Goal: Task Accomplishment & Management: Use online tool/utility

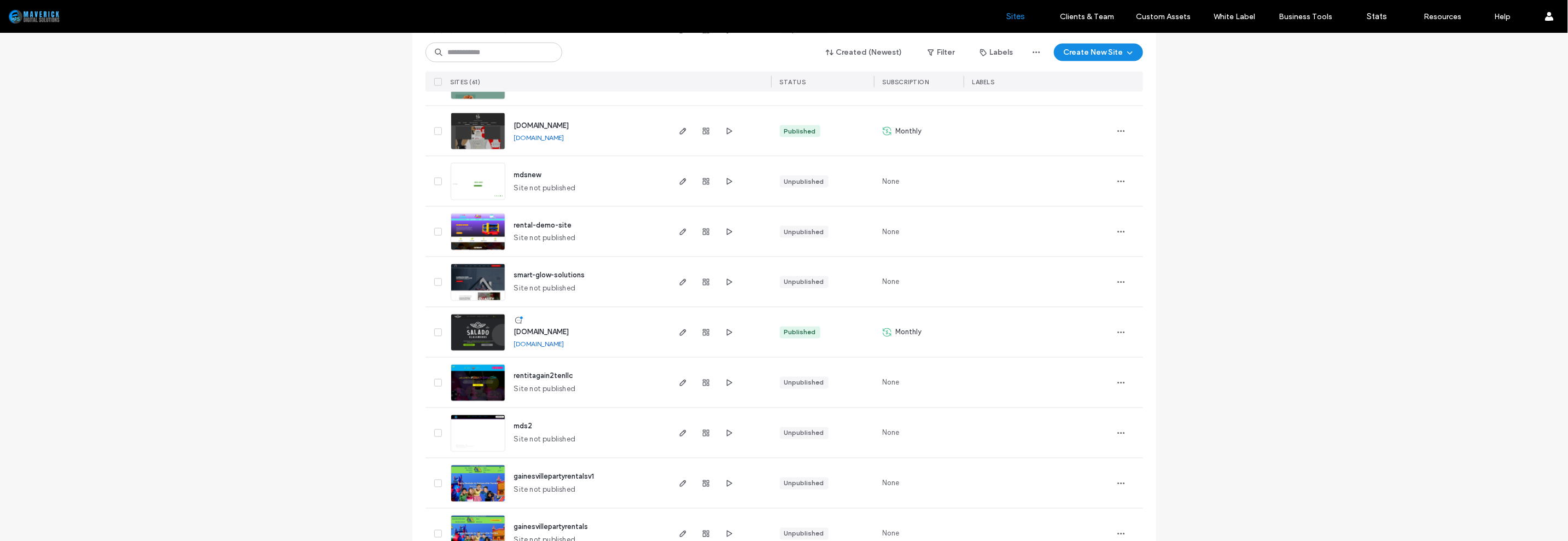
scroll to position [349, 0]
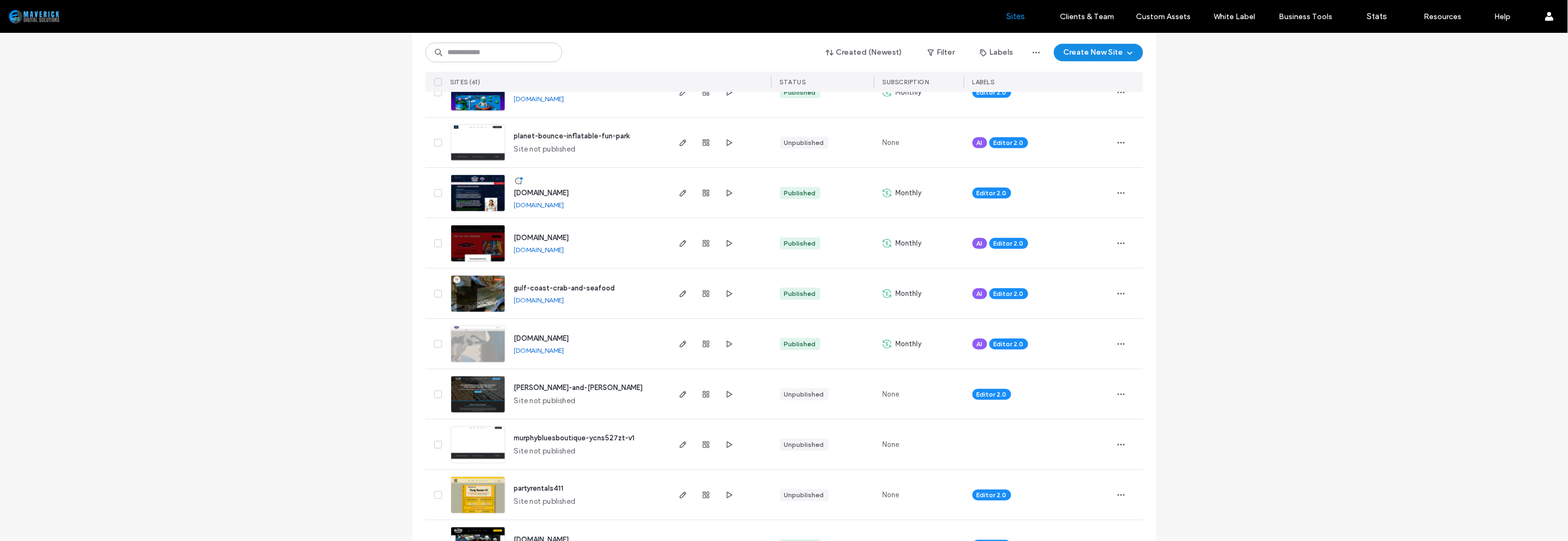
click at [519, 290] on span "gulf-coast-crab-and-seafood" at bounding box center [565, 287] width 101 height 8
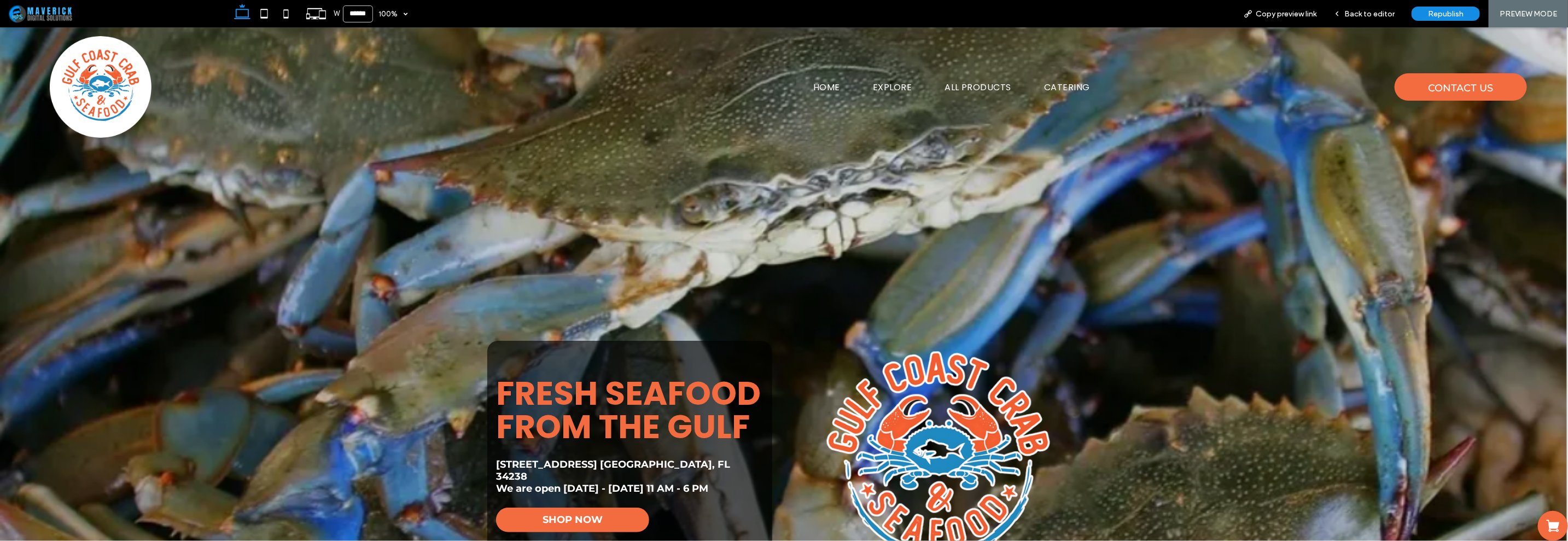
click at [554, 513] on span "SHOP NOW" at bounding box center [573, 519] width 60 height 12
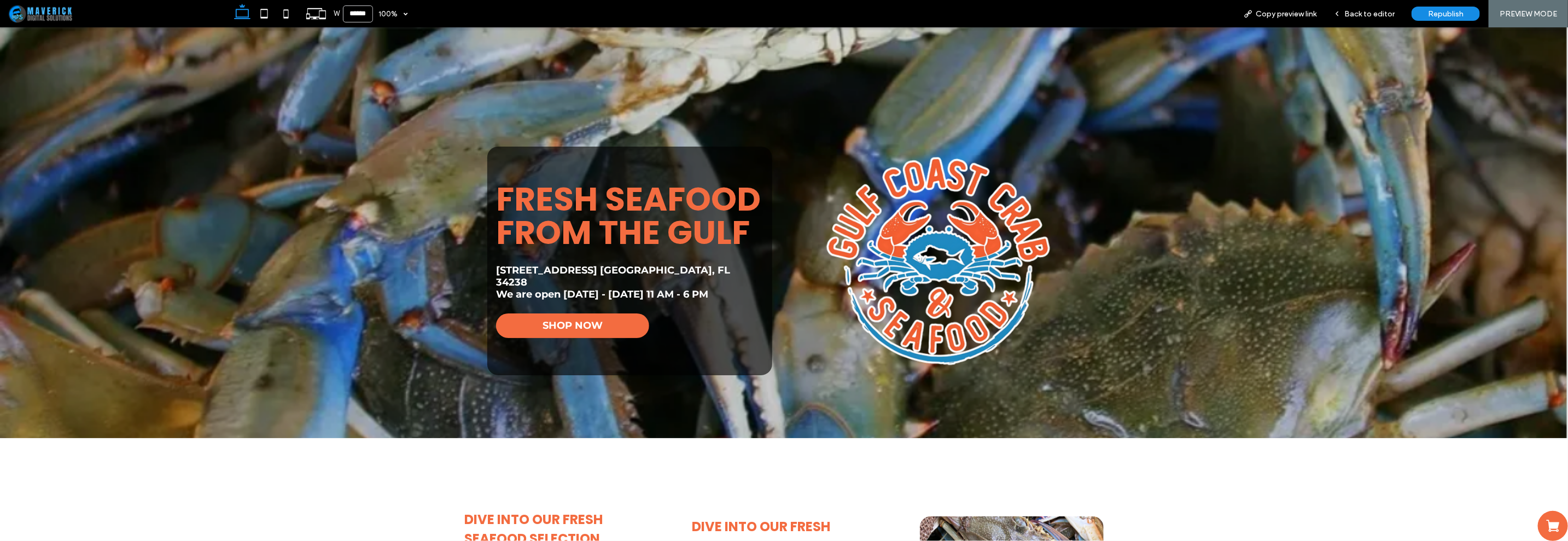
scroll to position [194, 0]
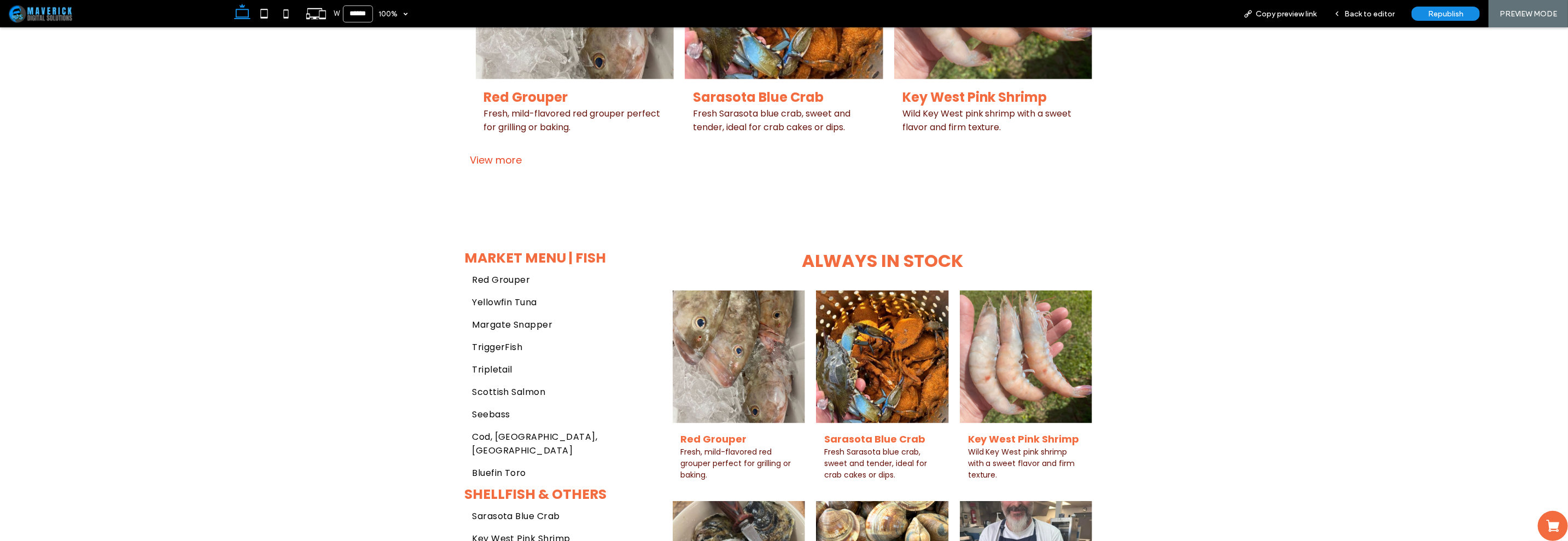
scroll to position [820, 0]
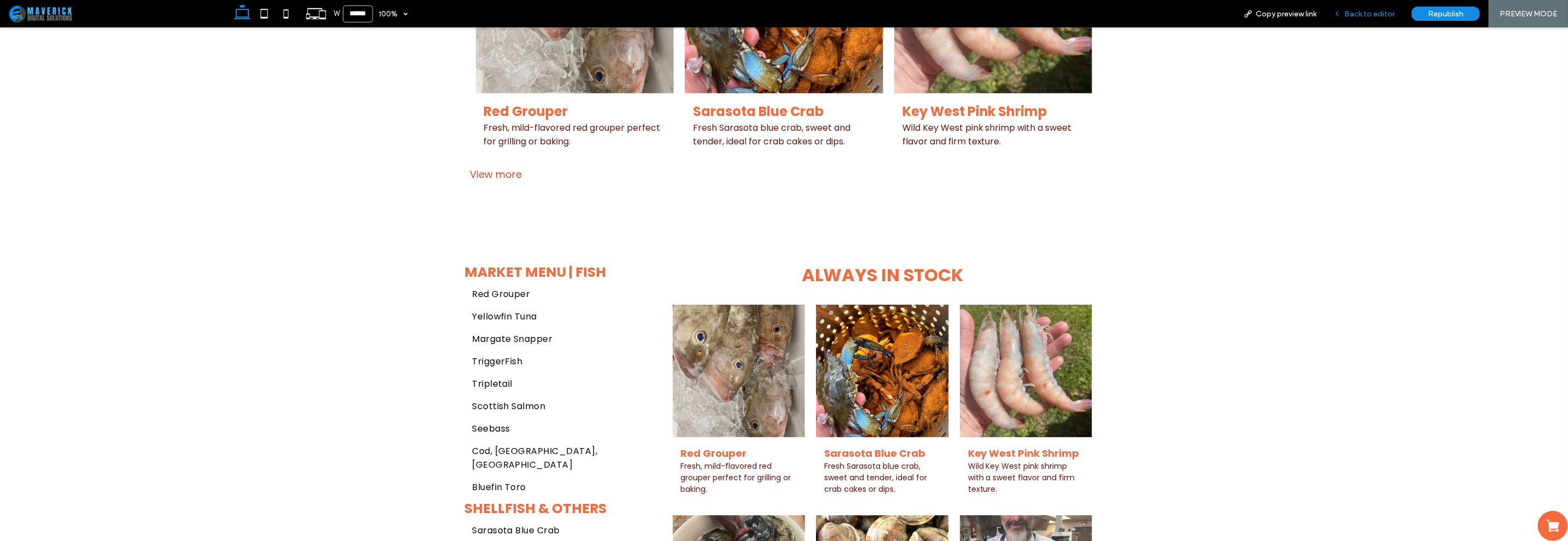
click at [1376, 10] on span "Back to editor" at bounding box center [1369, 14] width 50 height 10
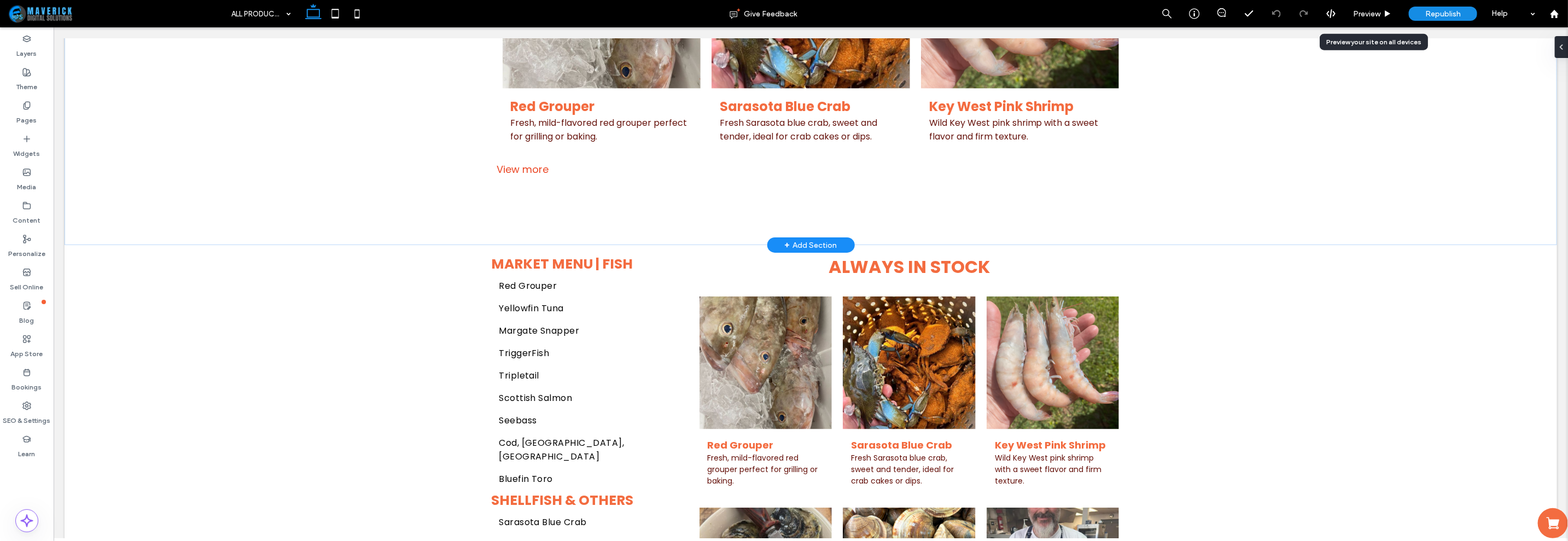
scroll to position [809, 0]
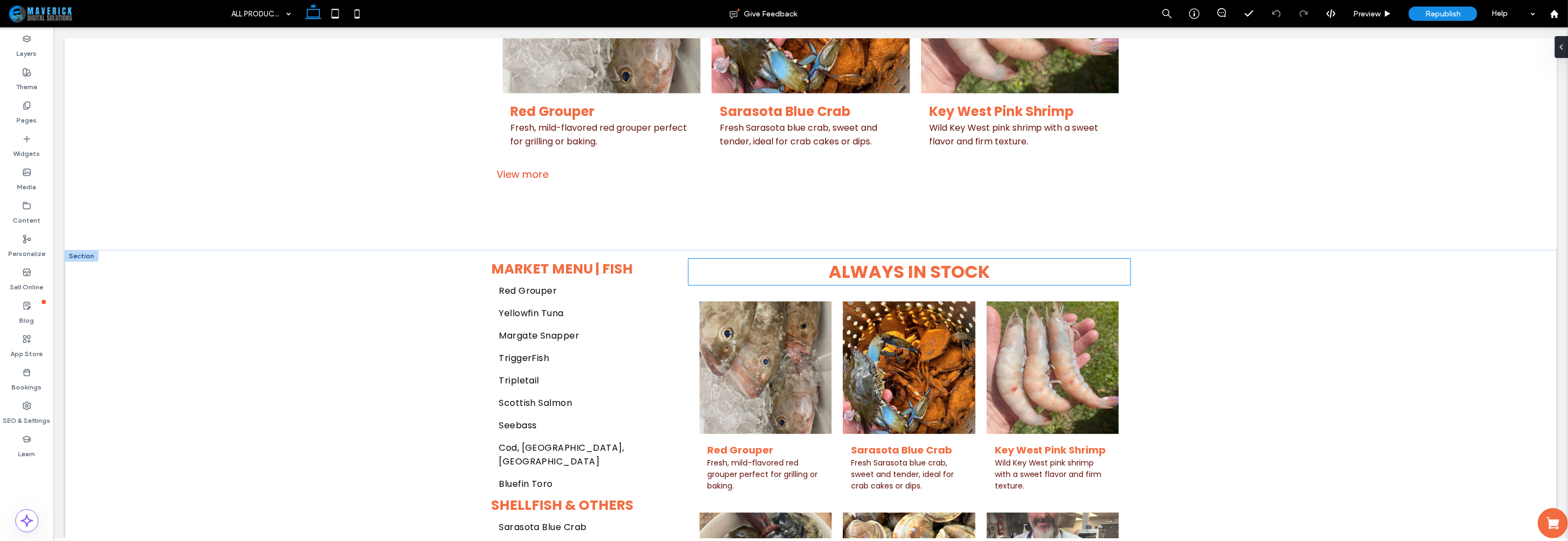
click at [910, 265] on strong "Always In Stock" at bounding box center [908, 270] width 161 height 24
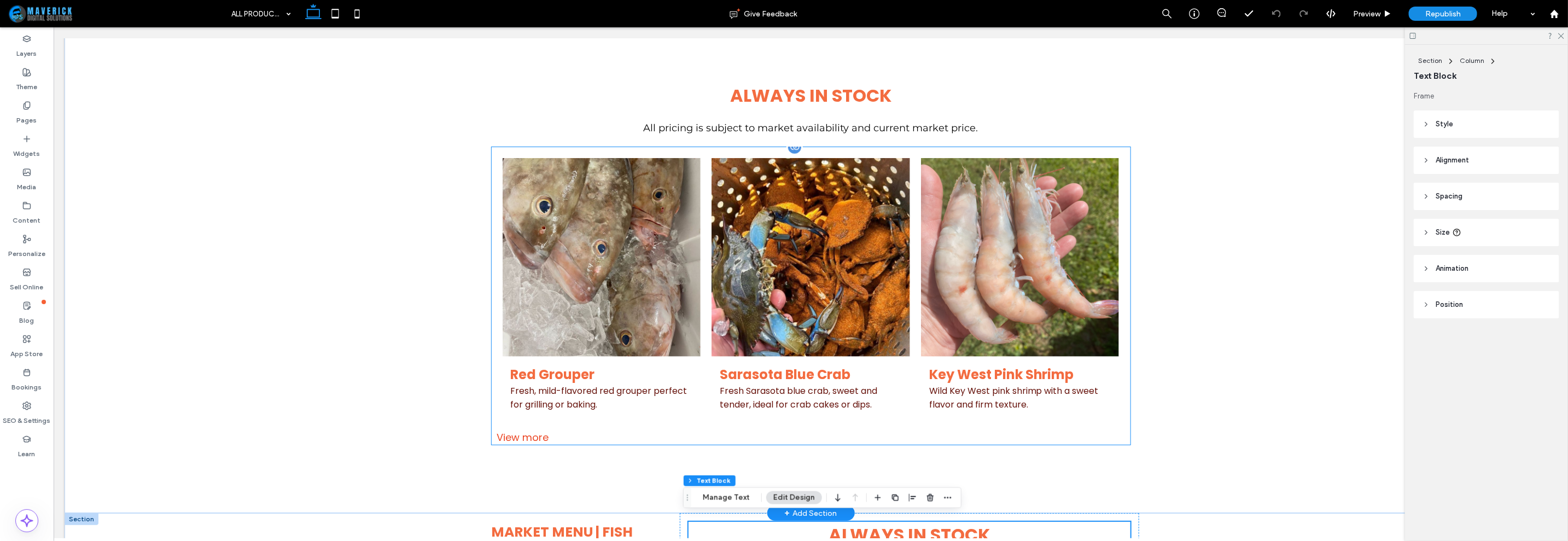
scroll to position [888, 0]
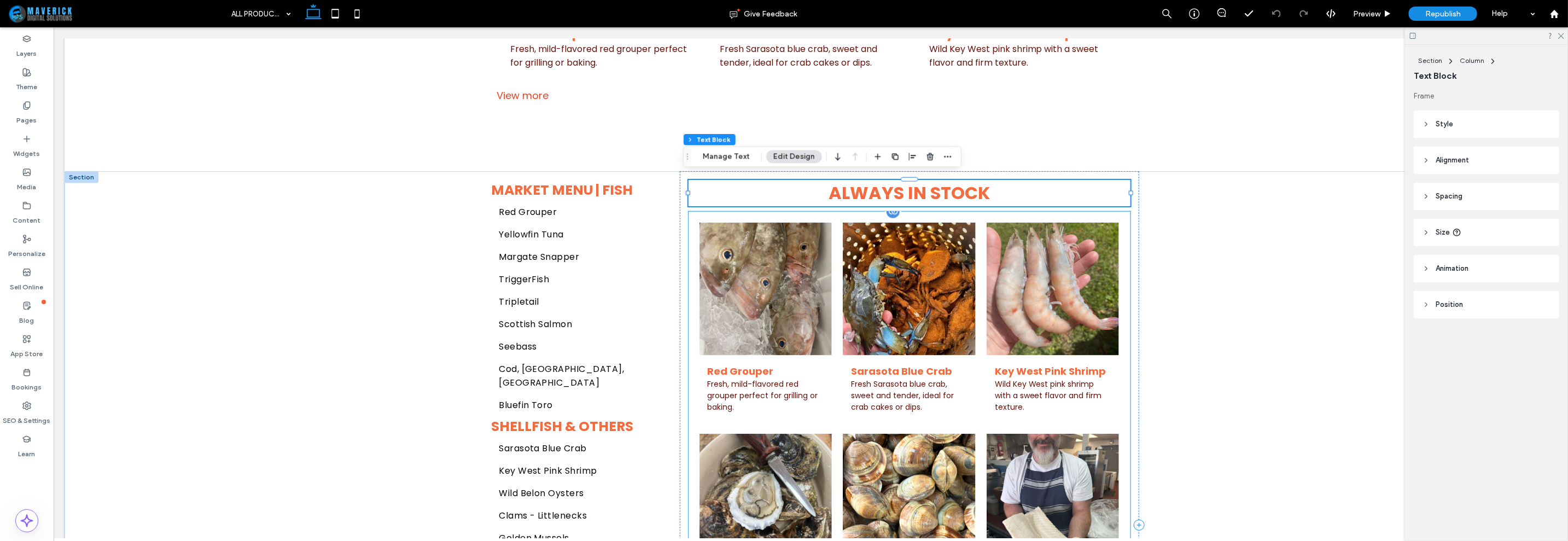
click at [907, 260] on link at bounding box center [908, 288] width 133 height 133
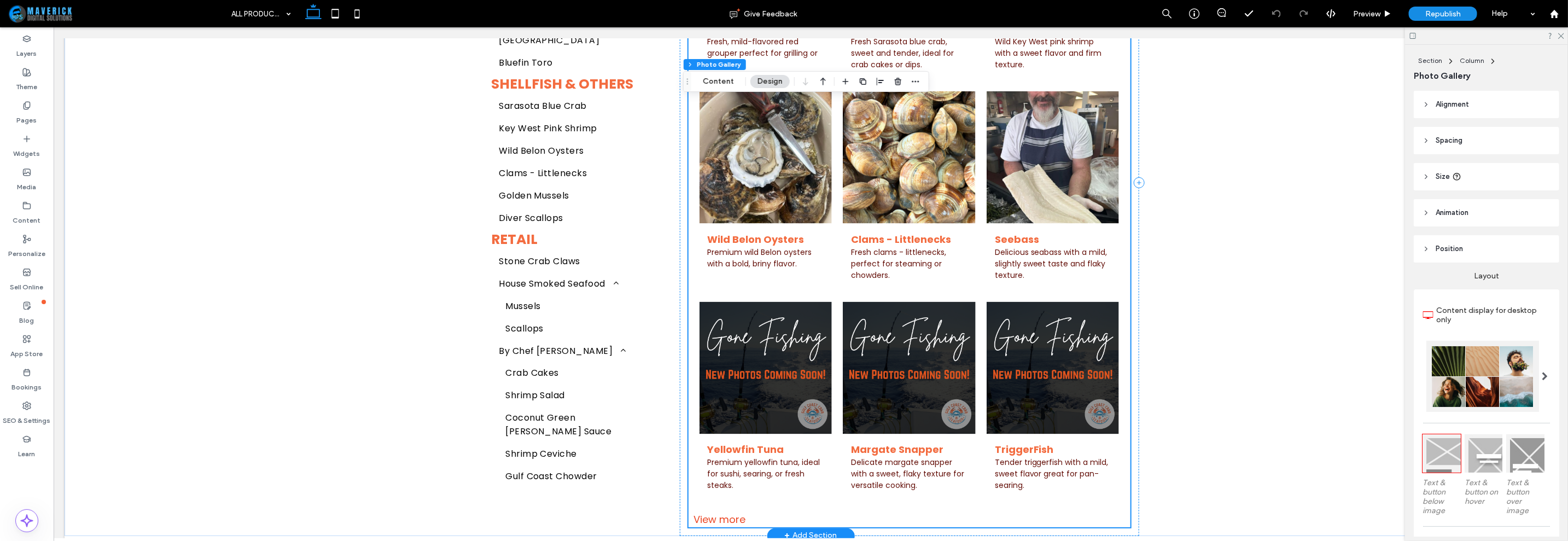
scroll to position [956, 0]
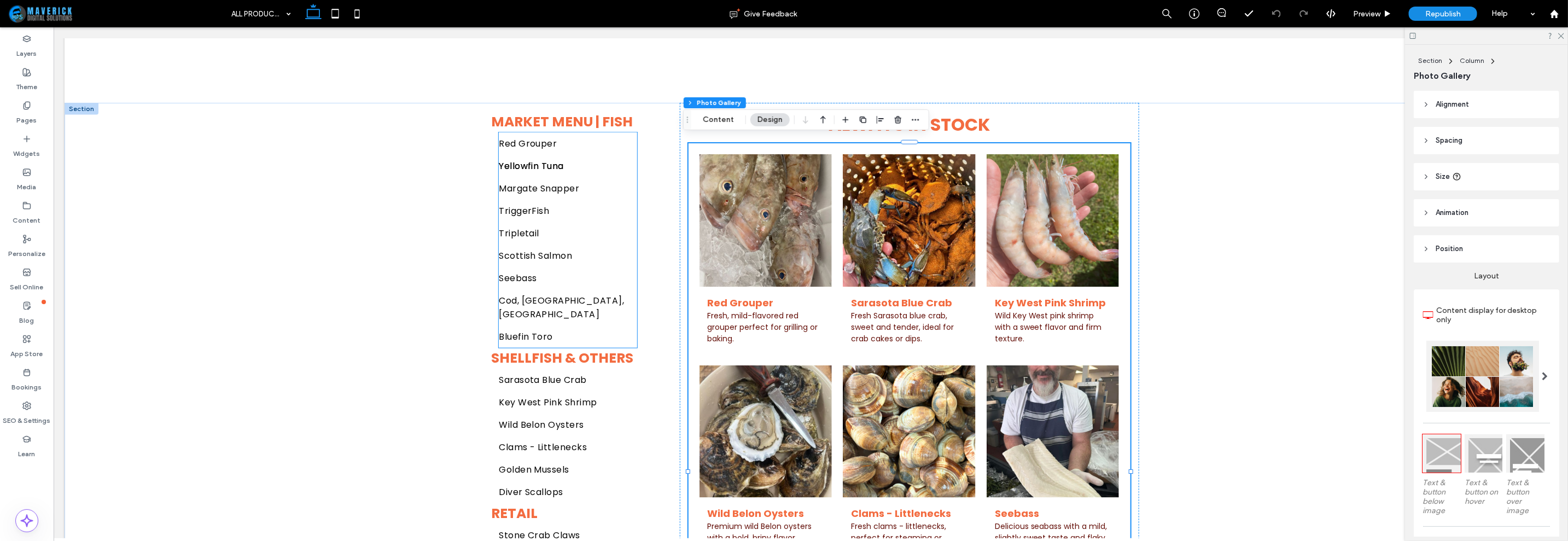
click at [541, 168] on link "Yellowfin Tuna" at bounding box center [567, 165] width 138 height 22
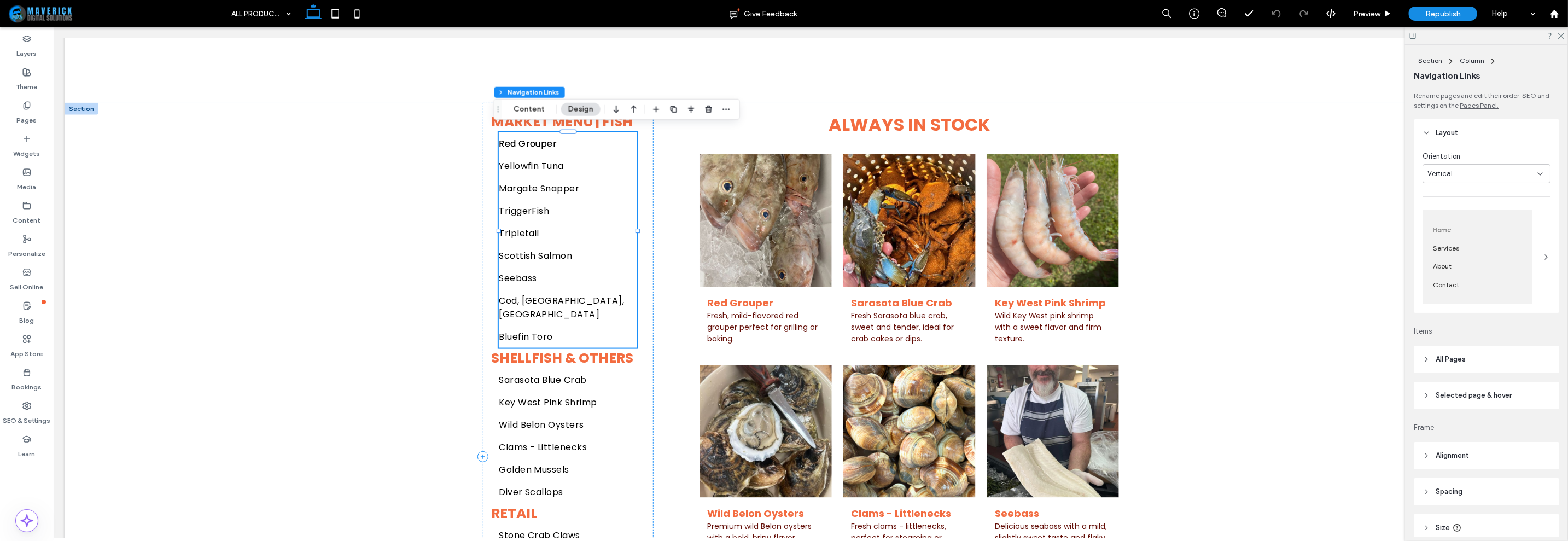
click at [597, 145] on link "Red Grouper" at bounding box center [567, 143] width 138 height 22
click at [524, 113] on button "Content" at bounding box center [530, 110] width 46 height 13
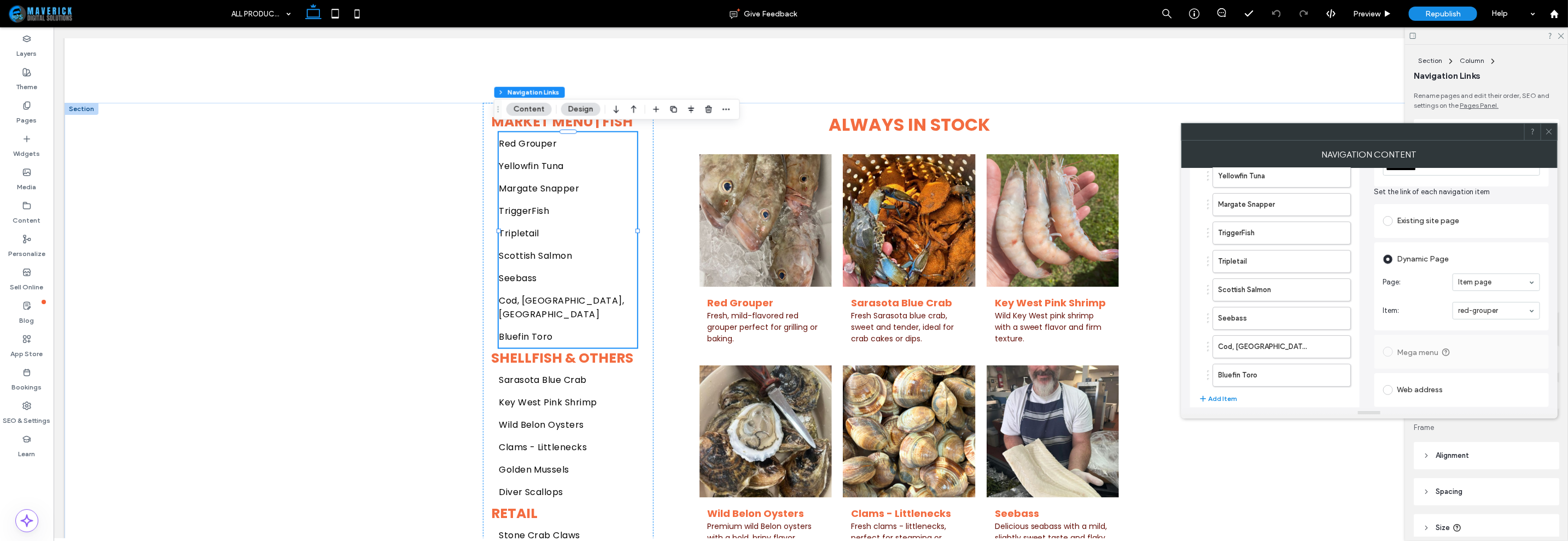
scroll to position [128, 0]
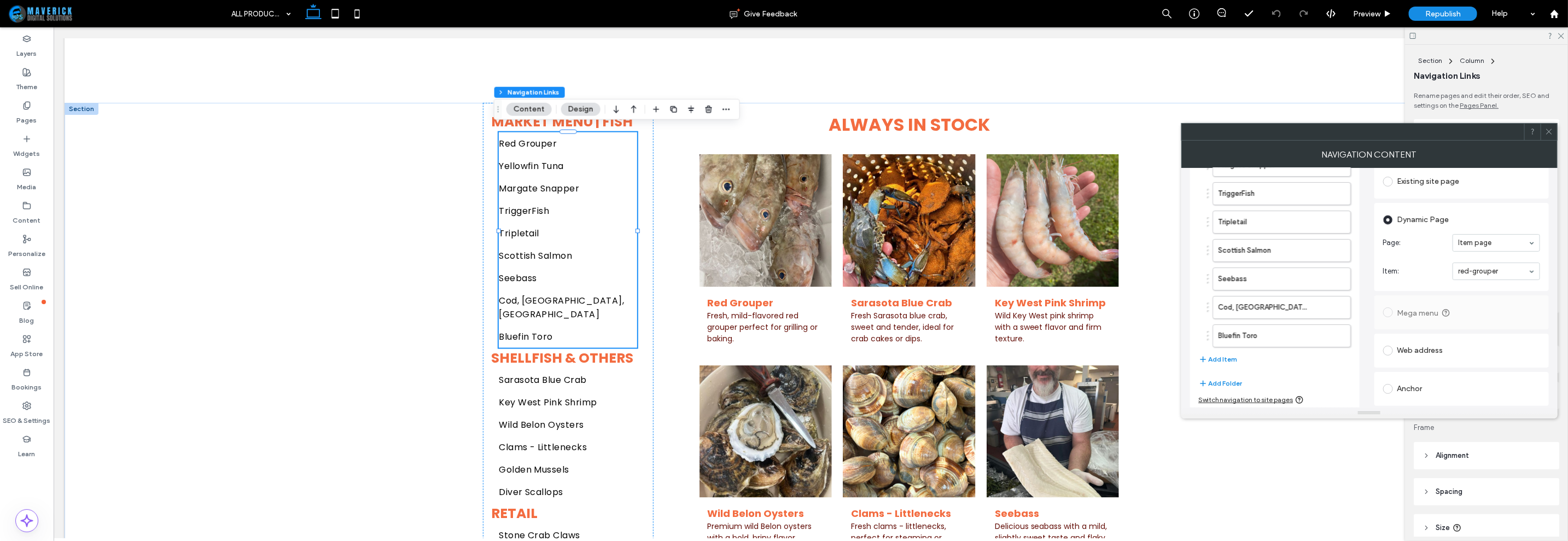
click at [1543, 132] on div at bounding box center [1549, 132] width 16 height 16
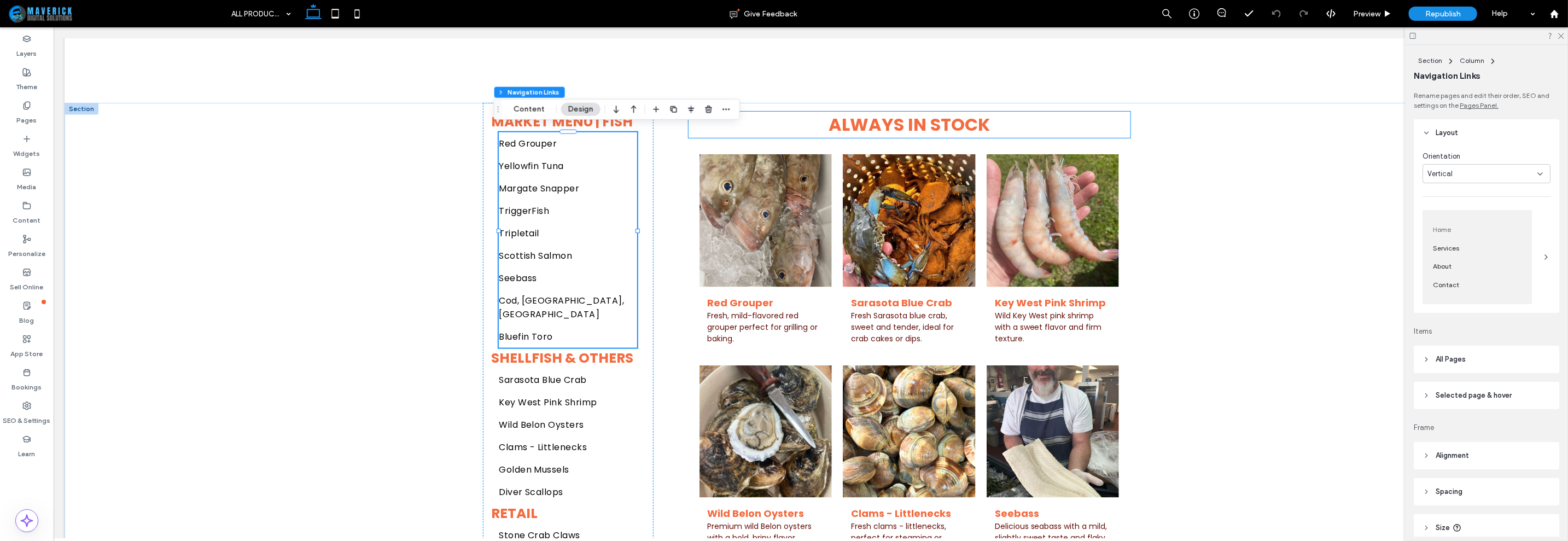
click at [927, 112] on strong "Always In Stock" at bounding box center [908, 123] width 161 height 24
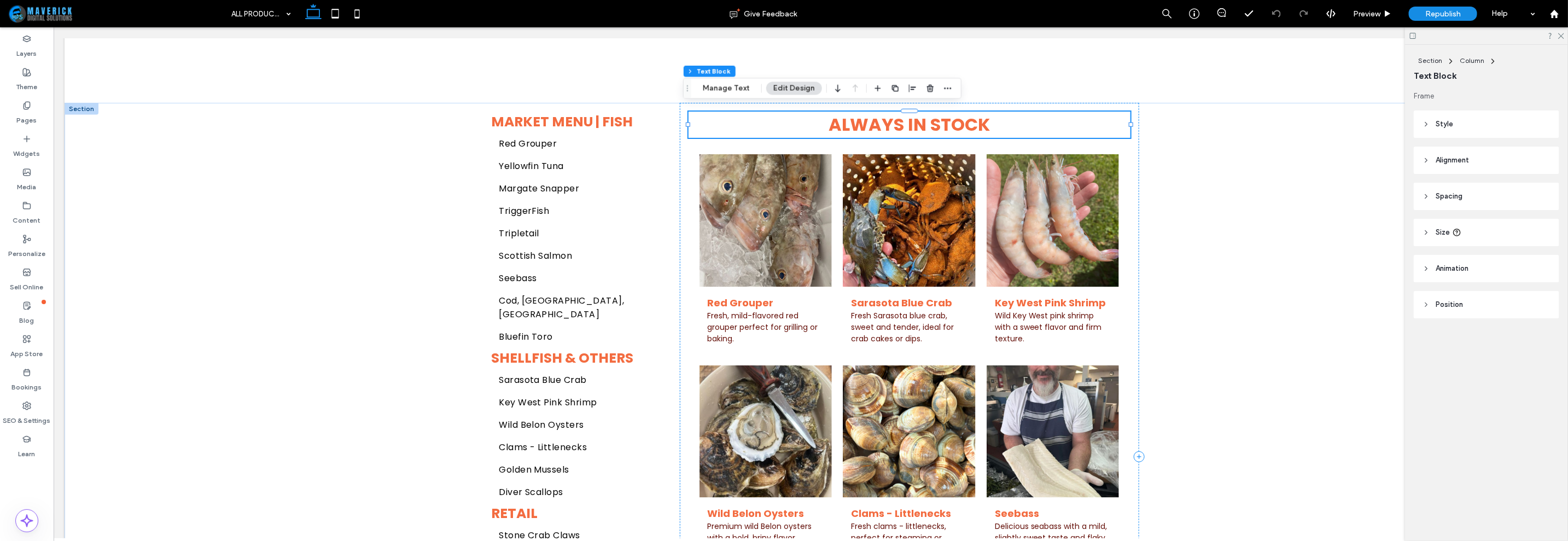
click at [927, 112] on strong "Always In Stock" at bounding box center [908, 123] width 161 height 24
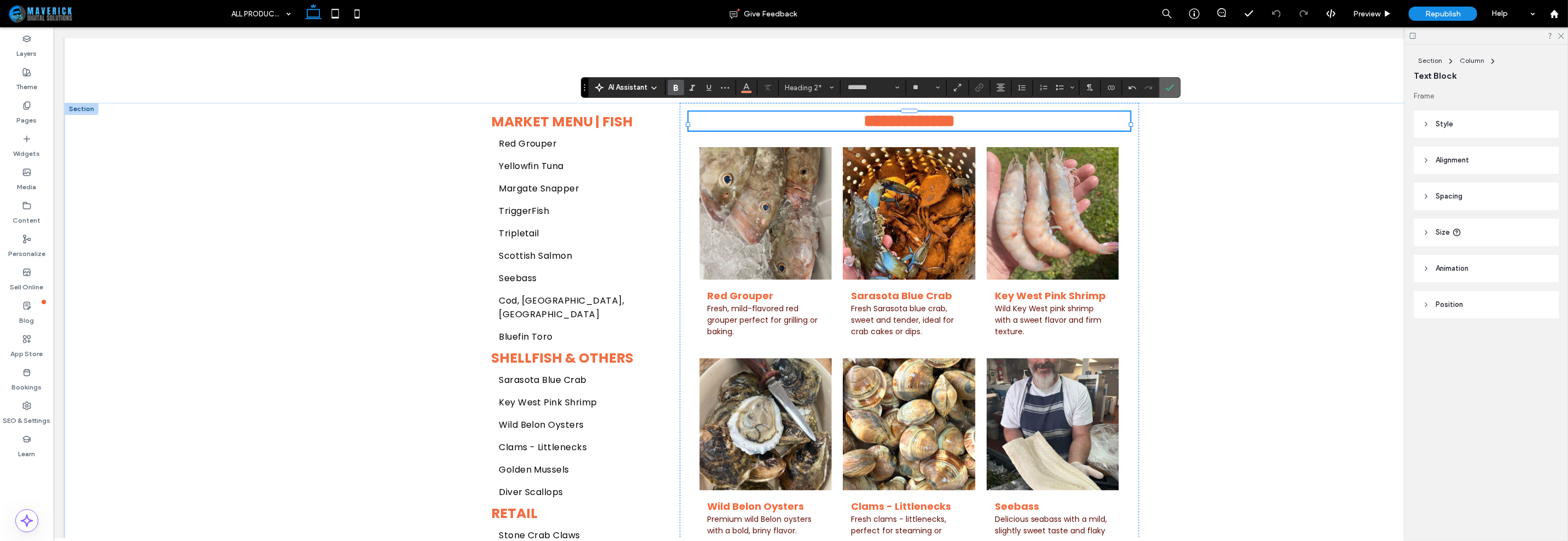
drag, startPoint x: 1119, startPoint y: 49, endPoint x: 1173, endPoint y: 82, distance: 63.3
click at [1173, 82] on label "Confirm" at bounding box center [1170, 87] width 16 height 20
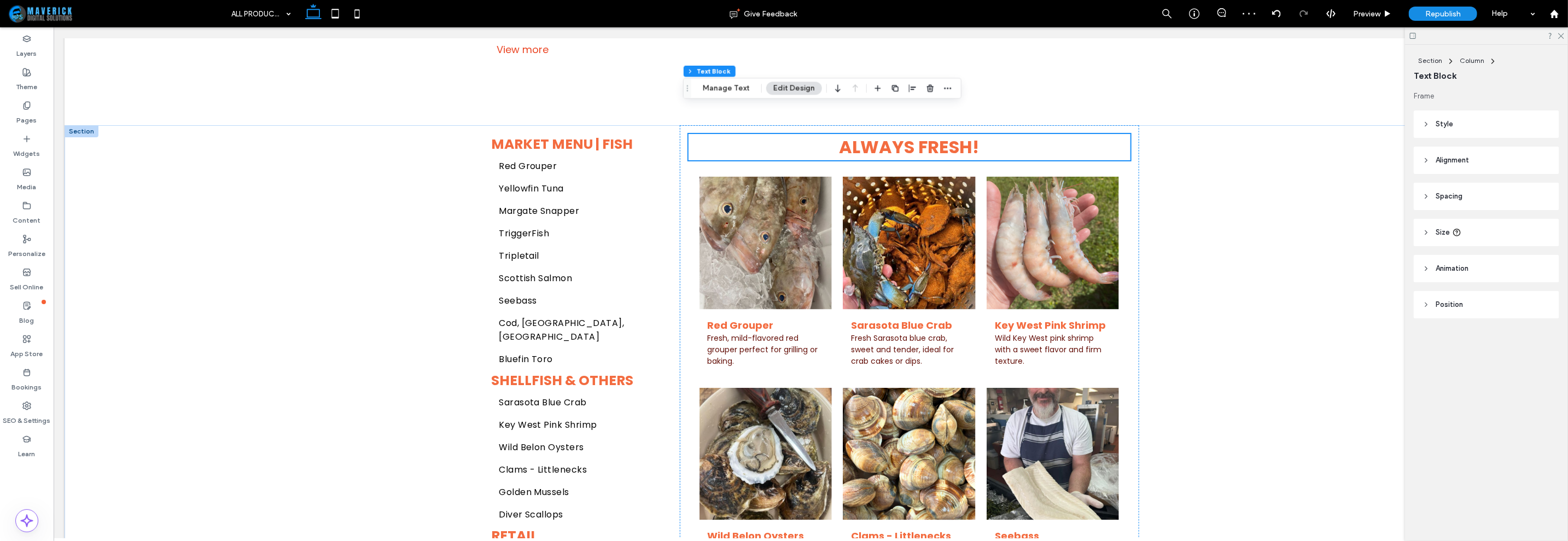
scroll to position [956, 0]
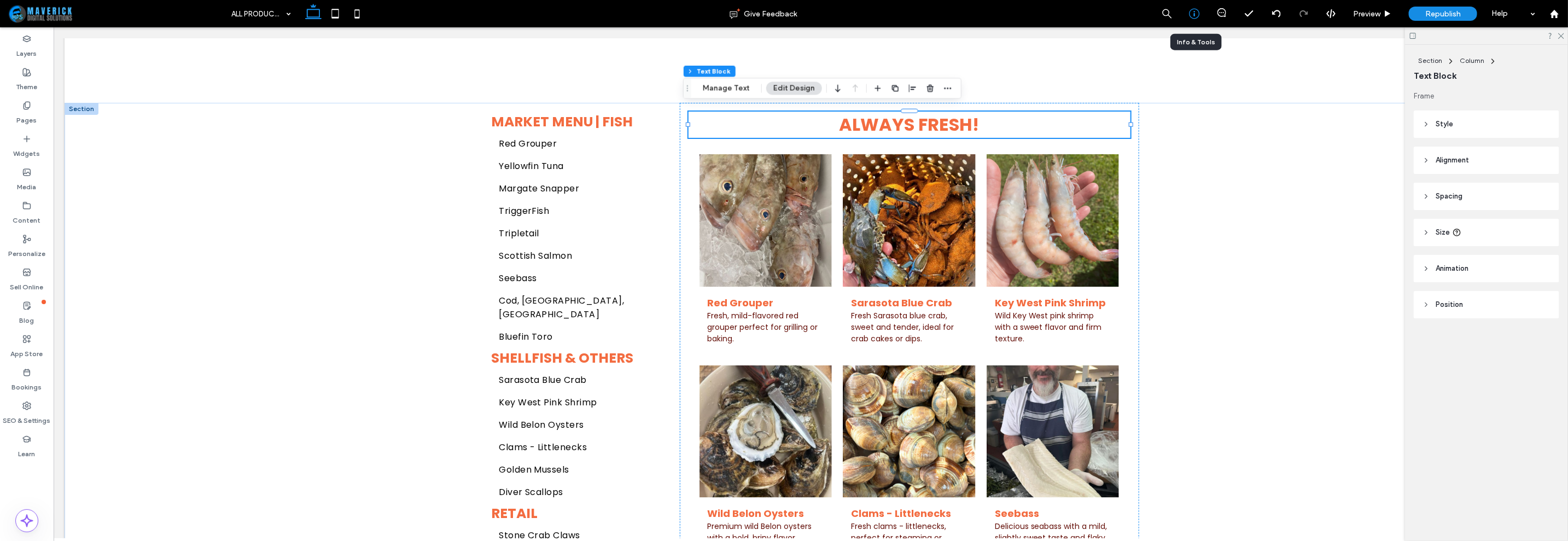
click at [1190, 16] on icon at bounding box center [1194, 13] width 11 height 11
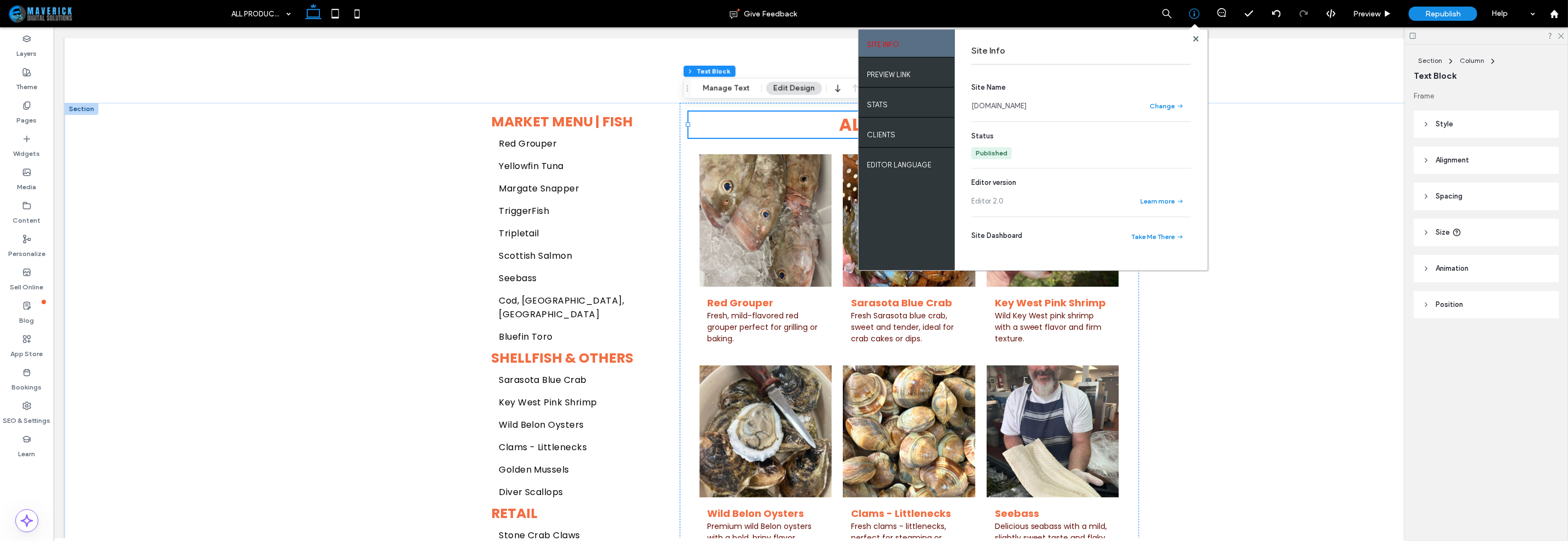
click at [1027, 110] on link "[DOMAIN_NAME]" at bounding box center [999, 106] width 55 height 11
click at [1252, 257] on div "Market menu | Fish Red Grouper Yellowfin Tuna Margate Snapper TriggerFish Tripl…" at bounding box center [810, 455] width 1493 height 706
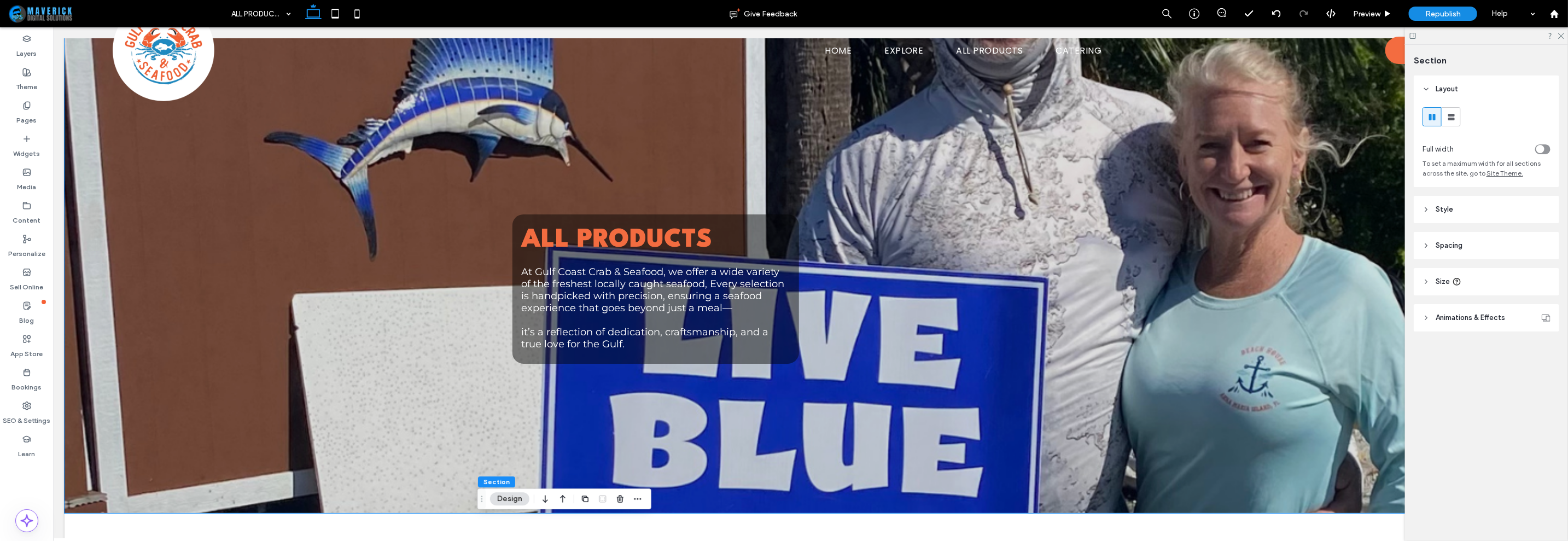
scroll to position [0, 0]
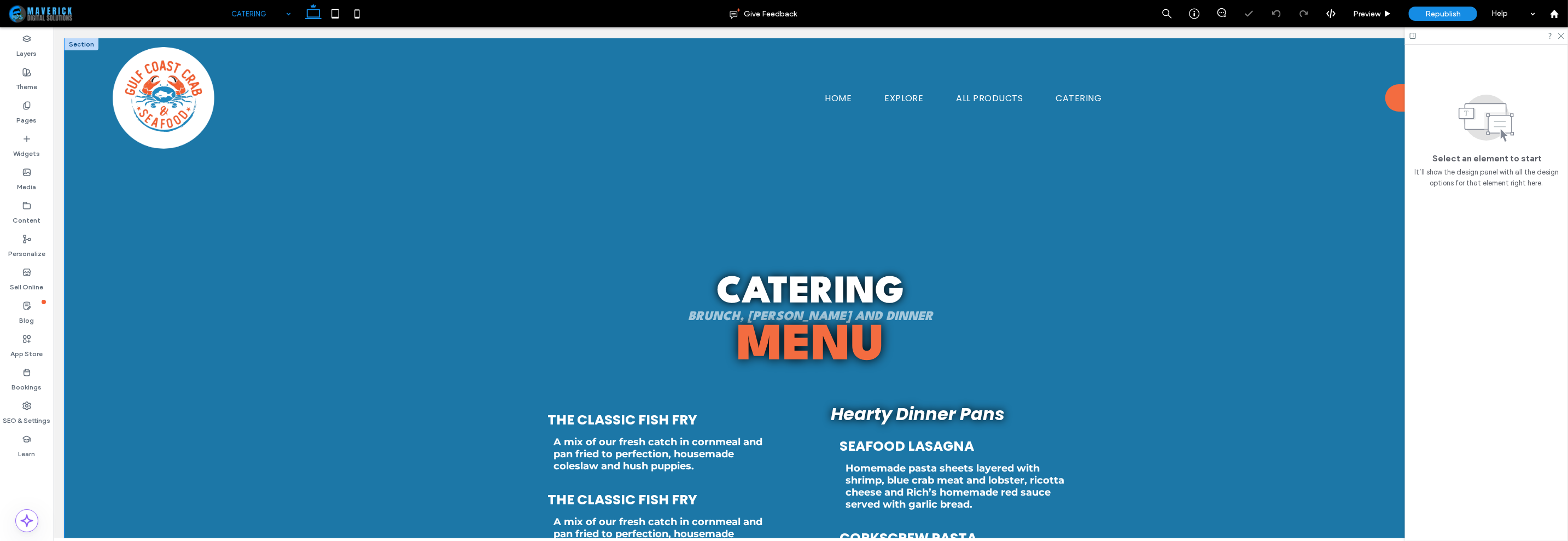
scroll to position [136, 0]
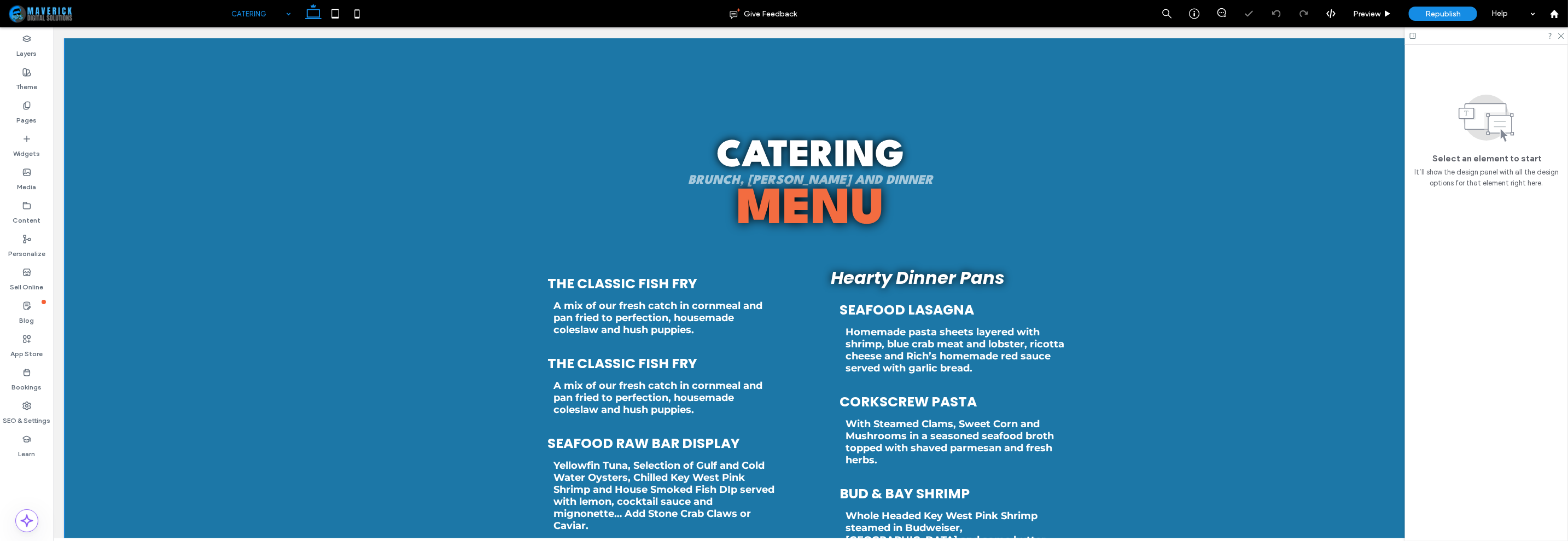
click at [196, 357] on div "Catering Brunch, Lunch and Dinner Menu the Classic Fish Fry A mix of our fresh …" at bounding box center [810, 520] width 1493 height 1236
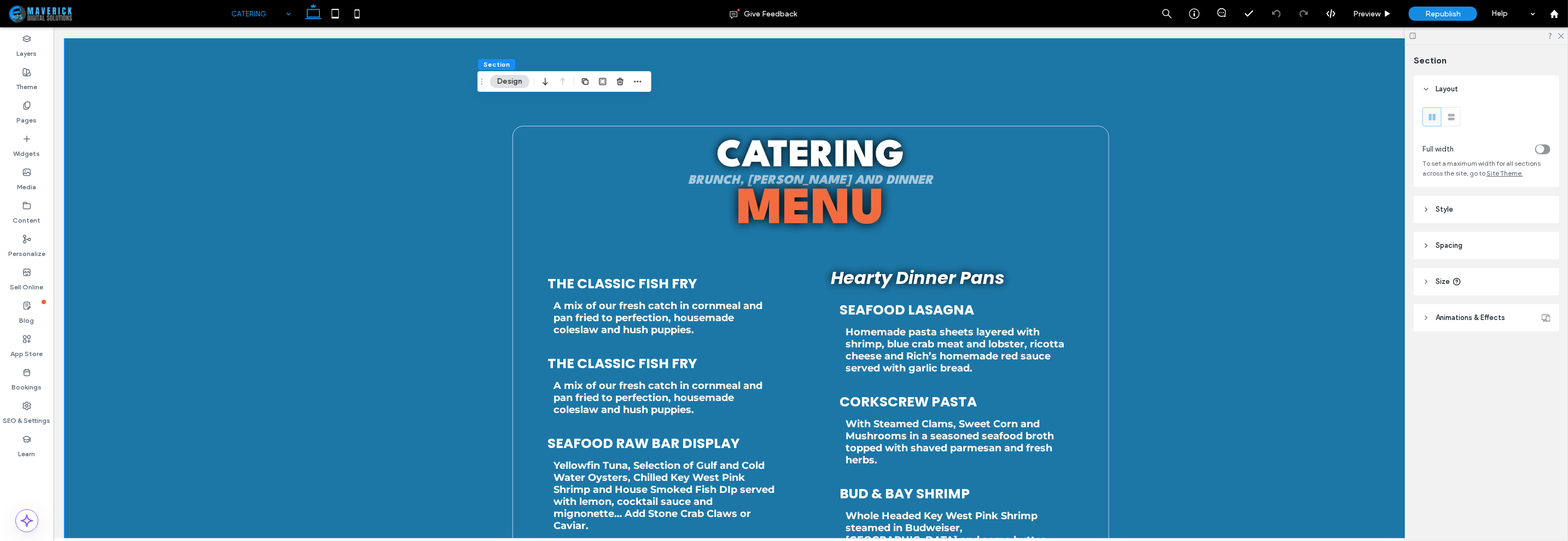
click at [1502, 223] on header "Style" at bounding box center [1487, 209] width 146 height 27
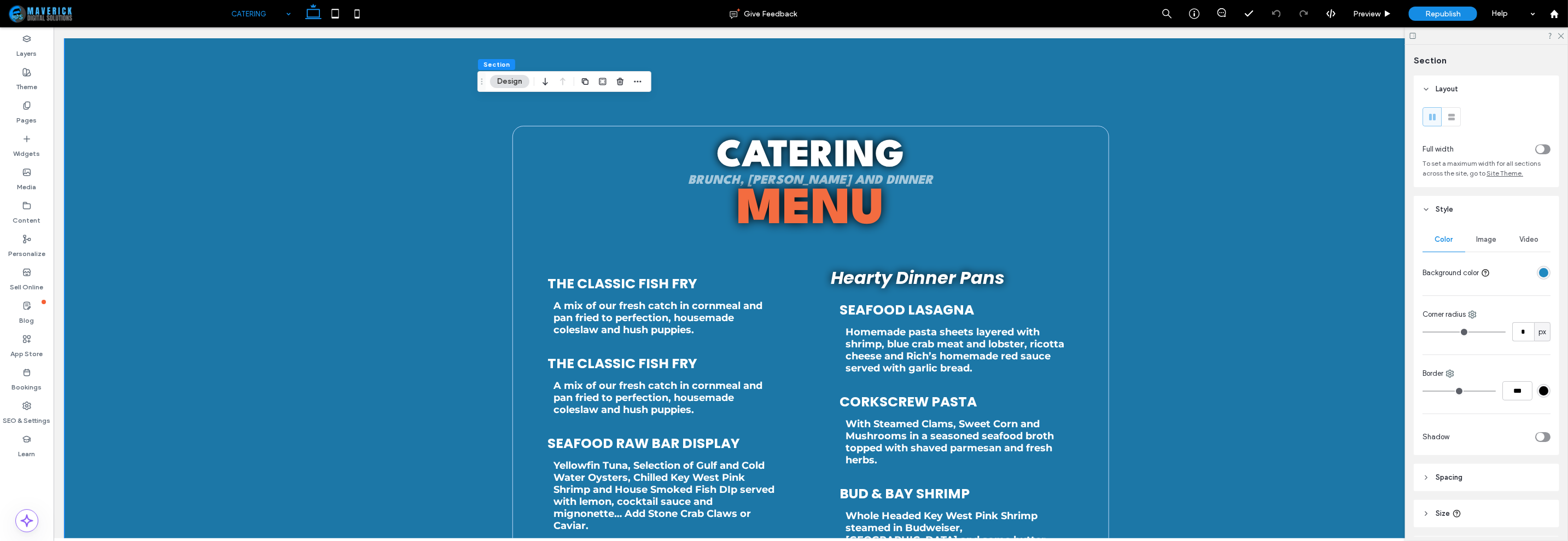
click at [1539, 274] on div "rgba(32, 137, 192, 1)" at bounding box center [1544, 272] width 10 height 10
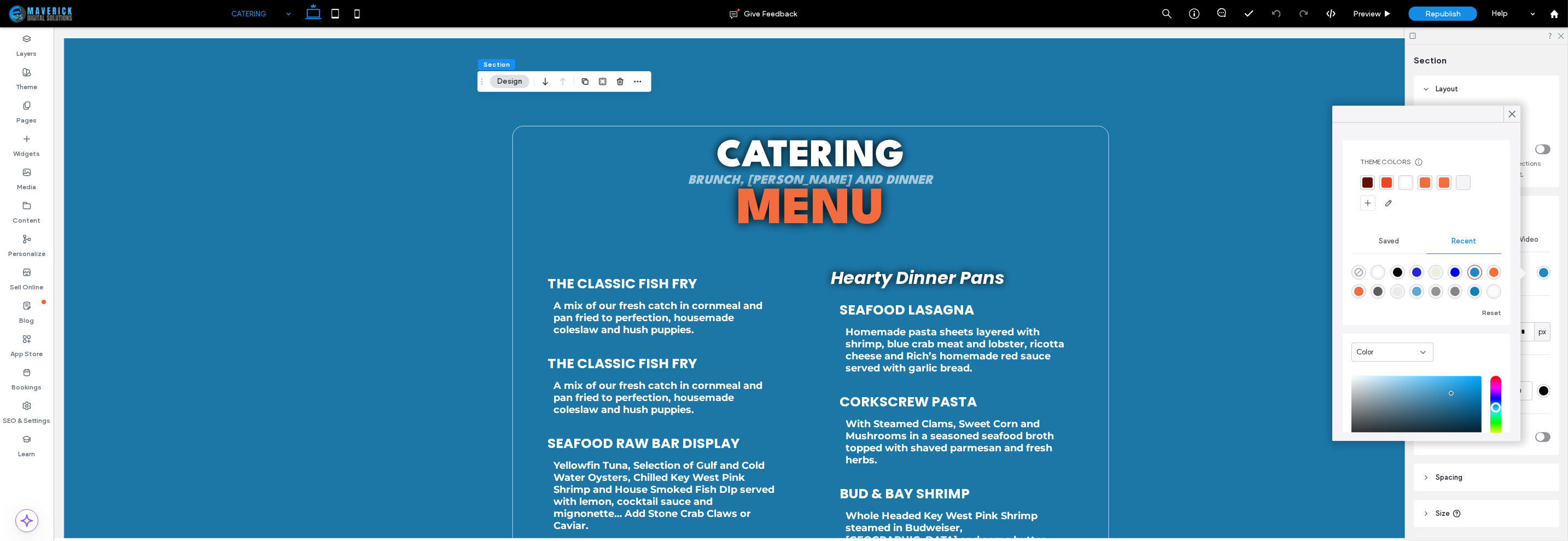
click at [1361, 272] on icon "rgba(0, 0, 0, 0)" at bounding box center [1359, 272] width 10 height 10
type input "*******"
type input "*"
type input "**"
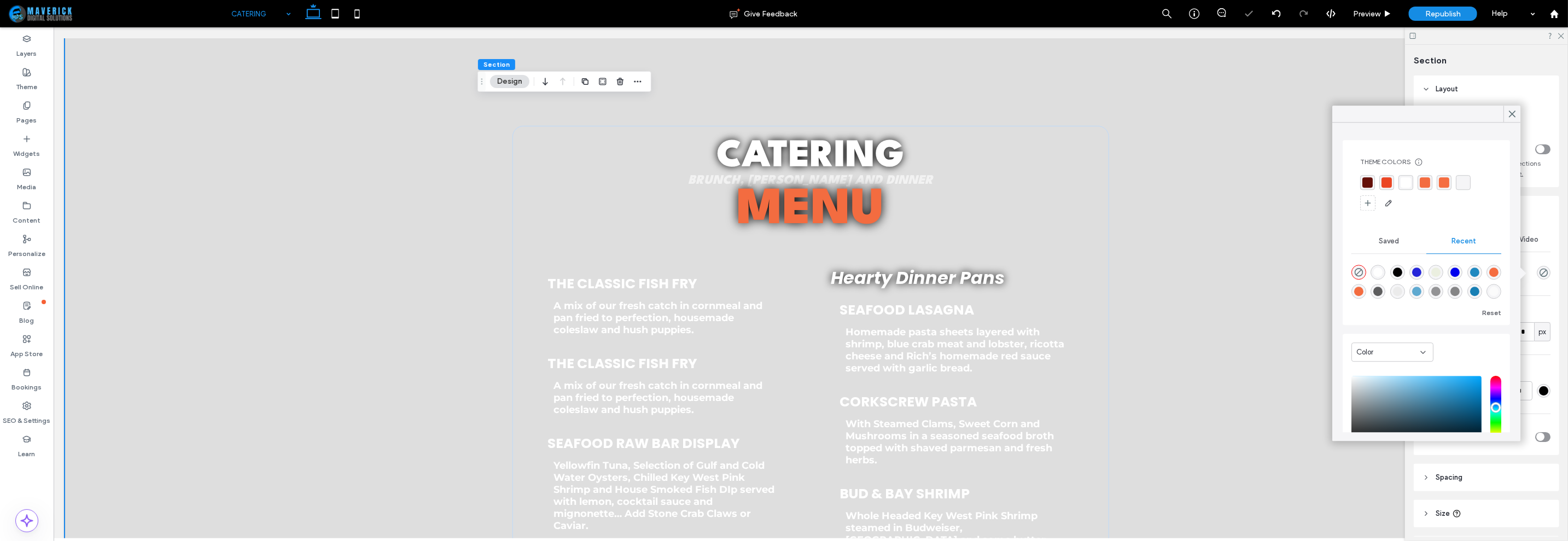
click at [1379, 272] on div "rgba(255, 255, 255, 1)" at bounding box center [1378, 272] width 10 height 10
type input "*******"
type input "***"
type input "****"
click at [1383, 270] on div "rgba(255, 255, 255, 1)" at bounding box center [1378, 273] width 10 height 10
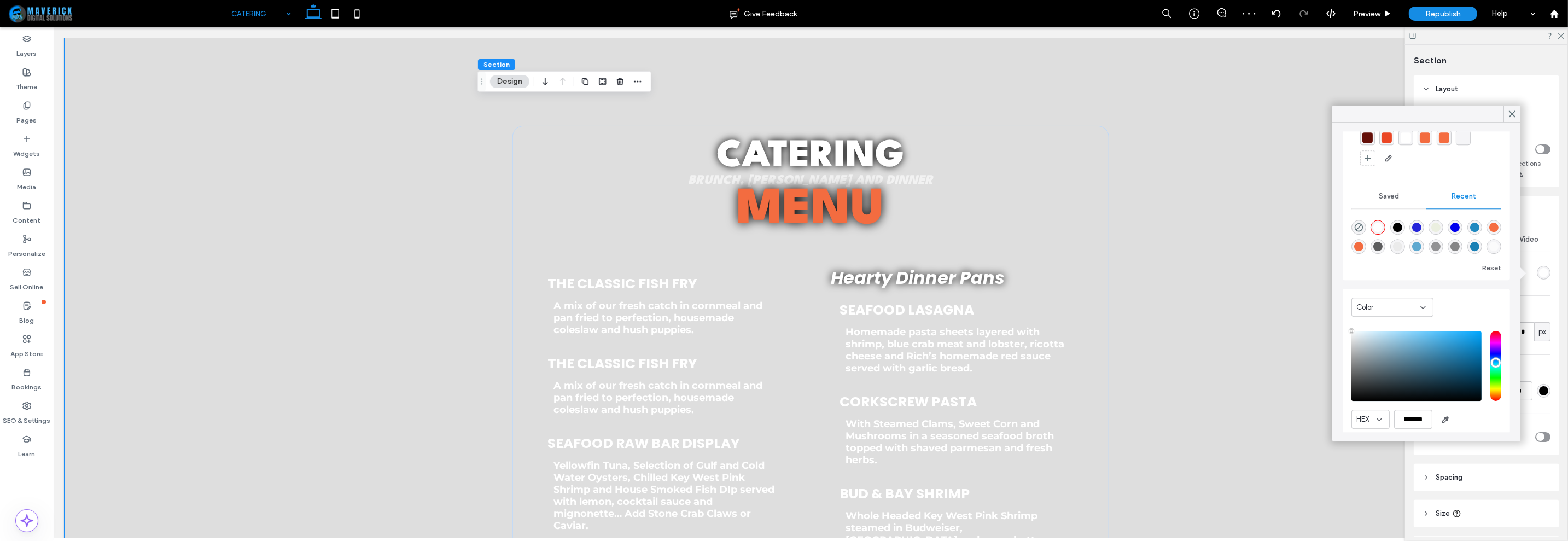
scroll to position [82, 0]
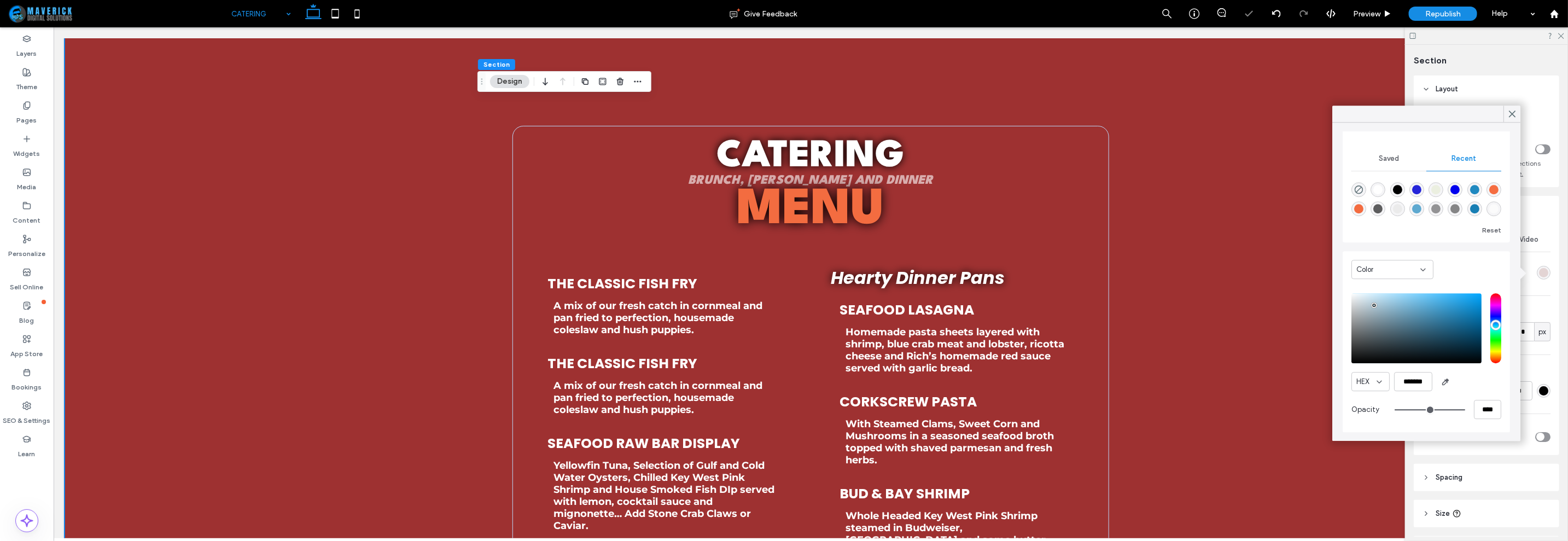
type input "*******"
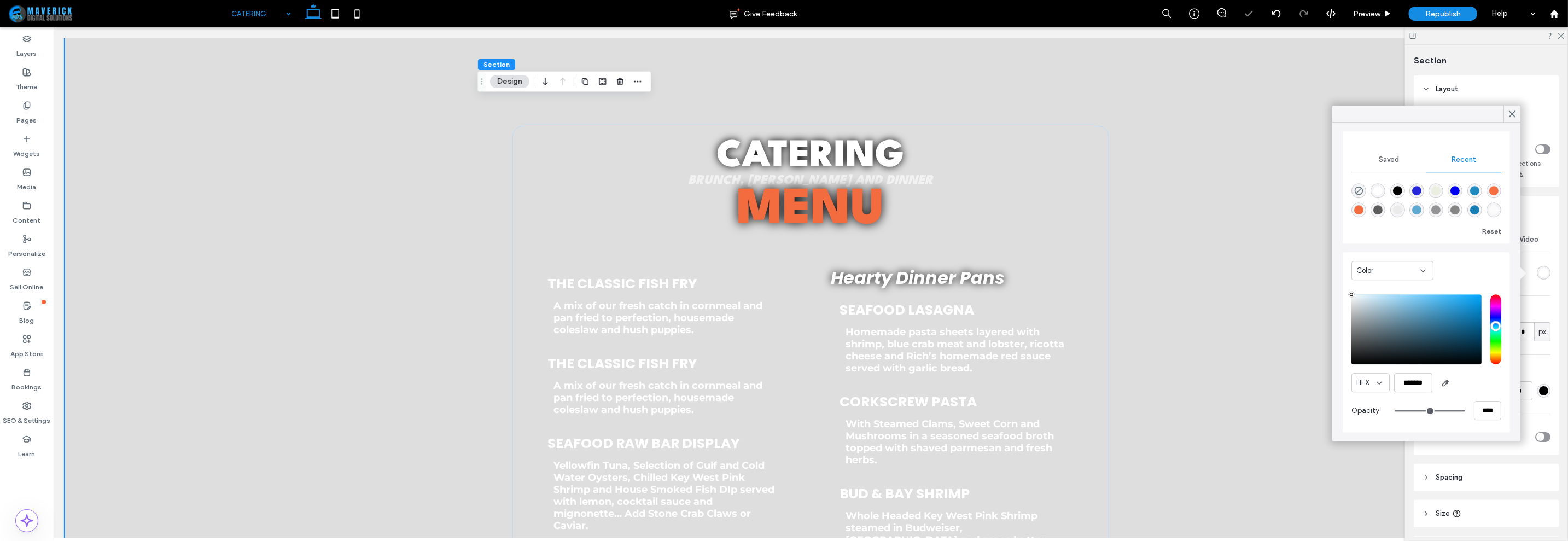
drag, startPoint x: 1351, startPoint y: 293, endPoint x: 1333, endPoint y: 288, distance: 18.7
click at [1333, 288] on div "Theme Colors Save time with Theme Colors Create a color palette to instantly ad…" at bounding box center [1427, 282] width 188 height 318
click at [1511, 118] on icon at bounding box center [1512, 113] width 10 height 10
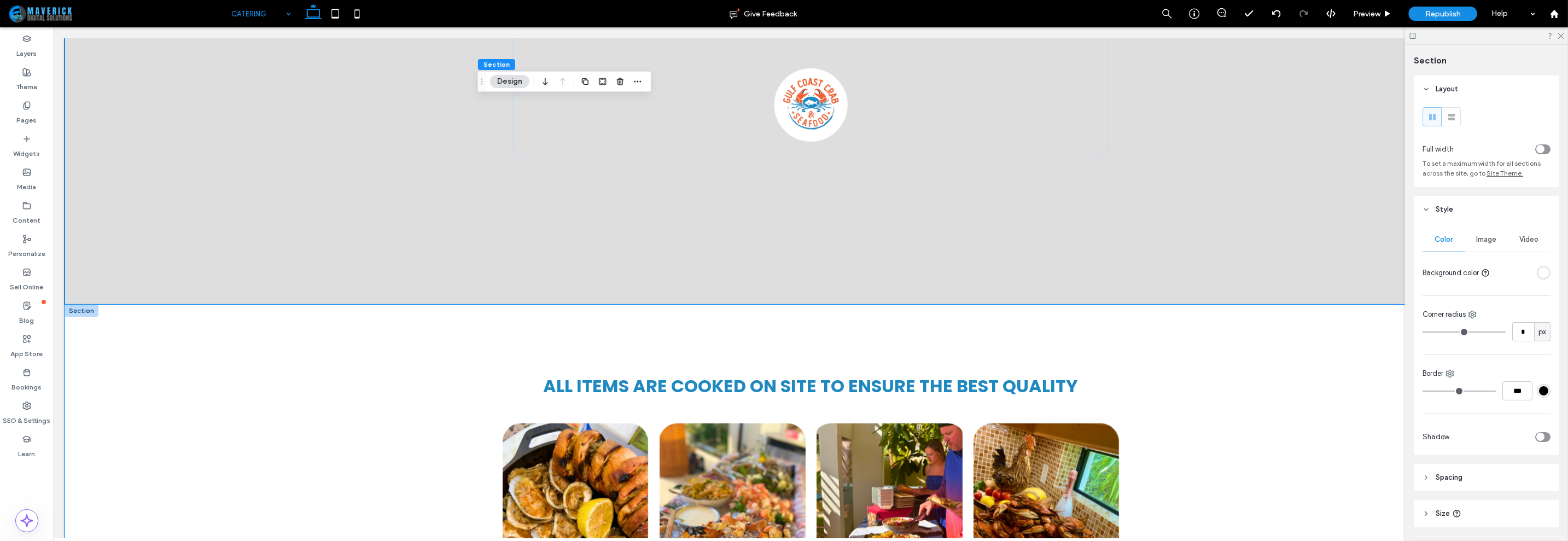
scroll to position [956, 0]
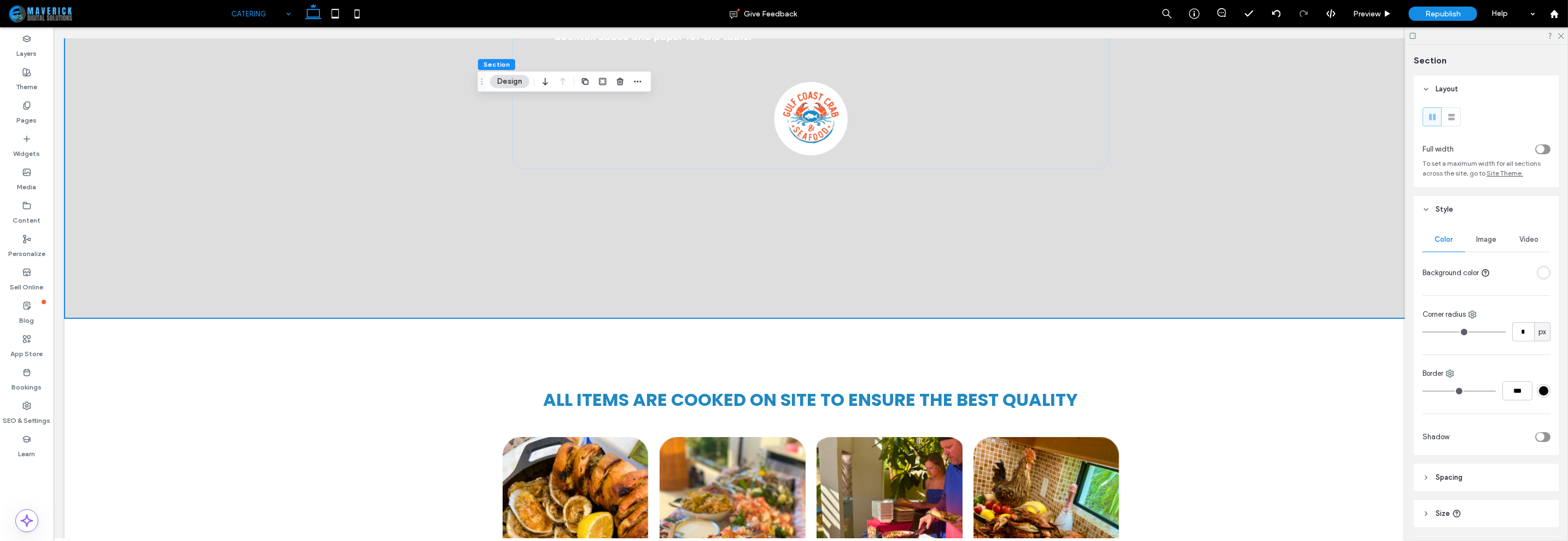
click at [1487, 243] on span "Image" at bounding box center [1487, 240] width 21 height 9
click at [1445, 248] on div "Color" at bounding box center [1444, 239] width 43 height 24
click at [1539, 270] on div "rgba(255, 255, 255, 1)" at bounding box center [1544, 272] width 10 height 10
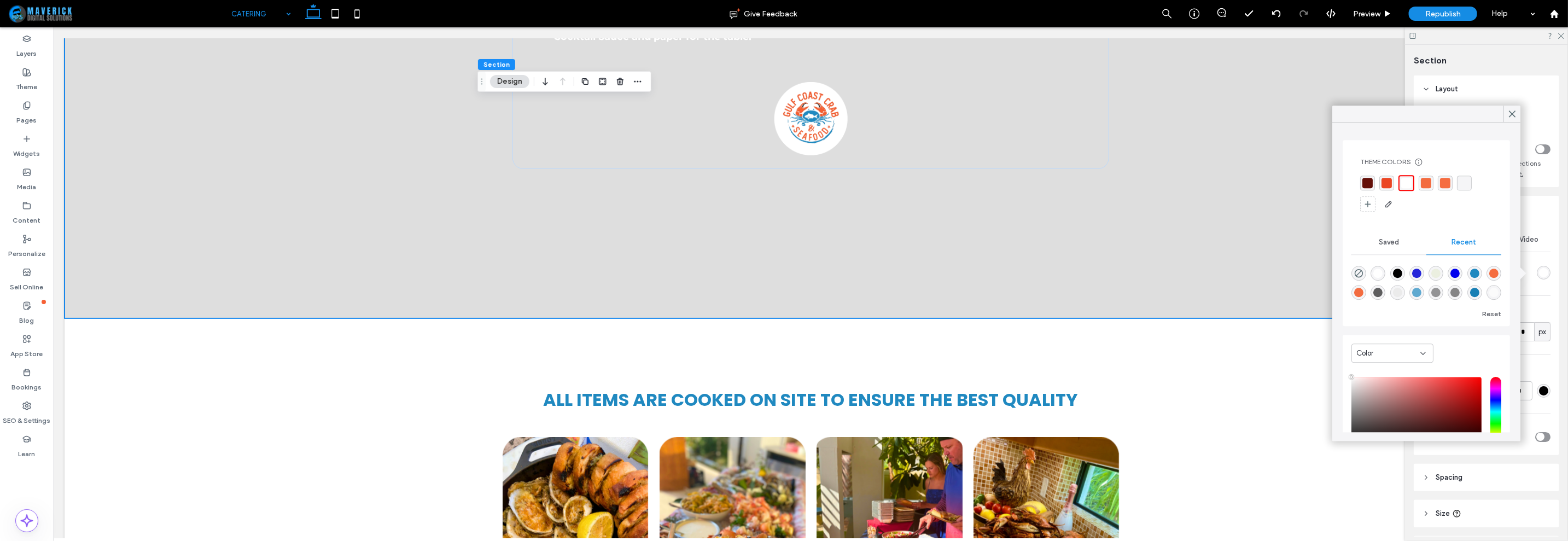
click at [1480, 272] on div "rgba(32, 137, 192, 1)" at bounding box center [1475, 273] width 10 height 10
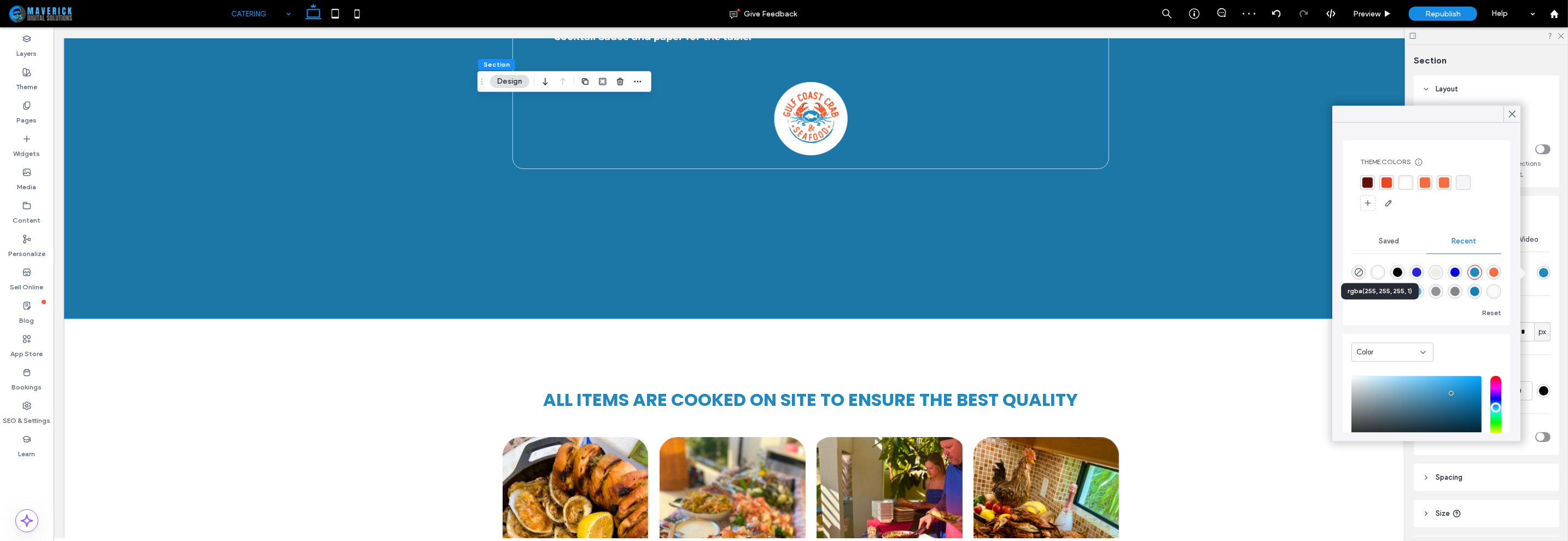
click at [1383, 270] on div "rgba(255, 255, 255, 1)" at bounding box center [1378, 272] width 10 height 10
type input "*******"
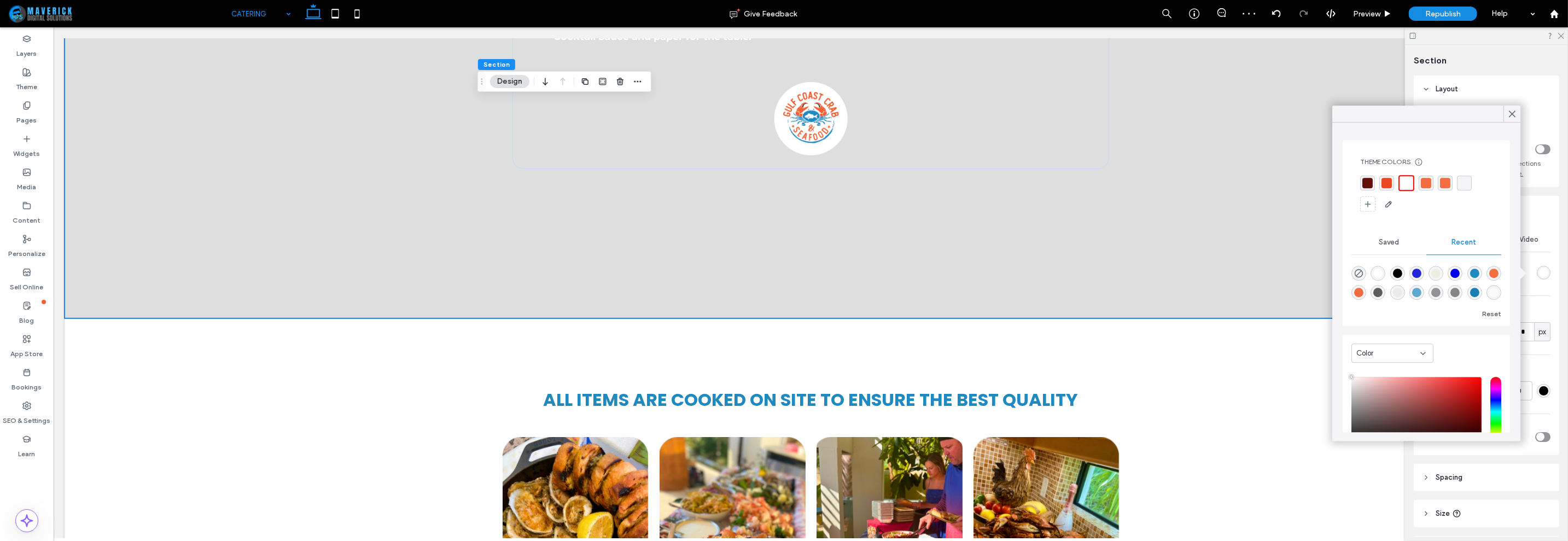
click at [1427, 354] on icon at bounding box center [1423, 354] width 9 height 9
click at [1403, 387] on div "Gradient" at bounding box center [1393, 390] width 81 height 19
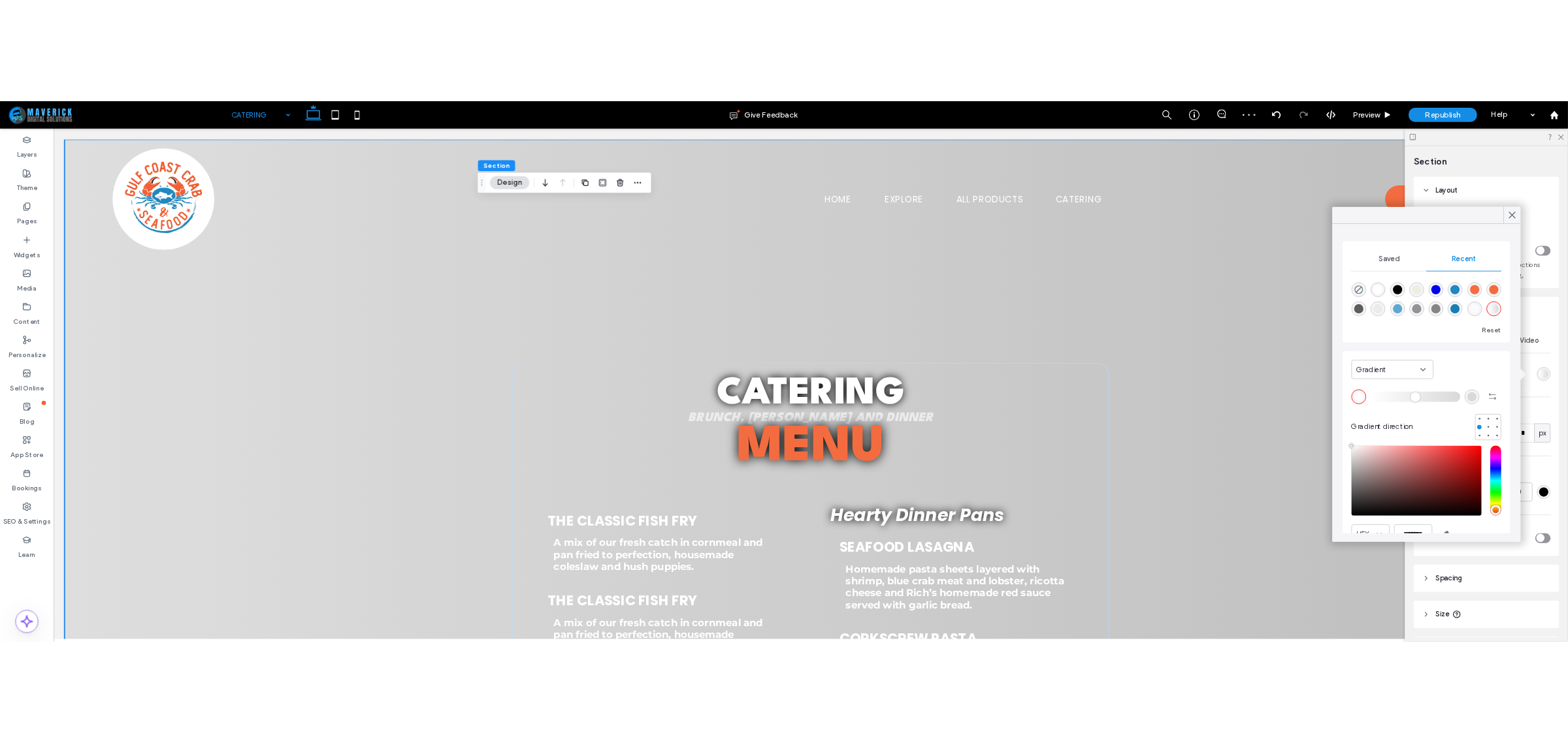
scroll to position [0, 0]
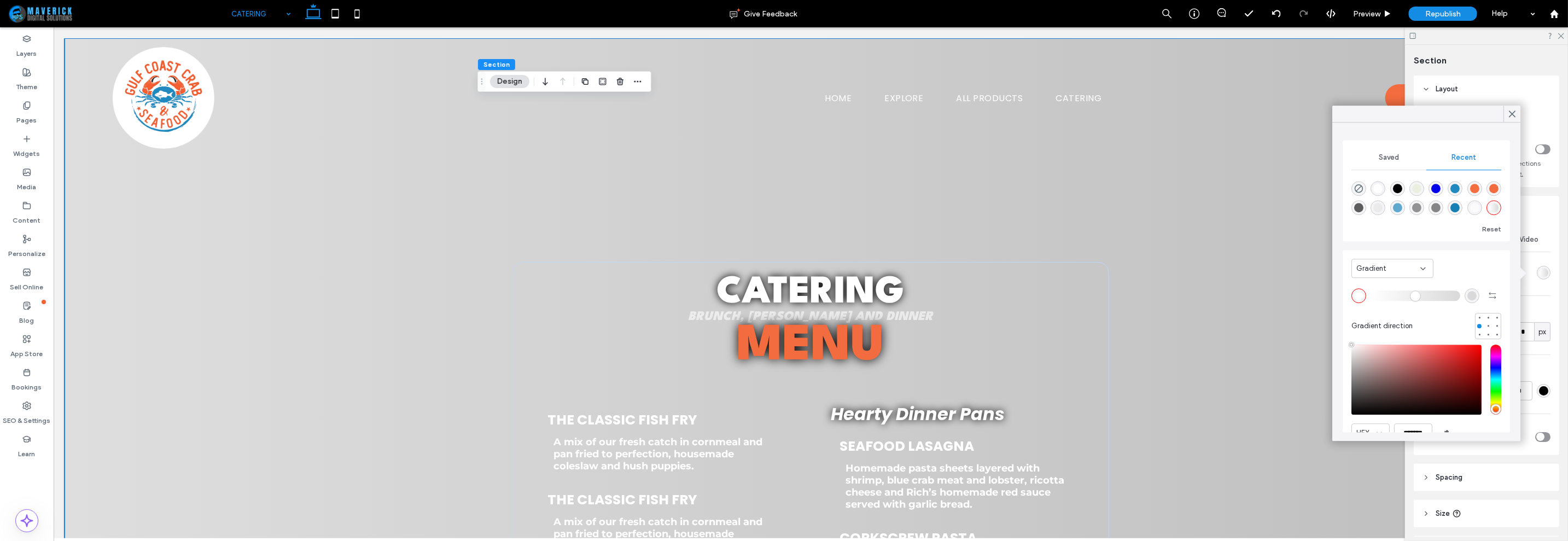
click at [1383, 188] on div "rgba(255, 255, 255, 1)" at bounding box center [1378, 188] width 10 height 10
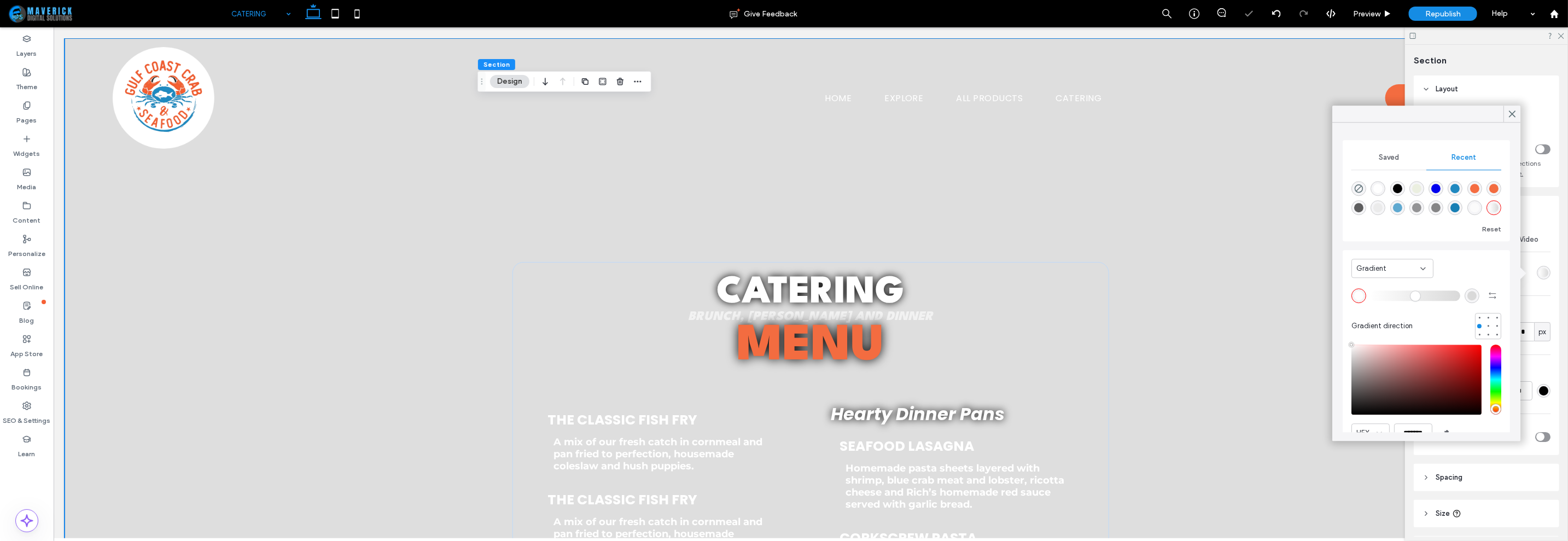
type input "*"
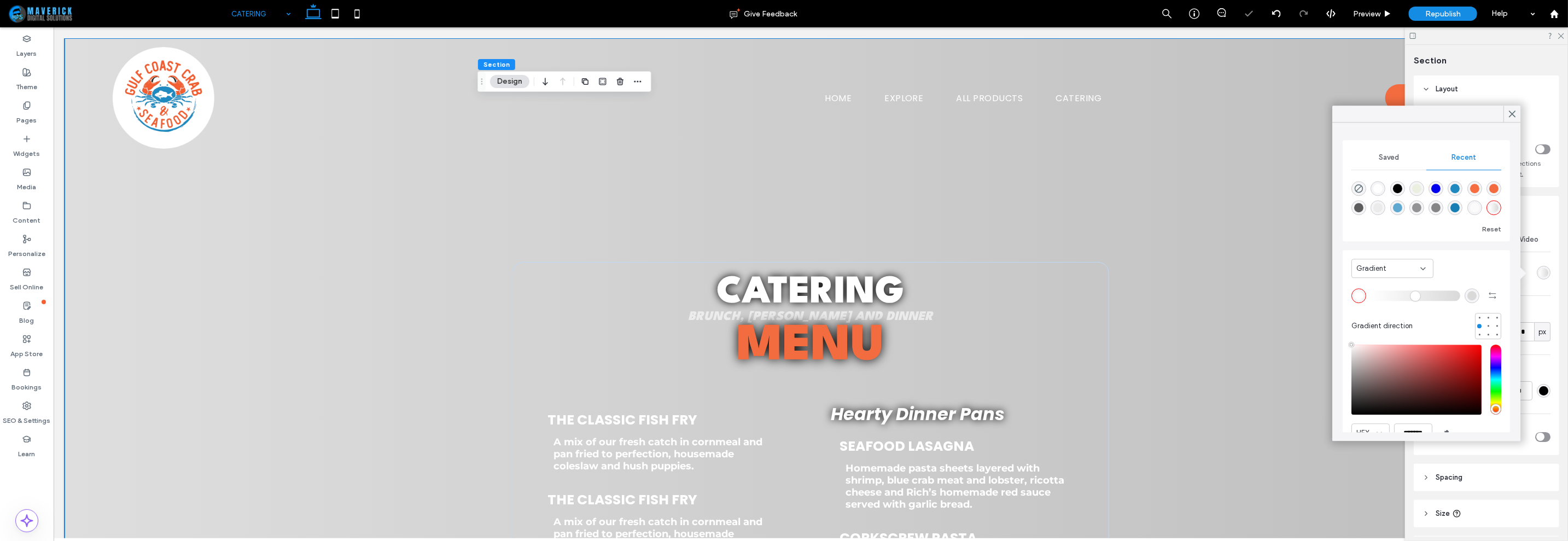
drag, startPoint x: 1378, startPoint y: 293, endPoint x: 1330, endPoint y: 304, distance: 49.2
click at [1371, 295] on input "range" at bounding box center [1416, 295] width 90 height 1
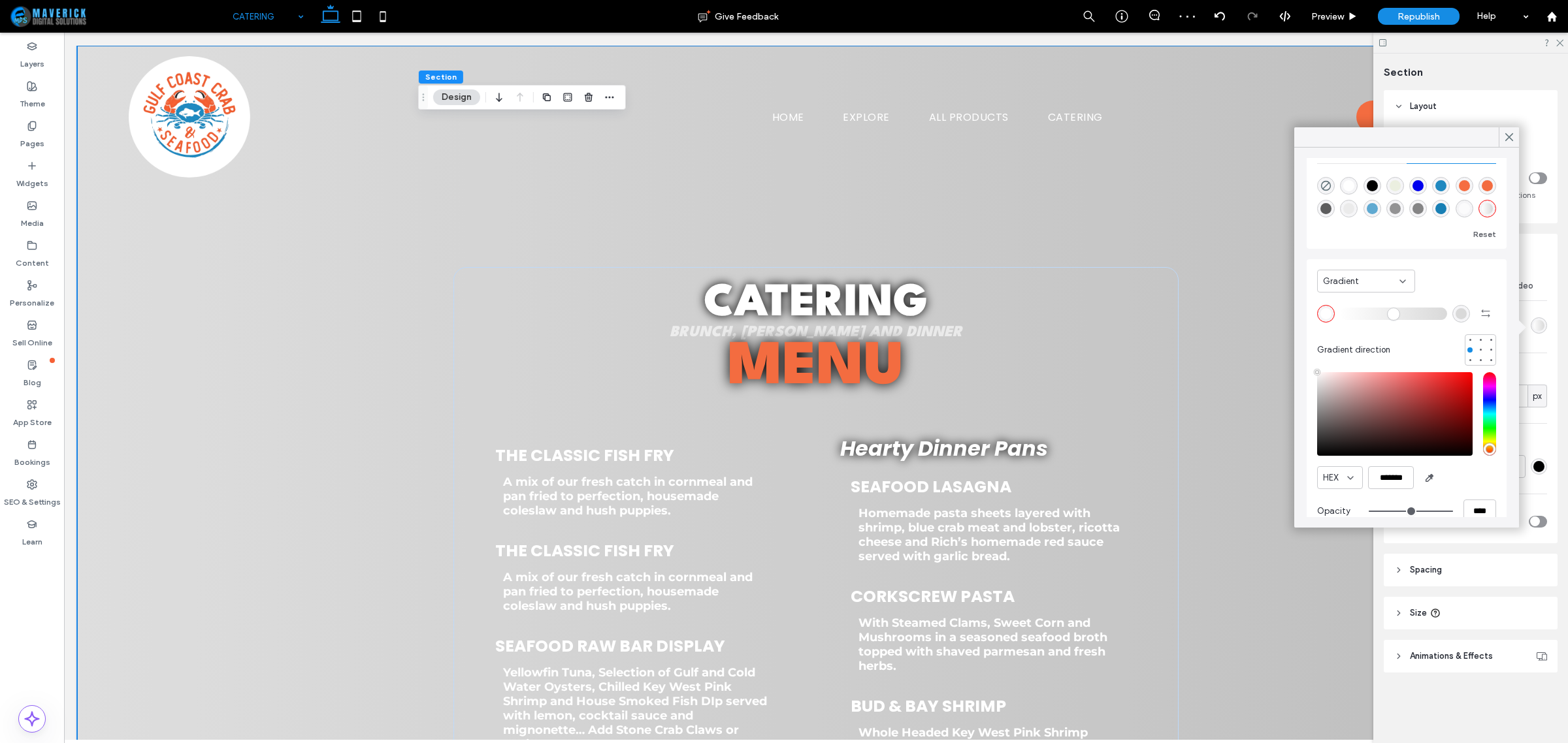
scroll to position [62, 0]
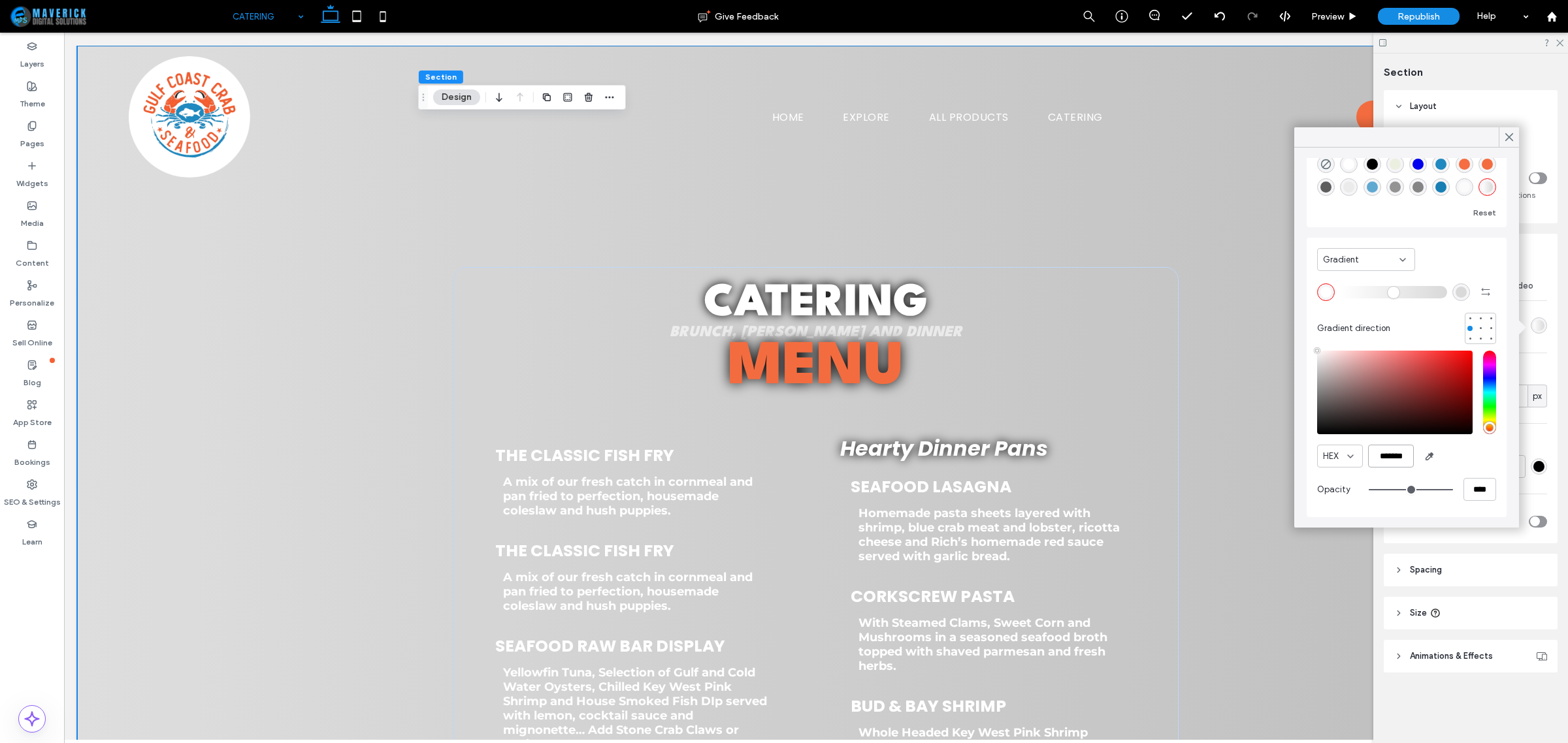
click at [1393, 465] on input "*******" at bounding box center [1391, 457] width 46 height 23
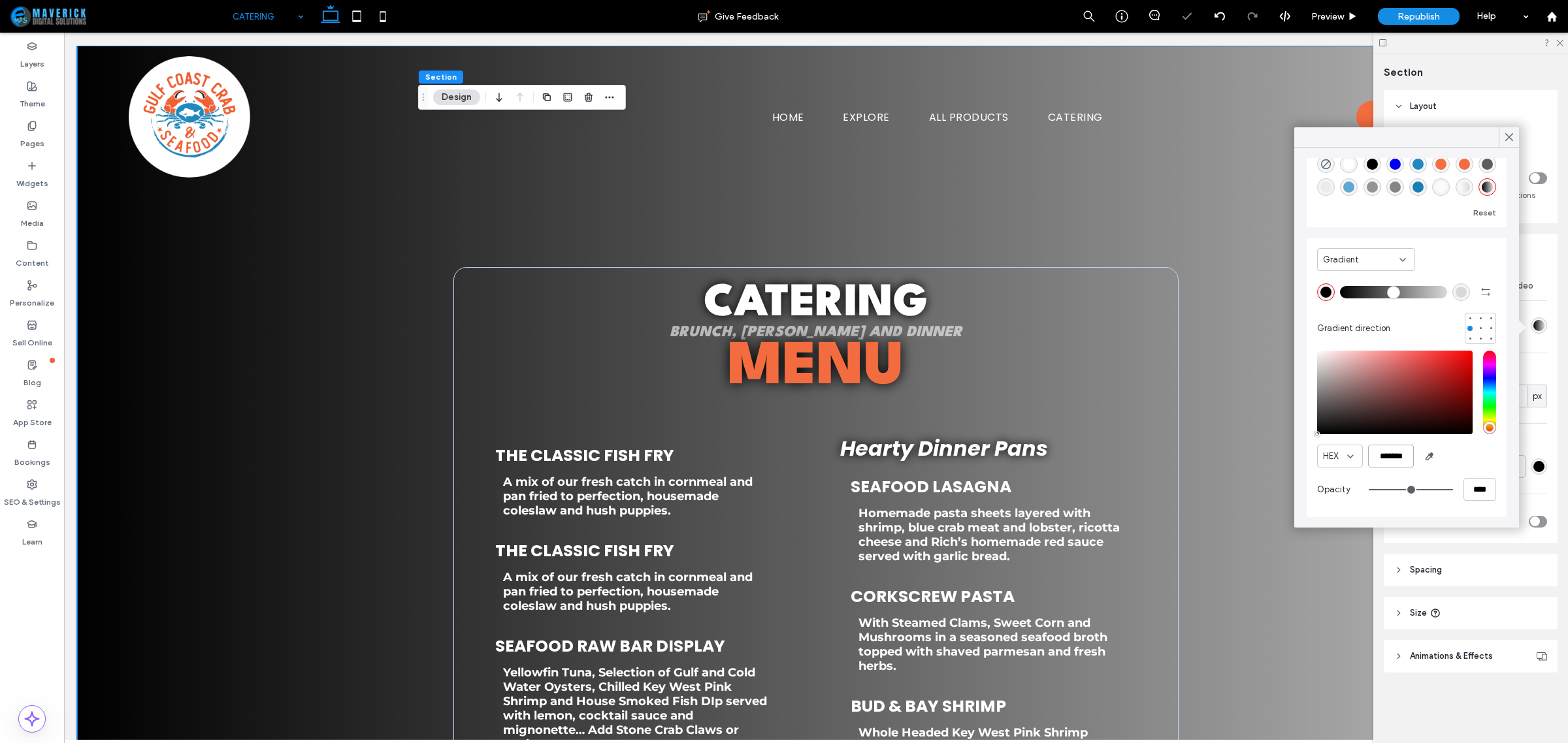
click at [1393, 465] on input "*******" at bounding box center [1391, 457] width 46 height 23
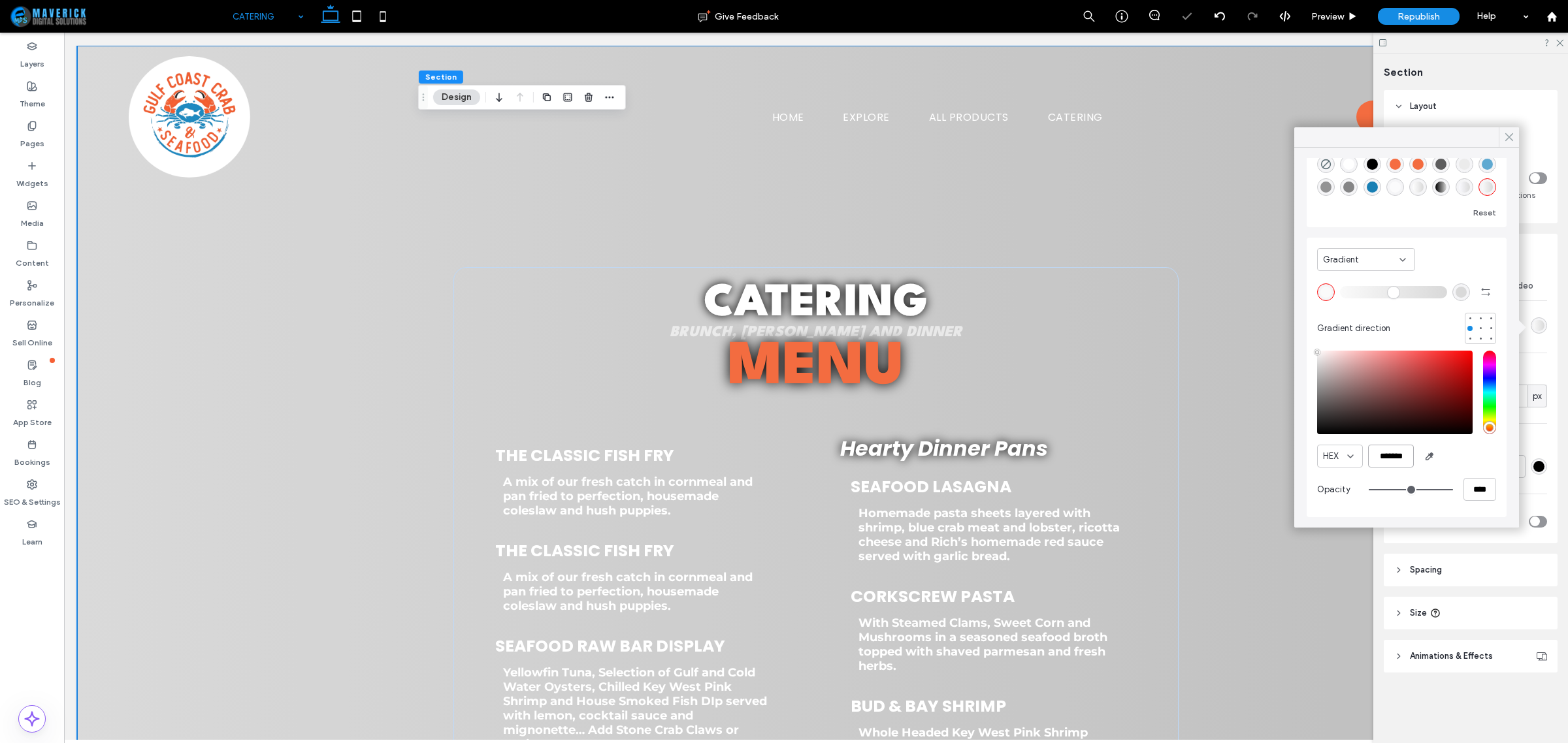
type input "*******"
click at [1509, 135] on icon at bounding box center [1508, 137] width 11 height 11
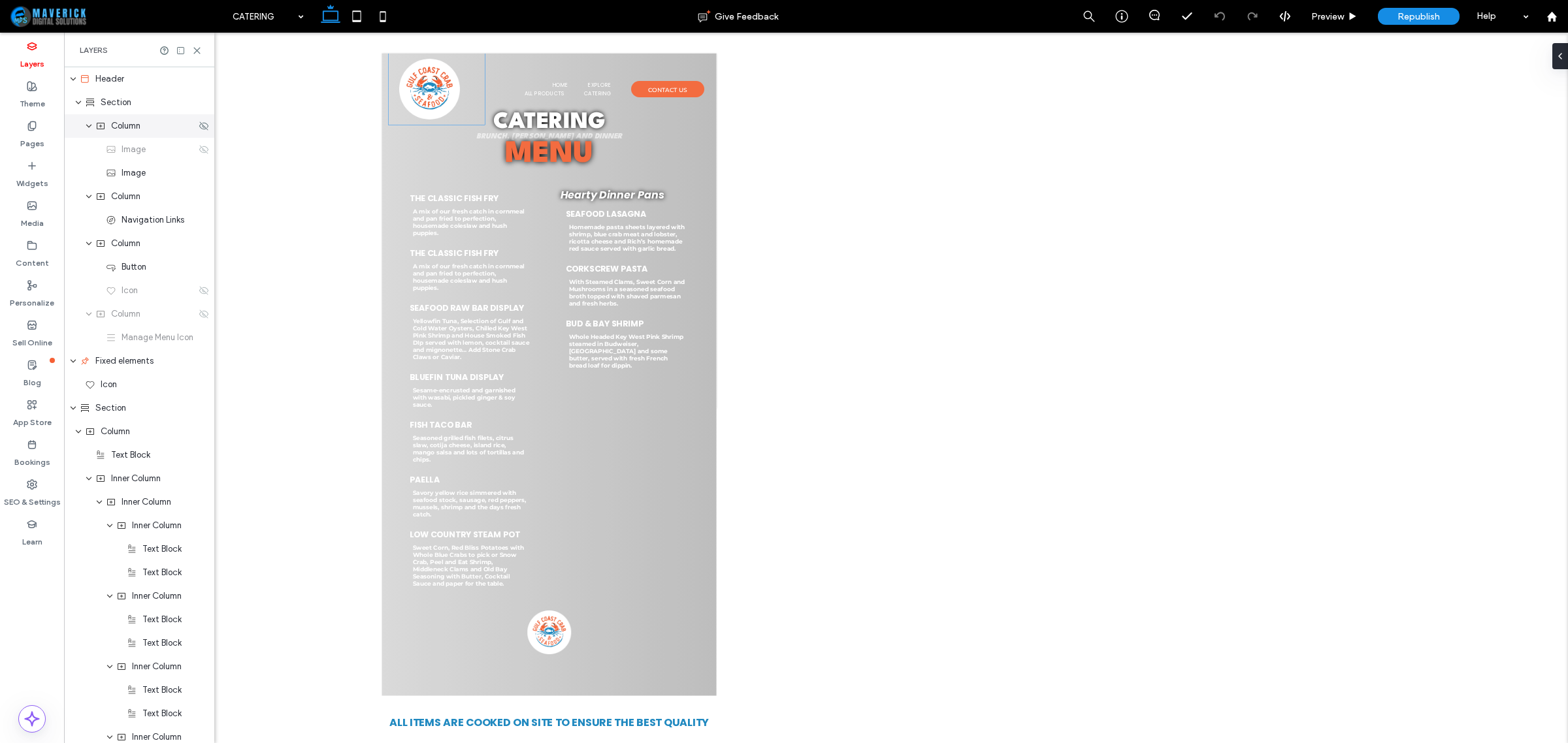
click at [141, 121] on span "Column" at bounding box center [125, 126] width 29 height 13
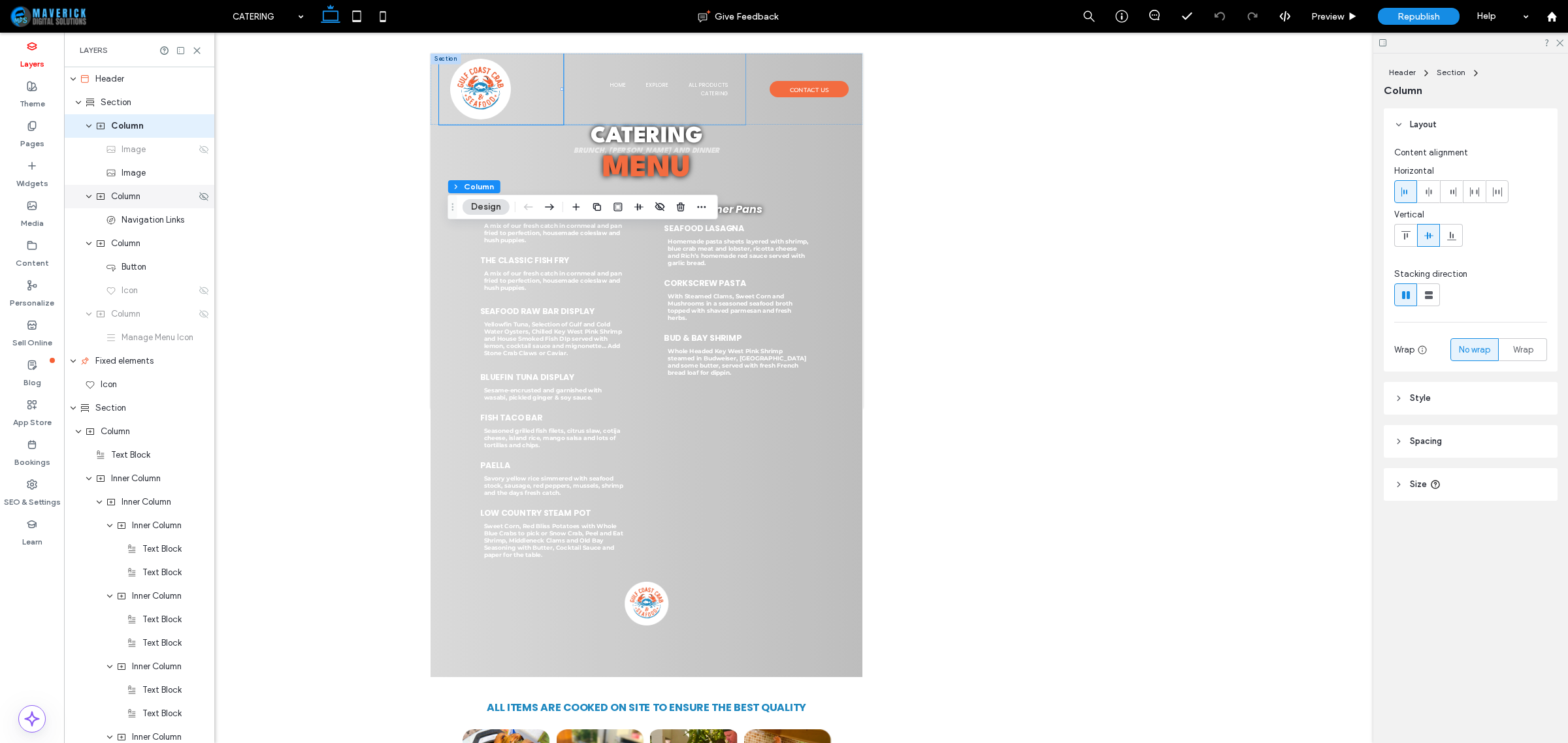
click at [129, 198] on span "Column" at bounding box center [125, 196] width 29 height 13
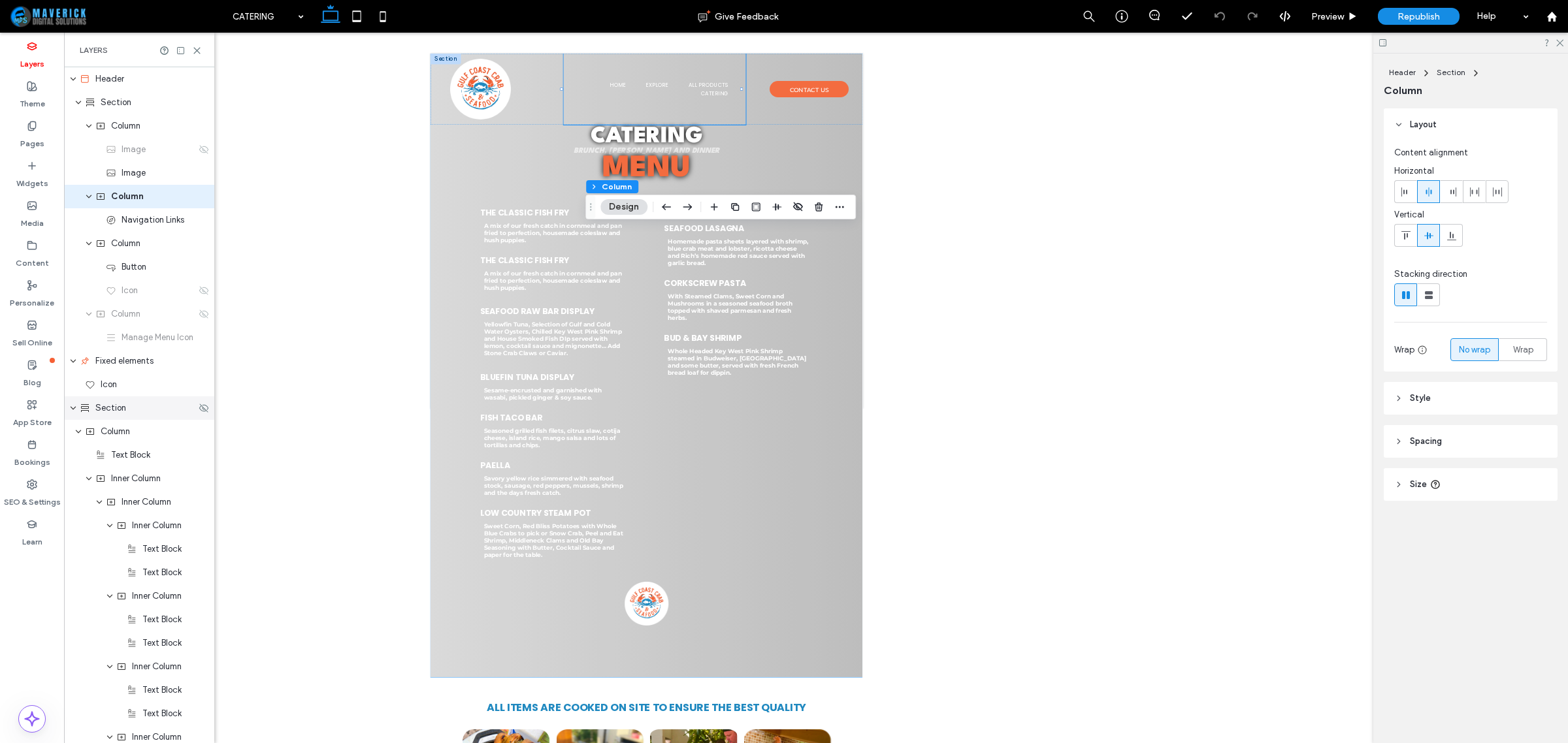
click at [129, 410] on div "Section" at bounding box center [138, 408] width 116 height 13
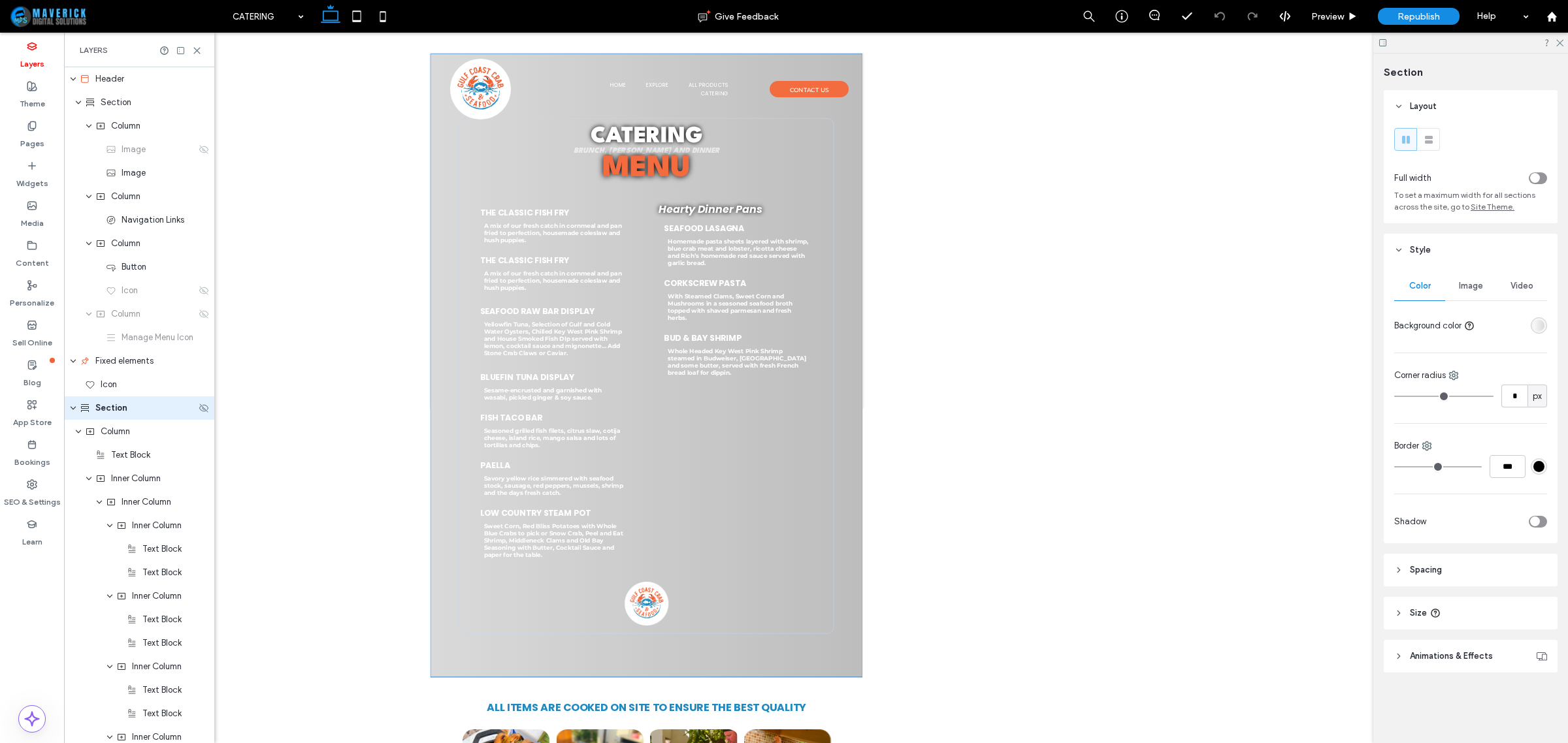
scroll to position [2, 0]
click at [1535, 331] on div "linear-gradient(90deg, rgba(250, 250, 250, 1) 0%, rgba(217, 217, 217, 1) 100%)" at bounding box center [1539, 325] width 11 height 11
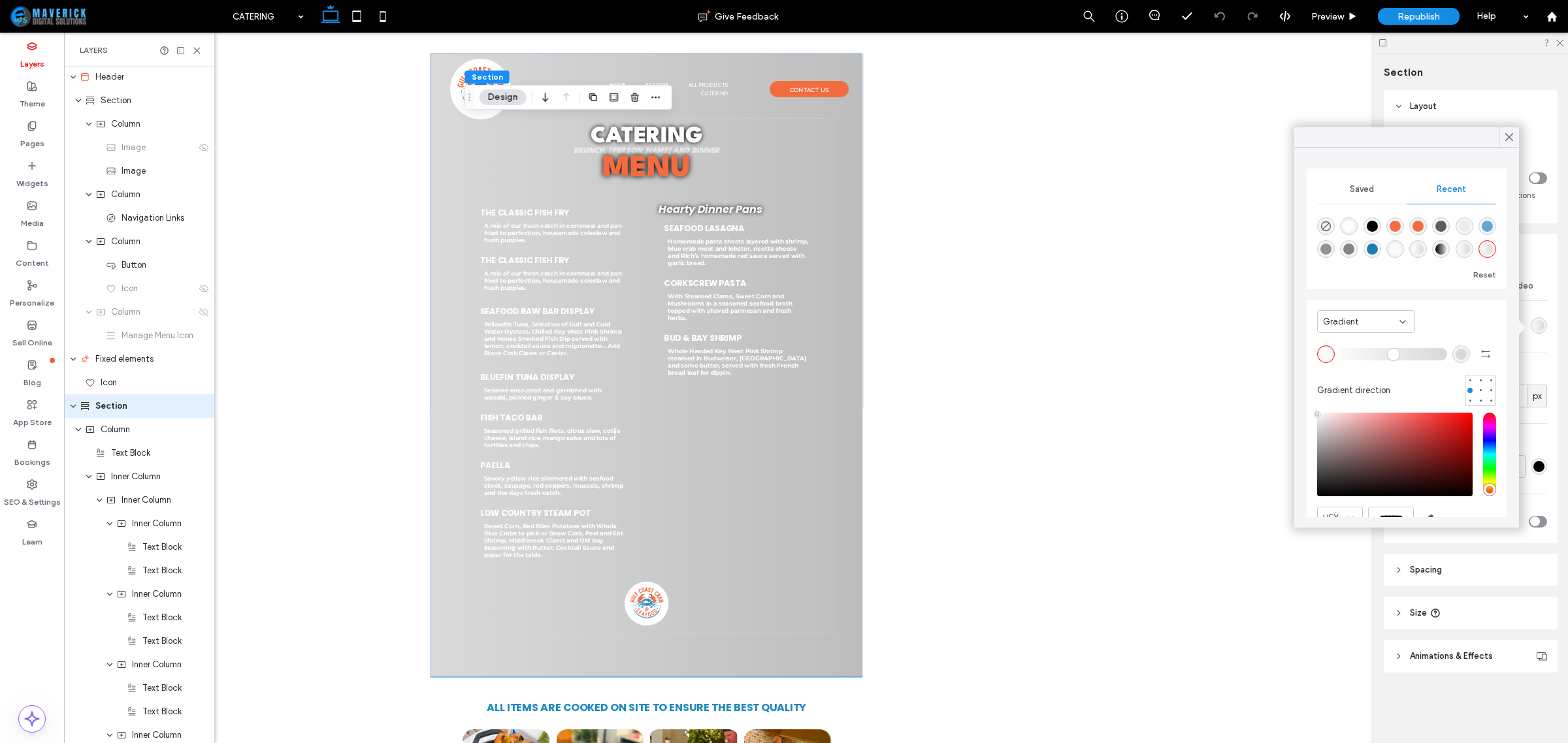
click at [1377, 321] on div "Gradient" at bounding box center [1361, 321] width 76 height 13
click at [1367, 336] on div "Color" at bounding box center [1366, 345] width 97 height 23
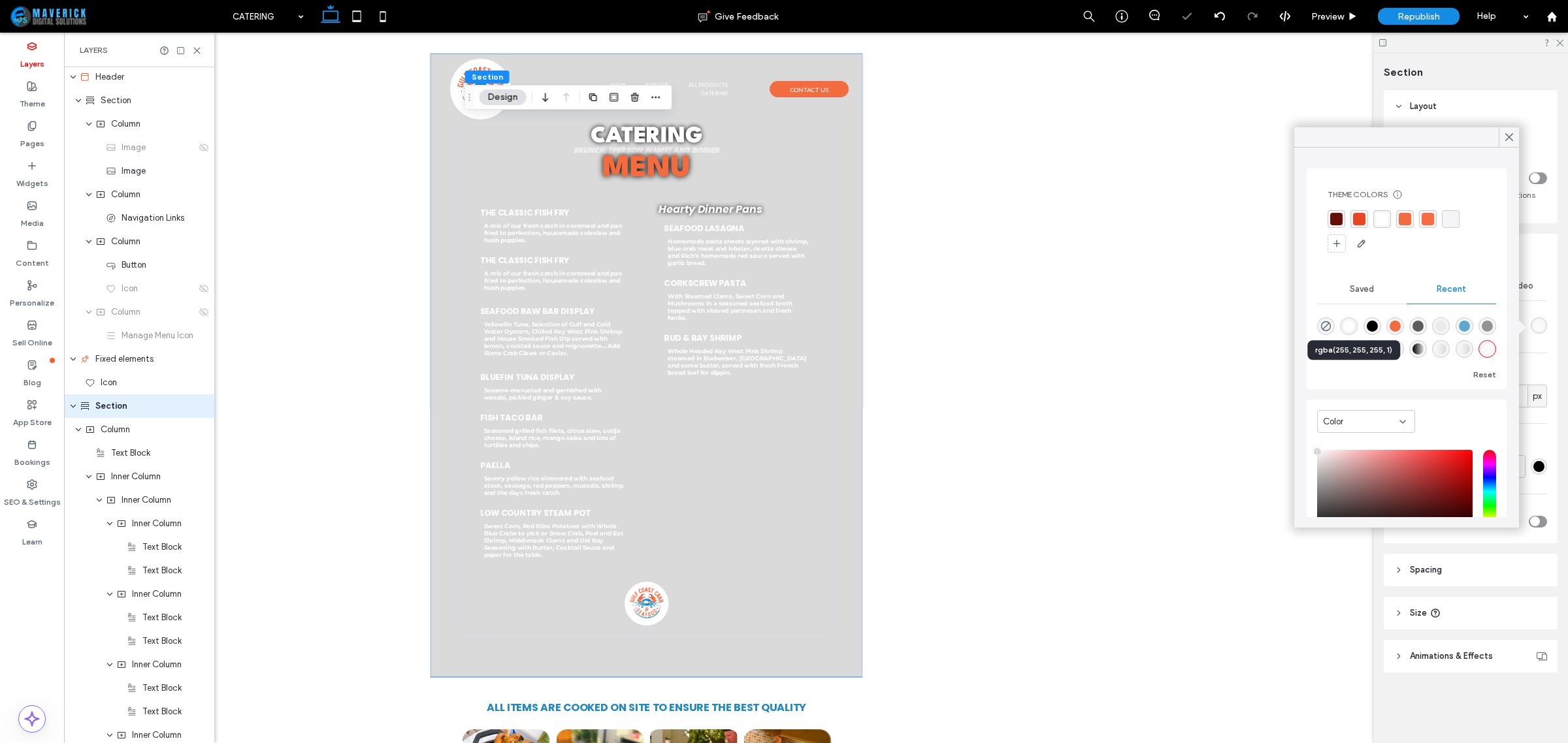
click at [1355, 324] on div "rgba(255, 255, 255, 1)" at bounding box center [1348, 326] width 11 height 11
click at [1353, 323] on div "rgba(255, 255, 255, 1)" at bounding box center [1348, 328] width 11 height 11
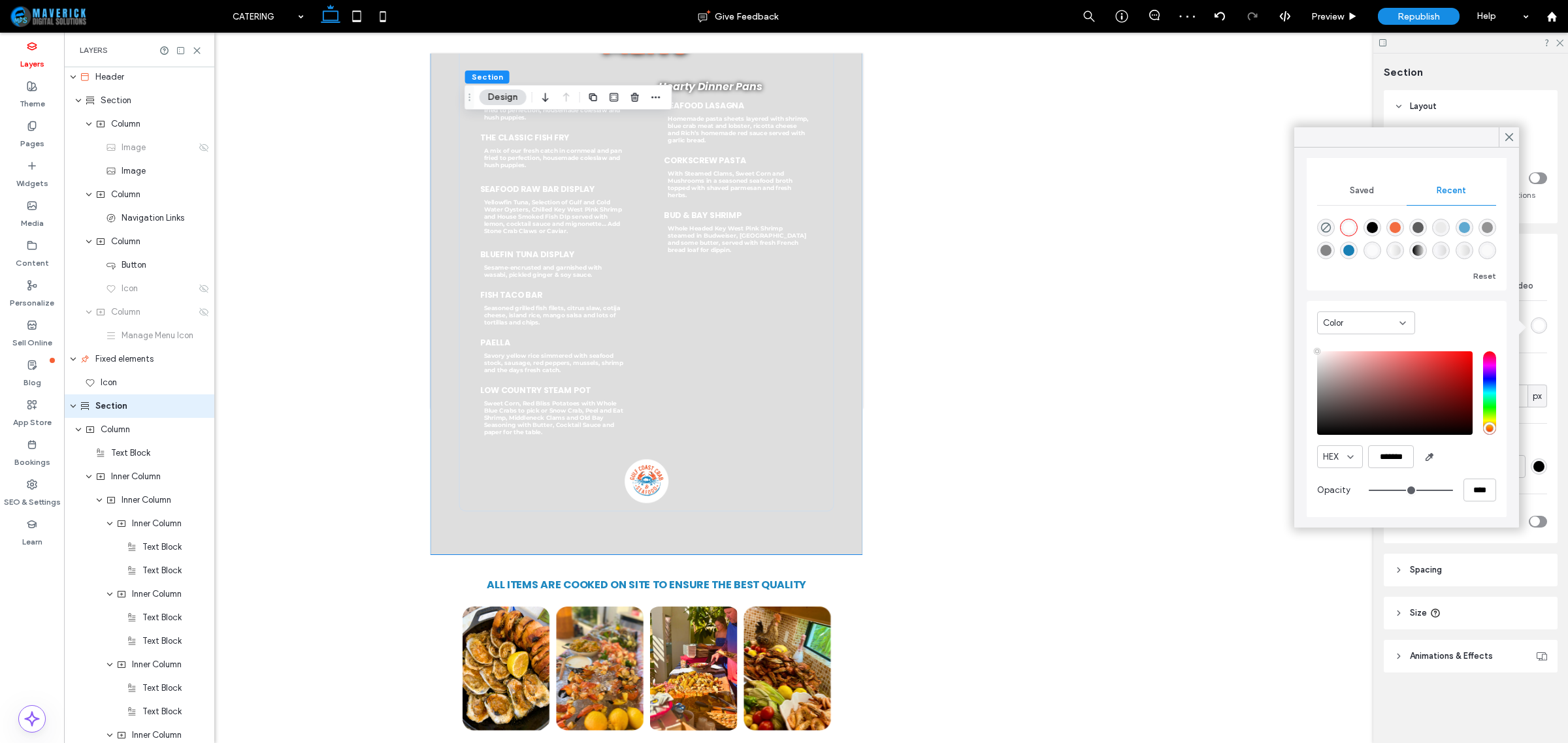
scroll to position [99, 0]
click at [1427, 455] on icon "button" at bounding box center [1429, 457] width 11 height 11
click at [1424, 463] on span "button" at bounding box center [1430, 457] width 21 height 21
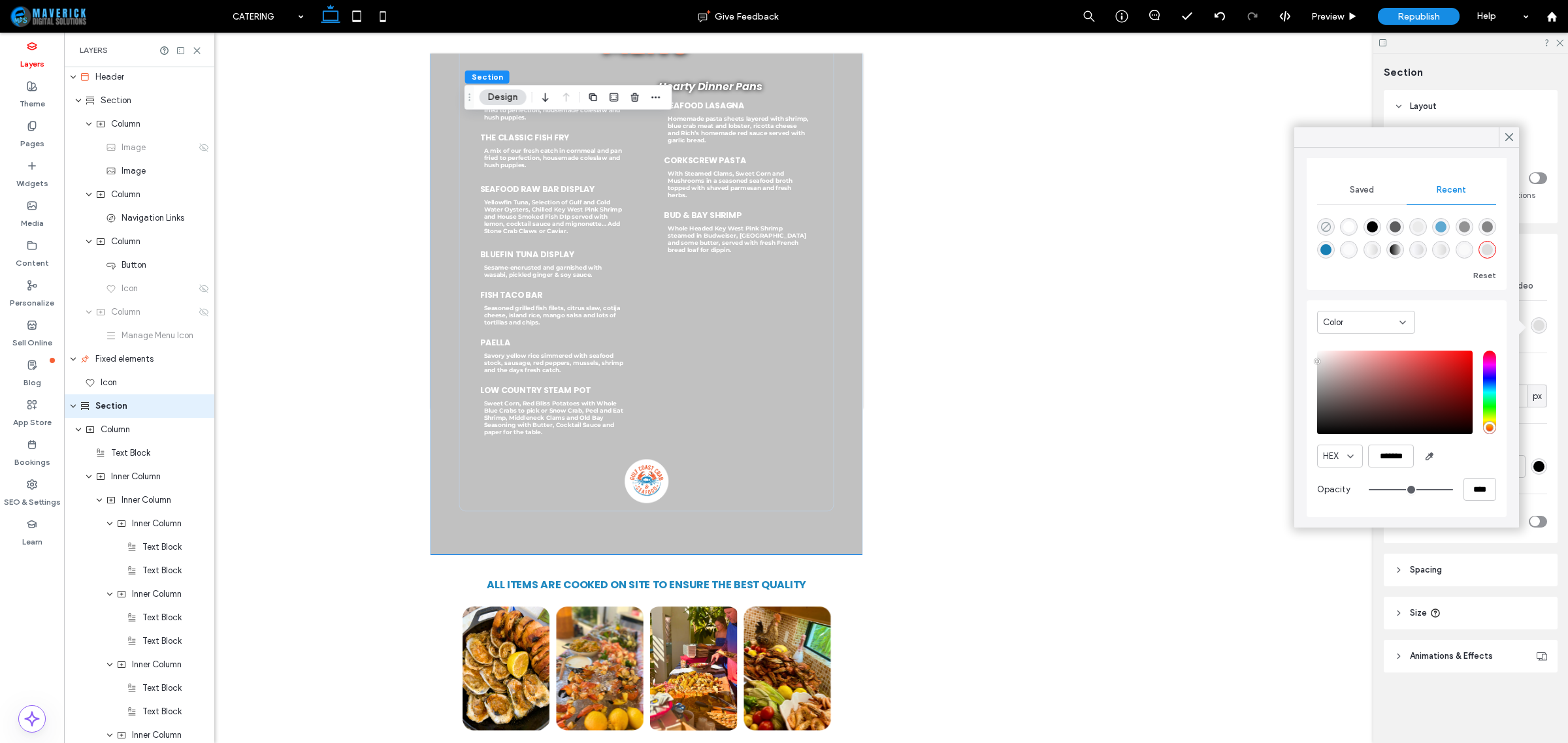
click at [1327, 221] on icon "rgba(0, 0, 0, 0)" at bounding box center [1326, 227] width 11 height 11
type input "*******"
type input "*"
type input "**"
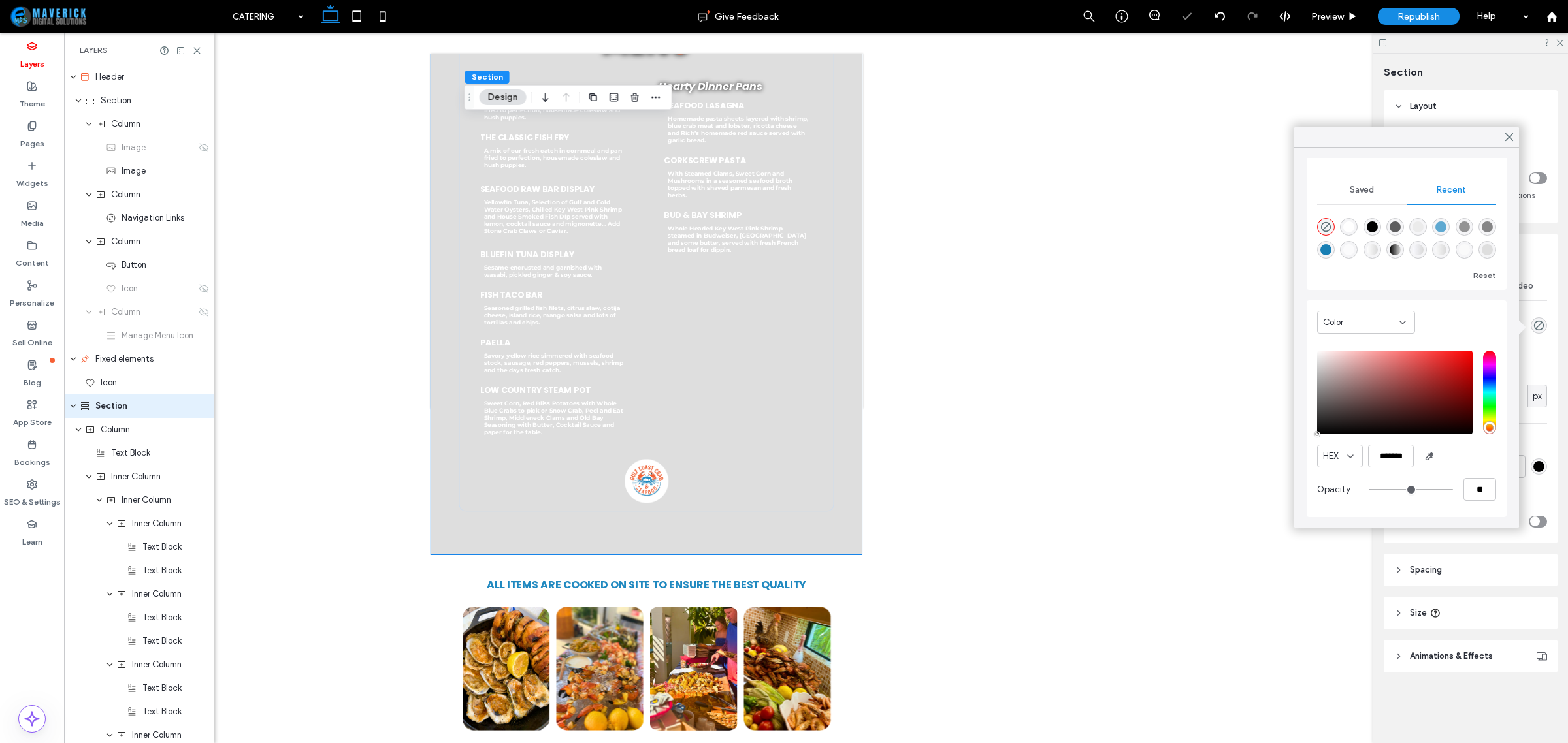
click at [1509, 132] on icon at bounding box center [1508, 137] width 11 height 11
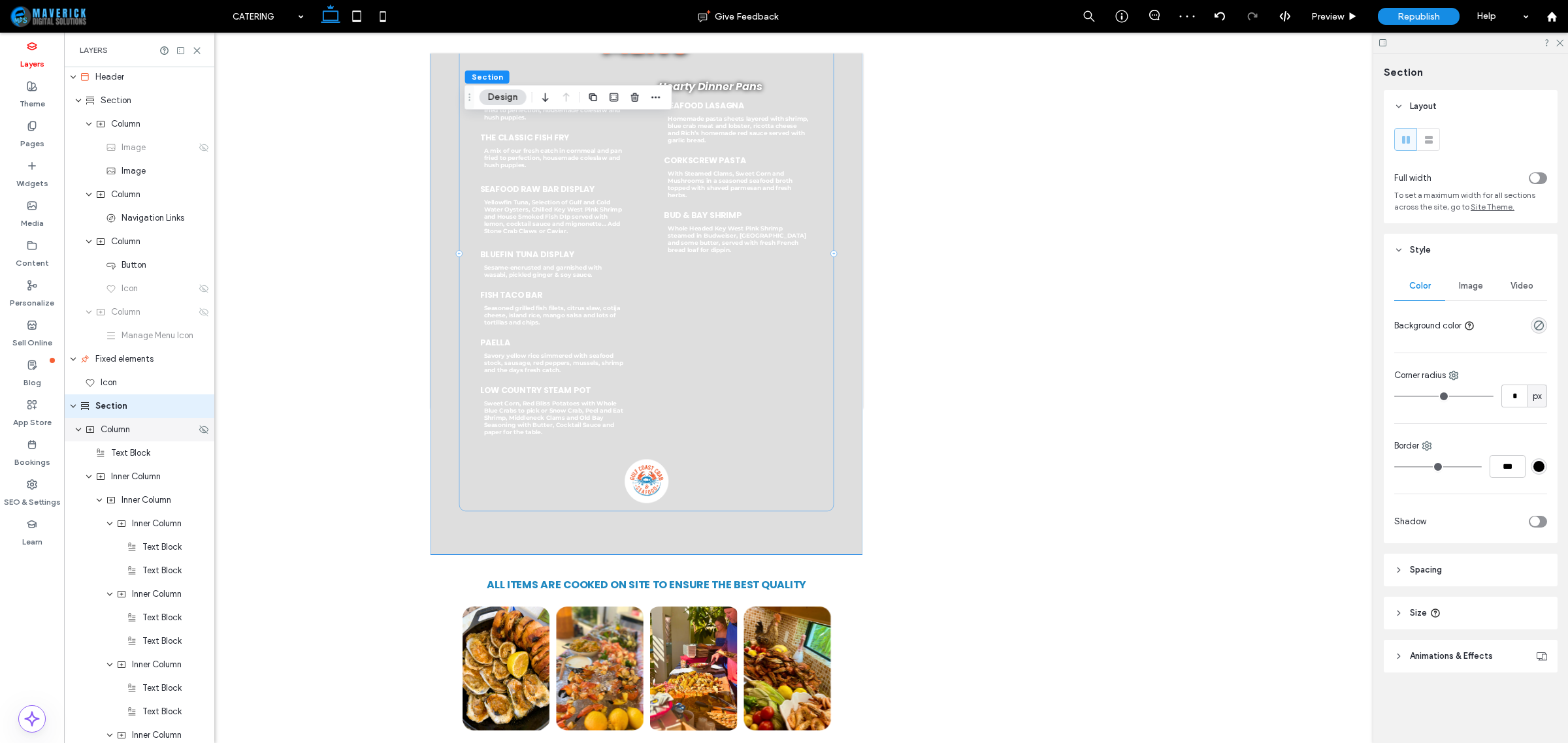
click at [146, 435] on div "Column" at bounding box center [141, 429] width 111 height 13
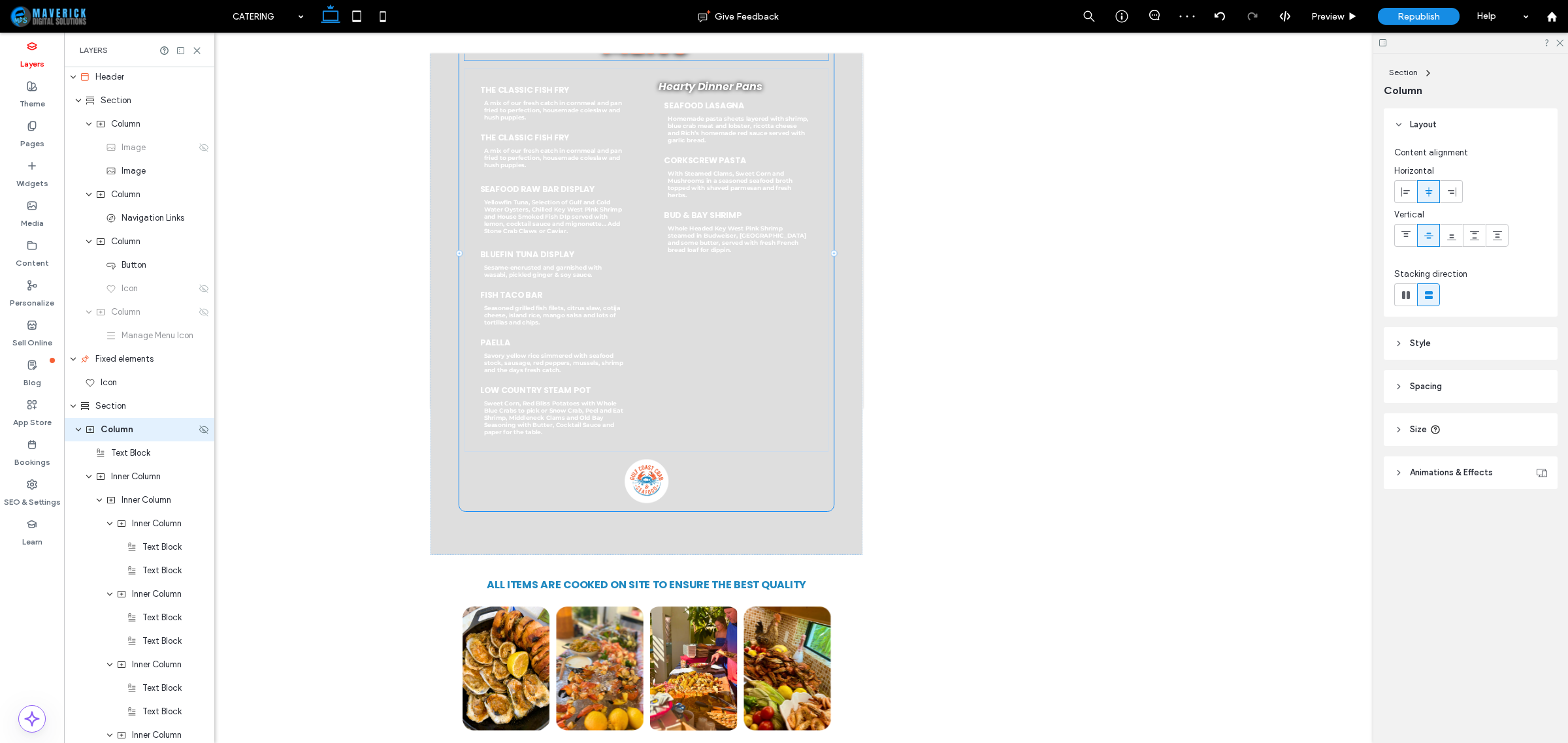
scroll to position [26, 0]
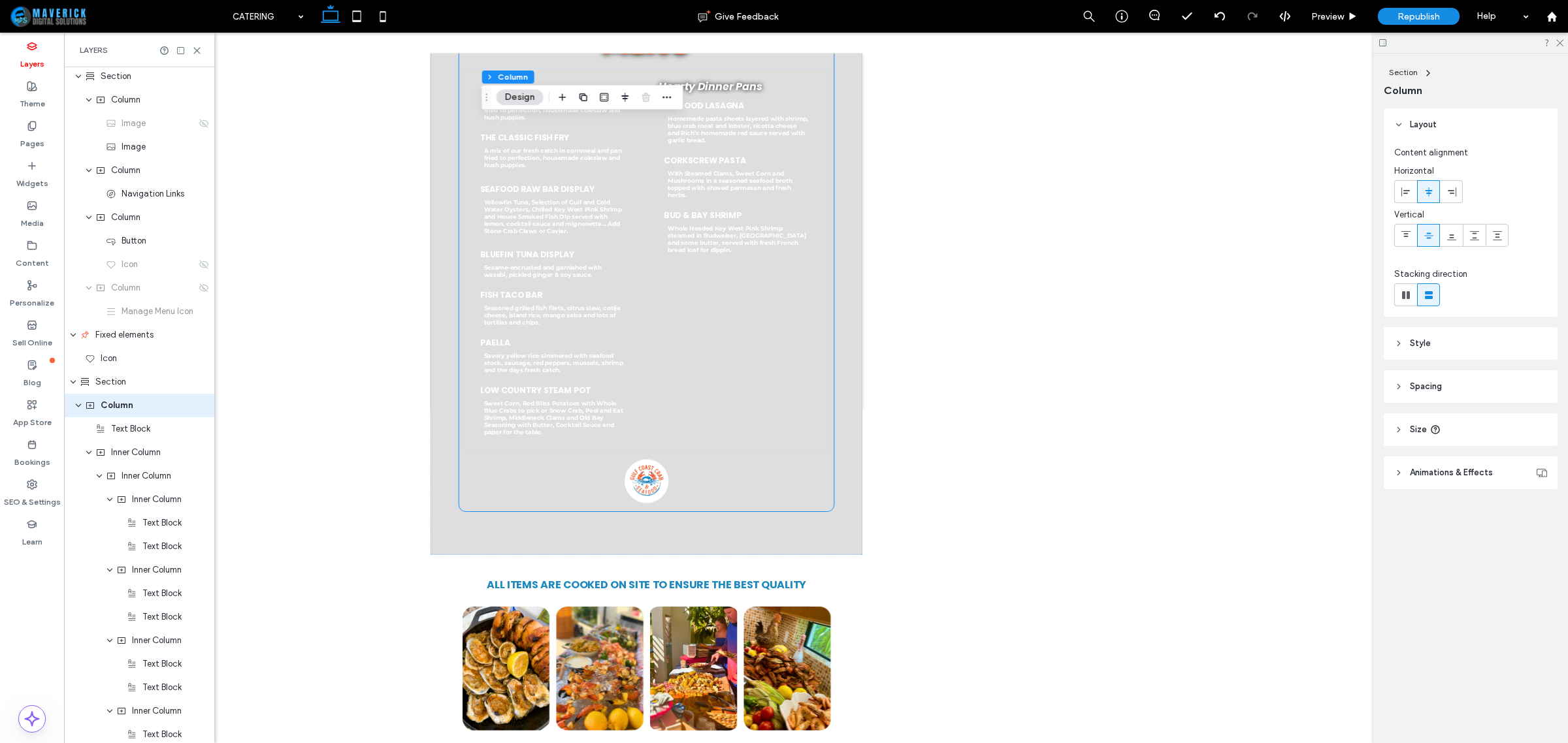
click at [1449, 344] on header "Style" at bounding box center [1470, 343] width 174 height 32
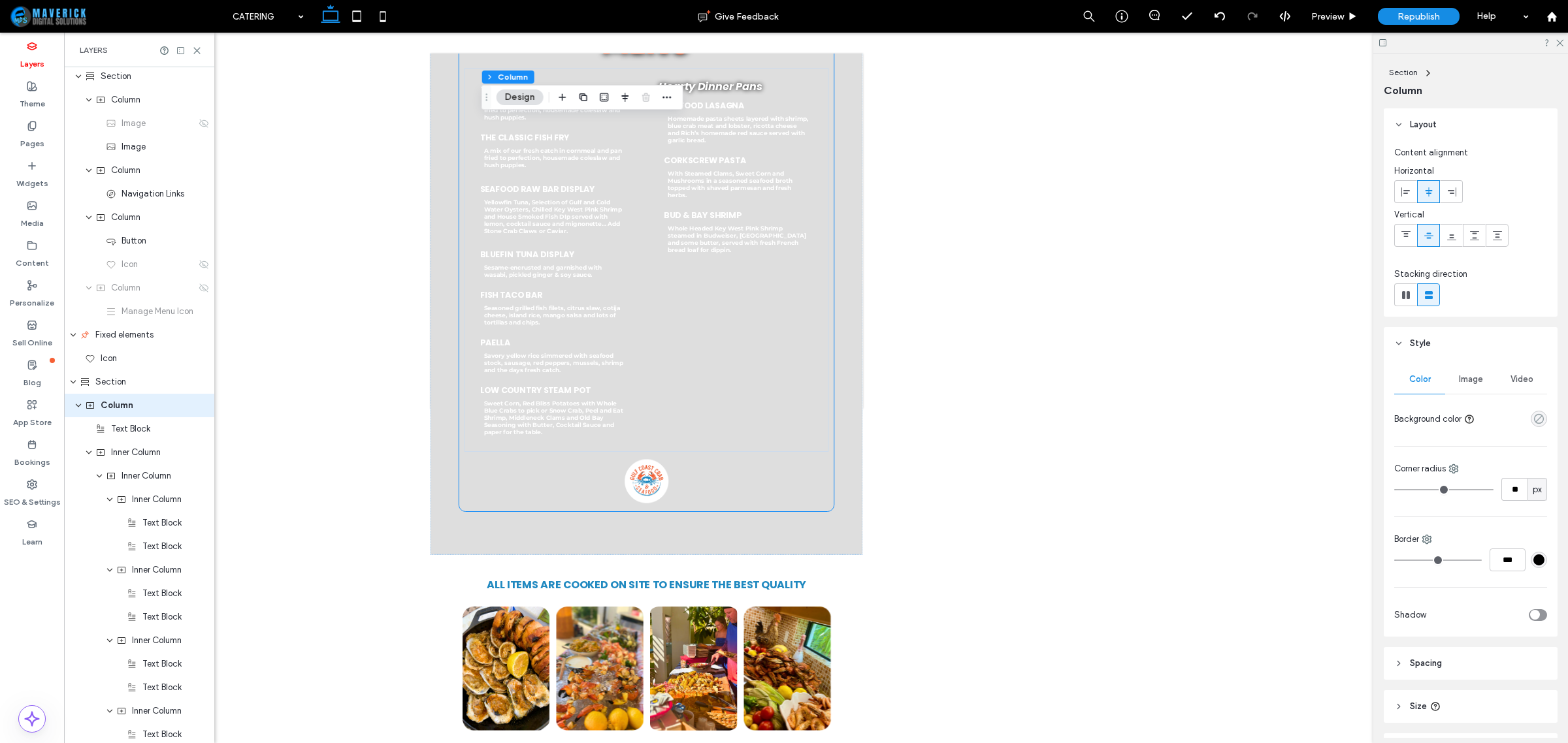
click at [1534, 422] on icon "rgba(0, 0, 0, 0)" at bounding box center [1539, 419] width 11 height 11
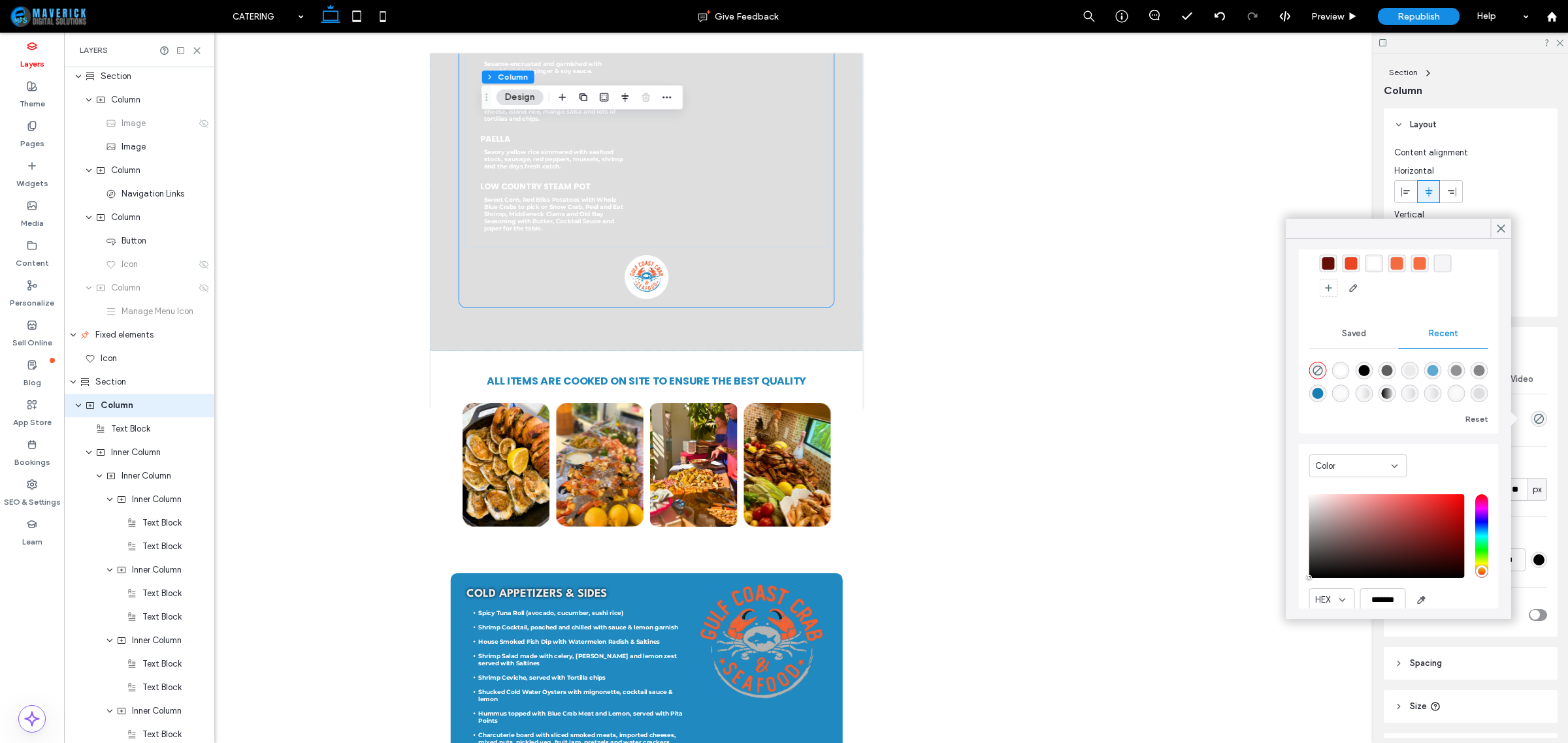
scroll to position [99, 0]
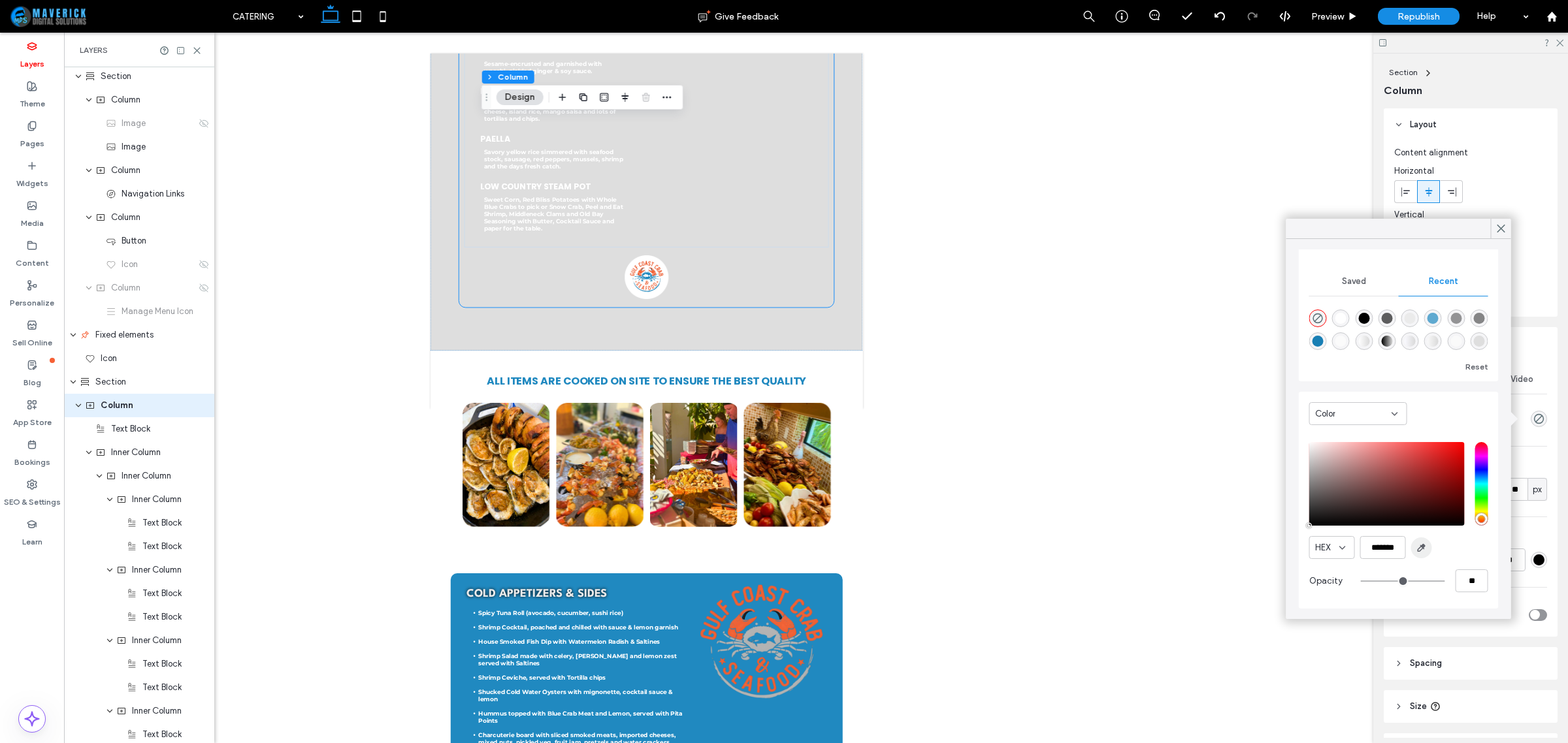
click at [1422, 552] on icon "button" at bounding box center [1422, 548] width 11 height 11
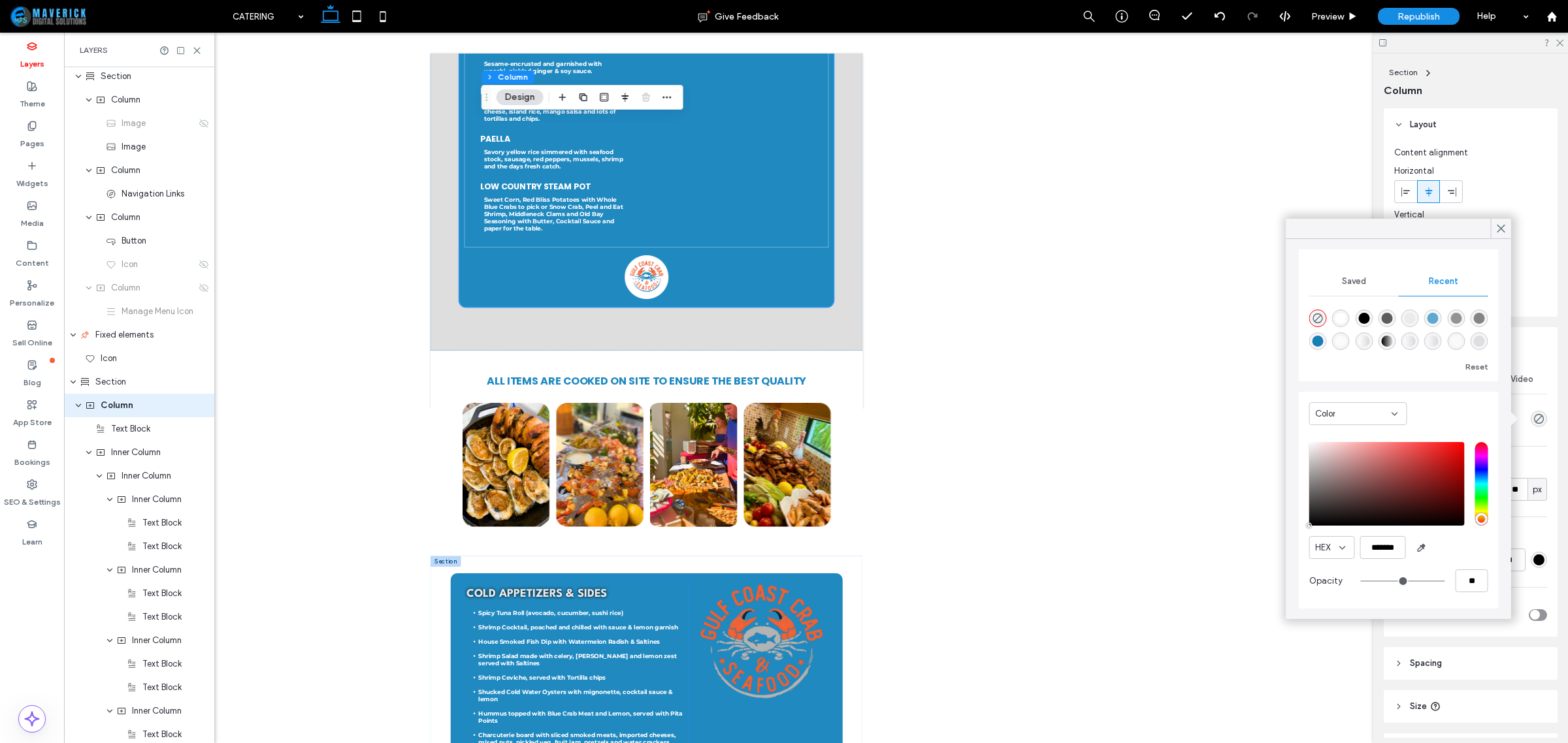
type input "*******"
type input "***"
type input "****"
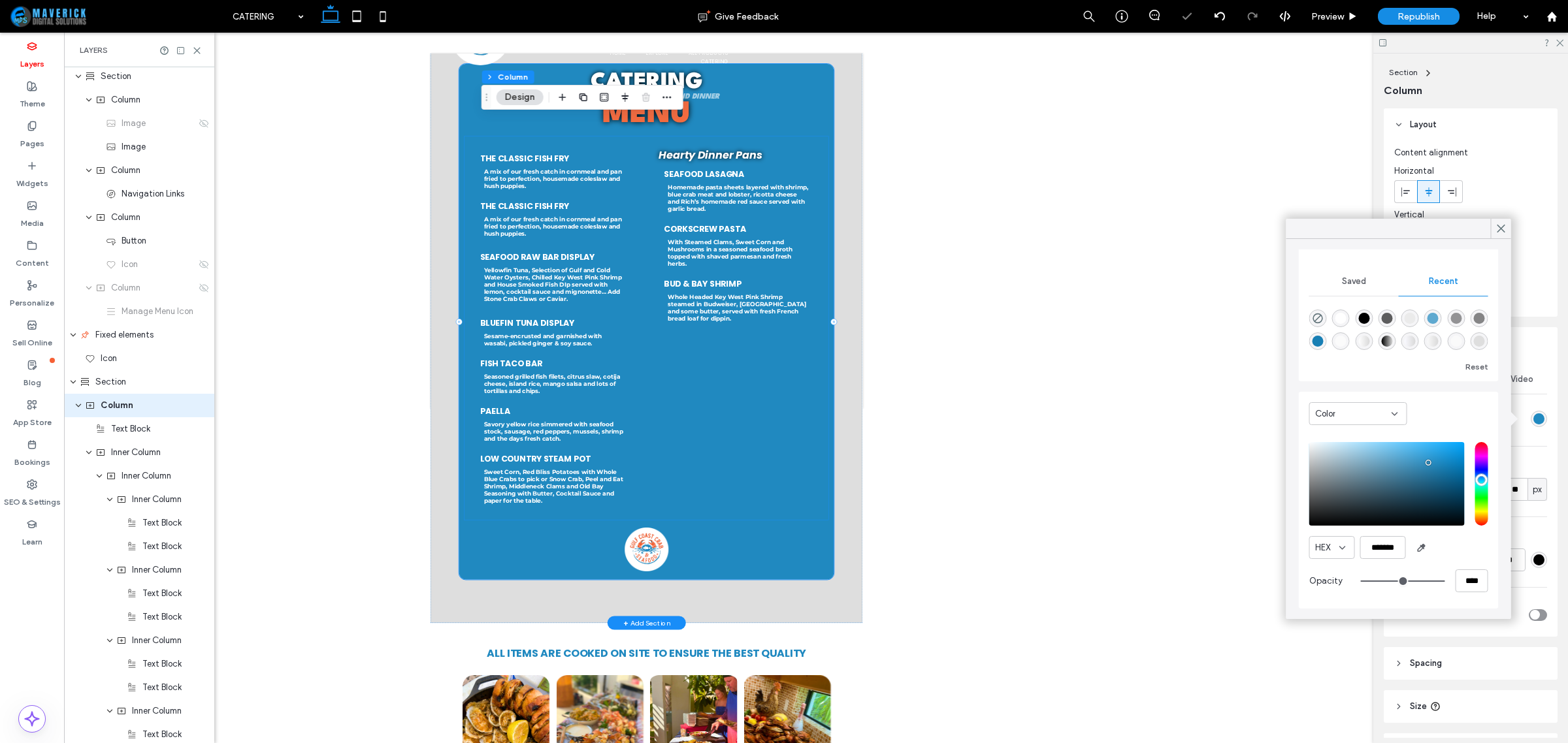
scroll to position [0, 0]
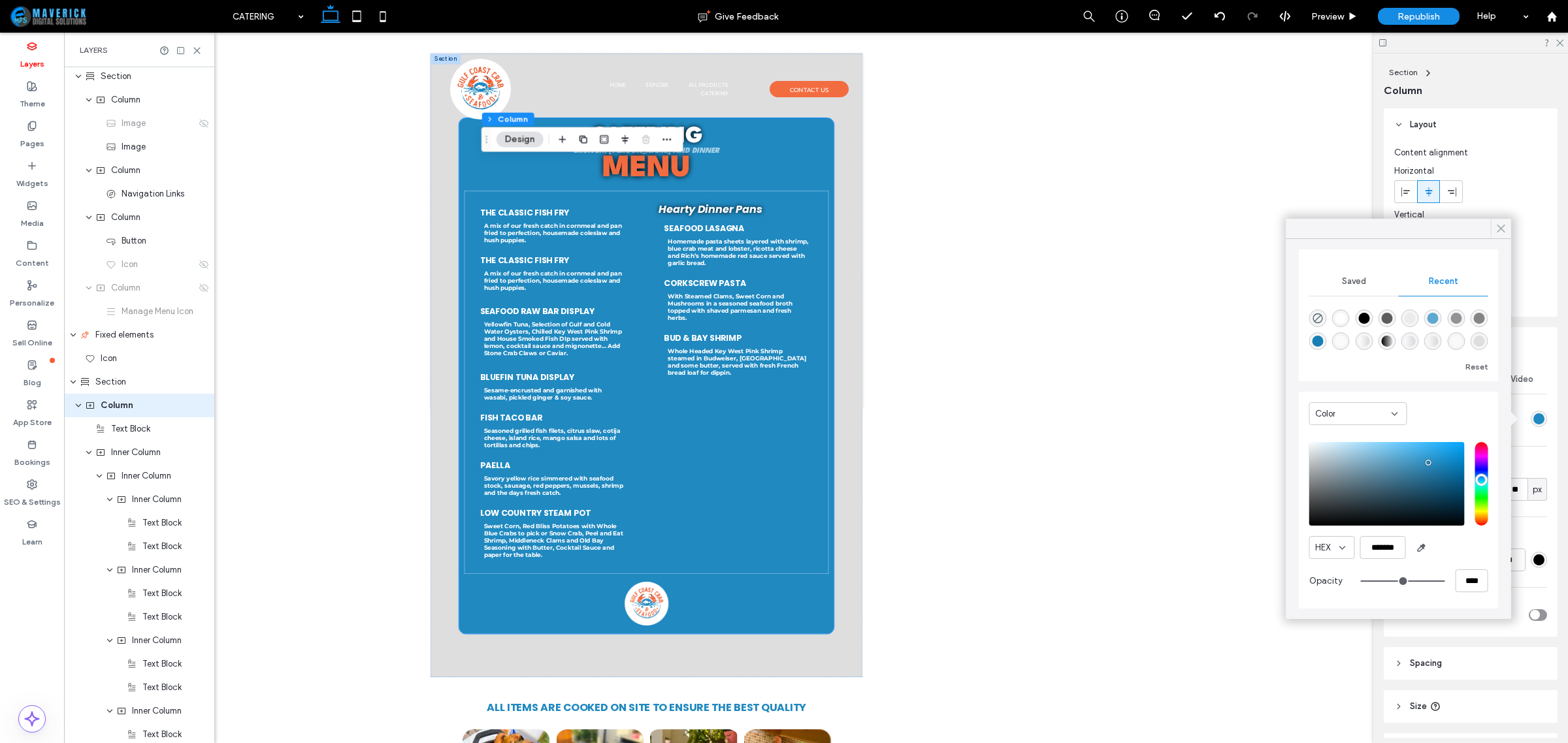
click at [1500, 230] on icon at bounding box center [1501, 228] width 11 height 11
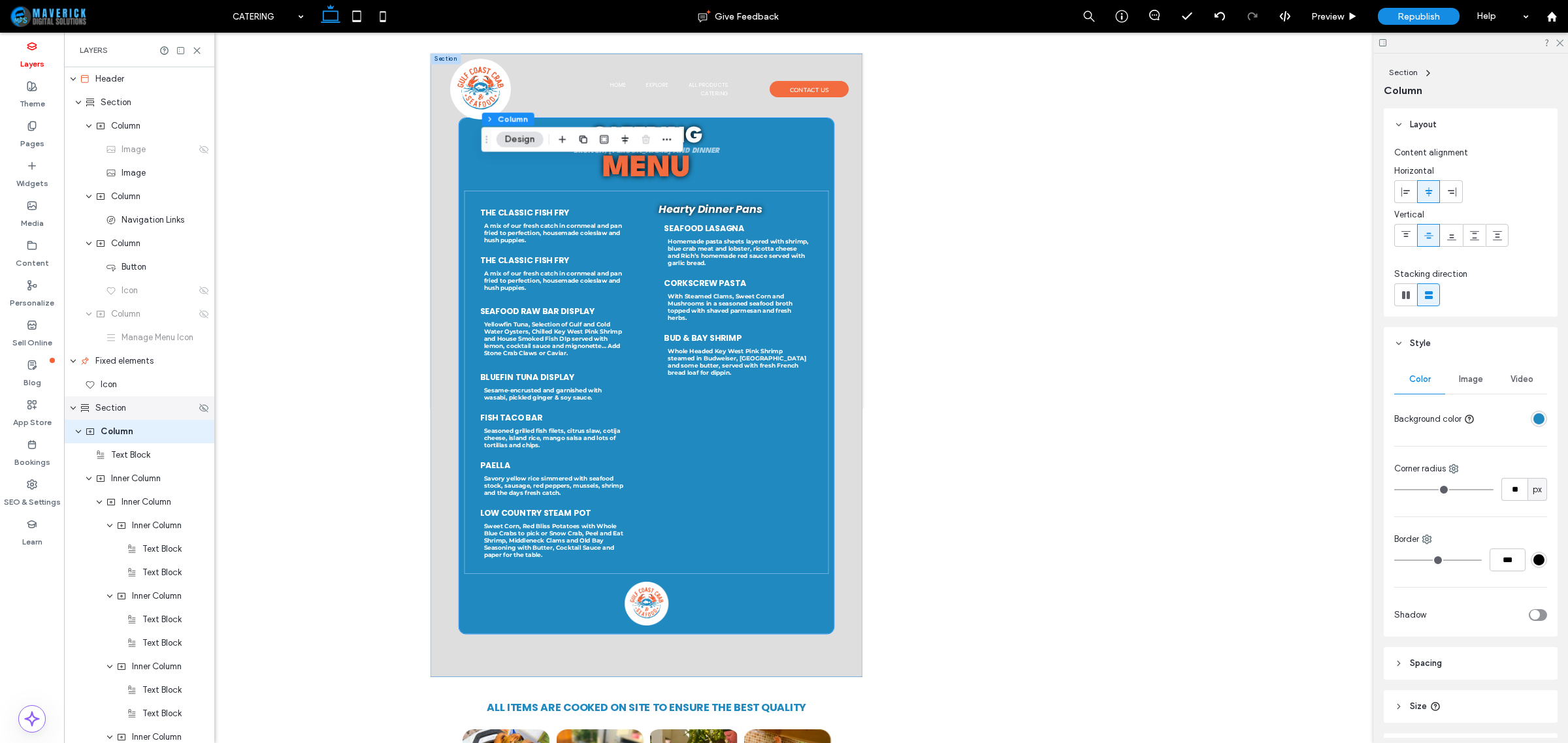
click at [150, 419] on div "Section" at bounding box center [139, 408] width 150 height 24
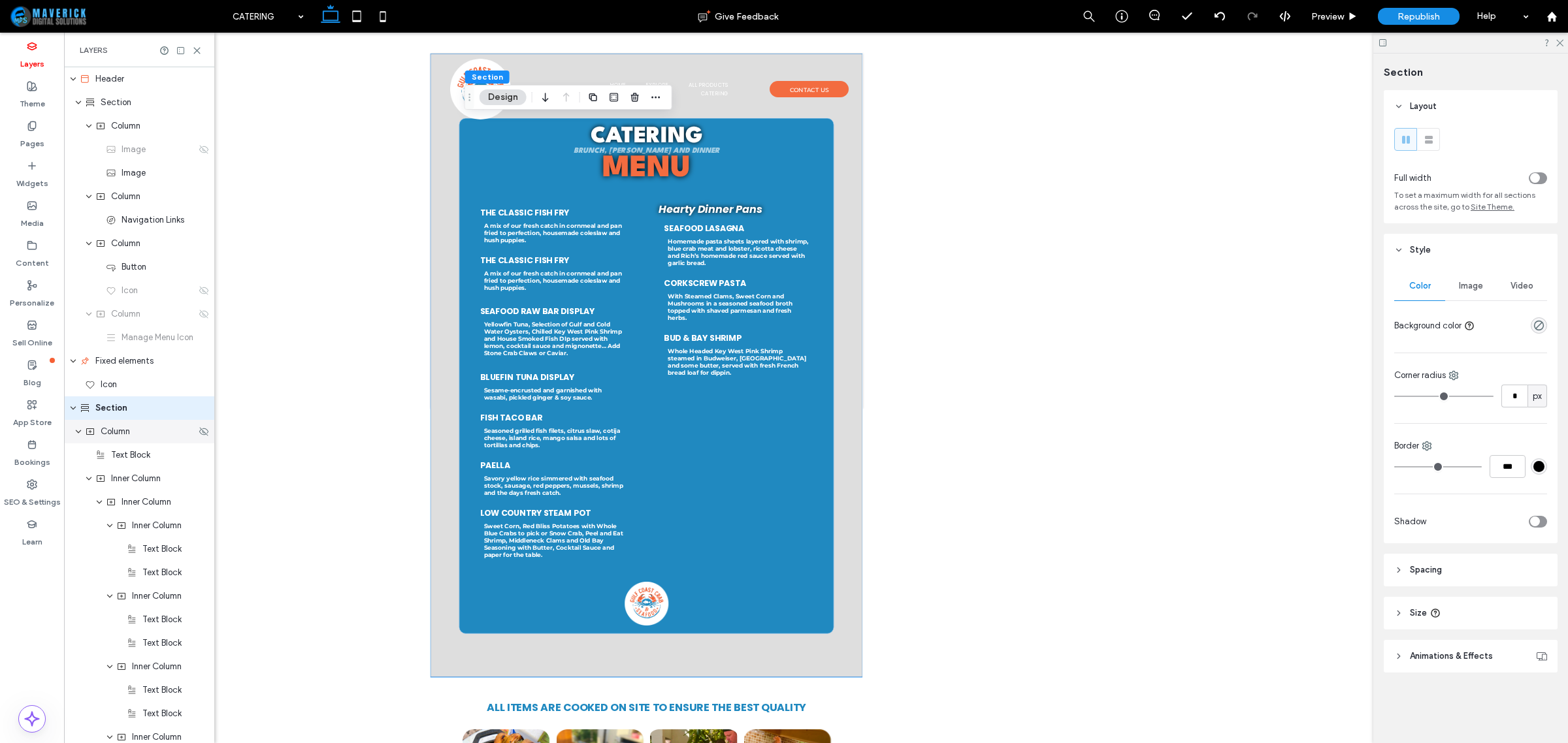
scroll to position [2, 0]
click at [1544, 334] on div at bounding box center [1539, 325] width 17 height 17
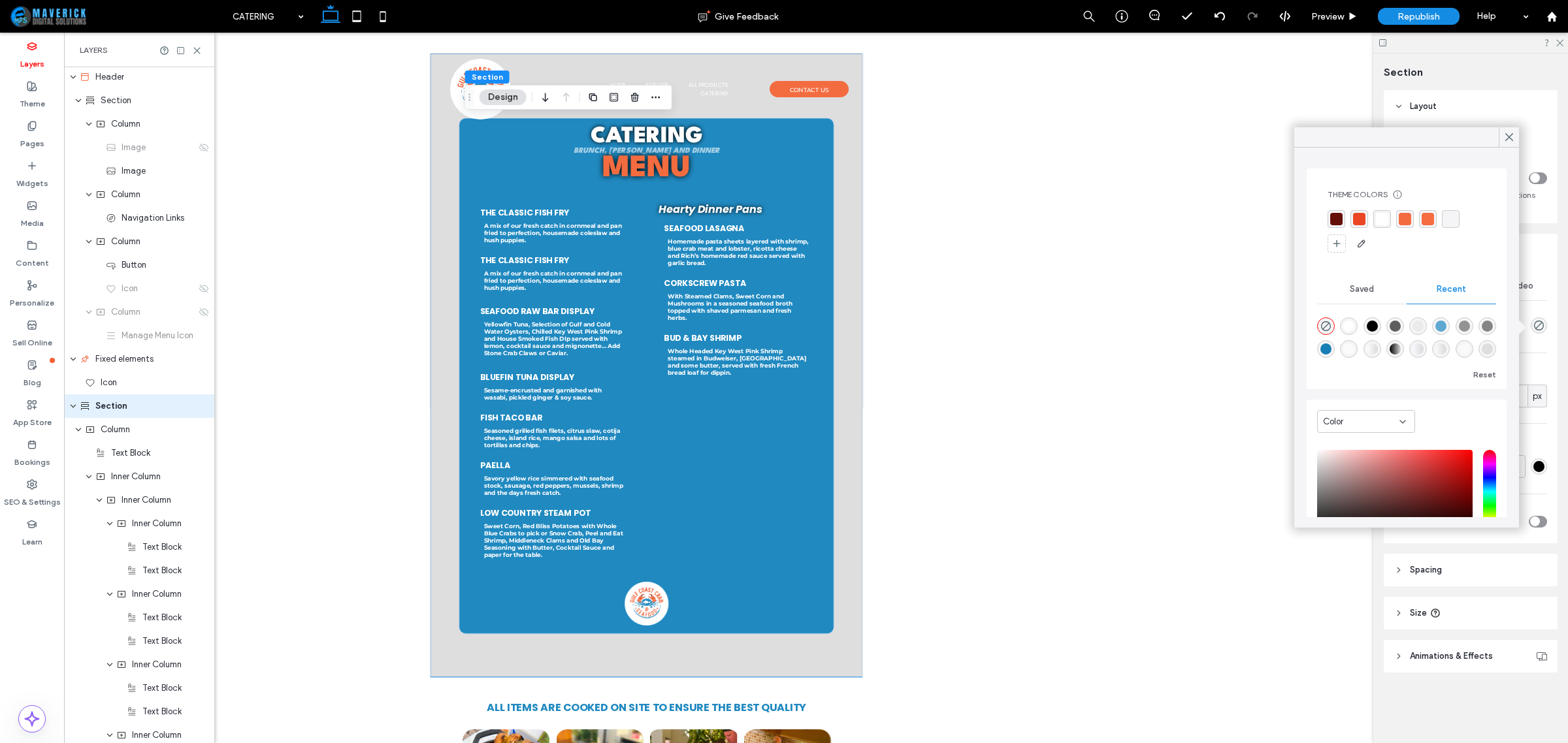
click at [1378, 328] on div "rgba(0, 0, 0, 1)" at bounding box center [1372, 326] width 11 height 11
type input "***"
type input "****"
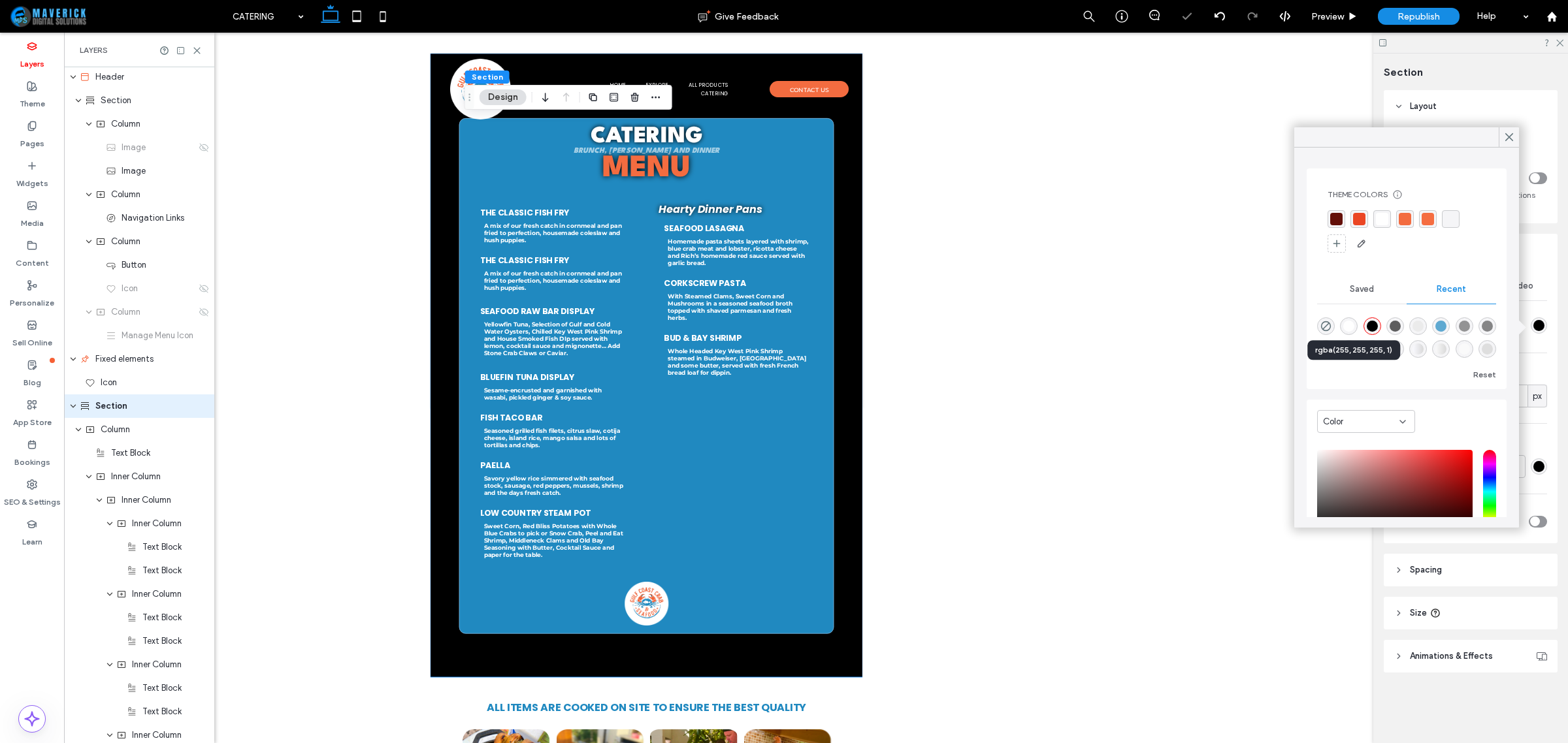
click at [1355, 323] on div "rgba(255, 255, 255, 1)" at bounding box center [1348, 326] width 11 height 11
type input "*******"
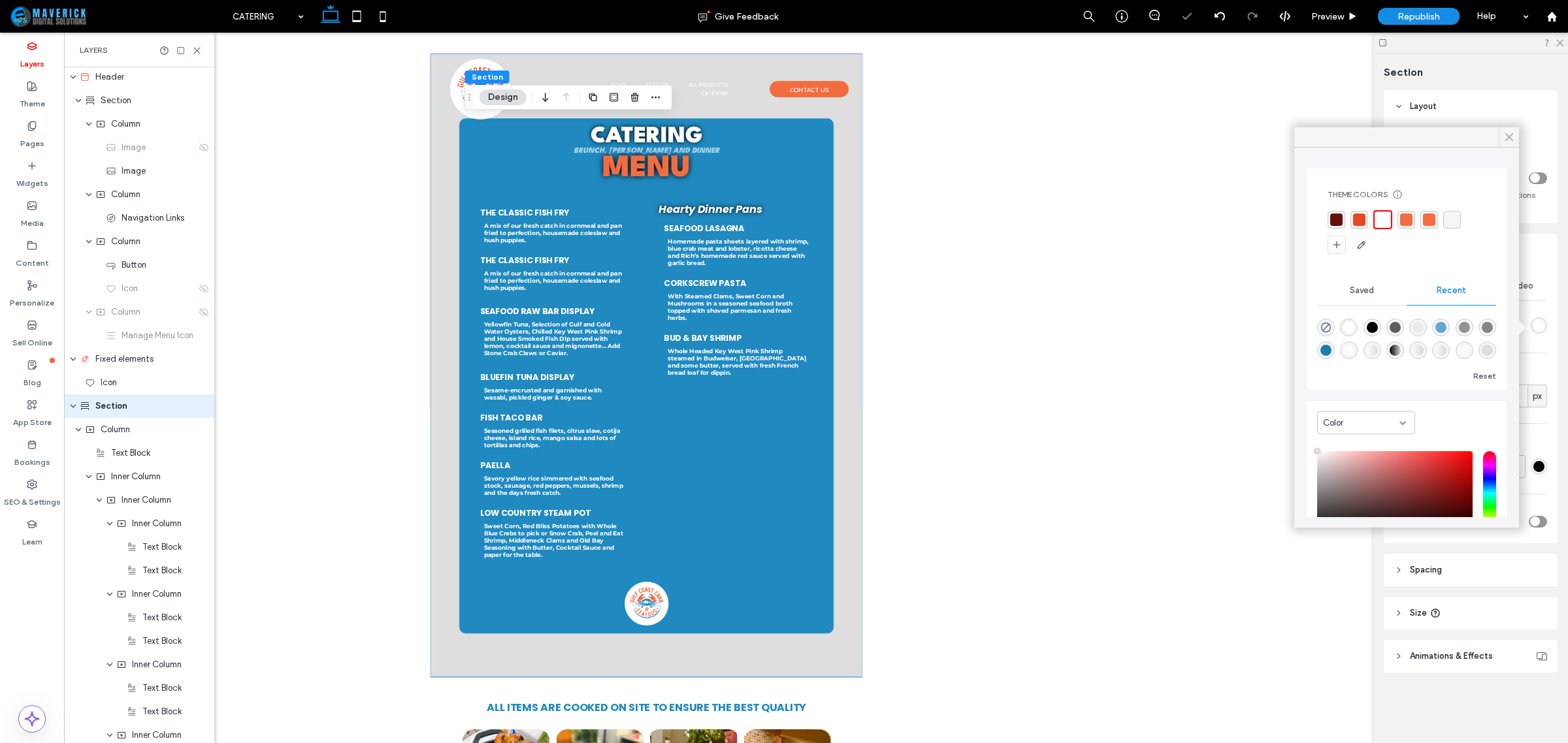
click at [1509, 134] on icon at bounding box center [1508, 137] width 11 height 11
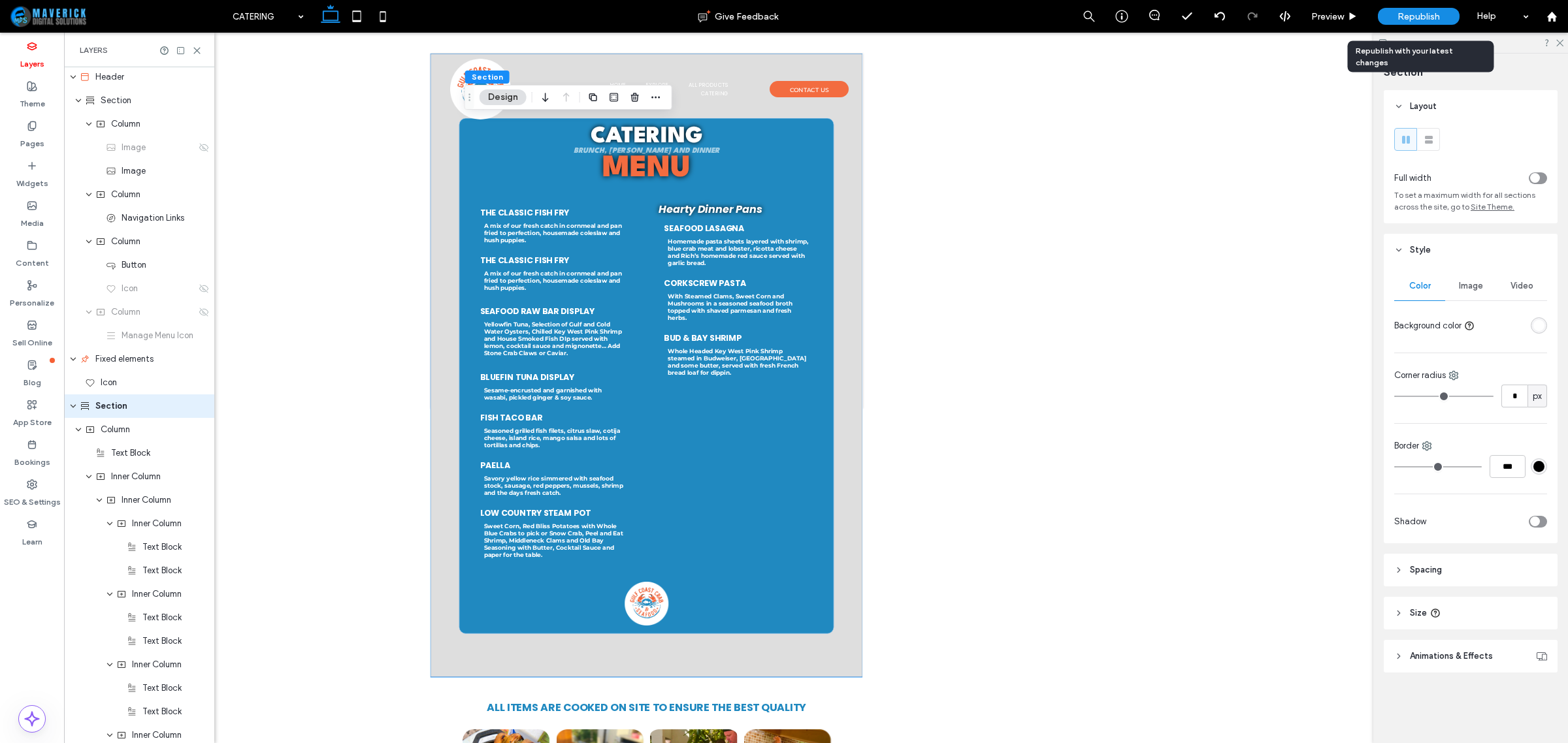
click at [1452, 18] on div "Republish" at bounding box center [1419, 16] width 82 height 17
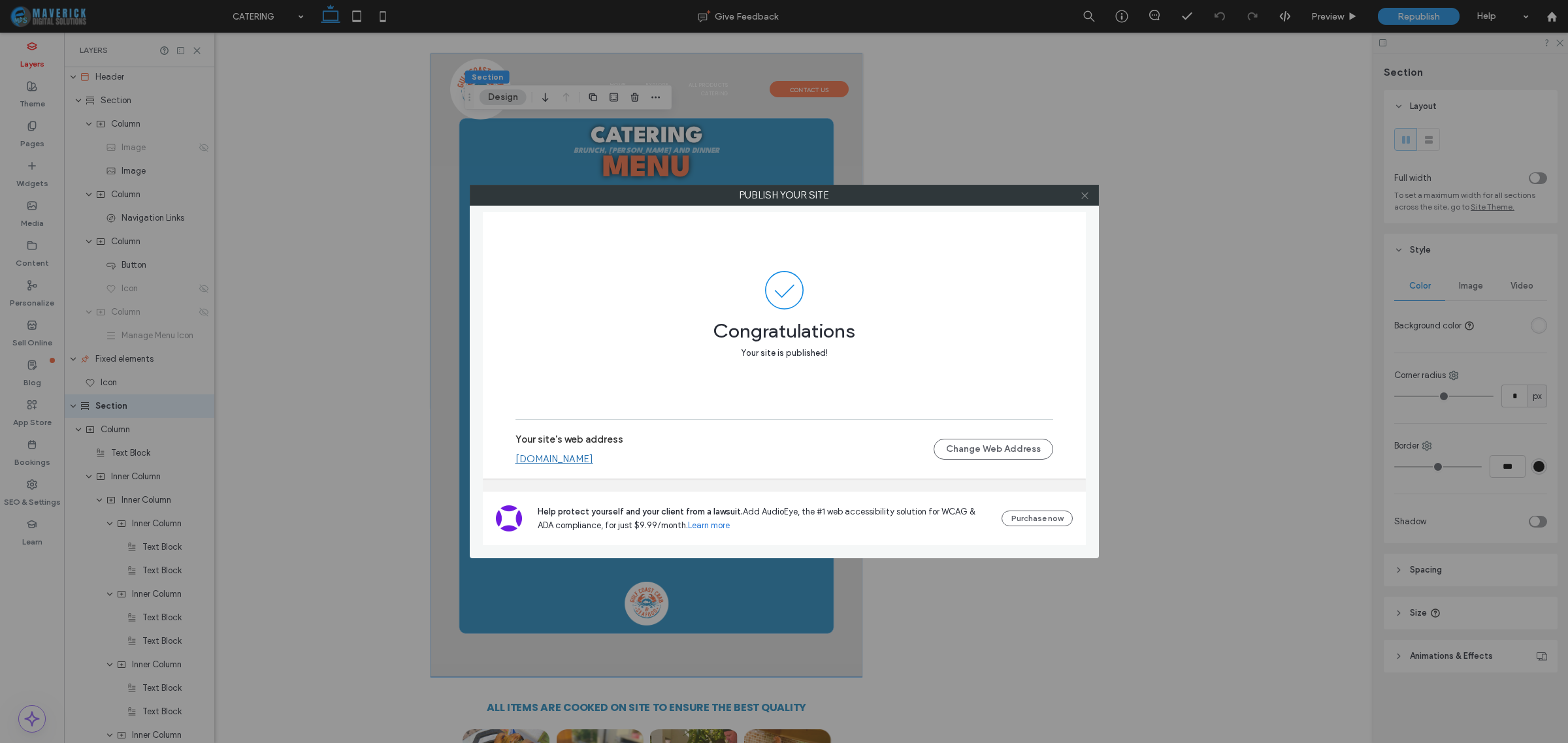
click at [1087, 191] on icon at bounding box center [1084, 195] width 10 height 10
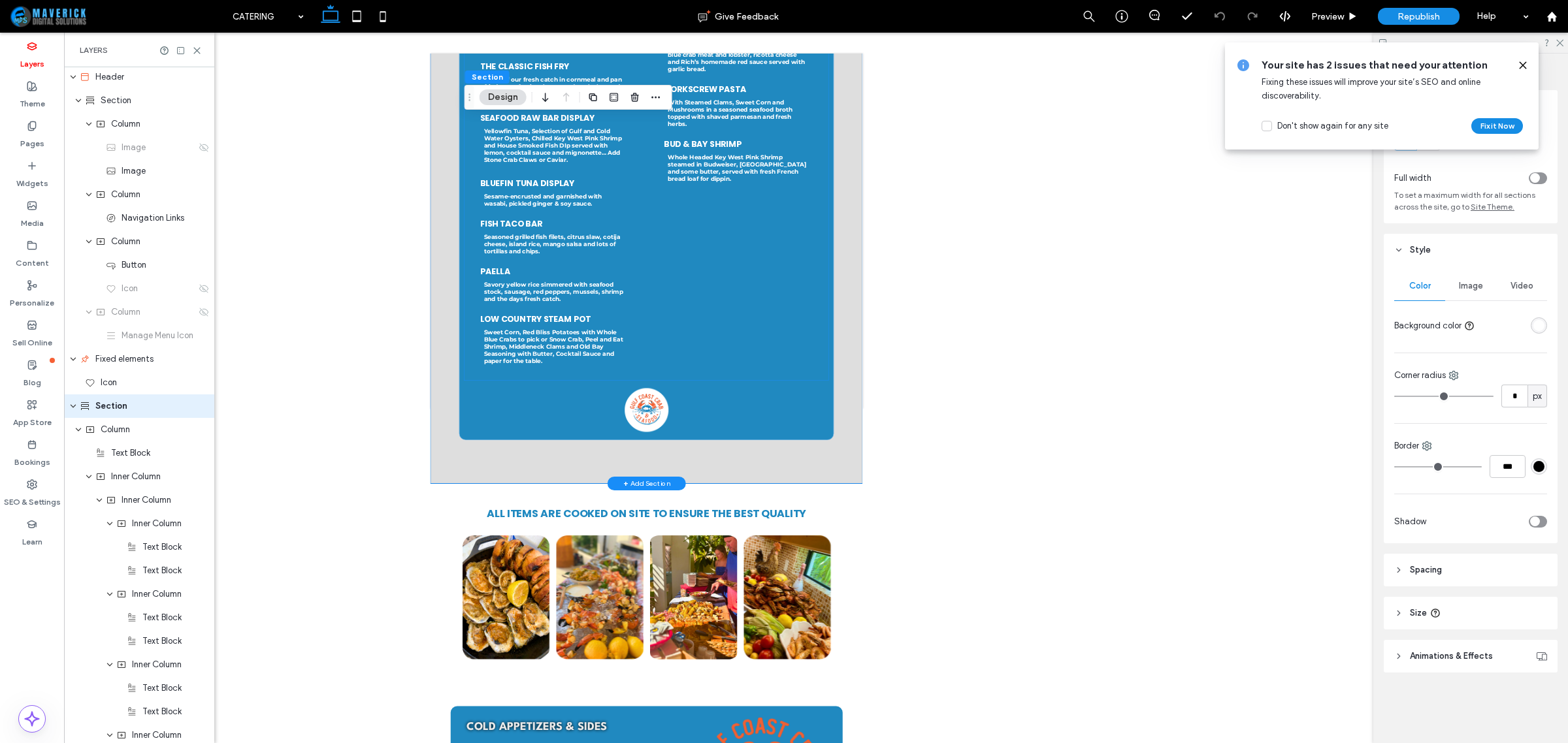
scroll to position [327, 0]
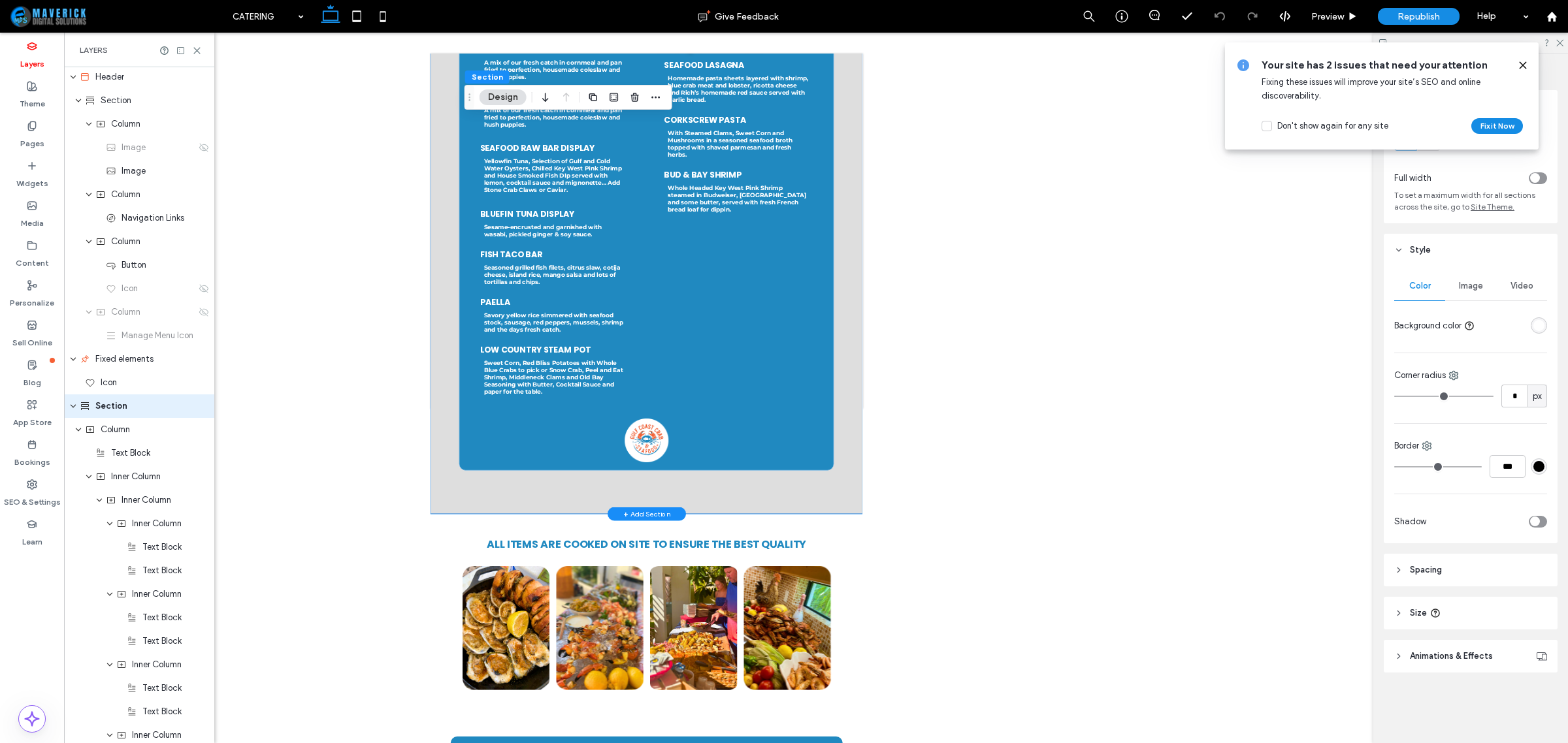
click at [1235, 743] on div "Catering Brunch, Lunch and Dinner Menu the Classic Fish Fry A mix of our fresh …" at bounding box center [863, 350] width 784 height 1248
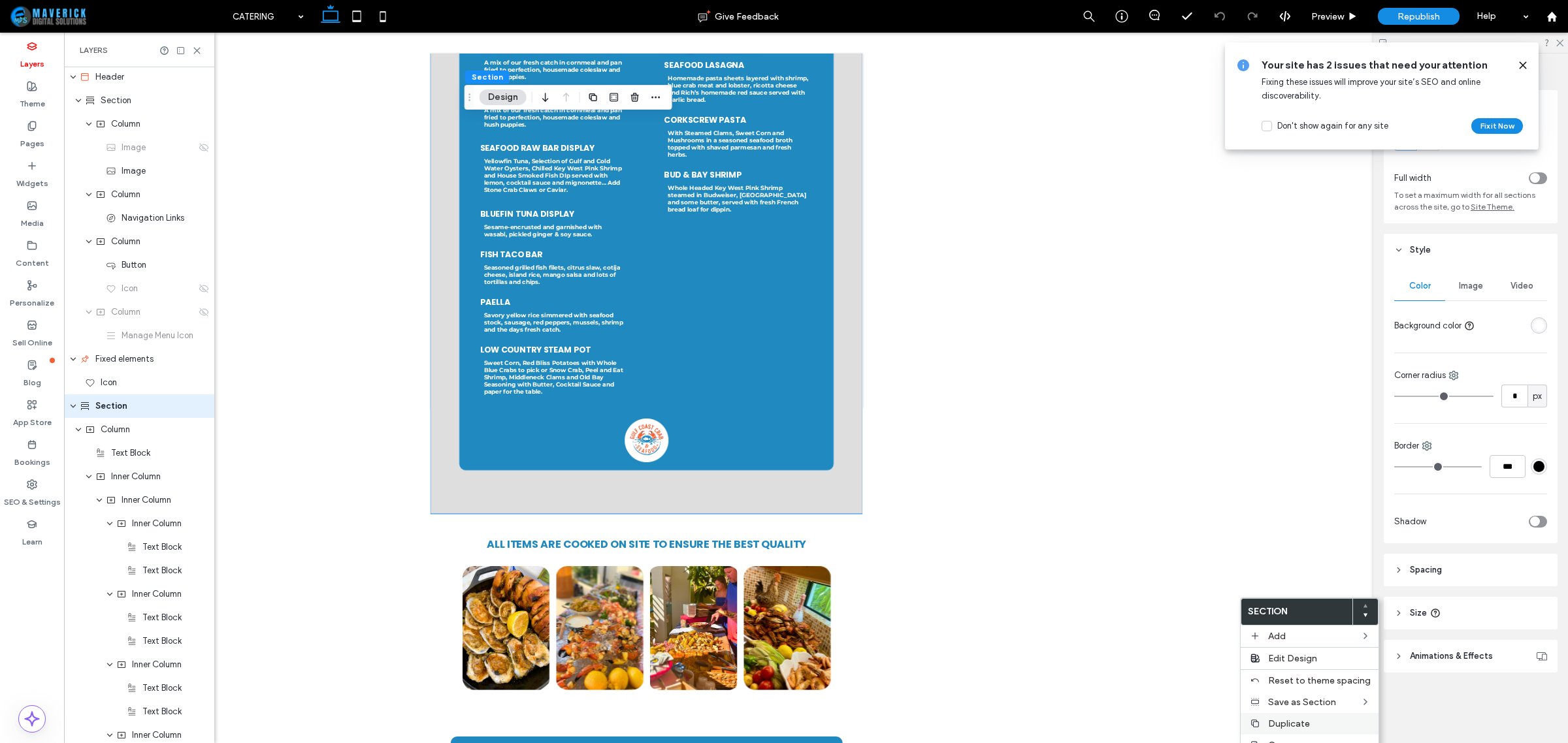
click at [1319, 723] on label "Duplicate" at bounding box center [1319, 724] width 103 height 11
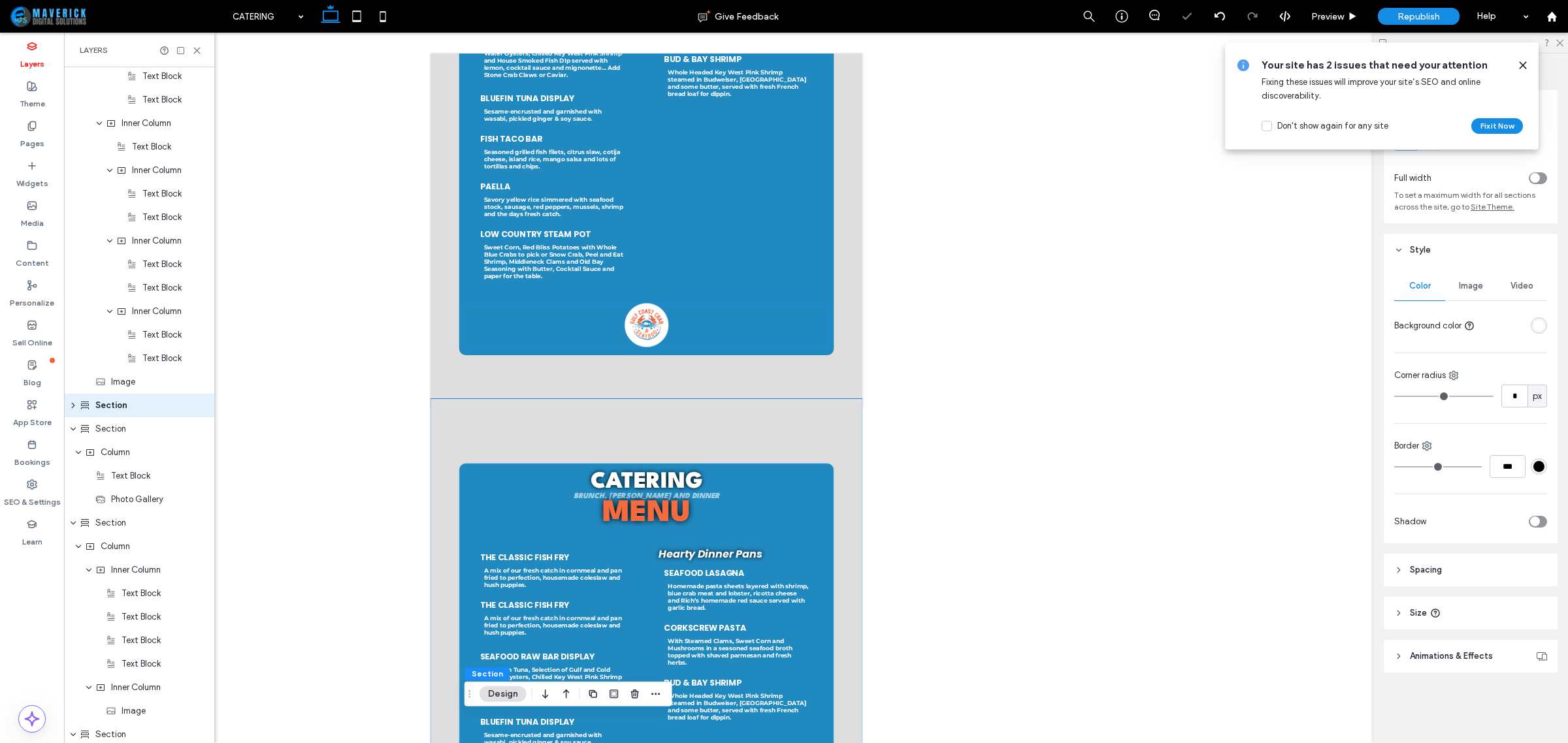
scroll to position [572, 0]
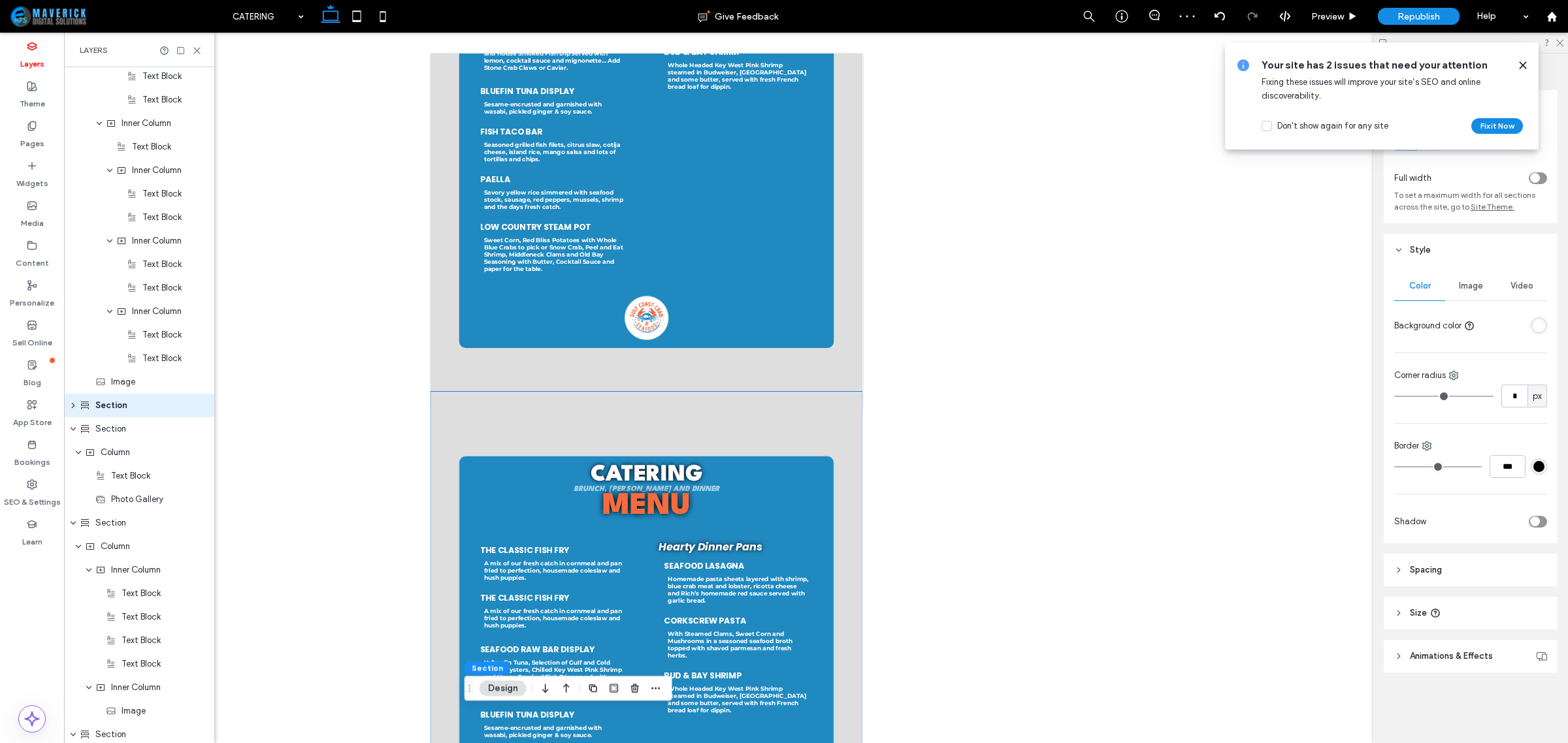
click at [1534, 327] on div "rgba(255, 255, 255, 1)" at bounding box center [1539, 325] width 11 height 11
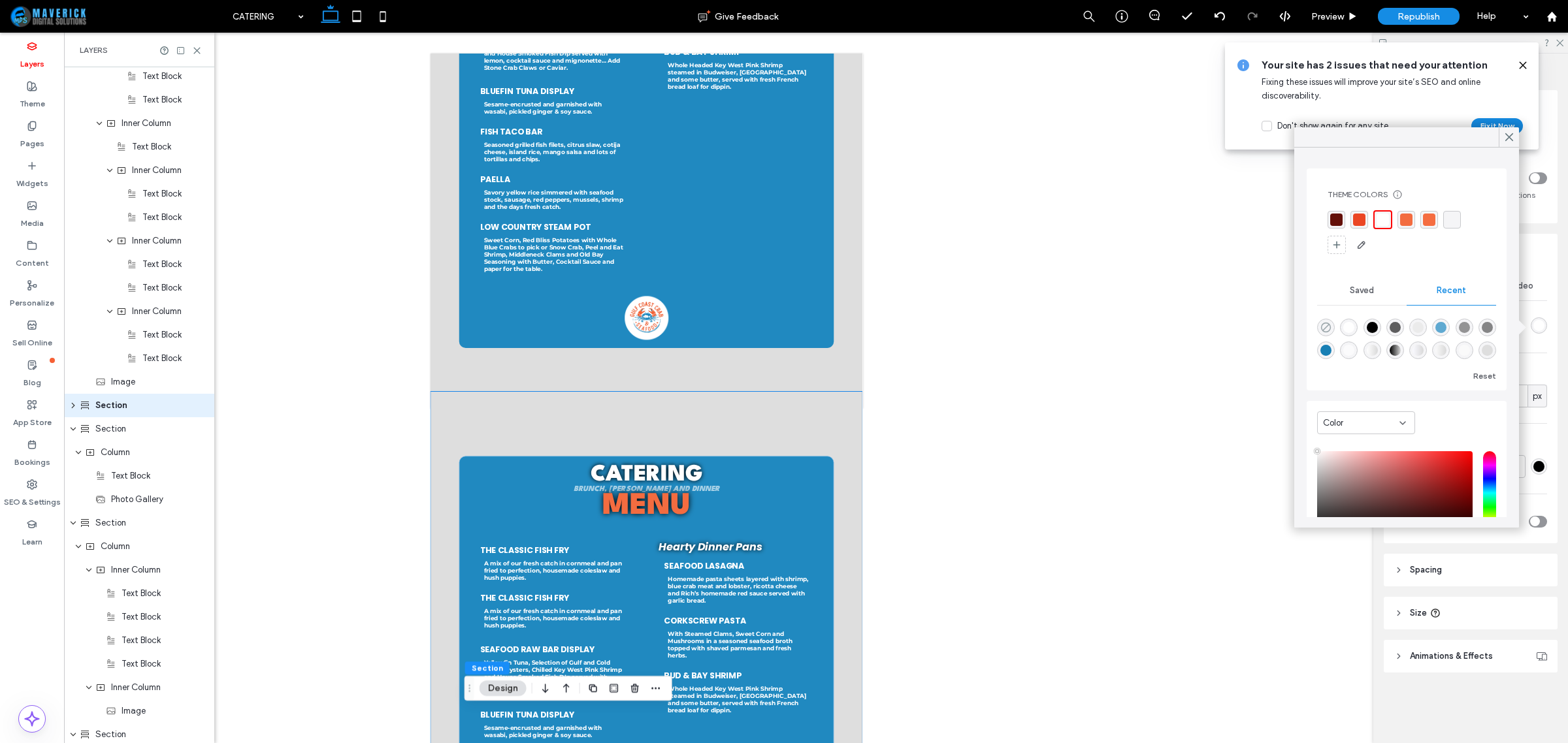
click at [1320, 322] on icon "rgba(0, 0, 0, 0)" at bounding box center [1326, 328] width 11 height 11
type input "*******"
type input "*"
type input "**"
click at [1404, 220] on div "rgba(243, 108, 64, 1)" at bounding box center [1405, 219] width 12 height 12
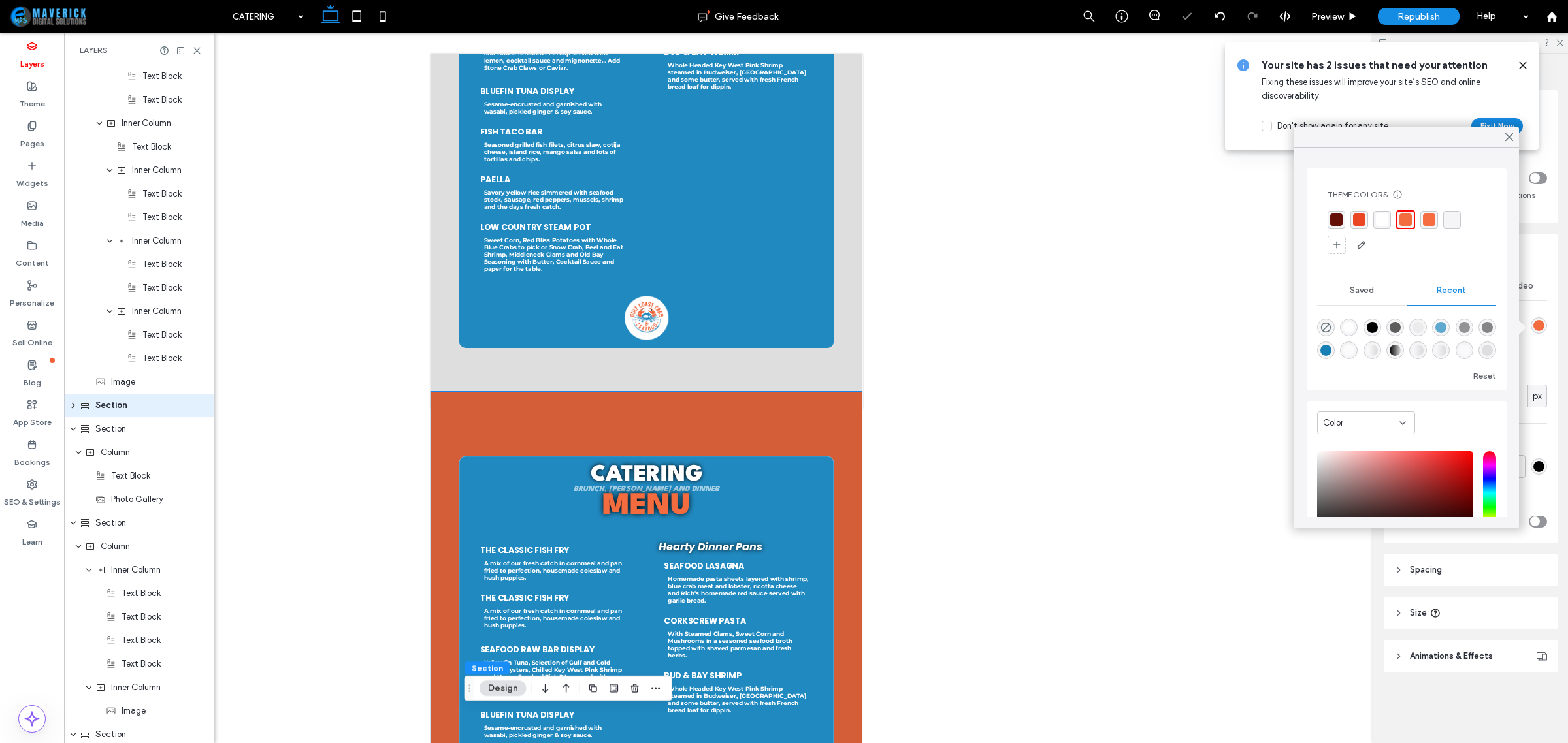
drag, startPoint x: 1505, startPoint y: 138, endPoint x: 1474, endPoint y: 114, distance: 39.2
click at [1500, 135] on div at bounding box center [1508, 137] width 20 height 19
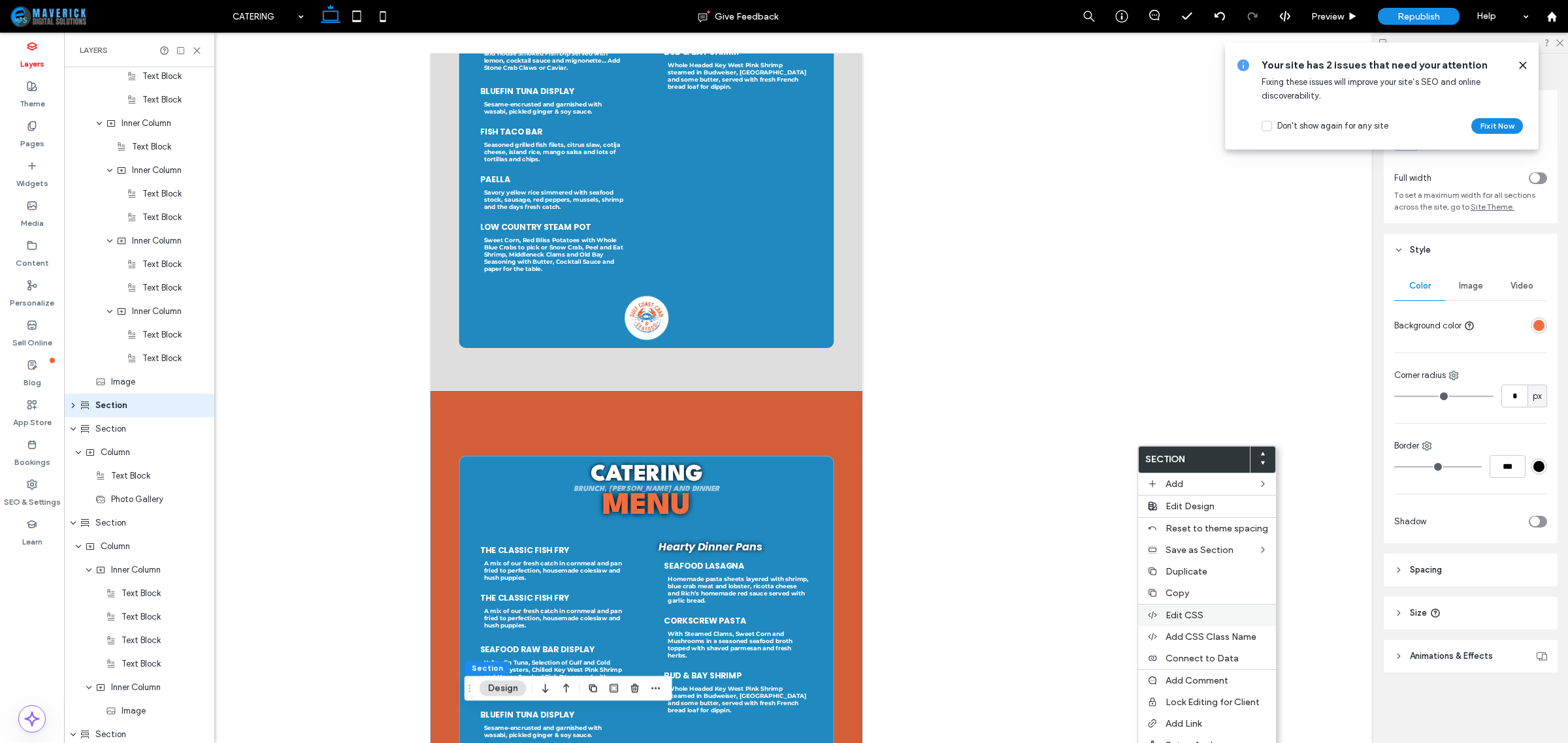
click at [1210, 617] on label "Edit CSS" at bounding box center [1217, 616] width 103 height 11
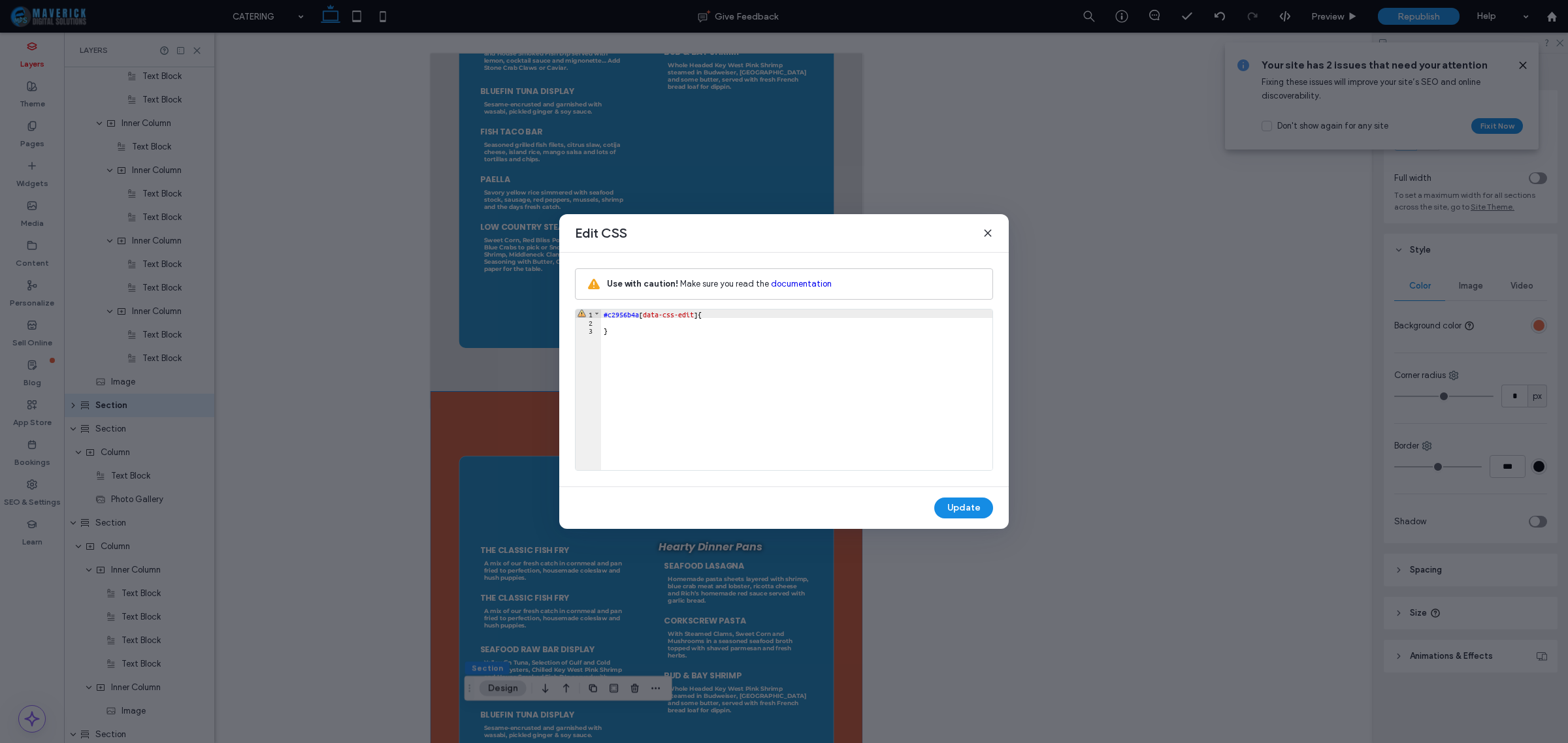
click at [644, 323] on div "#c2956b4a [ data-css-edit ] { }" at bounding box center [797, 398] width 392 height 177
type textarea "**"
click at [961, 508] on button "Update" at bounding box center [964, 509] width 59 height 21
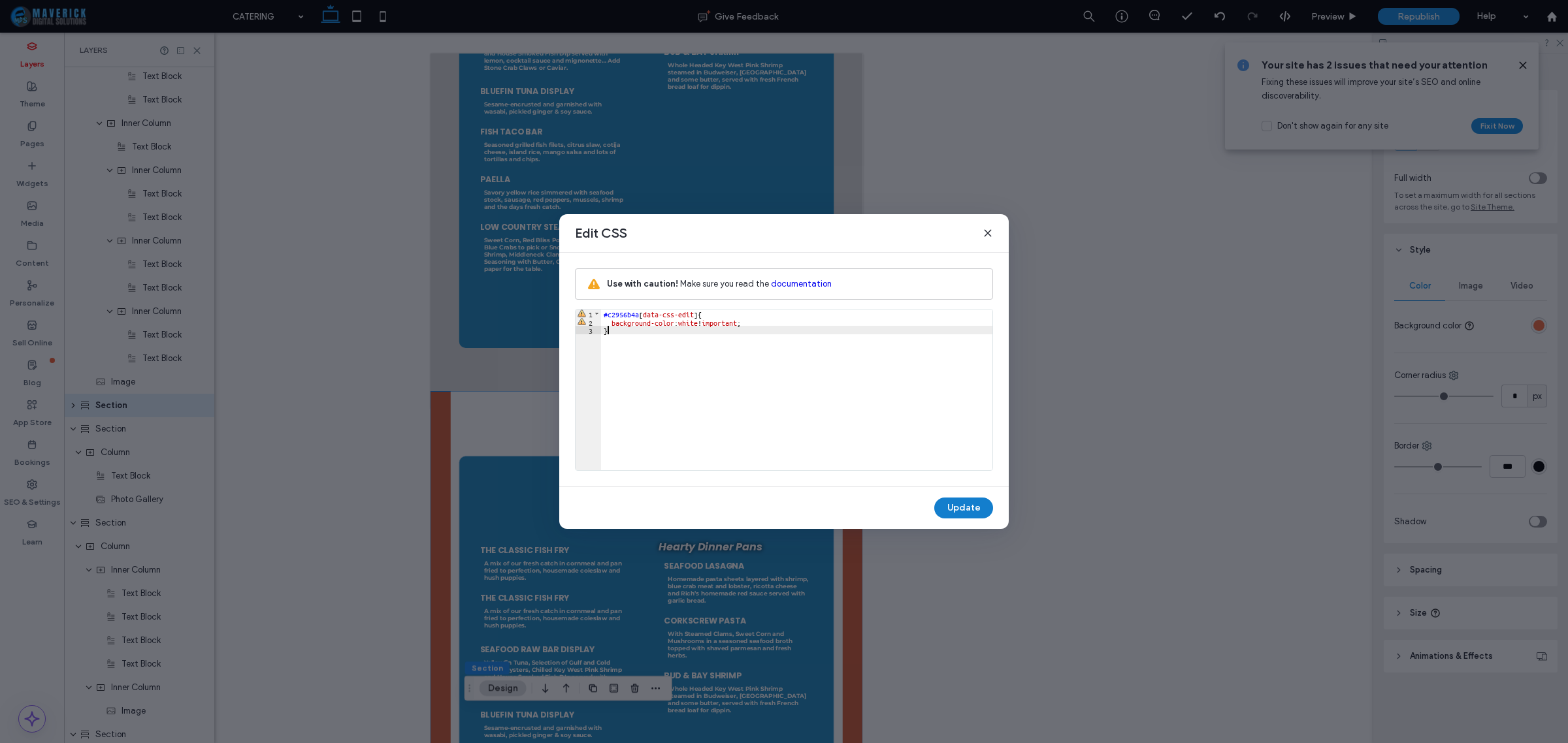
click at [961, 503] on button "Update" at bounding box center [964, 509] width 59 height 21
click at [986, 227] on span at bounding box center [988, 233] width 11 height 17
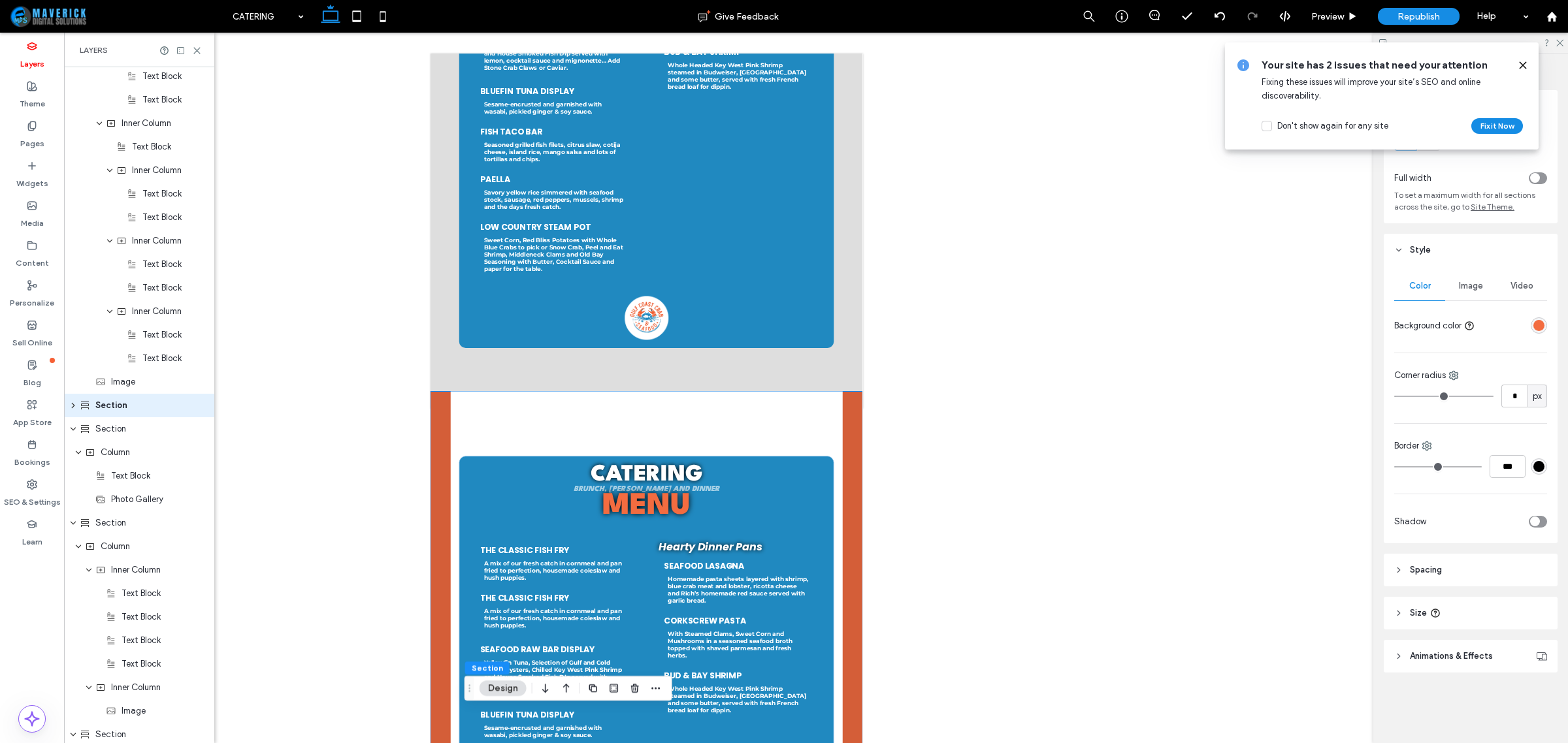
click at [1516, 65] on div at bounding box center [1518, 65] width 21 height 14
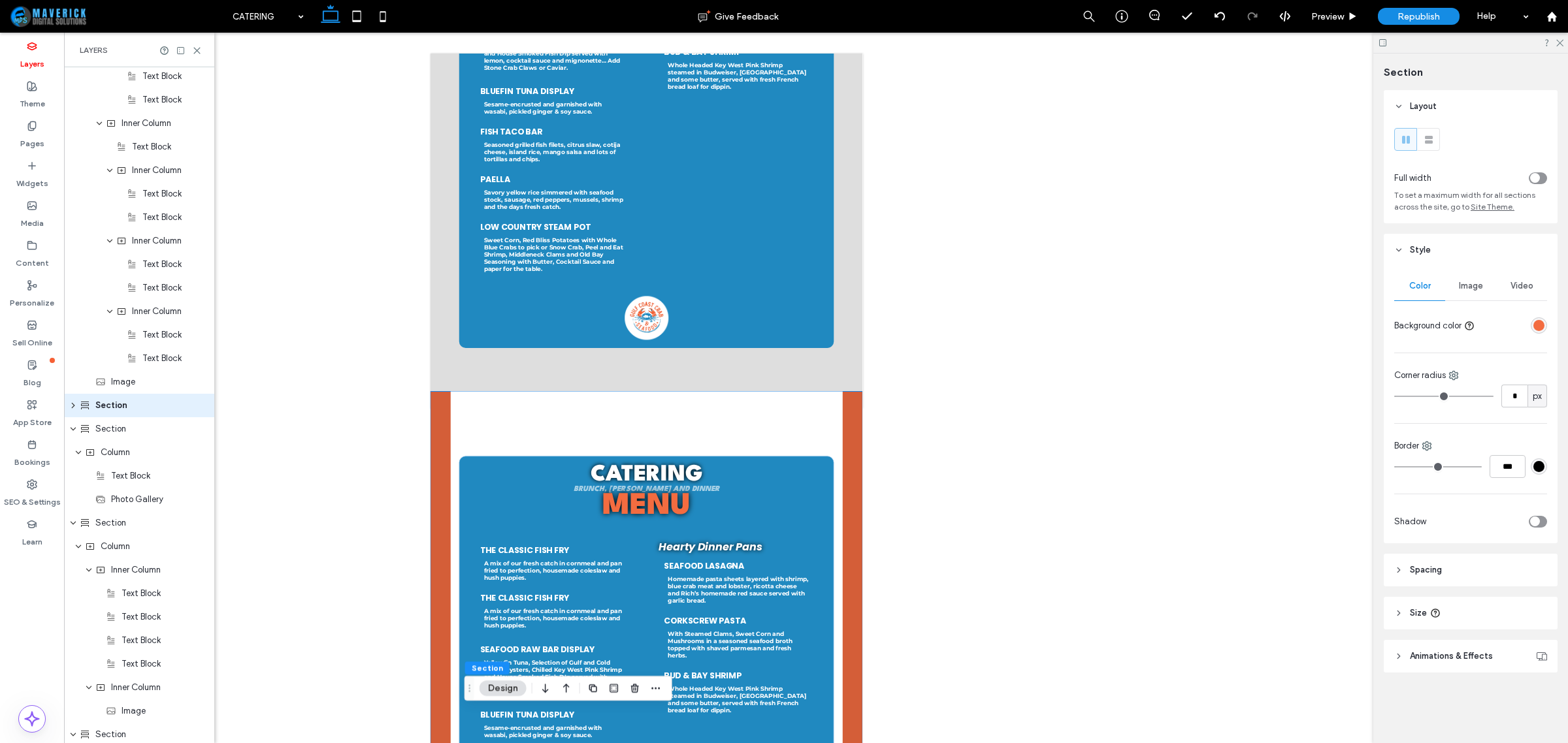
click at [1544, 328] on div "rgba(243, 108, 64, 1)" at bounding box center [1539, 325] width 11 height 11
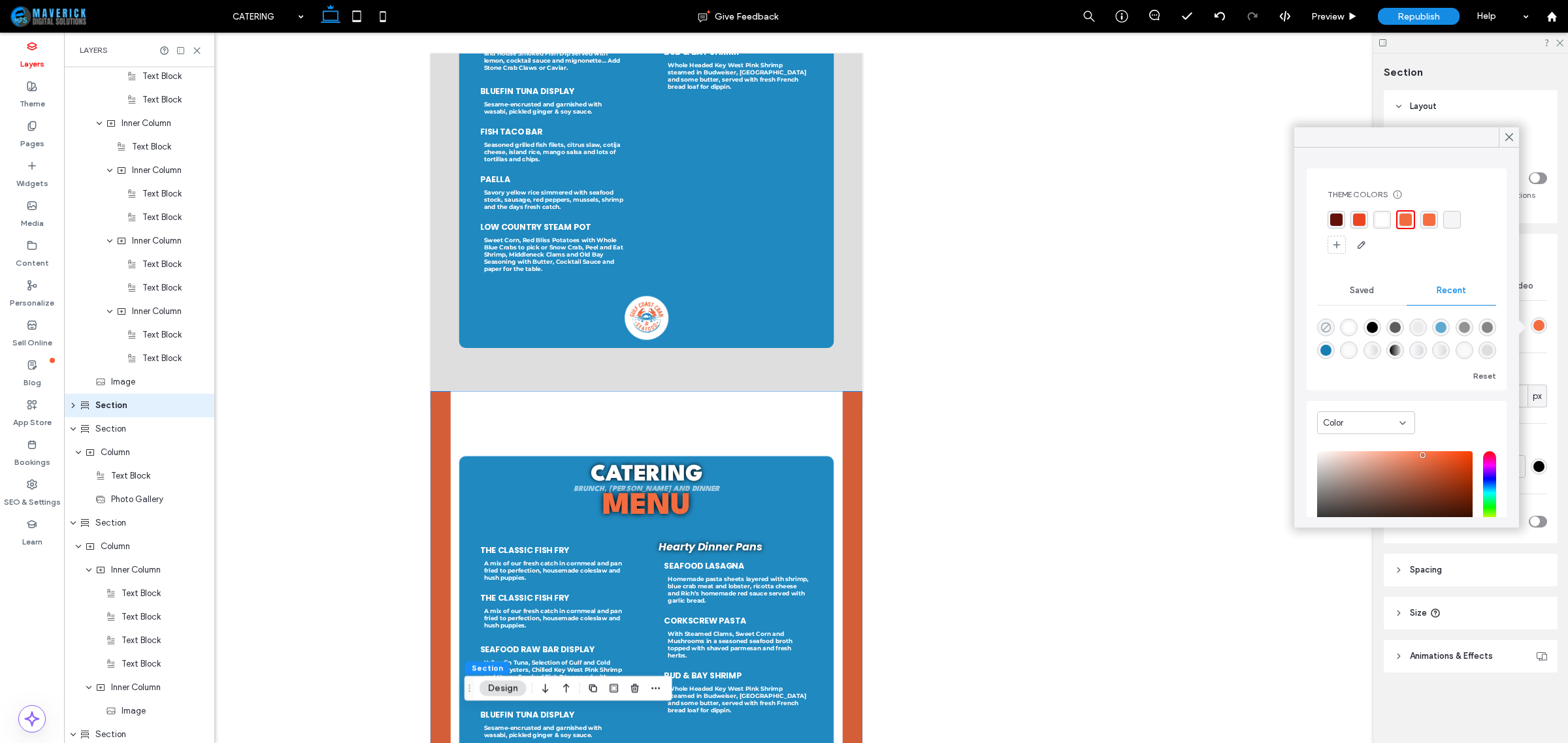
click at [1327, 328] on icon "rgba(0, 0, 0, 0)" at bounding box center [1326, 328] width 11 height 11
type input "*******"
type input "*"
type input "**"
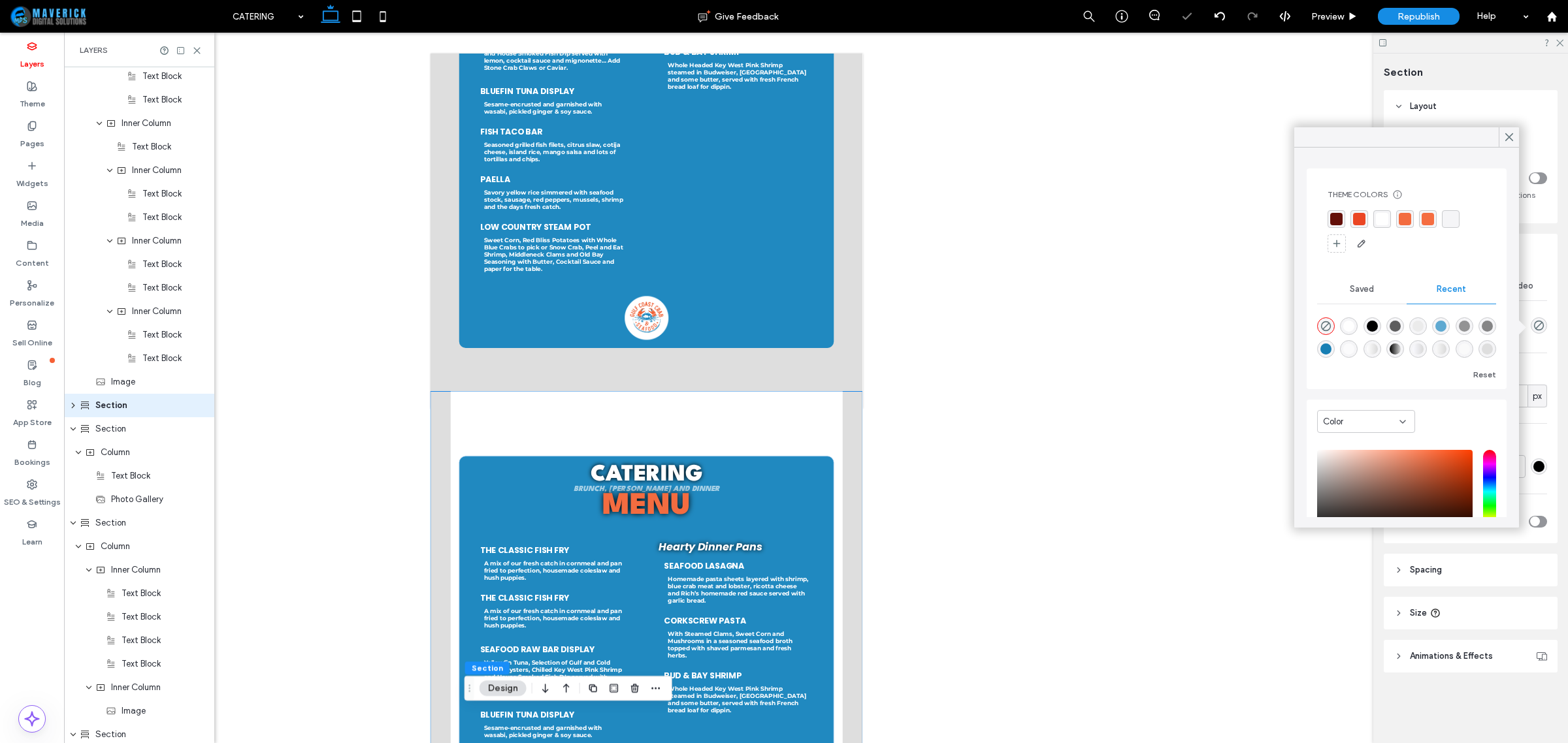
click at [1348, 330] on div "rgba(255, 255, 255, 1)" at bounding box center [1348, 326] width 11 height 11
type input "*******"
type input "***"
type input "****"
click at [1327, 328] on icon "rgba(0, 0, 0, 0)" at bounding box center [1326, 328] width 11 height 11
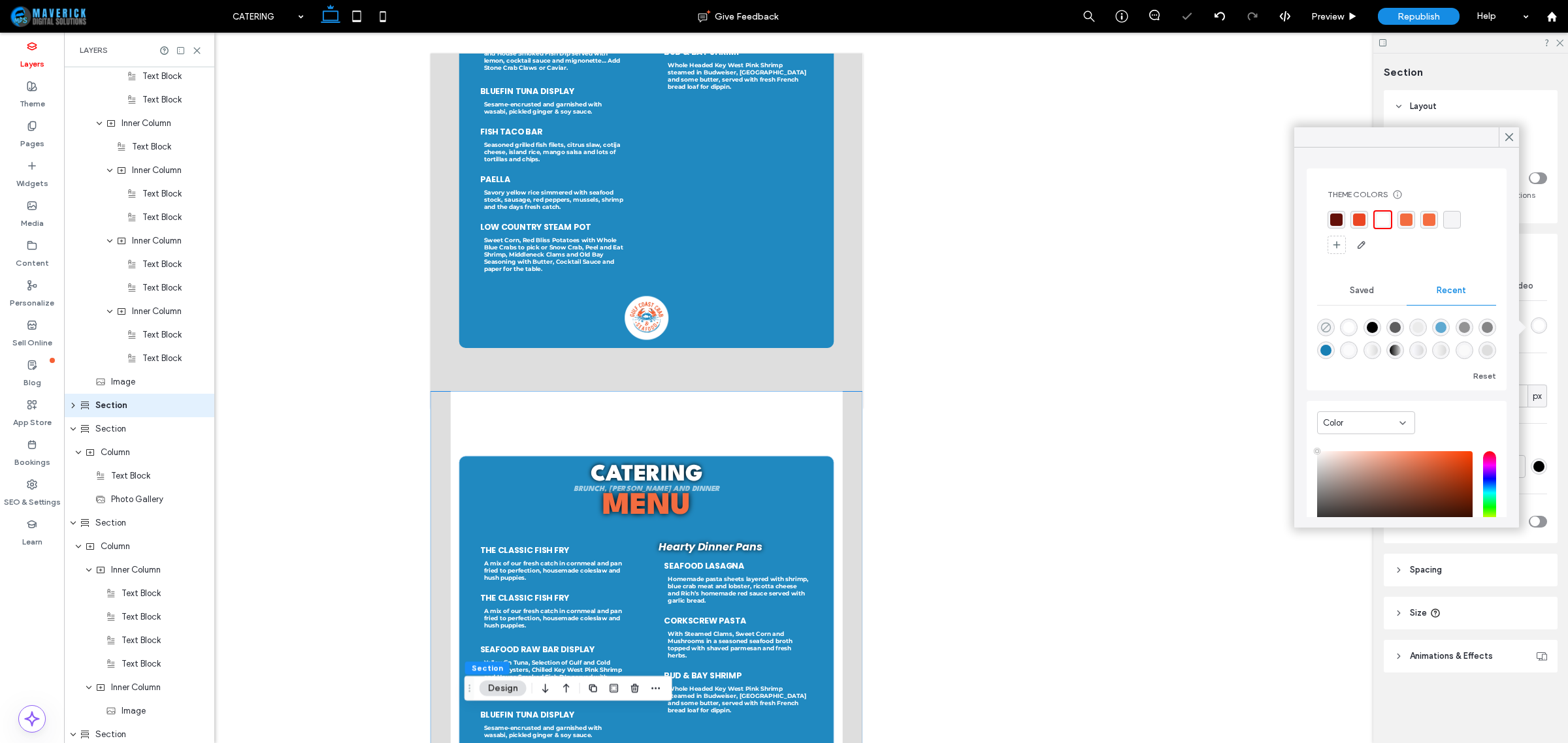
type input "*******"
type input "*"
type input "**"
click at [1507, 139] on icon at bounding box center [1508, 137] width 11 height 11
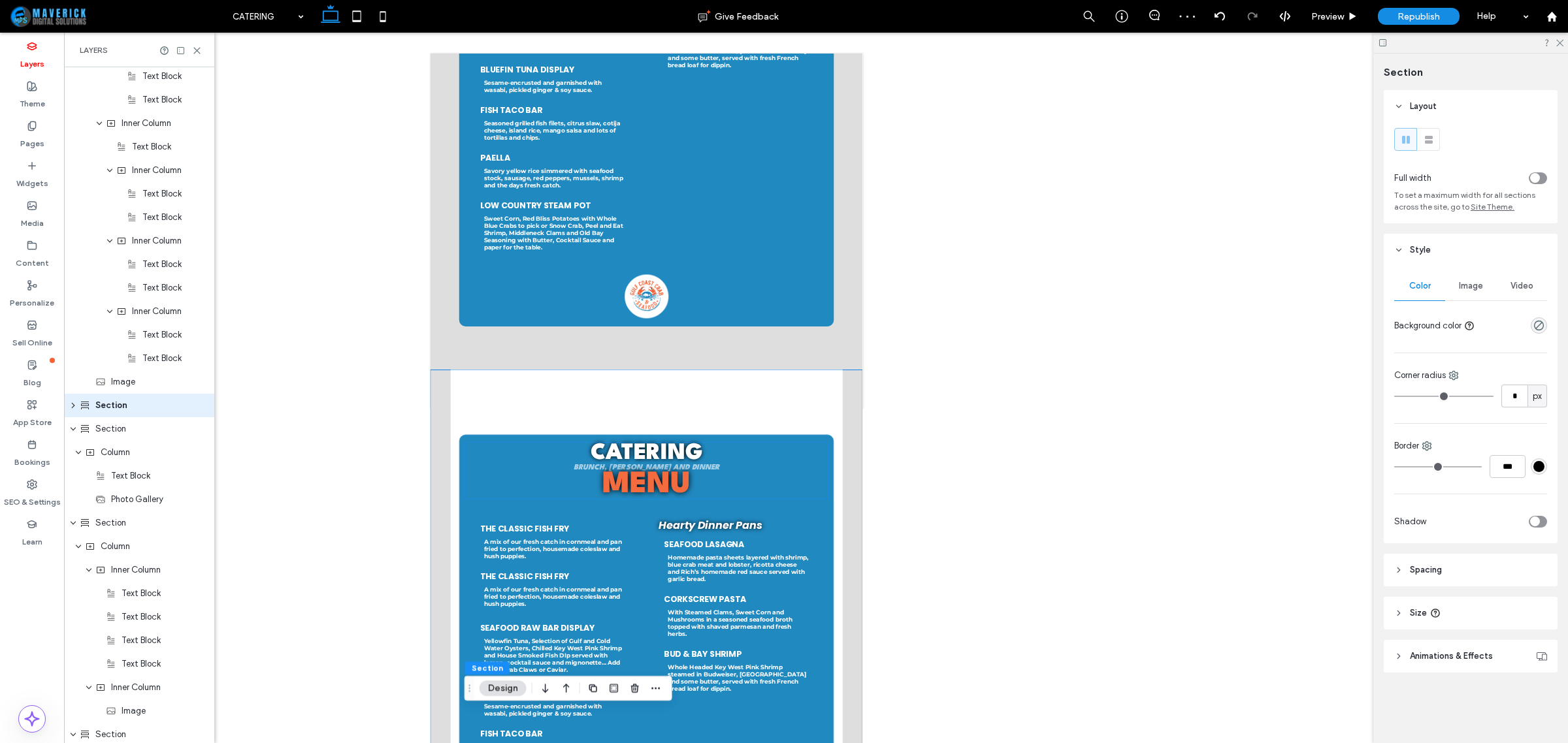
scroll to position [653, 0]
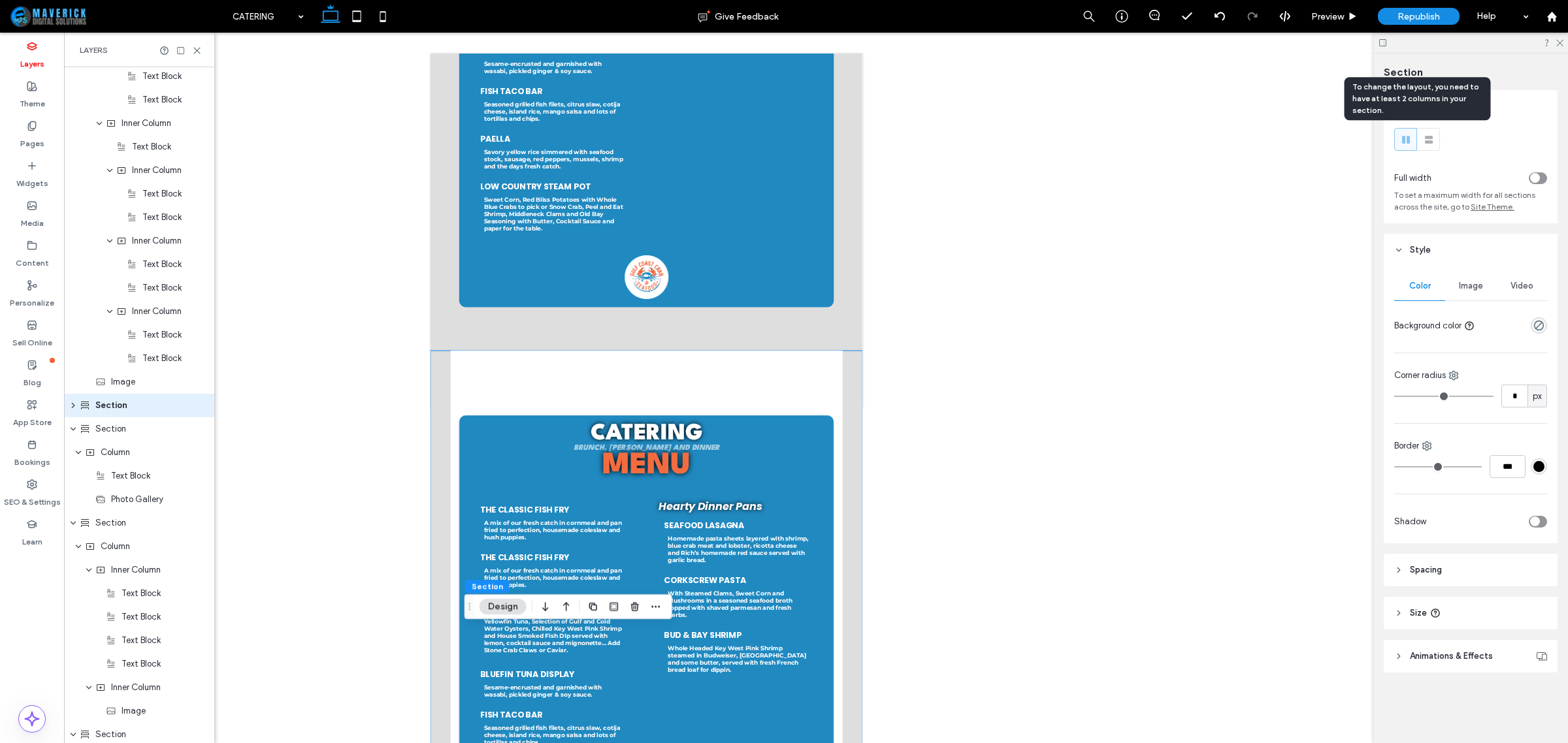
click at [1415, 141] on div at bounding box center [1405, 140] width 22 height 22
click at [1422, 144] on icon at bounding box center [1428, 140] width 13 height 13
click at [1408, 142] on use at bounding box center [1405, 140] width 8 height 8
click at [1536, 181] on div "toggle" at bounding box center [1535, 177] width 10 height 10
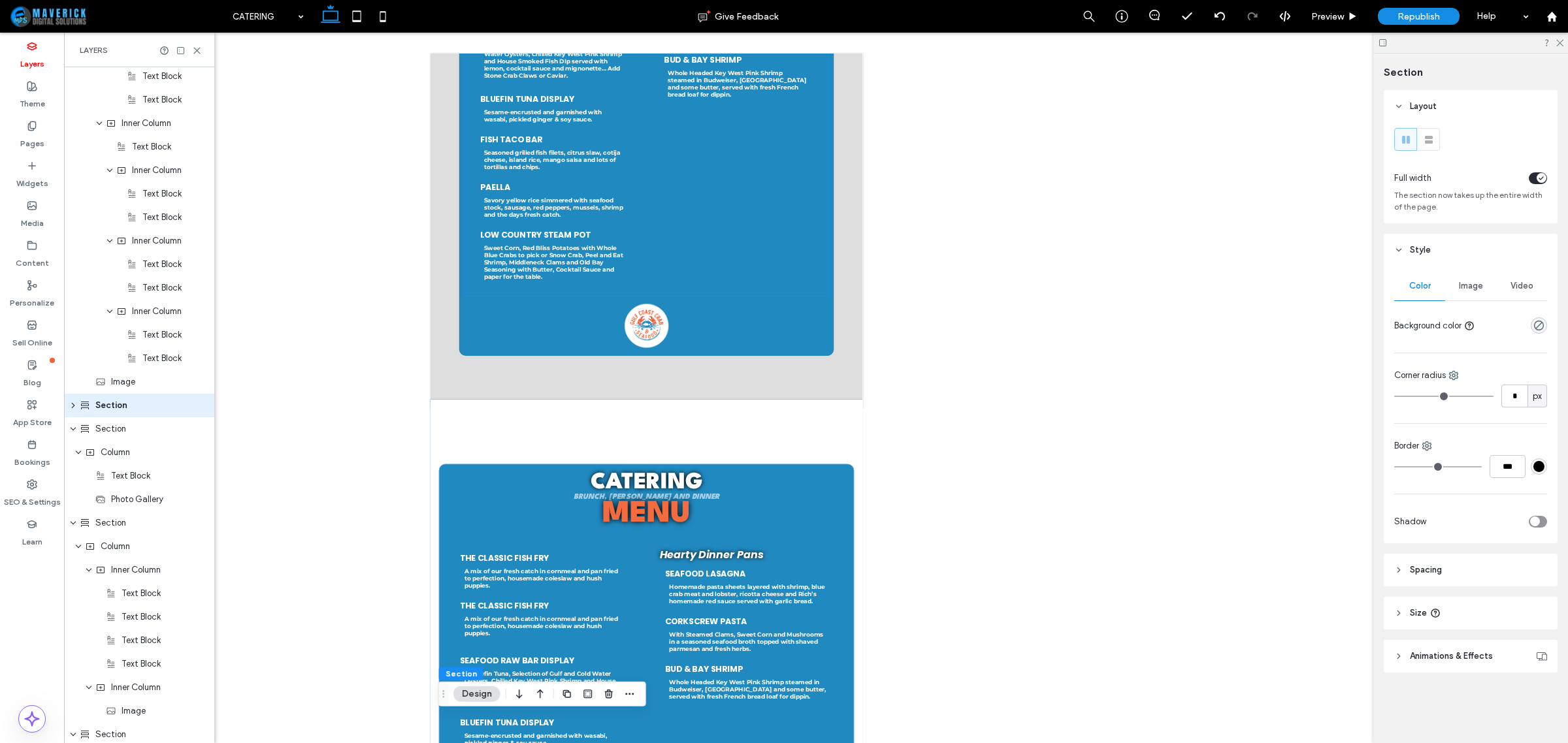
scroll to position [572, 0]
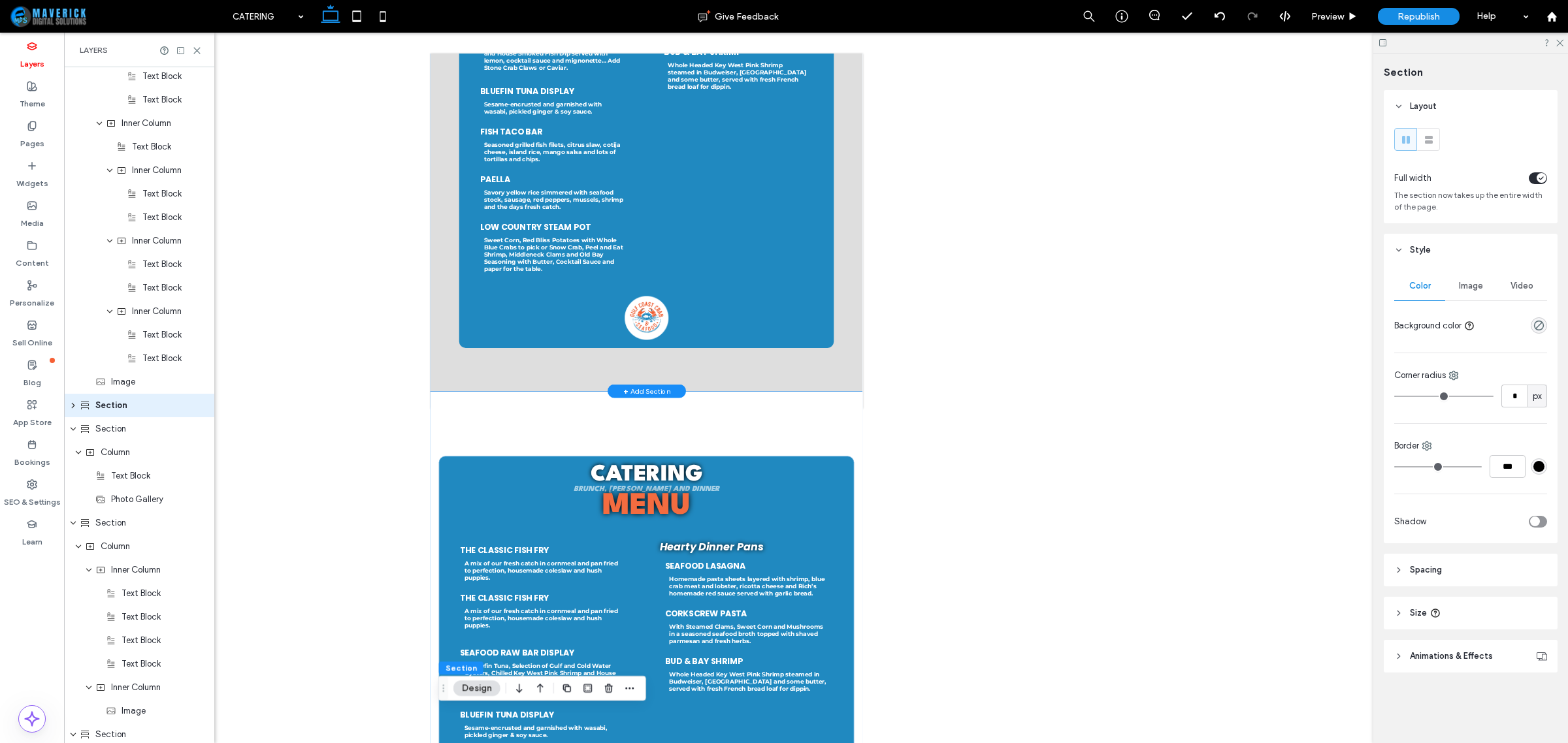
click at [1264, 686] on div "Catering Brunch, Lunch and Dinner Menu the Classic Fish Fry A mix of our fresh …" at bounding box center [862, 105] width 864 height 1248
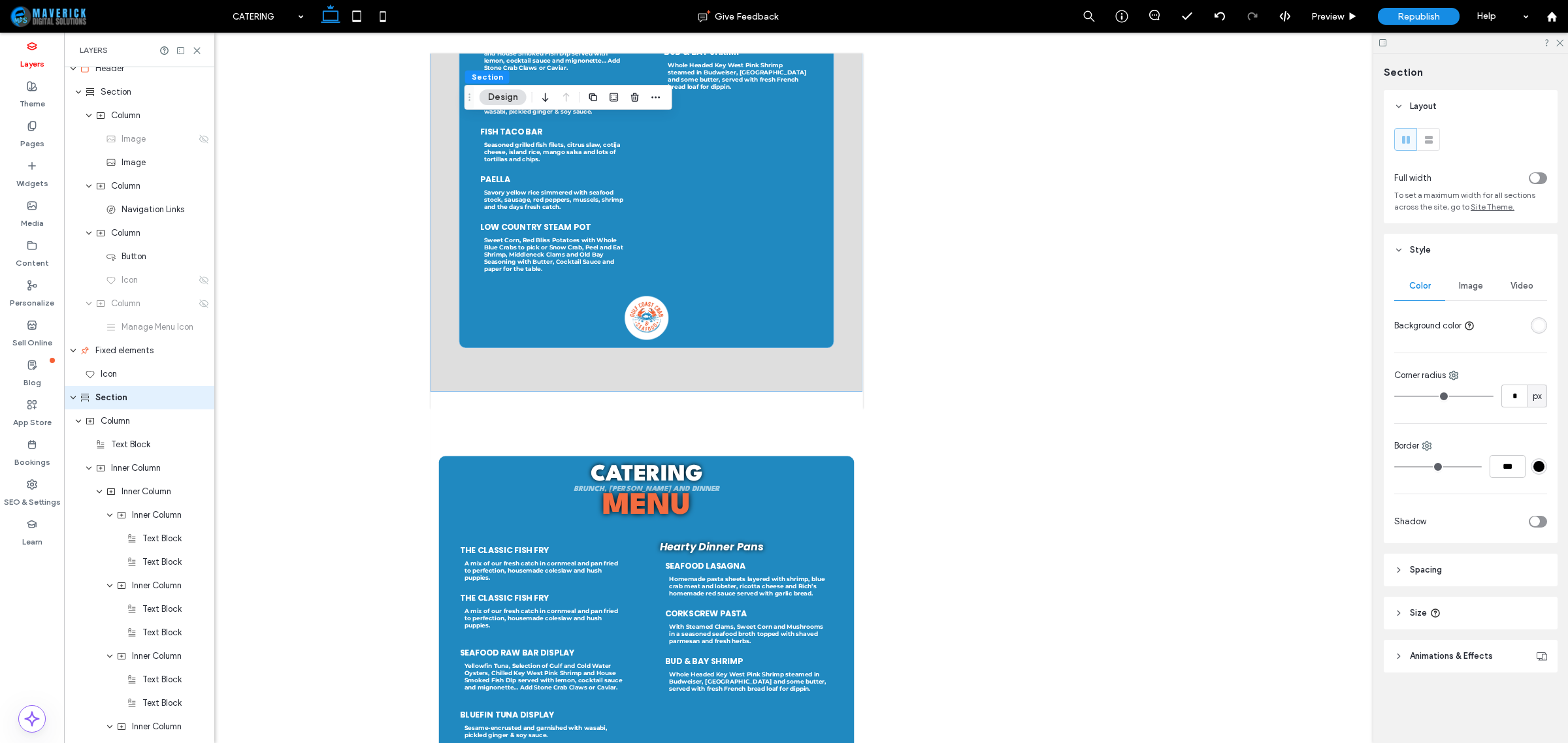
scroll to position [2, 0]
click at [1543, 175] on div "toggle" at bounding box center [1537, 177] width 18 height 11
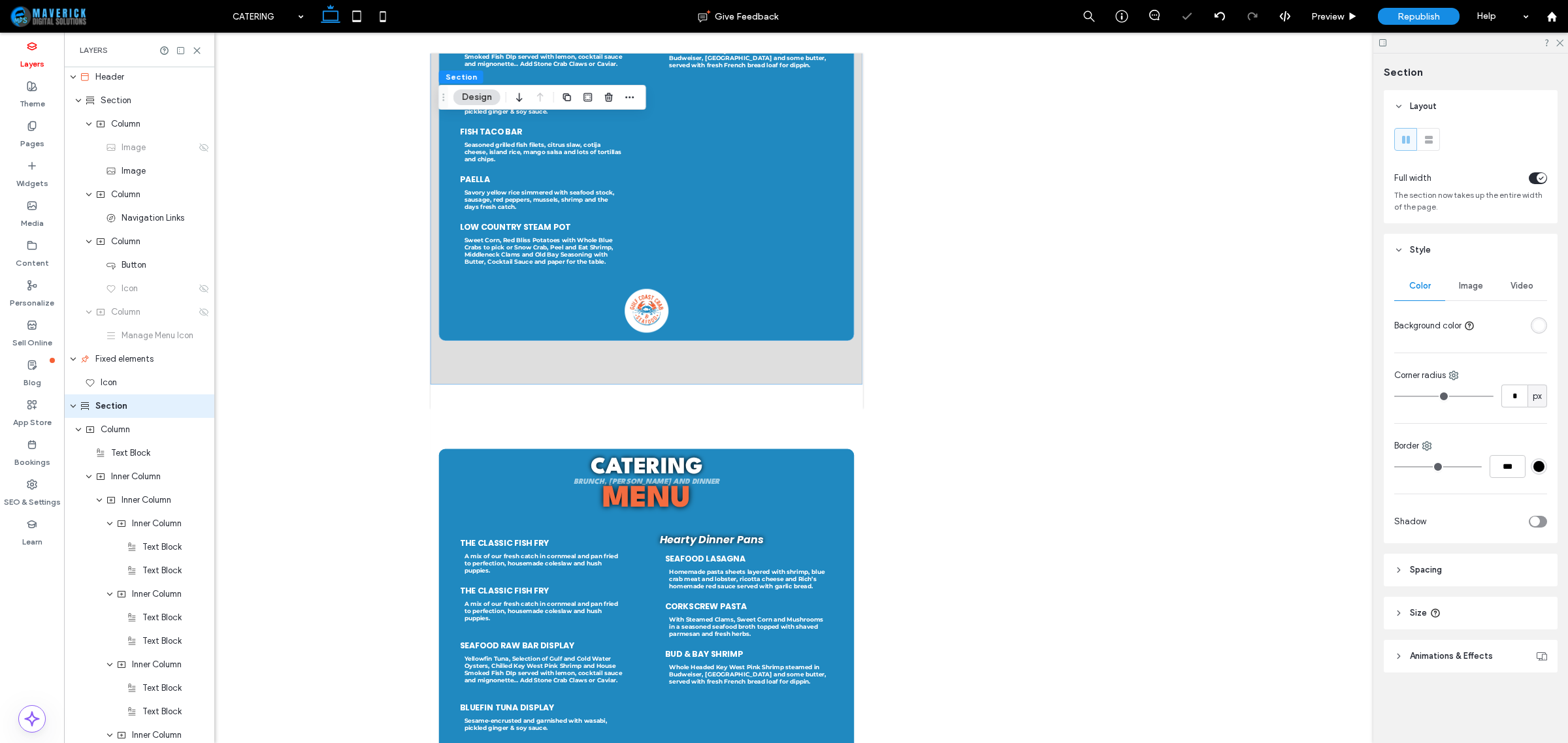
click at [1535, 334] on div at bounding box center [1539, 325] width 17 height 17
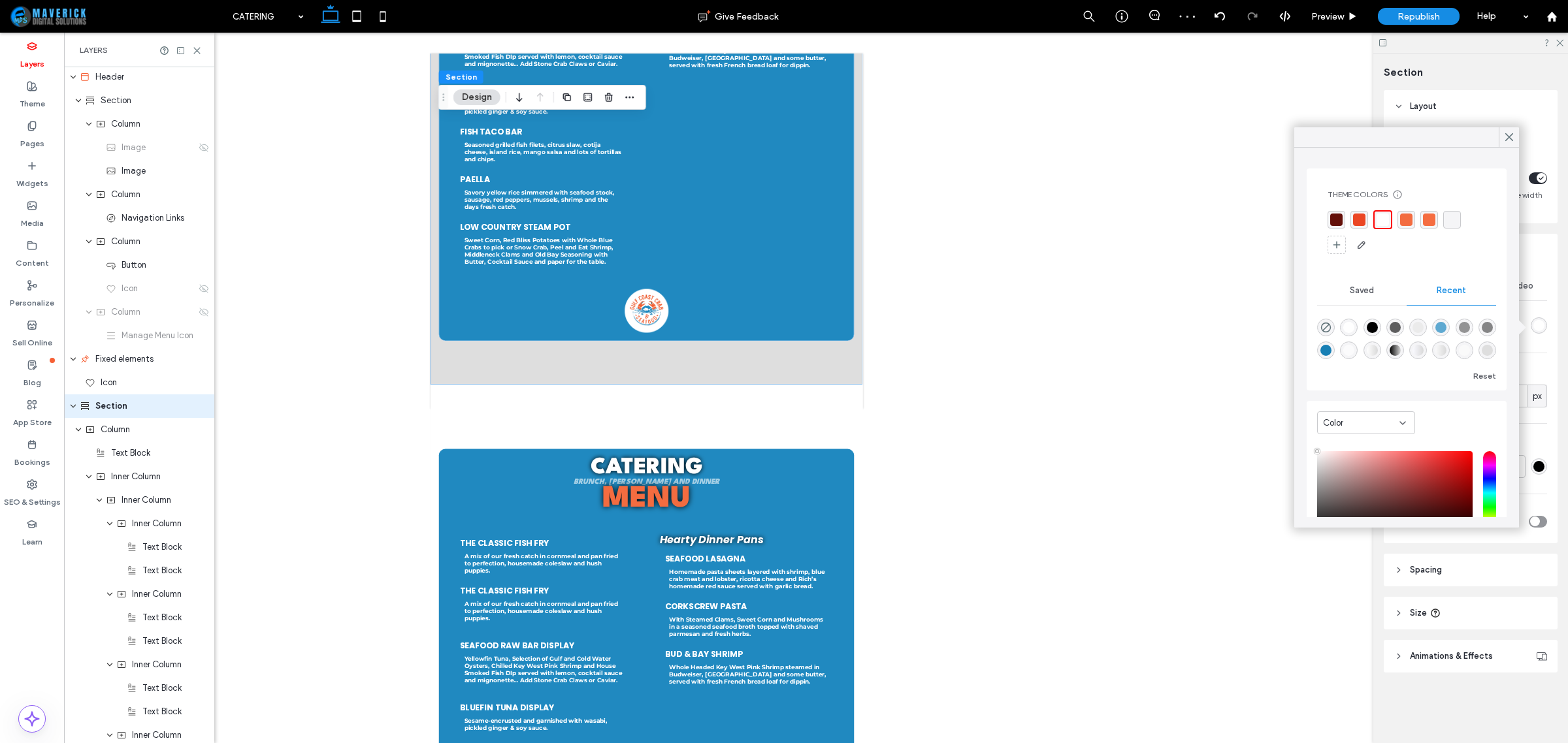
click at [1355, 322] on div "rgba(255, 255, 255, 1)" at bounding box center [1348, 328] width 11 height 11
click at [1500, 136] on div at bounding box center [1508, 137] width 20 height 19
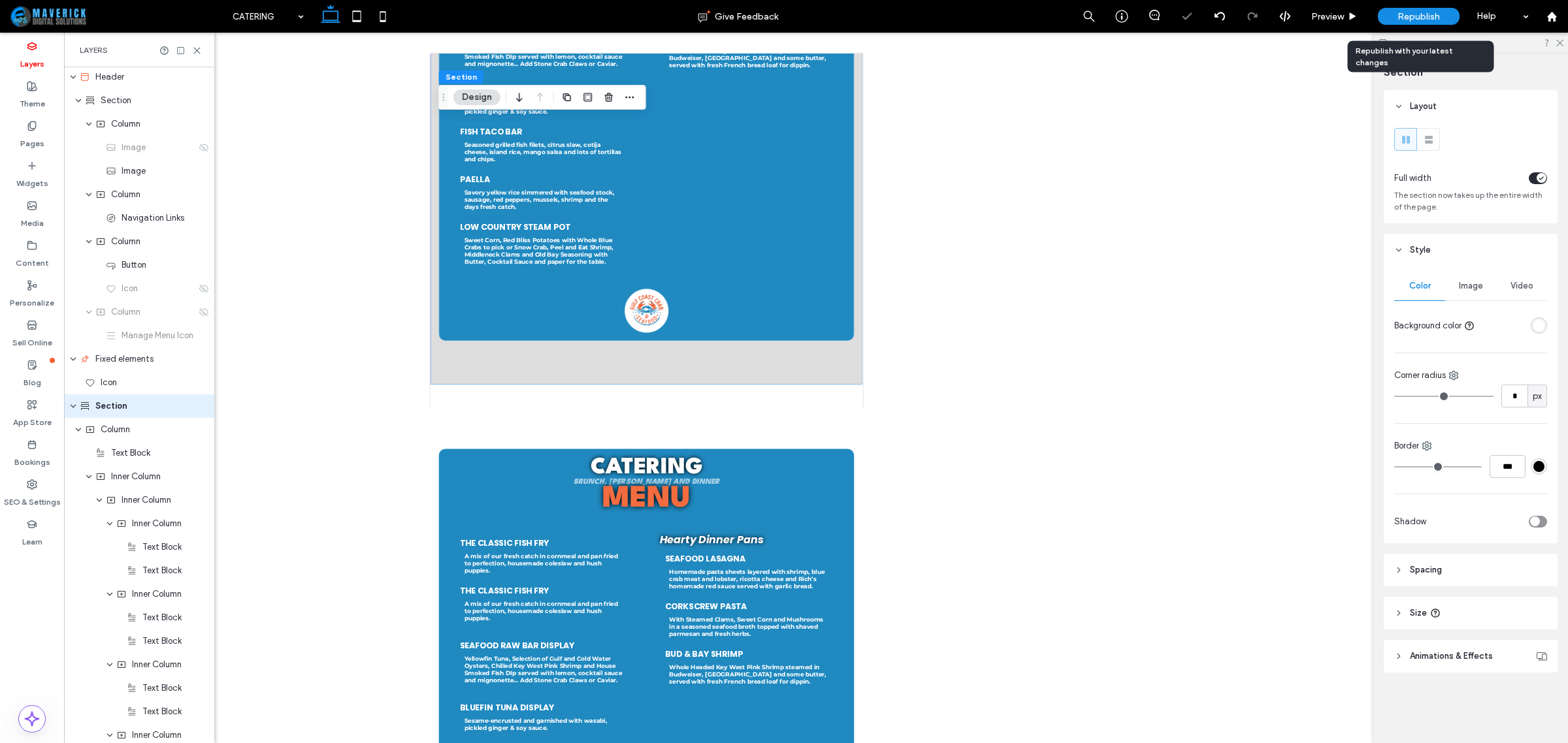
click at [1400, 11] on span "Republish" at bounding box center [1419, 17] width 42 height 11
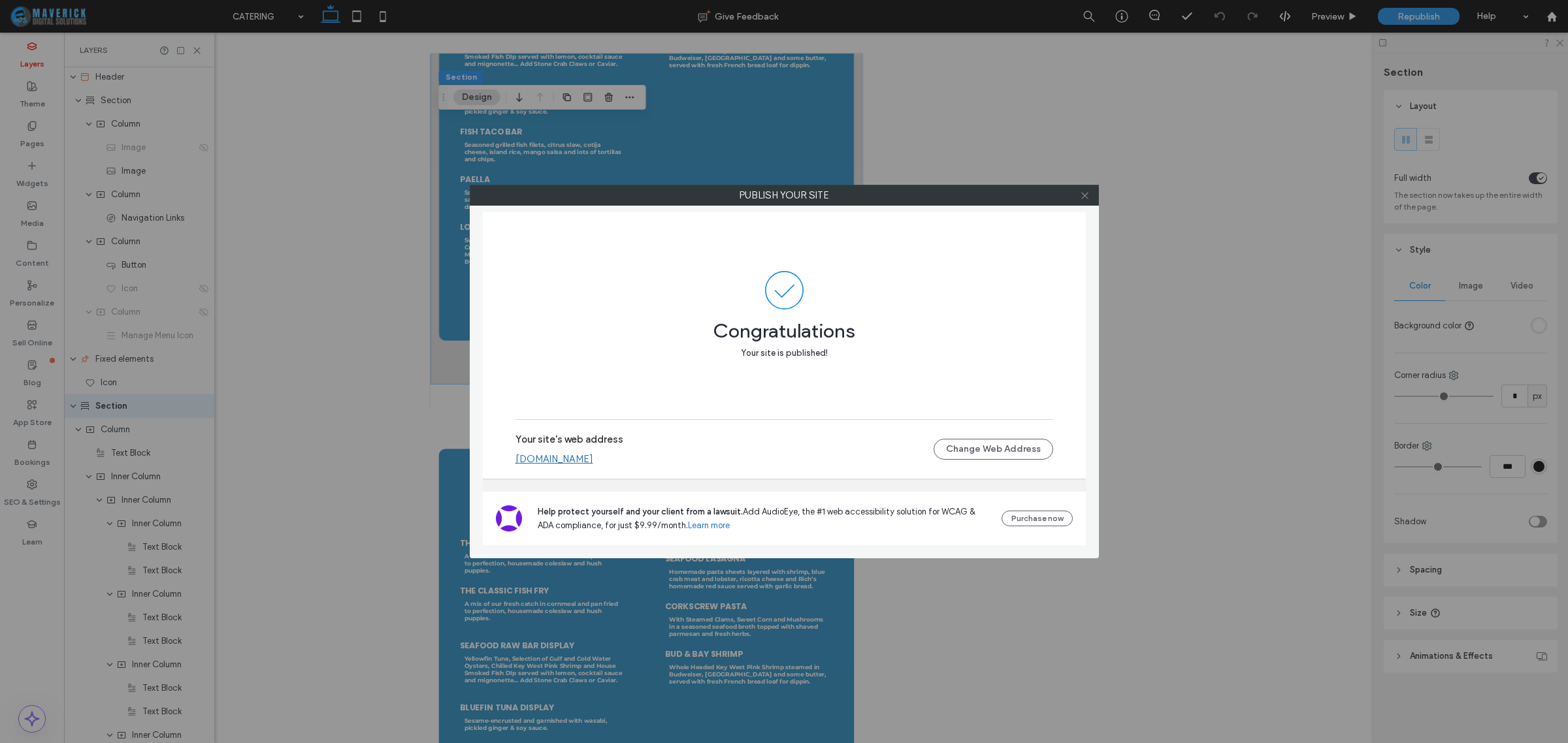
click at [1080, 203] on span at bounding box center [1084, 195] width 10 height 19
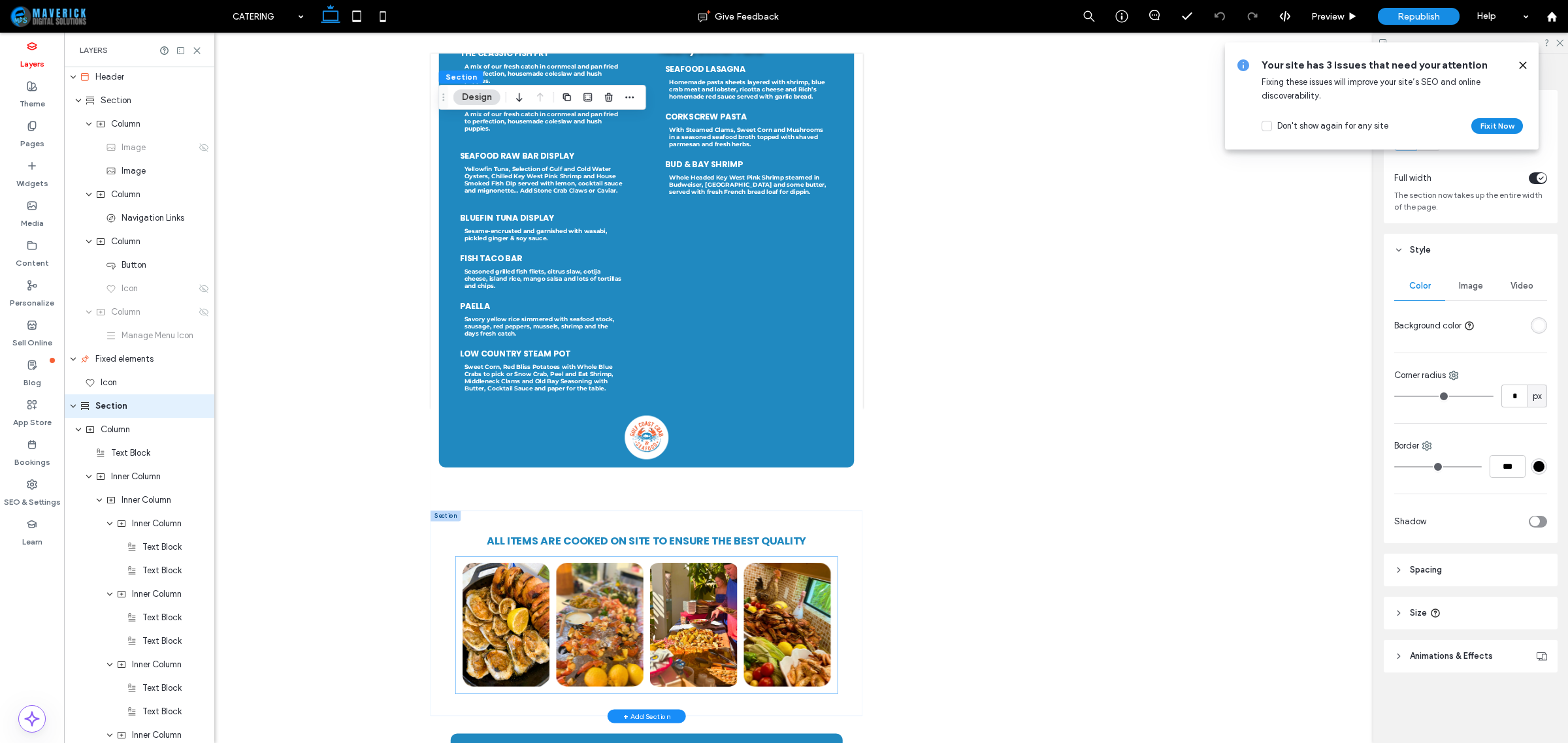
scroll to position [1389, 0]
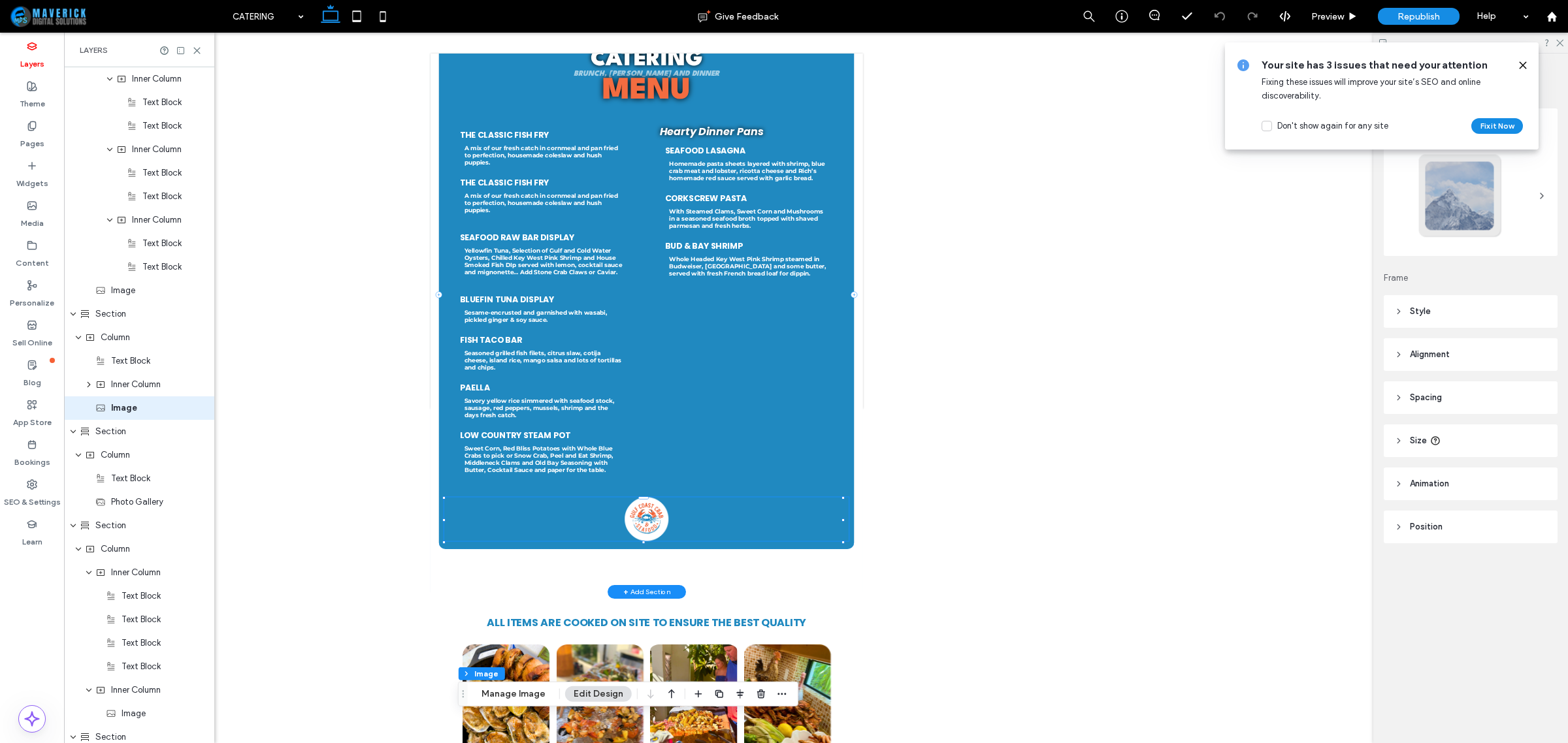
scroll to position [991, 0]
click at [1506, 451] on header "Size" at bounding box center [1470, 440] width 174 height 32
click at [1264, 743] on div "Catering Brunch, Lunch and Dinner Menu the Classic Fish Fry A mix of our fresh …" at bounding box center [862, 516] width 864 height 1233
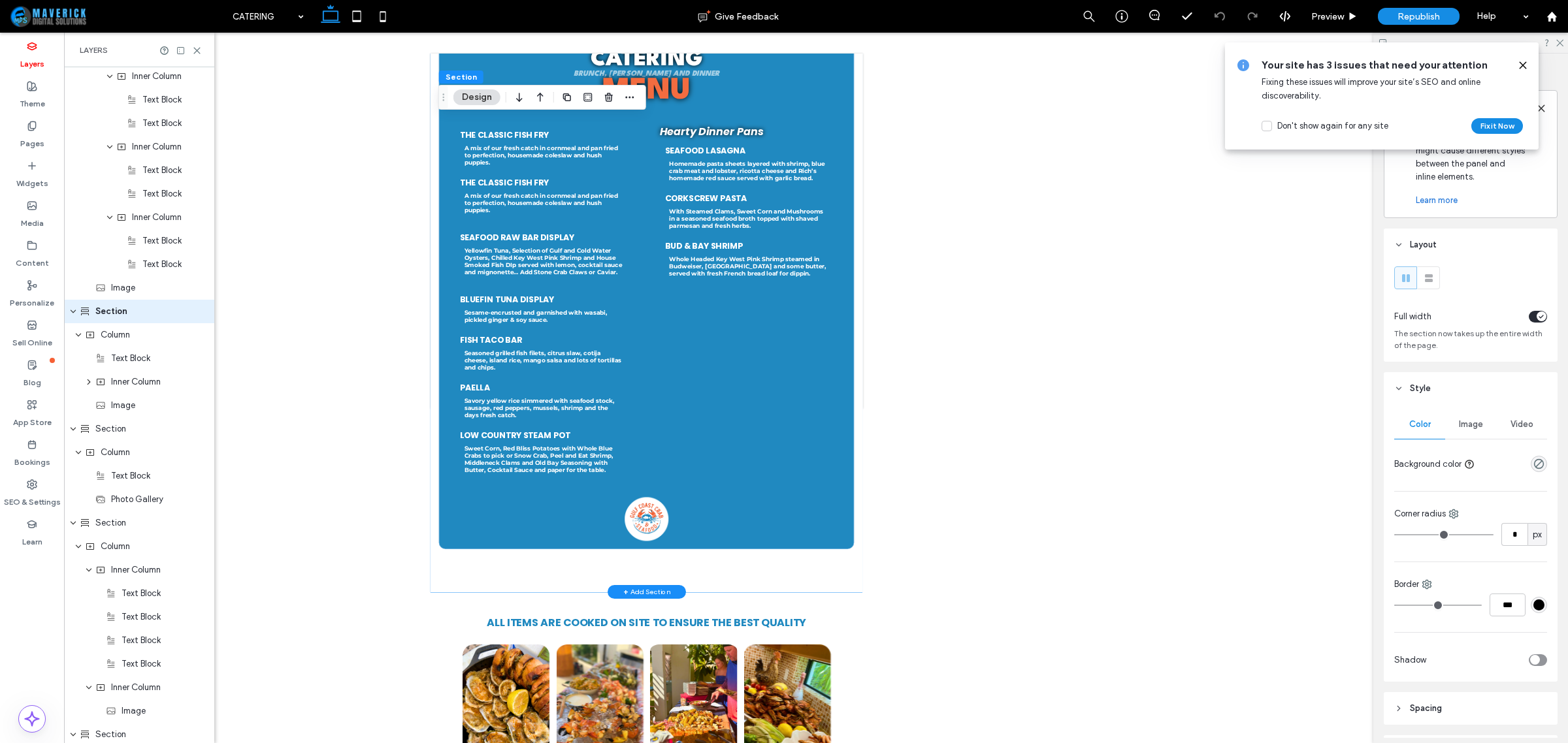
scroll to position [896, 0]
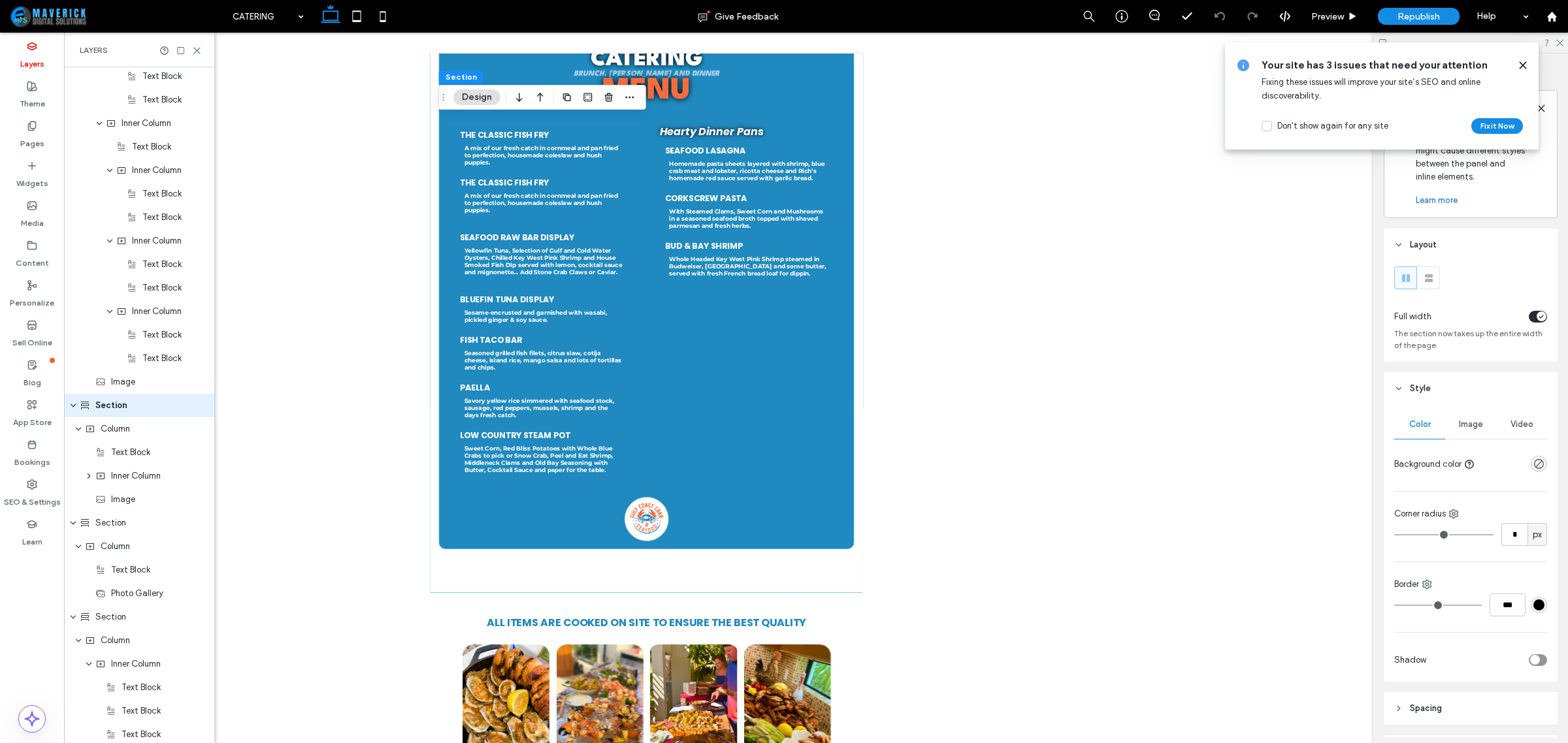
click at [1526, 67] on icon at bounding box center [1523, 65] width 11 height 11
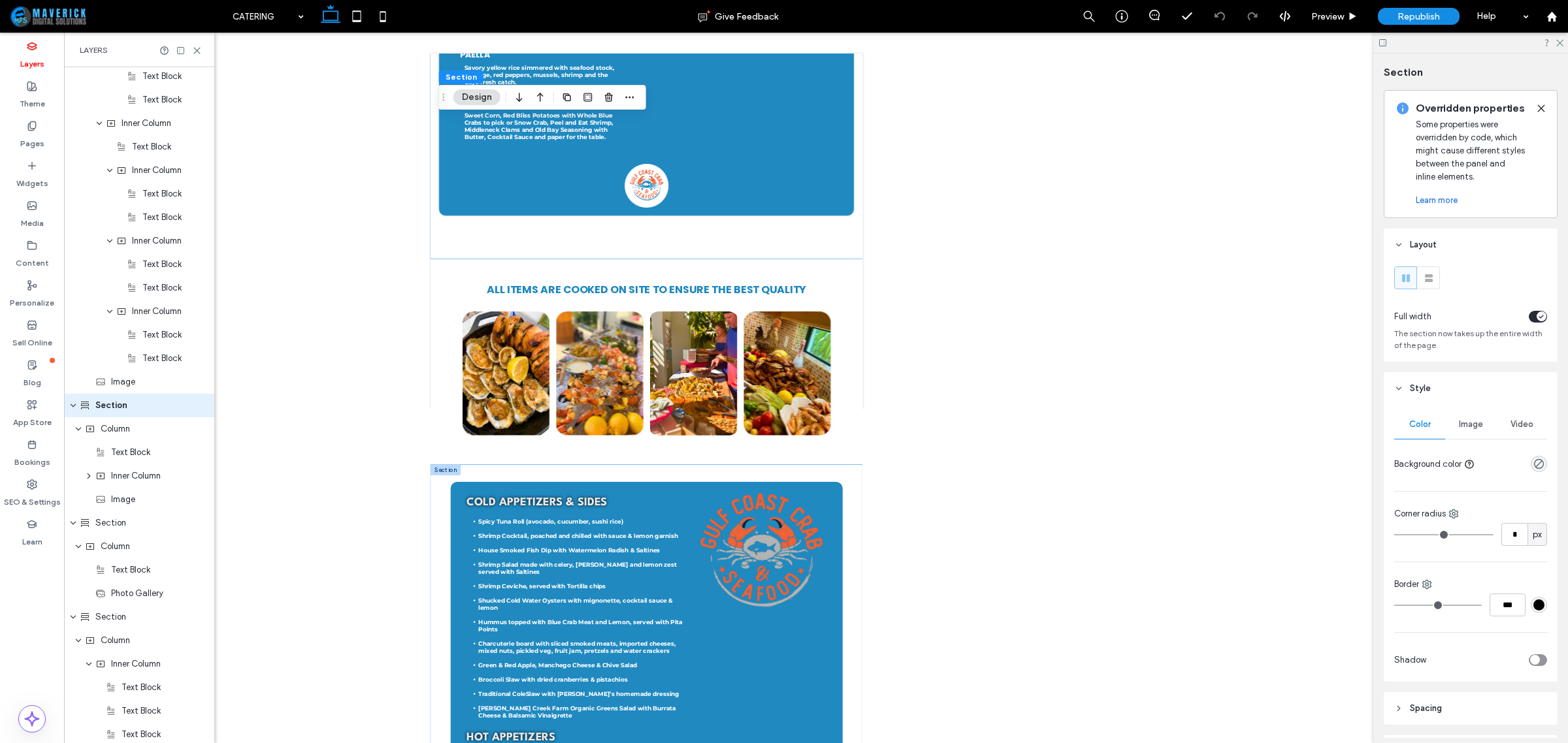
scroll to position [2123, 0]
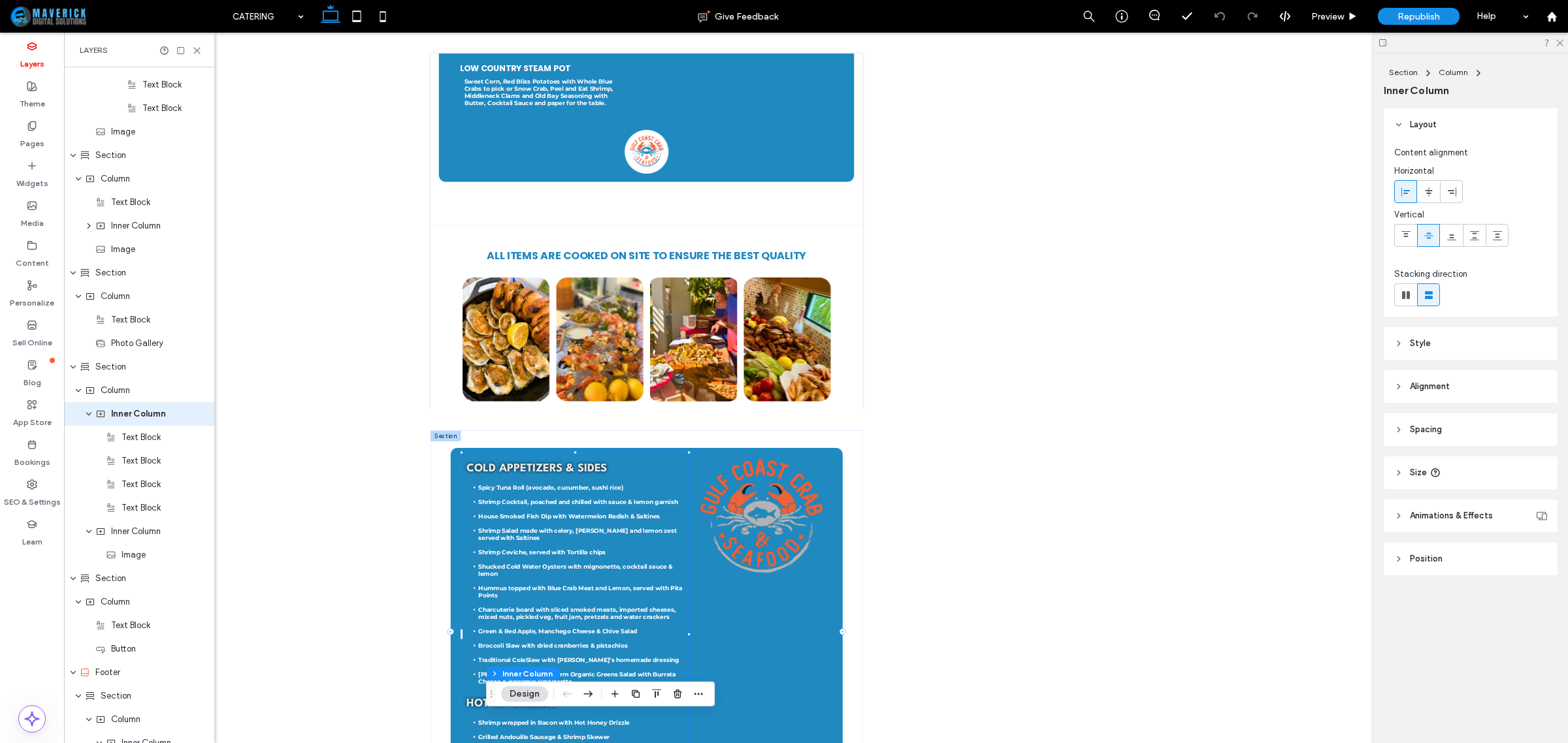
scroll to position [1154, 0]
click at [1448, 473] on header "Size" at bounding box center [1470, 472] width 174 height 32
click at [1508, 501] on input "****" at bounding box center [1514, 506] width 26 height 23
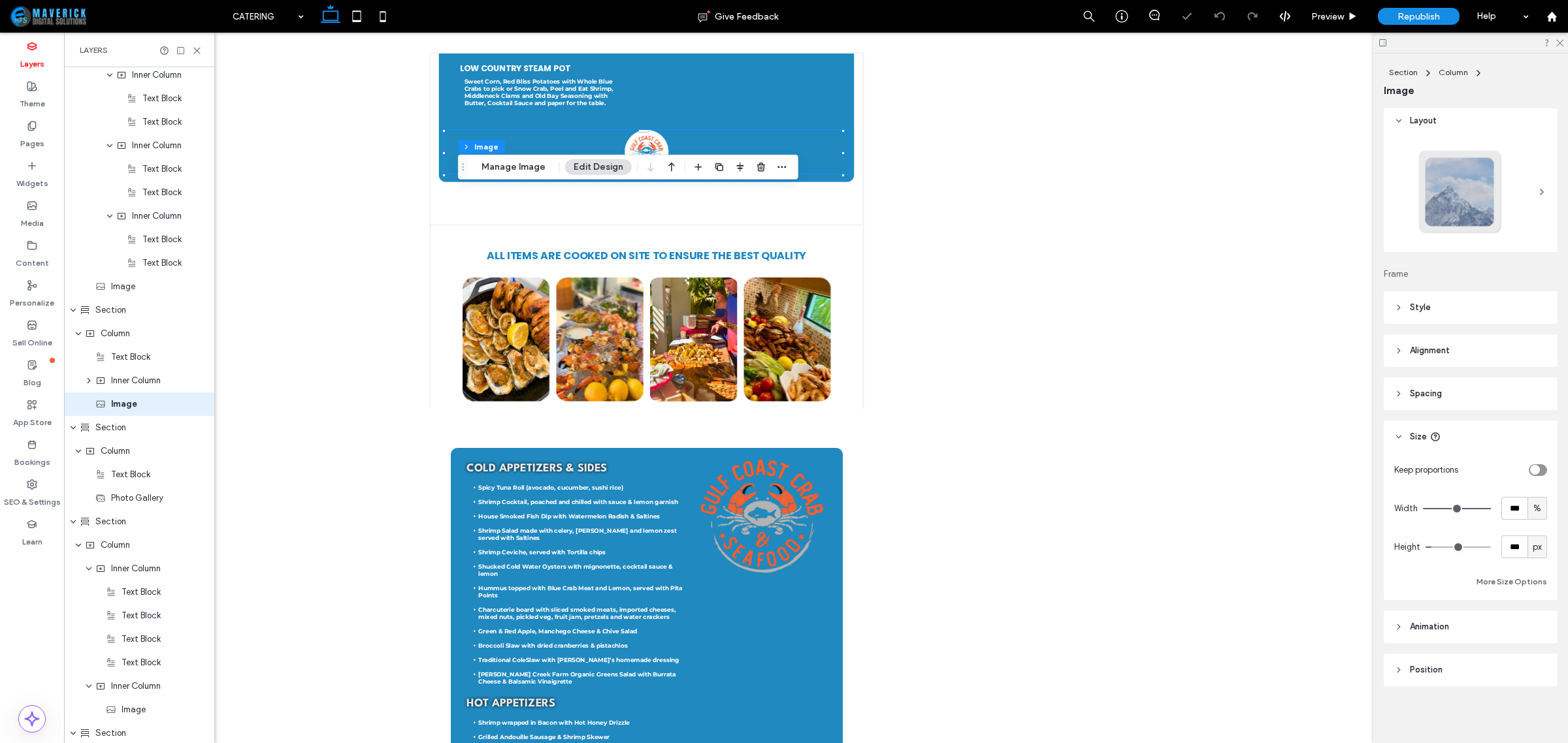
scroll to position [991, 0]
click at [1180, 271] on img at bounding box center [862, 250] width 809 height 88
click at [1503, 508] on input "***" at bounding box center [1514, 509] width 26 height 23
paste input "*"
type input "****"
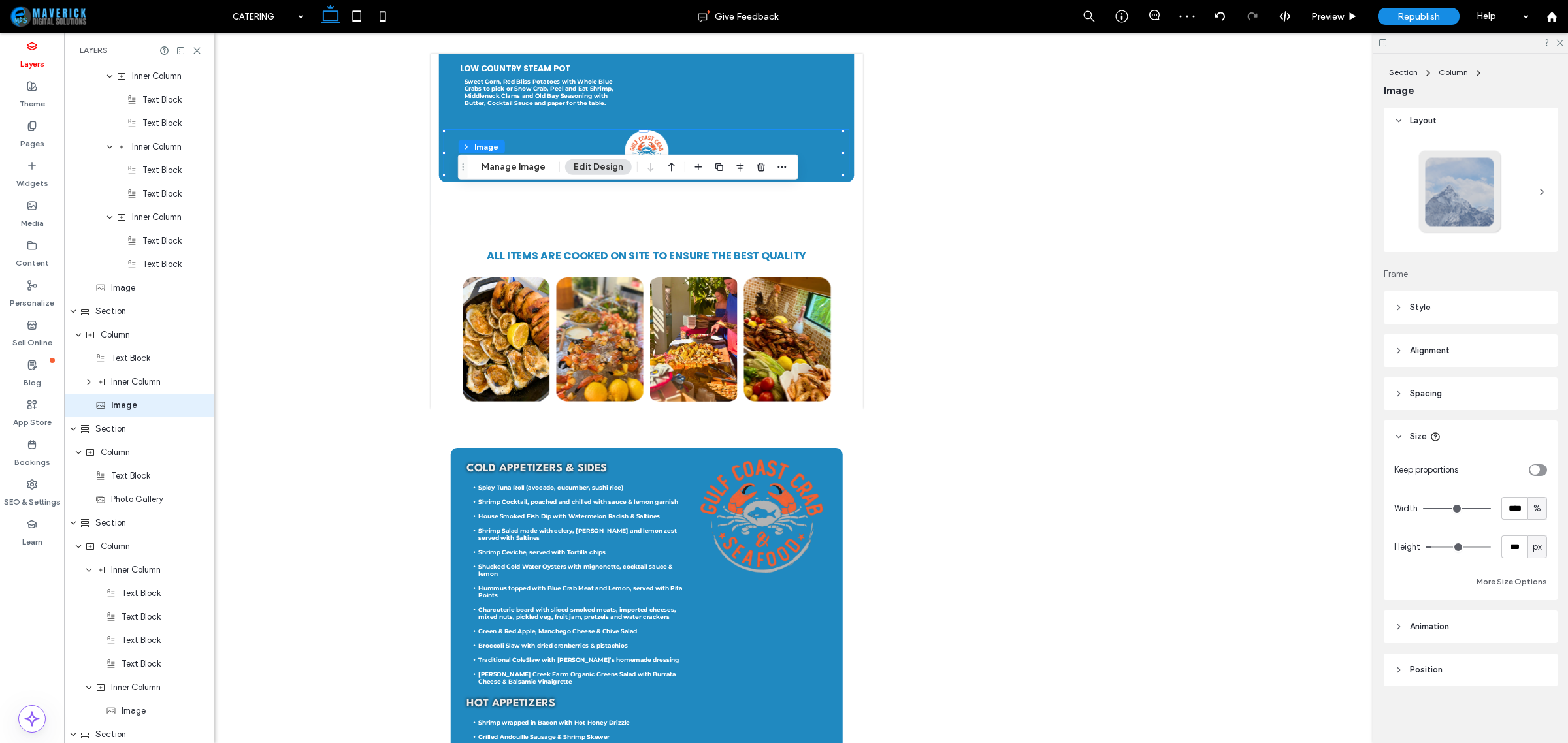
type input "**"
click at [1539, 487] on div "Keep proportions Width **** % Height *** px More Size Options" at bounding box center [1470, 524] width 153 height 132
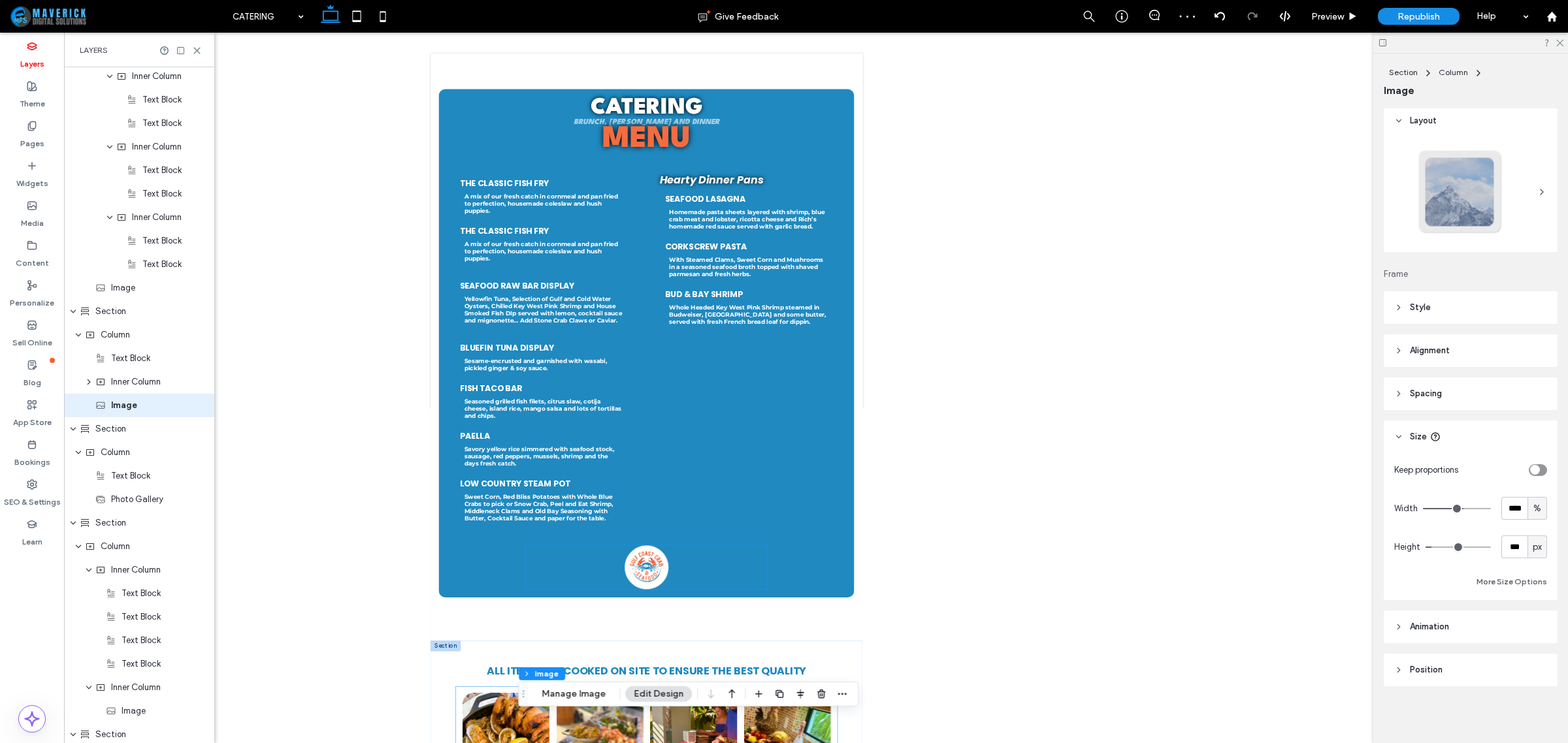
scroll to position [1225, 0]
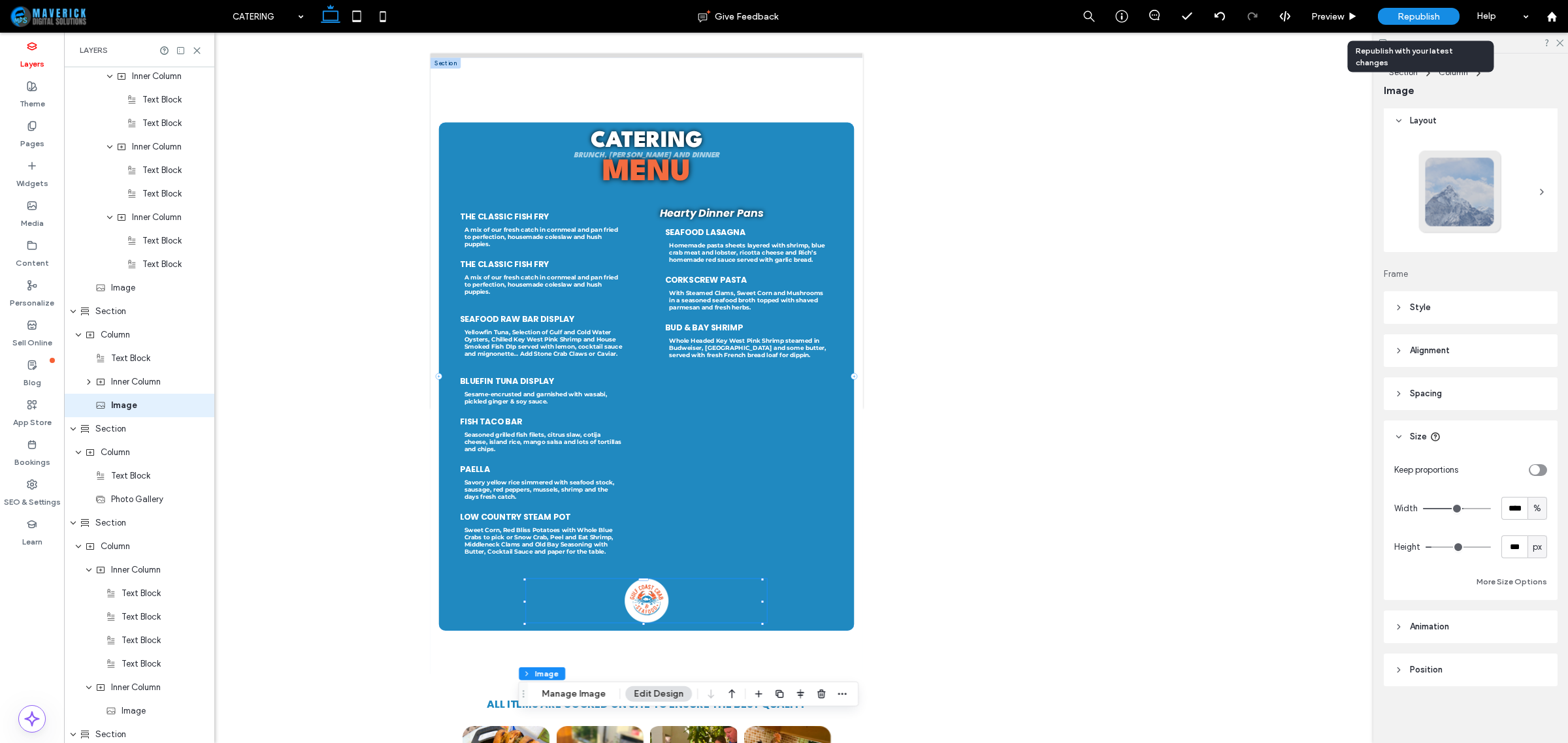
click at [1387, 13] on div "Republish" at bounding box center [1419, 16] width 82 height 17
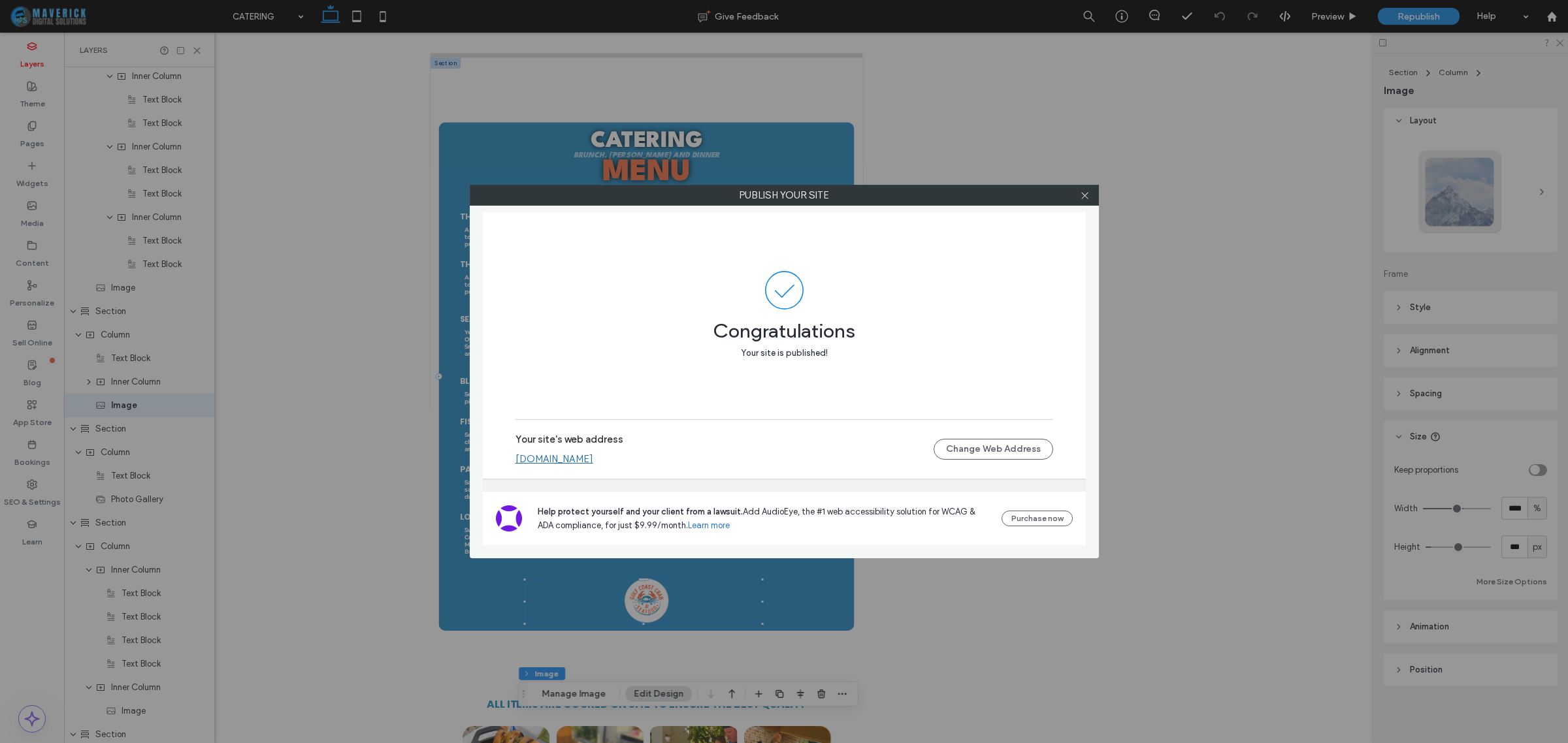
click at [1093, 201] on div at bounding box center [1085, 195] width 19 height 19
click at [1085, 200] on icon at bounding box center [1084, 195] width 10 height 10
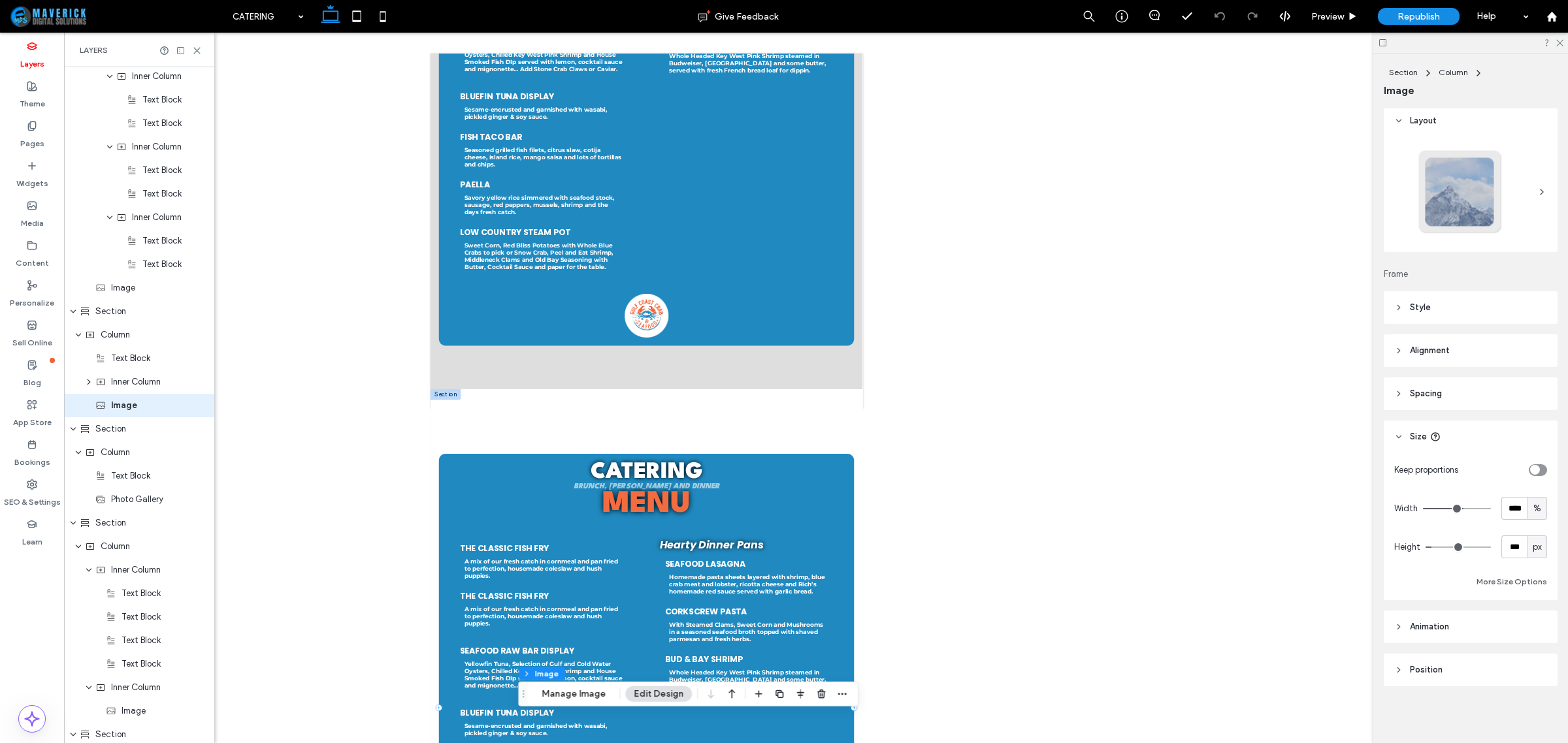
scroll to position [408, 0]
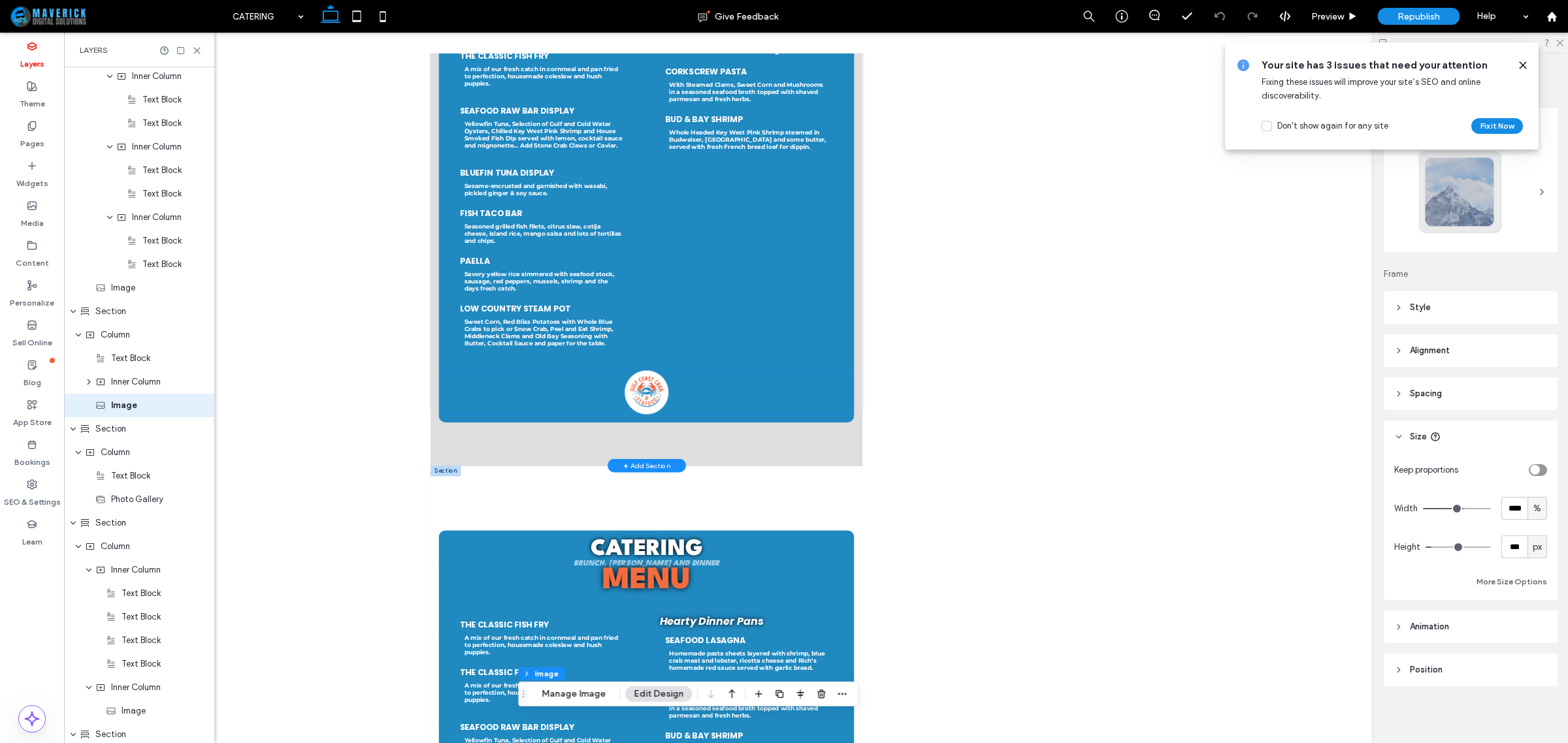
click at [1157, 743] on img at bounding box center [862, 732] width 809 height 88
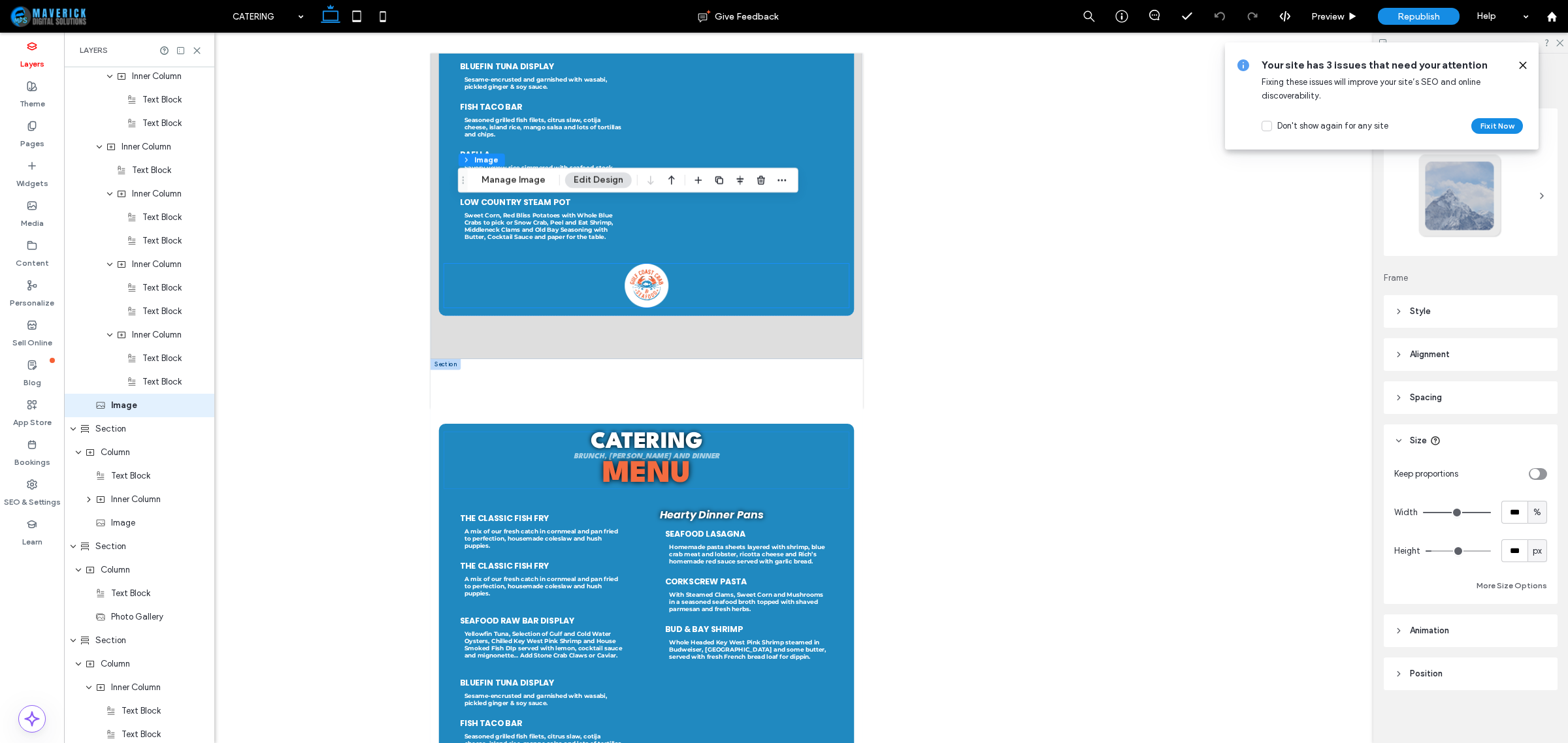
scroll to position [980, 0]
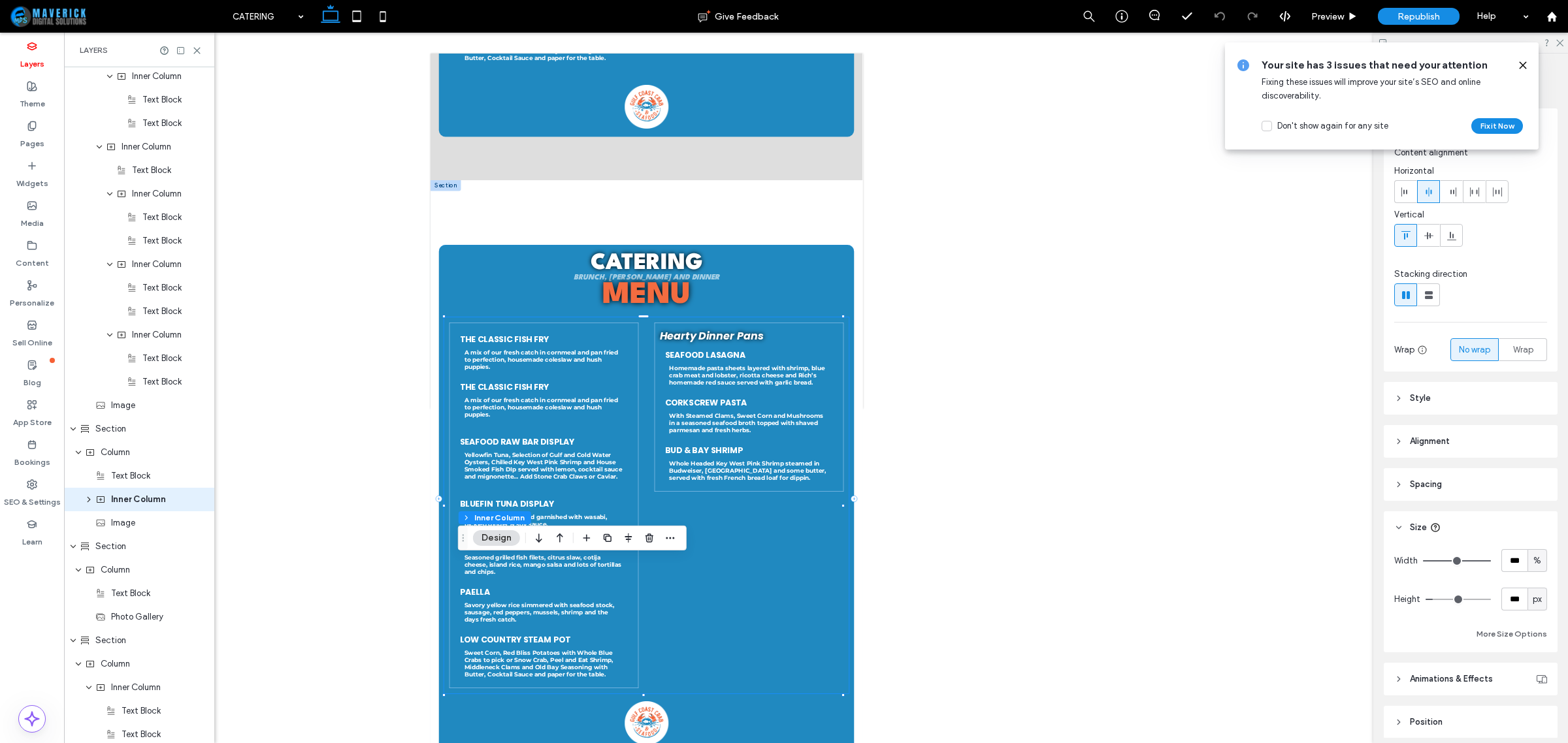
scroll to position [967, 0]
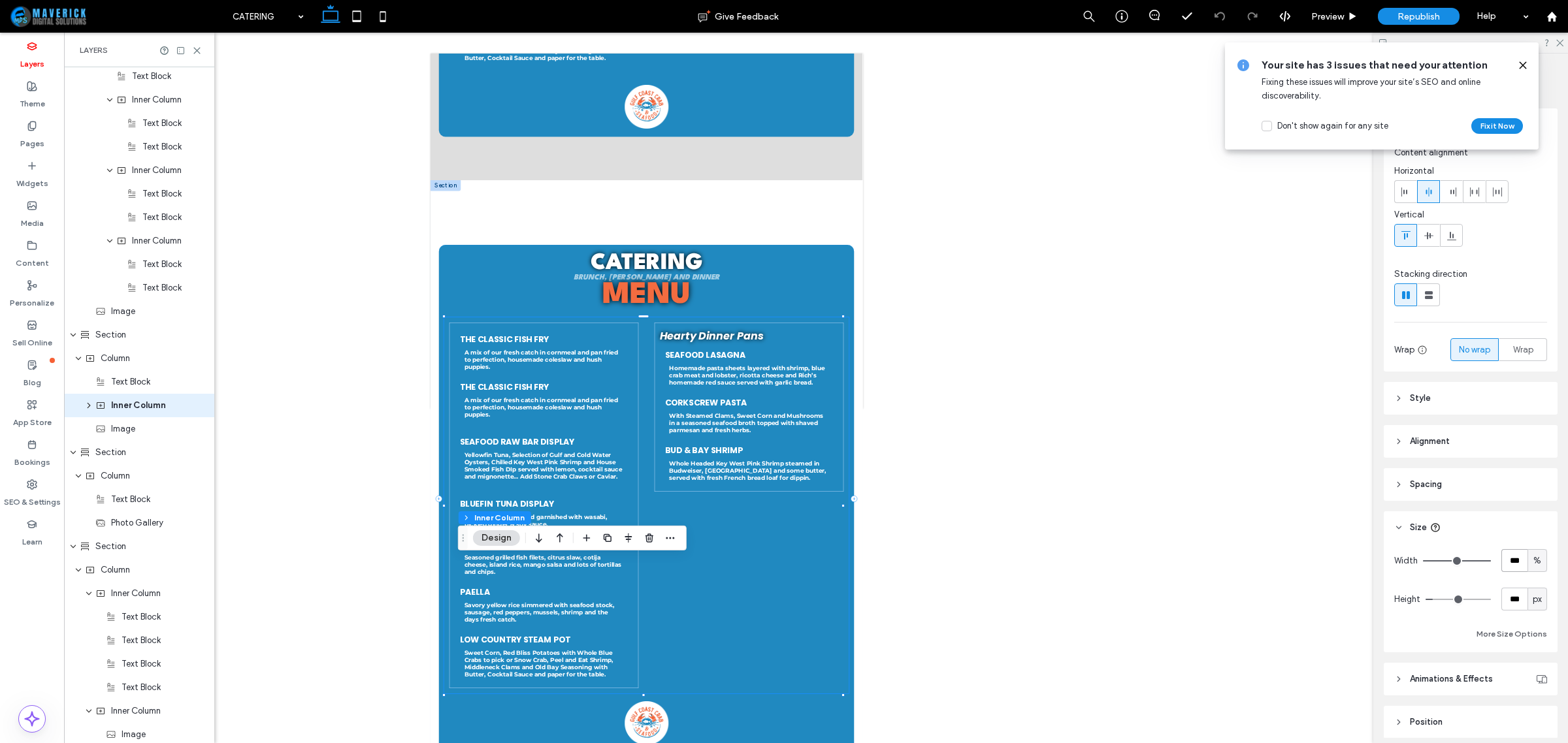
click at [1506, 564] on input "***" at bounding box center [1514, 561] width 26 height 23
type input "****"
type input "**"
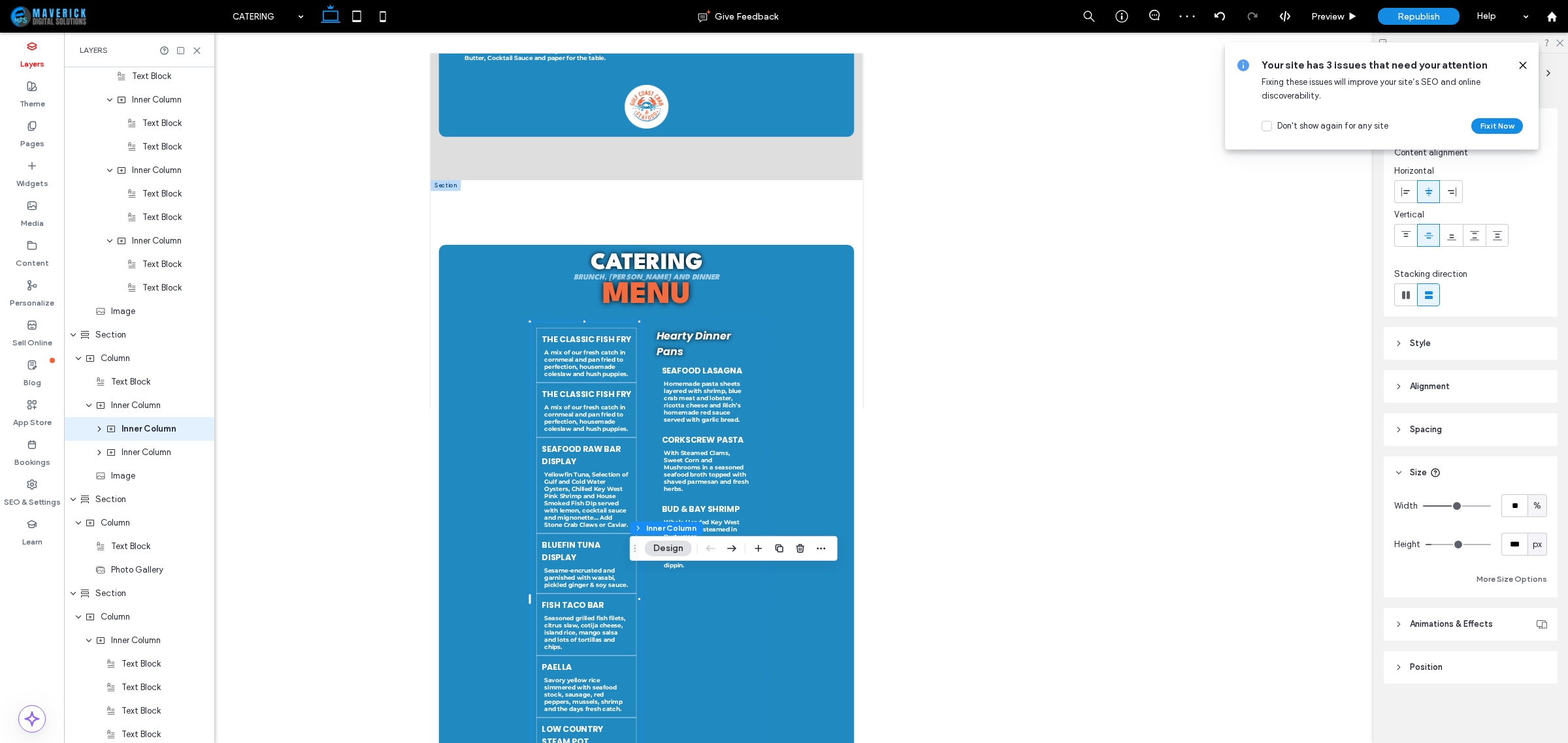
scroll to position [991, 0]
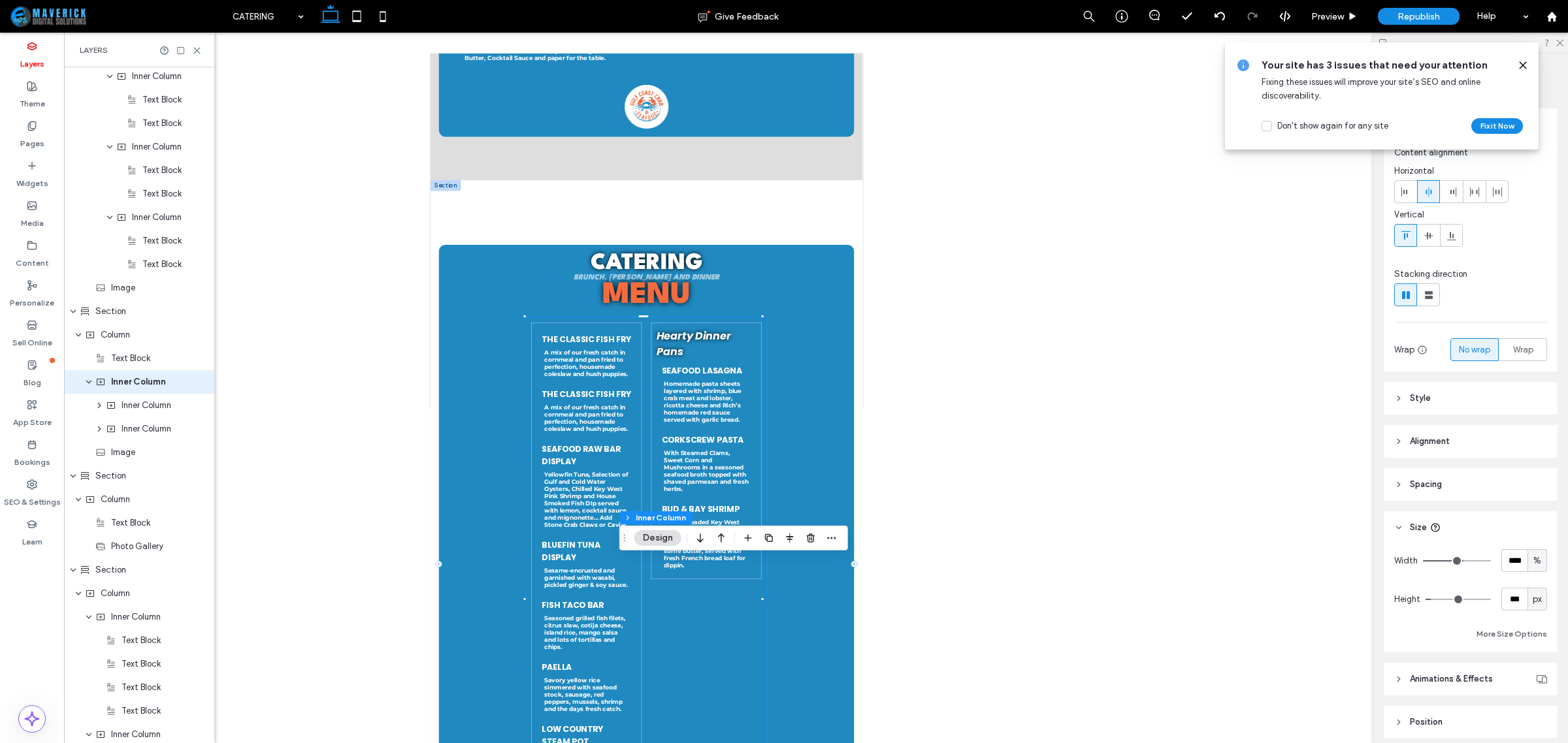
scroll to position [967, 0]
click at [1506, 562] on input "****" at bounding box center [1514, 561] width 26 height 23
type input "***"
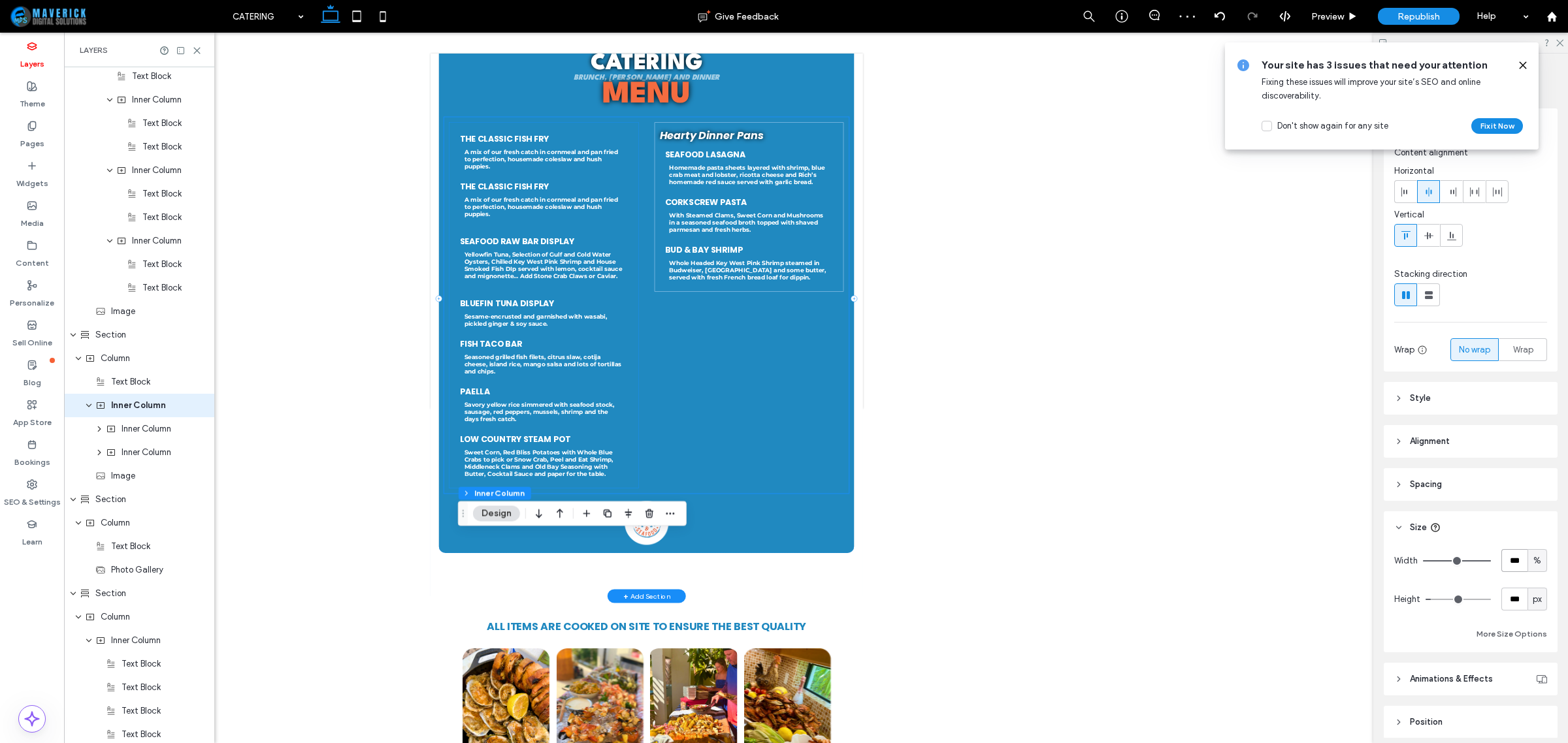
scroll to position [1389, 0]
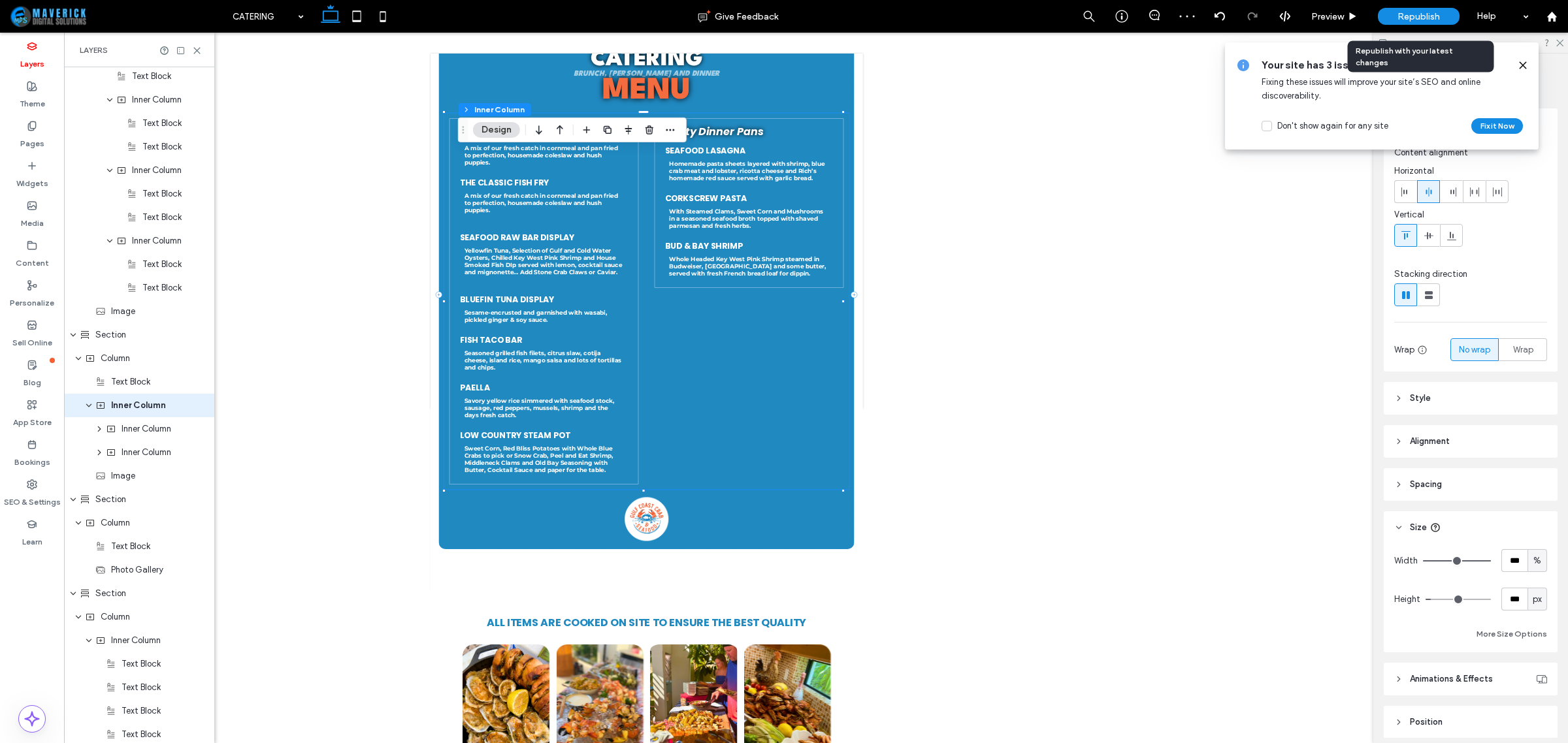
click at [1445, 20] on div "Republish" at bounding box center [1419, 16] width 82 height 17
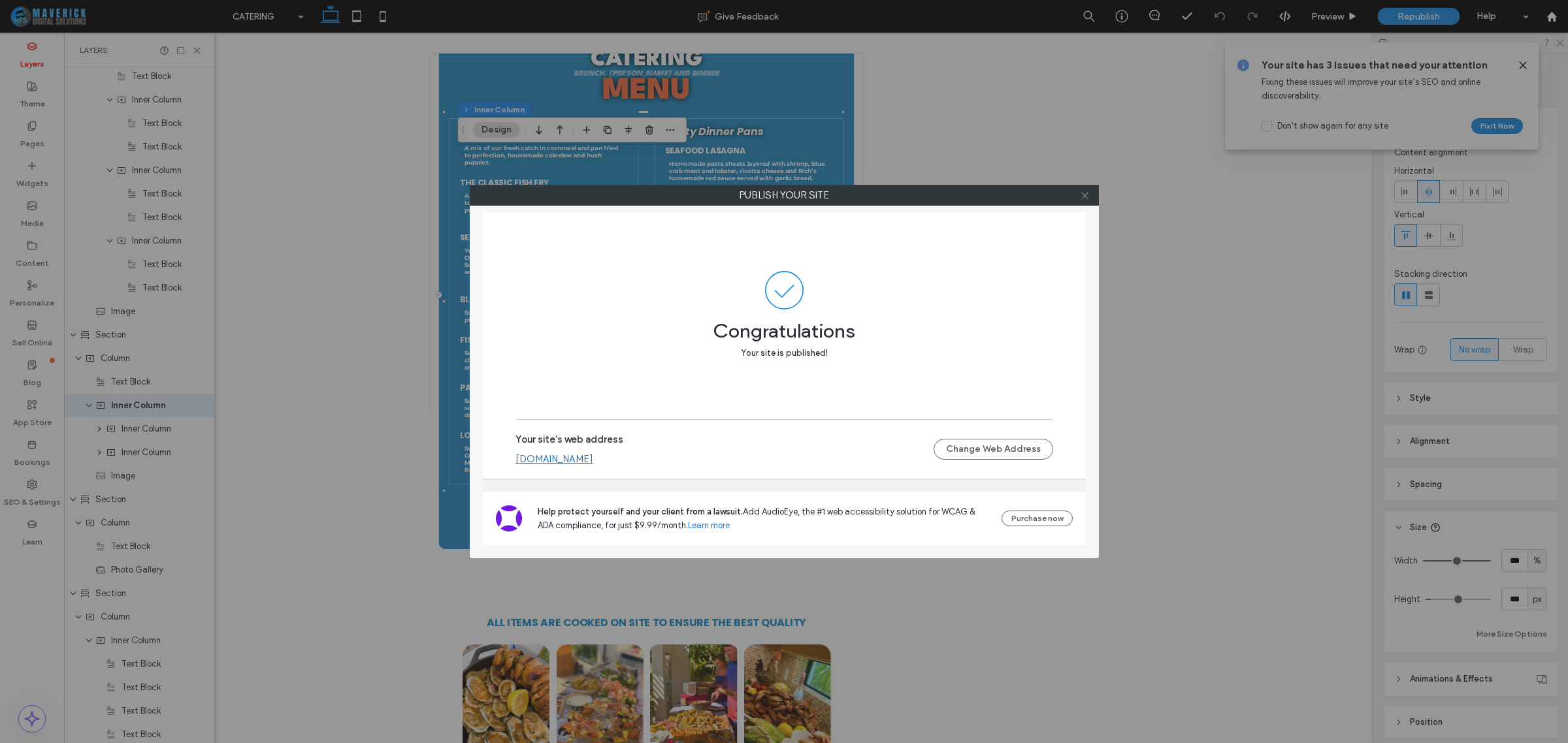
click at [1082, 185] on span at bounding box center [1084, 195] width 10 height 19
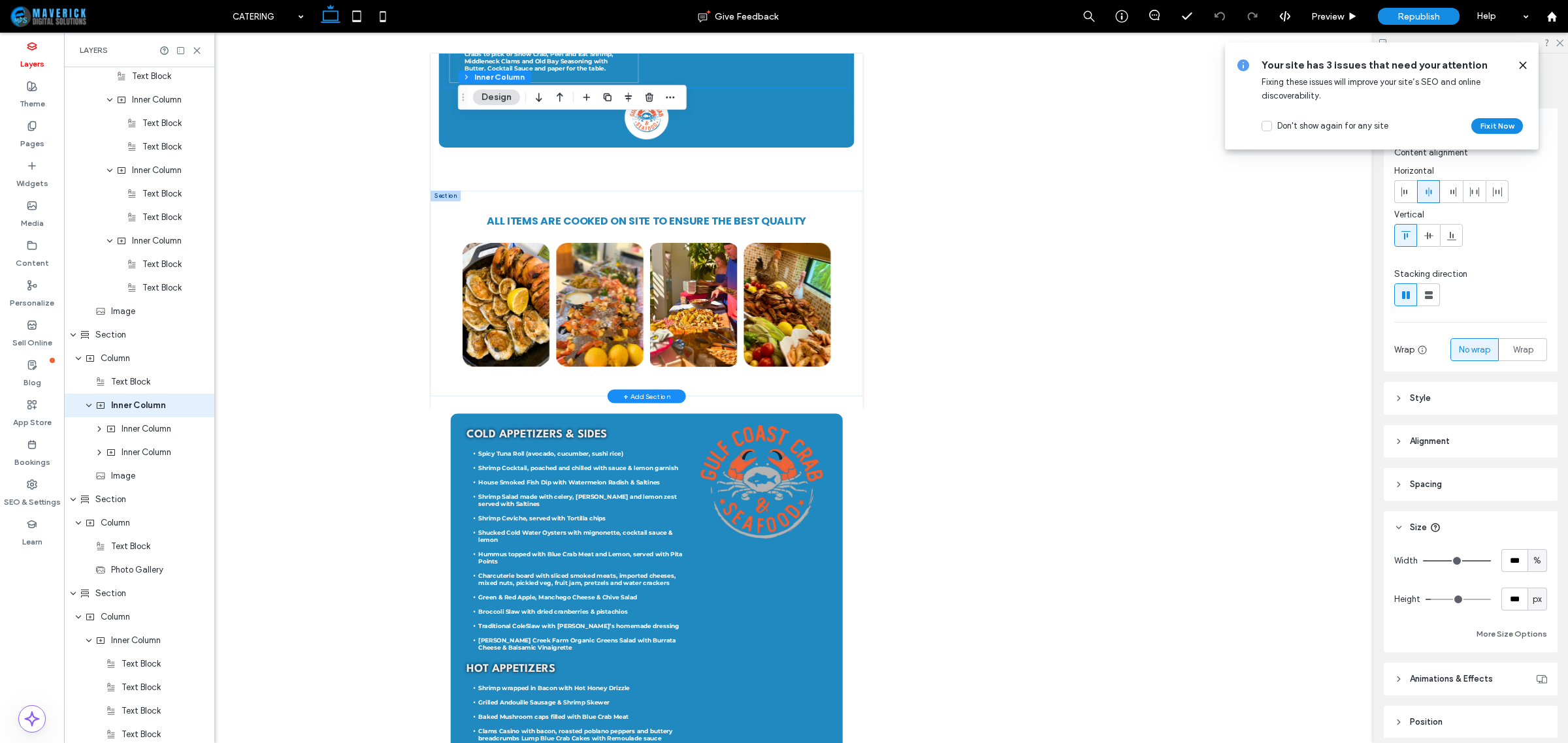
scroll to position [2204, 0]
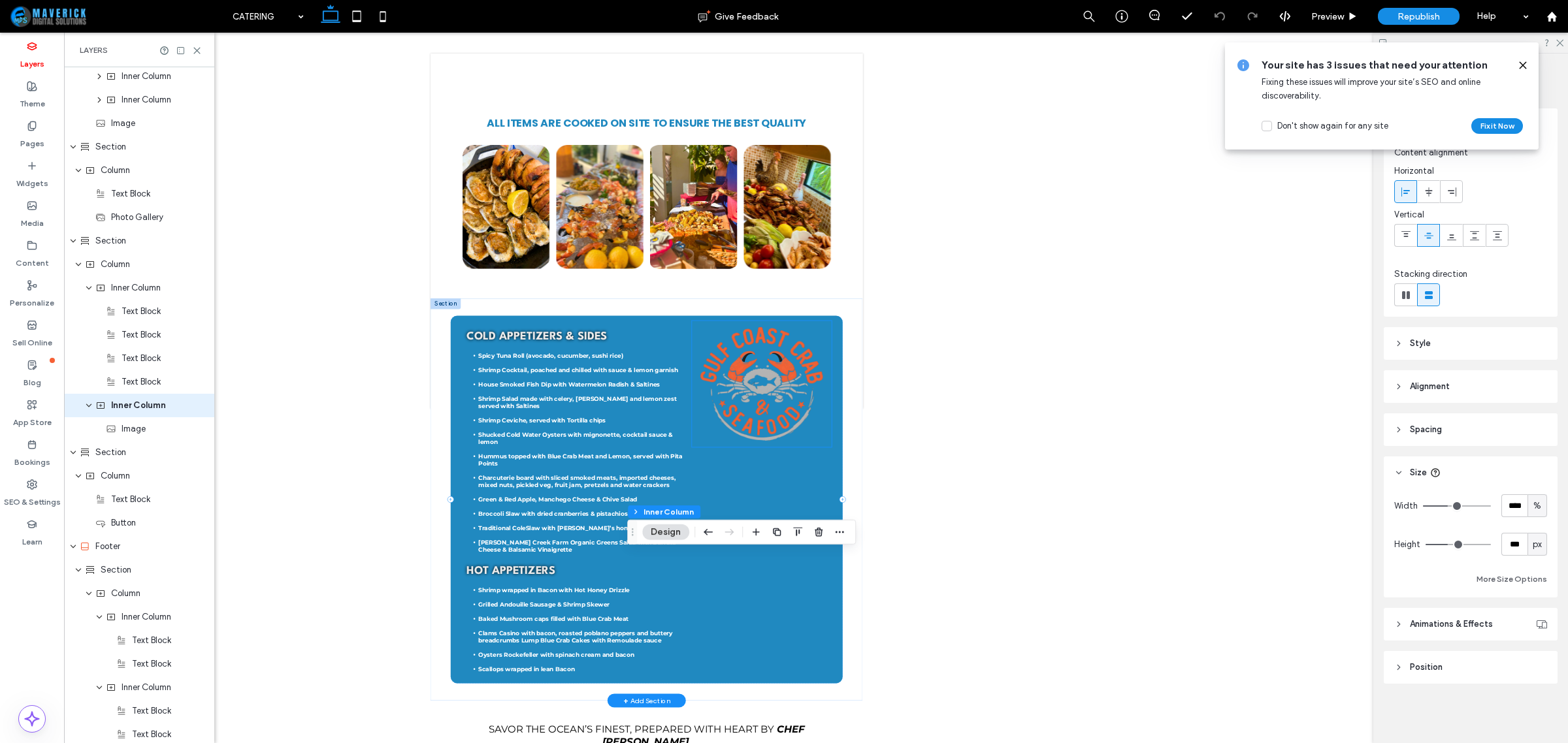
scroll to position [2449, 0]
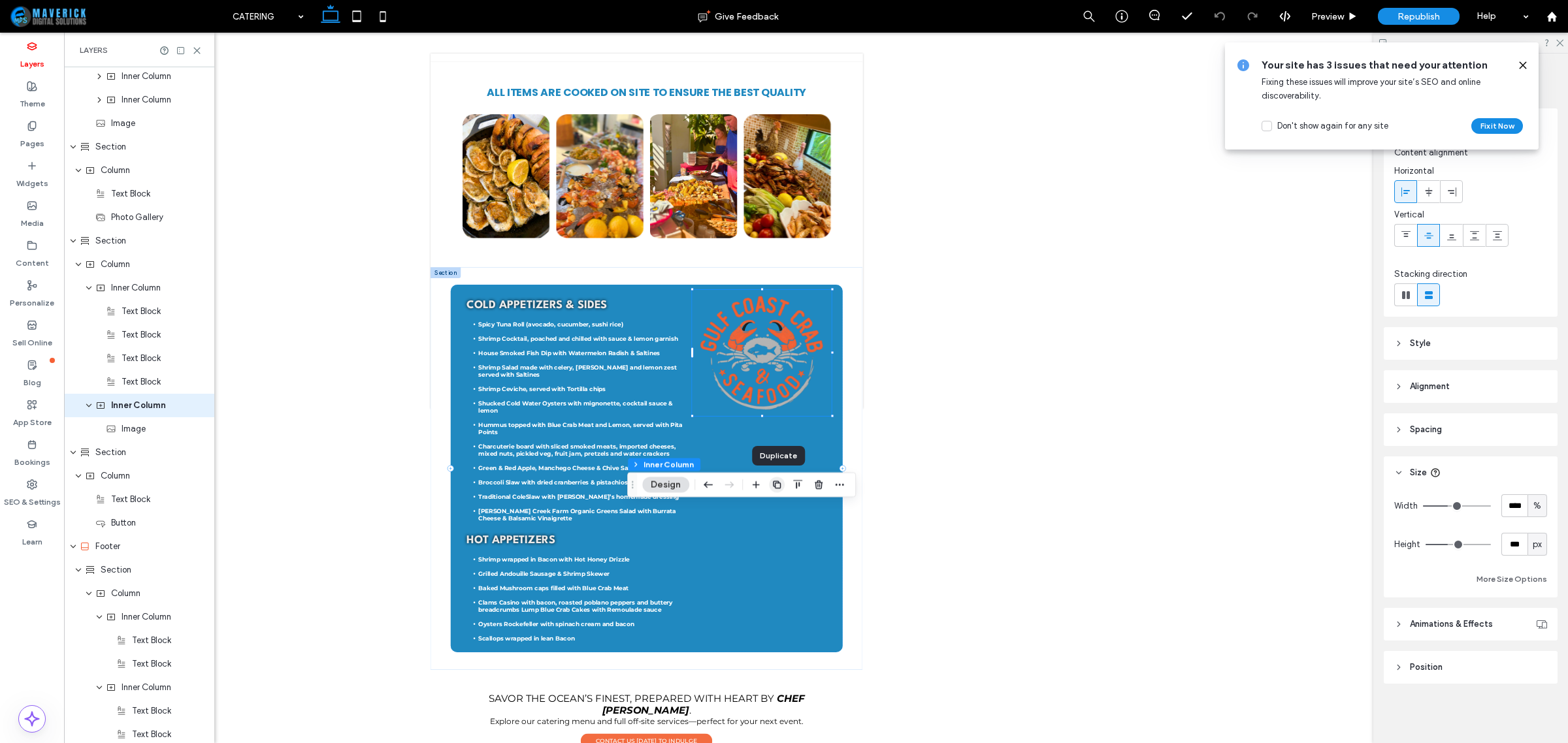
click at [777, 488] on use "button" at bounding box center [777, 484] width 8 height 8
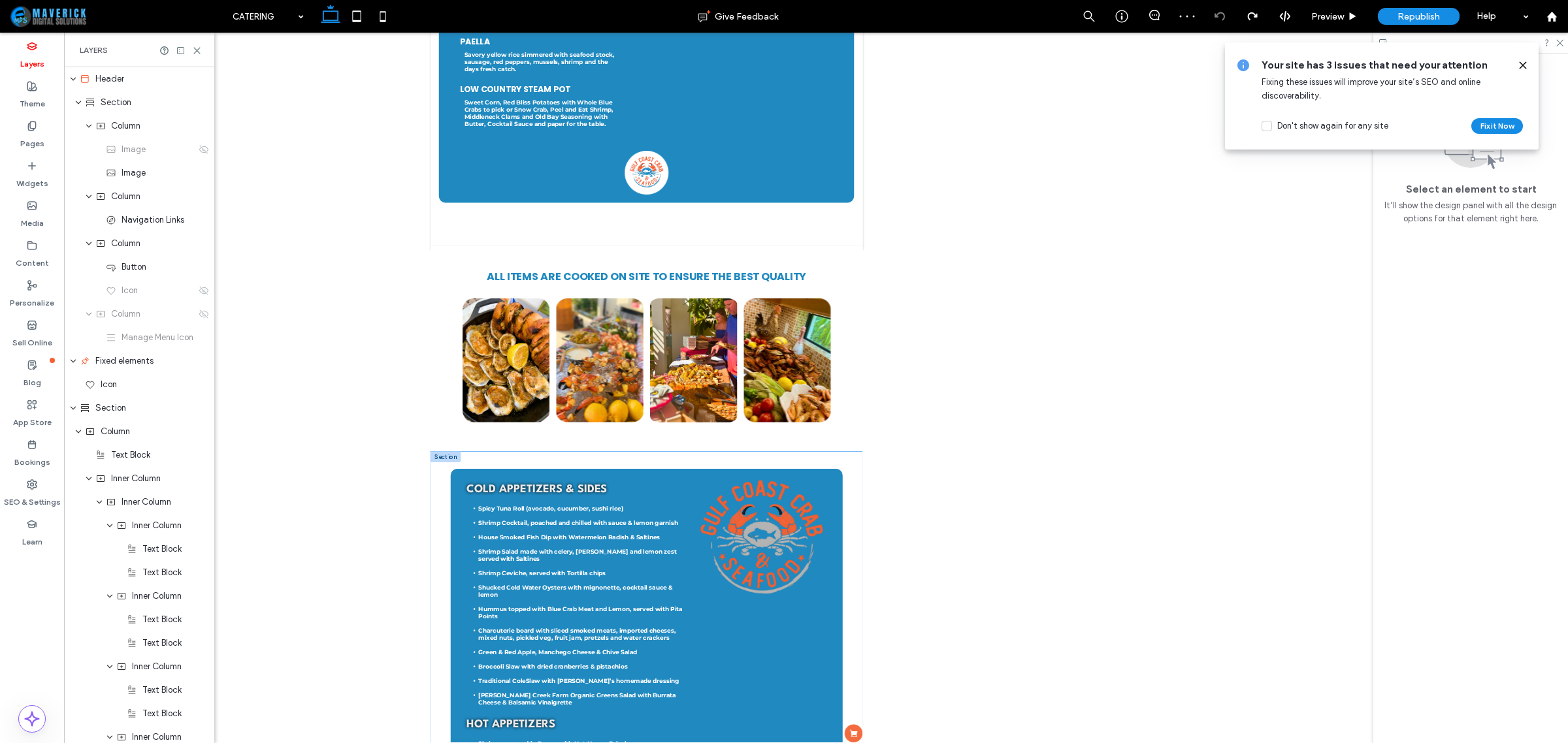
scroll to position [1796, 0]
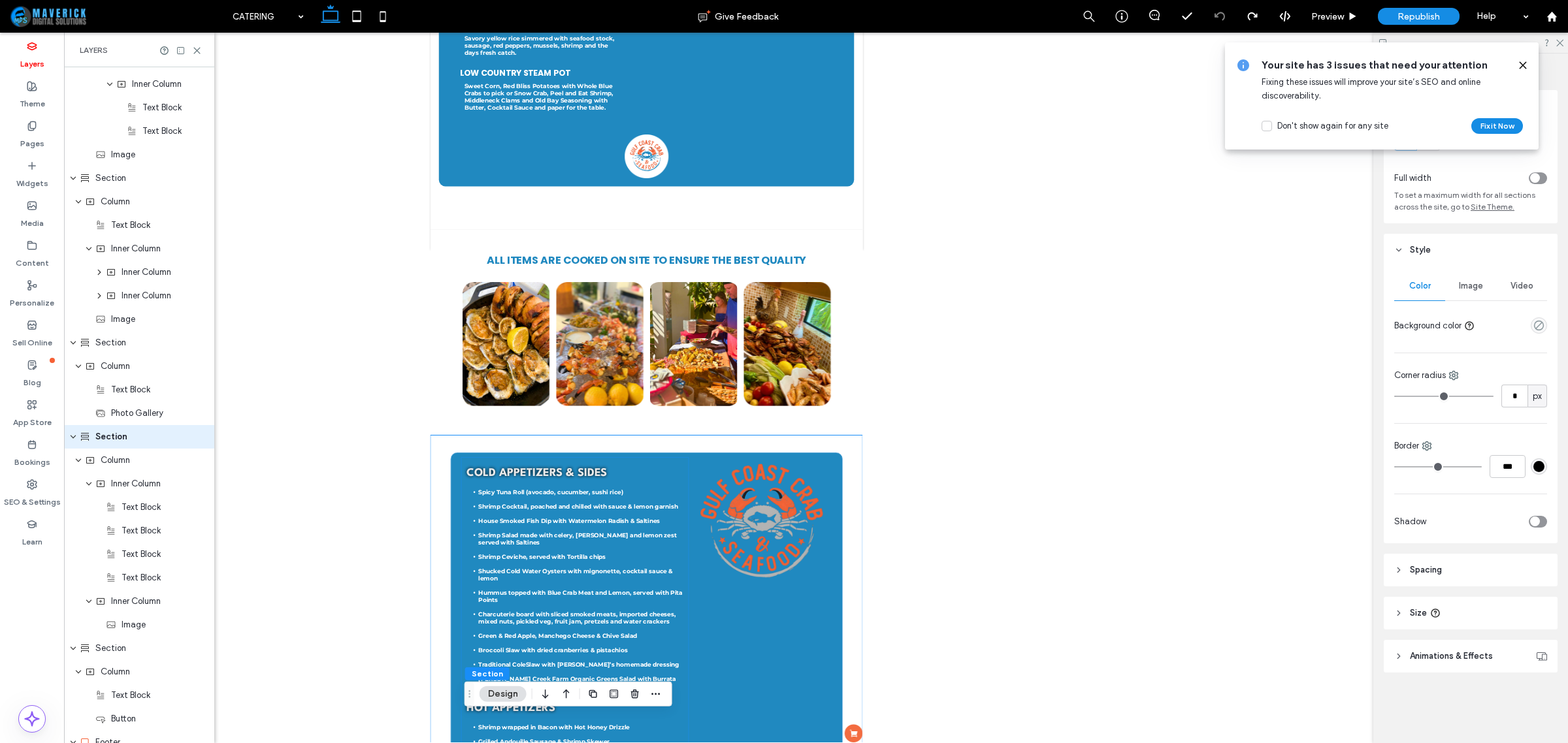
scroll to position [1154, 0]
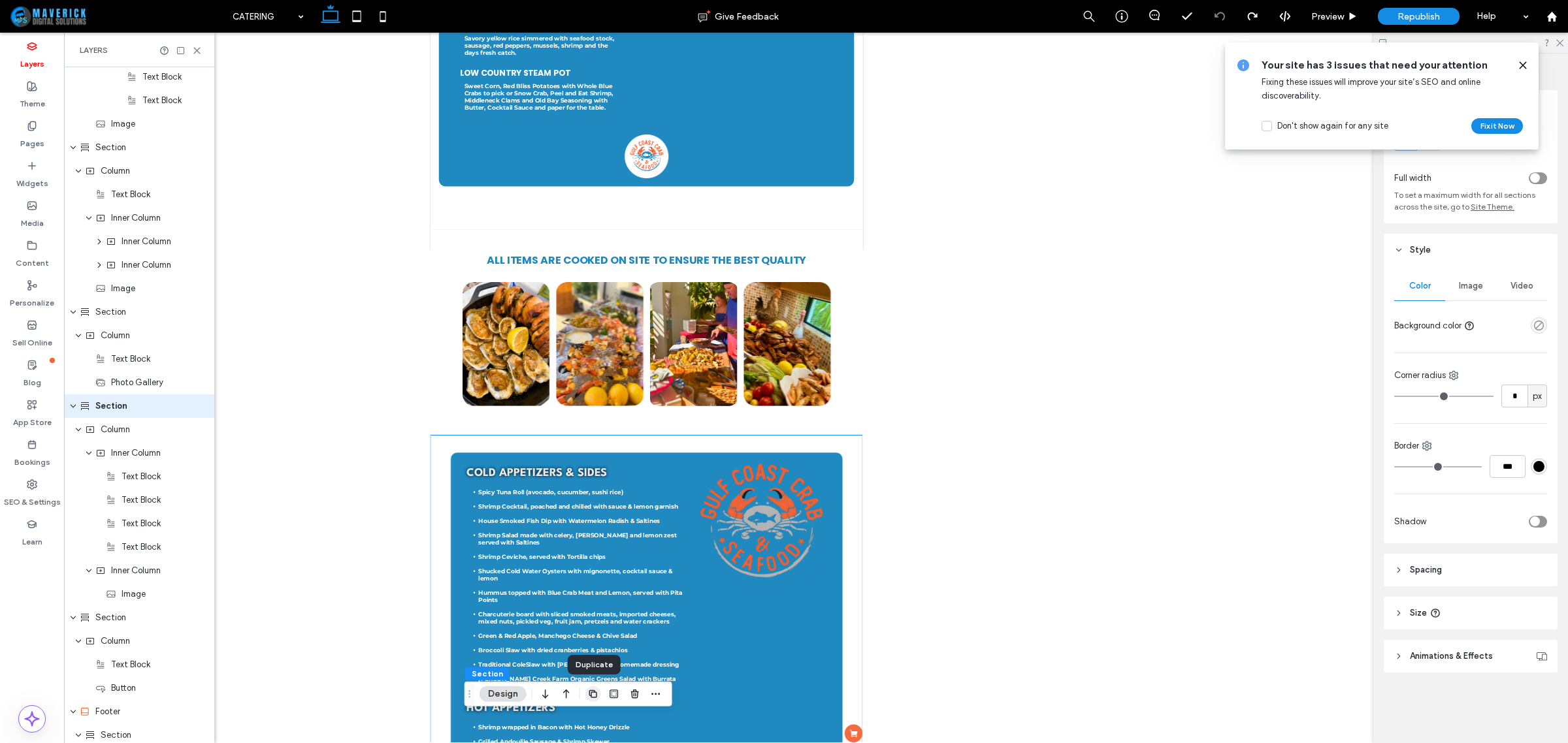
click at [596, 689] on icon "button" at bounding box center [593, 695] width 11 height 11
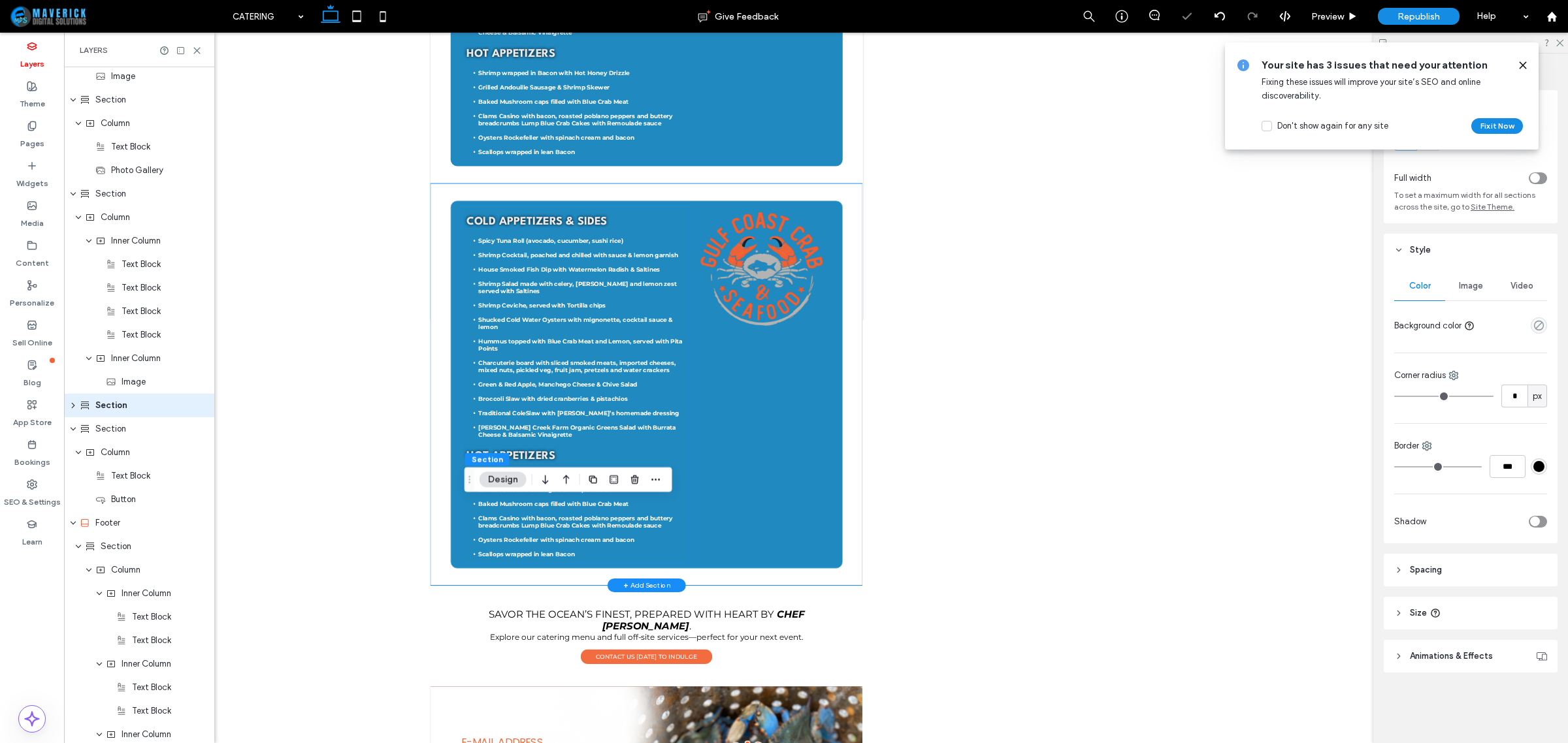
scroll to position [3253, 0]
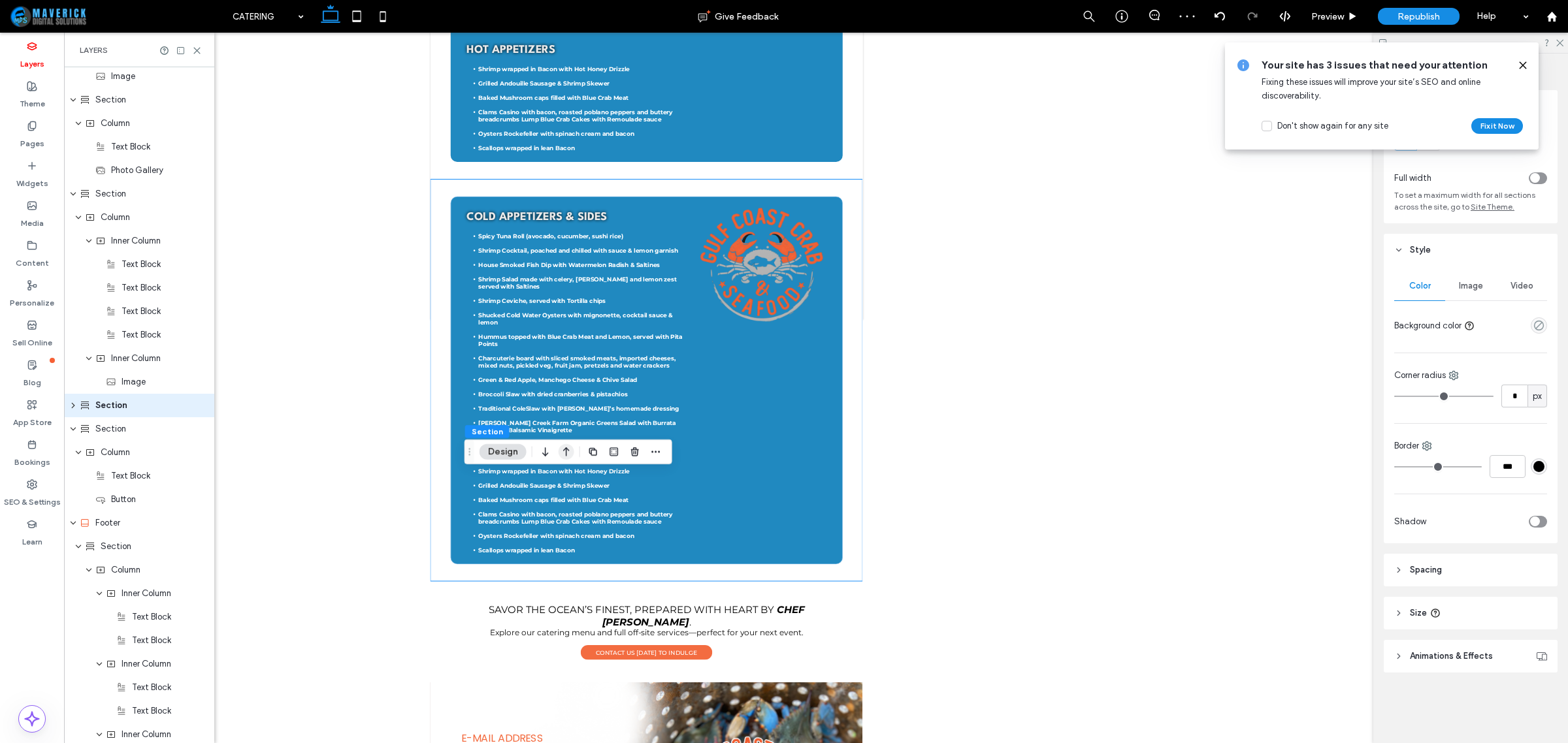
click at [565, 456] on icon "button" at bounding box center [567, 451] width 16 height 24
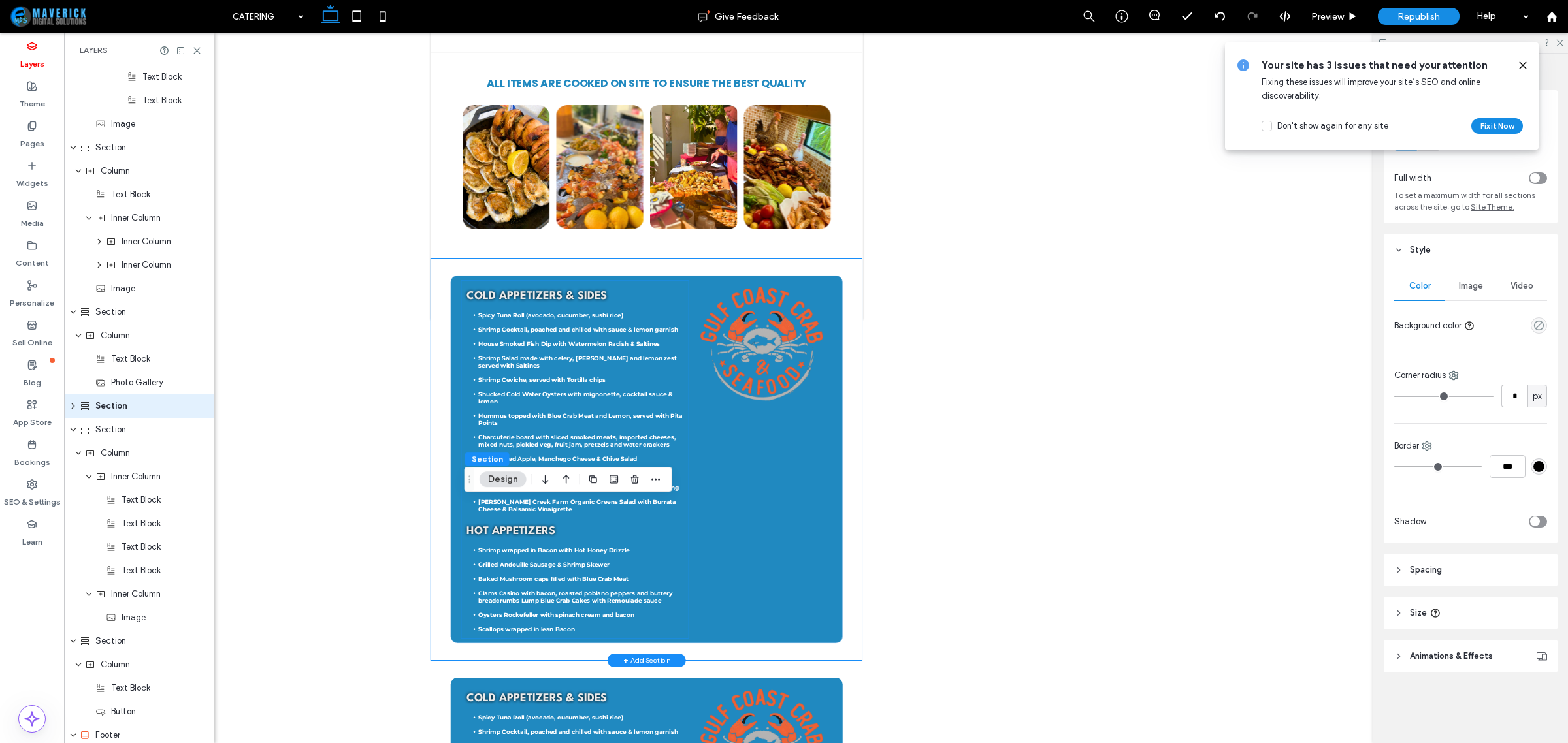
scroll to position [2271, 0]
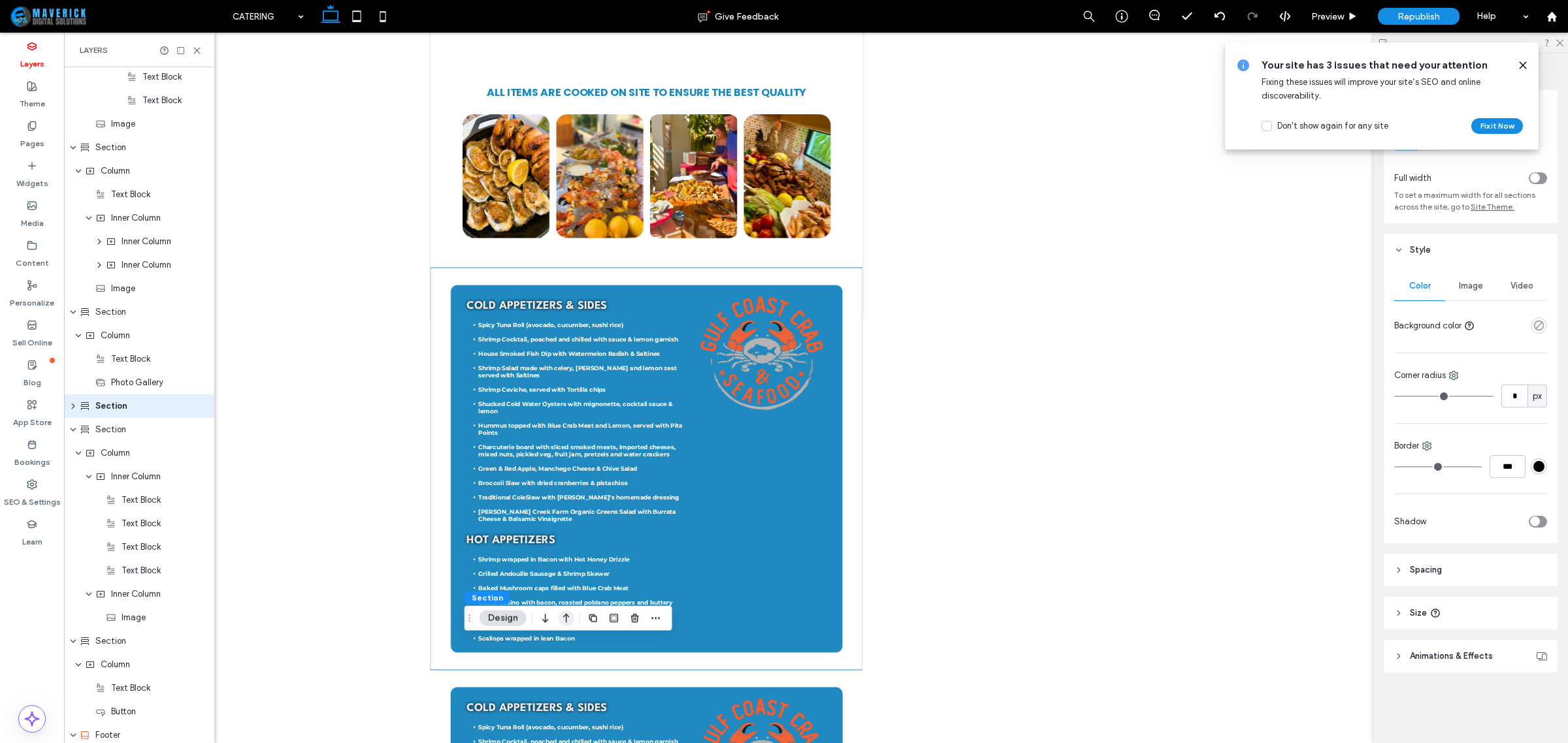
click at [570, 616] on icon "button" at bounding box center [567, 618] width 16 height 24
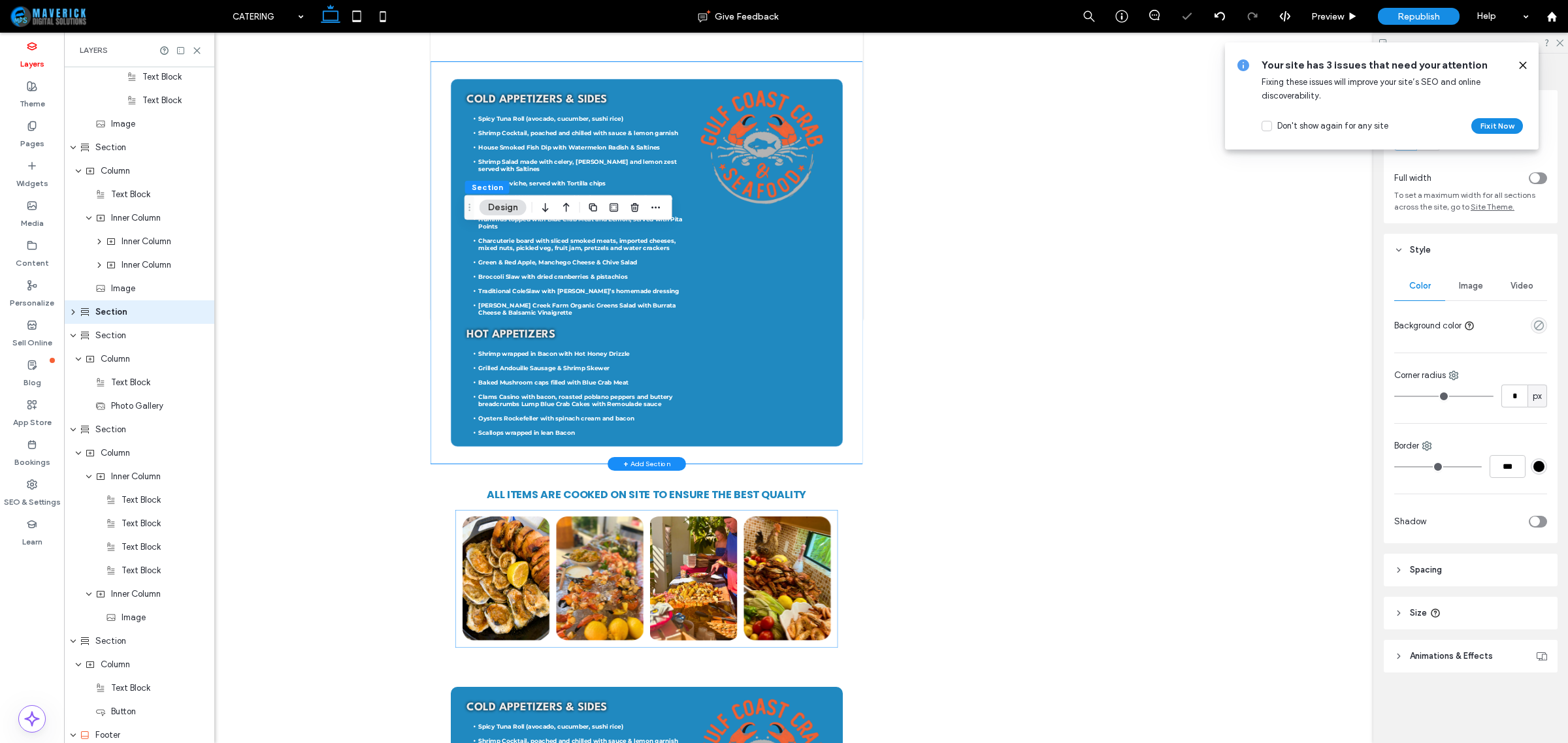
scroll to position [1060, 0]
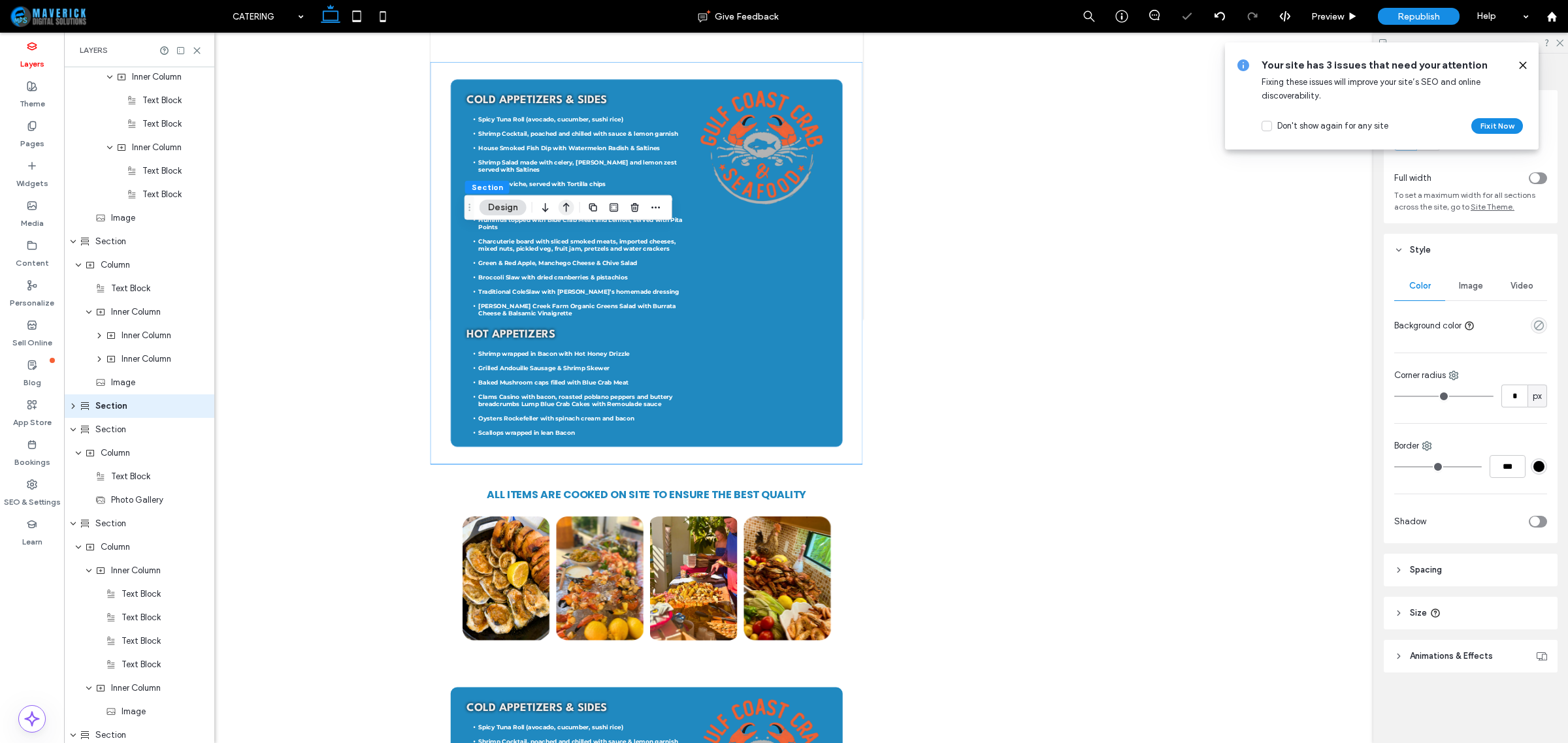
click at [567, 210] on icon "button" at bounding box center [567, 207] width 16 height 24
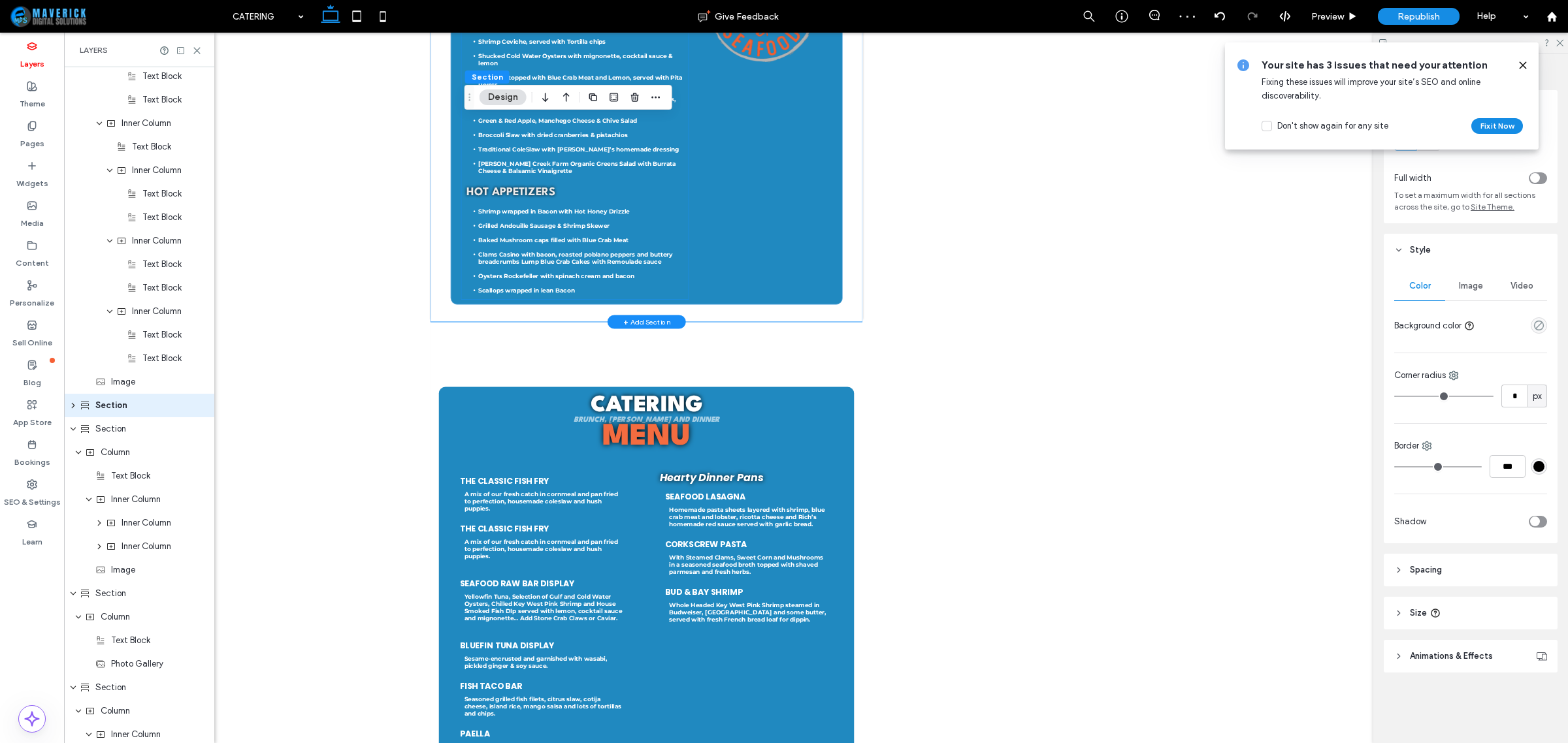
scroll to position [1282, 0]
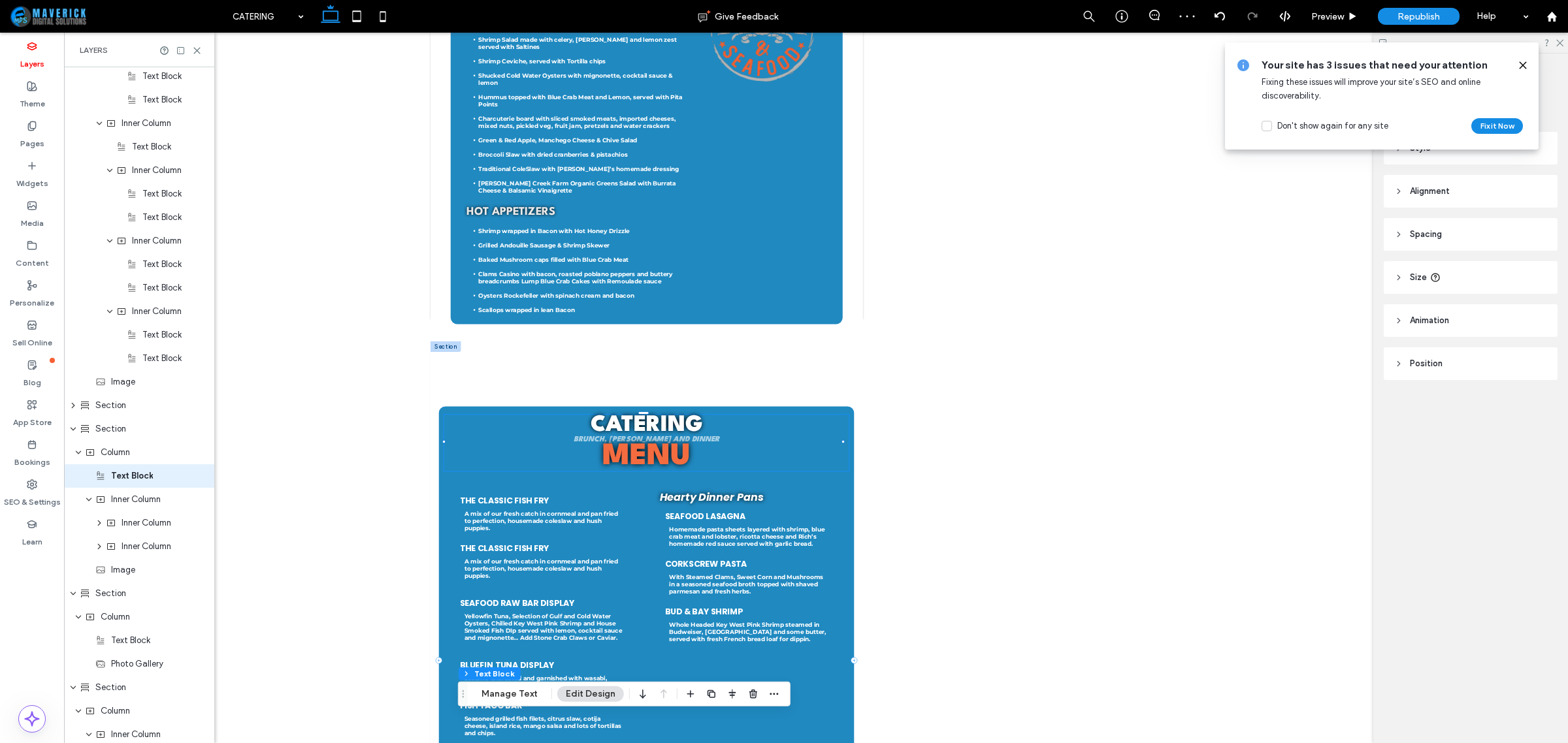
scroll to position [967, 0]
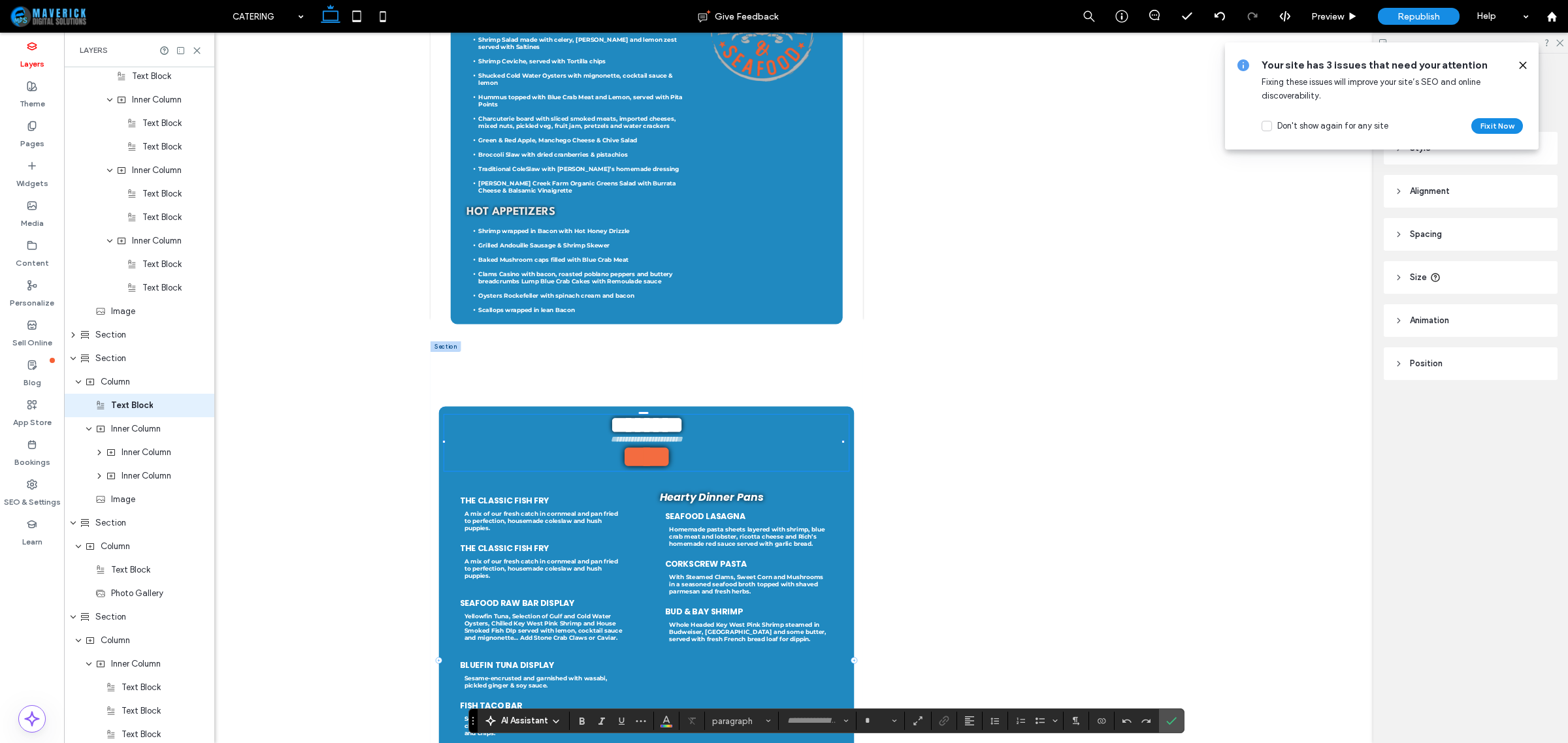
type input "**********"
type input "**"
click at [118, 384] on span "Column" at bounding box center [115, 382] width 29 height 13
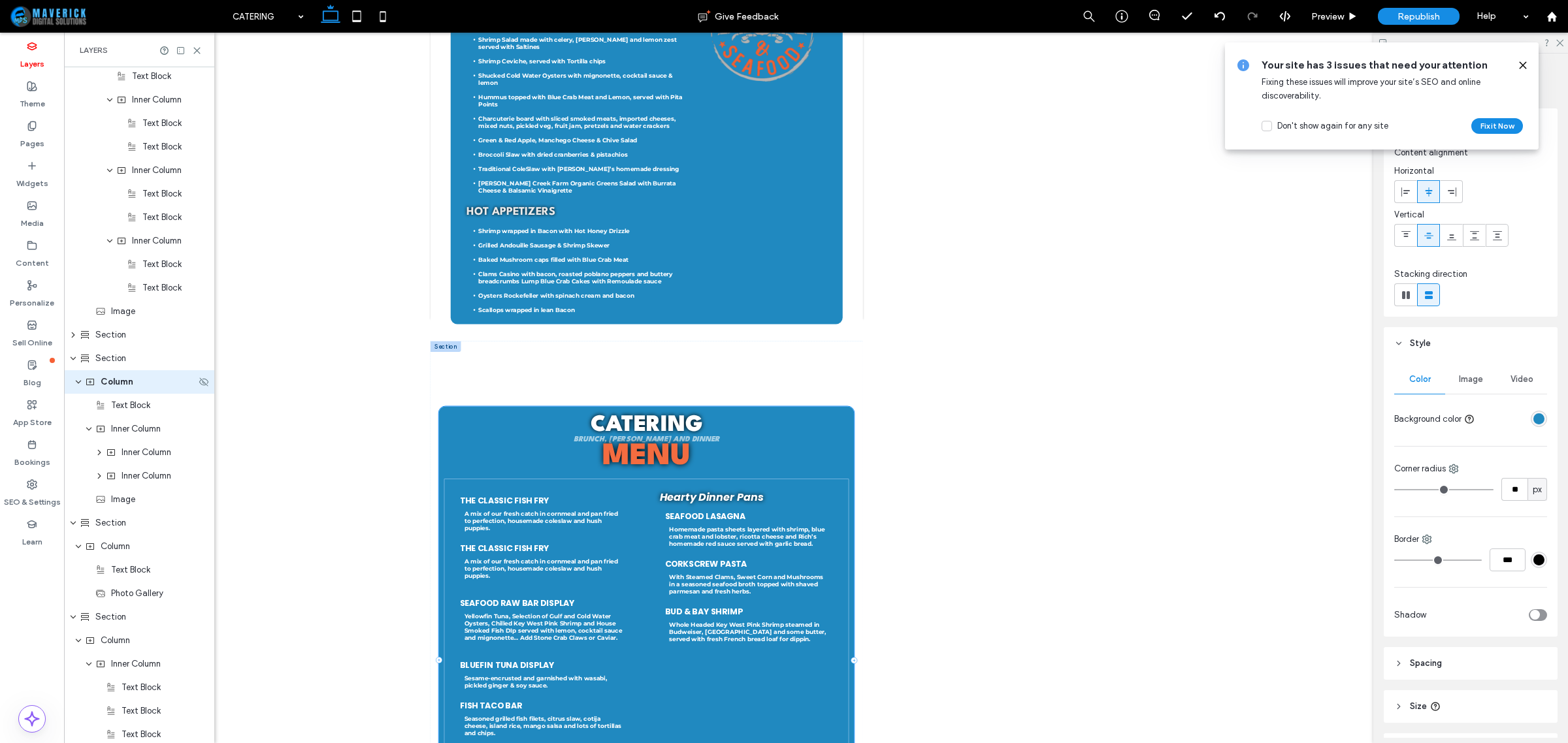
scroll to position [942, 0]
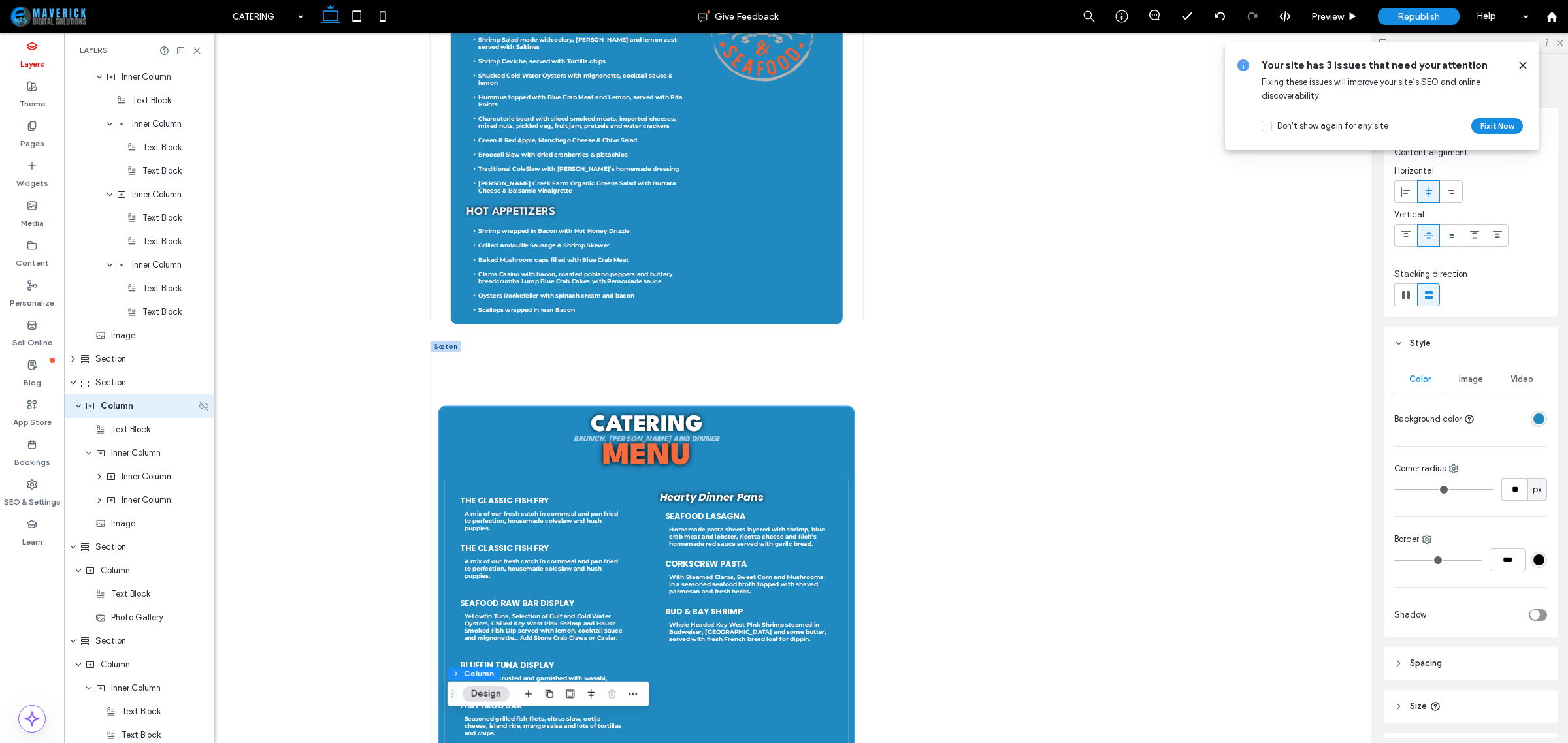
click at [118, 384] on span "Section" at bounding box center [111, 382] width 31 height 13
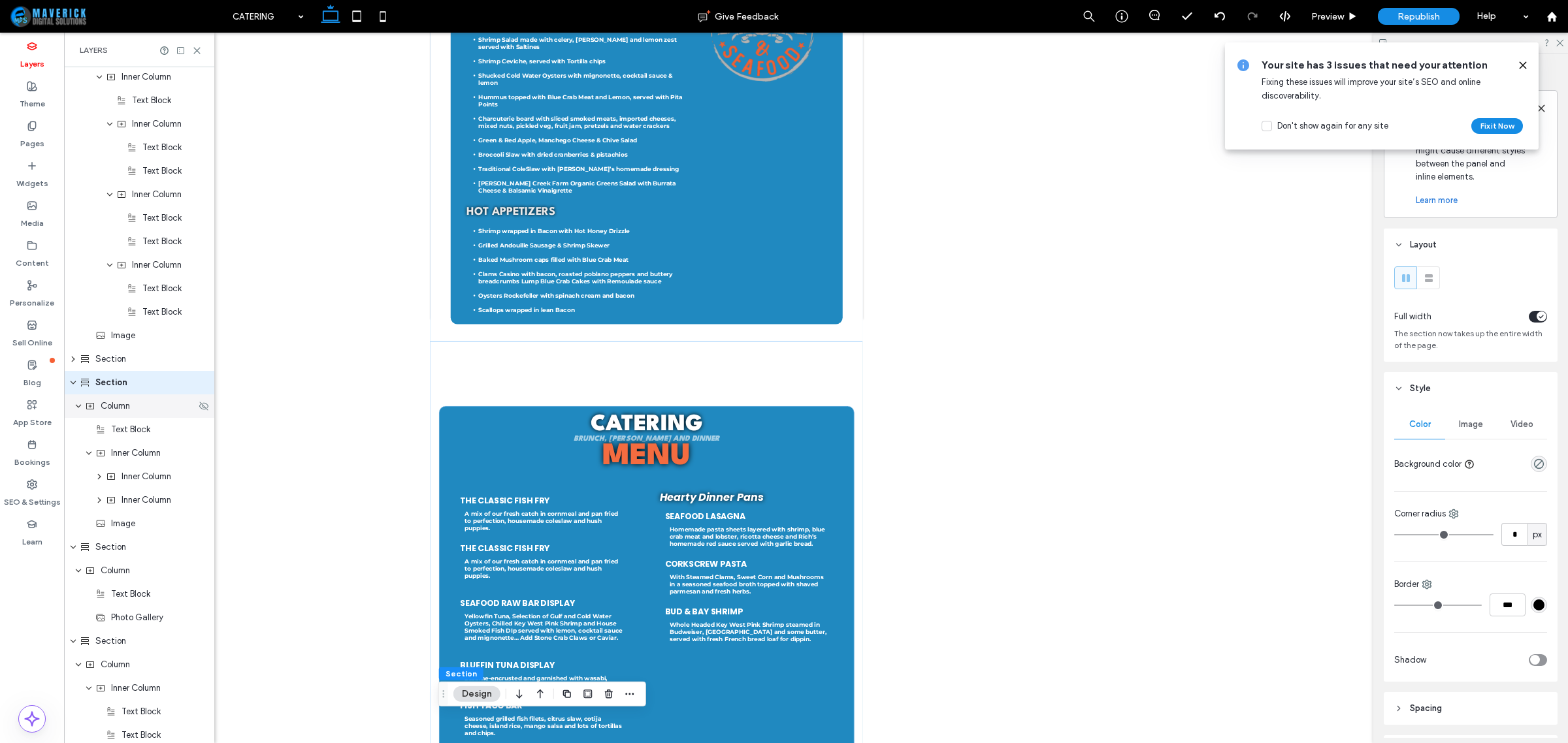
scroll to position [920, 0]
click at [111, 429] on span "Column" at bounding box center [115, 429] width 29 height 13
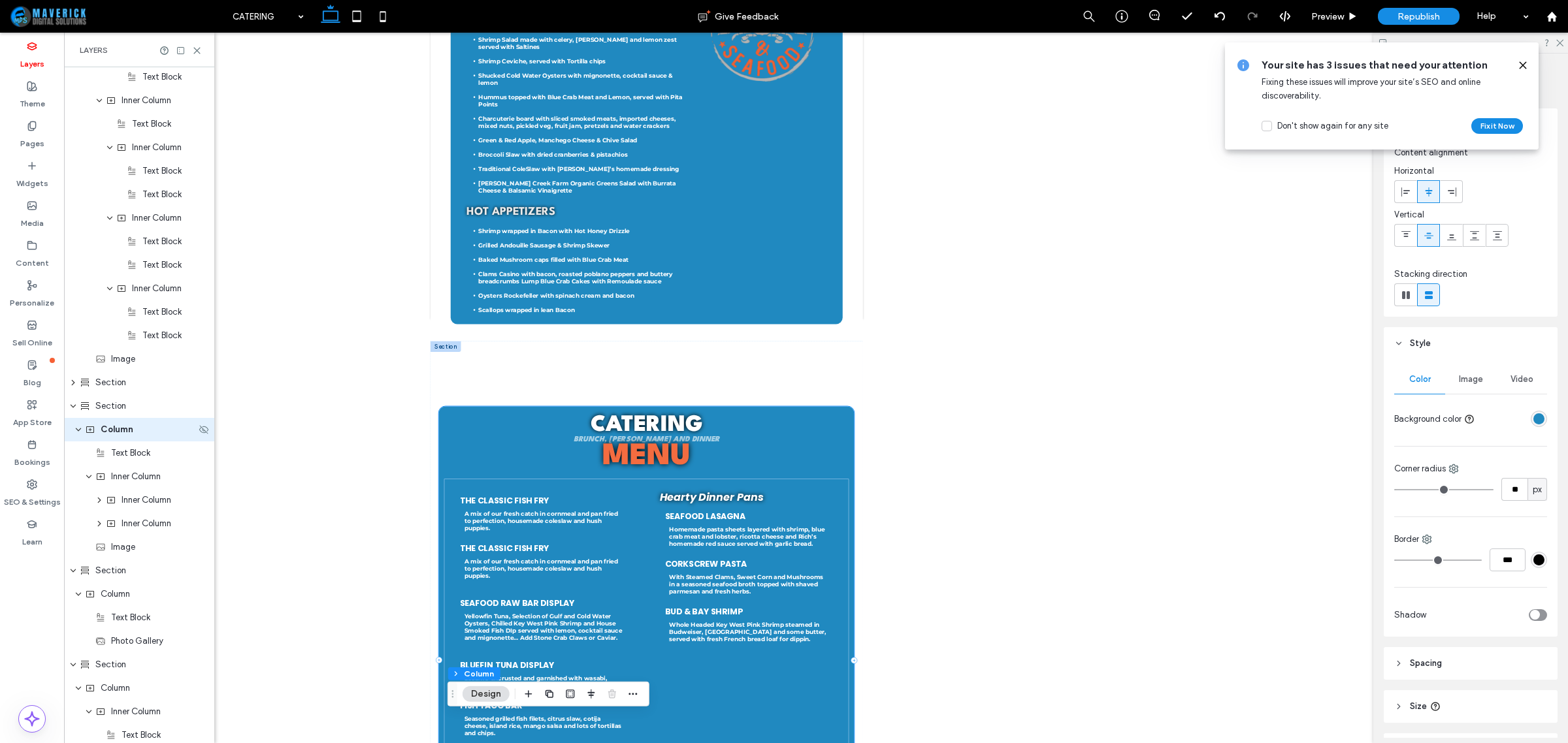
scroll to position [942, 0]
click at [199, 409] on icon at bounding box center [204, 407] width 11 height 11
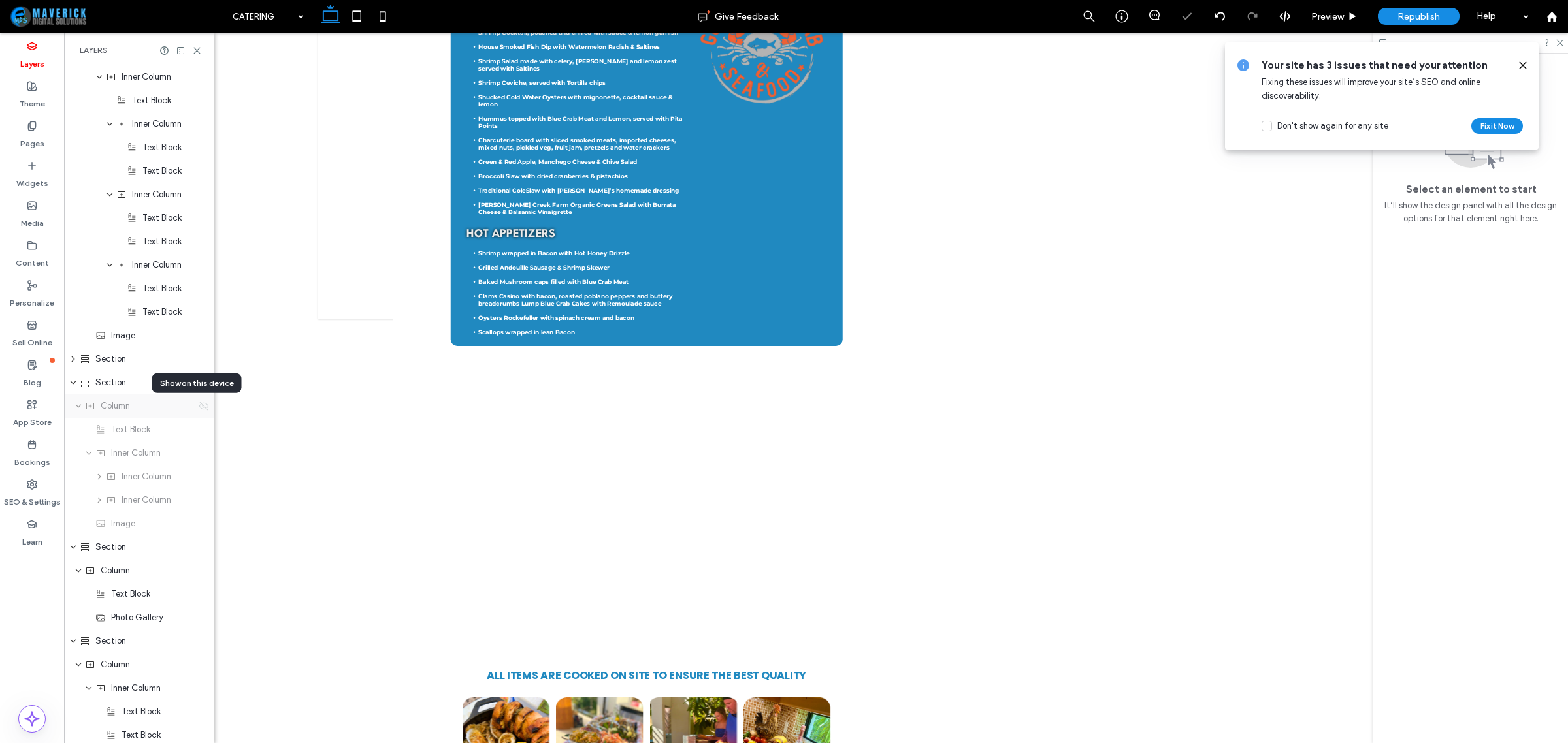
scroll to position [0, 0]
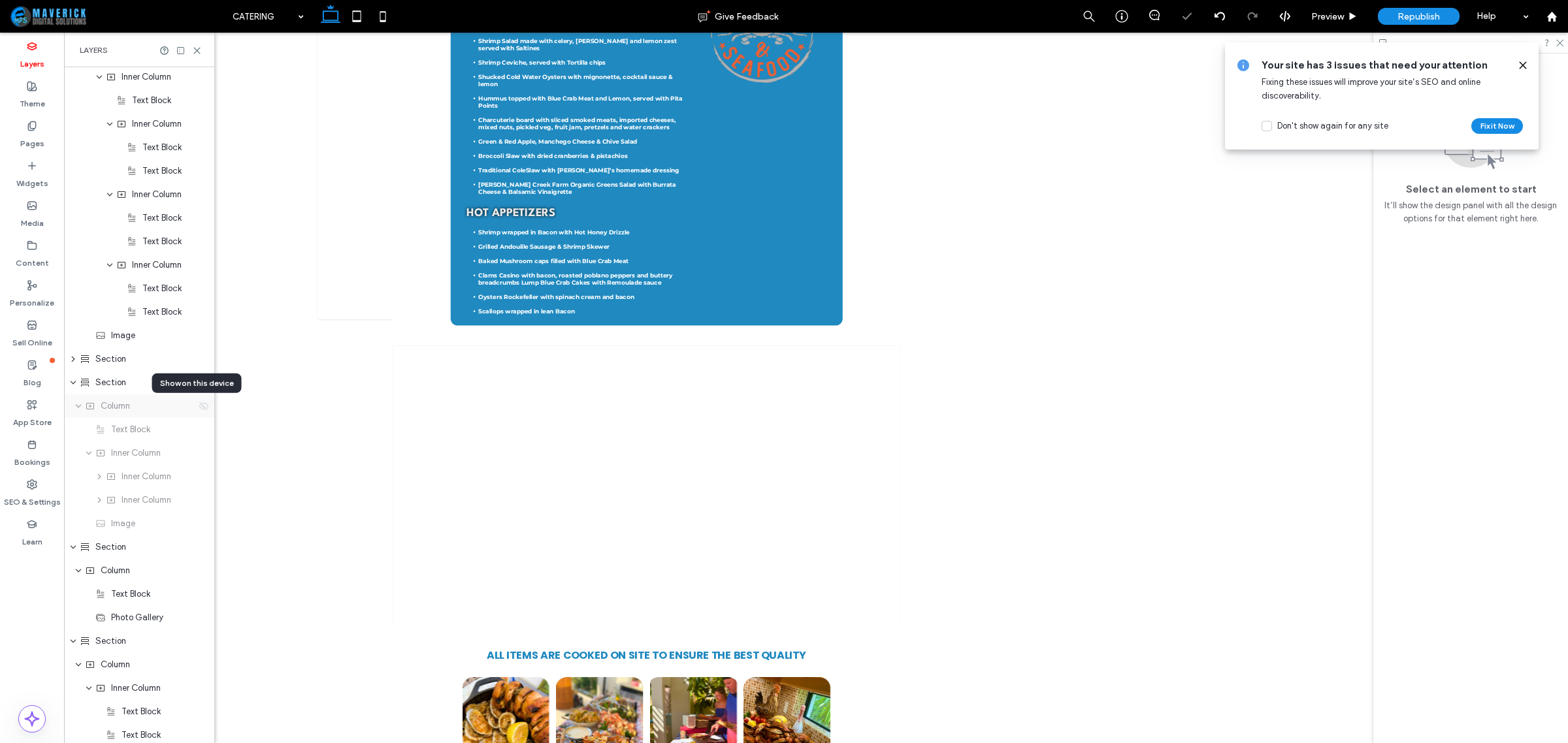
click at [199, 409] on icon at bounding box center [204, 407] width 11 height 11
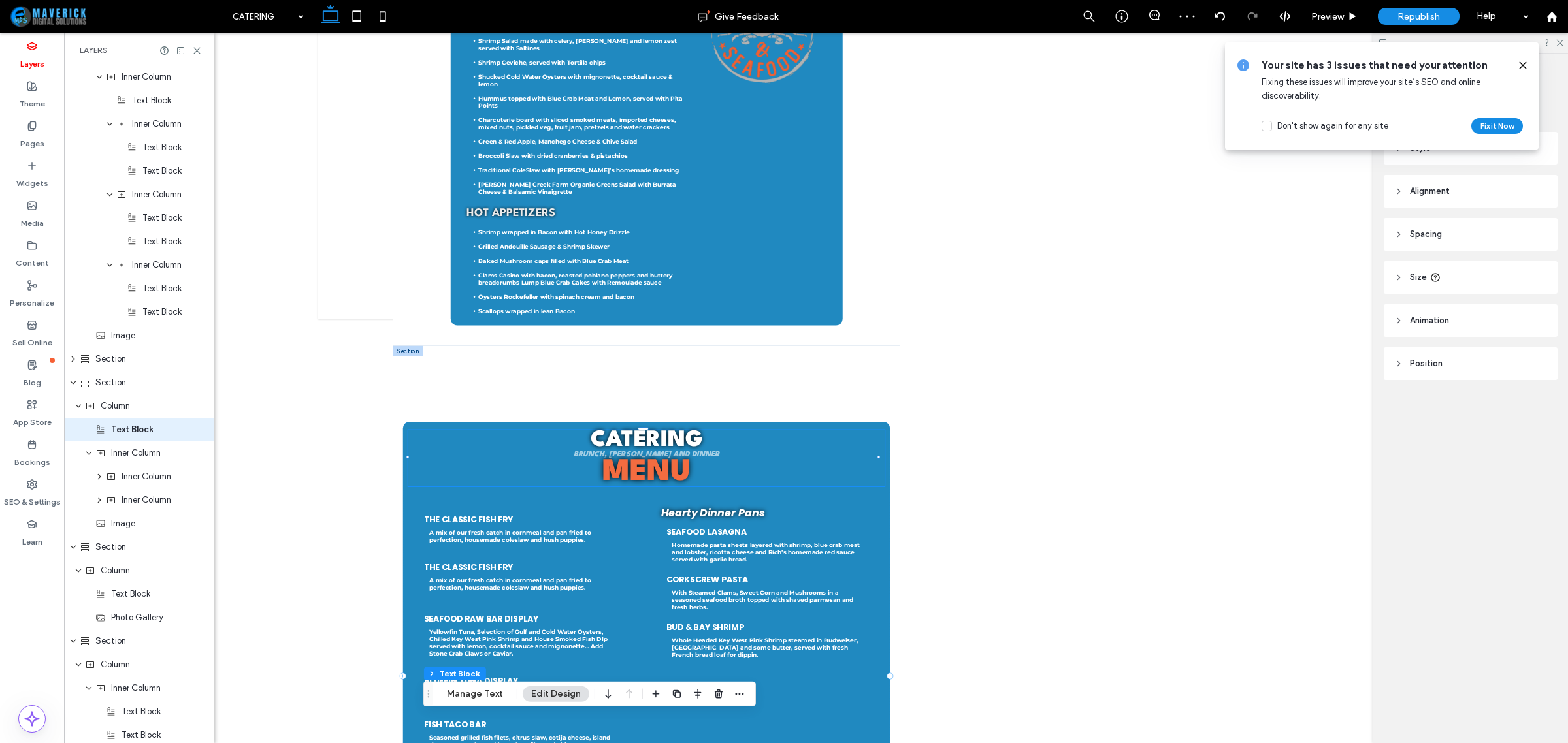
scroll to position [967, 0]
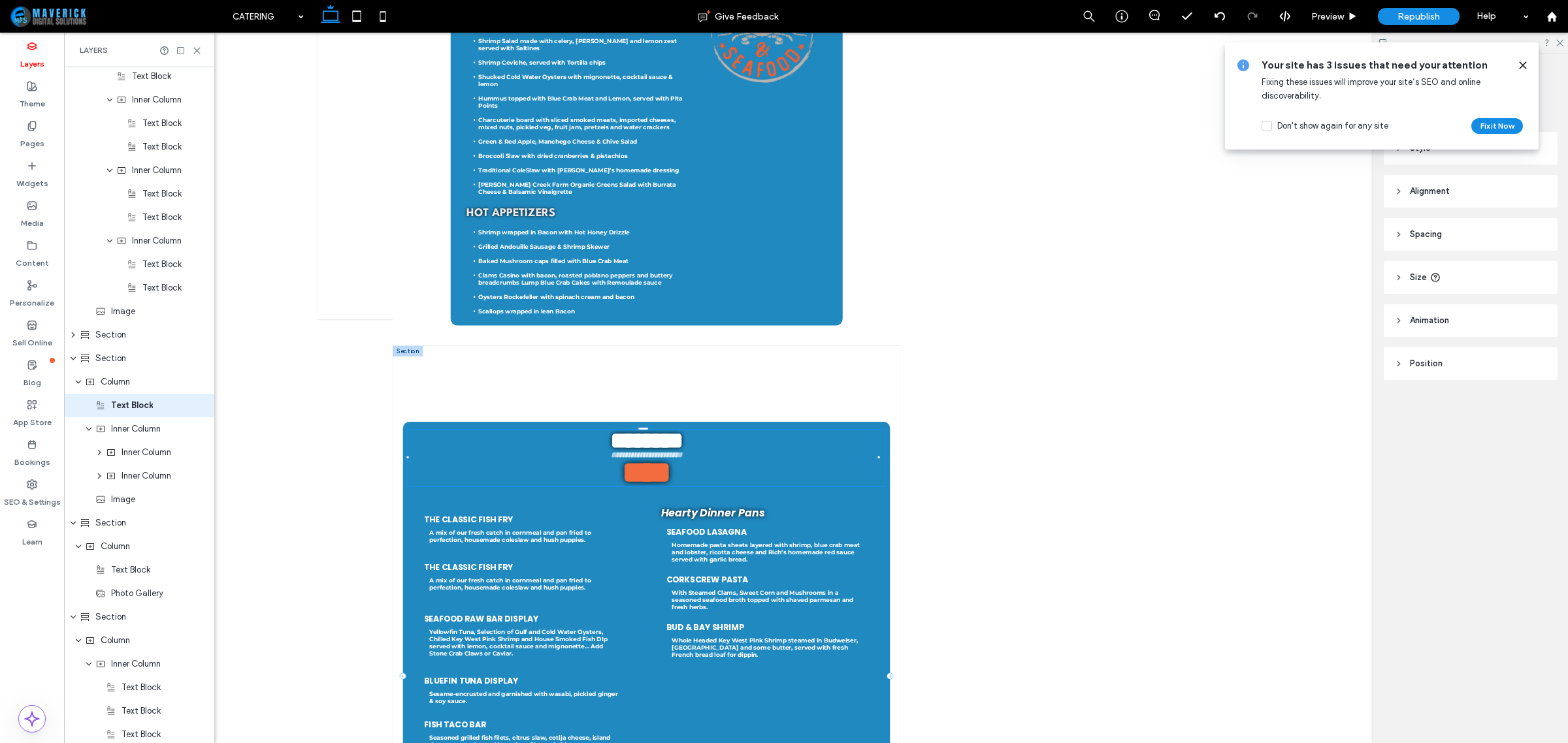
type input "**********"
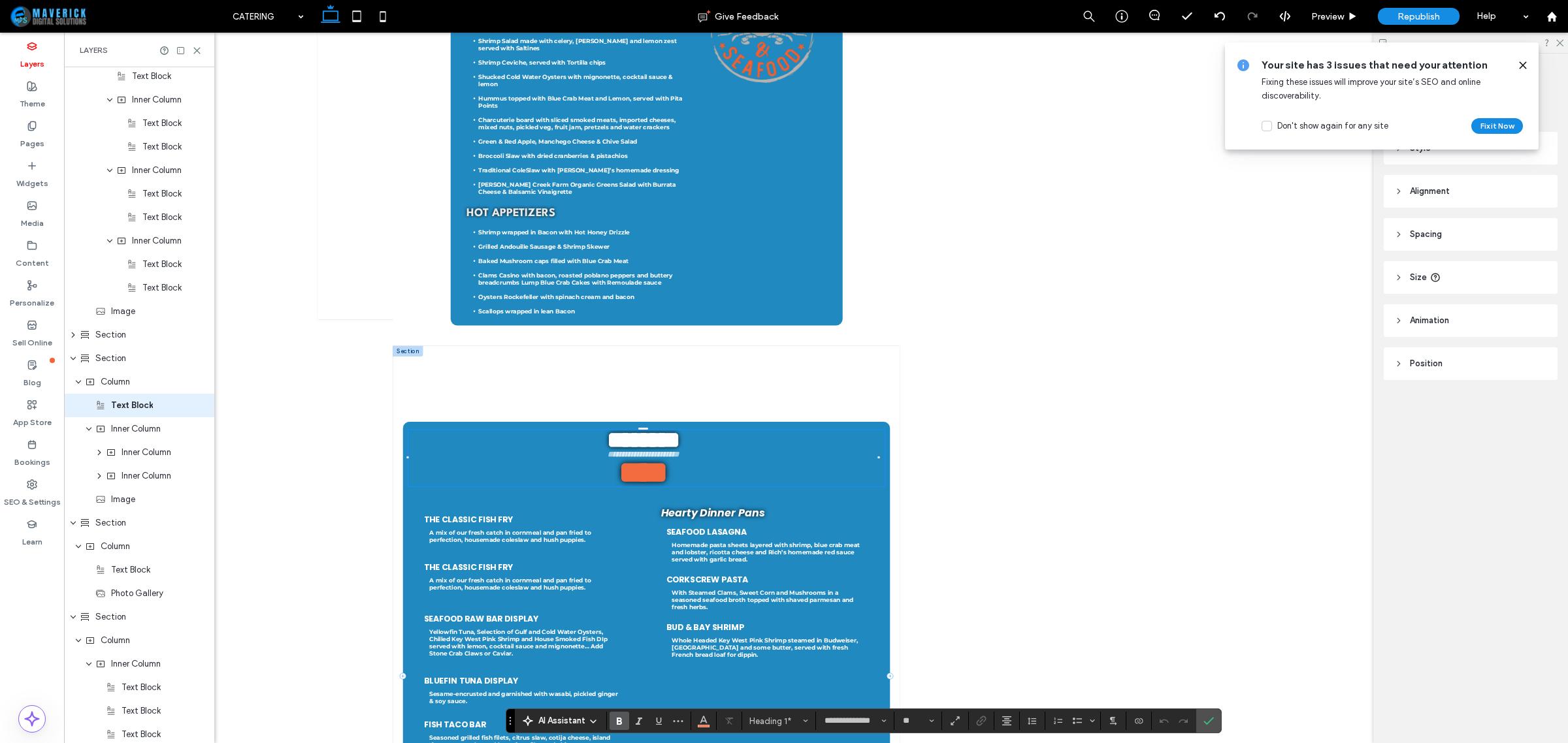
type input "**"
drag, startPoint x: 632, startPoint y: 948, endPoint x: 524, endPoint y: 946, distance: 108.0
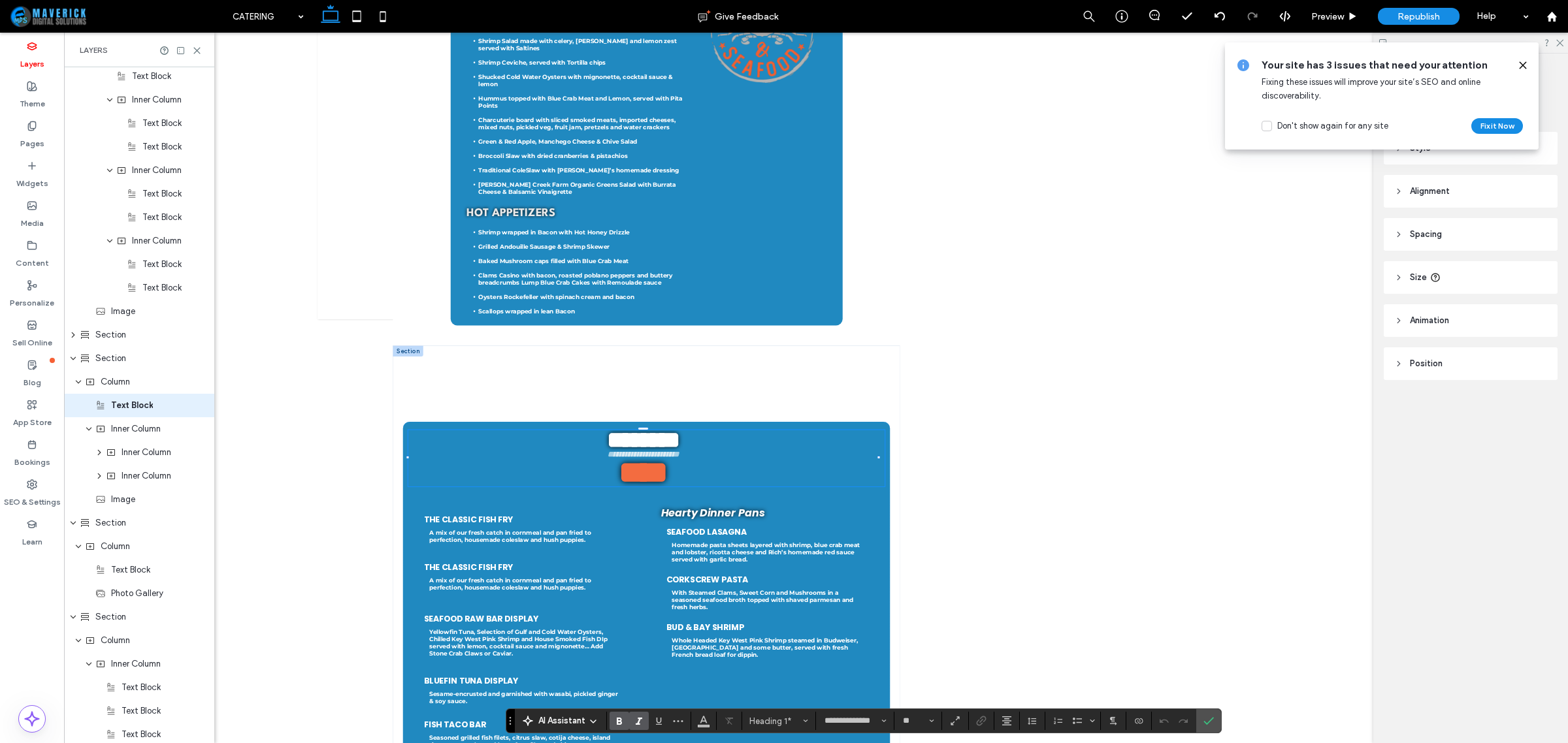
click at [354, 318] on div at bounding box center [571, 141] width 508 height 354
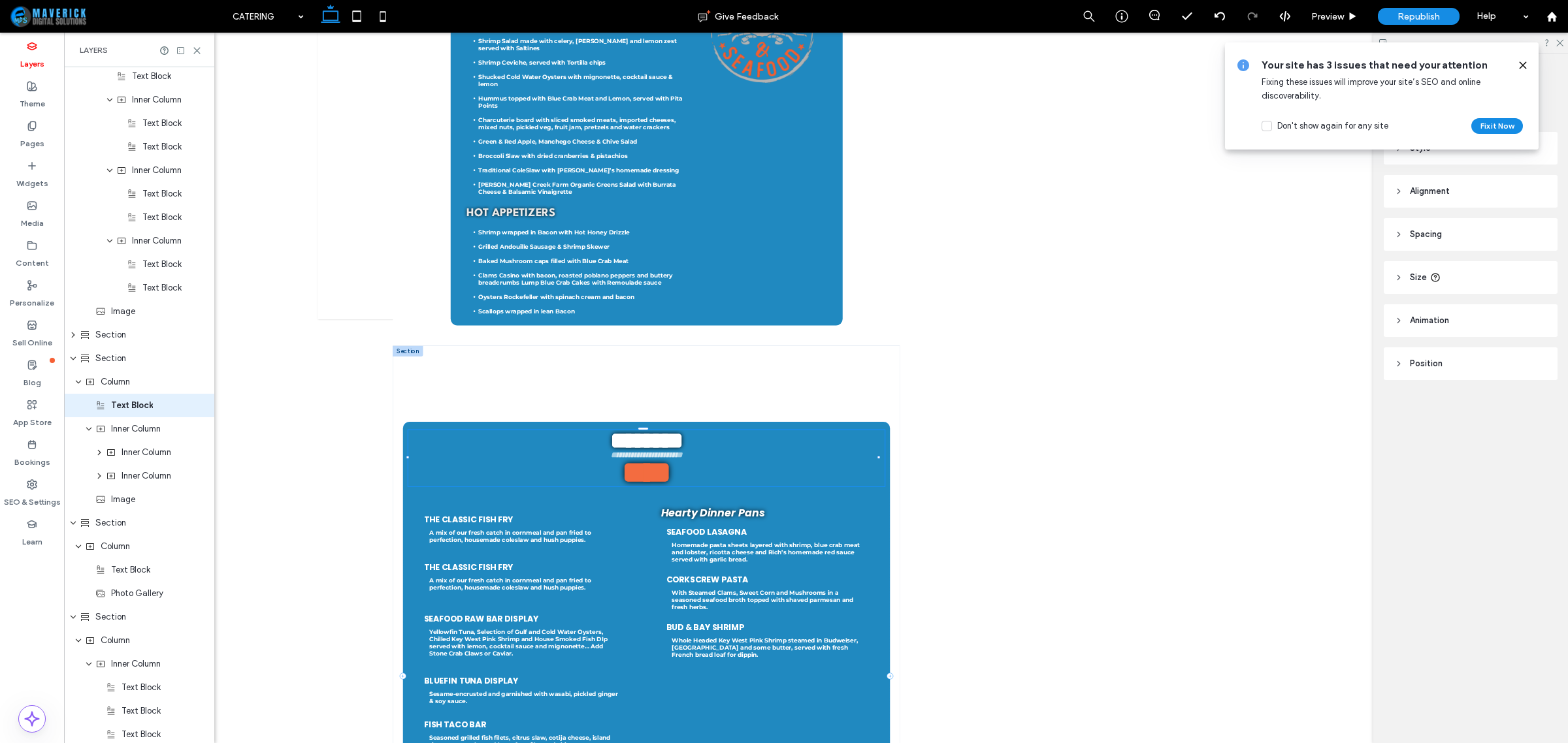
type input "**********"
type input "**"
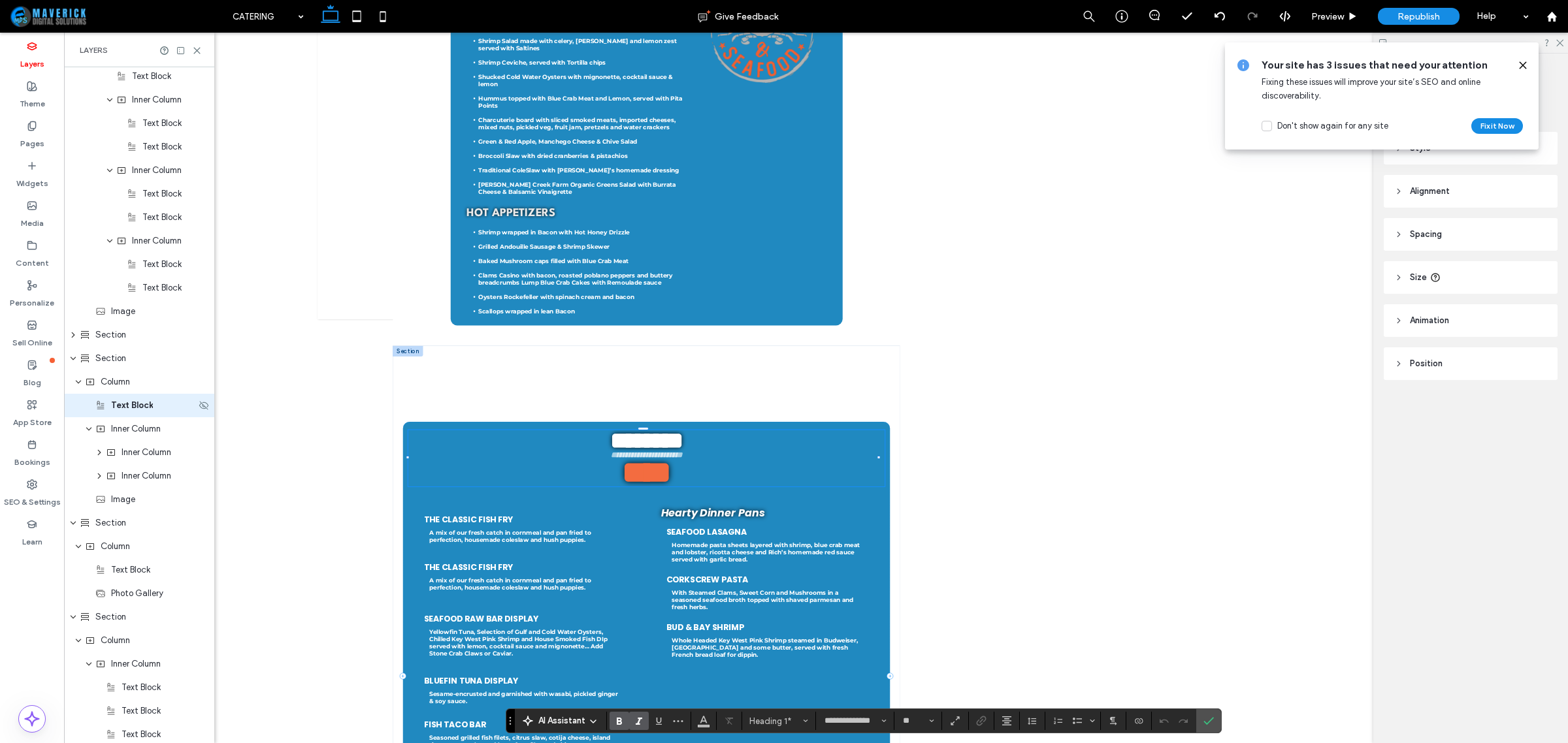
drag, startPoint x: 157, startPoint y: 416, endPoint x: 141, endPoint y: 410, distance: 17.1
click at [141, 410] on span "Text Block" at bounding box center [132, 405] width 42 height 13
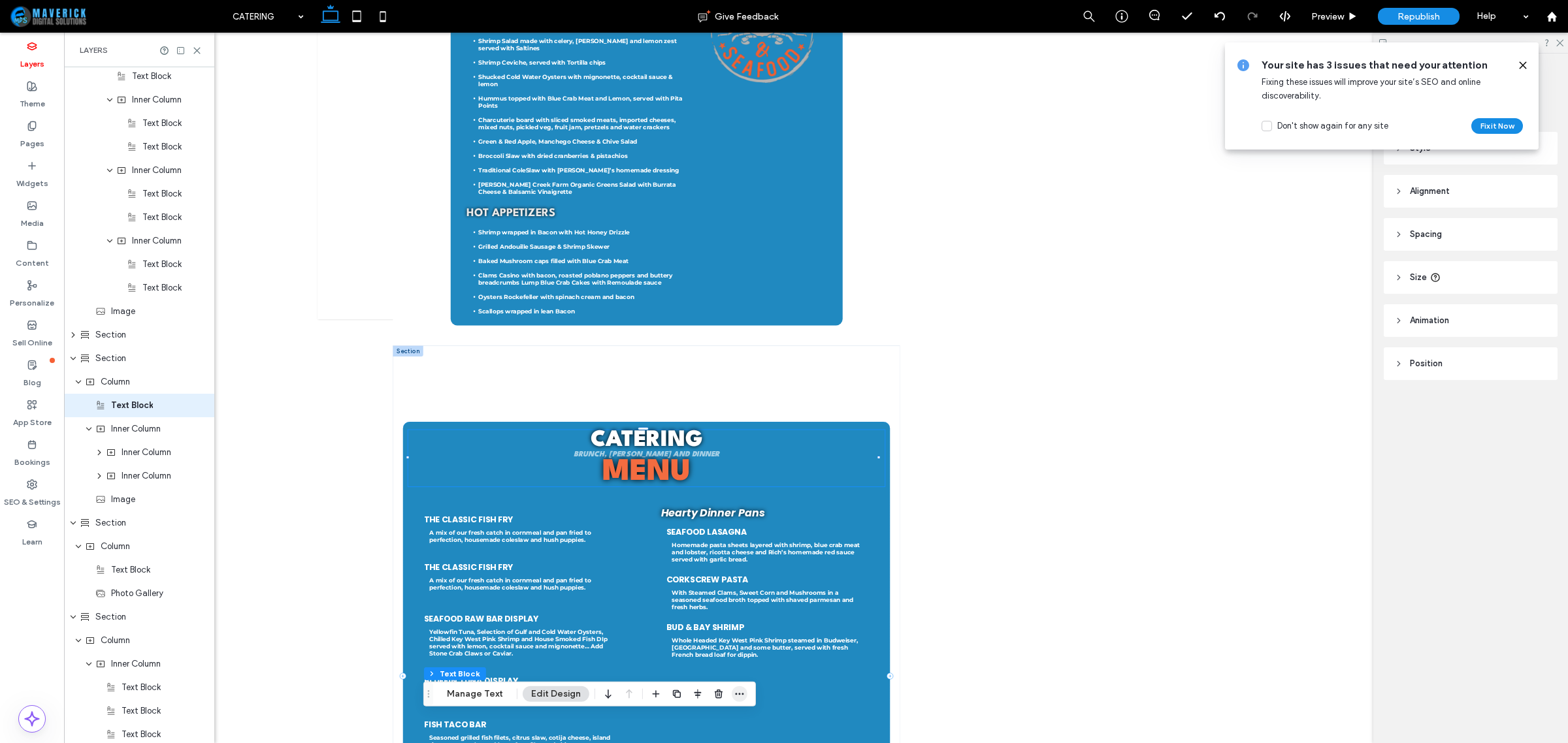
click at [740, 695] on icon "button" at bounding box center [740, 695] width 11 height 11
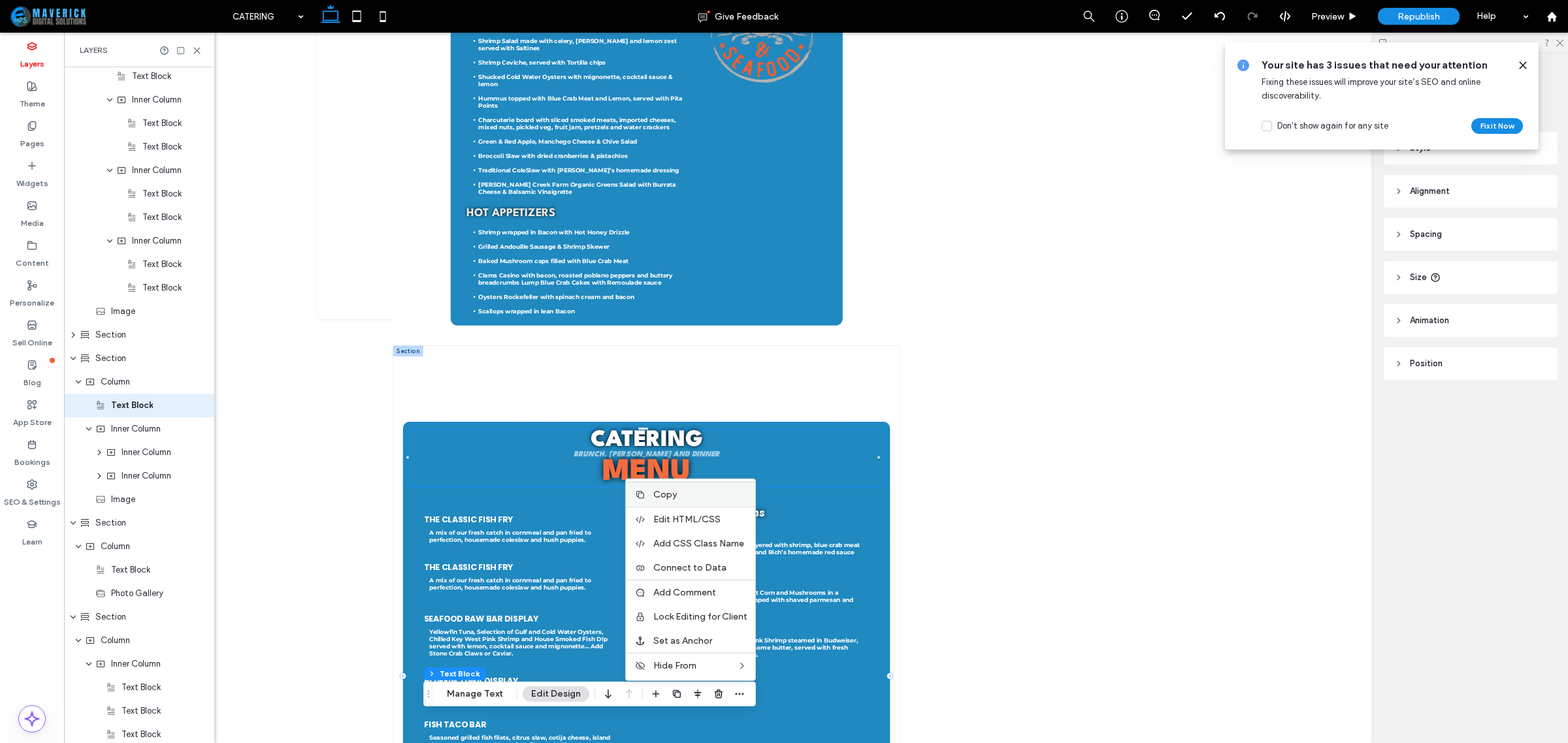
click at [695, 492] on label "Copy" at bounding box center [700, 494] width 94 height 11
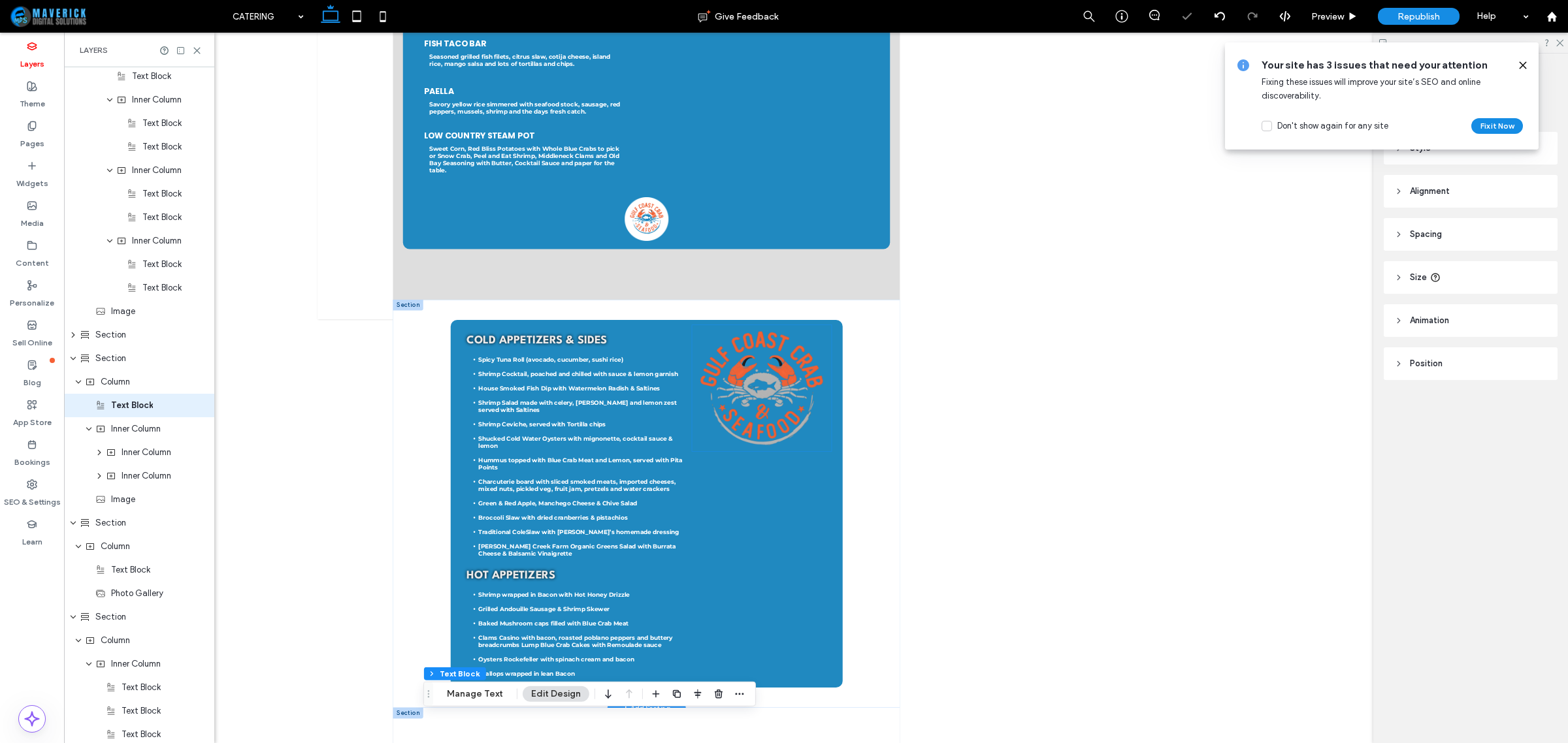
scroll to position [588, 0]
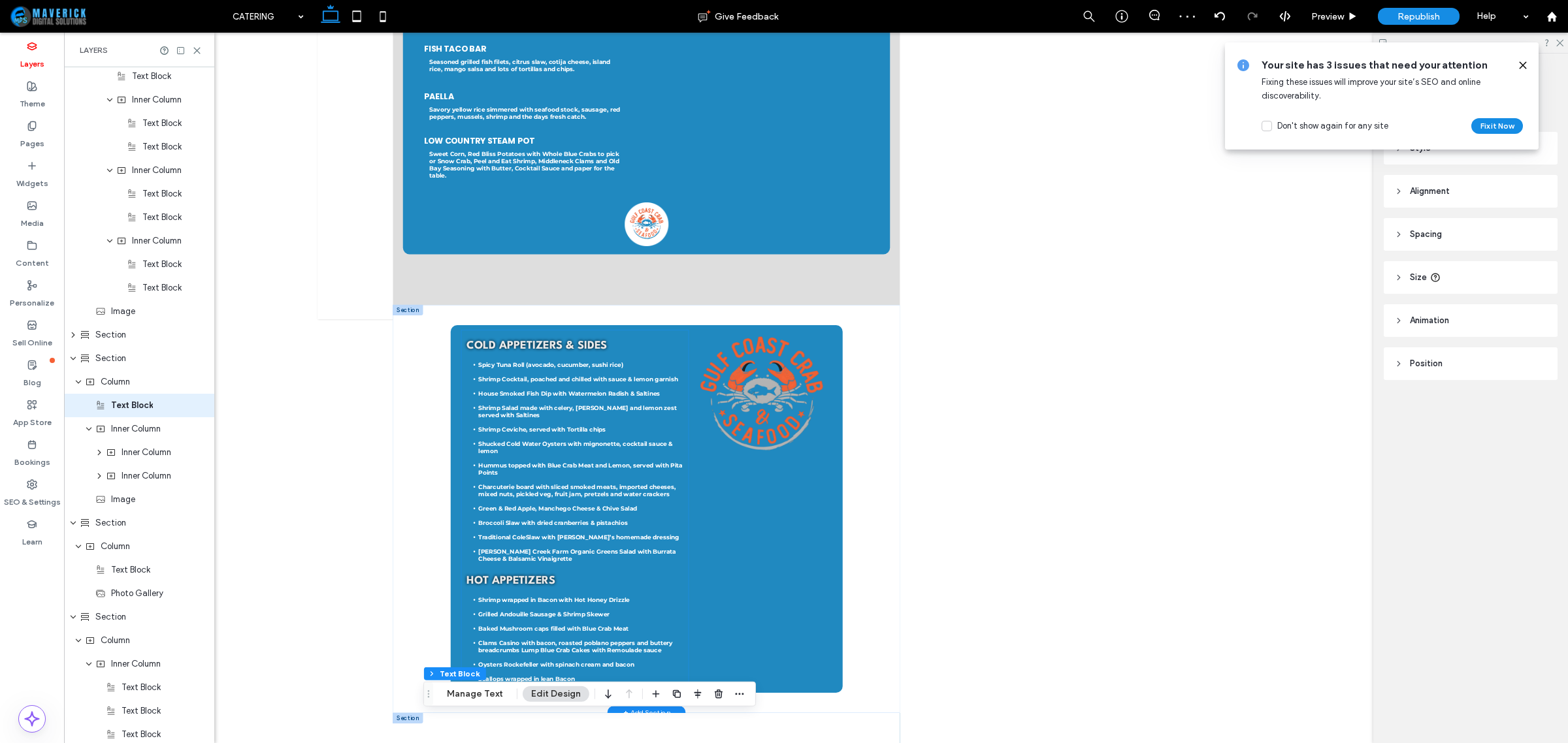
click at [766, 733] on span "Cold Appetizers & Sides" at bounding box center [681, 728] width 281 height 22
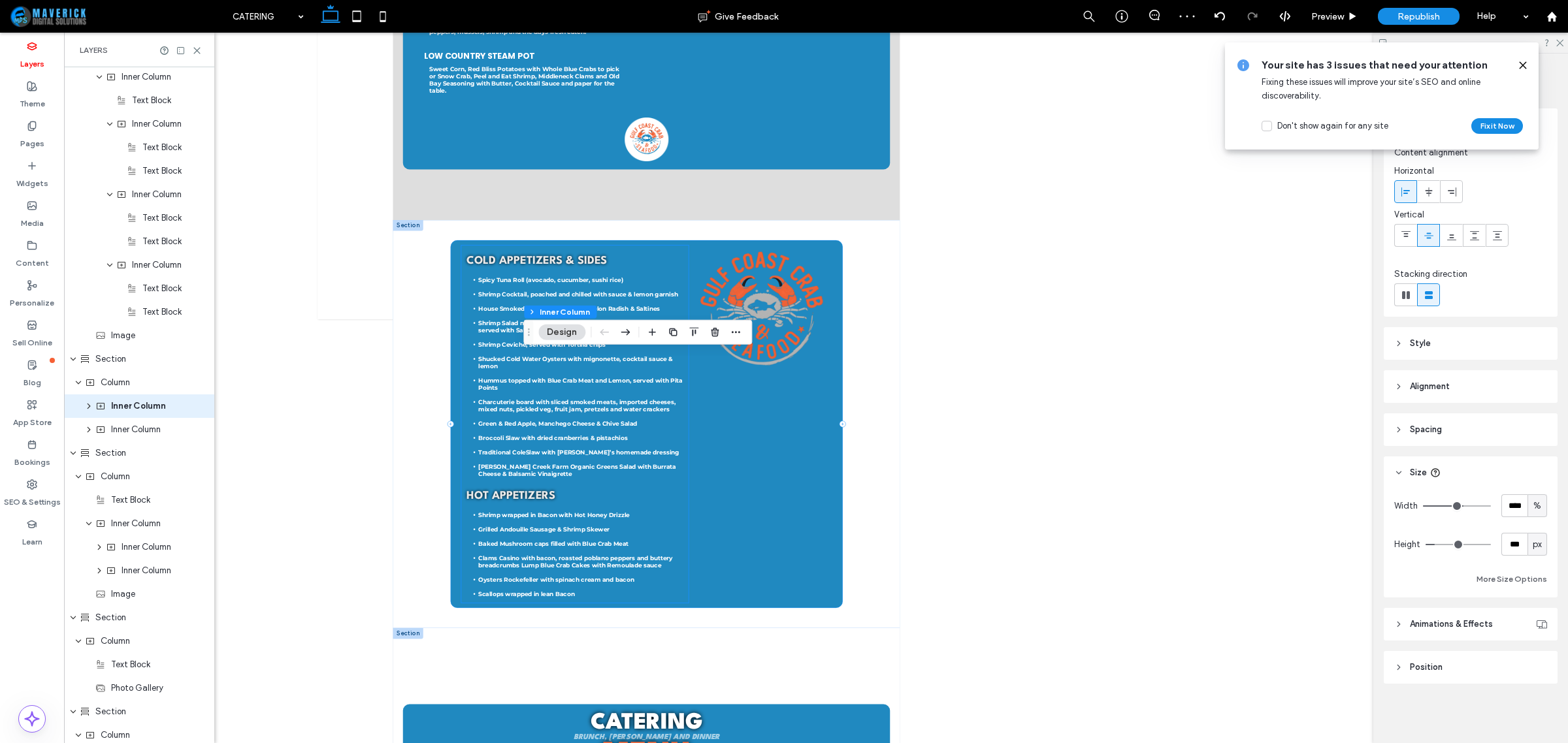
scroll to position [1242, 0]
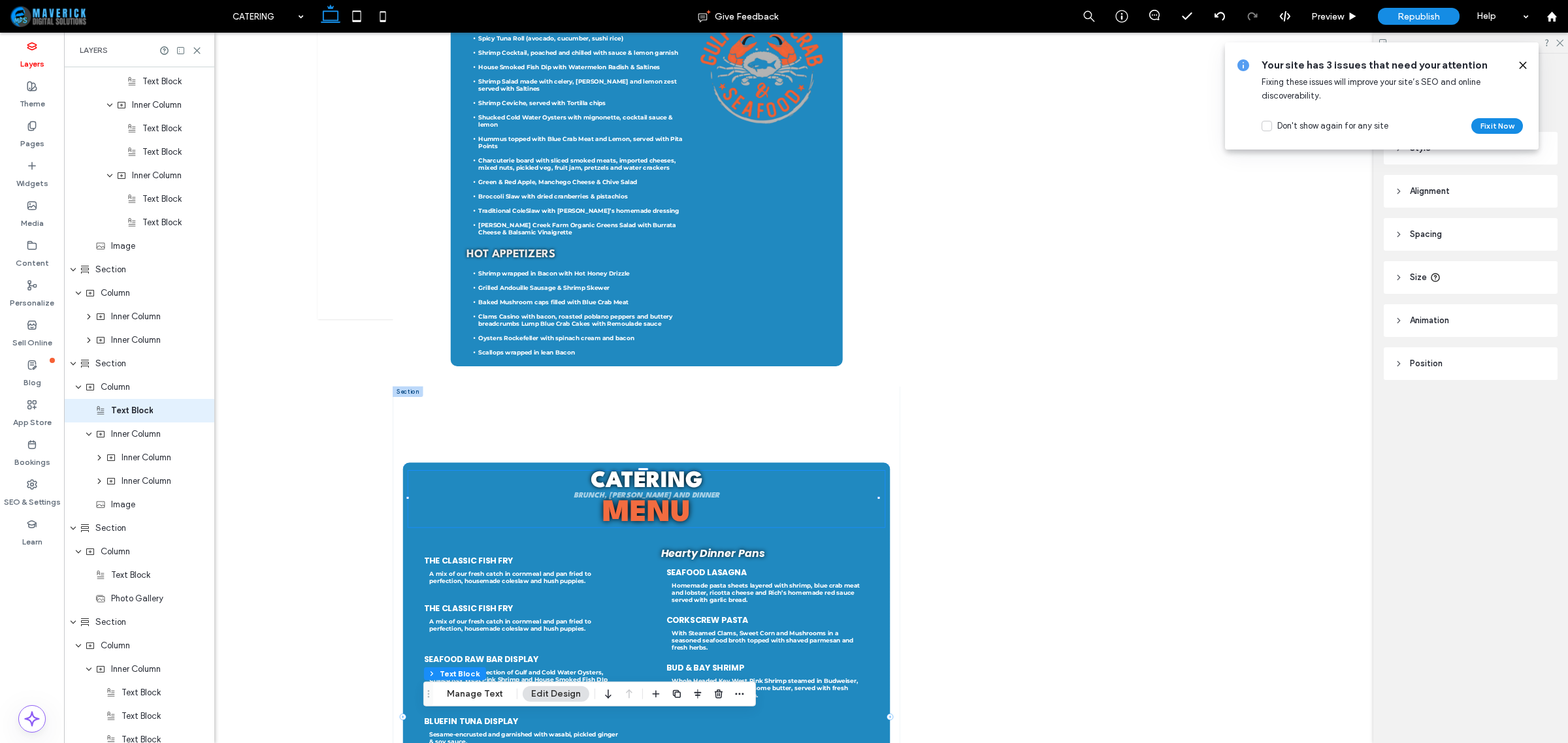
scroll to position [1036, 0]
drag, startPoint x: 134, startPoint y: 407, endPoint x: 141, endPoint y: 299, distance: 108.2
click at [141, 299] on div "Header Section Column Image Image Column Navigation Links Column Button Icon Co…" at bounding box center [139, 148] width 150 height 2234
drag, startPoint x: 111, startPoint y: 419, endPoint x: 109, endPoint y: 406, distance: 13.2
click at [109, 406] on div "Header Section Column Image Image Column Navigation Links Column Button Icon Co…" at bounding box center [139, 124] width 150 height 2187
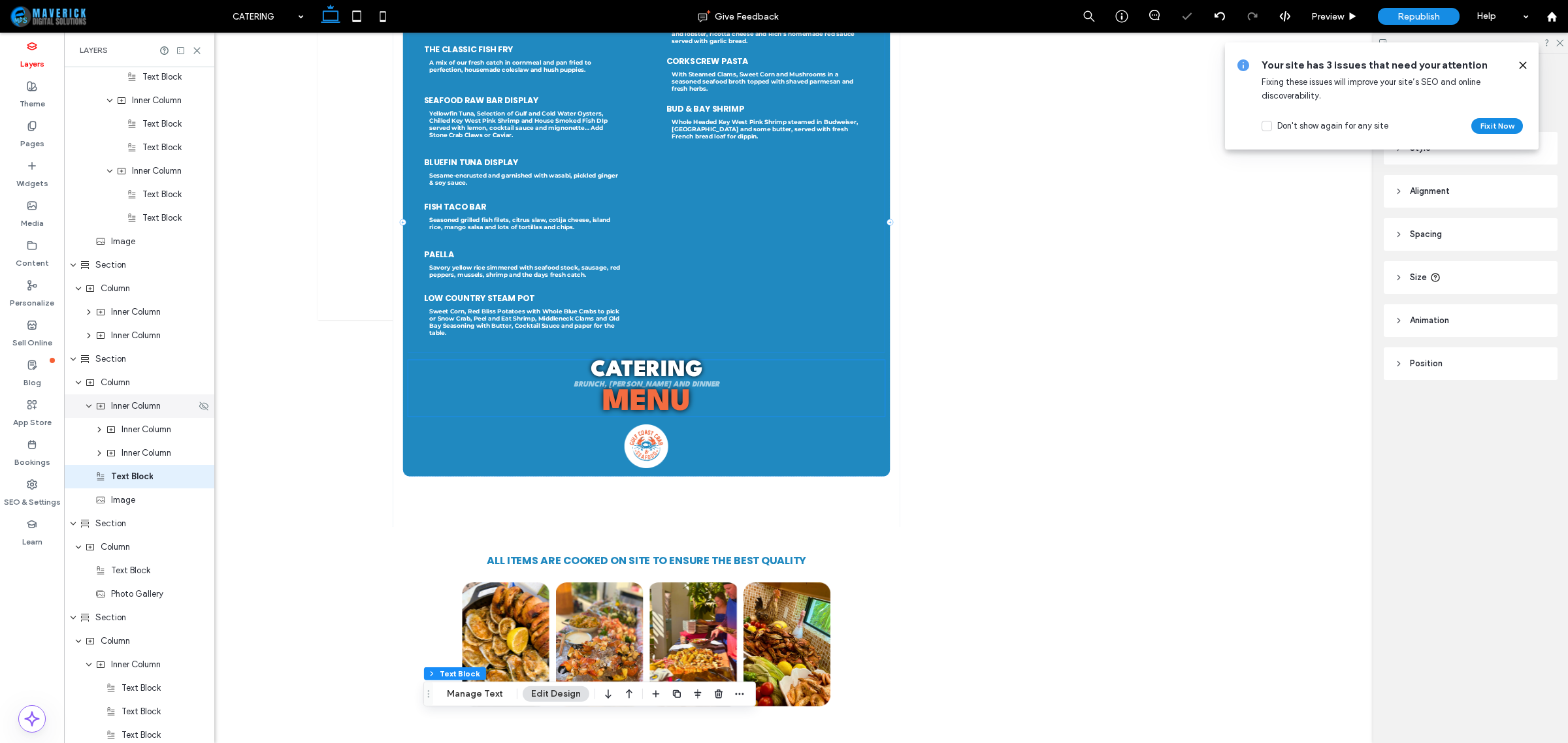
scroll to position [2240, 0]
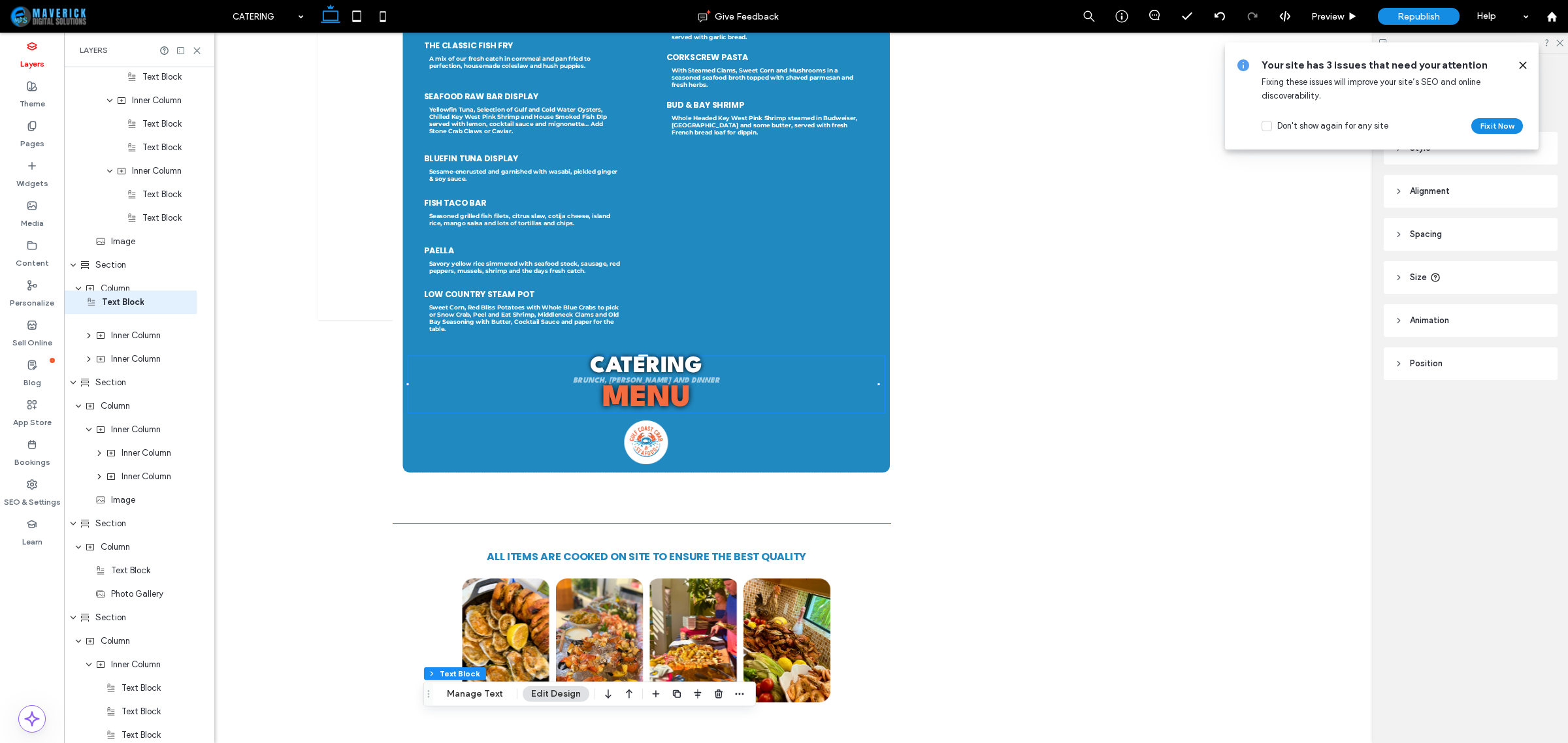
drag, startPoint x: 122, startPoint y: 478, endPoint x: 113, endPoint y: 305, distance: 173.2
click at [113, 305] on div "Header Section Column Image Image Column Navigation Links Column Button Icon Co…" at bounding box center [139, 148] width 150 height 2234
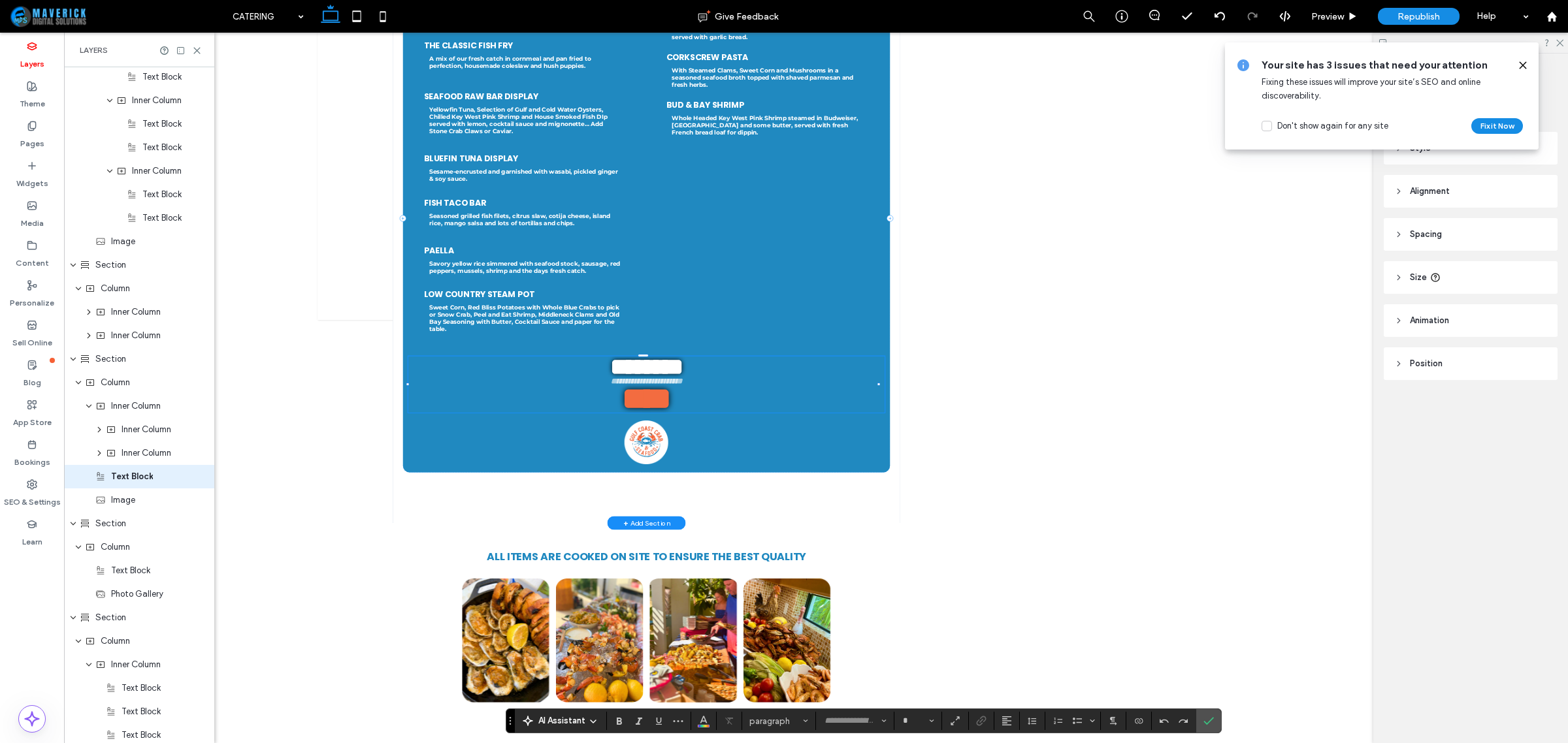
type input "**********"
type input "**"
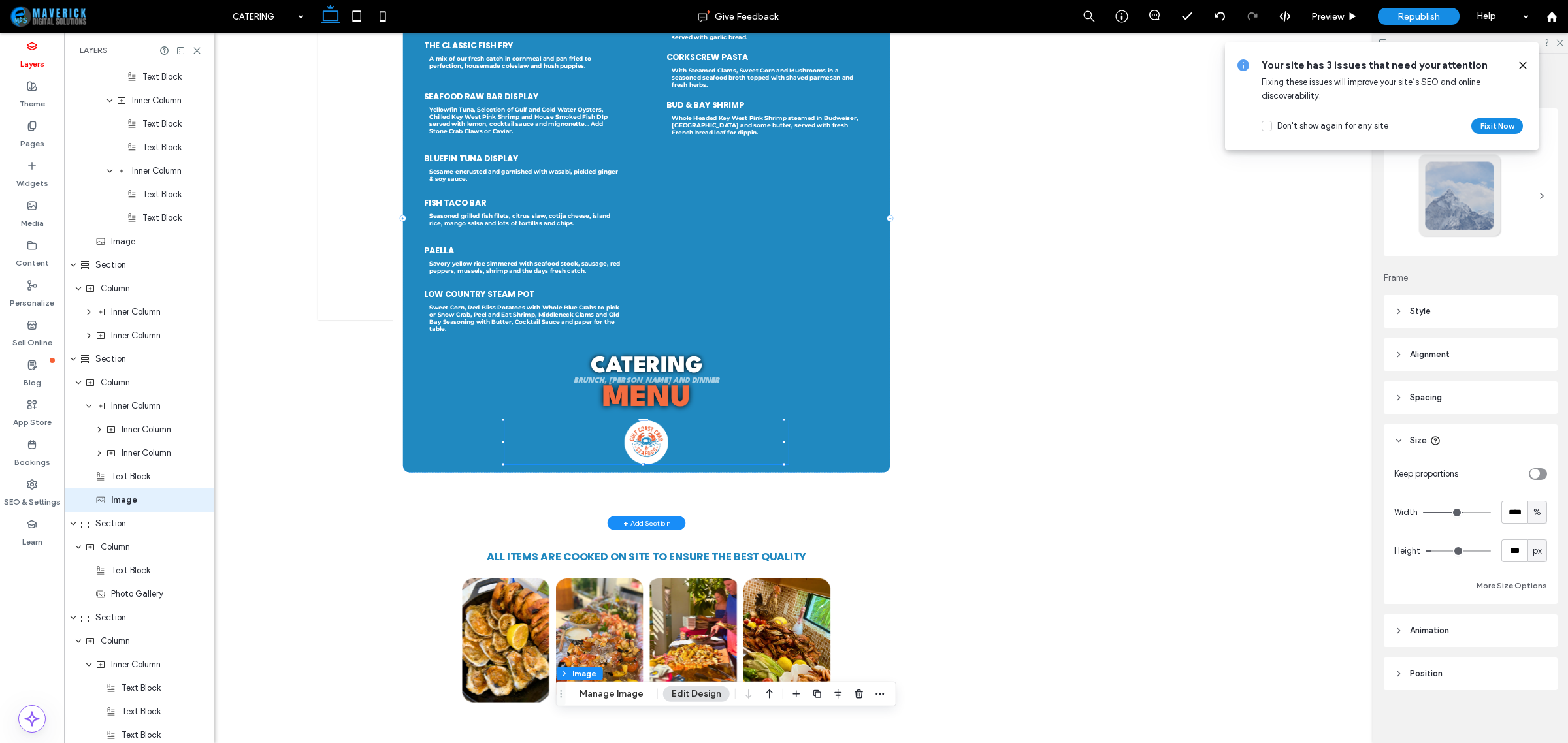
scroll to position [1131, 0]
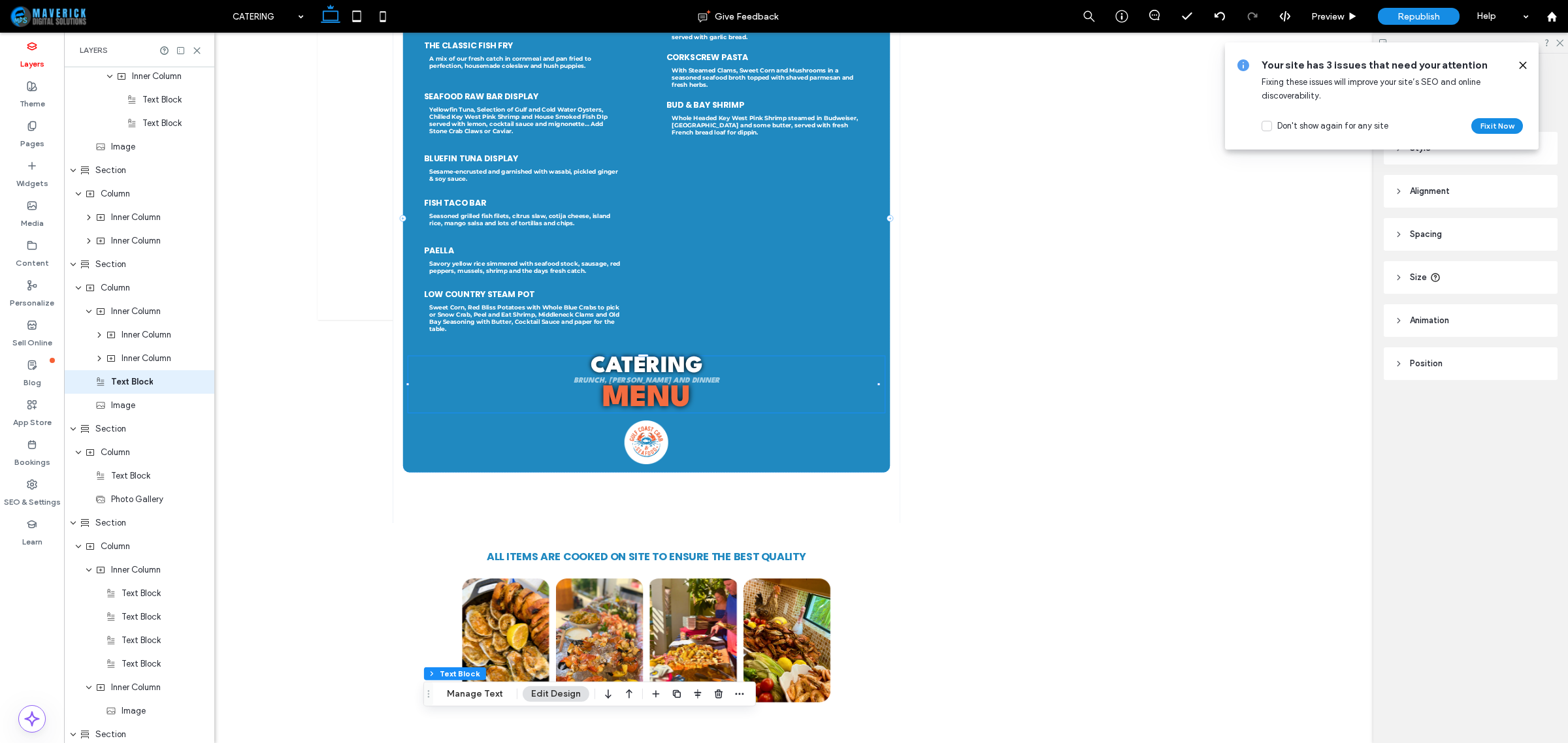
scroll to position [1107, 0]
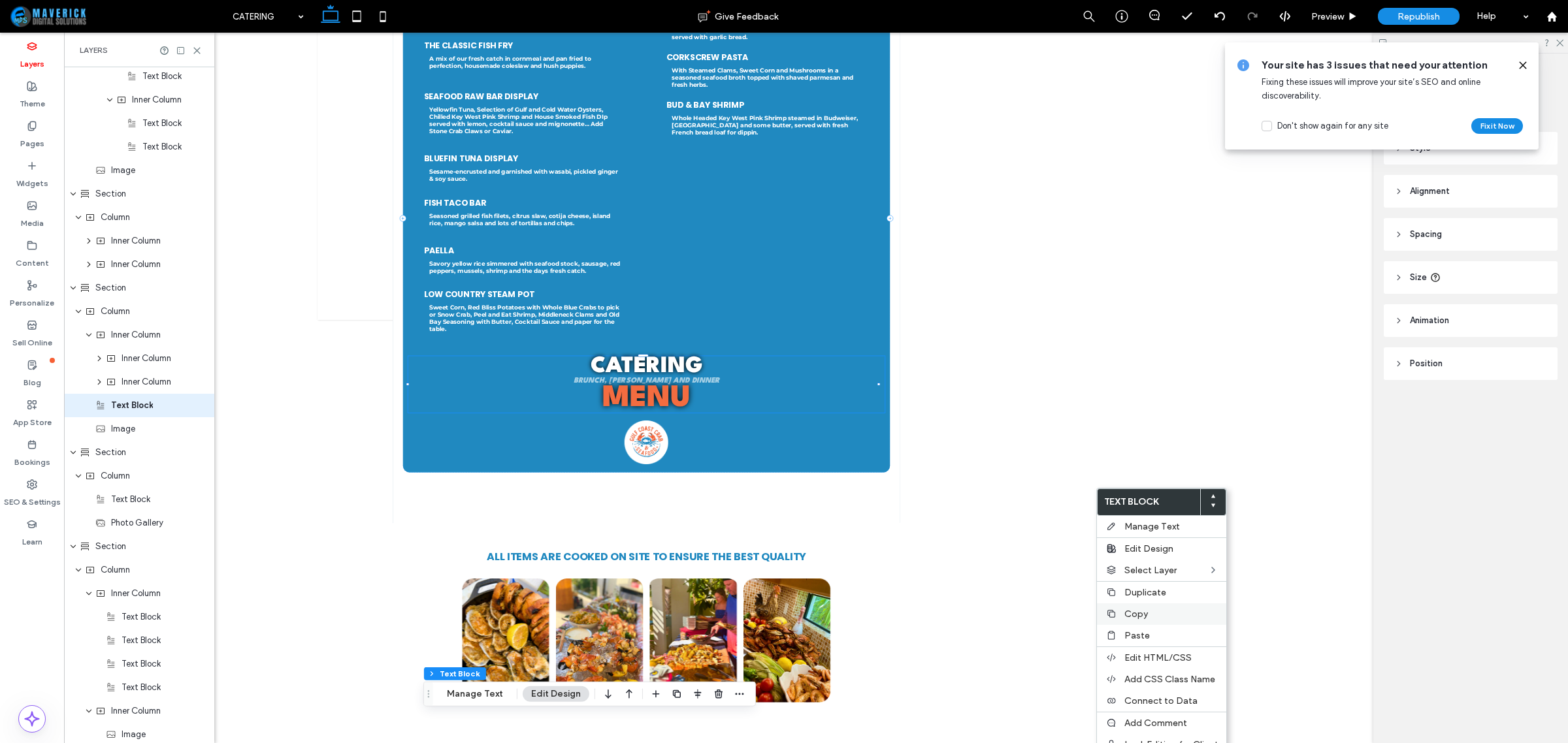
click at [1167, 618] on label "Copy" at bounding box center [1171, 614] width 94 height 11
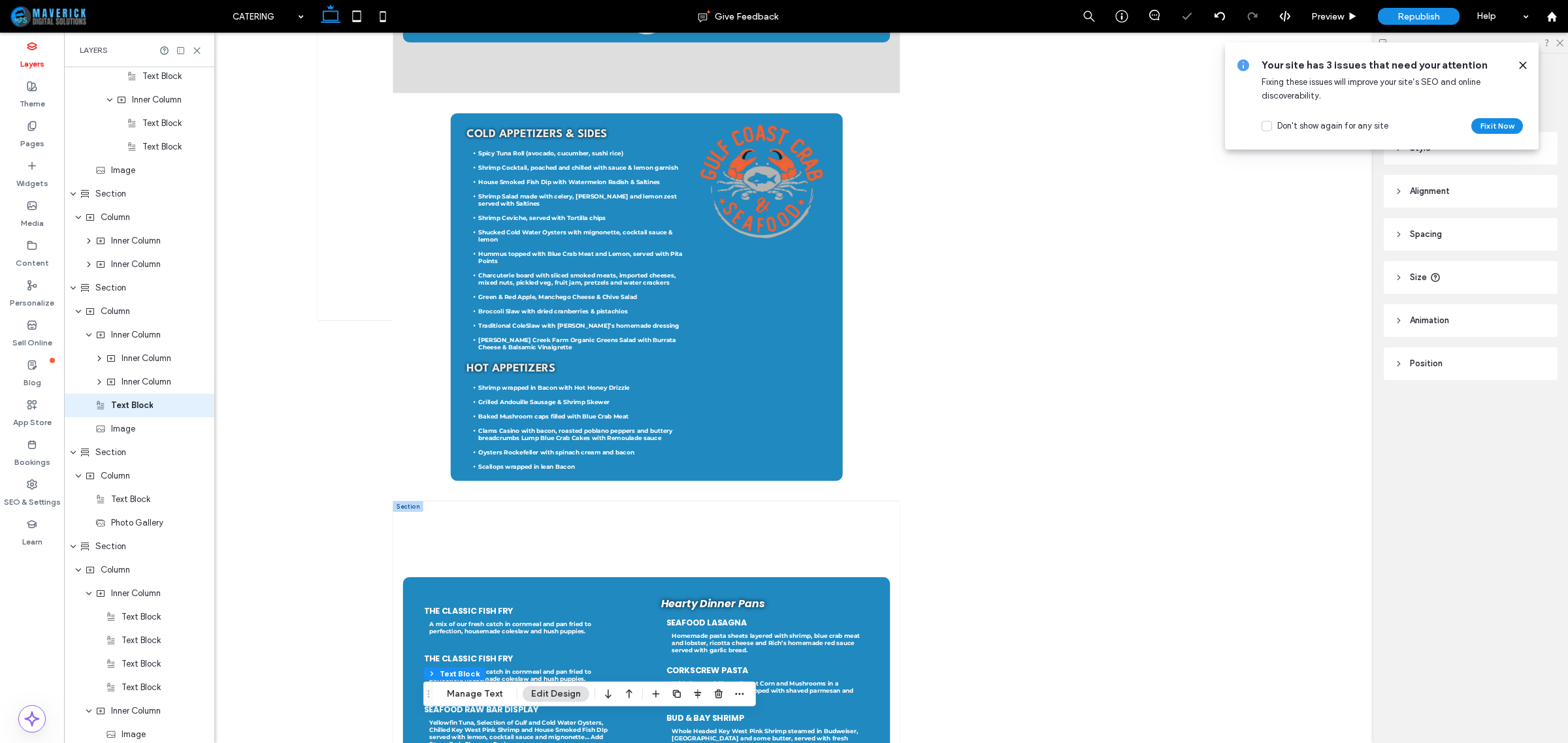
scroll to position [608, 0]
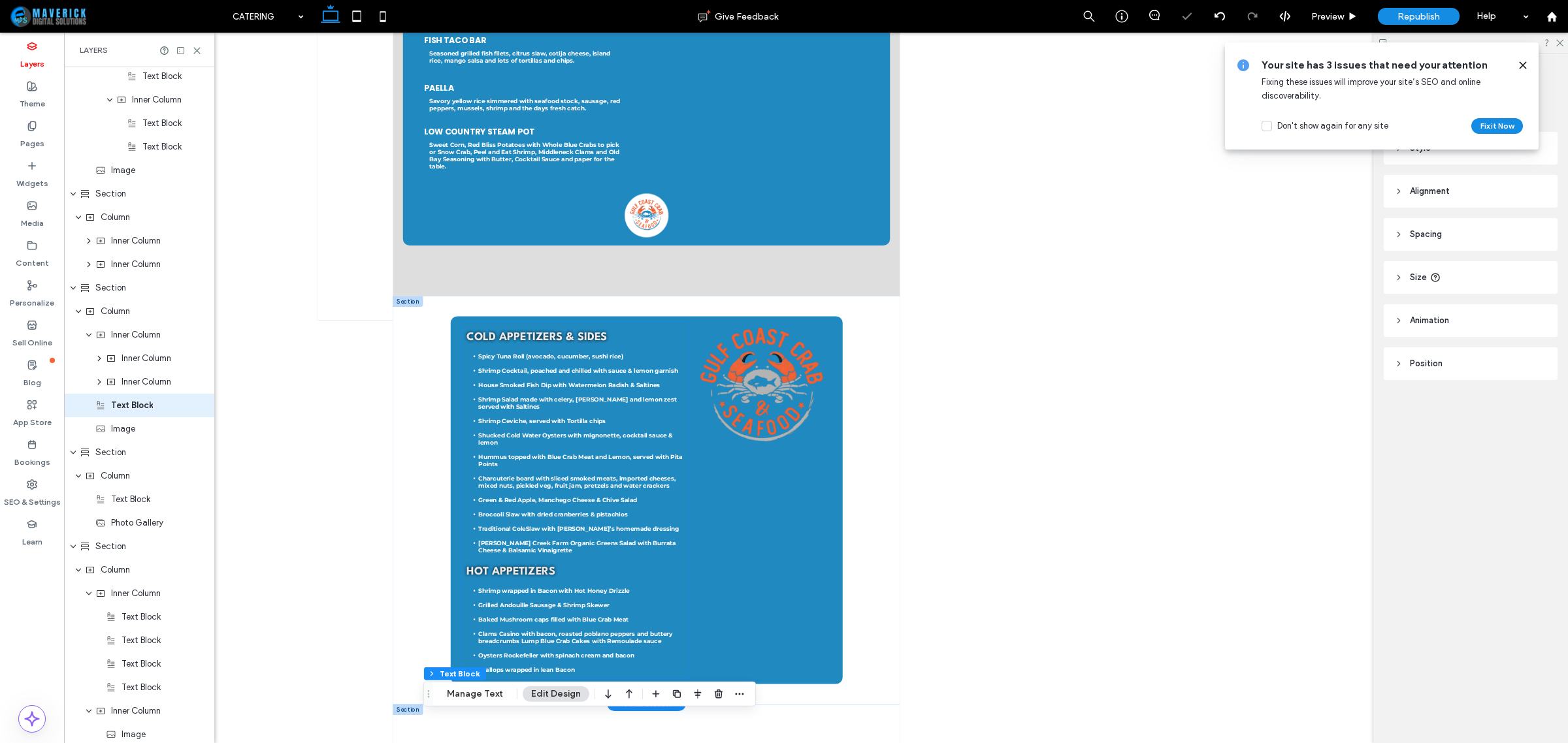
click at [929, 698] on h2 "Cold Appetizers & Sides" at bounding box center [756, 707] width 433 height 36
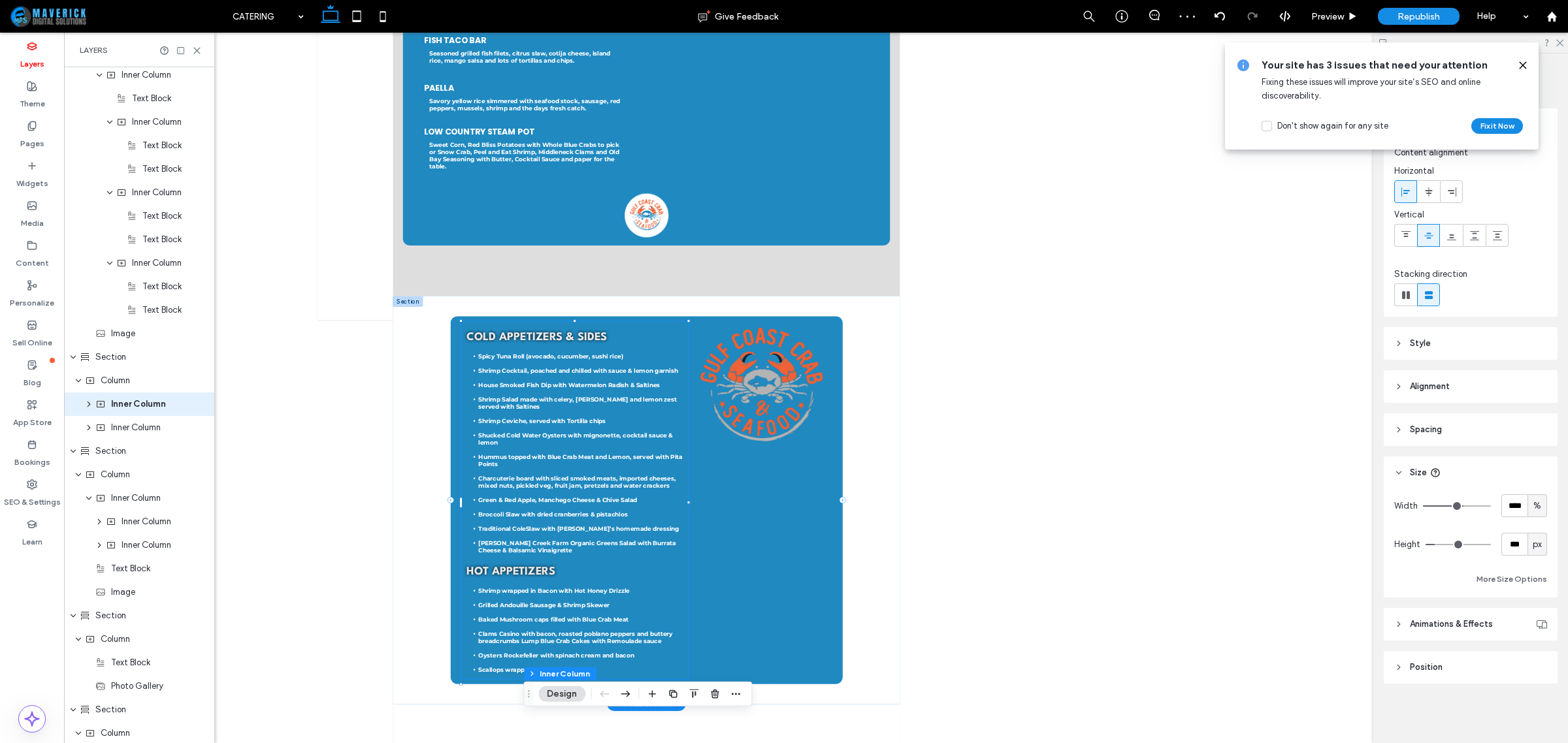
scroll to position [942, 0]
drag, startPoint x: 119, startPoint y: 383, endPoint x: 93, endPoint y: 382, distance: 26.0
click at [93, 382] on use at bounding box center [90, 382] width 8 height 6
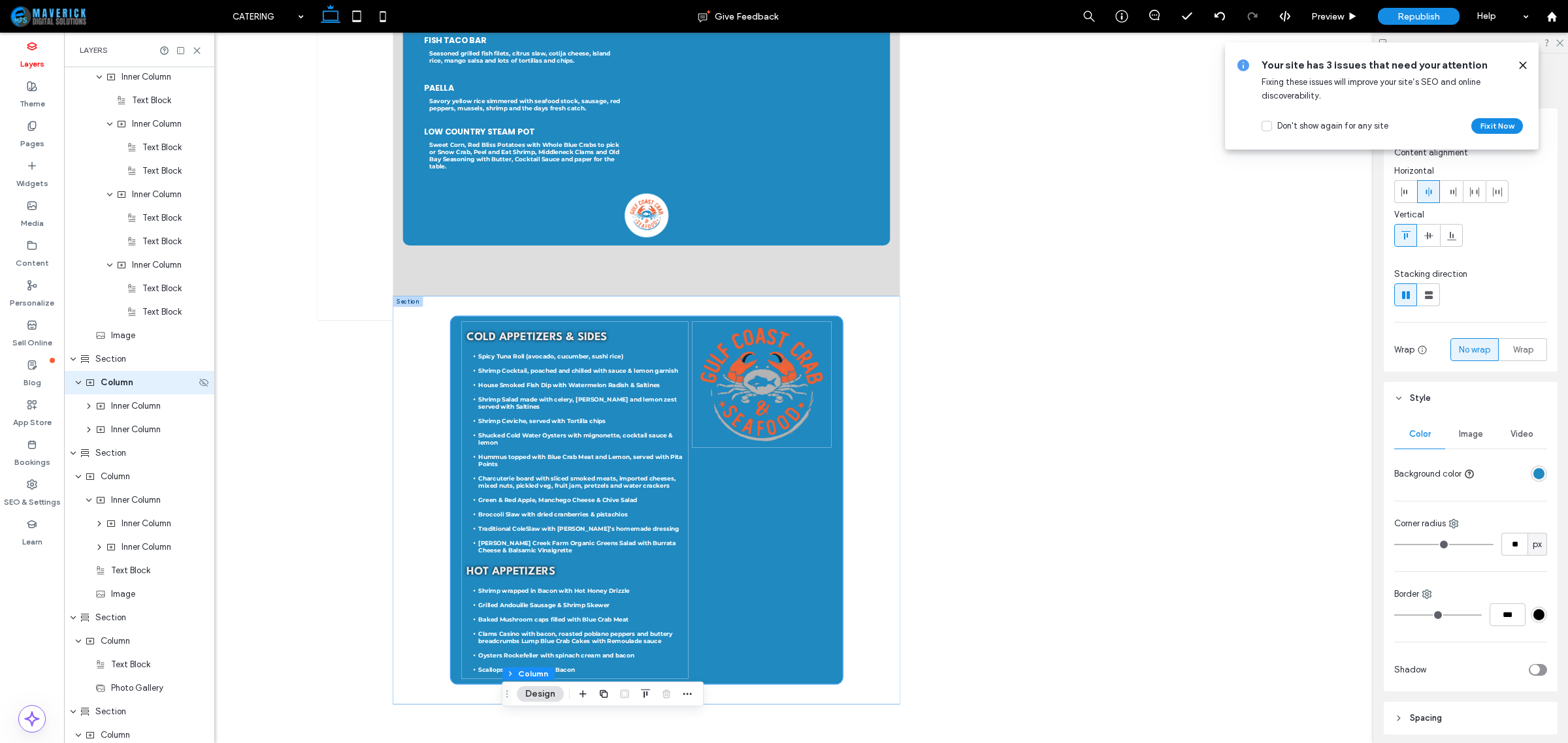
scroll to position [920, 0]
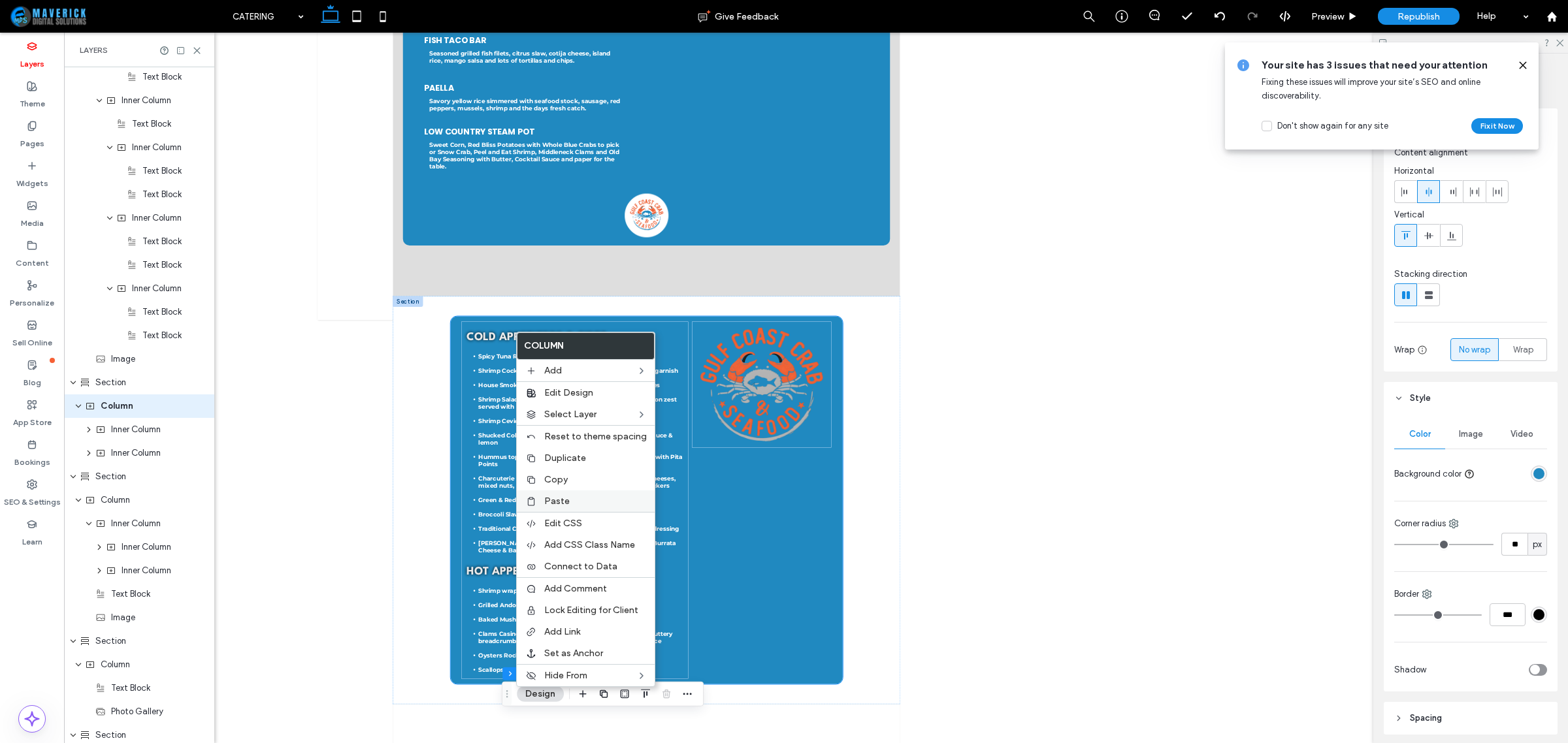
click at [567, 500] on span "Paste" at bounding box center [557, 501] width 25 height 11
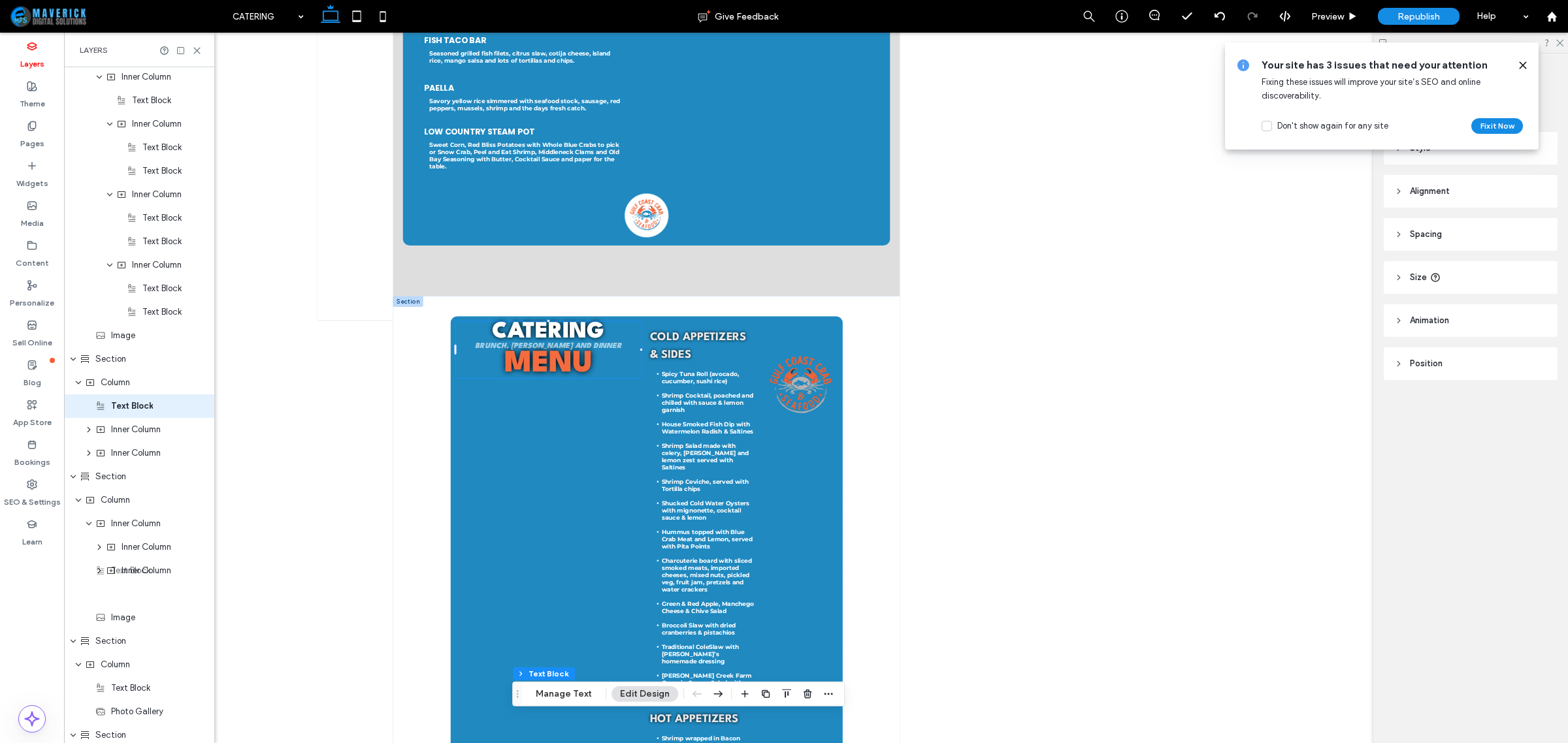
scroll to position [944, 0]
drag, startPoint x: 137, startPoint y: 598, endPoint x: 137, endPoint y: 539, distance: 59.0
click at [137, 539] on div "Header Section Column Image Image Column Navigation Links Column Button Icon Co…" at bounding box center [139, 252] width 150 height 2258
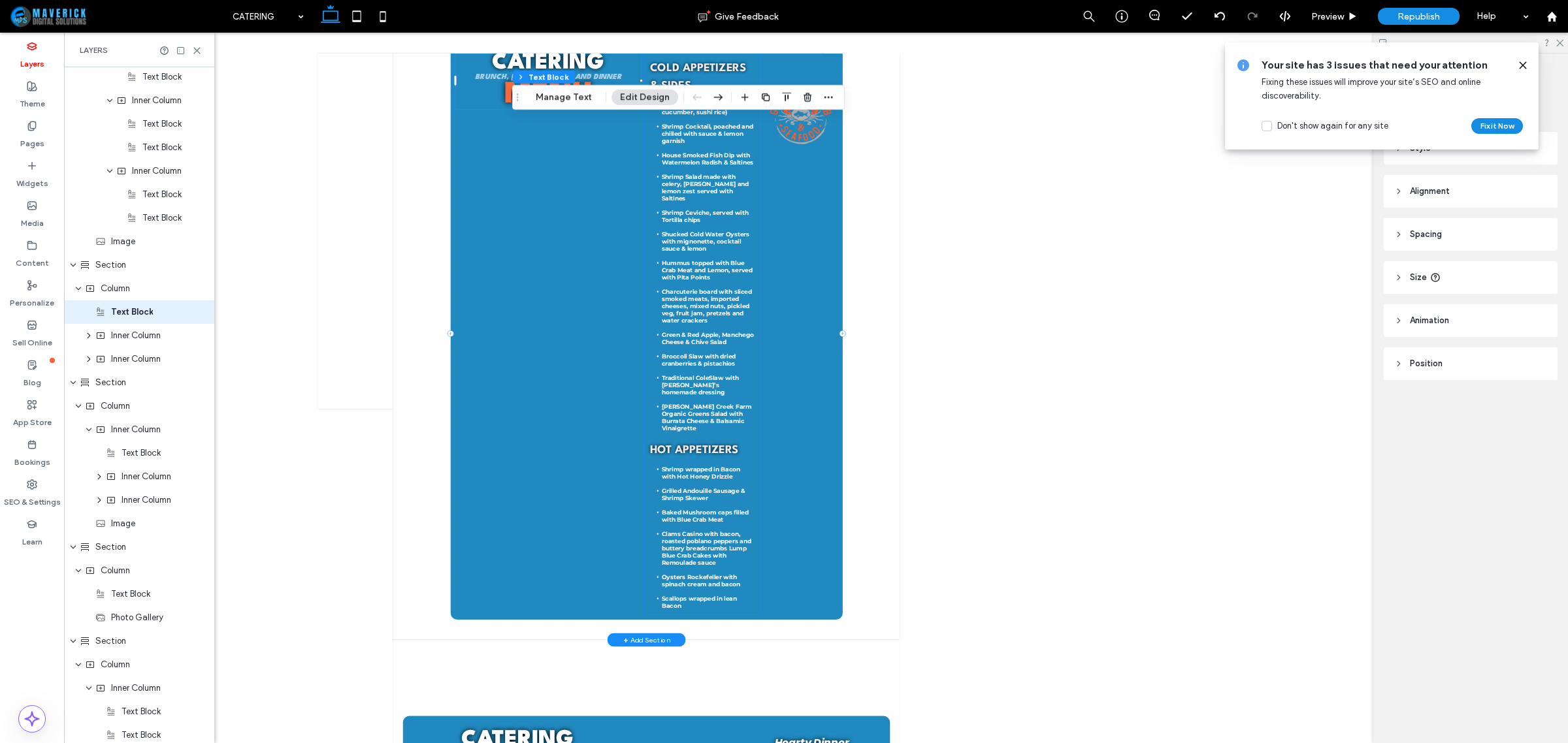
scroll to position [1098, 0]
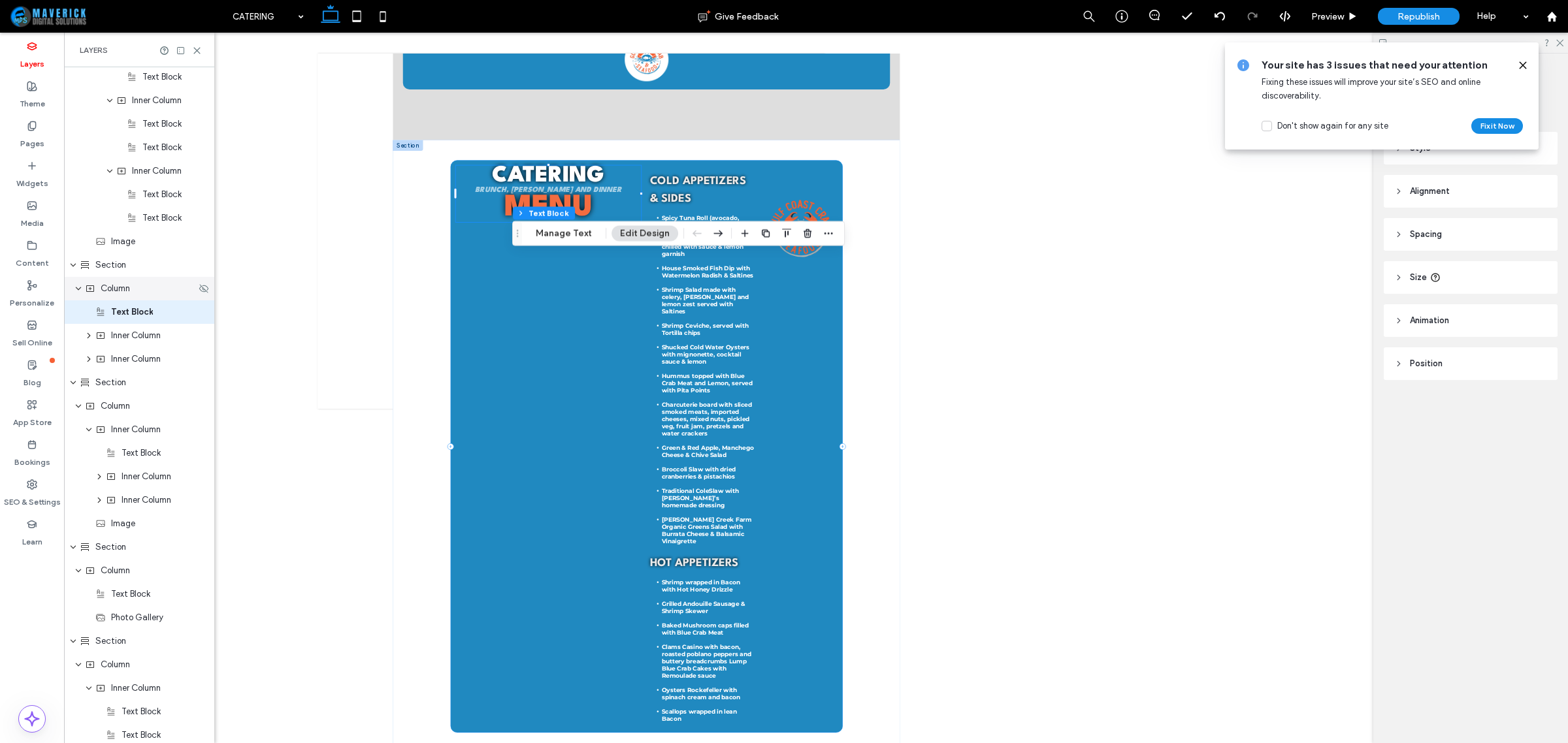
click at [133, 281] on div "Column" at bounding box center [139, 288] width 150 height 24
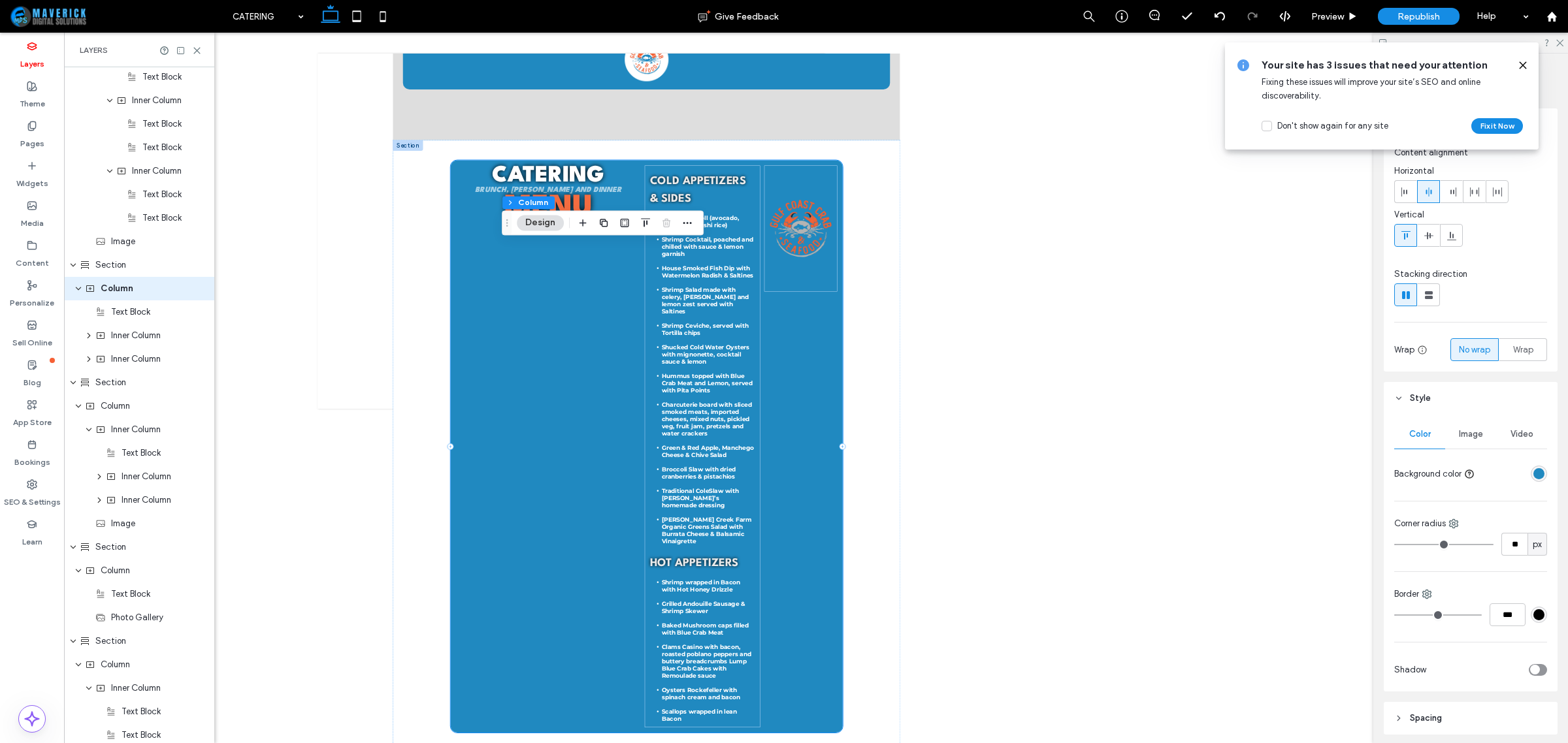
scroll to position [920, 0]
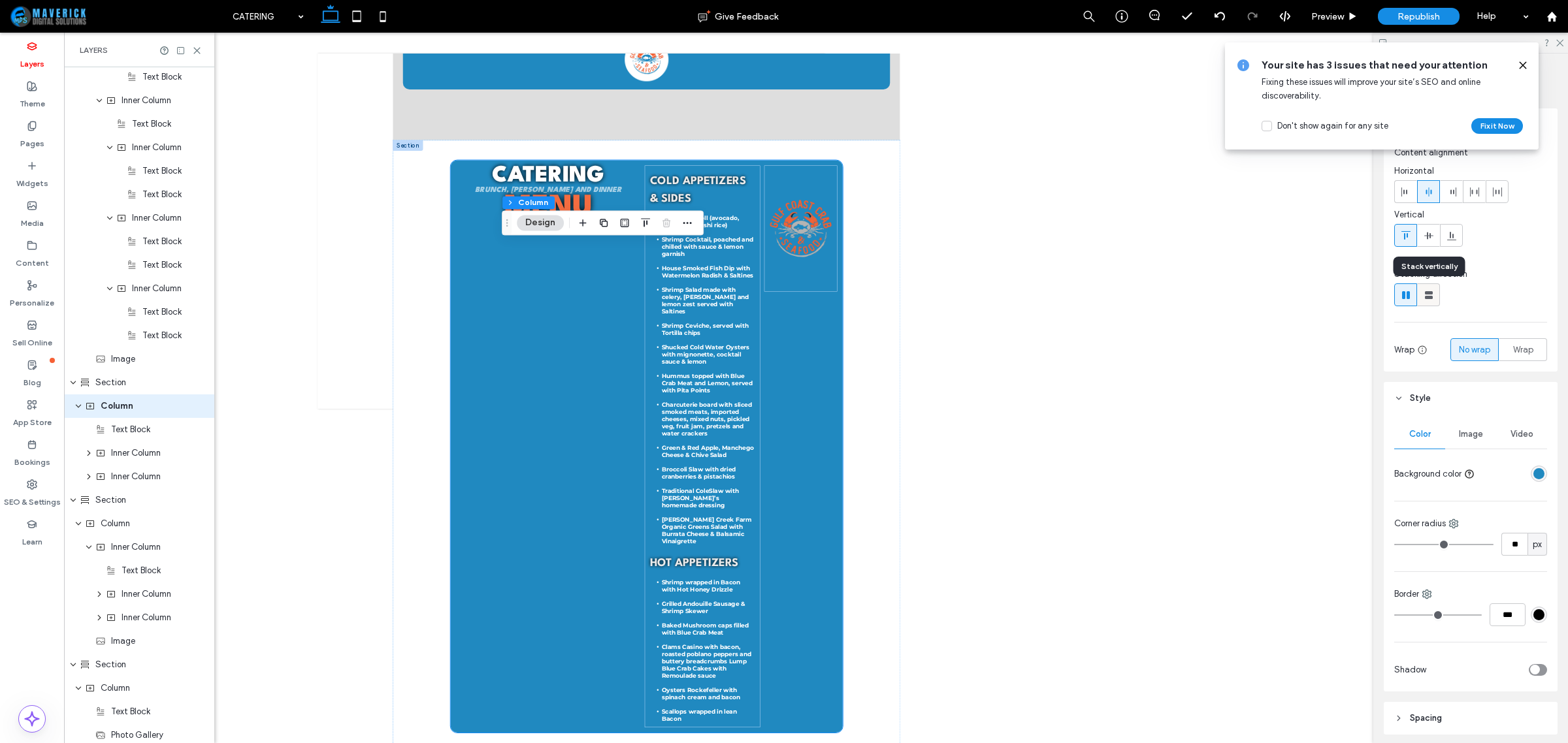
click at [1429, 292] on use at bounding box center [1428, 295] width 8 height 8
type input "**"
type input "****"
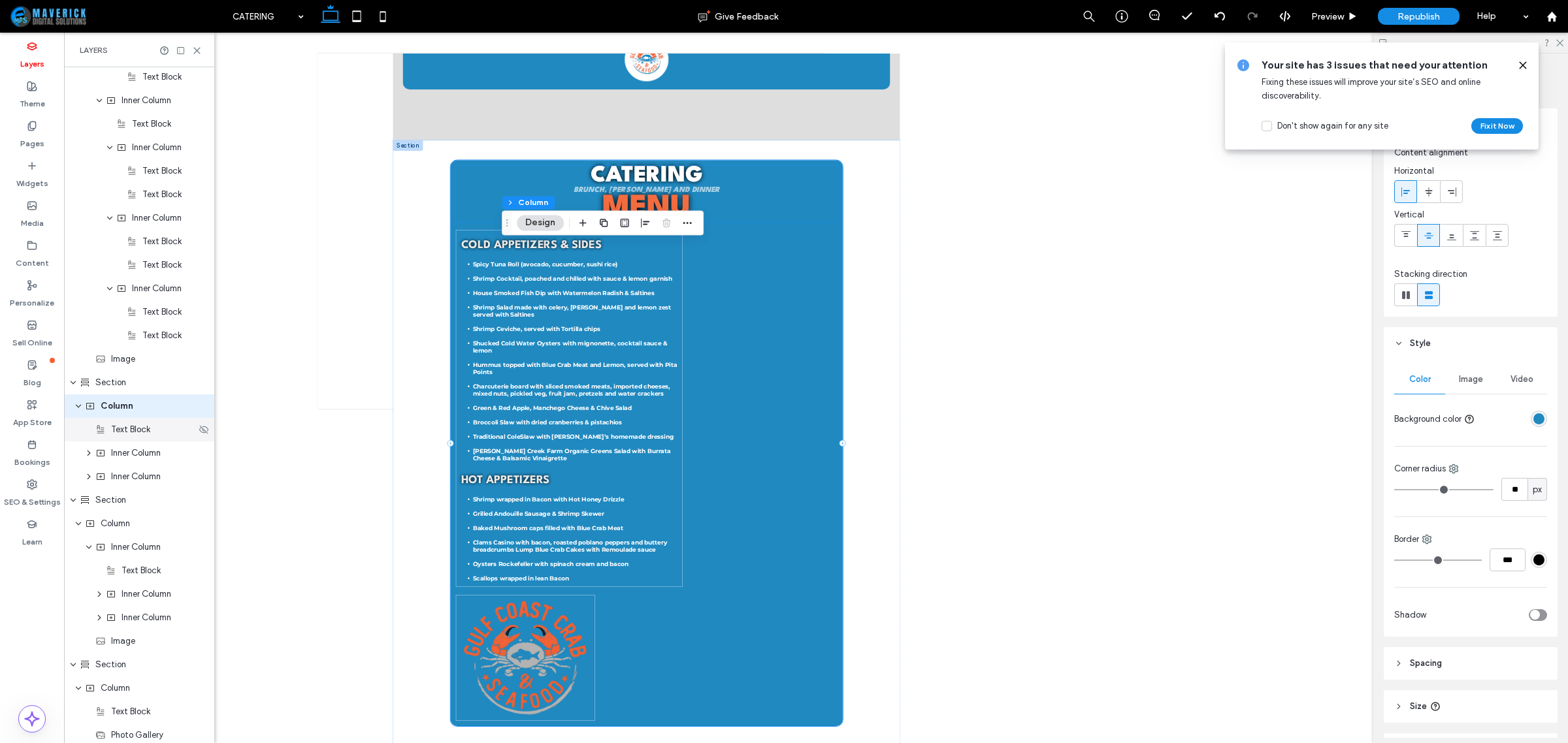
click at [132, 428] on span "Text Block" at bounding box center [130, 429] width 40 height 13
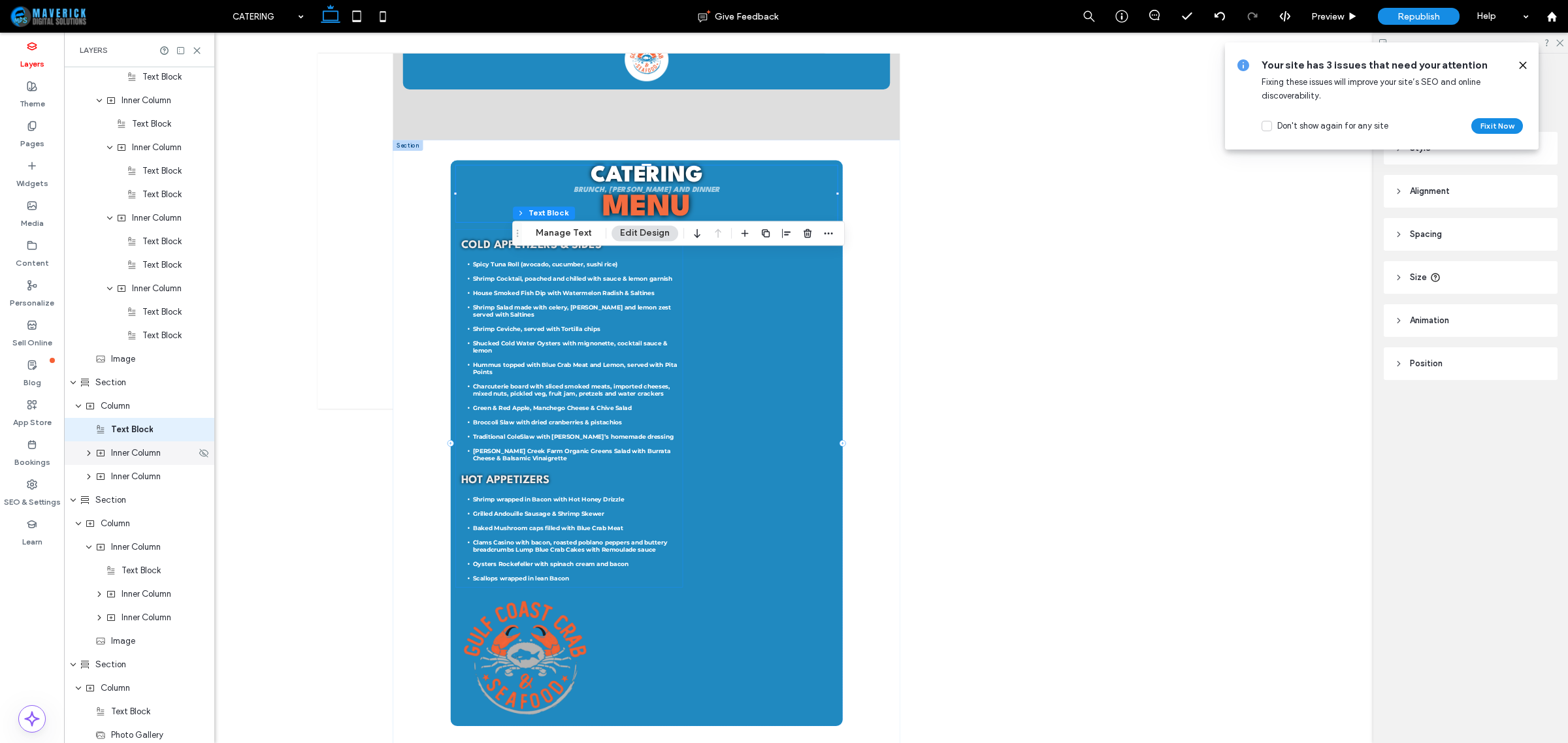
scroll to position [942, 0]
click at [126, 432] on span "Inner Column" at bounding box center [135, 429] width 50 height 13
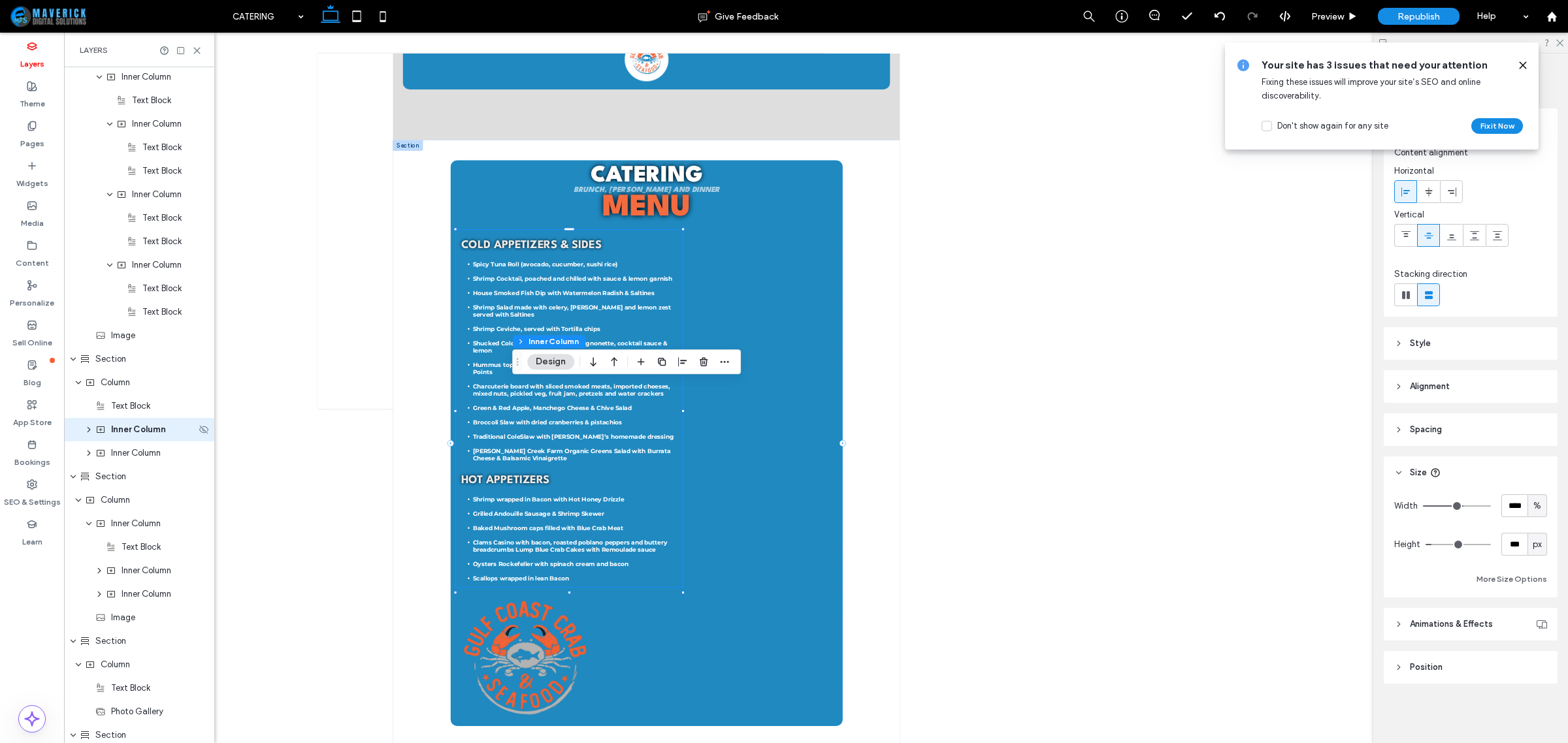
scroll to position [967, 0]
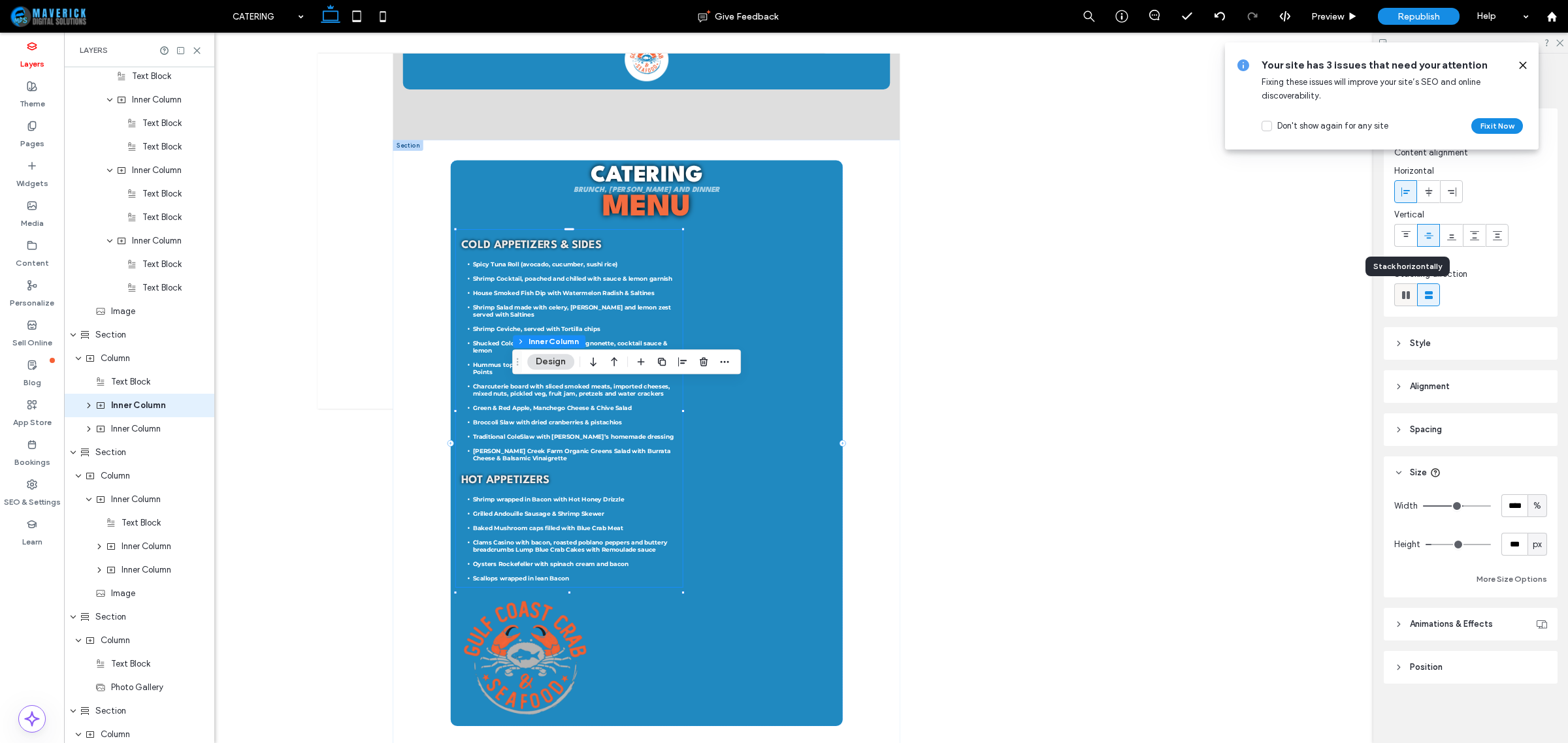
click at [1409, 292] on use at bounding box center [1405, 295] width 8 height 8
type input "*"
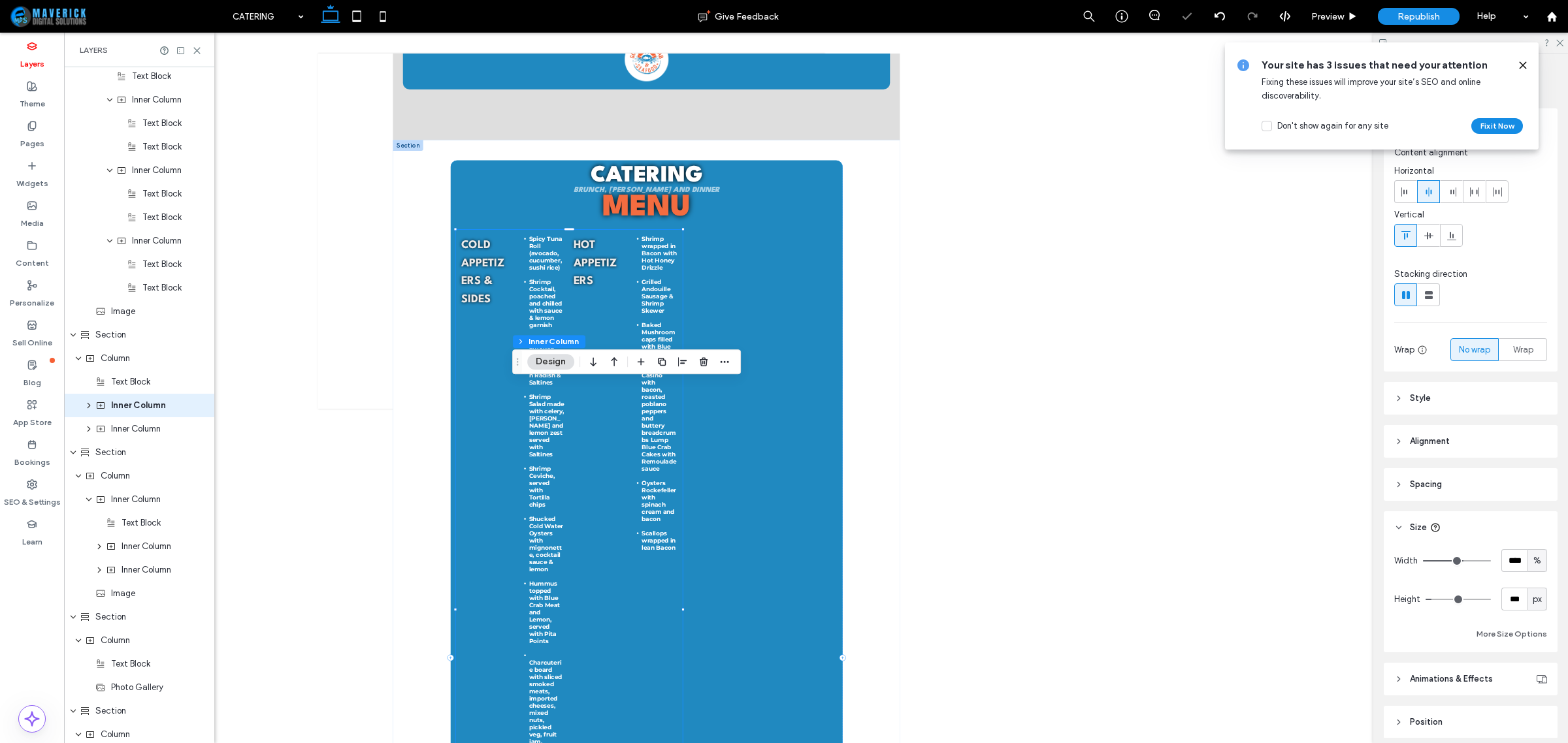
click at [1441, 292] on div at bounding box center [1470, 295] width 153 height 23
click at [1434, 292] on icon at bounding box center [1428, 295] width 13 height 13
type input "**"
type input "****"
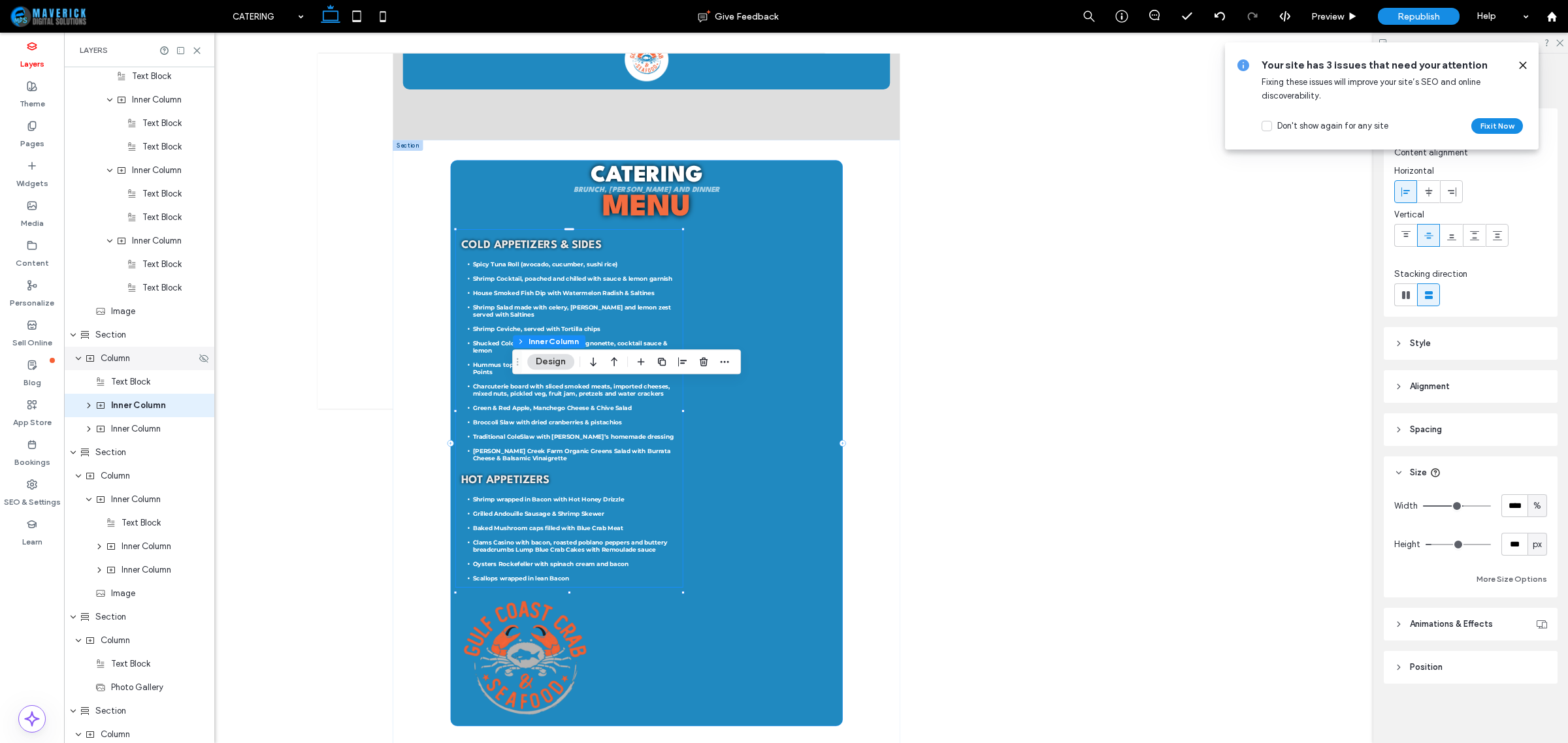
click at [124, 364] on span "Column" at bounding box center [115, 358] width 29 height 13
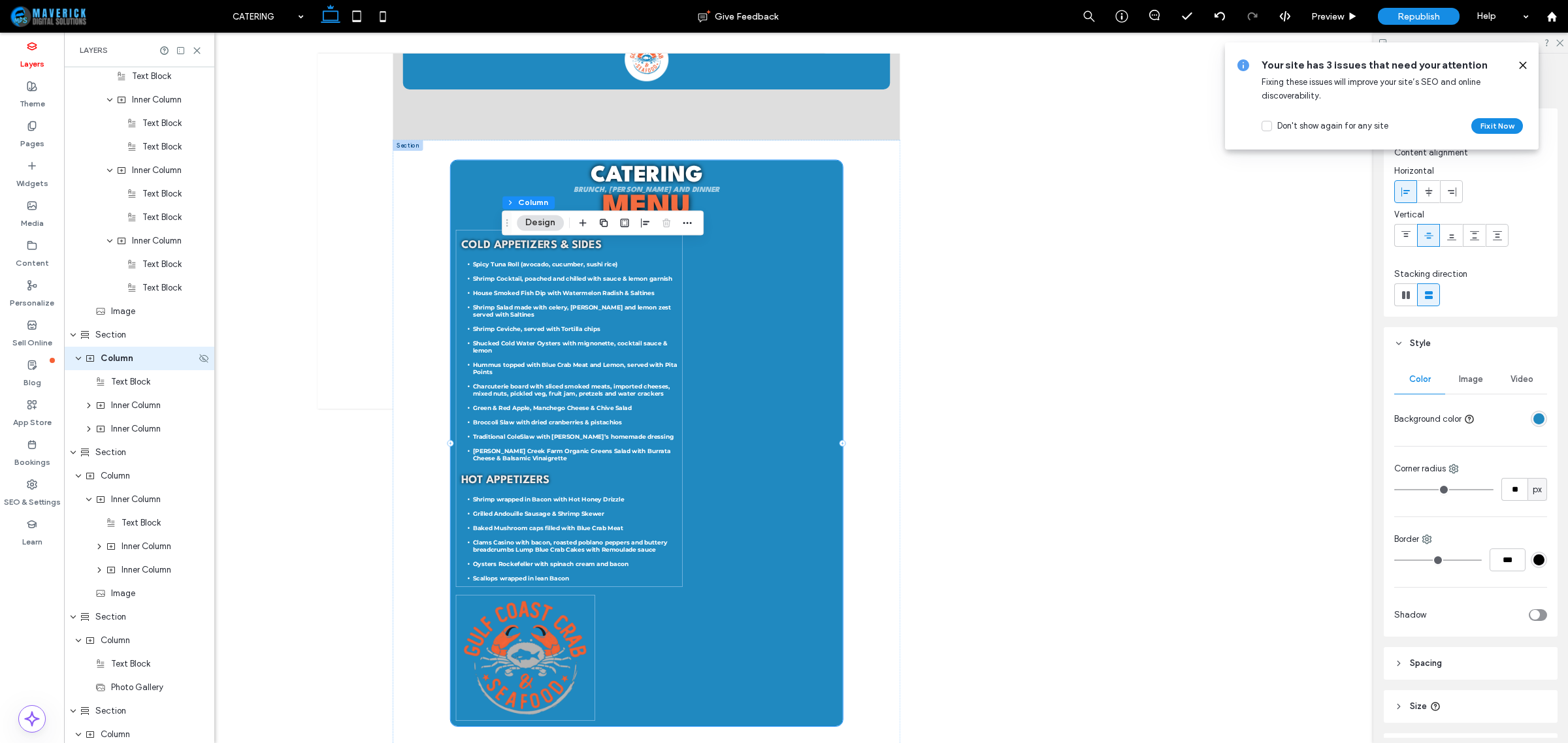
scroll to position [920, 0]
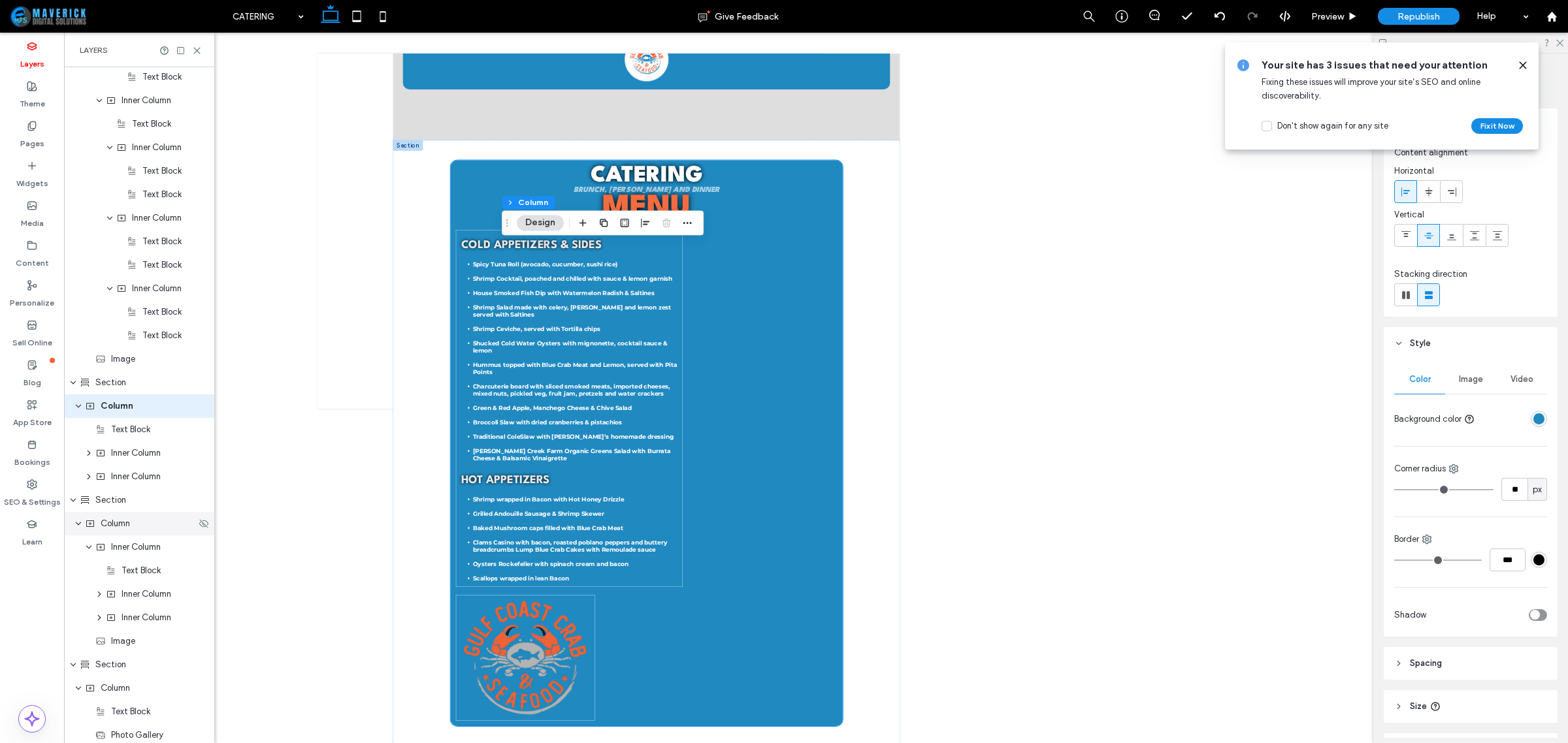
click at [108, 527] on span "Column" at bounding box center [115, 523] width 29 height 13
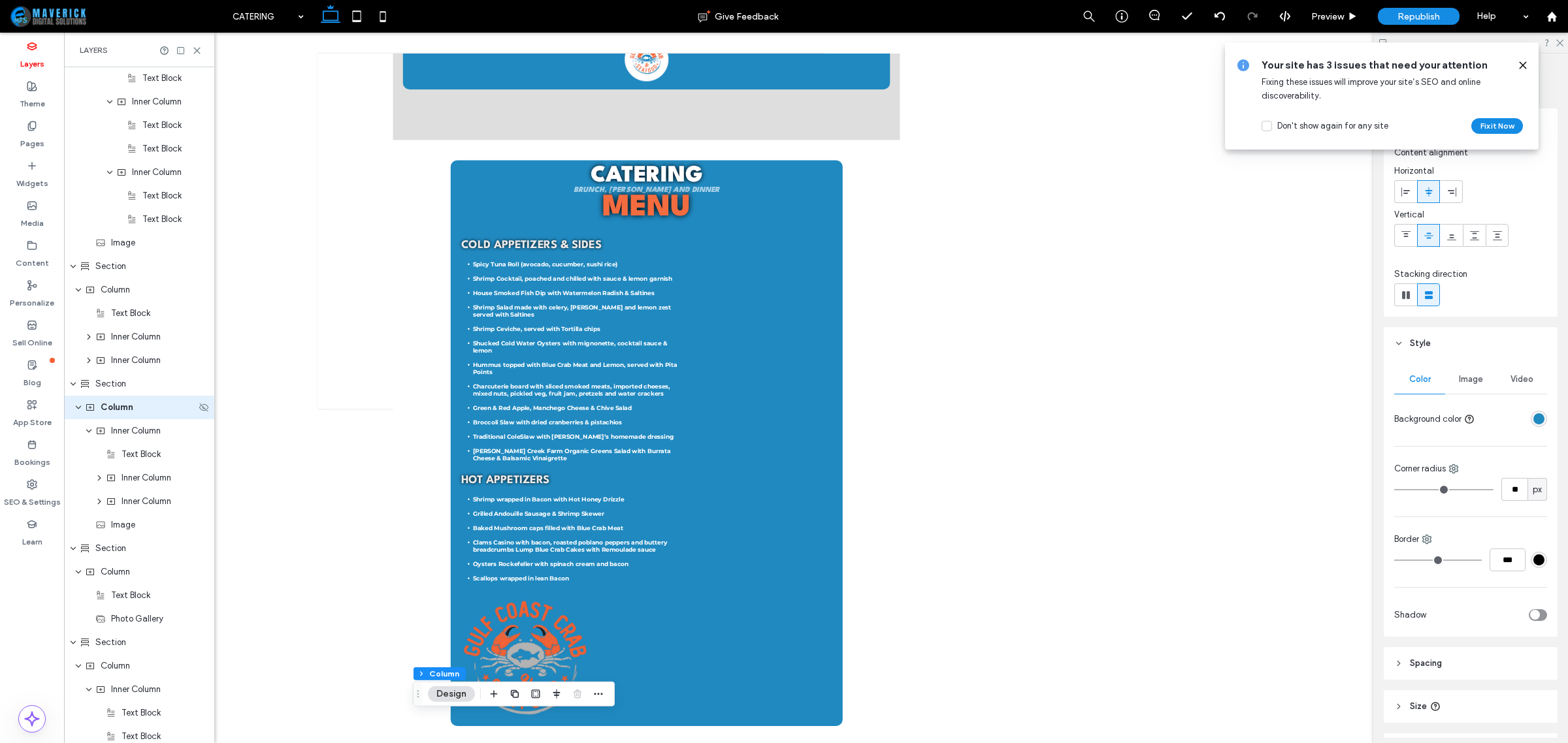
scroll to position [1036, 0]
click at [132, 436] on div "Inner Column" at bounding box center [139, 429] width 150 height 24
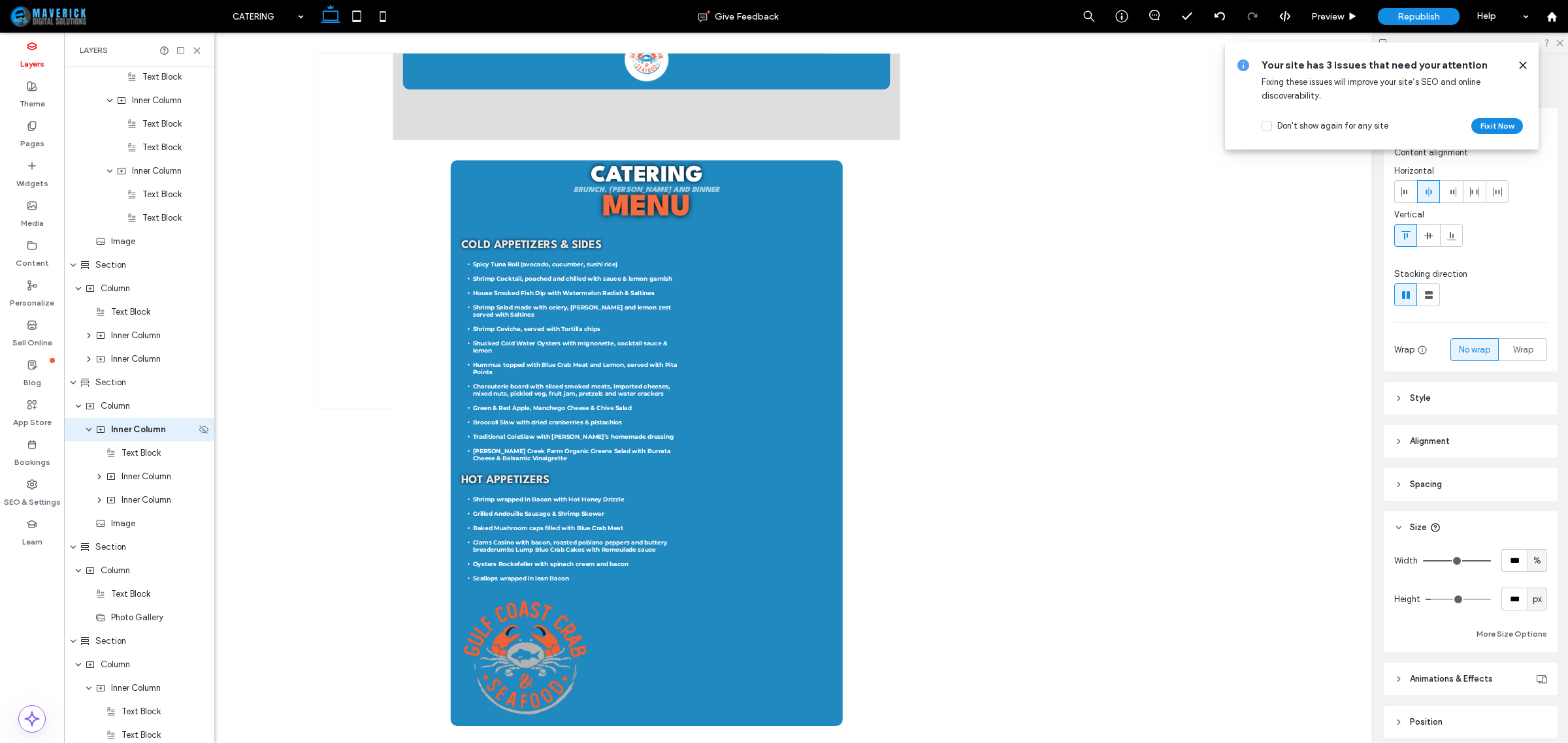
scroll to position [1060, 0]
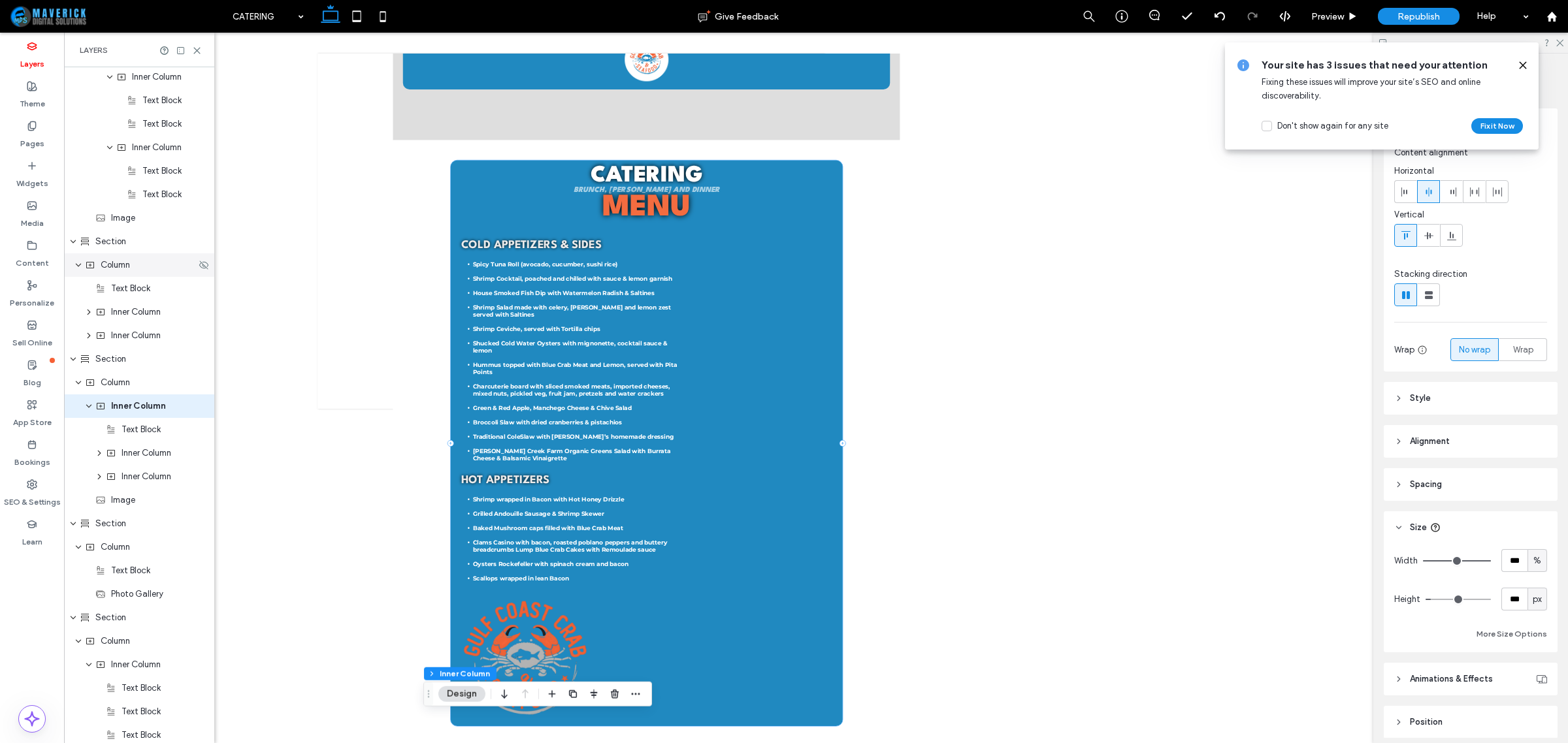
click at [126, 271] on span "Column" at bounding box center [115, 265] width 29 height 13
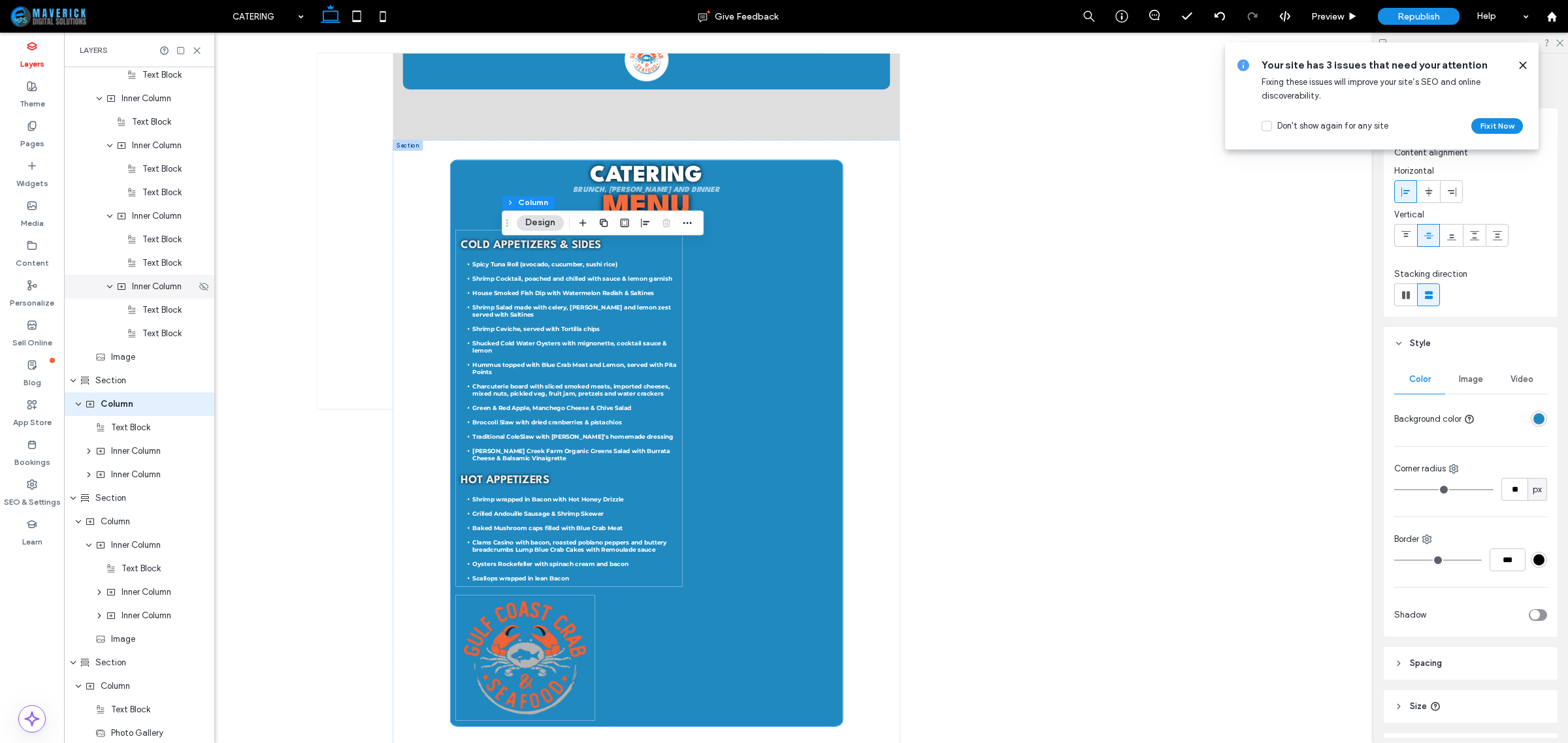
scroll to position [920, 0]
click at [1397, 298] on div at bounding box center [1405, 295] width 22 height 22
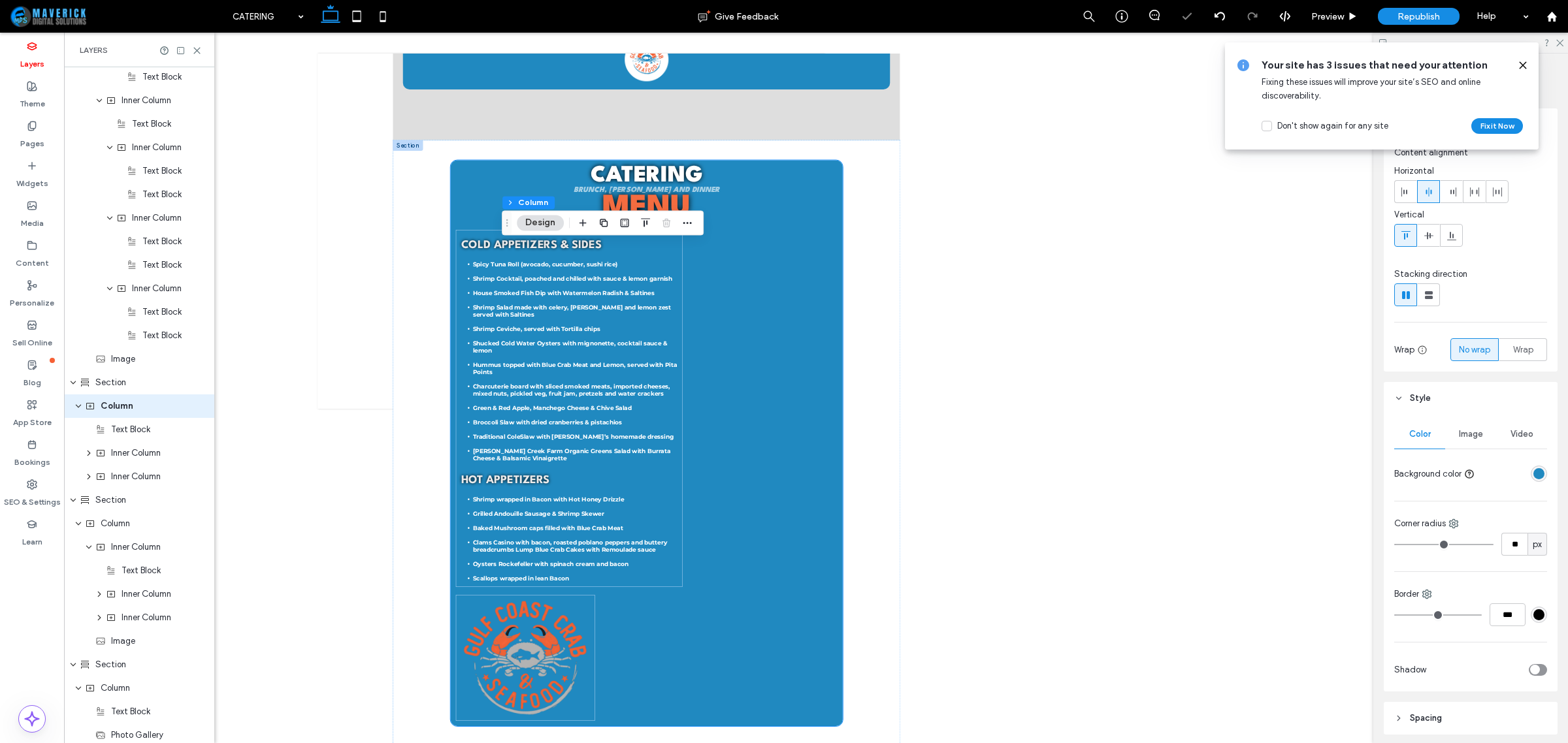
type input "*"
type input "**"
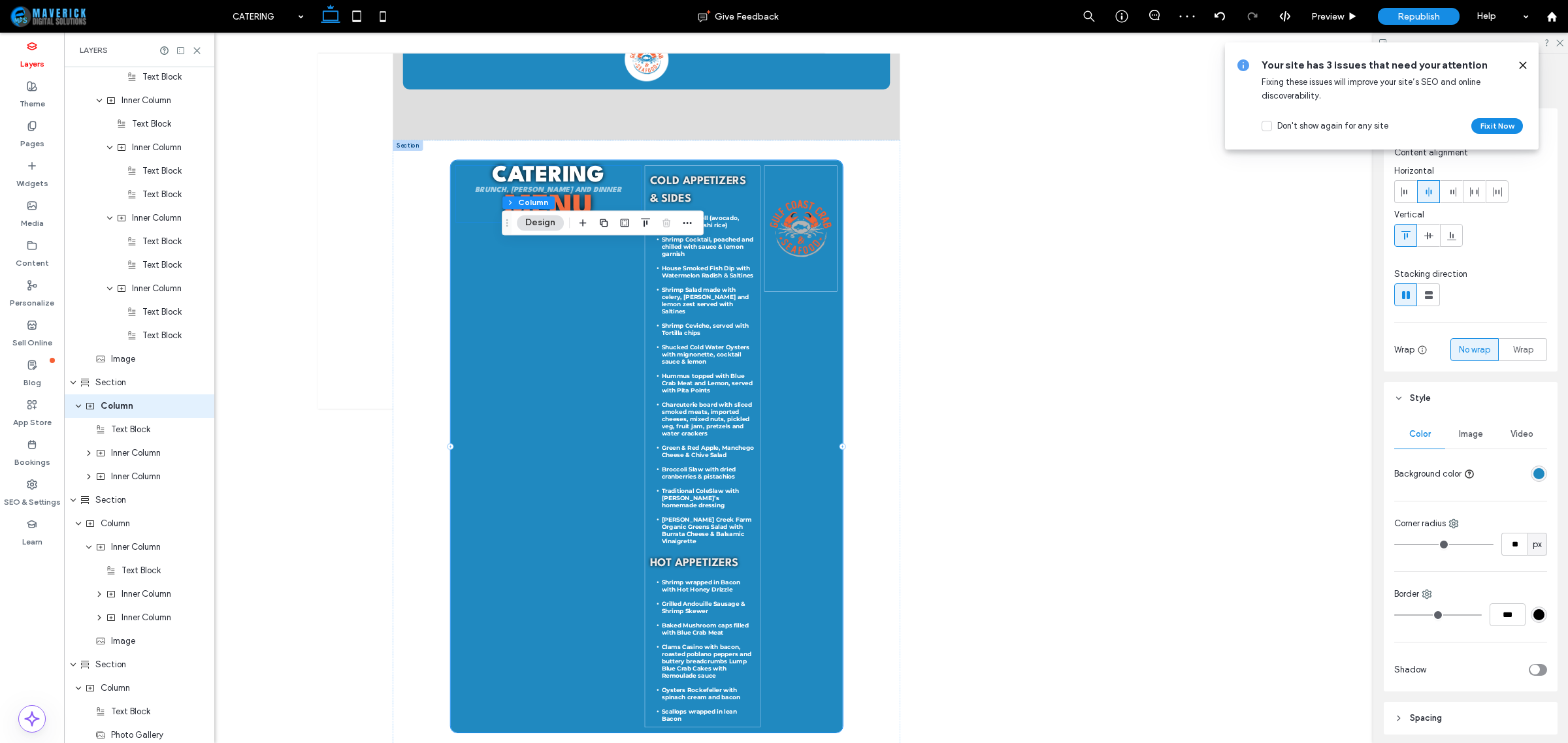
click at [834, 350] on h1 "Menu" at bounding box center [705, 363] width 371 height 56
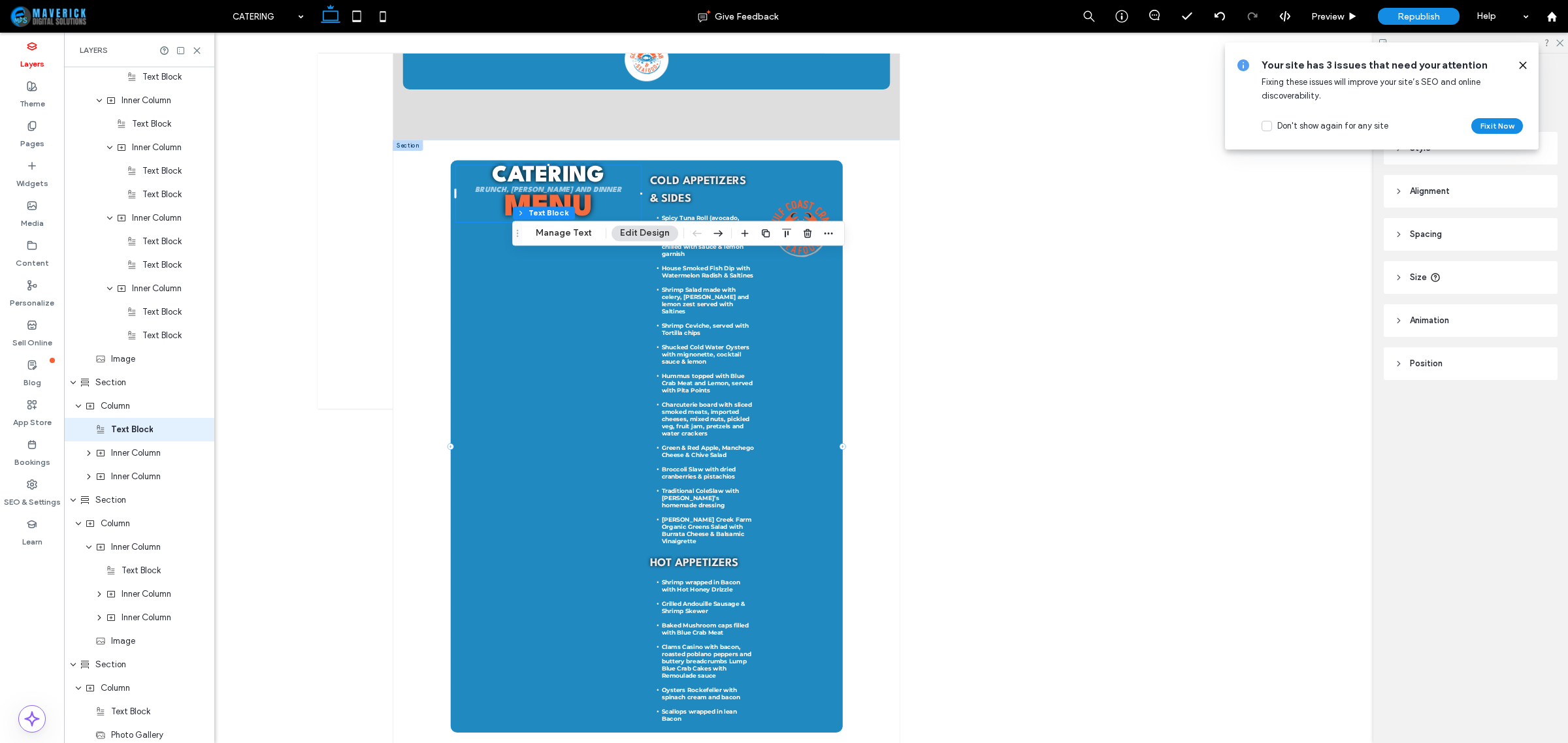
scroll to position [942, 0]
click at [834, 350] on h1 "Menu" at bounding box center [705, 363] width 371 height 56
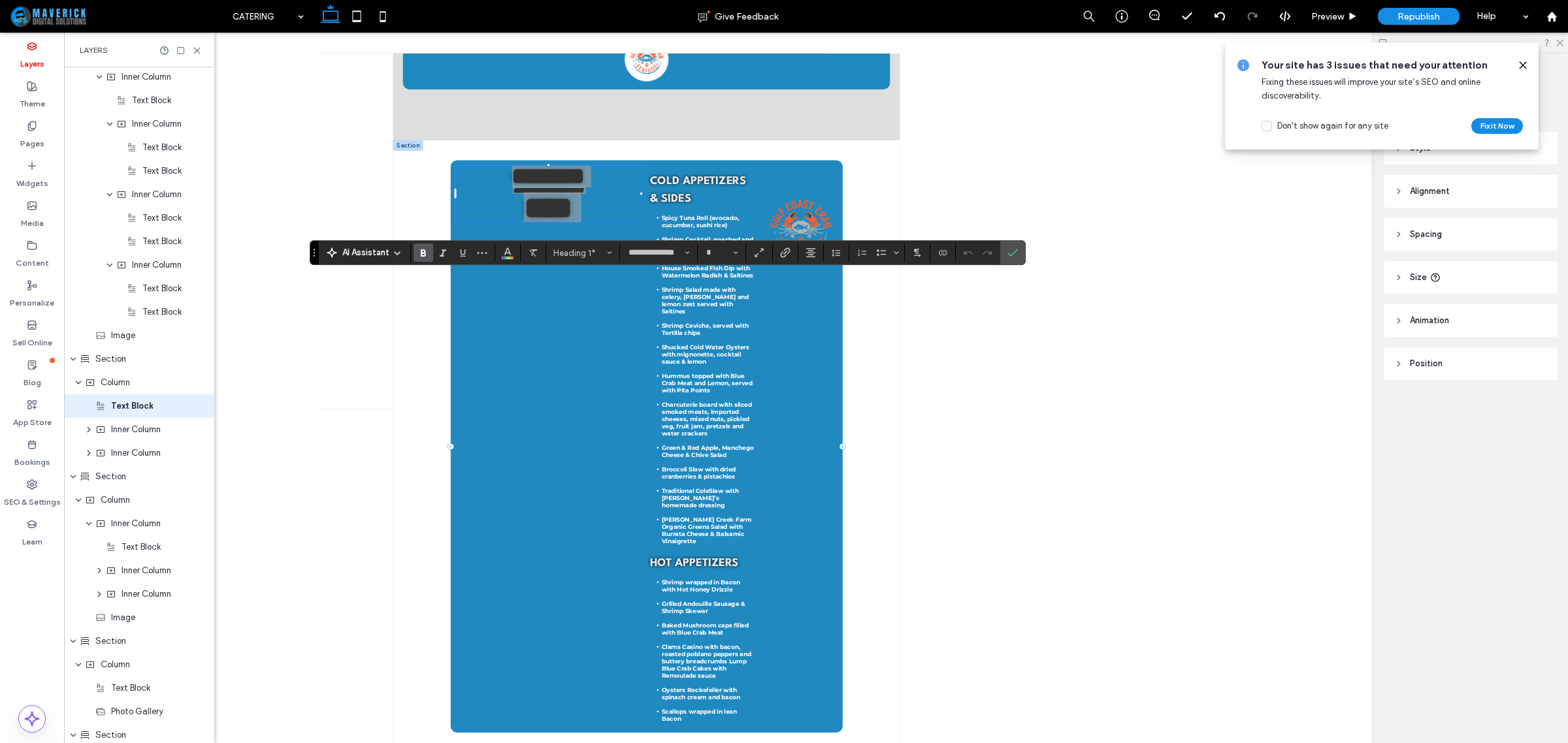
drag, startPoint x: 1016, startPoint y: 252, endPoint x: 1000, endPoint y: 254, distance: 16.1
click at [1015, 251] on icon "Confirm" at bounding box center [1013, 253] width 11 height 11
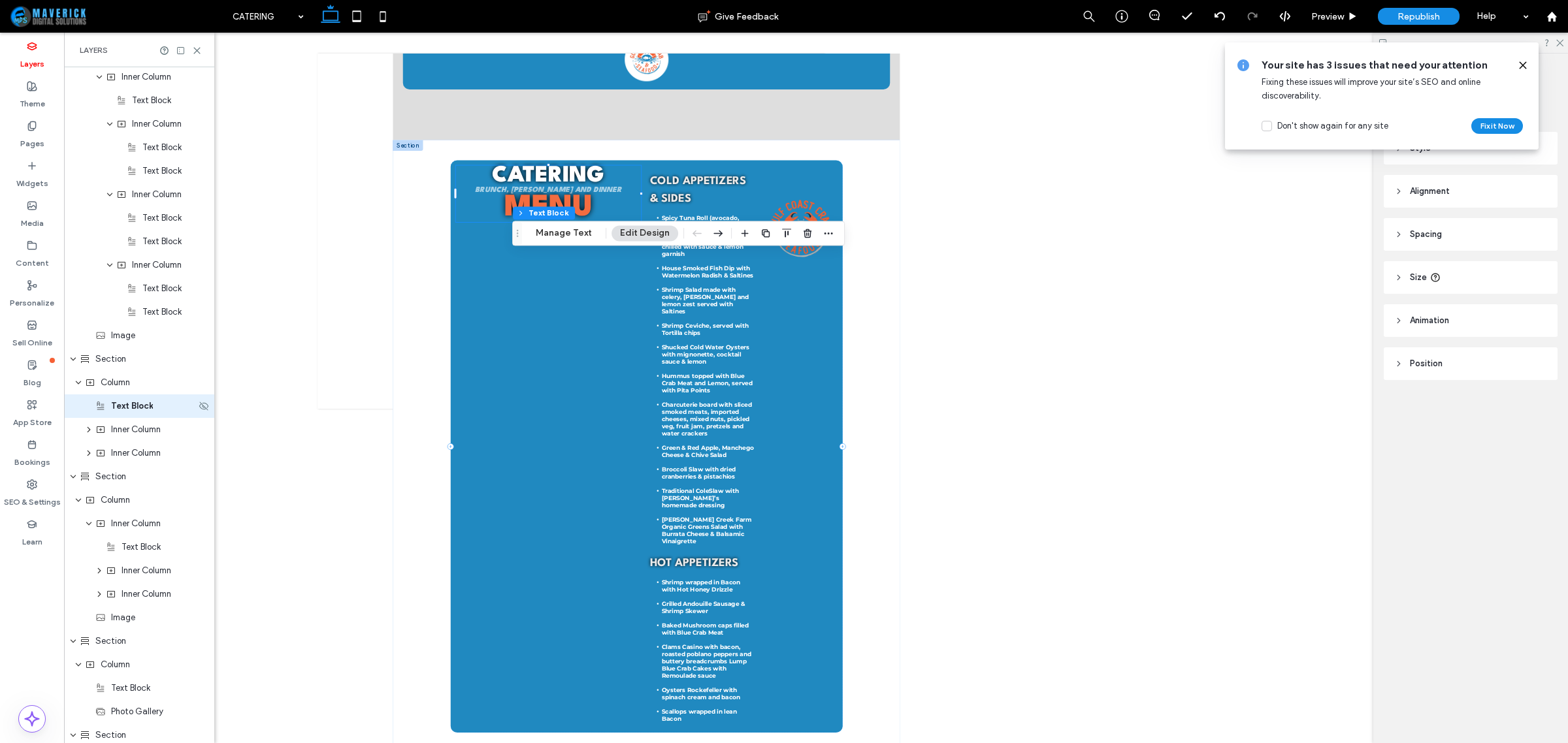
click at [152, 412] on span "Text Block" at bounding box center [132, 406] width 42 height 13
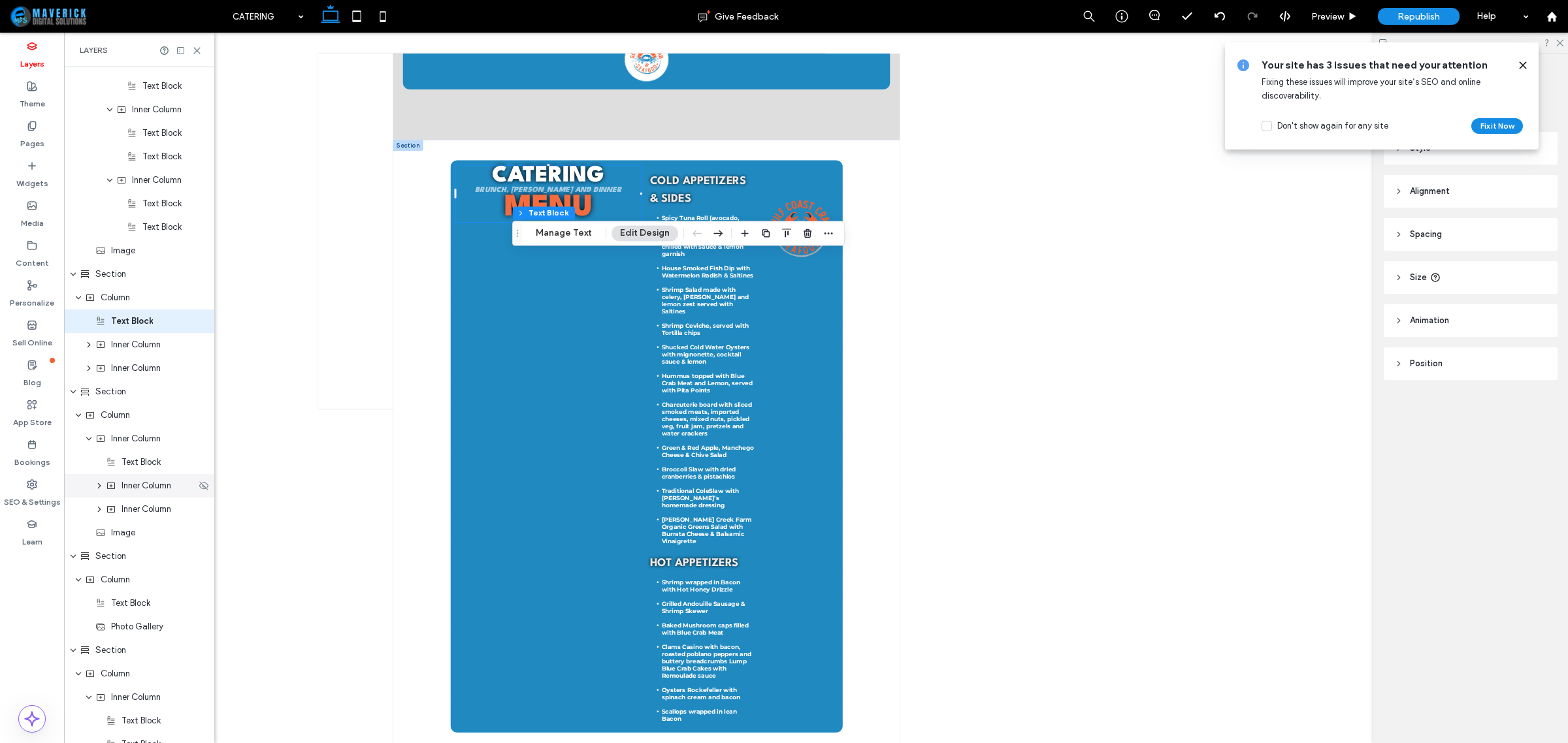
scroll to position [1187, 0]
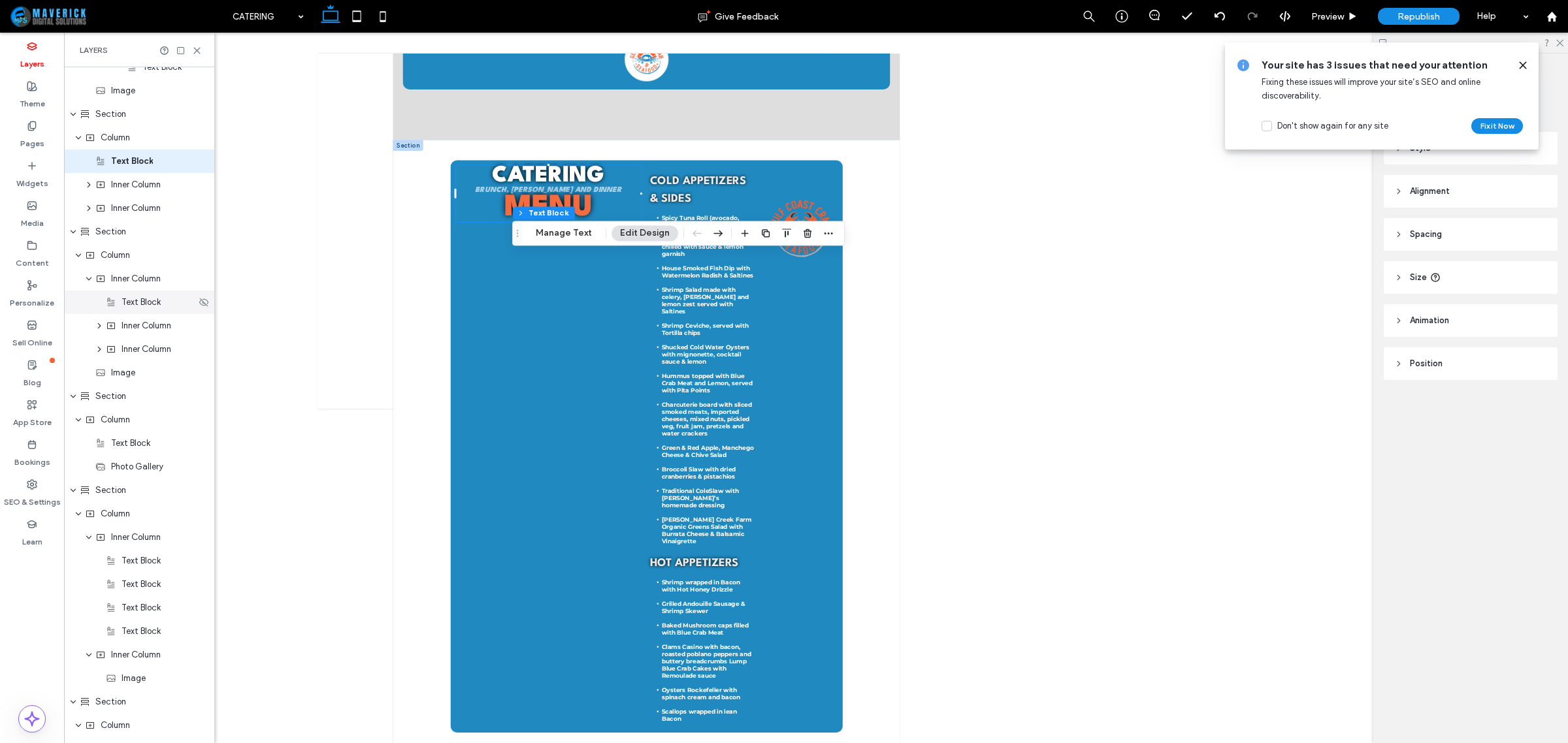
click at [141, 308] on div "Text Block" at bounding box center [139, 302] width 150 height 24
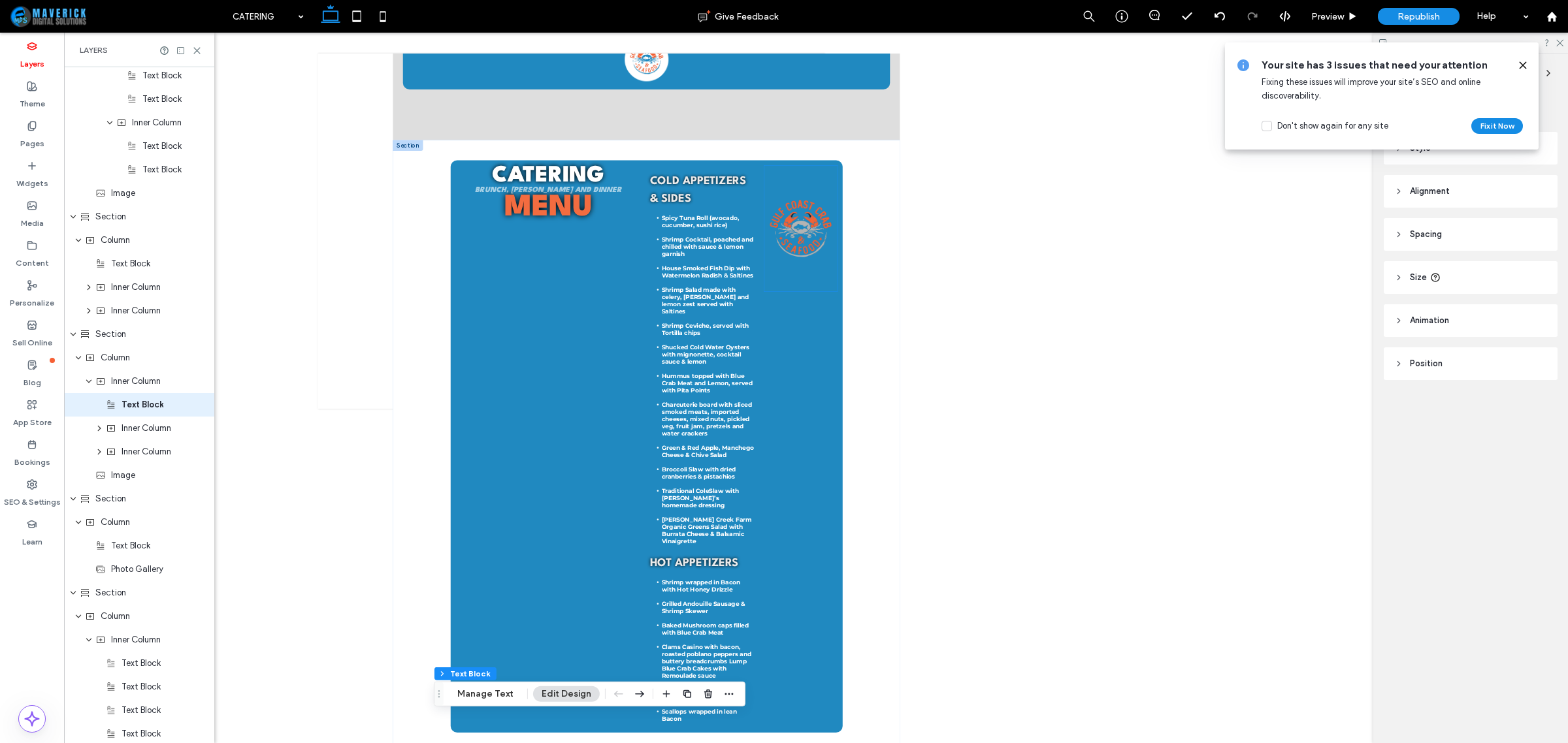
scroll to position [1085, 0]
click at [1510, 278] on header "Size" at bounding box center [1470, 278] width 174 height 32
click at [137, 272] on div "Text Block" at bounding box center [139, 264] width 150 height 24
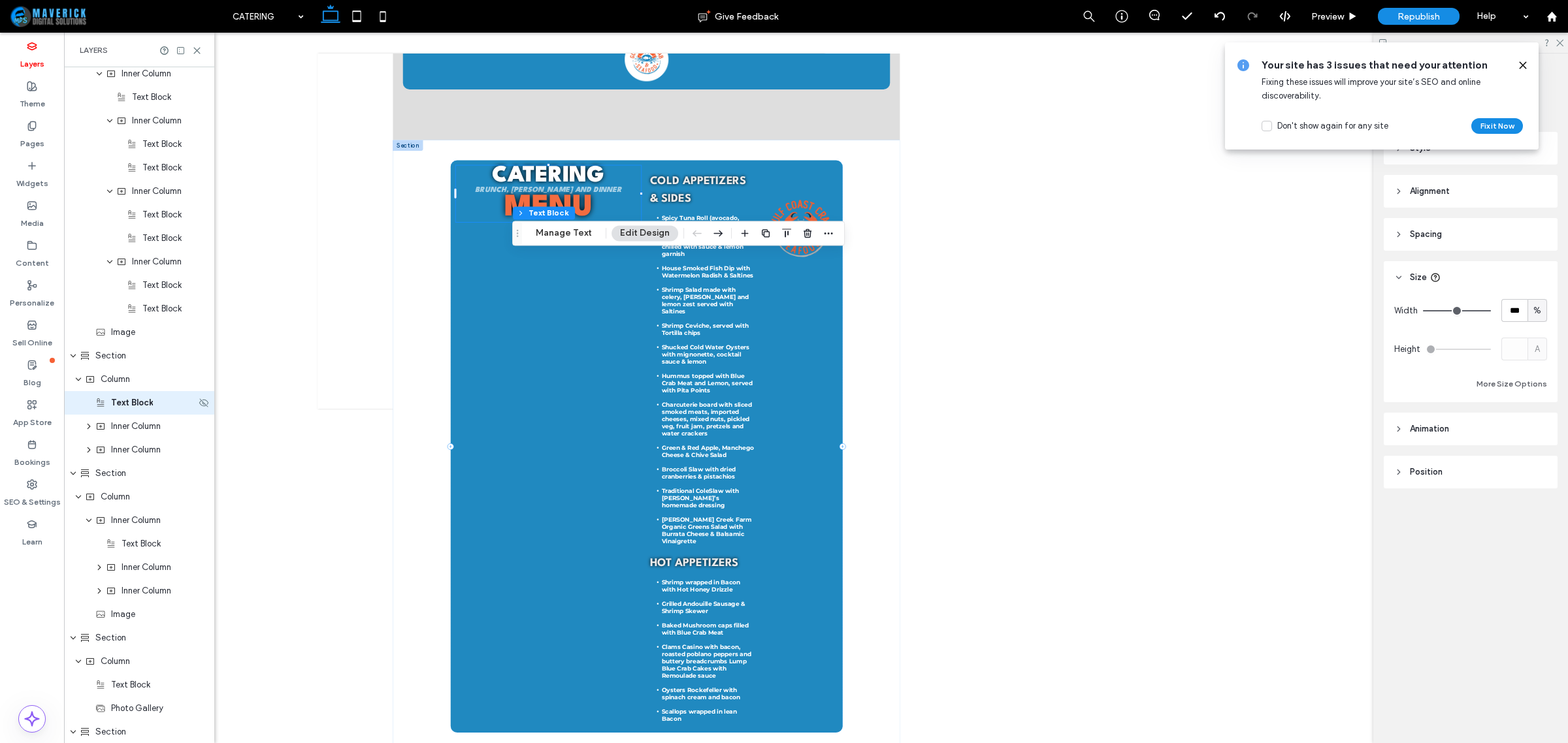
scroll to position [942, 0]
click at [139, 428] on span "Inner Column" at bounding box center [135, 429] width 50 height 13
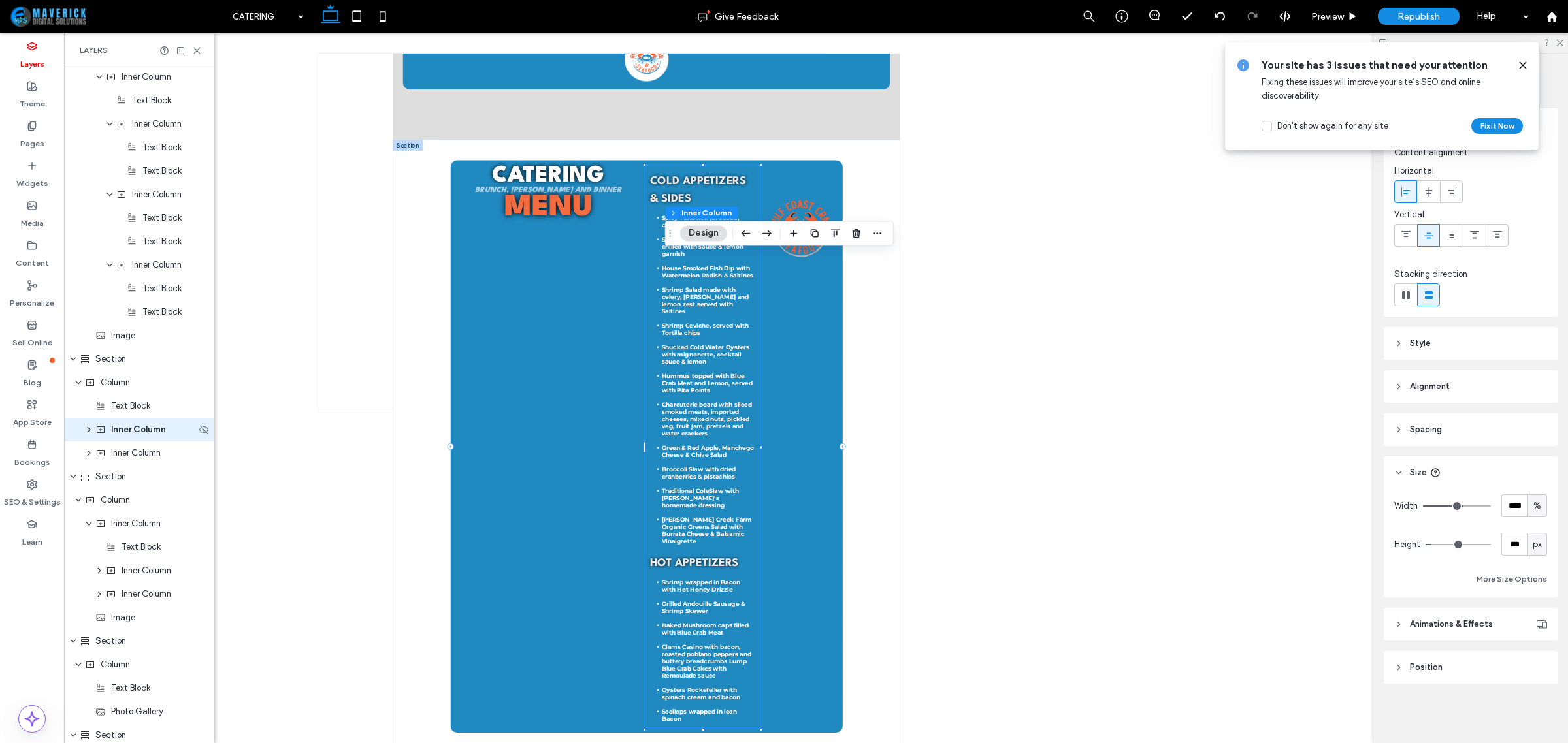
scroll to position [967, 0]
click at [1514, 503] on input "****" at bounding box center [1514, 506] width 26 height 23
type input "**"
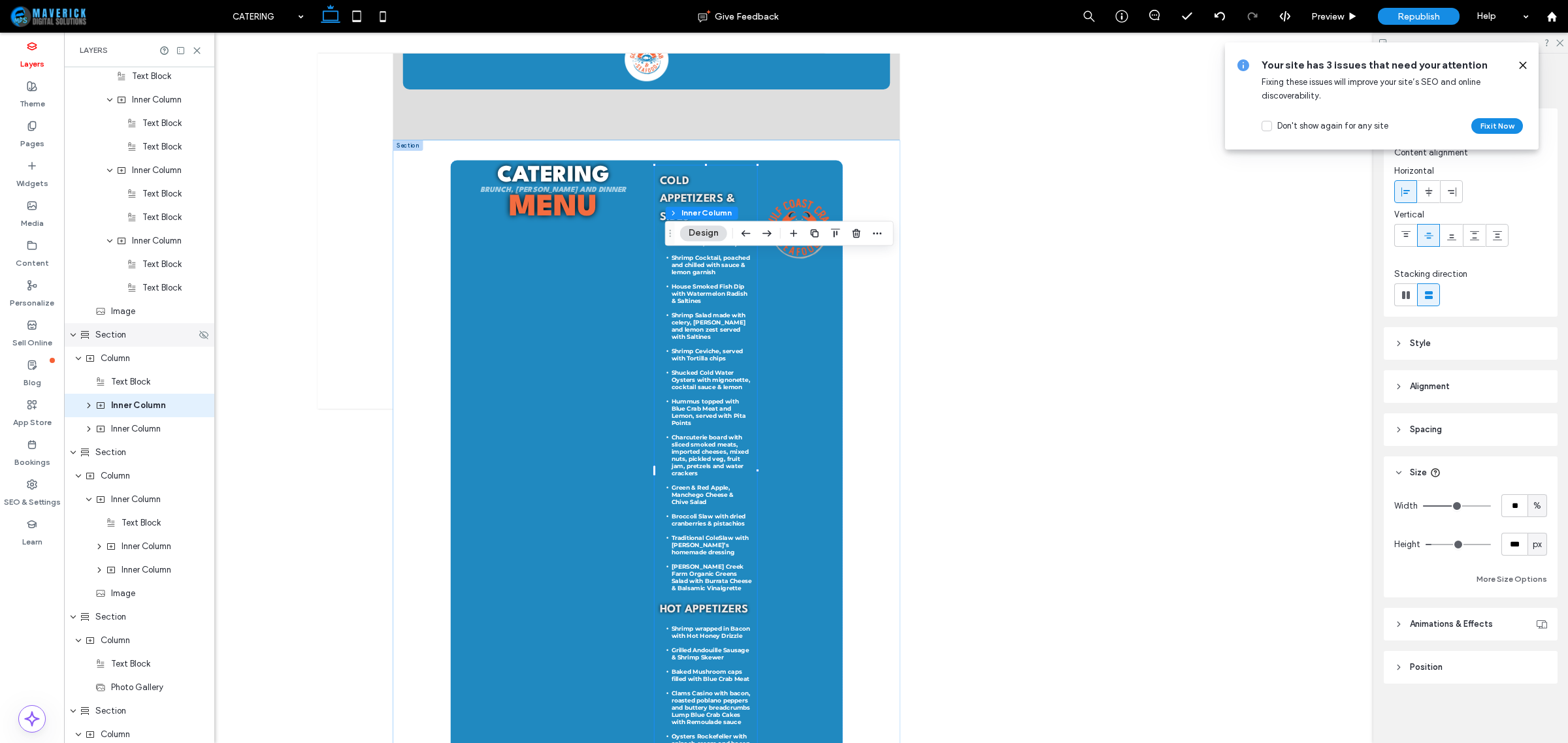
click at [133, 344] on div "Section" at bounding box center [139, 335] width 150 height 24
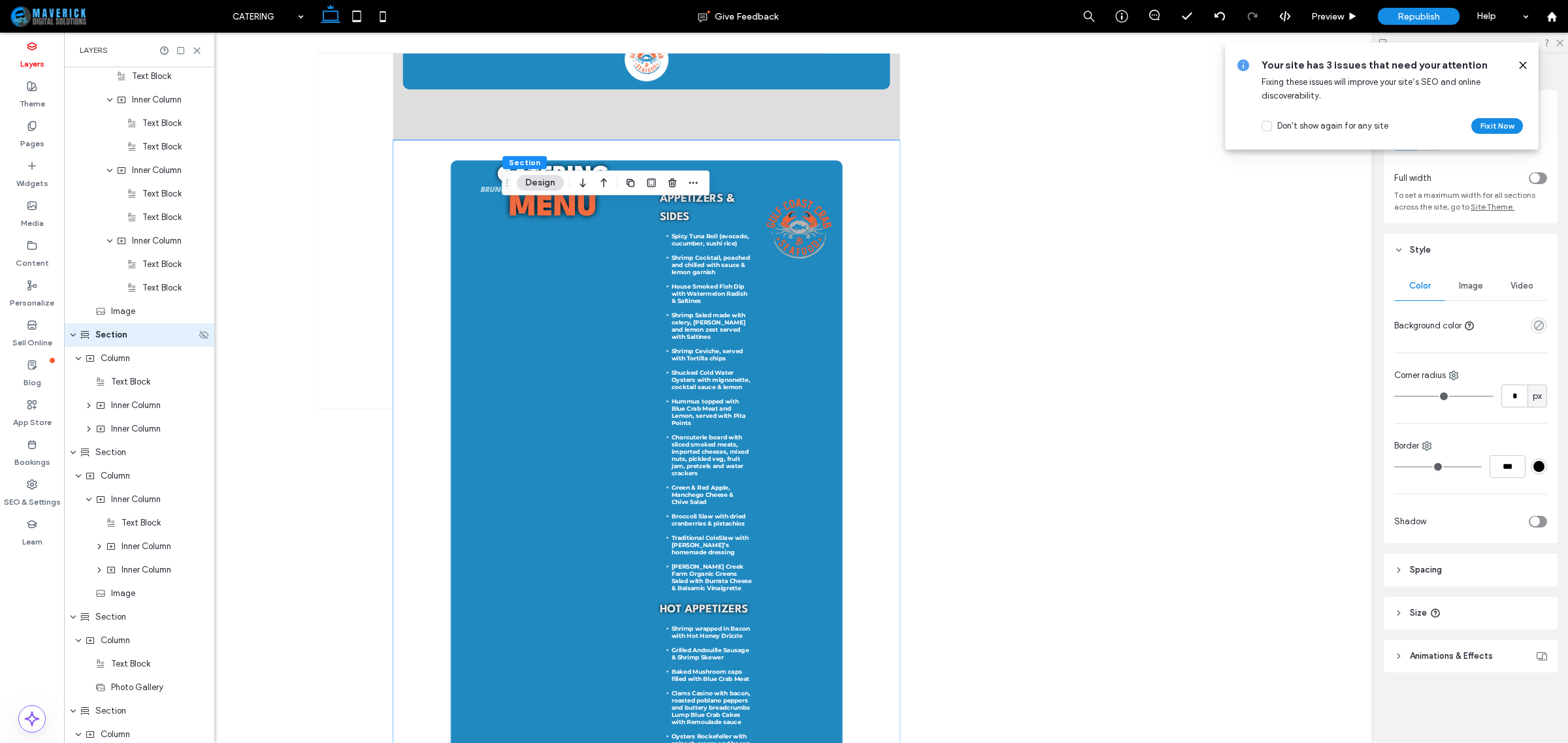
scroll to position [896, 0]
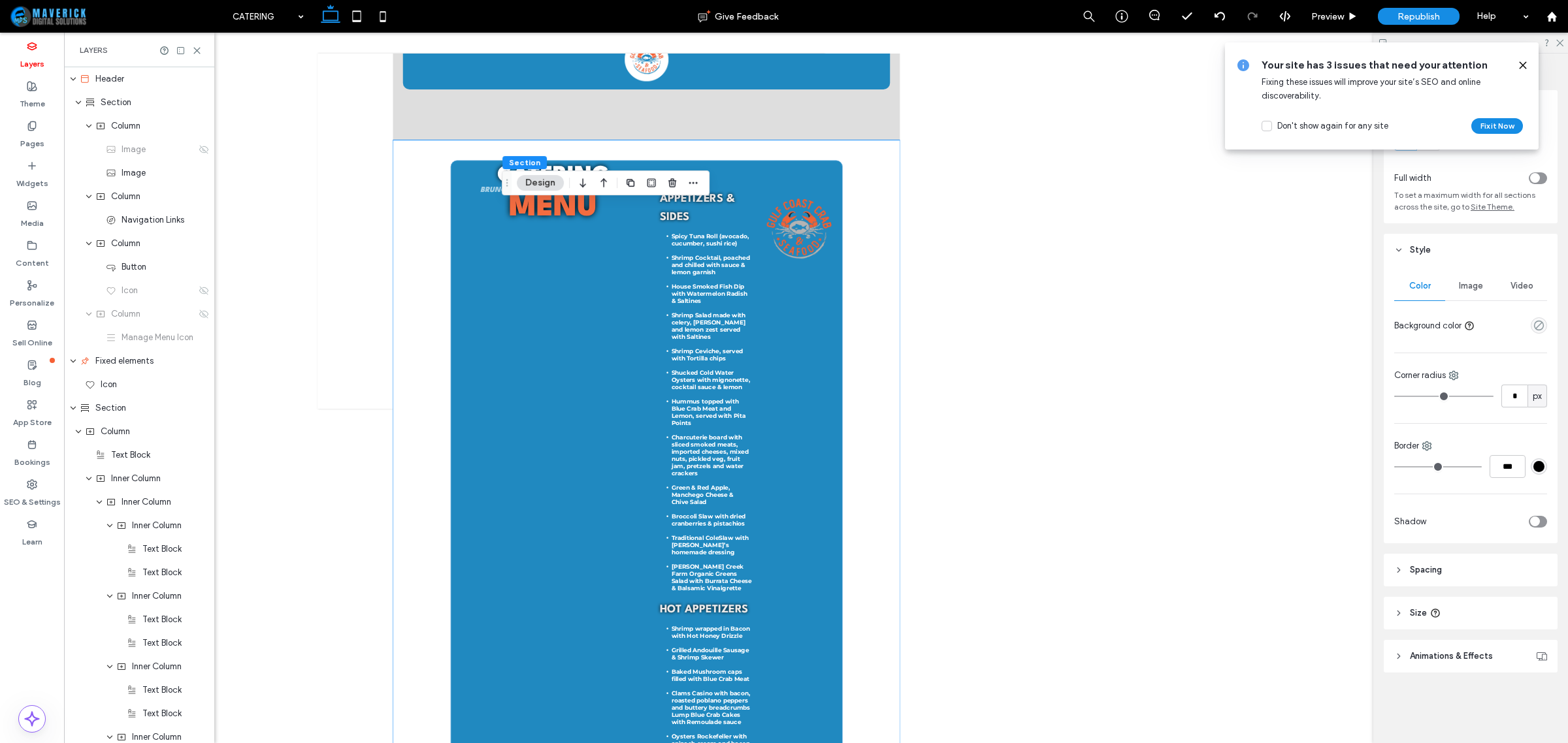
scroll to position [896, 0]
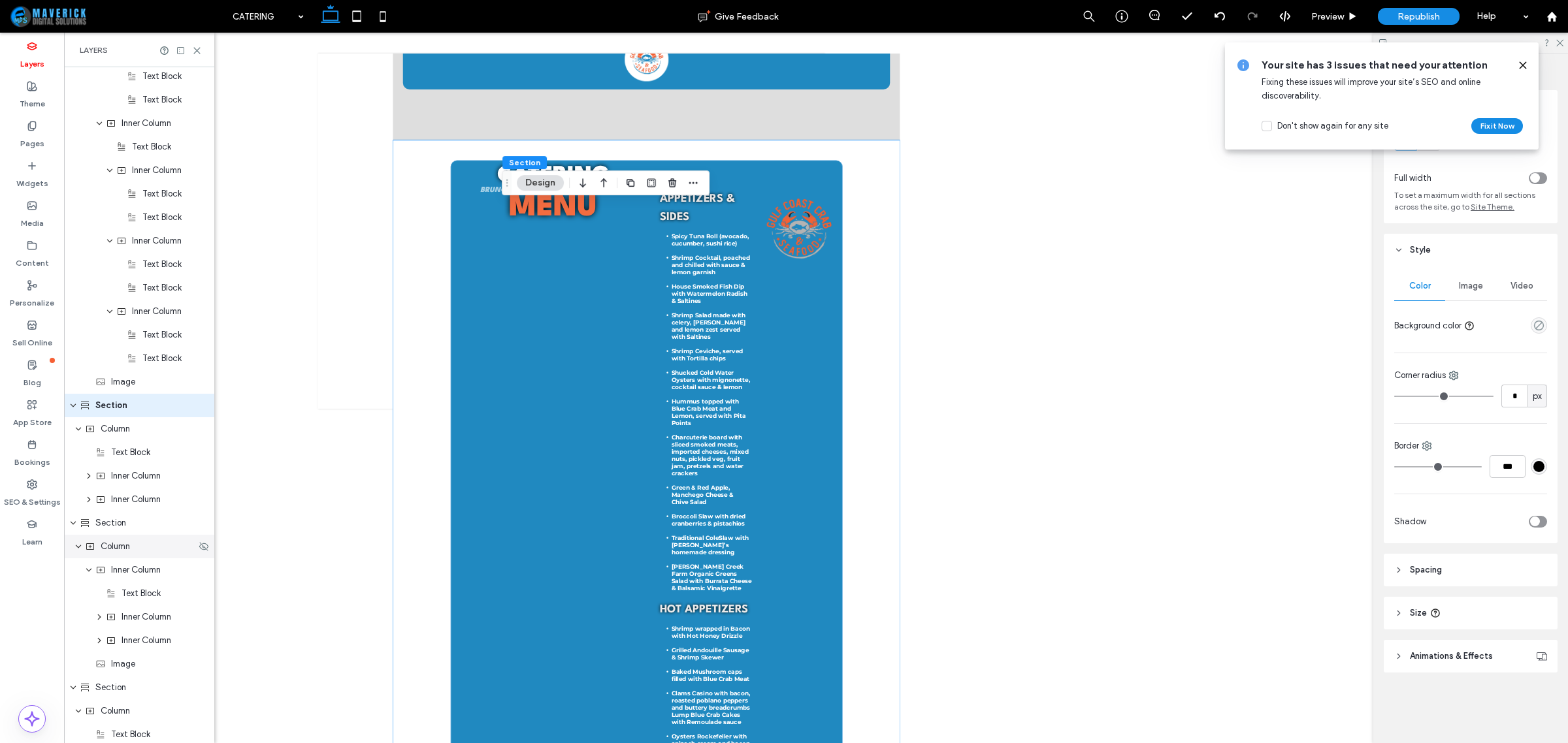
click at [145, 552] on div "Column" at bounding box center [141, 546] width 111 height 13
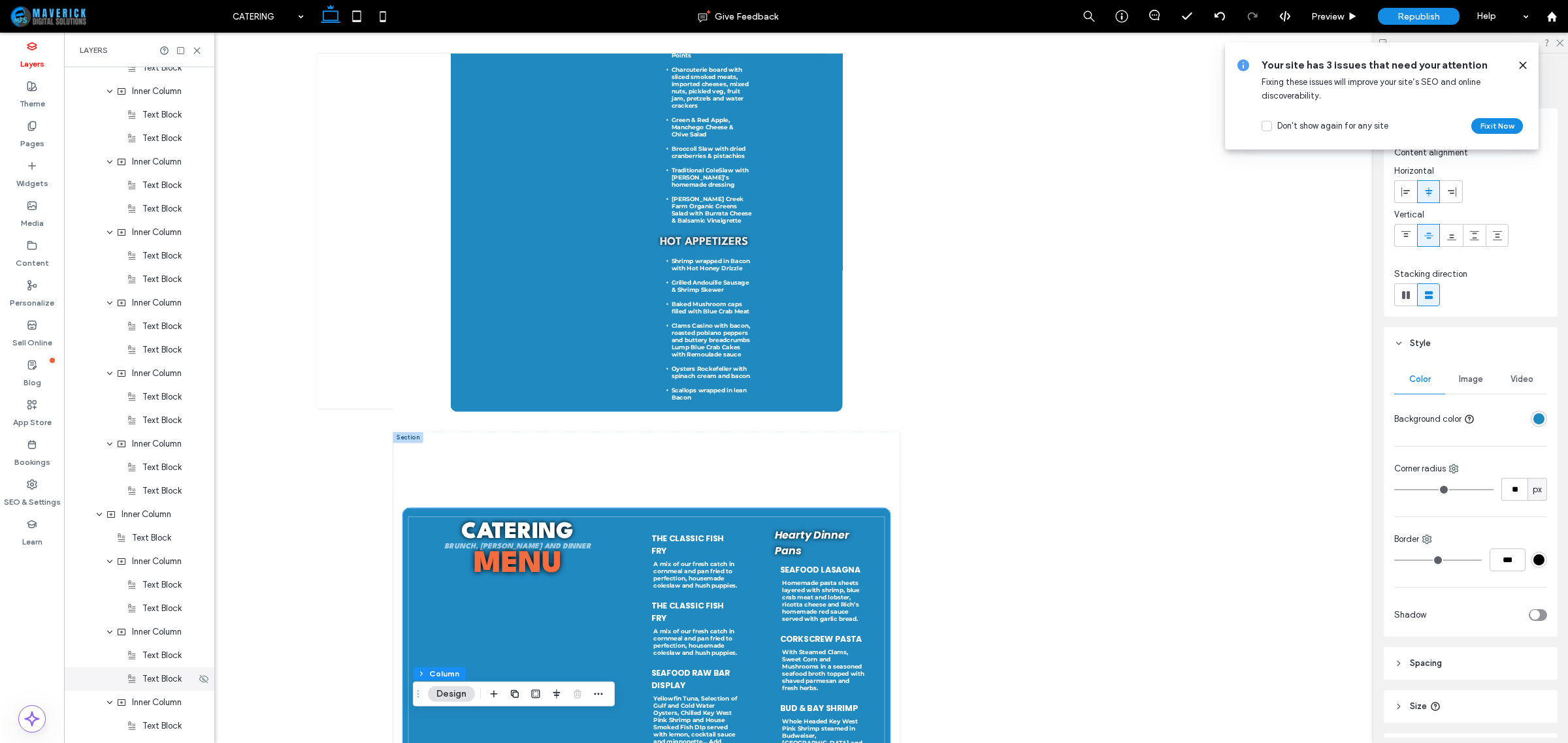
scroll to position [955, 0]
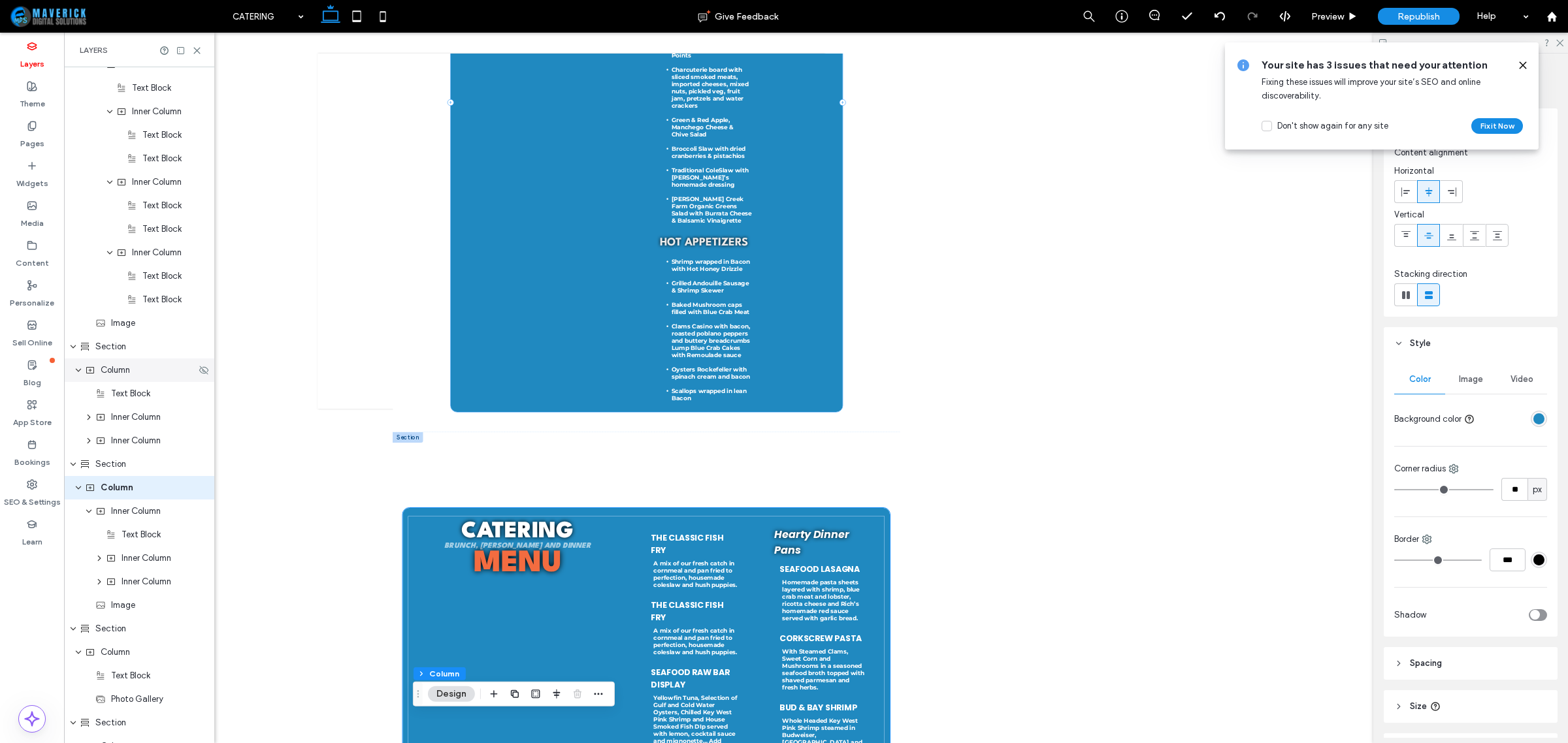
click at [126, 366] on span "Column" at bounding box center [115, 370] width 29 height 13
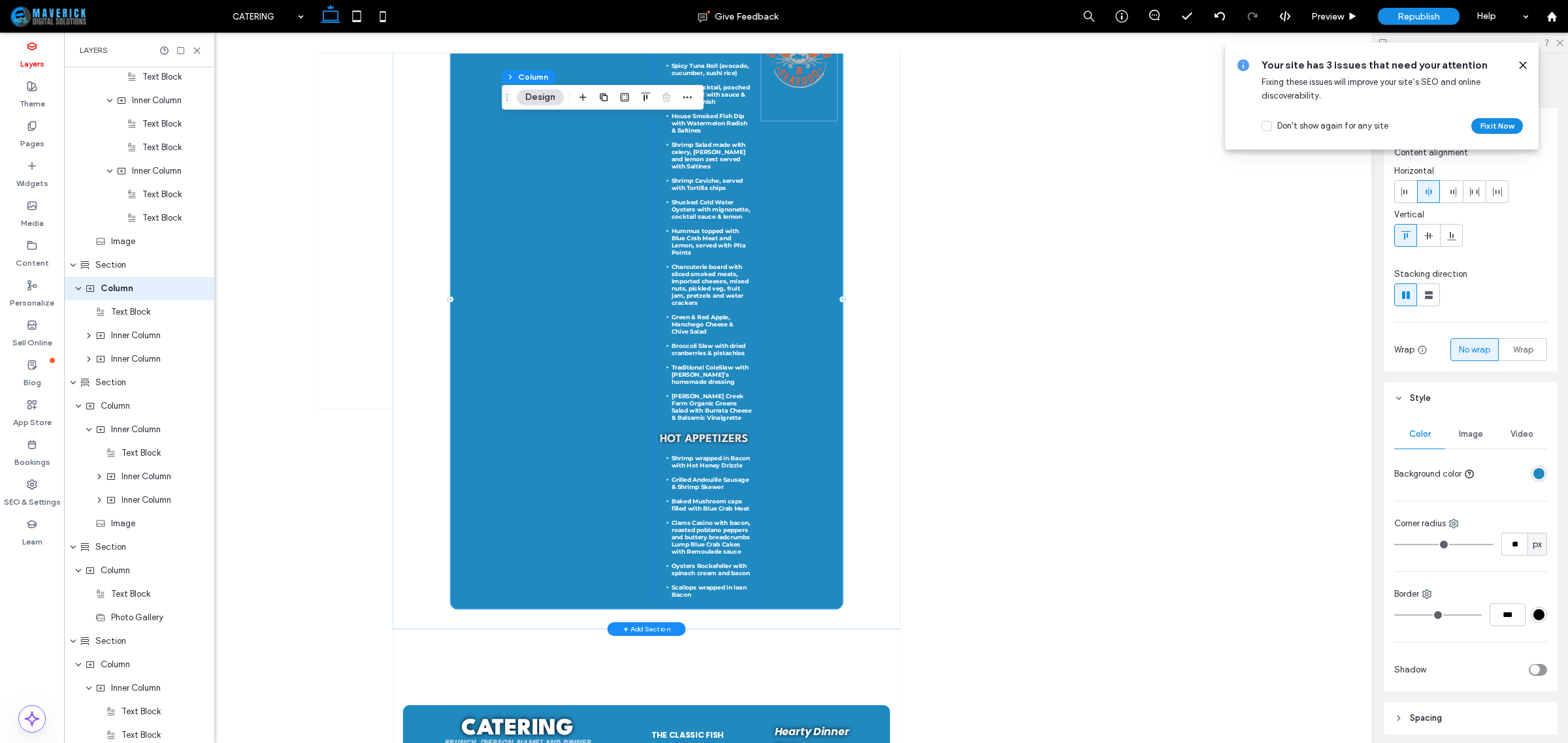
scroll to position [1261, 0]
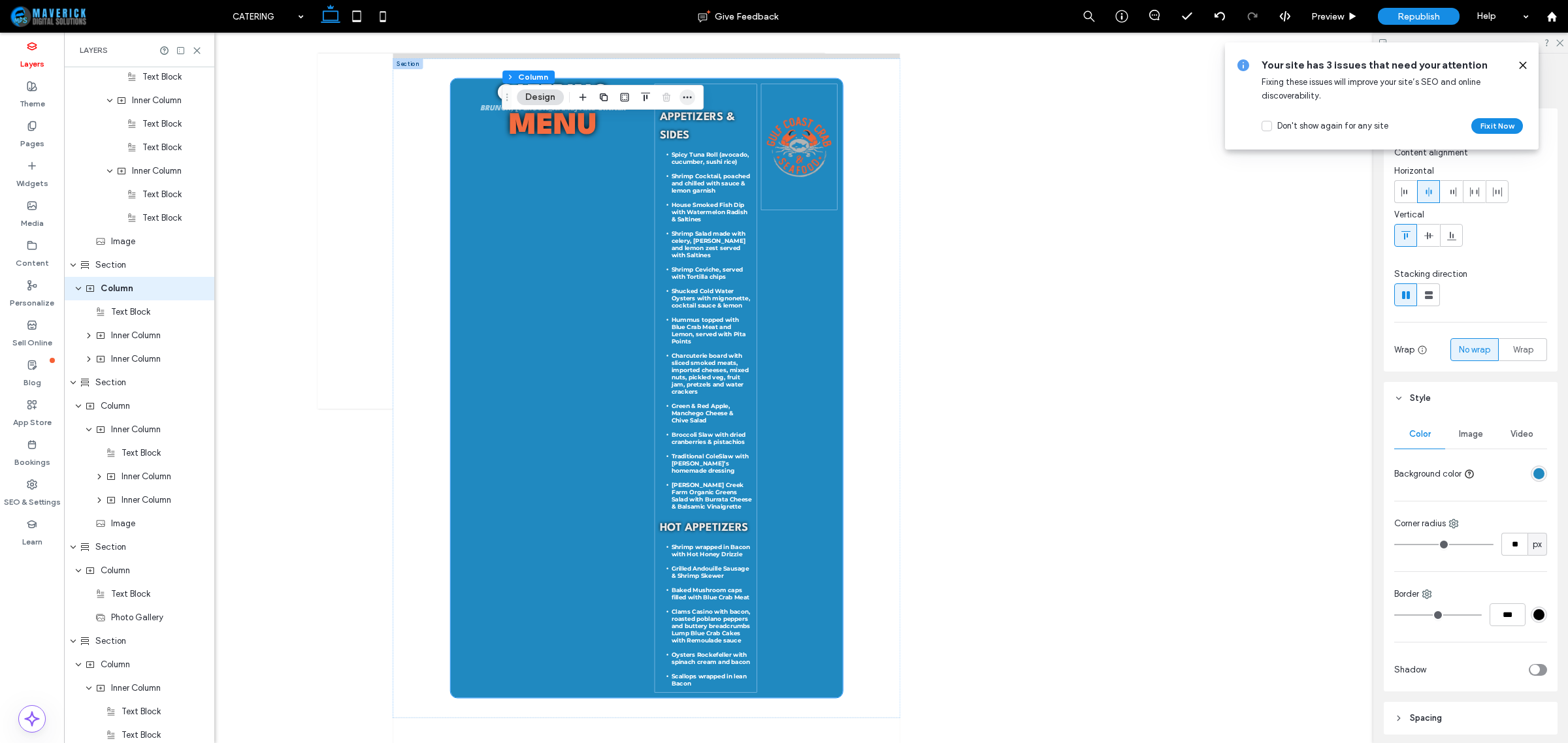
click at [681, 93] on span "button" at bounding box center [688, 97] width 16 height 16
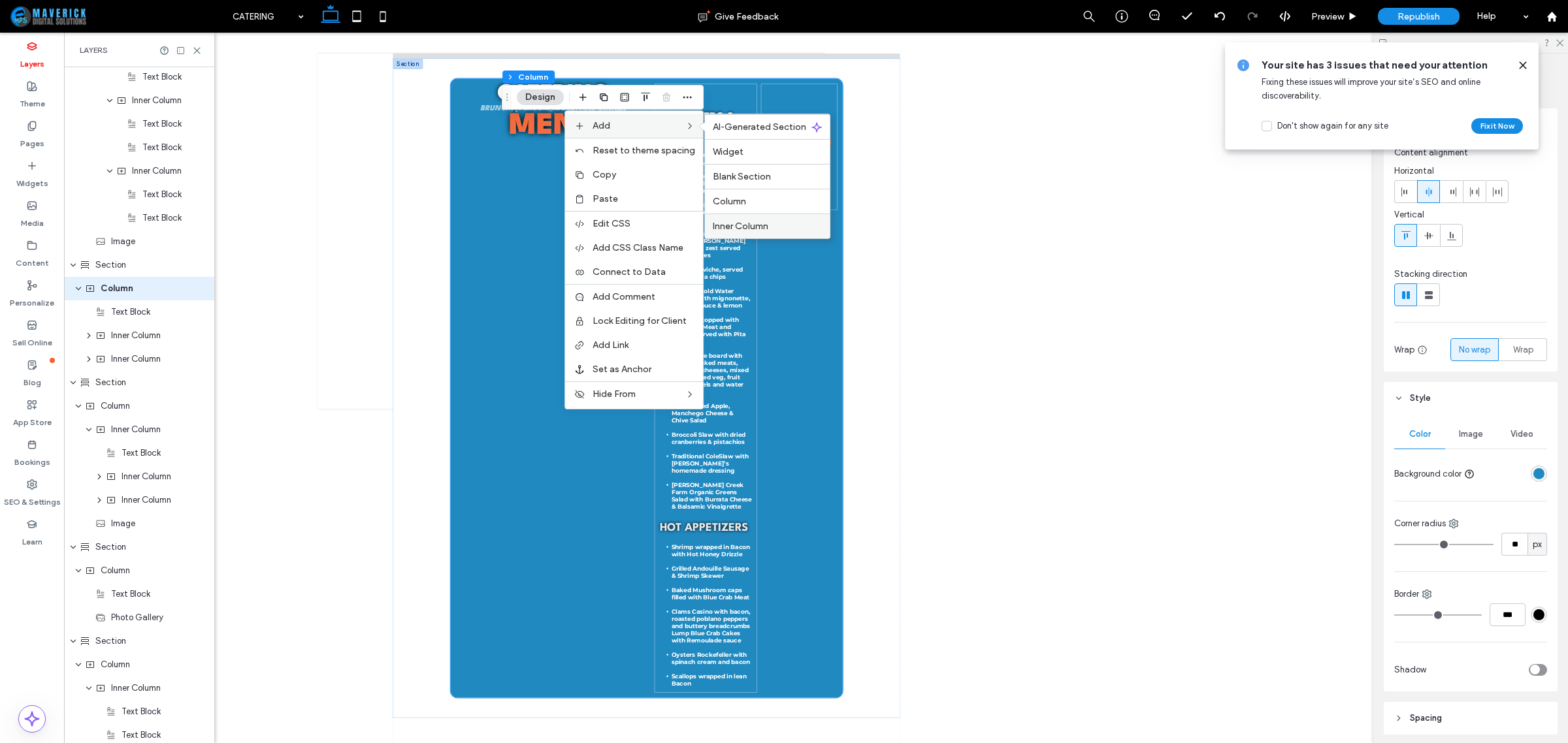
click at [777, 224] on label "Inner Column" at bounding box center [767, 226] width 109 height 11
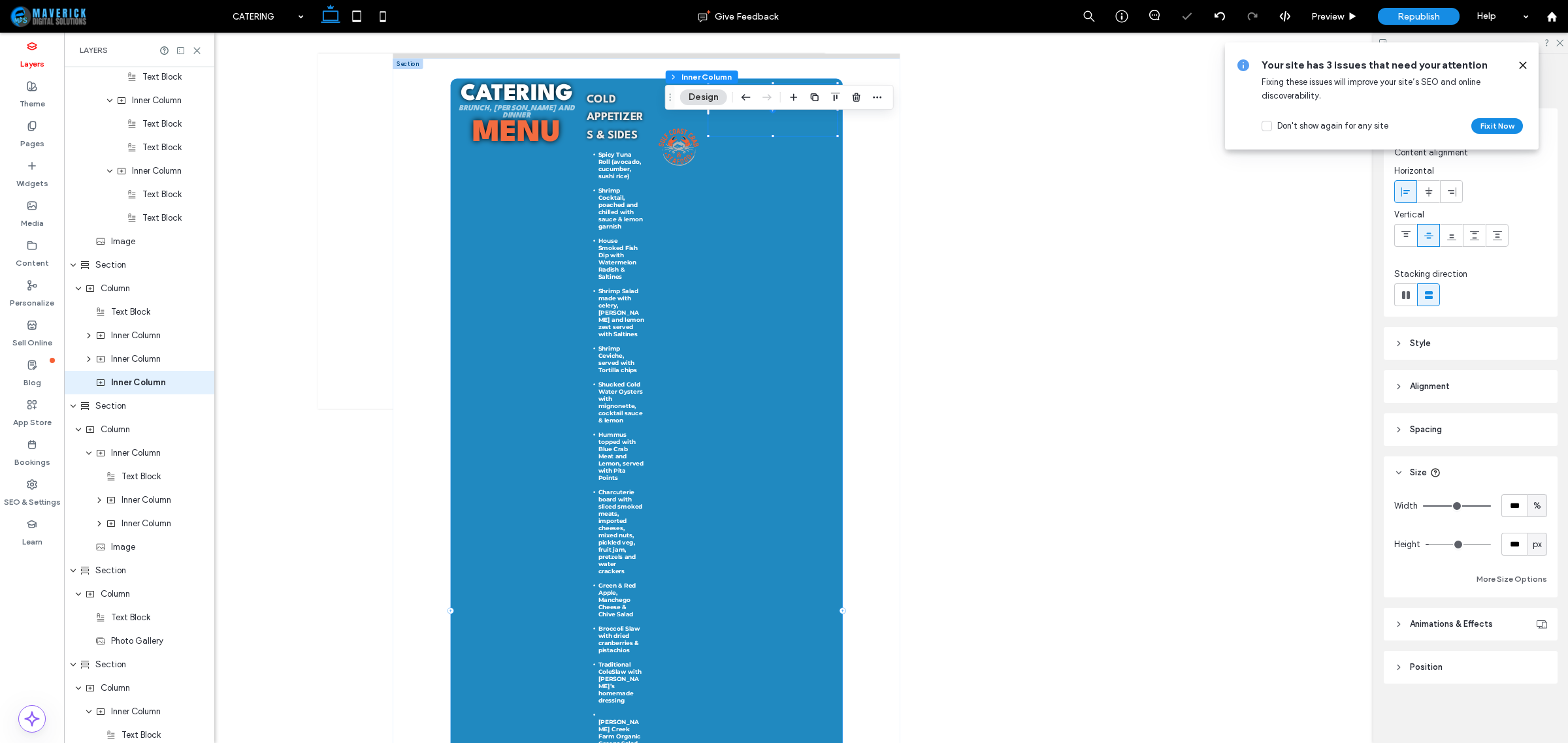
scroll to position [1014, 0]
drag, startPoint x: 135, startPoint y: 409, endPoint x: 133, endPoint y: 331, distance: 78.0
click at [133, 331] on div "Header Section Column Image Image Column Navigation Links Column Button Icon Co…" at bounding box center [139, 193] width 150 height 2281
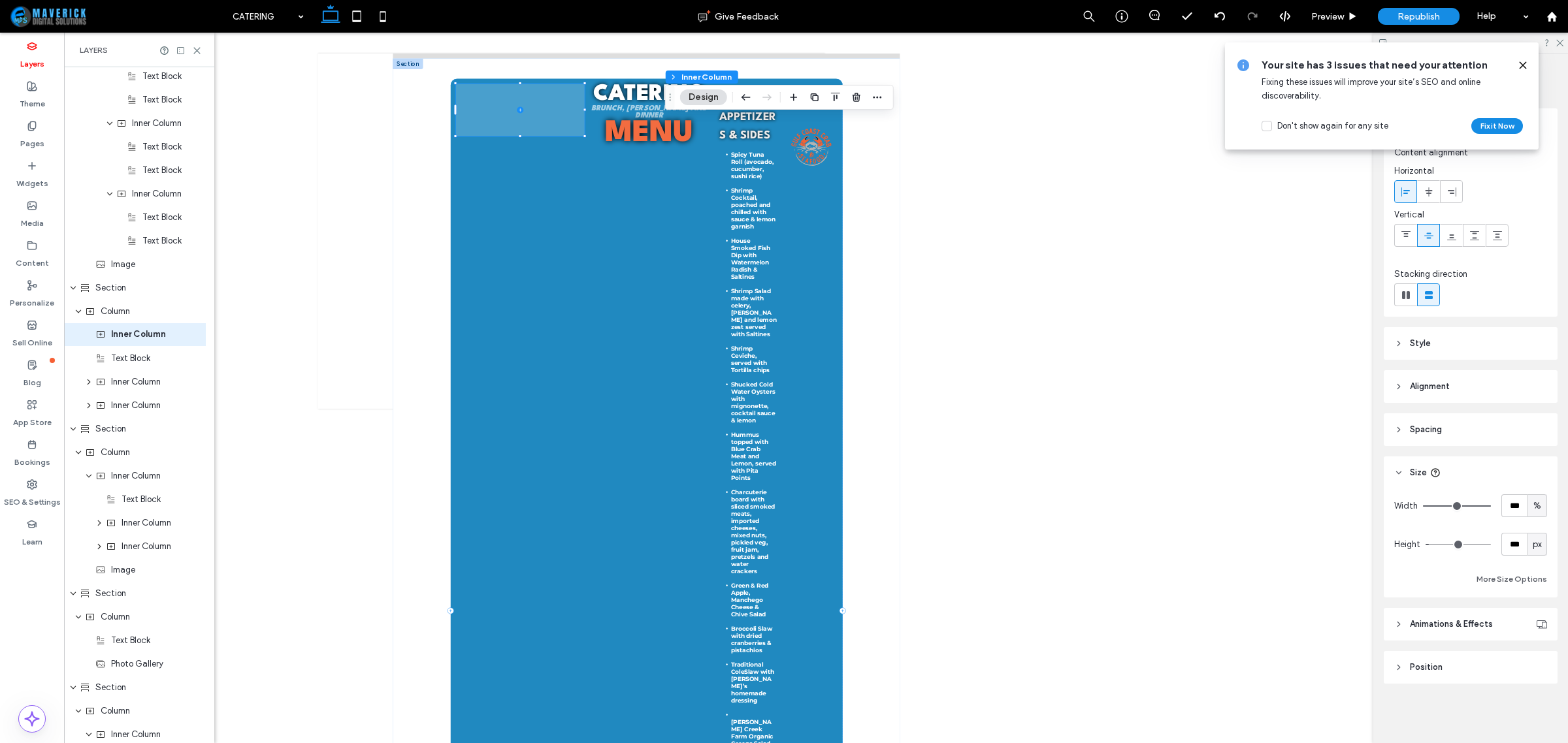
click at [133, 331] on span "Inner Column" at bounding box center [138, 334] width 54 height 13
click at [1524, 66] on use at bounding box center [1522, 65] width 6 height 6
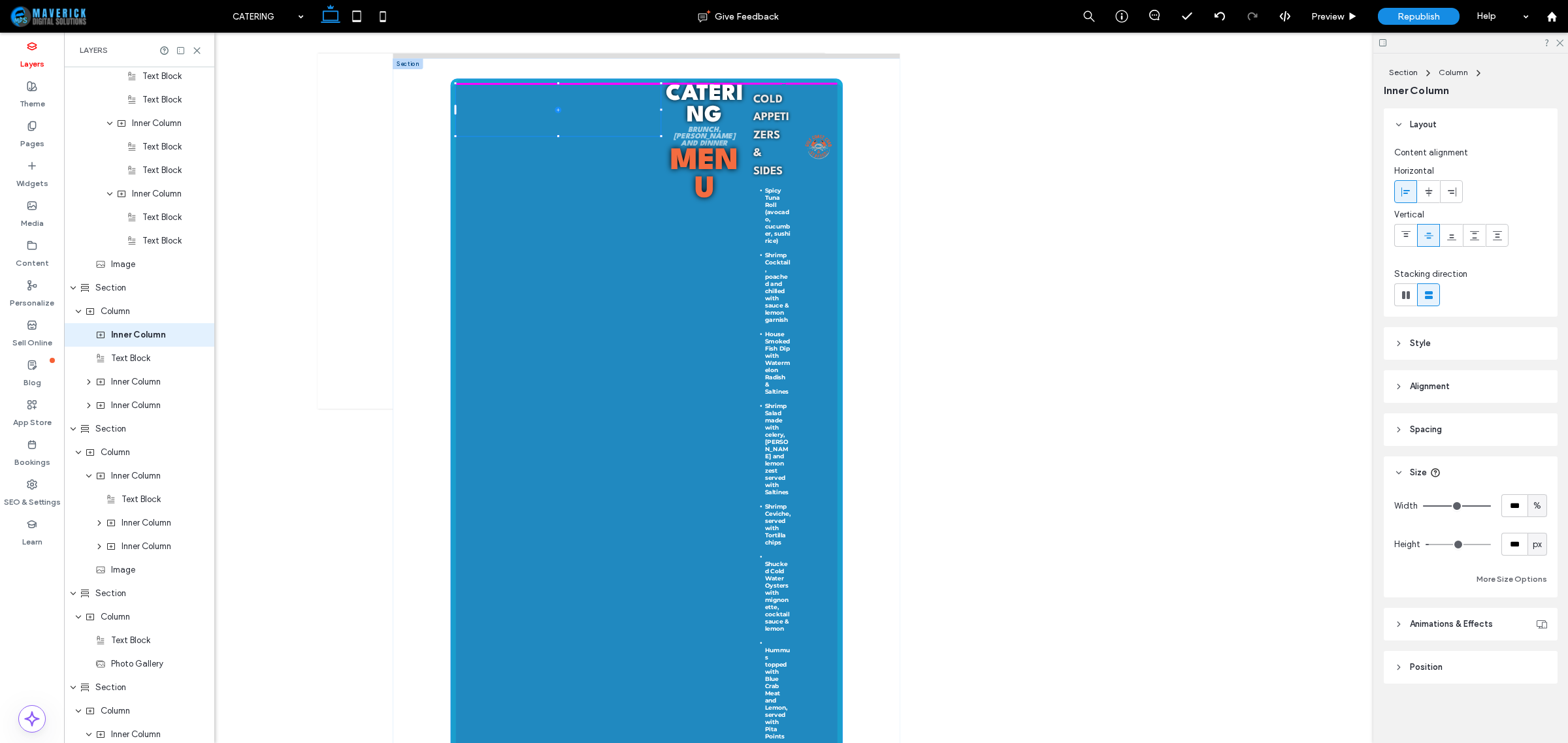
drag, startPoint x: 769, startPoint y: 163, endPoint x: 1370, endPoint y: 211, distance: 602.9
type input "**"
type input "****"
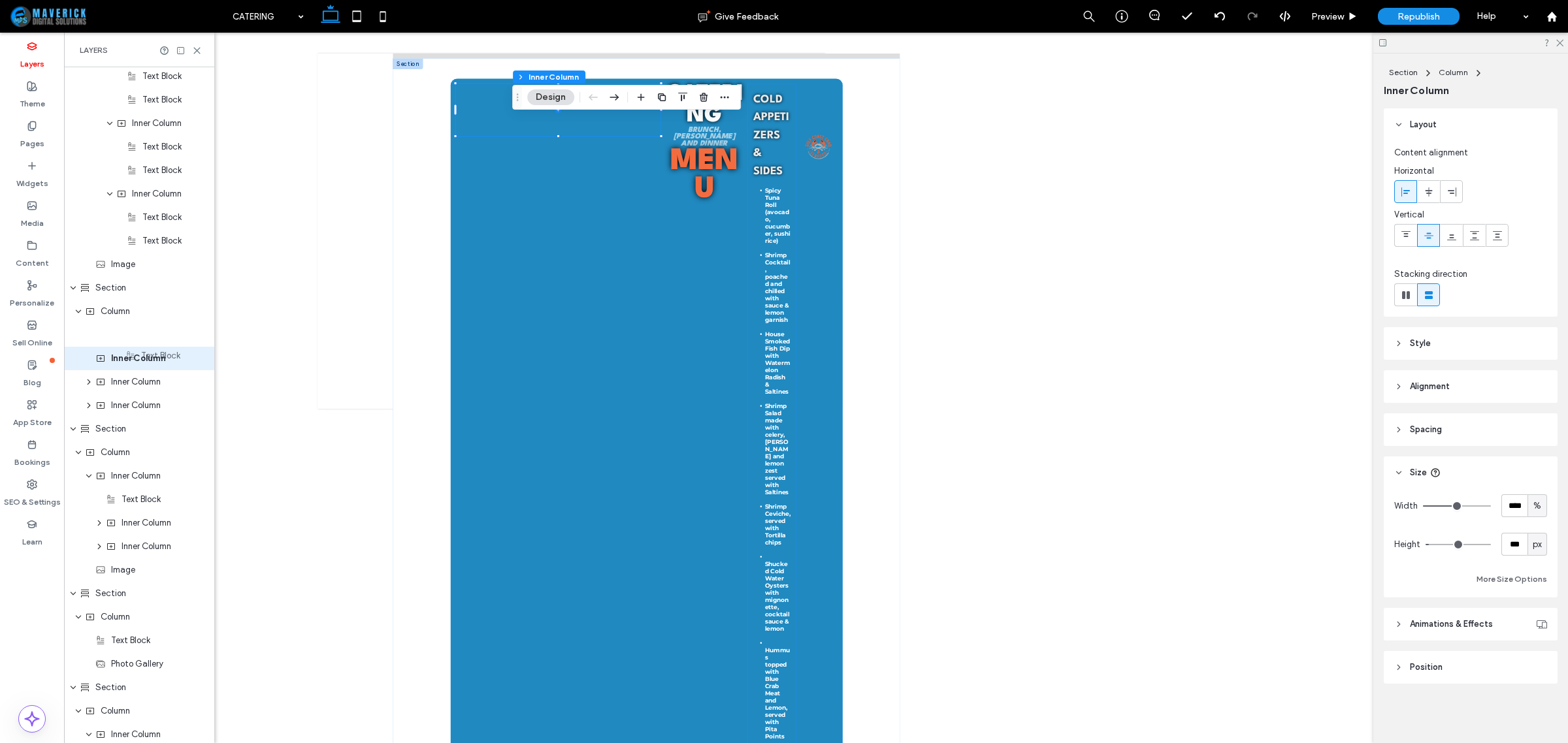
drag, startPoint x: 126, startPoint y: 363, endPoint x: 155, endPoint y: 361, distance: 29.1
click at [155, 361] on div "Header Section Column Image Image Column Navigation Links Column Button Icon Co…" at bounding box center [139, 193] width 150 height 2281
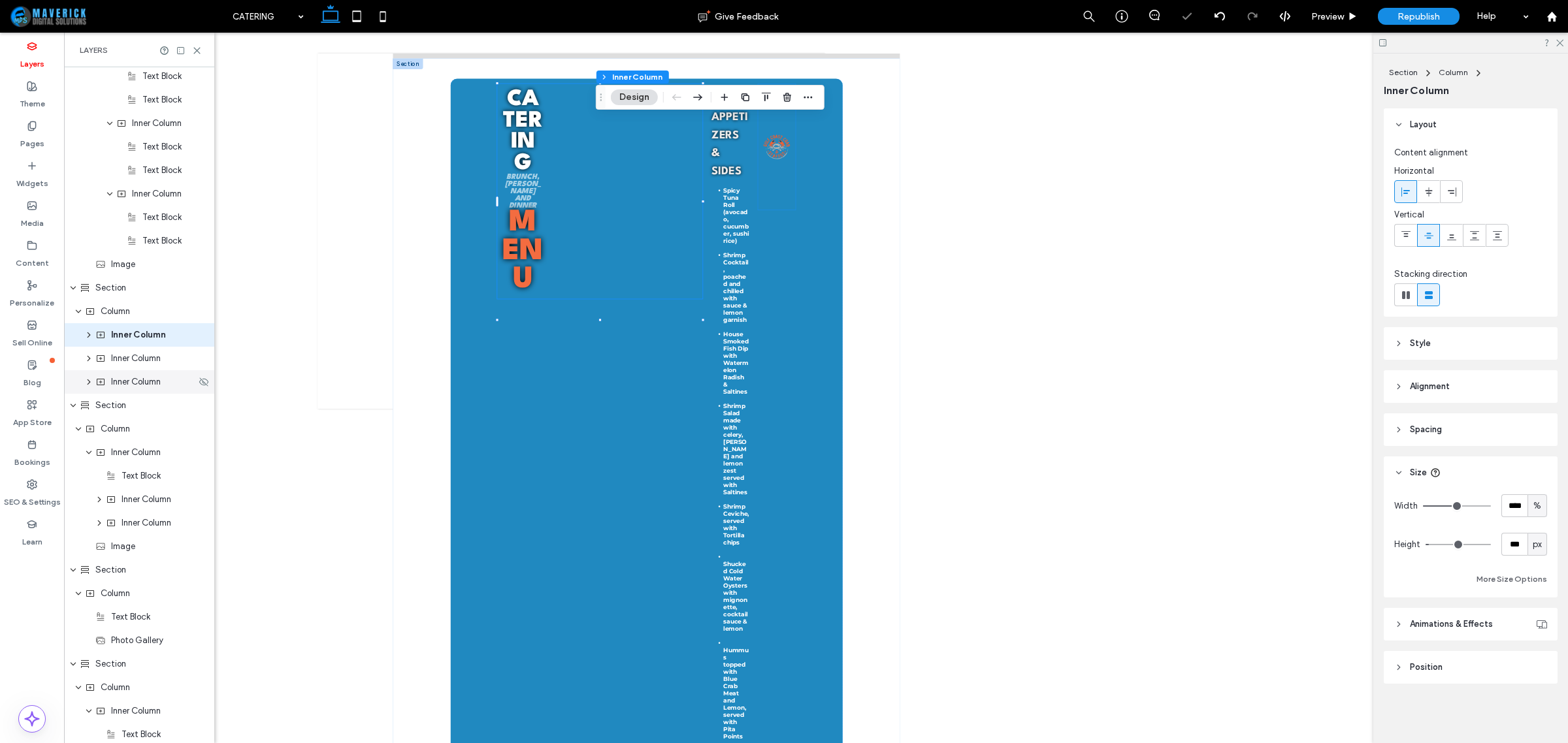
scroll to position [1036, 0]
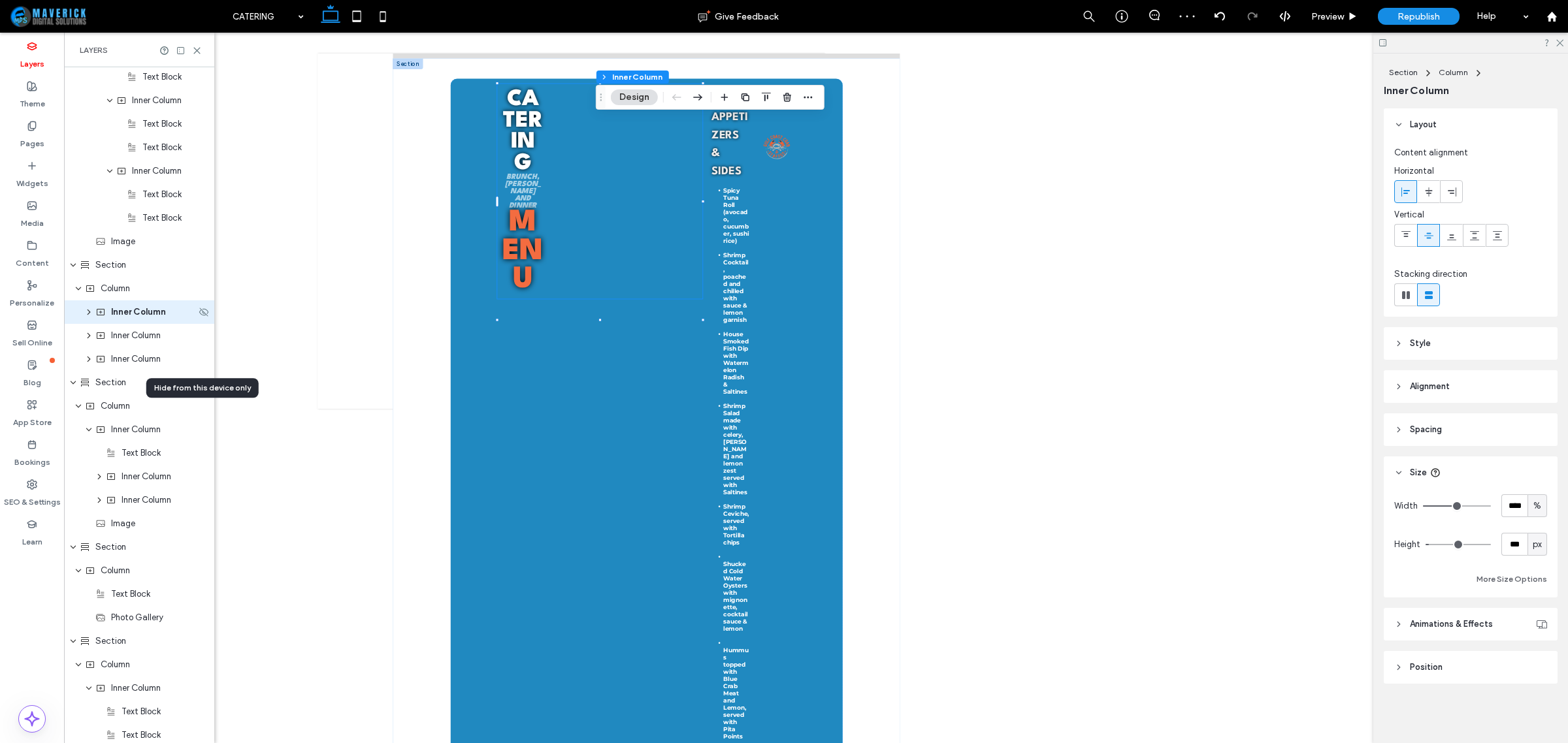
click at [89, 313] on use "expand Inner Column" at bounding box center [90, 313] width 4 height 5
drag, startPoint x: 132, startPoint y: 370, endPoint x: 148, endPoint y: 321, distance: 51.5
click at [148, 321] on div "Header Section Column Image Image Column Navigation Links Column Button Icon Co…" at bounding box center [139, 170] width 150 height 2281
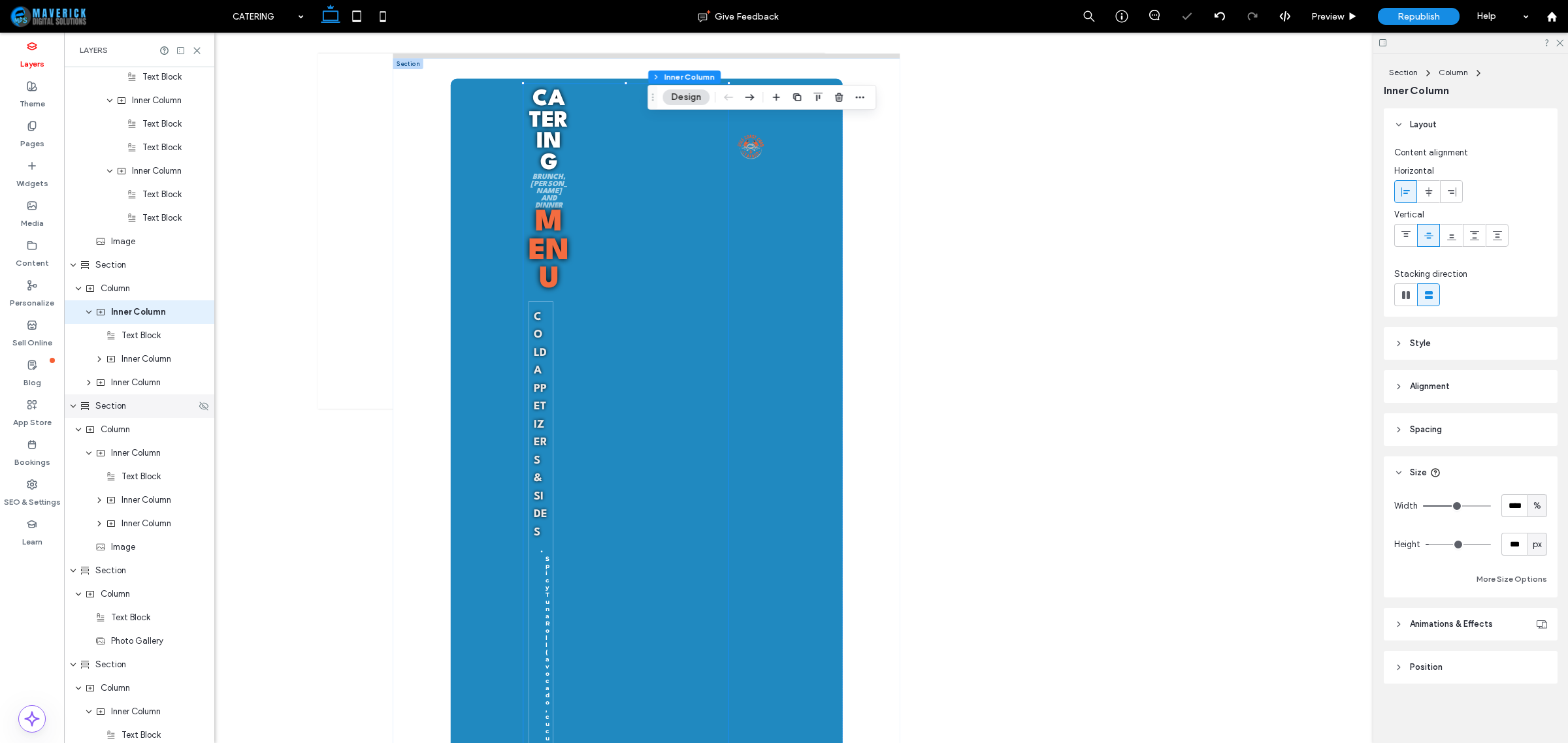
scroll to position [1060, 0]
drag, startPoint x: 132, startPoint y: 361, endPoint x: 150, endPoint y: 294, distance: 69.4
click at [150, 294] on div "Header Section Column Image Image Column Navigation Links Column Button Icon Co…" at bounding box center [139, 147] width 150 height 2281
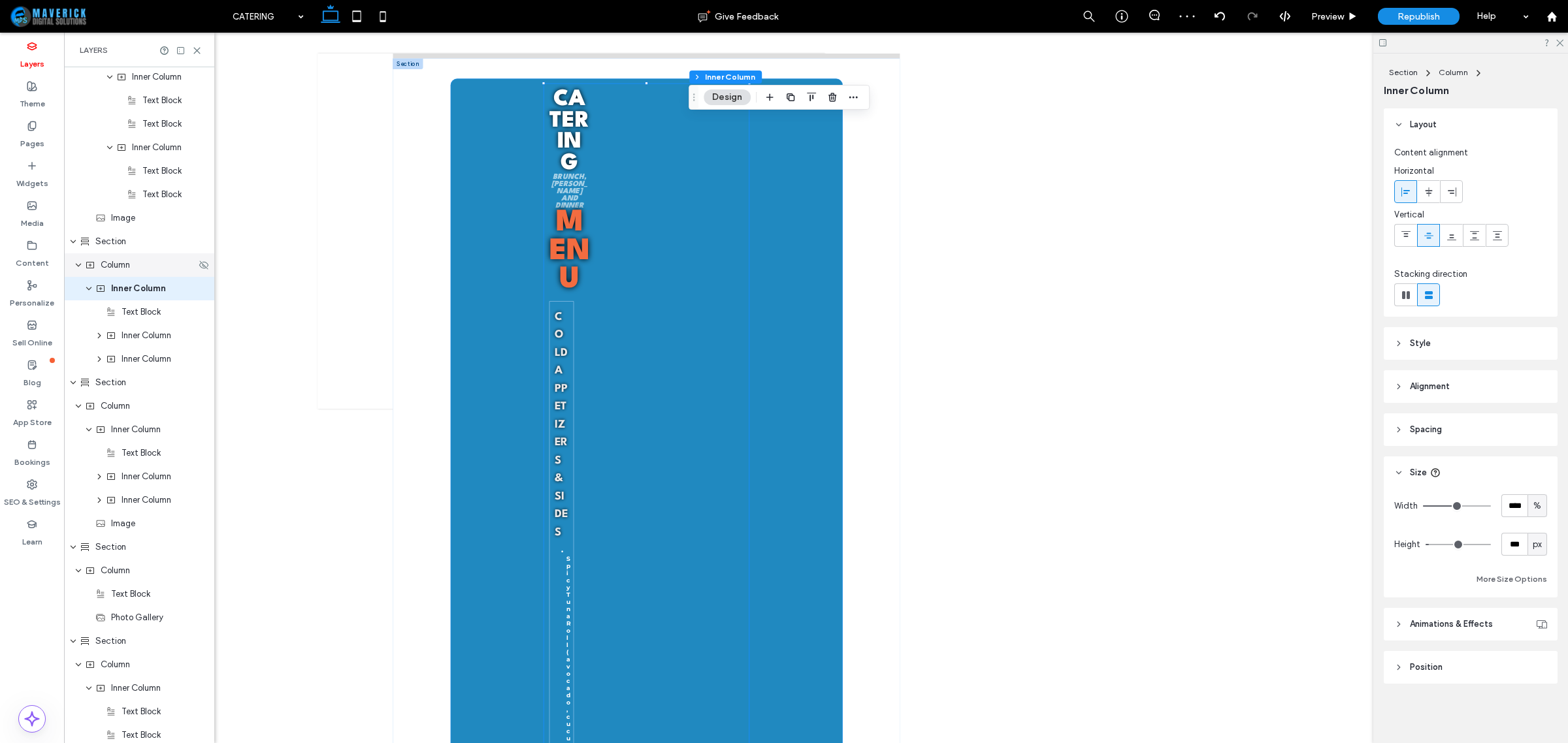
click at [121, 265] on span "Column" at bounding box center [115, 265] width 29 height 13
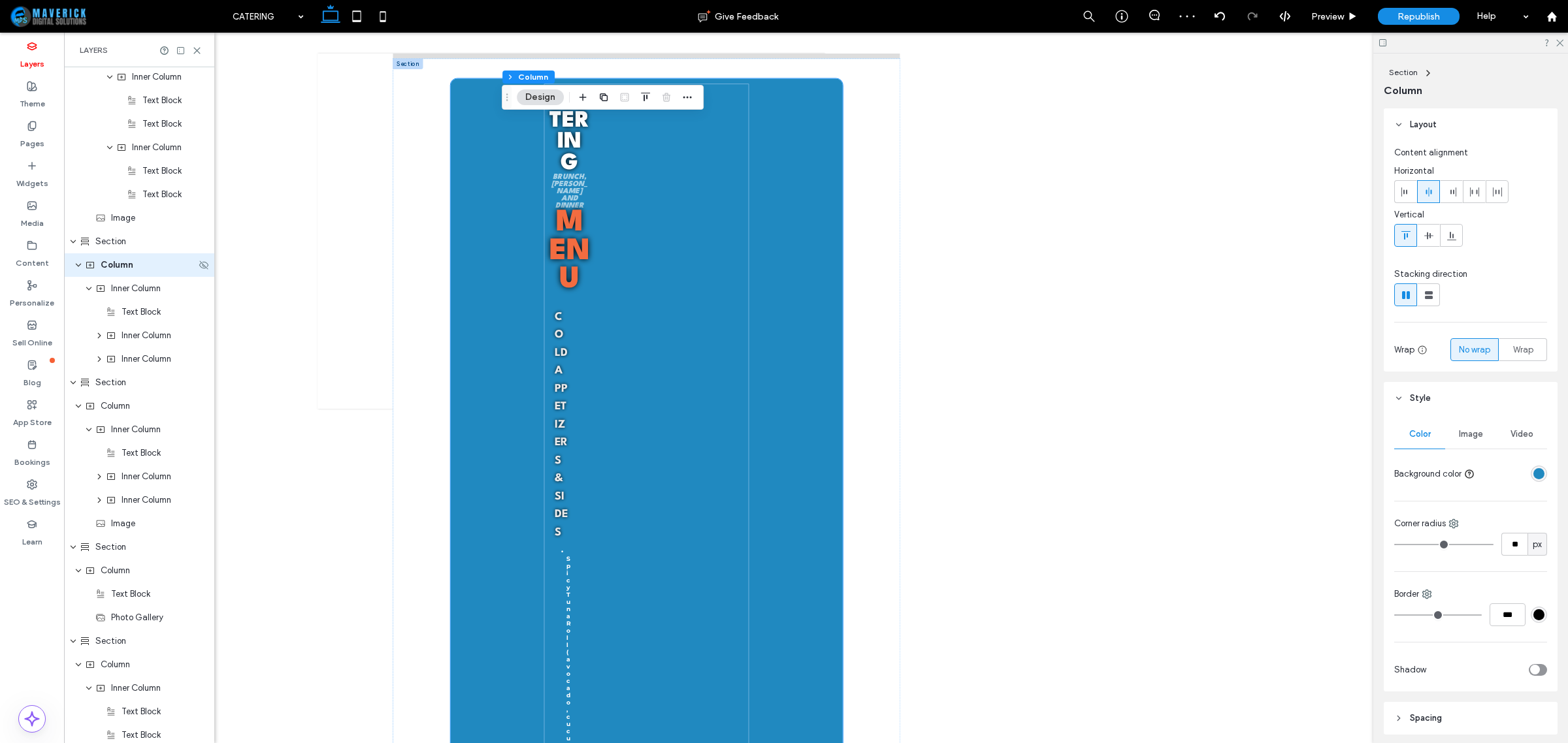
scroll to position [920, 0]
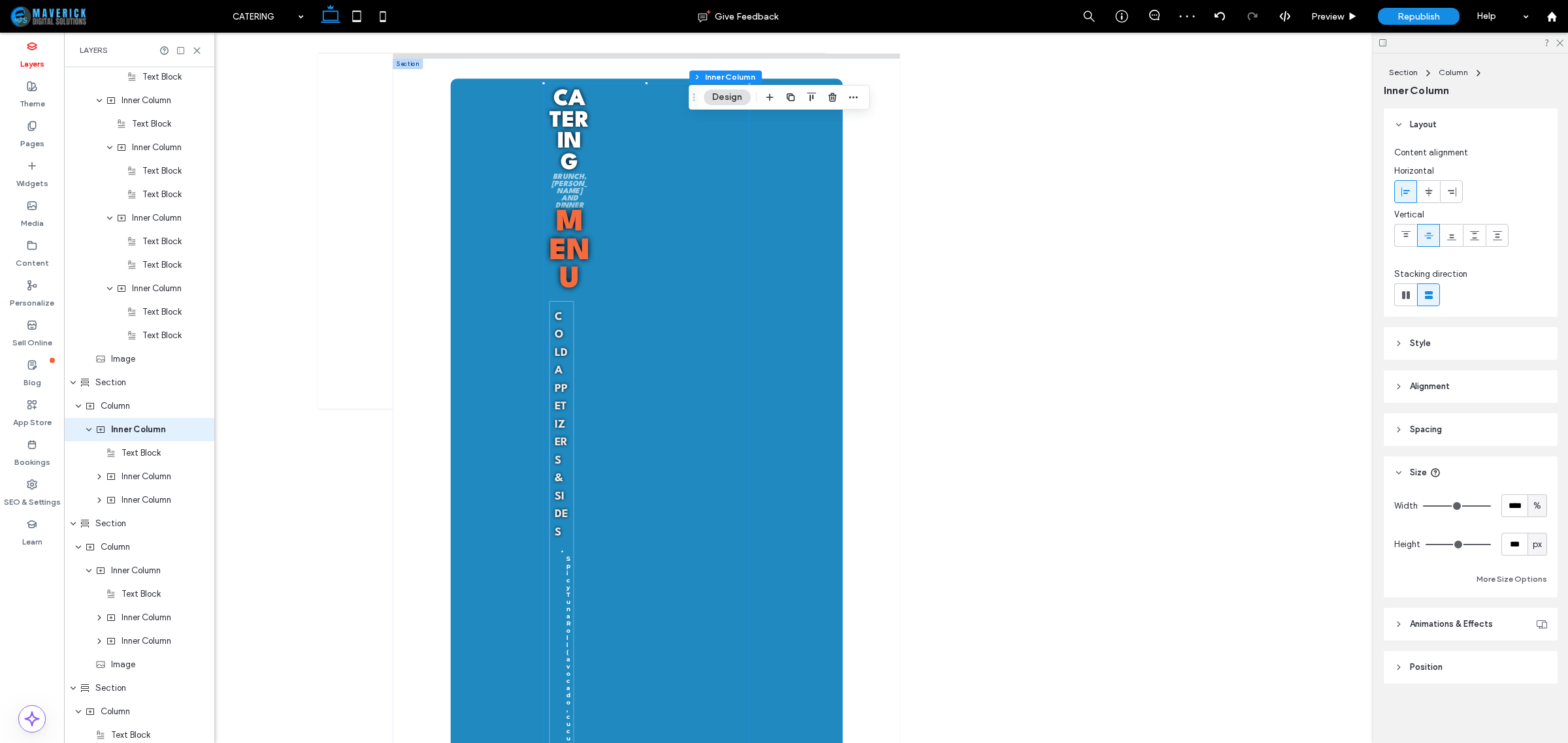
scroll to position [942, 0]
click at [133, 389] on div "Column" at bounding box center [139, 382] width 150 height 24
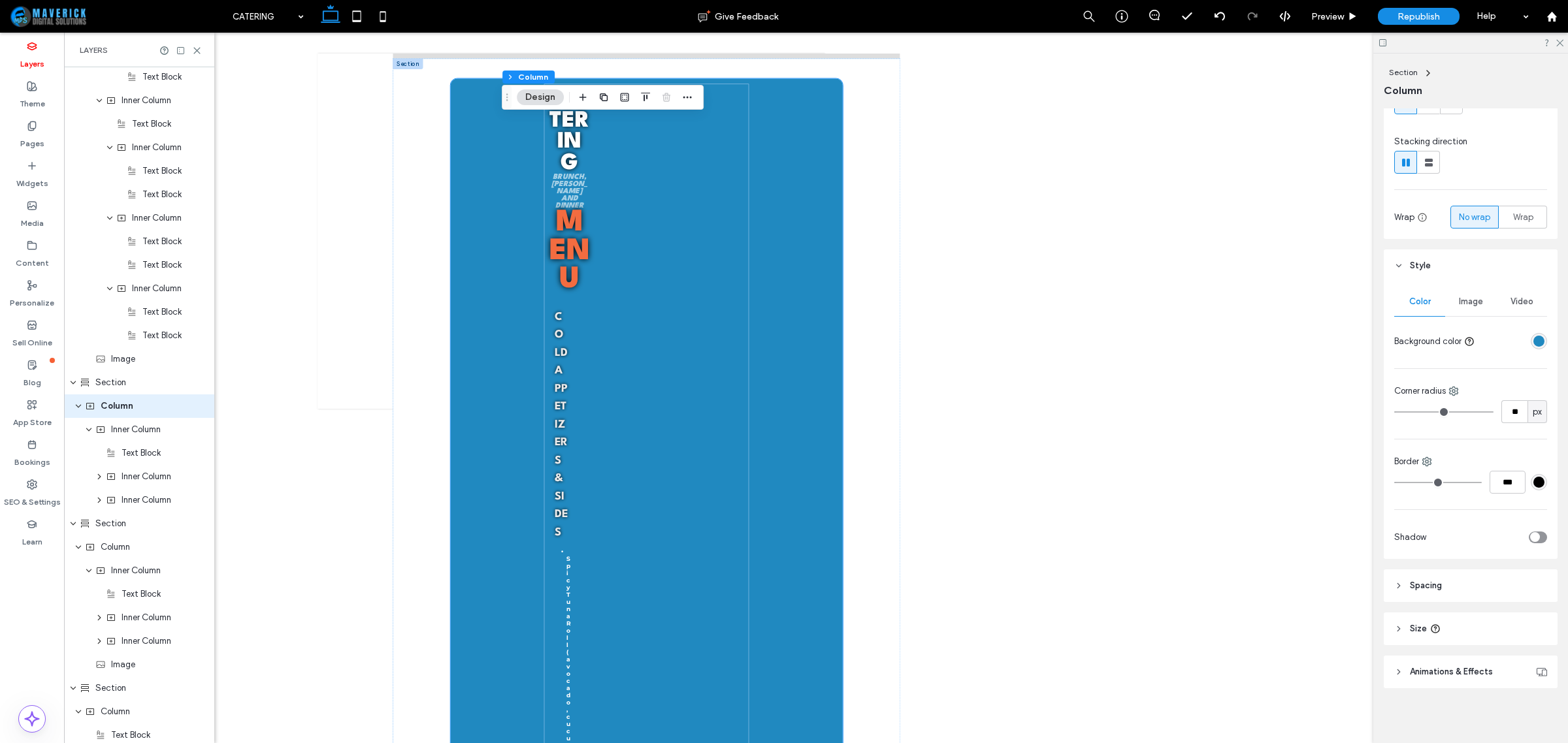
scroll to position [134, 0]
click at [1473, 588] on header "Spacing" at bounding box center [1470, 583] width 174 height 32
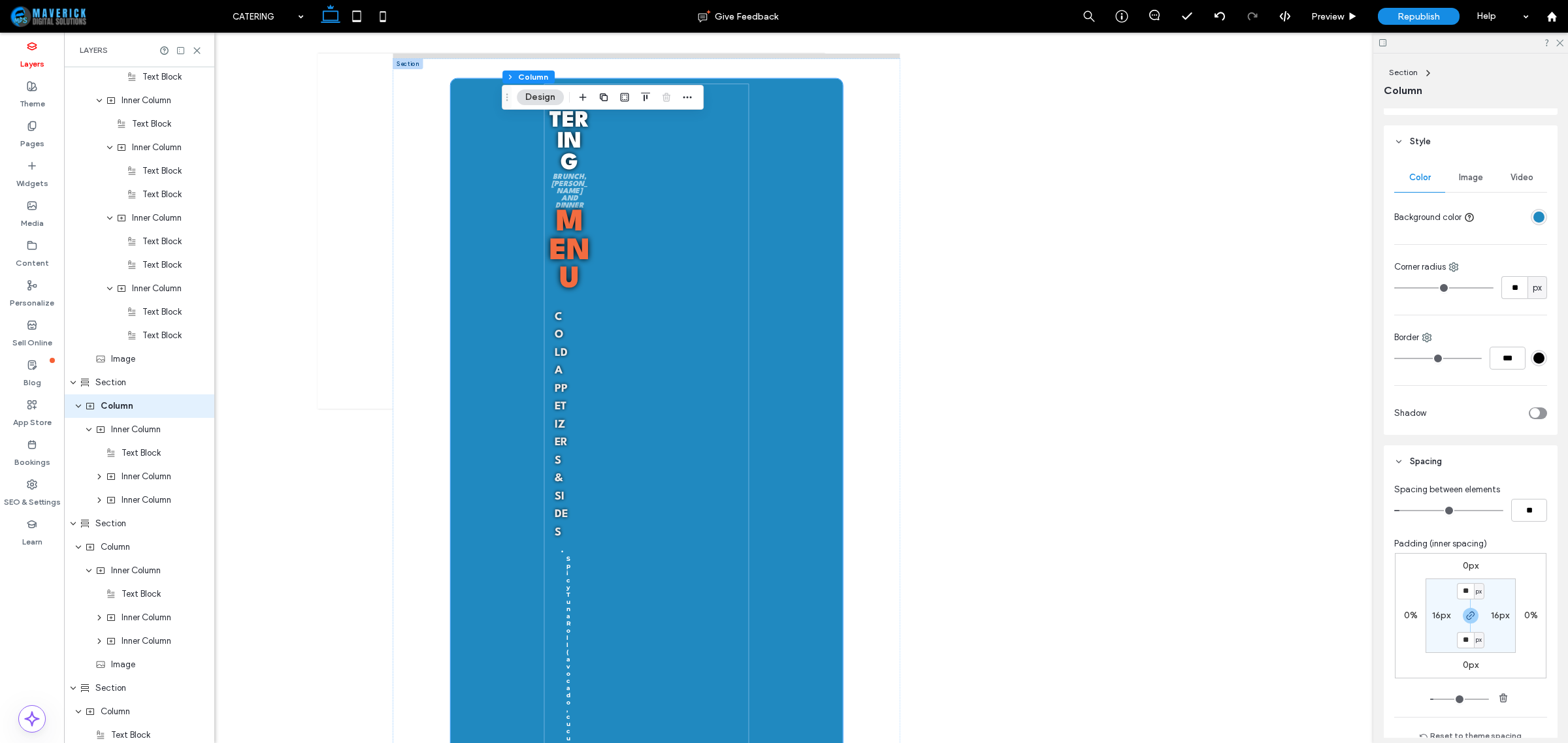
scroll to position [412, 0]
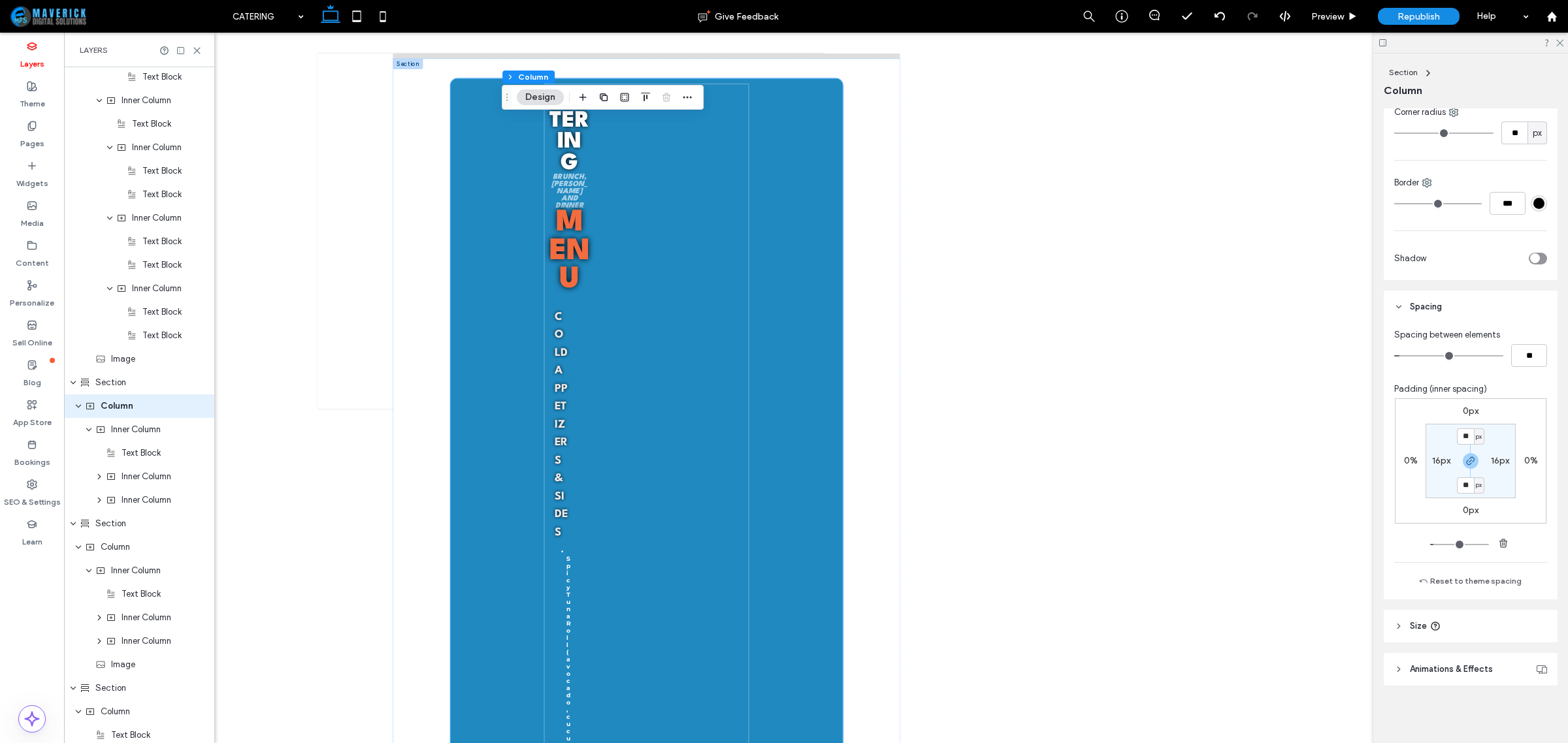
click at [1473, 628] on header "Size" at bounding box center [1470, 626] width 174 height 32
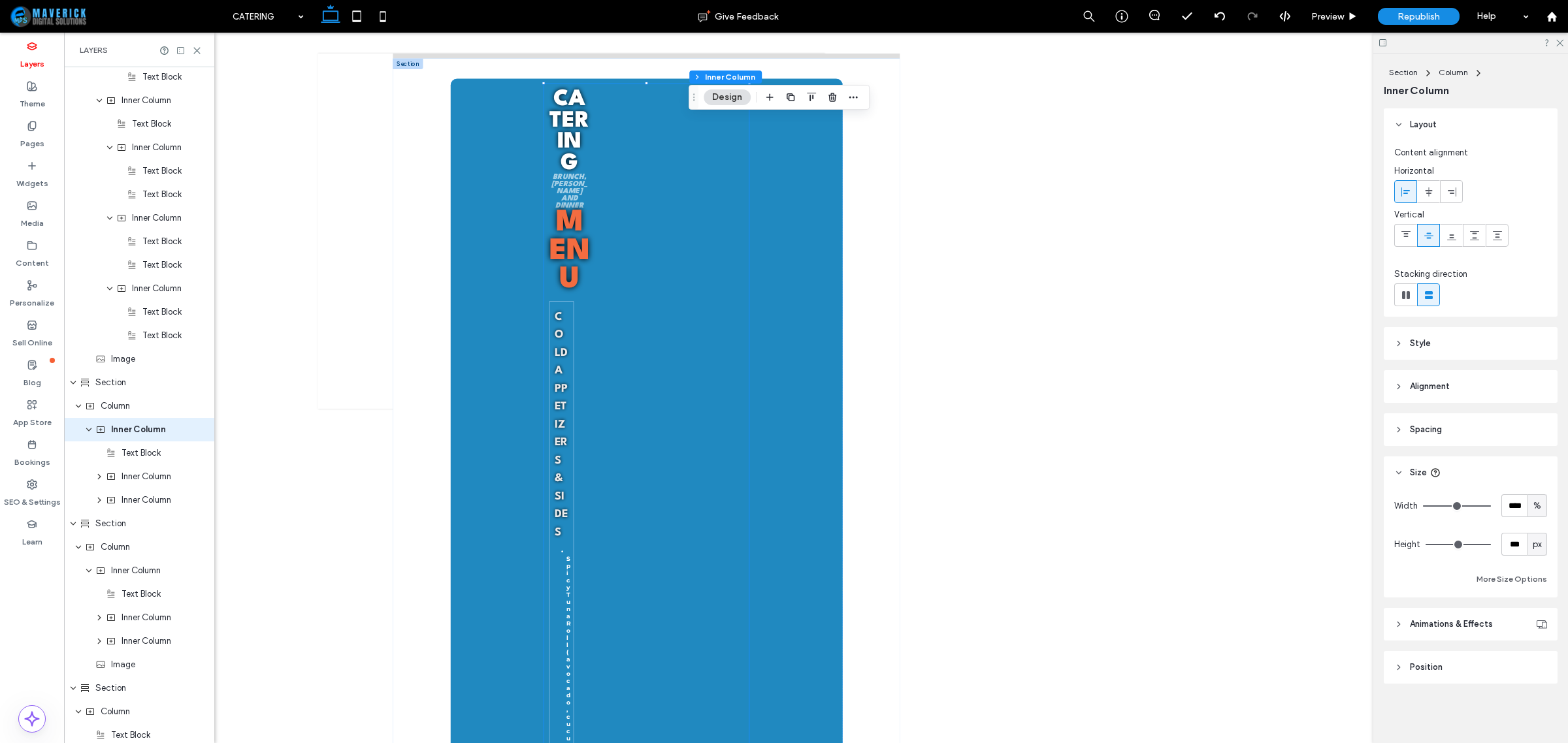
scroll to position [942, 0]
click at [126, 380] on span "Column" at bounding box center [115, 382] width 29 height 13
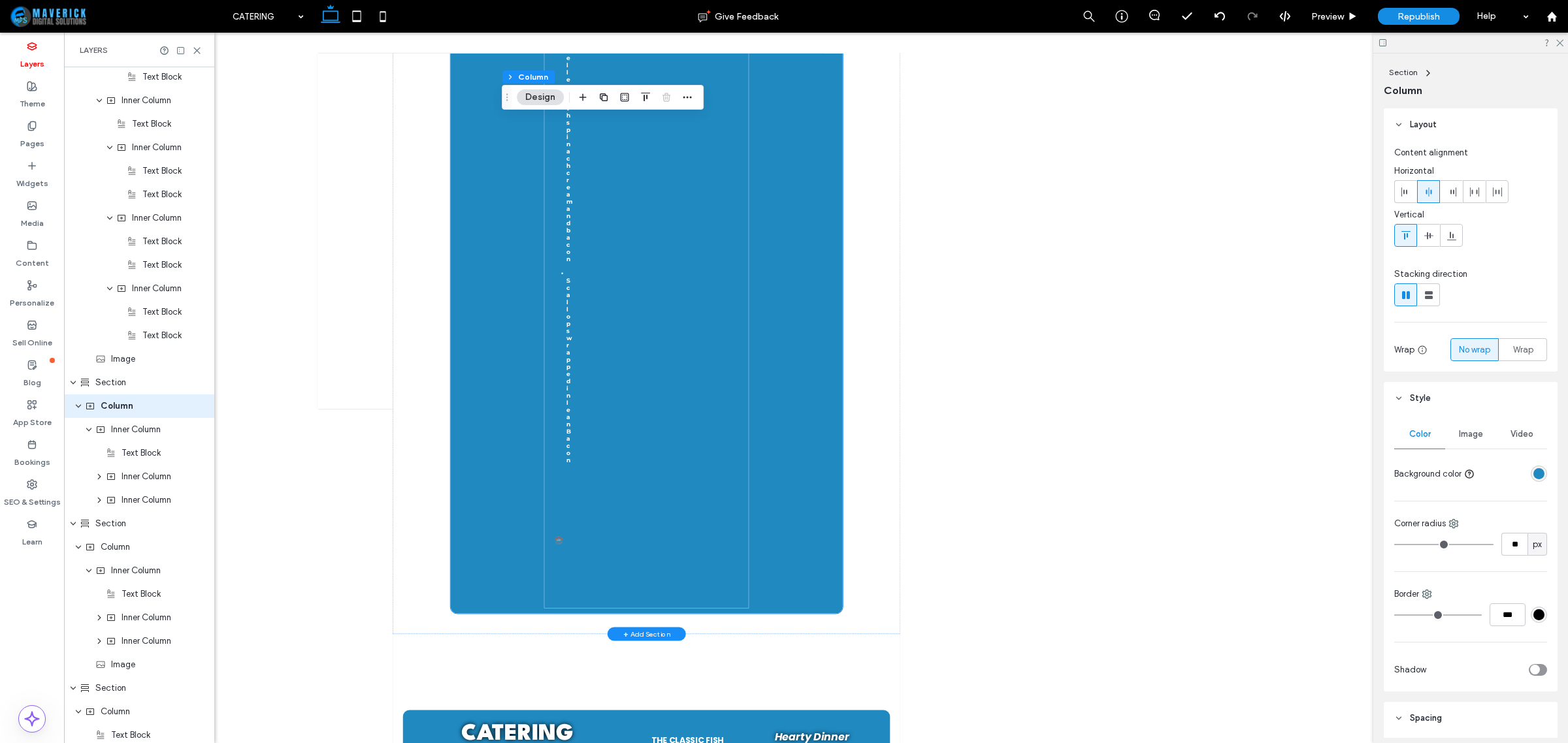
scroll to position [16530, 0]
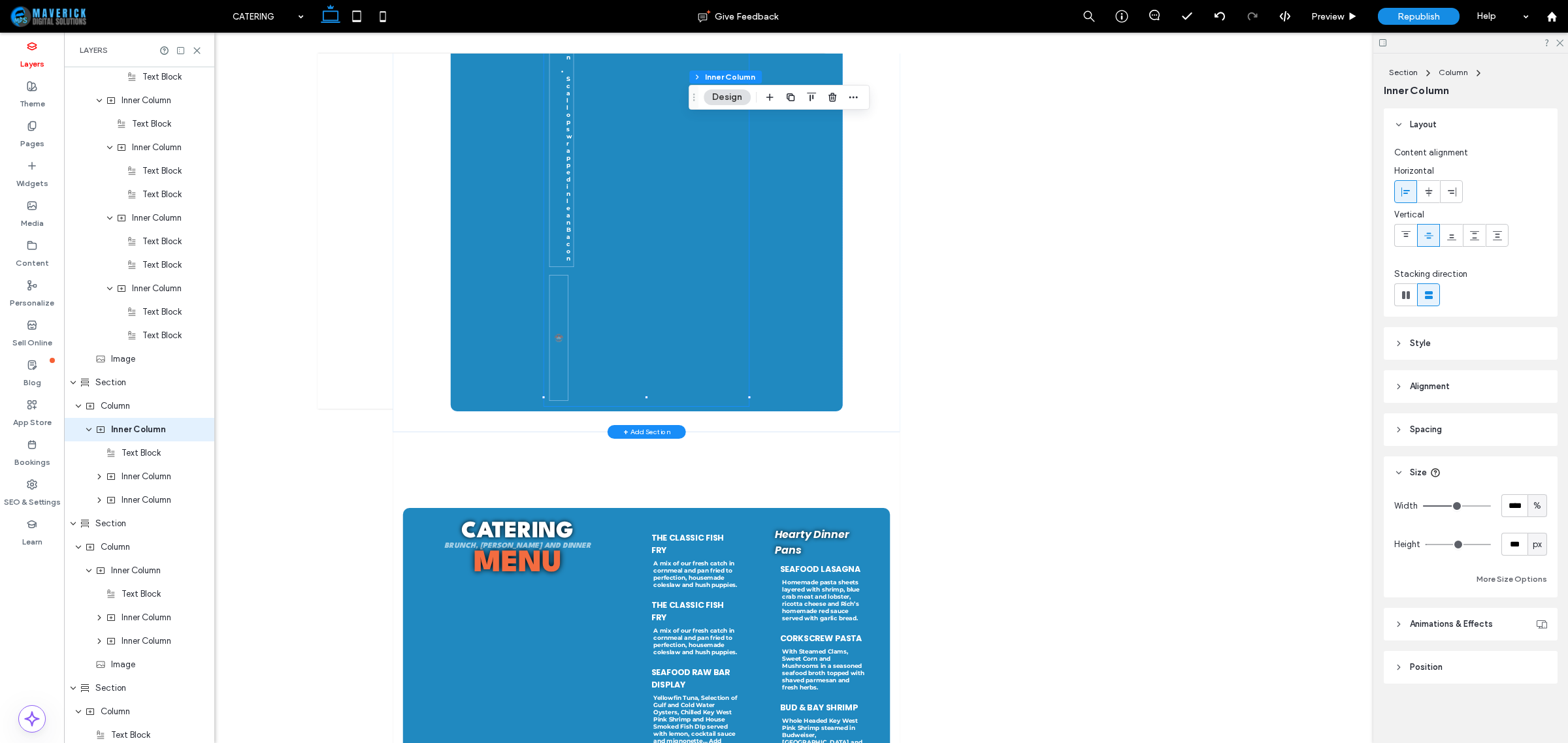
scroll to position [942, 0]
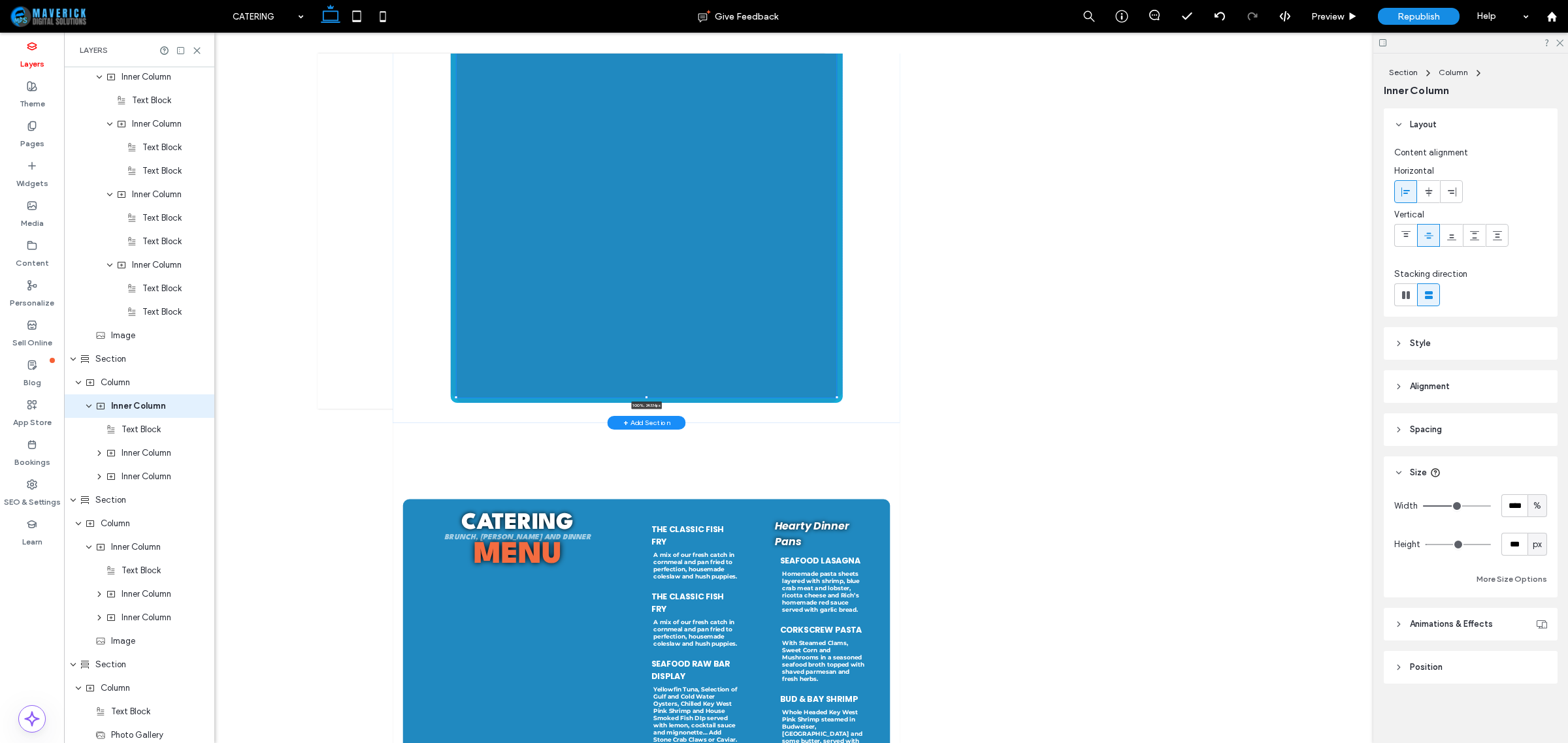
drag, startPoint x: 1100, startPoint y: 740, endPoint x: 1275, endPoint y: 732, distance: 175.2
type input "***"
type input "****"
type input "*****"
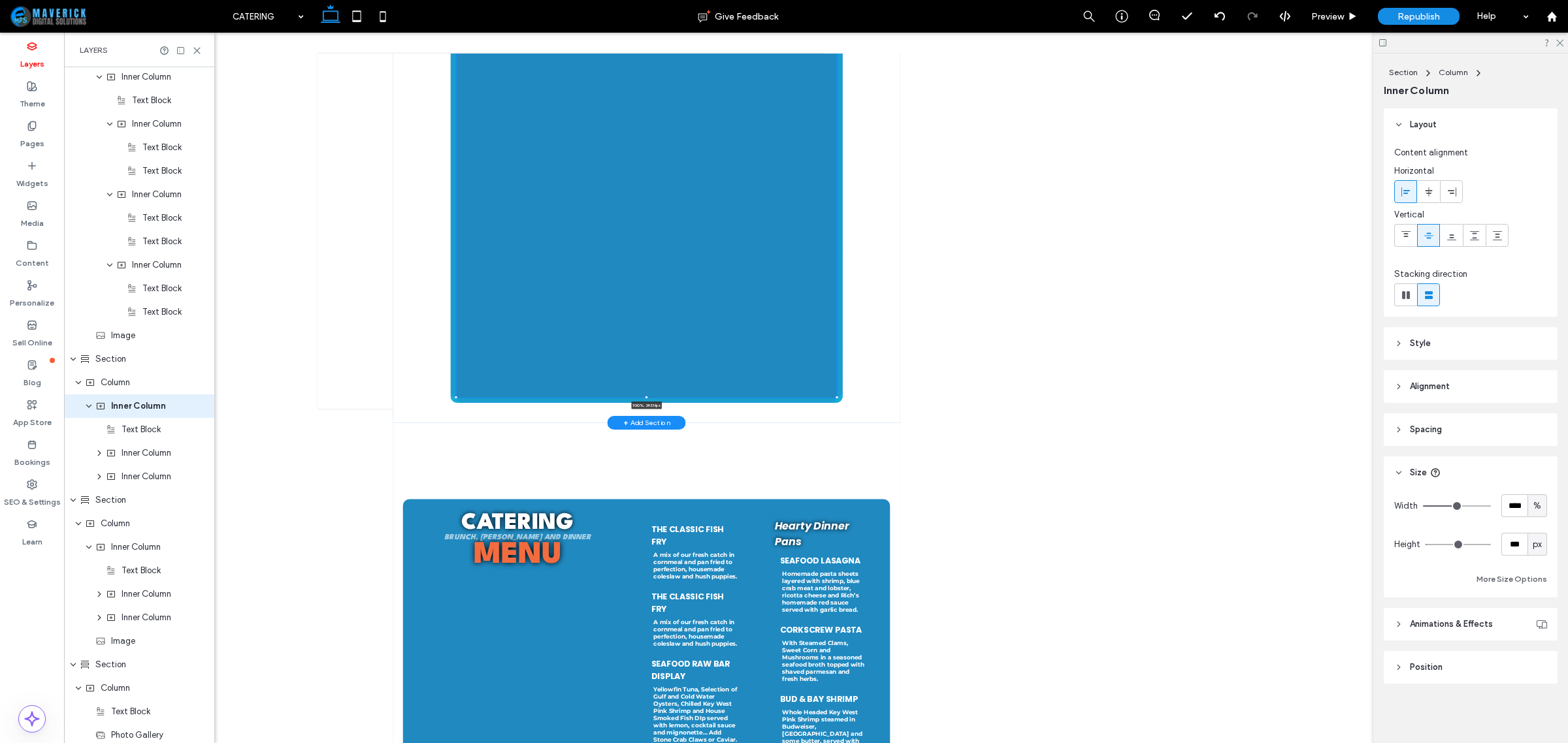
type input "*****"
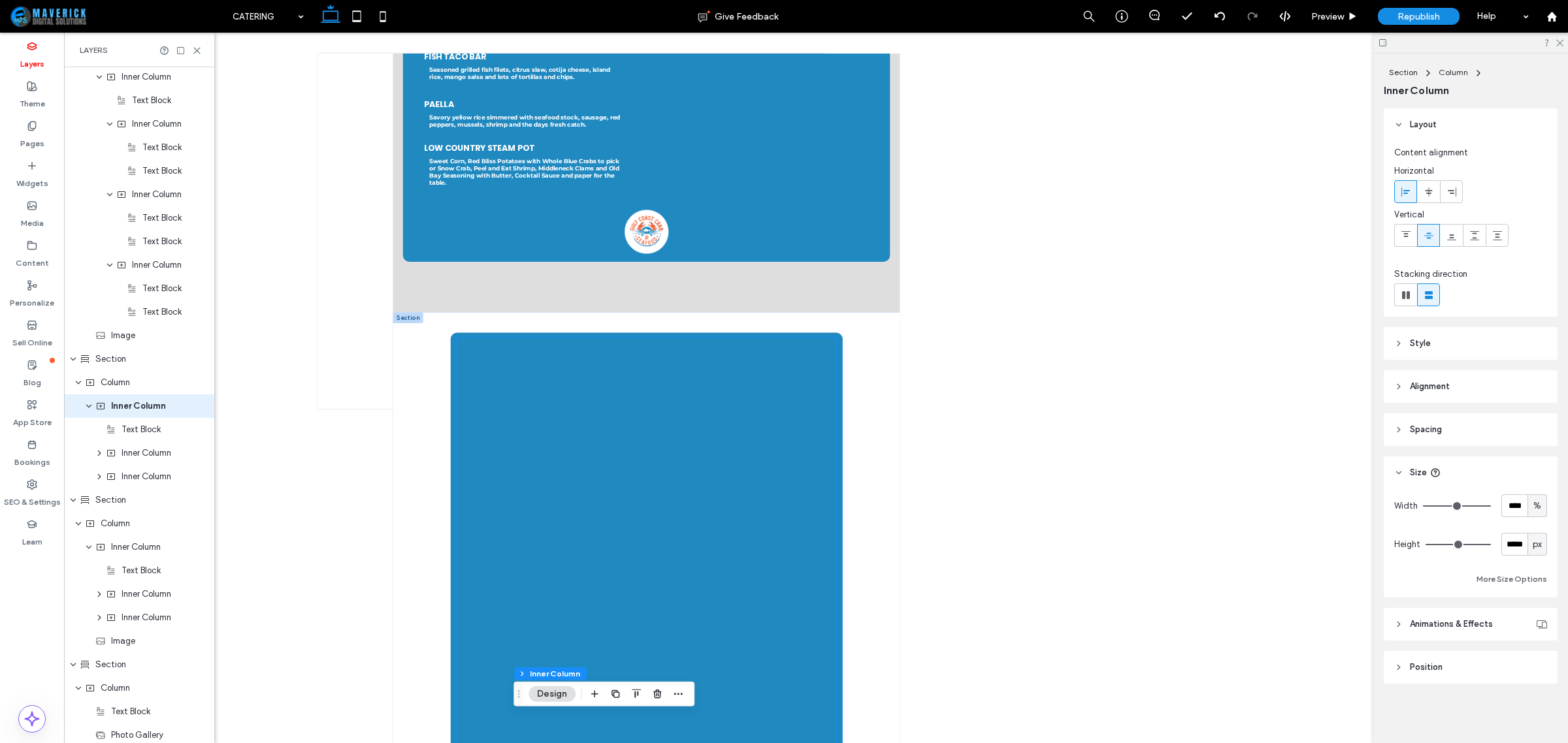
scroll to position [1098, 0]
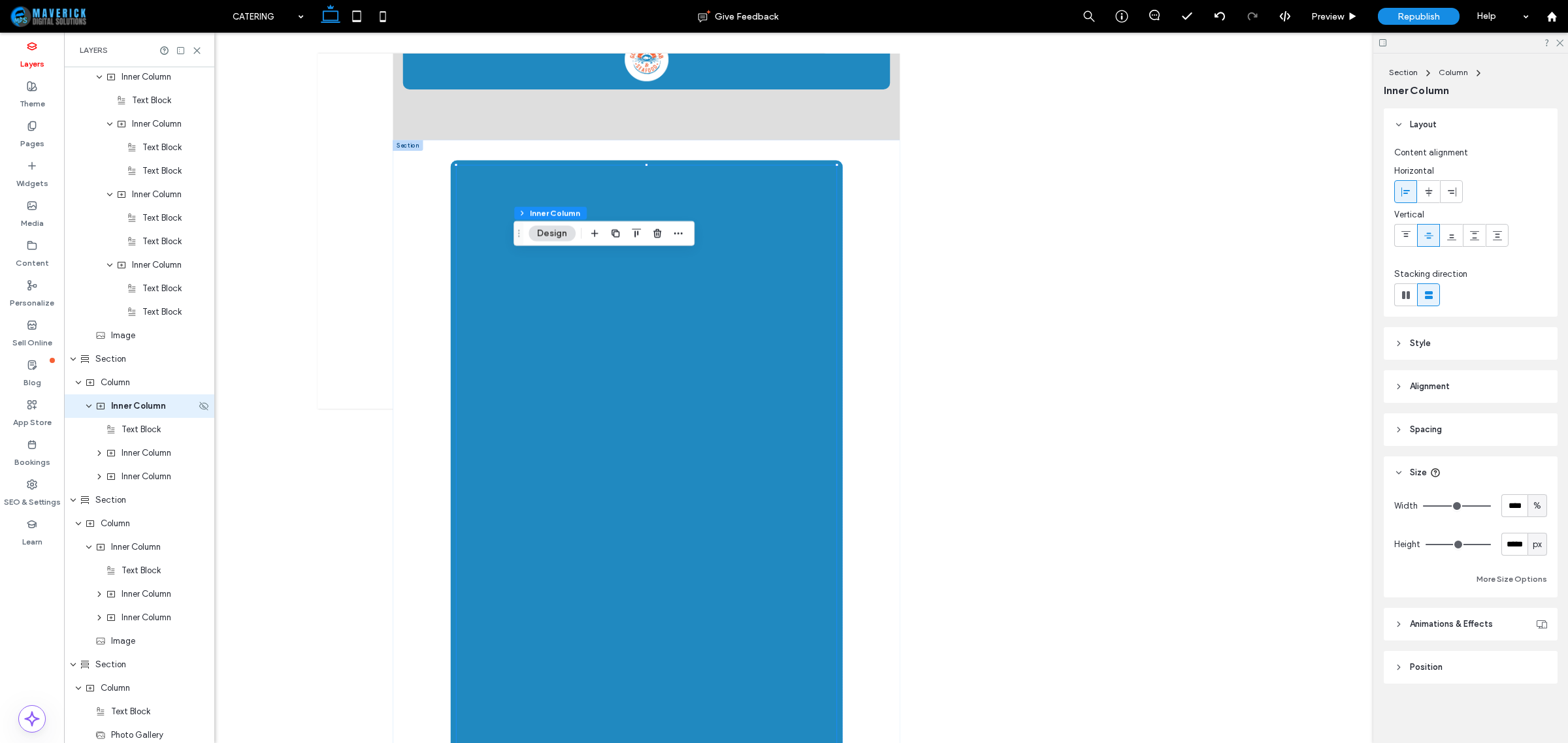
click at [151, 413] on div "Inner Column" at bounding box center [139, 406] width 150 height 24
click at [1524, 573] on button "More Size Options" at bounding box center [1512, 580] width 70 height 16
click at [1456, 629] on span "A" at bounding box center [1459, 627] width 5 height 13
drag, startPoint x: 1464, startPoint y: 537, endPoint x: 1444, endPoint y: 582, distance: 49.2
click at [1463, 537] on div "%" at bounding box center [1458, 536] width 18 height 23
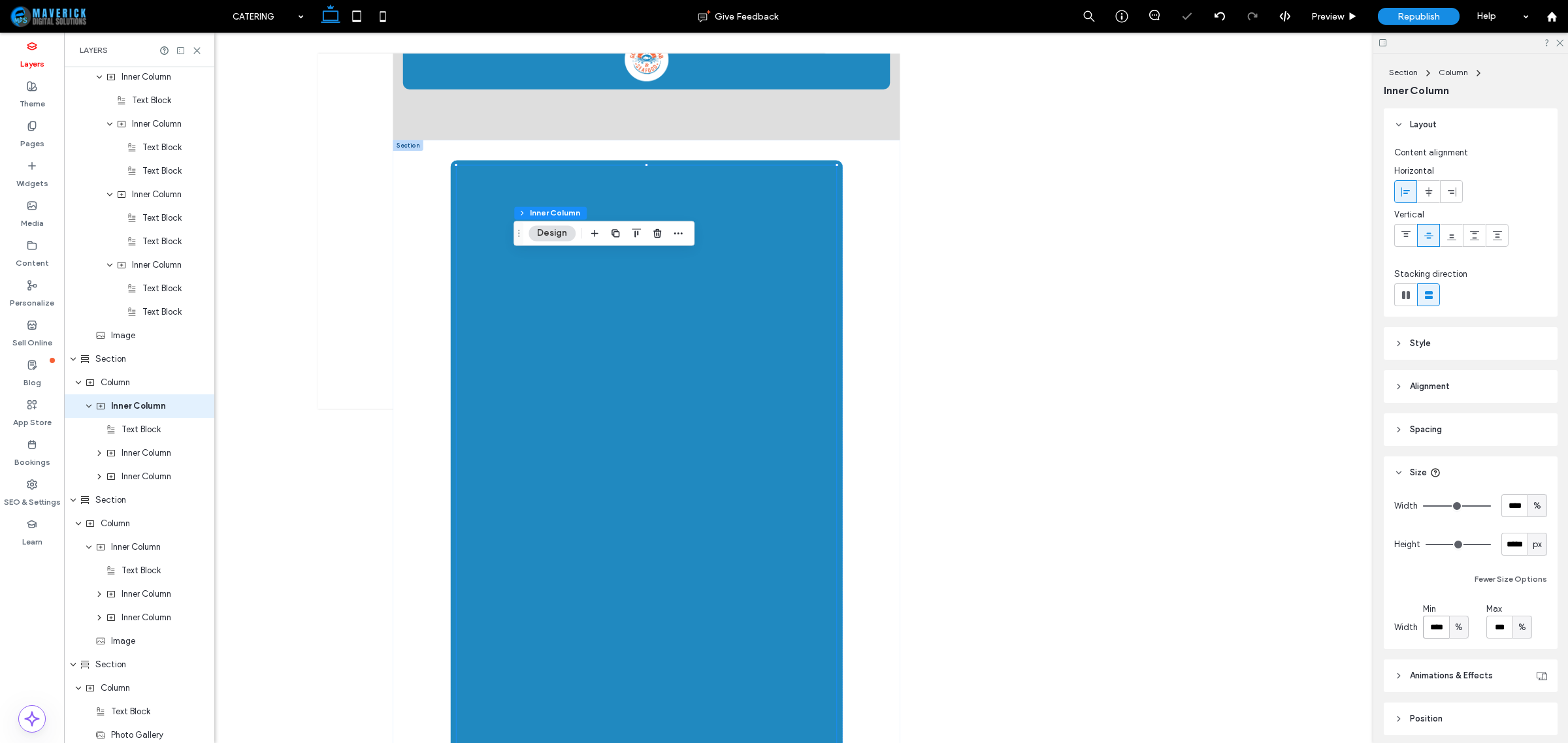
click at [1436, 624] on input "****" at bounding box center [1436, 627] width 26 height 23
type input "***"
click at [1533, 547] on span "px" at bounding box center [1537, 545] width 9 height 13
click at [1528, 650] on div "A" at bounding box center [1528, 659] width 18 height 23
type input "*"
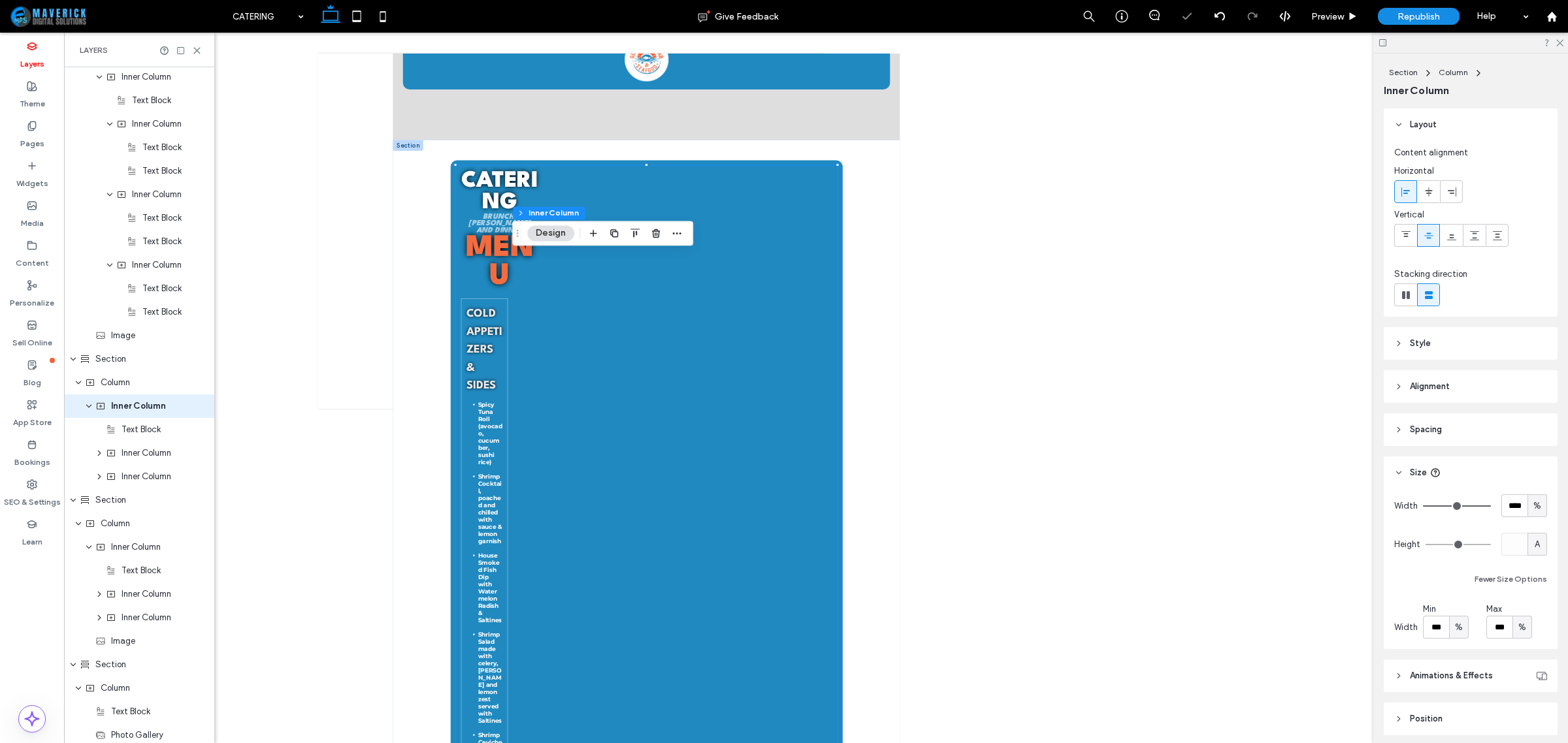
click at [1439, 576] on div "Fewer Size Options" at bounding box center [1470, 580] width 153 height 16
click at [577, 328] on span "Catering" at bounding box center [606, 329] width 155 height 85
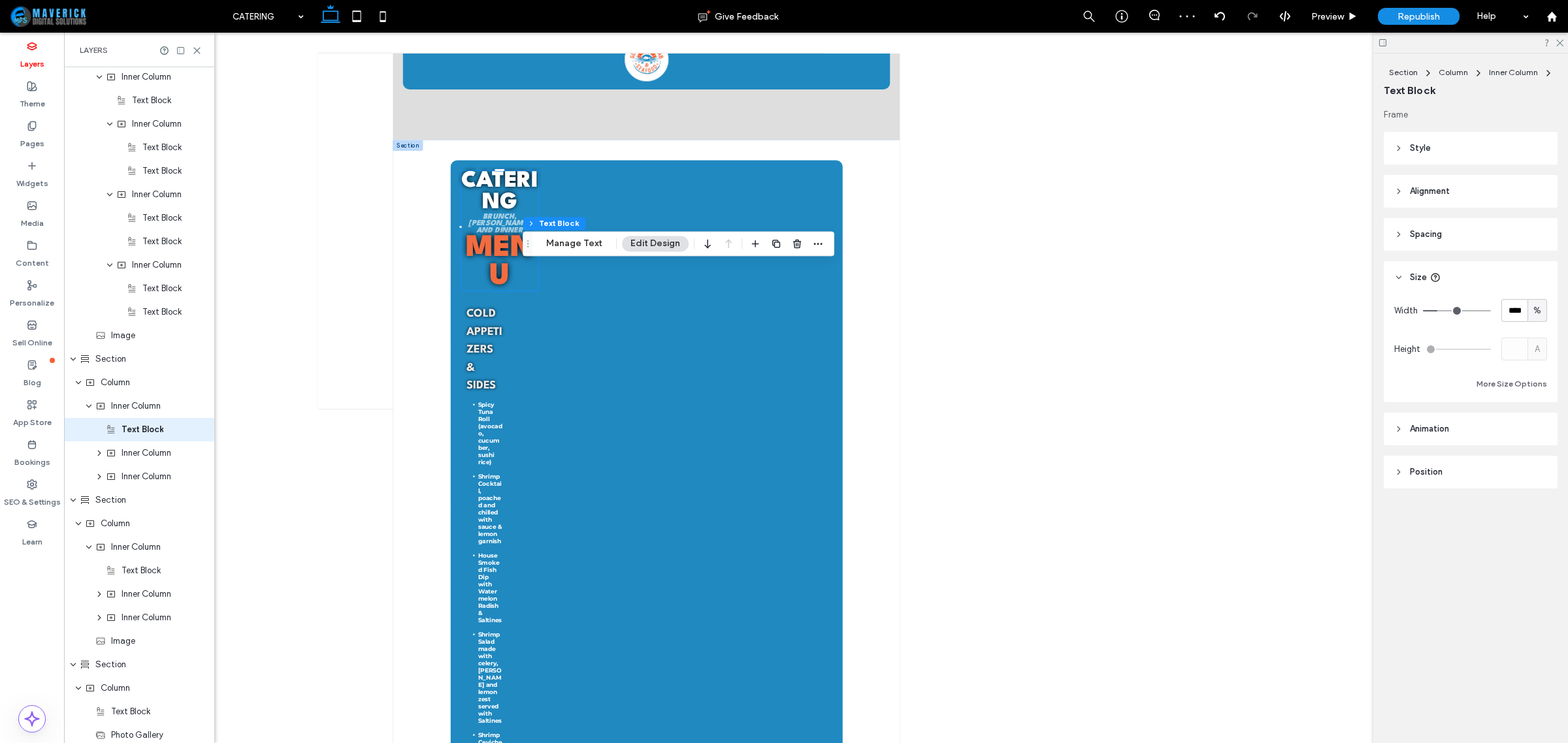
scroll to position [967, 0]
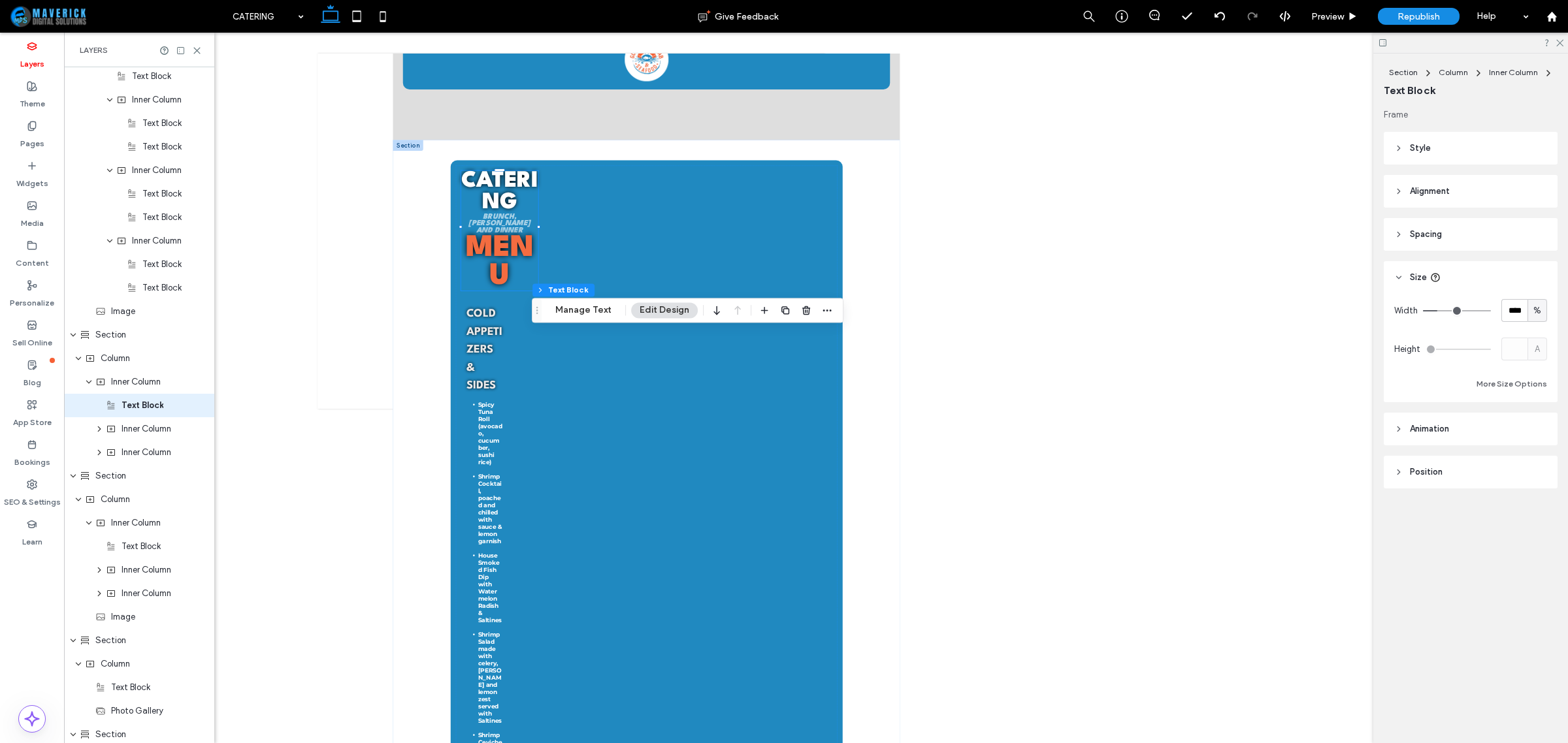
drag, startPoint x: 530, startPoint y: 239, endPoint x: 532, endPoint y: 330, distance: 91.0
click at [533, 315] on icon "Drag" at bounding box center [537, 310] width 11 height 9
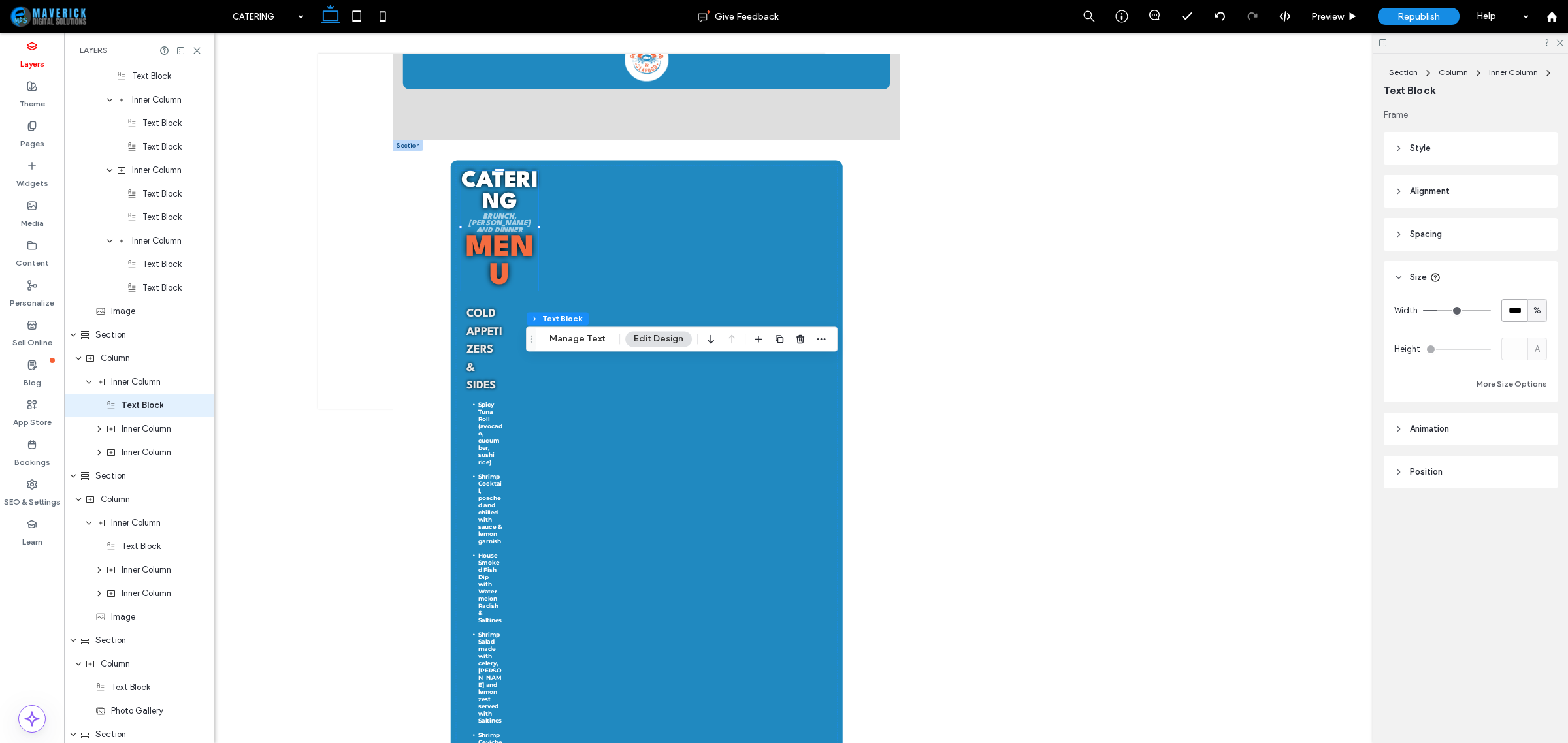
click at [1510, 310] on input "****" at bounding box center [1514, 311] width 26 height 23
type input "***"
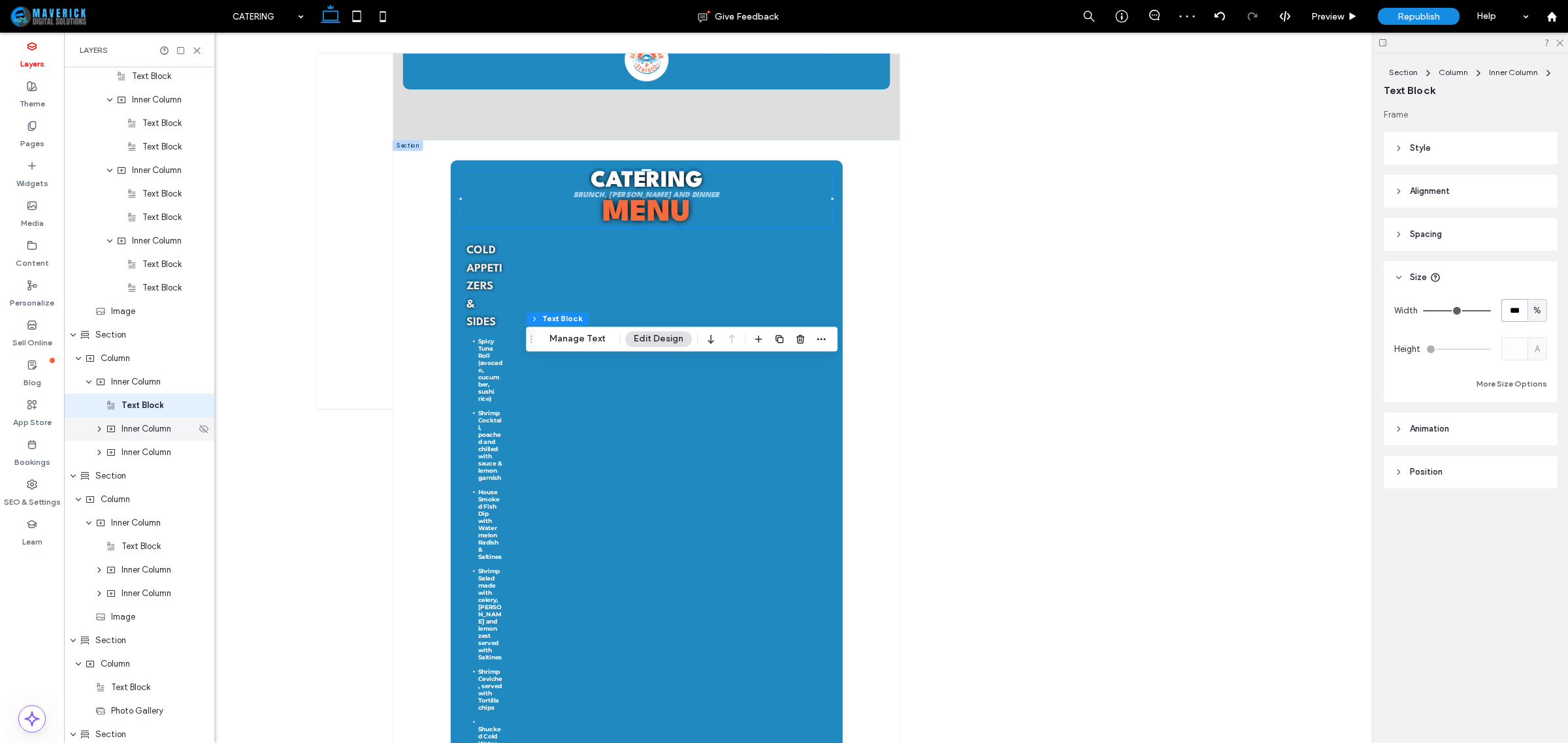
click at [132, 436] on div "Inner Column" at bounding box center [139, 429] width 150 height 24
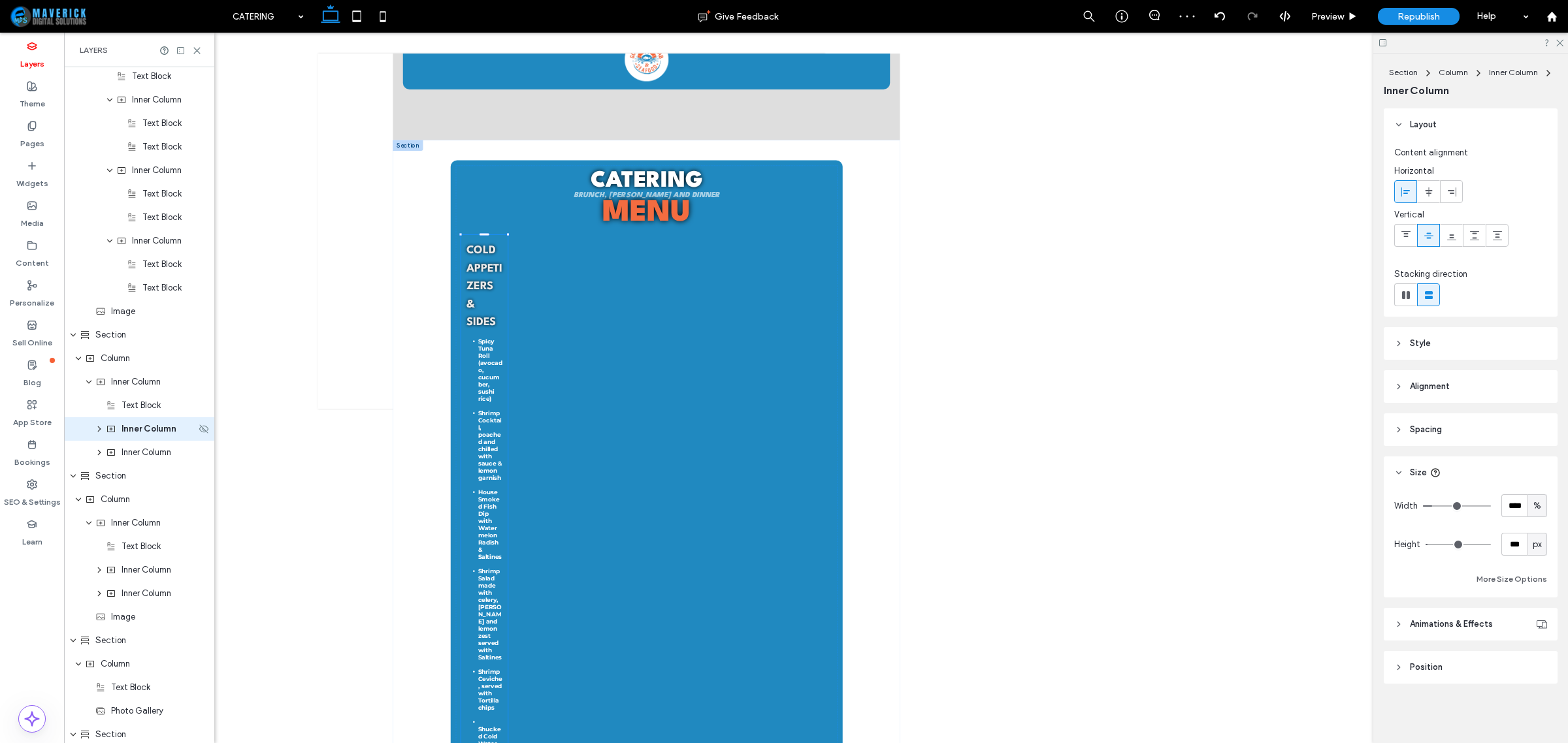
scroll to position [991, 0]
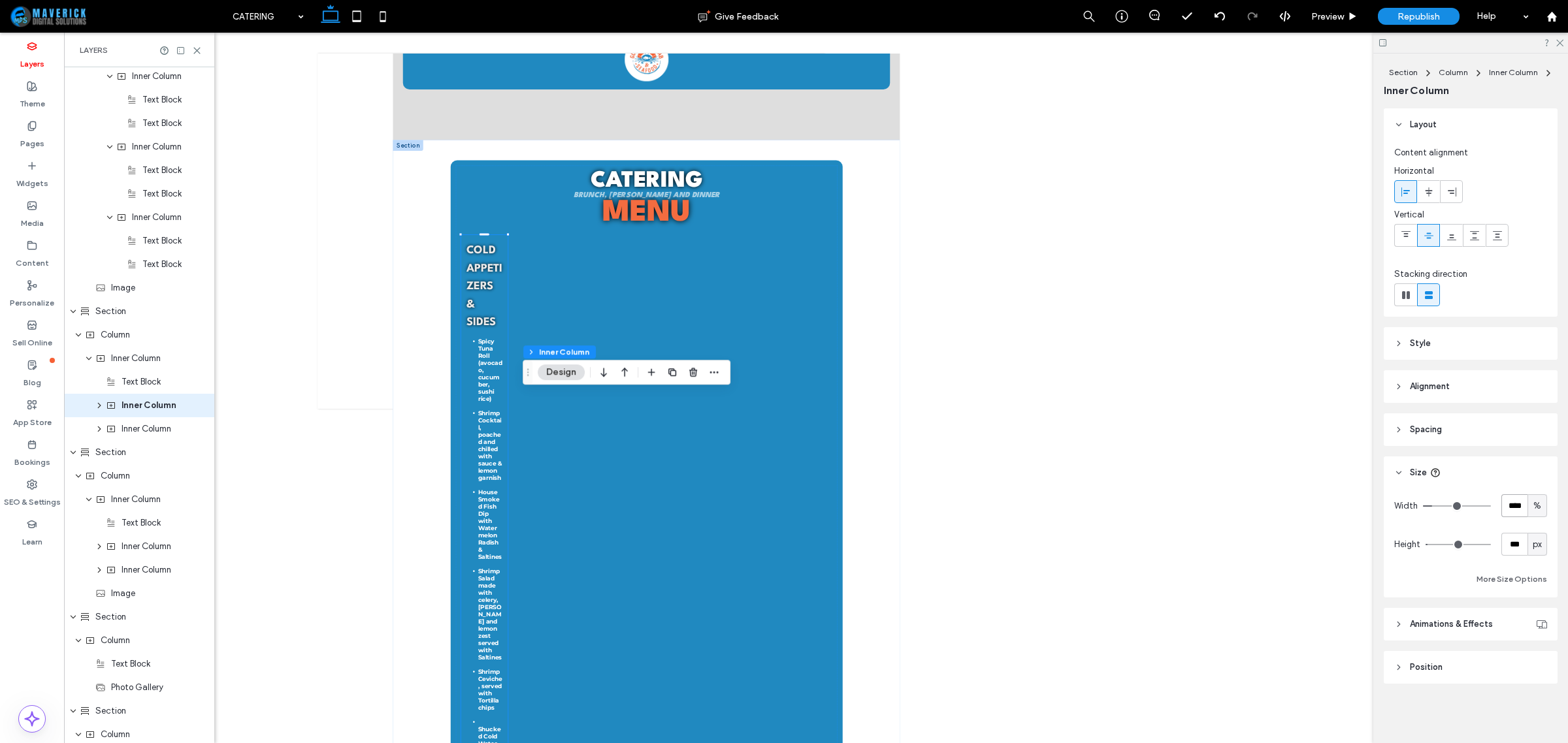
click at [1514, 503] on input "****" at bounding box center [1514, 506] width 26 height 23
type input "**"
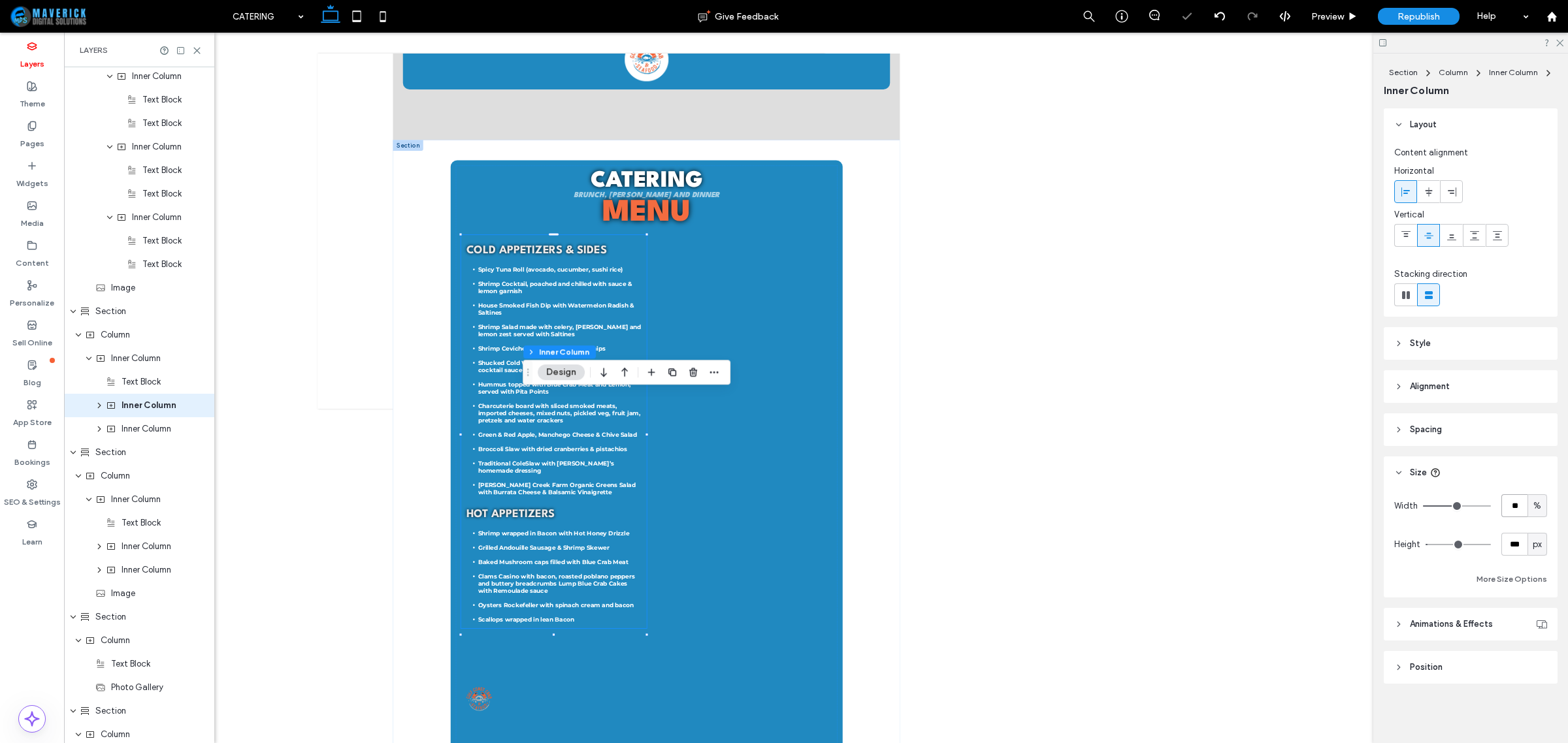
click at [1516, 501] on input "**" at bounding box center [1514, 506] width 26 height 23
type input "****"
type input "**"
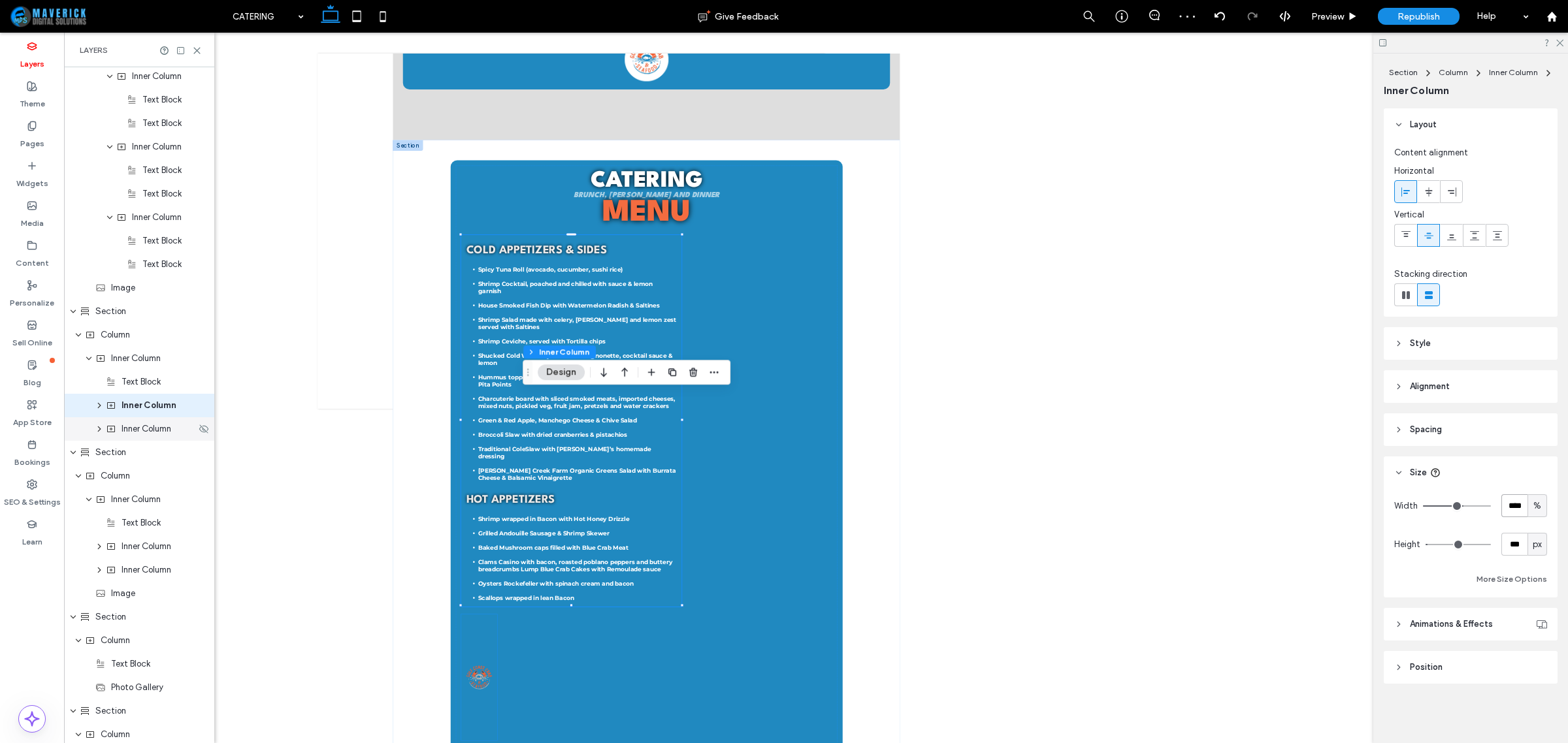
click at [151, 432] on span "Inner Column" at bounding box center [146, 429] width 50 height 13
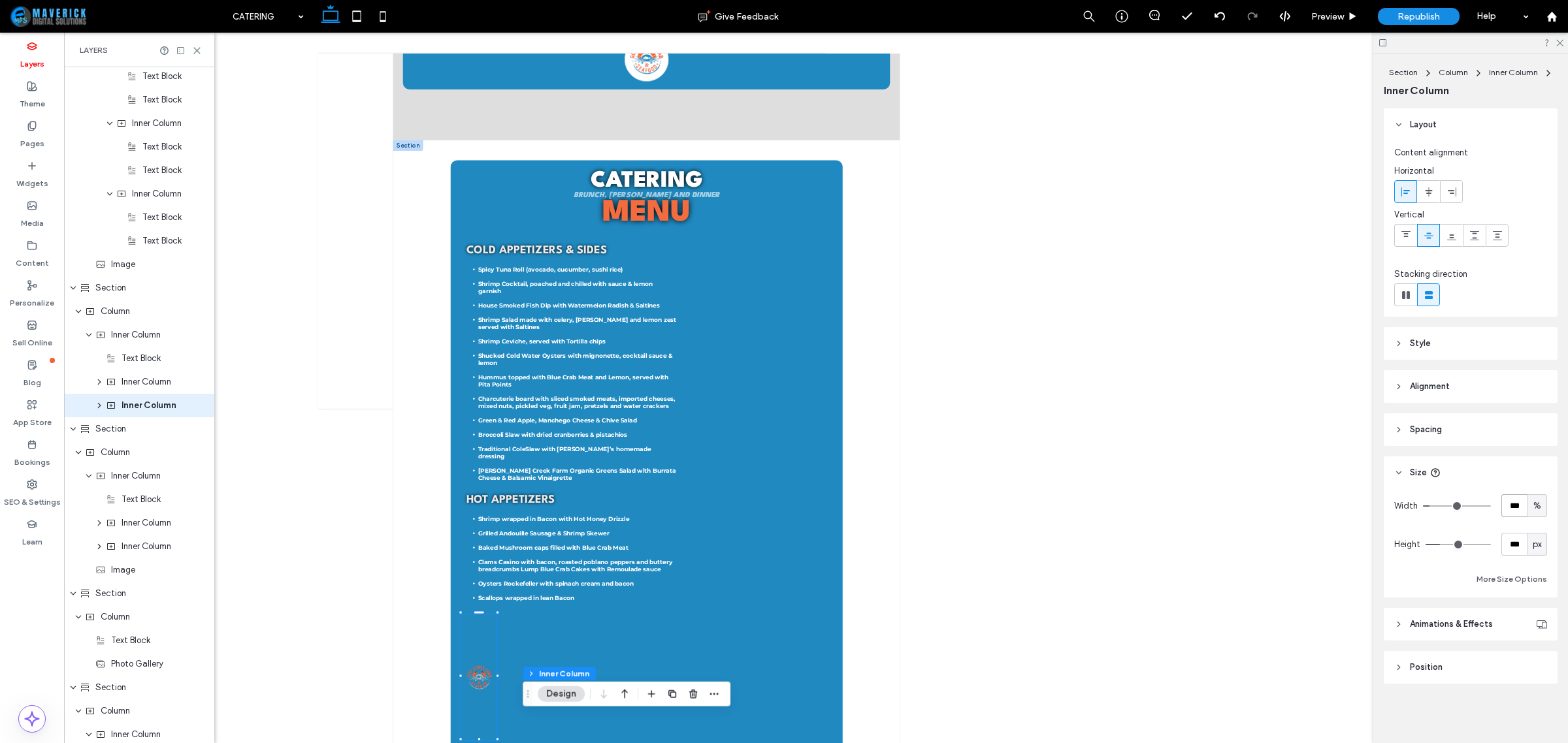
click at [1516, 507] on input "***" at bounding box center [1514, 506] width 26 height 23
type input "****"
type input "**"
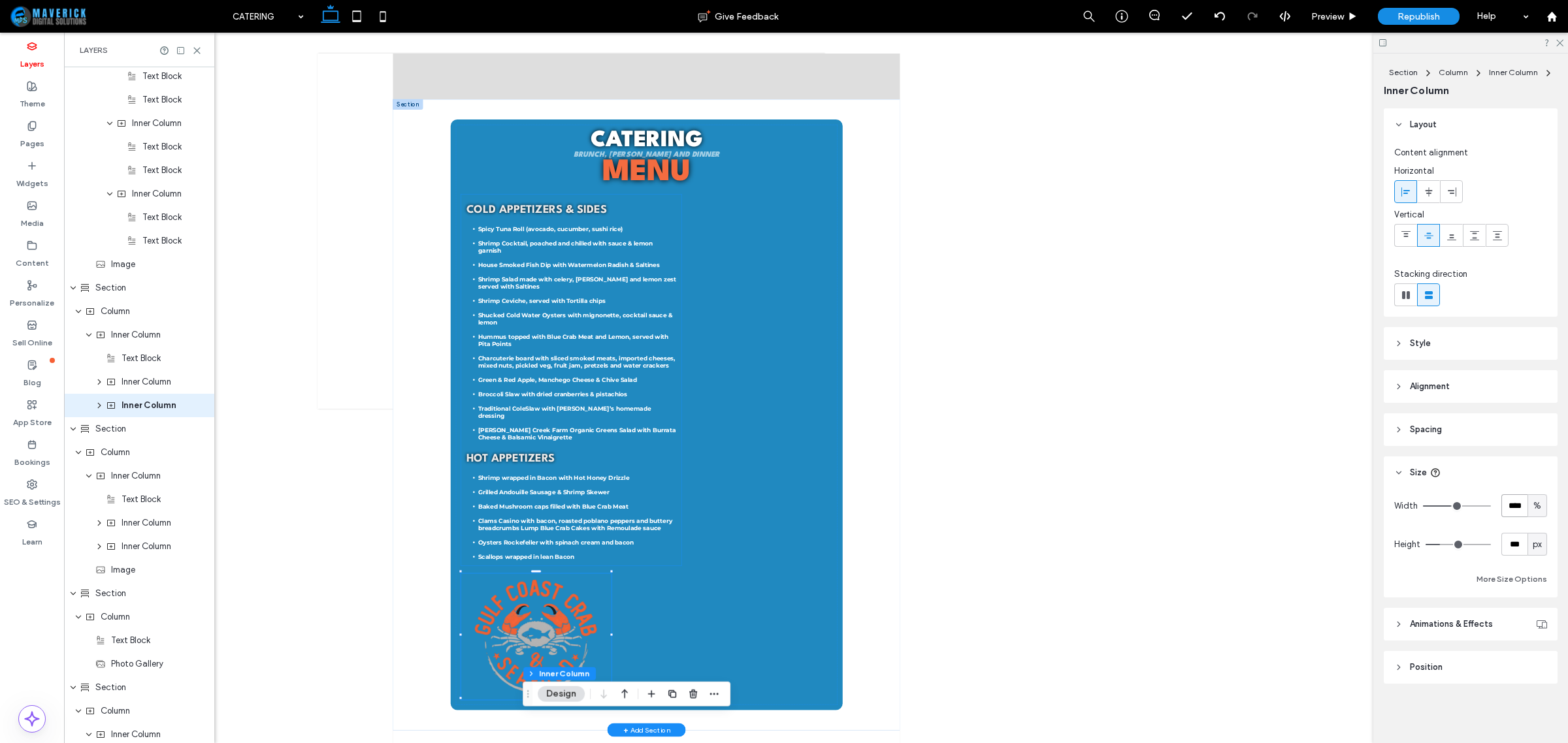
click at [946, 440] on li "Shrimp Cocktail, poached and chilled with sauce & lemon garnish" at bounding box center [762, 440] width 397 height 29
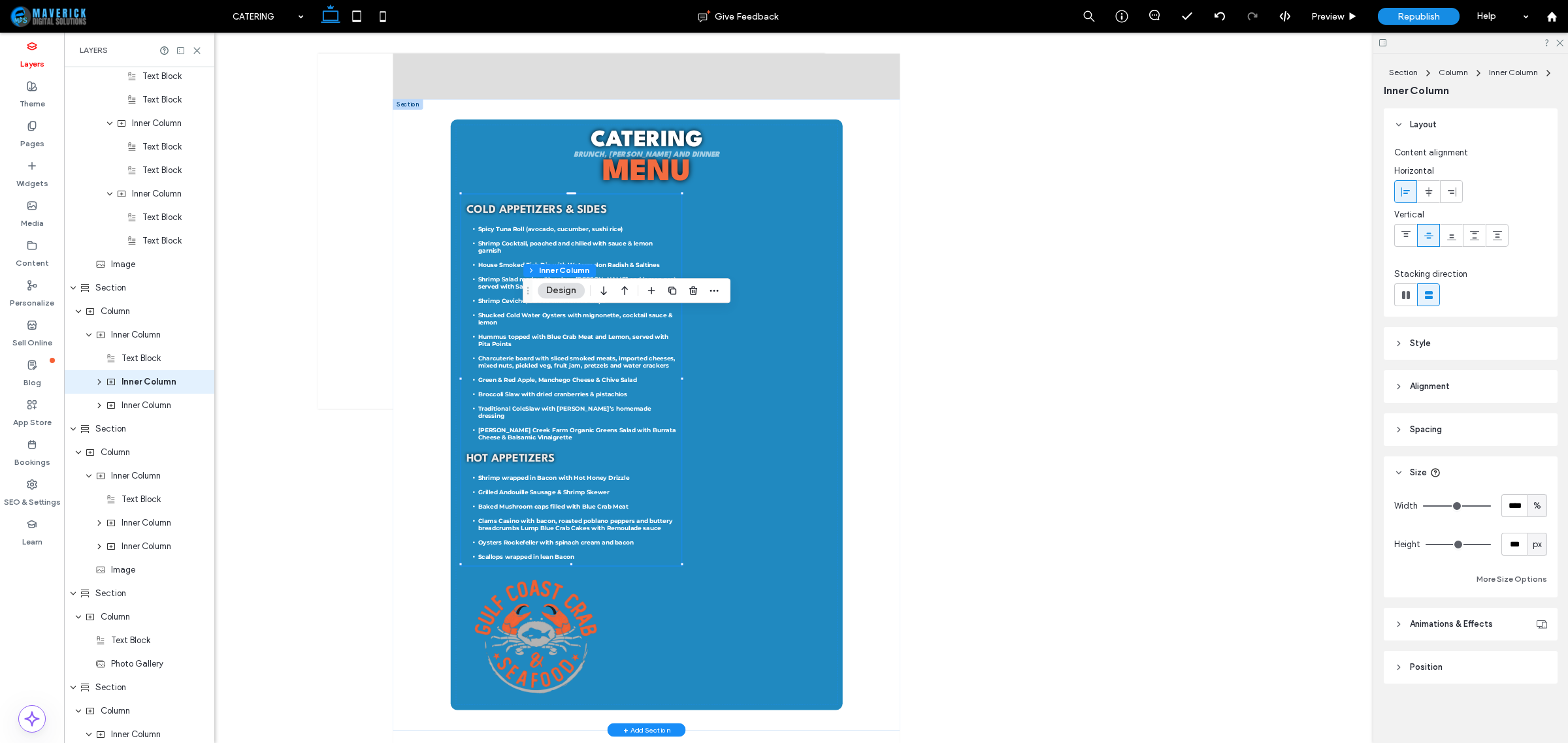
scroll to position [991, 0]
click at [1520, 501] on input "****" at bounding box center [1514, 506] width 26 height 23
type input "**"
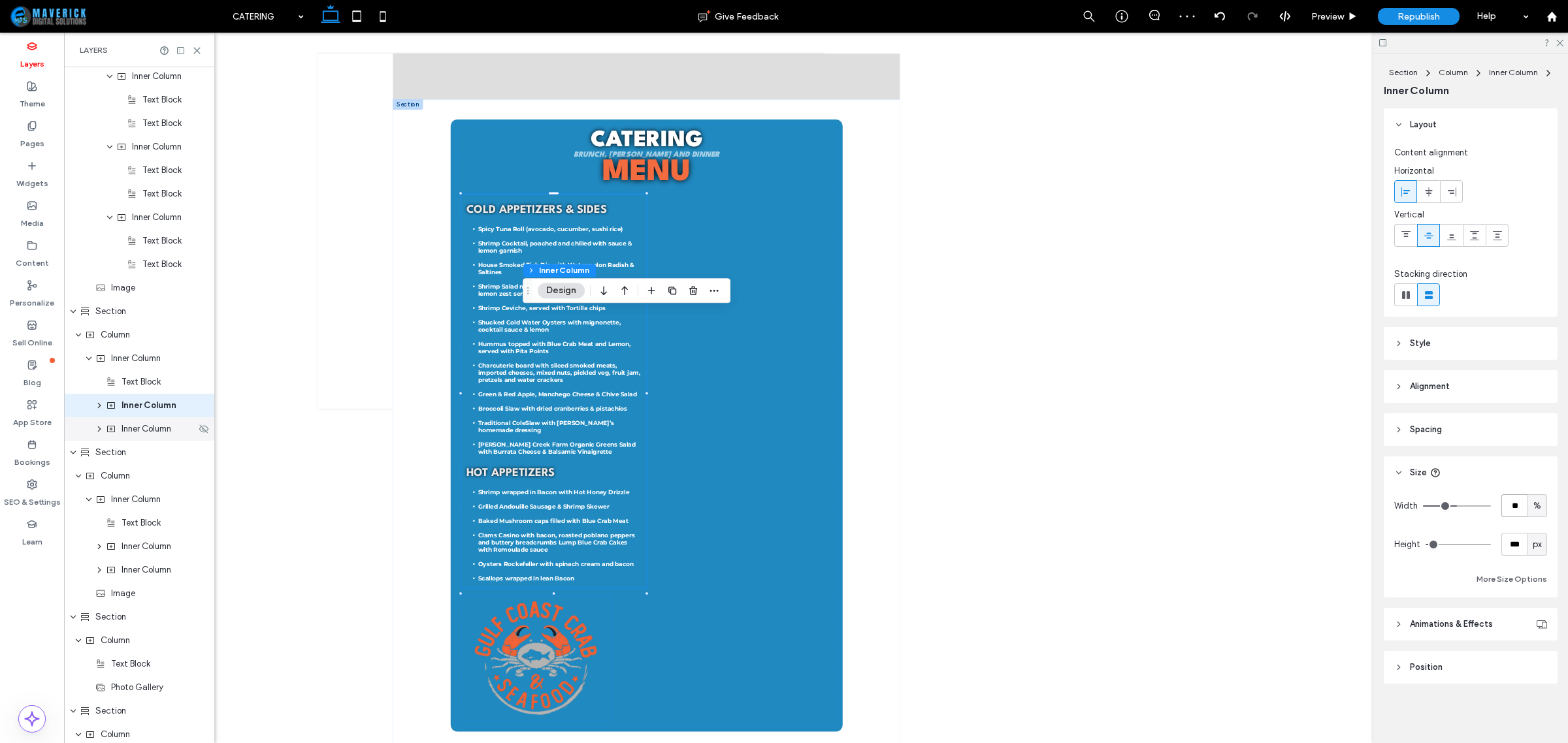
click at [126, 425] on span "Inner Column" at bounding box center [146, 429] width 50 height 13
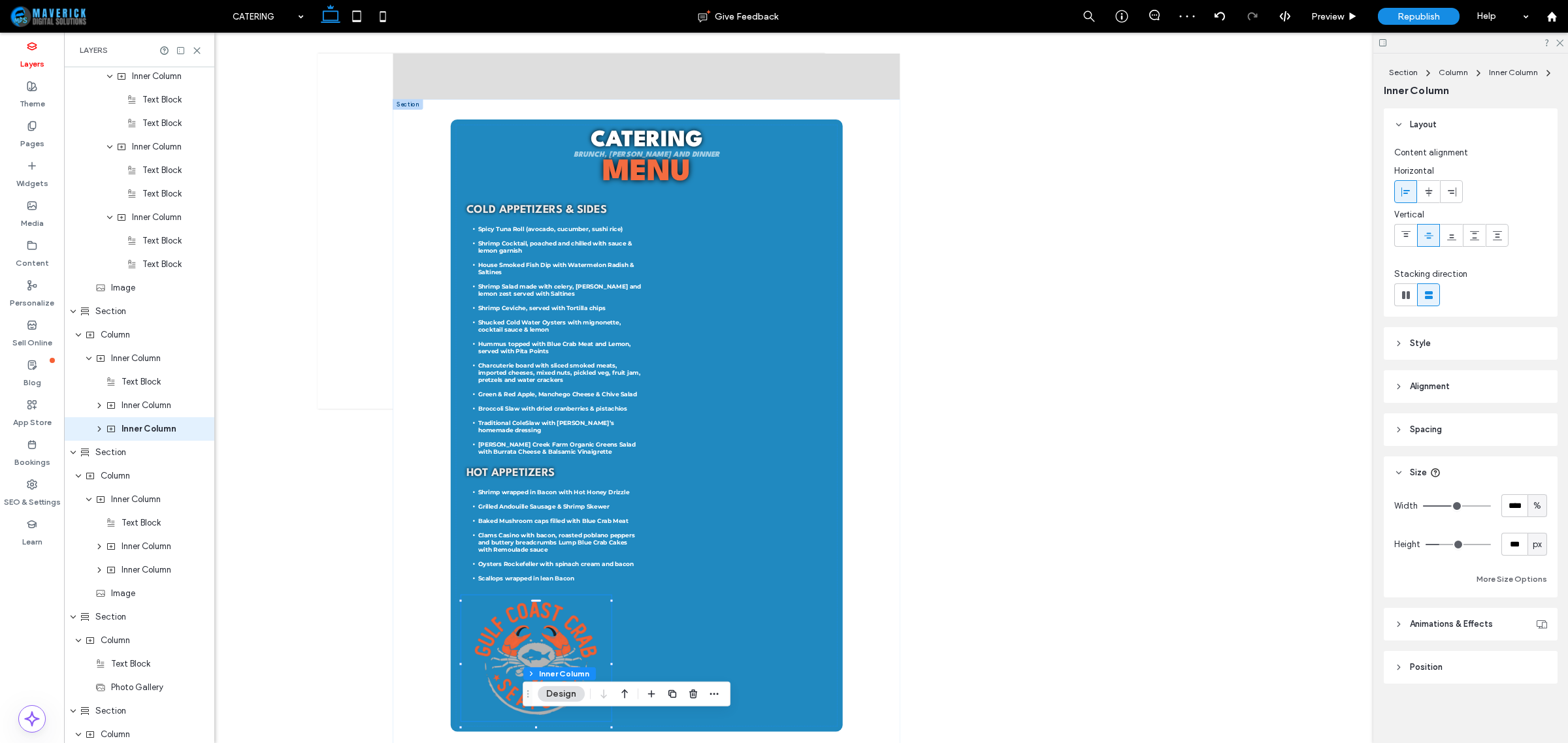
scroll to position [1014, 0]
click at [1520, 501] on input "****" at bounding box center [1514, 506] width 26 height 23
type input "**"
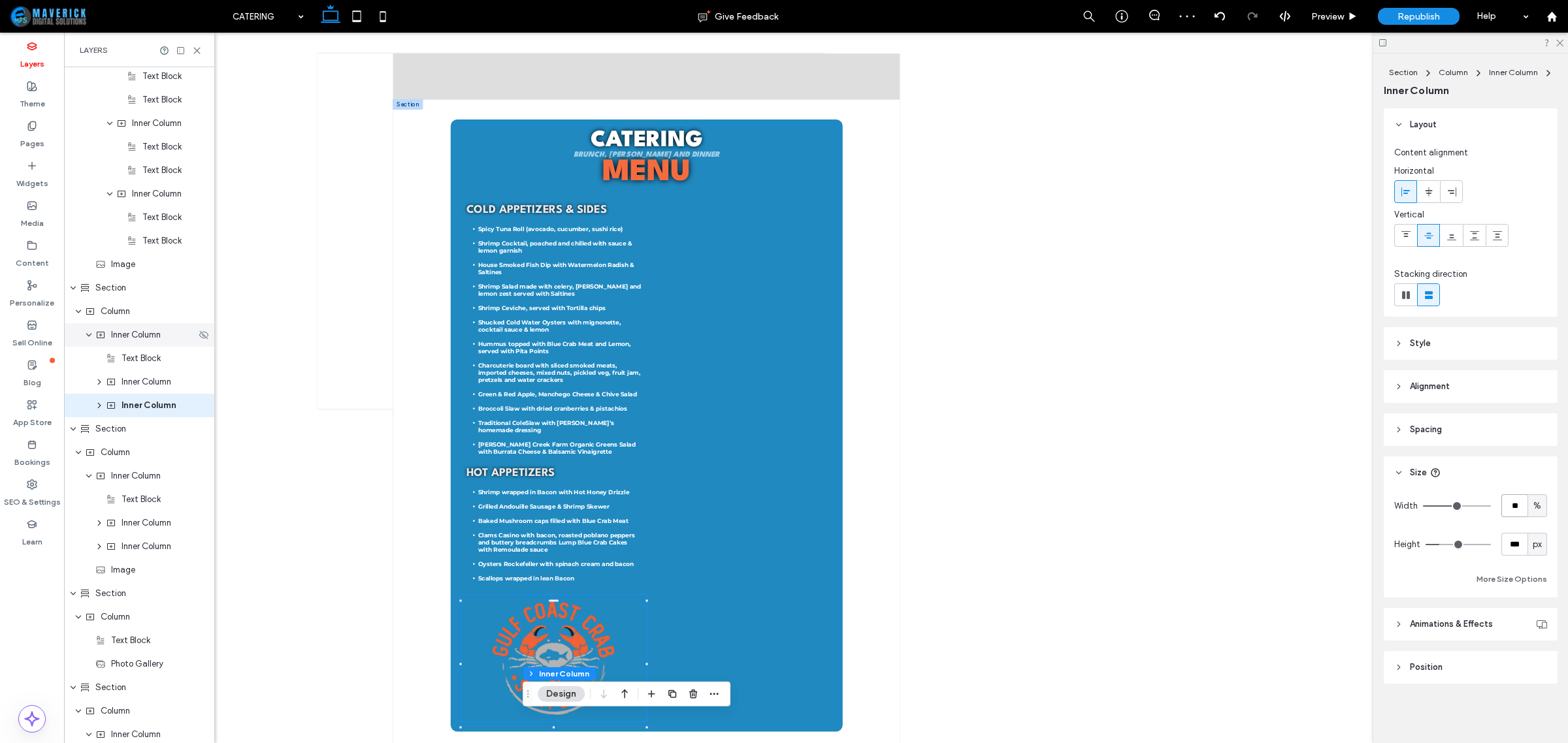
click at [134, 341] on div "Inner Column" at bounding box center [139, 335] width 150 height 24
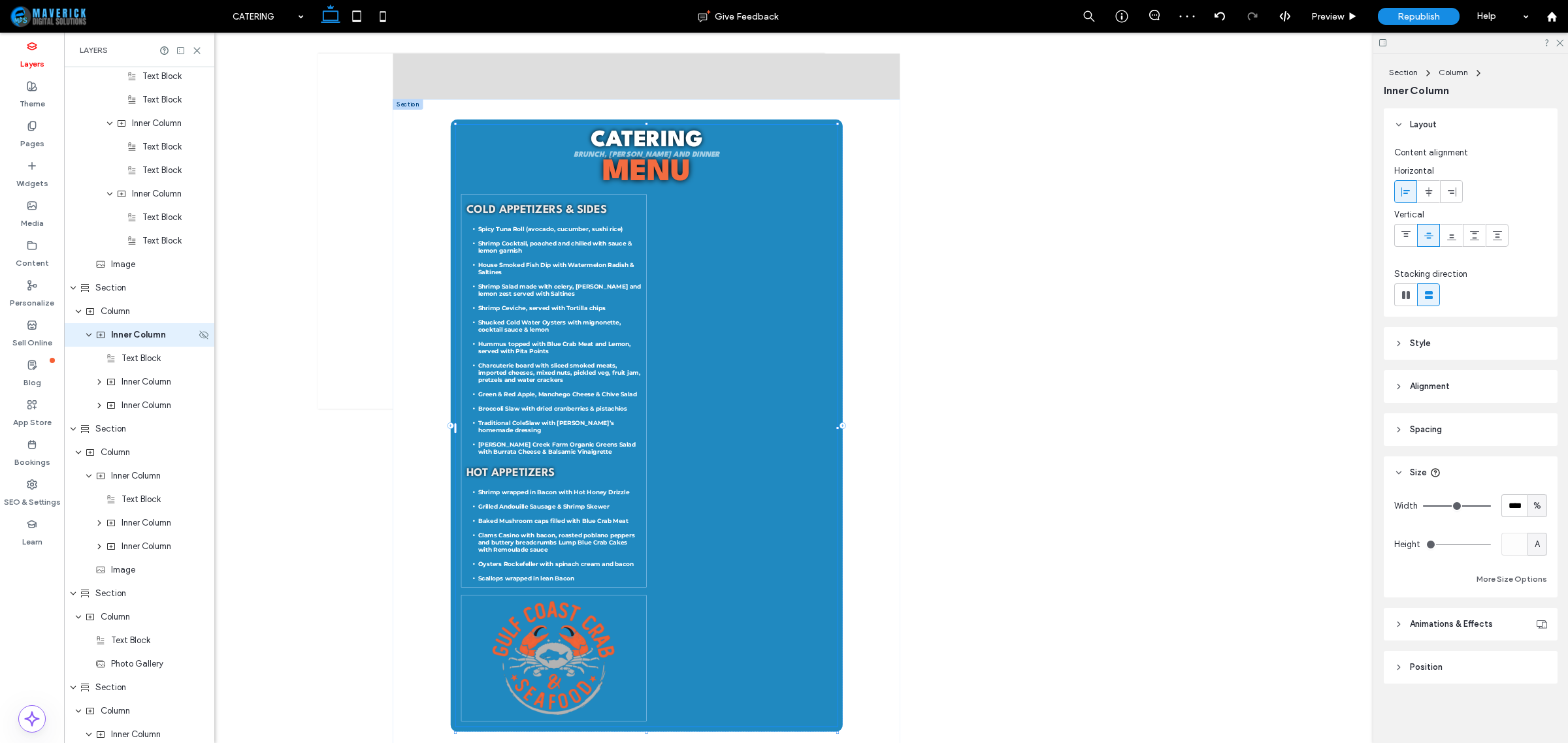
scroll to position [942, 0]
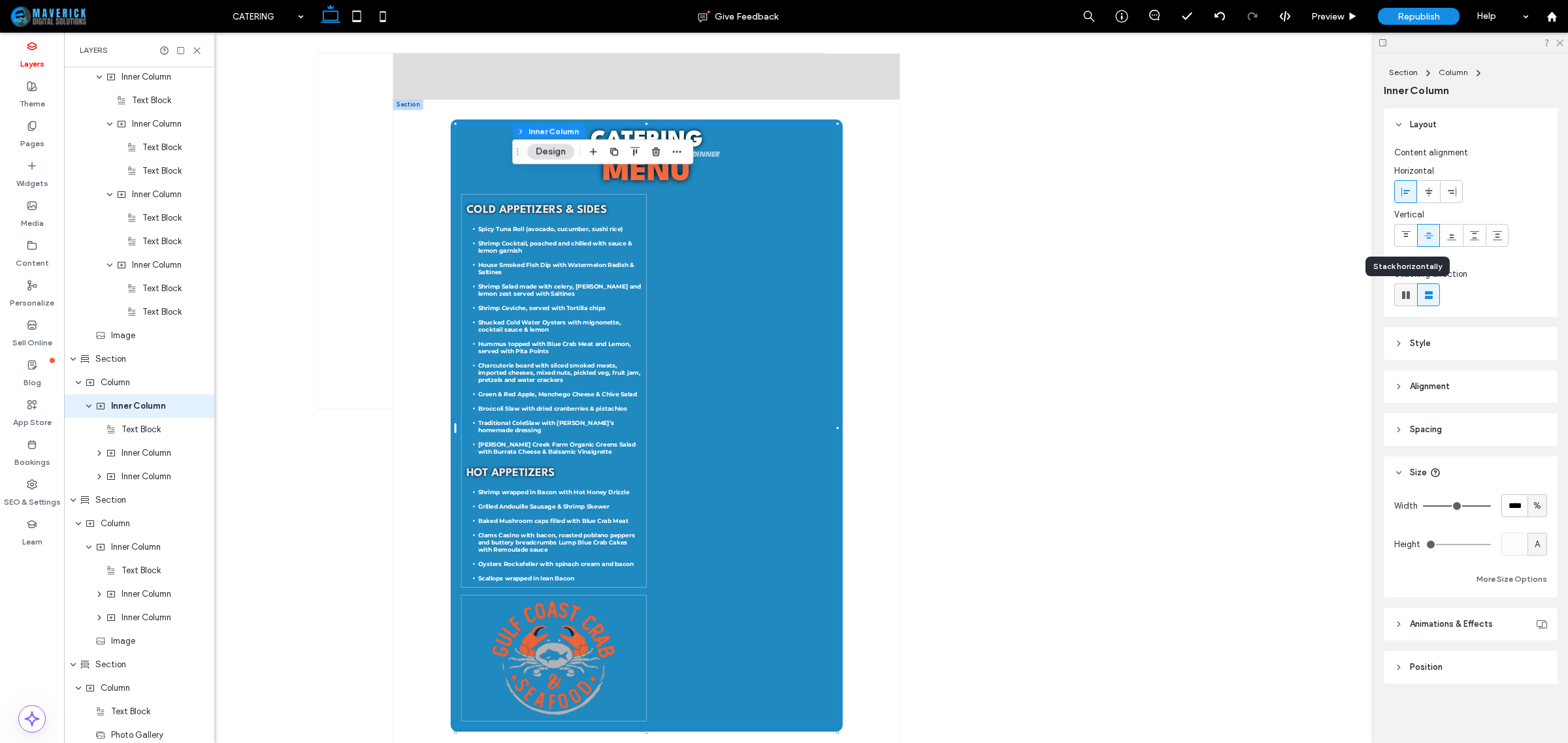
click at [1412, 289] on icon at bounding box center [1405, 295] width 13 height 13
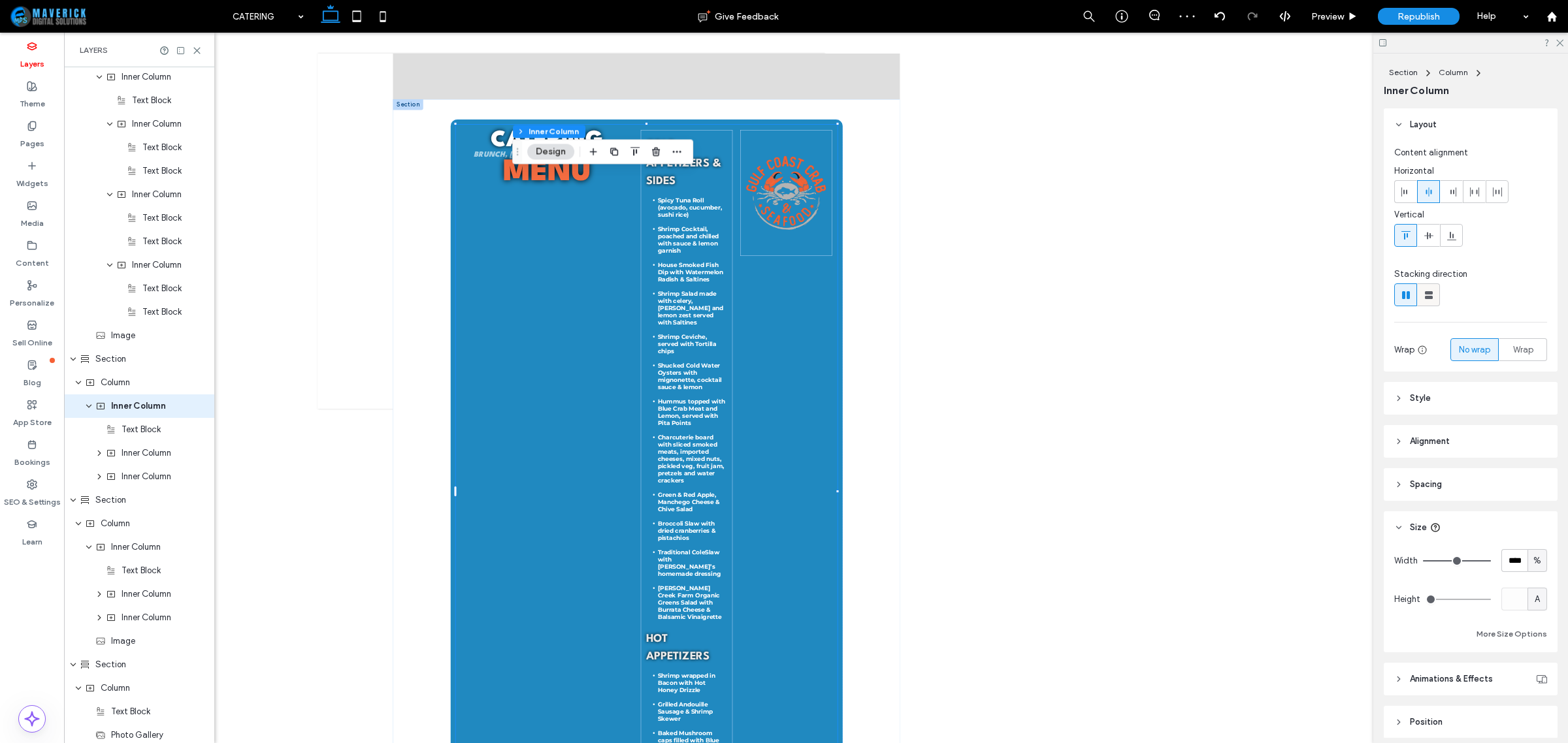
click at [1432, 298] on icon at bounding box center [1428, 295] width 13 height 13
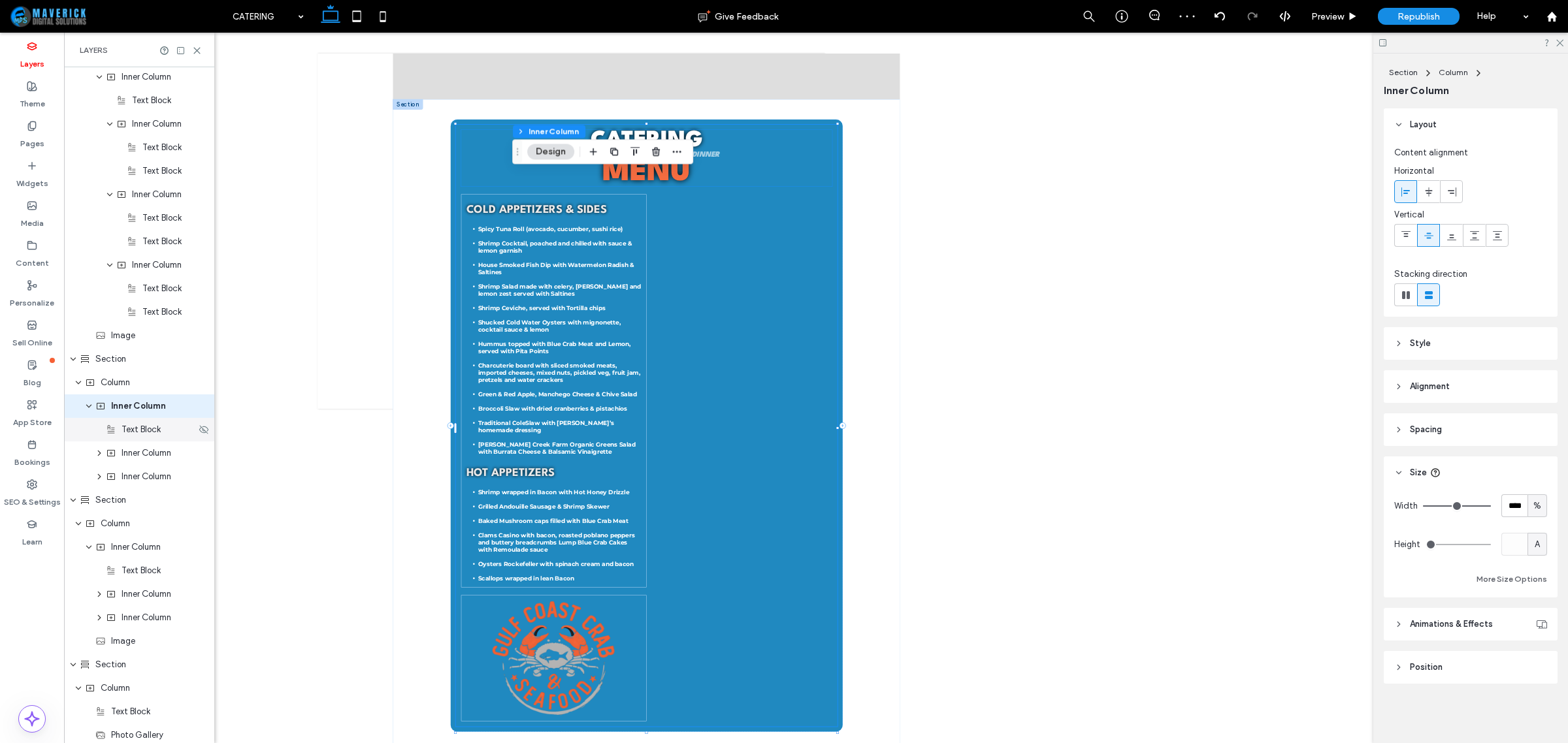
click at [134, 429] on span "Text Block" at bounding box center [141, 429] width 40 height 13
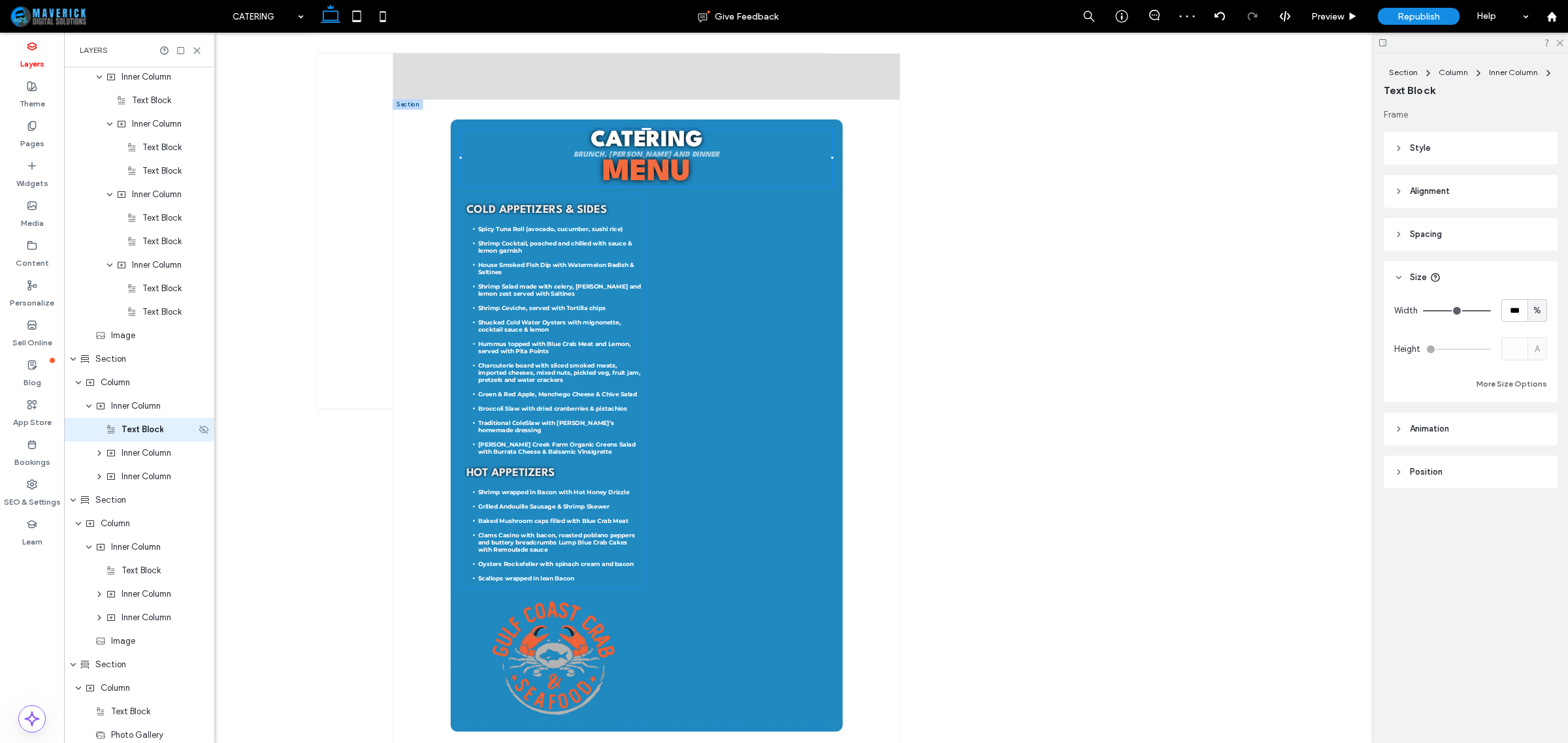
scroll to position [967, 0]
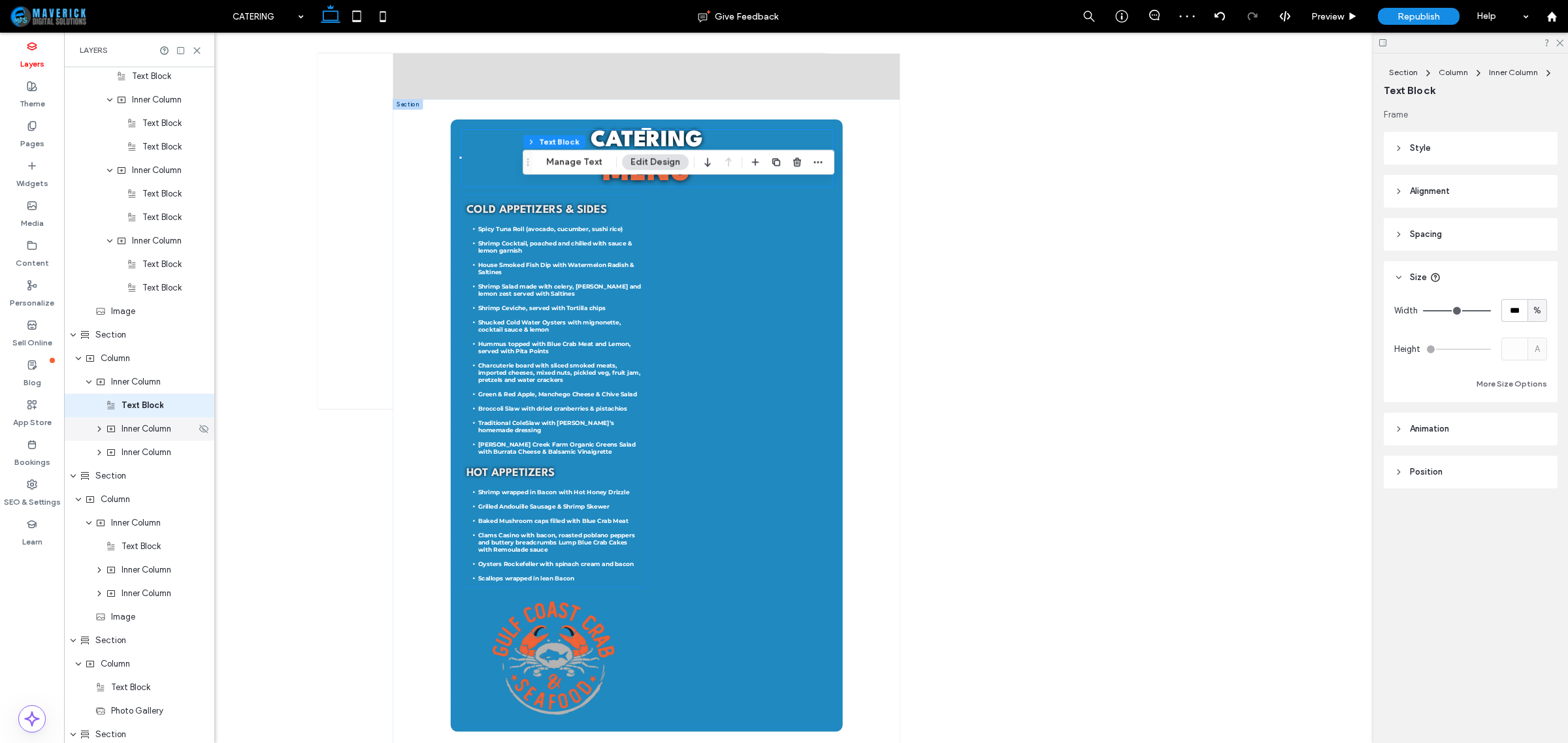
click at [136, 435] on span "Inner Column" at bounding box center [146, 429] width 50 height 13
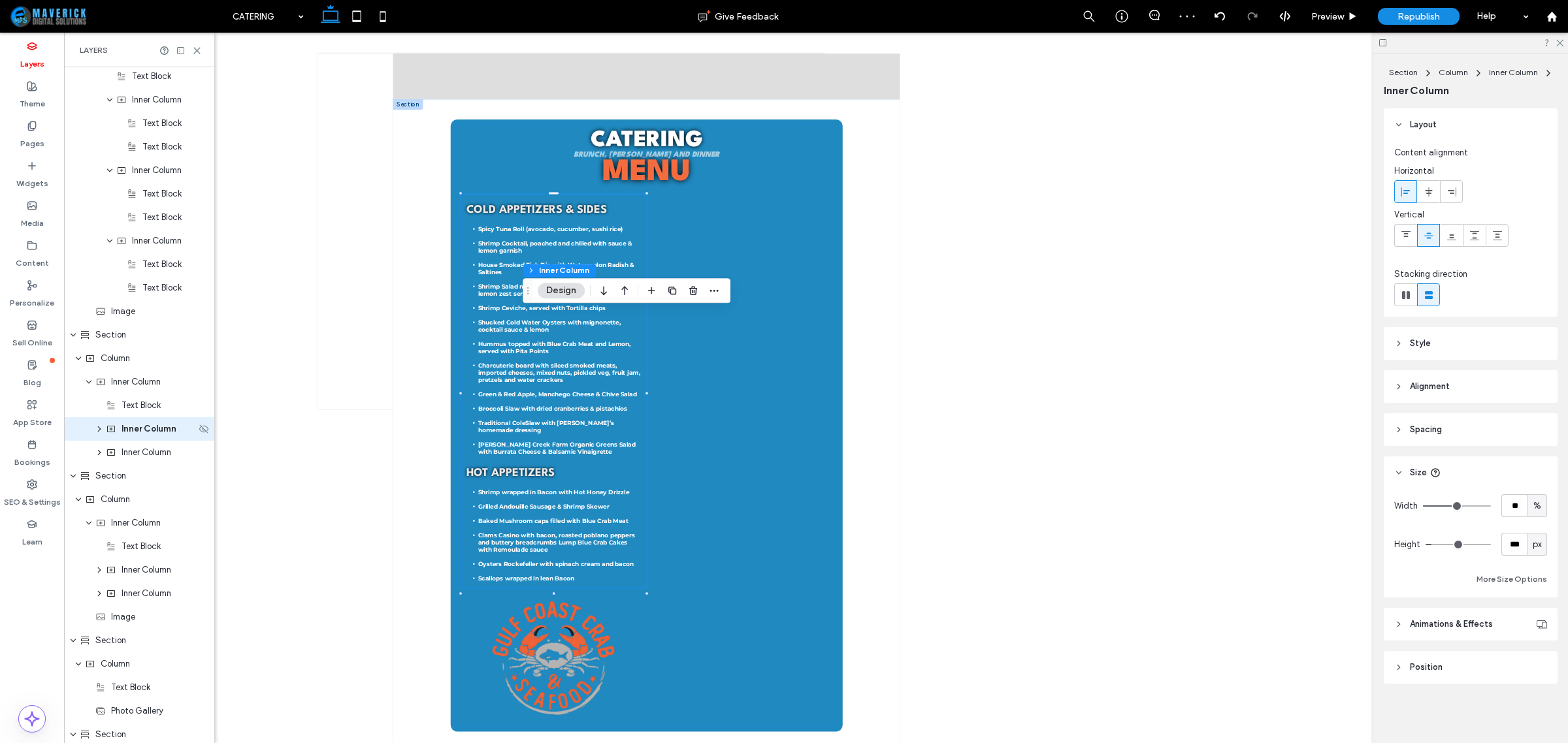
scroll to position [991, 0]
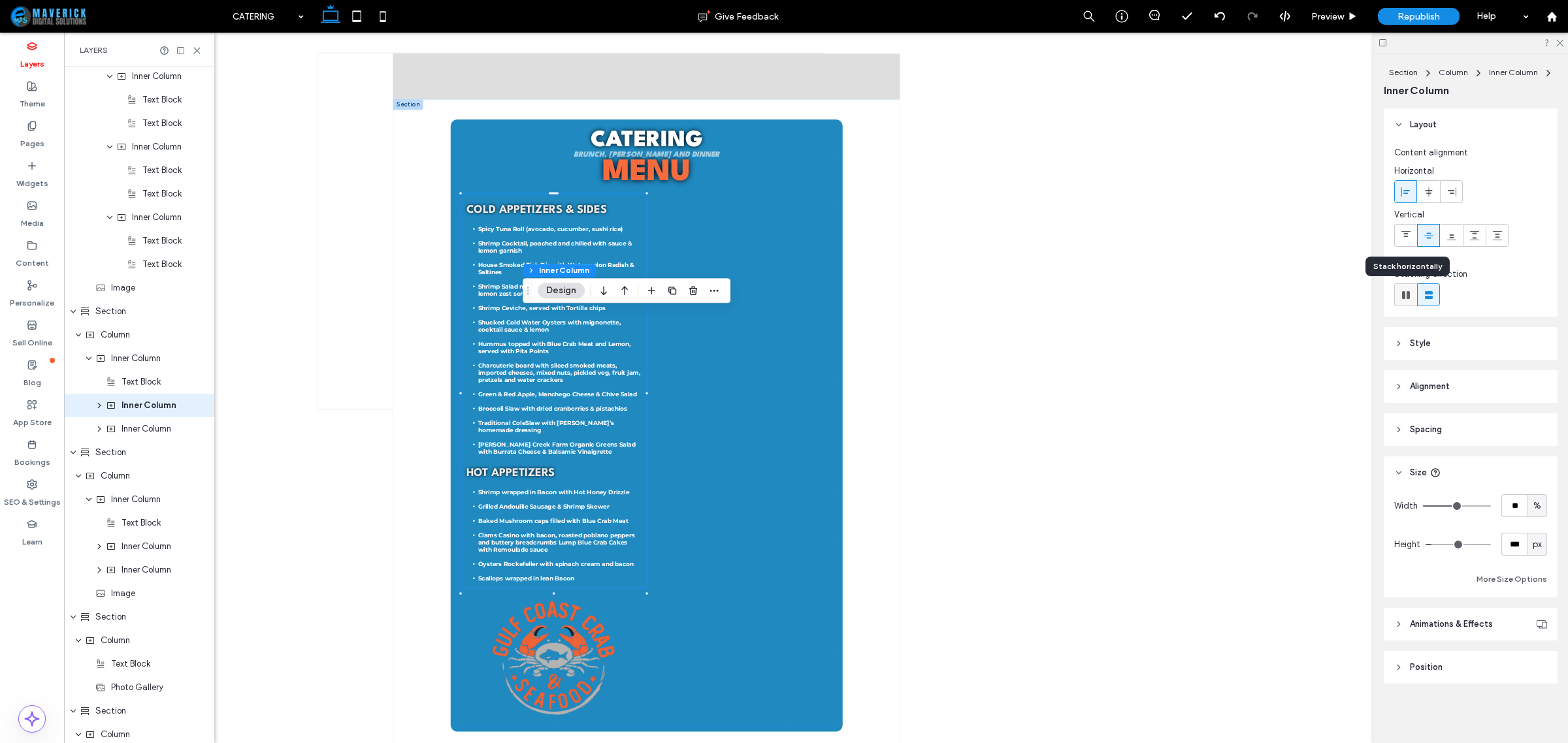
click at [1409, 295] on use at bounding box center [1405, 295] width 8 height 8
type input "*"
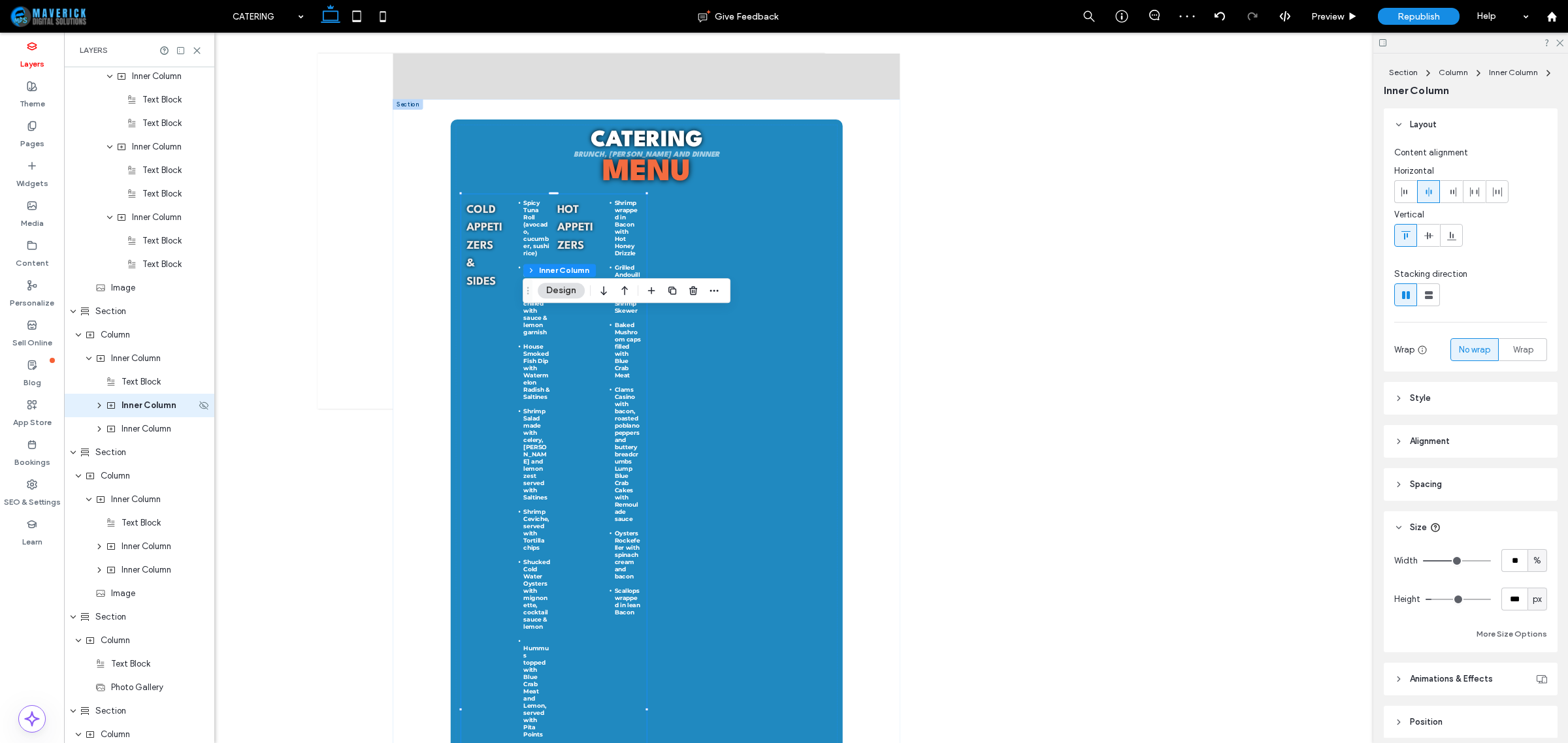
click at [103, 412] on div "Inner Column" at bounding box center [139, 406] width 150 height 24
click at [101, 408] on icon "expand Inner Column" at bounding box center [99, 405] width 11 height 8
click at [1431, 298] on use at bounding box center [1428, 295] width 8 height 8
type input "**"
type input "****"
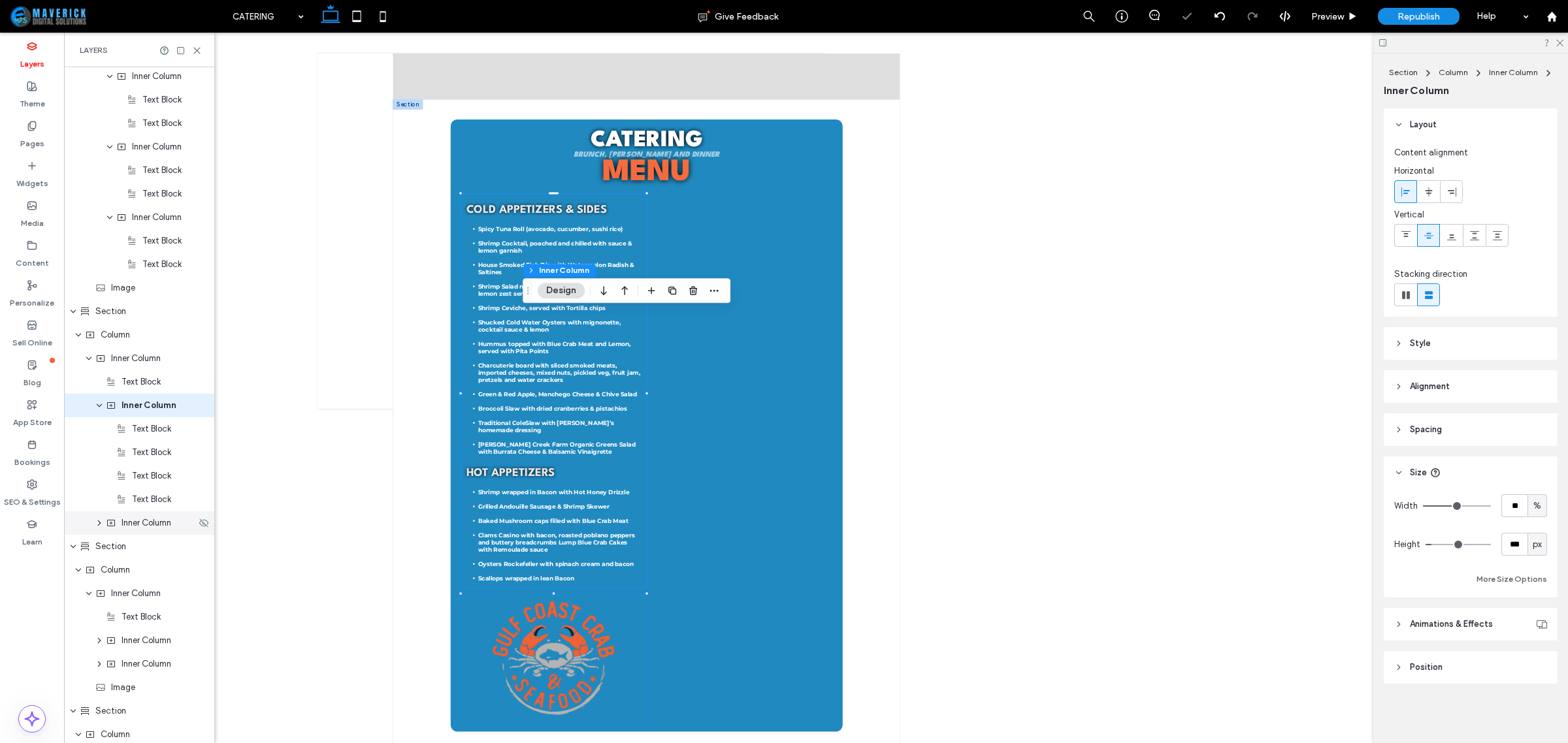
click at [129, 524] on span "Inner Column" at bounding box center [146, 523] width 50 height 13
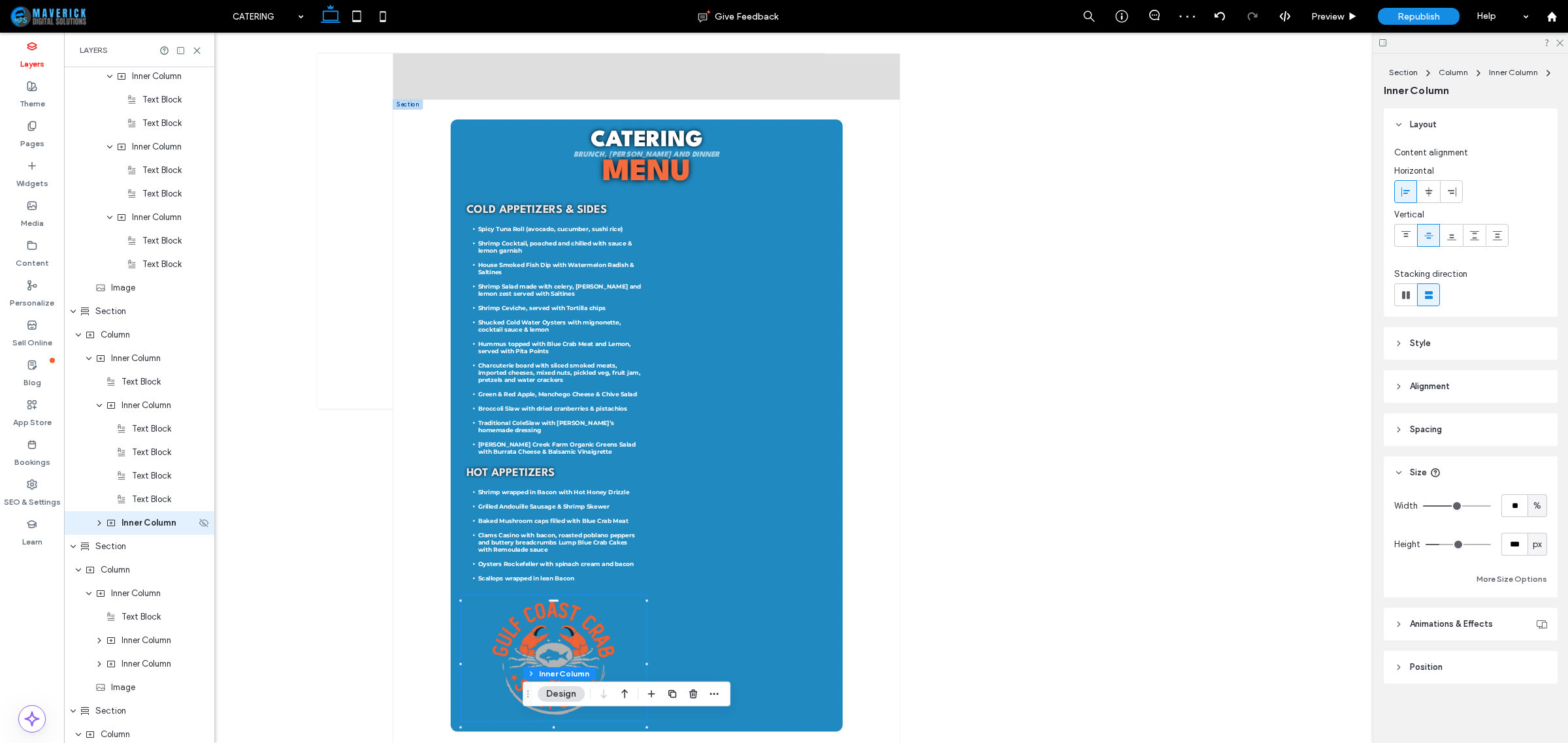
scroll to position [1107, 0]
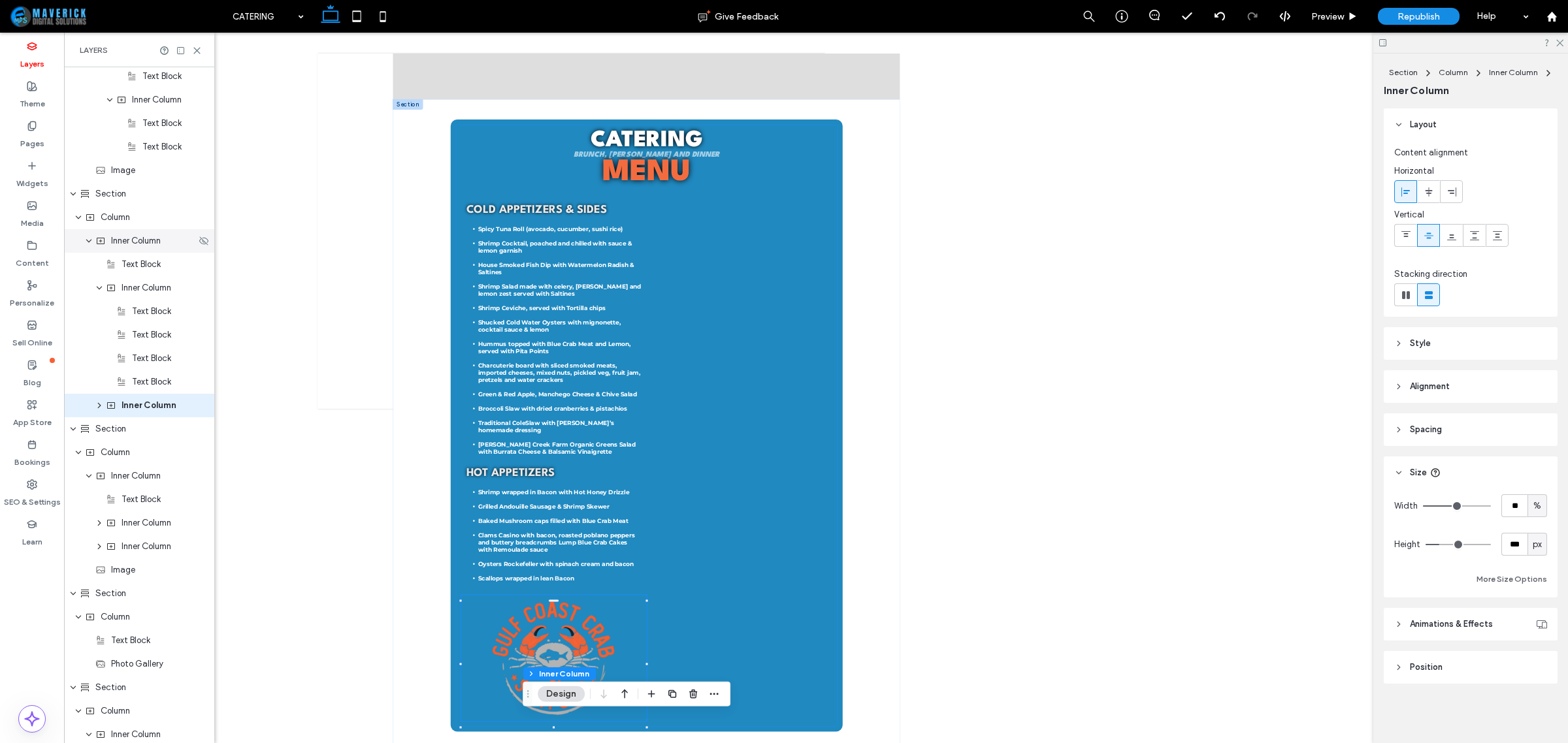
click at [148, 243] on span "Inner Column" at bounding box center [135, 241] width 50 height 13
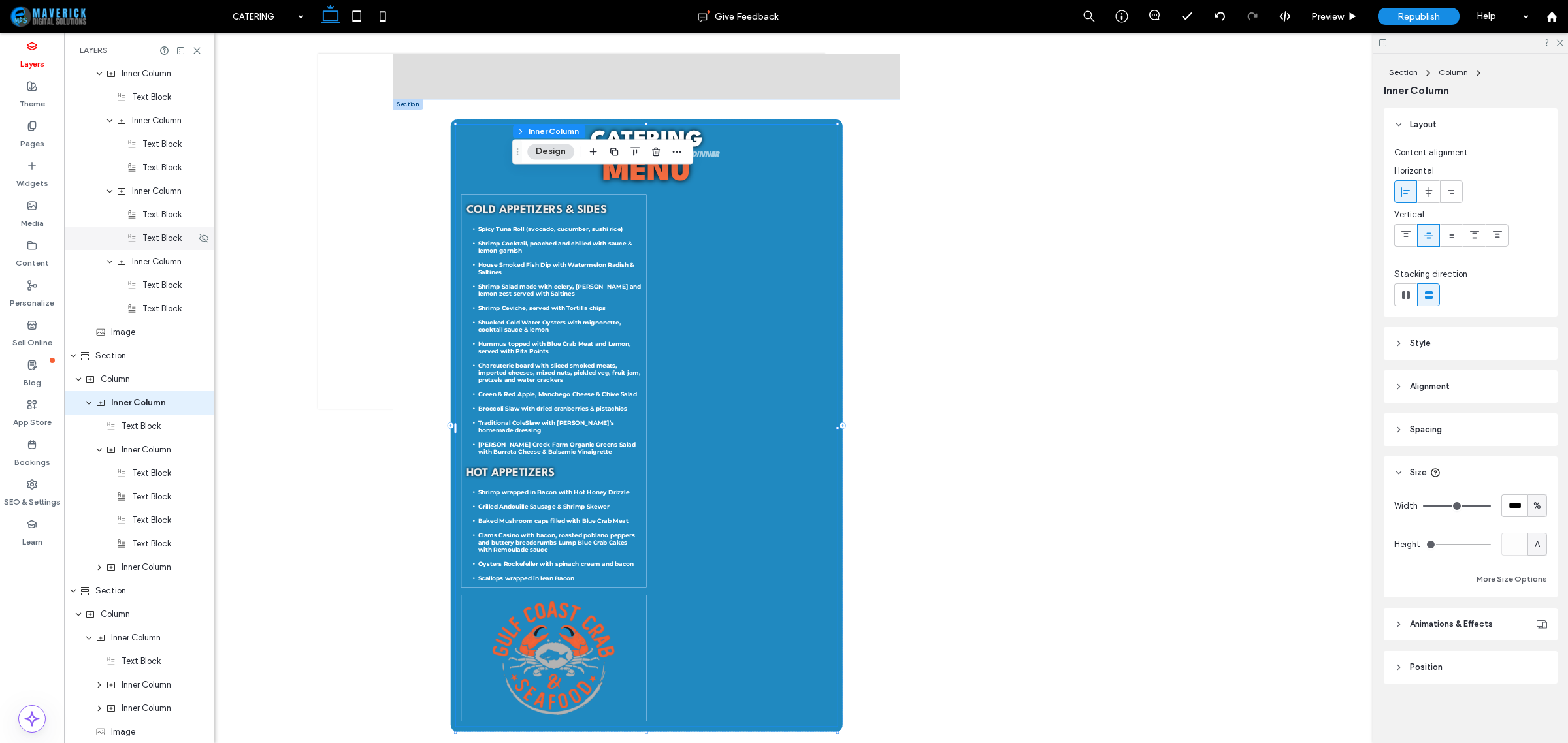
scroll to position [942, 0]
click at [677, 155] on icon "button" at bounding box center [677, 152] width 11 height 11
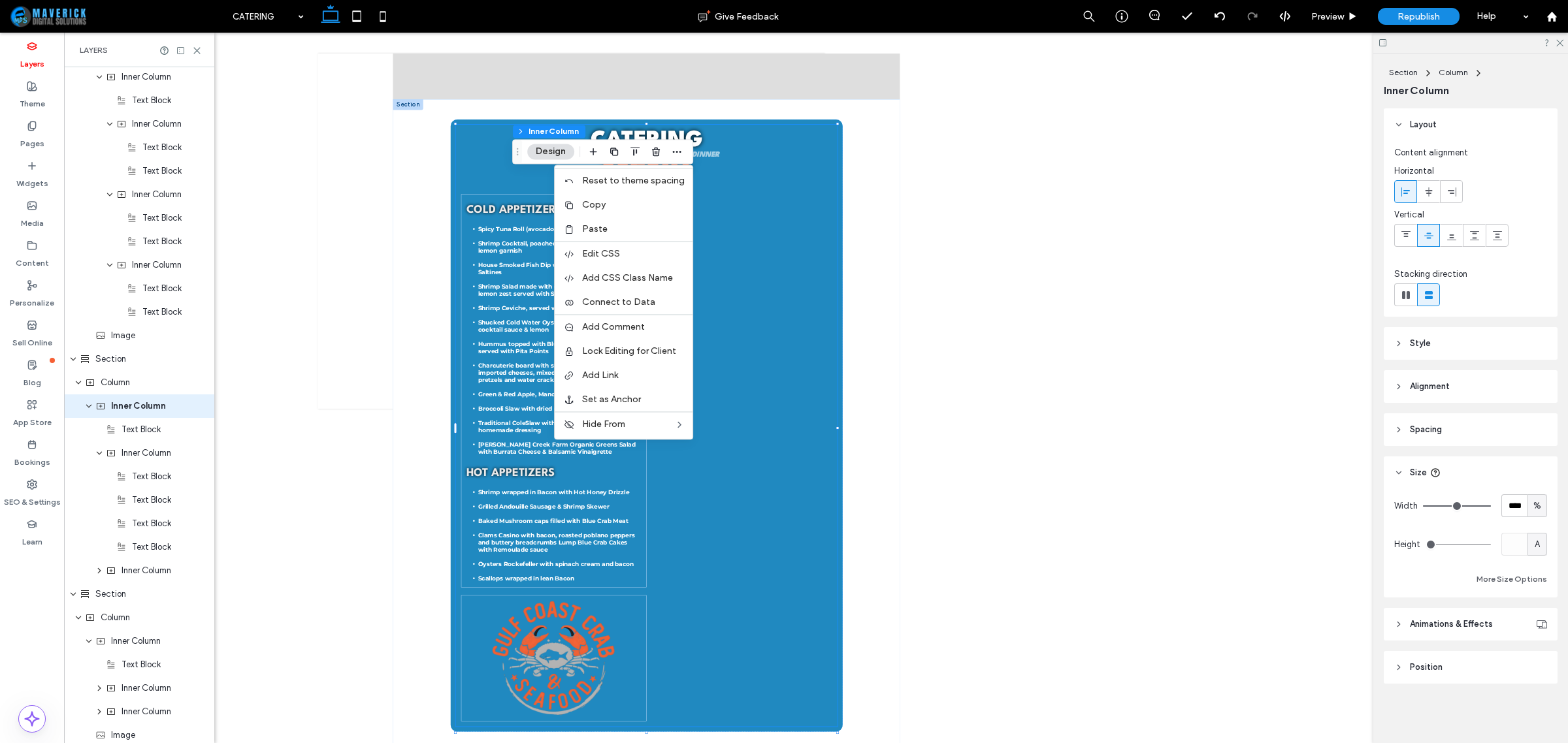
click at [1501, 294] on div at bounding box center [1470, 295] width 153 height 23
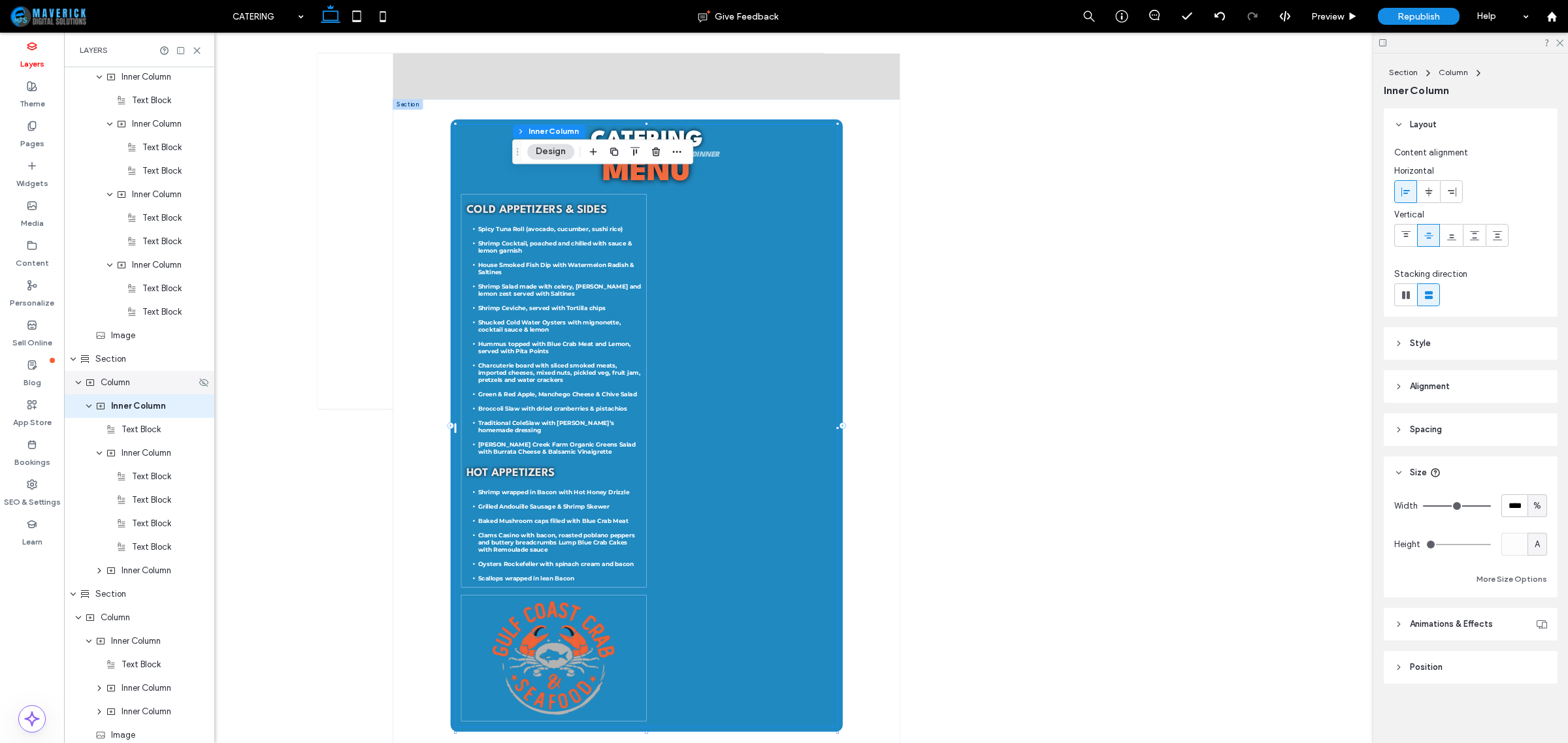
click at [134, 386] on div "Column" at bounding box center [141, 382] width 111 height 13
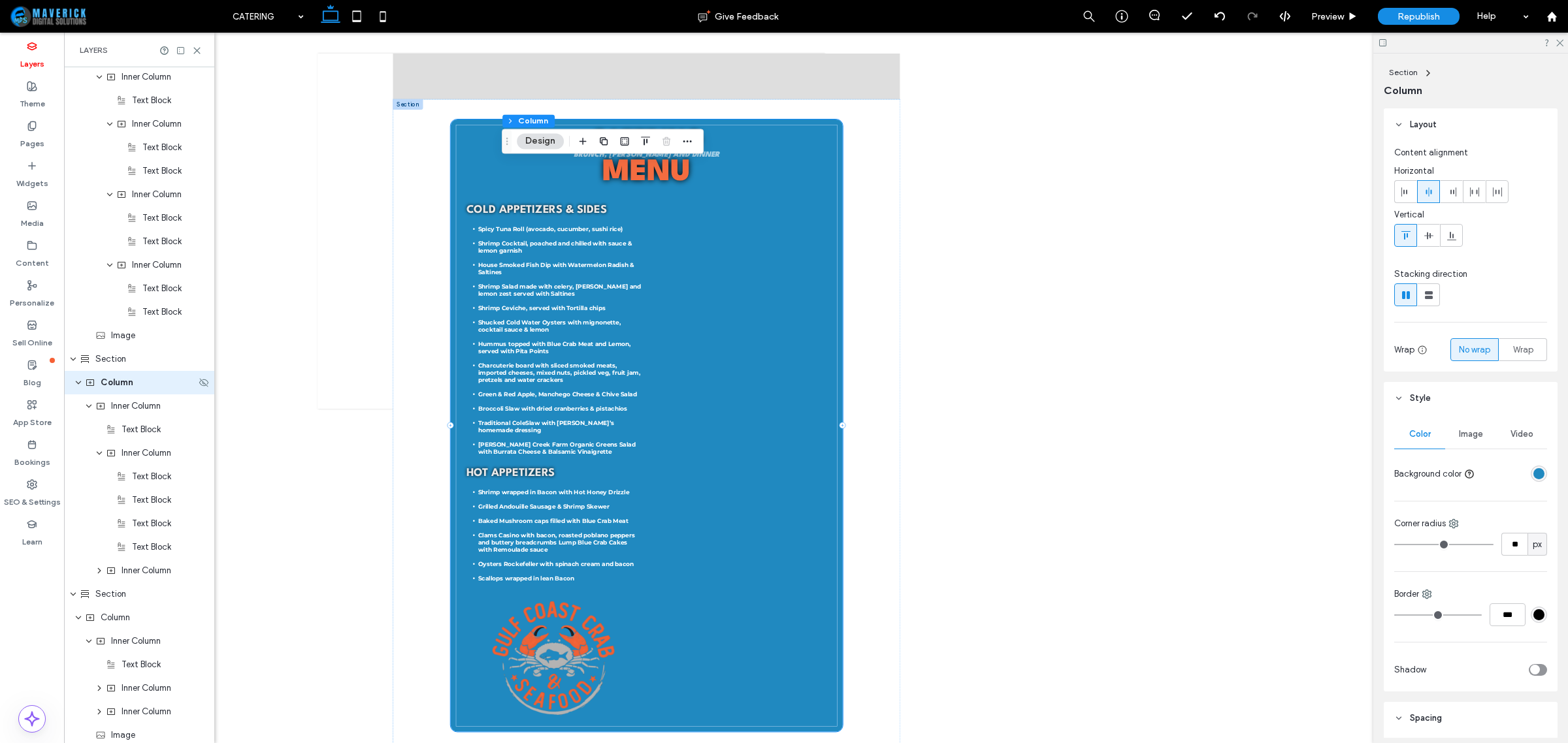
scroll to position [920, 0]
click at [141, 413] on div "Column" at bounding box center [139, 406] width 150 height 24
click at [141, 429] on span "Inner Column" at bounding box center [135, 429] width 50 height 13
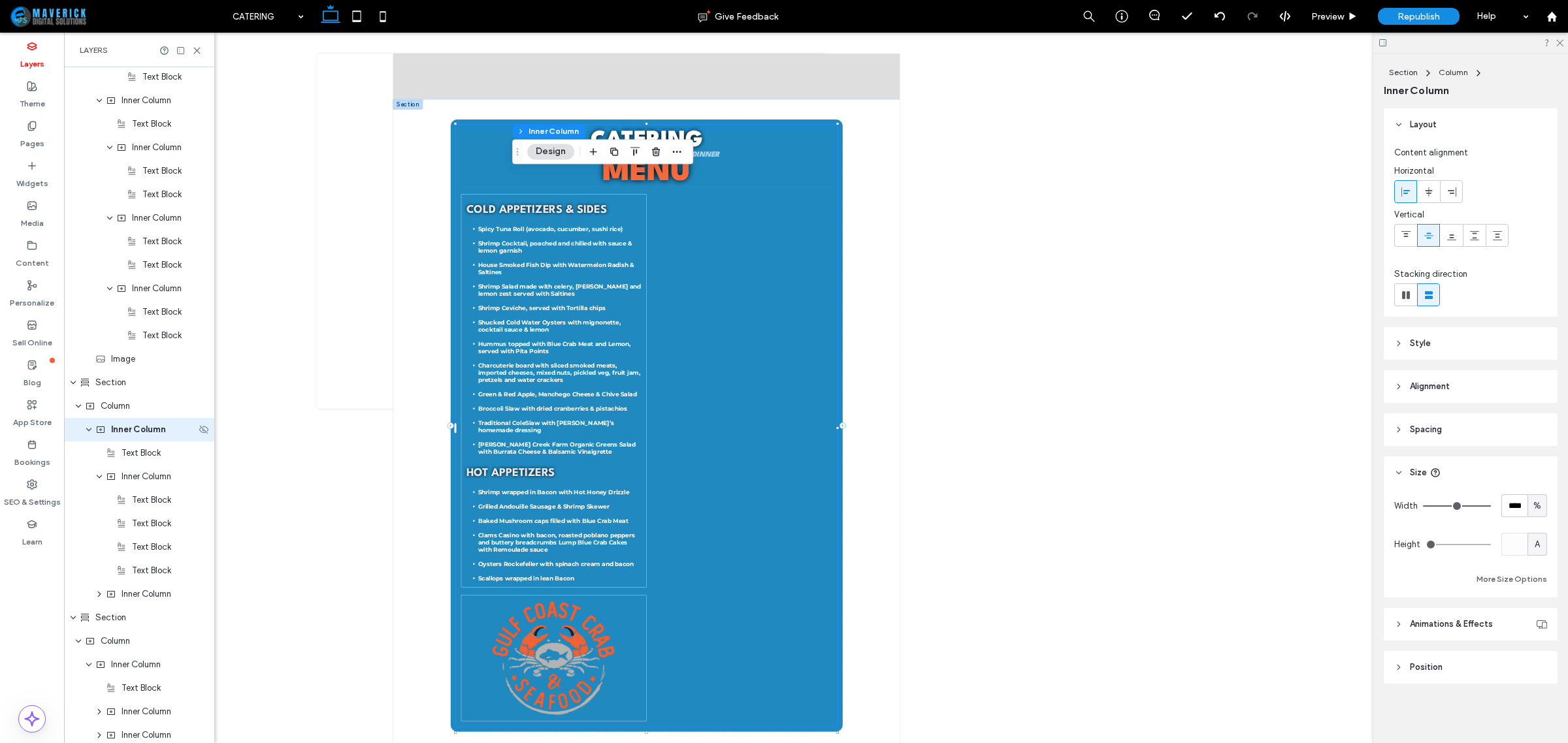
scroll to position [942, 0]
click at [141, 429] on span "Text Block" at bounding box center [141, 429] width 40 height 13
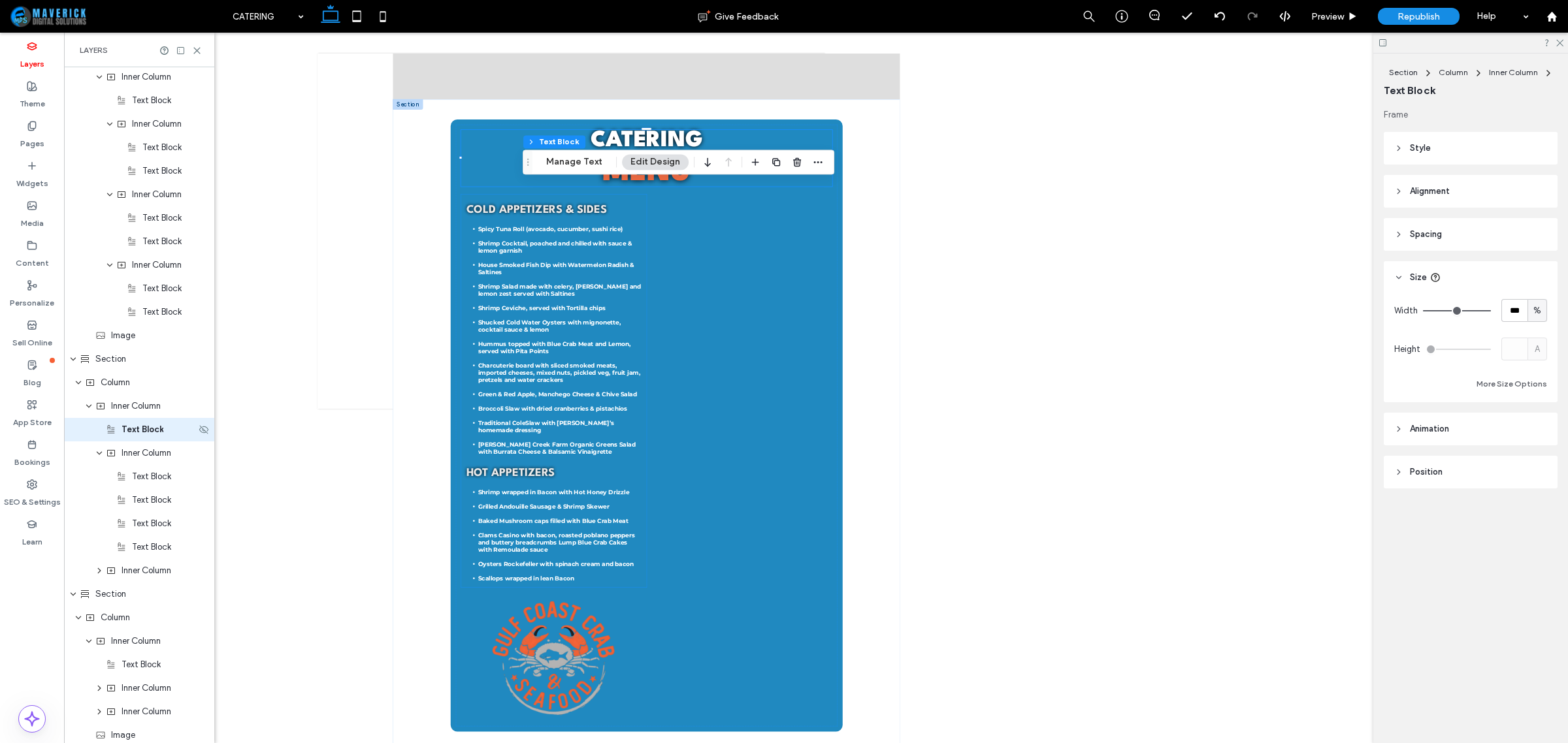
scroll to position [967, 0]
drag, startPoint x: 135, startPoint y: 408, endPoint x: 135, endPoint y: 374, distance: 34.0
click at [135, 374] on div "Header Section Column Image Image Column Navigation Links Column Button Icon Co…" at bounding box center [139, 288] width 150 height 2375
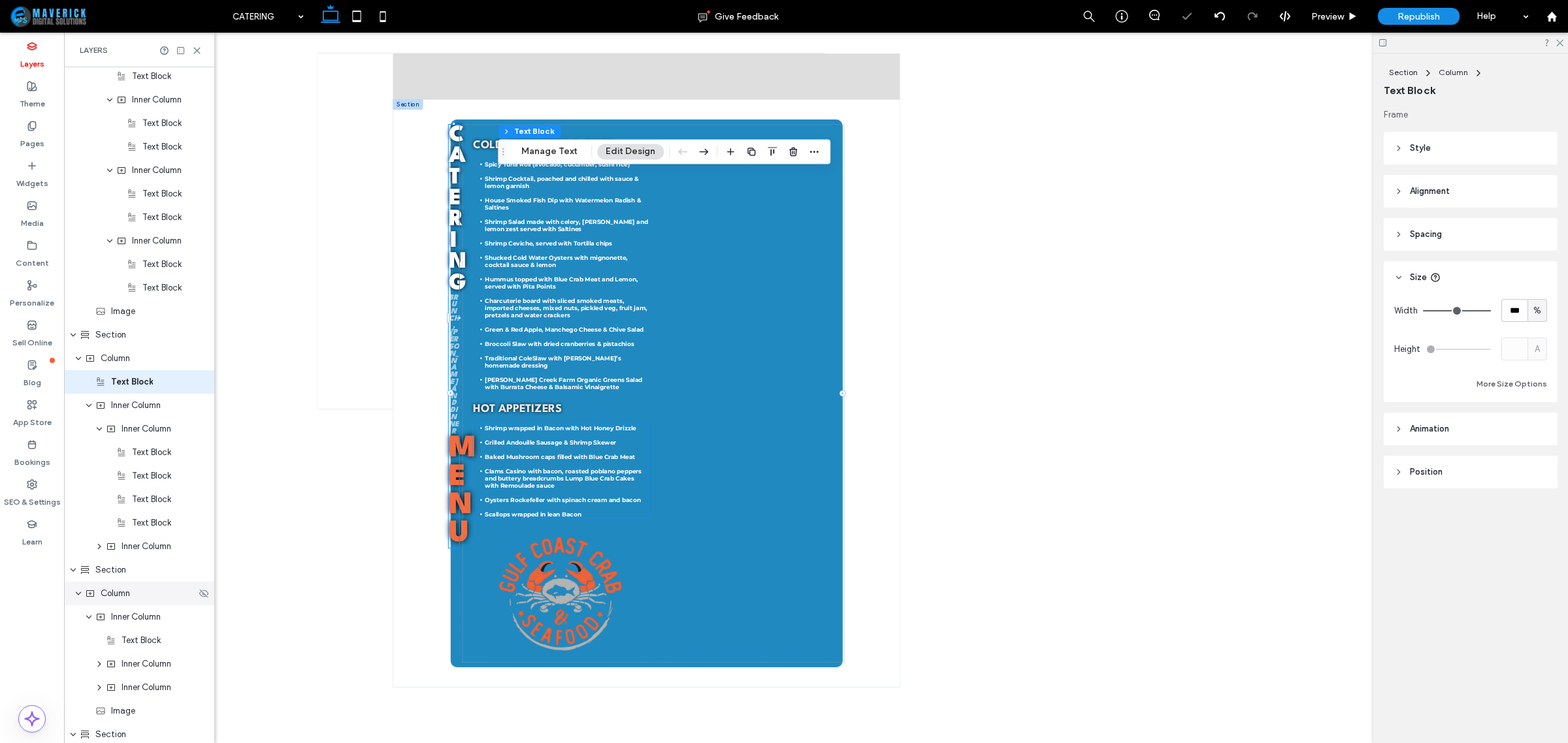
scroll to position [1154, 0]
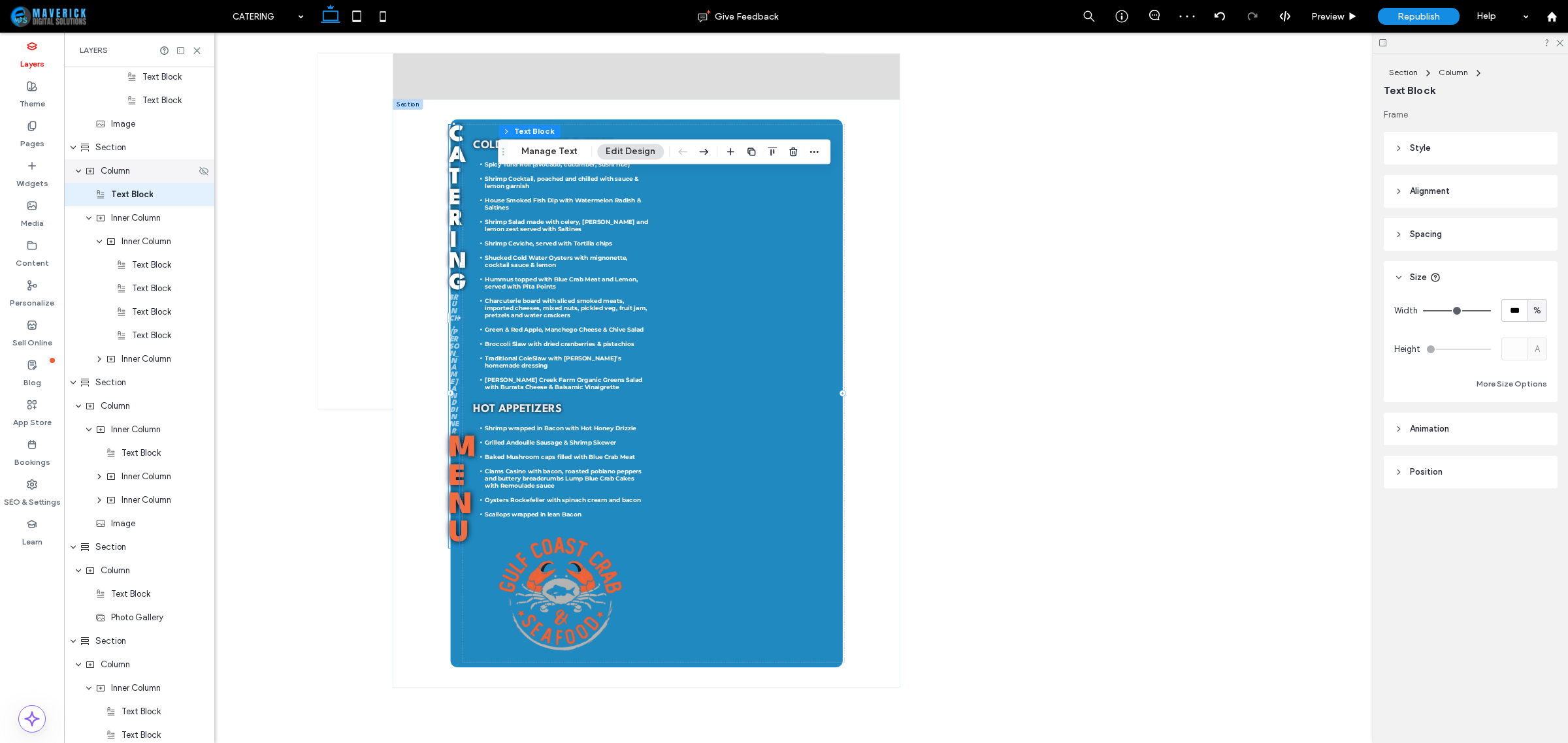
click at [137, 171] on div "Column" at bounding box center [141, 170] width 111 height 13
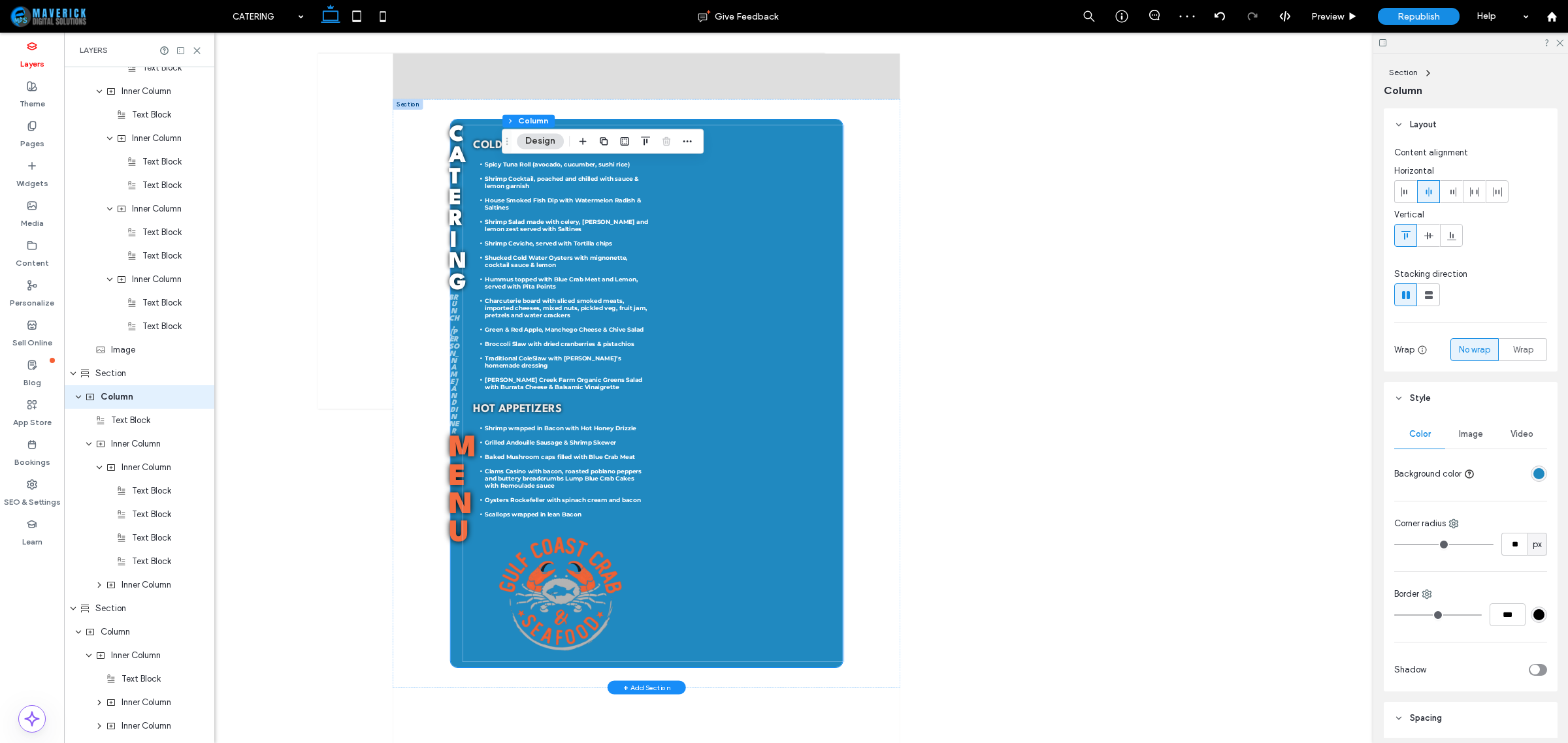
scroll to position [920, 0]
click at [1433, 295] on icon at bounding box center [1428, 295] width 13 height 13
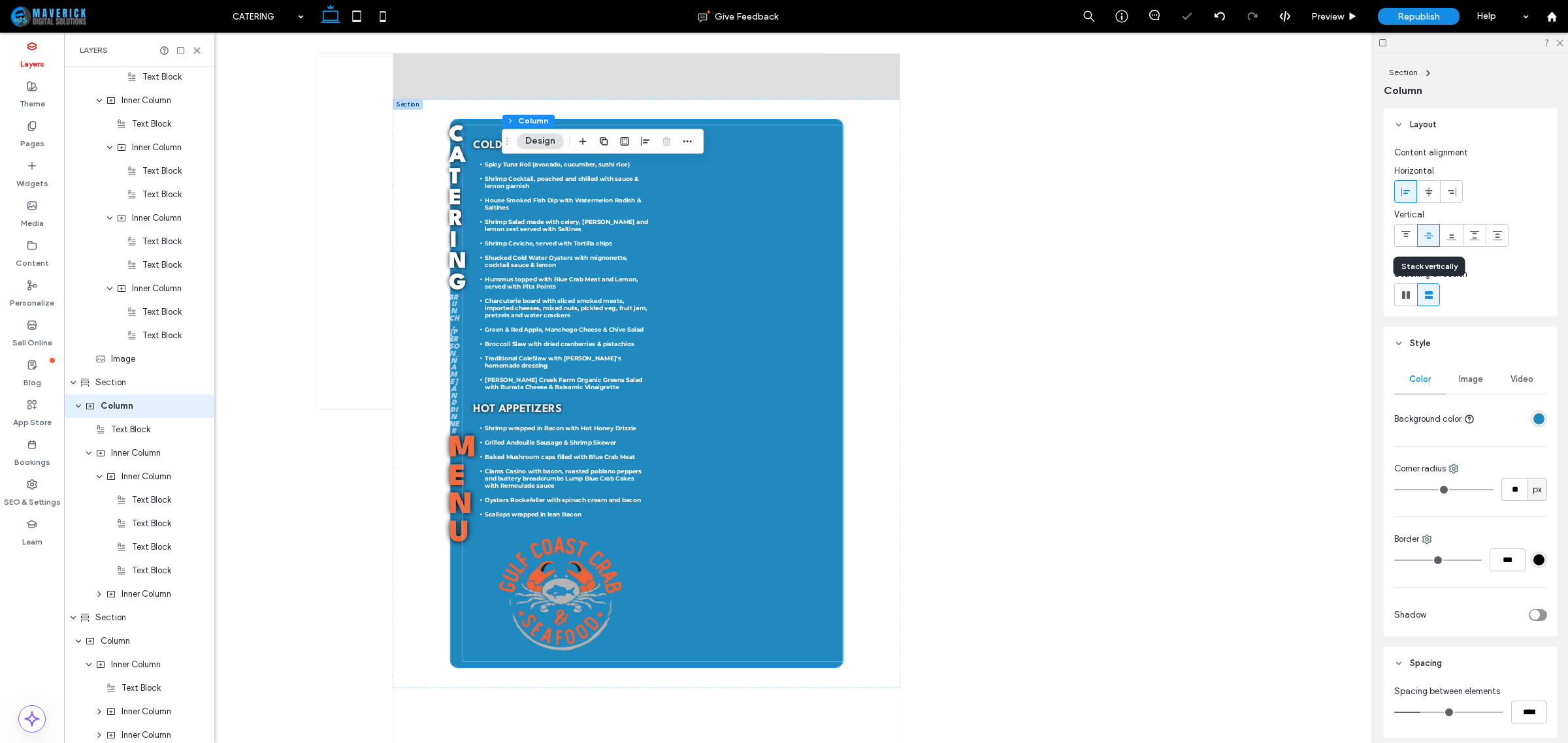
type input "**"
type input "****"
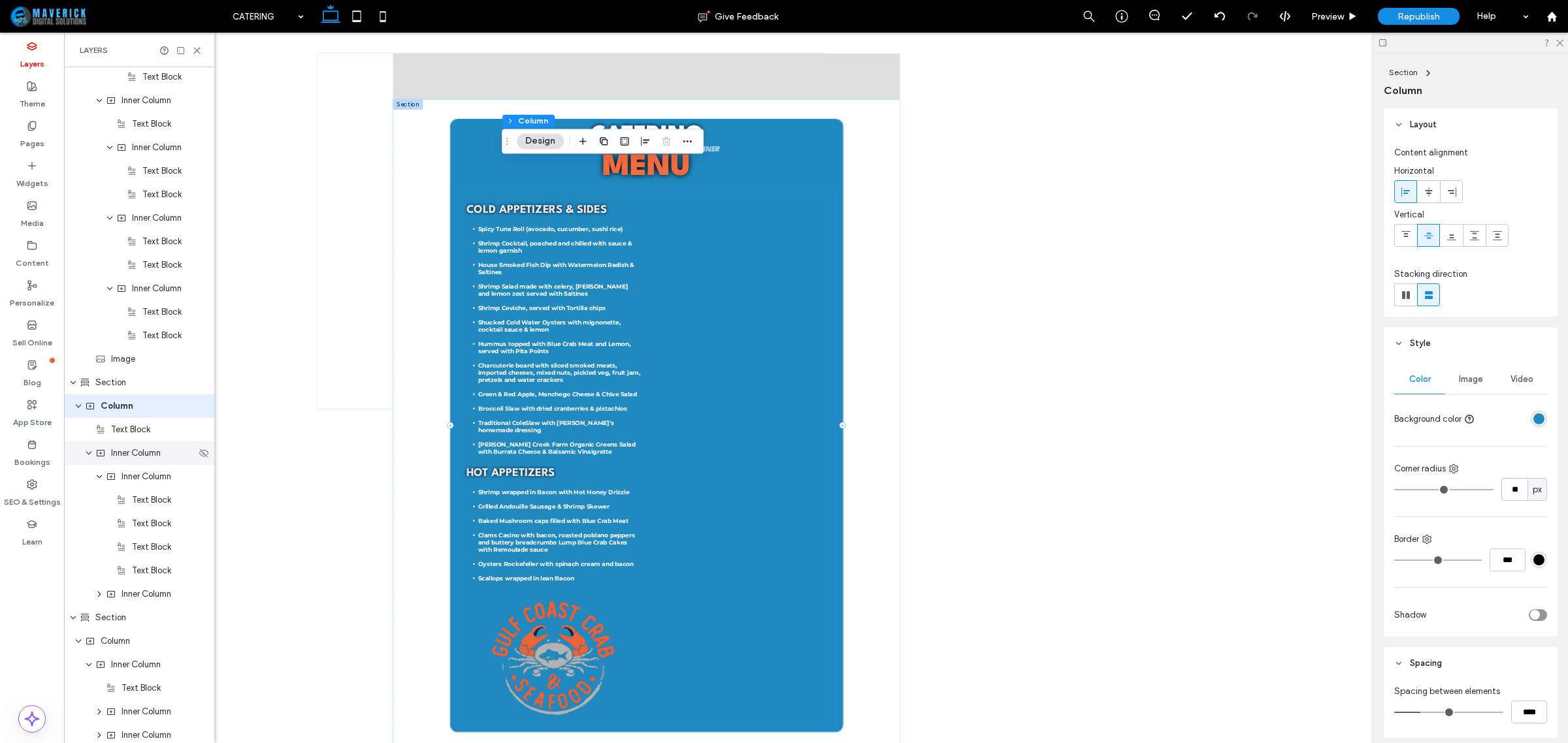
click at [135, 456] on span "Inner Column" at bounding box center [135, 453] width 50 height 13
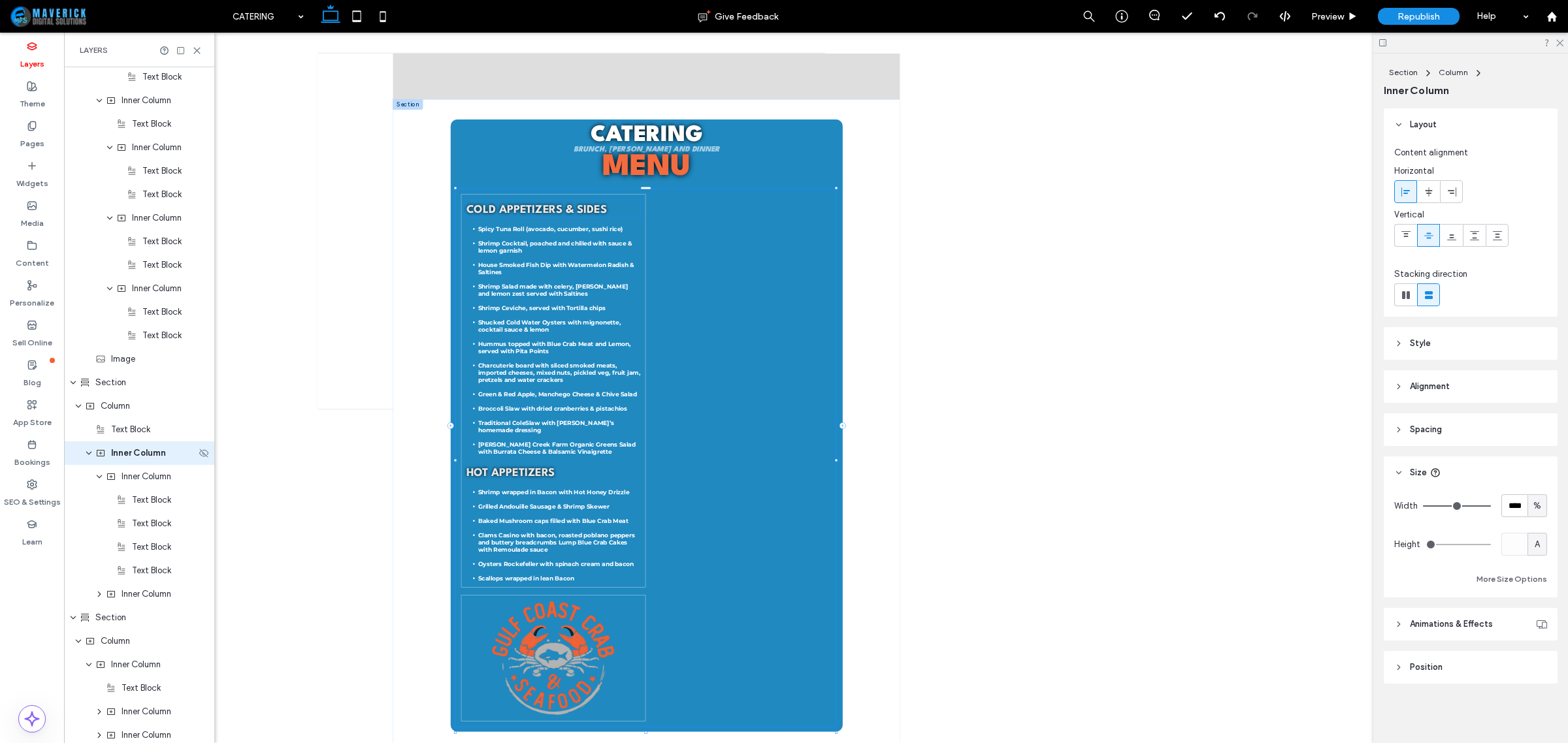
scroll to position [967, 0]
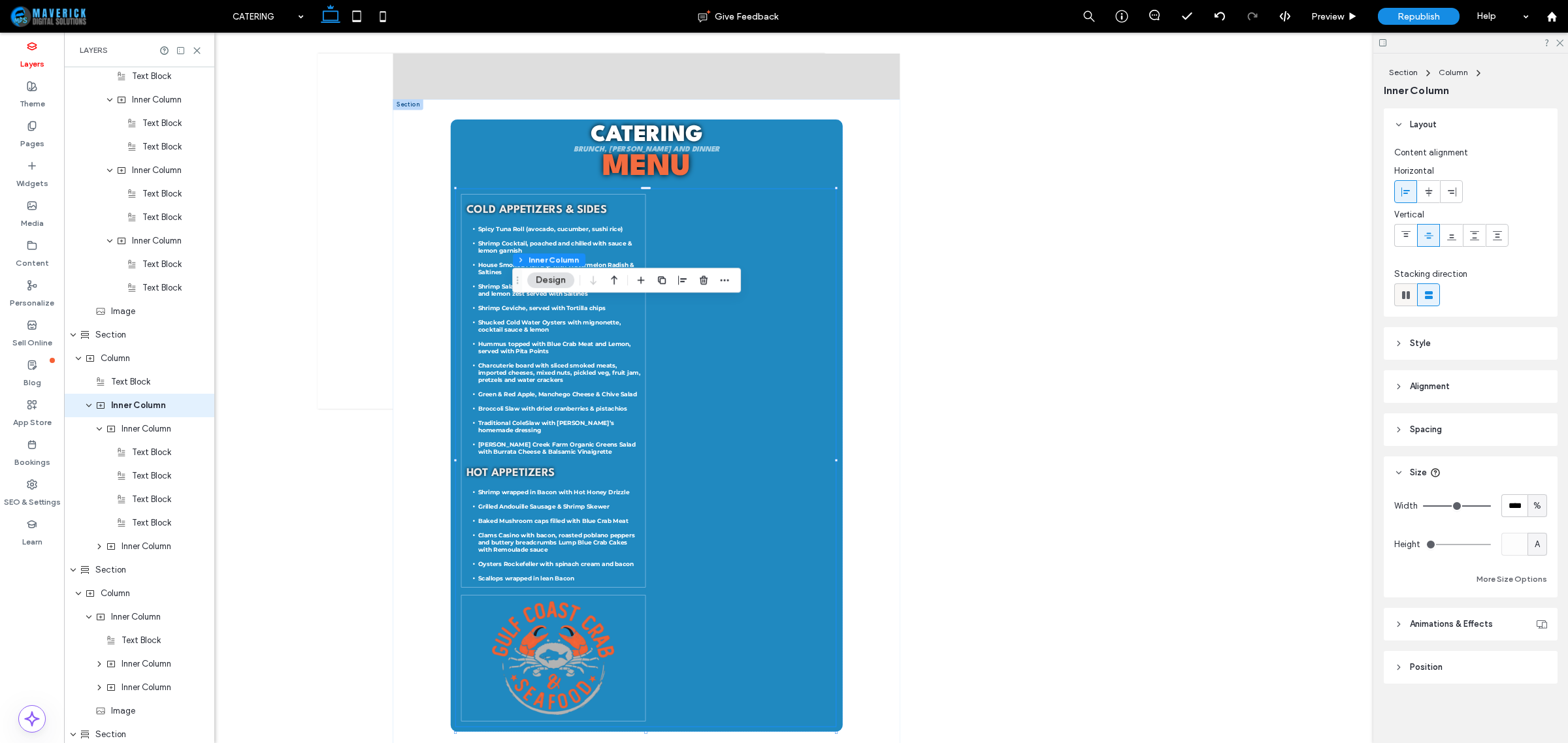
click at [1401, 302] on span at bounding box center [1405, 295] width 13 height 22
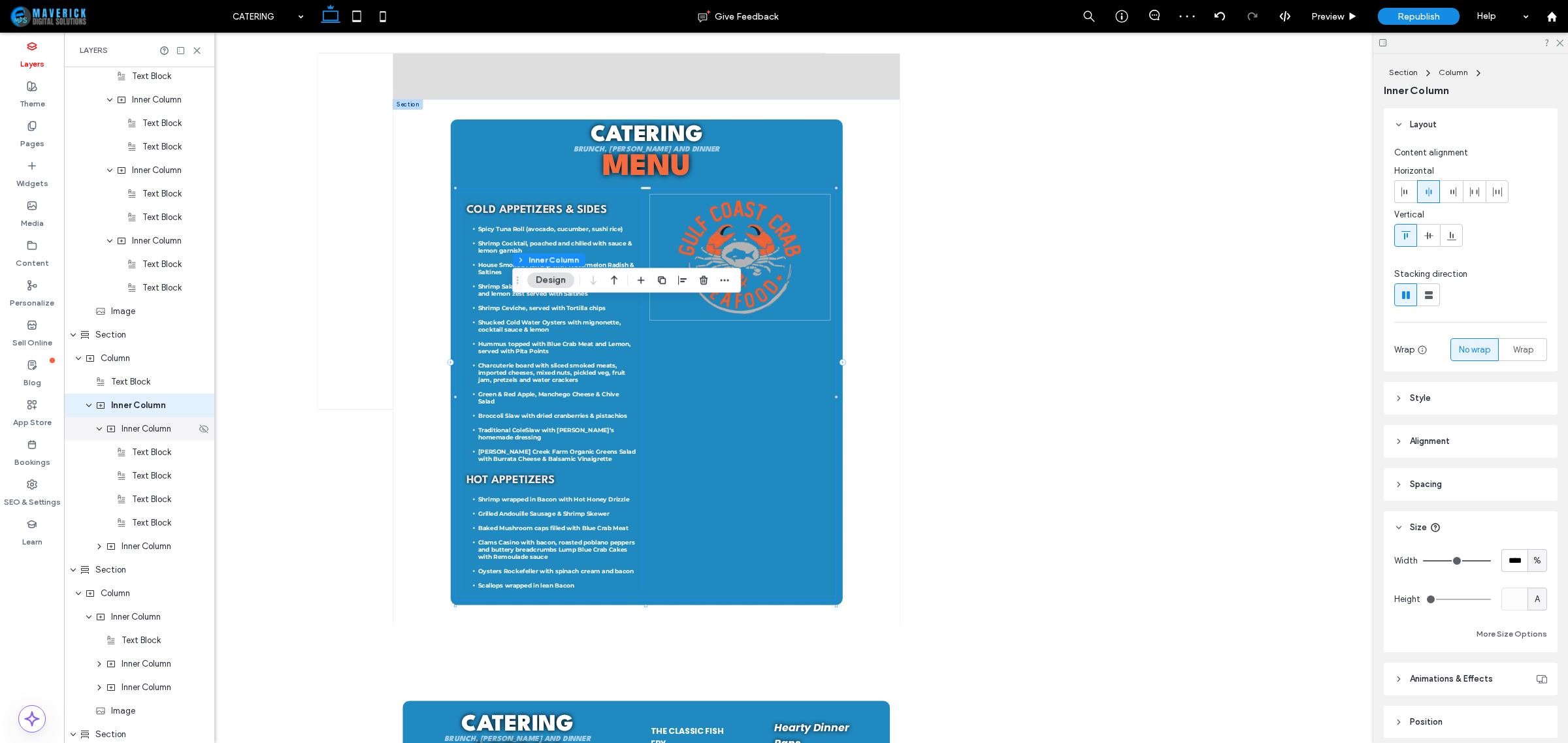
click at [162, 429] on span "Inner Column" at bounding box center [146, 429] width 50 height 13
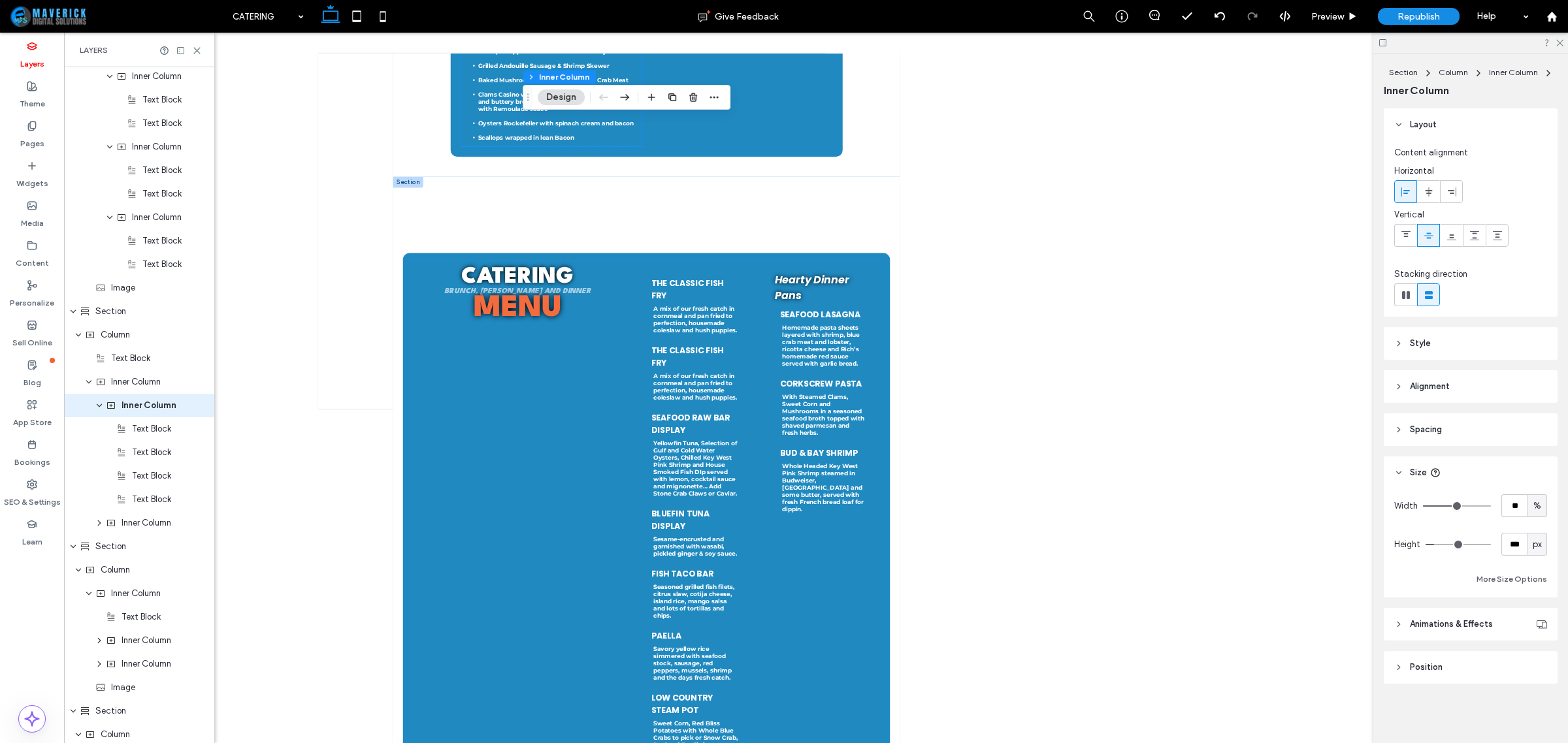
scroll to position [2077, 0]
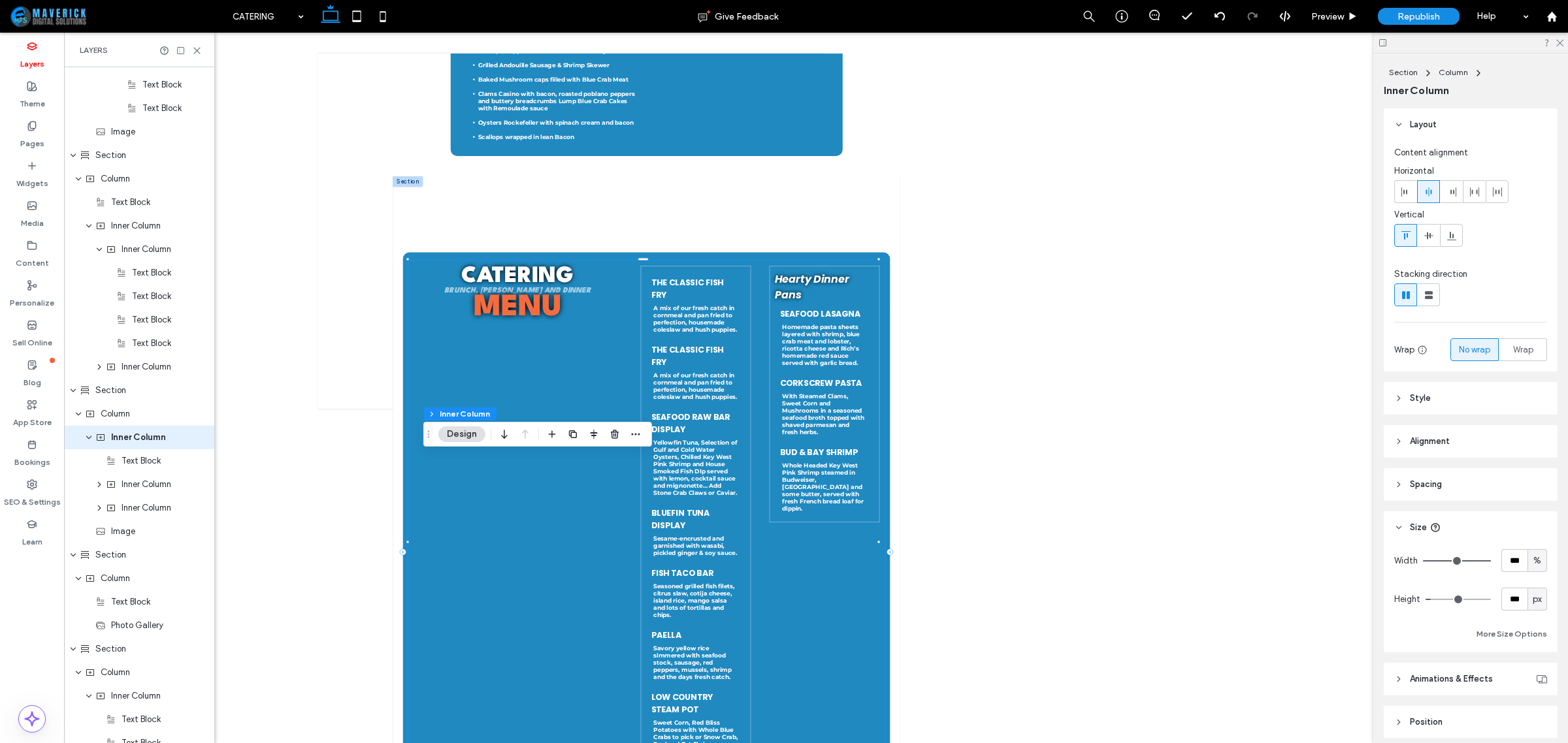
scroll to position [1178, 0]
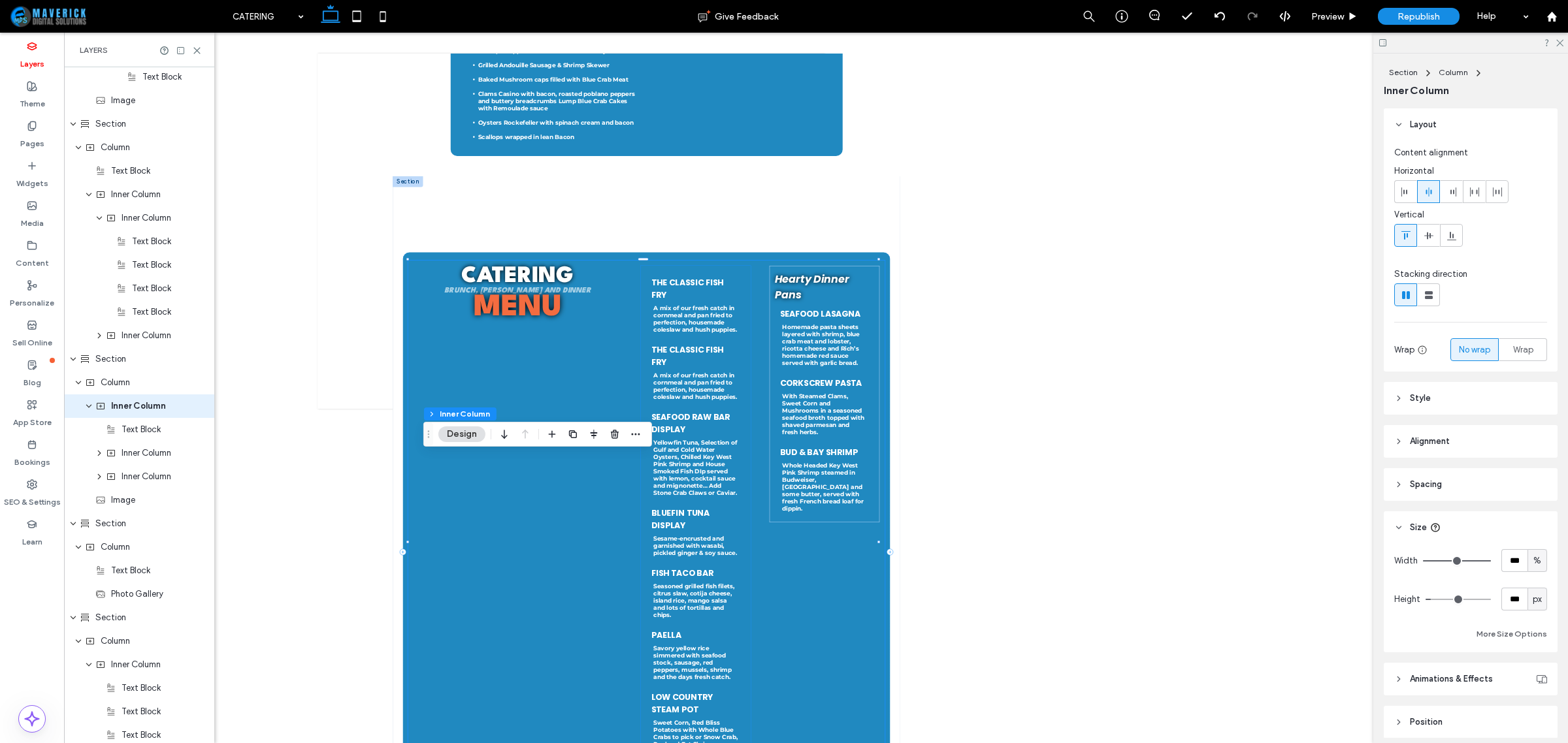
click at [1046, 743] on p "A mix of our fresh catch in cornmeal and pan fried to perfection, housemade col…" at bounding box center [999, 718] width 169 height 57
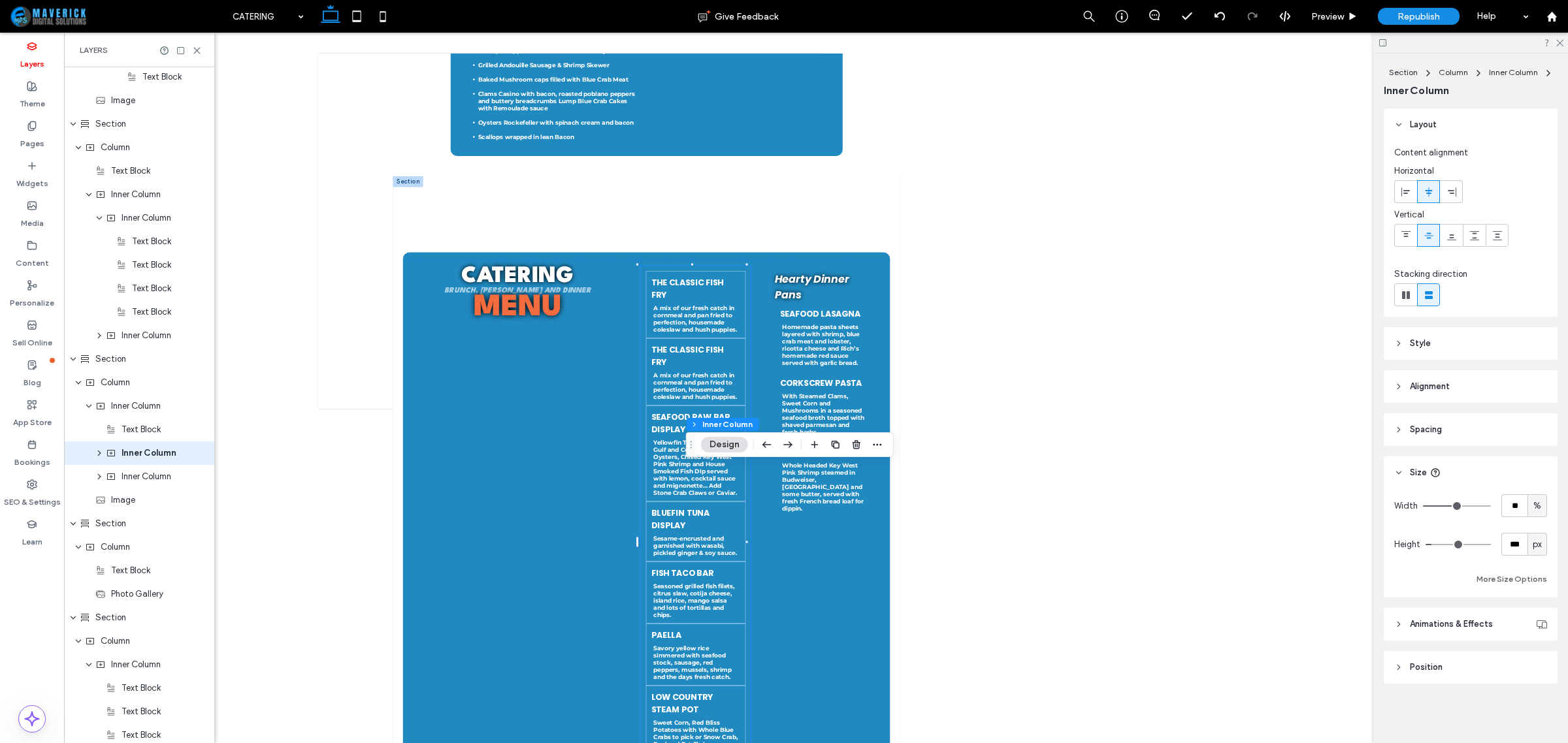
scroll to position [1225, 0]
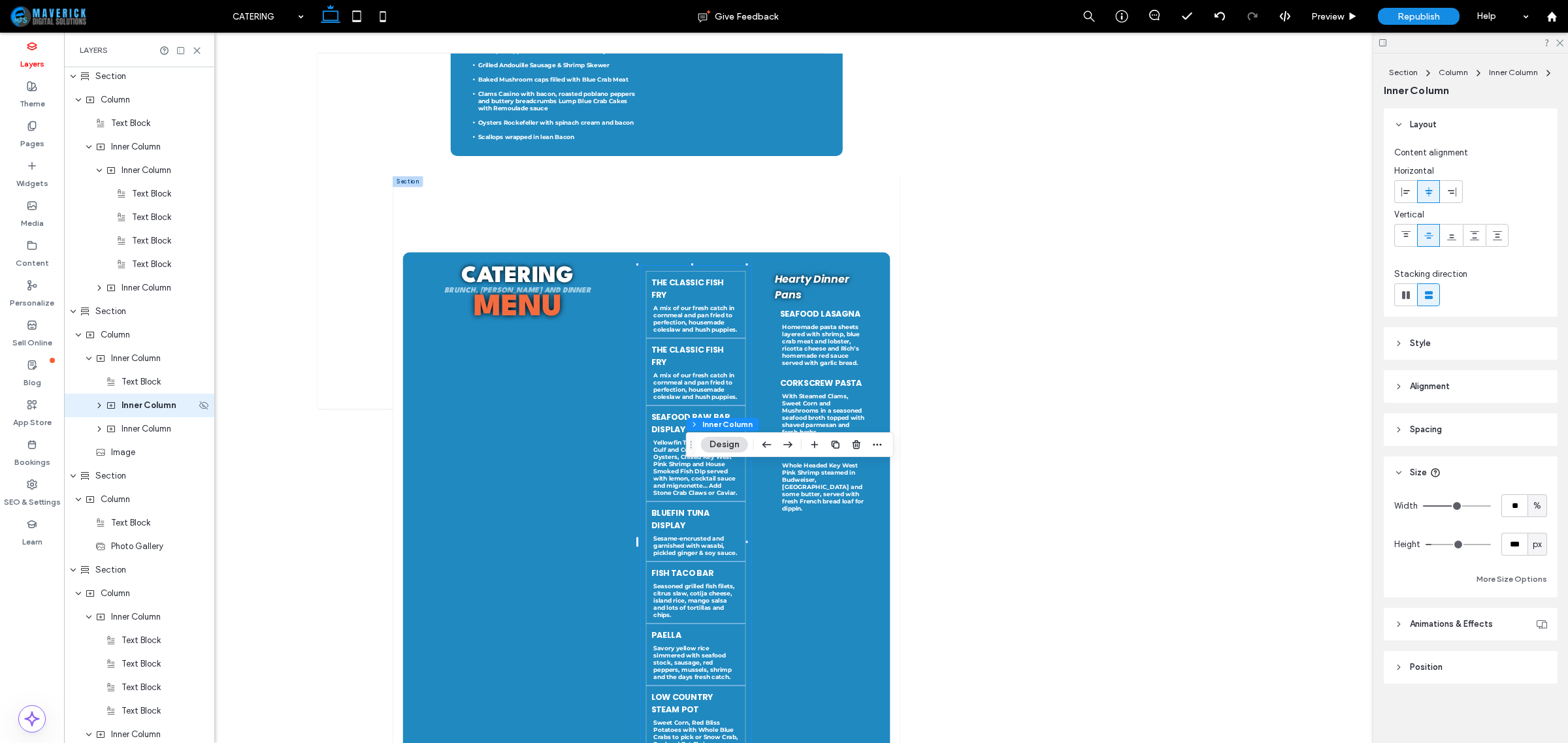
click at [98, 405] on icon "expand Inner Column" at bounding box center [99, 405] width 11 height 8
click at [132, 429] on span "Inner Column" at bounding box center [156, 429] width 50 height 13
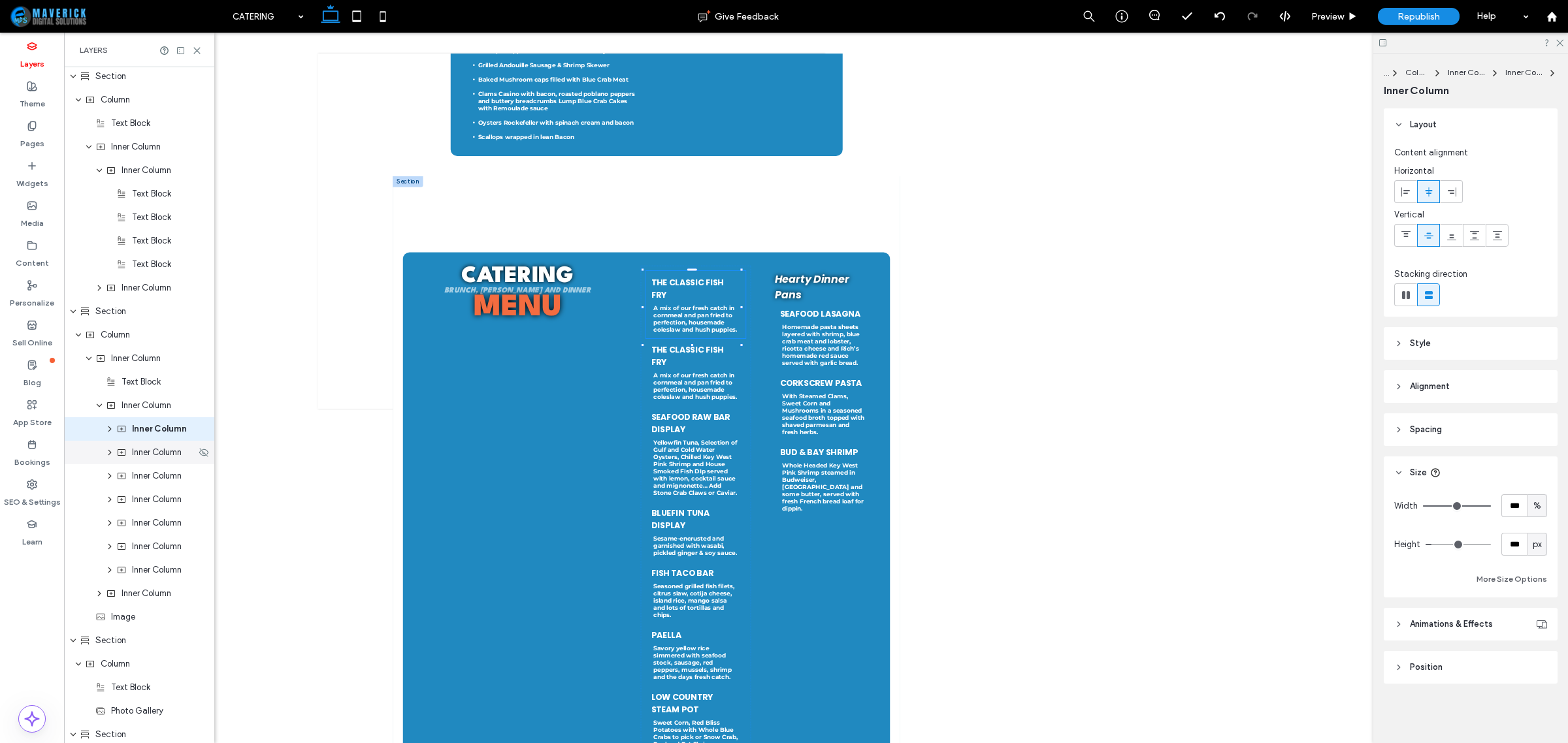
scroll to position [1249, 0]
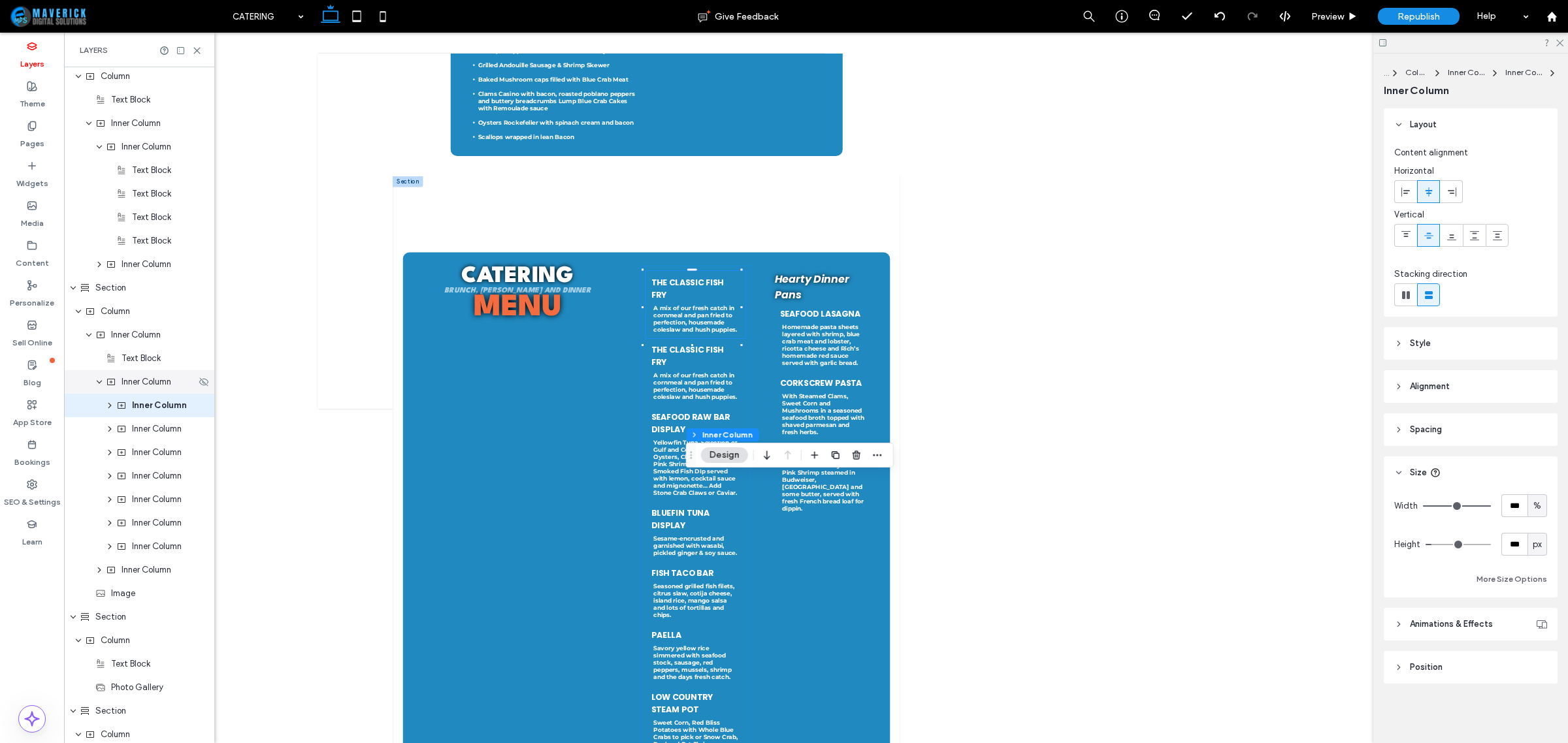
click at [147, 386] on span "Inner Column" at bounding box center [146, 382] width 50 height 13
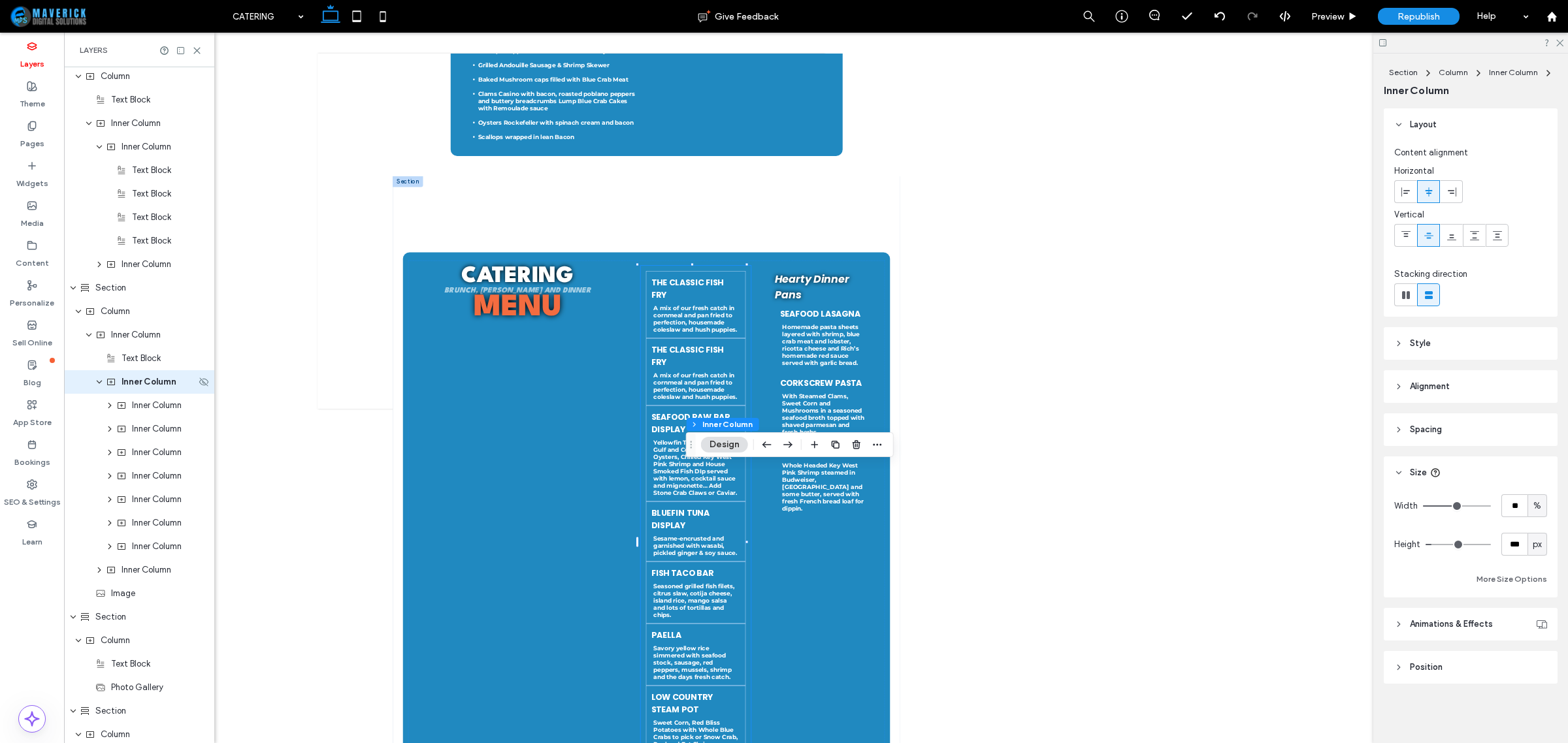
scroll to position [1225, 0]
click at [152, 409] on span "Inner Column" at bounding box center [148, 405] width 54 height 13
click at [871, 443] on span "button" at bounding box center [878, 445] width 16 height 16
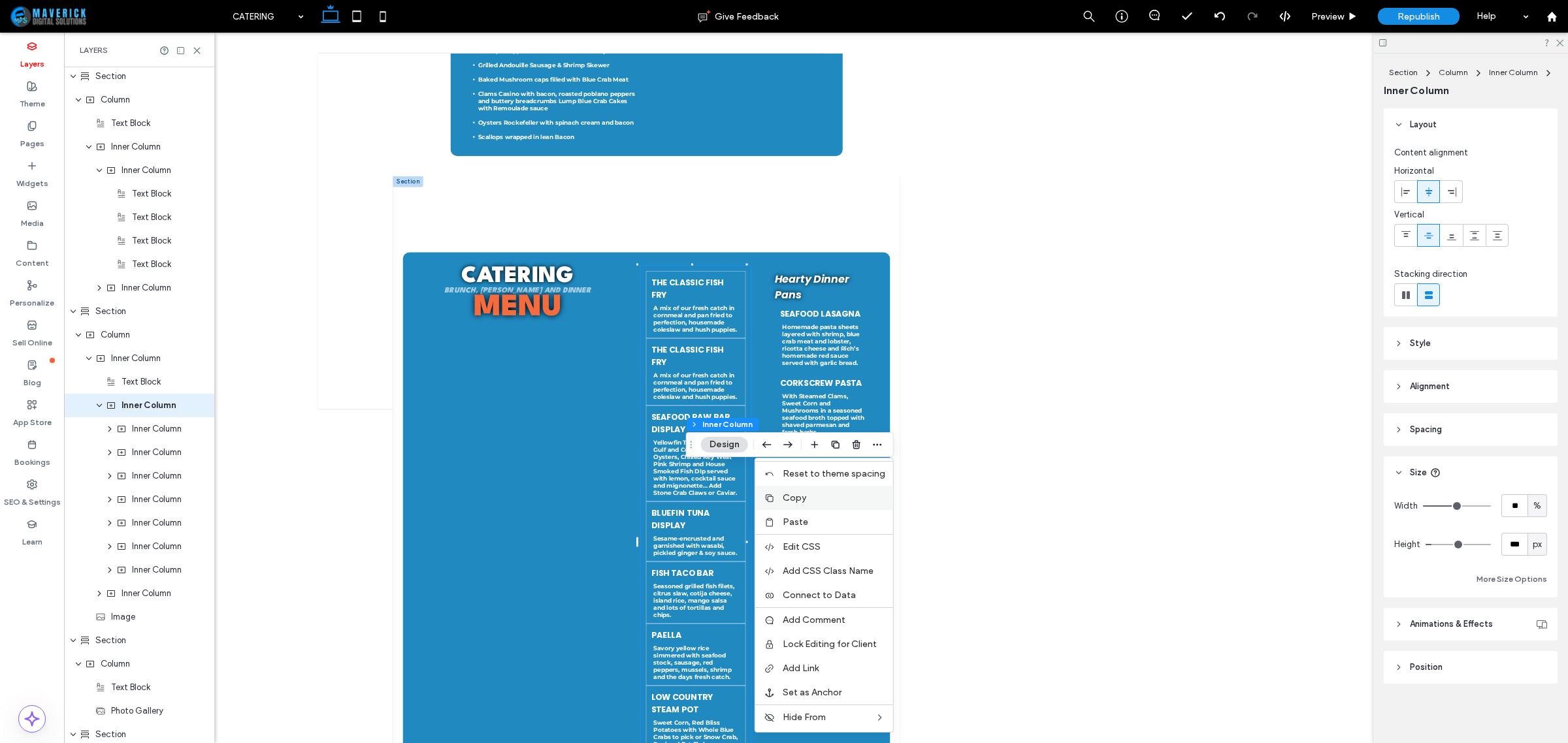
click at [844, 501] on label "Copy" at bounding box center [834, 498] width 103 height 11
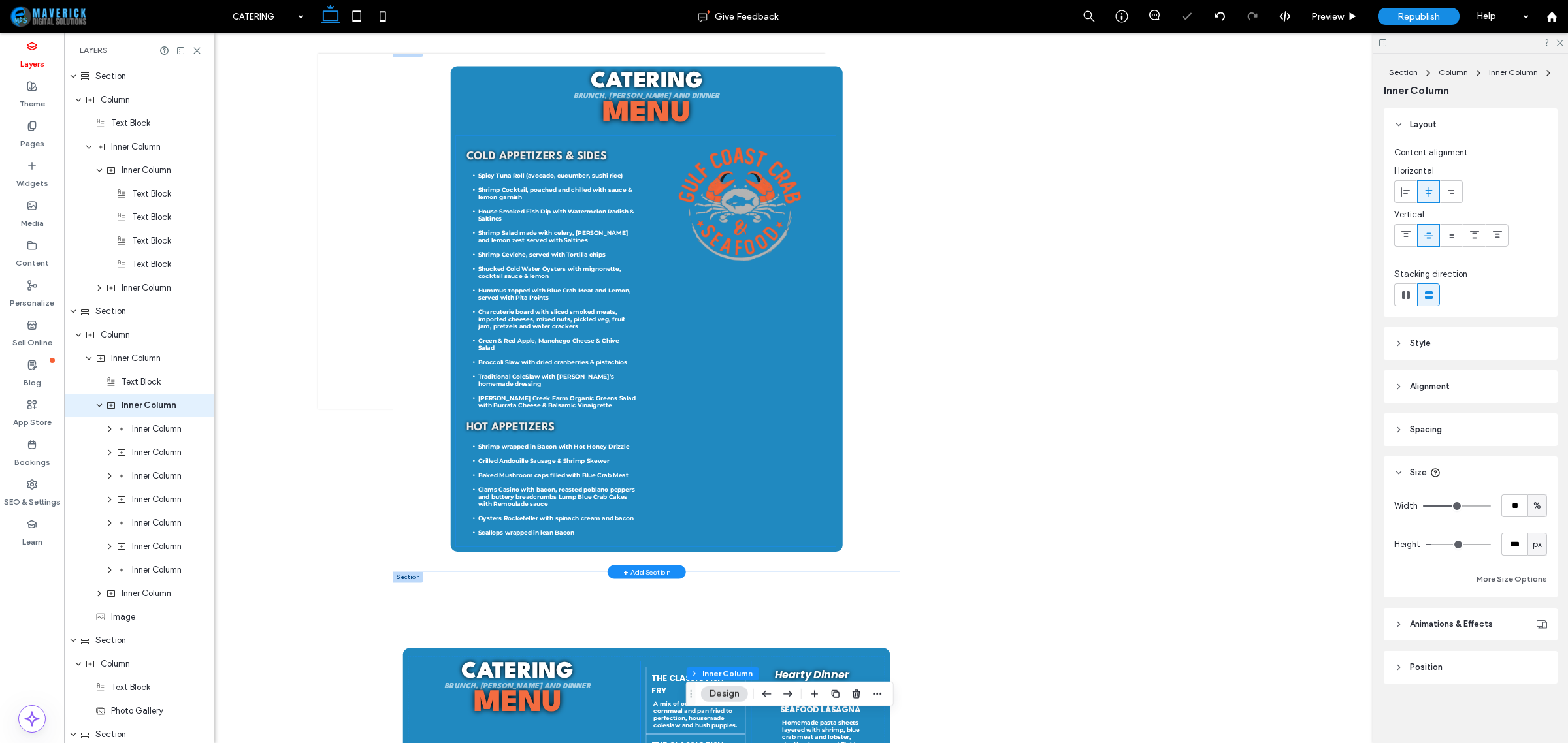
scroll to position [1261, 0]
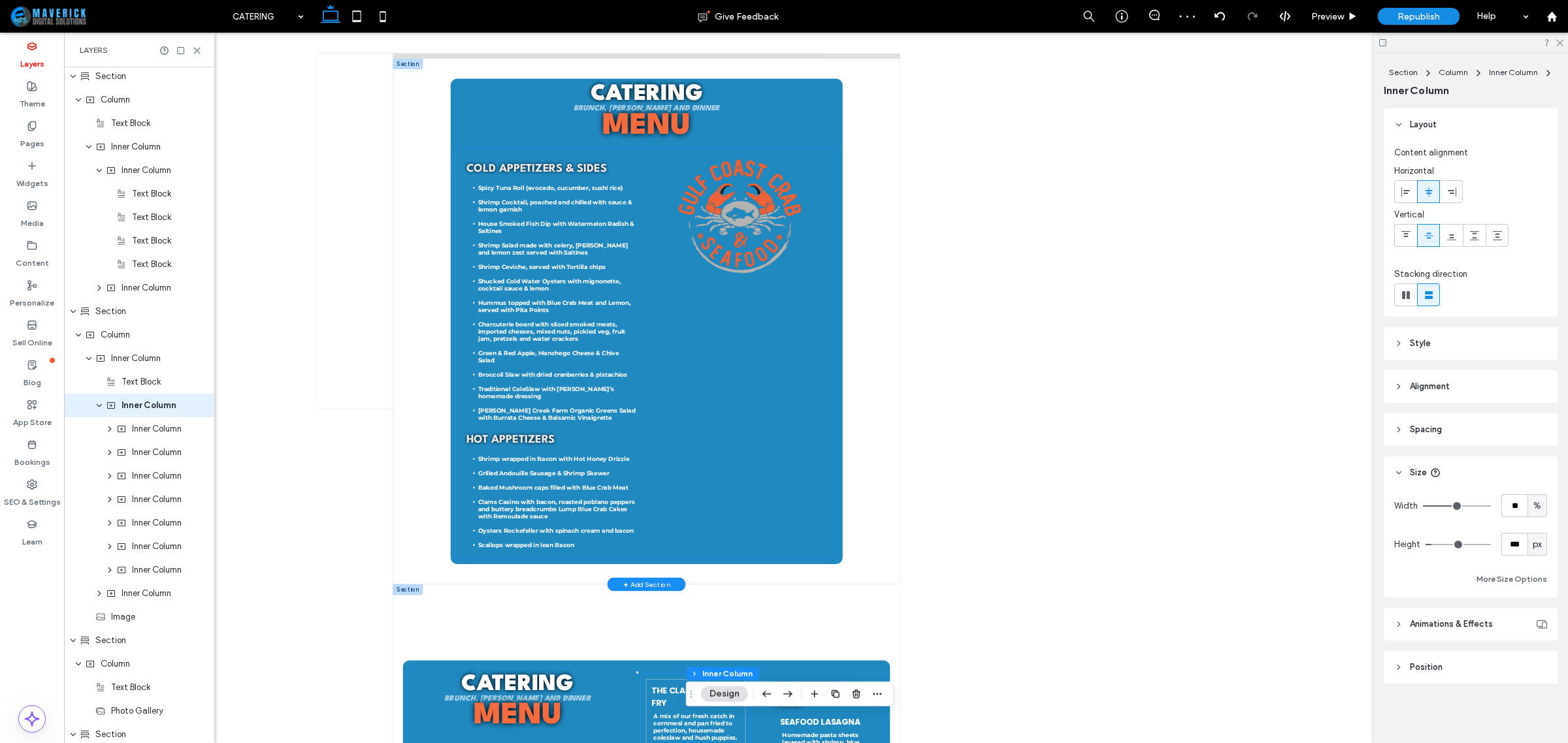
click at [684, 516] on span "Shucked Cold Water Oysters with mignonette, cocktail sauce & lemon" at bounding box center [705, 516] width 285 height 29
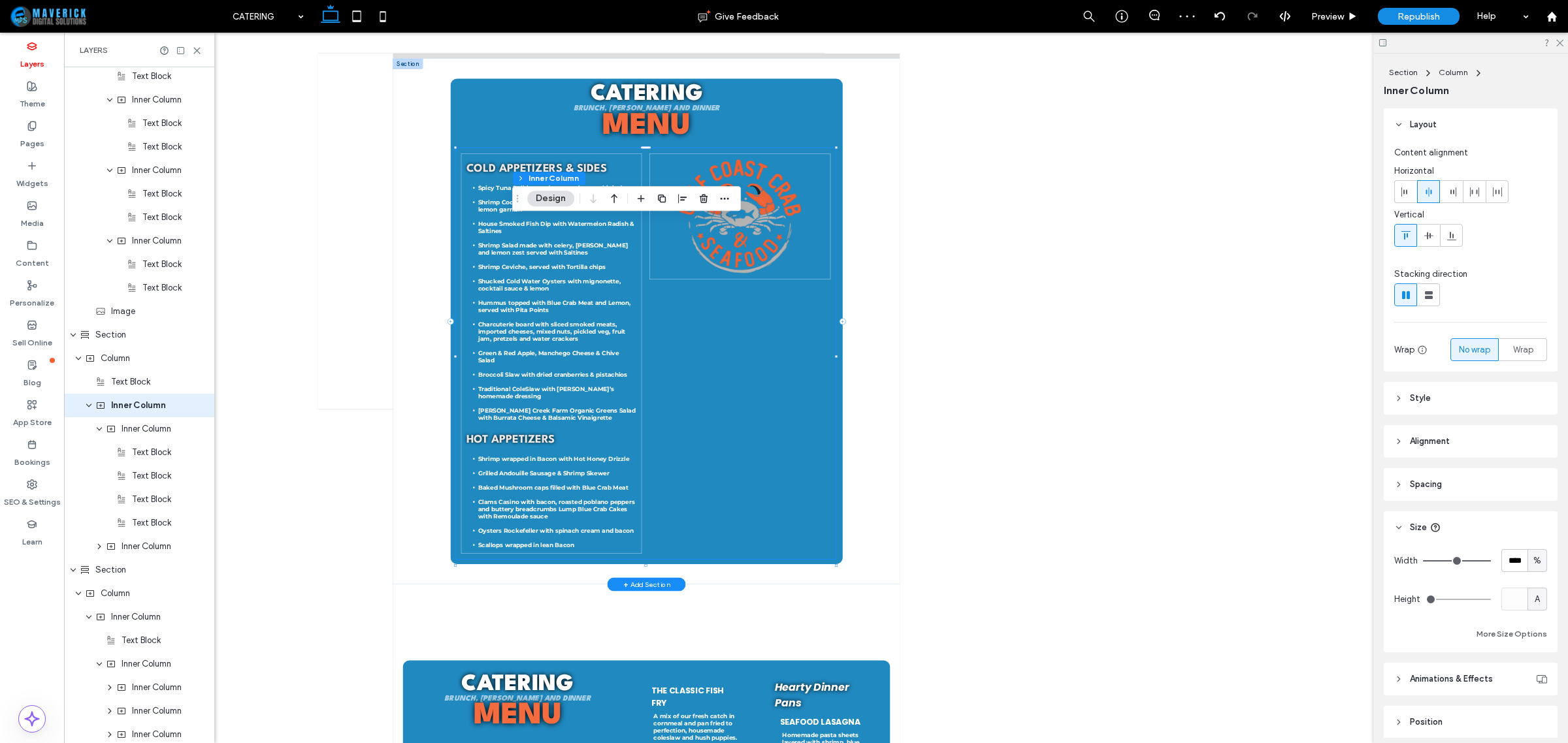
click at [684, 516] on span "Shucked Cold Water Oysters with mignonette, cocktail sauce & lemon" at bounding box center [705, 516] width 285 height 29
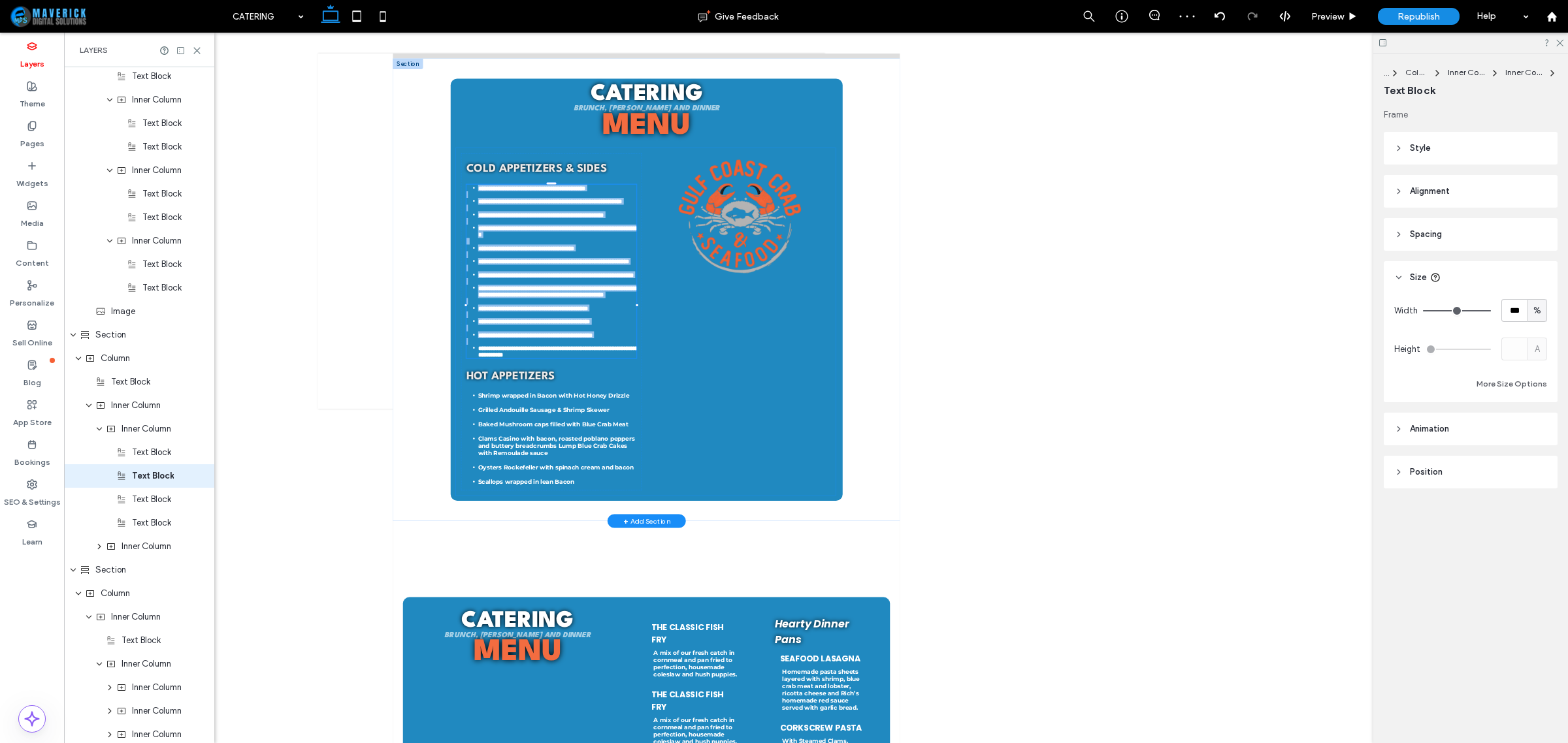
type input "**********"
type input "**"
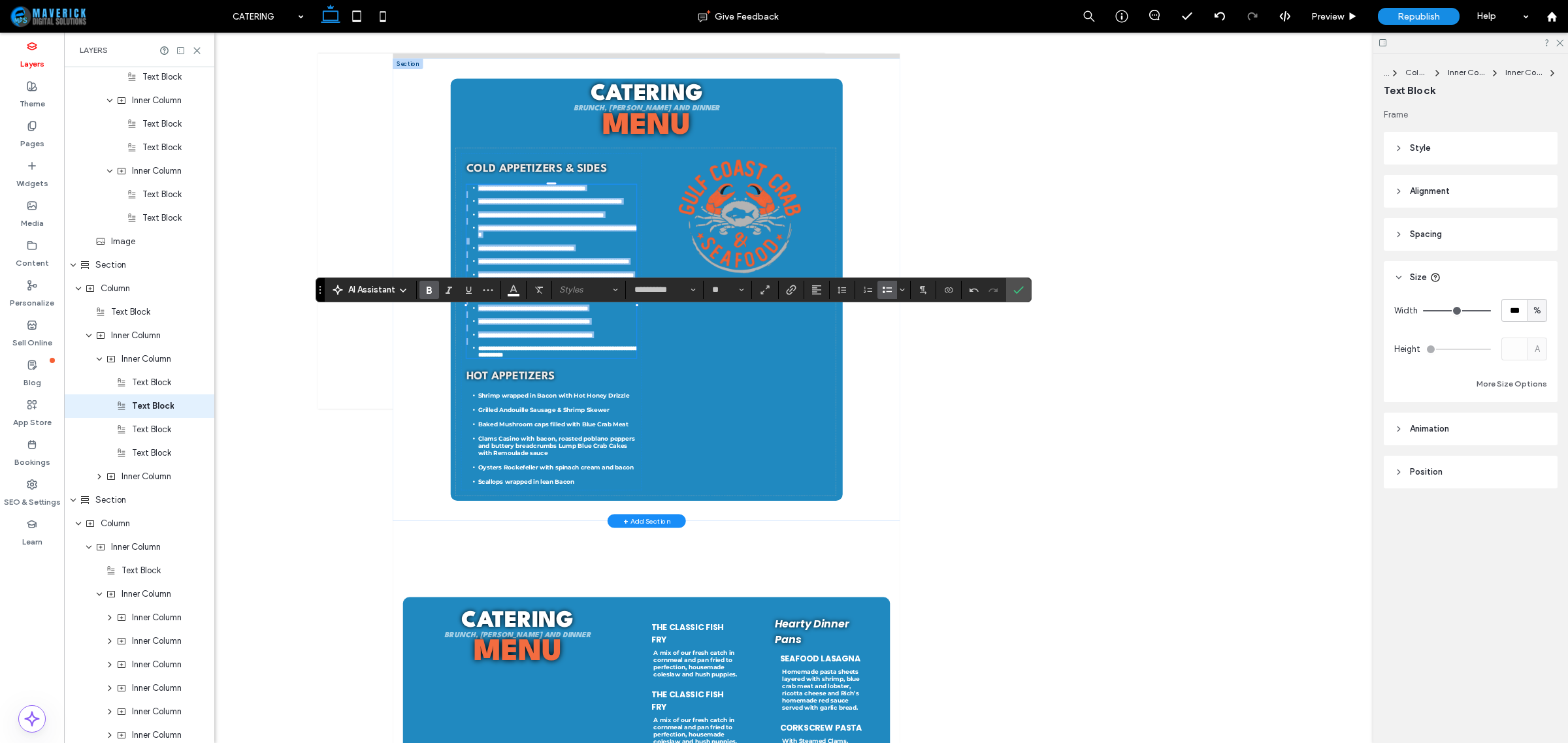
click at [724, 569] on span "**********" at bounding box center [673, 562] width 220 height 11
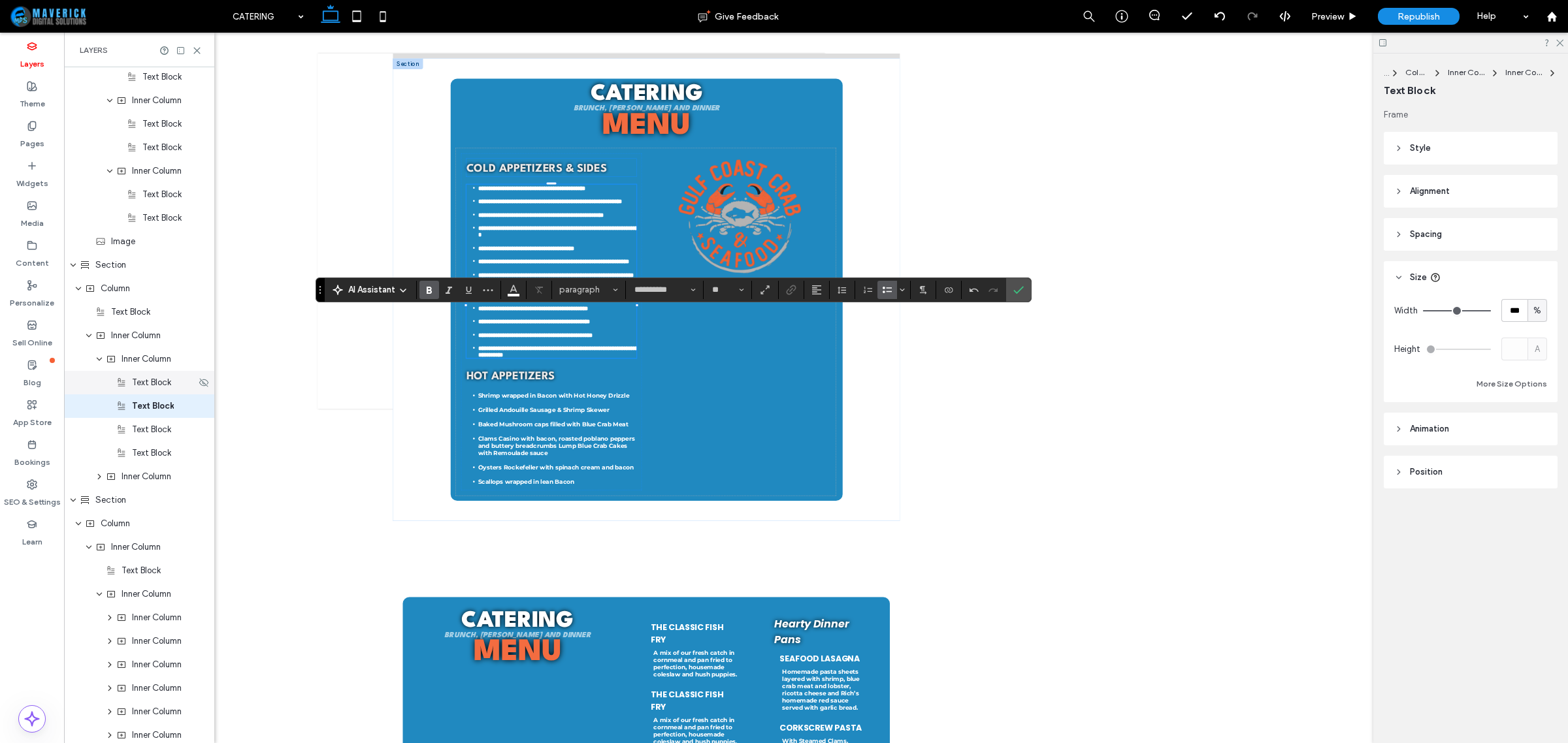
click at [146, 386] on span "Text Block" at bounding box center [151, 382] width 40 height 13
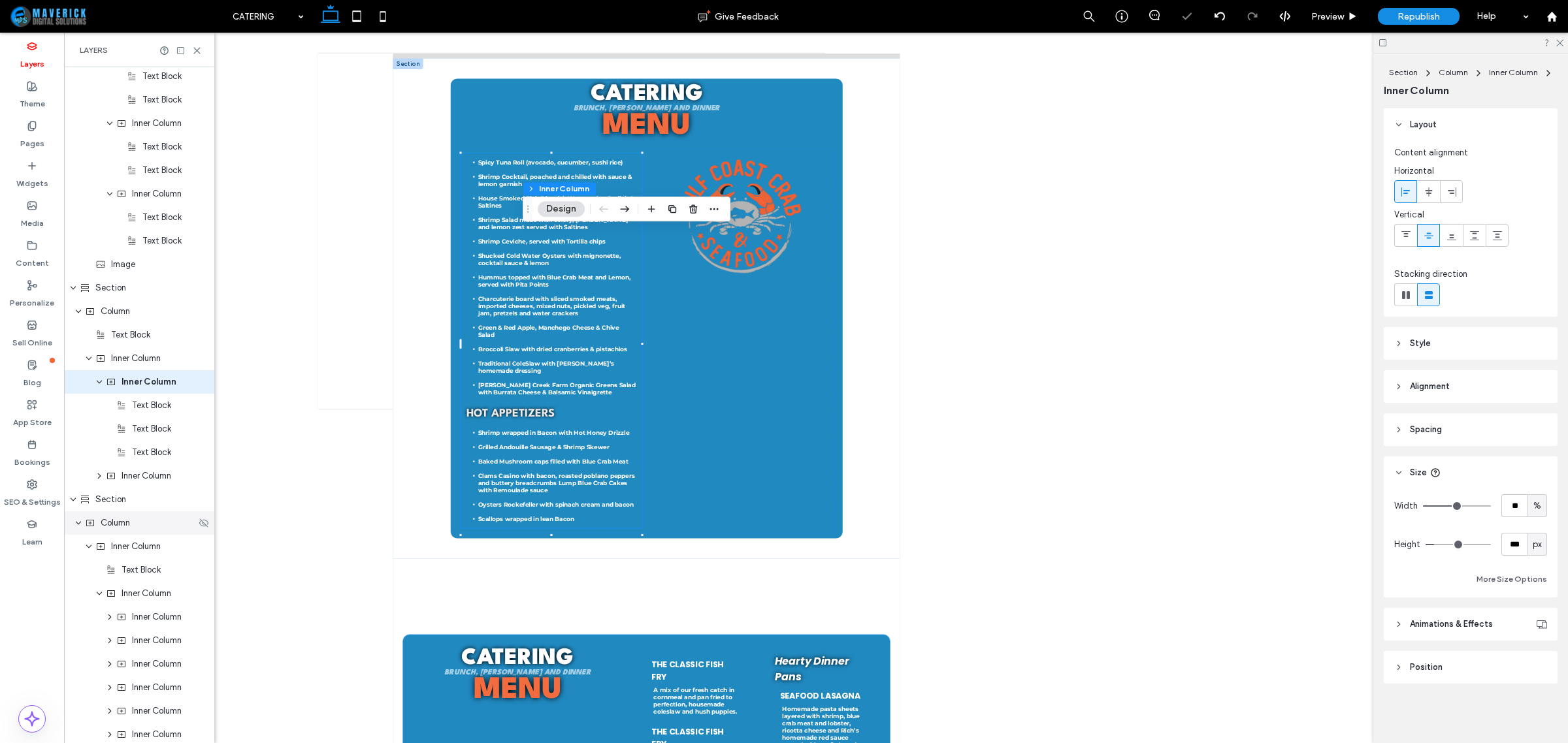
scroll to position [1131, 0]
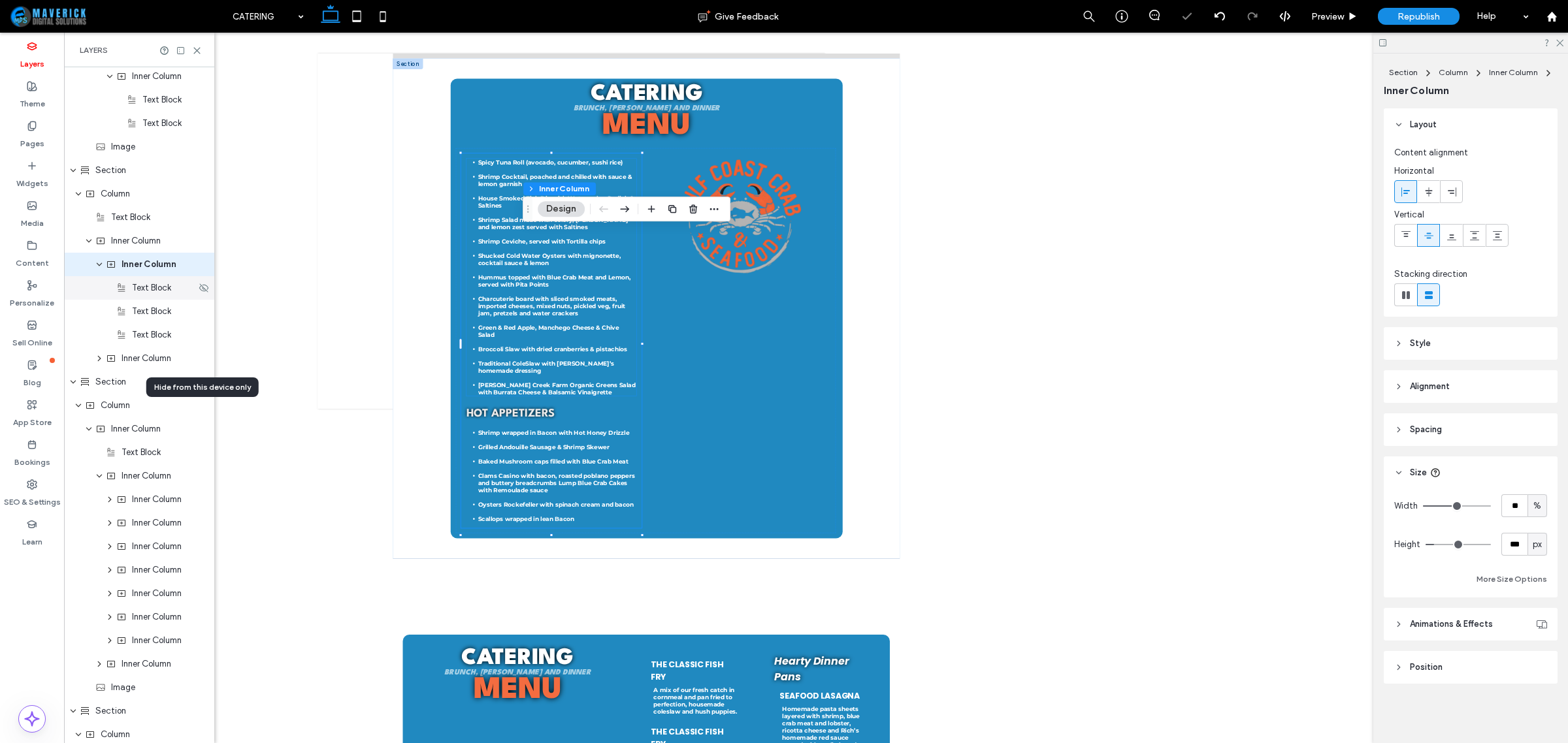
click at [152, 297] on div "Text Block" at bounding box center [139, 288] width 150 height 24
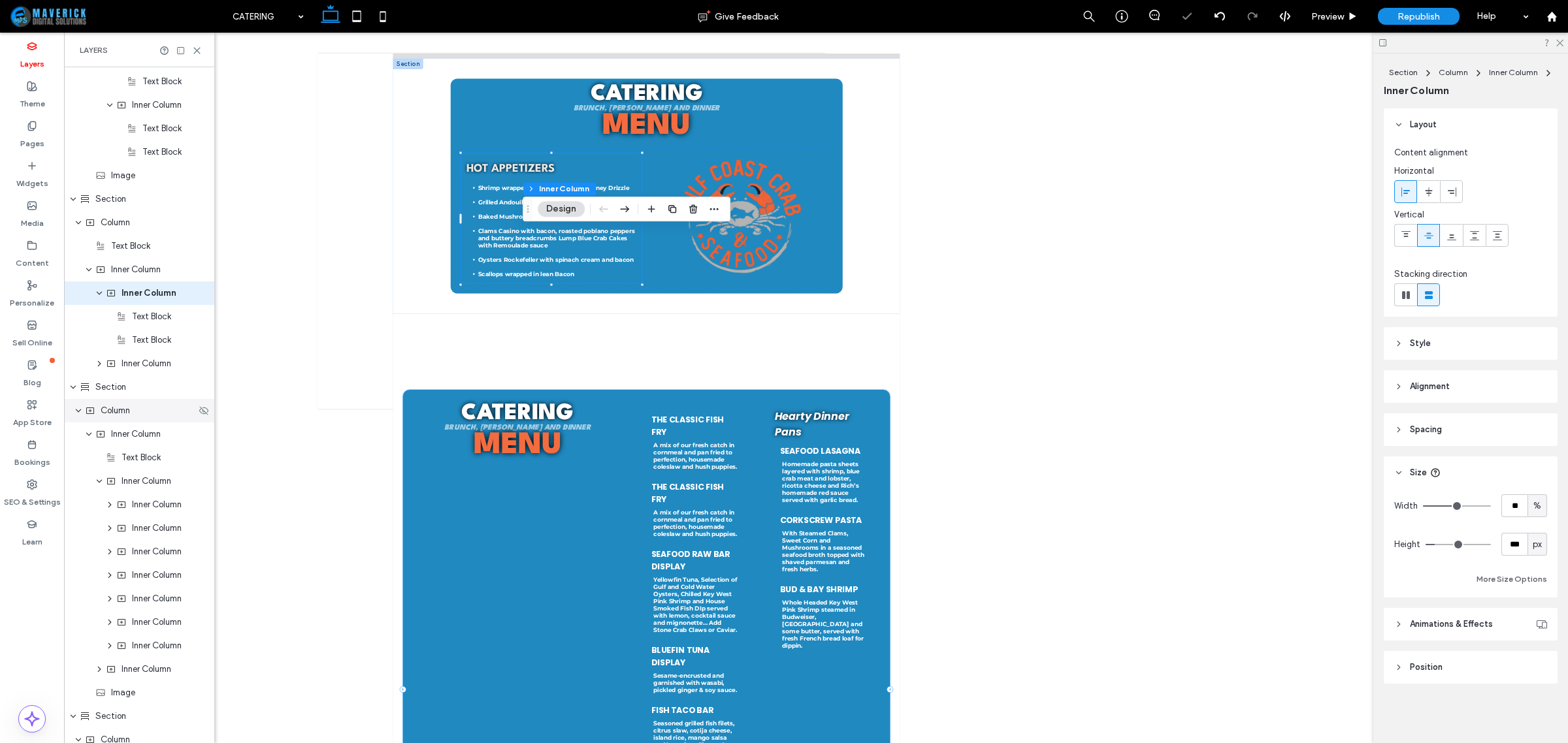
scroll to position [1107, 0]
click at [151, 318] on div "Text Block" at bounding box center [139, 311] width 150 height 24
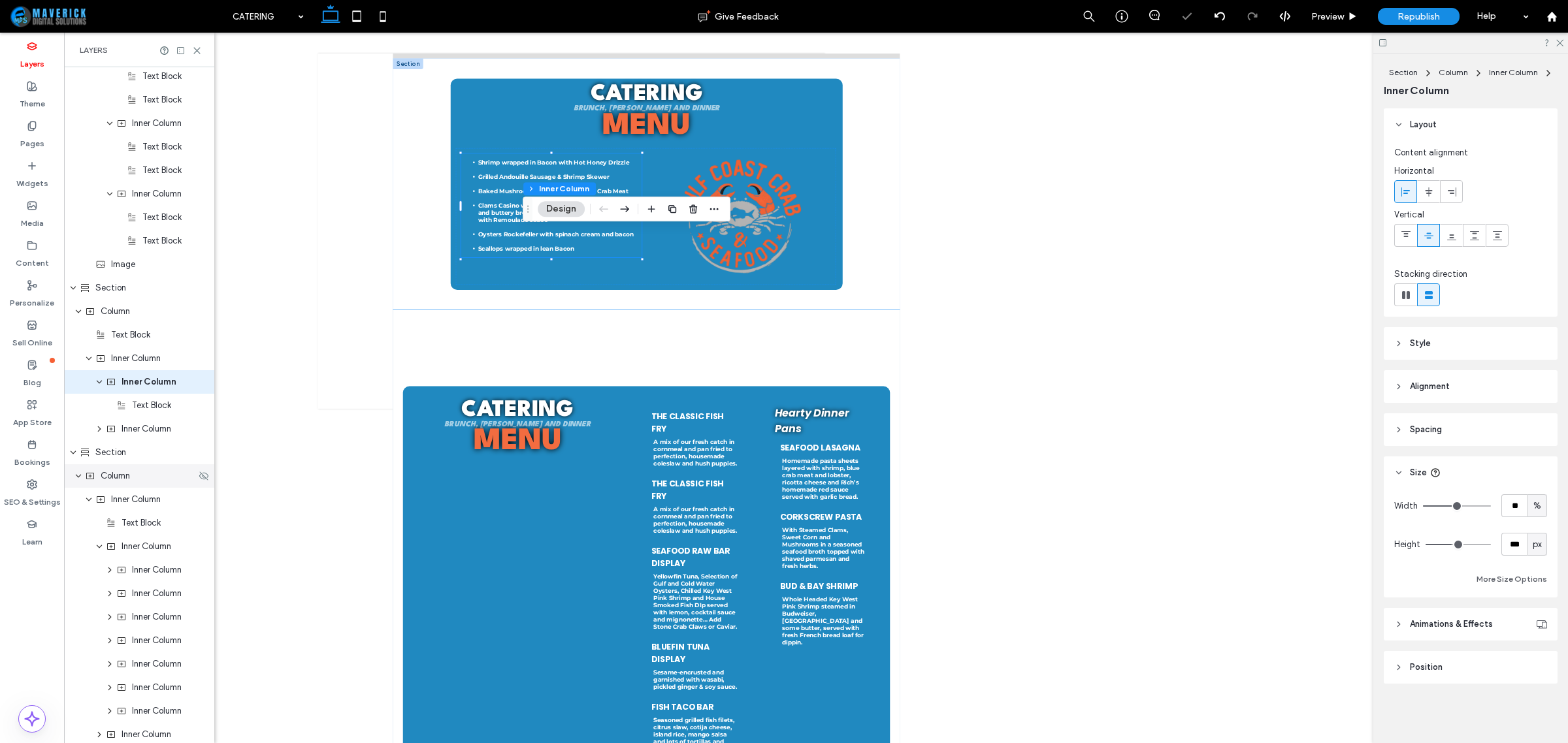
scroll to position [1085, 0]
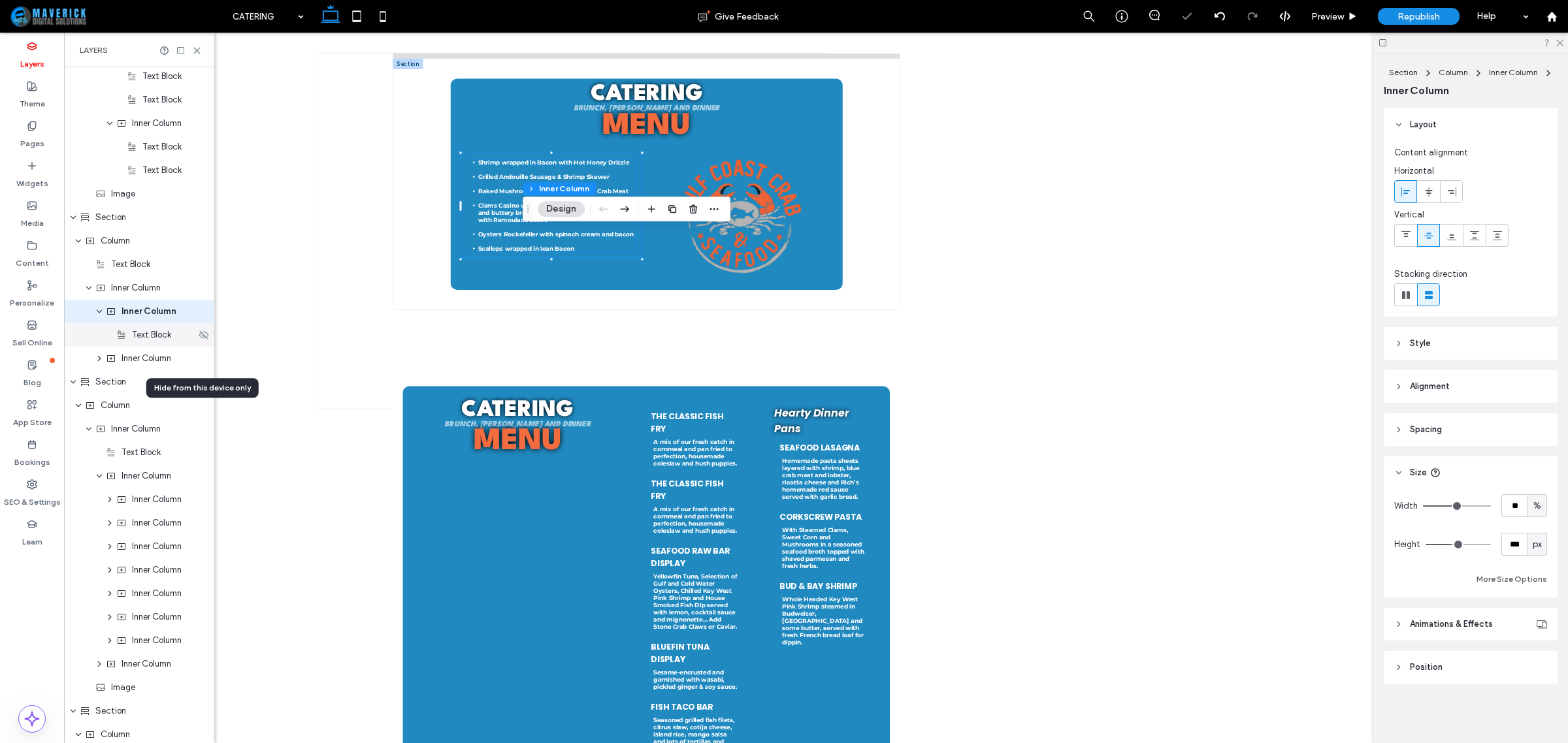
click at [151, 343] on div "Text Block" at bounding box center [139, 335] width 150 height 24
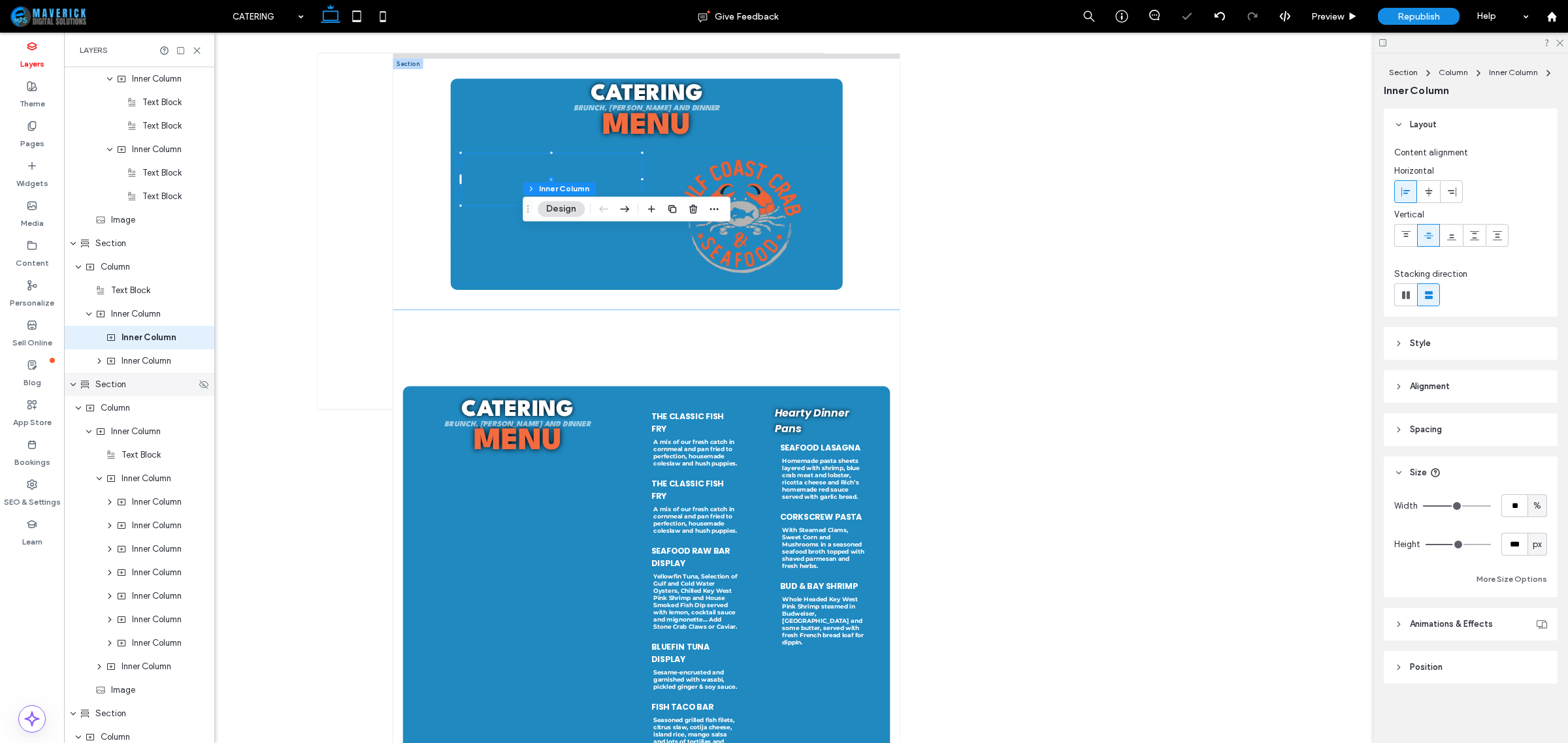
scroll to position [1060, 0]
drag, startPoint x: 142, startPoint y: 343, endPoint x: 129, endPoint y: 337, distance: 14.3
click at [129, 337] on span "Inner Column" at bounding box center [148, 335] width 54 height 13
click at [714, 215] on span "button" at bounding box center [714, 209] width 16 height 16
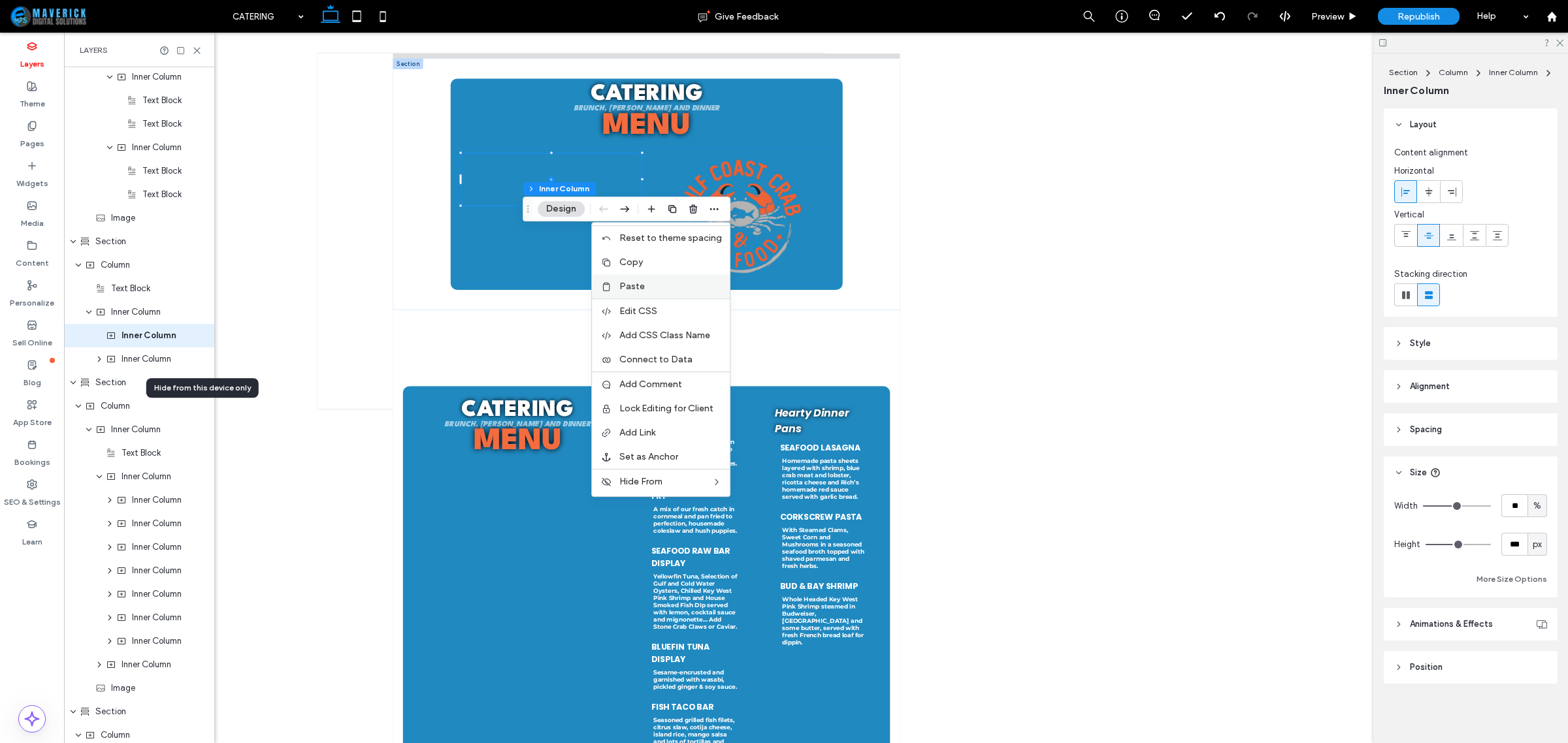
click at [687, 282] on label "Paste" at bounding box center [670, 286] width 103 height 11
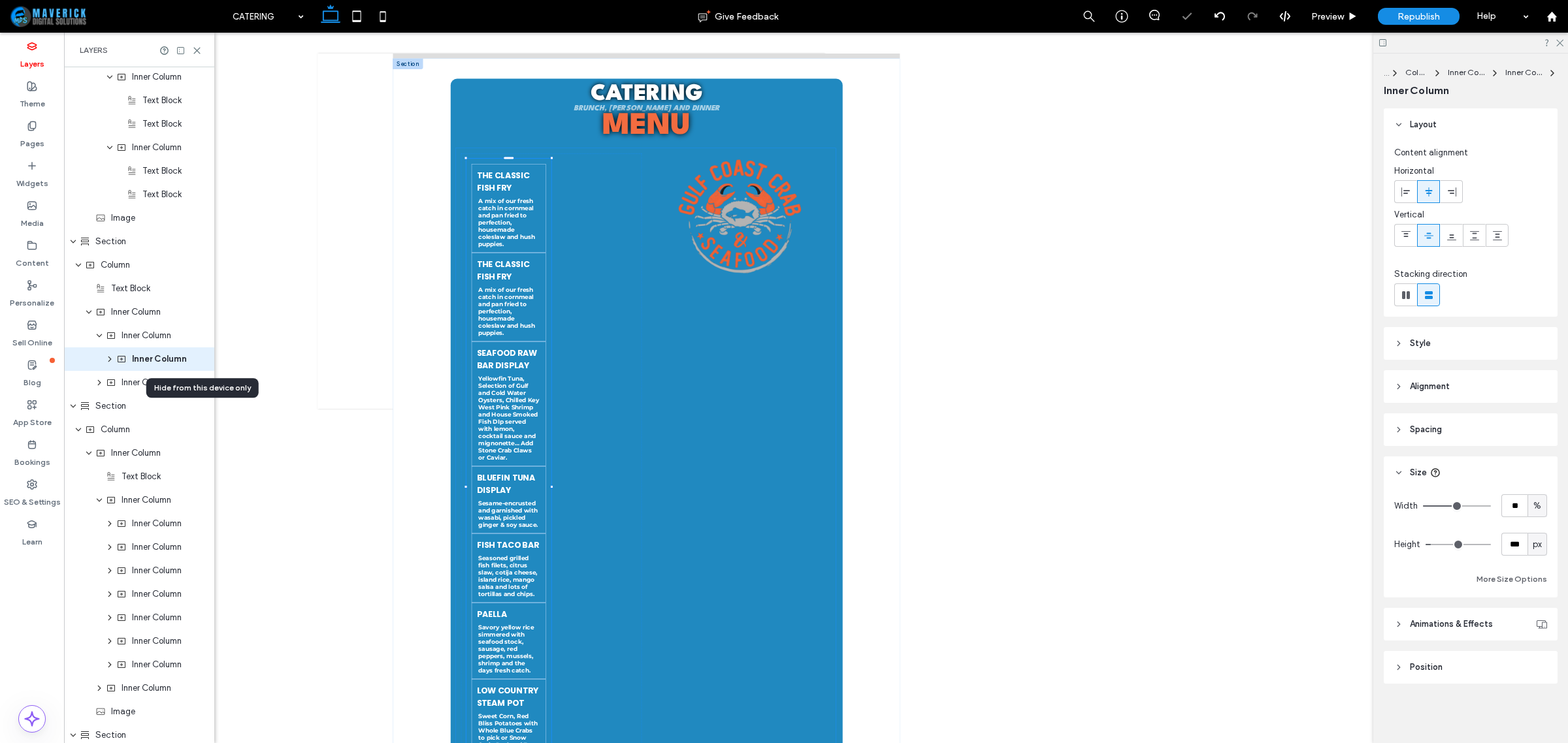
scroll to position [1014, 0]
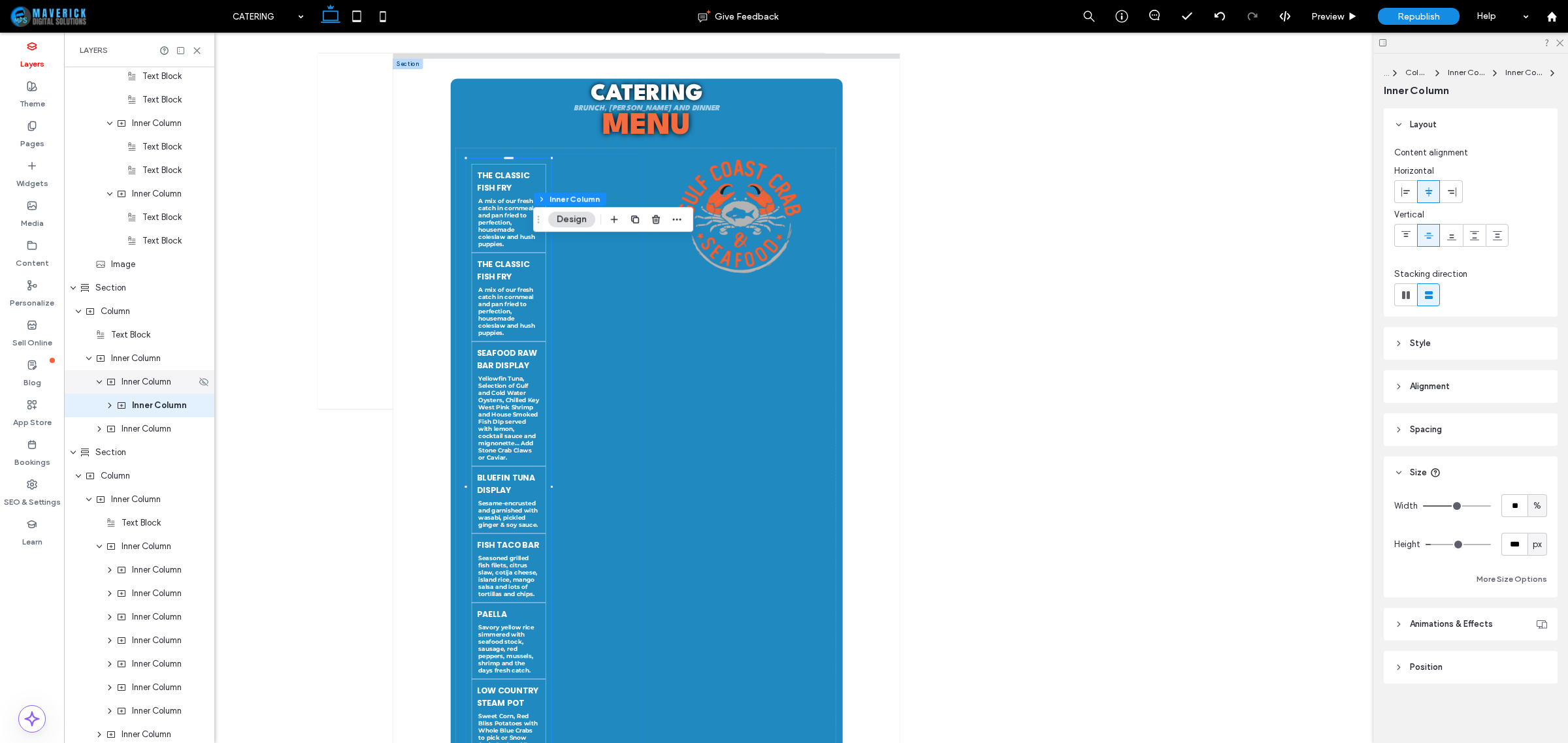
click at [152, 384] on span "Inner Column" at bounding box center [146, 382] width 50 height 13
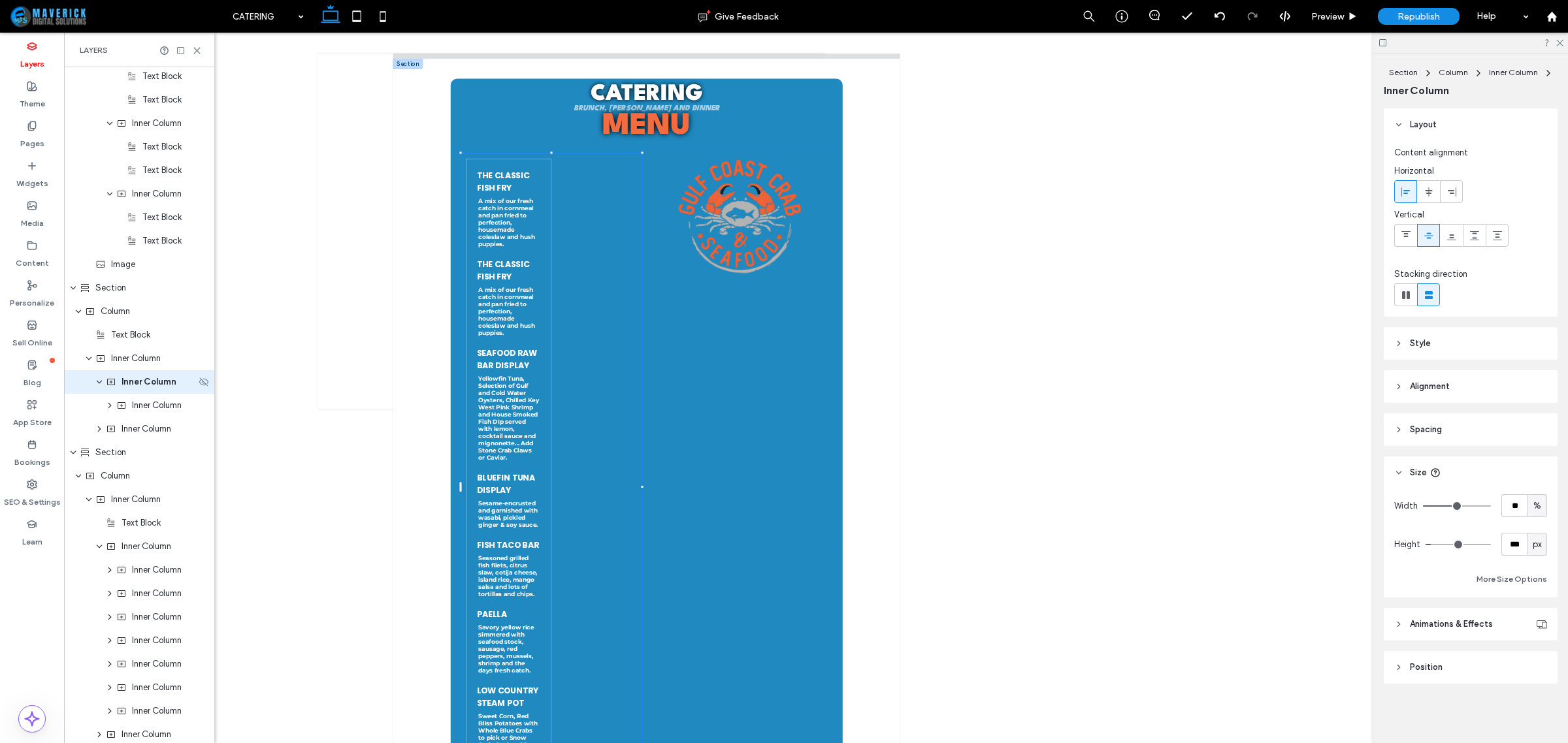
scroll to position [991, 0]
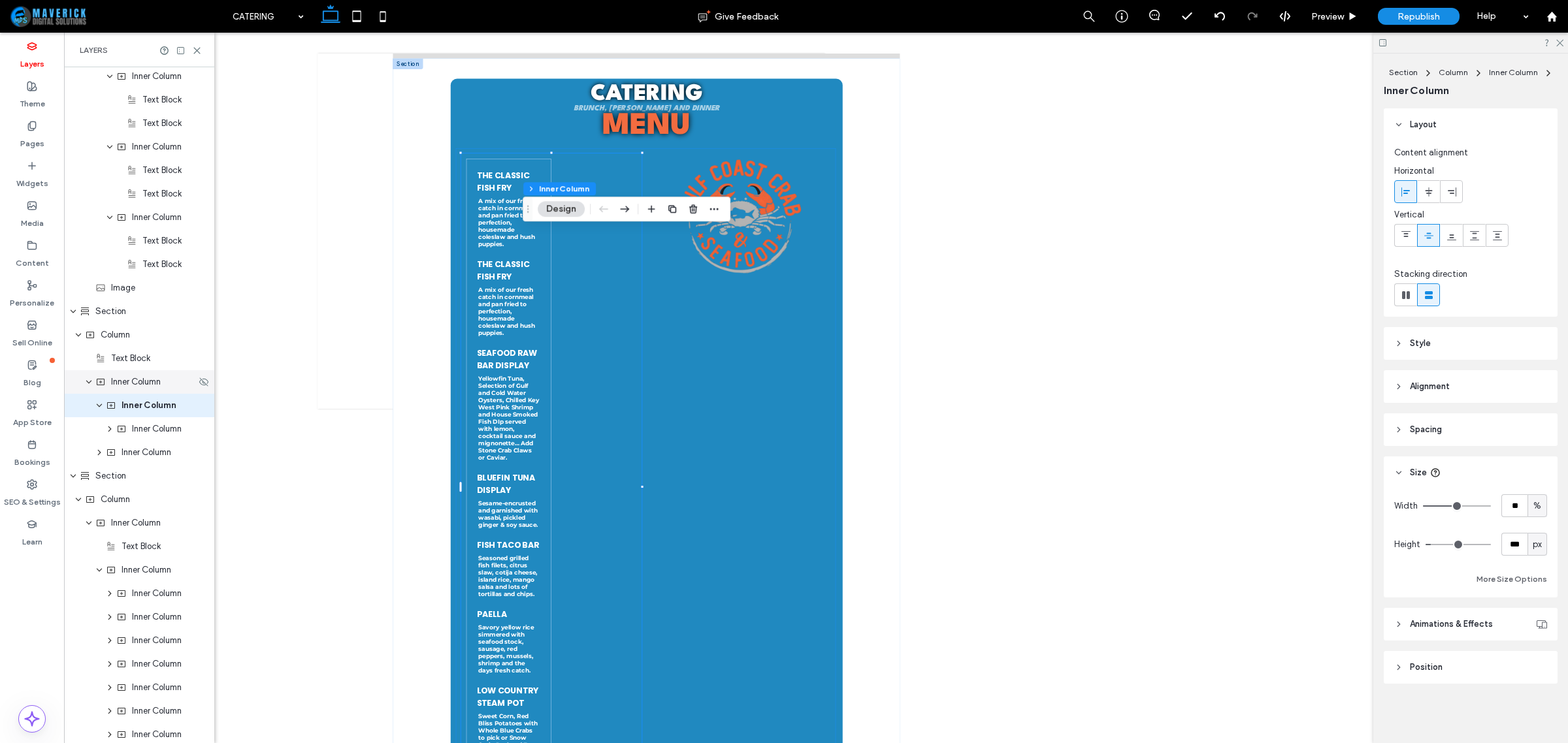
click at [152, 392] on div "Inner Column" at bounding box center [139, 382] width 150 height 24
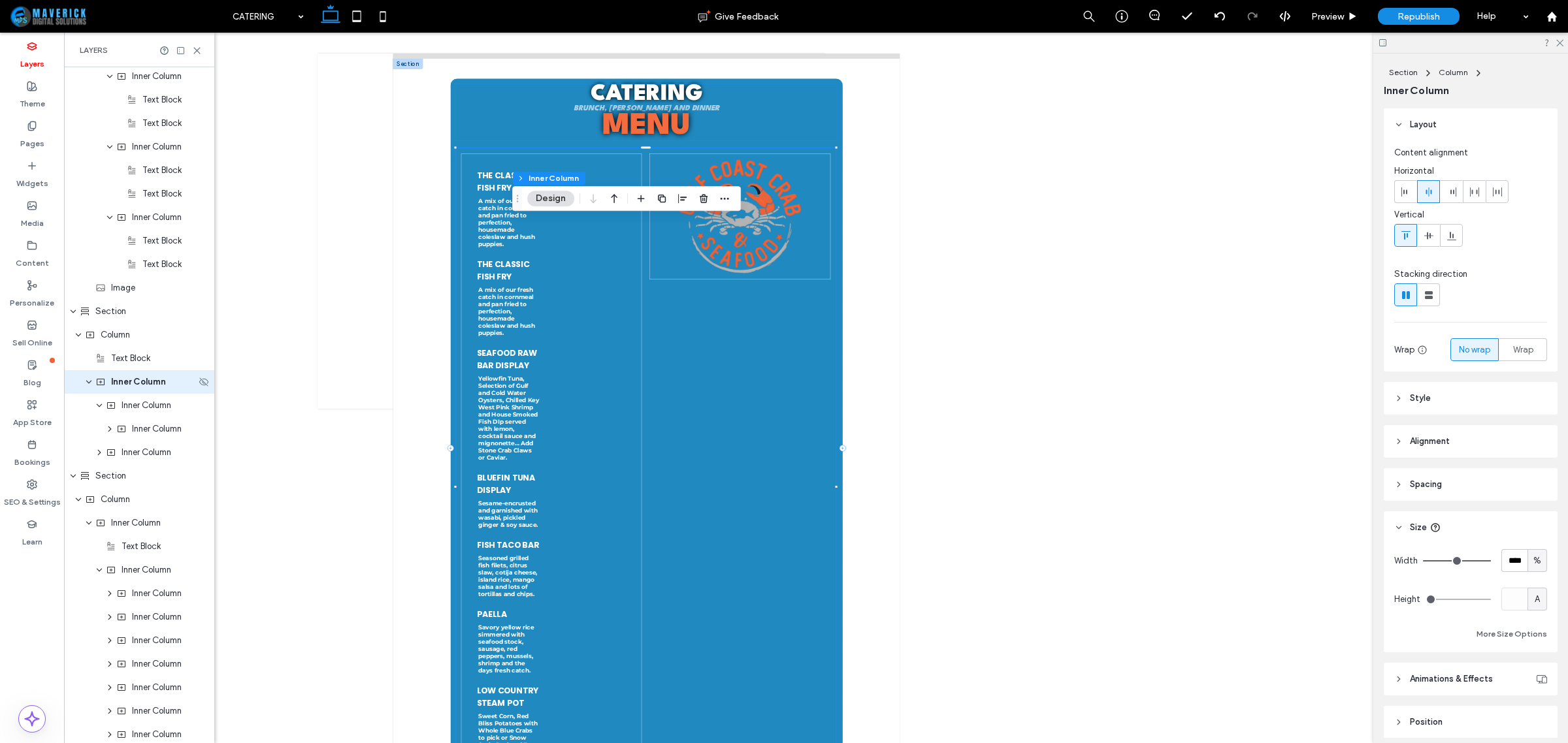
scroll to position [967, 0]
click at [171, 435] on span "Inner Column" at bounding box center [146, 429] width 50 height 13
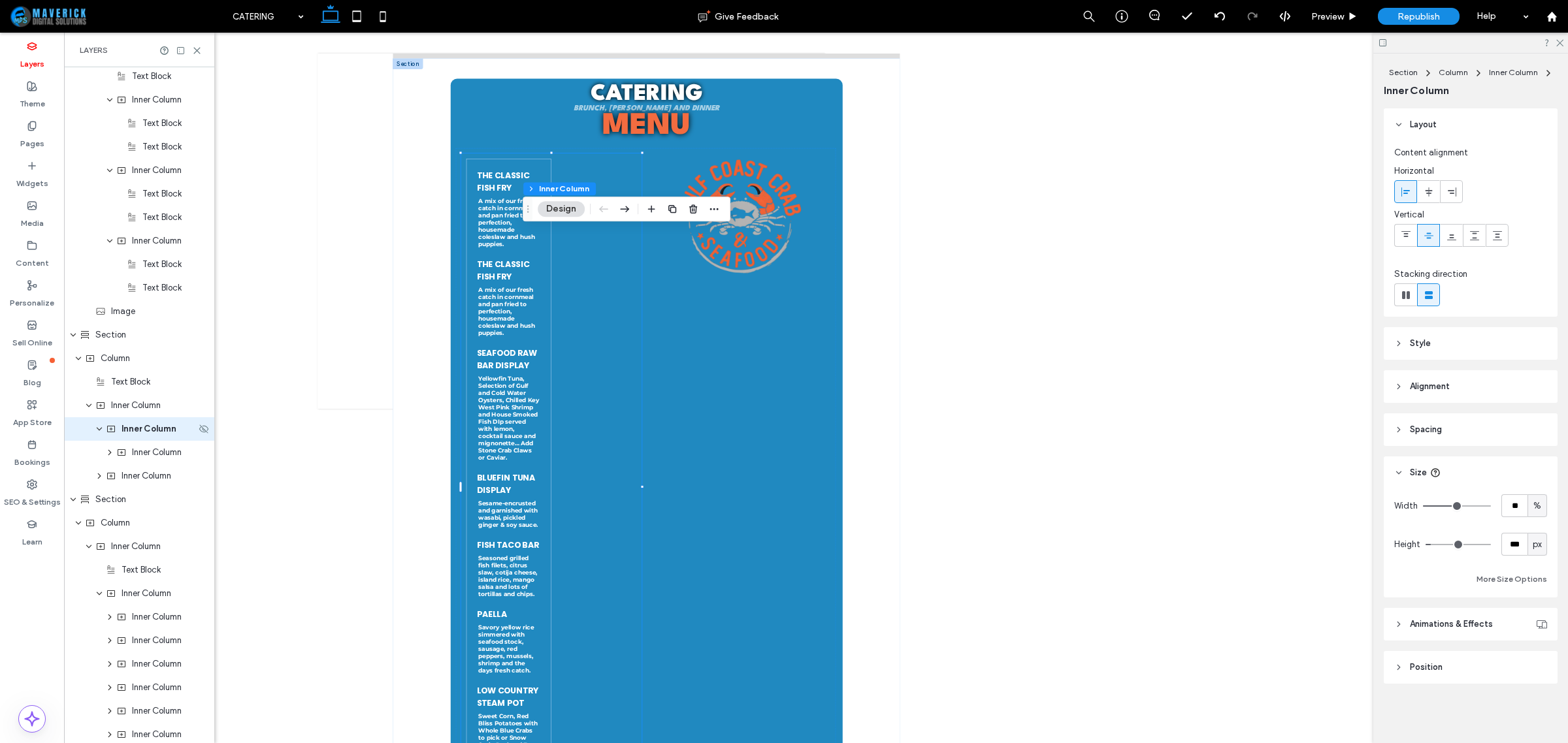
scroll to position [991, 0]
click at [111, 432] on icon "expand Inner Column" at bounding box center [110, 429] width 11 height 8
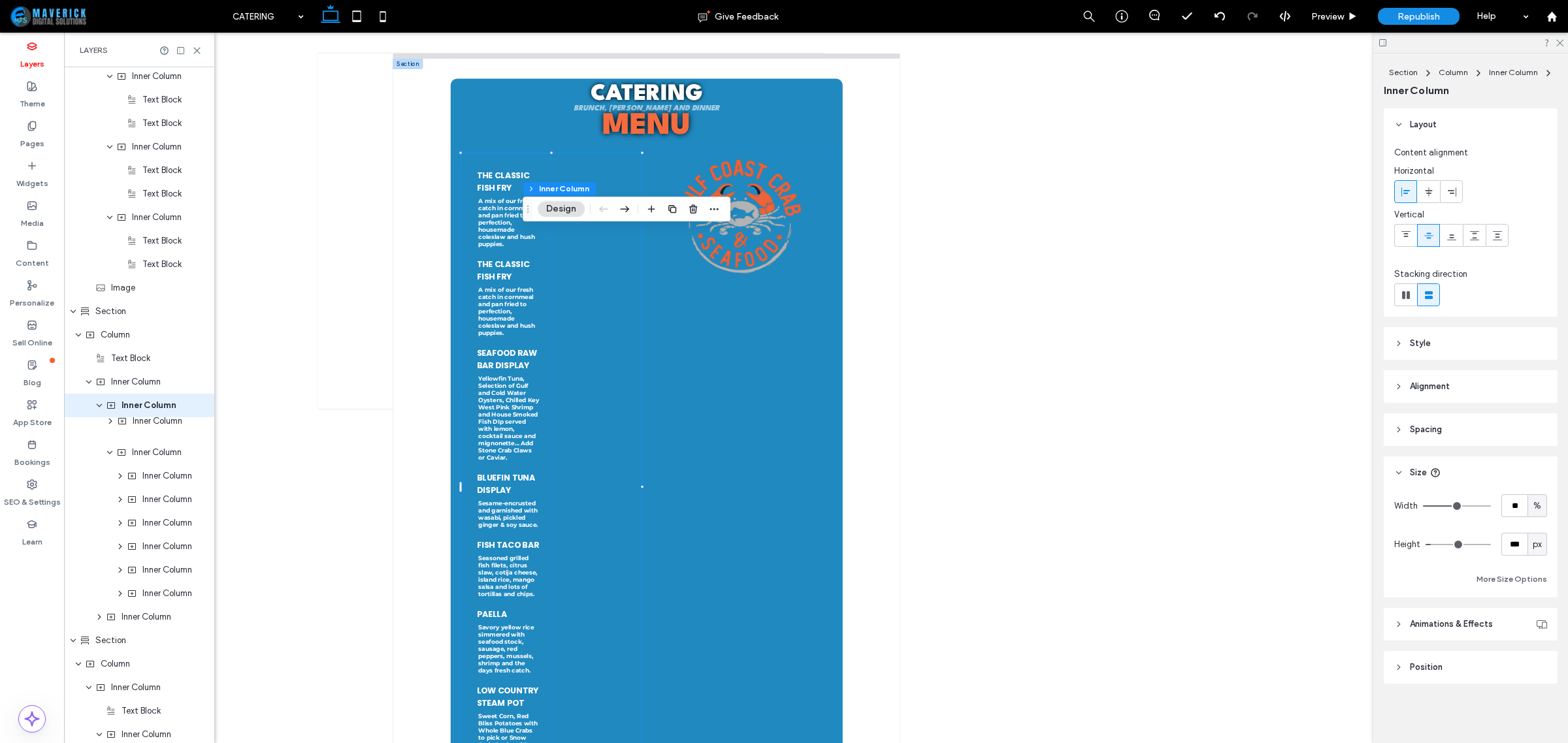
drag, startPoint x: 160, startPoint y: 458, endPoint x: 150, endPoint y: 428, distance: 31.6
click at [150, 428] on div "Header Section Column Image Image Column Navigation Links Column Button Icon Co…" at bounding box center [139, 393] width 150 height 2634
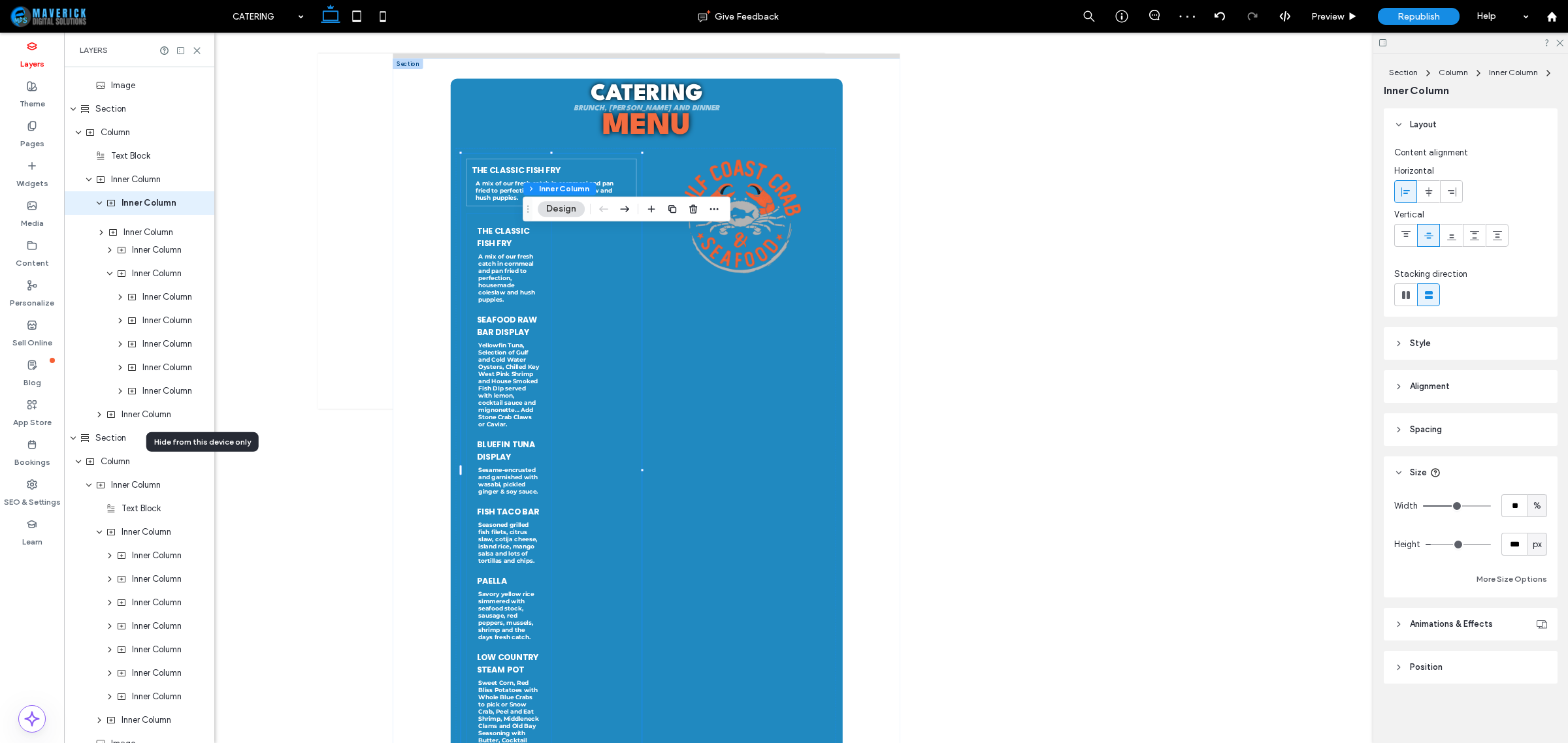
scroll to position [1187, 0]
drag, startPoint x: 173, startPoint y: 224, endPoint x: 164, endPoint y: 258, distance: 35.2
click at [164, 258] on div "Header Section Column Image Image Column Navigation Links Column Button Icon Co…" at bounding box center [139, 196] width 150 height 2634
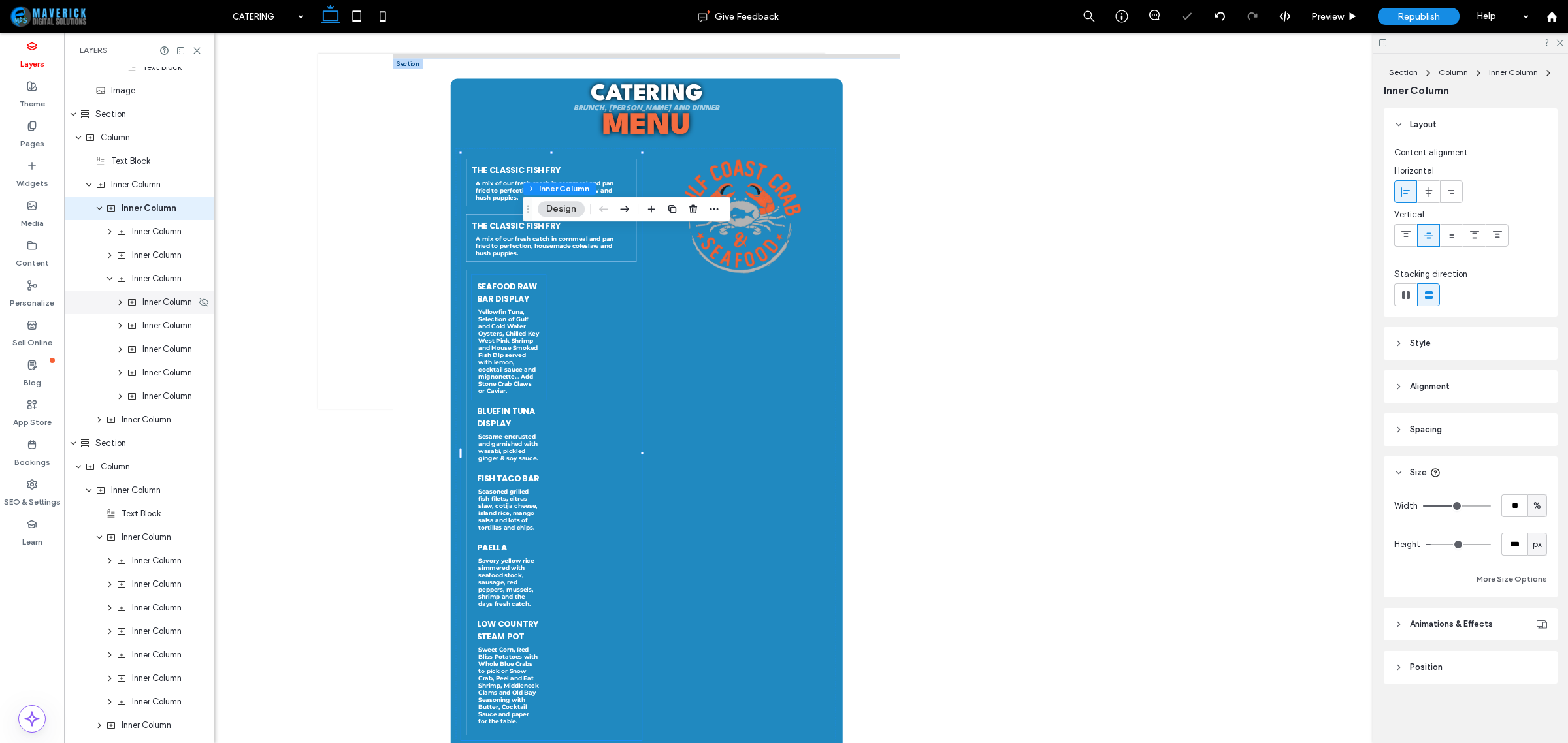
scroll to position [1249, 0]
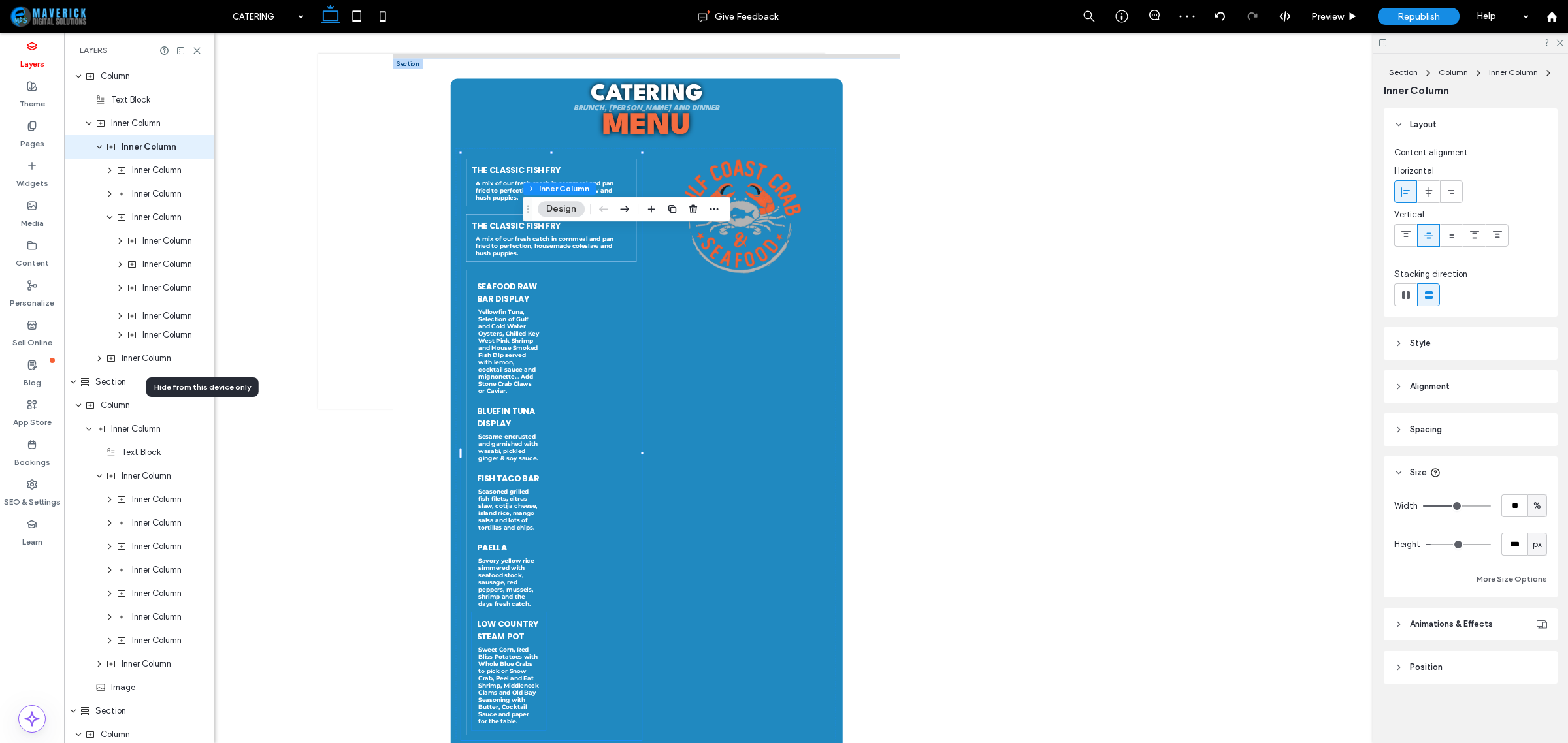
click at [157, 309] on div "Header Section Column Image Image Column Navigation Links Column Button Icon Co…" at bounding box center [139, 134] width 150 height 2634
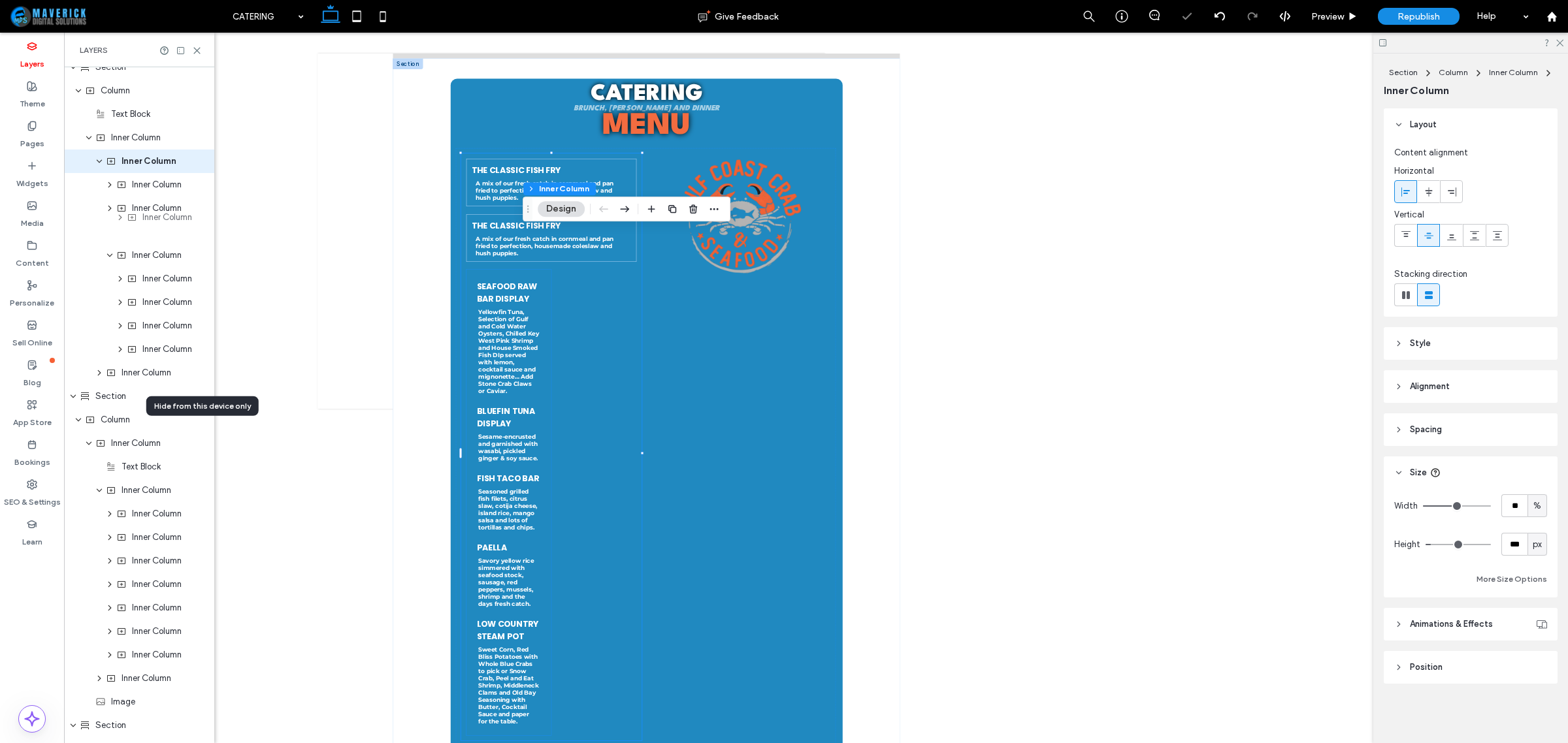
scroll to position [1225, 0]
drag, startPoint x: 155, startPoint y: 246, endPoint x: 147, endPoint y: 242, distance: 8.9
click at [147, 242] on div "Header Section Column Image Image Column Navigation Links Column Button Icon Co…" at bounding box center [139, 158] width 150 height 2634
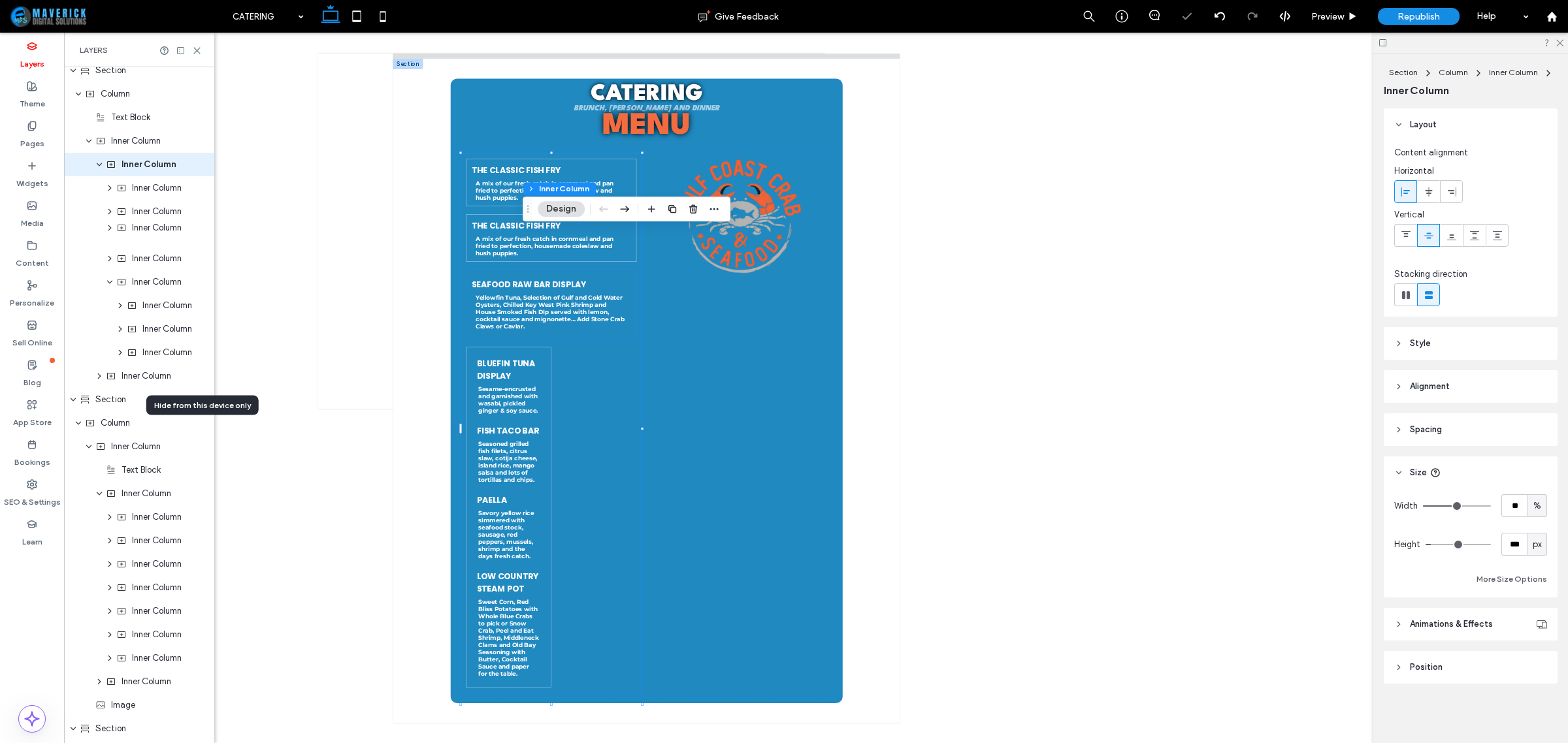
scroll to position [1228, 0]
drag, startPoint x: 157, startPoint y: 270, endPoint x: 141, endPoint y: 322, distance: 54.4
click at [141, 322] on div "Header Section Column Image Image Column Navigation Links Column Button Icon Co…" at bounding box center [139, 179] width 150 height 2681
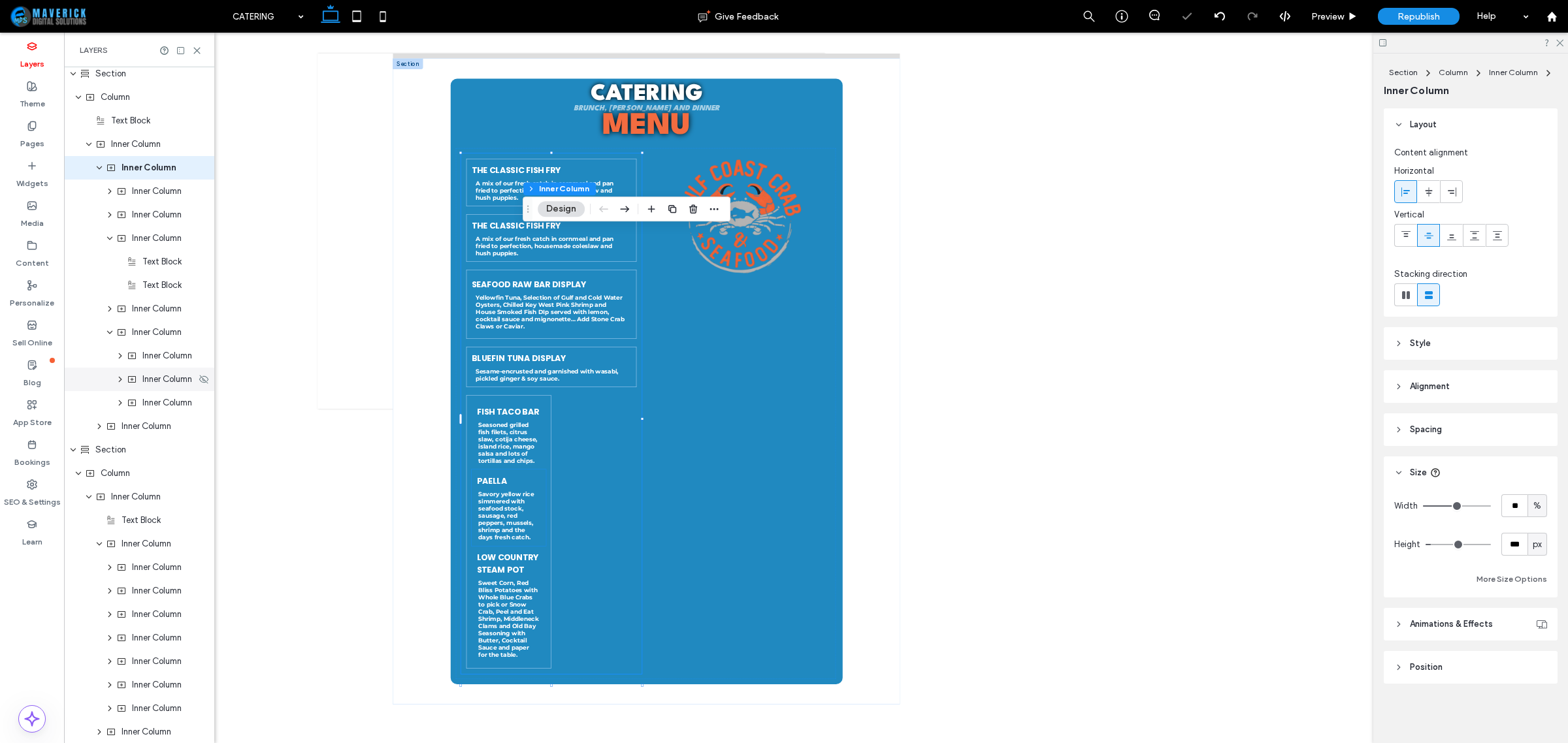
scroll to position [1295, 0]
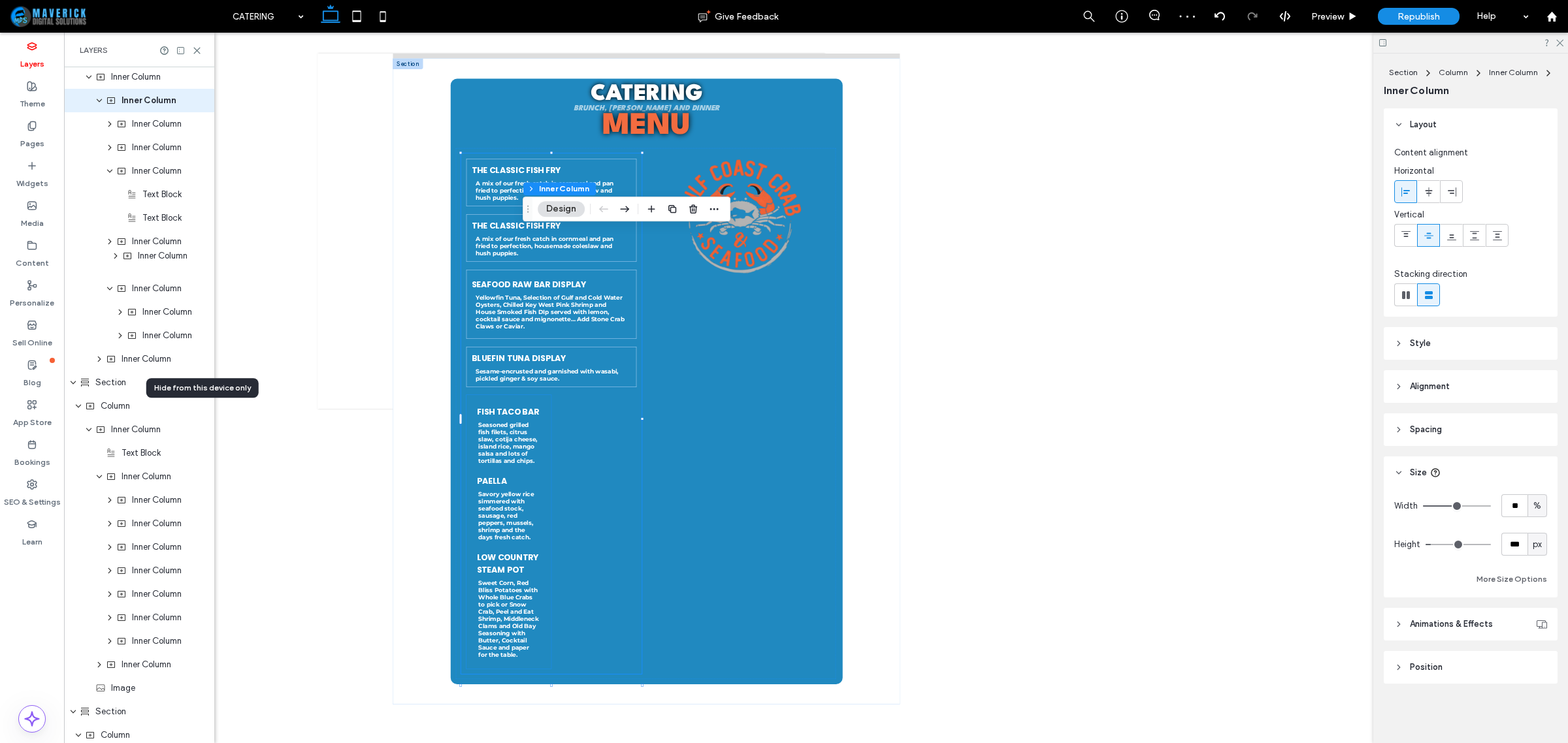
drag, startPoint x: 160, startPoint y: 297, endPoint x: 155, endPoint y: 265, distance: 32.4
click at [155, 265] on div "Header Section Column Image Image Column Navigation Links Column Button Icon Co…" at bounding box center [139, 112] width 150 height 2681
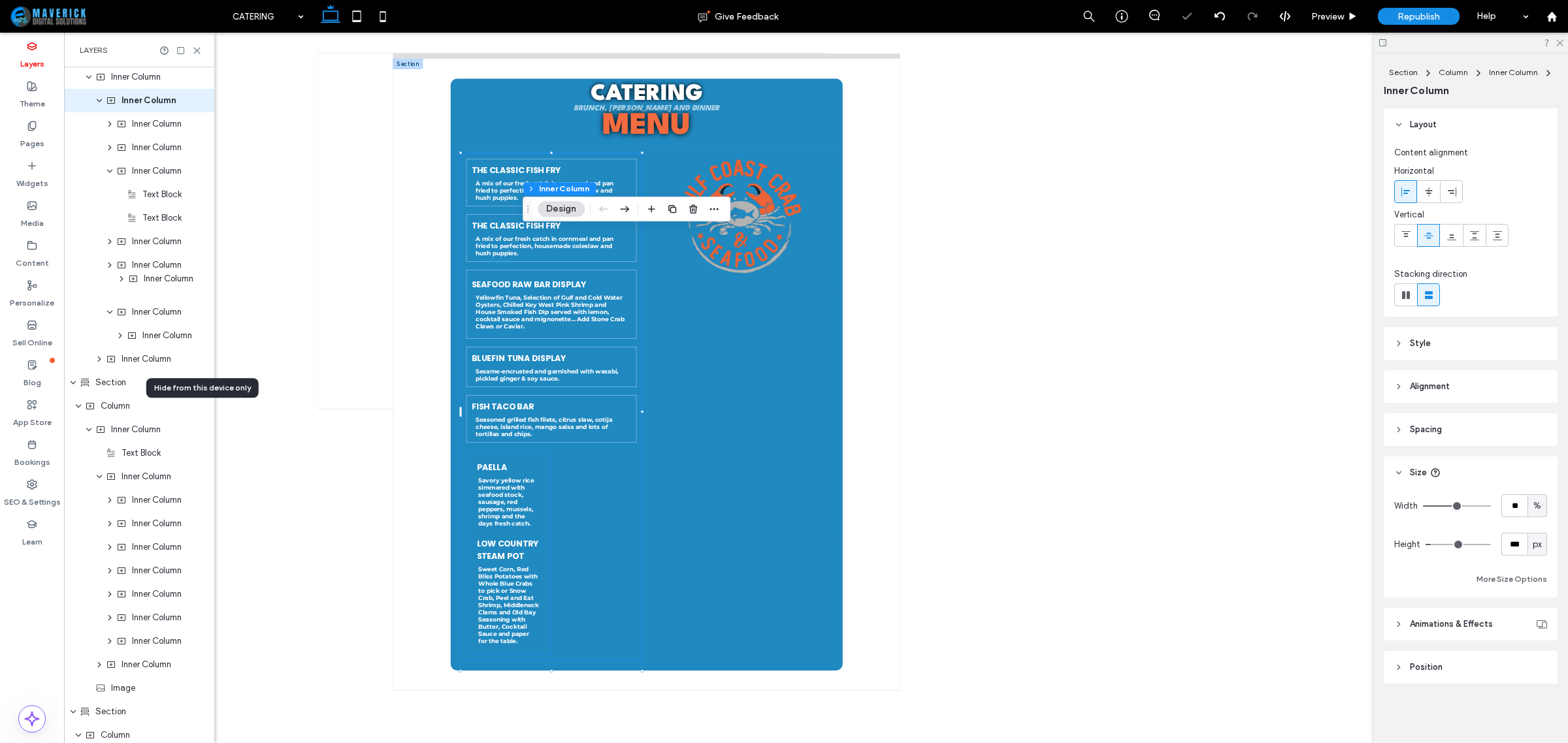
drag, startPoint x: 154, startPoint y: 314, endPoint x: 155, endPoint y: 281, distance: 33.0
click at [155, 281] on div "Header Section Column Image Image Column Navigation Links Column Button Icon Co…" at bounding box center [139, 112] width 150 height 2681
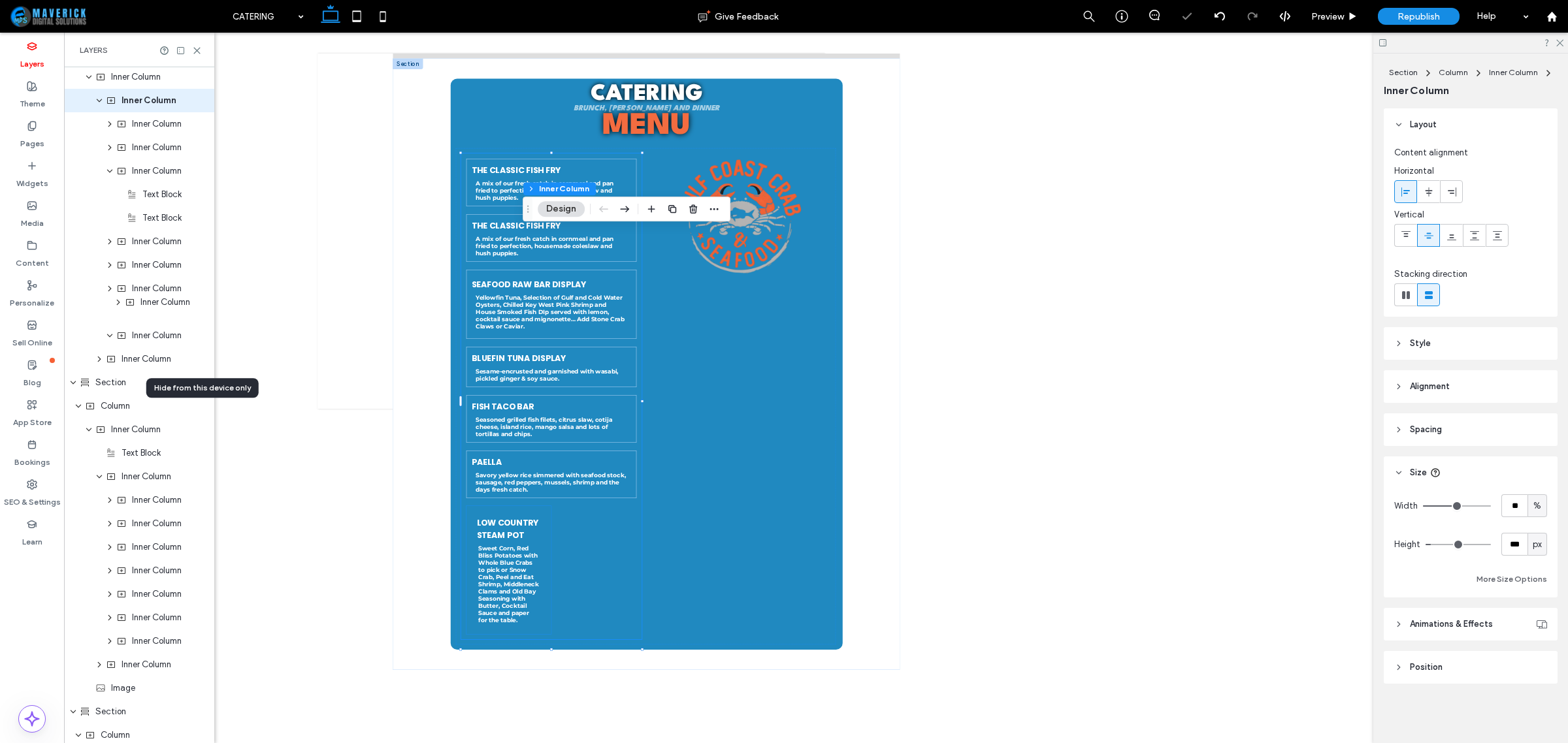
drag, startPoint x: 155, startPoint y: 325, endPoint x: 152, endPoint y: 305, distance: 20.2
click at [152, 305] on div "Header Section Column Image Image Column Navigation Links Column Button Icon Co…" at bounding box center [139, 112] width 150 height 2681
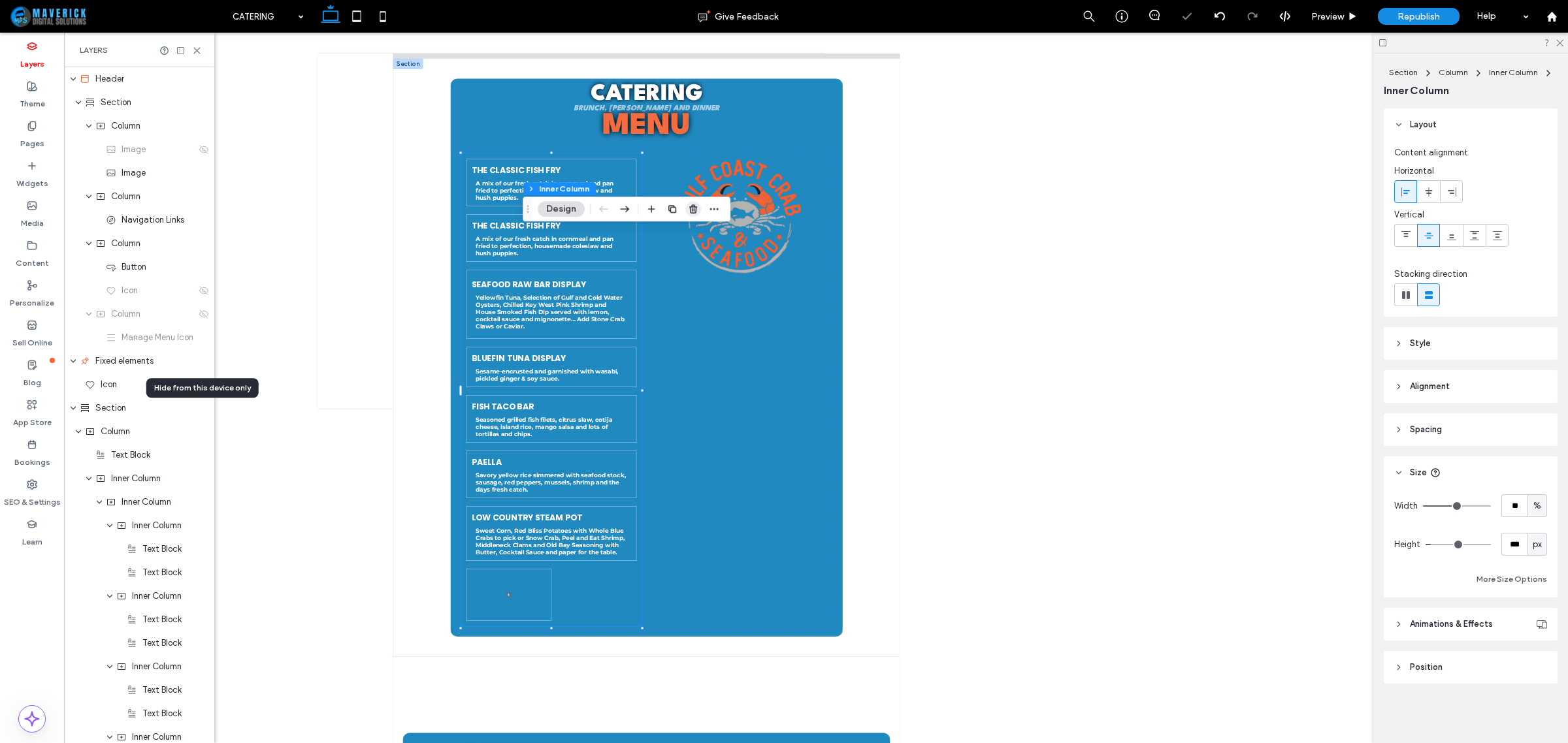
scroll to position [1295, 0]
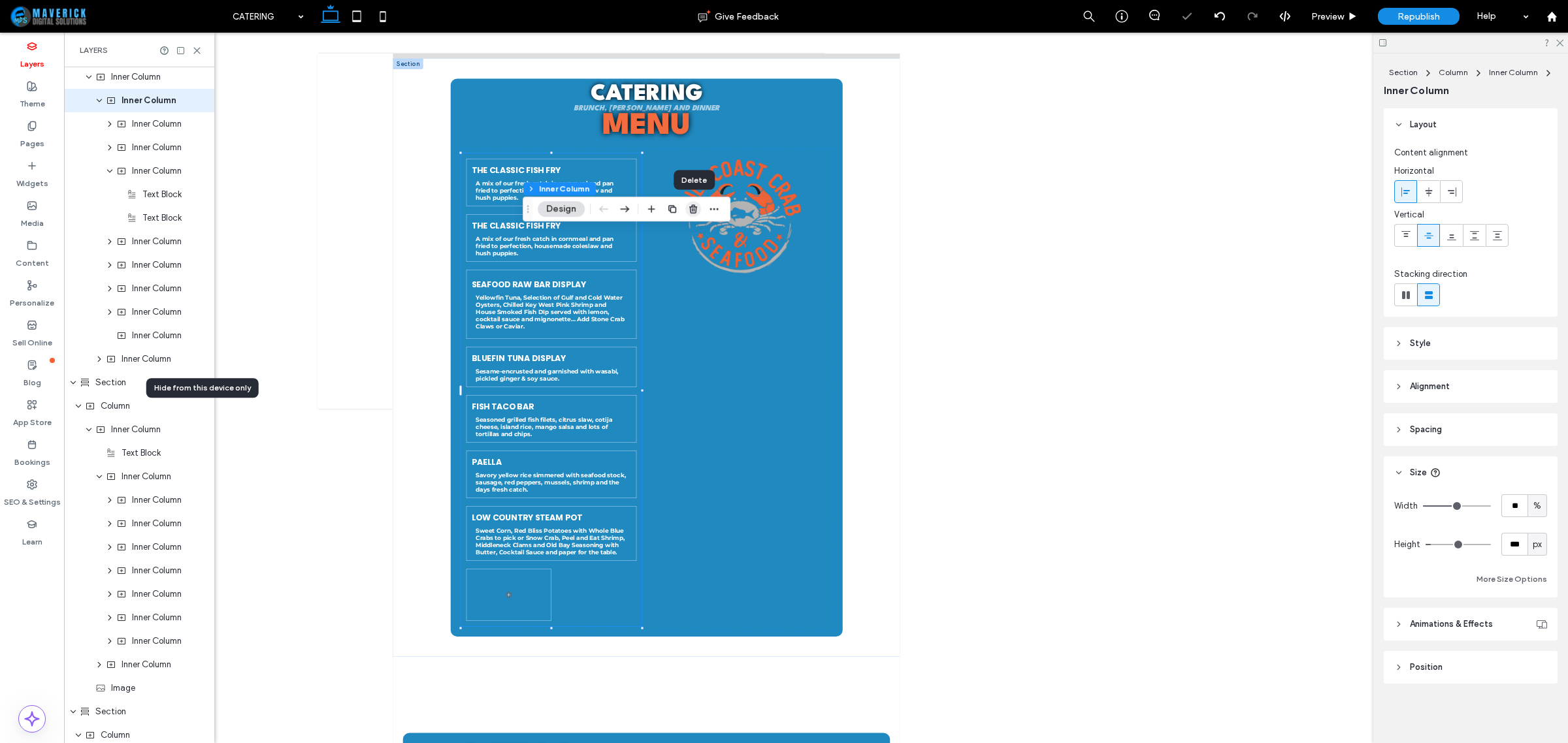
drag, startPoint x: 693, startPoint y: 206, endPoint x: 546, endPoint y: 357, distance: 210.7
click at [693, 206] on icon "button" at bounding box center [693, 209] width 11 height 11
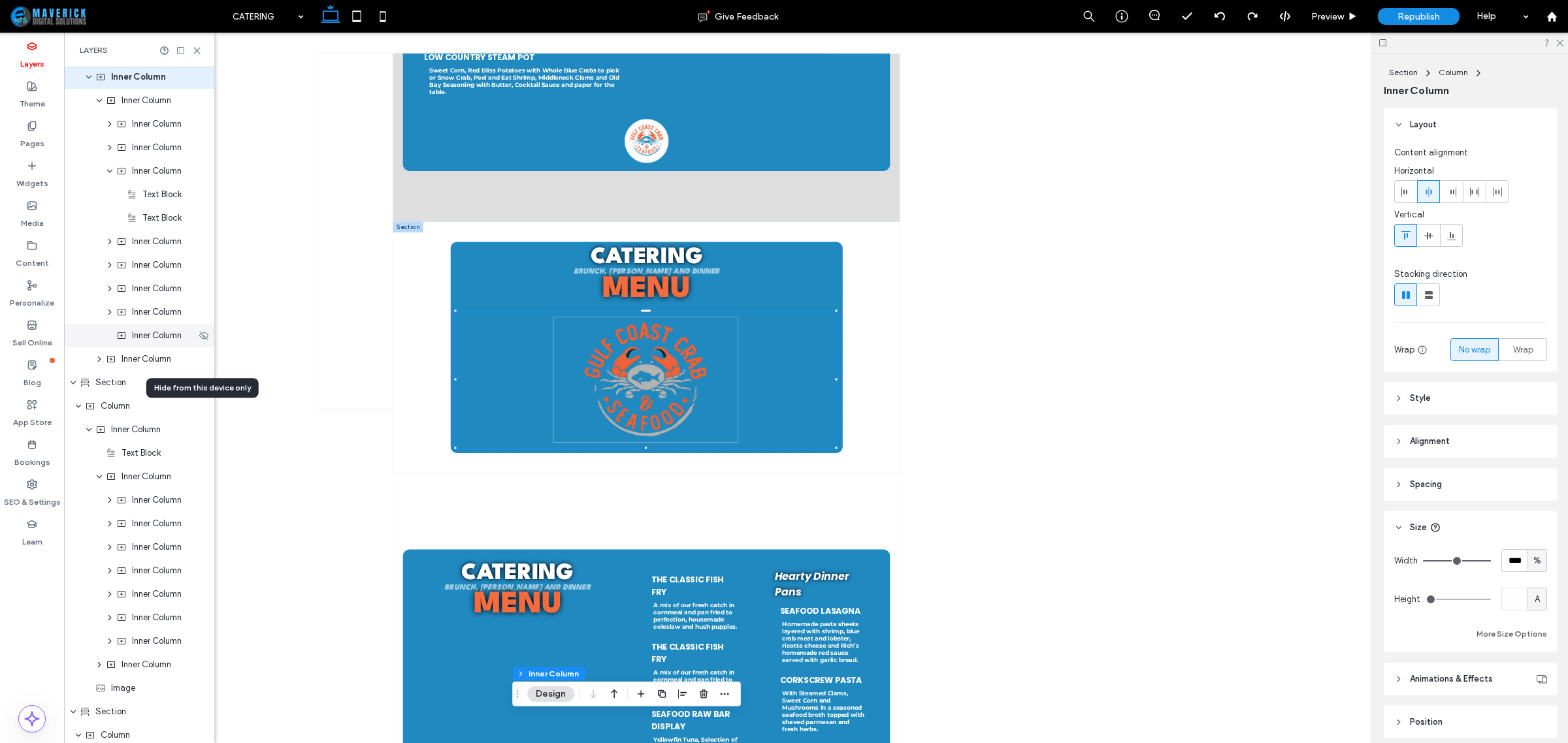
click at [161, 340] on span "Inner Column" at bounding box center [156, 335] width 50 height 13
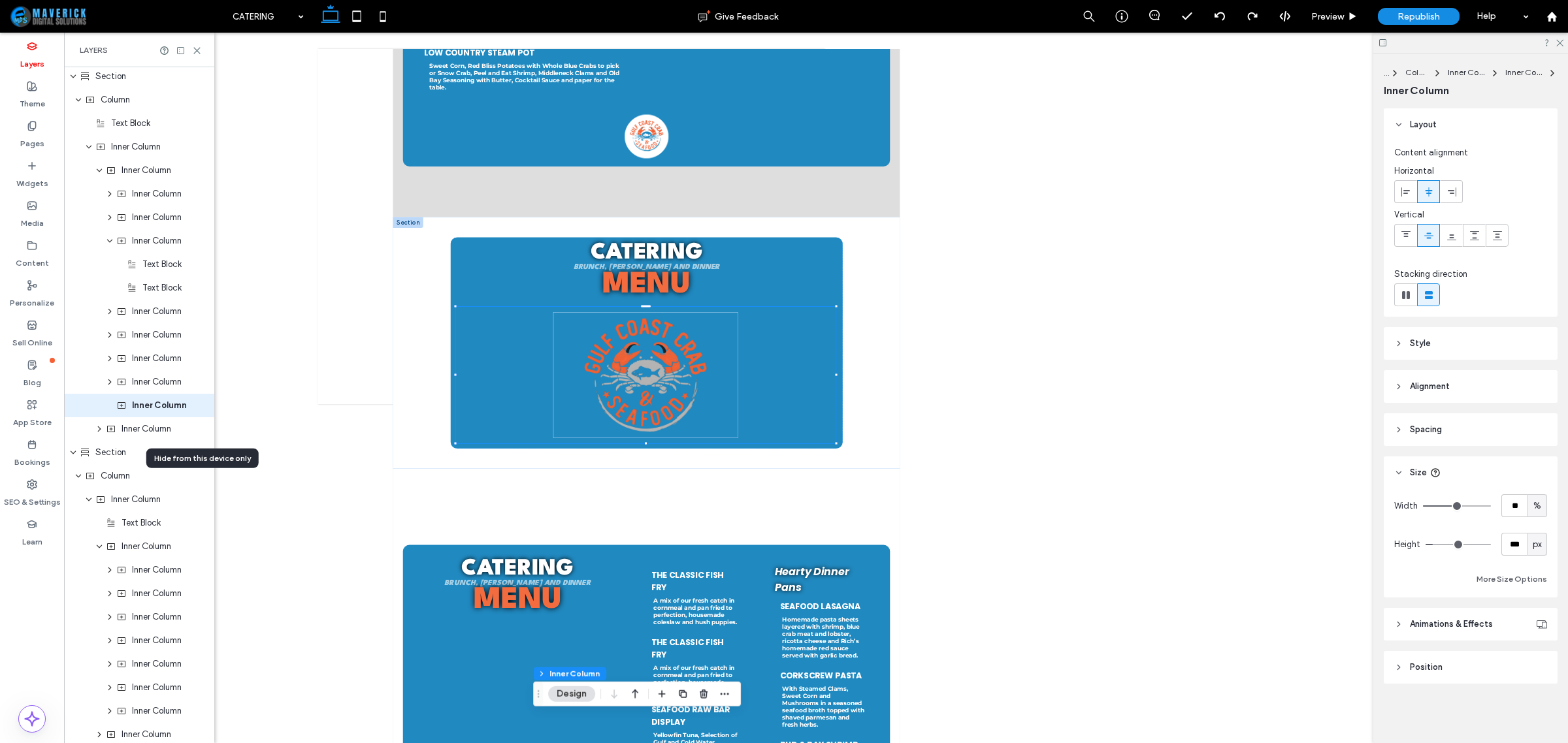
scroll to position [0, 0]
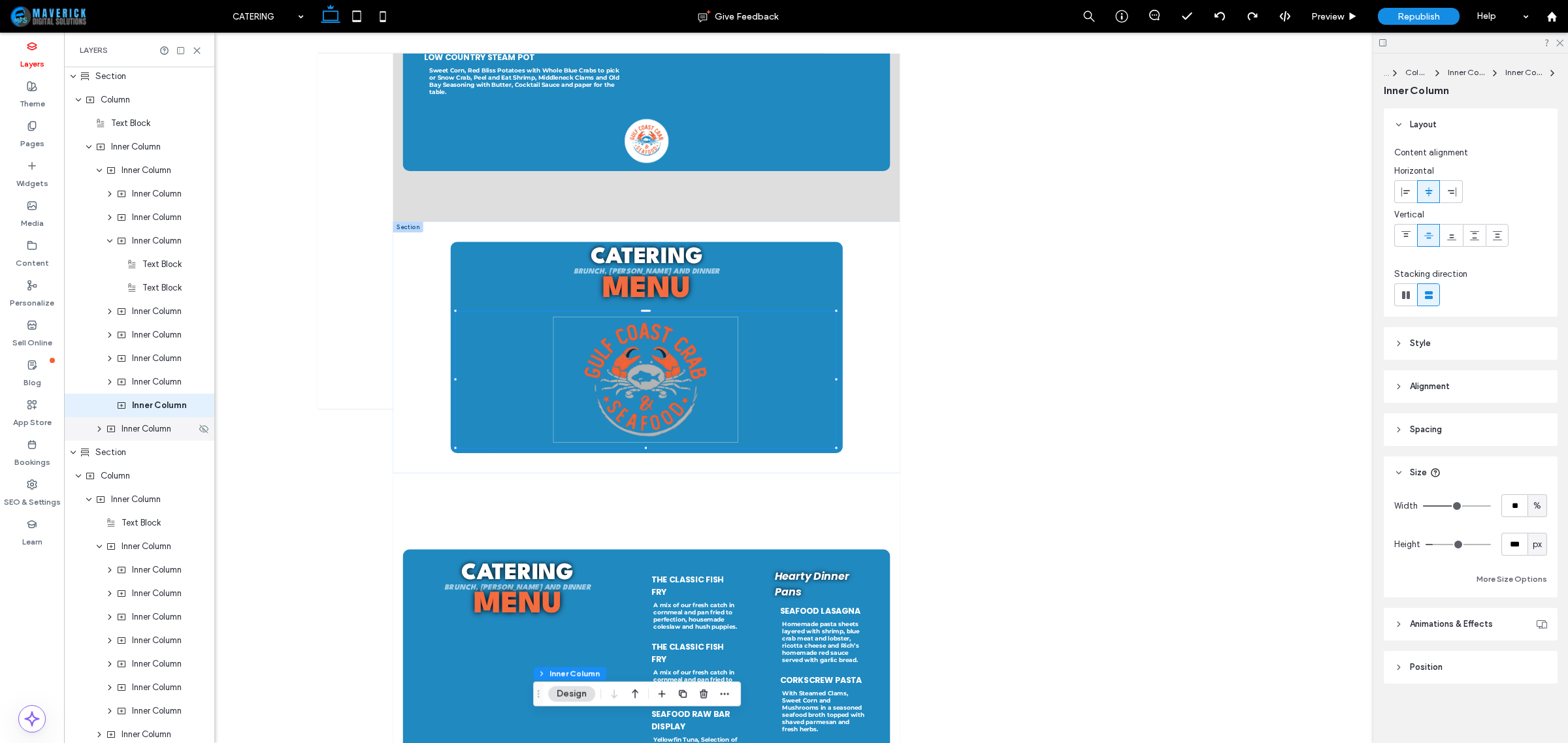
click at [139, 429] on span "Inner Column" at bounding box center [146, 429] width 50 height 13
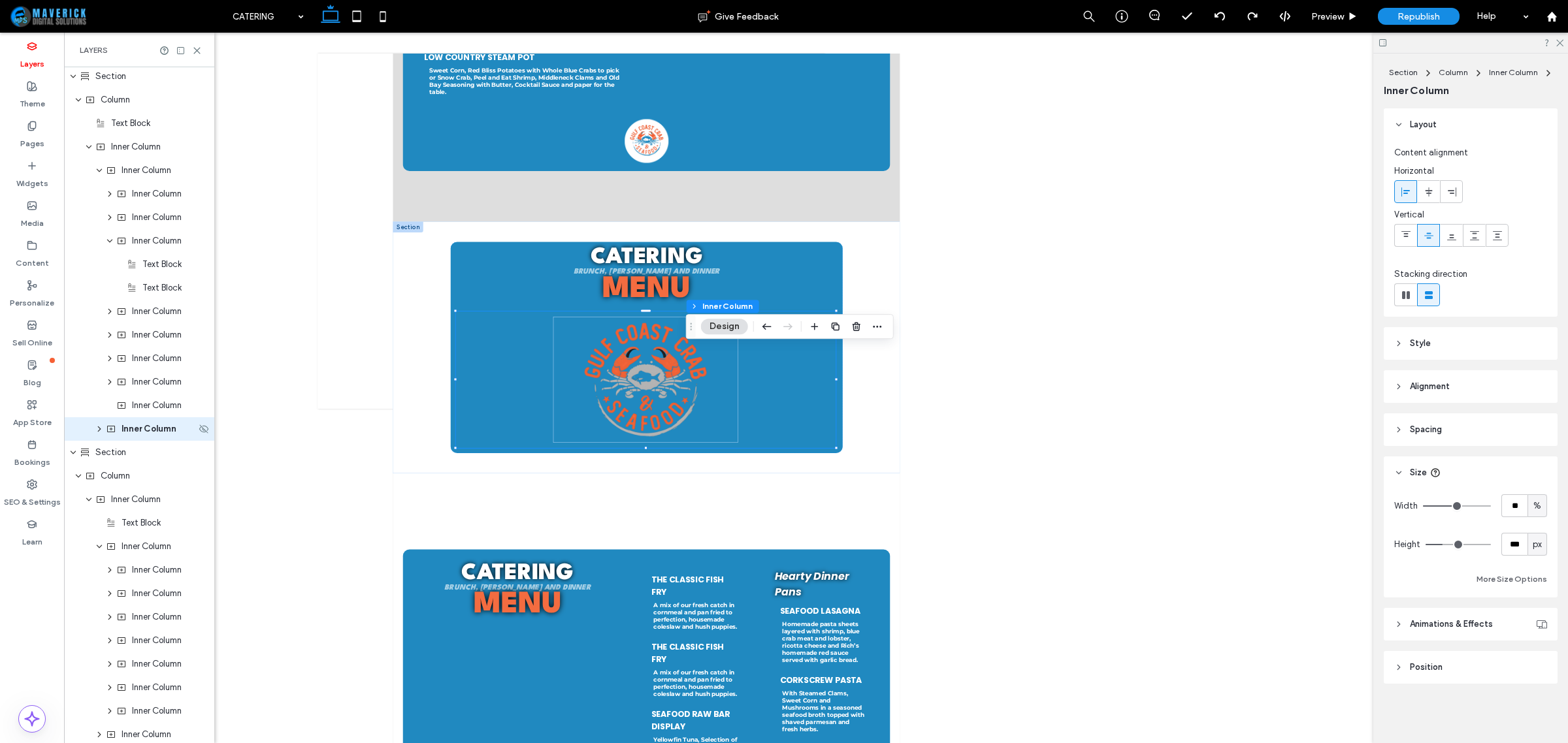
scroll to position [1249, 0]
click at [152, 384] on span "Inner Column" at bounding box center [156, 382] width 50 height 13
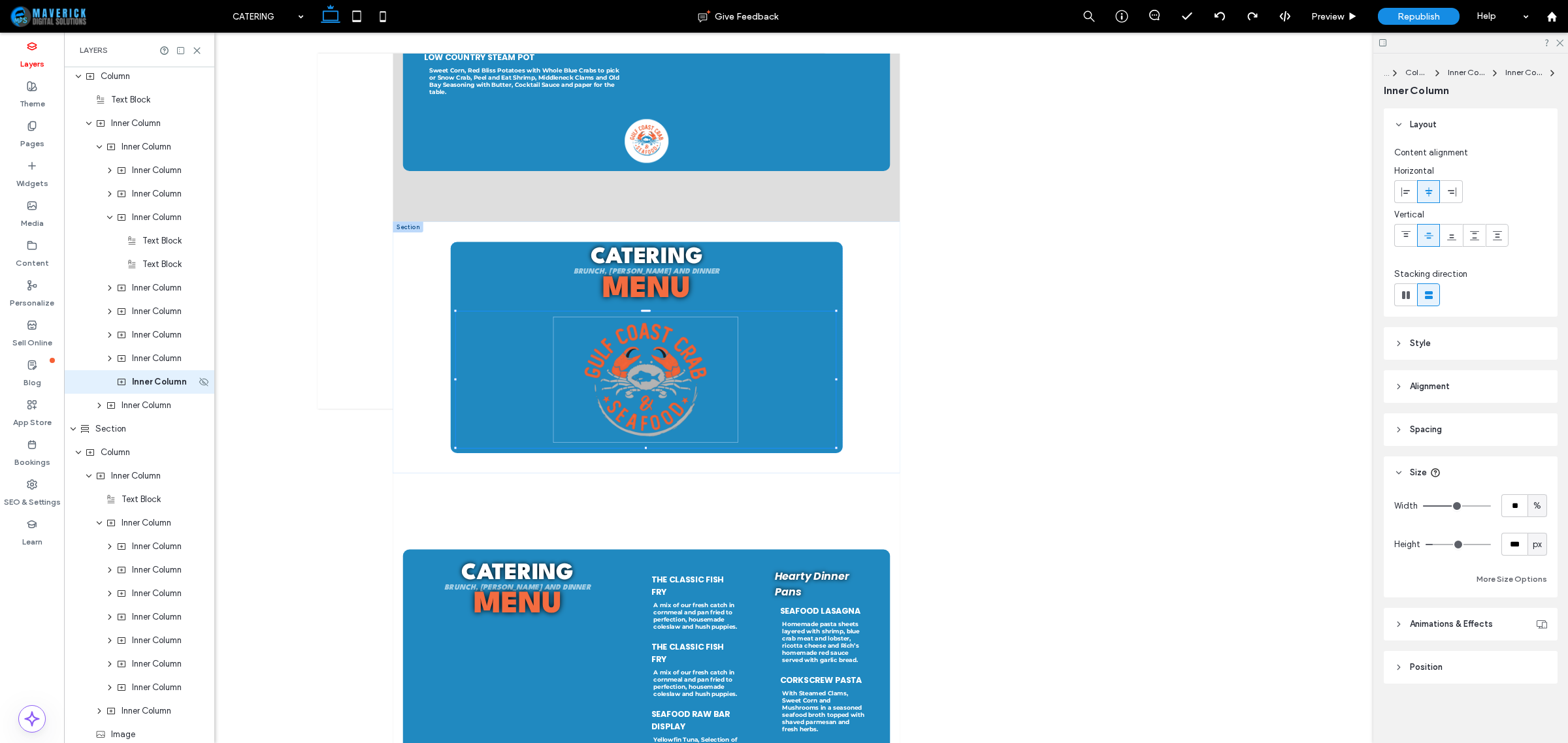
scroll to position [1225, 0]
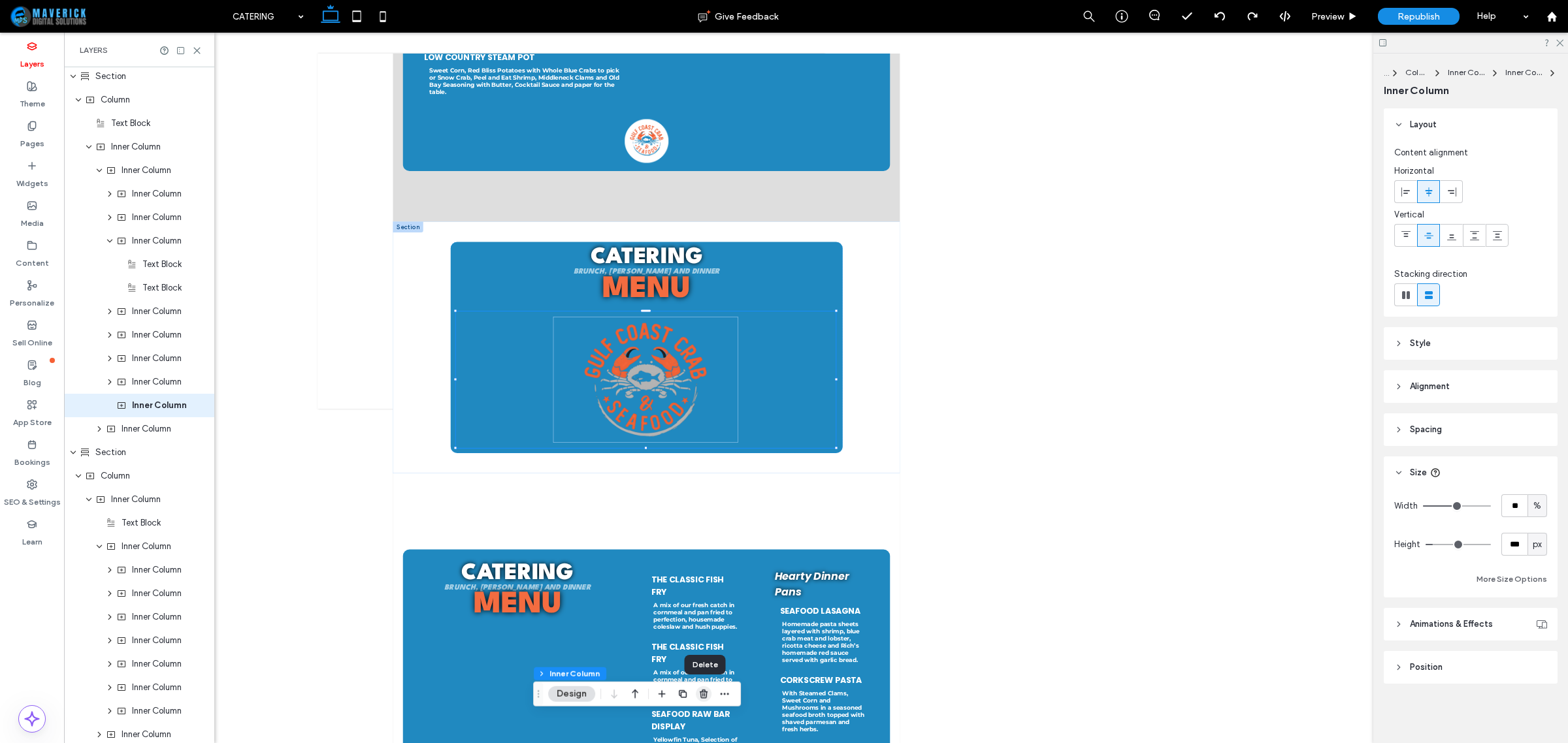
click at [703, 692] on use "button" at bounding box center [704, 694] width 8 height 9
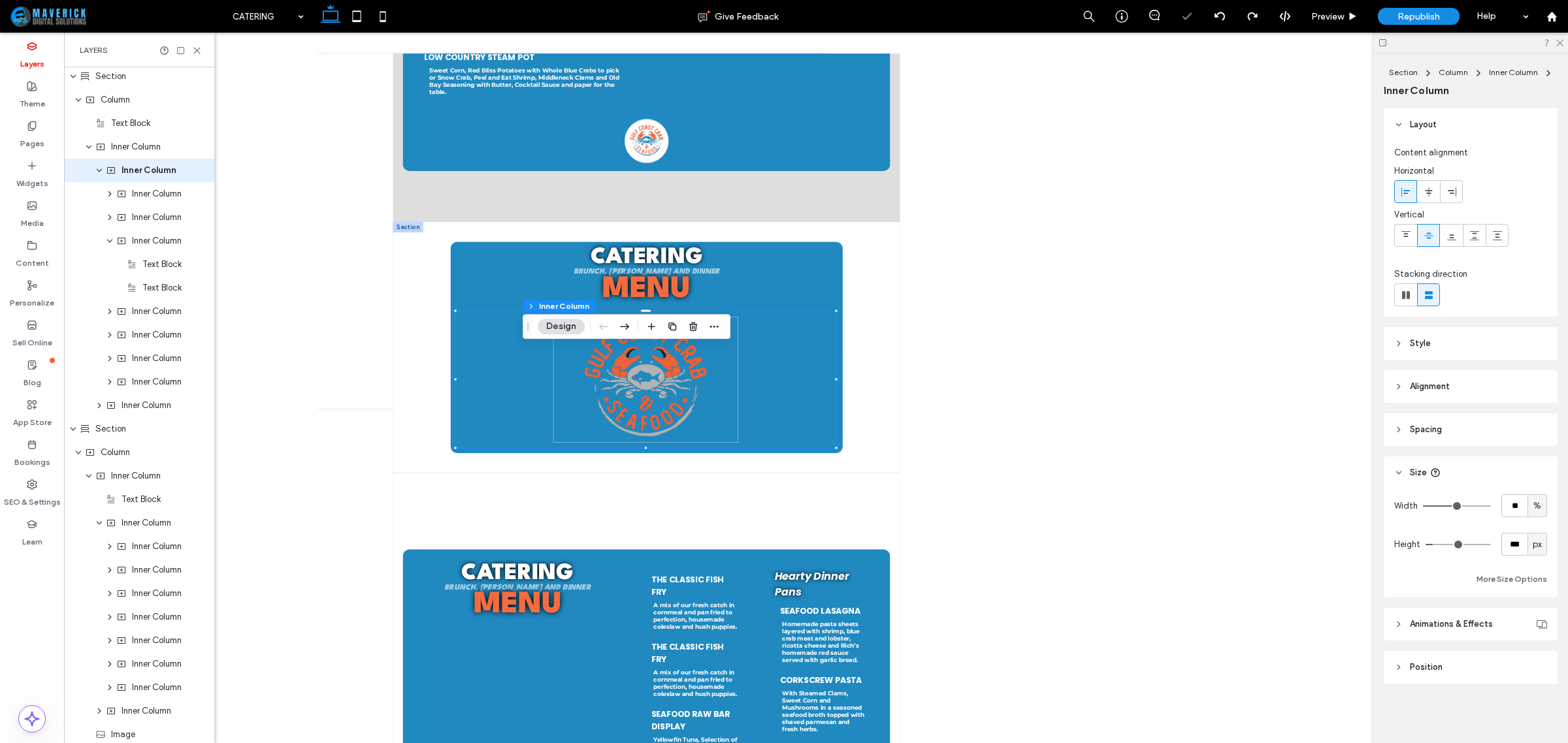
scroll to position [1272, 0]
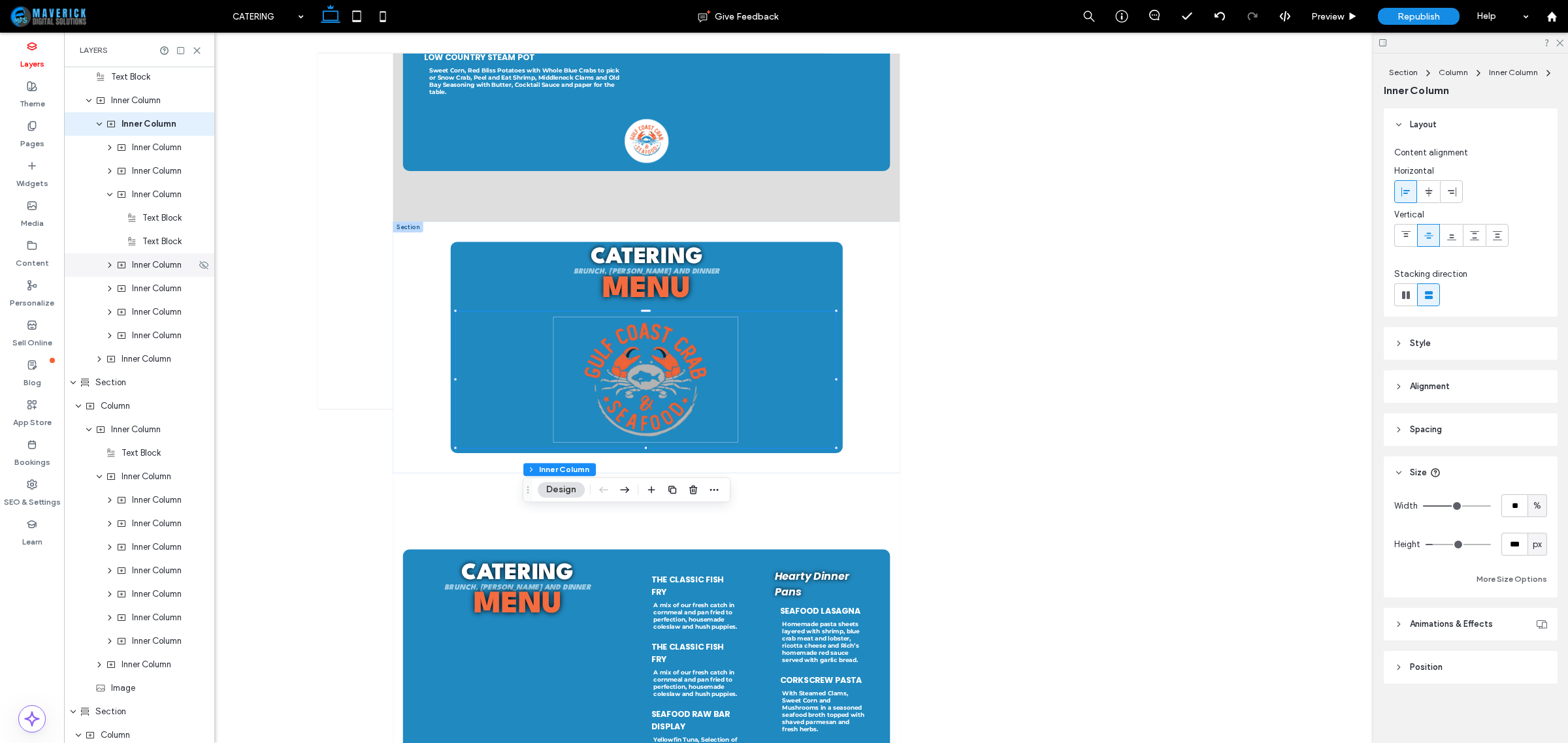
click at [145, 266] on span "Inner Column" at bounding box center [156, 265] width 50 height 13
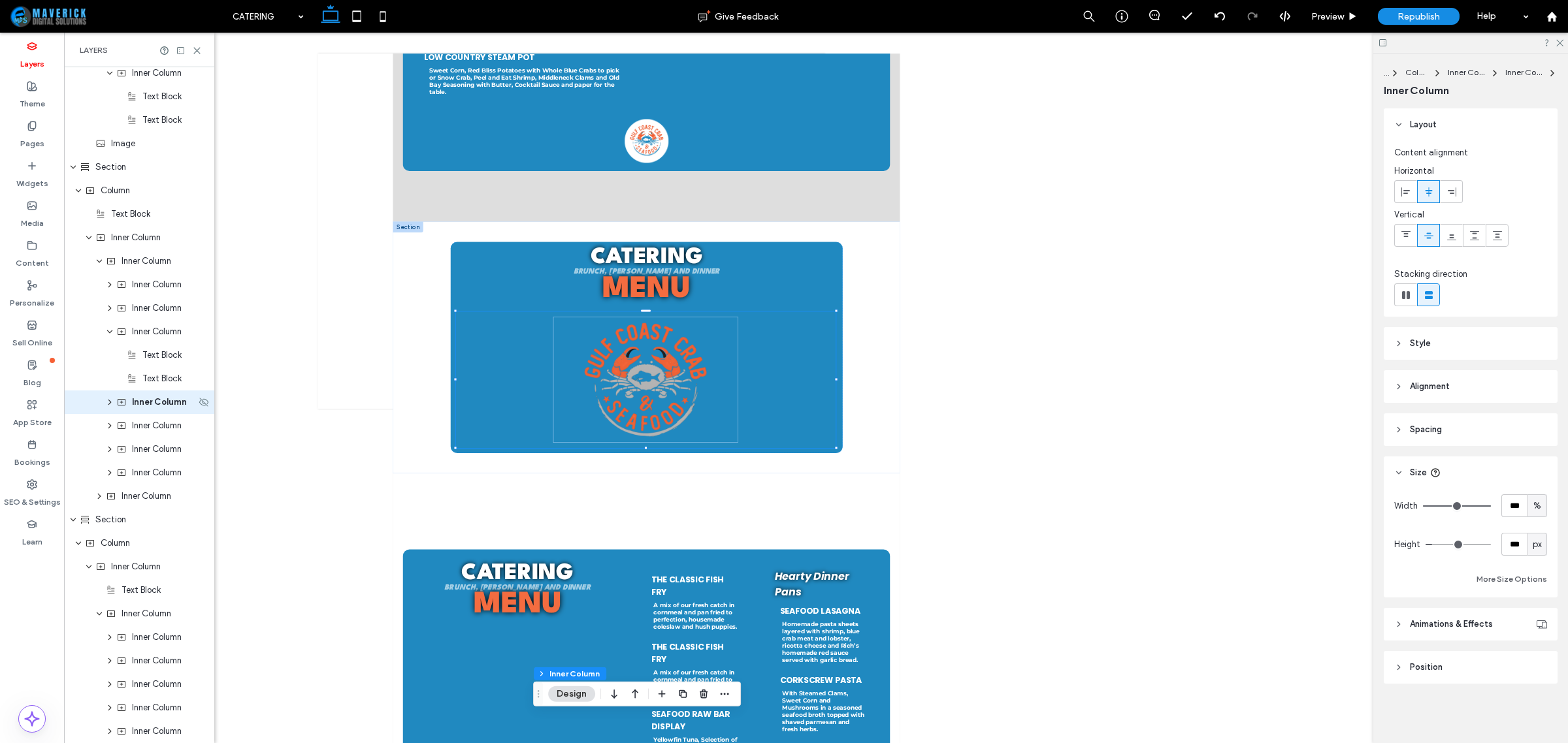
scroll to position [1131, 0]
click at [144, 433] on span "Inner Column" at bounding box center [156, 429] width 50 height 13
click at [141, 475] on span "Inner Column" at bounding box center [146, 477] width 50 height 13
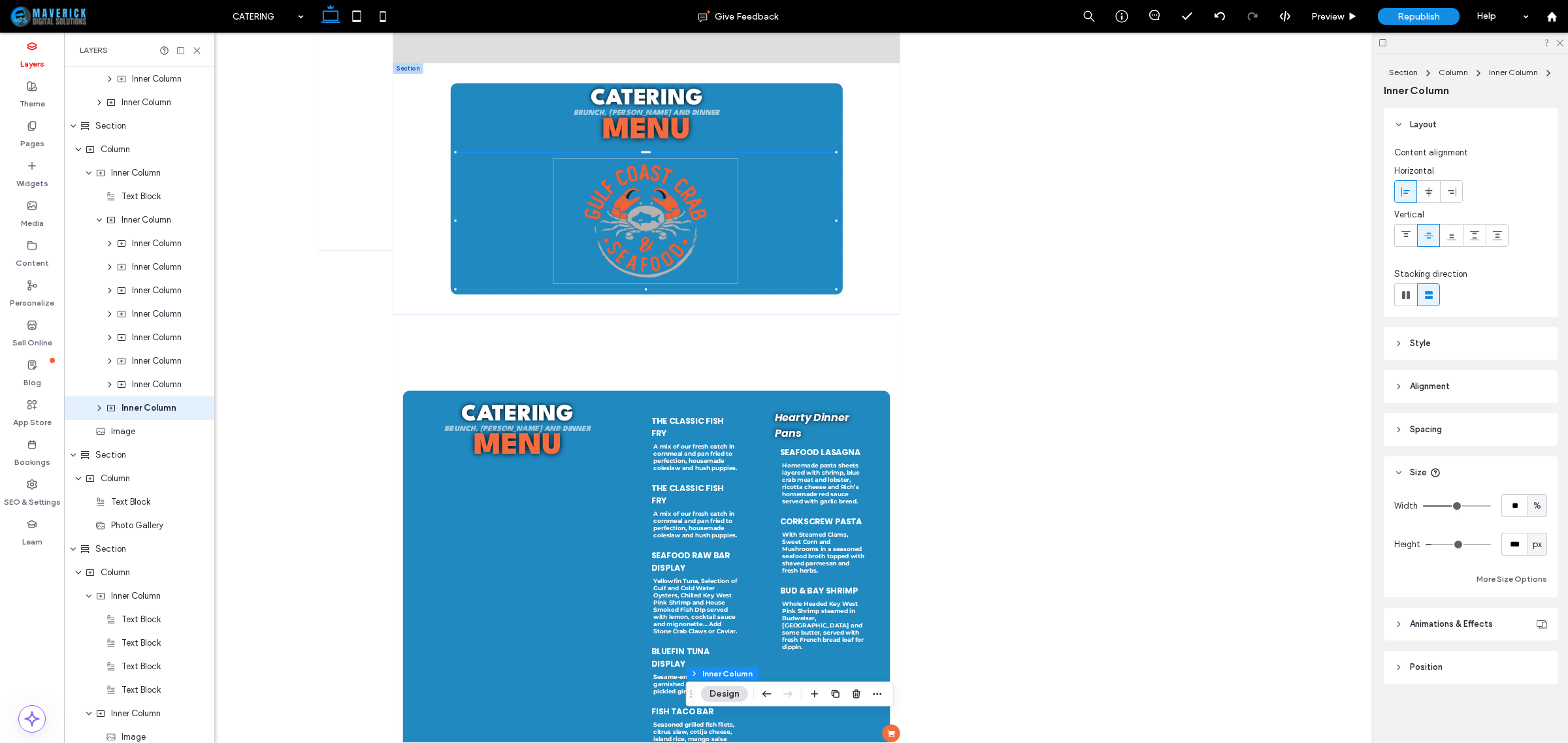
scroll to position [1531, 0]
click at [841, 692] on icon "button" at bounding box center [835, 695] width 11 height 11
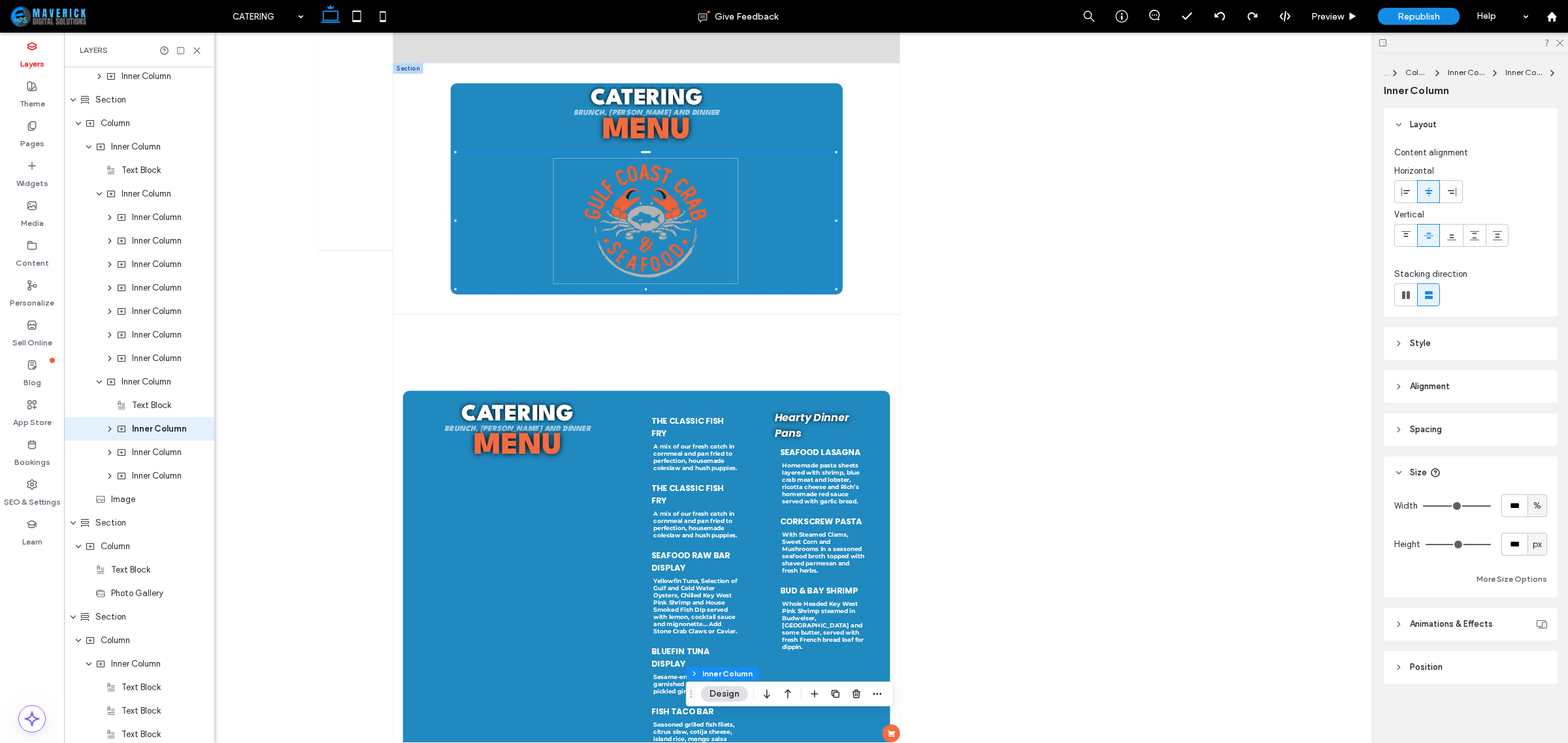
scroll to position [1578, 0]
click at [151, 380] on span "Text Block" at bounding box center [151, 382] width 40 height 13
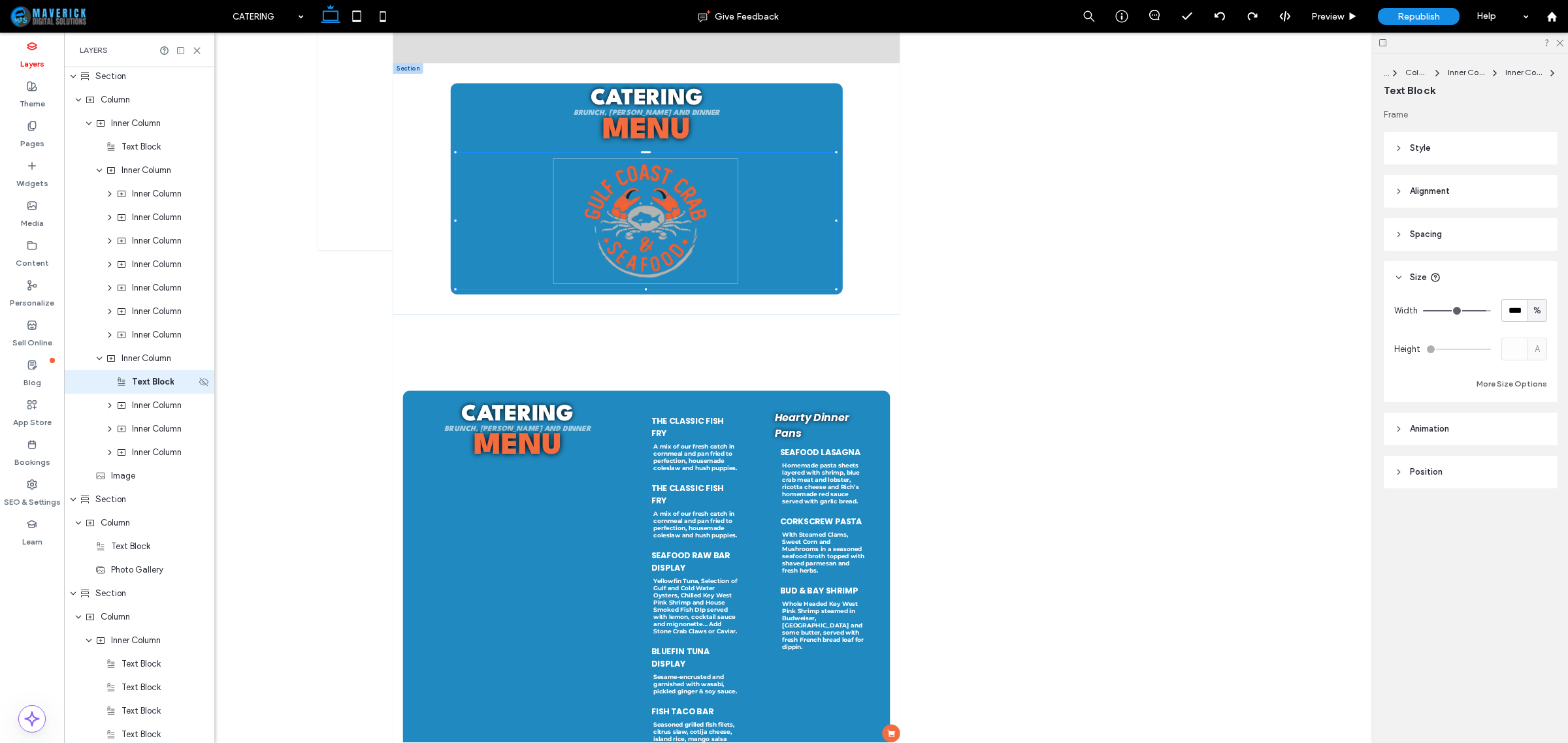
scroll to position [1555, 0]
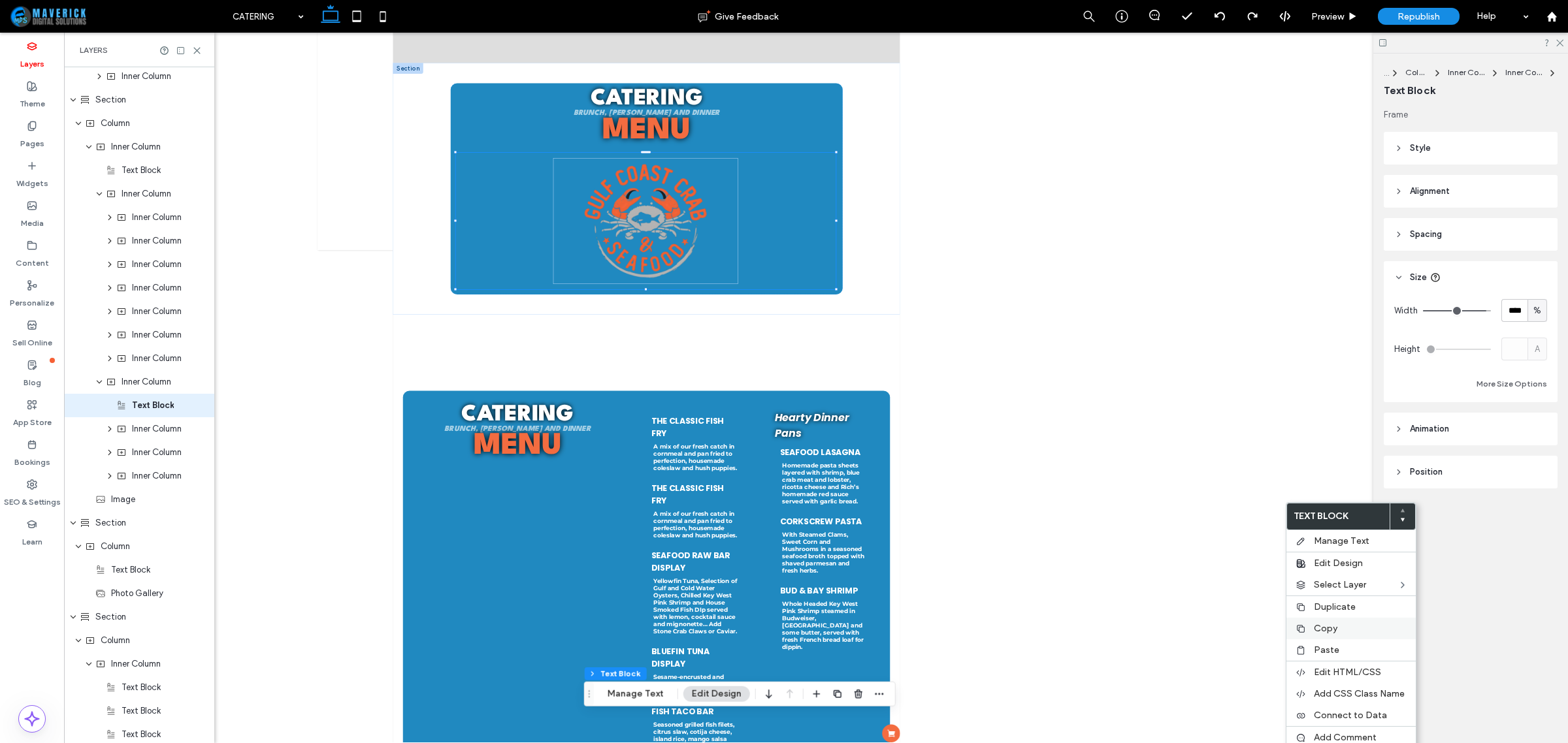
click at [1343, 637] on div "Copy" at bounding box center [1351, 629] width 129 height 22
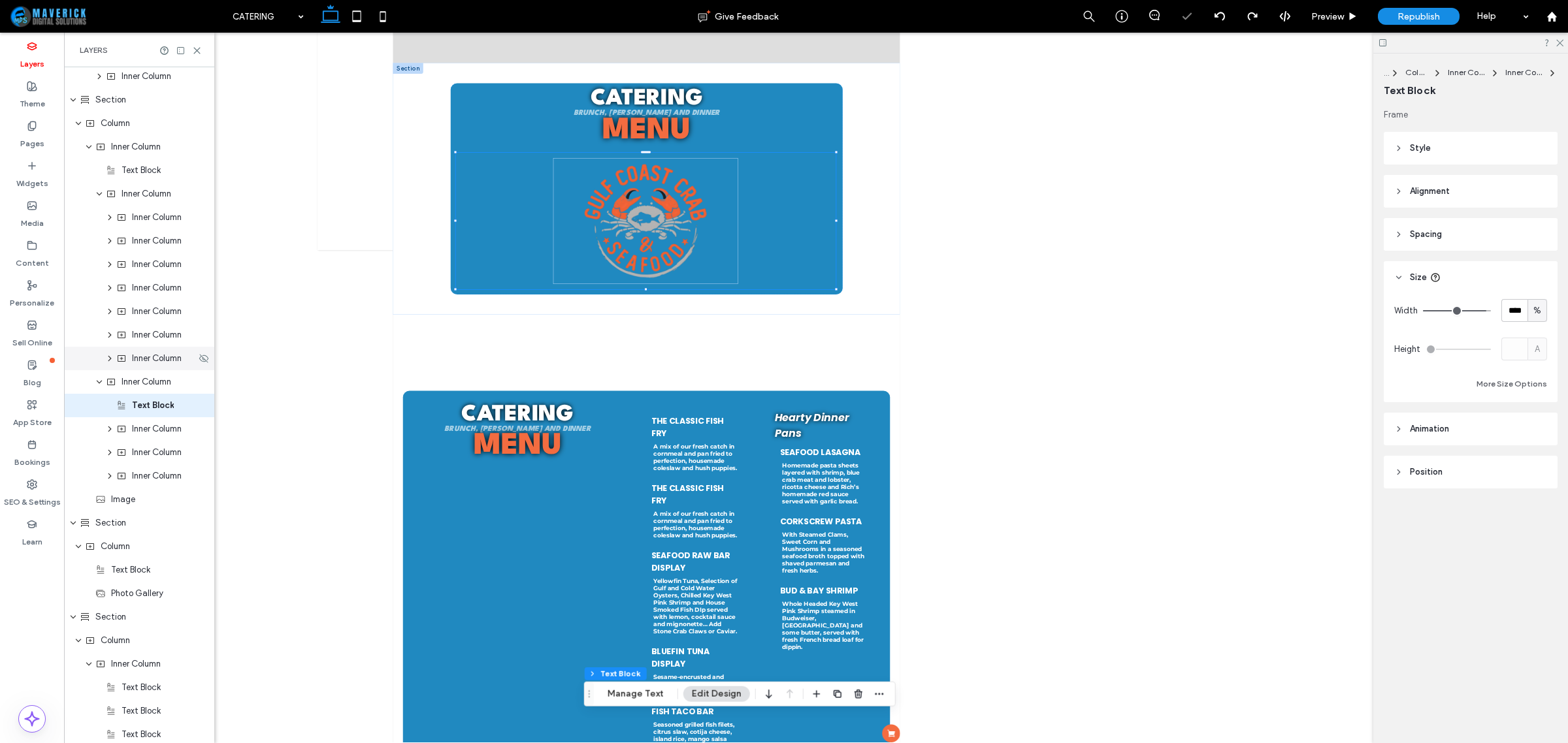
click at [141, 360] on span "Inner Column" at bounding box center [156, 358] width 50 height 13
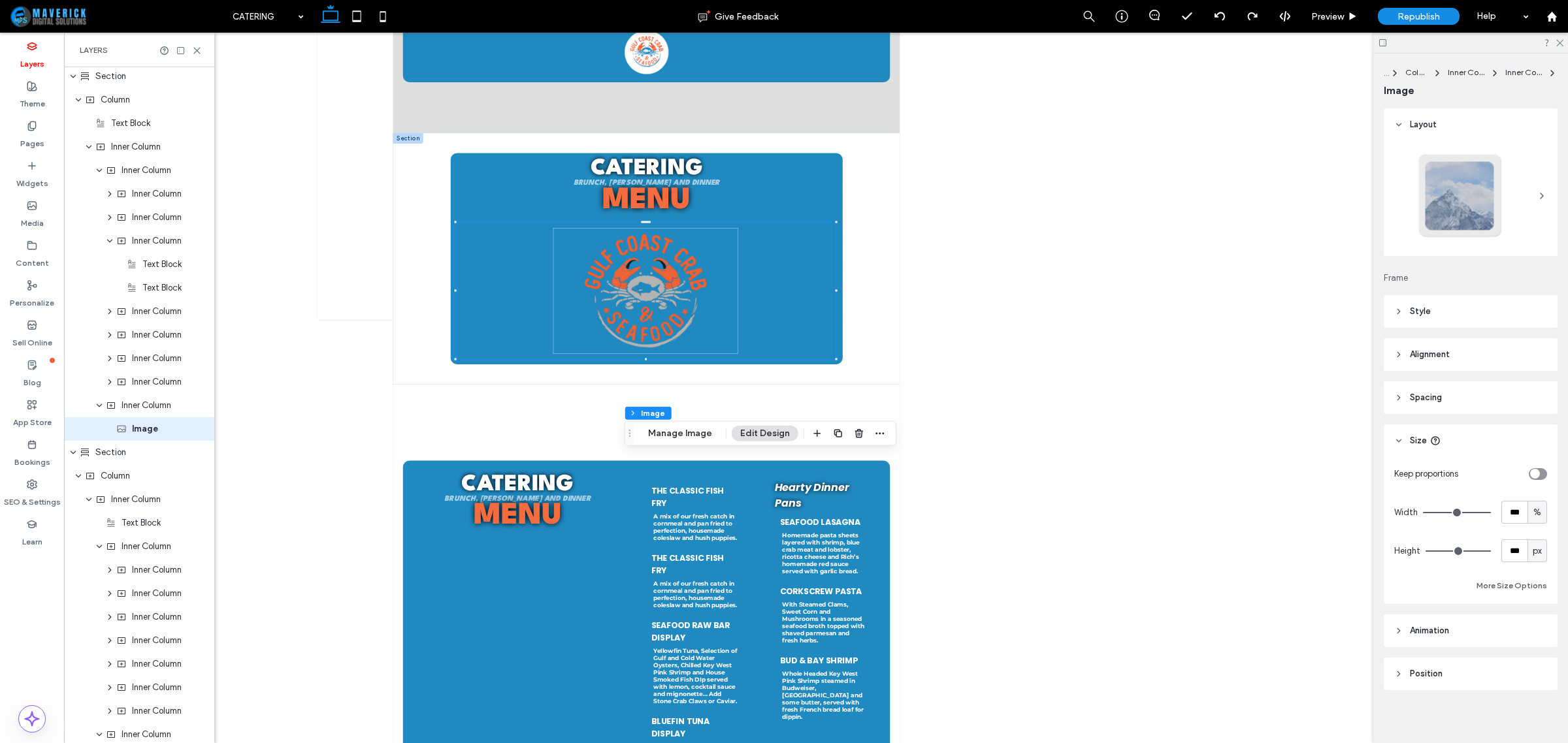
scroll to position [1249, 0]
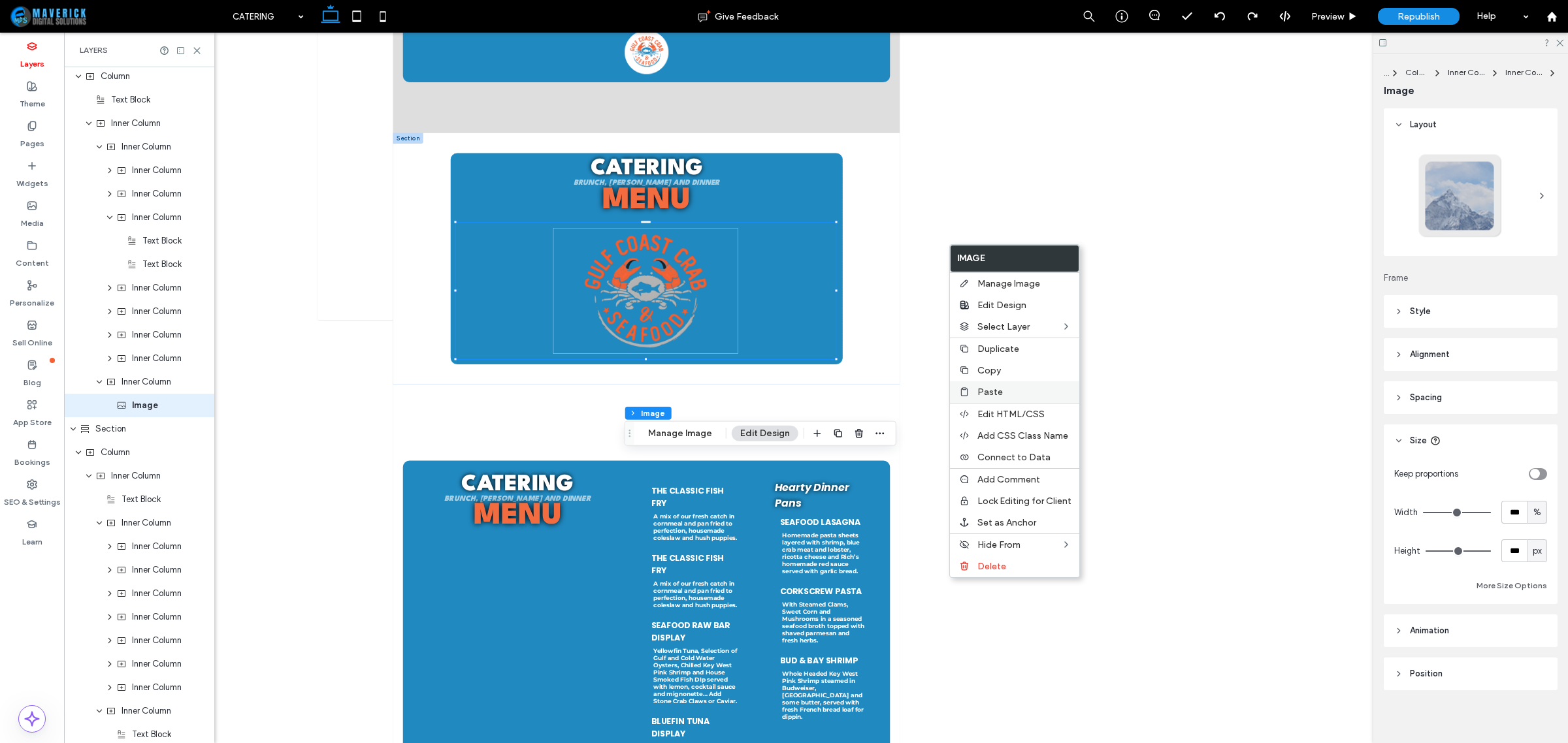
click at [994, 391] on span "Paste" at bounding box center [990, 392] width 25 height 11
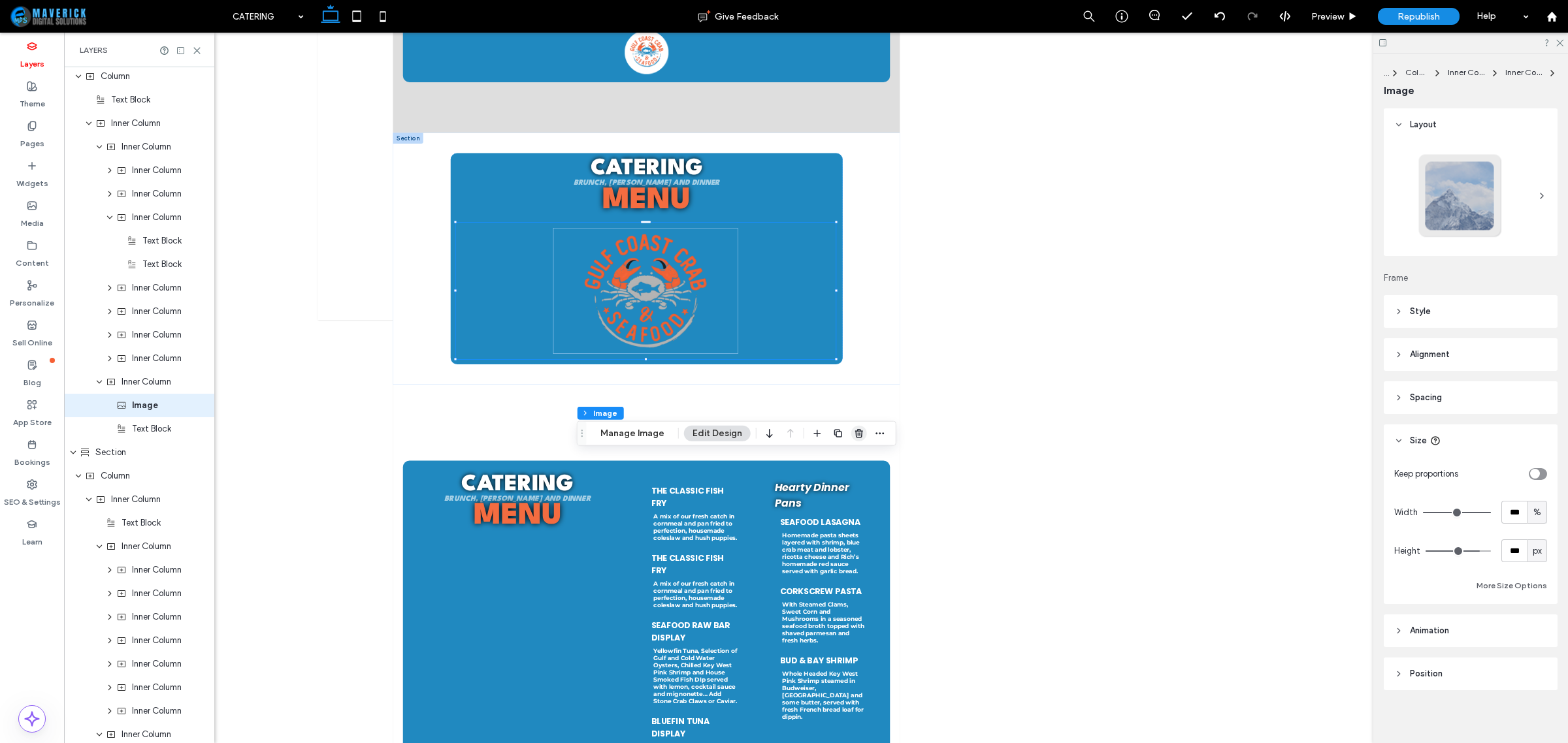
click at [861, 433] on icon "button" at bounding box center [859, 434] width 11 height 11
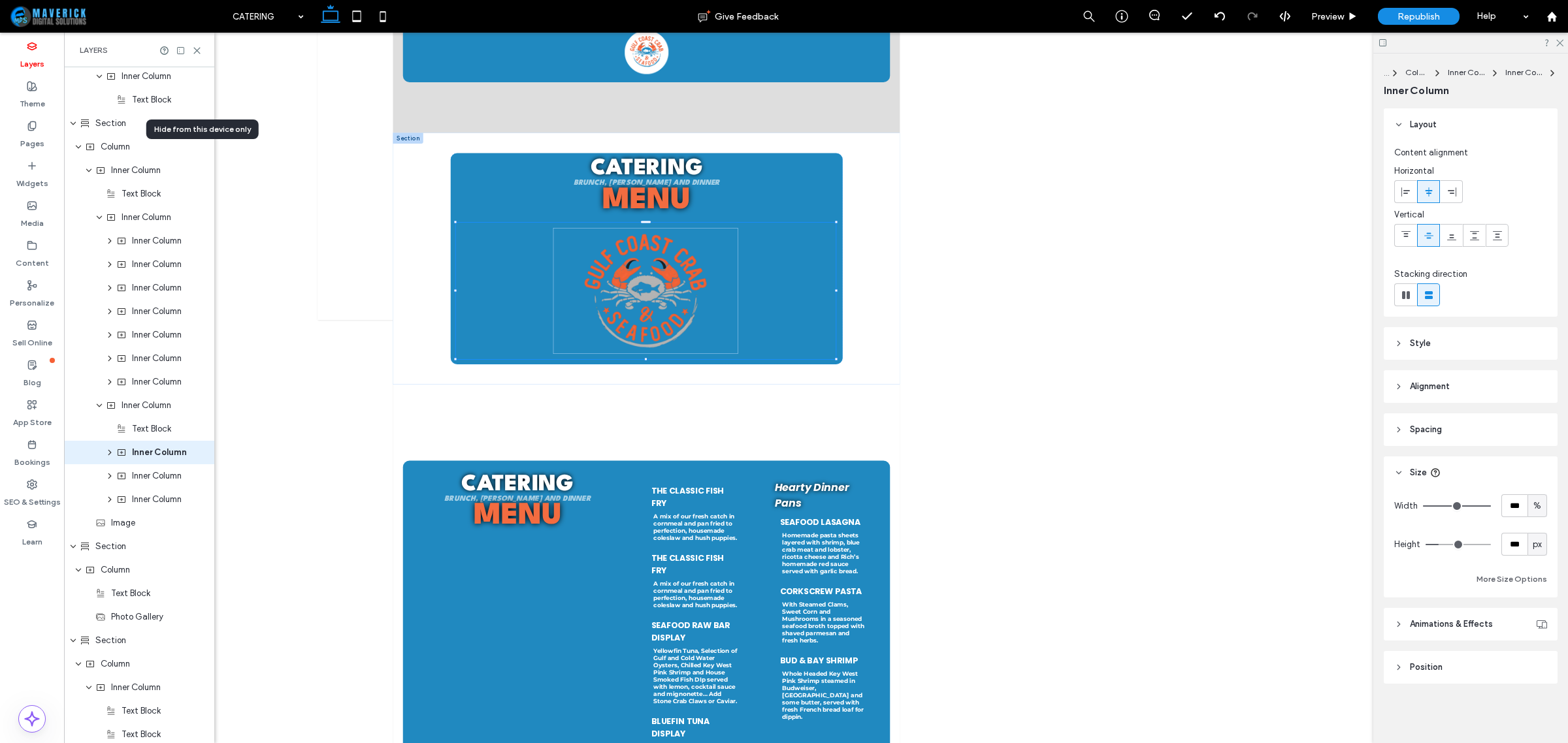
scroll to position [1602, 0]
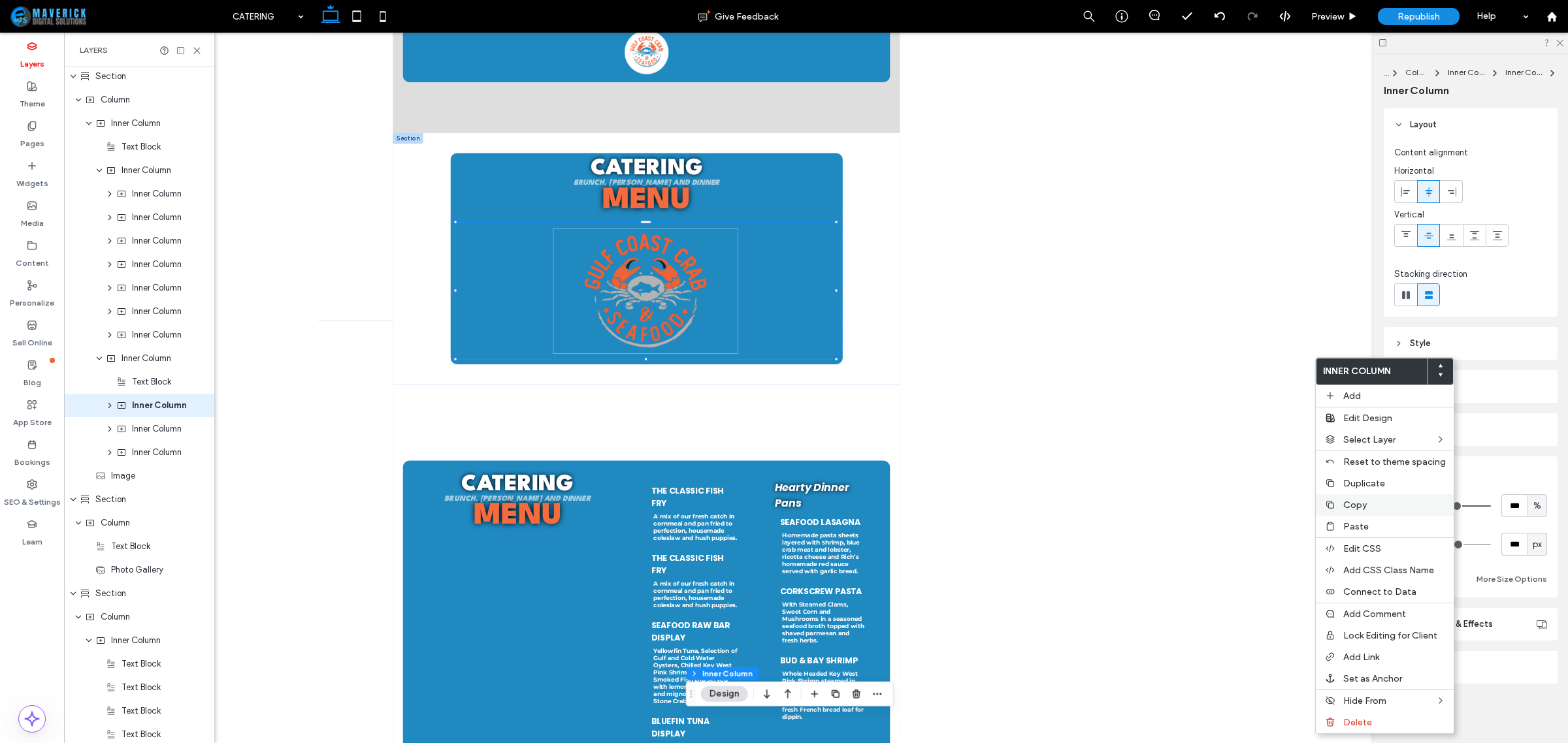
click at [1355, 510] on span "Copy" at bounding box center [1355, 505] width 24 height 11
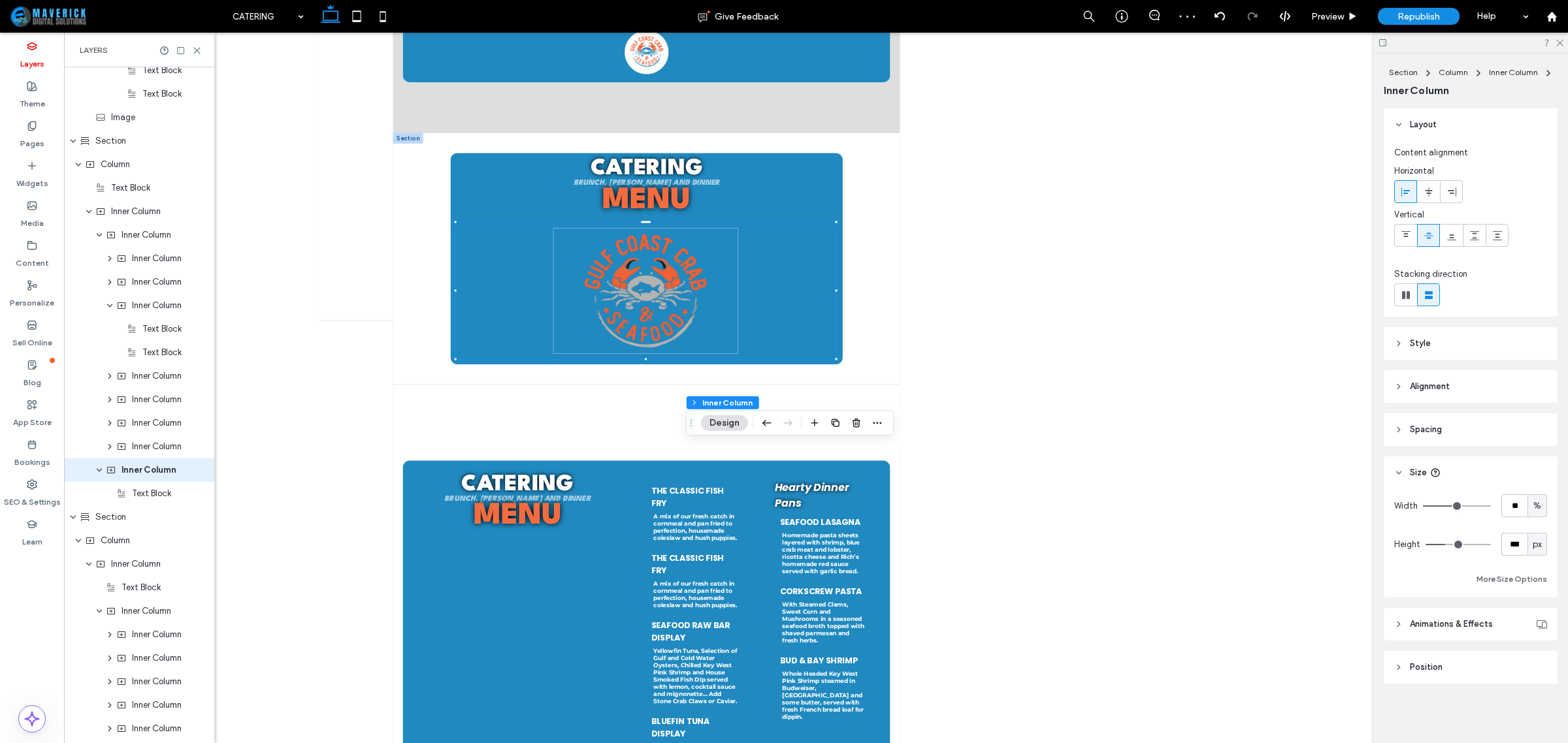
scroll to position [1225, 0]
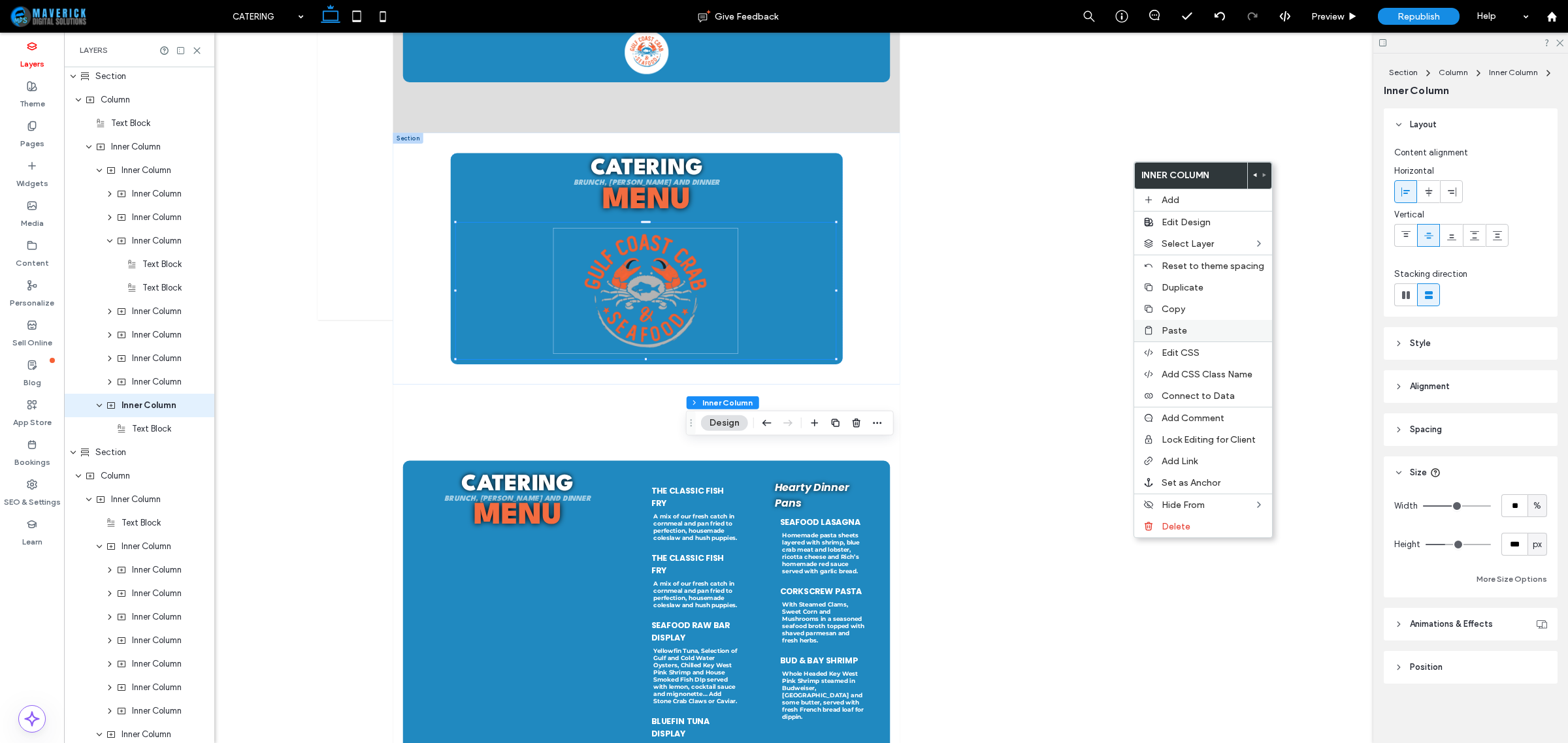
click at [1161, 335] on span "Paste" at bounding box center [1174, 330] width 25 height 11
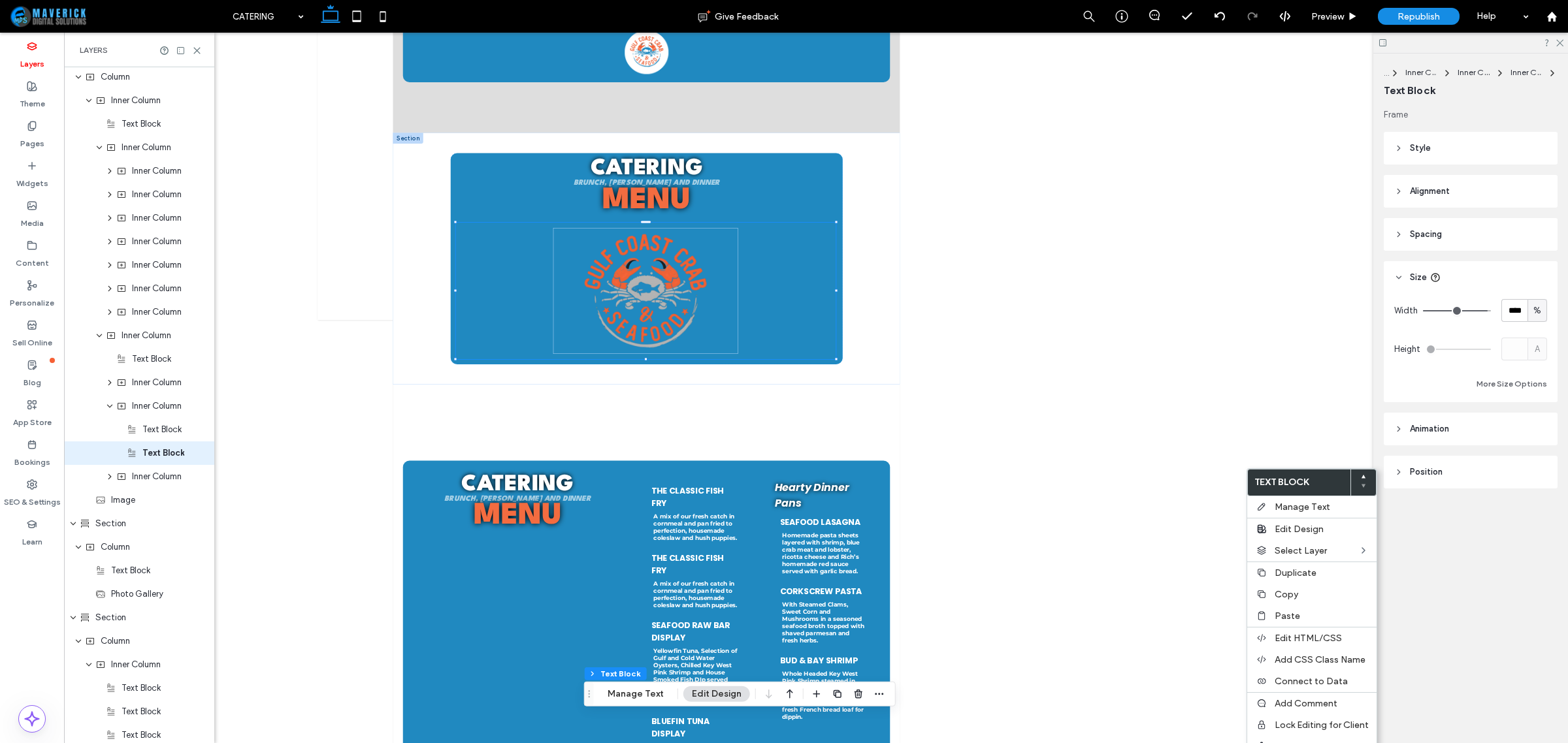
scroll to position [1696, 0]
click at [1281, 598] on span "Copy" at bounding box center [1286, 595] width 24 height 11
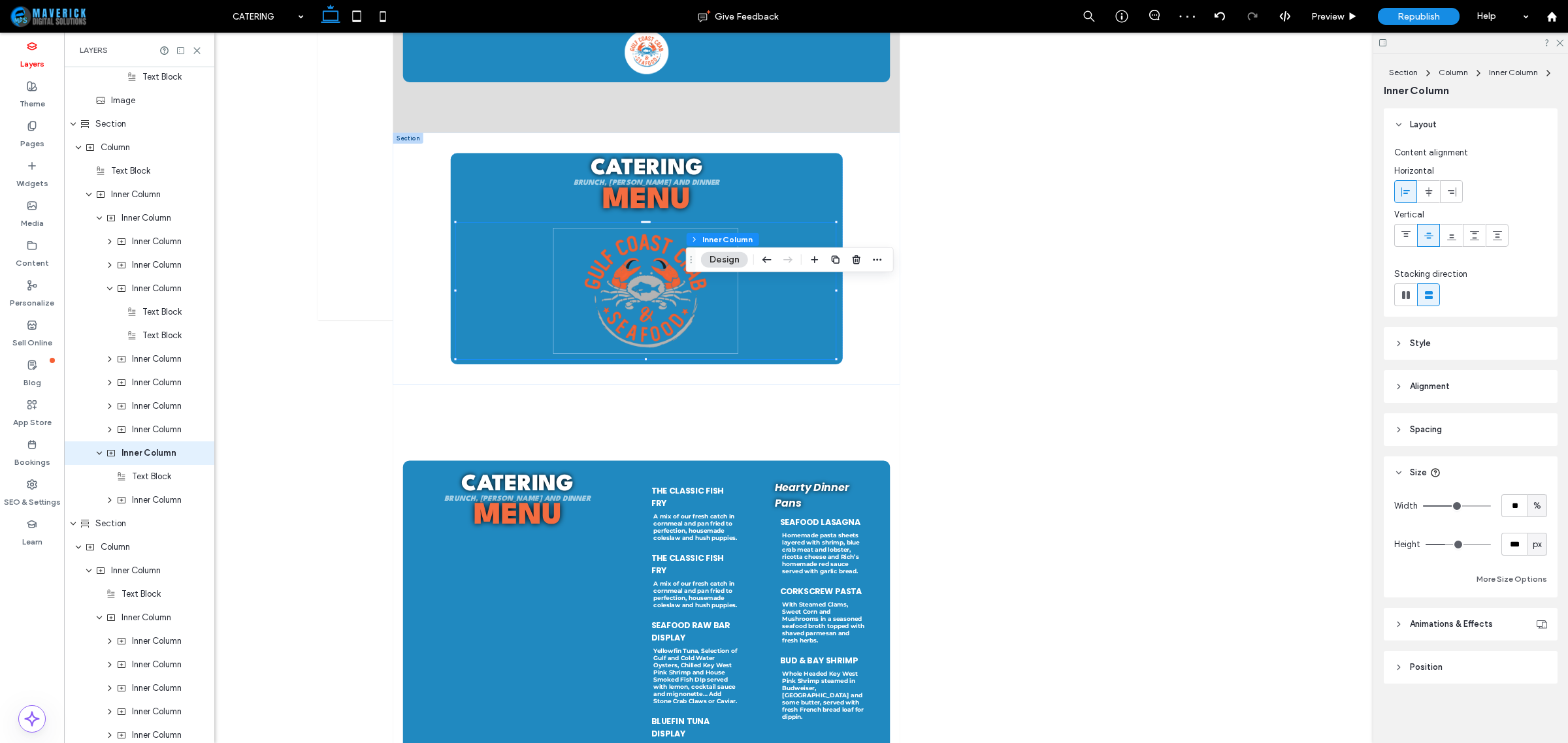
scroll to position [1225, 0]
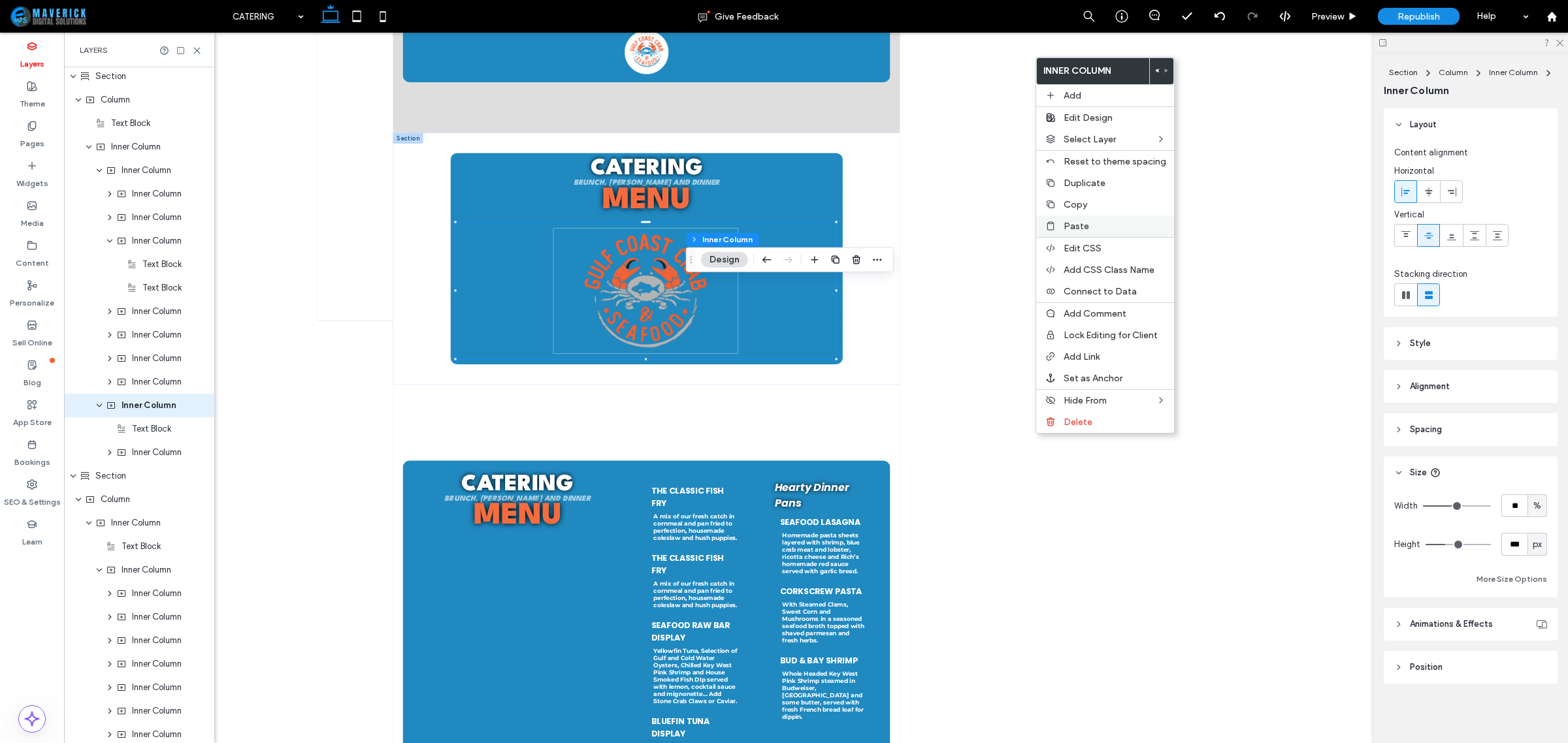
click at [1116, 228] on label "Paste" at bounding box center [1115, 226] width 103 height 11
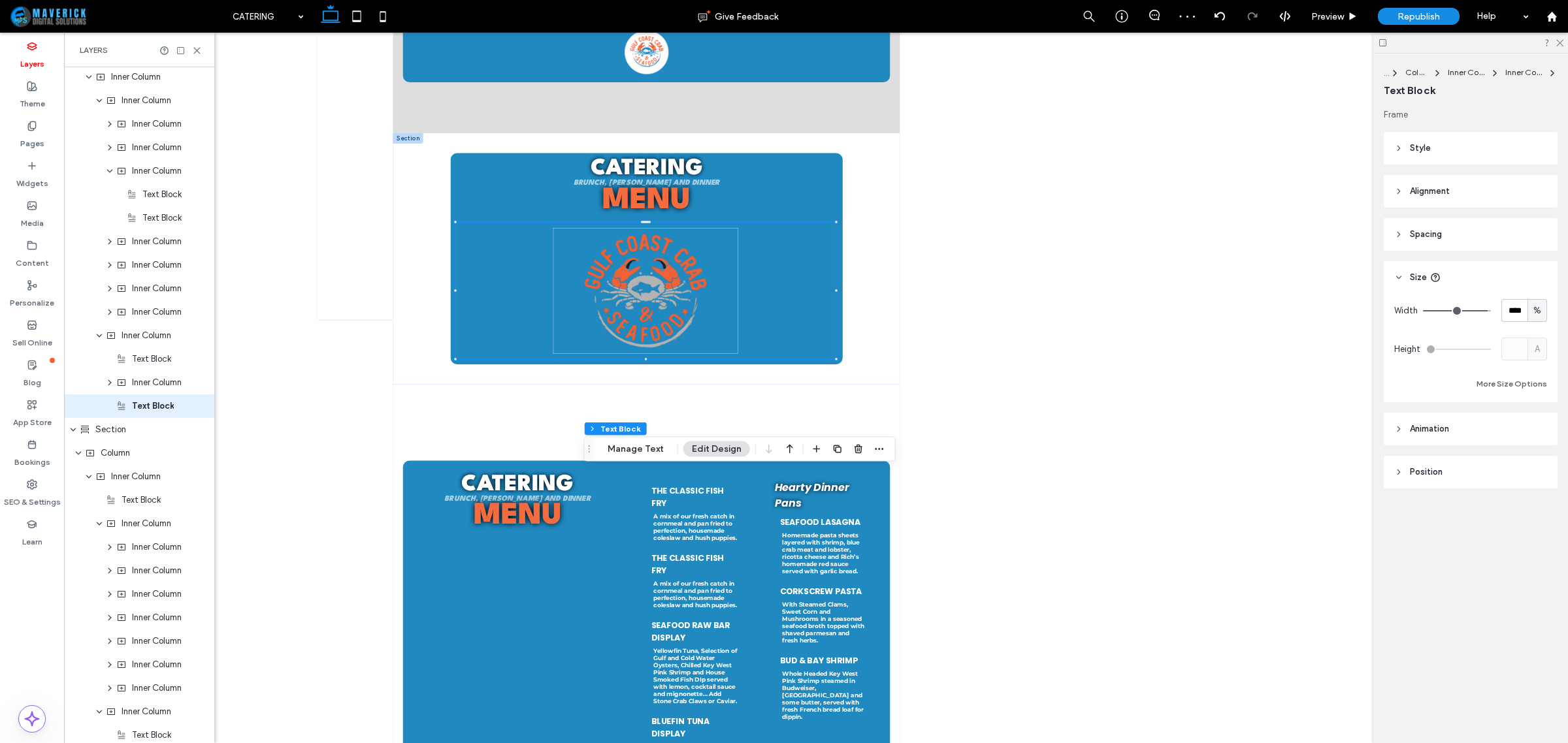
scroll to position [159, 0]
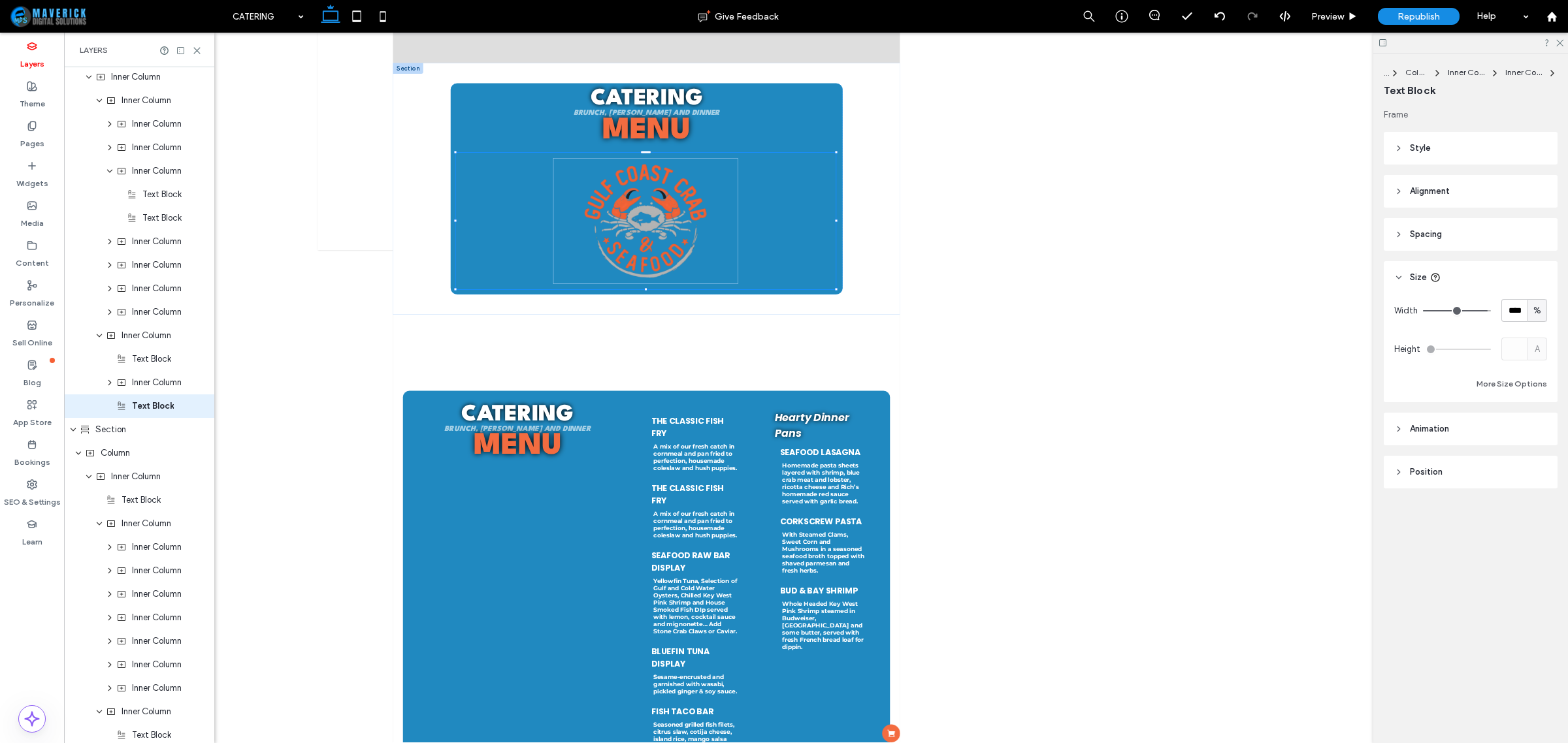
type input "**********"
type input "**"
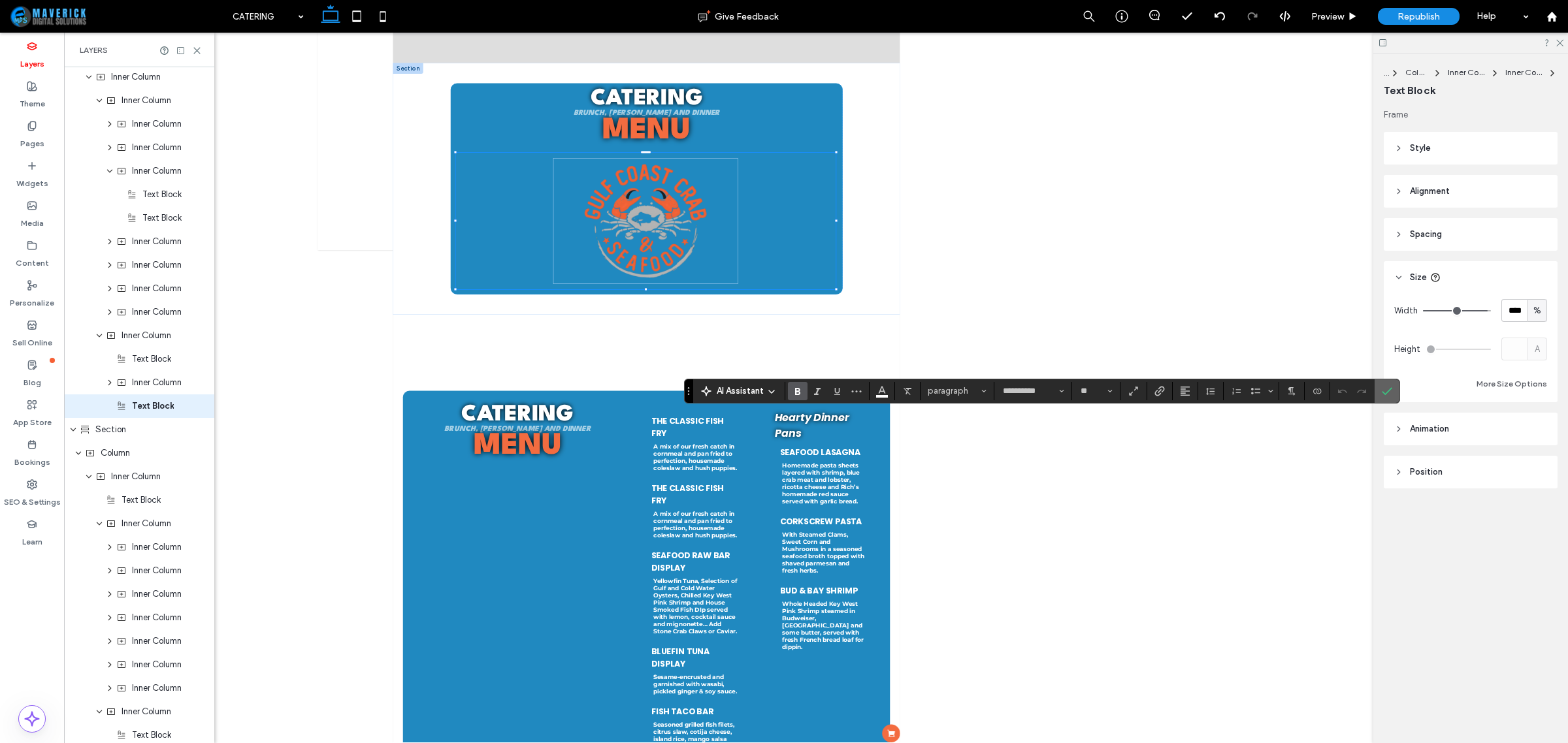
click at [1395, 389] on label "Confirm" at bounding box center [1387, 391] width 19 height 24
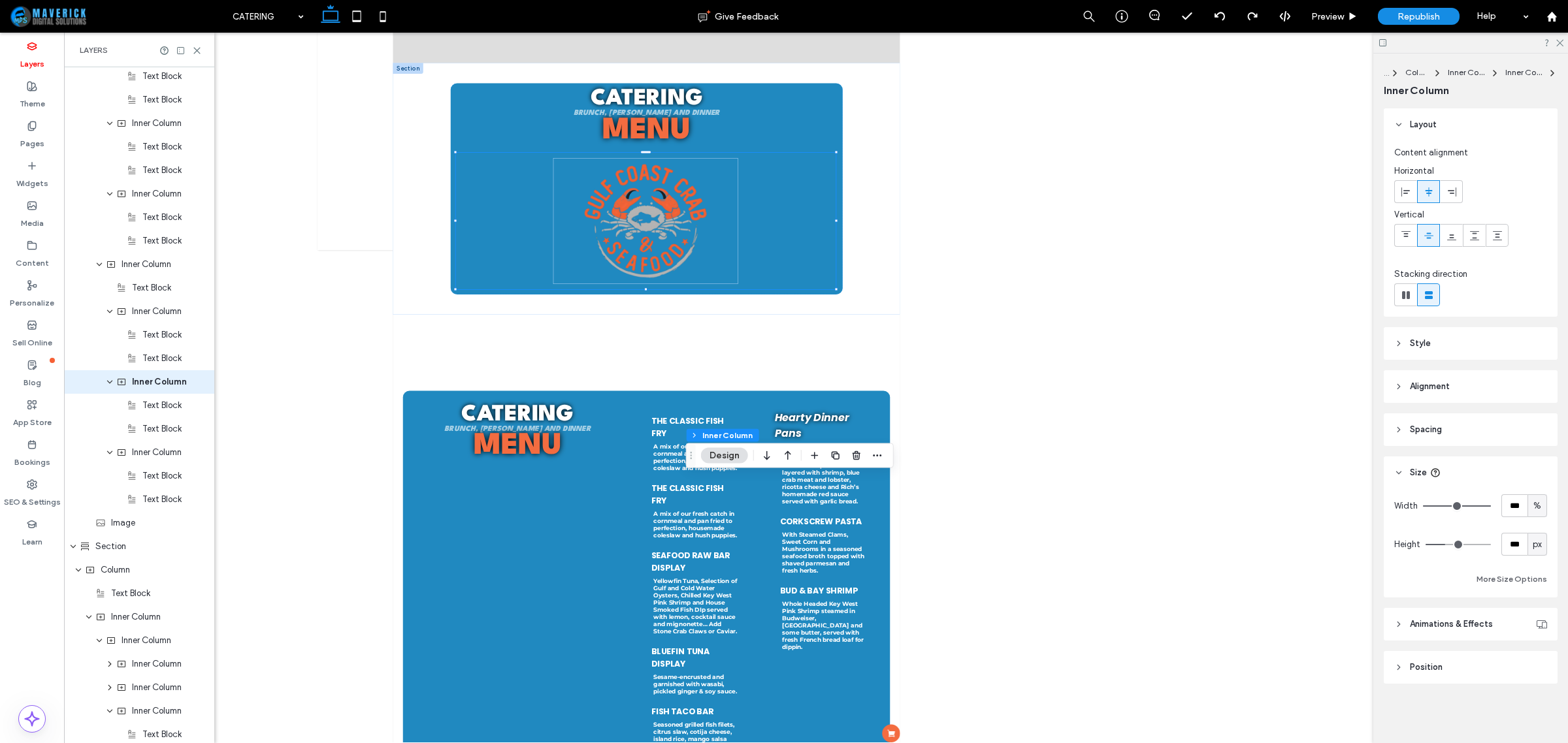
scroll to position [732, 0]
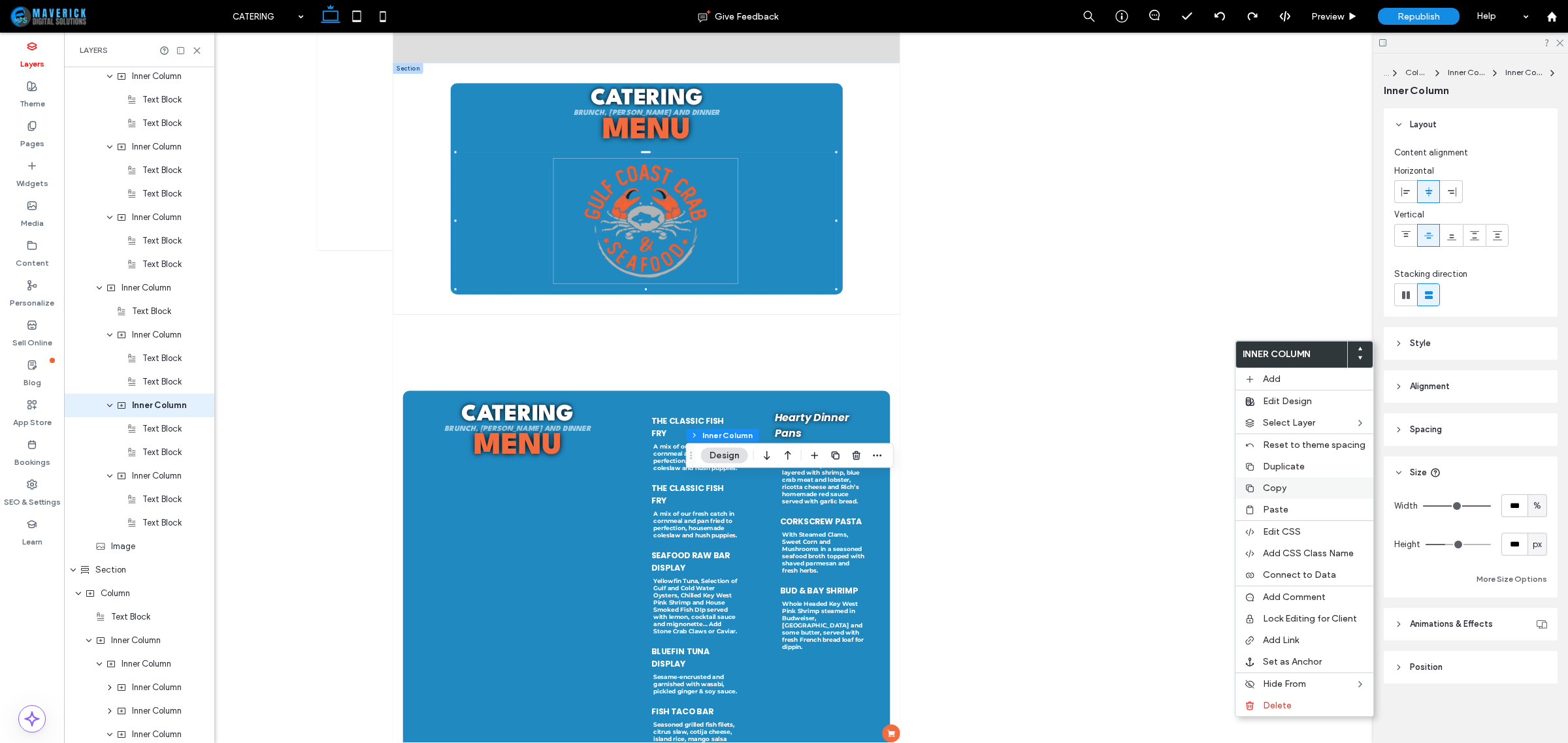
click at [1268, 491] on span "Copy" at bounding box center [1275, 488] width 24 height 11
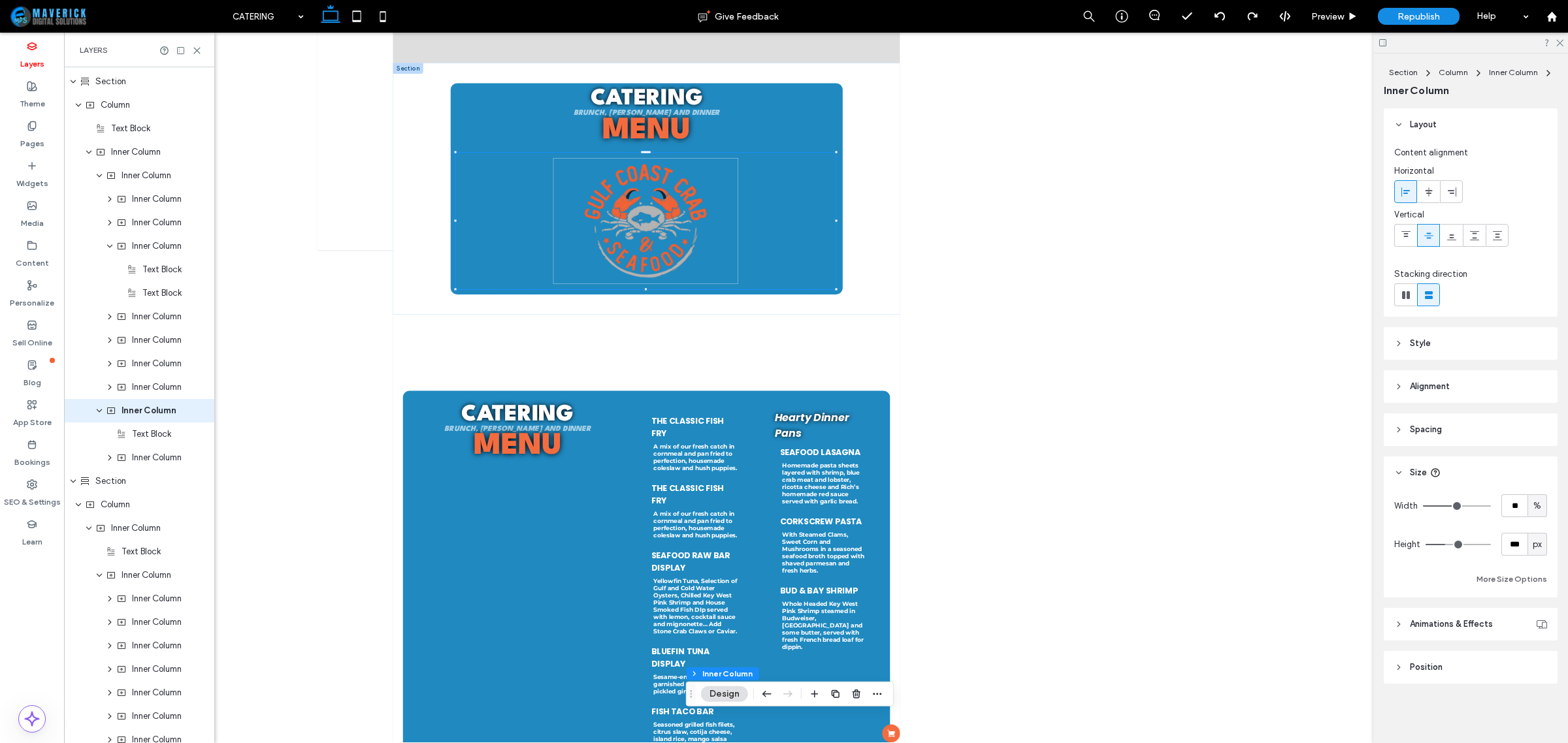
scroll to position [1225, 0]
click at [144, 155] on div "Inner Column" at bounding box center [139, 147] width 150 height 24
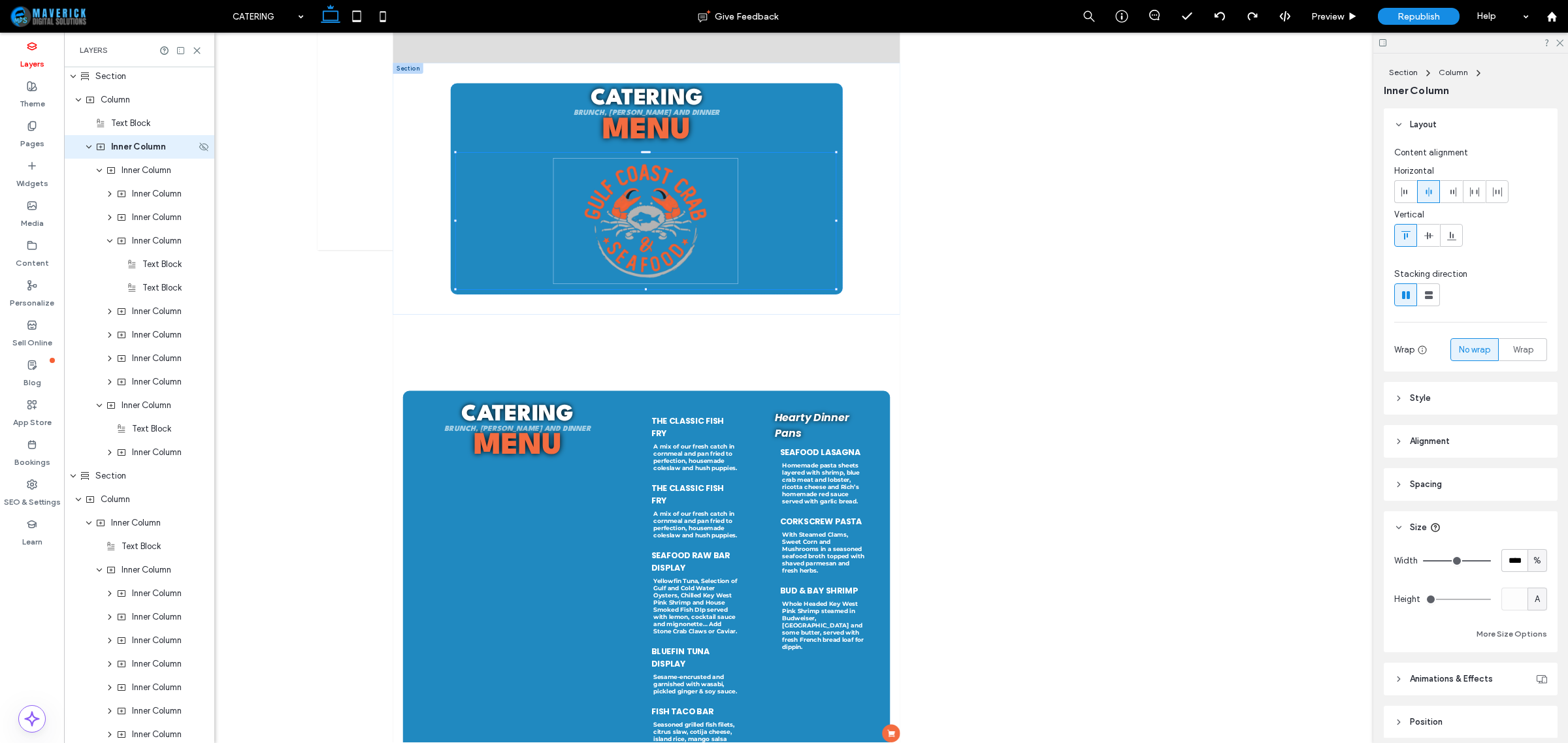
scroll to position [967, 0]
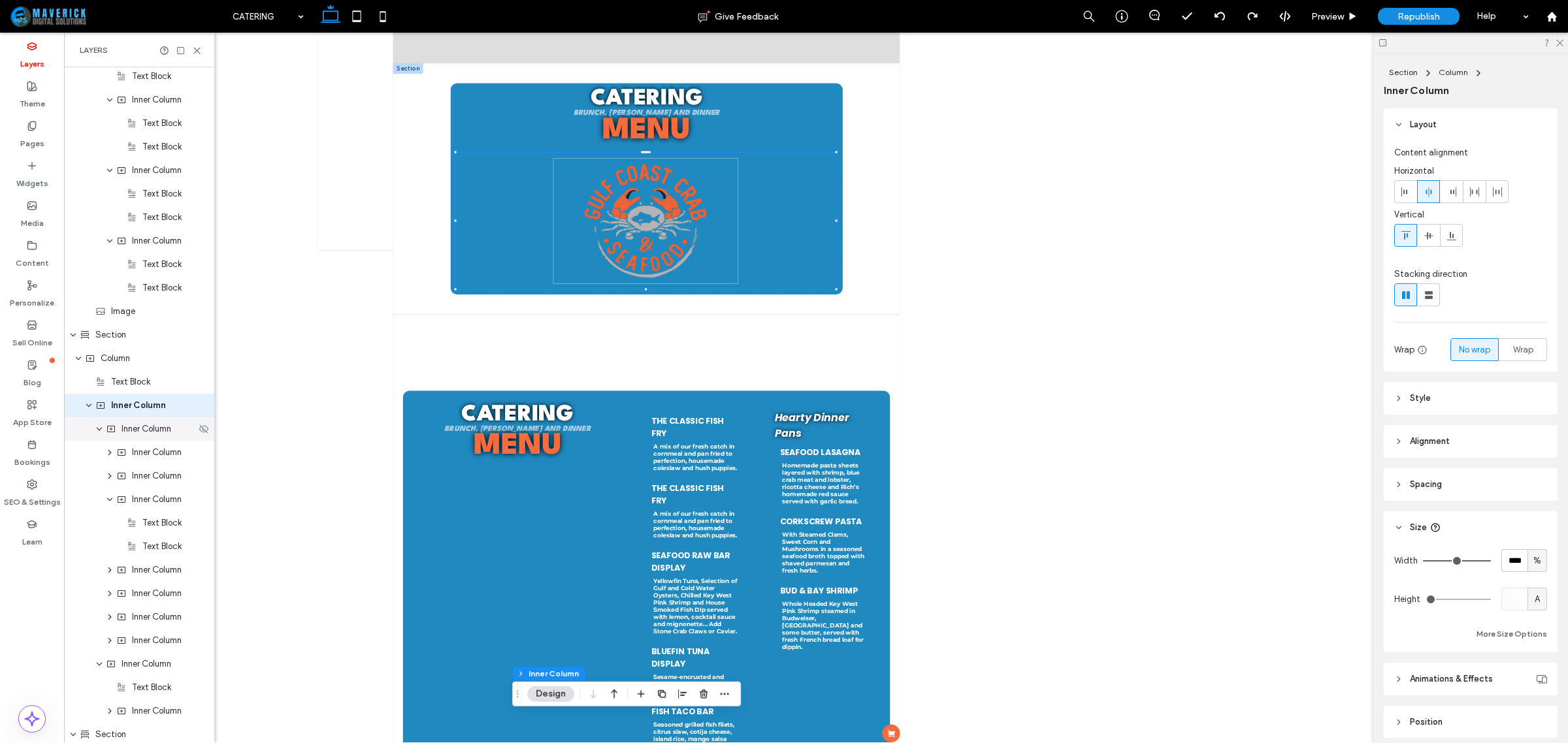
click at [151, 432] on span "Inner Column" at bounding box center [146, 429] width 50 height 13
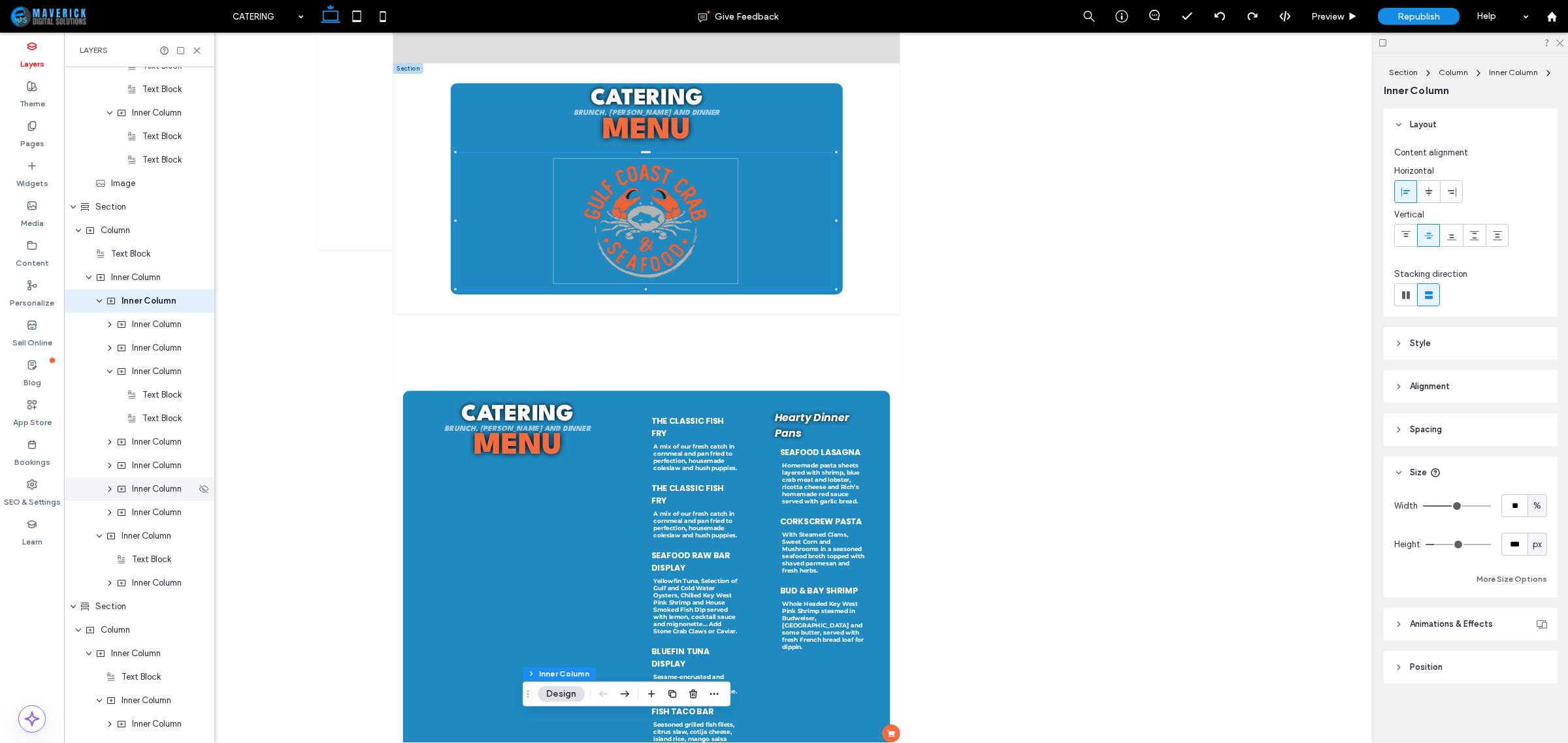
scroll to position [1154, 0]
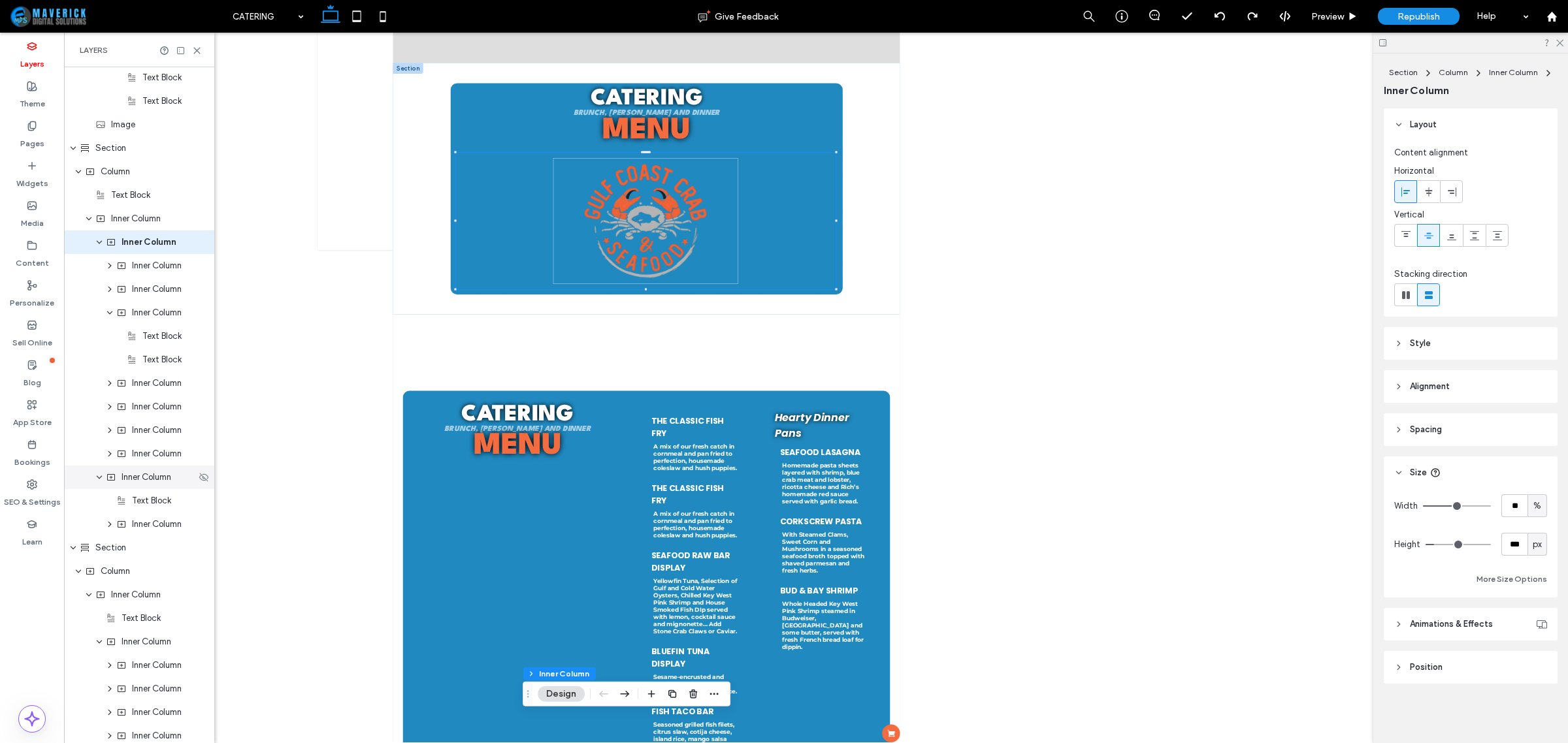
click at [149, 482] on span "Inner Column" at bounding box center [146, 477] width 50 height 13
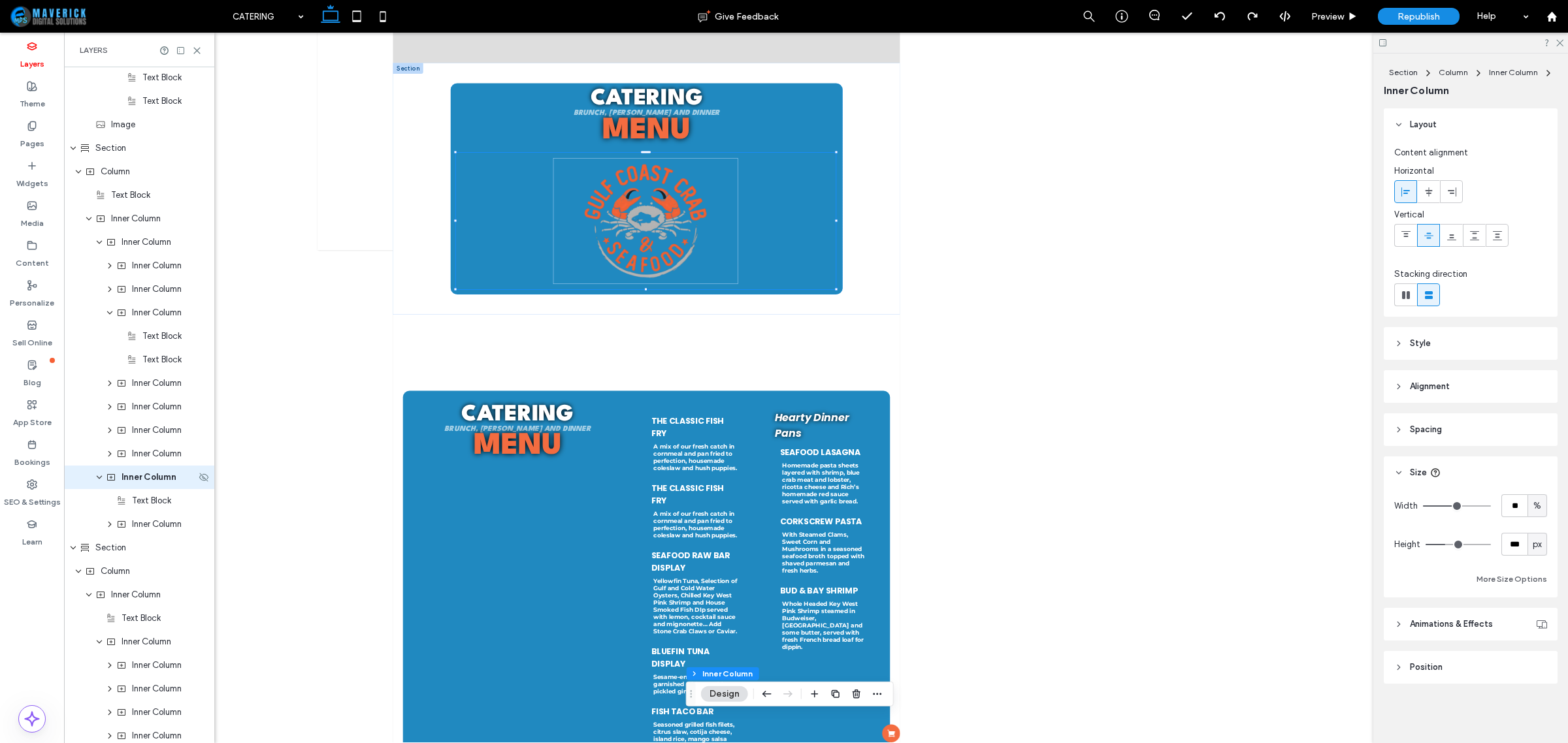
scroll to position [1225, 0]
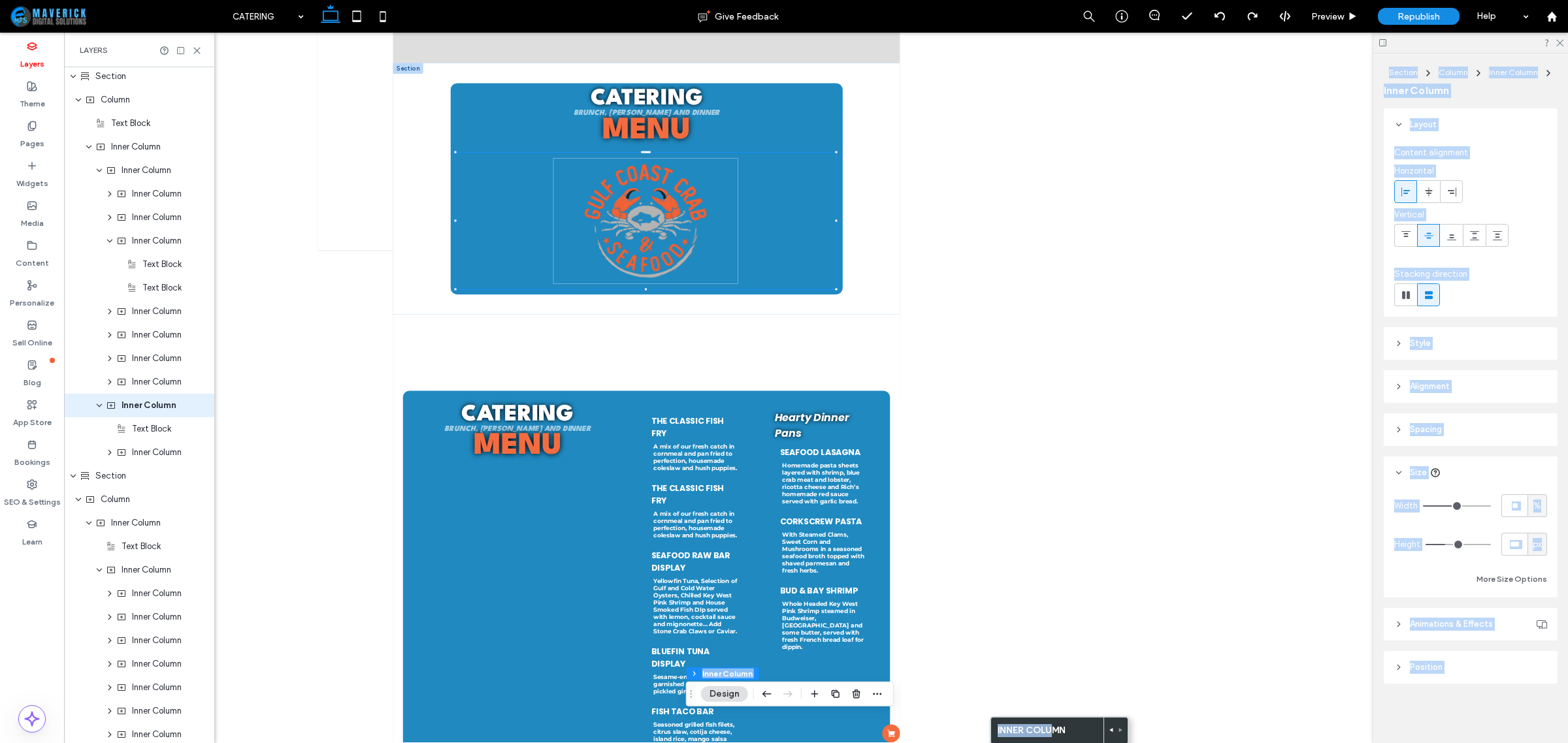
drag, startPoint x: 1055, startPoint y: 732, endPoint x: 1030, endPoint y: 631, distance: 104.0
click at [1041, 570] on body ".wqwq-1{fill:#231f20;} .cls-1q, .cls-2q { fill-rule: evenodd; } .cls-2q { fill:…" at bounding box center [784, 372] width 1568 height 743
drag, startPoint x: 692, startPoint y: 697, endPoint x: 932, endPoint y: 196, distance: 555.5
click at [932, 206] on icon "Drag" at bounding box center [930, 211] width 11 height 9
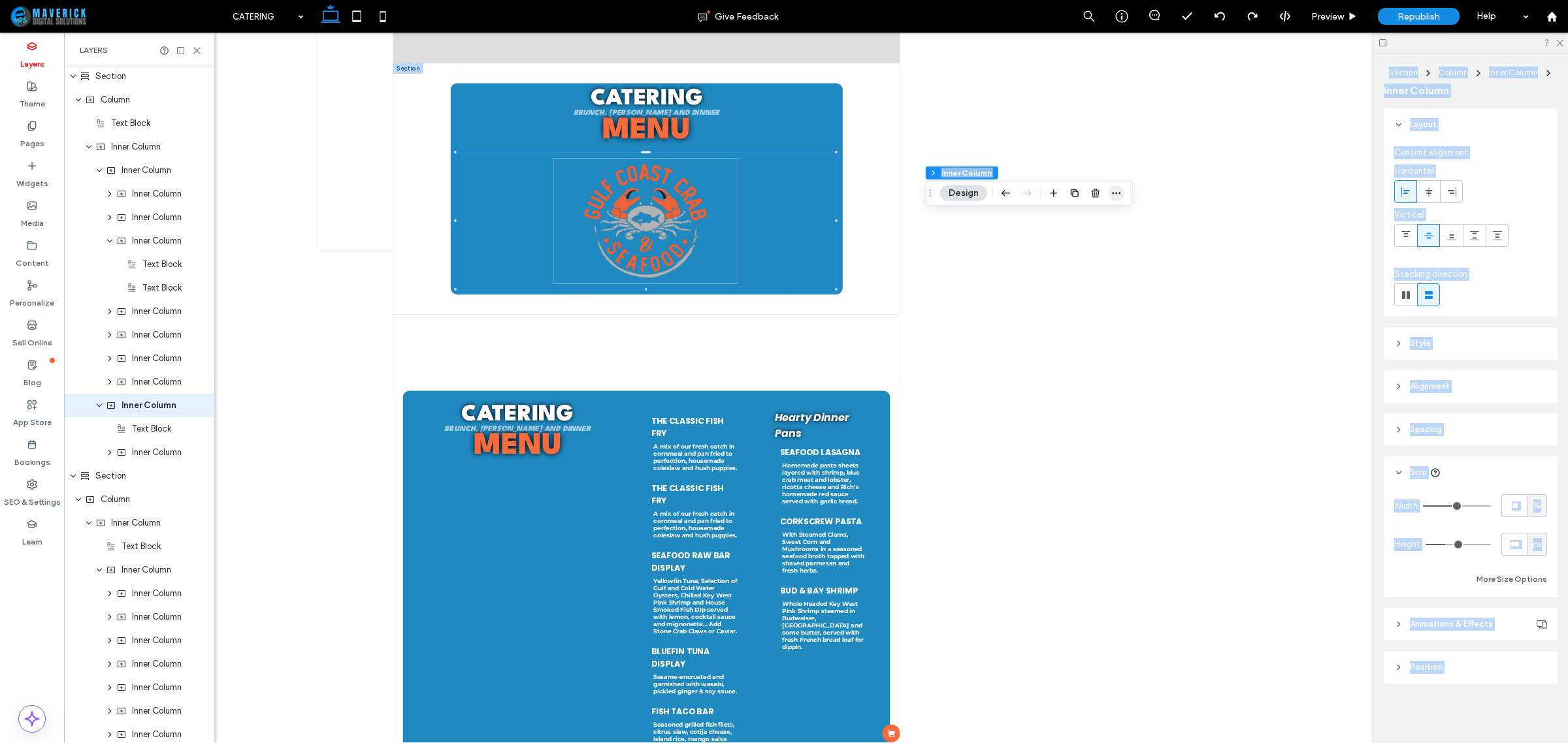
click at [1113, 191] on icon "button" at bounding box center [1116, 193] width 11 height 11
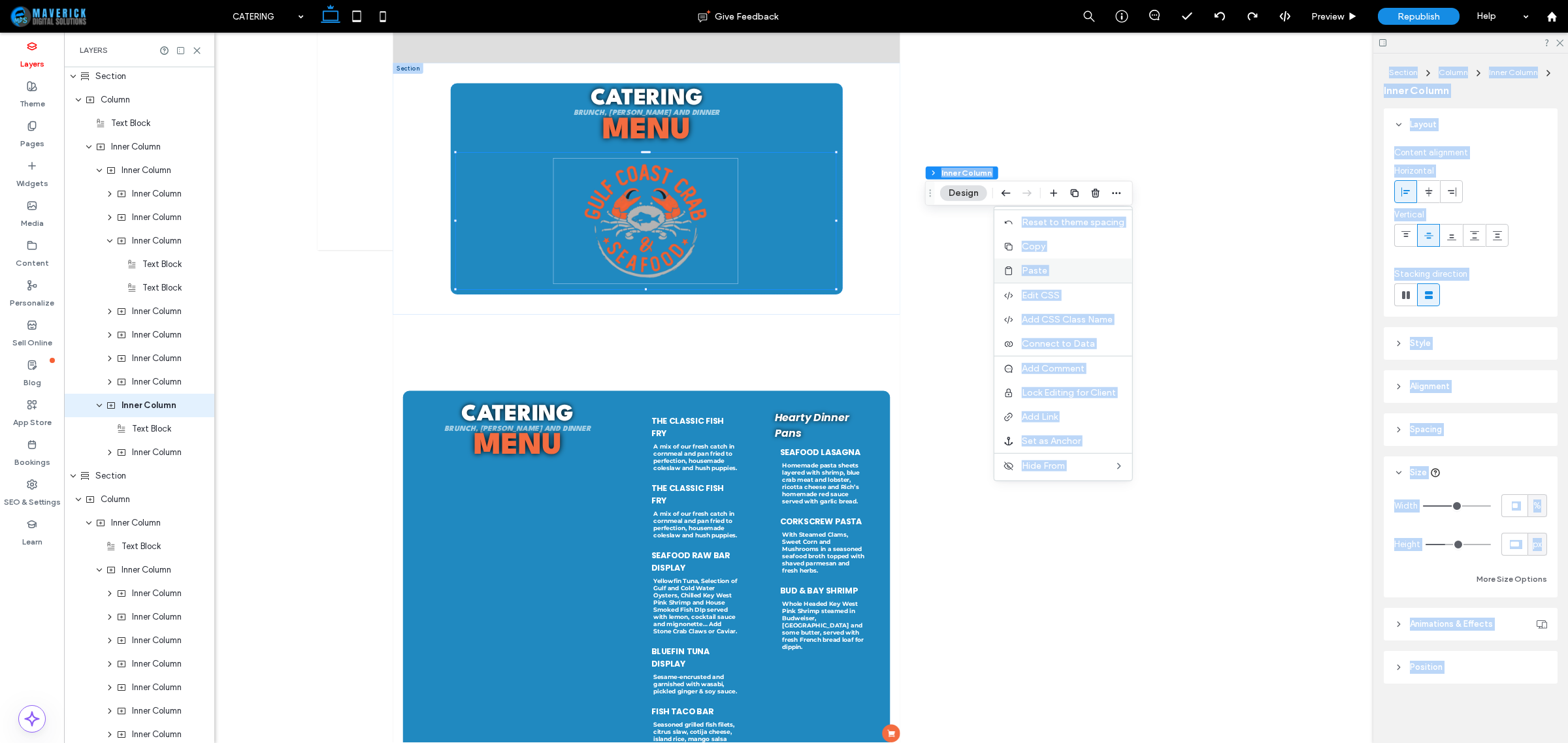
click at [1039, 266] on span "Paste" at bounding box center [1034, 271] width 25 height 11
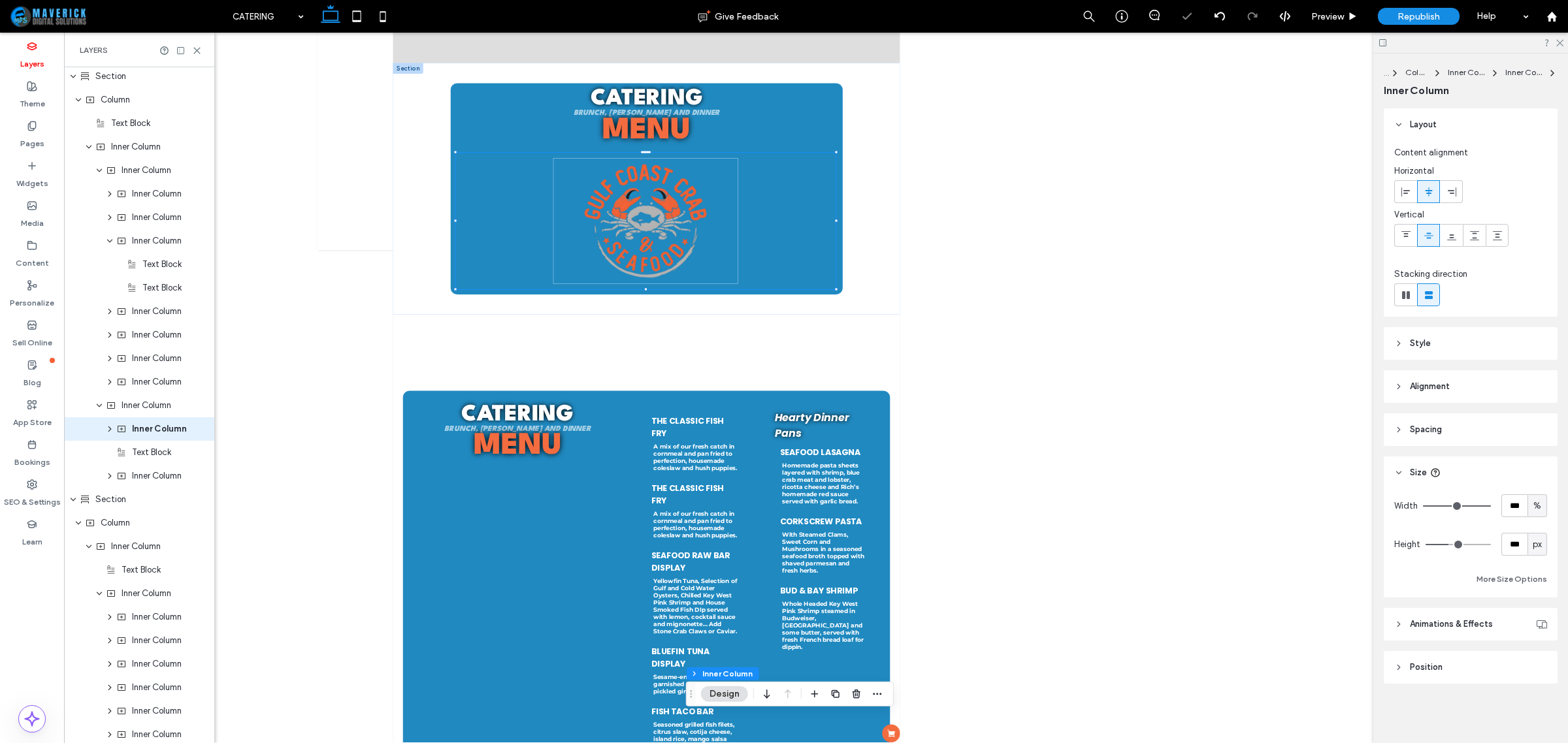
scroll to position [1249, 0]
click at [762, 692] on icon "button" at bounding box center [767, 694] width 16 height 24
click at [765, 696] on use "button" at bounding box center [766, 694] width 6 height 9
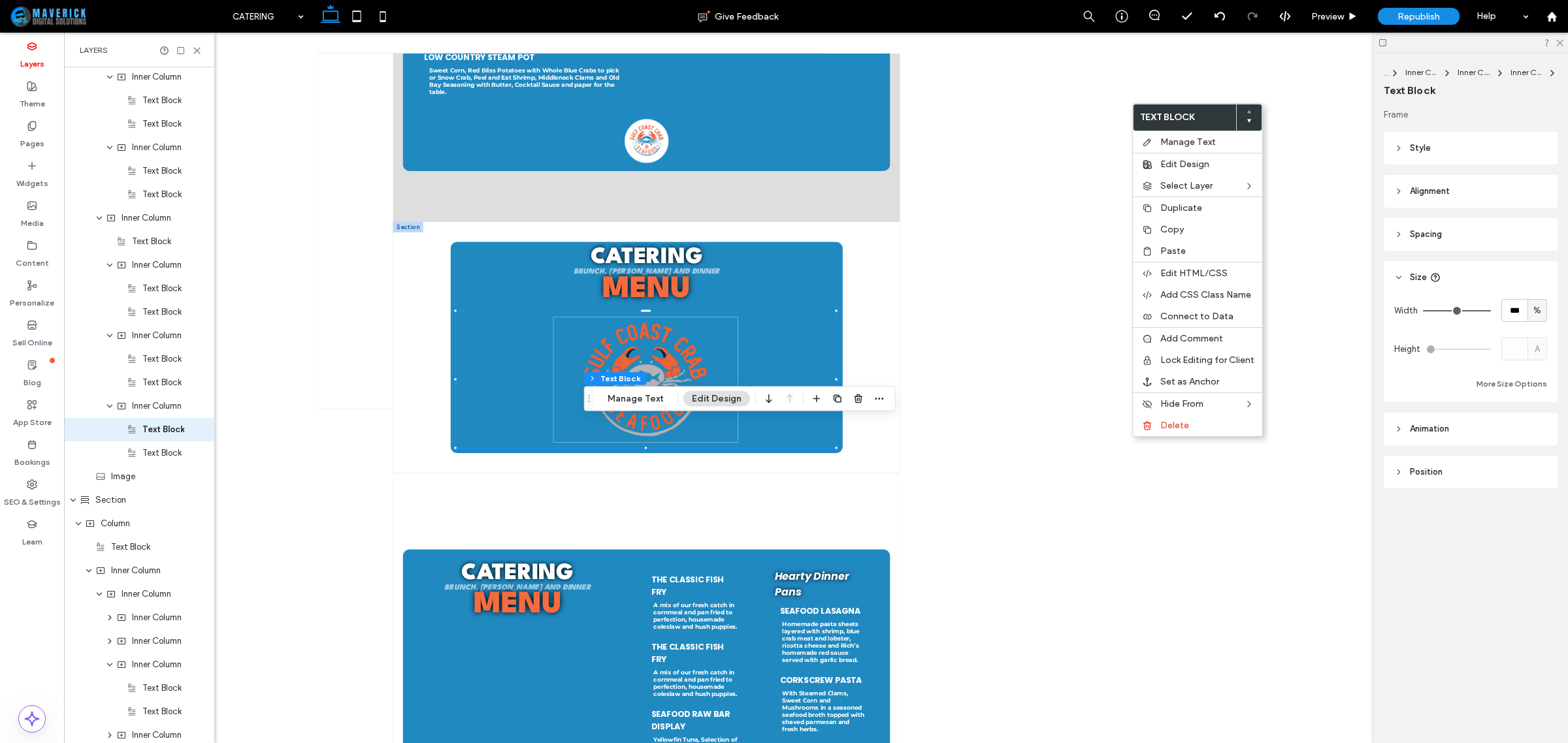
scroll to position [825, 0]
click at [164, 390] on div "Inner Column" at bounding box center [139, 382] width 150 height 24
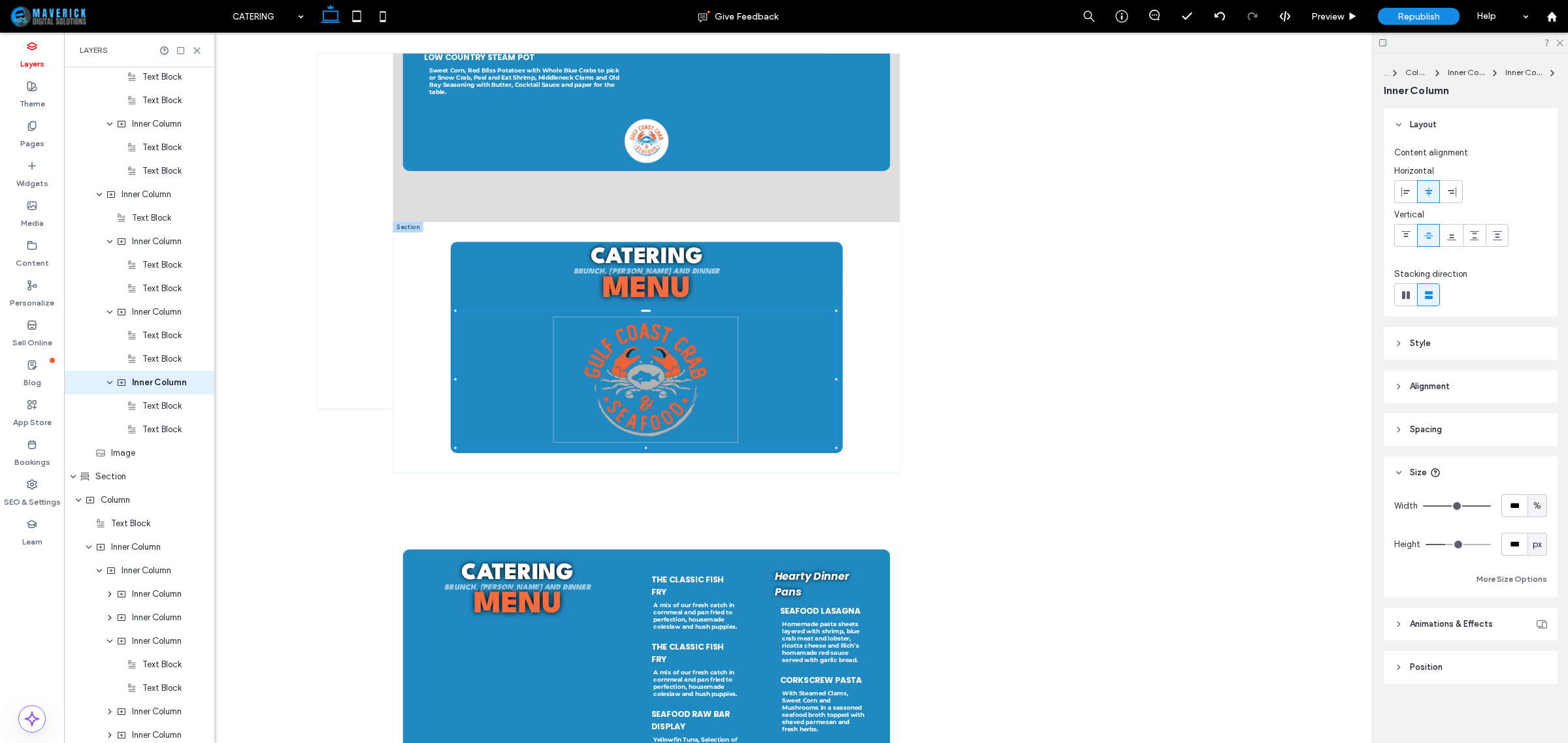
scroll to position [802, 0]
click at [878, 390] on icon "button" at bounding box center [878, 389] width 11 height 11
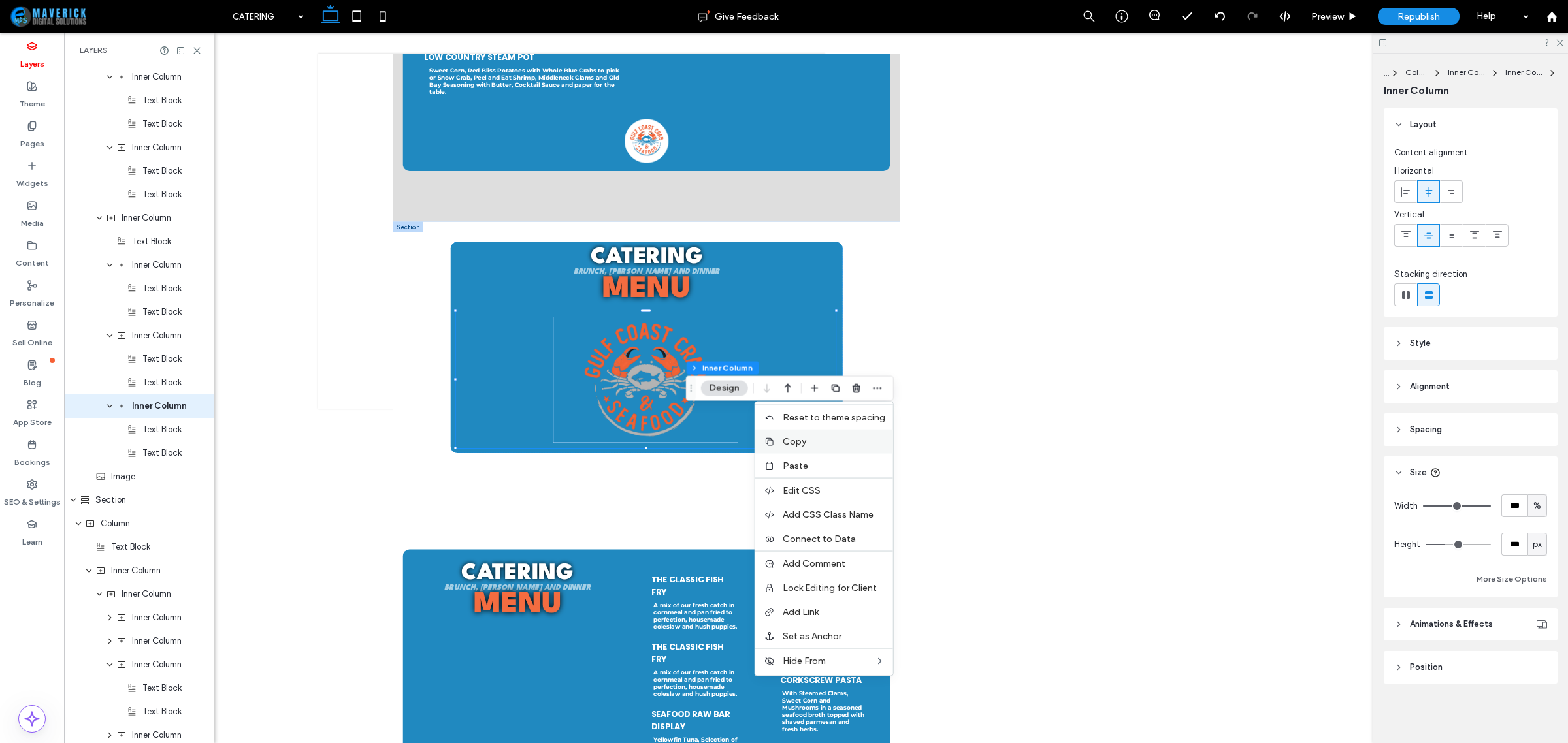
click at [841, 445] on label "Copy" at bounding box center [834, 442] width 103 height 11
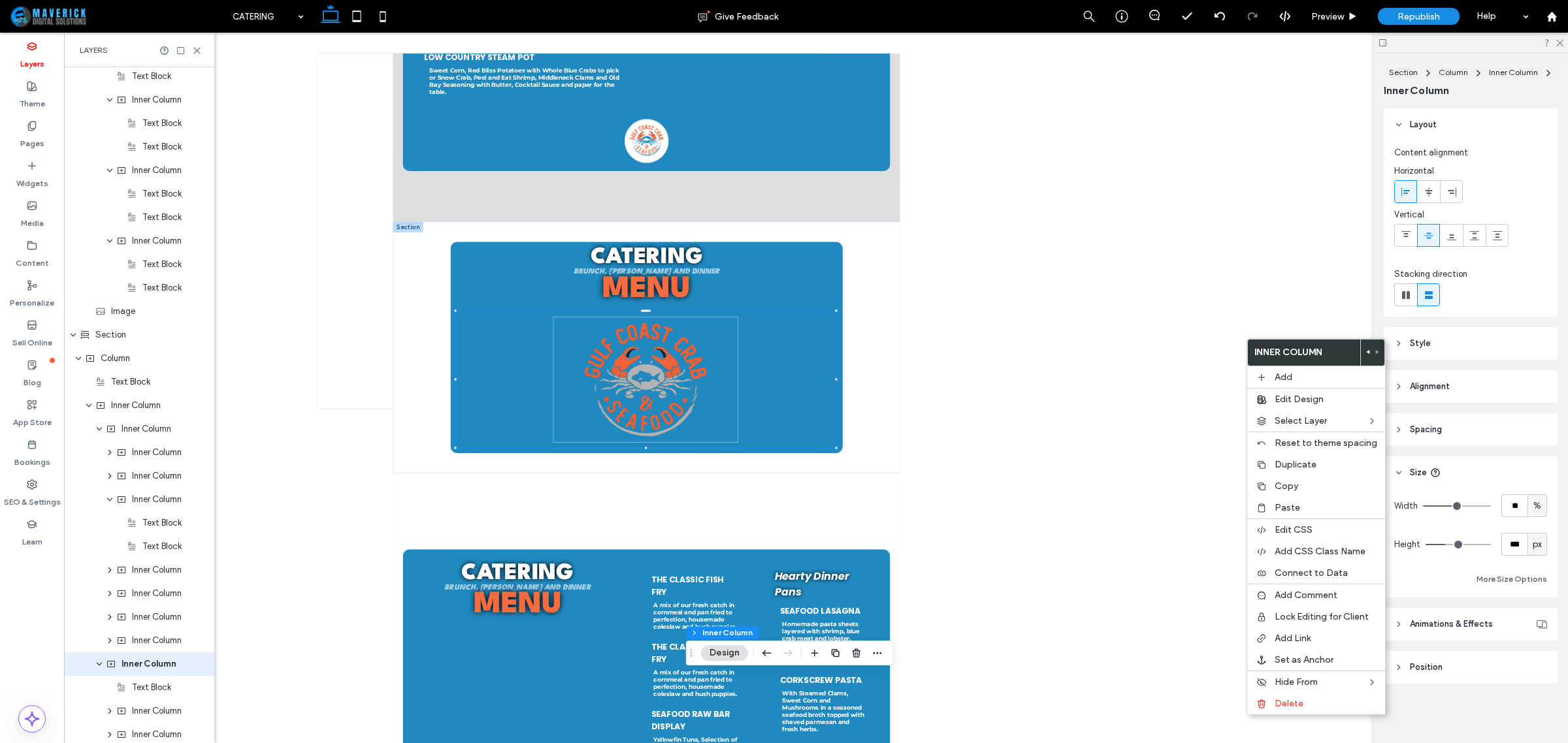
scroll to position [1225, 0]
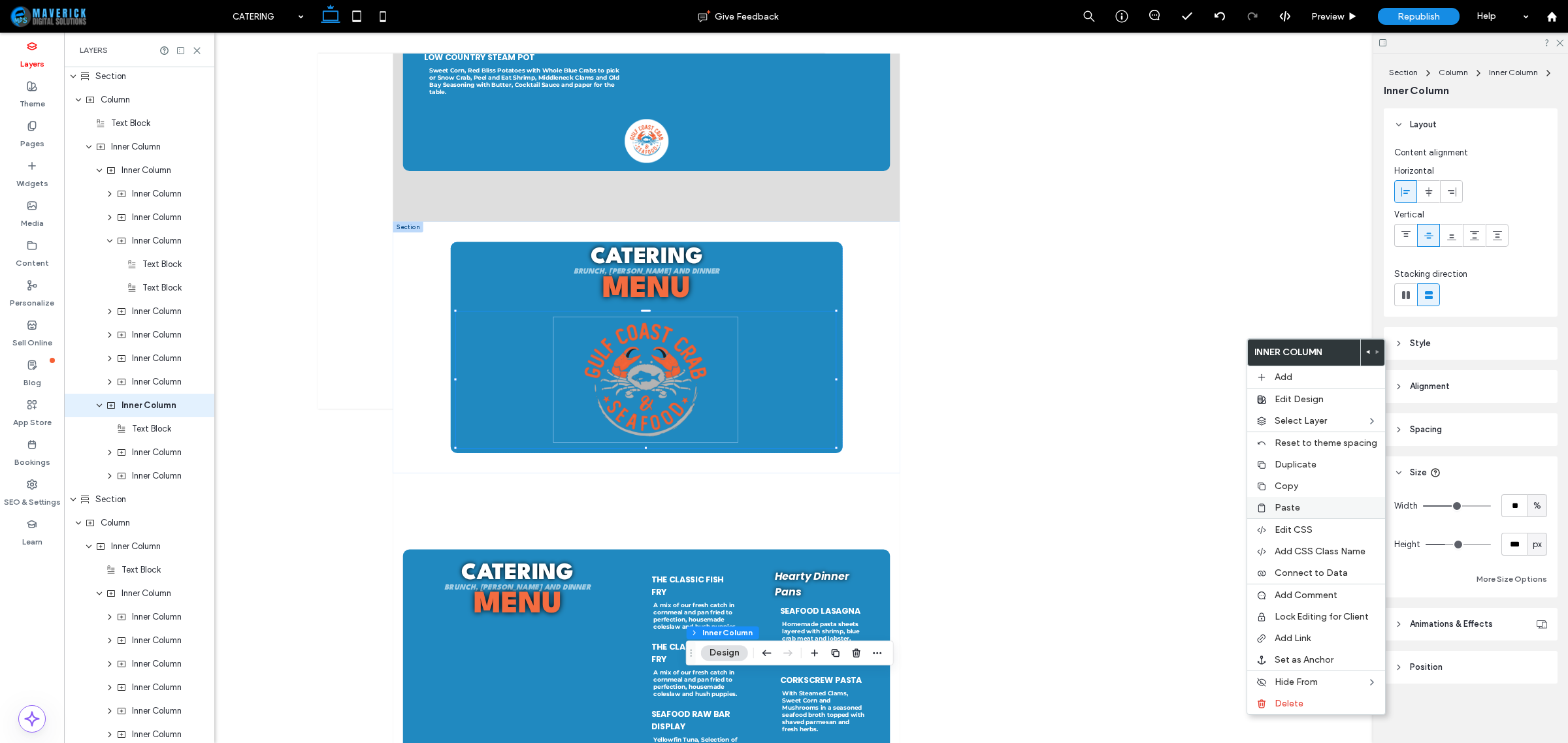
click at [1304, 503] on div "Paste" at bounding box center [1316, 508] width 138 height 22
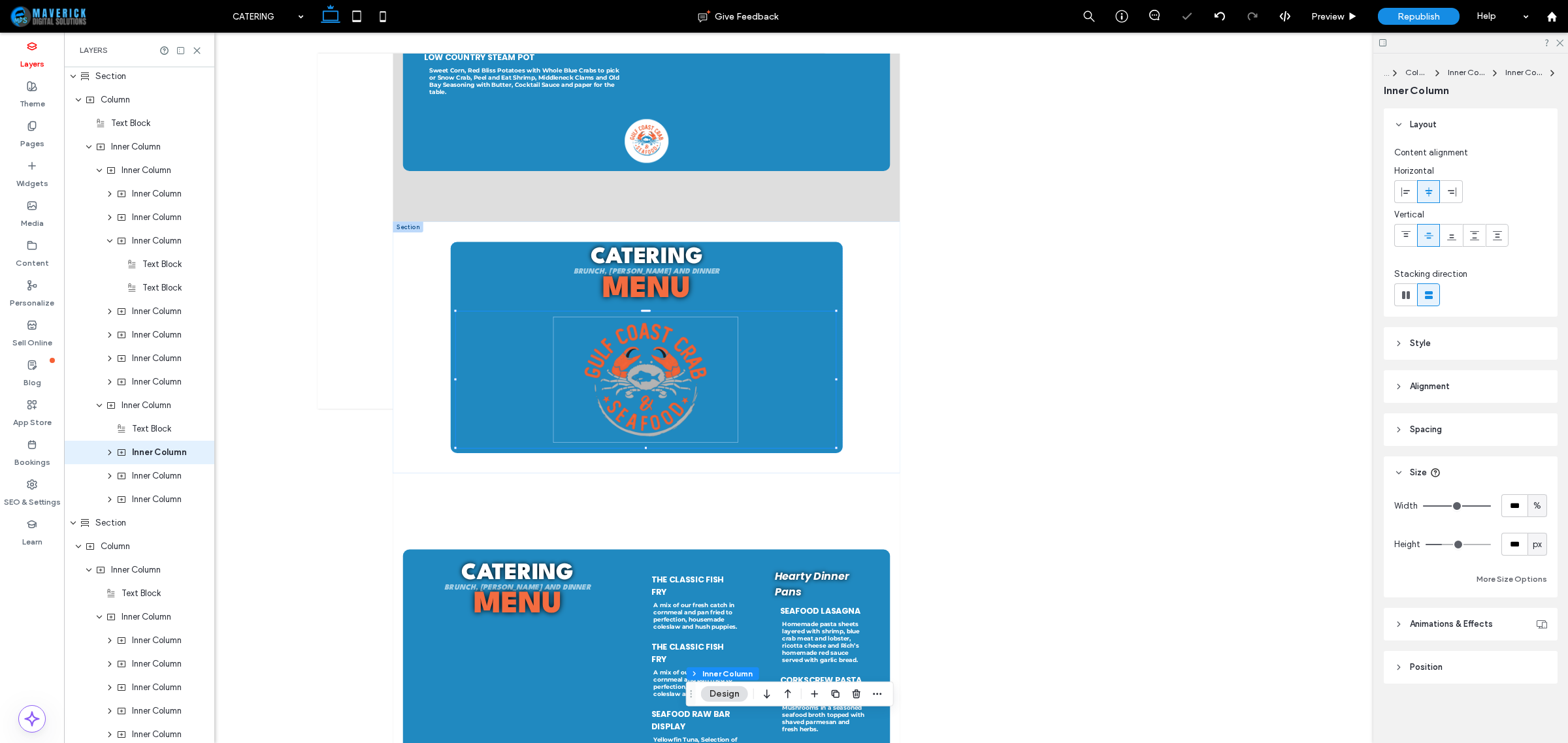
scroll to position [1272, 0]
click at [771, 693] on icon "button" at bounding box center [767, 694] width 16 height 24
click at [765, 691] on icon "button" at bounding box center [767, 694] width 16 height 24
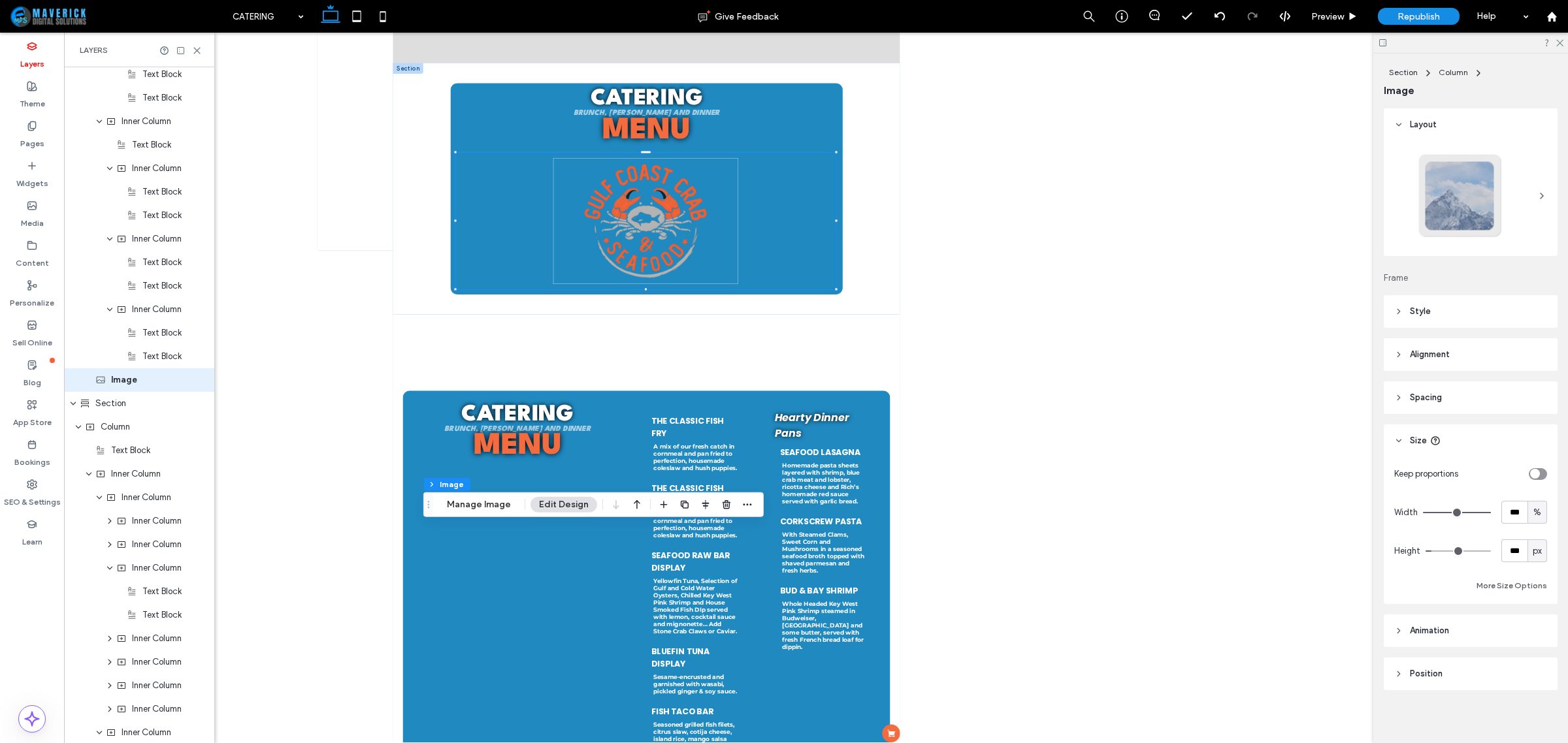
scroll to position [873, 0]
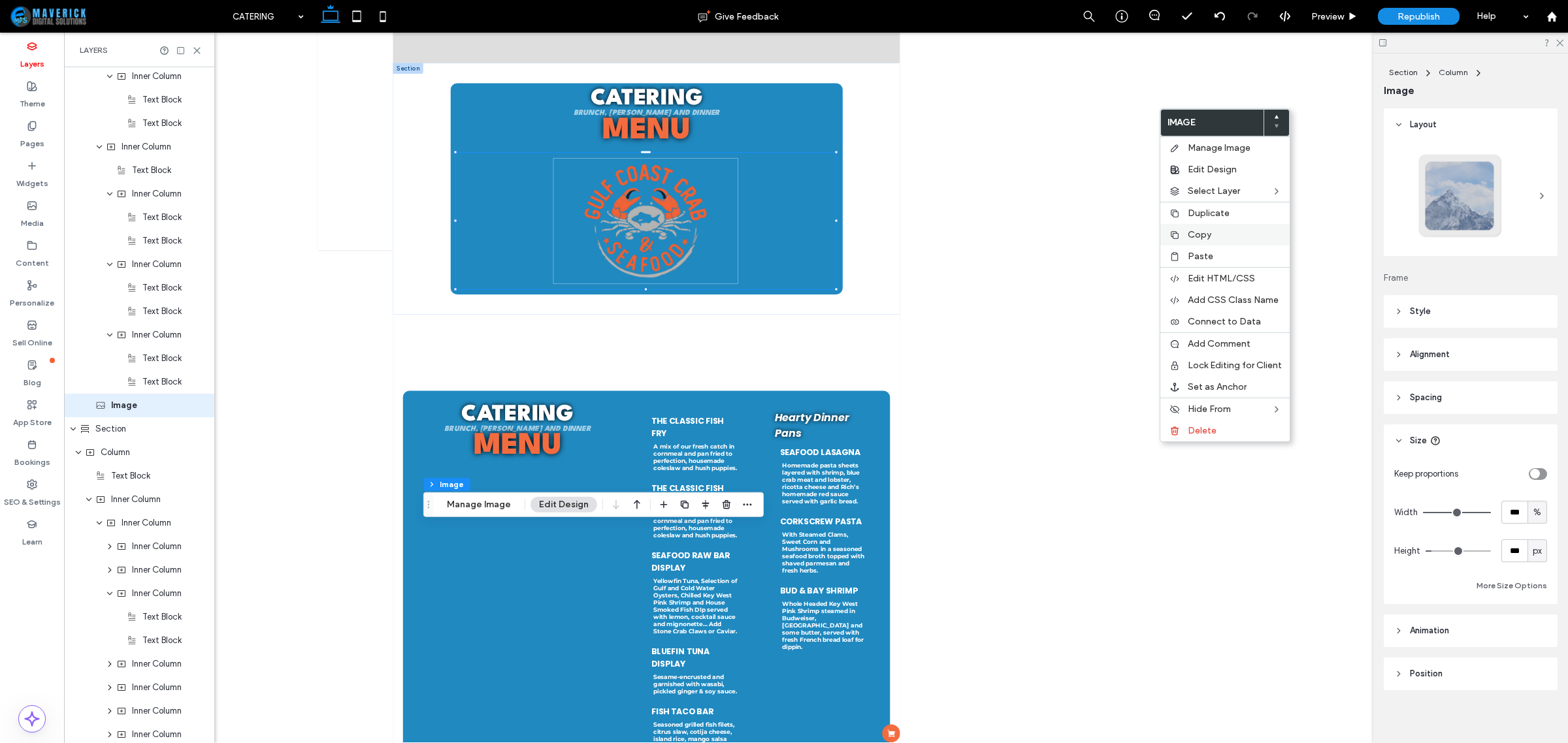
click at [1229, 239] on label "Copy" at bounding box center [1234, 234] width 94 height 11
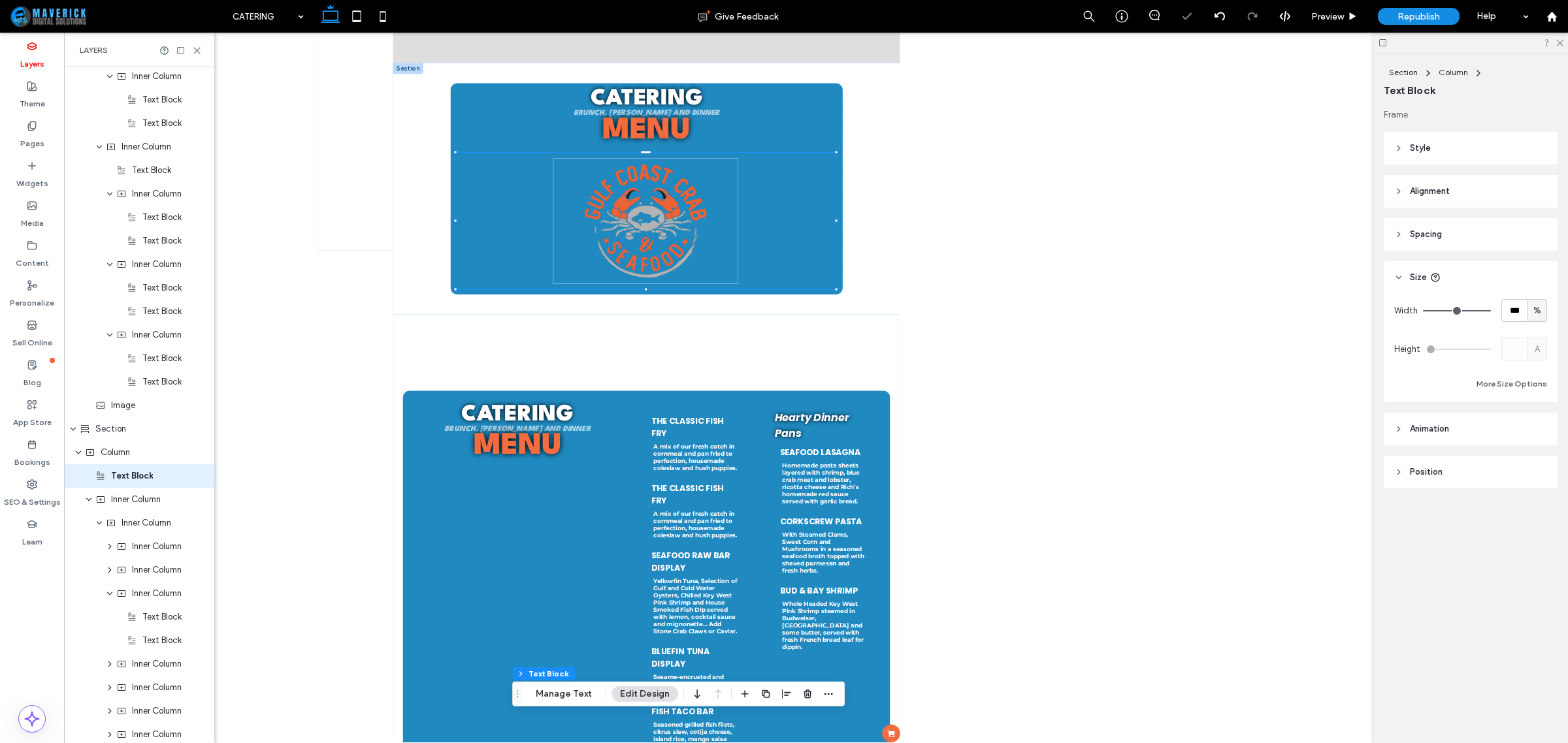
scroll to position [942, 0]
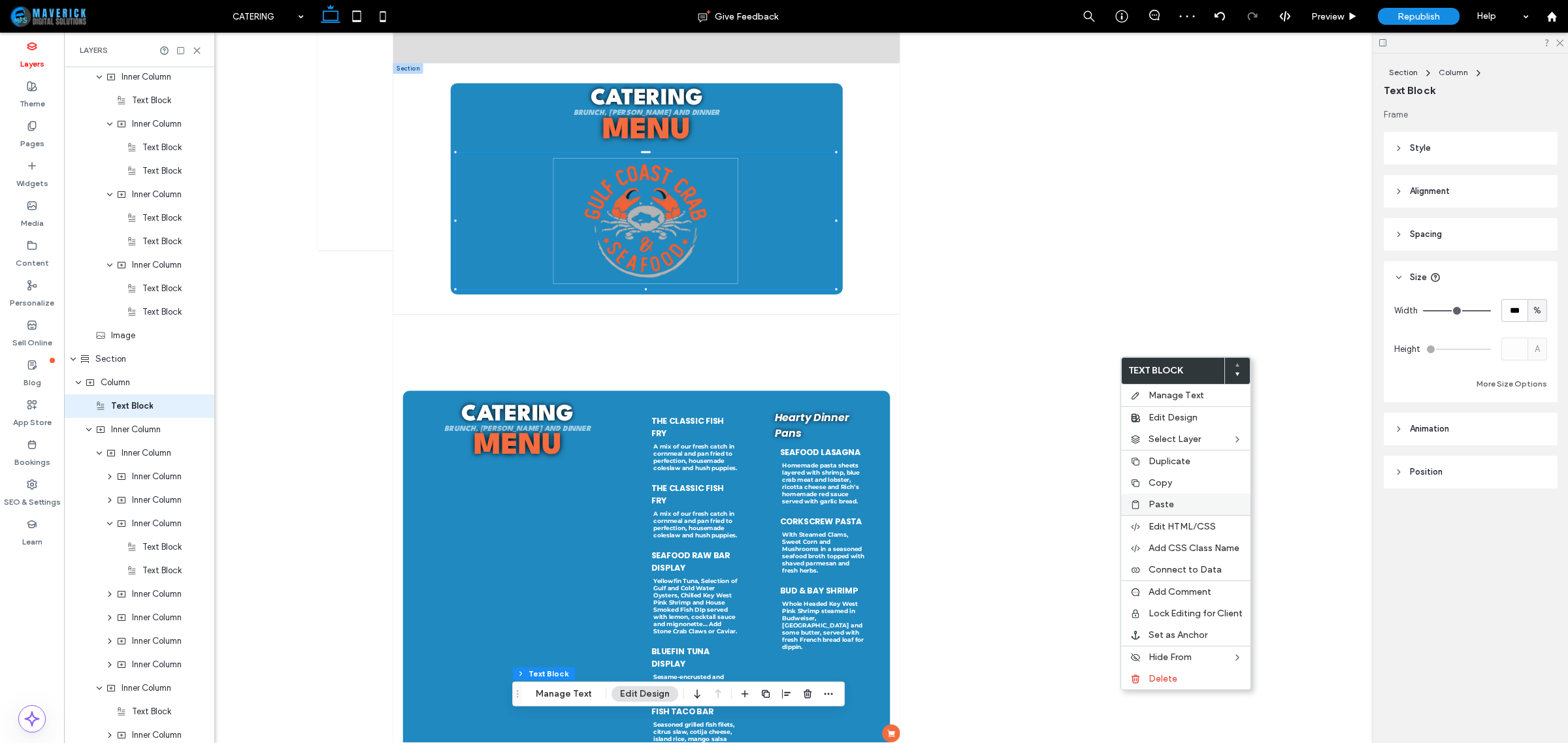
click at [1184, 503] on label "Paste" at bounding box center [1196, 504] width 94 height 11
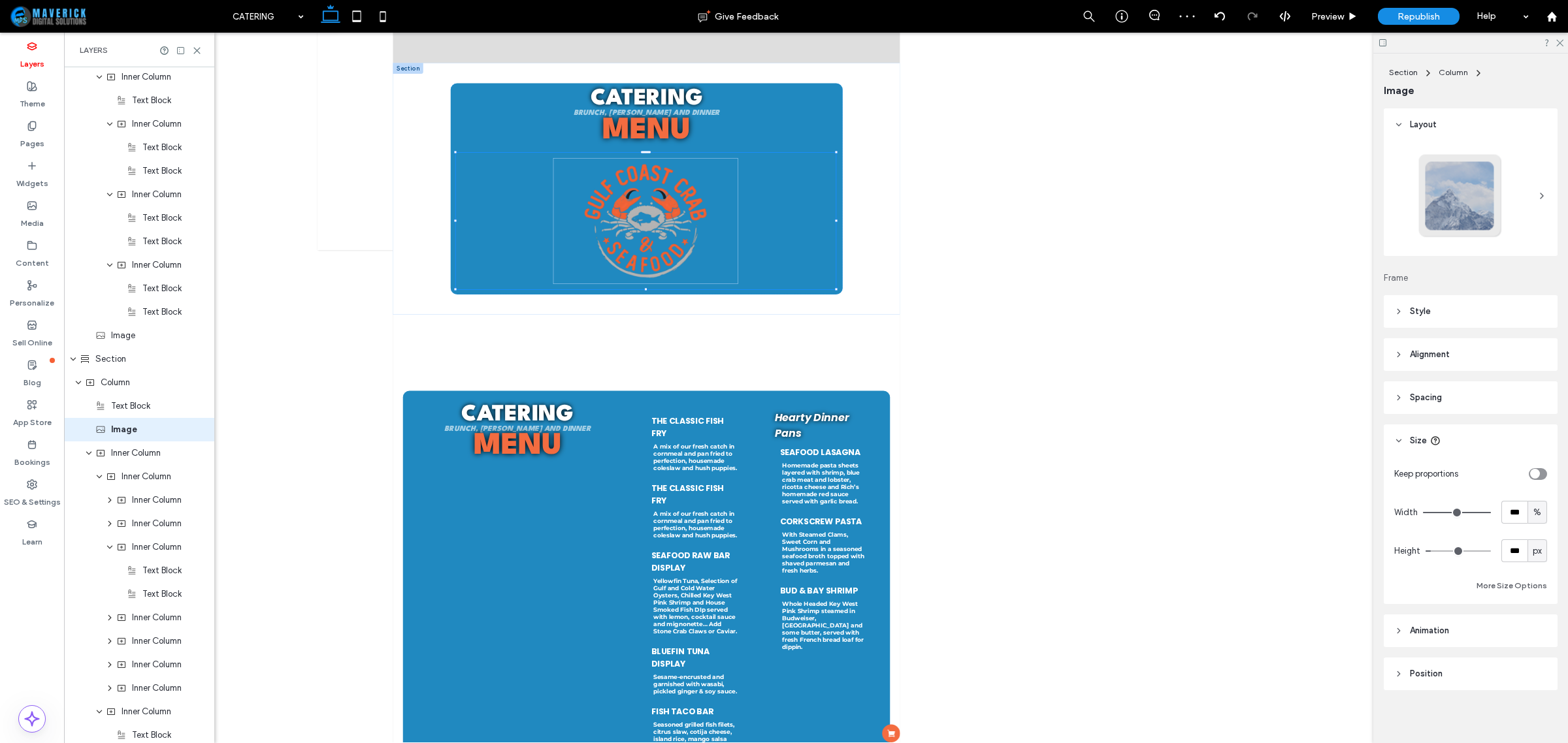
scroll to position [967, 0]
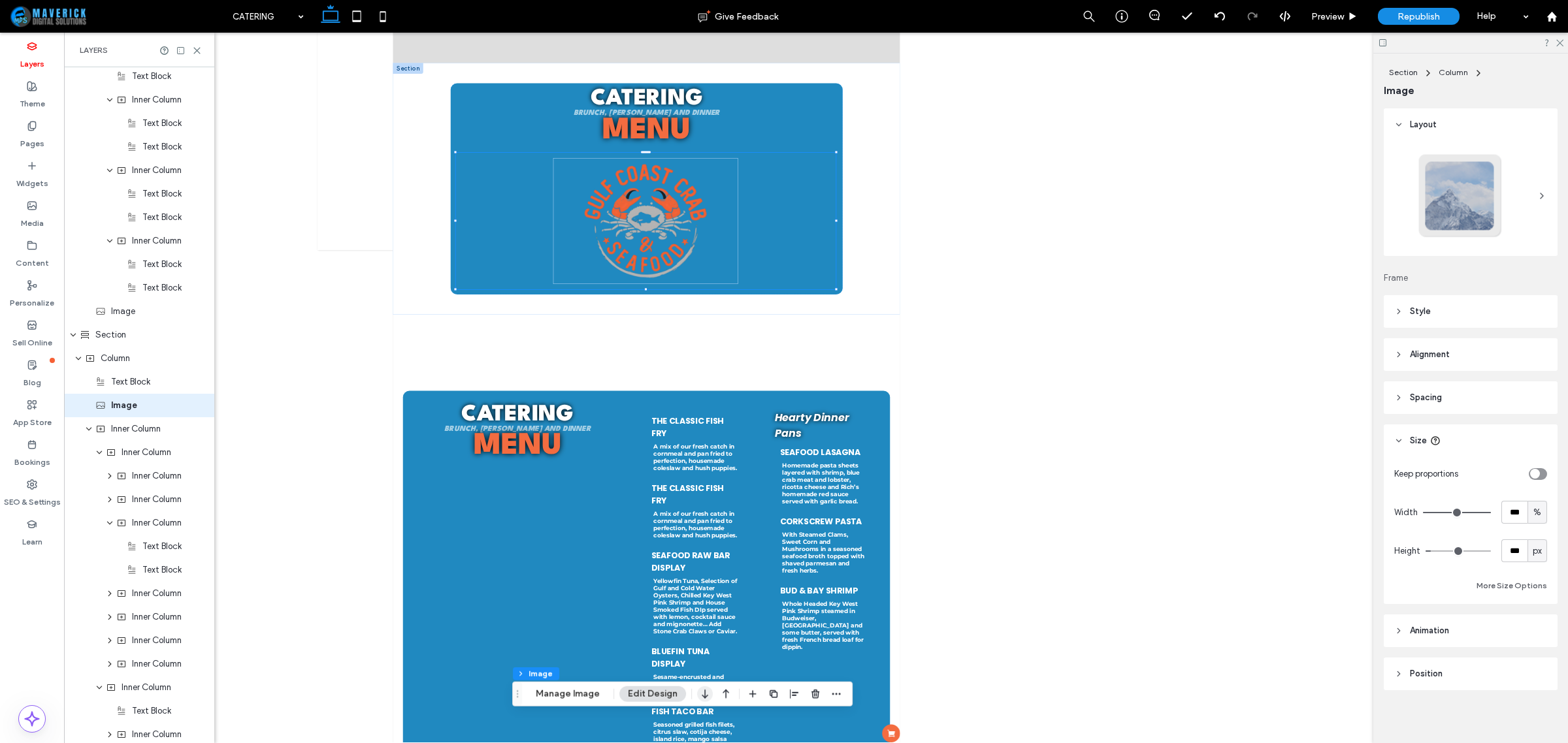
click at [704, 697] on icon "button" at bounding box center [705, 694] width 16 height 24
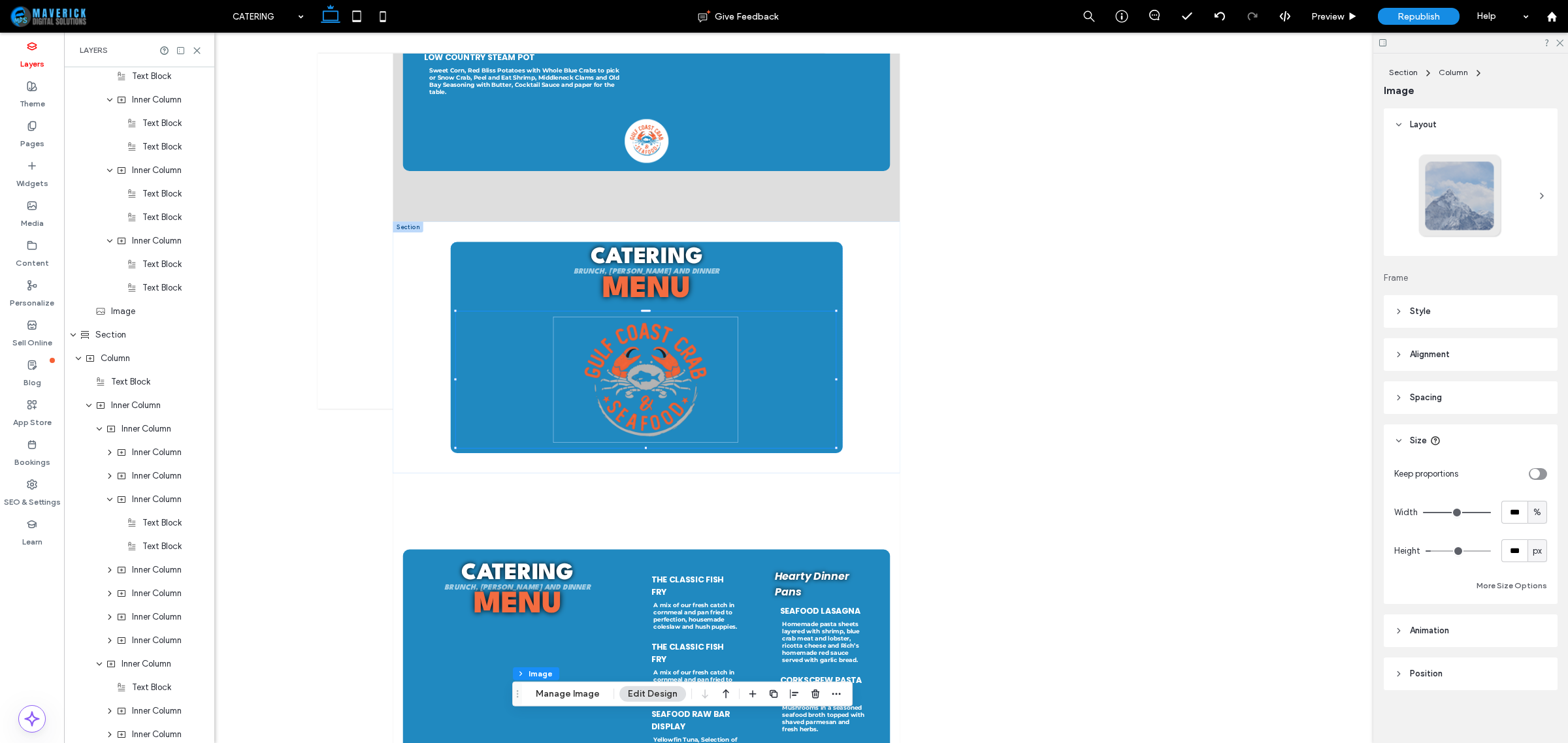
click at [357, 359] on div at bounding box center [571, 230] width 508 height 354
click at [1396, 18] on div "Republish" at bounding box center [1419, 16] width 82 height 17
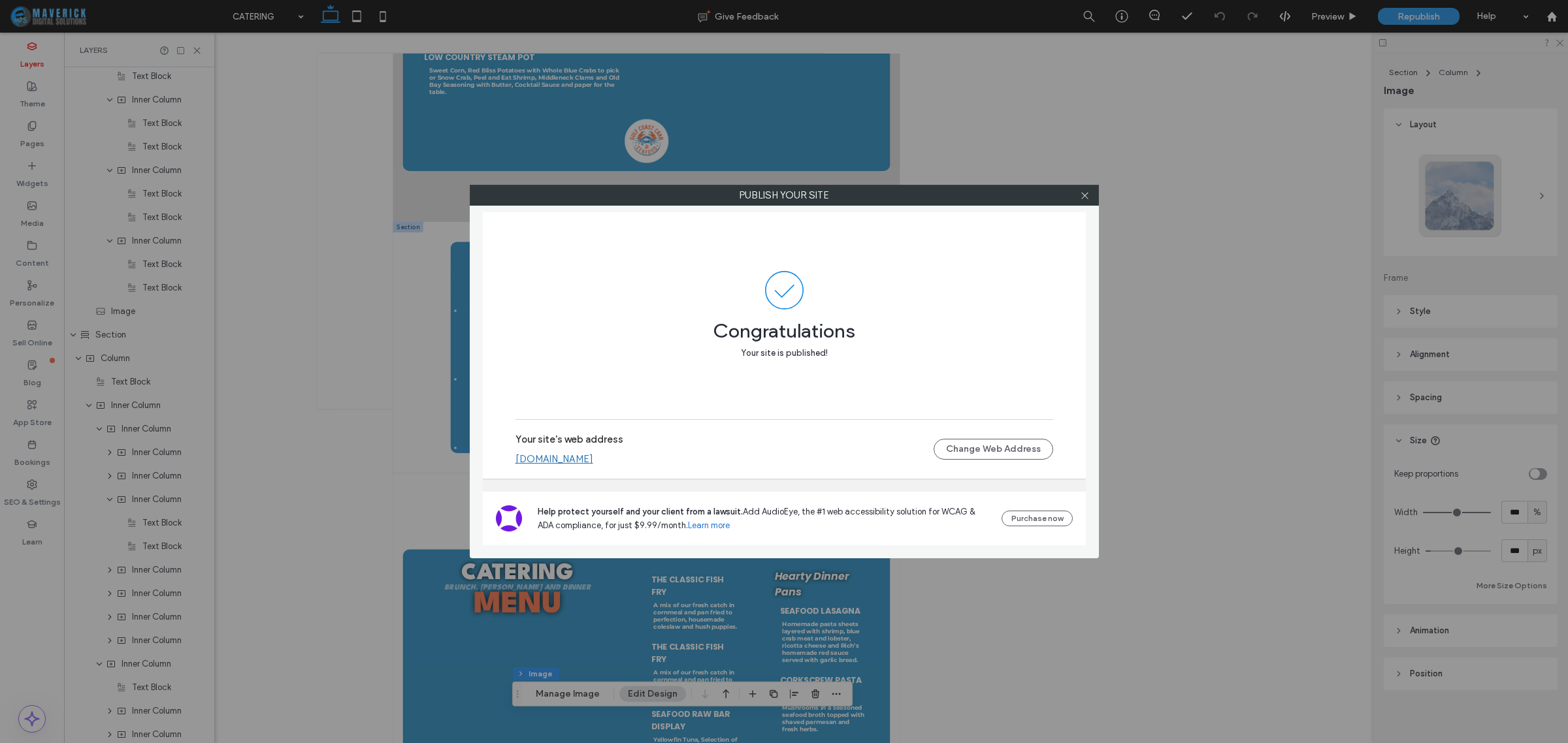
click at [1090, 193] on div at bounding box center [1085, 195] width 19 height 19
click at [1087, 191] on icon at bounding box center [1084, 195] width 10 height 10
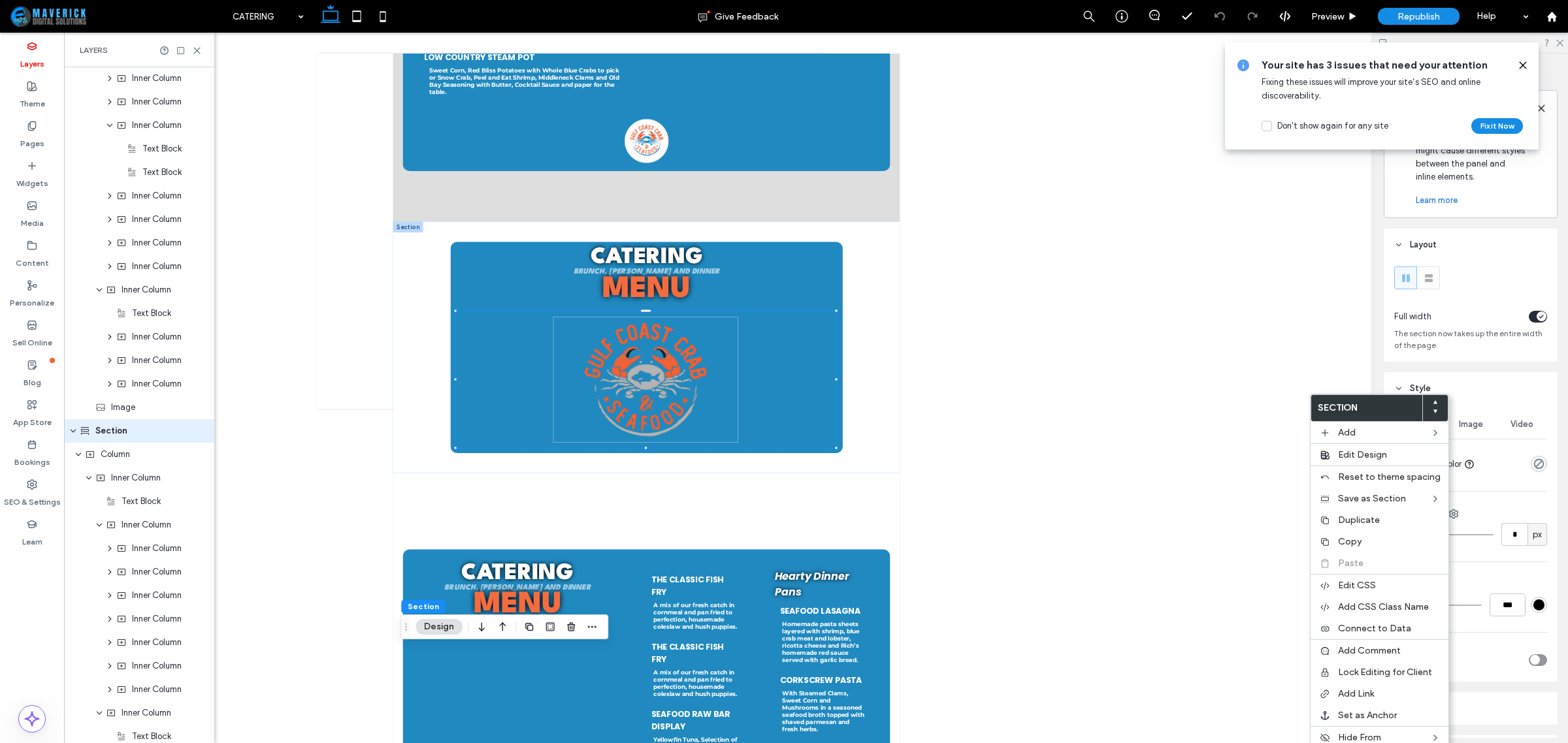
scroll to position [1367, 0]
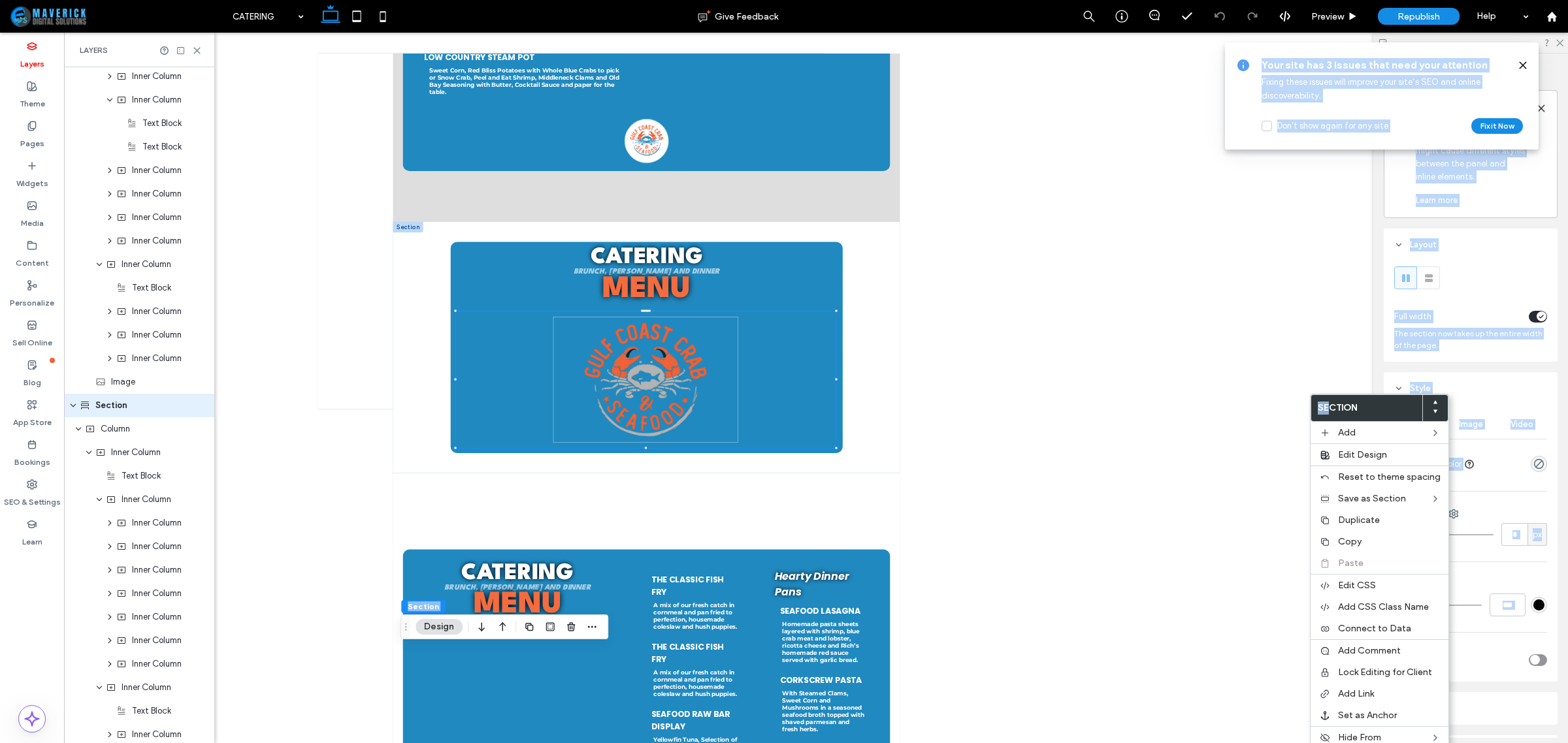
drag, startPoint x: 1330, startPoint y: 405, endPoint x: 957, endPoint y: 155, distance: 449.0
click at [957, 155] on body ".wqwq-1{fill:#231f20;} .cls-1q, .cls-2q { fill-rule: evenodd; } .cls-2q { fill:…" at bounding box center [784, 372] width 1568 height 743
click at [1222, 343] on div at bounding box center [816, 387] width 1504 height 711
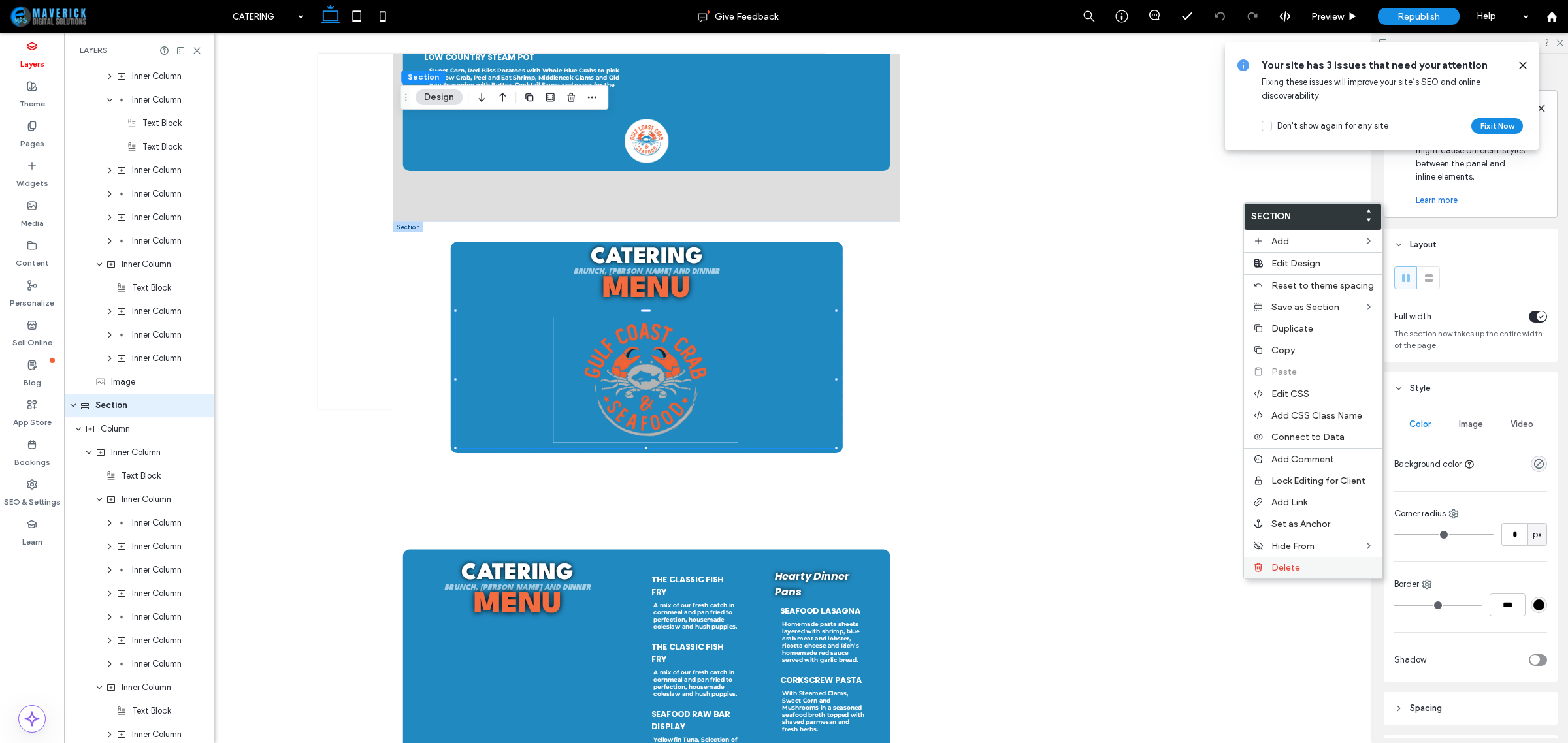
click at [1297, 566] on div "Delete" at bounding box center [1312, 567] width 138 height 22
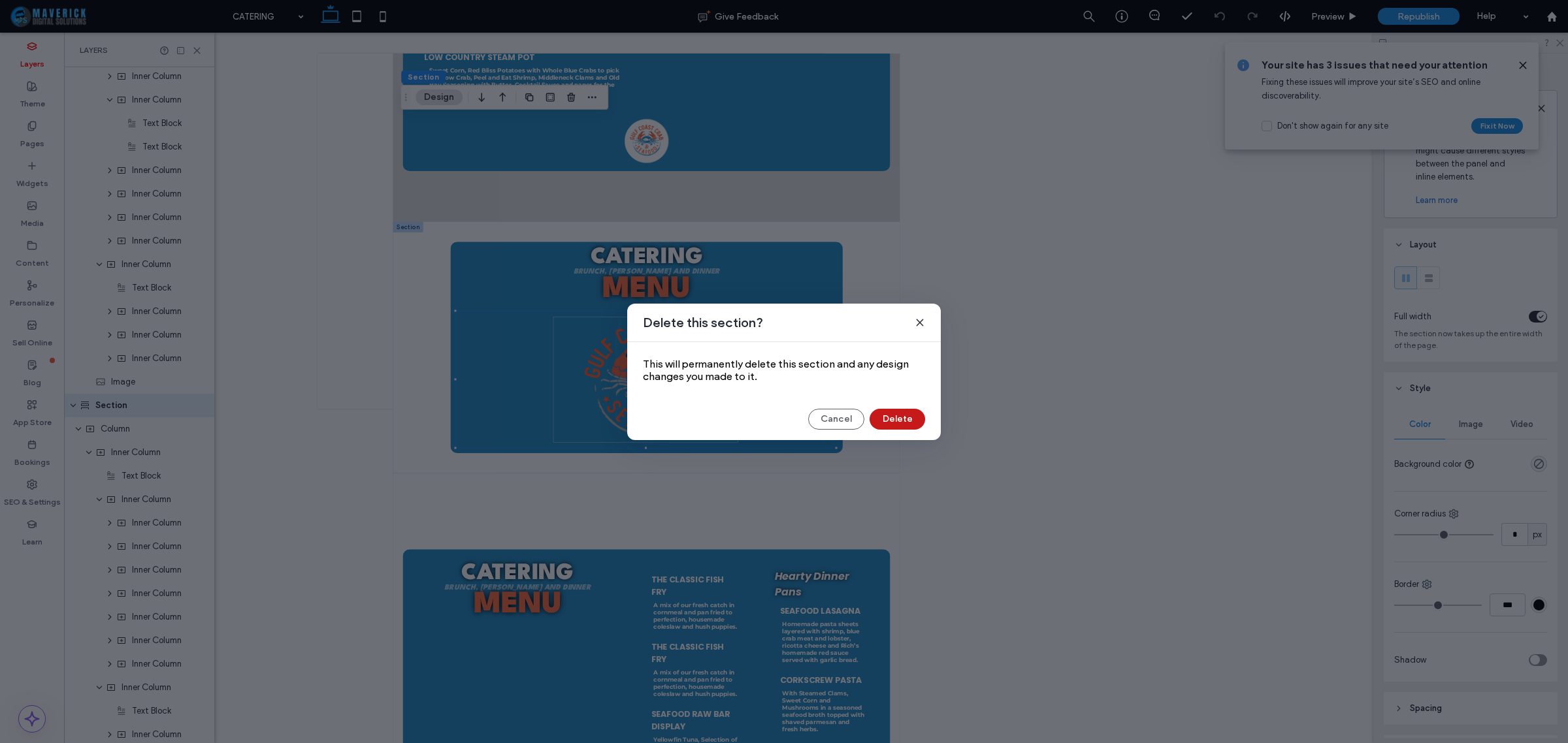
click at [897, 422] on button "Delete" at bounding box center [897, 420] width 55 height 21
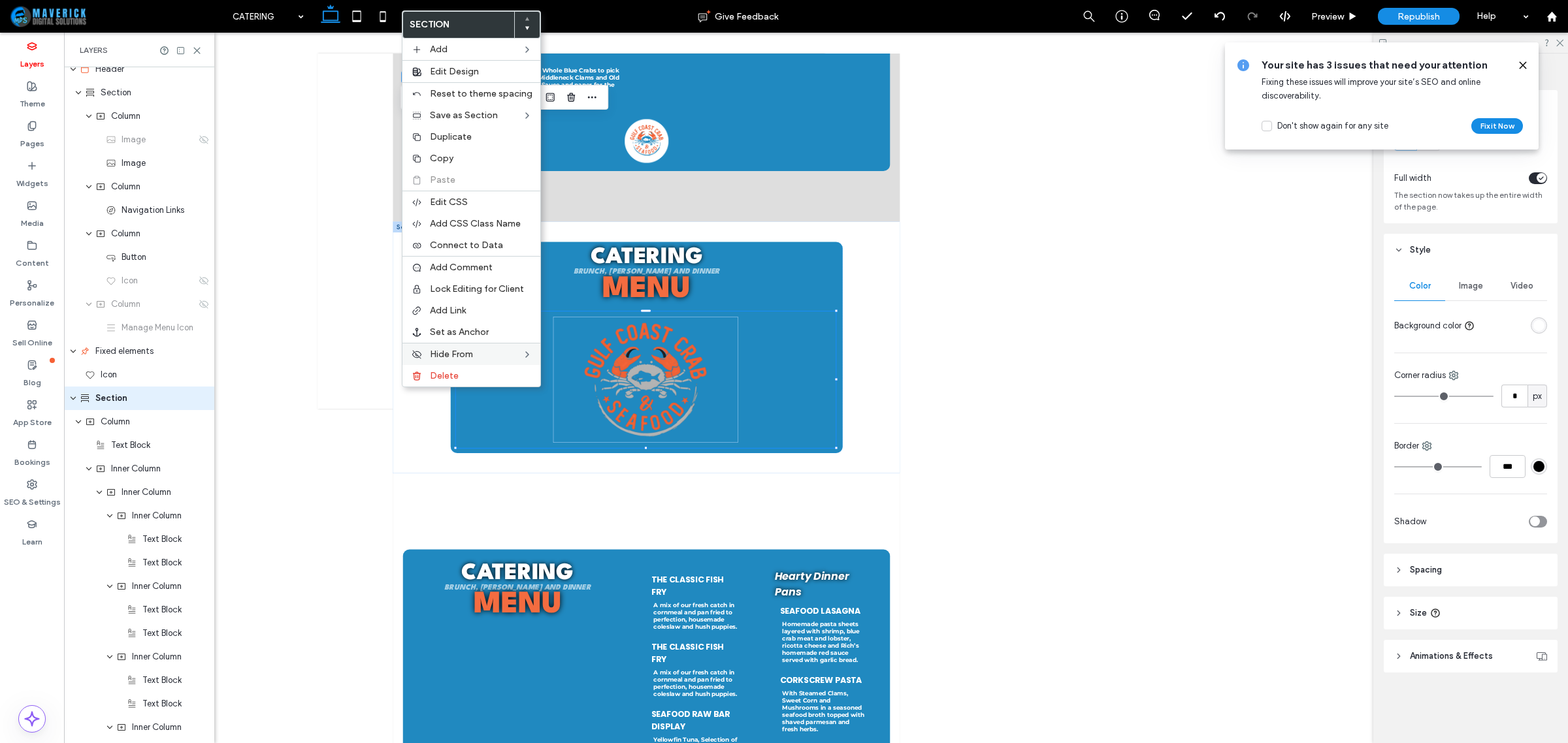
scroll to position [2, 0]
click at [454, 378] on span "Delete" at bounding box center [444, 376] width 29 height 11
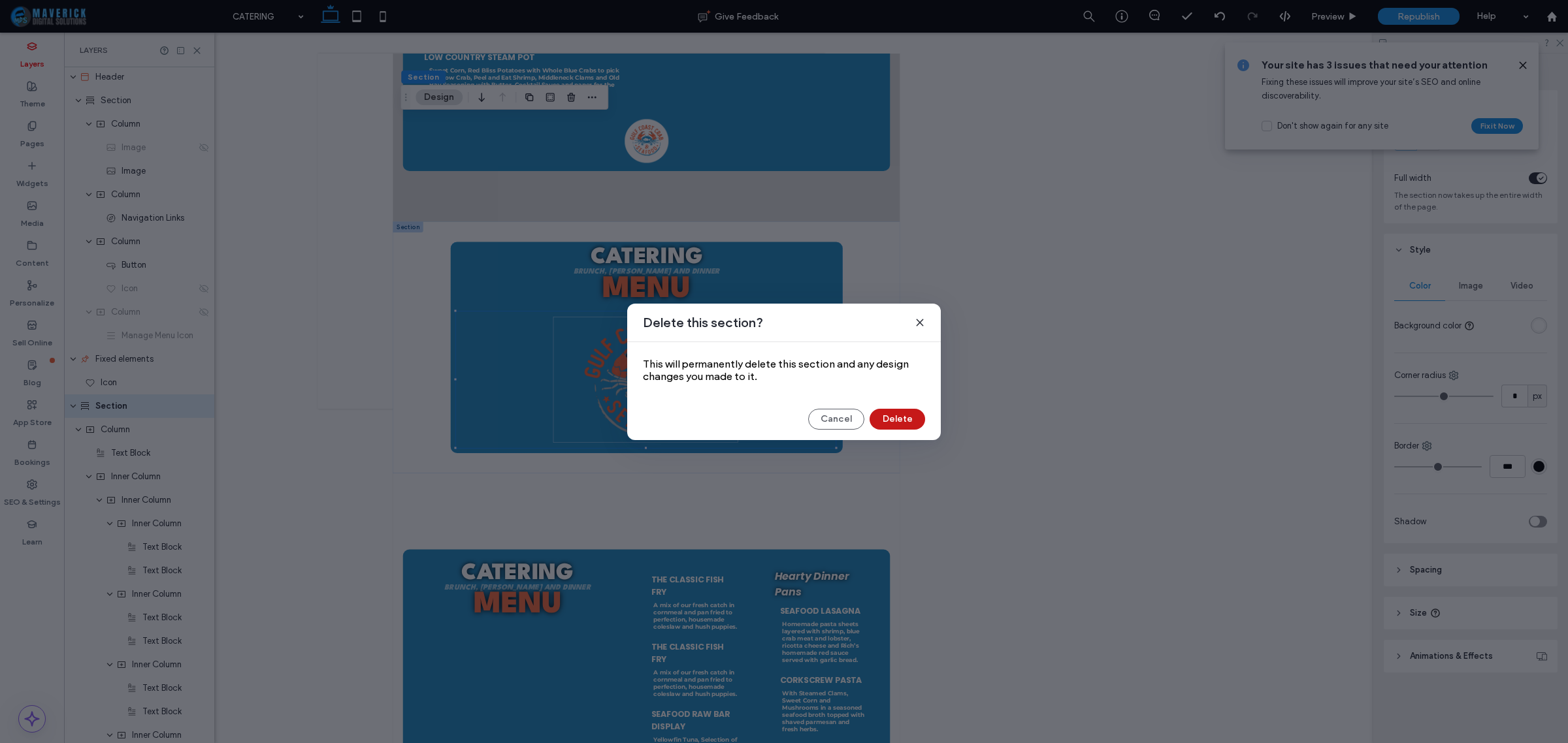
click at [892, 422] on button "Delete" at bounding box center [897, 420] width 55 height 21
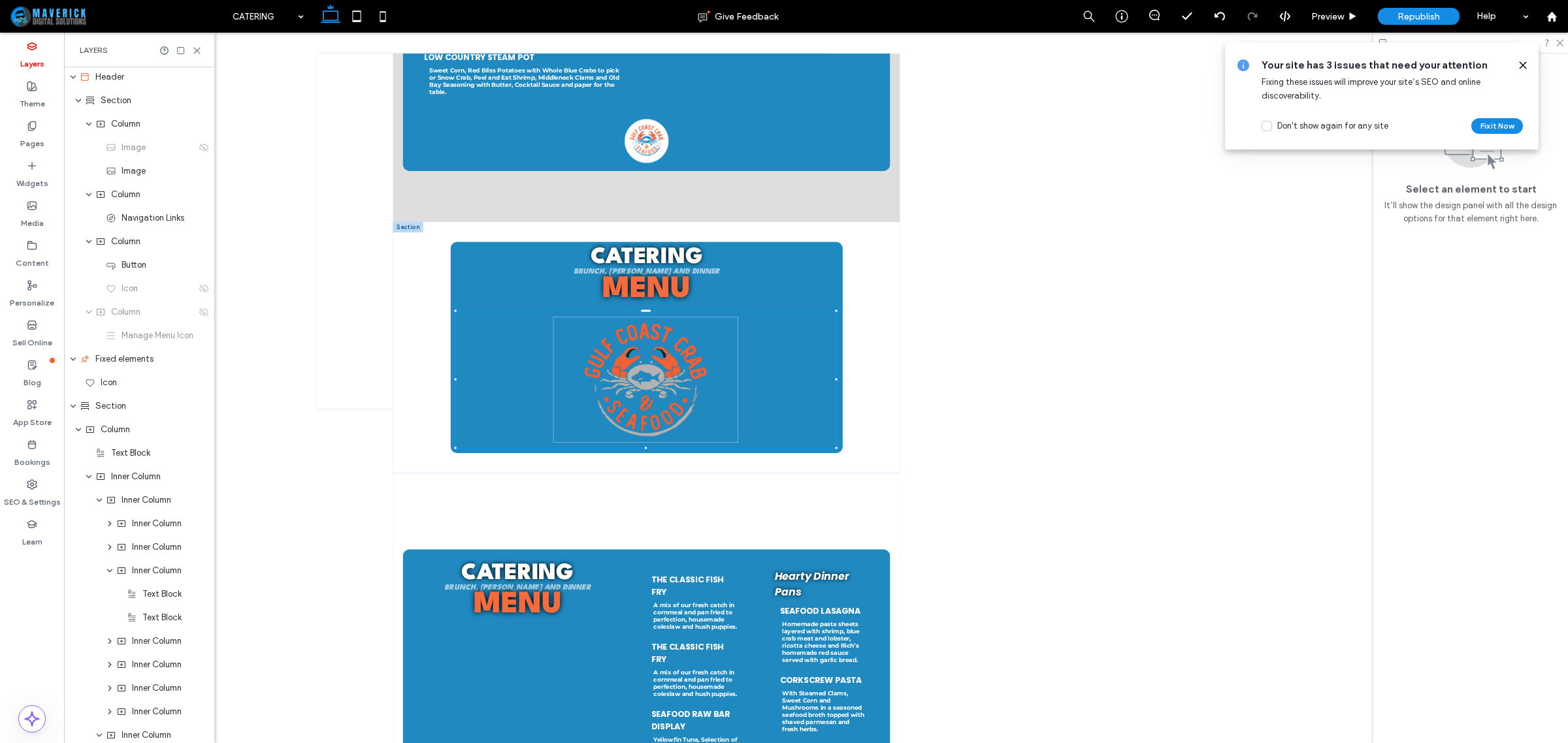
scroll to position [0, 0]
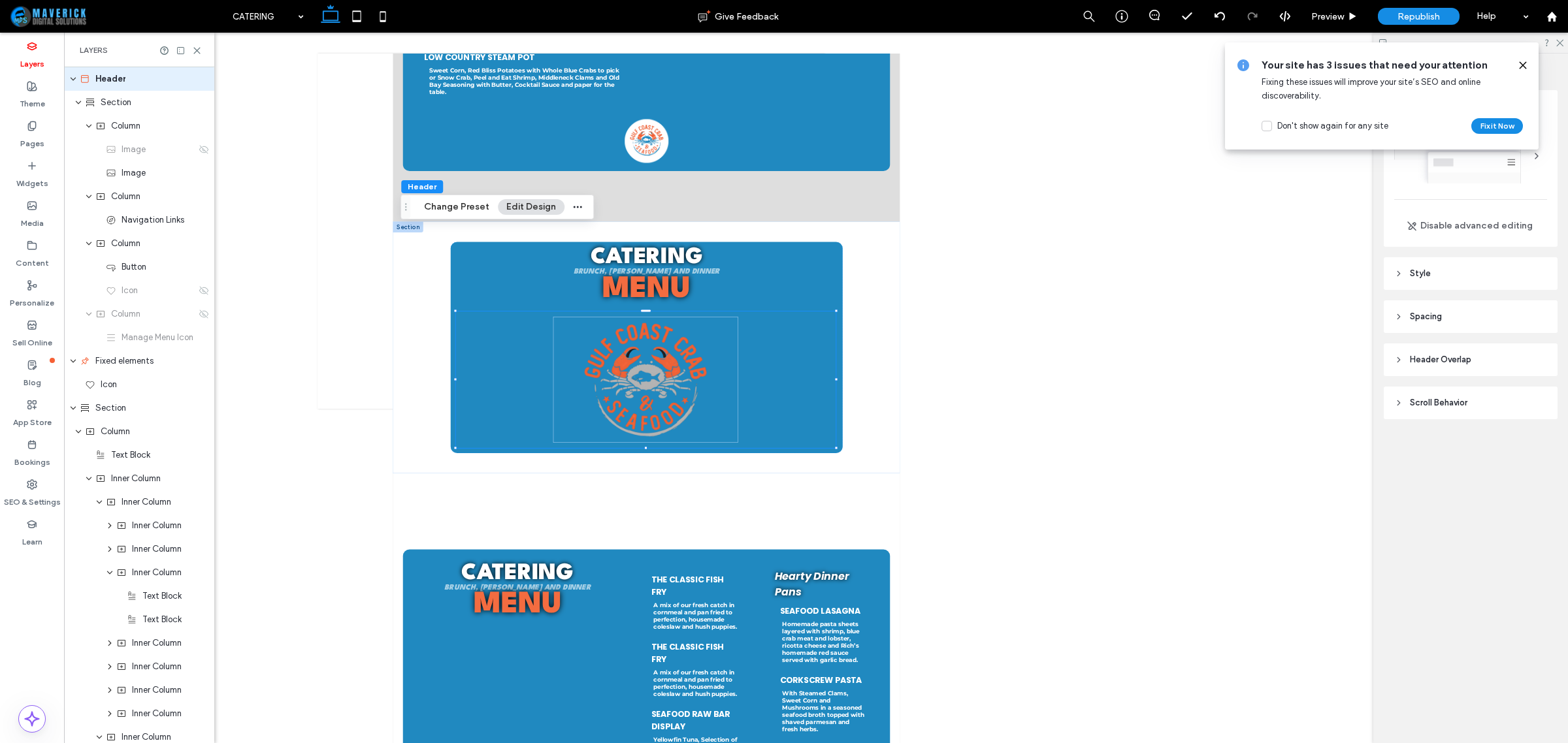
click at [1528, 60] on icon at bounding box center [1523, 65] width 11 height 11
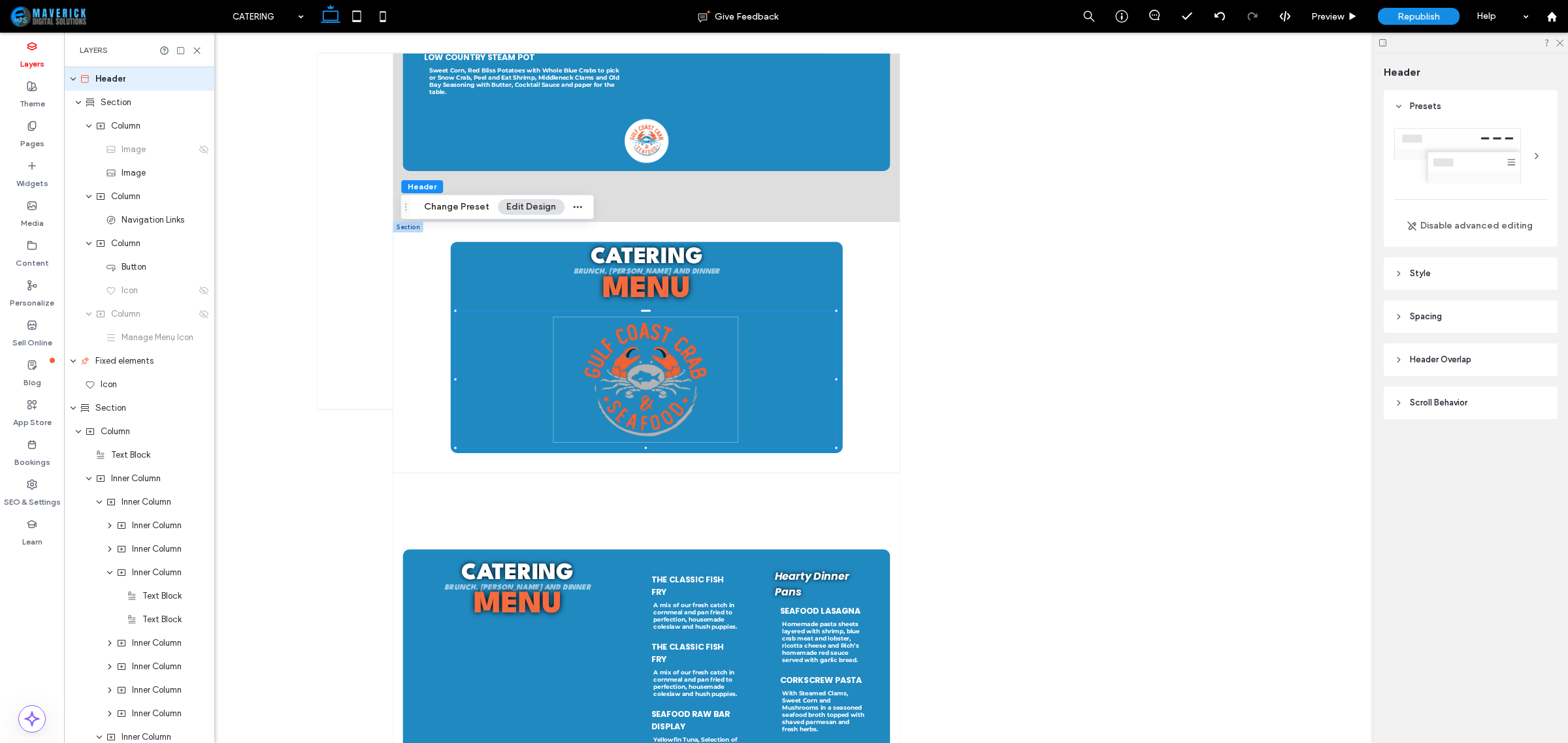
click at [1455, 361] on span "Header Overlap" at bounding box center [1441, 359] width 61 height 13
click at [1536, 393] on div "toggle" at bounding box center [1541, 393] width 10 height 10
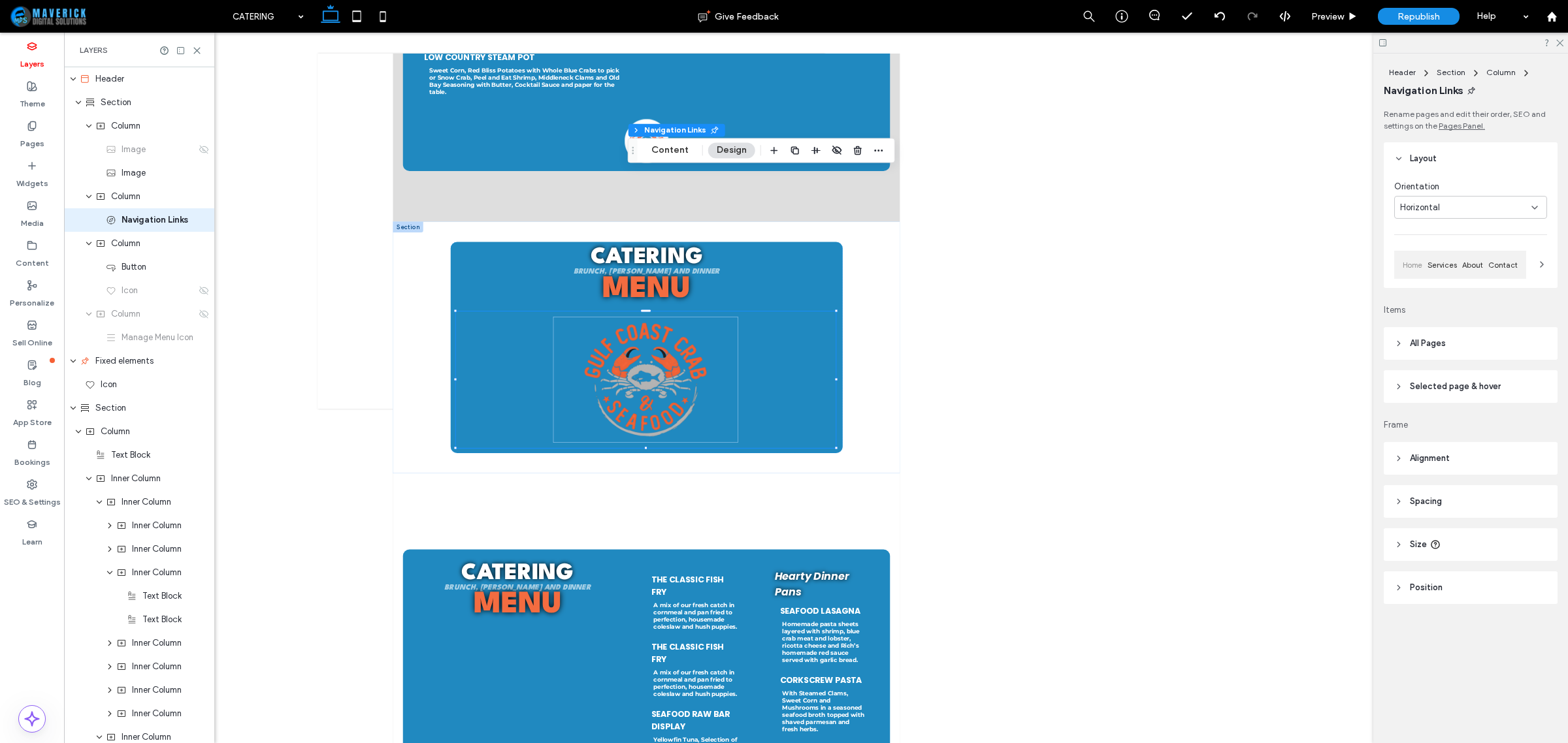
click at [1459, 537] on header "Size" at bounding box center [1470, 545] width 174 height 32
click at [1511, 573] on input "**" at bounding box center [1514, 578] width 26 height 23
type input "***"
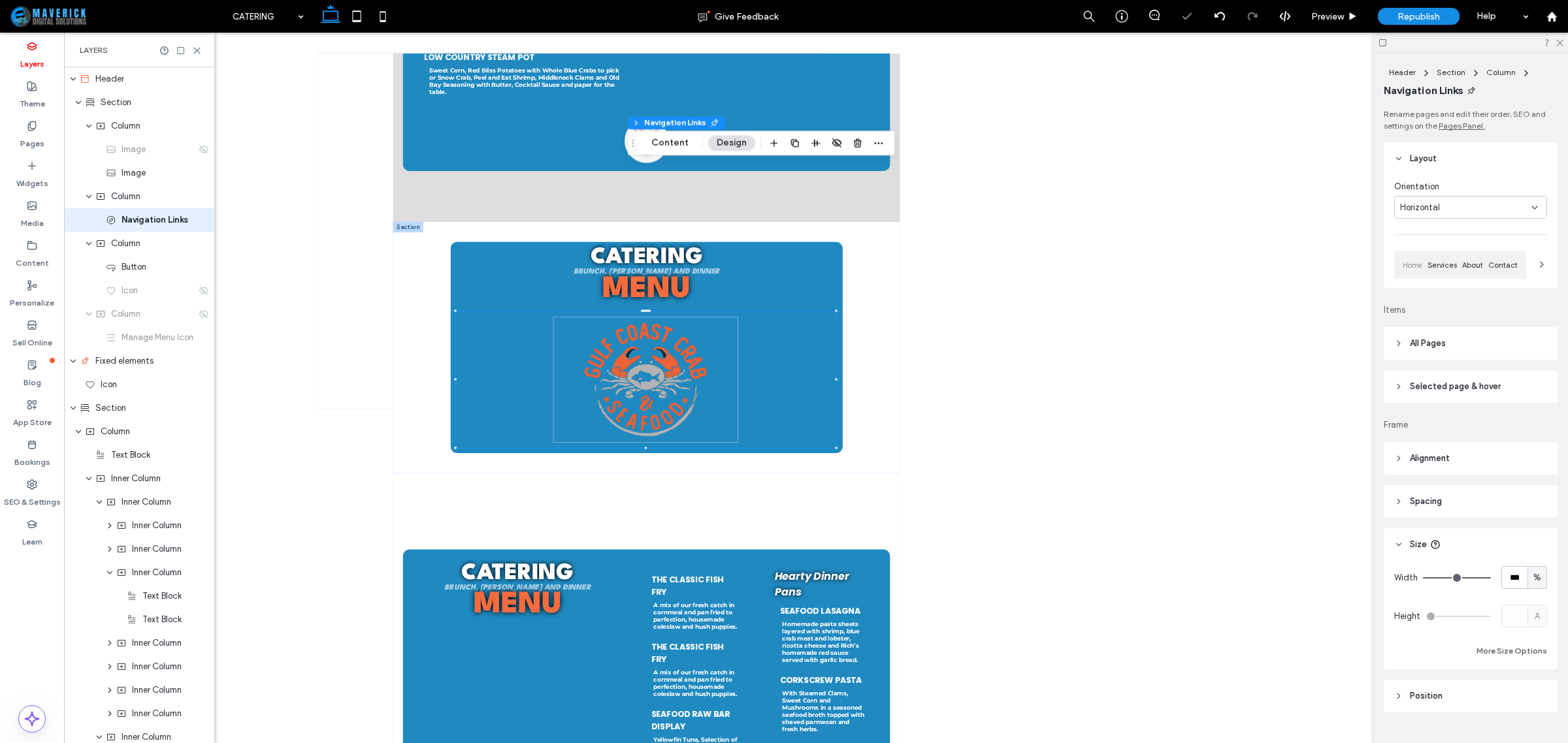
click at [927, 171] on div at bounding box center [816, 387] width 1504 height 711
click at [350, 11] on icon at bounding box center [357, 17] width 26 height 26
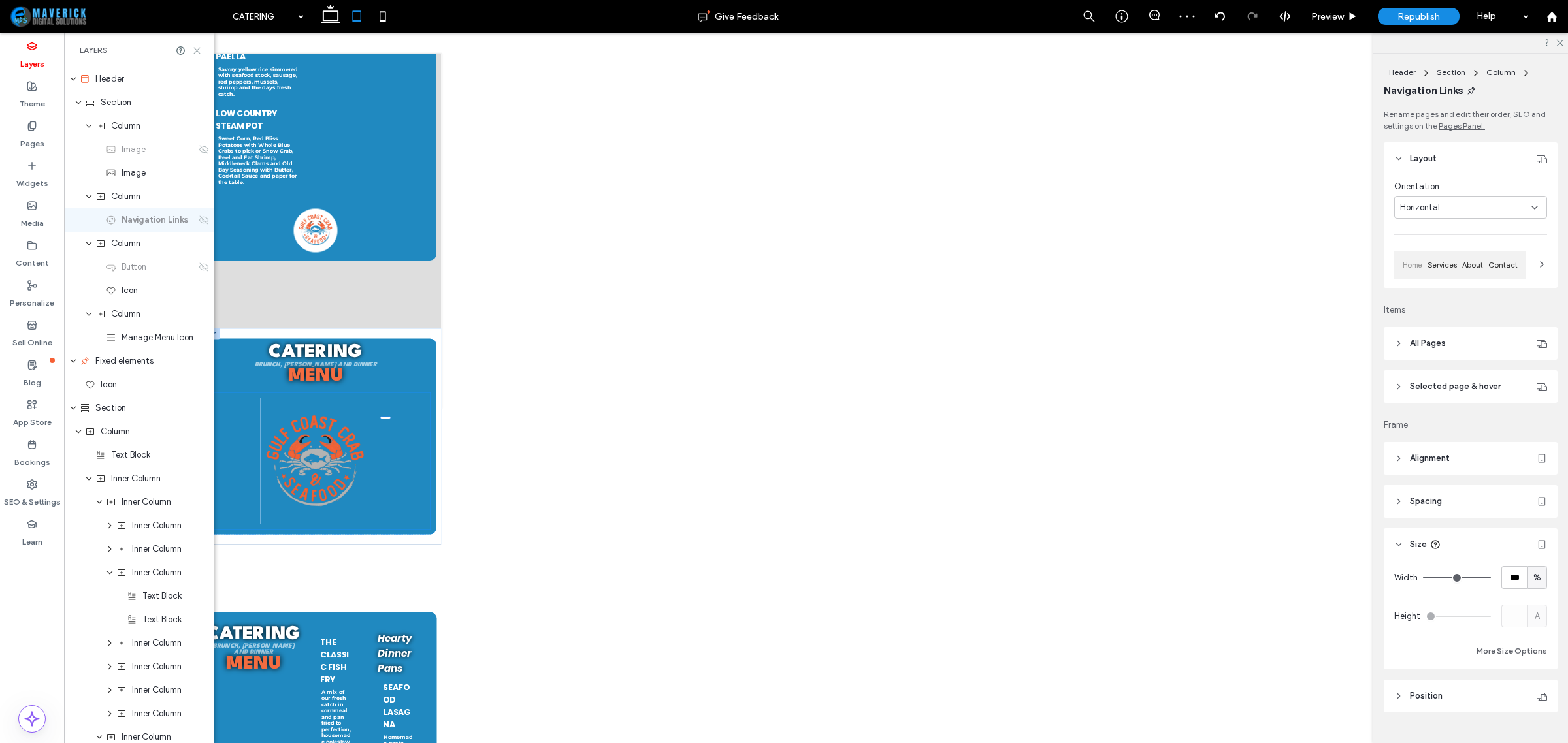
click at [200, 47] on icon at bounding box center [197, 50] width 10 height 10
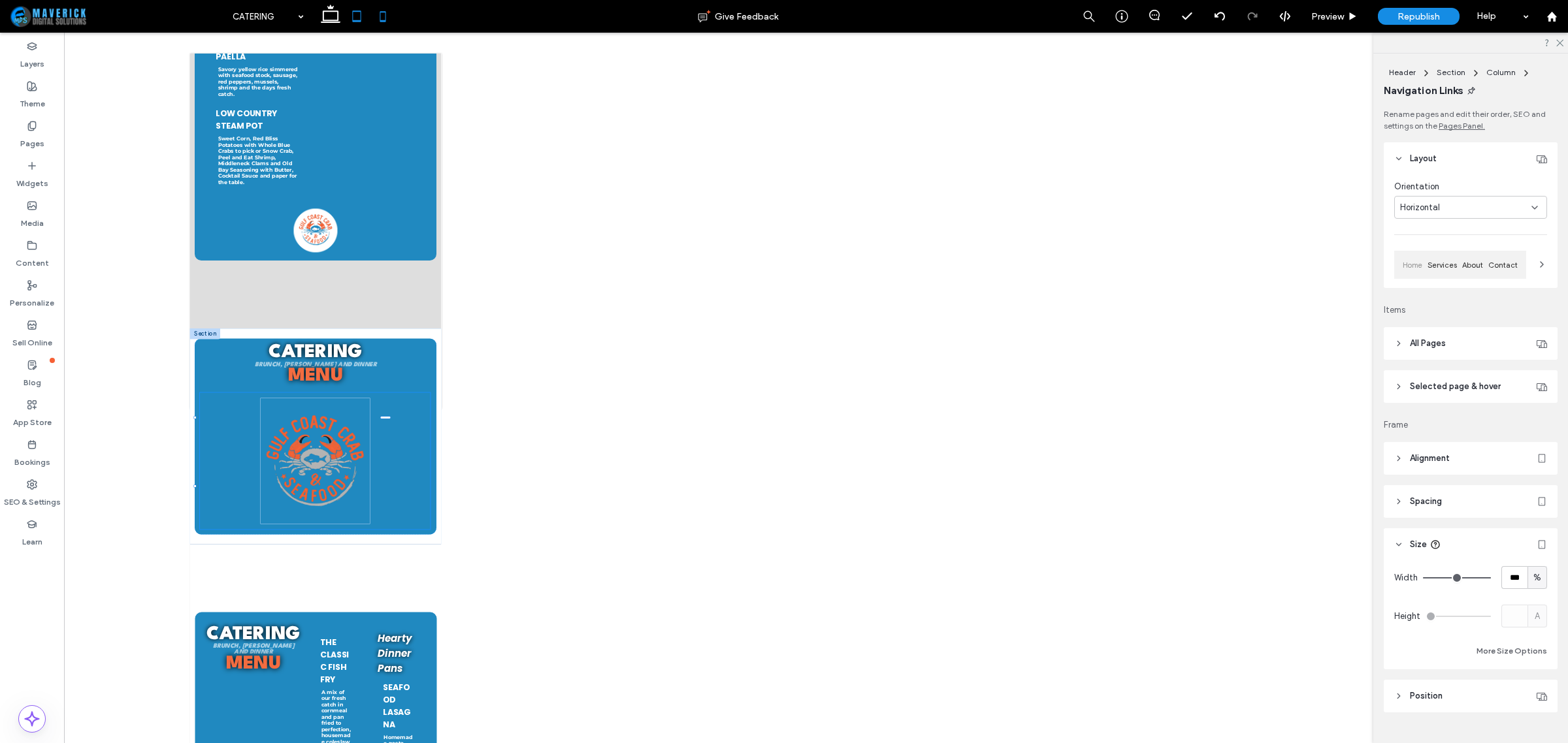
click at [376, 14] on icon at bounding box center [383, 17] width 26 height 26
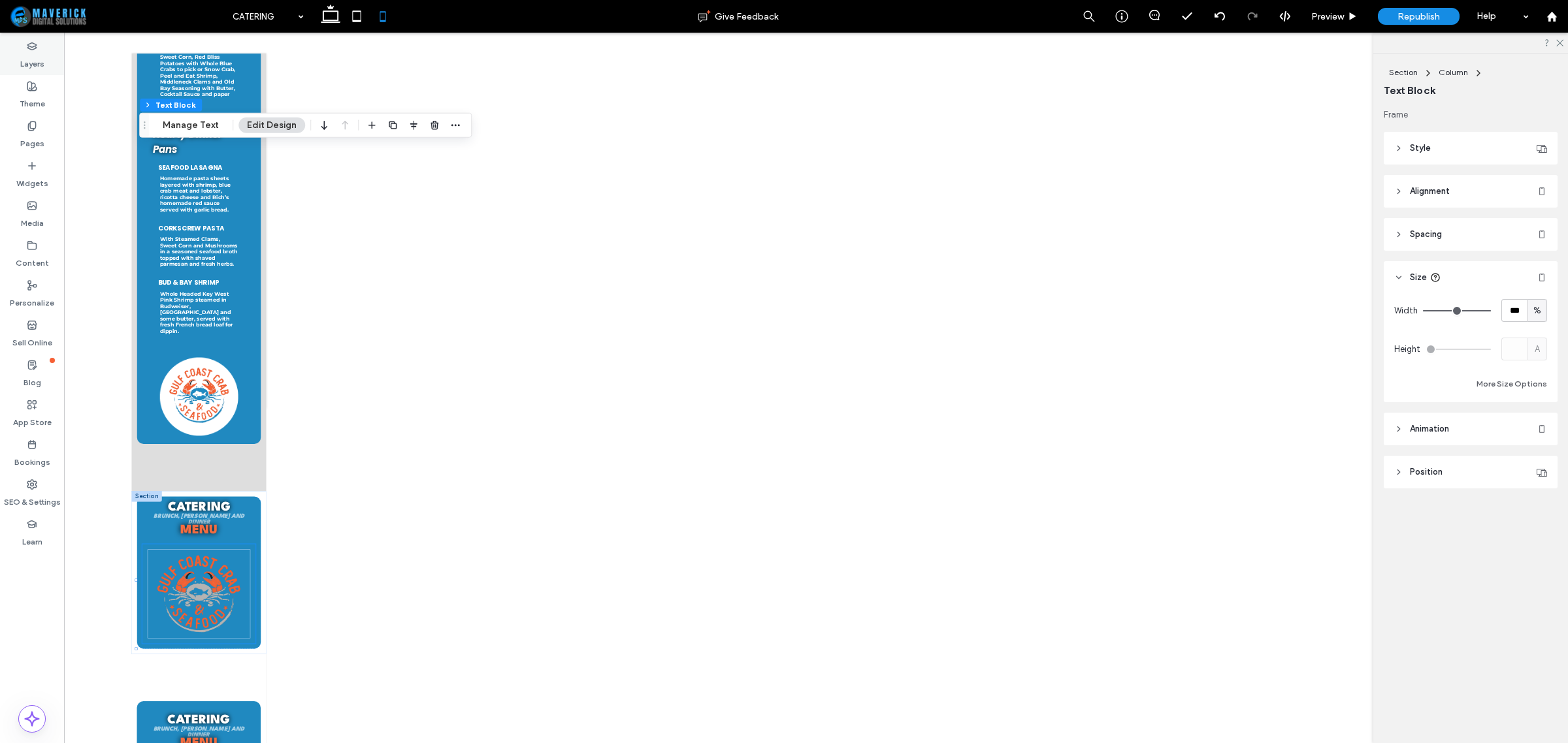
click at [40, 57] on label "Layers" at bounding box center [33, 61] width 25 height 18
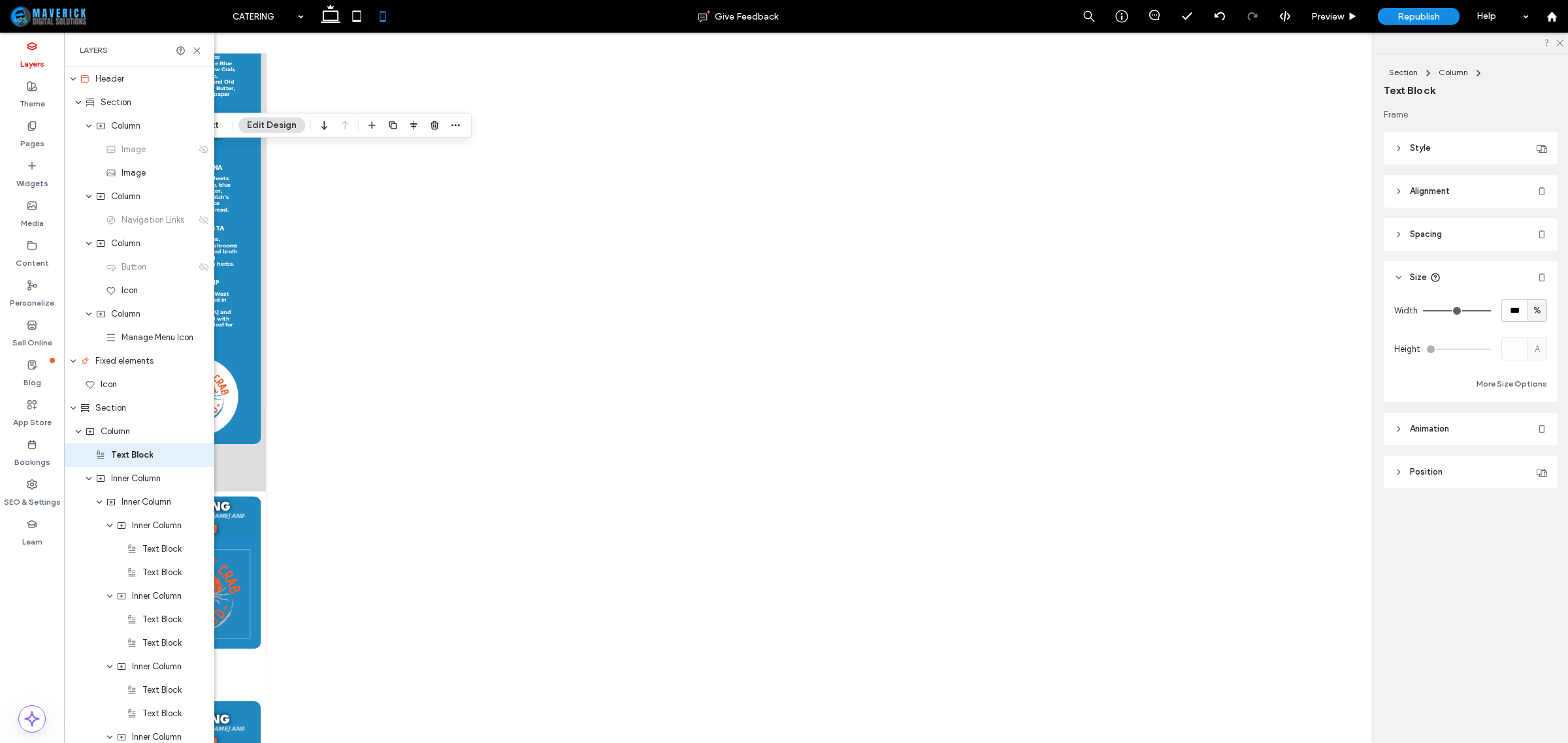
scroll to position [50, 0]
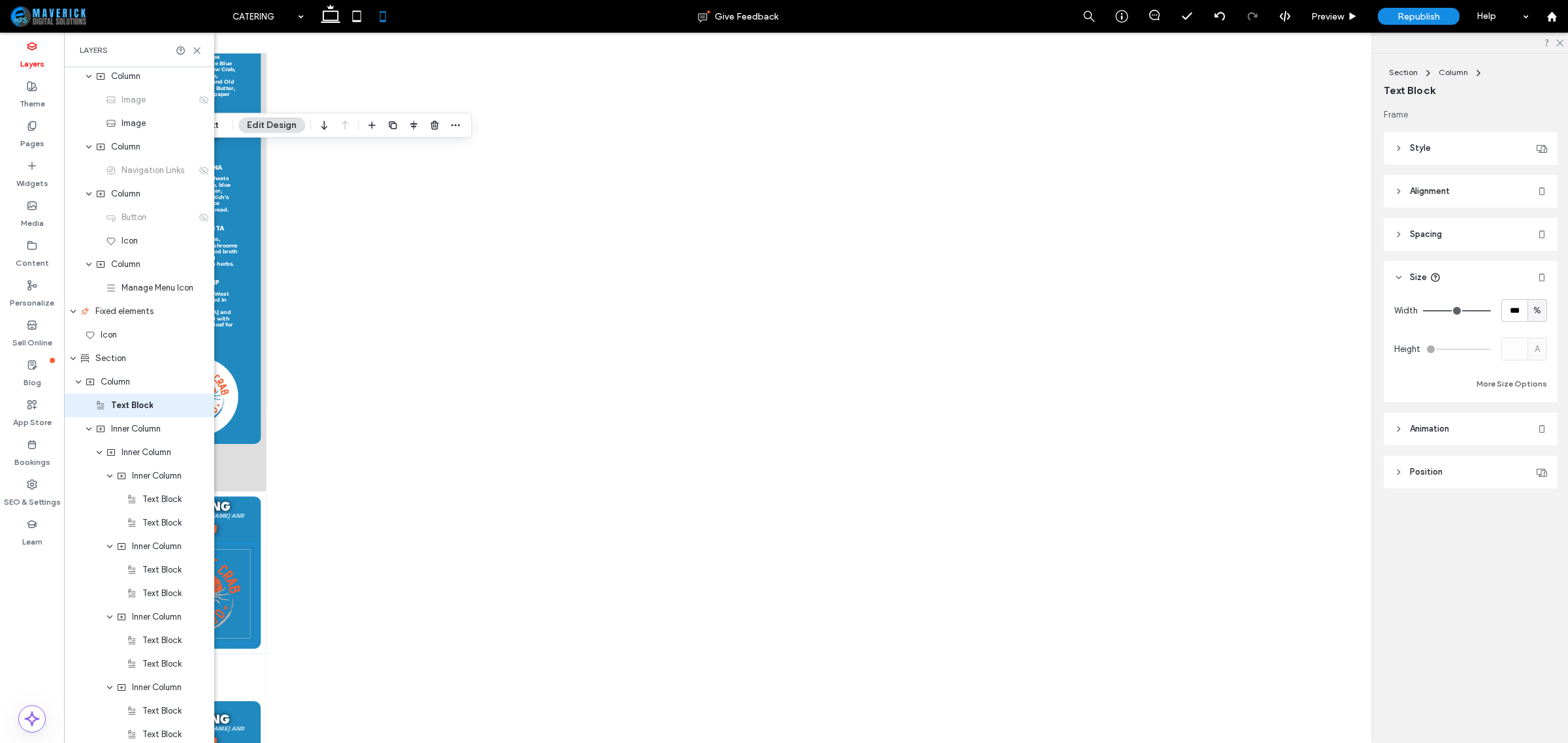
click at [40, 57] on label "Layers" at bounding box center [33, 61] width 25 height 18
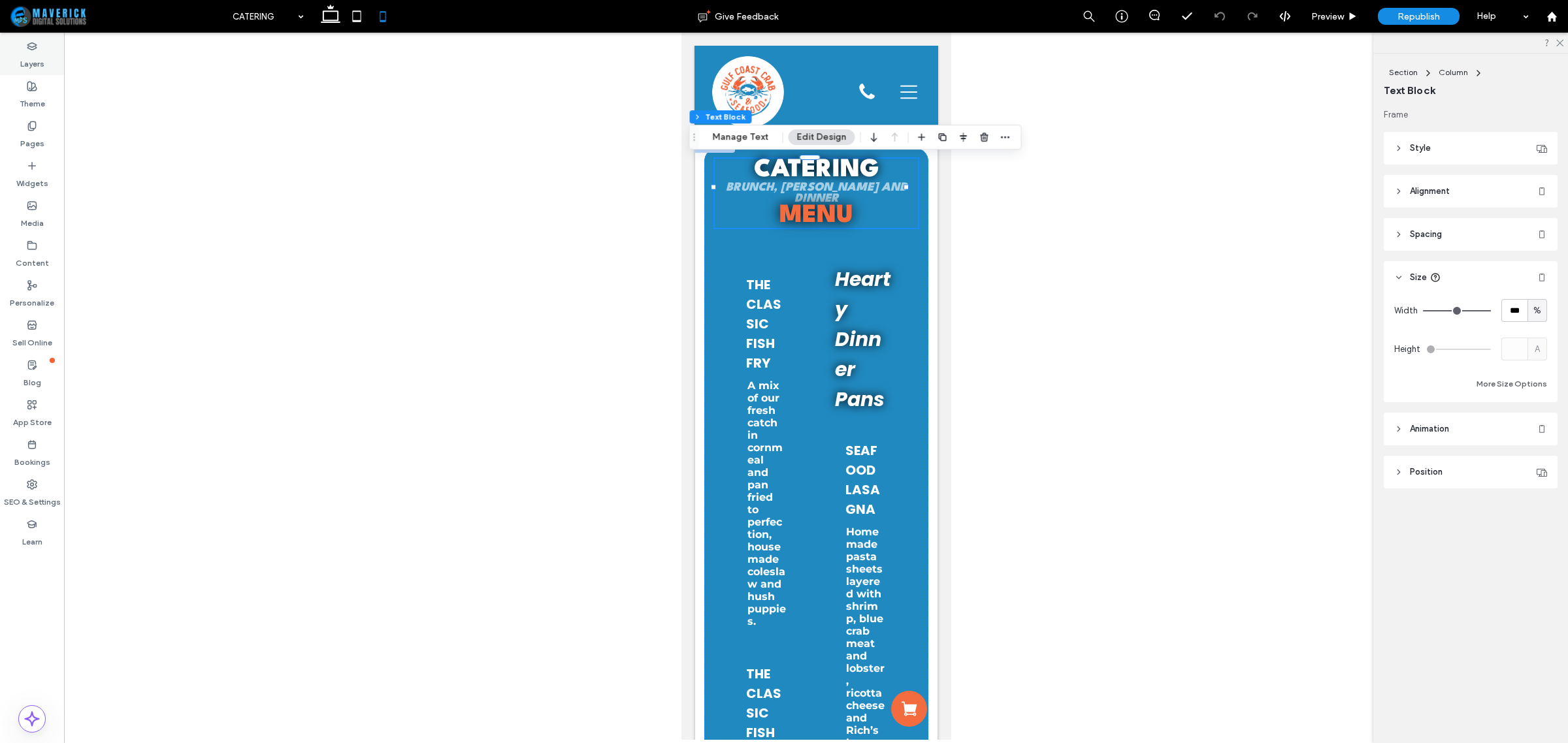
click at [40, 53] on label "Layers" at bounding box center [33, 61] width 25 height 18
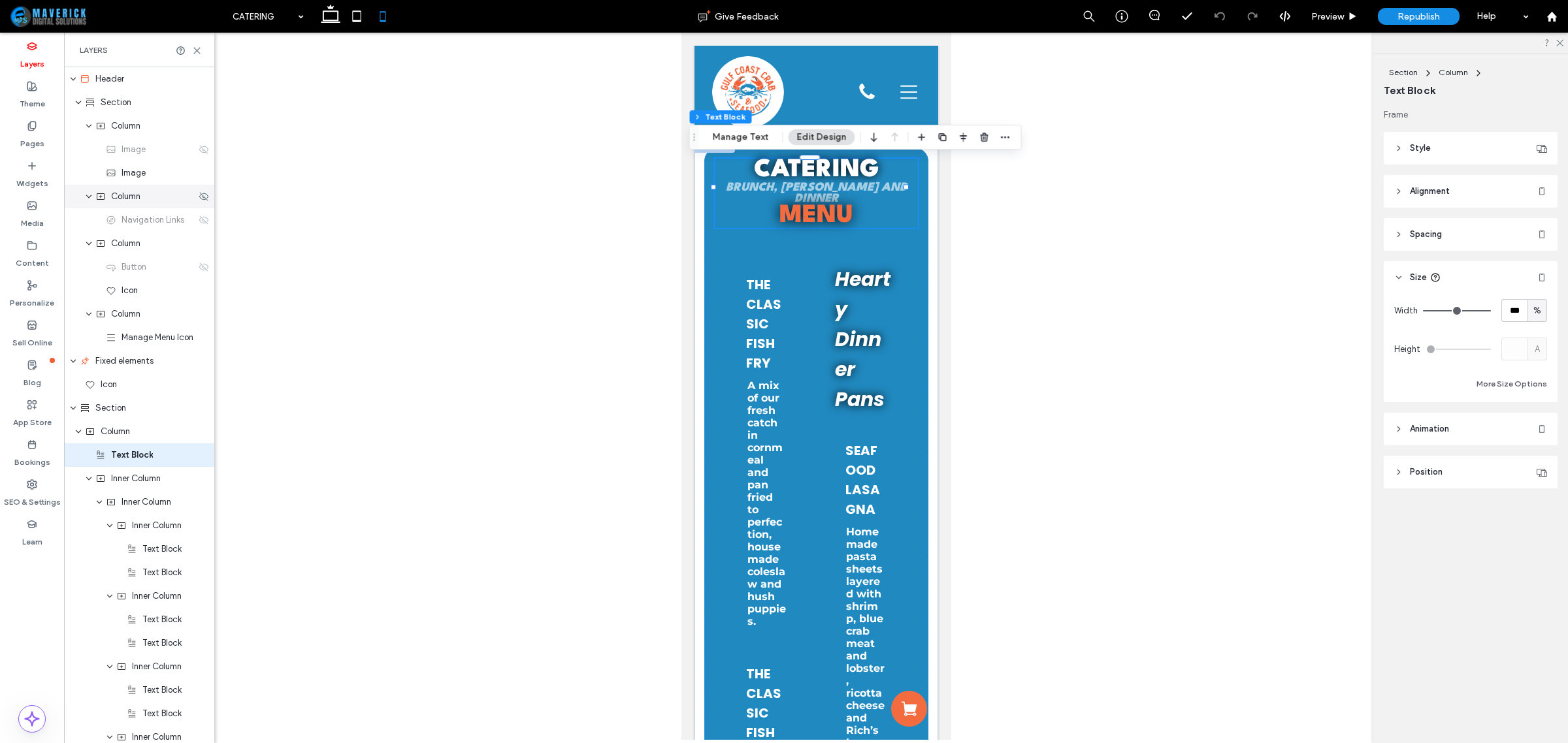
scroll to position [50, 0]
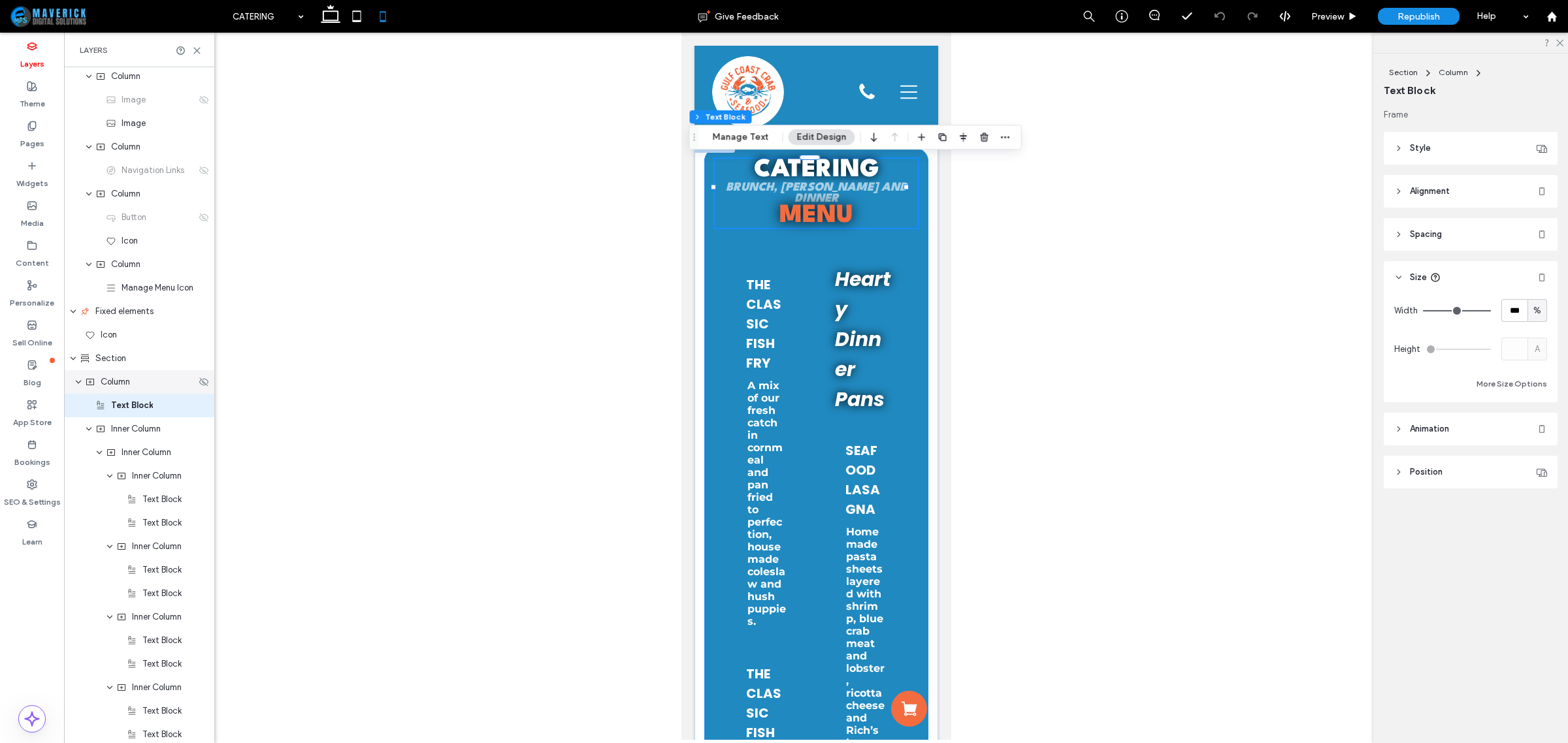
click at [129, 381] on span "Column" at bounding box center [115, 382] width 29 height 13
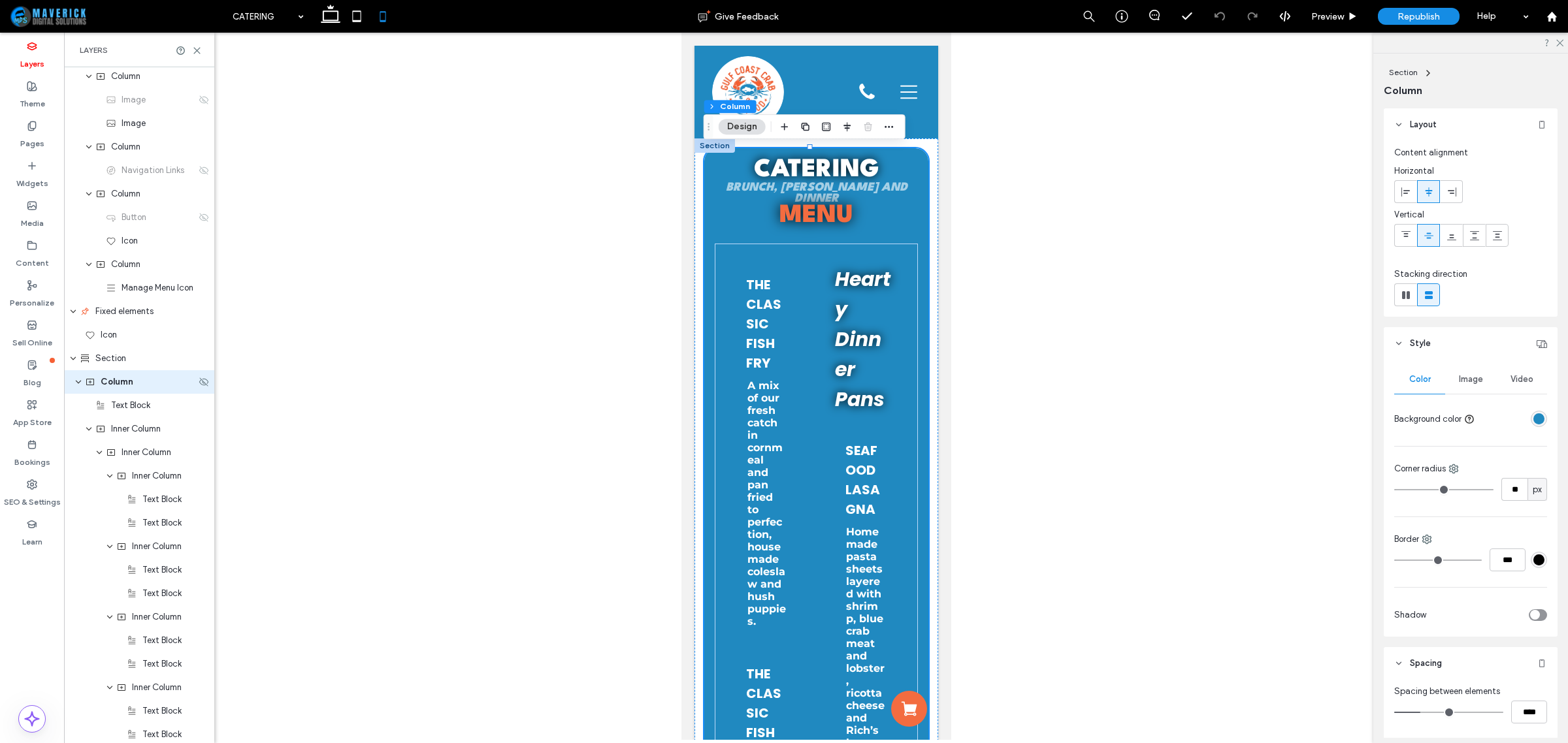
scroll to position [26, 0]
click at [1428, 287] on span at bounding box center [1428, 295] width 13 height 22
click at [121, 459] on div "Inner Column" at bounding box center [139, 452] width 150 height 24
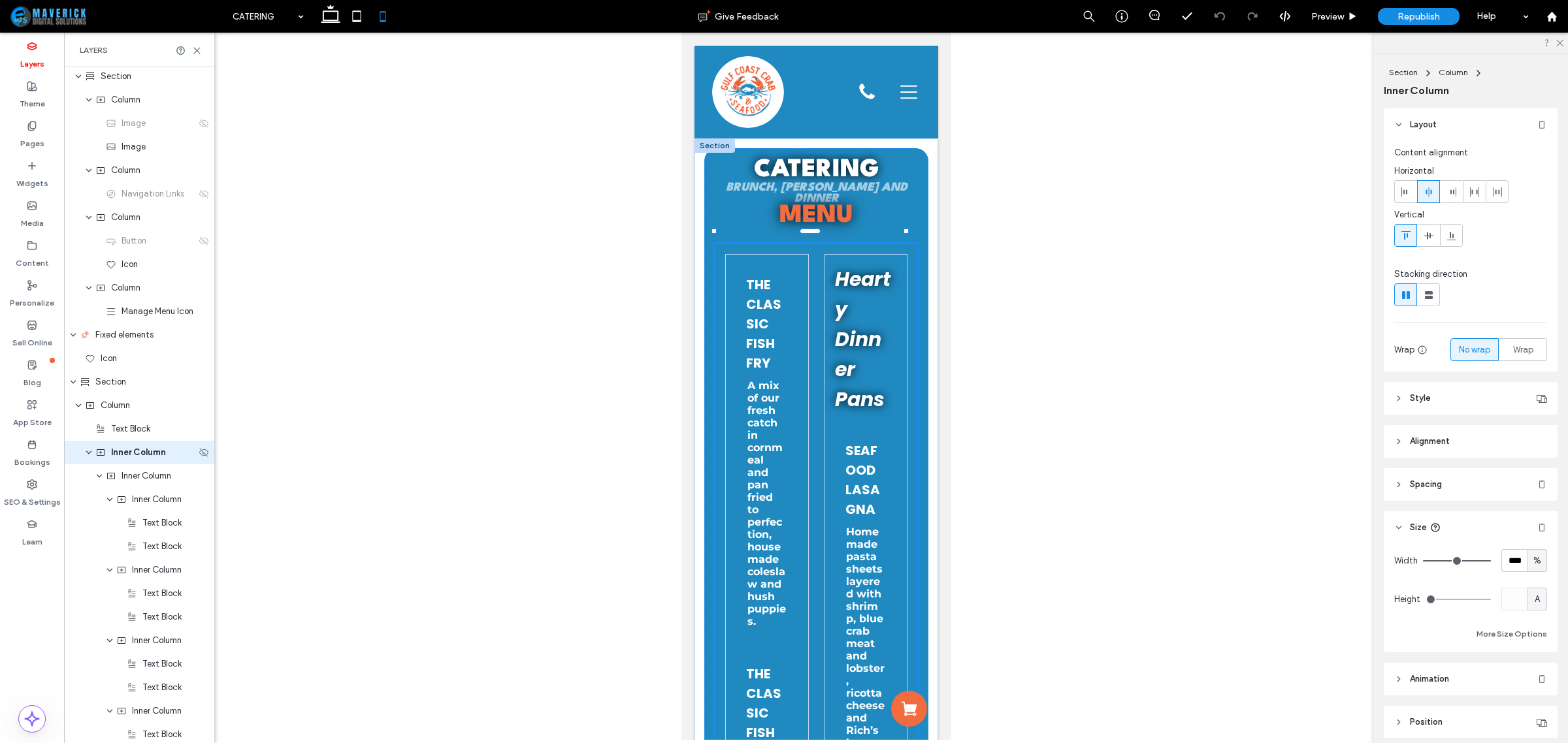
scroll to position [73, 0]
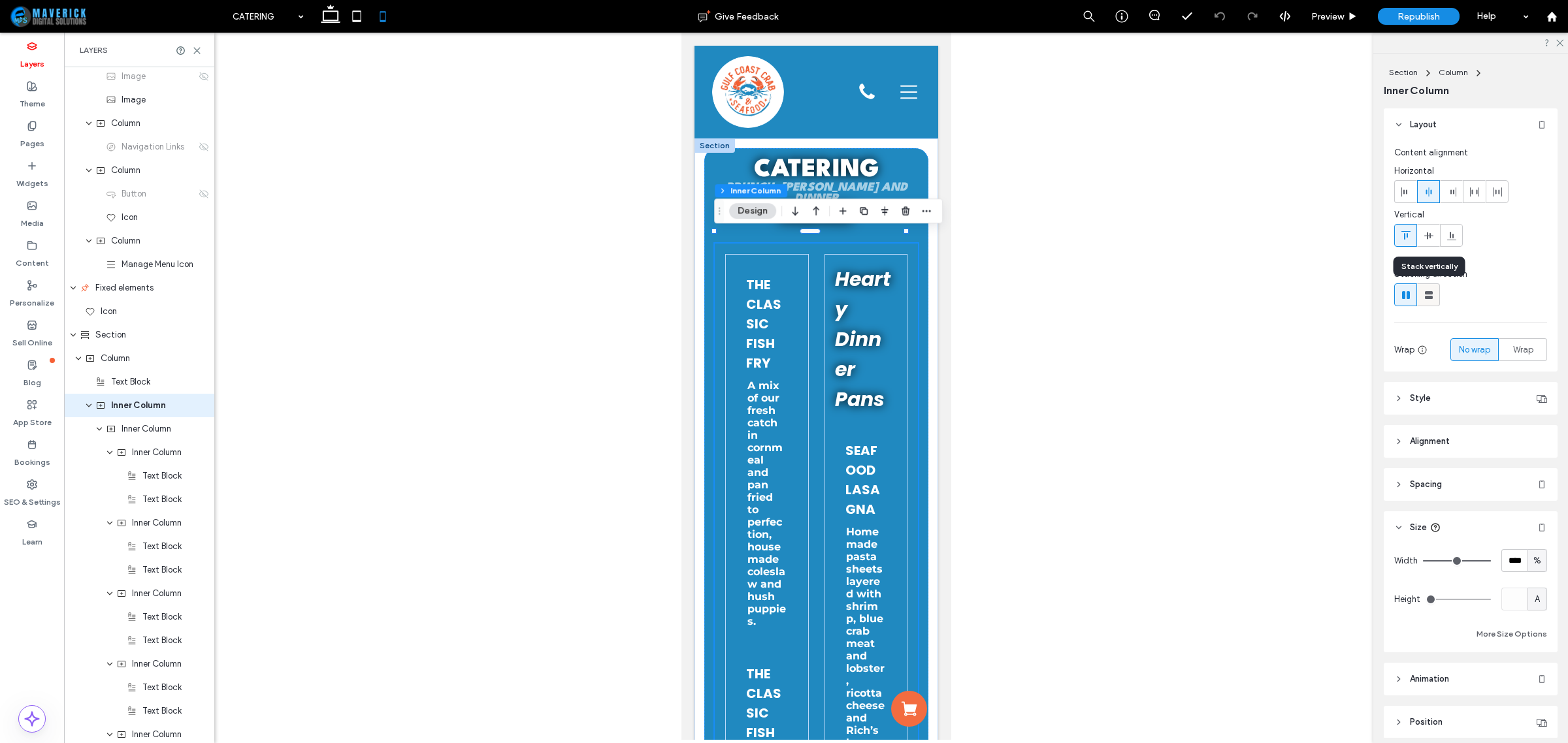
click at [1429, 292] on use at bounding box center [1428, 295] width 8 height 8
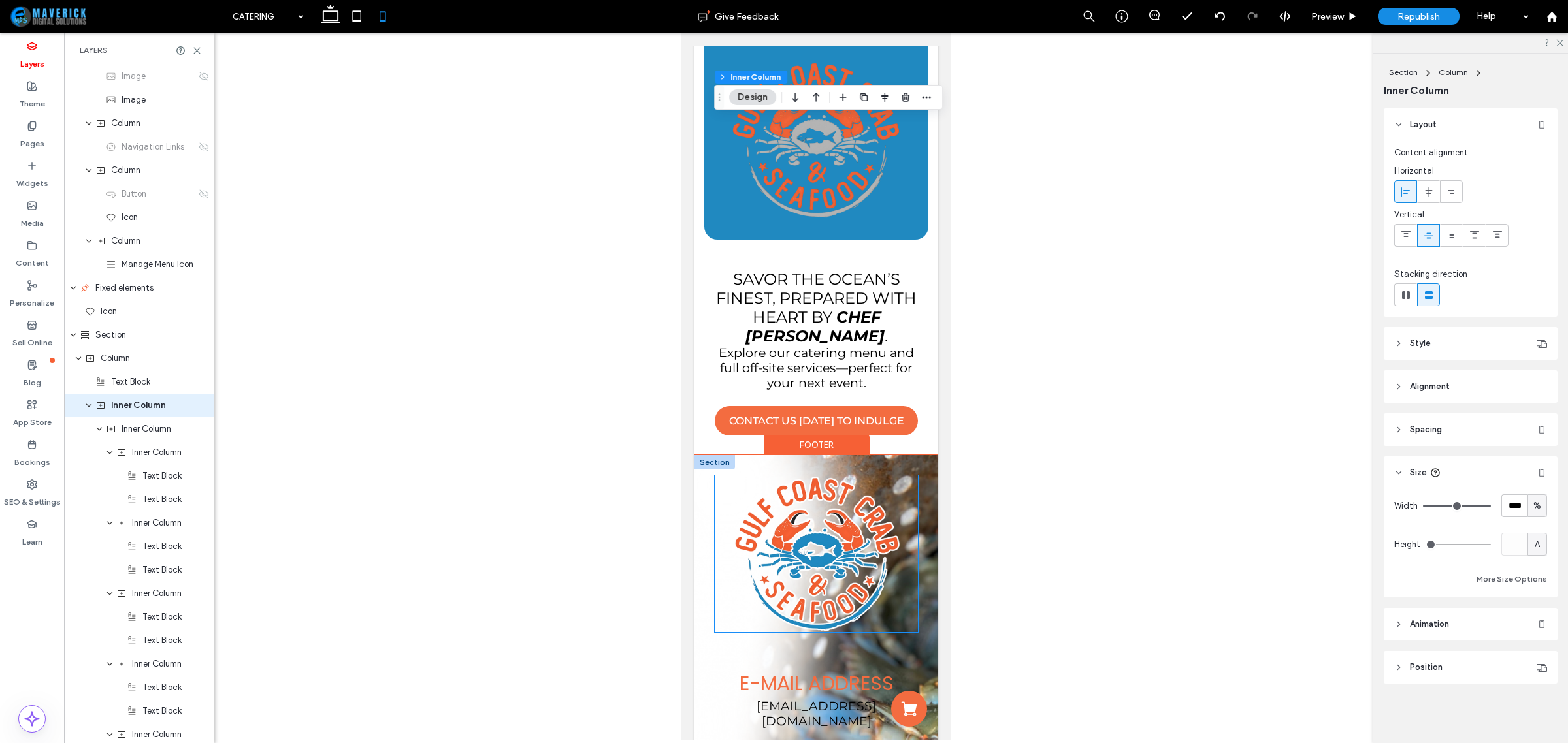
scroll to position [4552, 0]
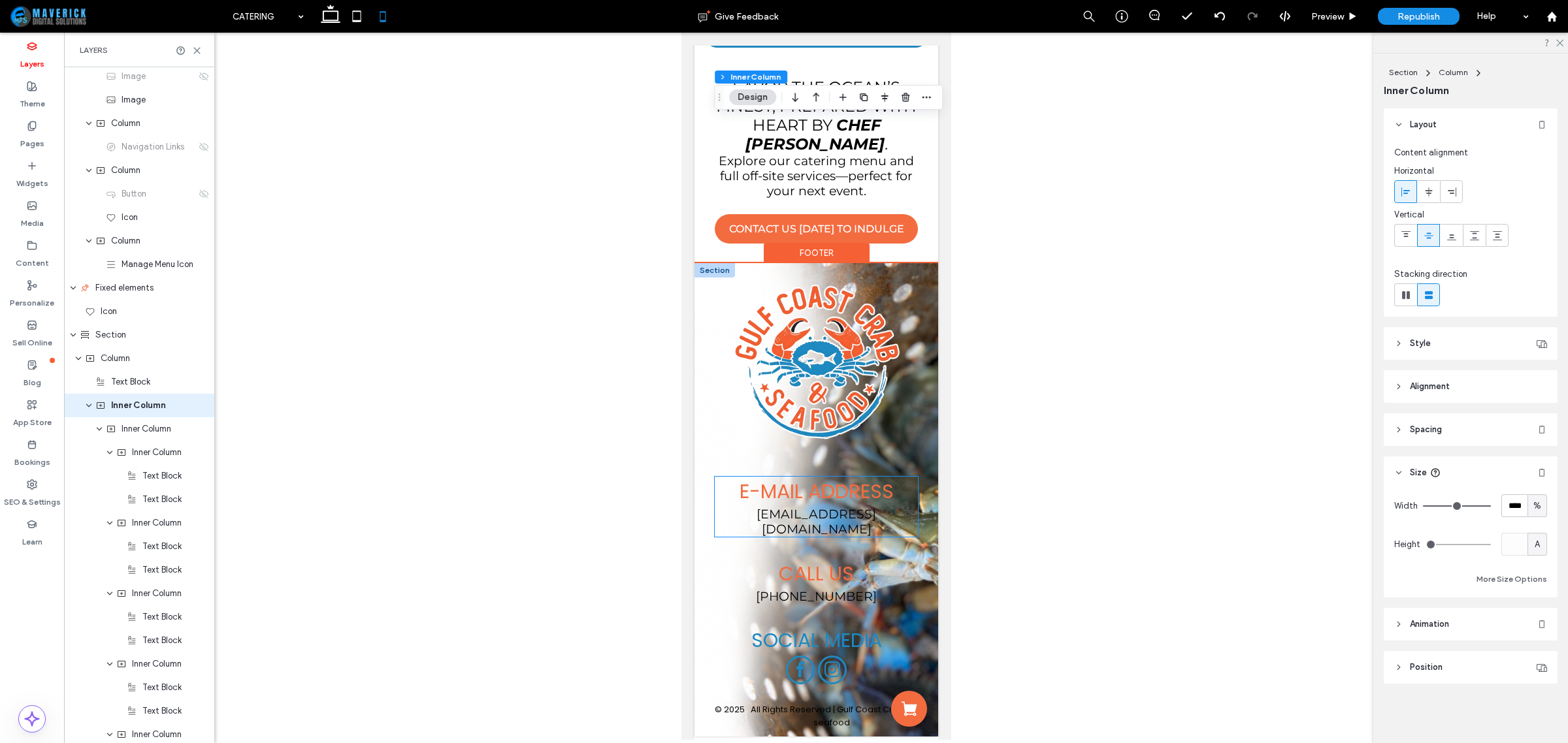
click at [825, 488] on span "e-mail address" at bounding box center [816, 492] width 155 height 28
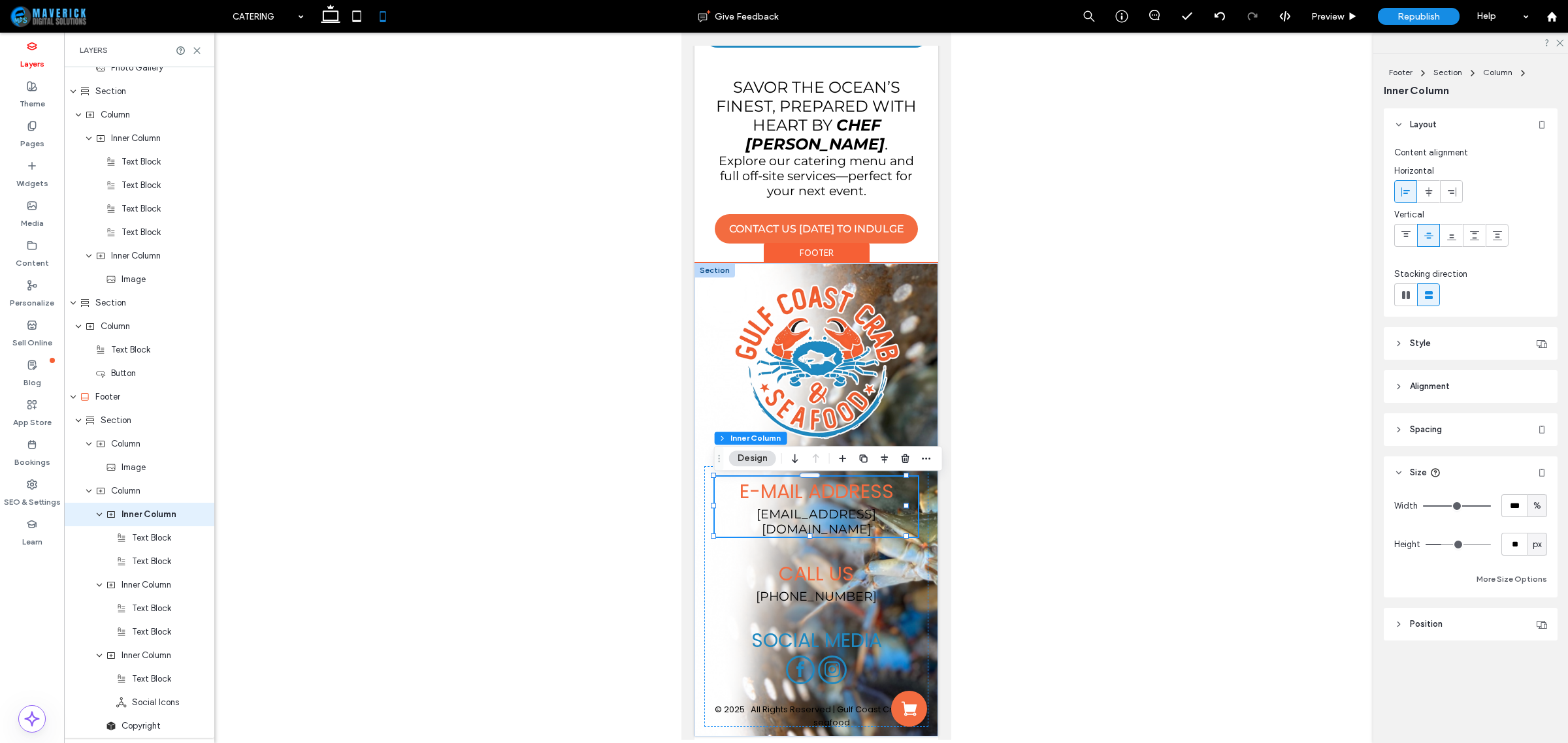
click at [825, 488] on span "e-mail address" at bounding box center [816, 492] width 155 height 28
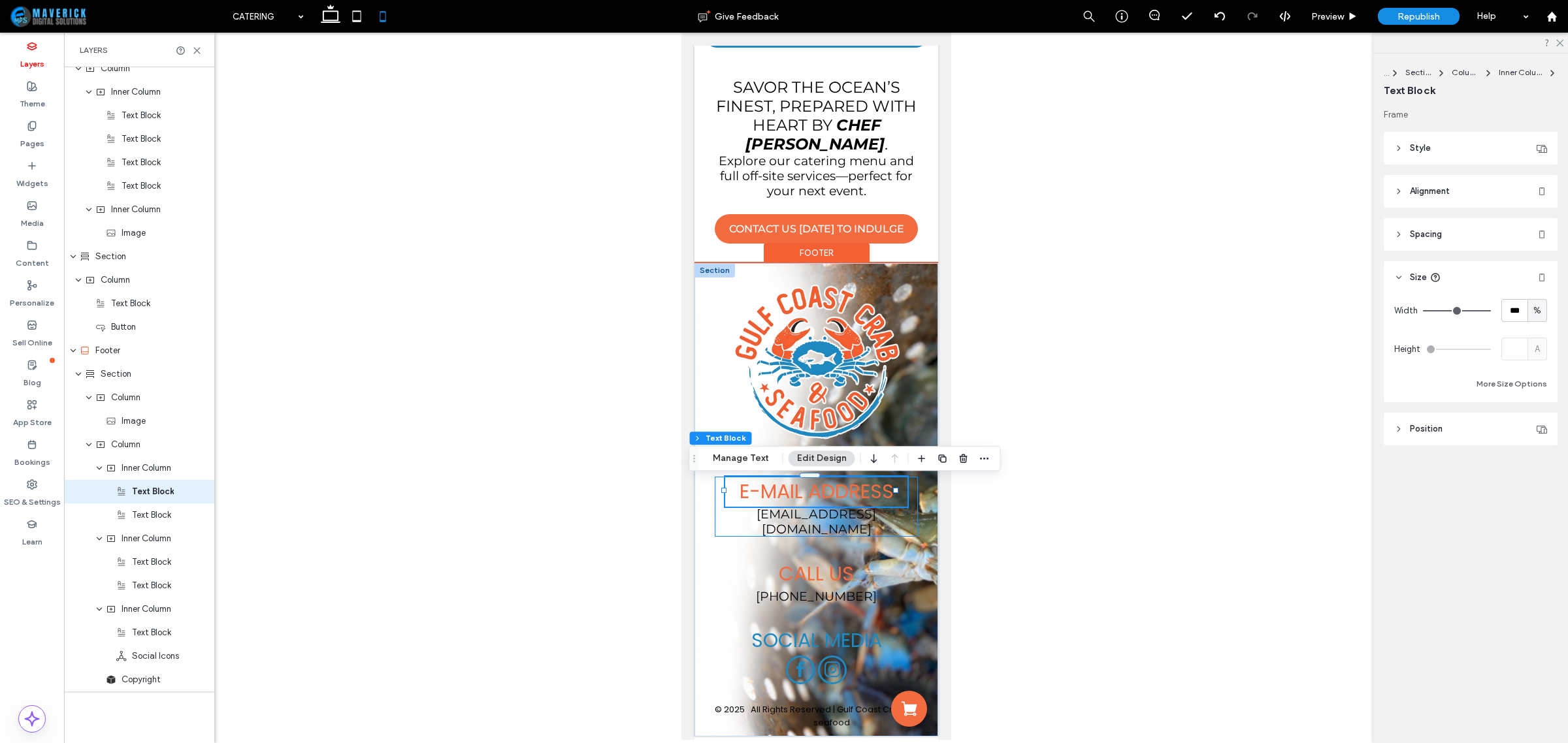
click at [825, 488] on span "e-mail address" at bounding box center [816, 492] width 155 height 28
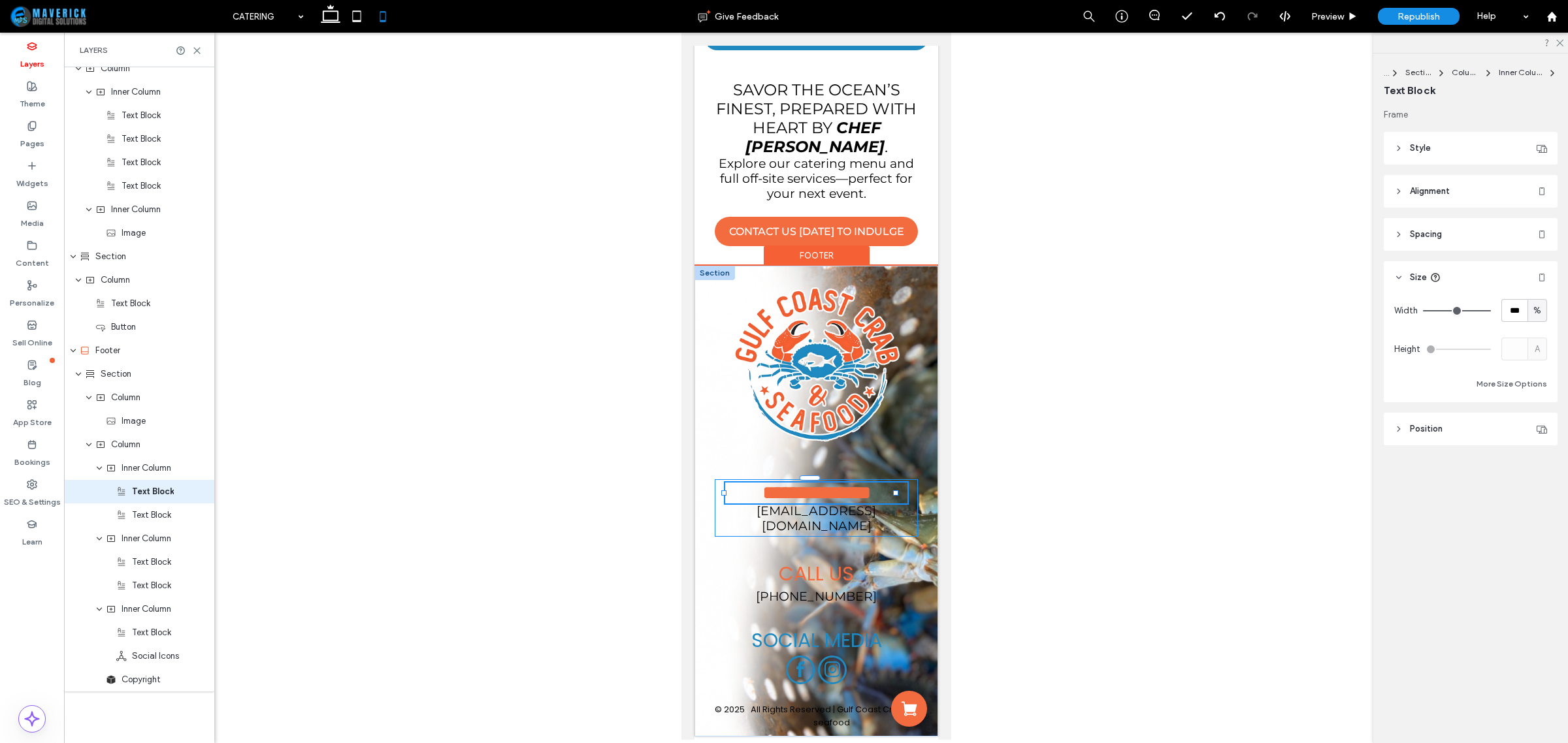
type input "*******"
type input "**"
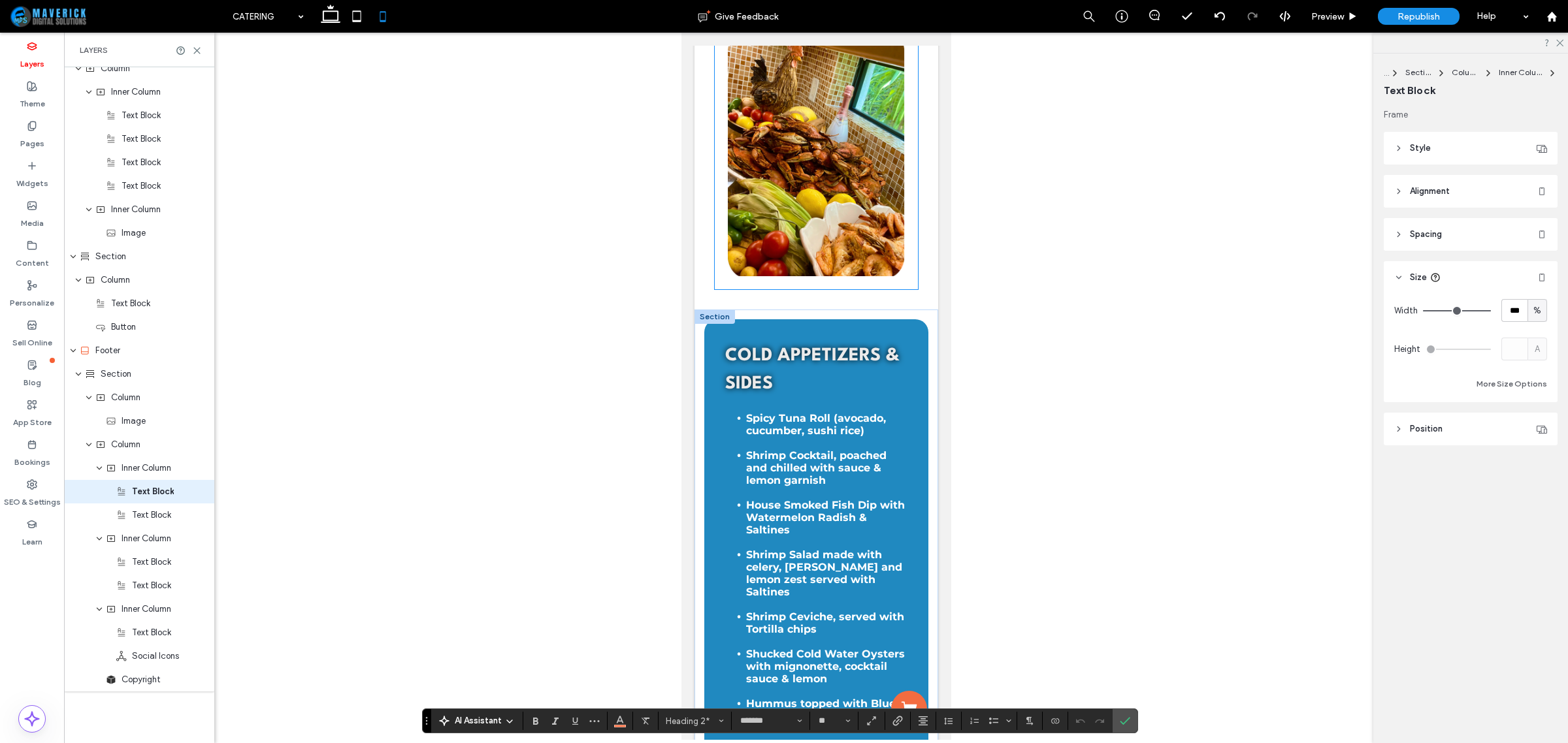
scroll to position [2940, 0]
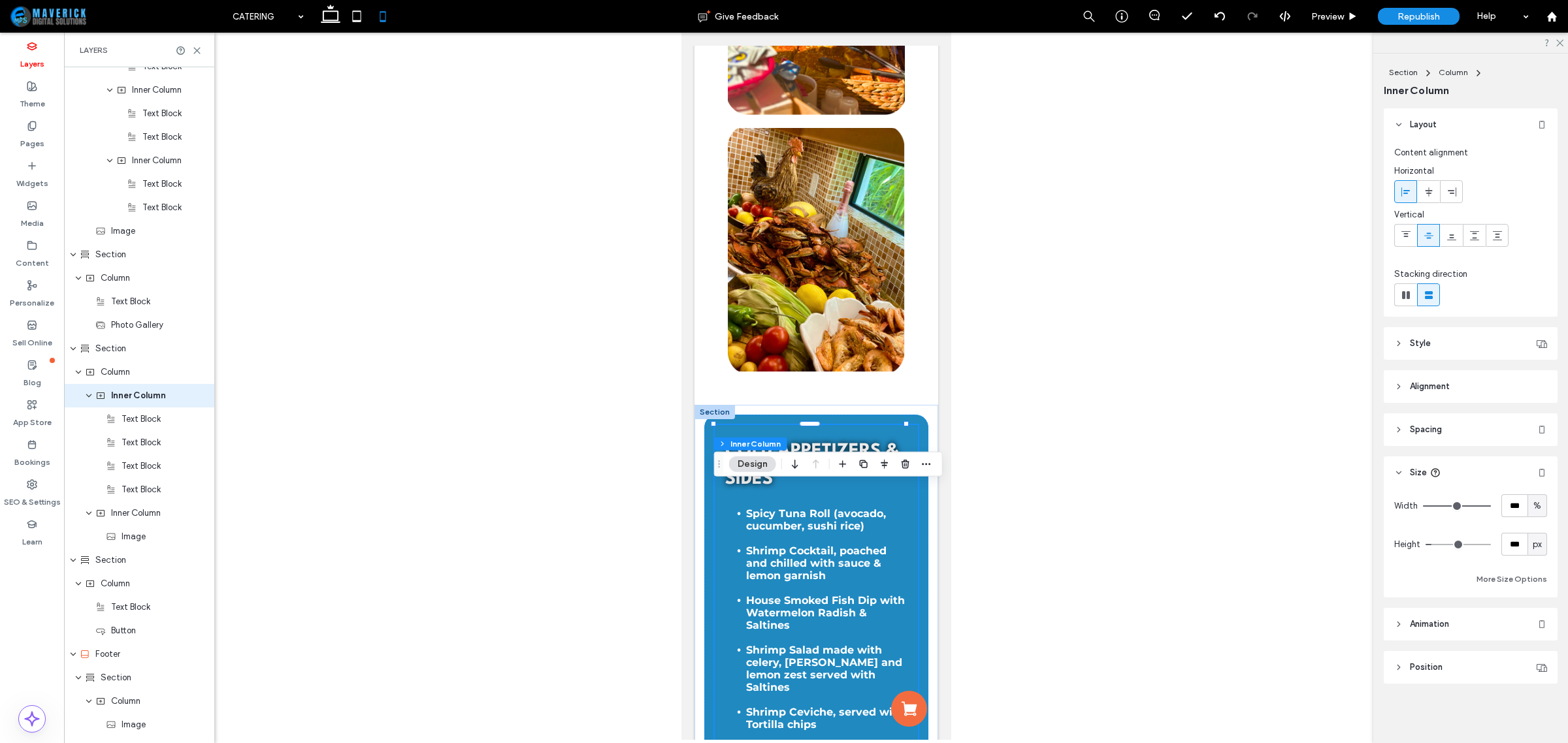
scroll to position [1036, 0]
click at [1433, 429] on span "Spacing" at bounding box center [1426, 429] width 32 height 13
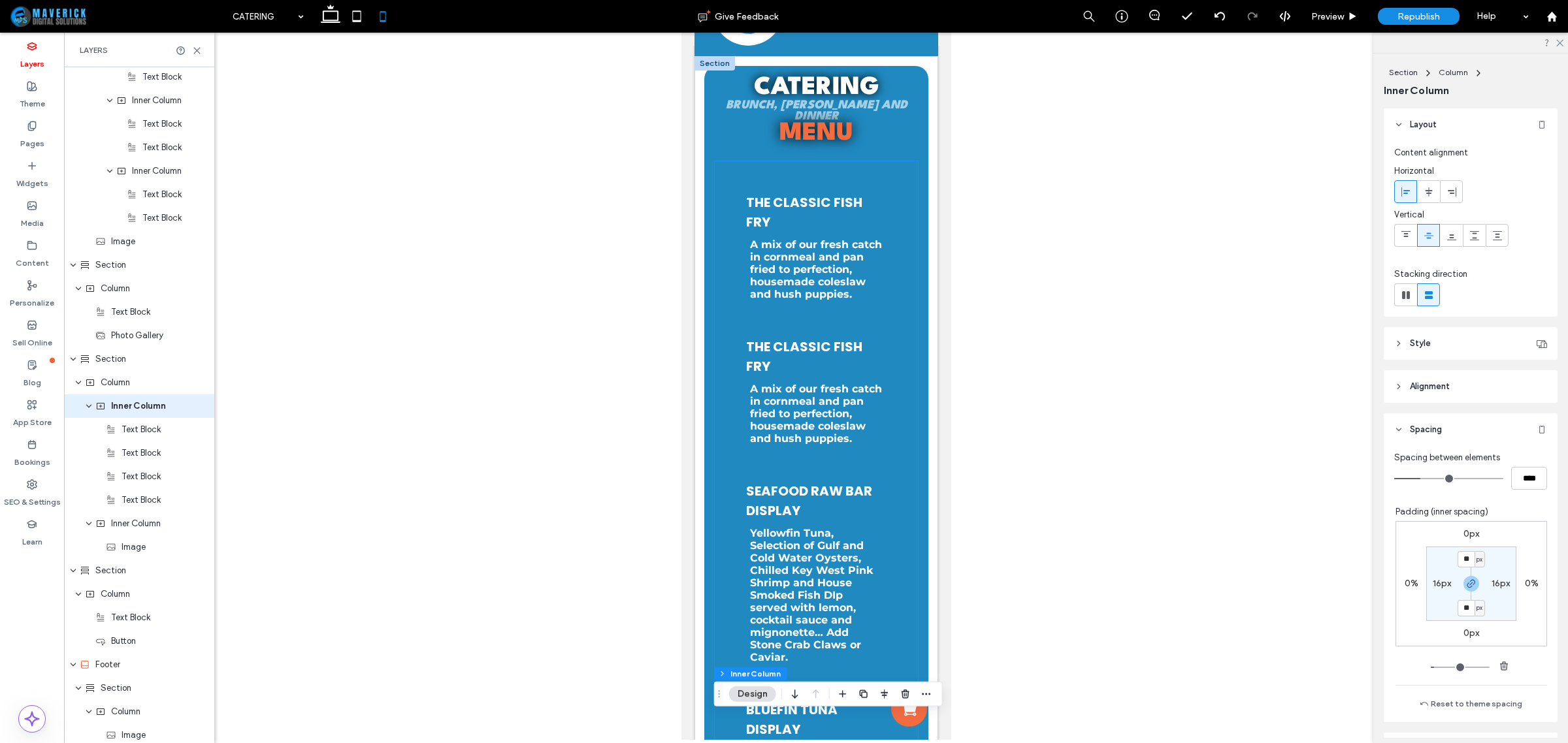
scroll to position [0, 0]
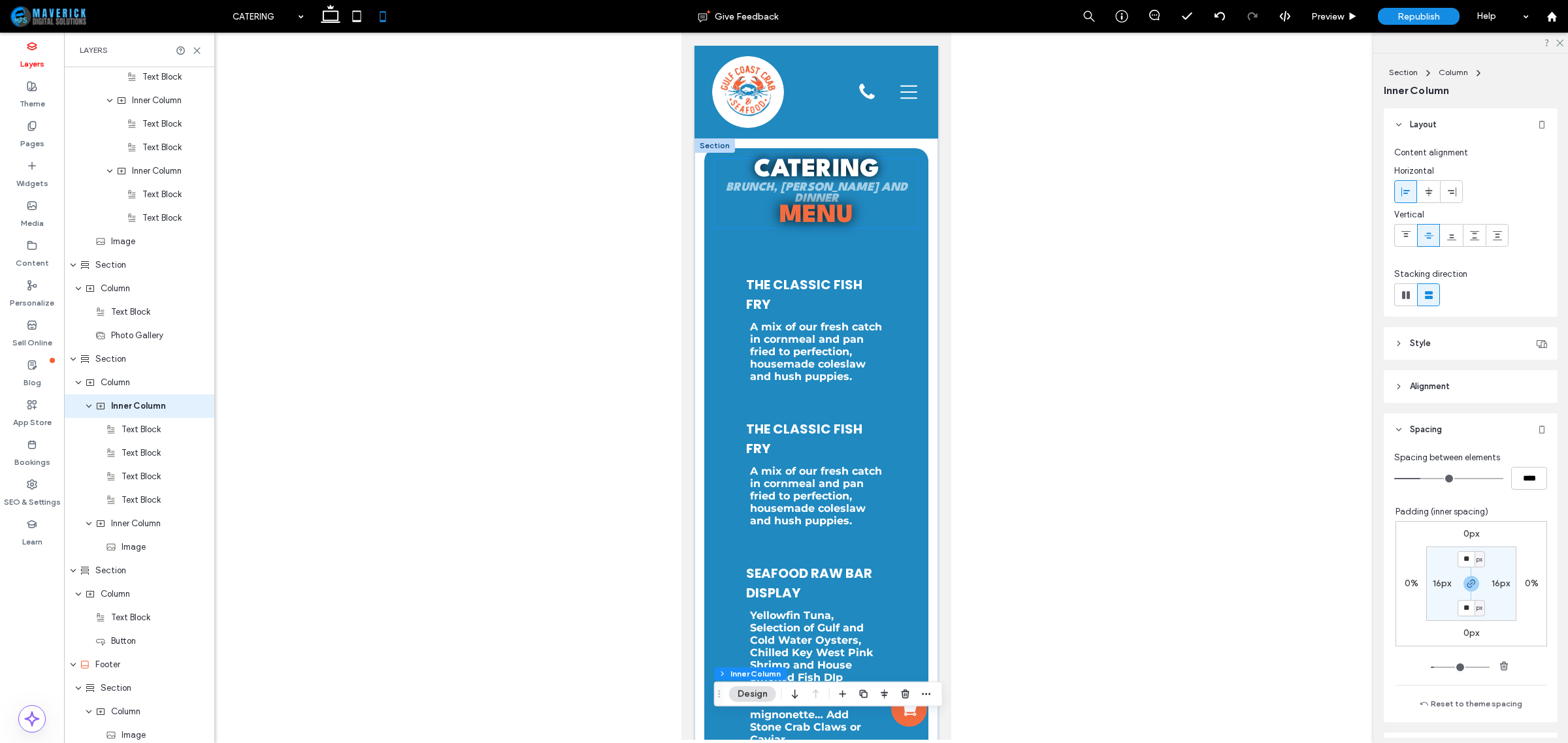
click at [896, 161] on h1 "Catering" at bounding box center [815, 170] width 203 height 24
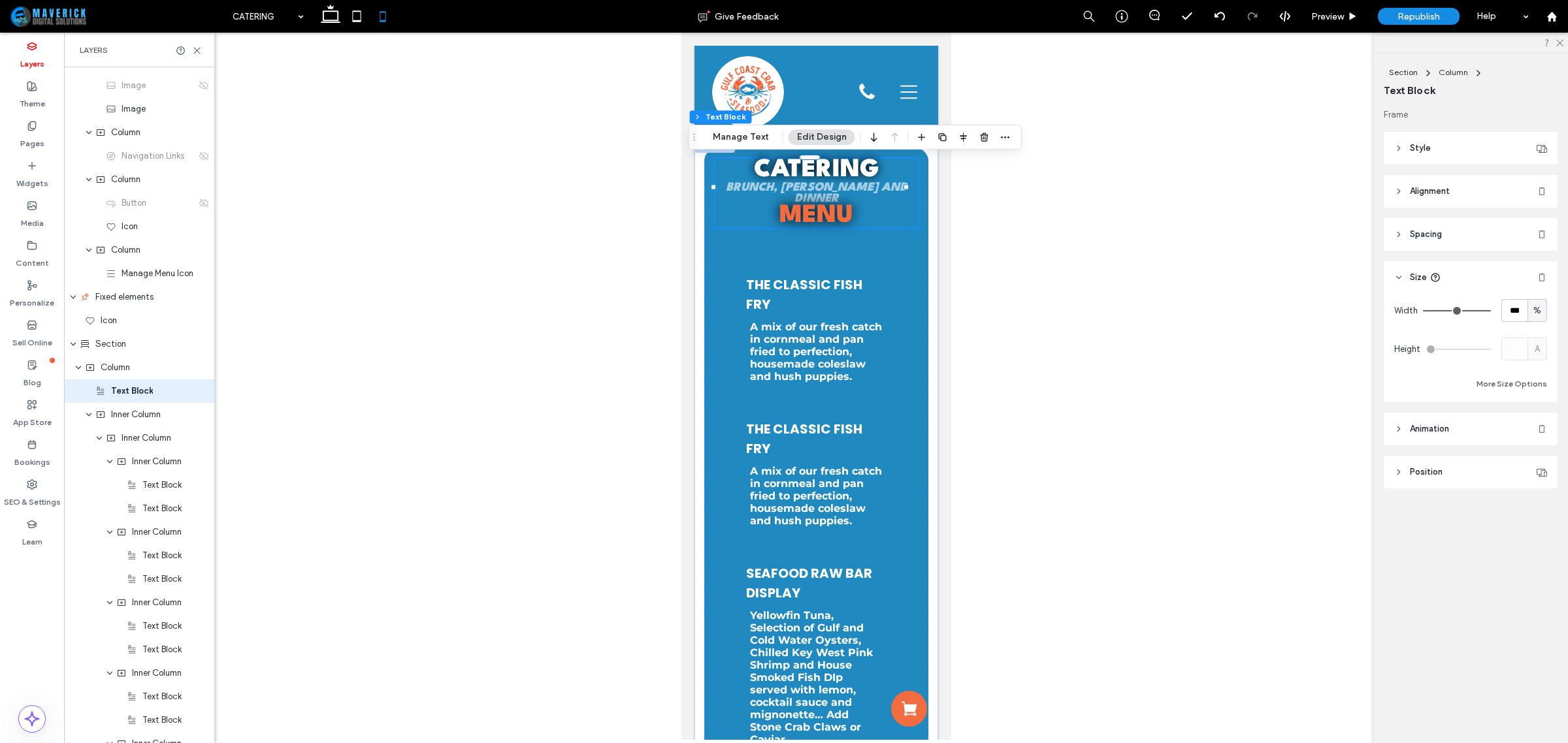
scroll to position [50, 0]
click at [1433, 242] on header "Spacing" at bounding box center [1470, 234] width 174 height 32
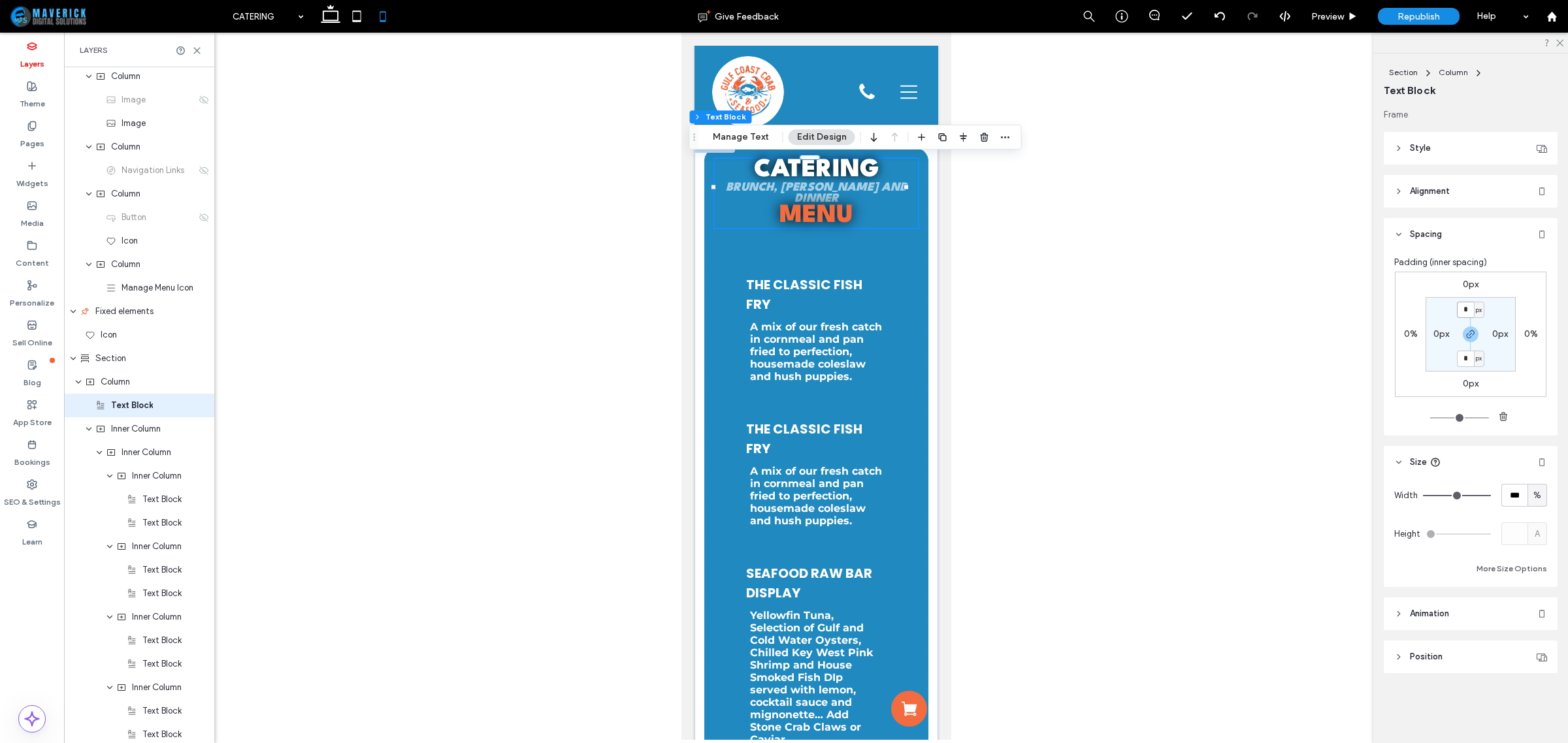
click at [1462, 307] on input "*" at bounding box center [1465, 310] width 17 height 17
type input "**"
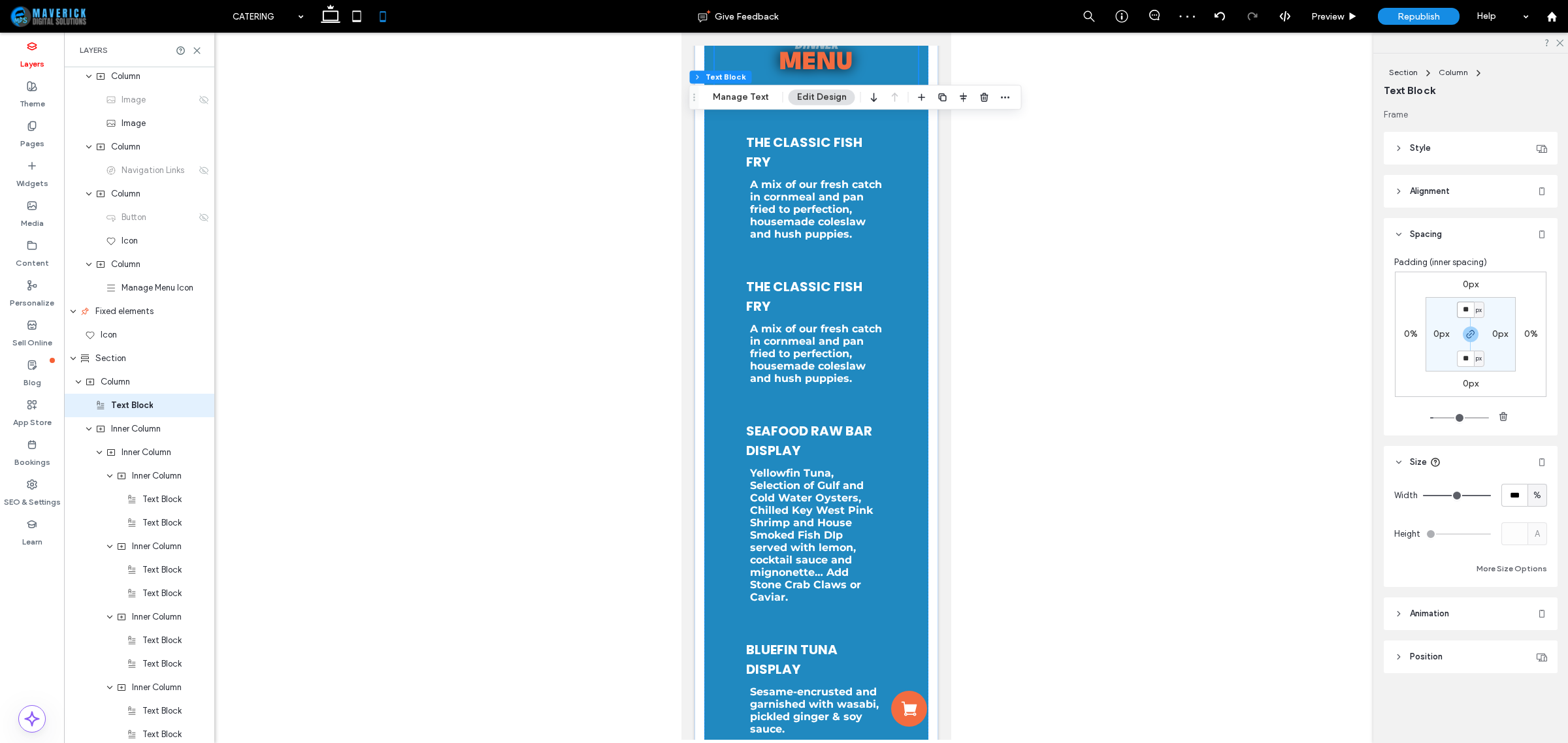
scroll to position [0, 0]
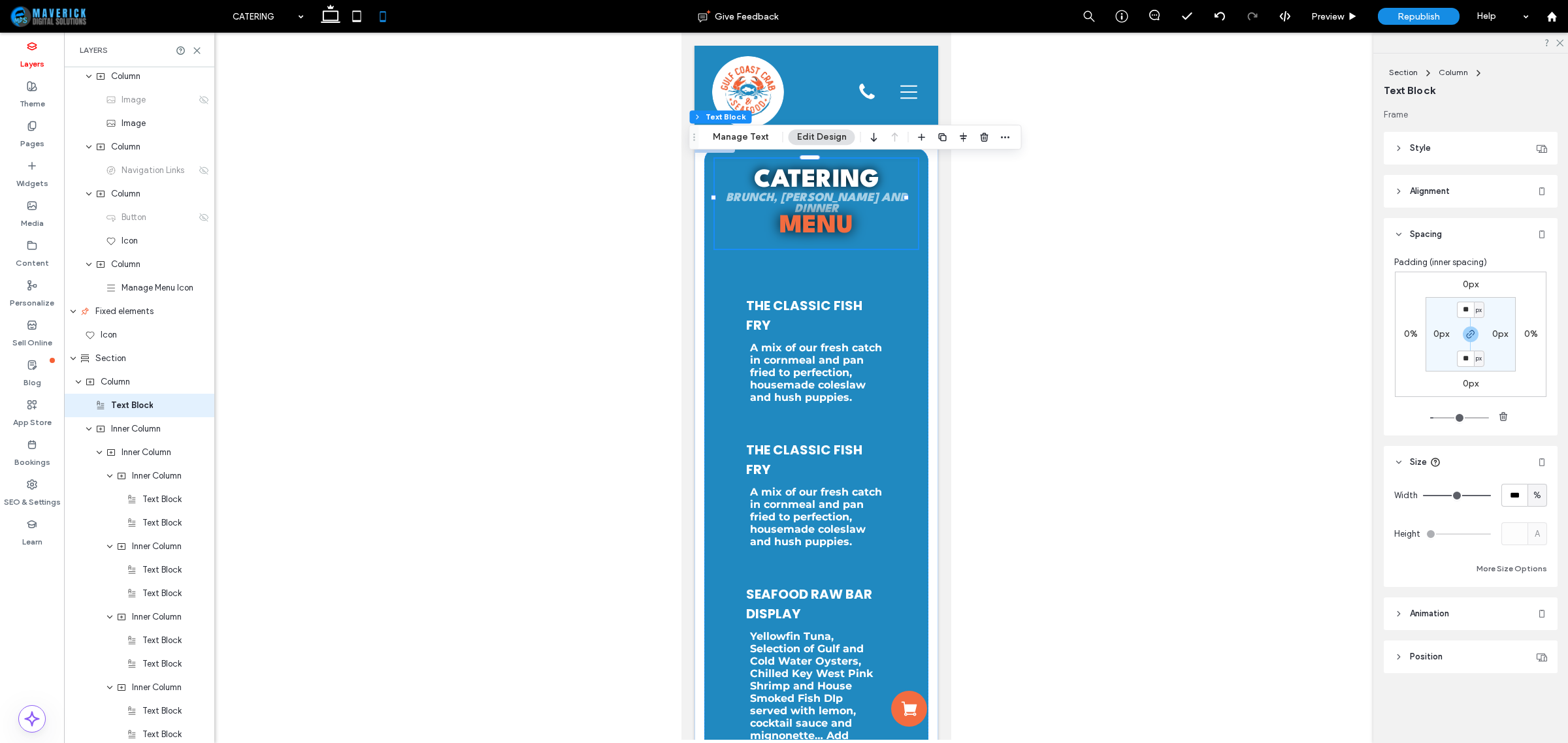
click at [1057, 210] on div at bounding box center [816, 386] width 1504 height 708
click at [861, 314] on h3 "the Classic Fish Fry" at bounding box center [815, 315] width 140 height 40
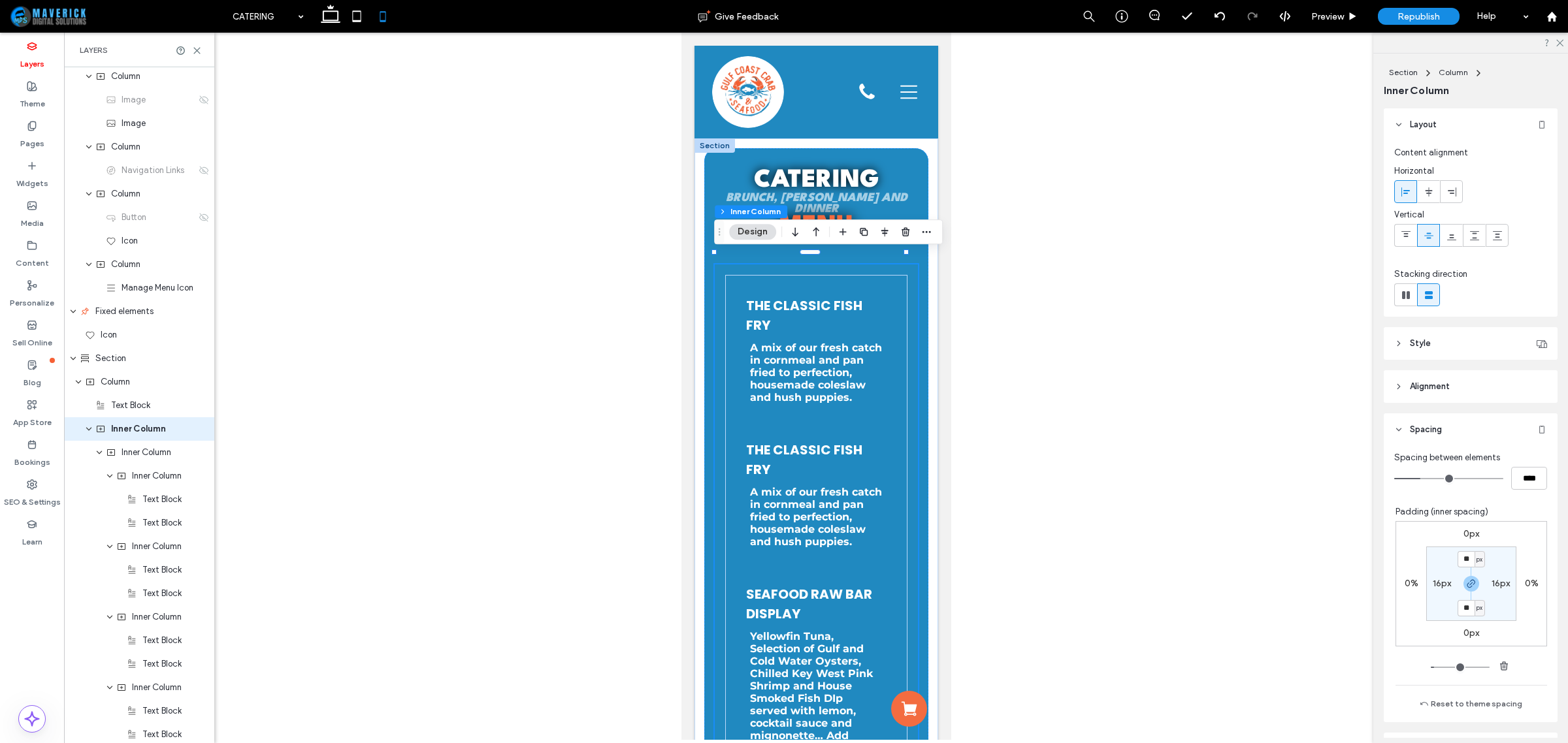
scroll to position [73, 0]
click at [861, 314] on h3 "the Classic Fish Fry" at bounding box center [815, 315] width 140 height 40
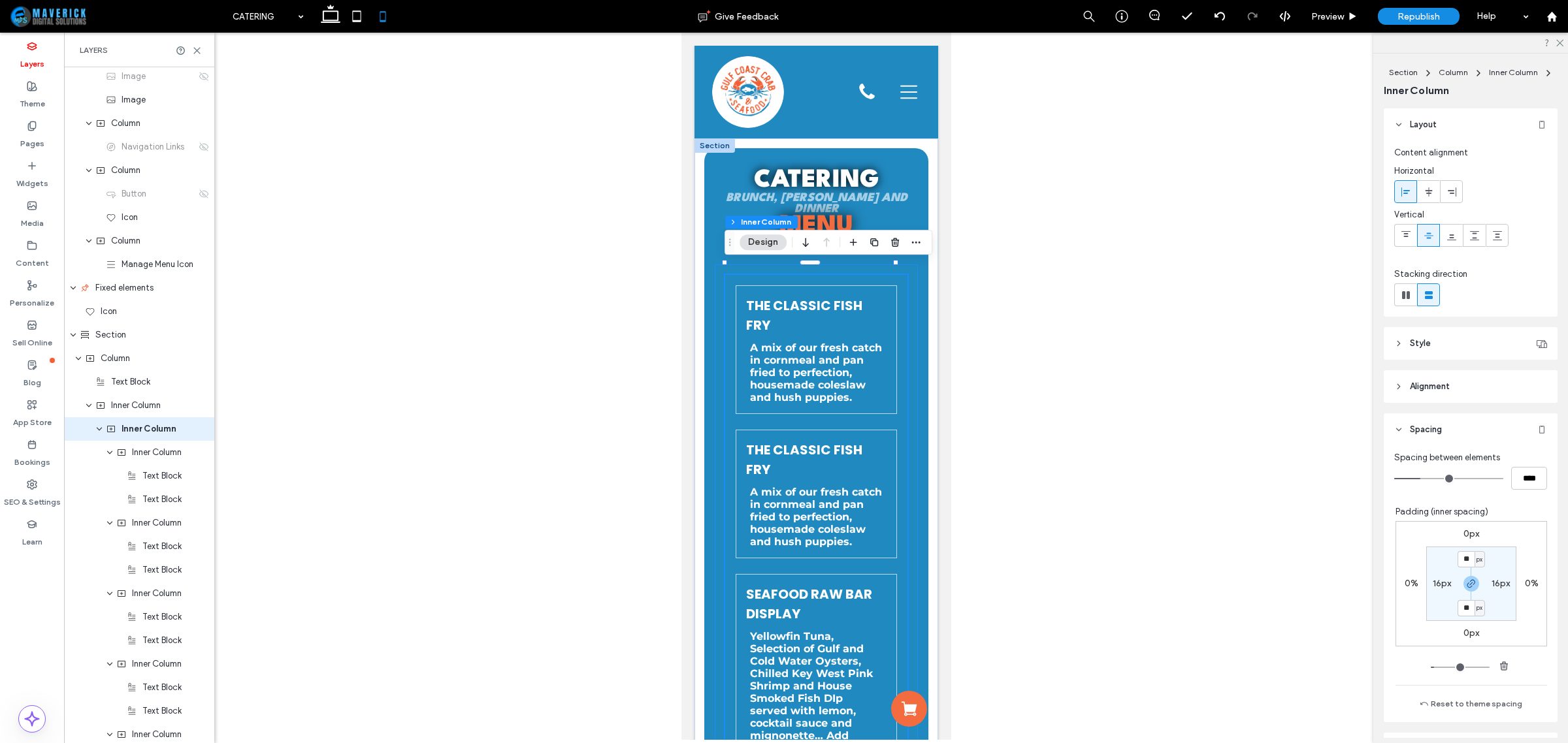
scroll to position [97, 0]
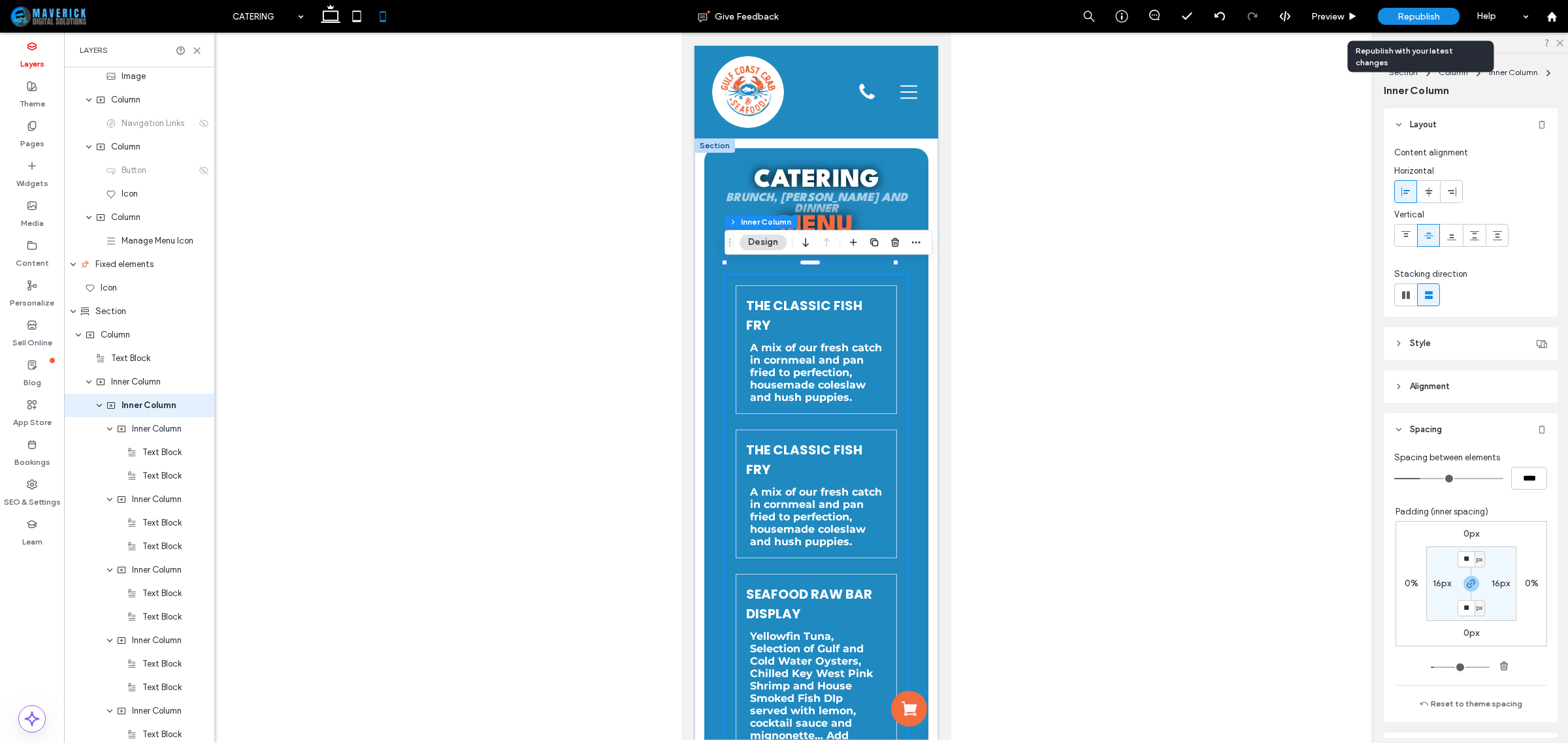
click at [1390, 20] on div "Republish" at bounding box center [1419, 16] width 82 height 17
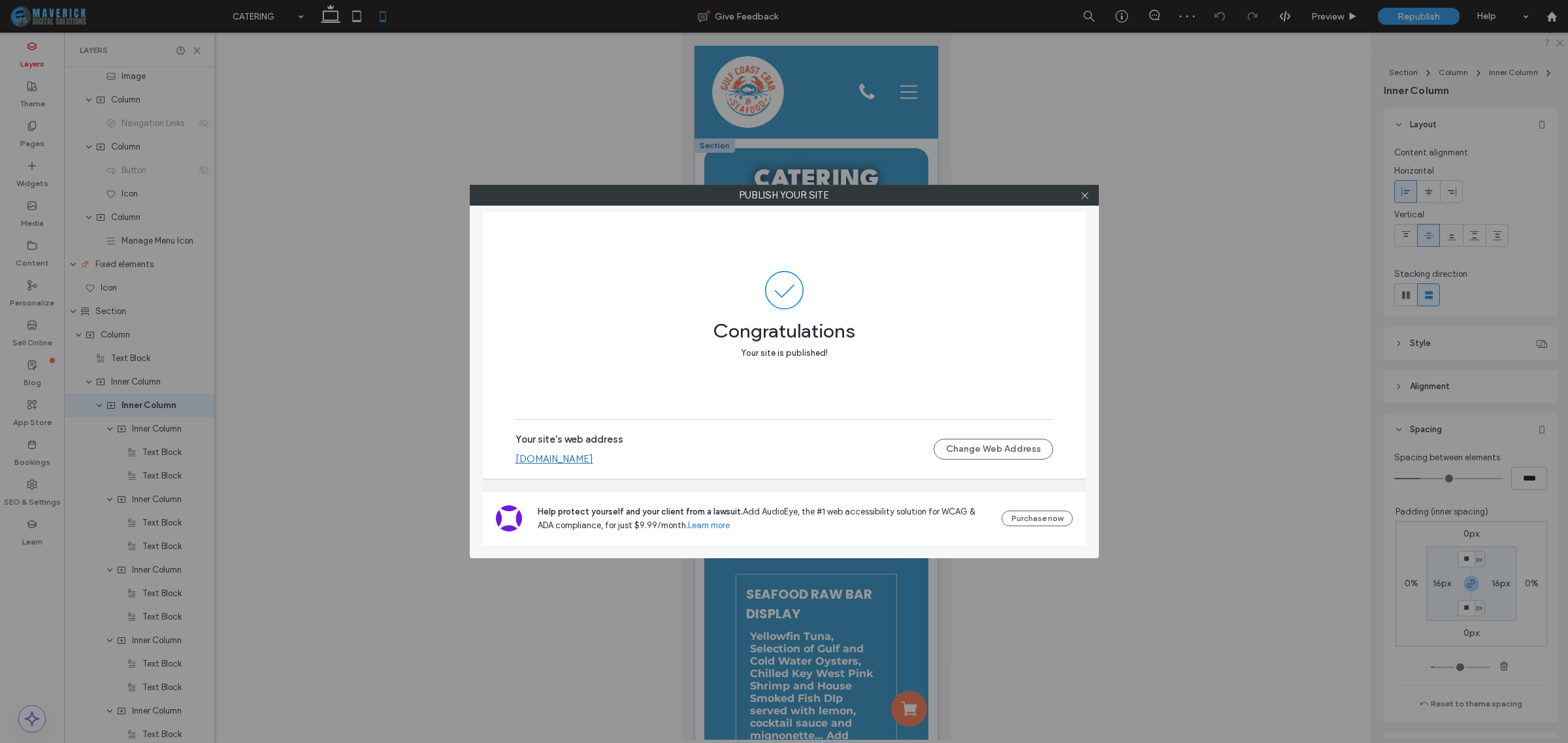
click at [1075, 196] on div at bounding box center [1085, 195] width 19 height 19
click at [1085, 197] on use at bounding box center [1084, 195] width 6 height 6
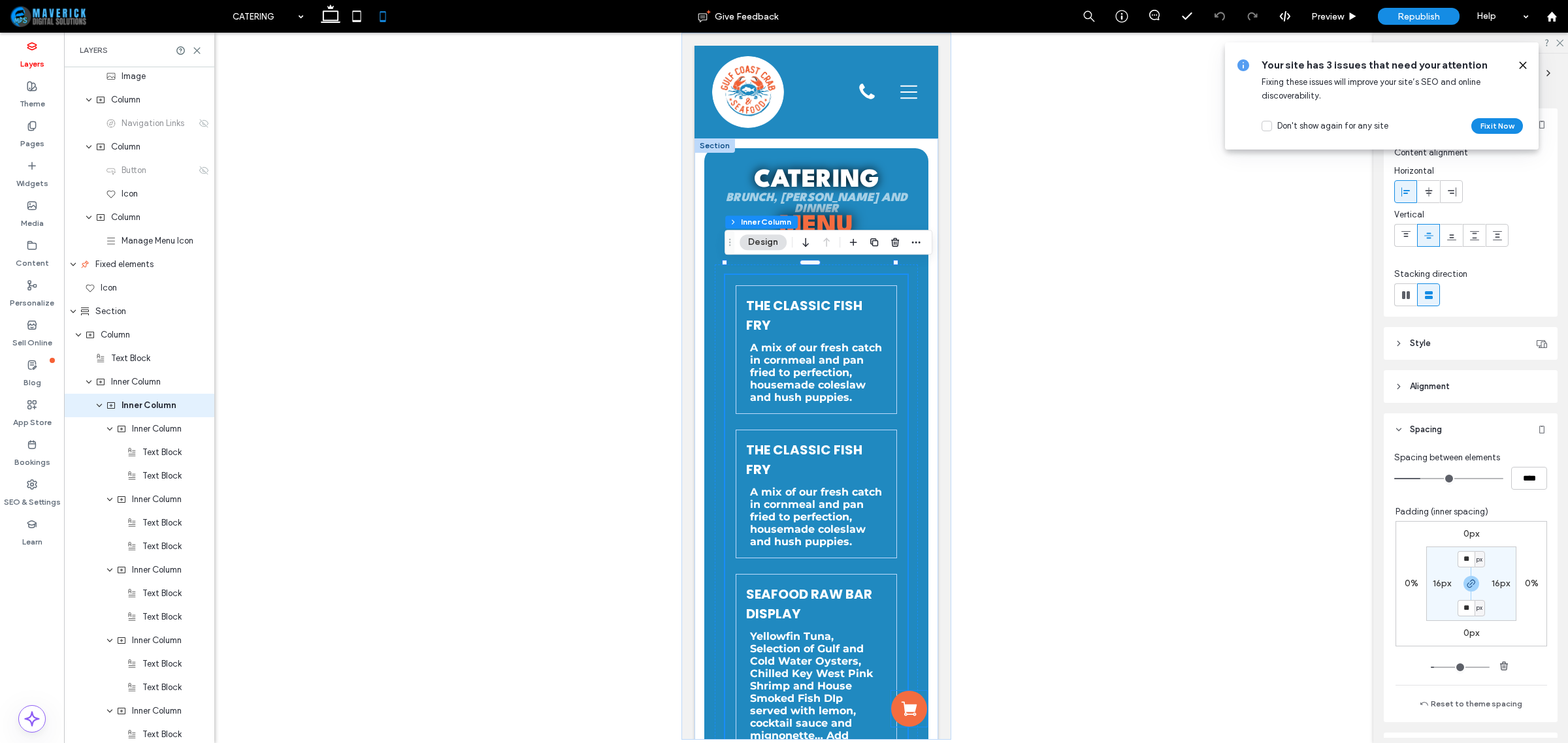
click at [904, 711] on icon at bounding box center [908, 709] width 18 height 18
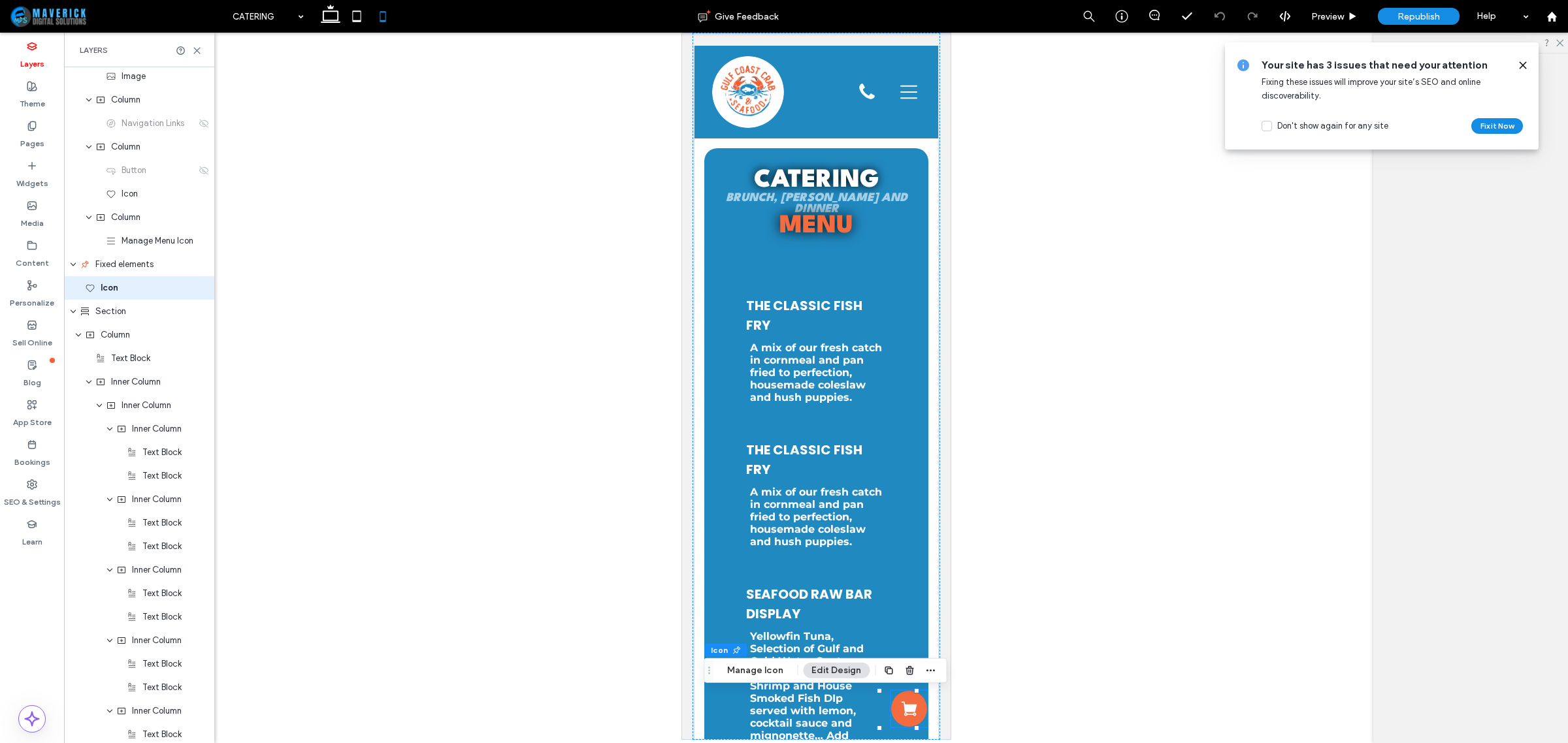
scroll to position [0, 0]
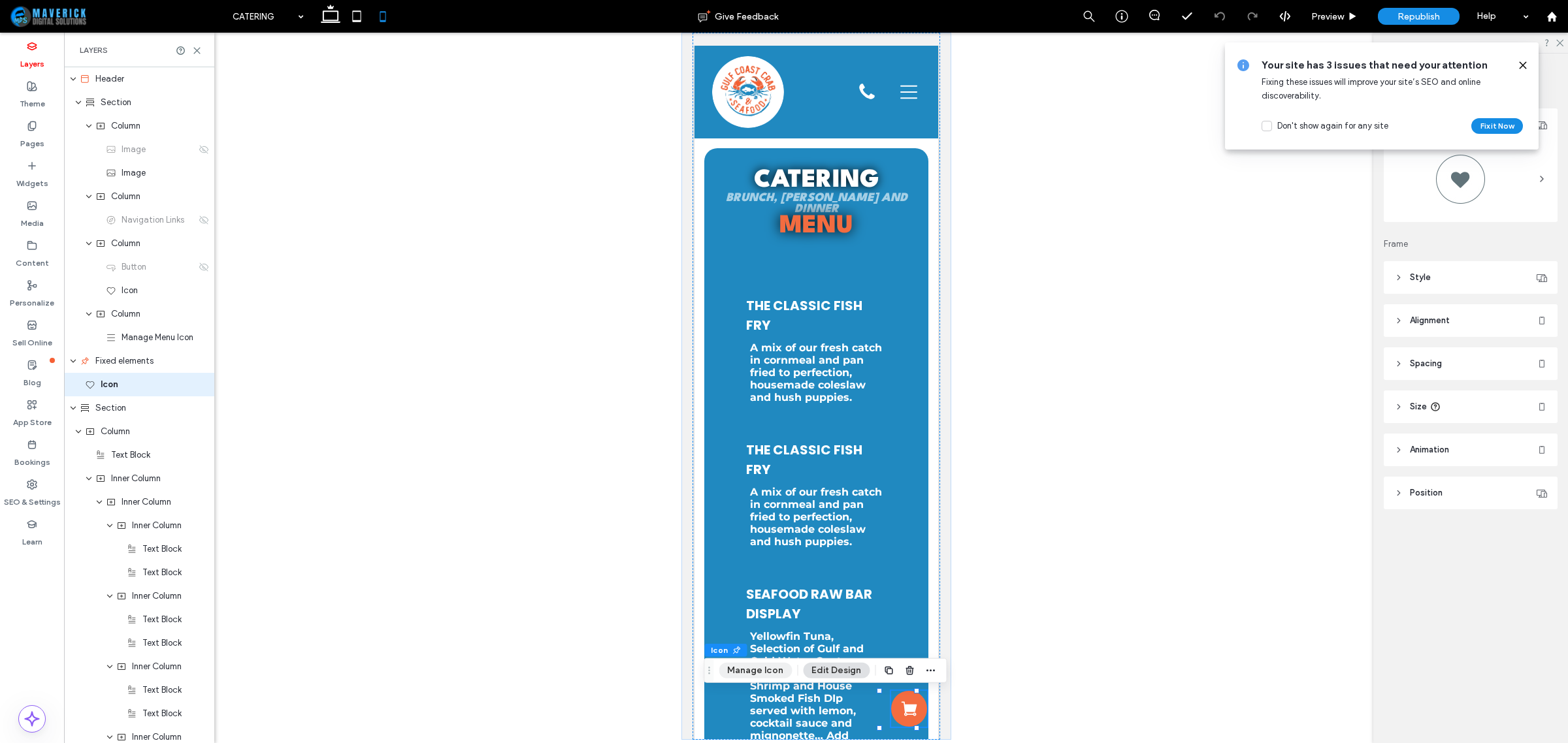
click at [769, 667] on button "Manage Icon" at bounding box center [755, 671] width 73 height 16
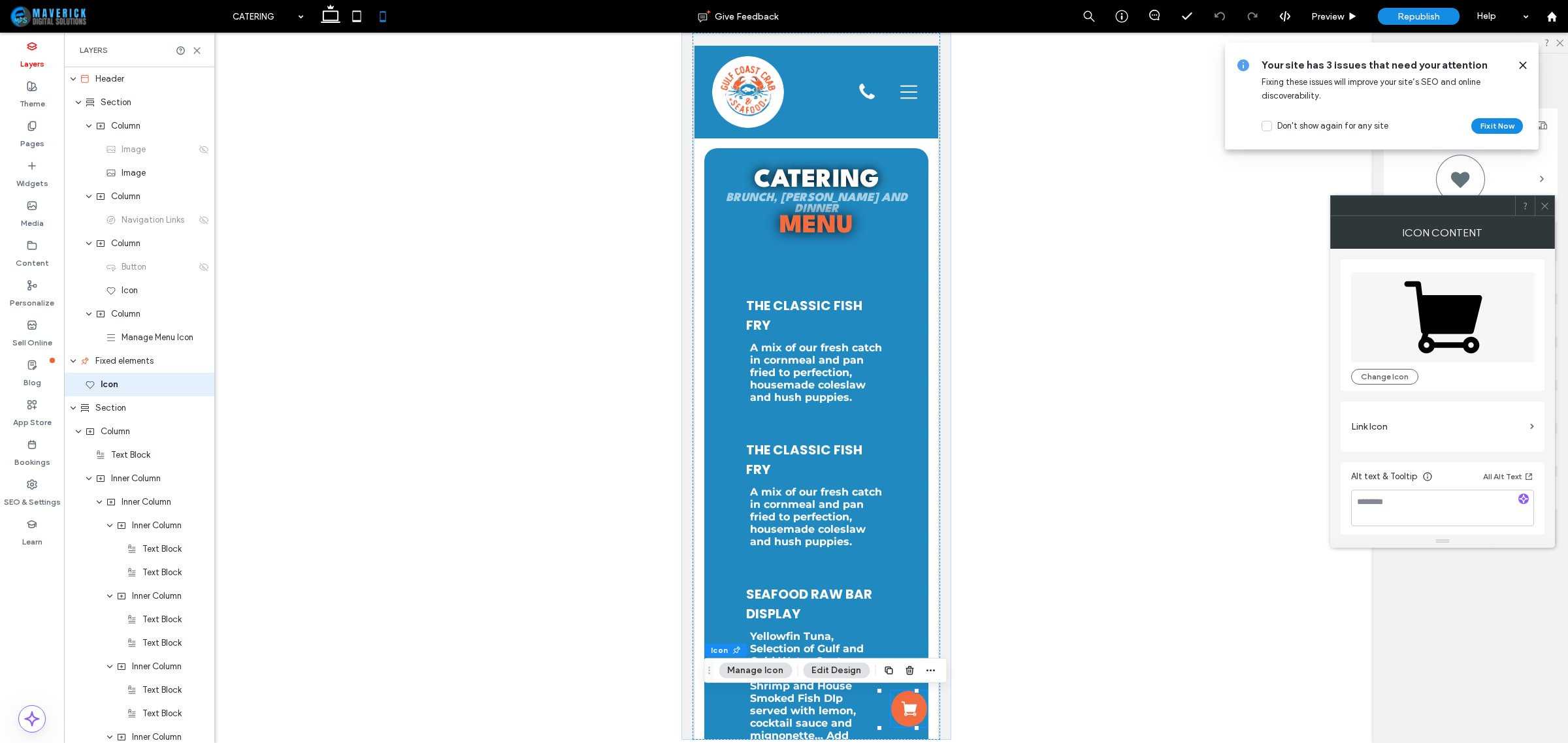
scroll to position [4, 0]
click at [1493, 423] on label "Link Icon" at bounding box center [1438, 424] width 174 height 25
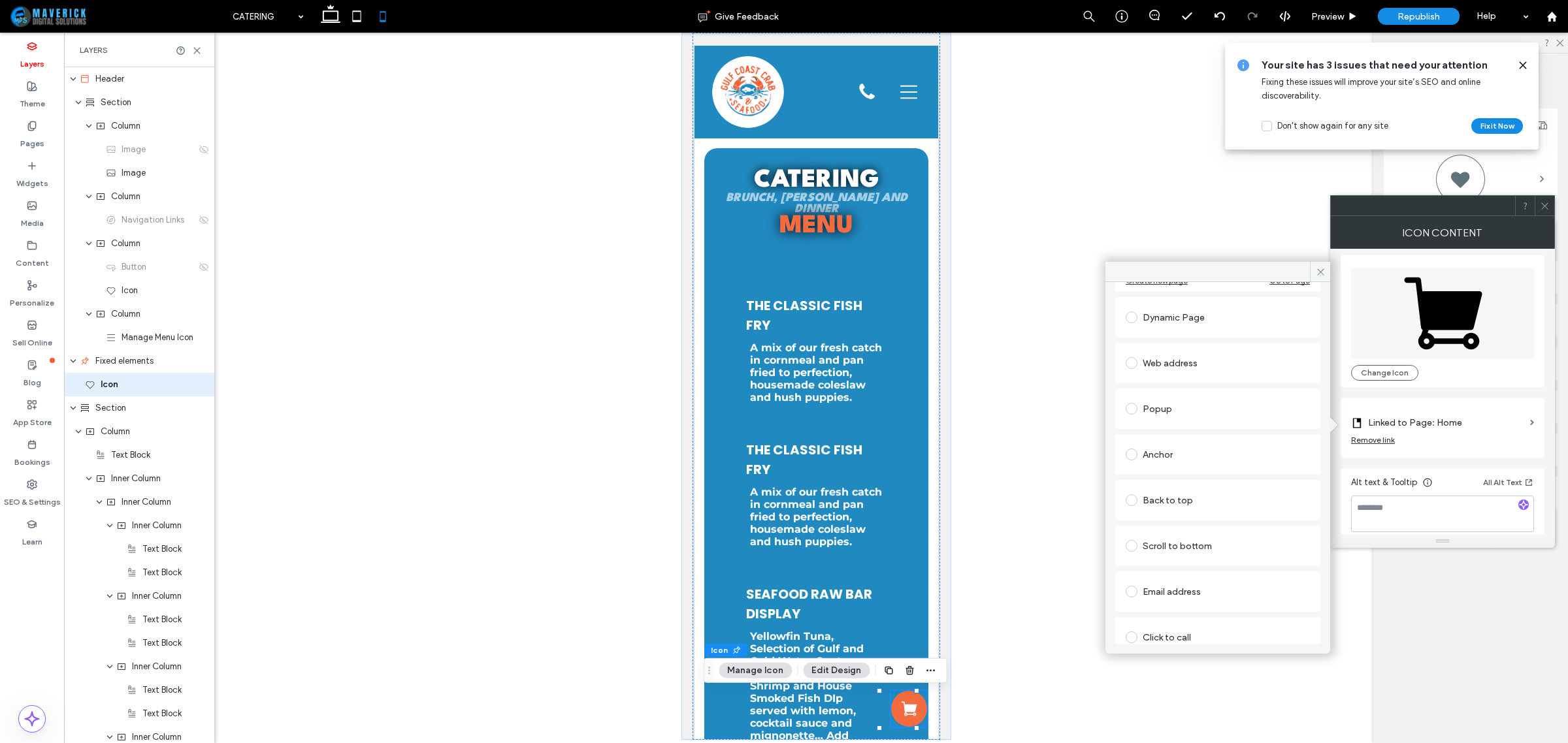
scroll to position [220, 0]
click at [1498, 425] on label "Linked to Page: Home" at bounding box center [1447, 423] width 157 height 25
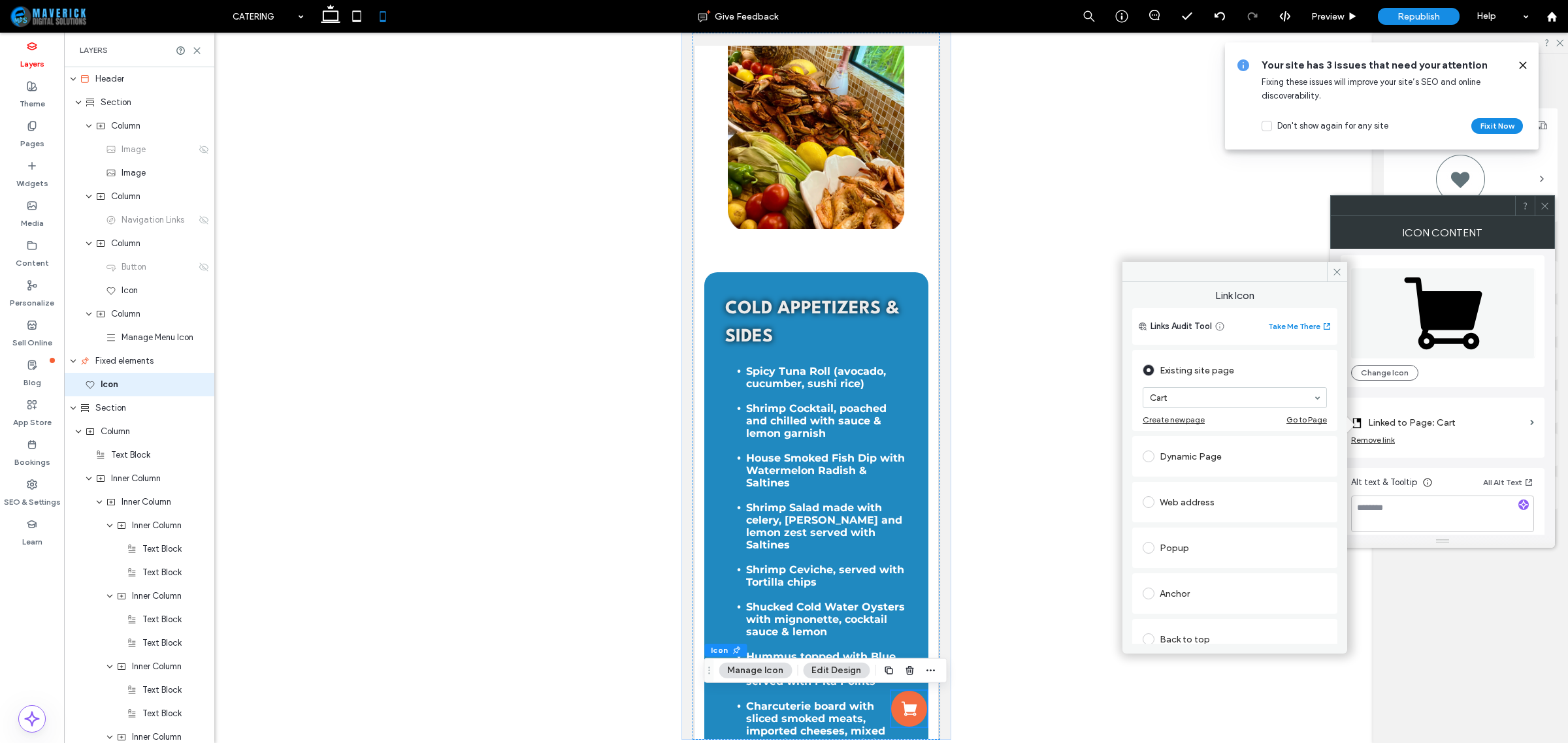
scroll to position [3185, 0]
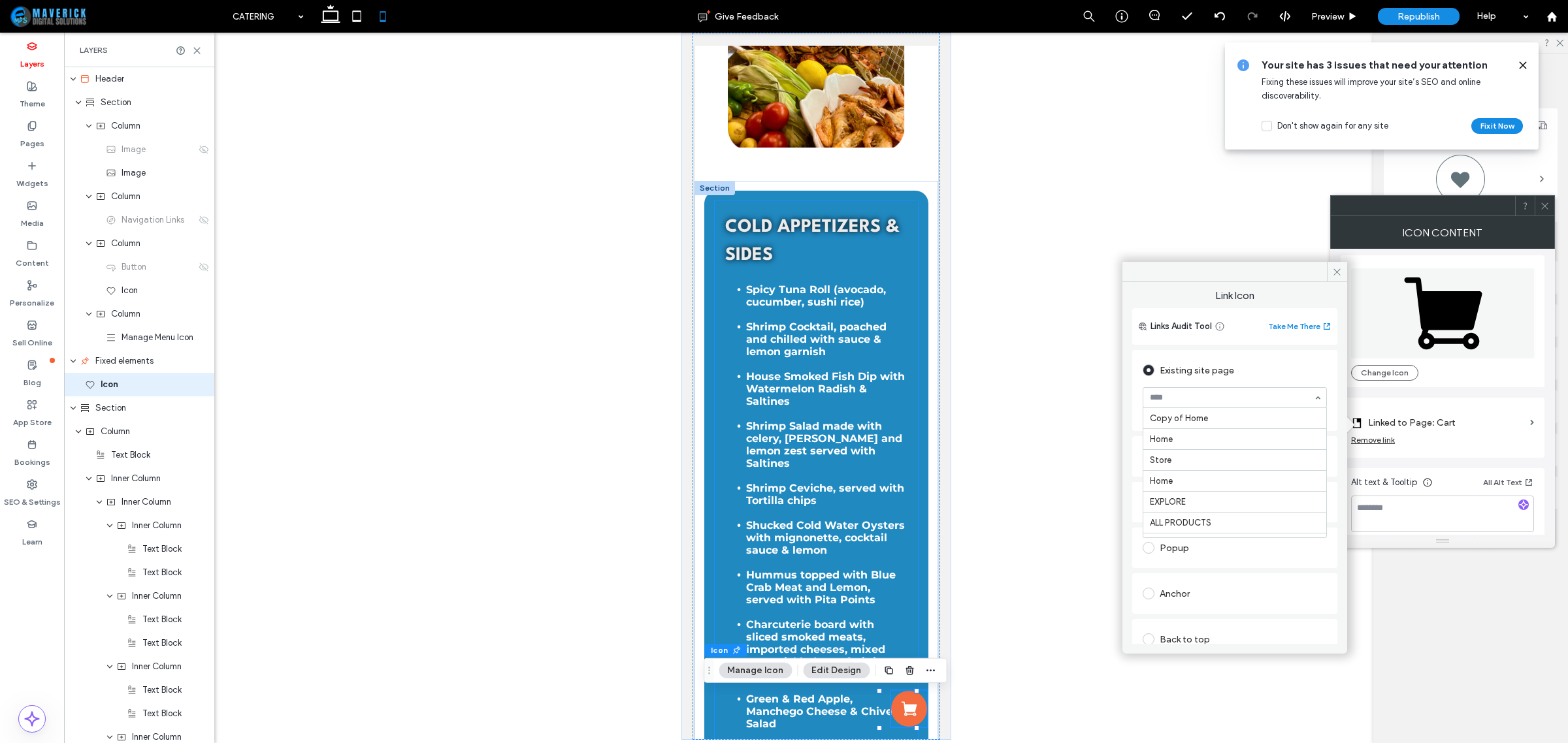
click at [721, 440] on div "Cold Appetizers & Sides Spicy Tuna Roll (avocado, cucumber, sushi rice) Shrimp …" at bounding box center [815, 699] width 203 height 996
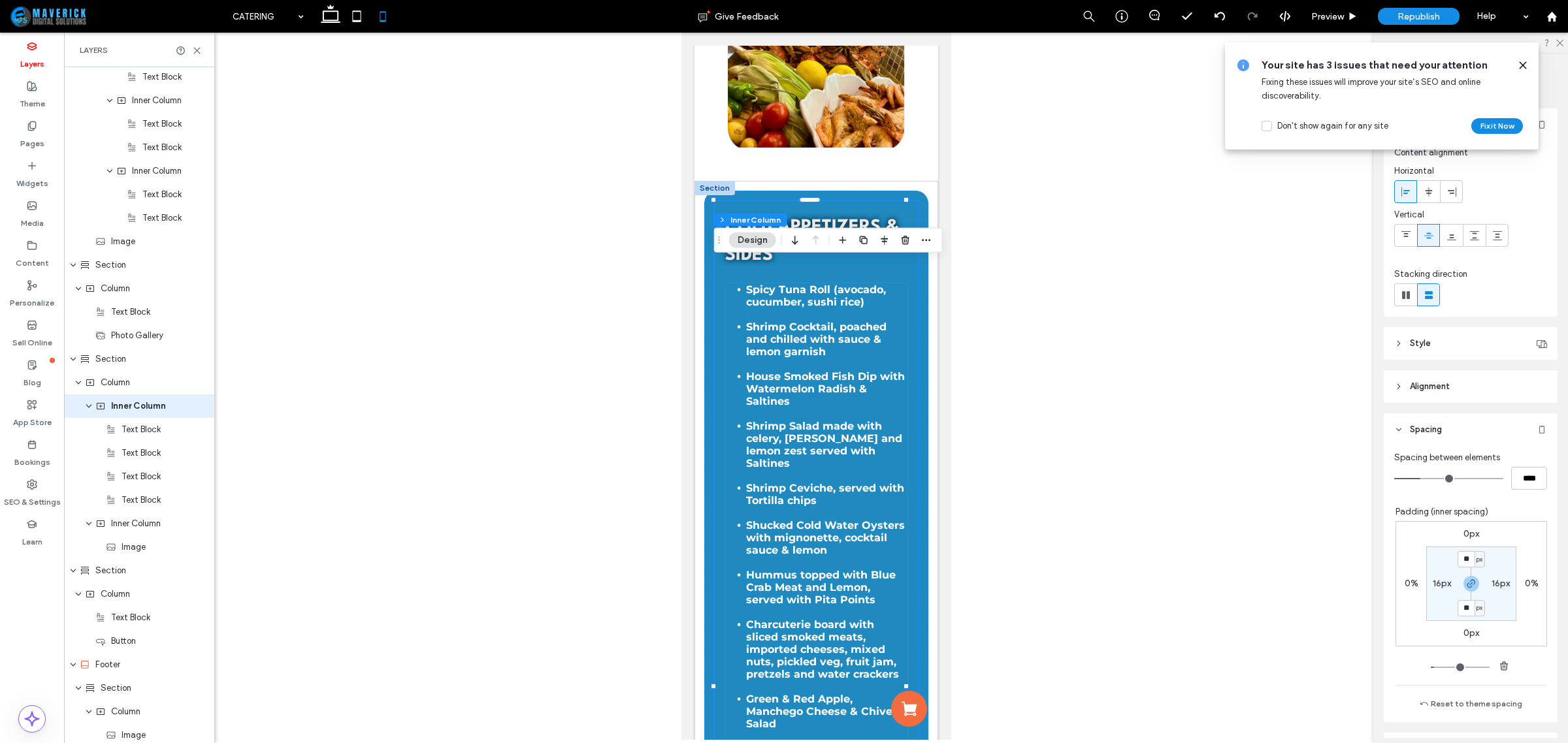
click at [731, 408] on ul "House Smoked Fish Dip with Watermelon Radish & Saltines" at bounding box center [816, 389] width 183 height 37
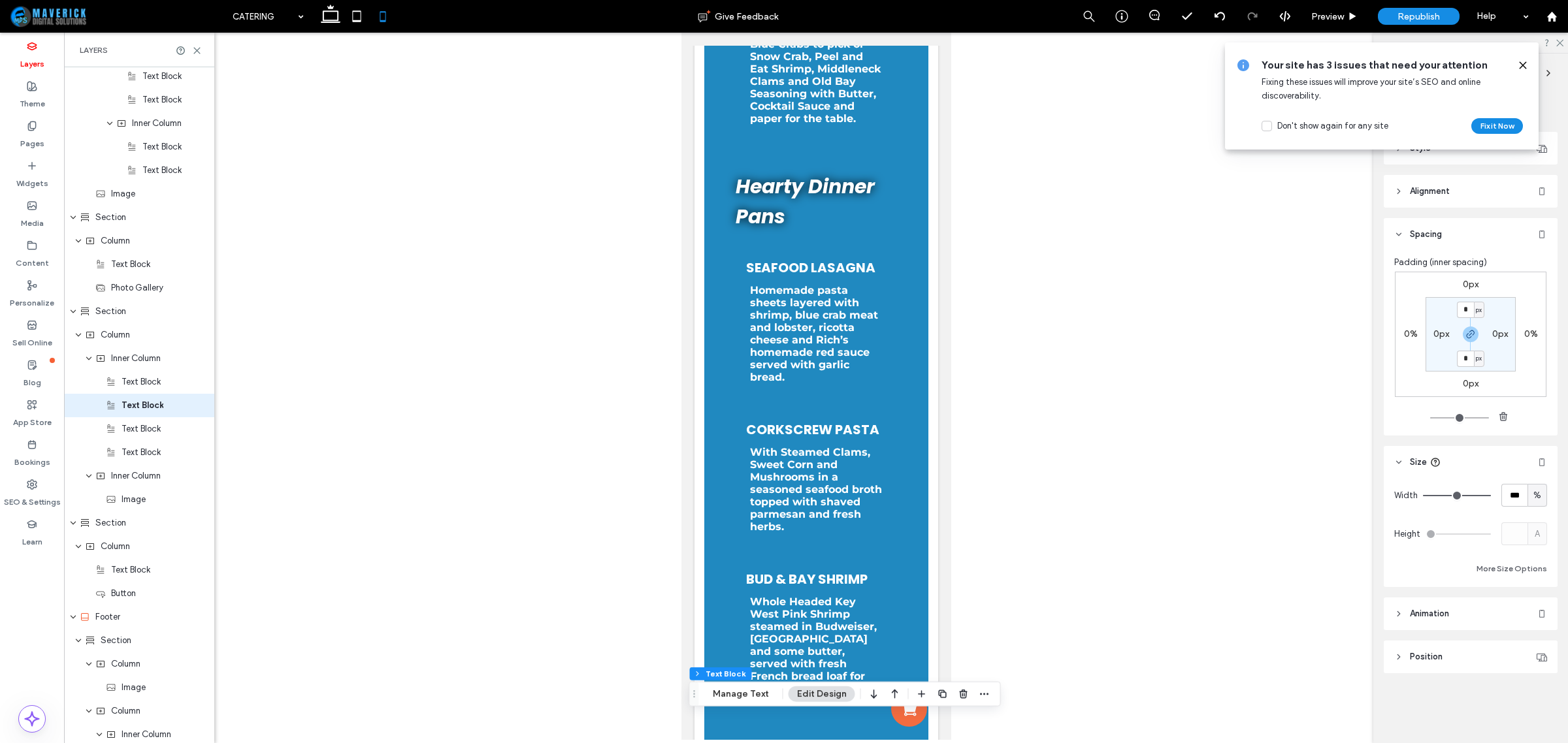
scroll to position [980, 0]
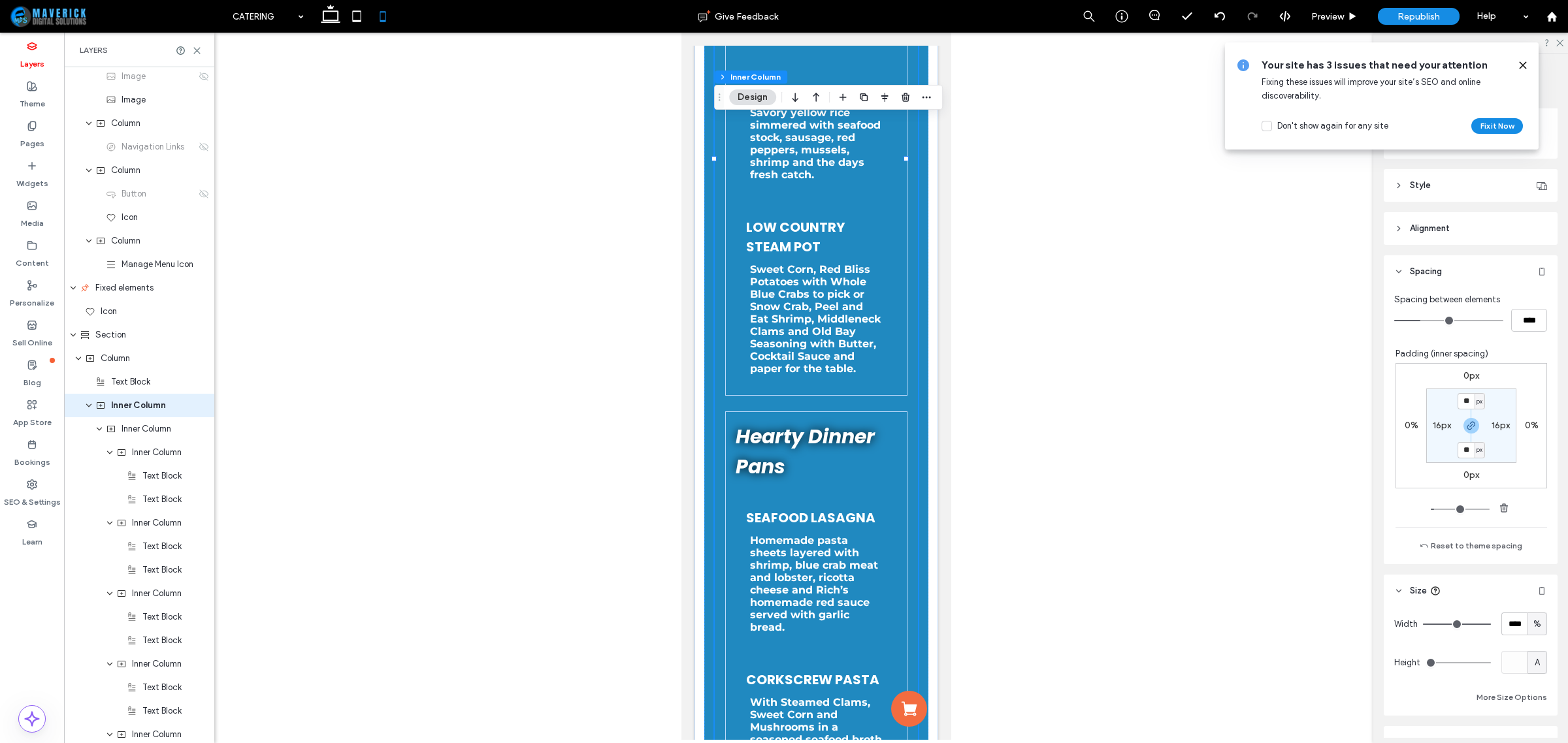
scroll to position [245, 0]
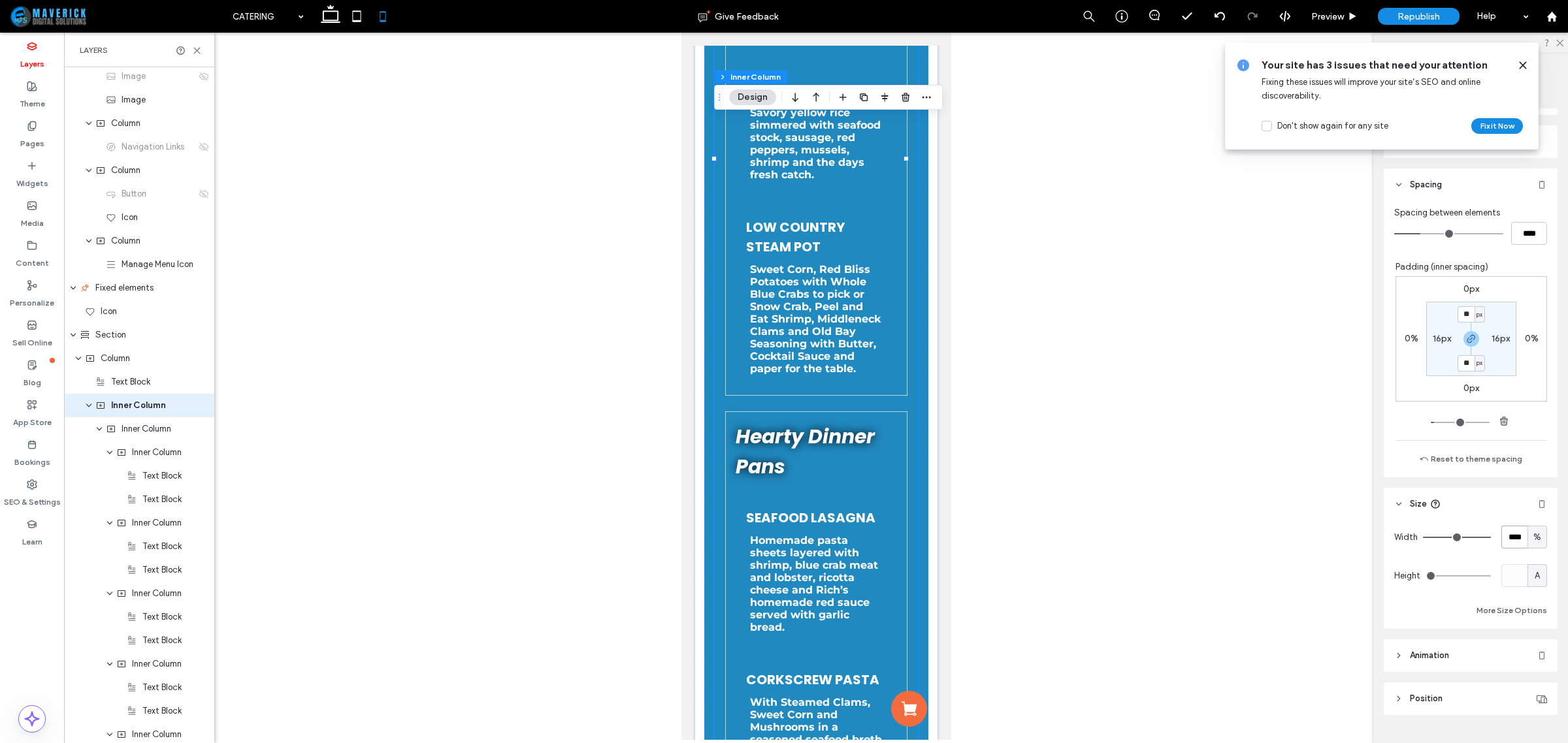
click at [1507, 537] on input "****" at bounding box center [1514, 537] width 26 height 23
type input "***"
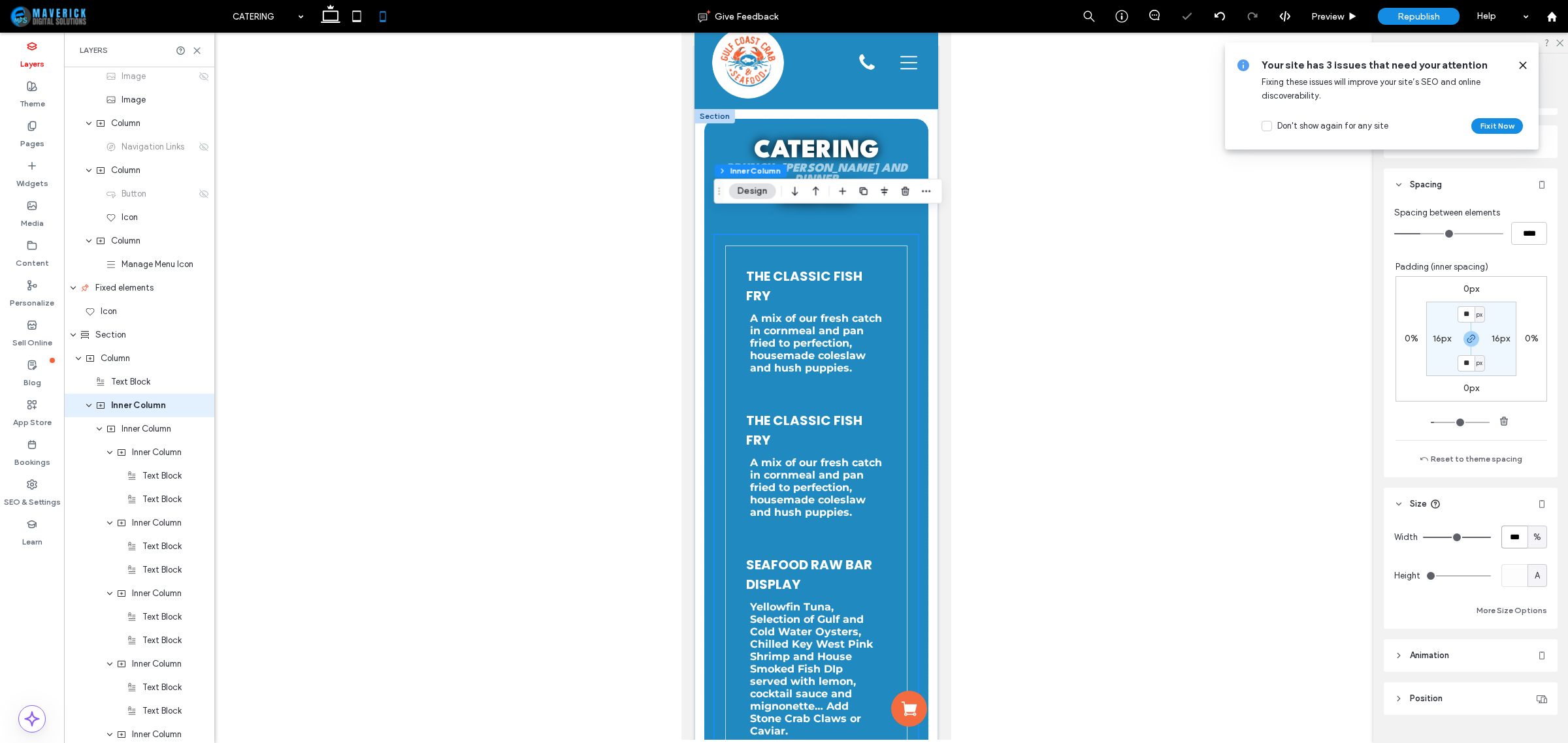
scroll to position [0, 0]
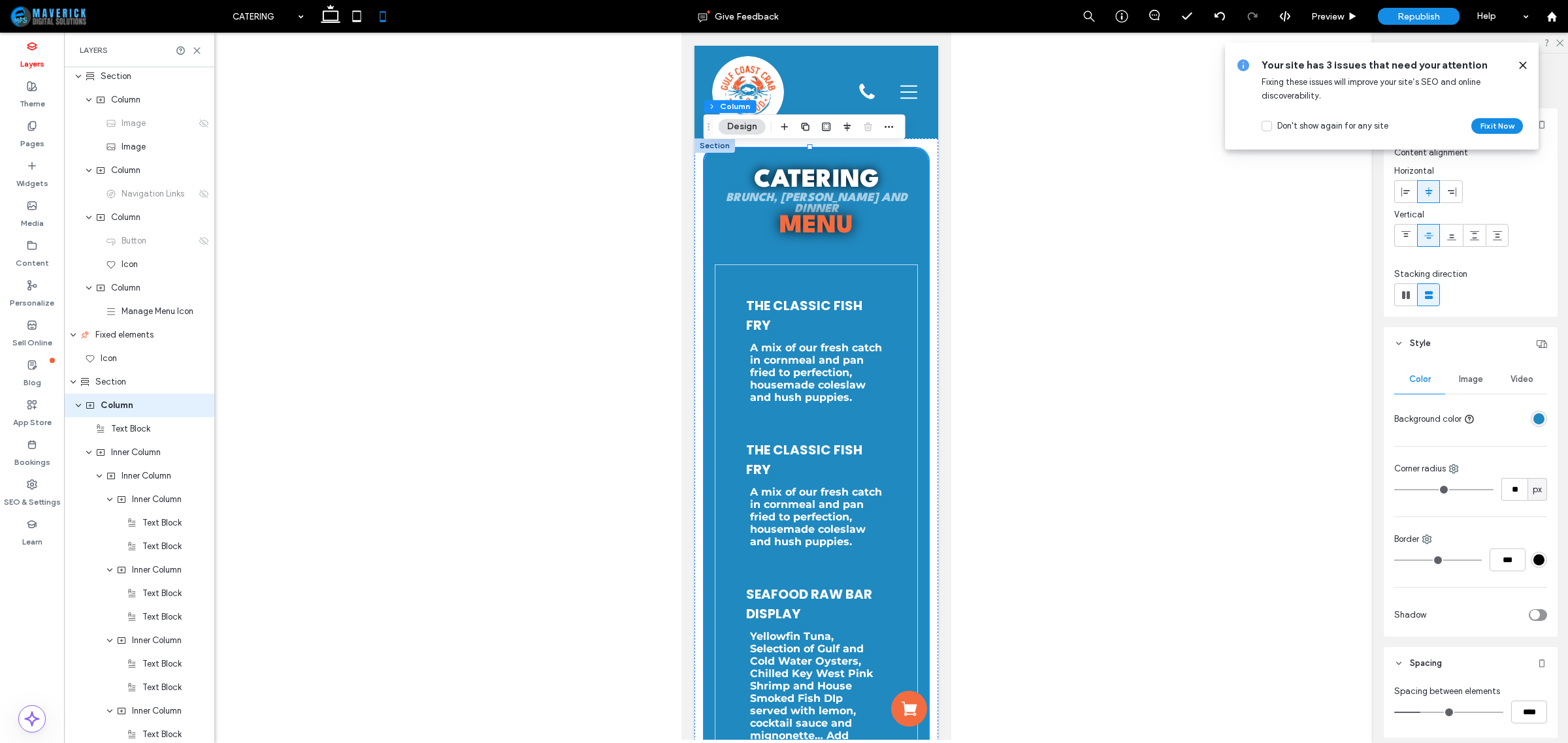
click at [1470, 350] on header "Style" at bounding box center [1470, 343] width 174 height 32
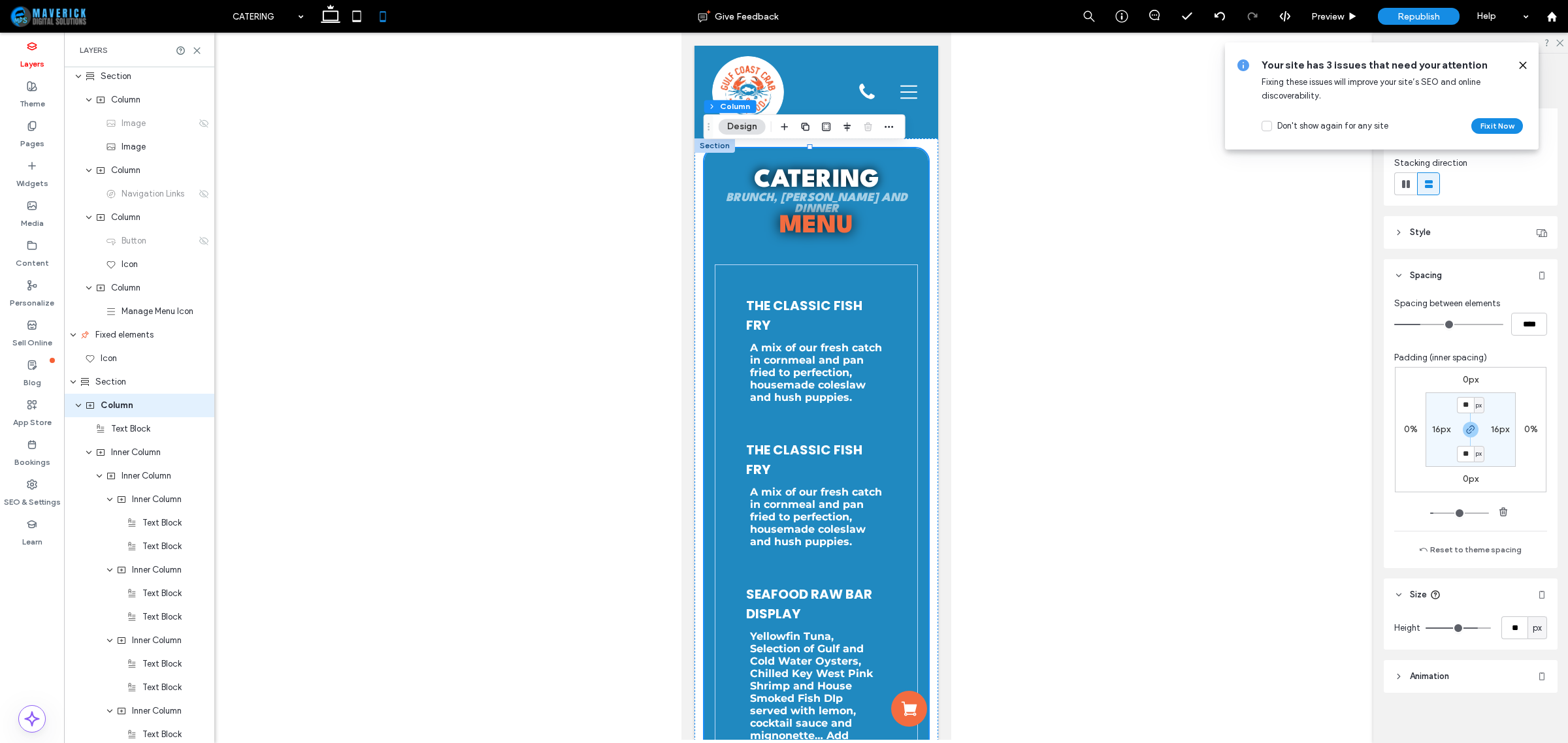
scroll to position [118, 0]
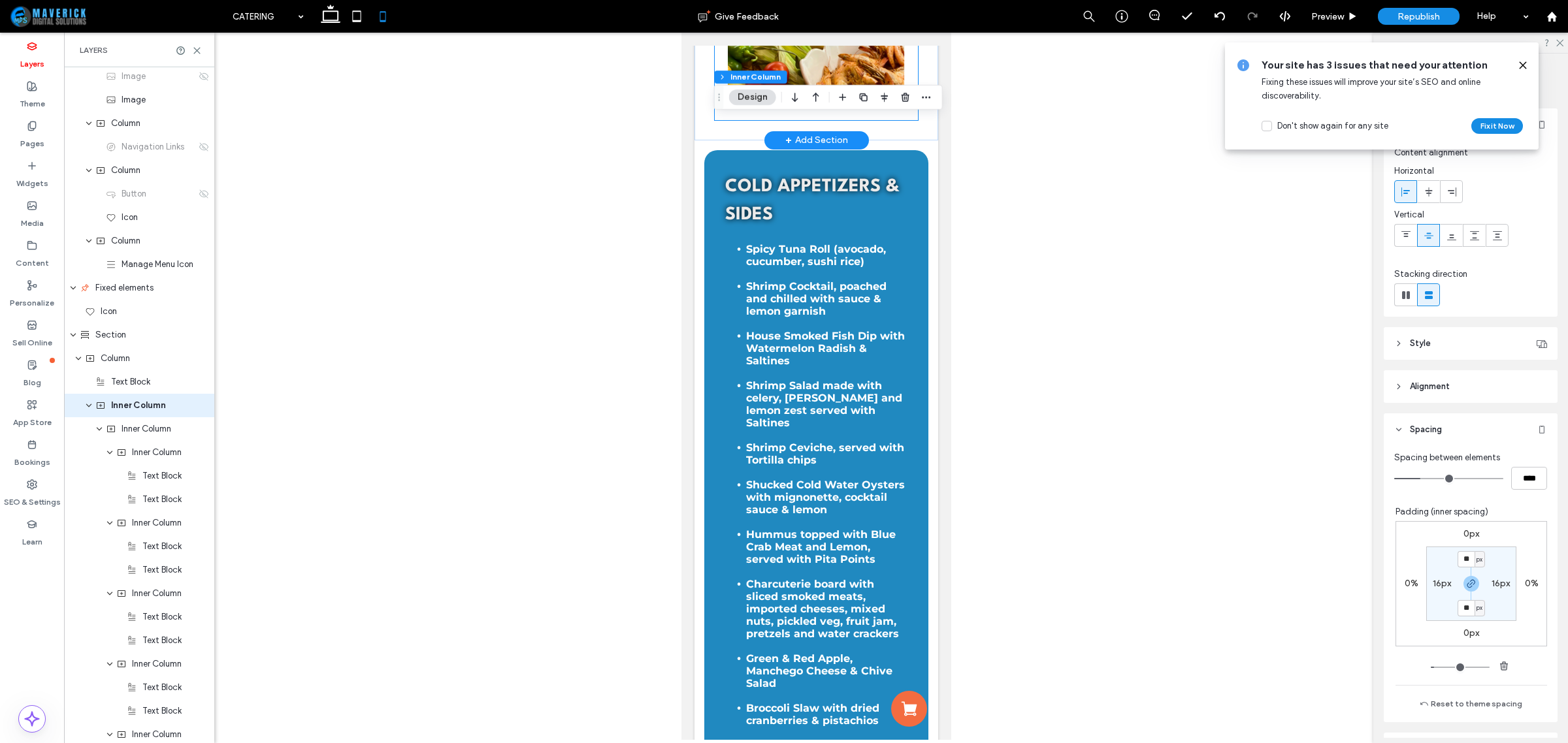
scroll to position [3266, 0]
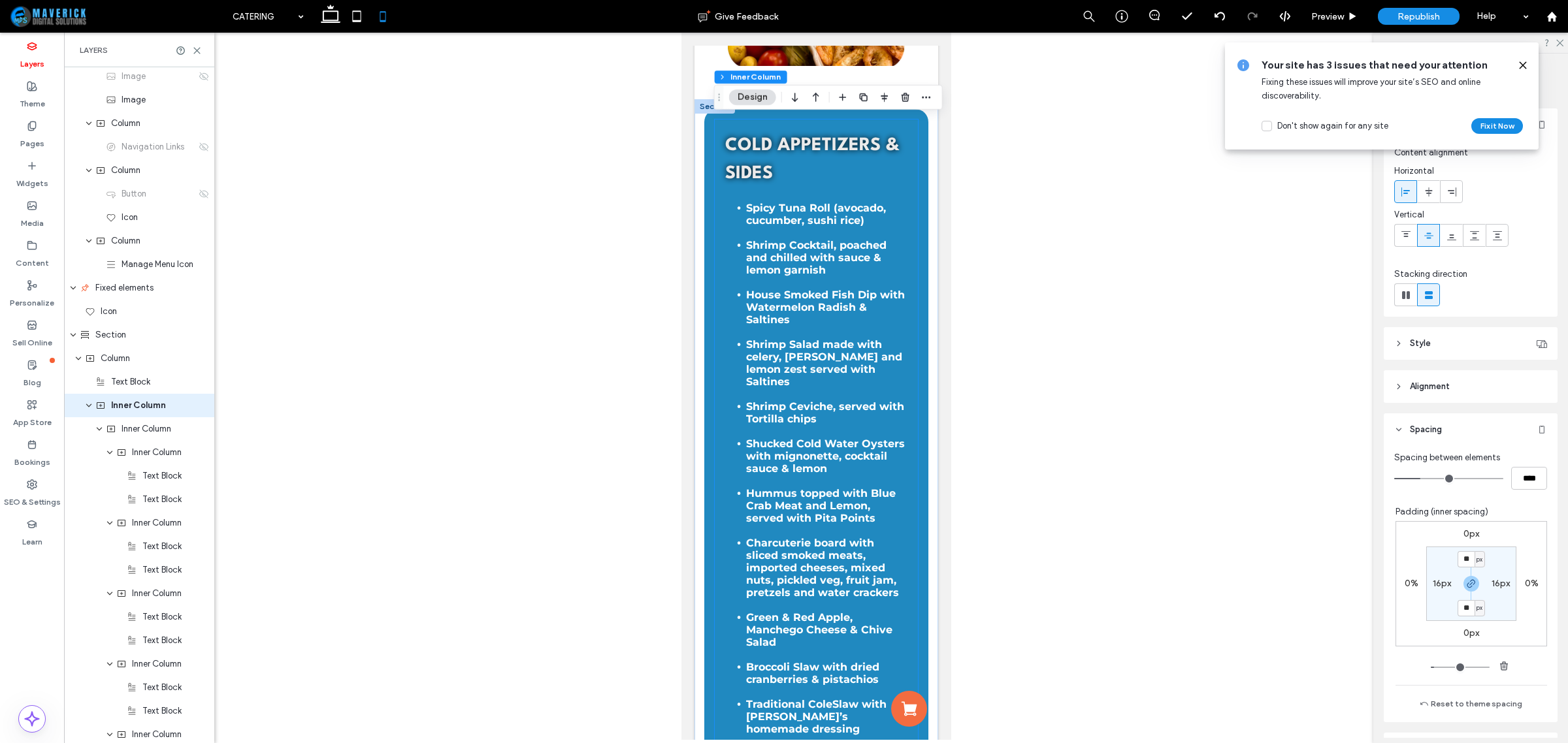
click at [900, 271] on div "Cold Appetizers & Sides Spicy Tuna Roll (avocado, cucumber, sushi rice) Shrimp …" at bounding box center [815, 617] width 203 height 996
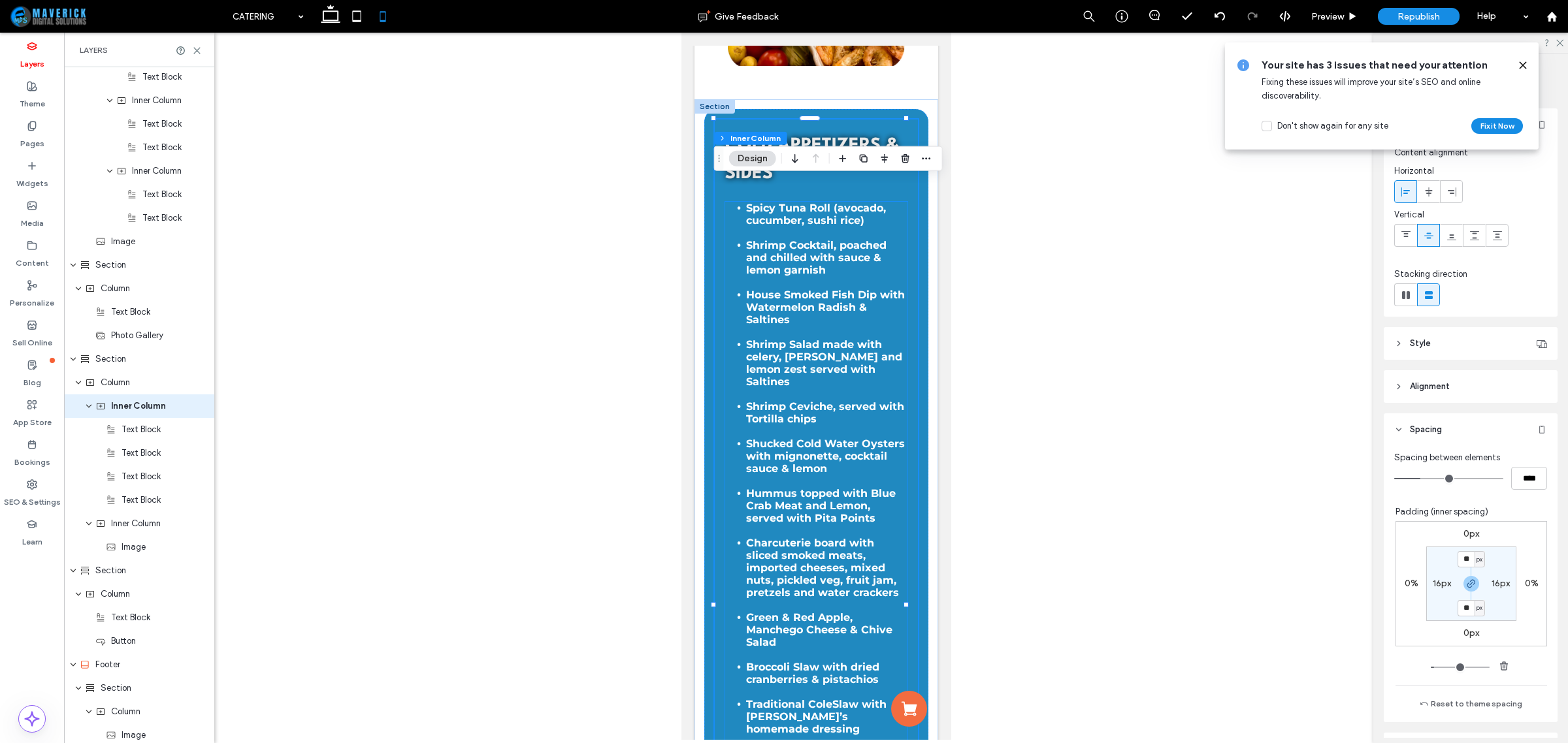
click at [894, 227] on li "Spicy Tuna Roll (avocado, cucumber, sushi rice)" at bounding box center [827, 214] width 162 height 25
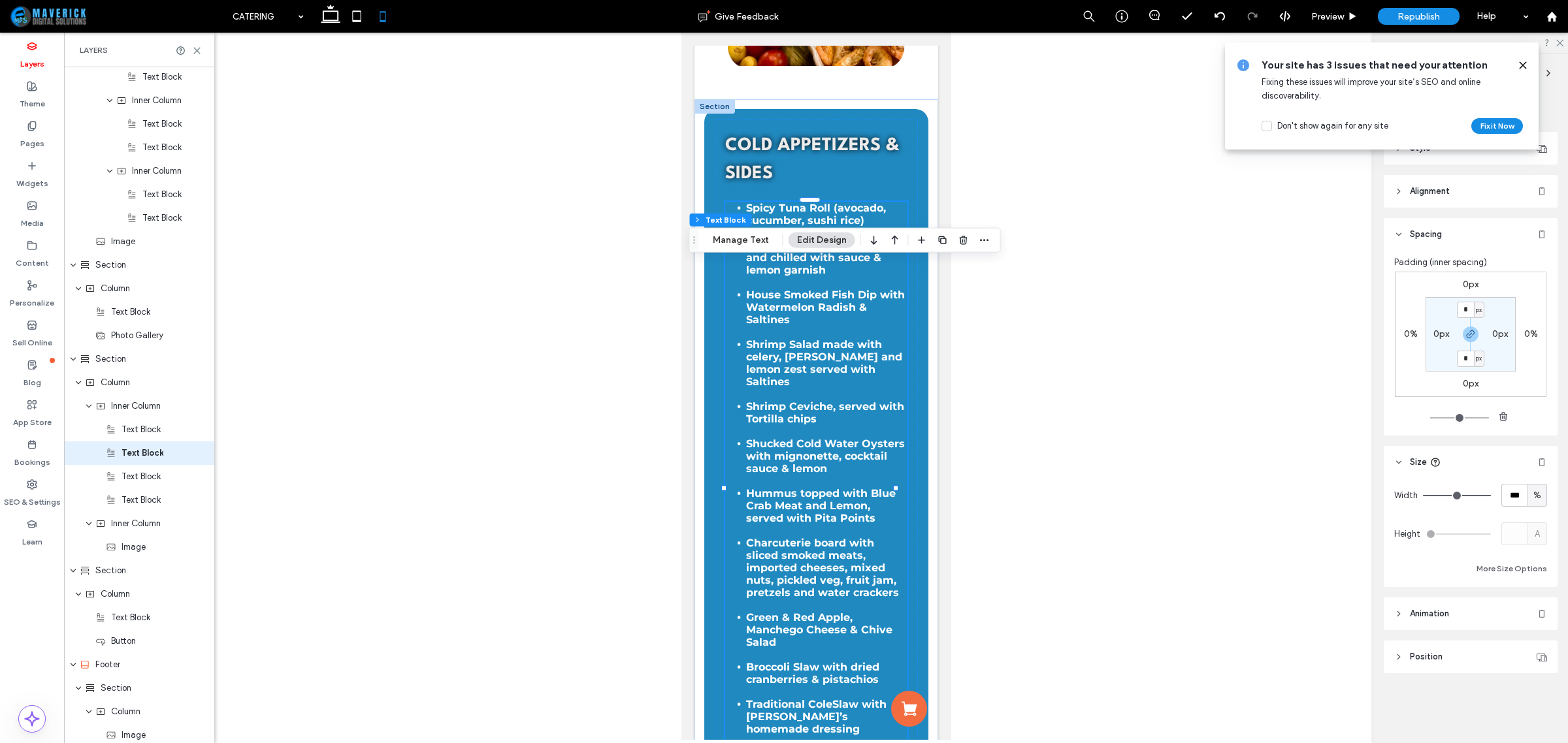
scroll to position [1085, 0]
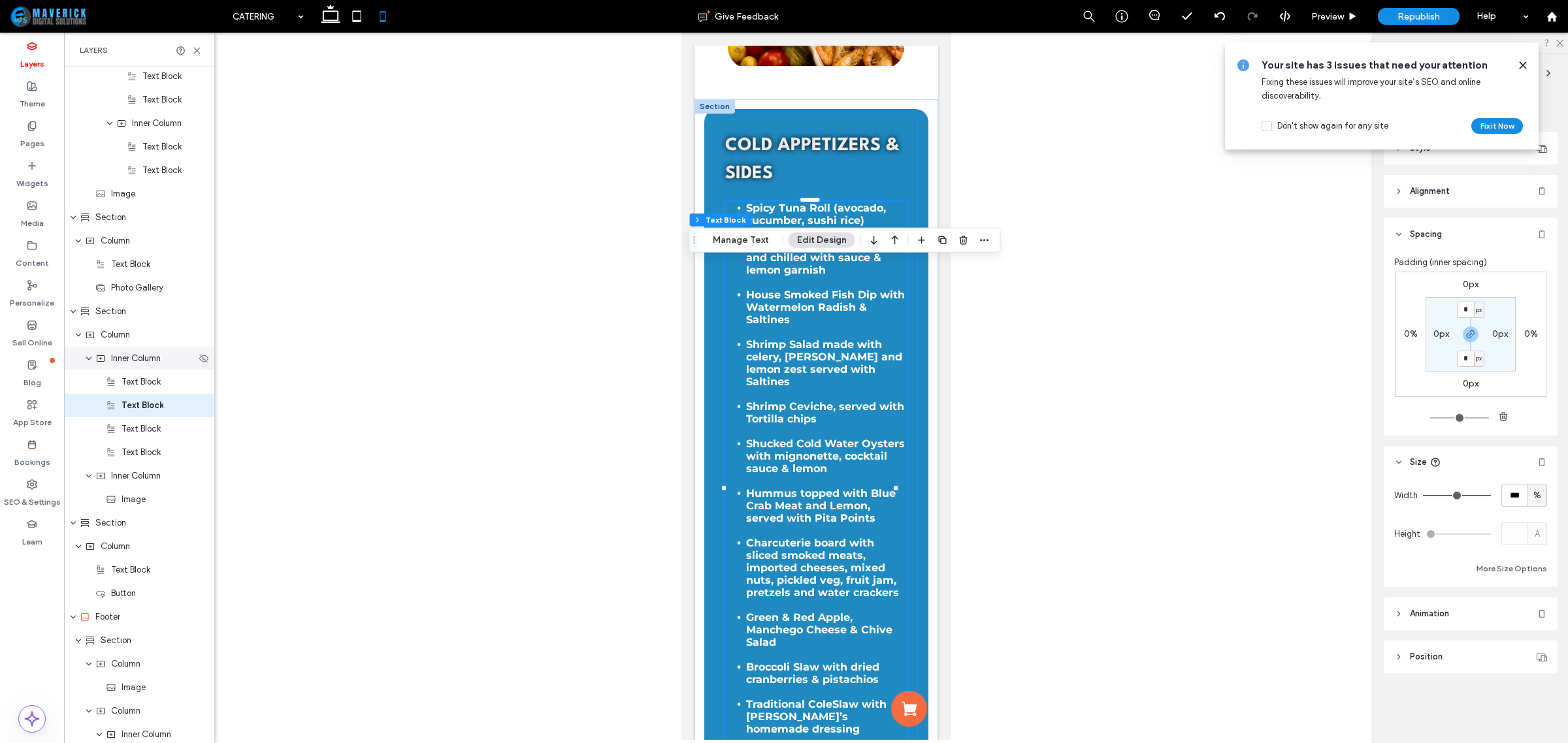
click at [141, 359] on span "Inner Column" at bounding box center [135, 358] width 50 height 13
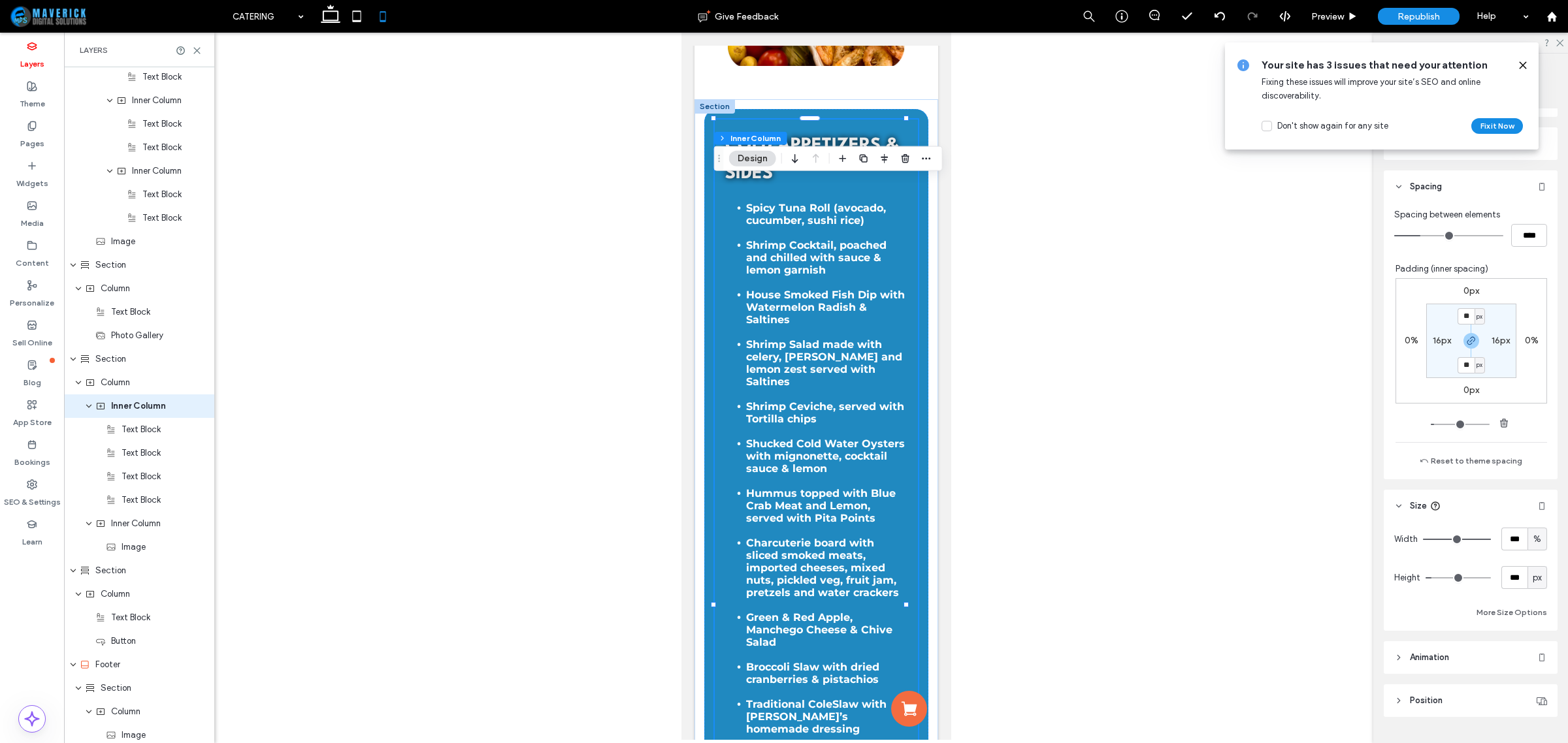
scroll to position [273, 0]
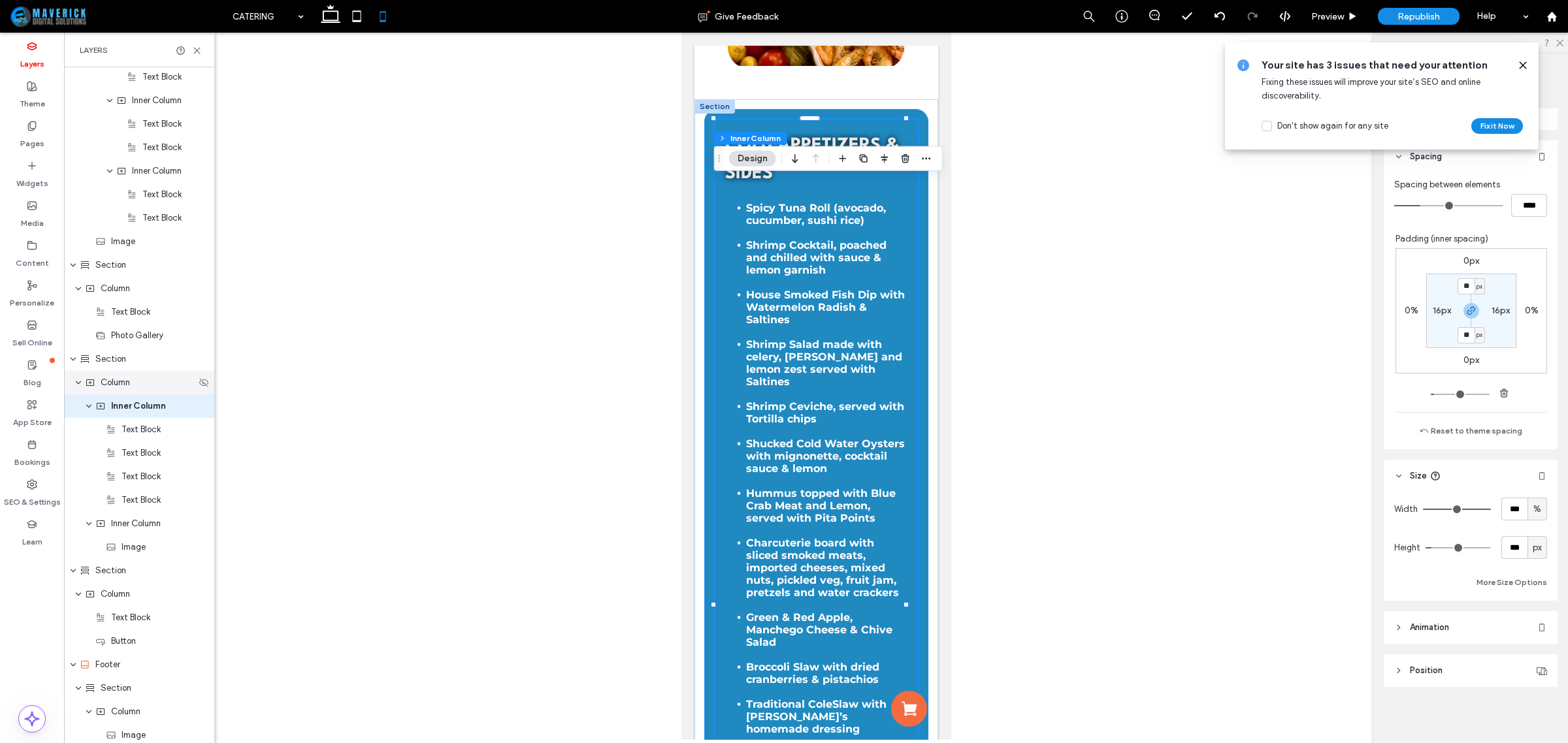
click at [112, 389] on div "Column" at bounding box center [139, 382] width 150 height 24
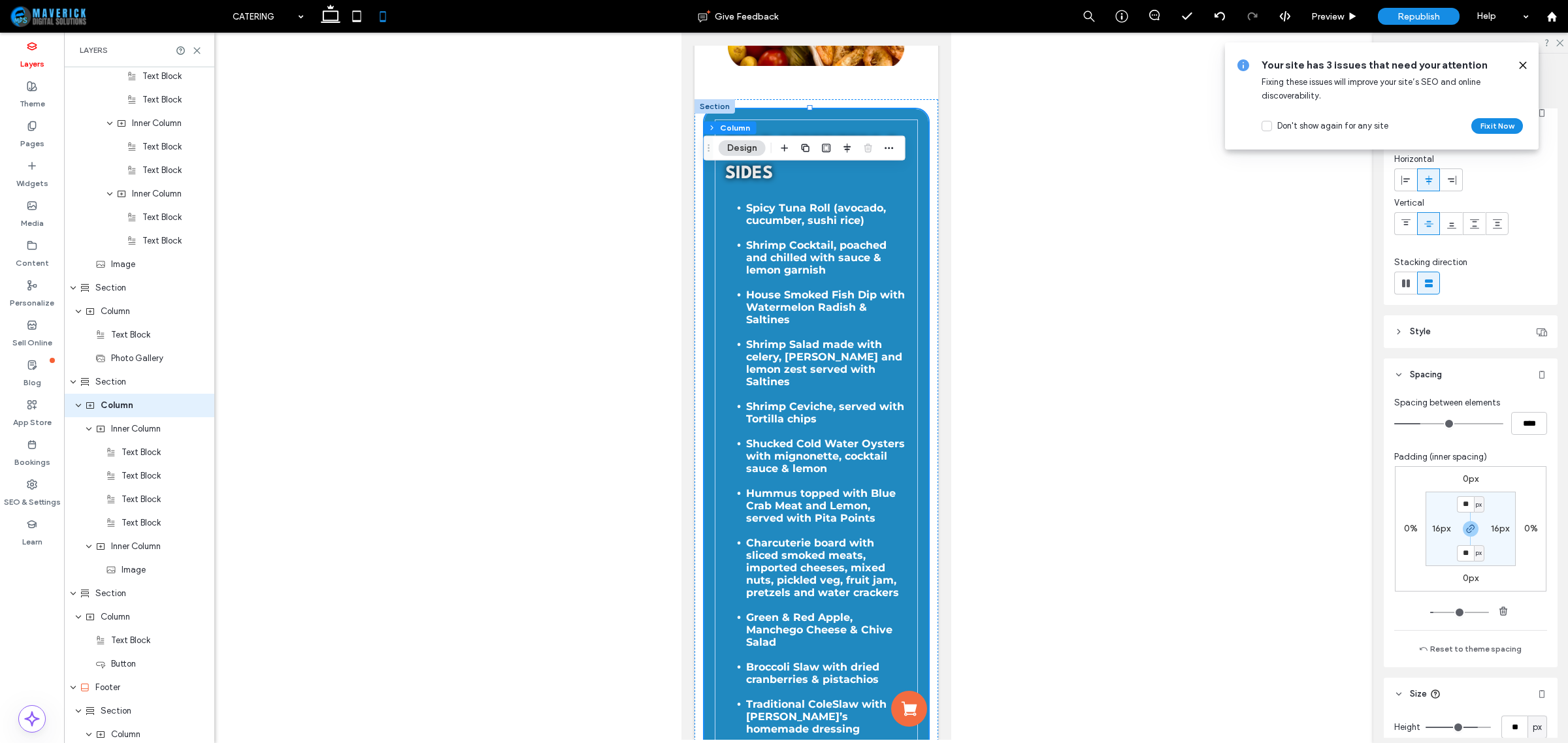
scroll to position [0, 0]
click at [1514, 63] on div at bounding box center [1518, 65] width 21 height 14
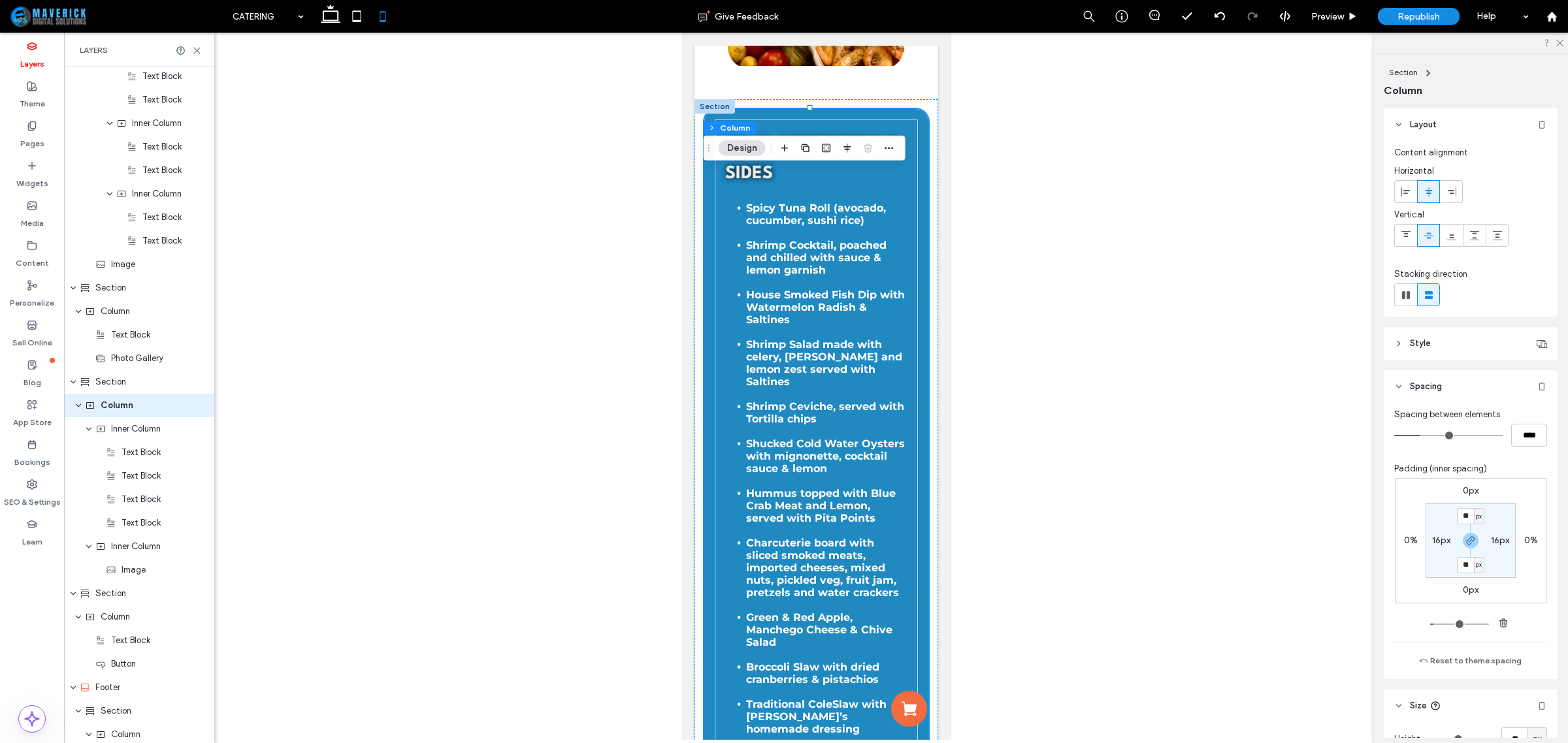
click at [1519, 64] on div "Section Column" at bounding box center [1470, 81] width 174 height 54
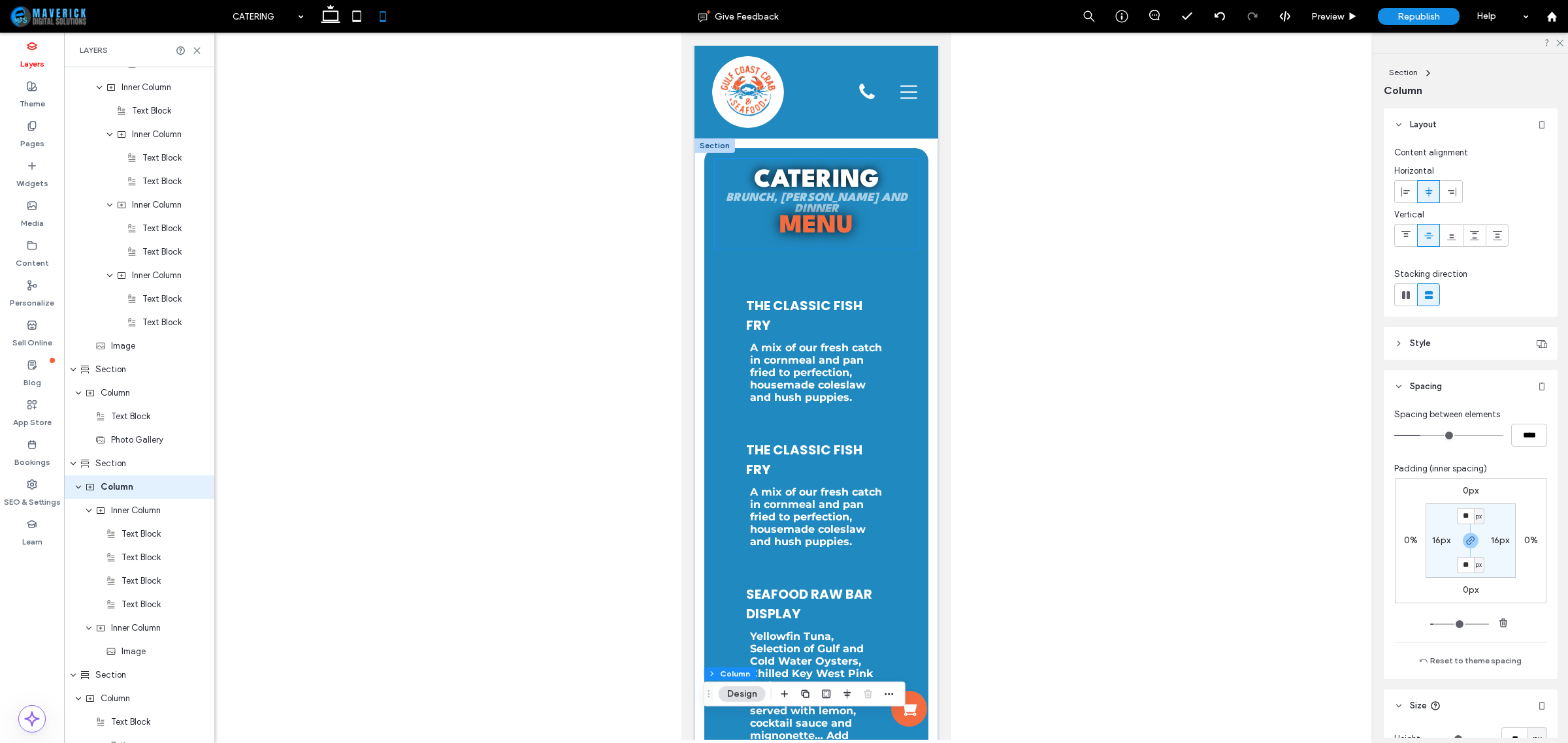
click at [727, 220] on h1 "Menu" at bounding box center [815, 227] width 203 height 24
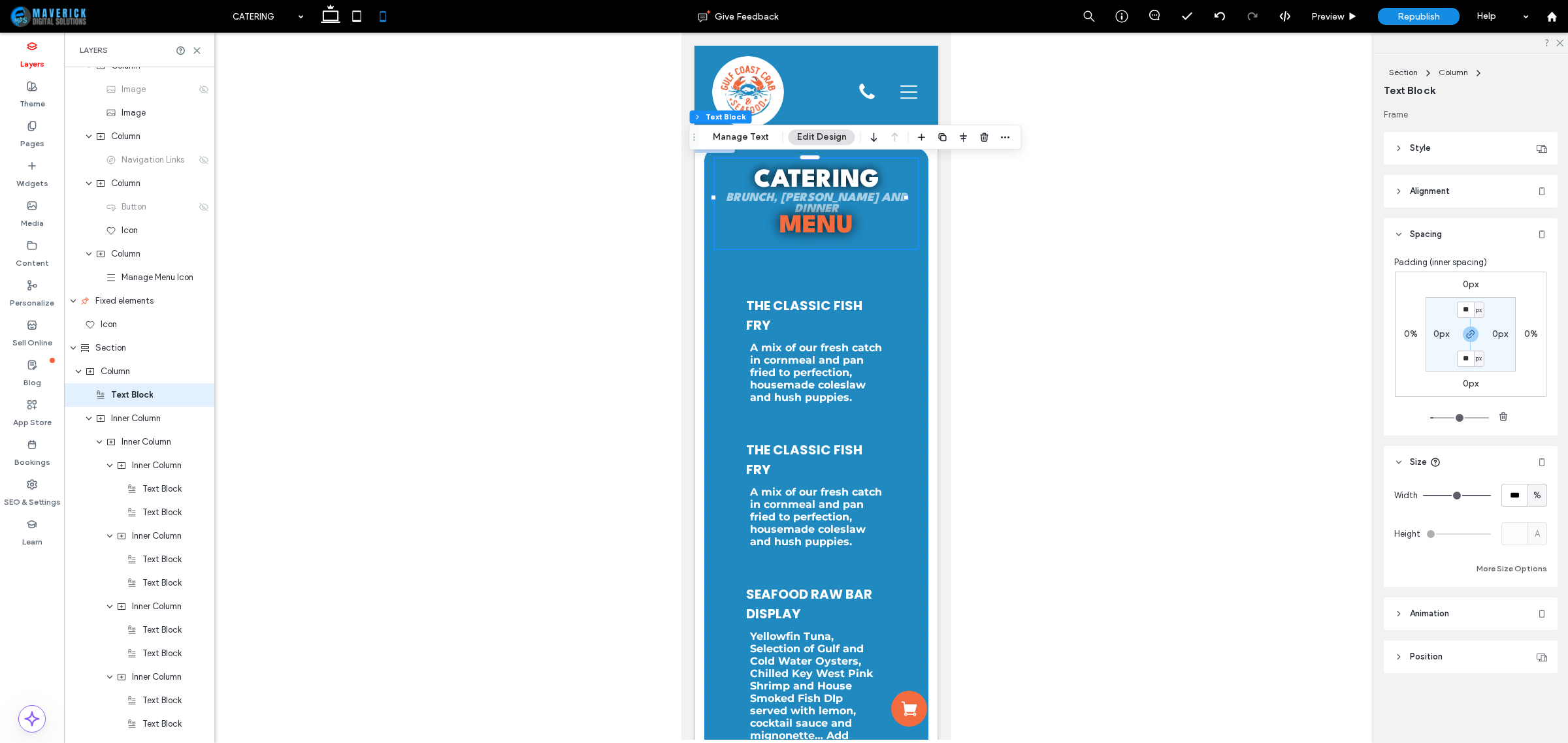
scroll to position [50, 0]
click at [723, 227] on div "Catering Brunch, Lunch and Dinner Menu" at bounding box center [815, 204] width 203 height 90
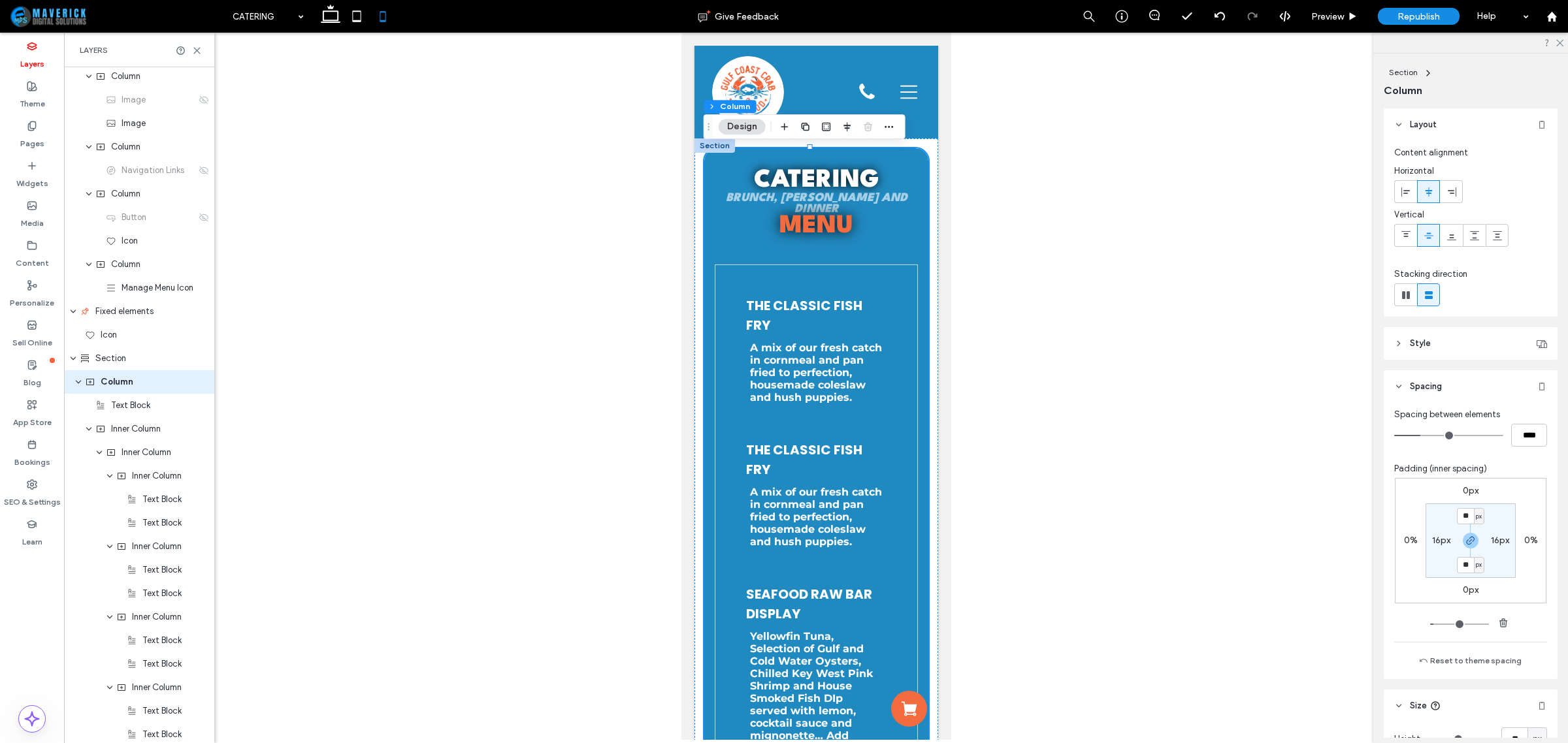
scroll to position [26, 0]
click at [735, 299] on div "the Classic Fish Fry A mix of our fresh catch in cornmeal and pan fried to perf…" at bounding box center [816, 350] width 162 height 129
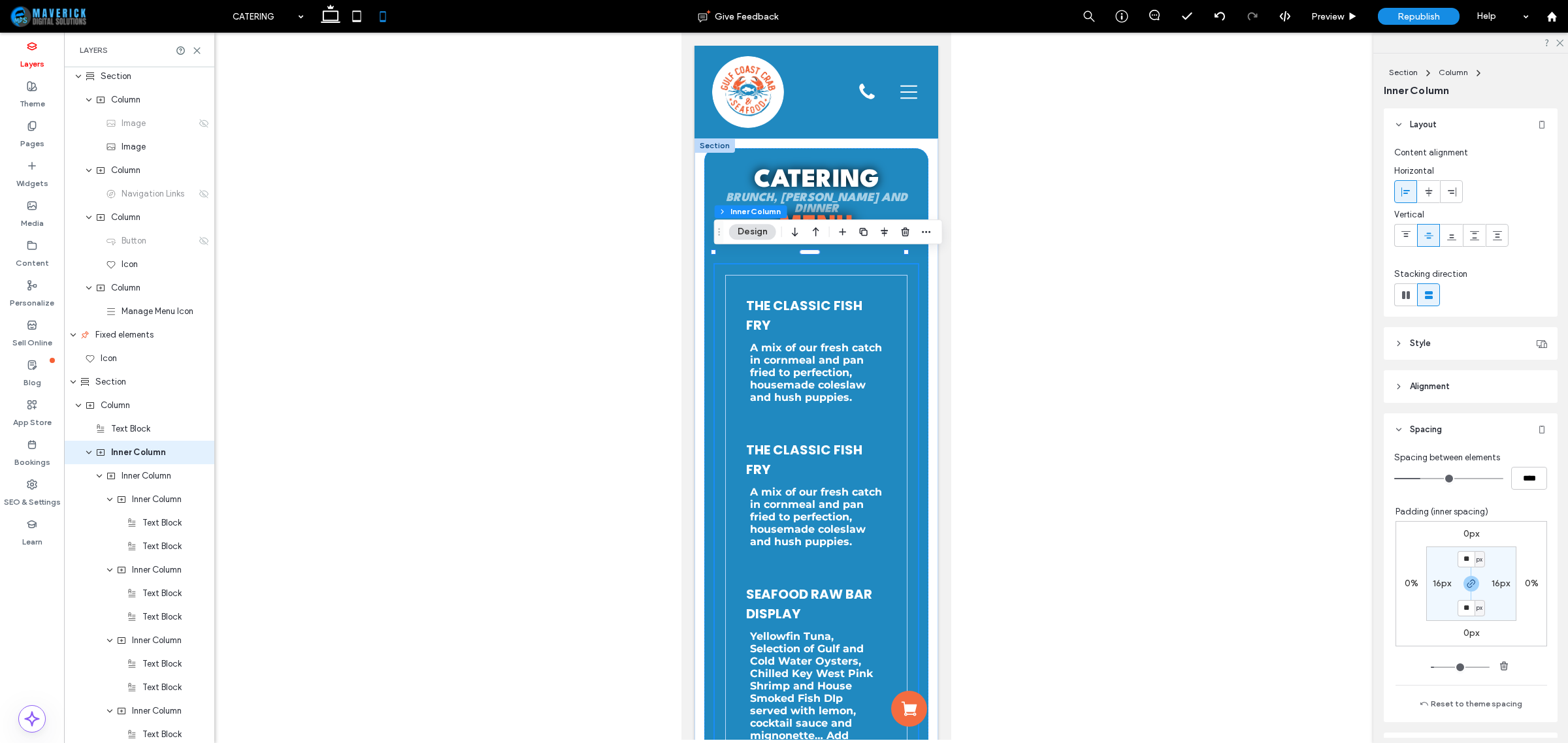
scroll to position [73, 0]
click at [1433, 585] on label "16px" at bounding box center [1442, 583] width 18 height 11
type input "*"
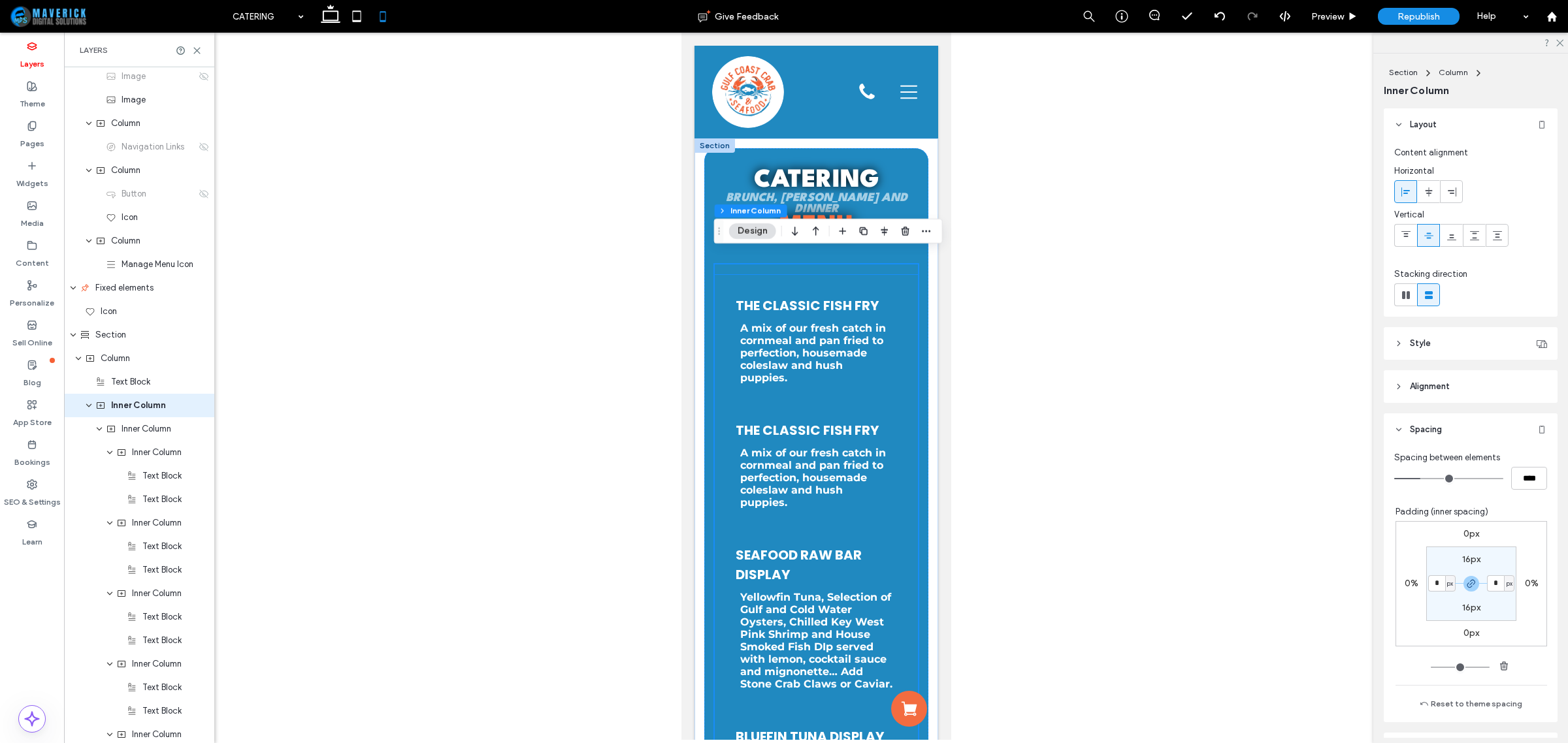
scroll to position [82, 0]
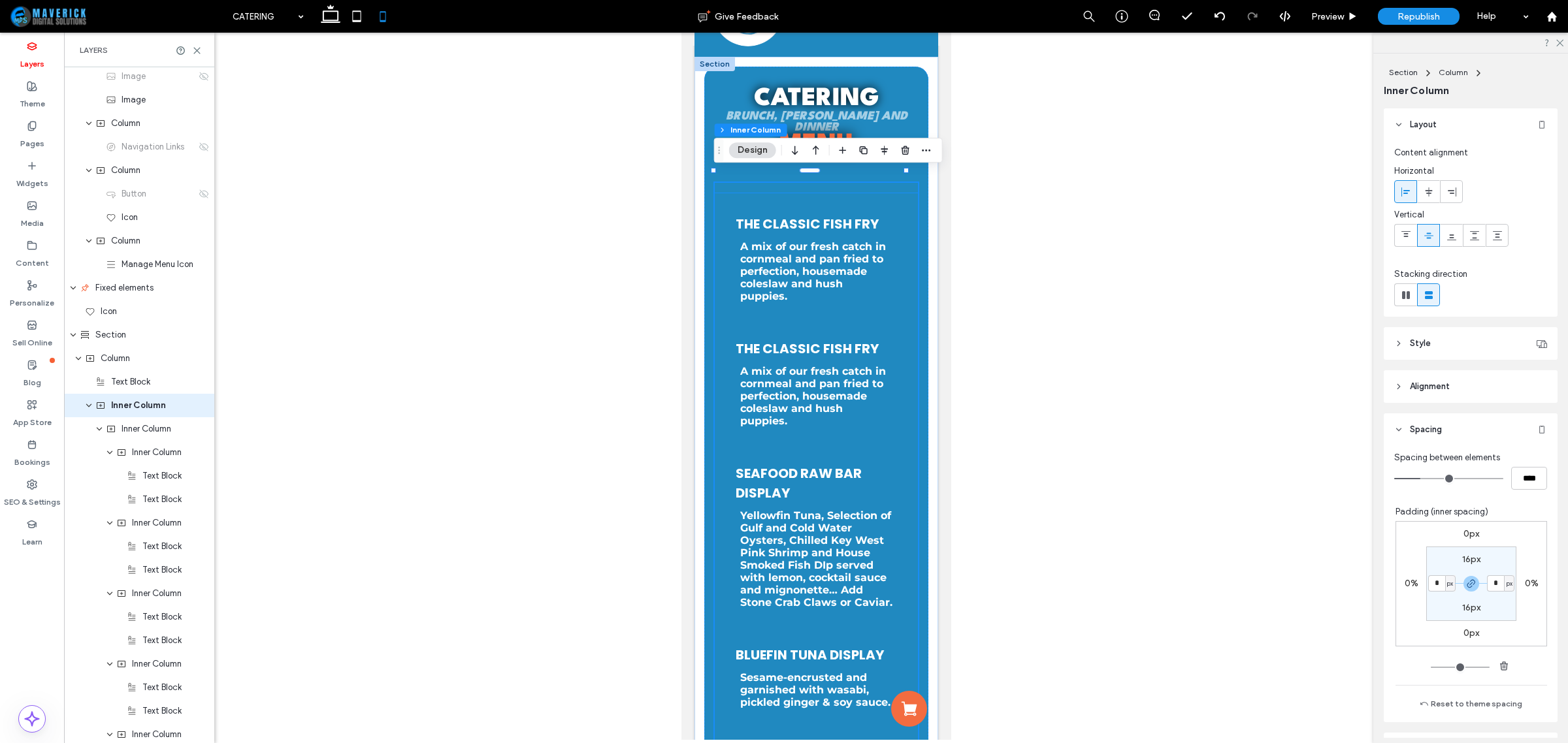
click at [854, 215] on span "the Classic Fish Fry" at bounding box center [806, 224] width 143 height 18
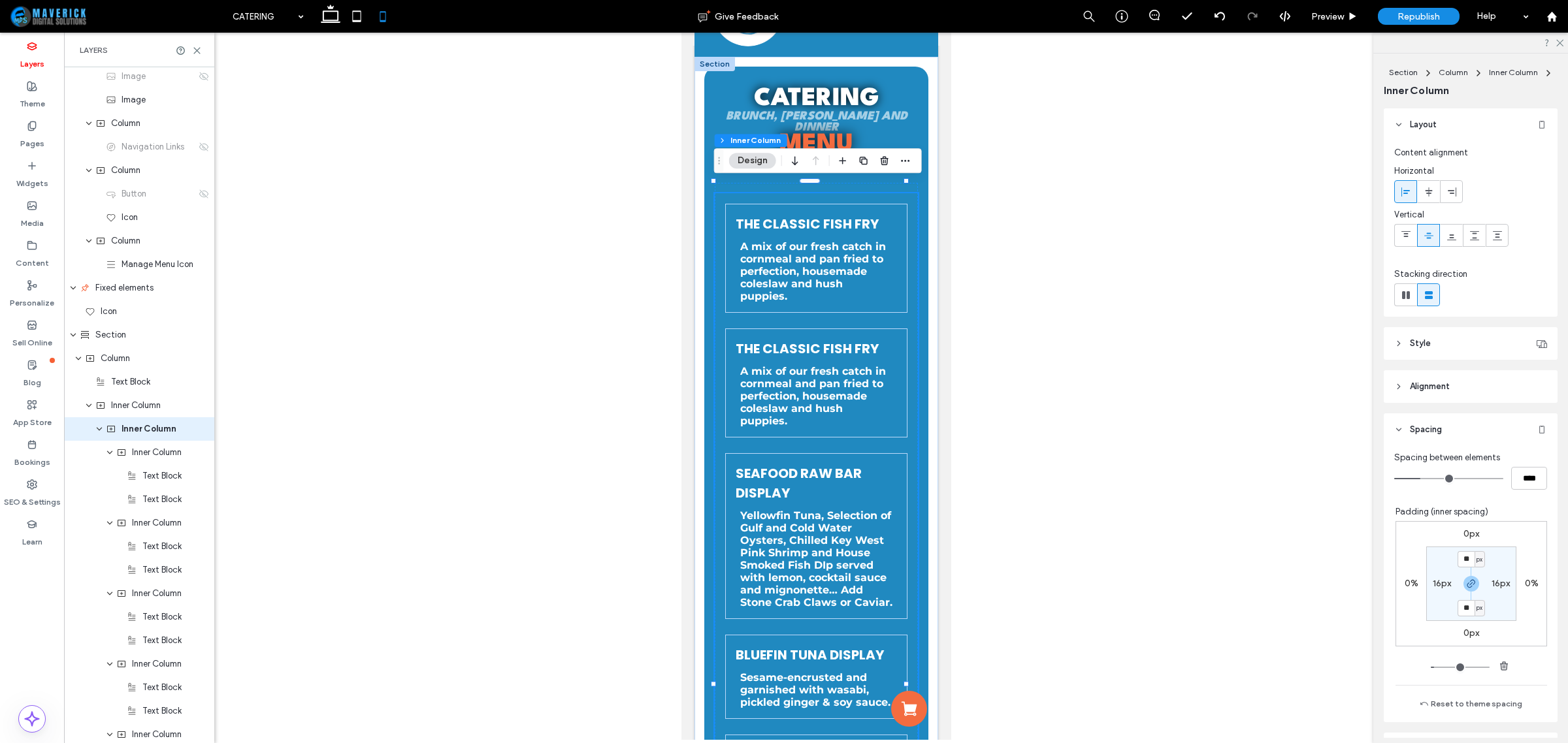
scroll to position [97, 0]
click at [884, 232] on div "the Classic Fish Fry A mix of our fresh catch in cornmeal and pan fried to perf…" at bounding box center [816, 258] width 183 height 109
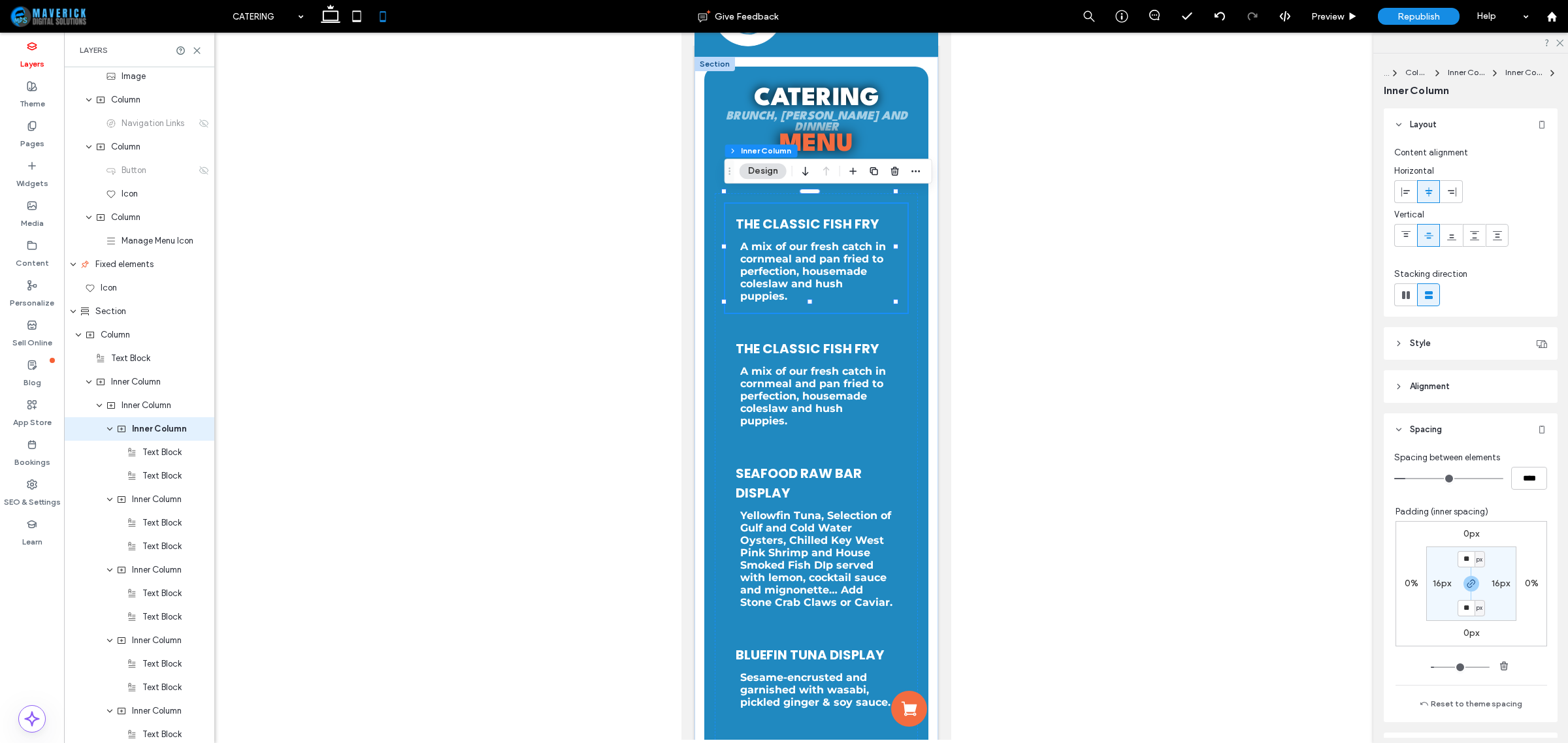
scroll to position [119, 0]
click at [1492, 582] on label "16px" at bounding box center [1500, 583] width 18 height 11
type input "*"
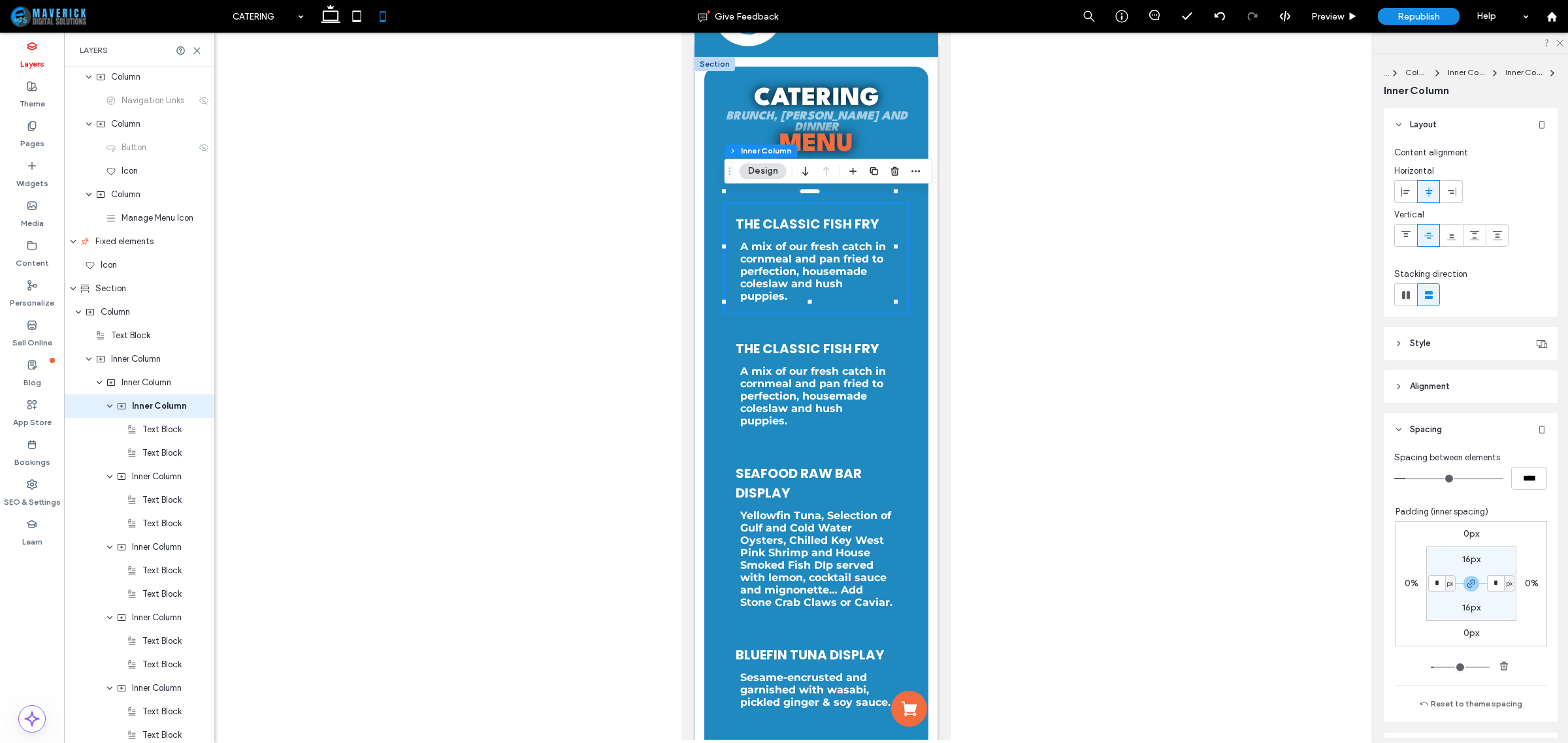
click at [1384, 604] on div "Spacing between elements **** Padding (inner spacing) 0px 0% 0px 0% 16px * px 1…" at bounding box center [1470, 584] width 174 height 277
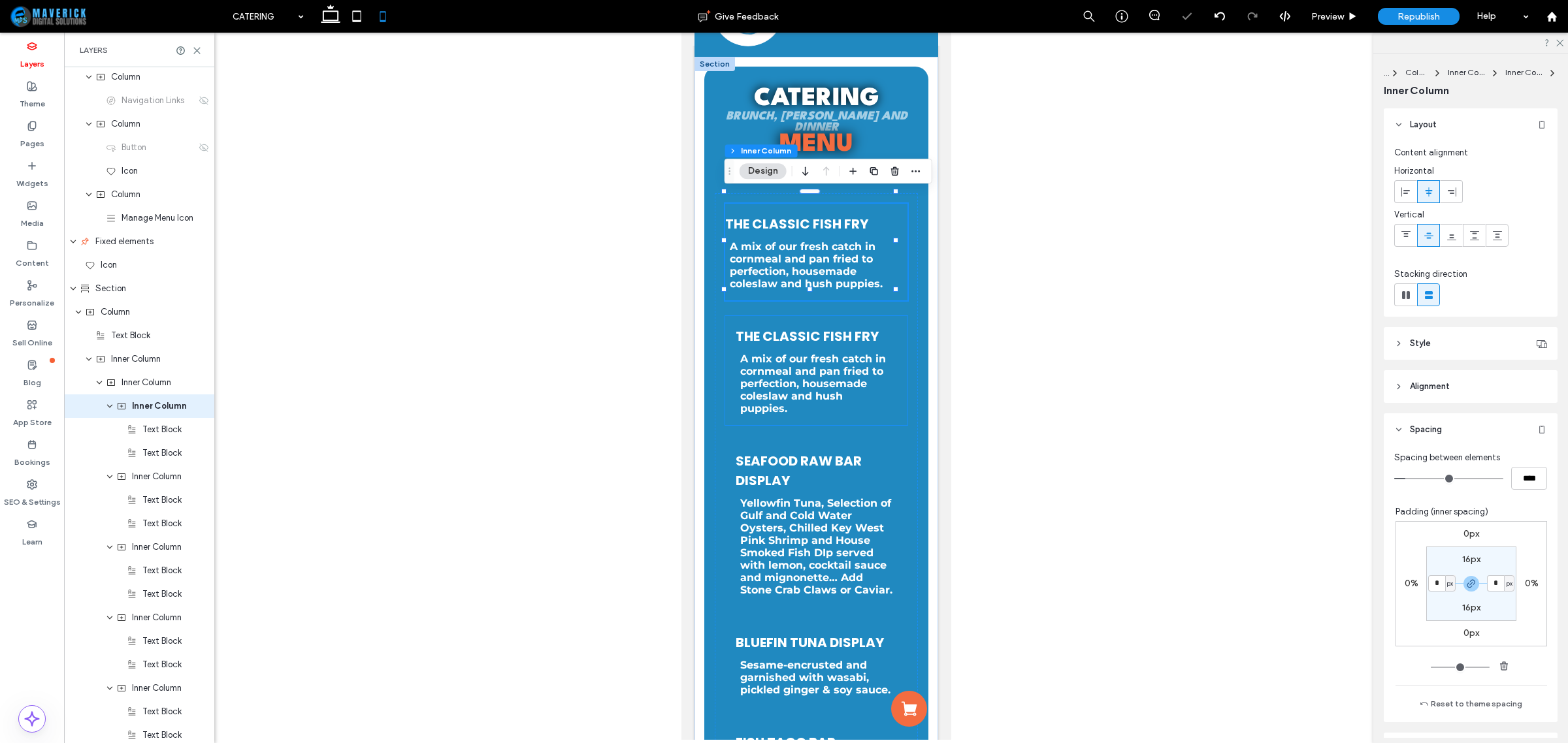
click at [891, 393] on div "the Classic Fish Fry A mix of our fresh catch in cornmeal and pan fried to perf…" at bounding box center [816, 371] width 183 height 109
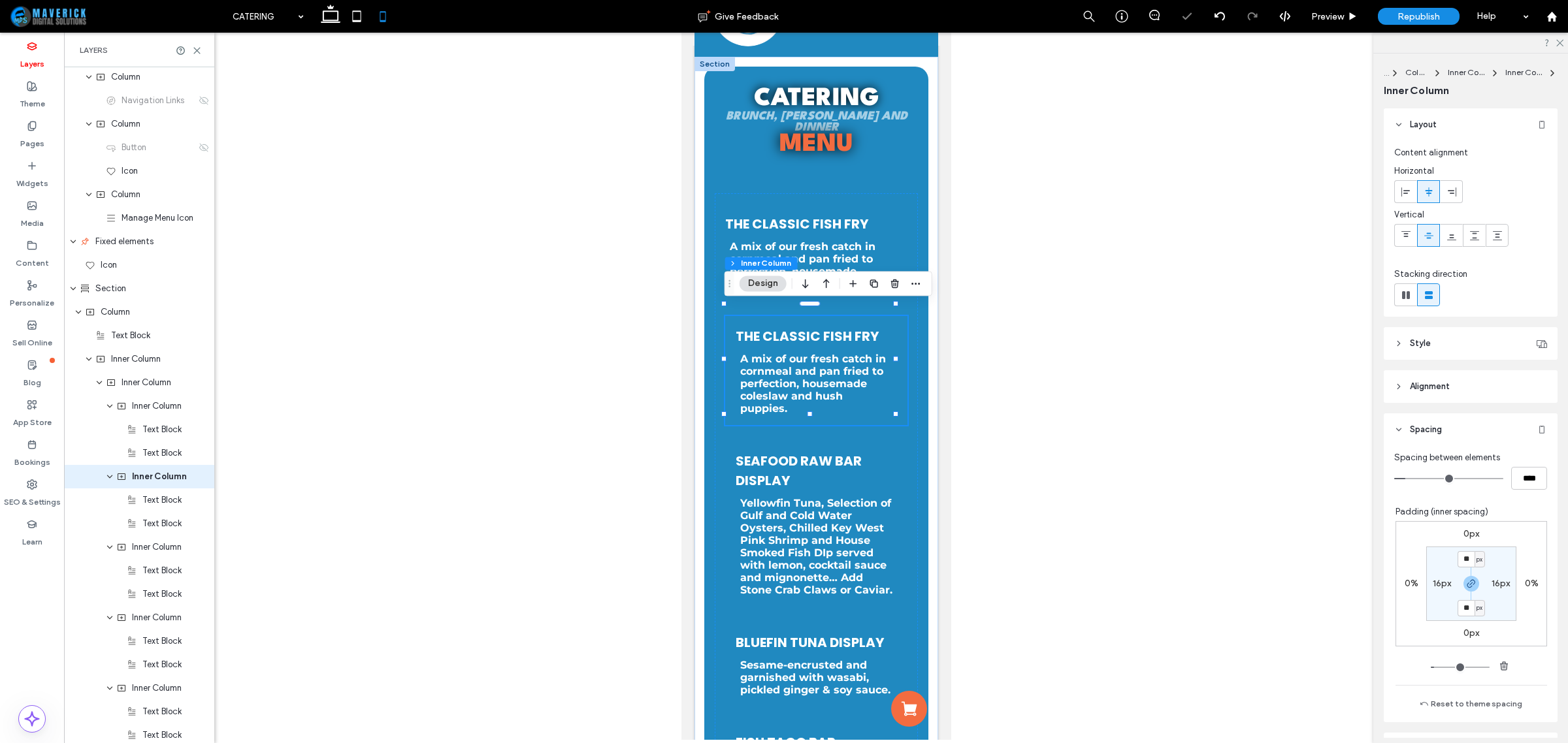
scroll to position [191, 0]
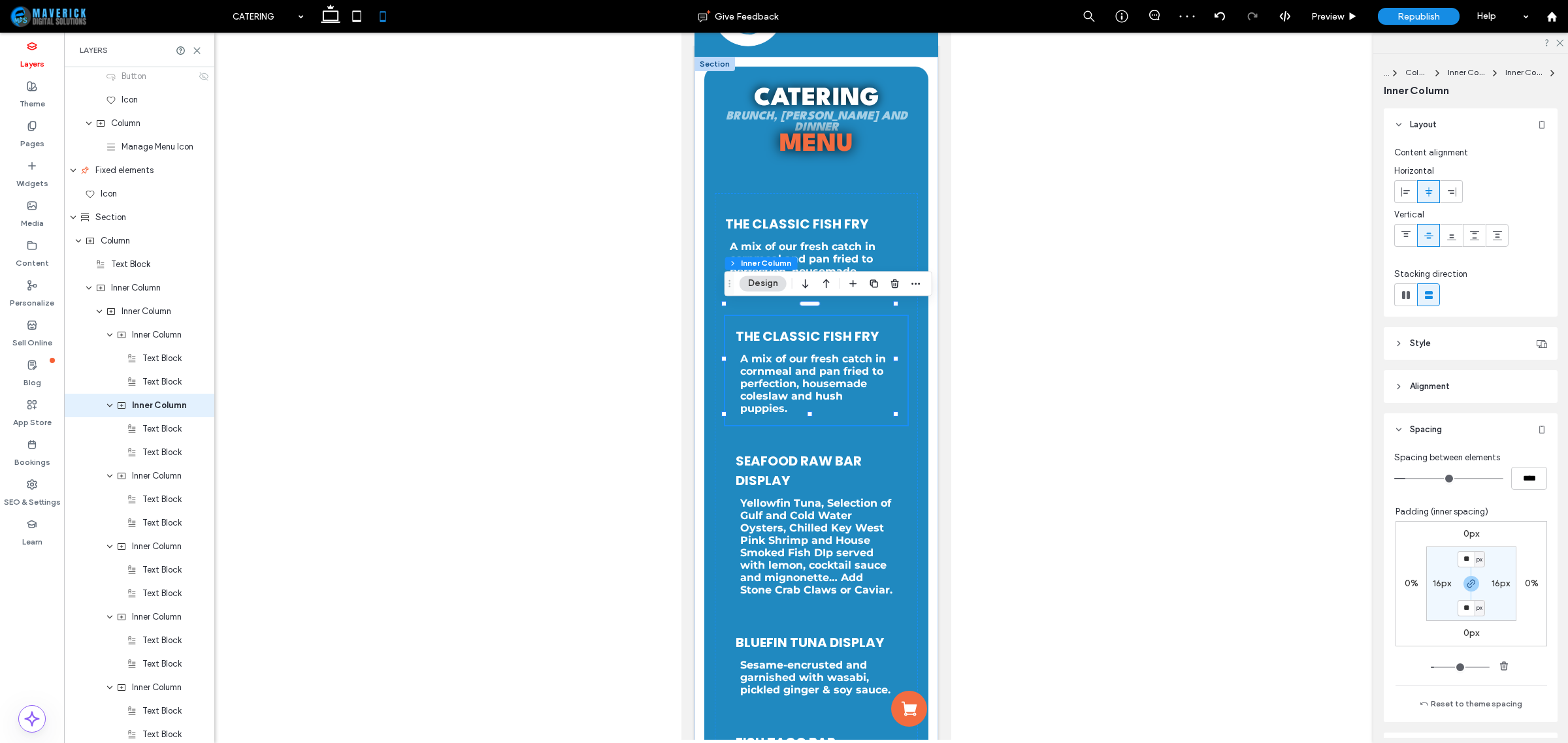
click at [1438, 585] on label "16px" at bounding box center [1442, 583] width 18 height 11
type input "*"
click at [894, 533] on div "Seafood Raw Bar Display Yellowfin Tuna, Selection of Gulf and Cold Water Oyster…" at bounding box center [816, 523] width 183 height 166
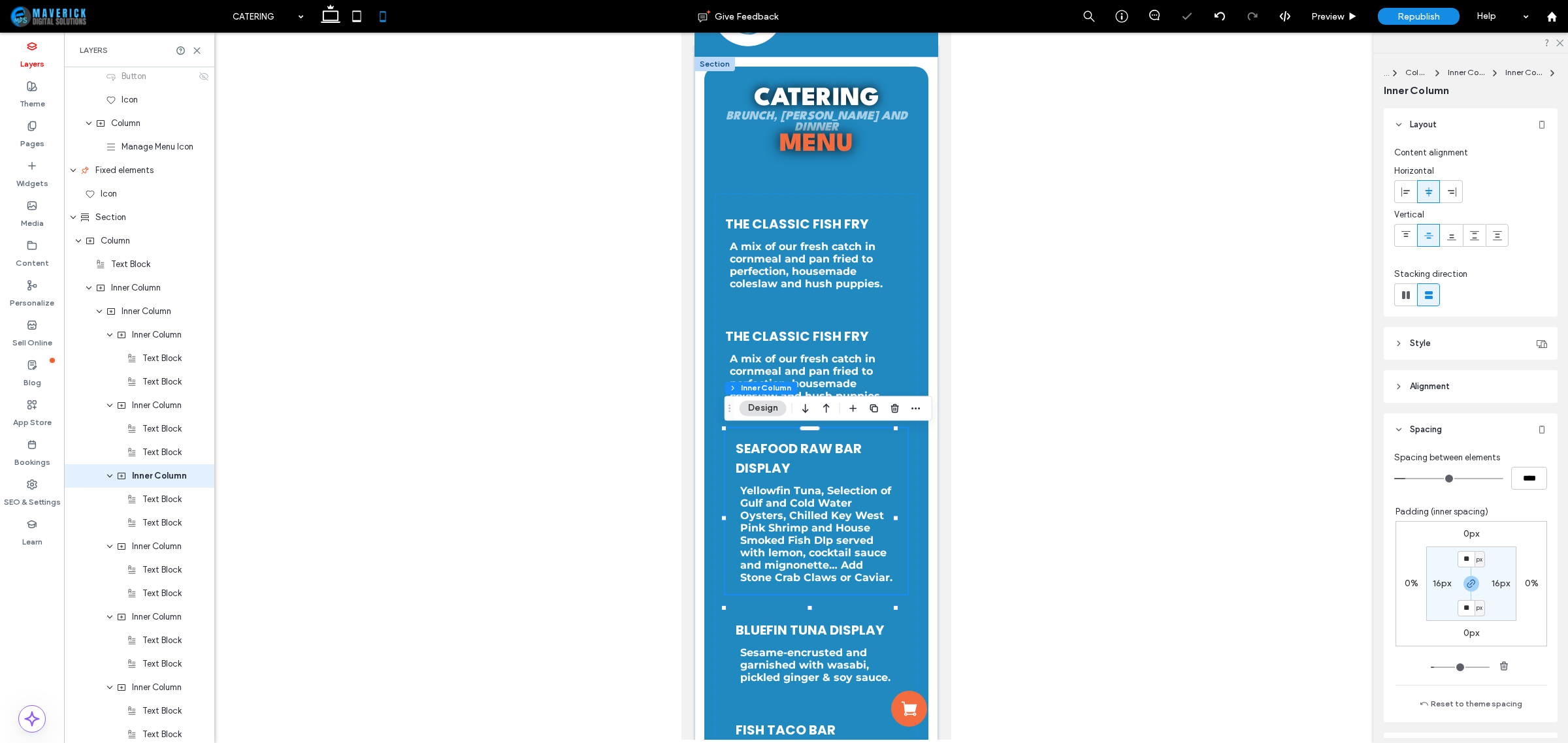
scroll to position [262, 0]
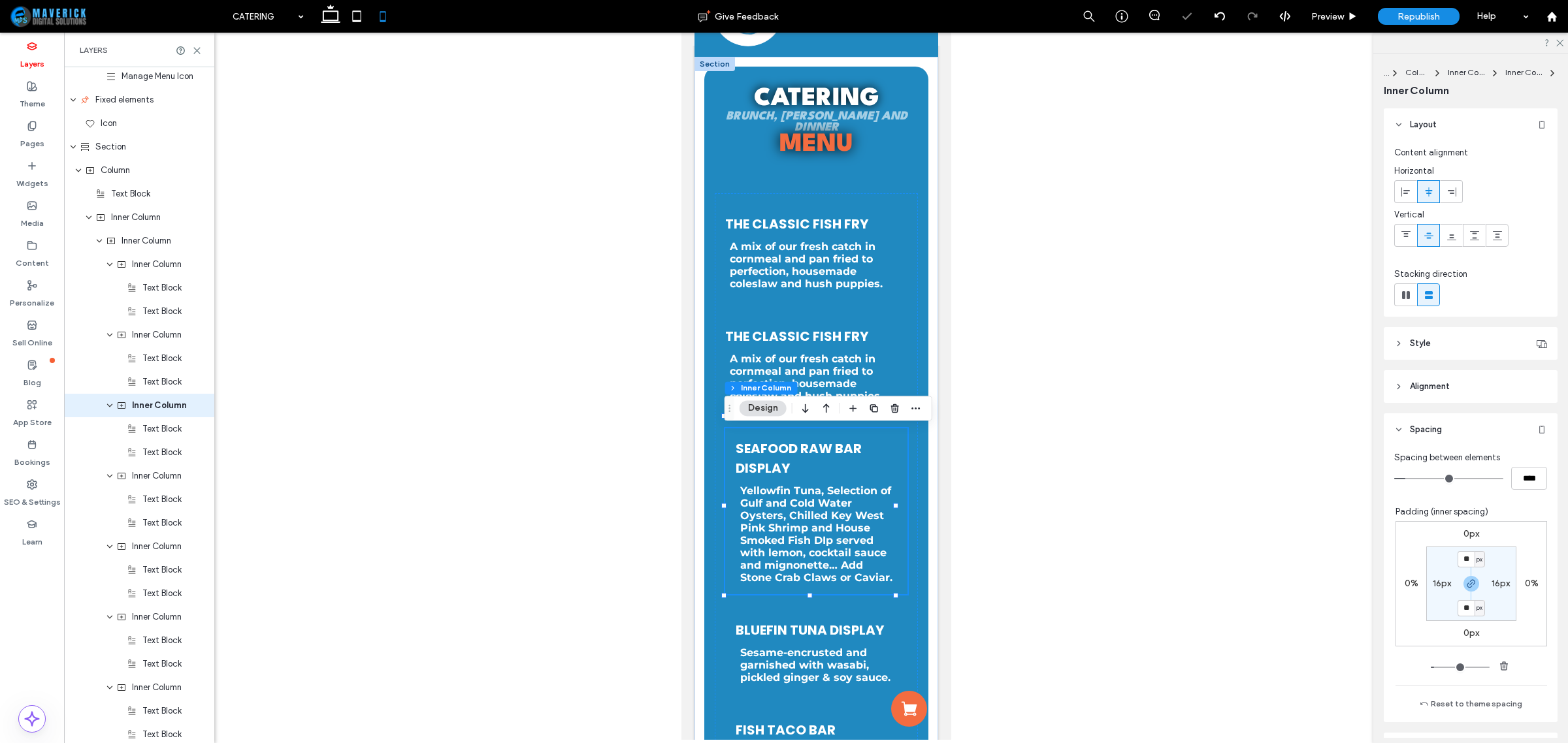
click at [888, 534] on div "Seafood Raw Bar Display Yellowfin Tuna, Selection of Gulf and Cold Water Oyster…" at bounding box center [816, 511] width 183 height 166
click at [1433, 585] on label "16px" at bounding box center [1442, 583] width 18 height 11
type input "*"
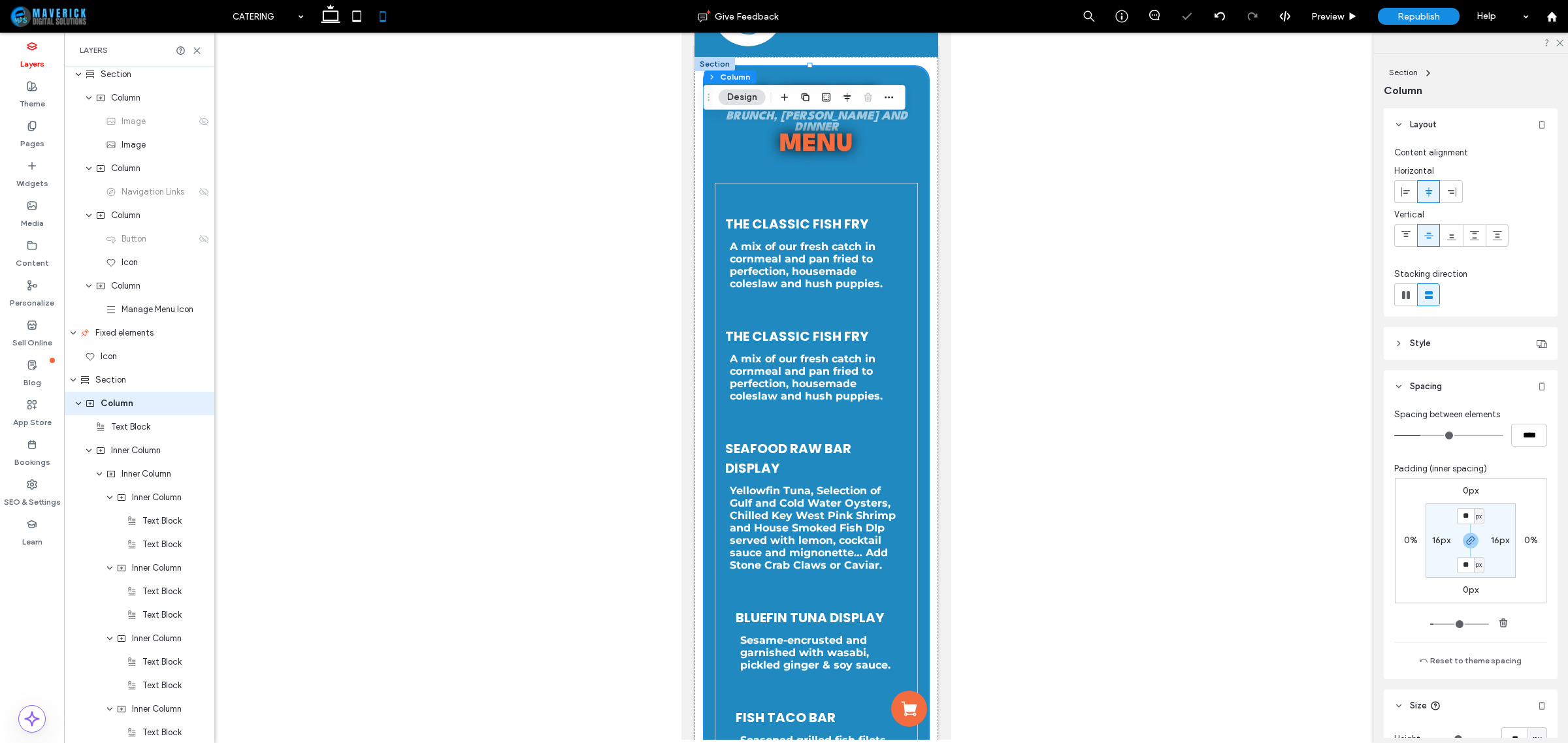
scroll to position [26, 0]
click at [881, 646] on div "BlueFin Tuna Display Sesame-encrusted and garnished with wasabi, pickled ginger…" at bounding box center [816, 640] width 183 height 84
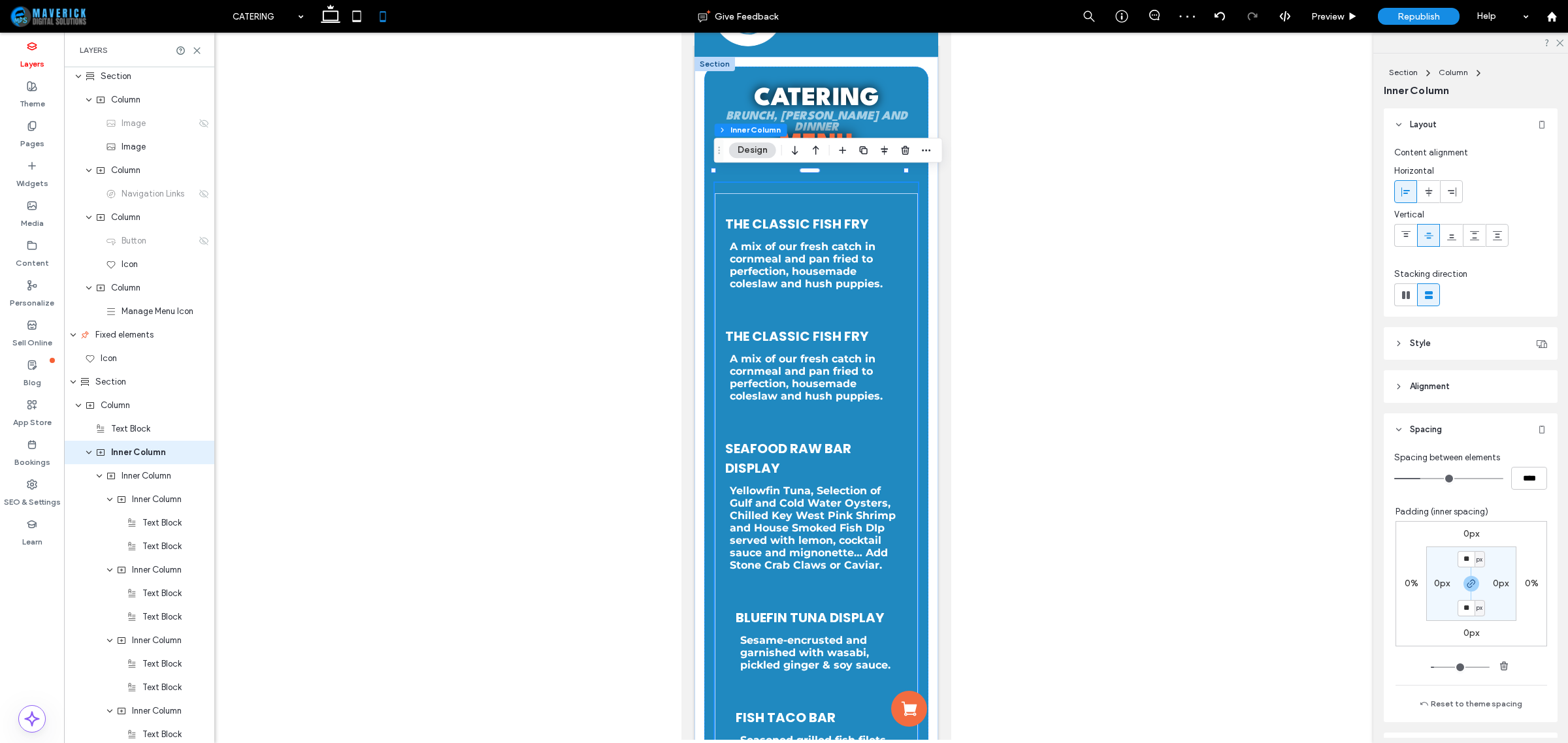
scroll to position [73, 0]
click at [885, 651] on div "BlueFin Tuna Display Sesame-encrusted and garnished with wasabi, pickled ginger…" at bounding box center [816, 640] width 183 height 84
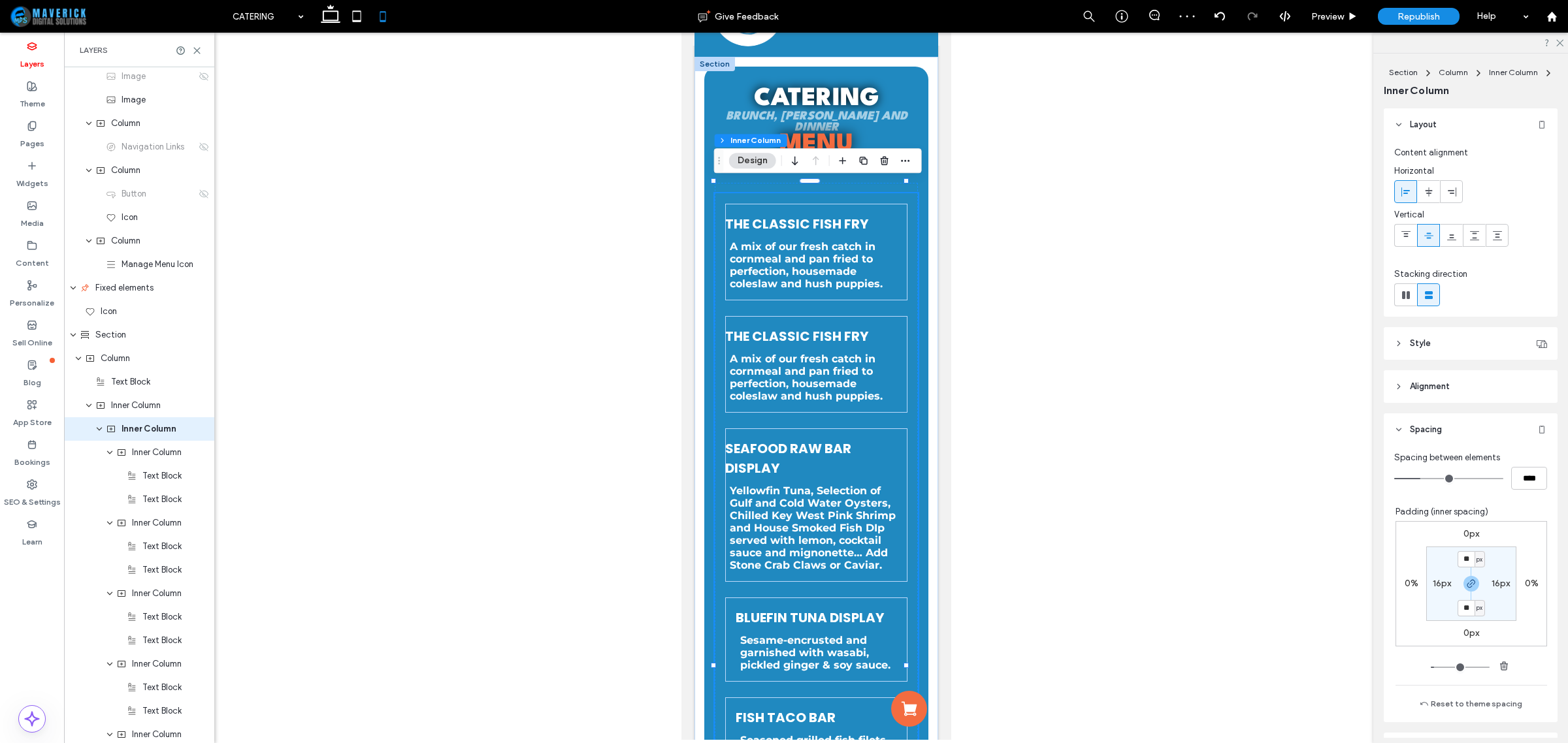
scroll to position [97, 0]
click at [1433, 582] on label "16px" at bounding box center [1442, 583] width 18 height 11
type input "*"
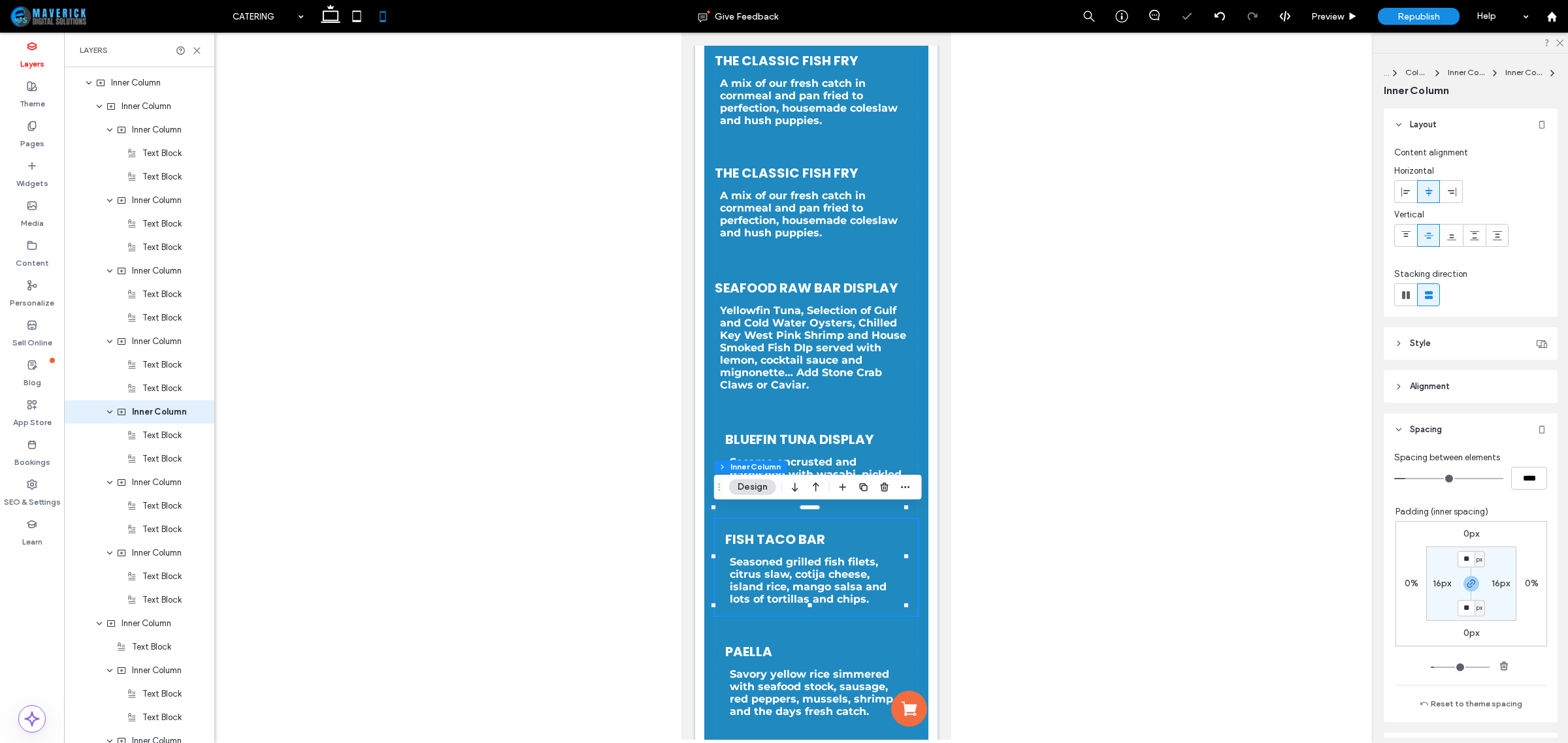
scroll to position [402, 0]
click at [1433, 585] on label "16px" at bounding box center [1442, 583] width 18 height 11
type input "*"
click at [871, 670] on span "Savory yellow rice simmered with seafood stock, sausage, red peppers, mussels, …" at bounding box center [811, 693] width 163 height 50
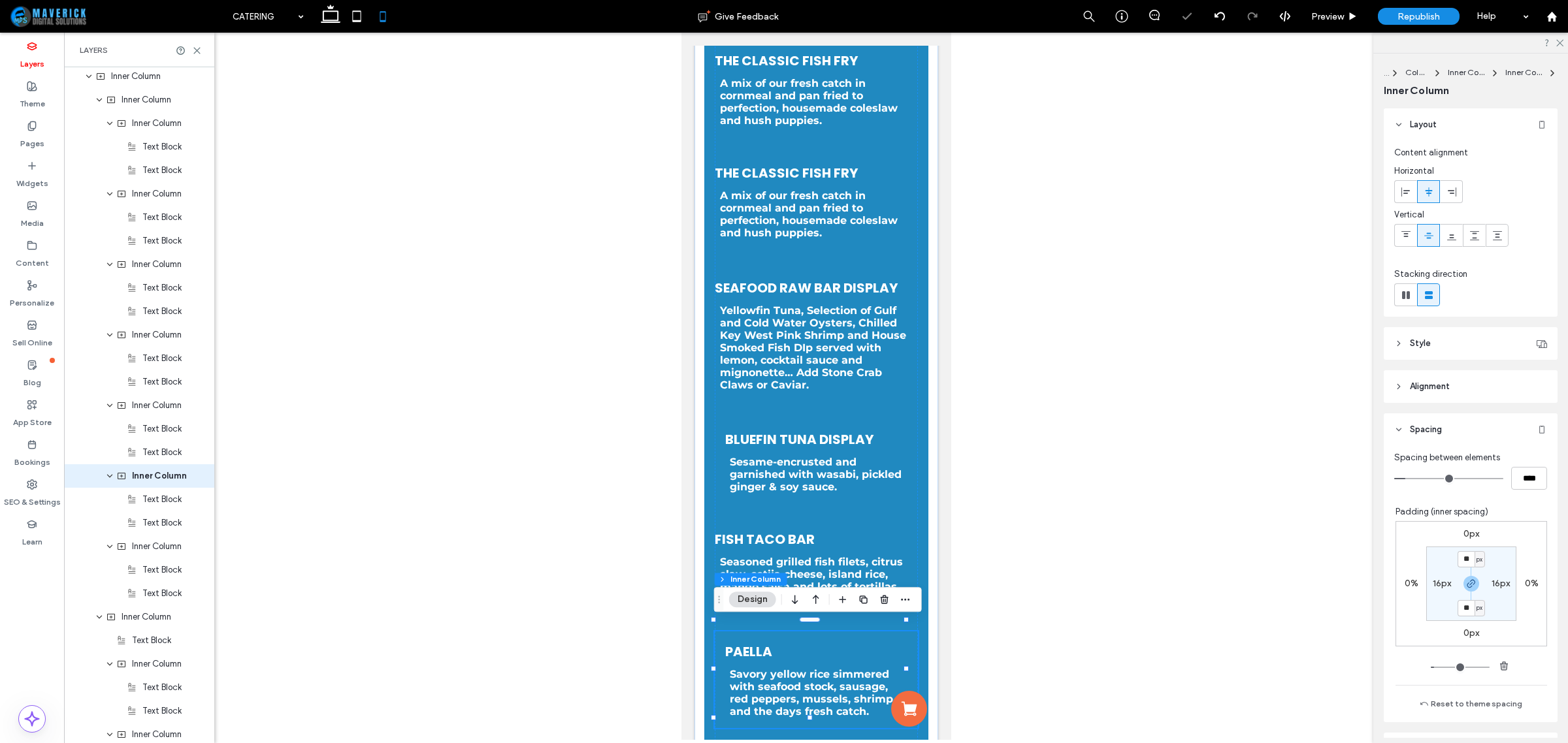
scroll to position [472, 0]
click at [1433, 580] on label "16px" at bounding box center [1442, 583] width 18 height 11
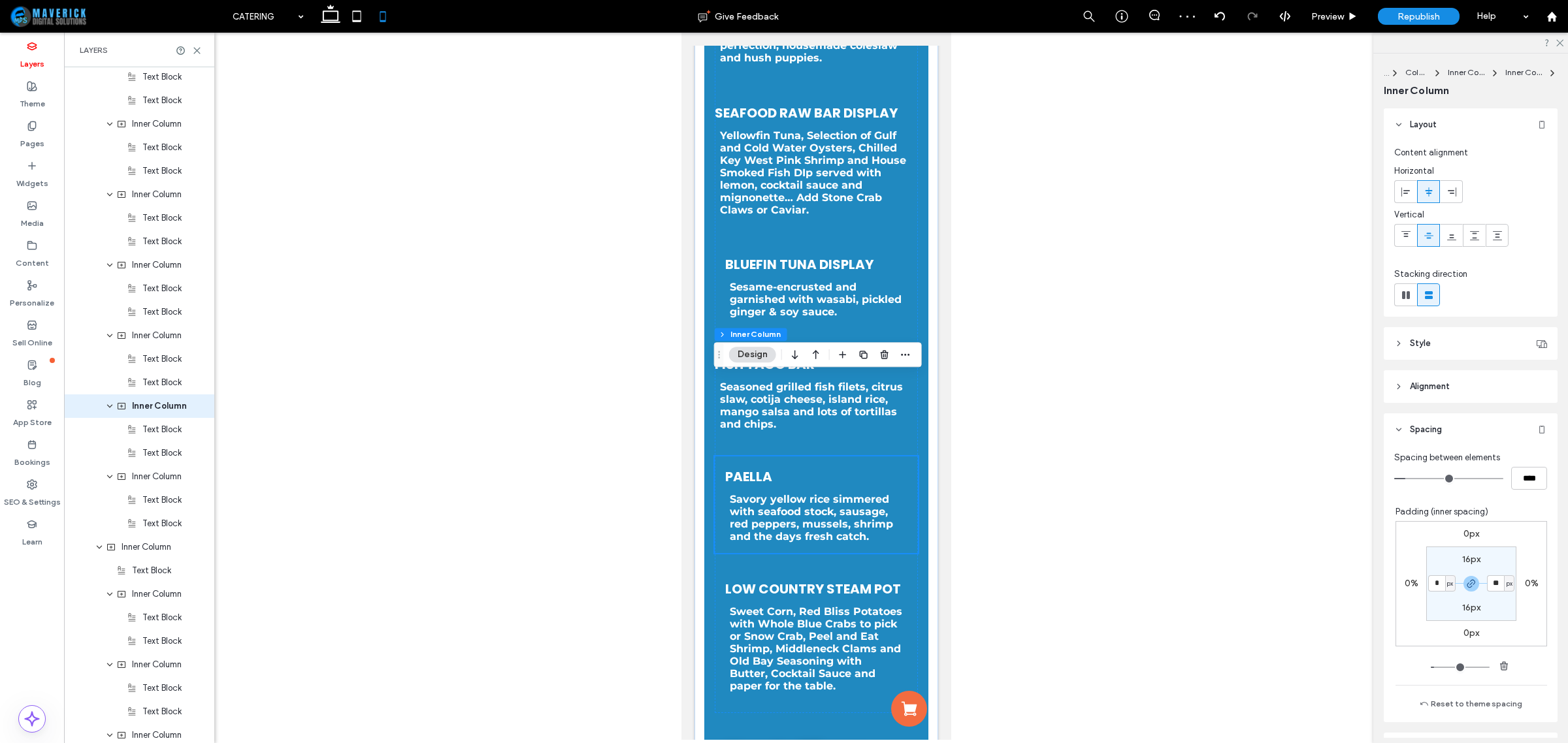
scroll to position [490, 0]
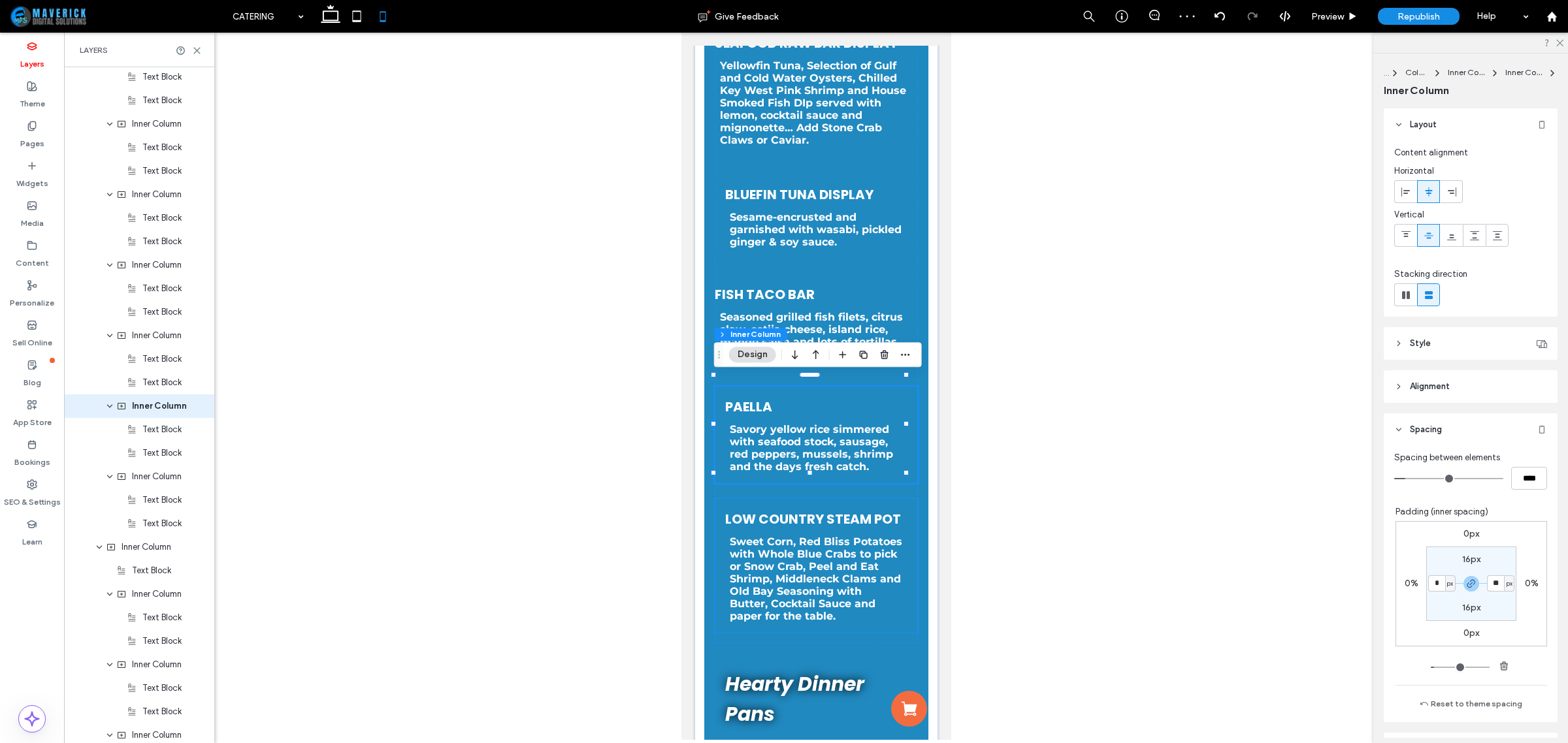
click at [863, 579] on span "Sweet Corn, Red Bliss Potatoes with Whole Blue Crabs to pick or Snow Crab, Peel…" at bounding box center [815, 579] width 172 height 87
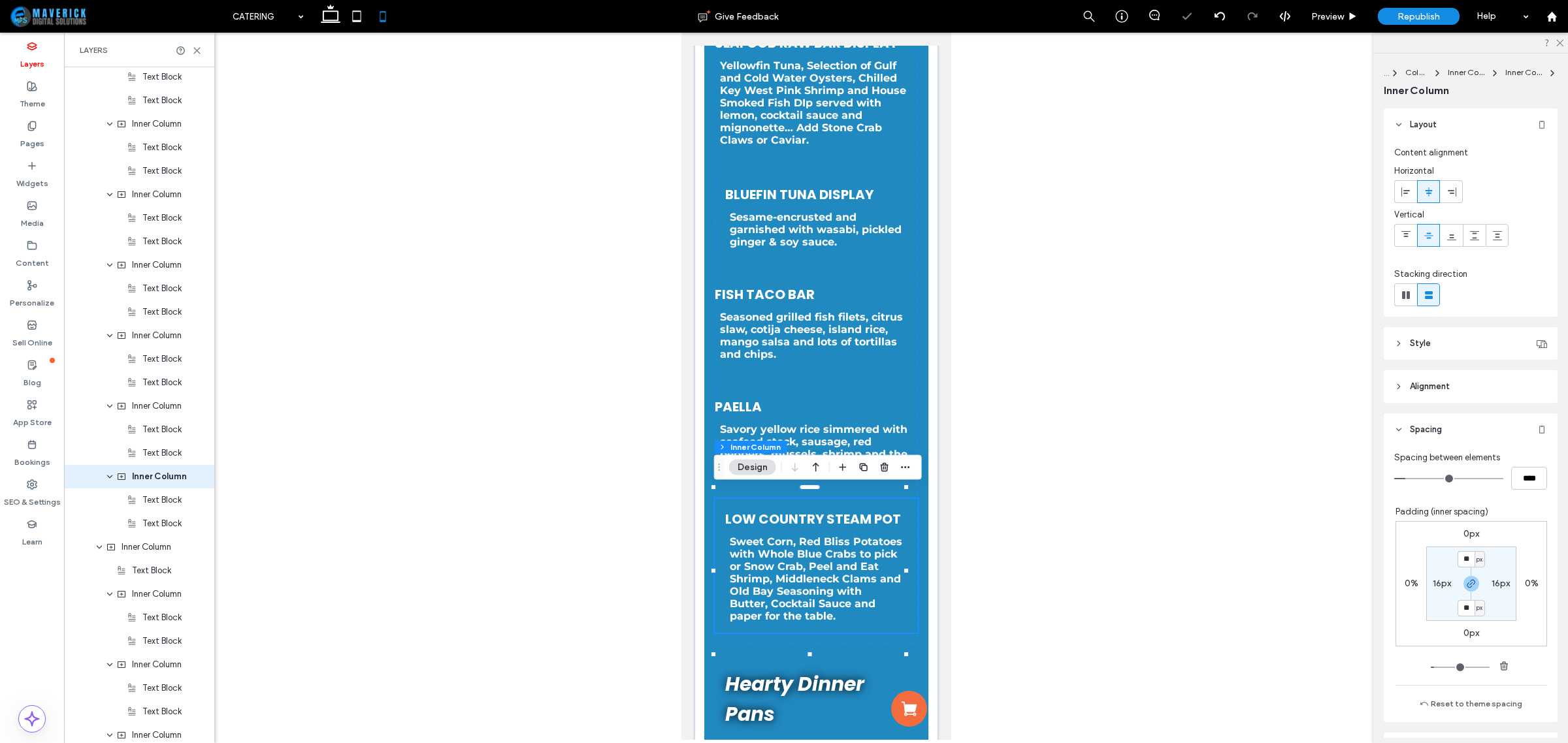
scroll to position [544, 0]
click at [1433, 581] on label "16px" at bounding box center [1442, 583] width 18 height 11
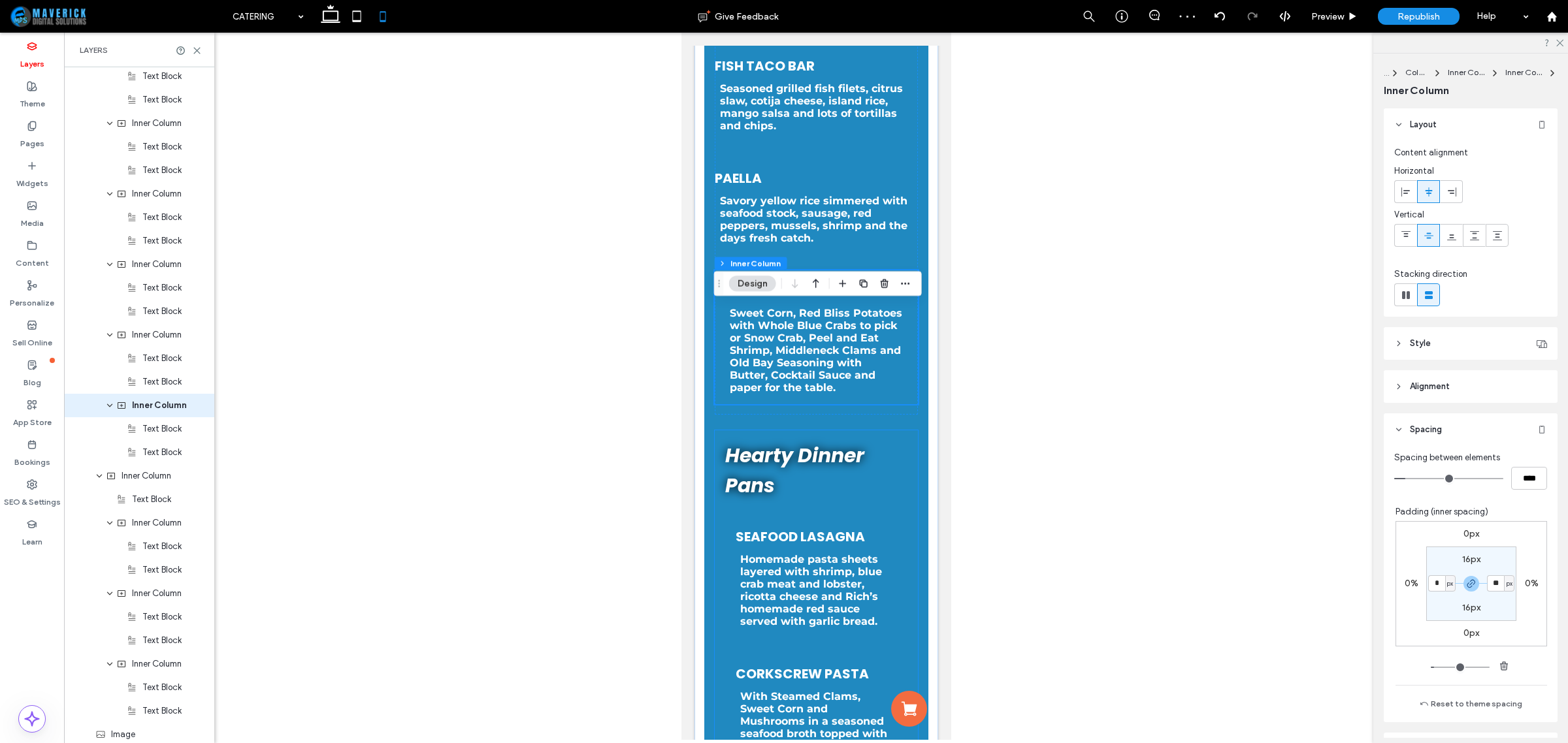
scroll to position [735, 0]
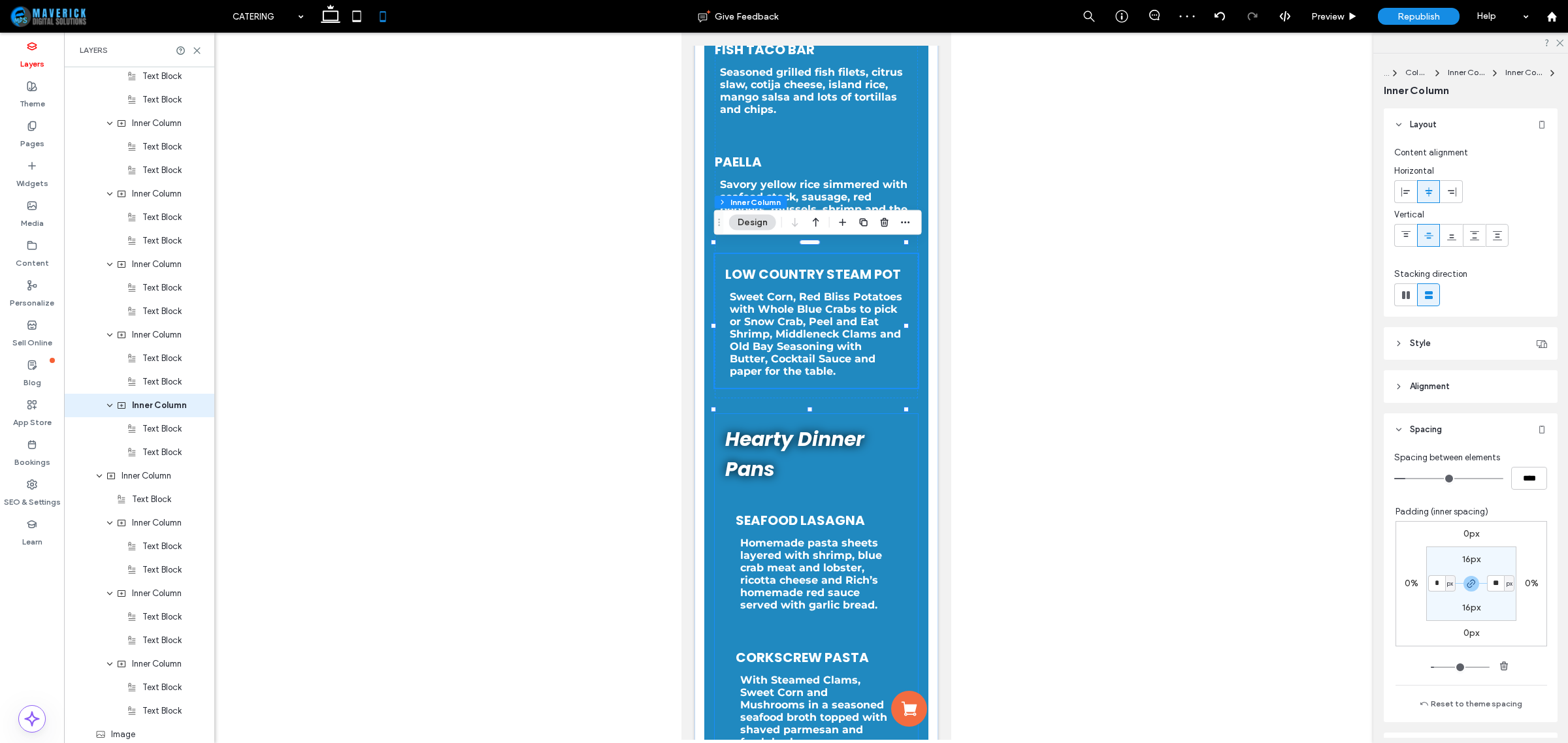
click at [861, 468] on span "Hearty Dinner Pans" at bounding box center [794, 454] width 139 height 58
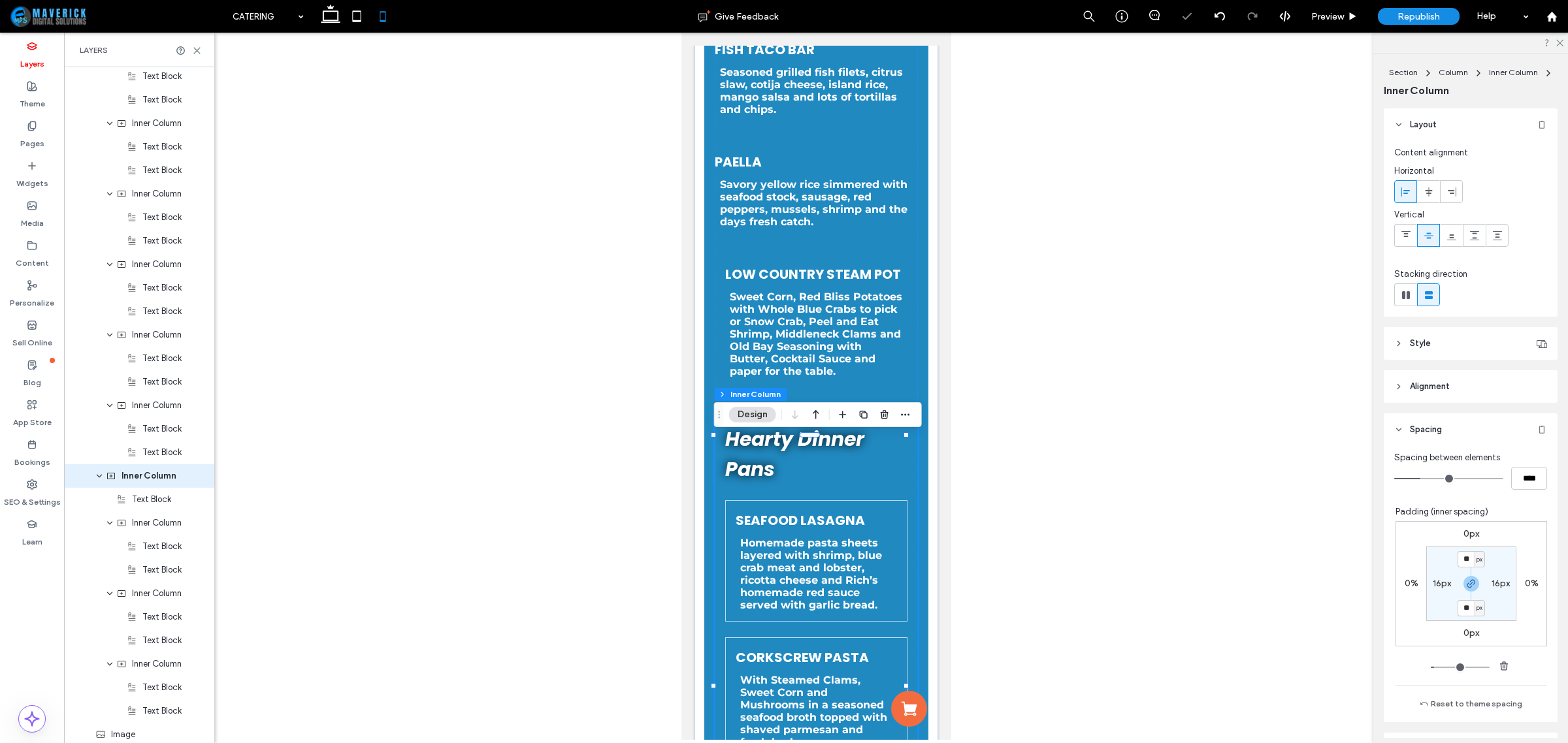
scroll to position [614, 0]
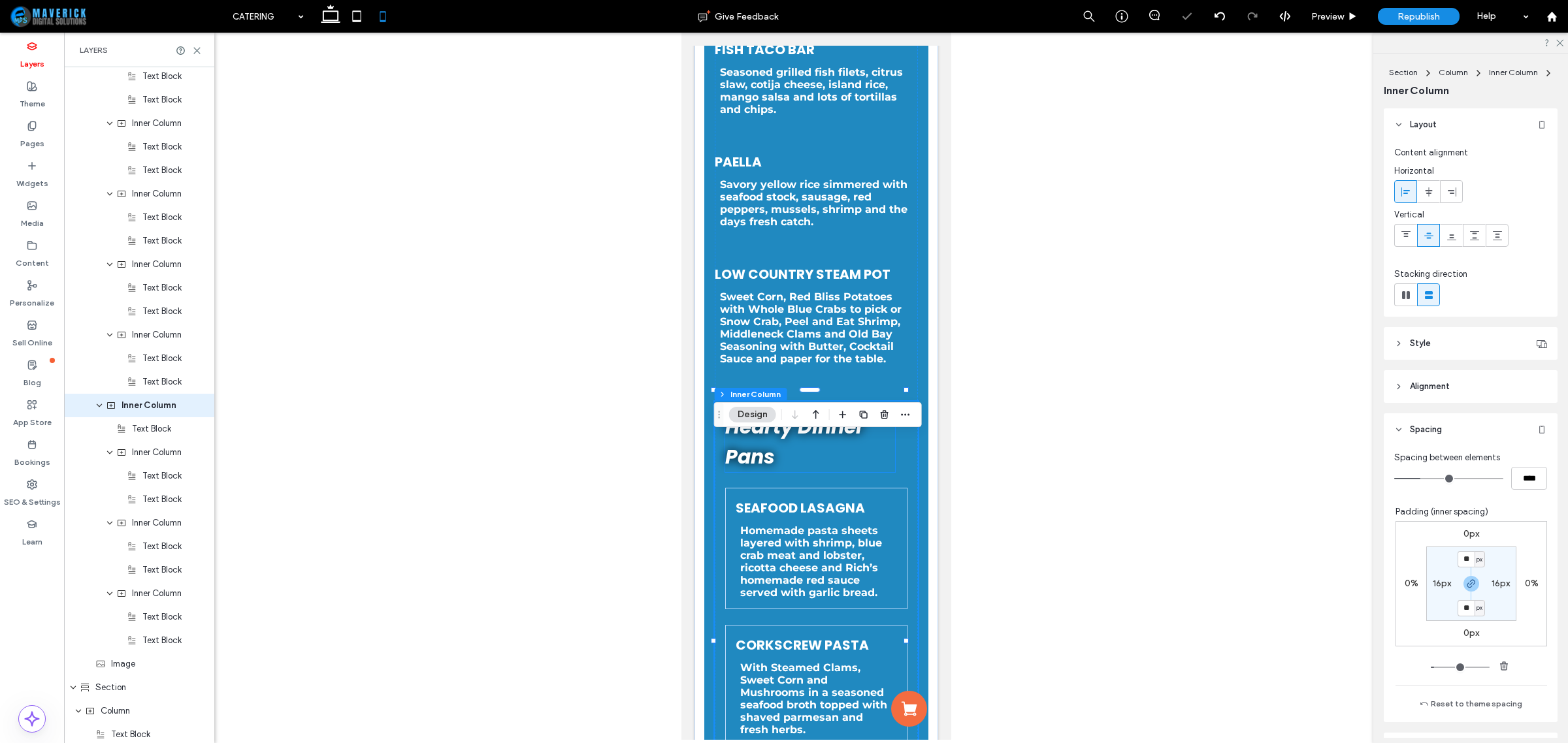
click at [856, 445] on h2 "Hearty Dinner Pans" at bounding box center [810, 442] width 170 height 60
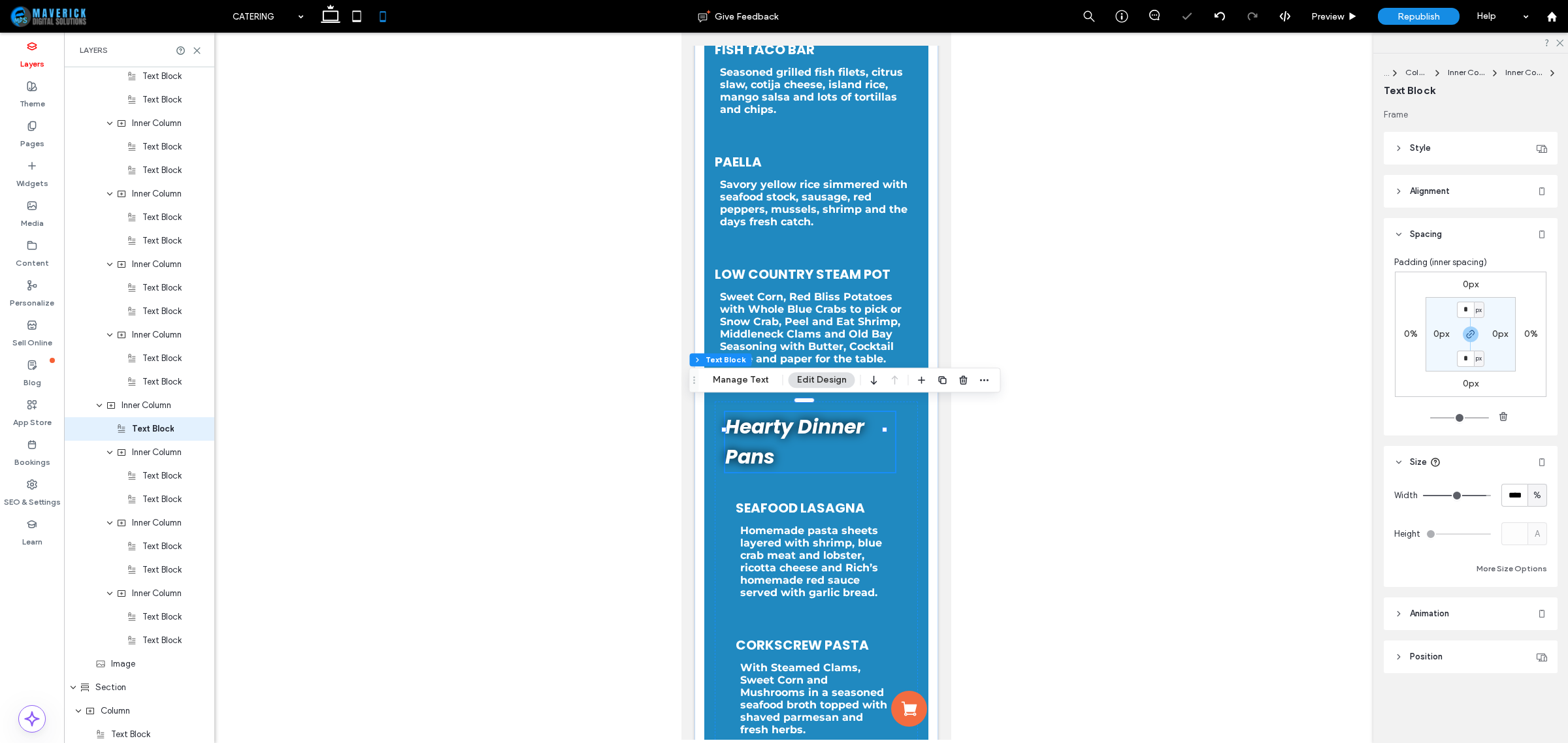
scroll to position [638, 0]
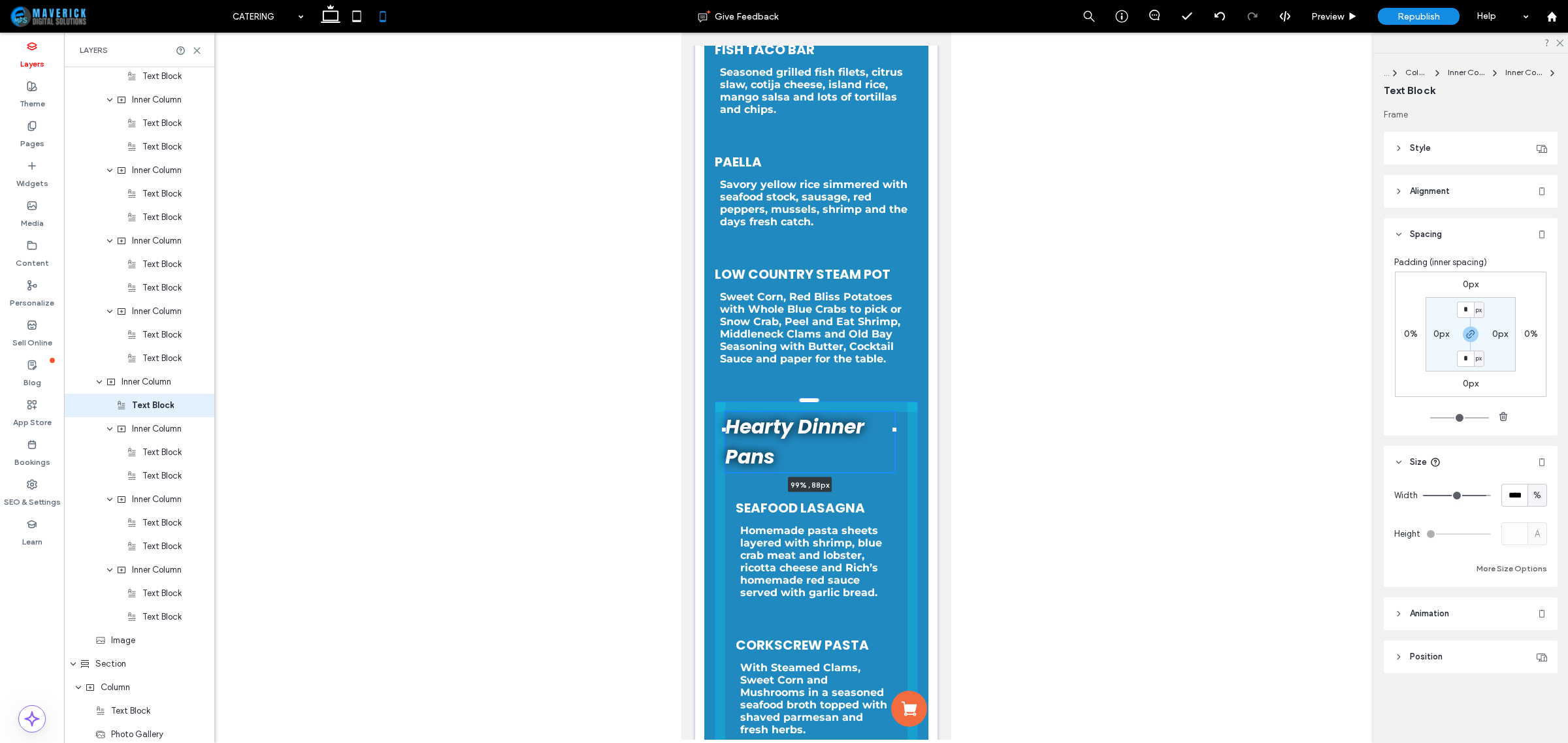
drag, startPoint x: 885, startPoint y: 431, endPoint x: 894, endPoint y: 432, distance: 9.1
click at [894, 432] on div at bounding box center [894, 429] width 5 height 5
type input "**"
click at [1509, 494] on input "**" at bounding box center [1514, 495] width 26 height 23
type input "***"
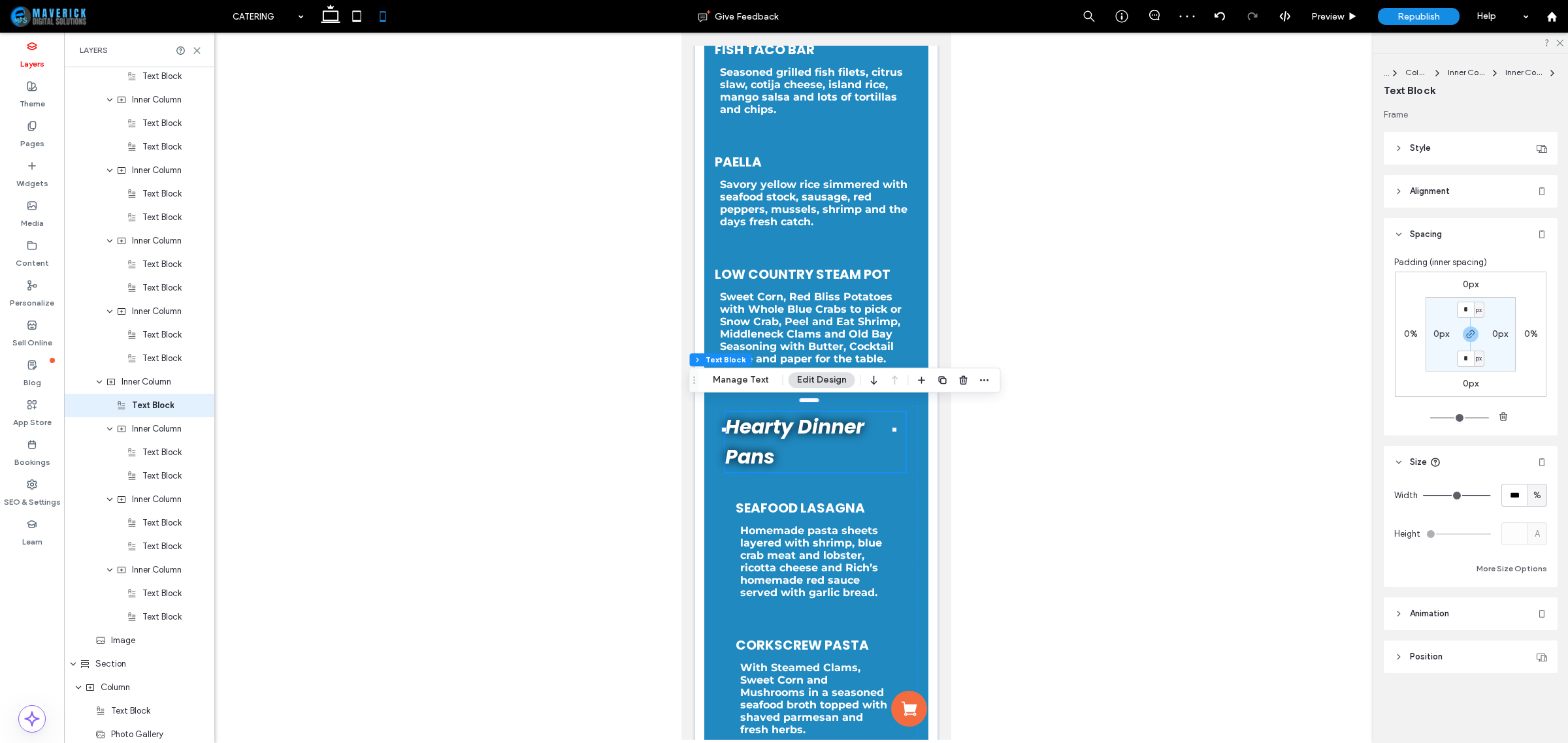
type input "***"
click at [1478, 517] on div "Width *** % Height A More Size Options" at bounding box center [1470, 530] width 153 height 93
click at [891, 511] on div "Seafood Lasagna Homemade pasta sheets layered with shrimp, blue crab meat and l…" at bounding box center [816, 549] width 183 height 121
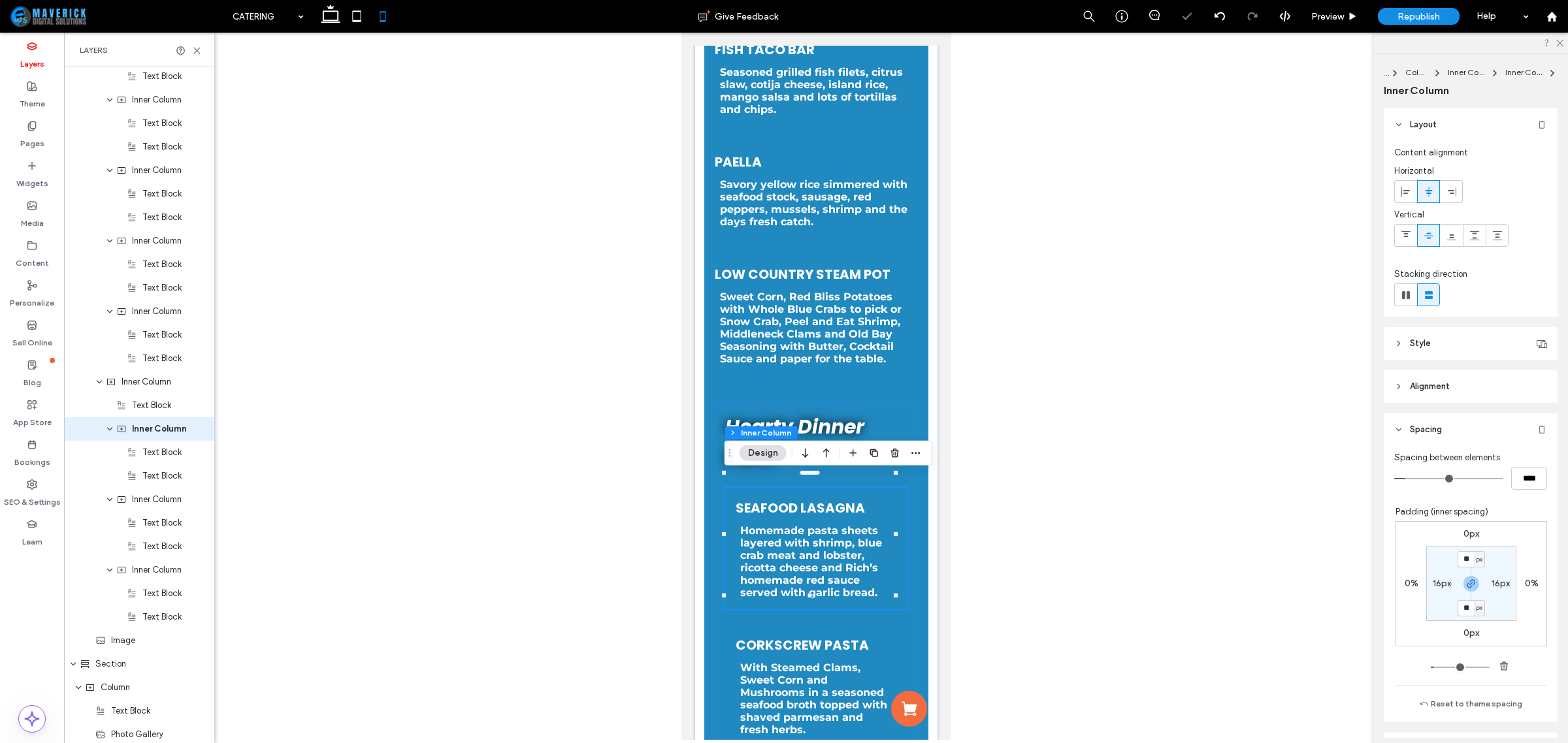
scroll to position [661, 0]
click at [1433, 583] on label "16px" at bounding box center [1442, 583] width 18 height 11
click at [881, 657] on div "Corkscrew Pasta With Steamed Clams, Sweet Corn and Mushrooms in a seasoned seaf…" at bounding box center [816, 686] width 183 height 121
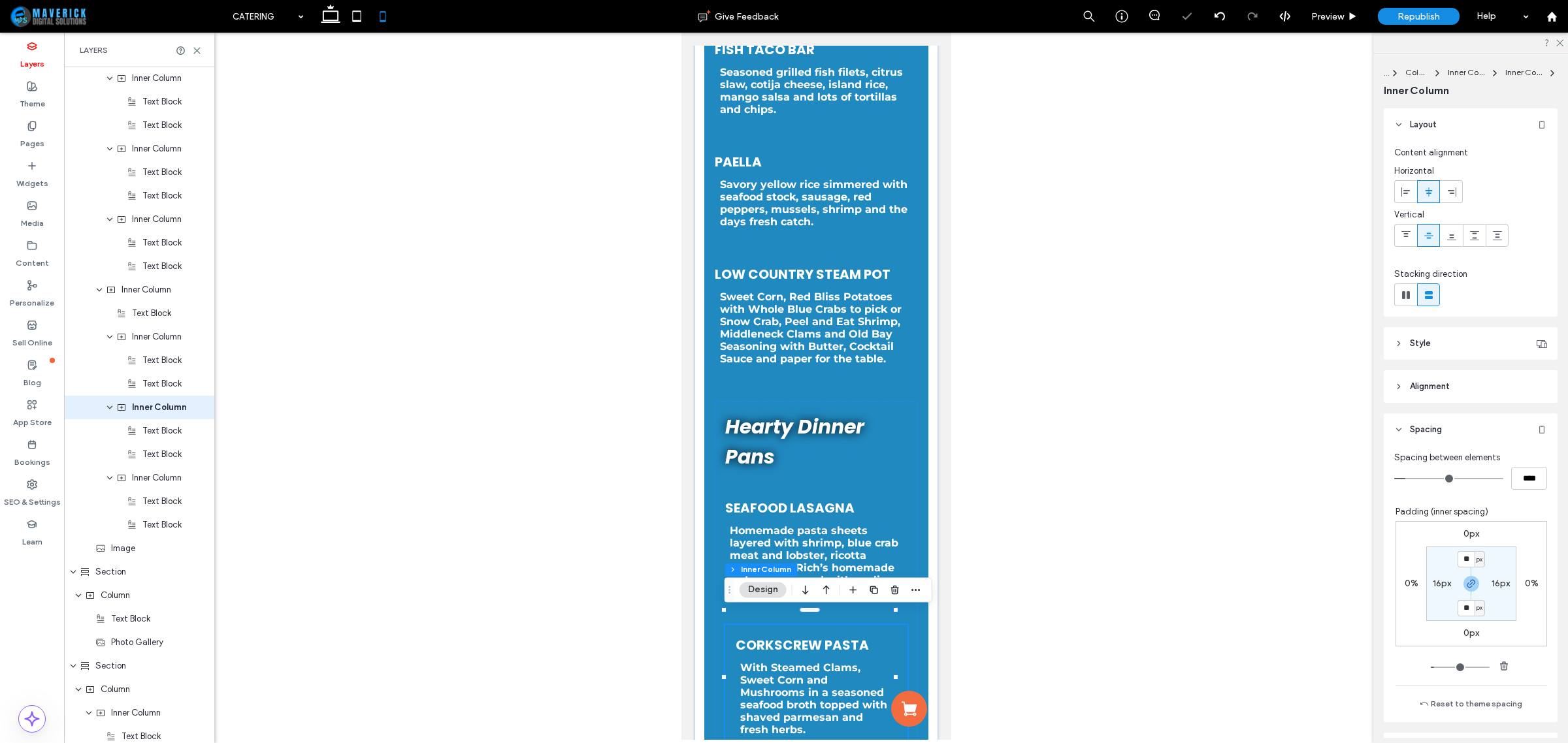
scroll to position [732, 0]
click at [1433, 581] on label "16px" at bounding box center [1442, 583] width 18 height 11
type input "*"
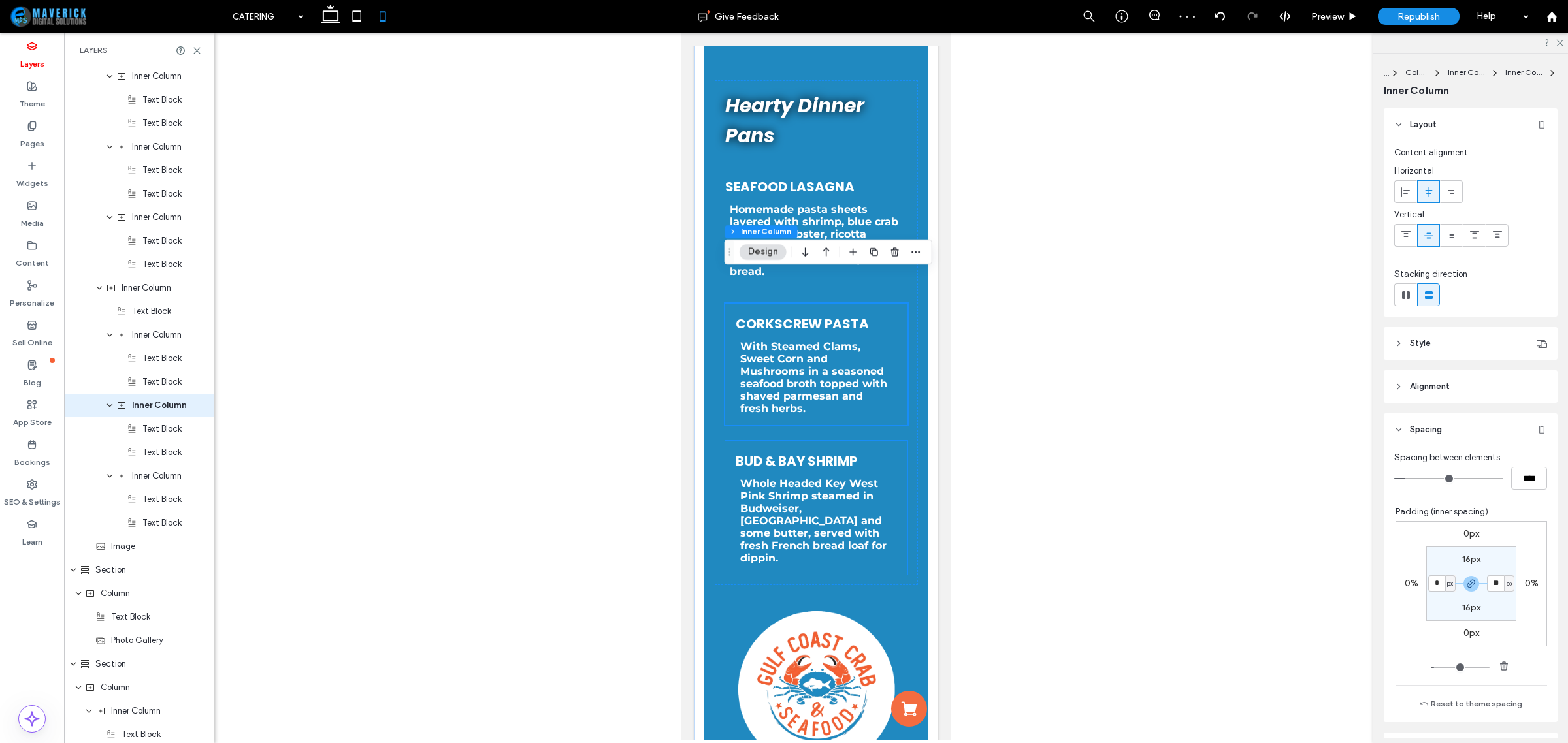
scroll to position [1143, 0]
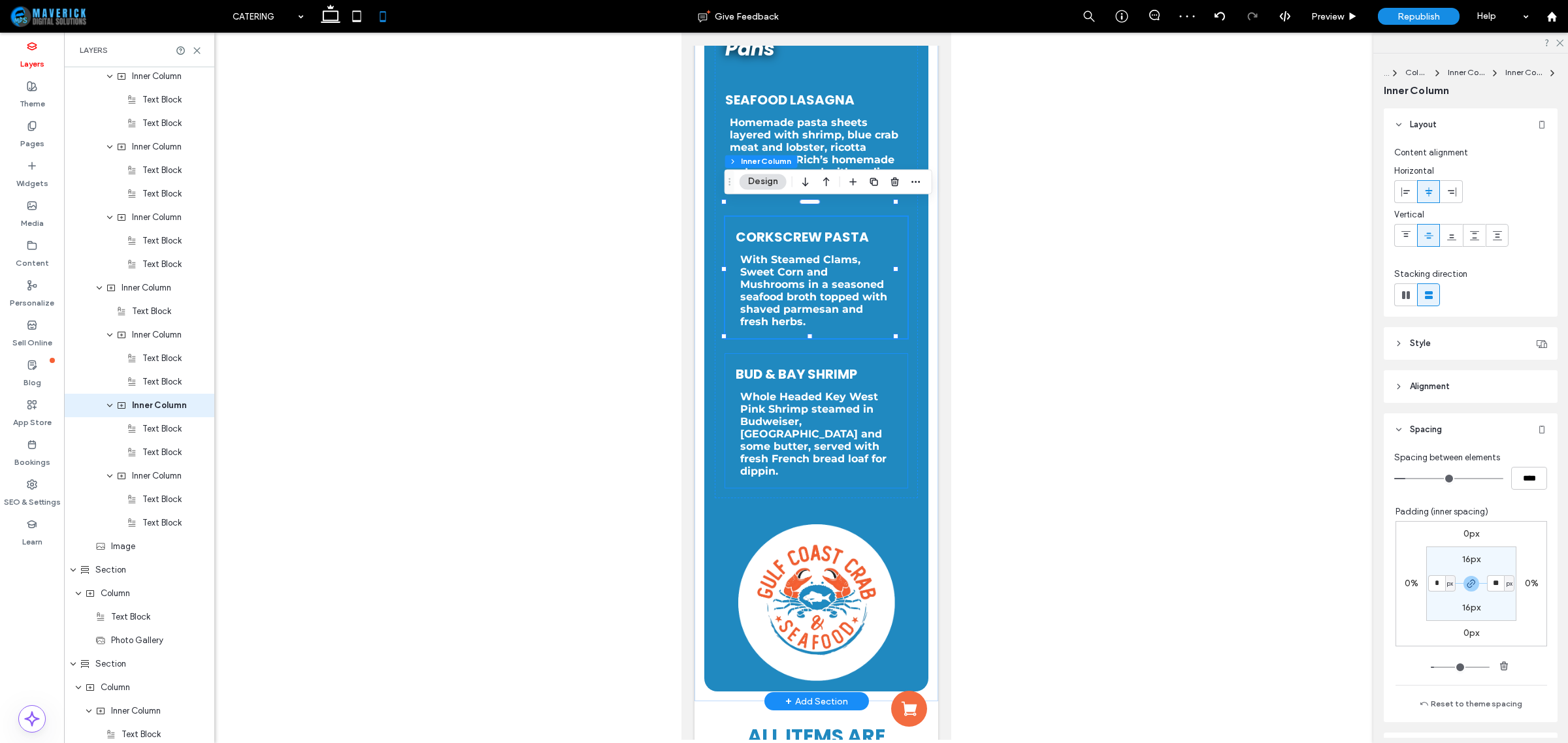
click at [878, 407] on p "Whole Headed Key West Pink Shrimp steamed in Budweiser, [GEOGRAPHIC_DATA] and s…" at bounding box center [816, 434] width 153 height 87
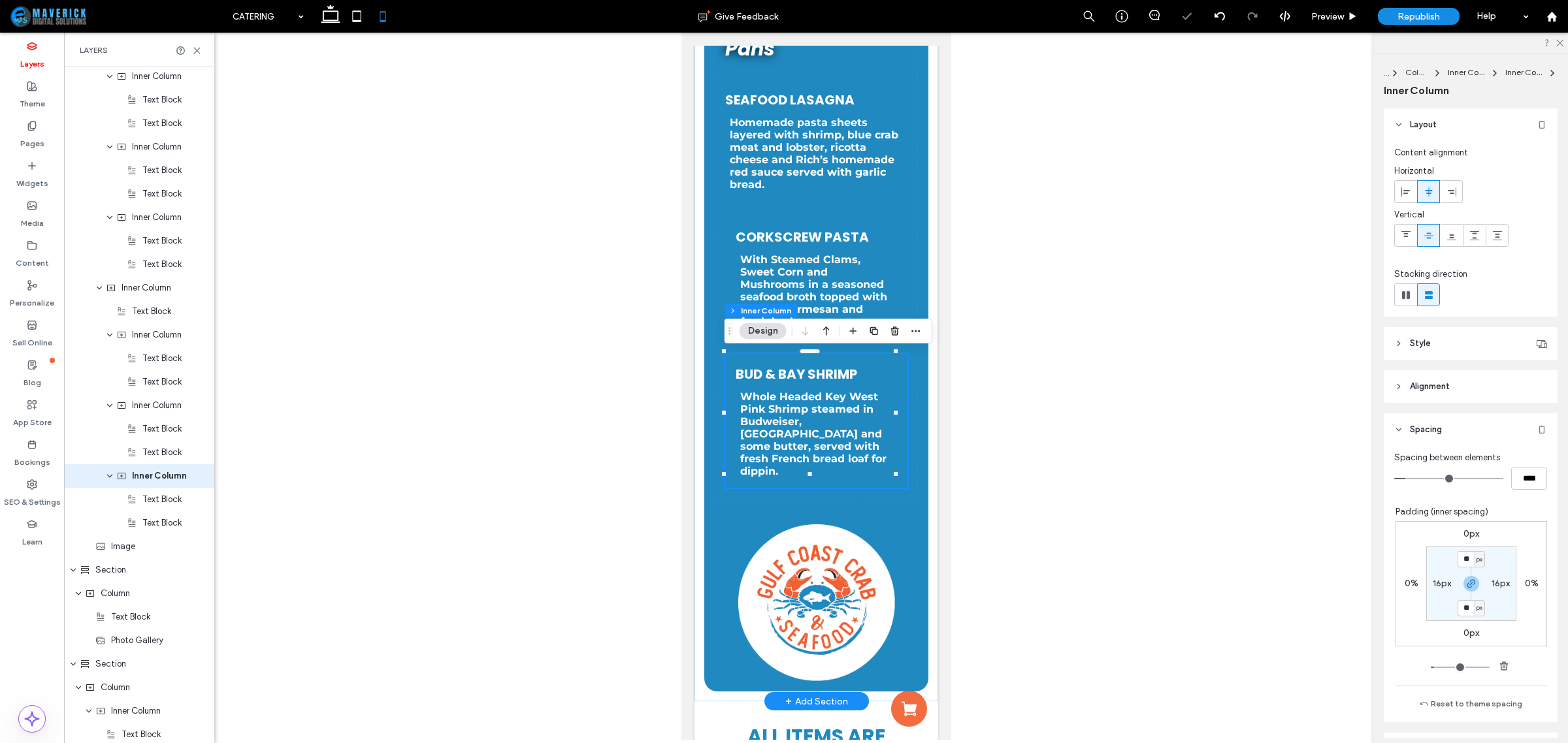
scroll to position [802, 0]
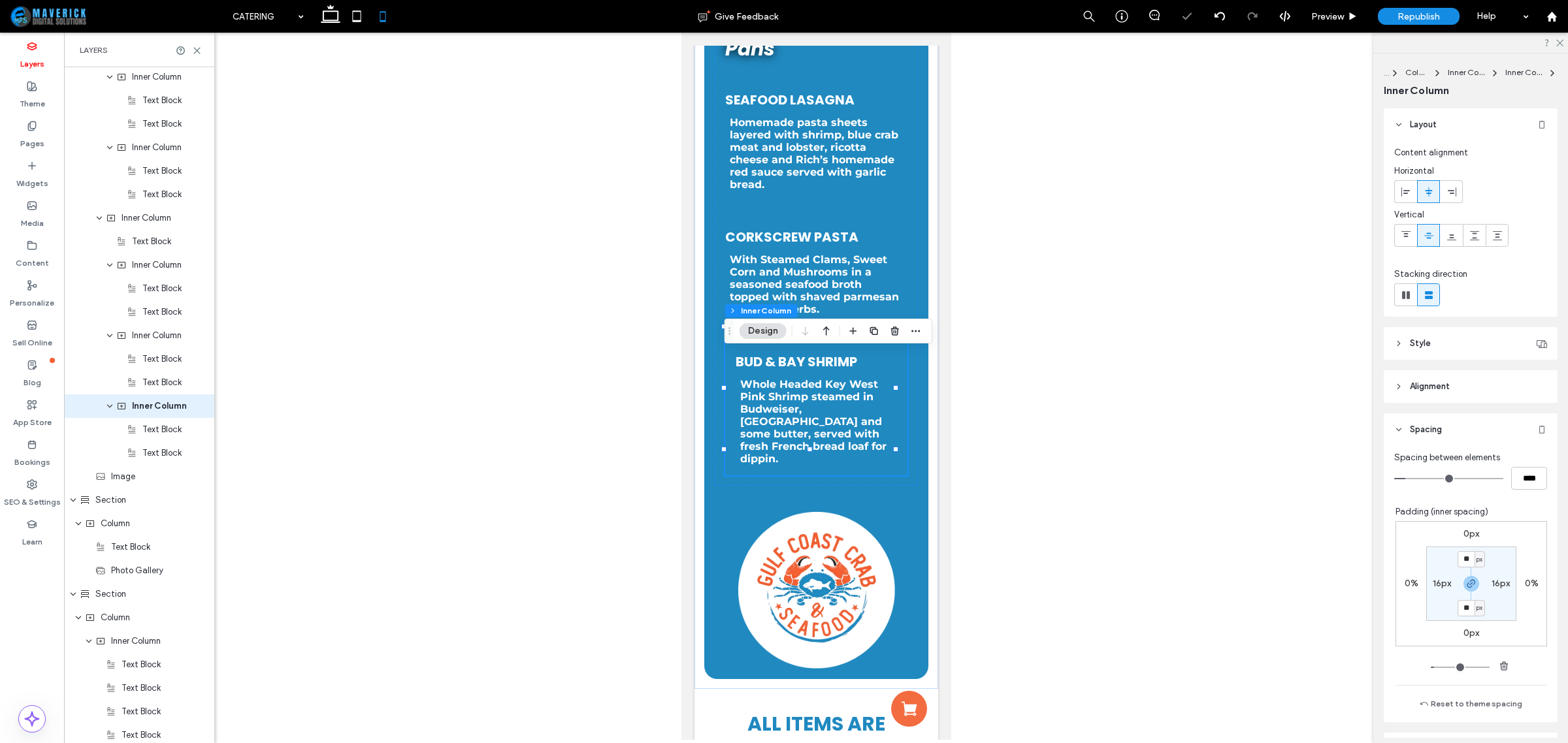
click at [1434, 580] on label "16px" at bounding box center [1442, 583] width 18 height 11
click at [888, 429] on div "Bud & Bay Shrimp Whole Headed Key West Pink Shrimp steamed in Budweiser, Old Ba…" at bounding box center [816, 408] width 183 height 133
type input "*"
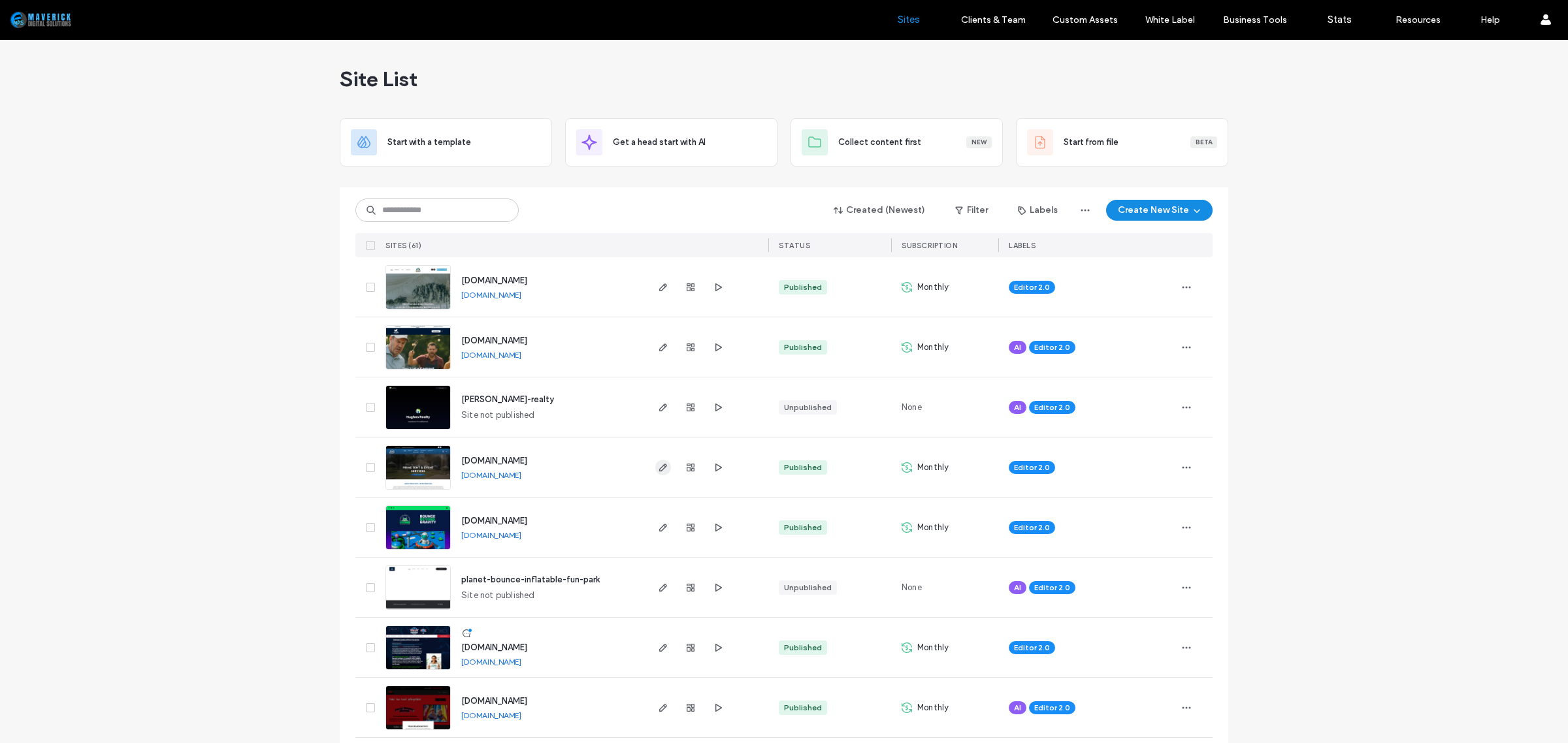
click at [661, 468] on icon "button" at bounding box center [663, 468] width 11 height 11
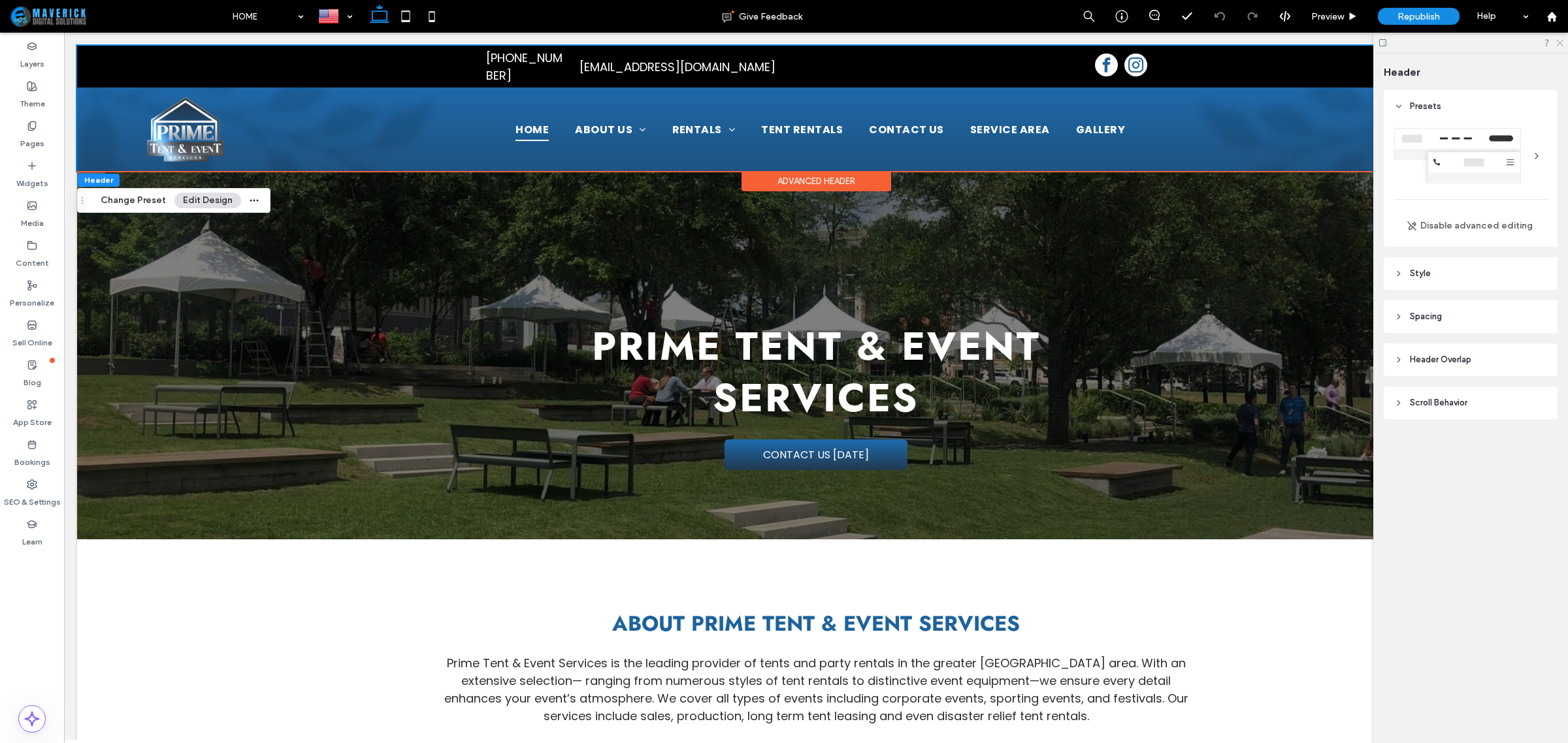
click at [1559, 40] on icon at bounding box center [1559, 42] width 9 height 9
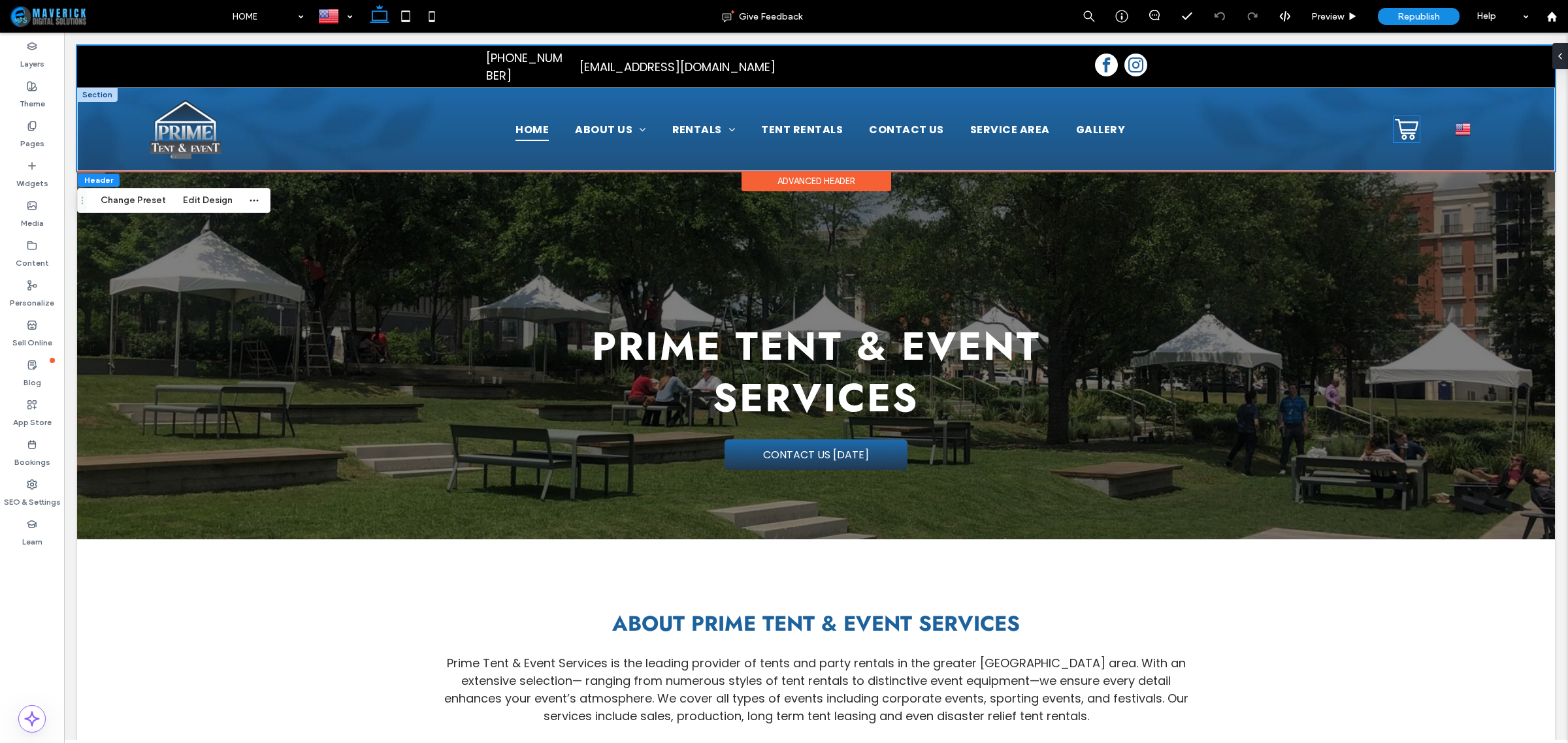
click at [1396, 119] on icon at bounding box center [1406, 129] width 24 height 21
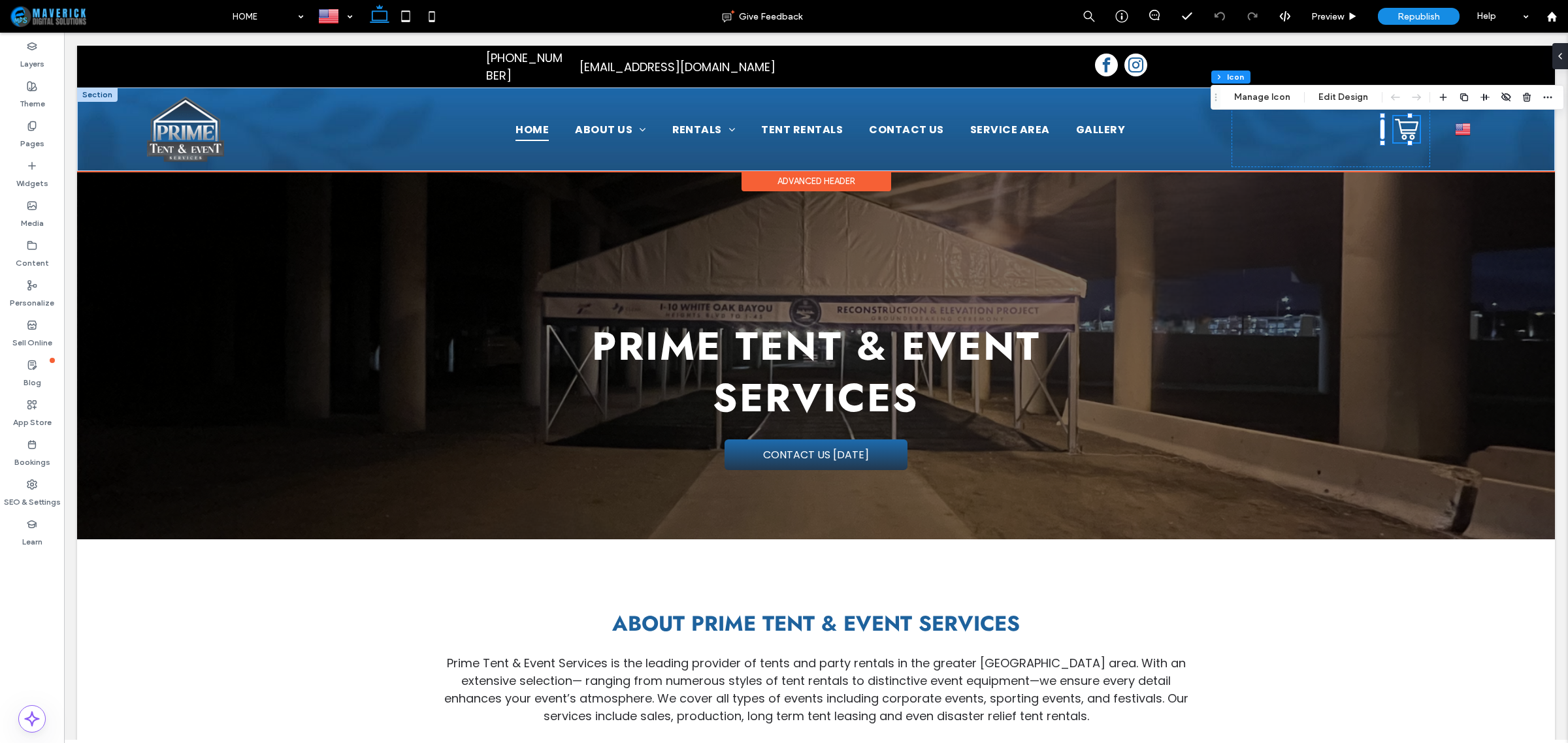
click at [1396, 119] on icon at bounding box center [1406, 129] width 24 height 21
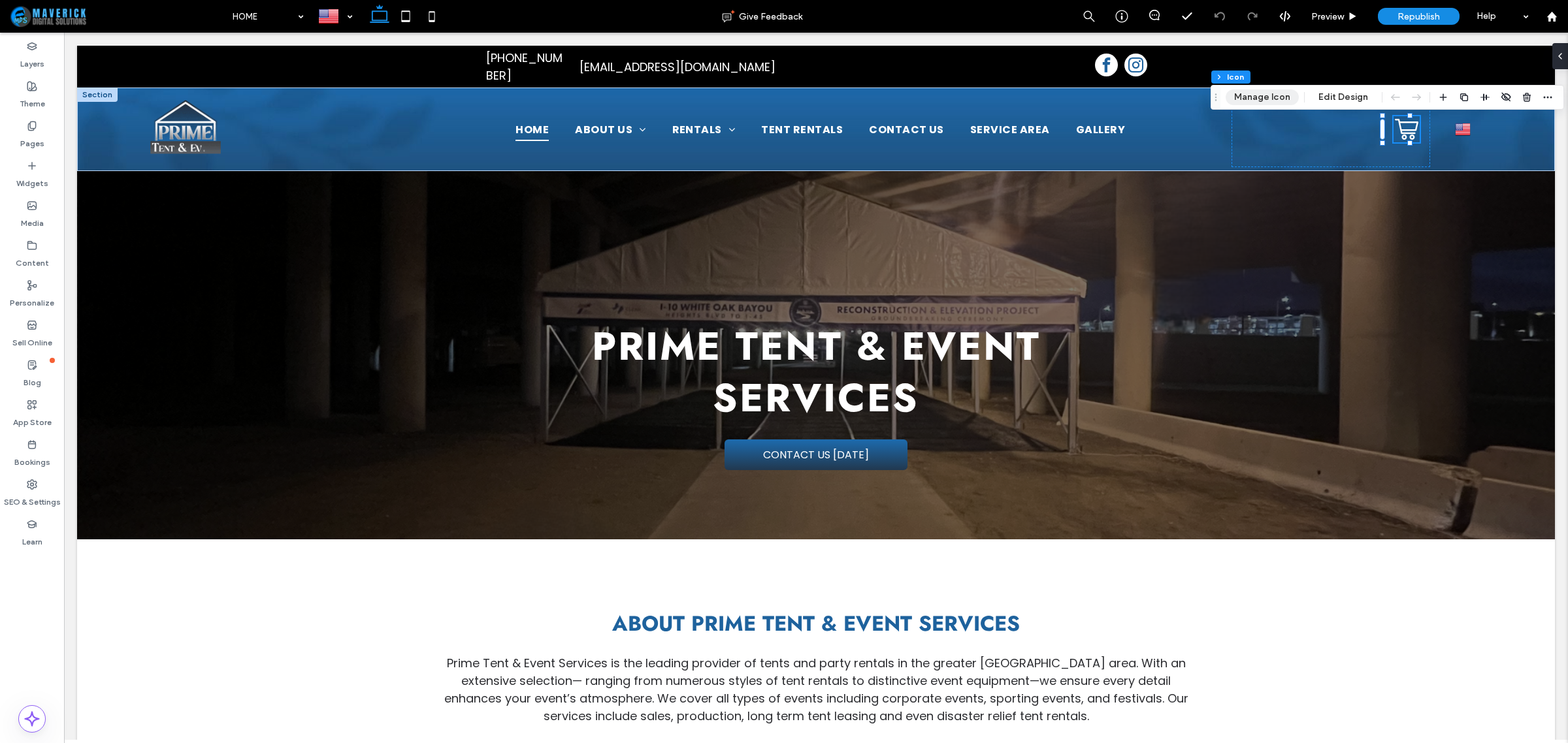
click at [1288, 98] on button "Manage Icon" at bounding box center [1261, 97] width 73 height 16
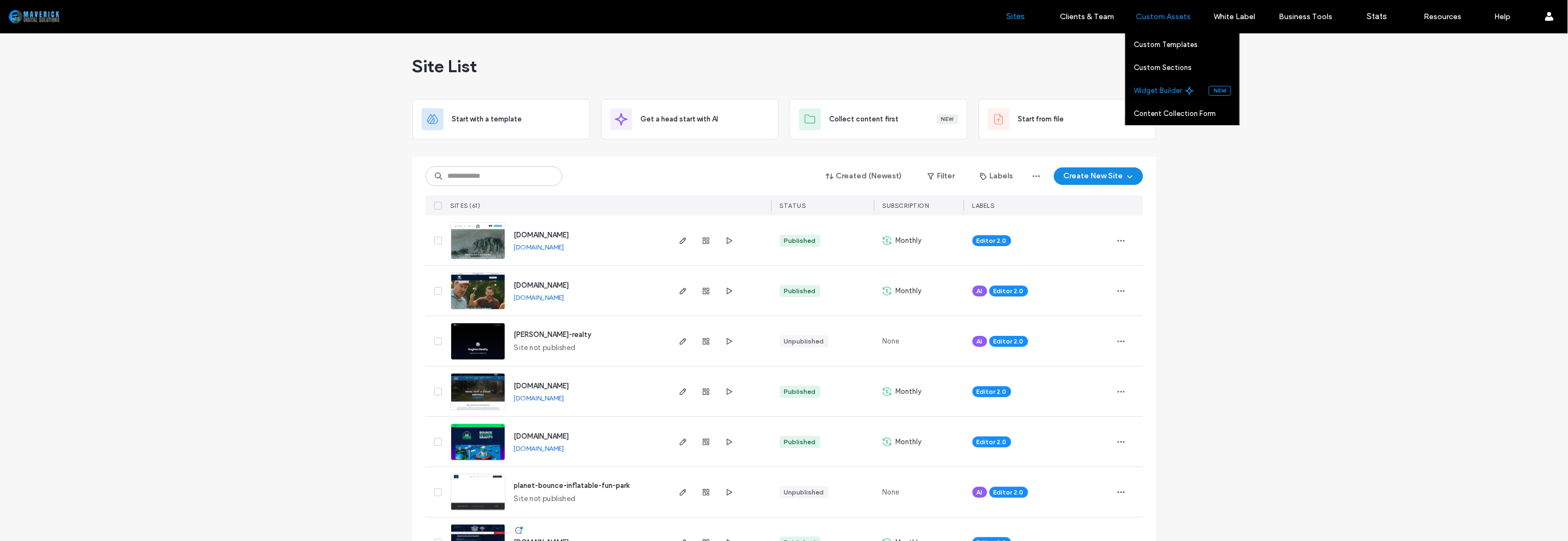
click at [1161, 90] on label "Widget Builder" at bounding box center [1158, 90] width 48 height 8
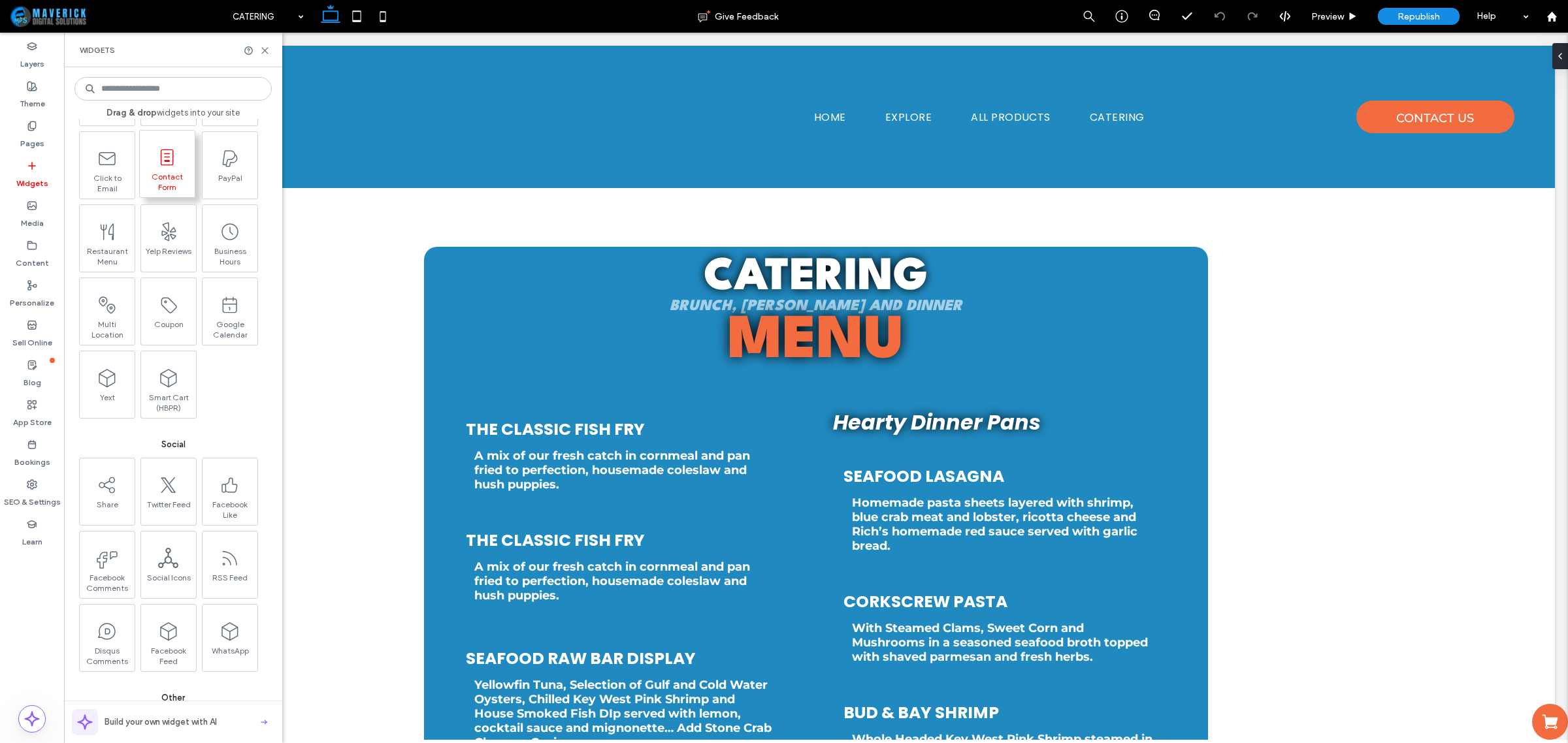
scroll to position [2204, 0]
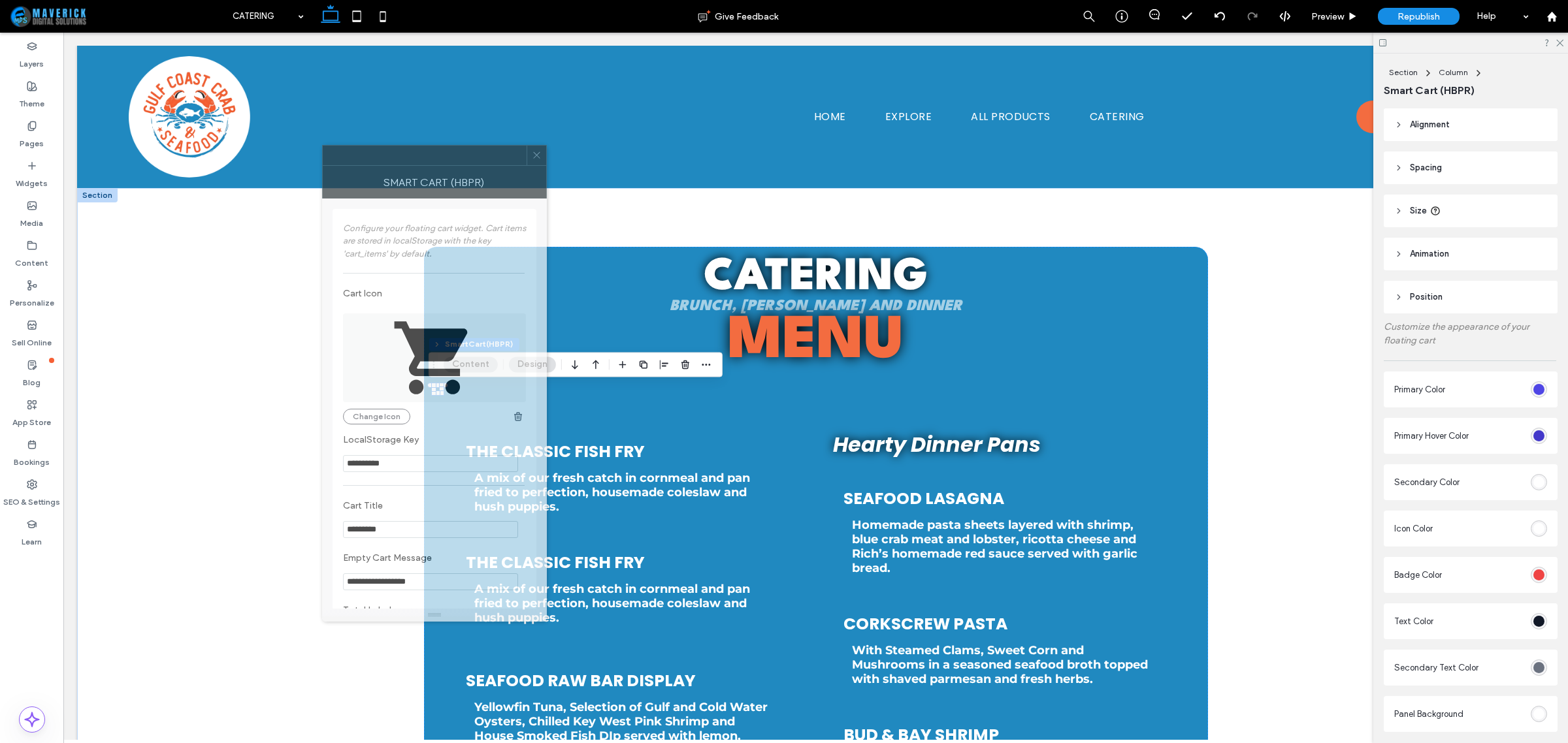
drag, startPoint x: 1454, startPoint y: 155, endPoint x: 445, endPoint y: 167, distance: 1009.1
click at [445, 167] on div "Smart Cart (HBPR)" at bounding box center [435, 182] width 225 height 32
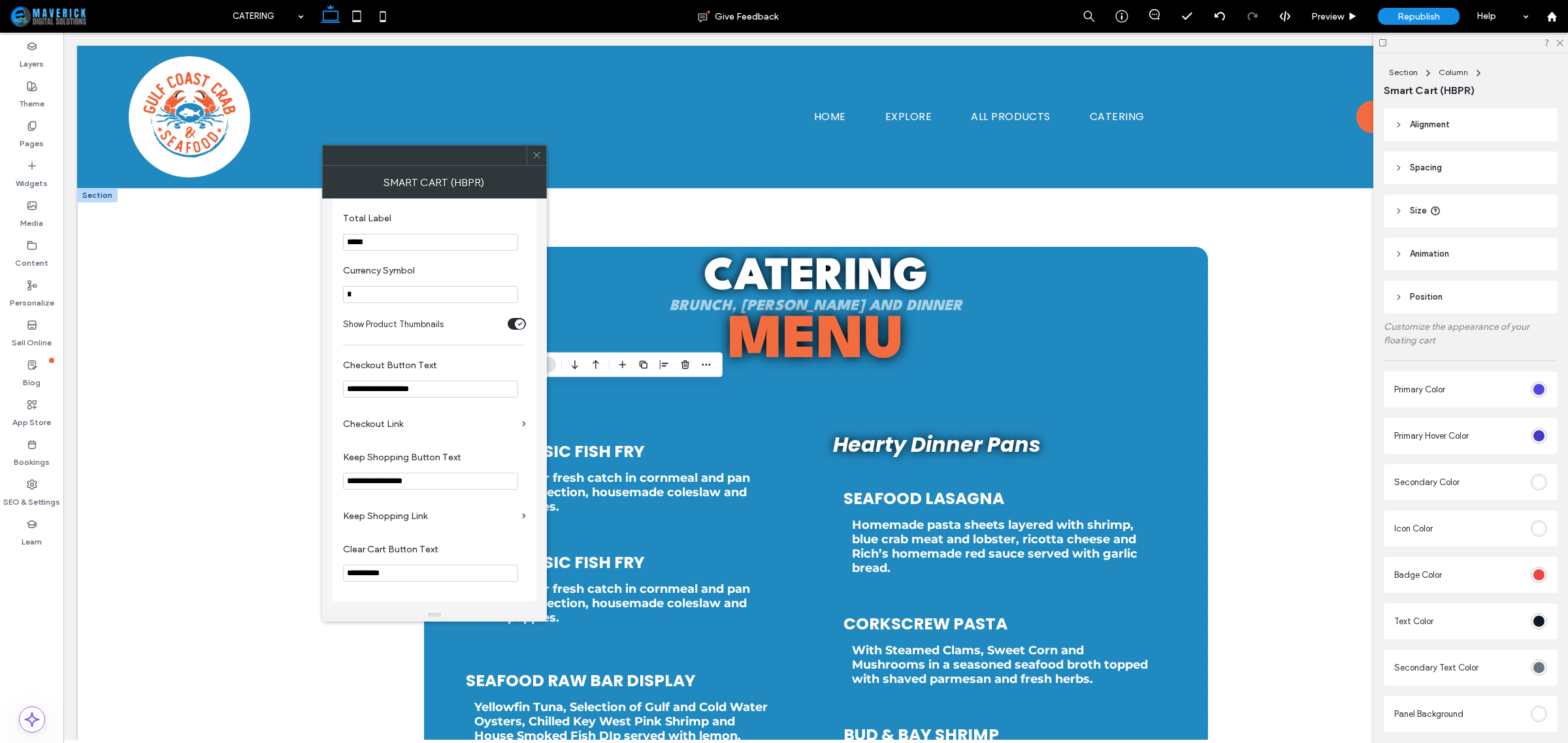
scroll to position [406, 0]
click at [534, 158] on use at bounding box center [536, 155] width 6 height 6
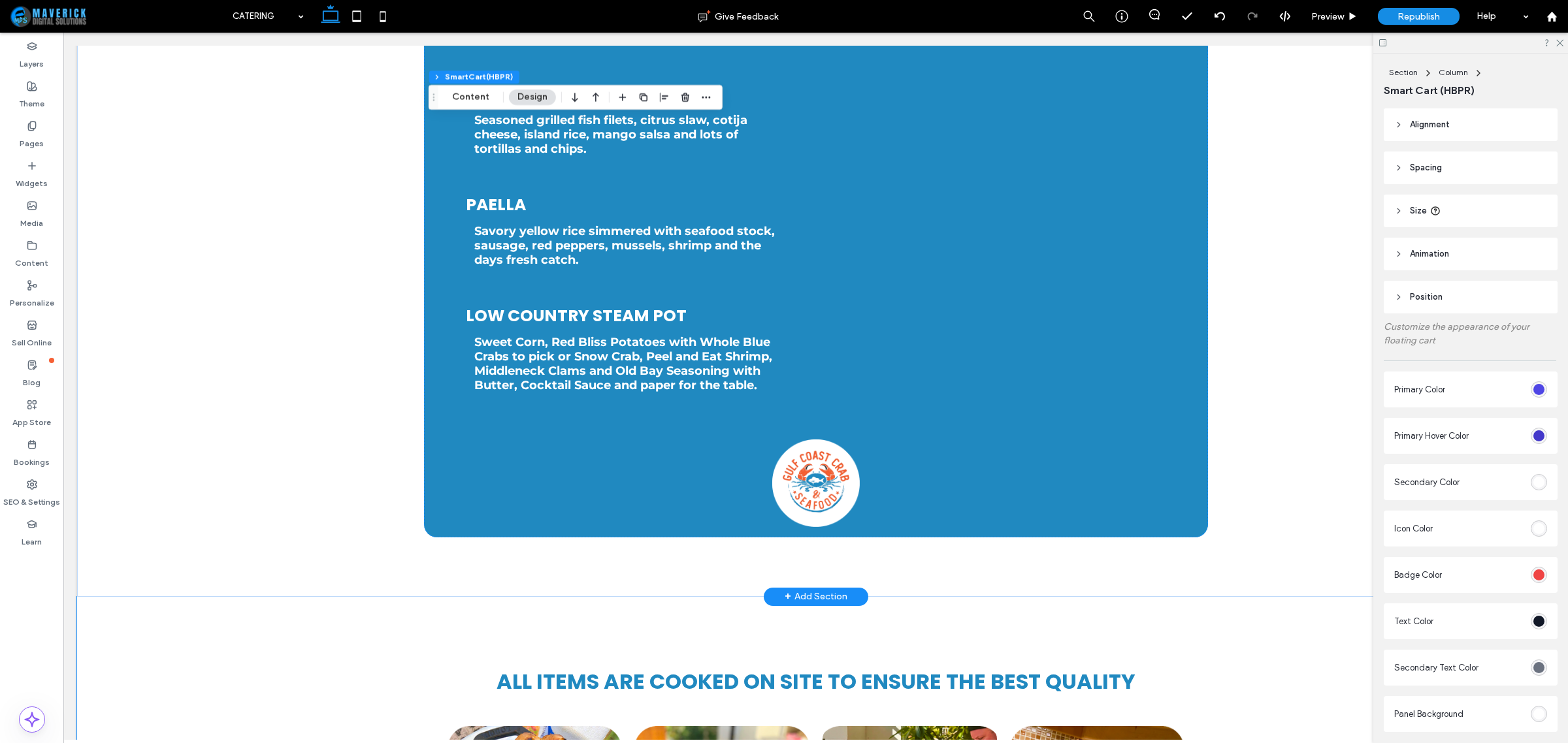
scroll to position [653, 0]
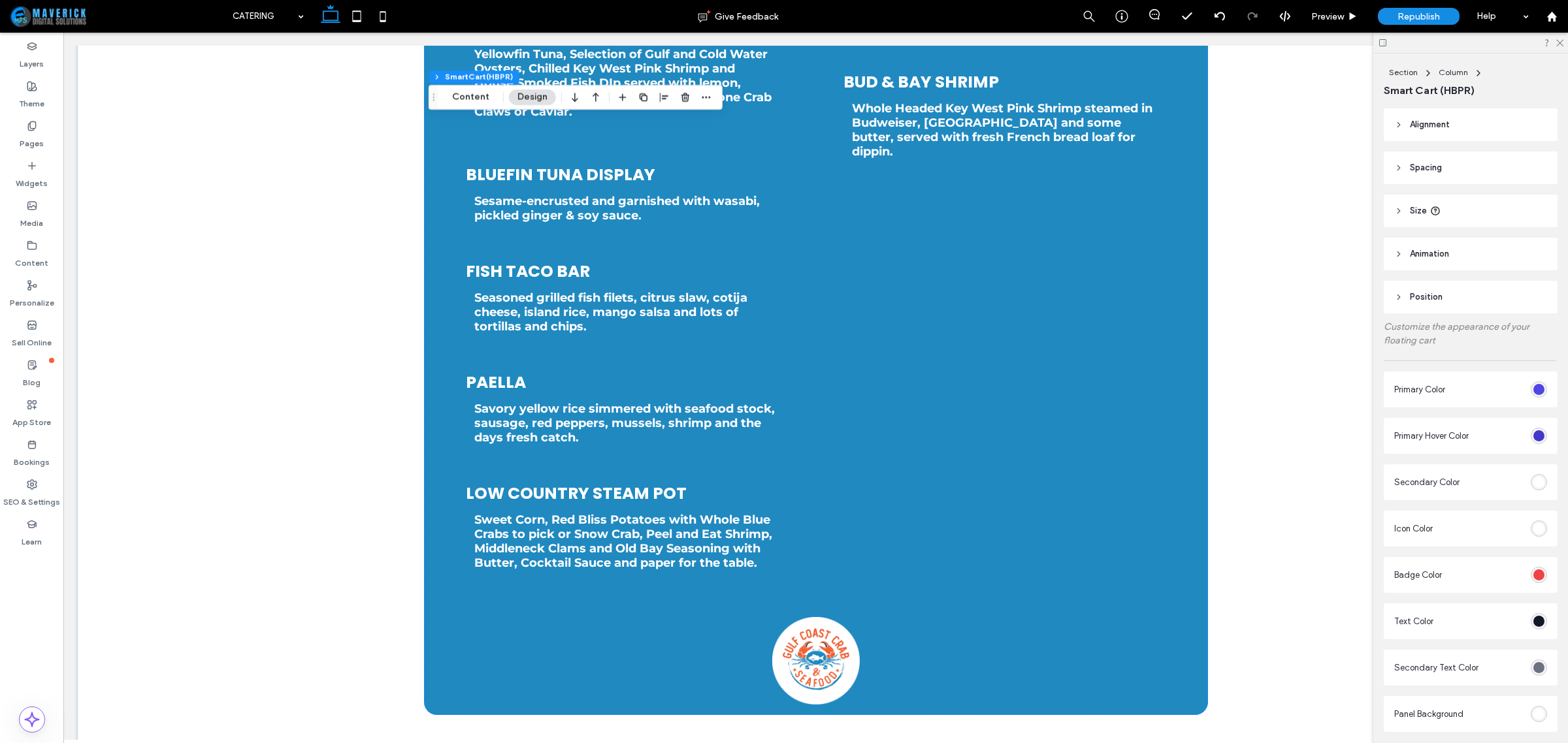
click at [1384, 37] on div at bounding box center [1470, 42] width 195 height 20
click at [1381, 40] on icon at bounding box center [1383, 42] width 10 height 10
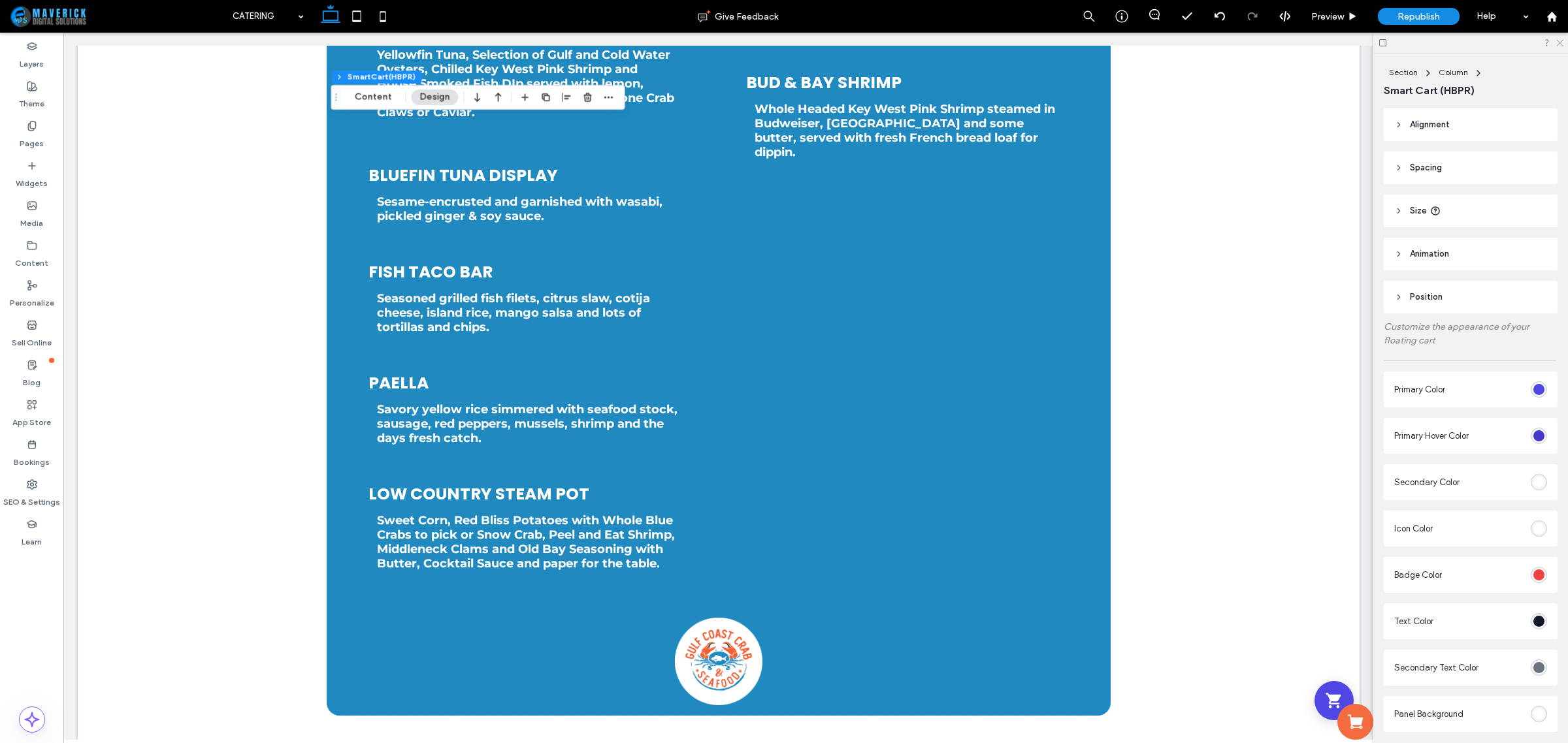
click at [1563, 46] on use at bounding box center [1560, 43] width 7 height 7
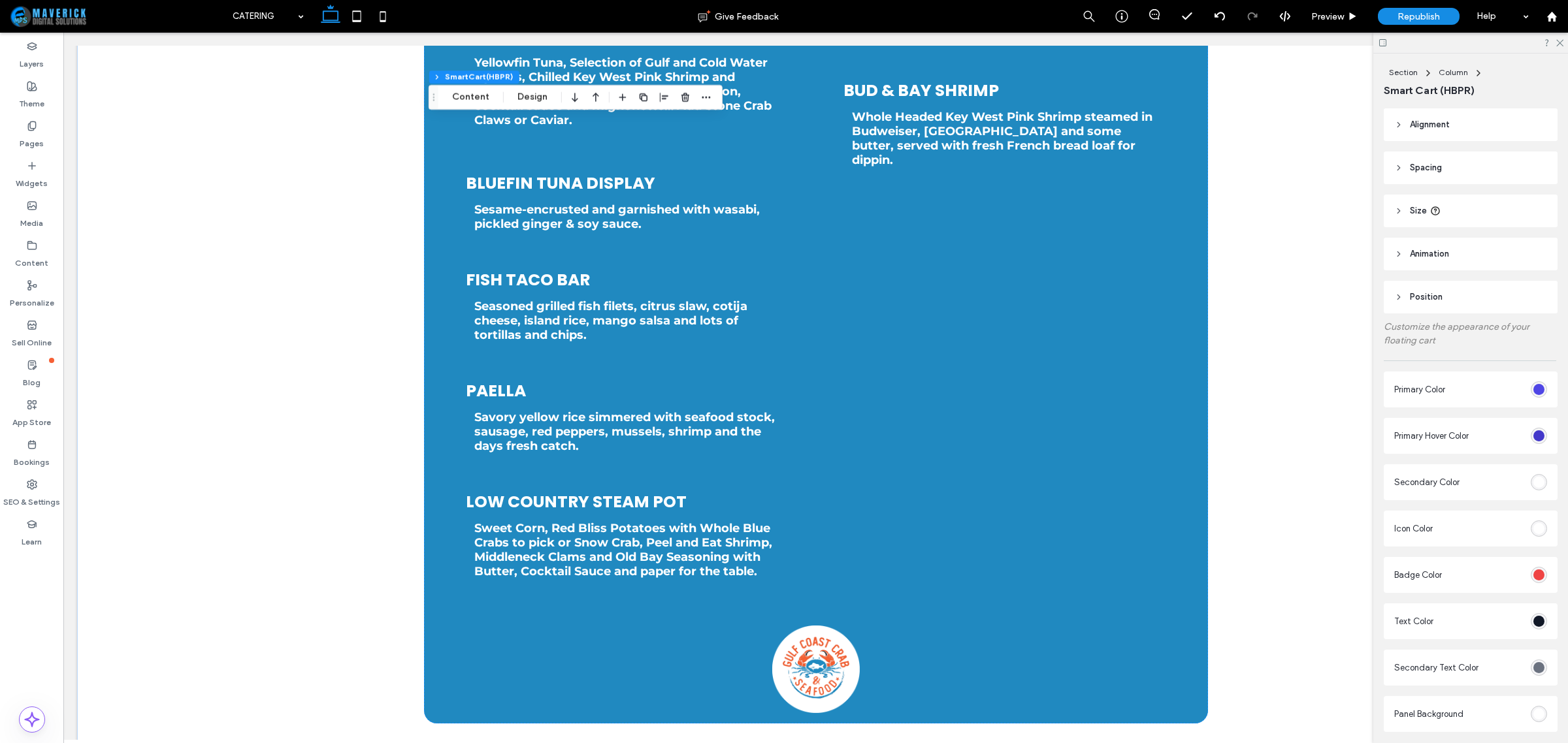
scroll to position [653, 0]
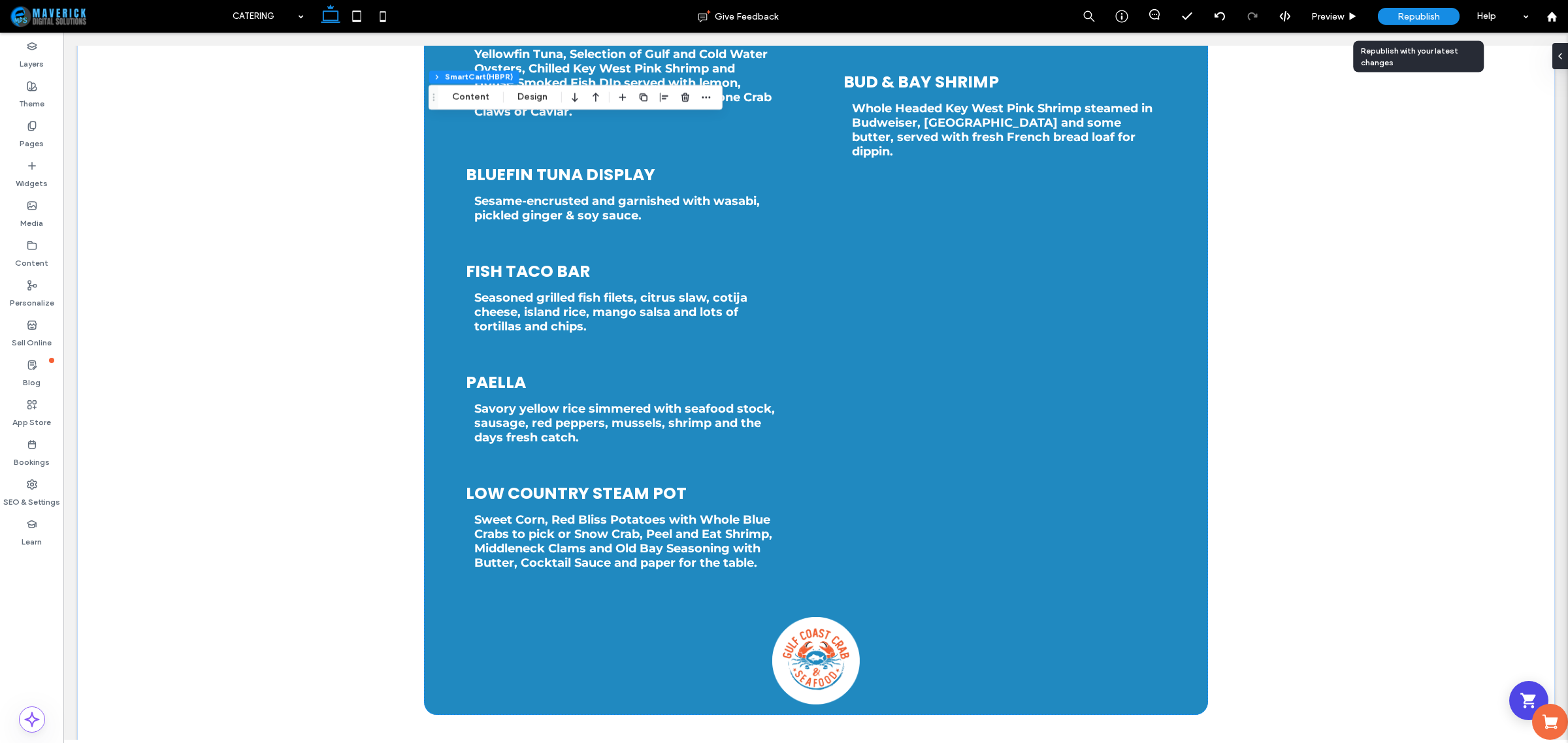
drag, startPoint x: 1348, startPoint y: 18, endPoint x: 1390, endPoint y: 21, distance: 42.1
click at [1390, 21] on div "Preview Republish Help" at bounding box center [1320, 16] width 495 height 32
click at [1390, 21] on div "Republish" at bounding box center [1419, 16] width 82 height 17
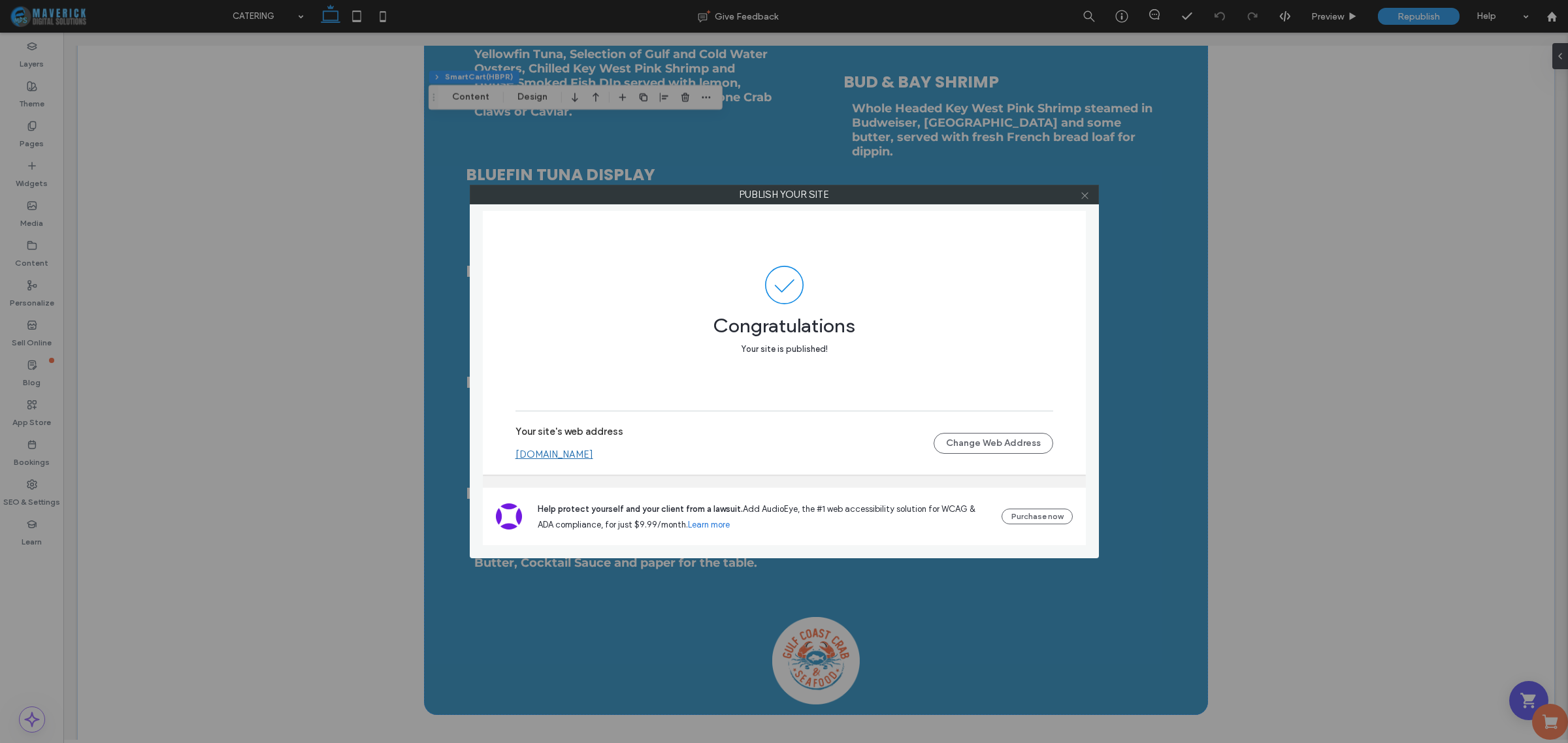
click at [1080, 198] on icon at bounding box center [1084, 195] width 10 height 10
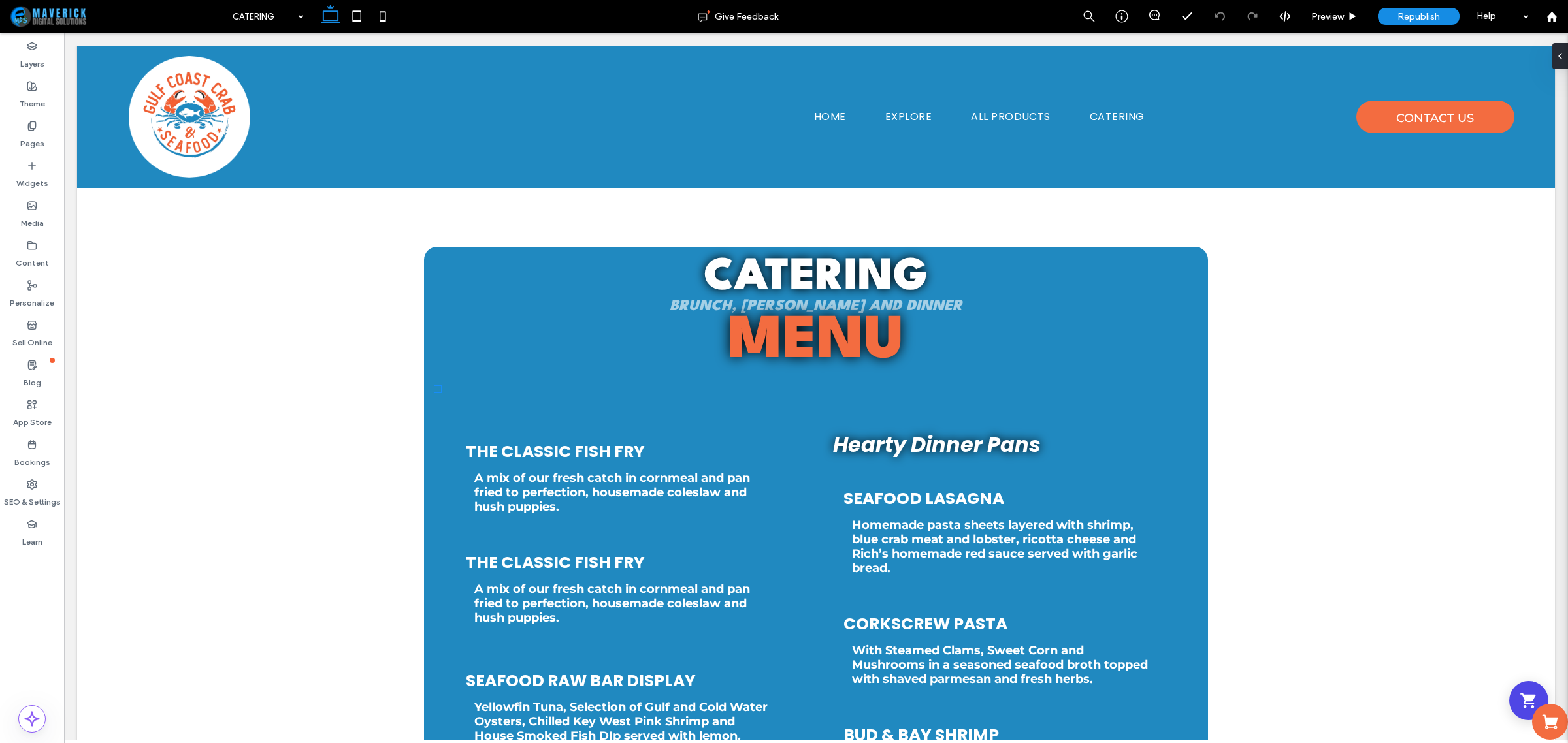
click at [1521, 695] on icon "Shopping Cart" at bounding box center [1528, 700] width 15 height 15
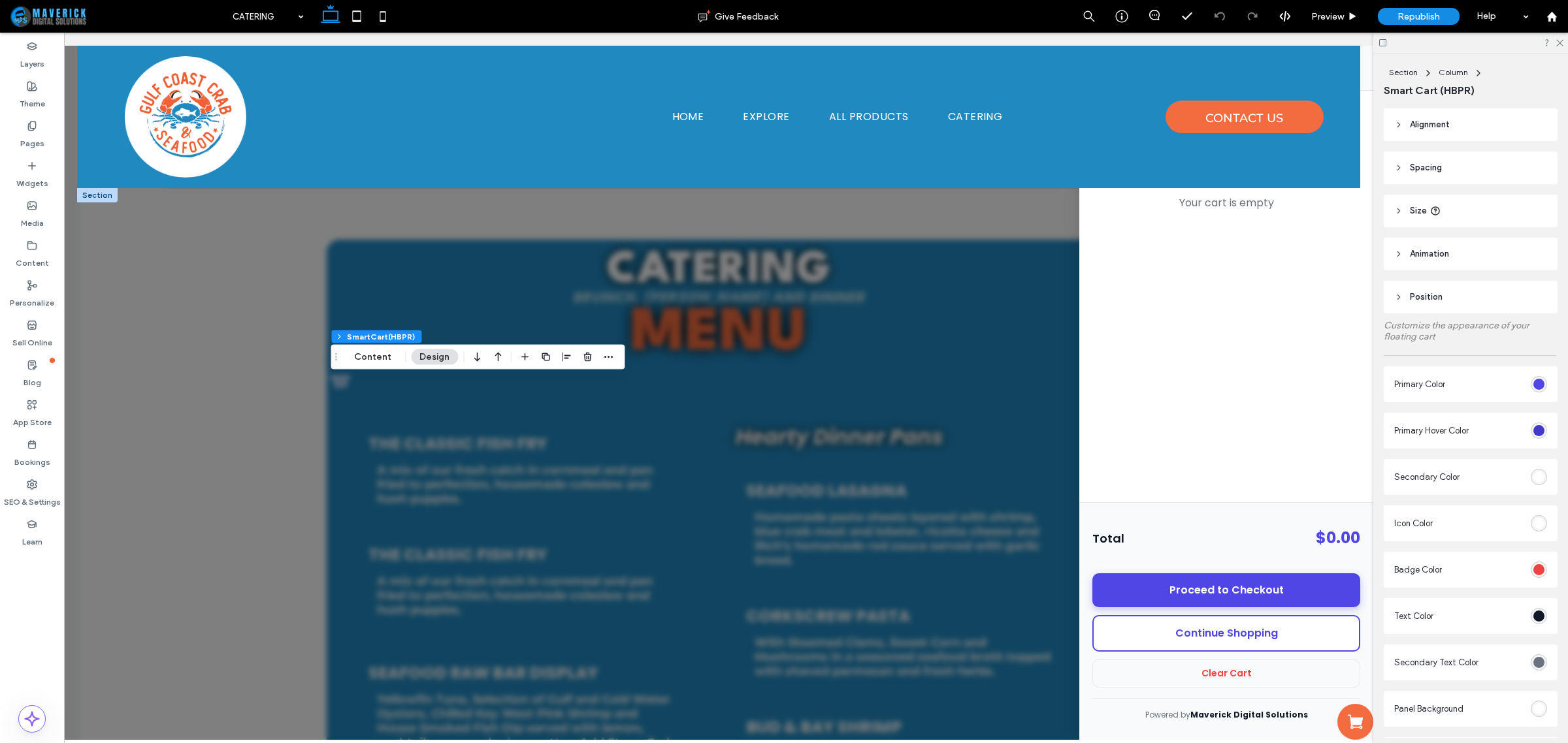
drag, startPoint x: 1555, startPoint y: 43, endPoint x: 1536, endPoint y: 53, distance: 21.5
click at [1554, 43] on div at bounding box center [1470, 42] width 195 height 20
click at [1387, 15] on div "Republish" at bounding box center [1419, 16] width 82 height 17
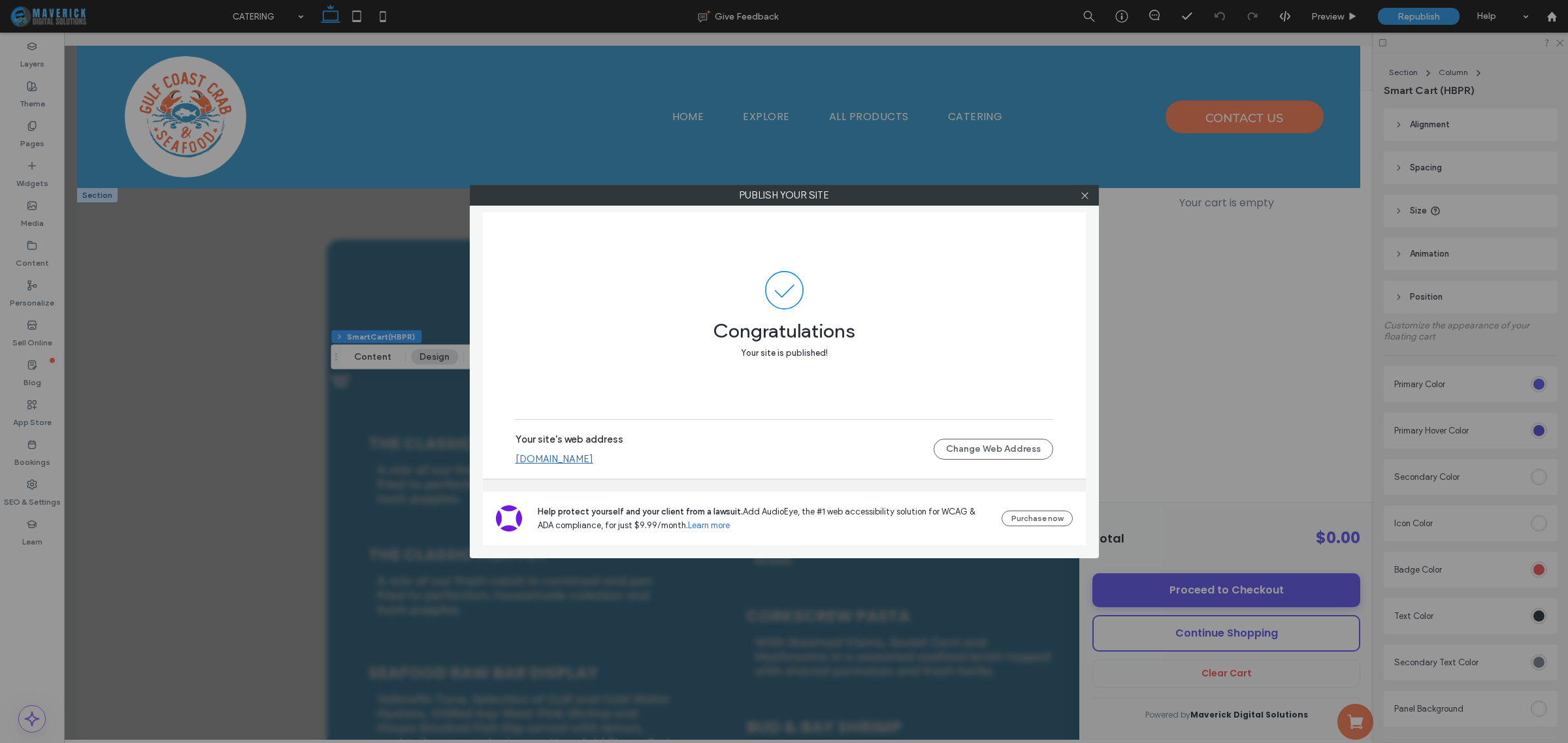
click at [90, 687] on div "Publish your site Congratulations Your site is published! Your site's web addre…" at bounding box center [784, 372] width 1568 height 743
click at [1086, 188] on span at bounding box center [1084, 195] width 10 height 19
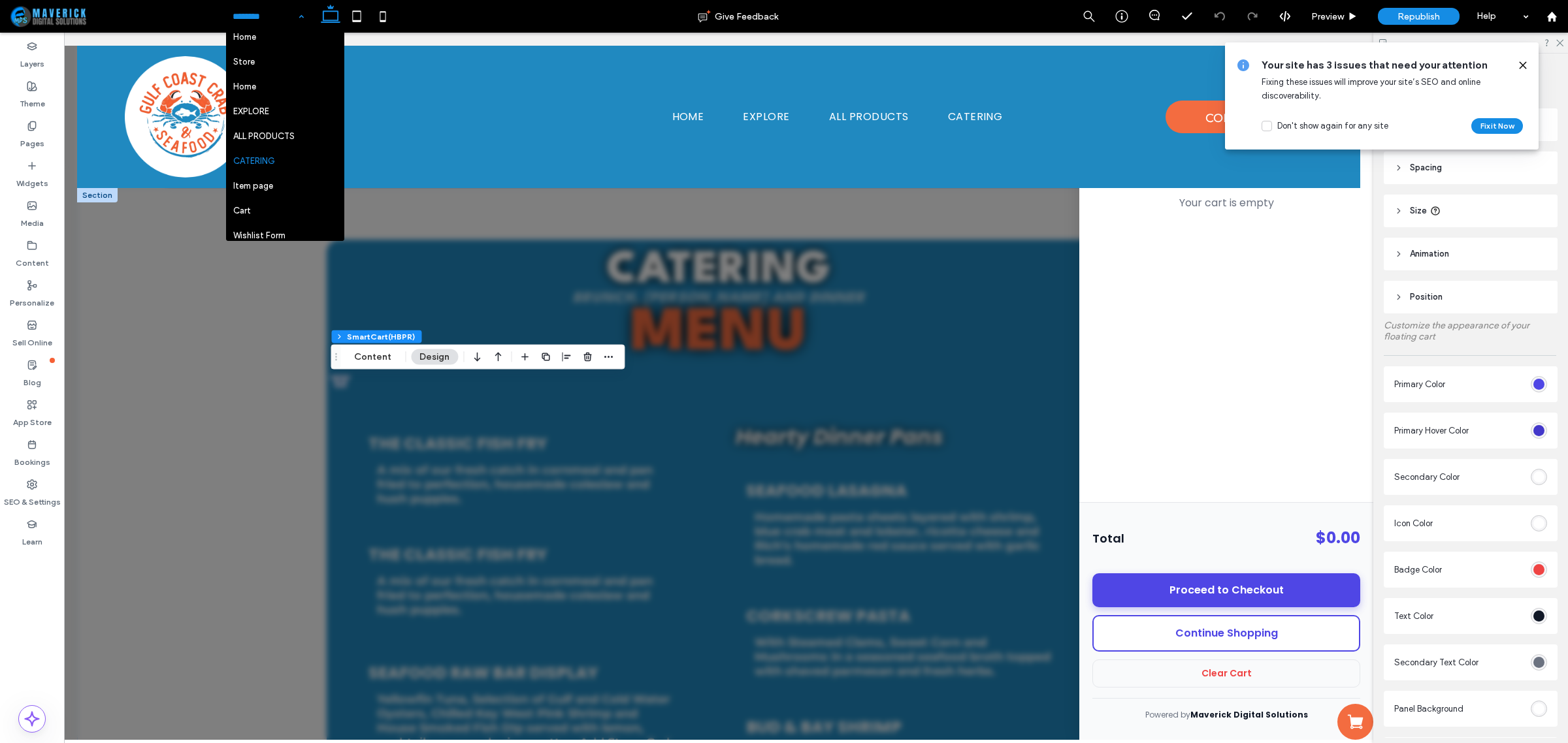
scroll to position [47, 0]
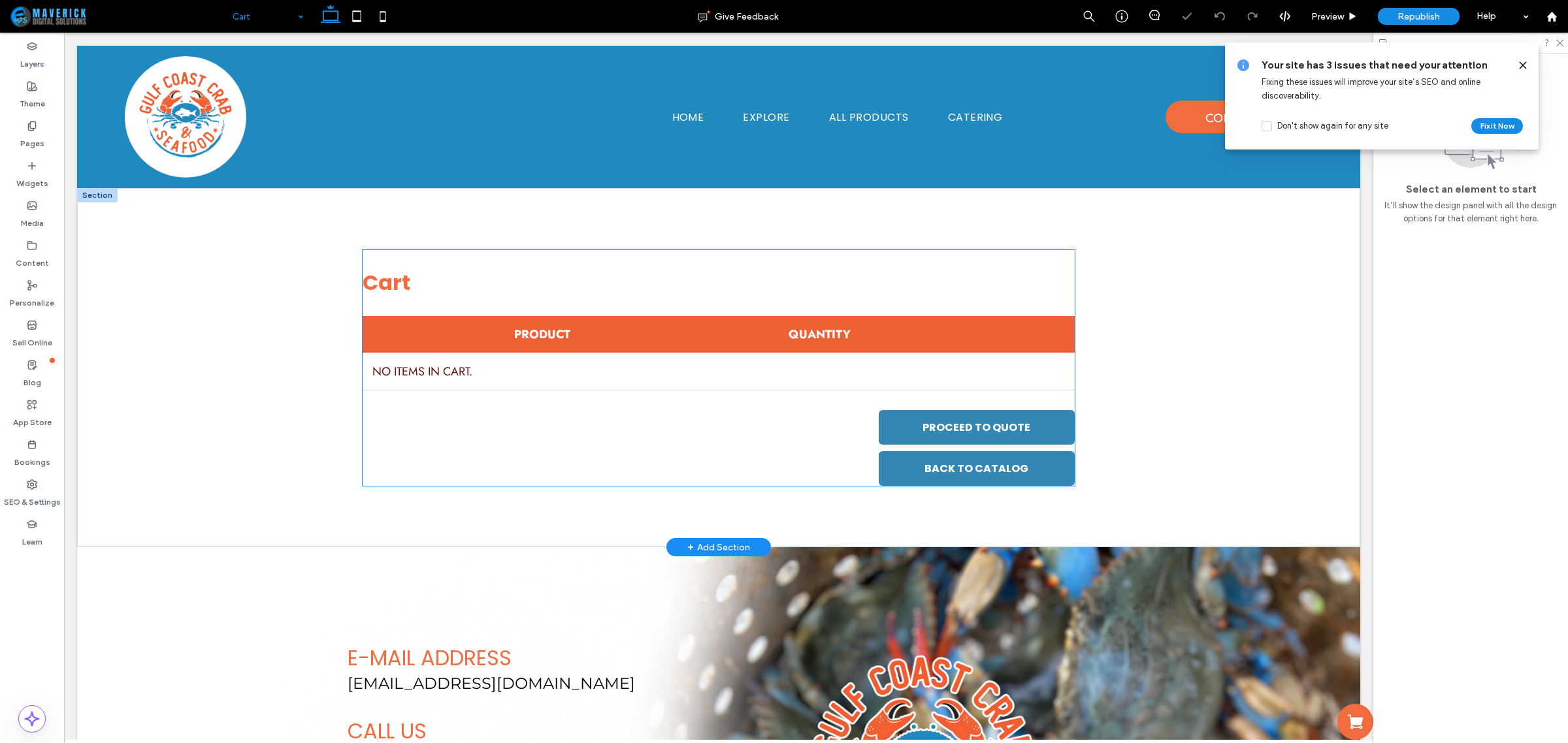
click at [660, 451] on div "PROCEED TO QUOTE BACK TO CATALOG" at bounding box center [719, 448] width 712 height 76
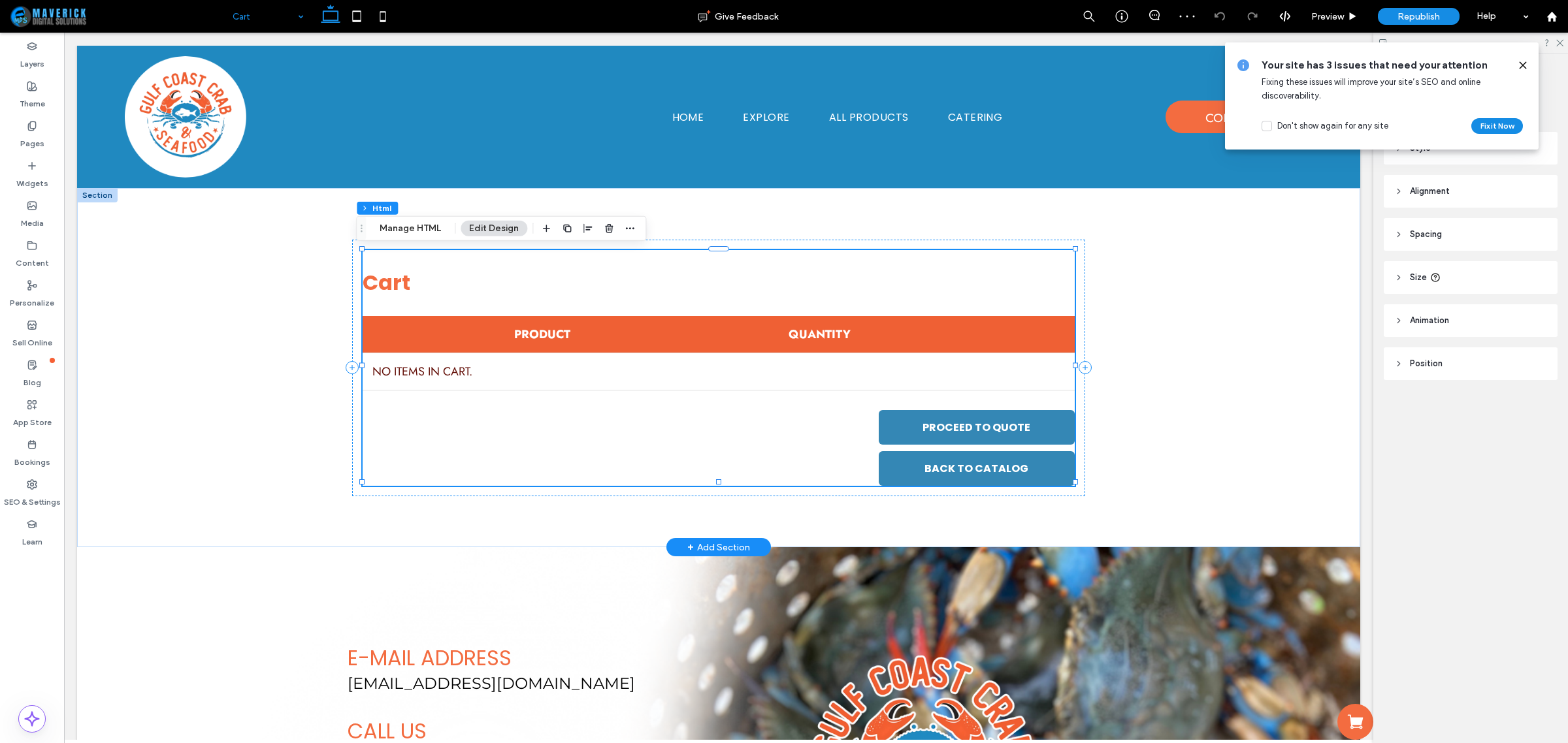
click at [660, 451] on div "PROCEED TO QUOTE BACK TO CATALOG" at bounding box center [719, 448] width 712 height 76
click at [396, 220] on button "Manage HTML" at bounding box center [409, 228] width 78 height 16
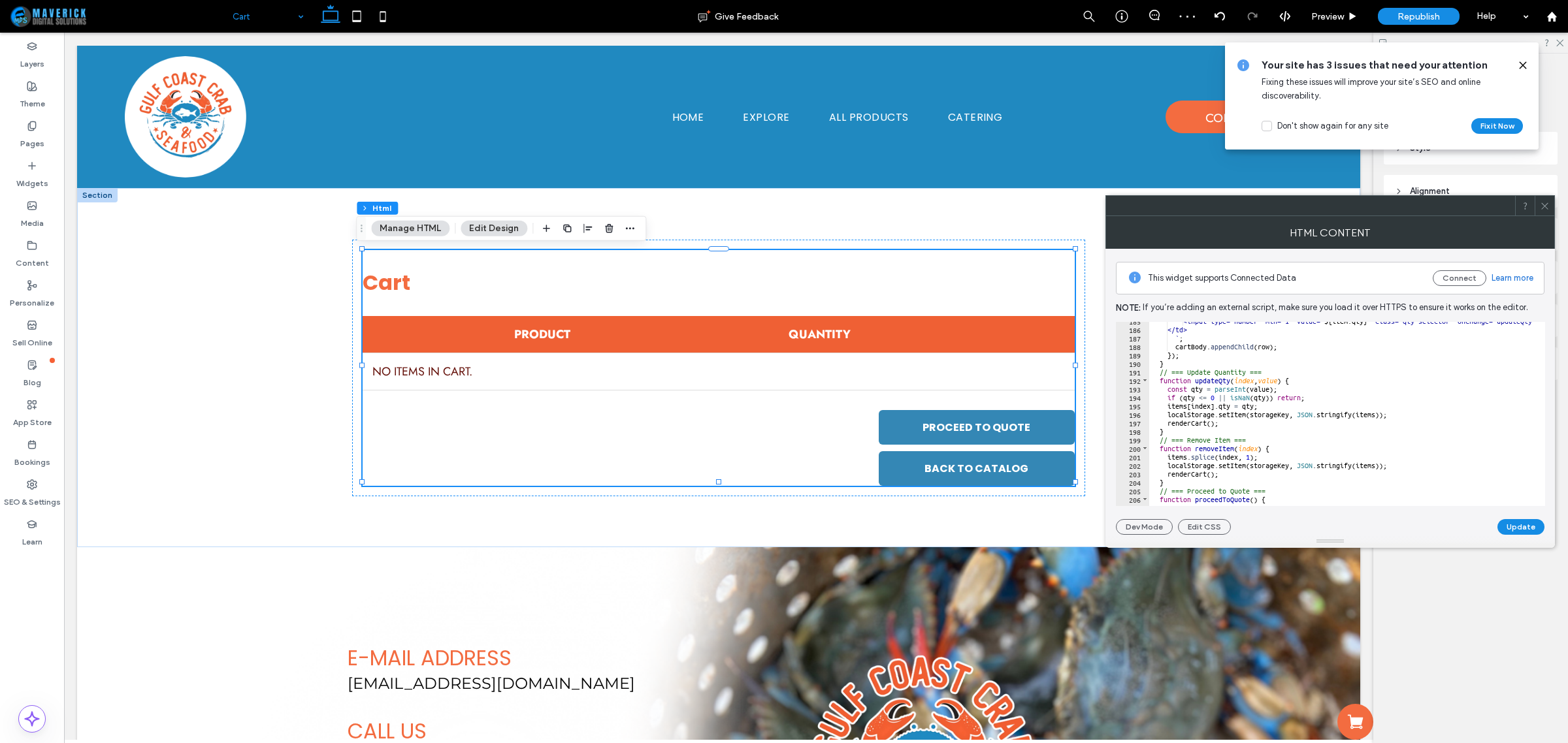
scroll to position [1663, 0]
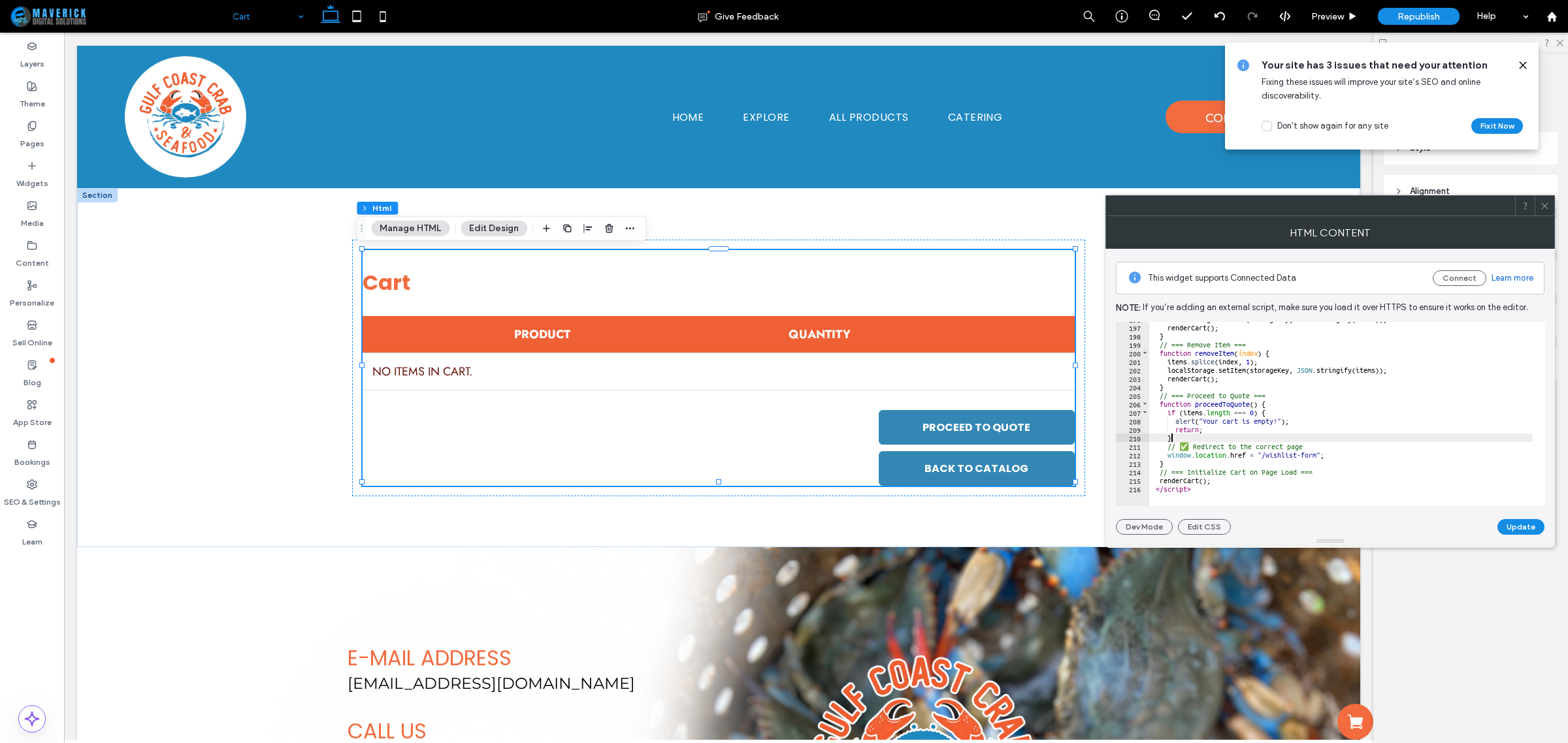
click at [1434, 435] on div "localStorage . setItem ( storageKey , JSON . stringify ( items )) ; renderCart …" at bounding box center [1392, 409] width 488 height 188
type textarea "**********"
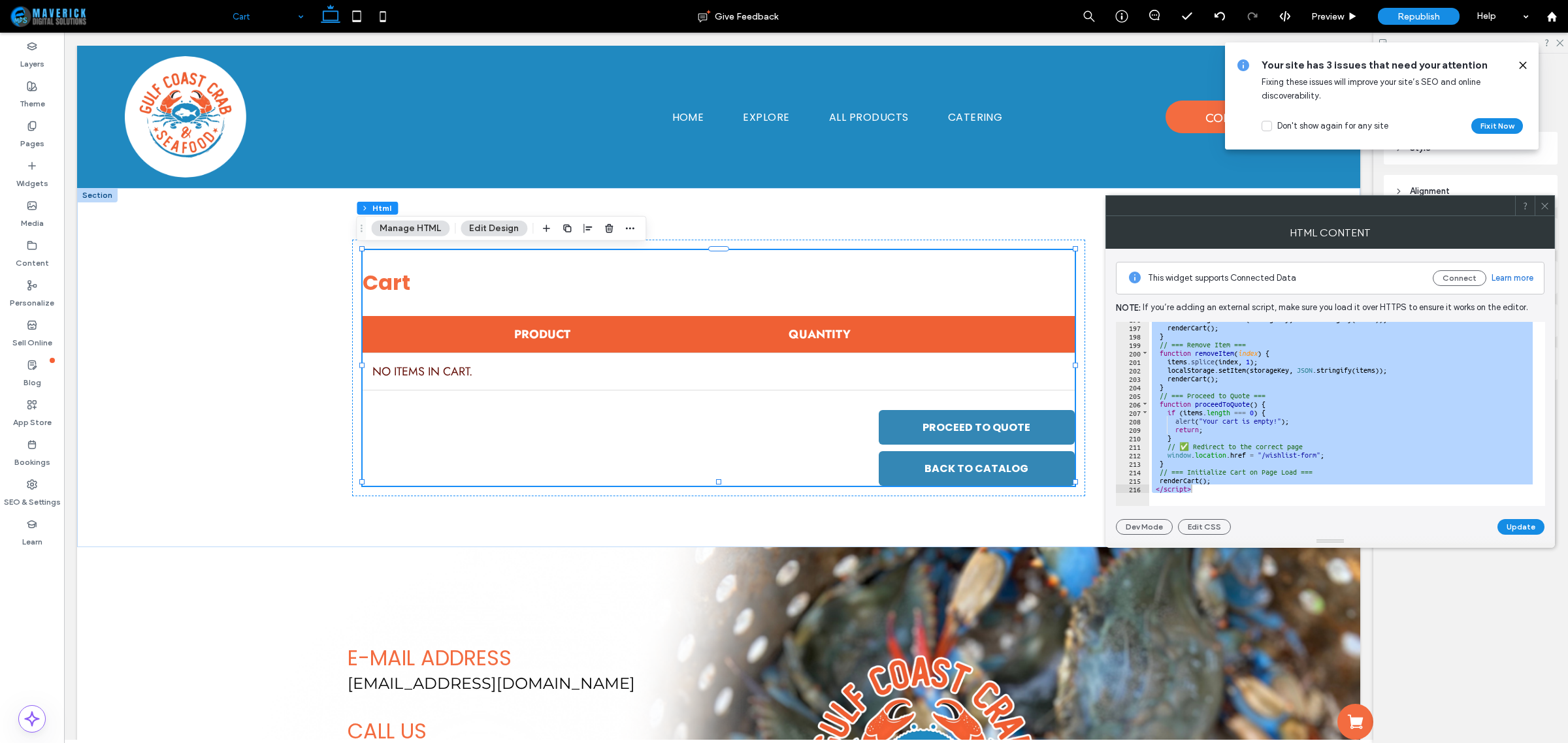
scroll to position [1516, 0]
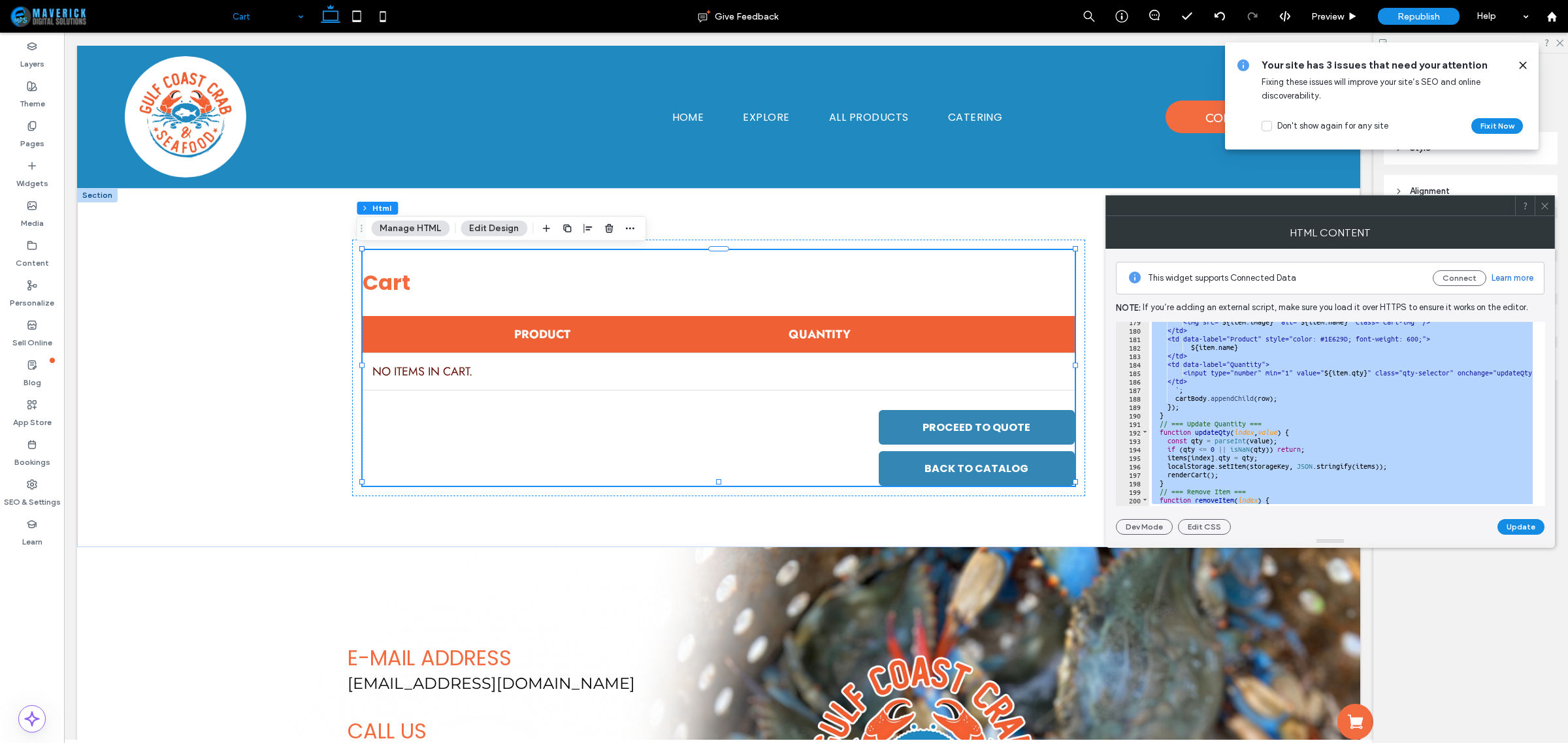
click at [1540, 207] on icon at bounding box center [1544, 206] width 10 height 10
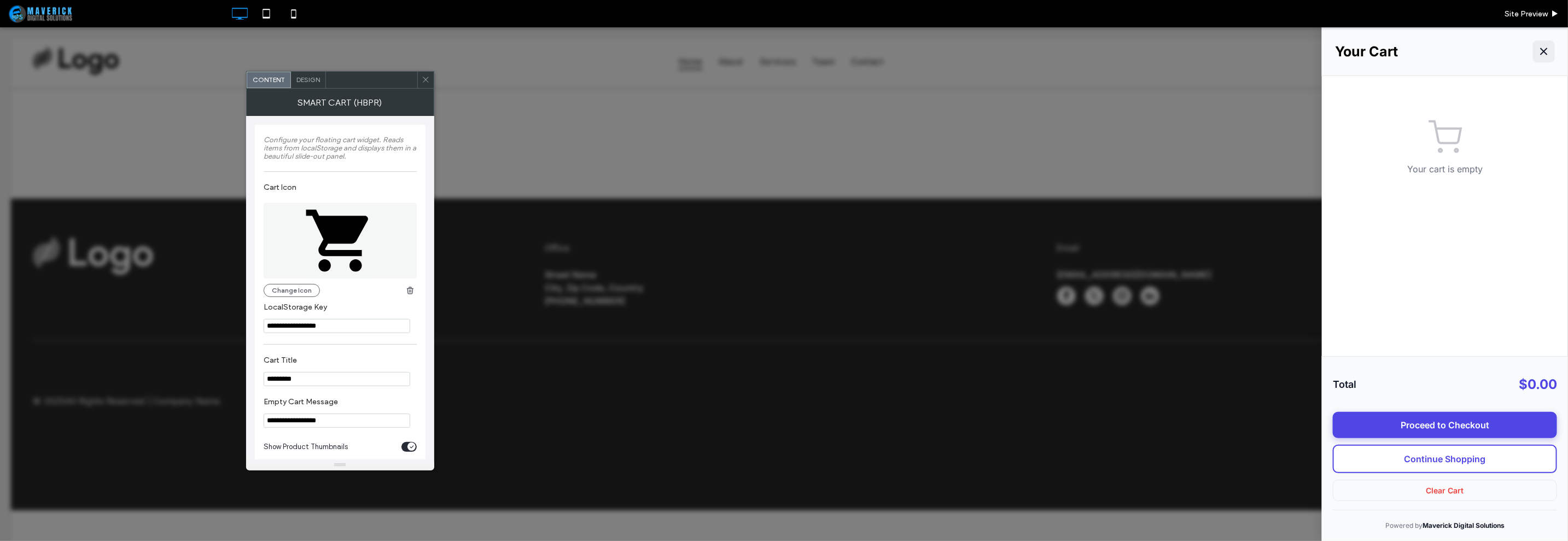
click at [1547, 57] on icon "Close Cart" at bounding box center [1544, 51] width 13 height 13
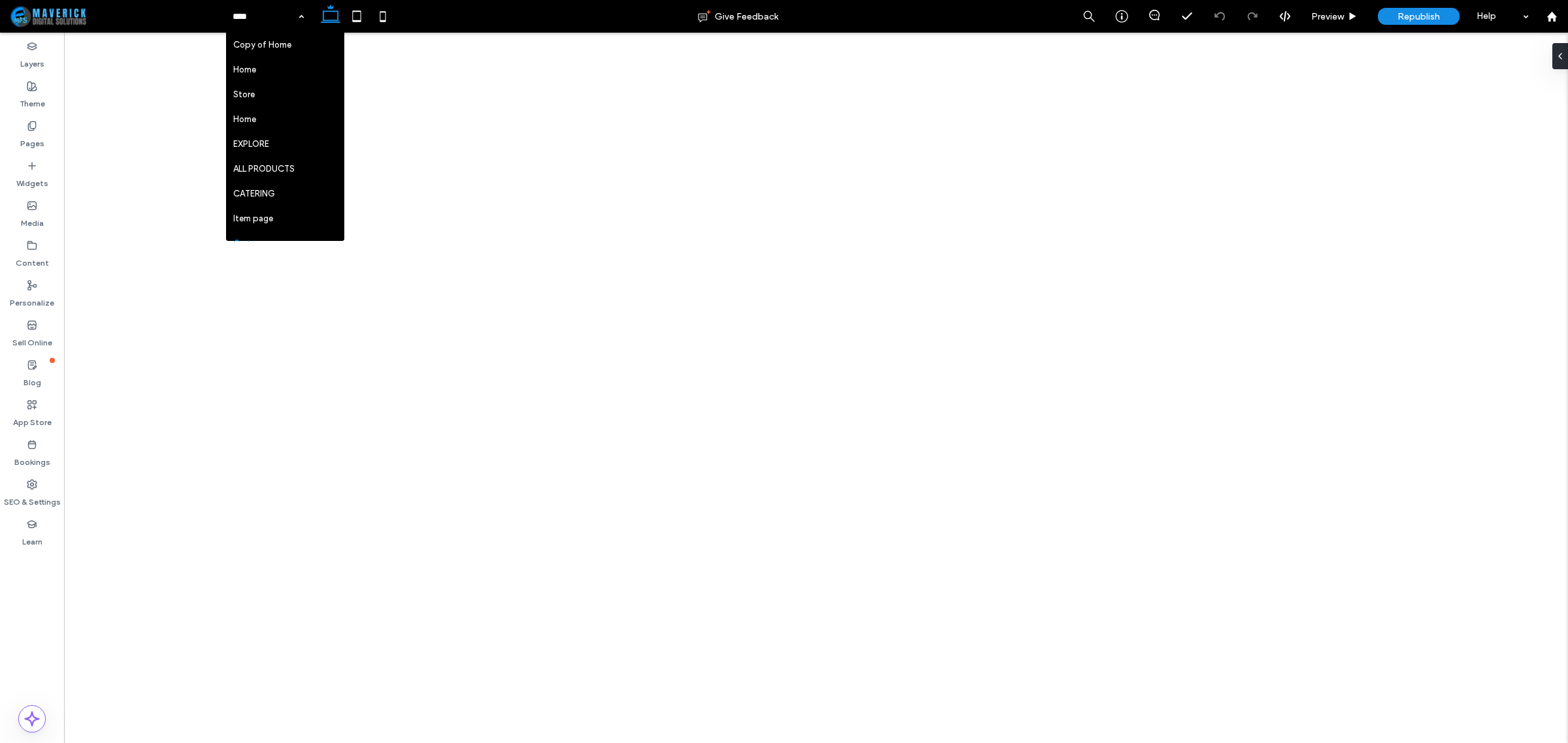
drag, startPoint x: 0, startPoint y: 0, endPoint x: 262, endPoint y: 204, distance: 332.1
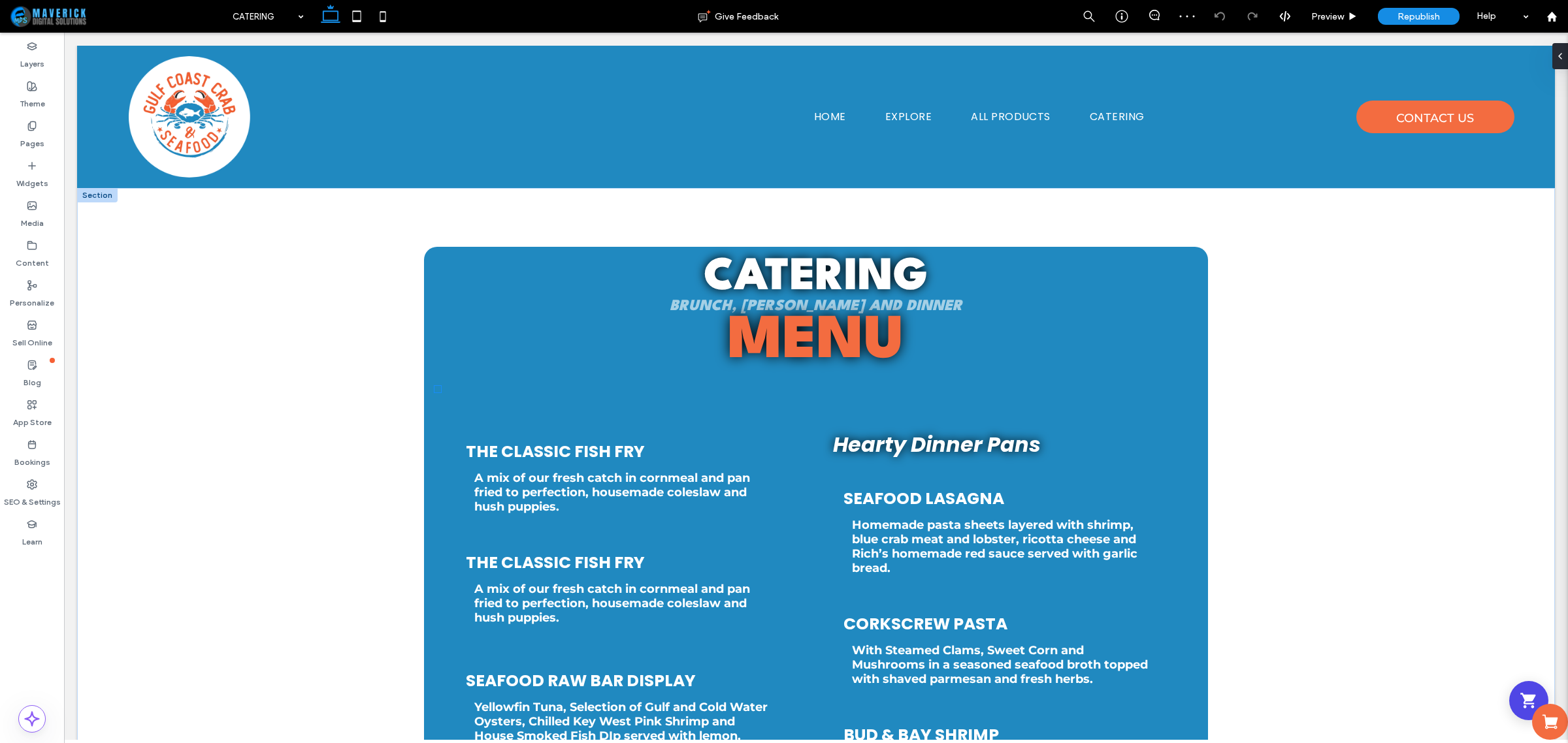
click at [1513, 689] on div "Shopping Cart" at bounding box center [1528, 701] width 40 height 40
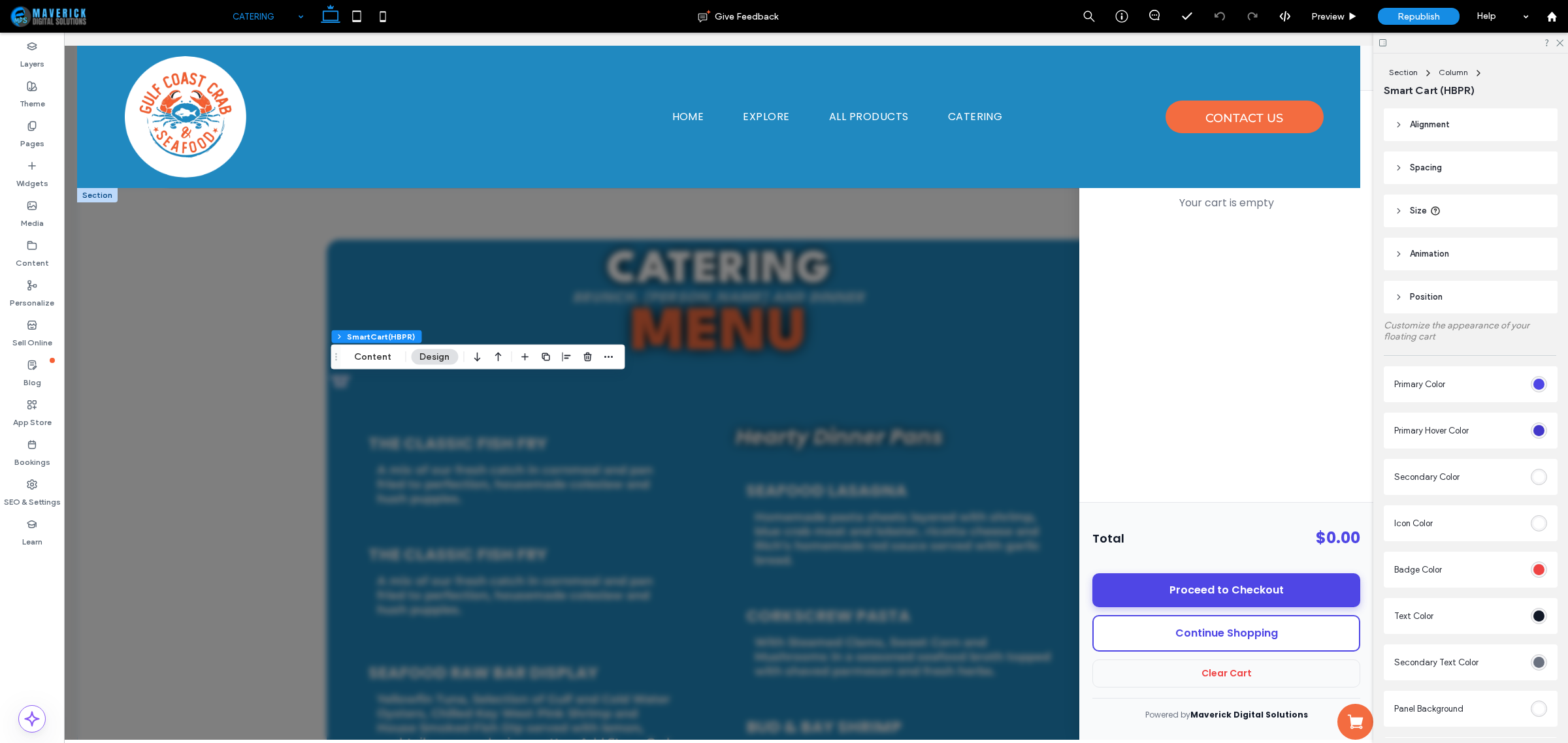
click at [285, 17] on input at bounding box center [265, 16] width 65 height 32
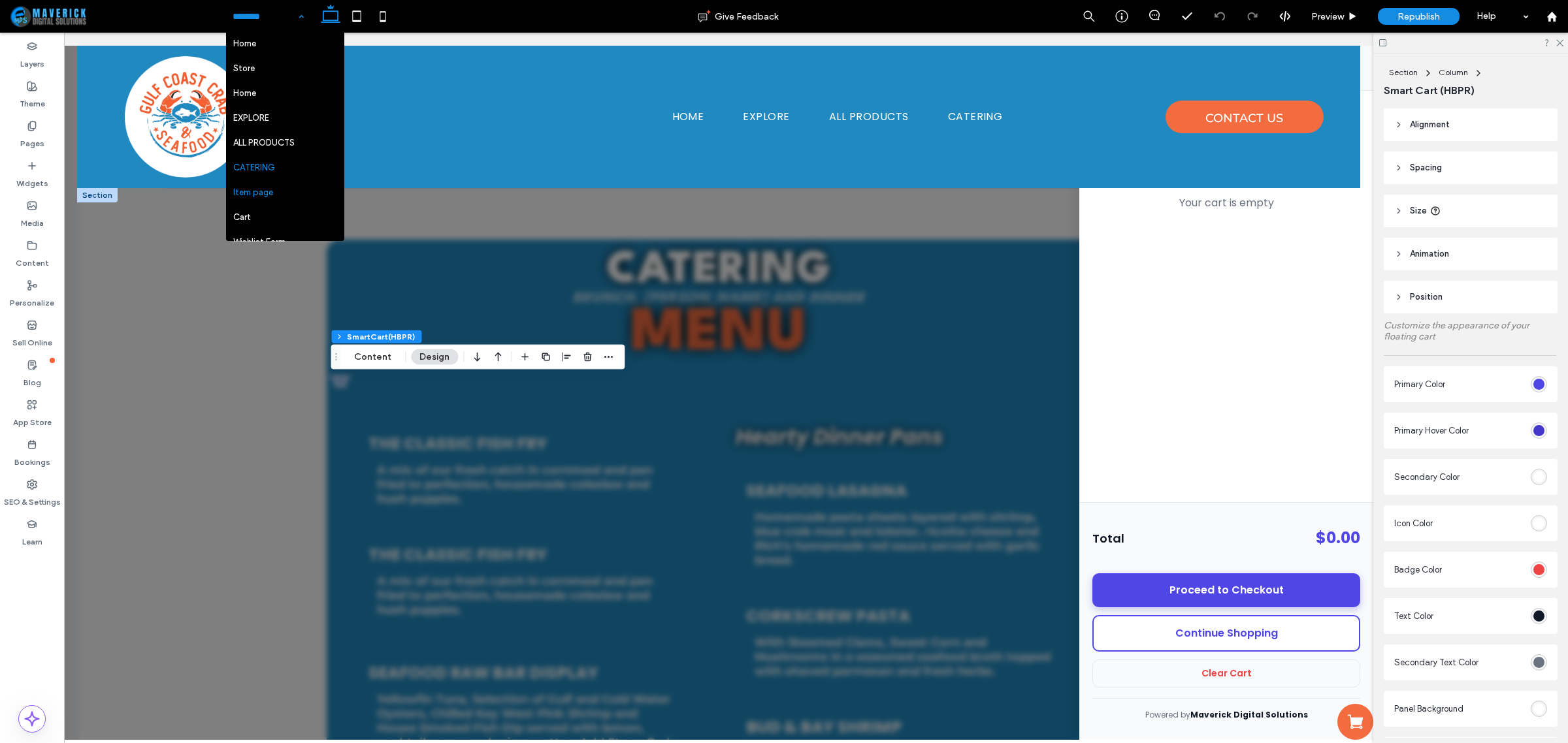
scroll to position [47, 0]
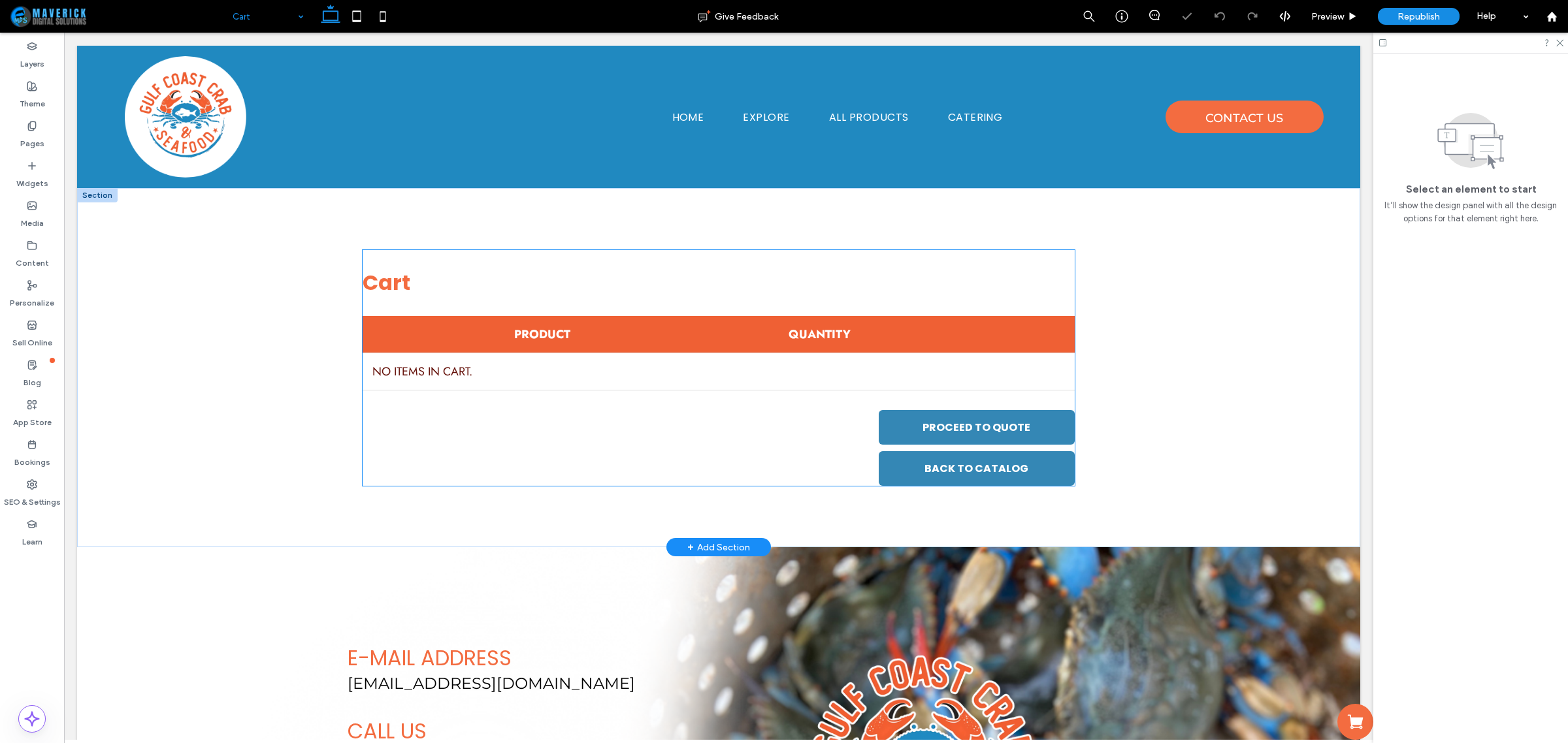
click at [830, 422] on div "PROCEED TO QUOTE BACK TO CATALOG" at bounding box center [719, 448] width 712 height 76
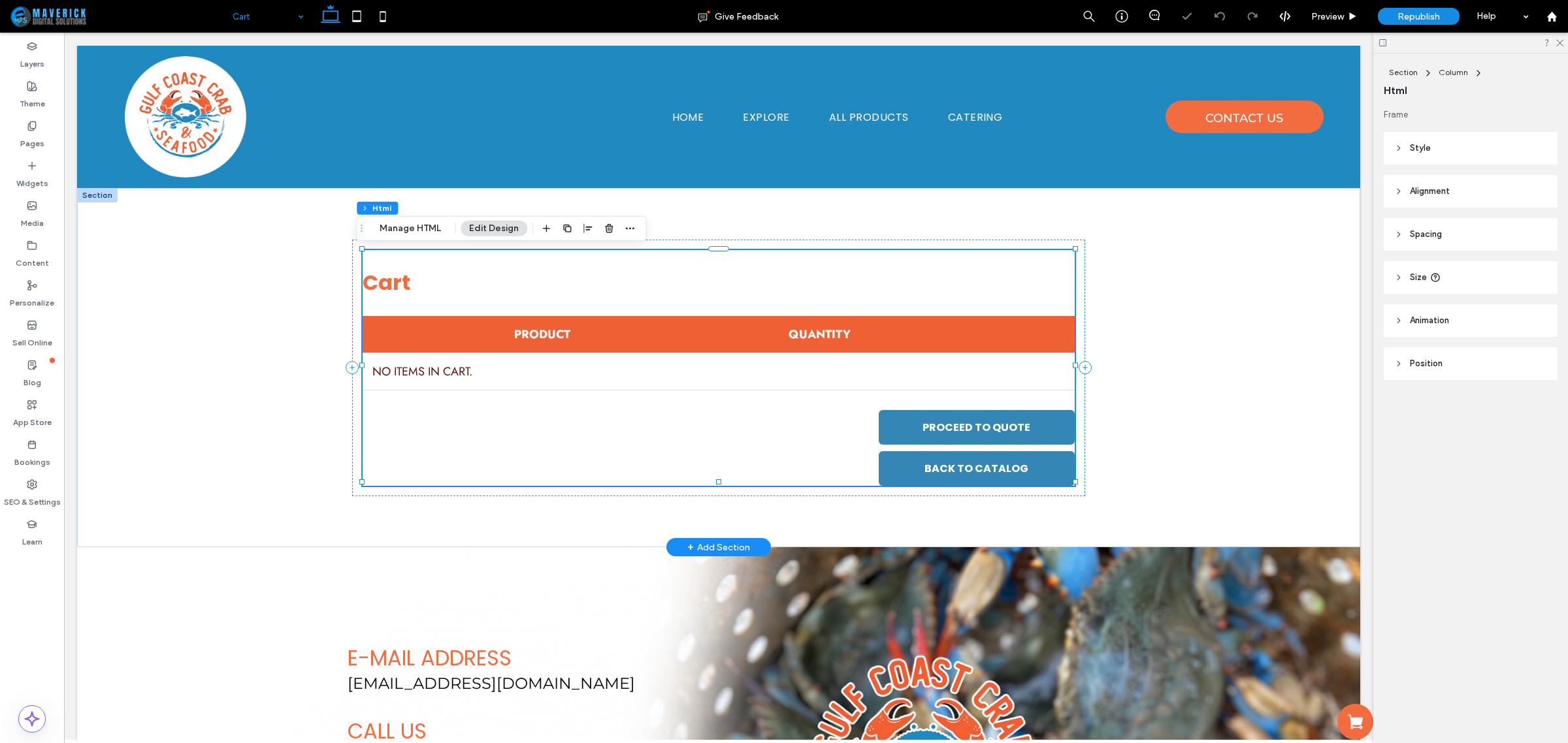
click at [830, 422] on div "PROCEED TO QUOTE BACK TO CATALOG" at bounding box center [719, 448] width 712 height 76
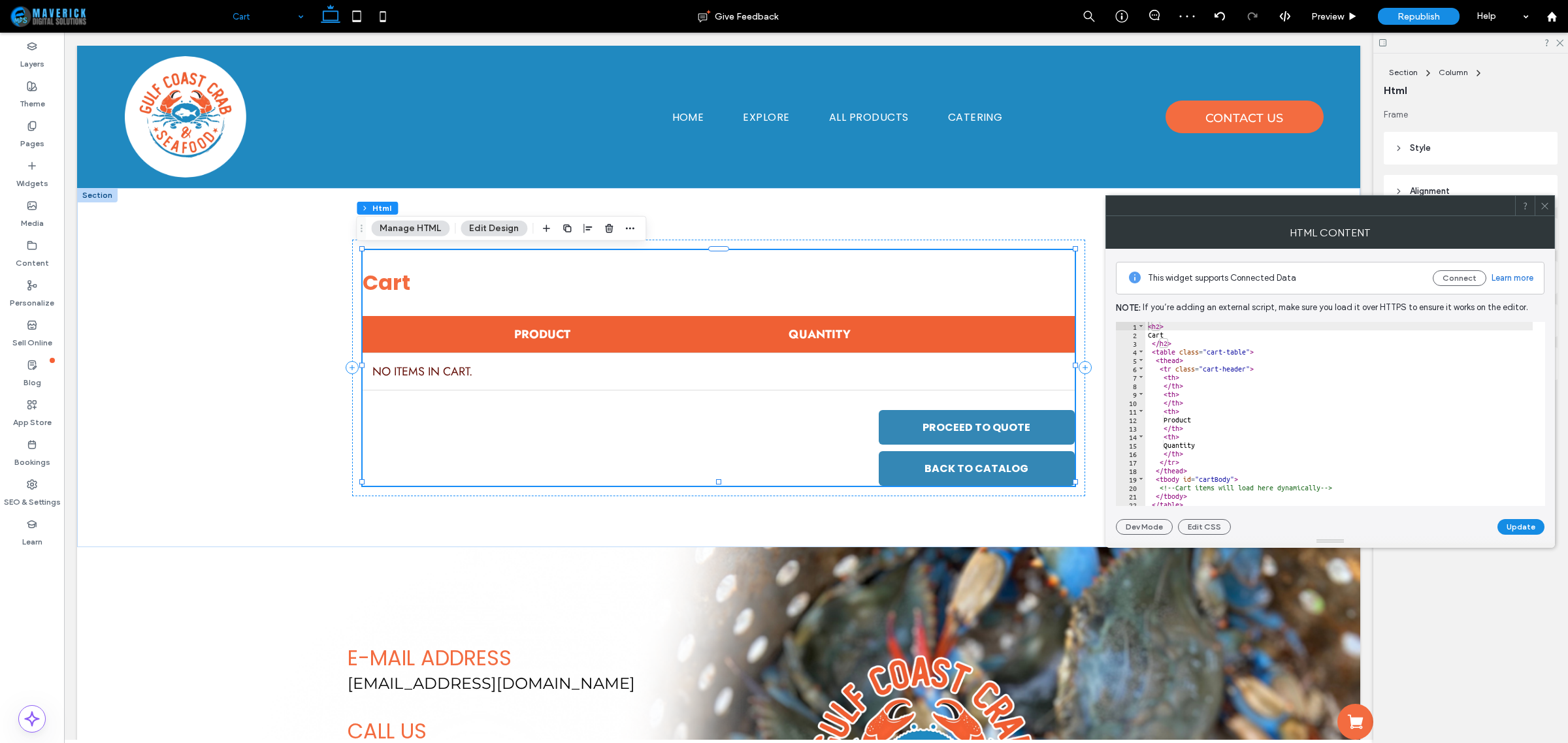
scroll to position [49, 0]
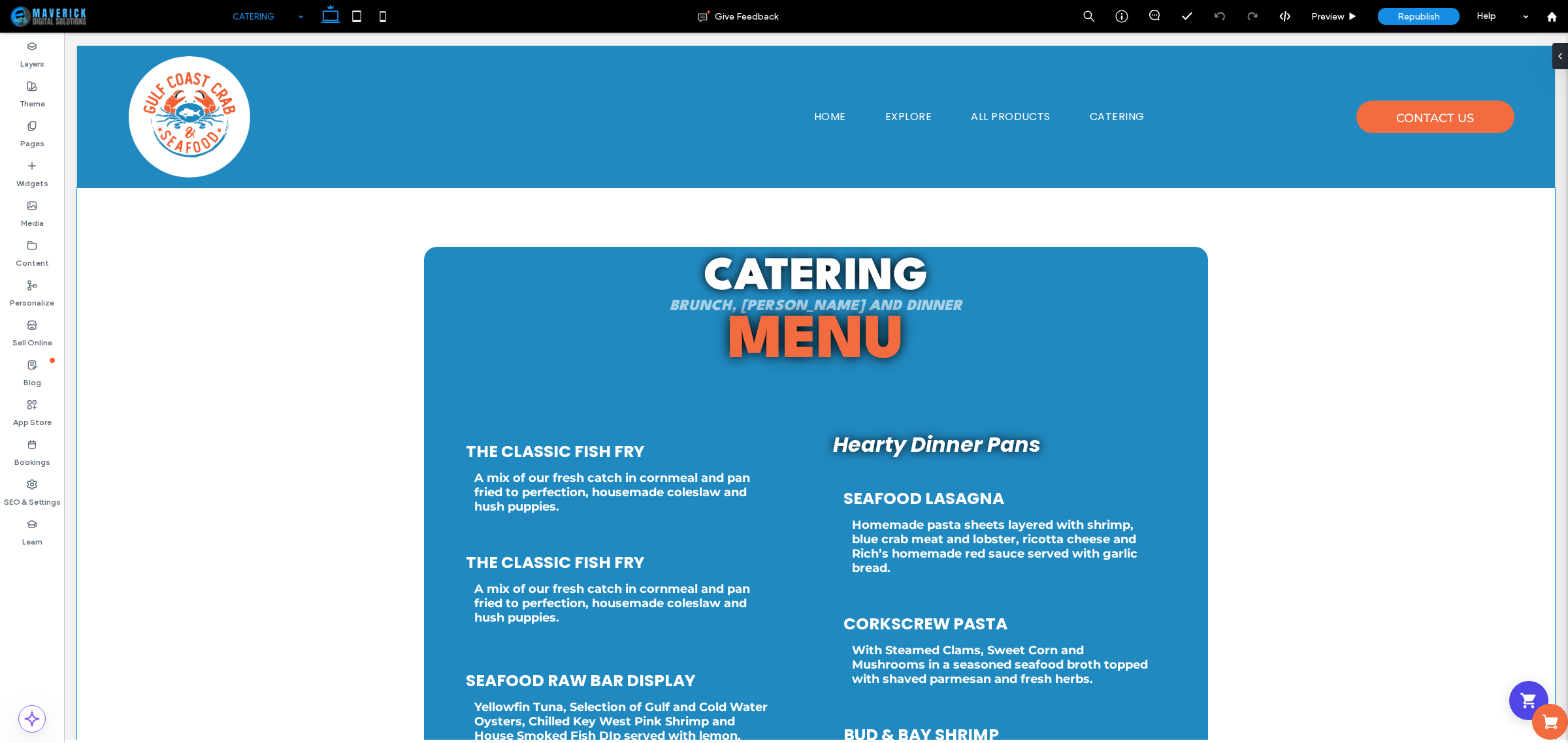
drag, startPoint x: 1284, startPoint y: 273, endPoint x: 1351, endPoint y: 595, distance: 328.9
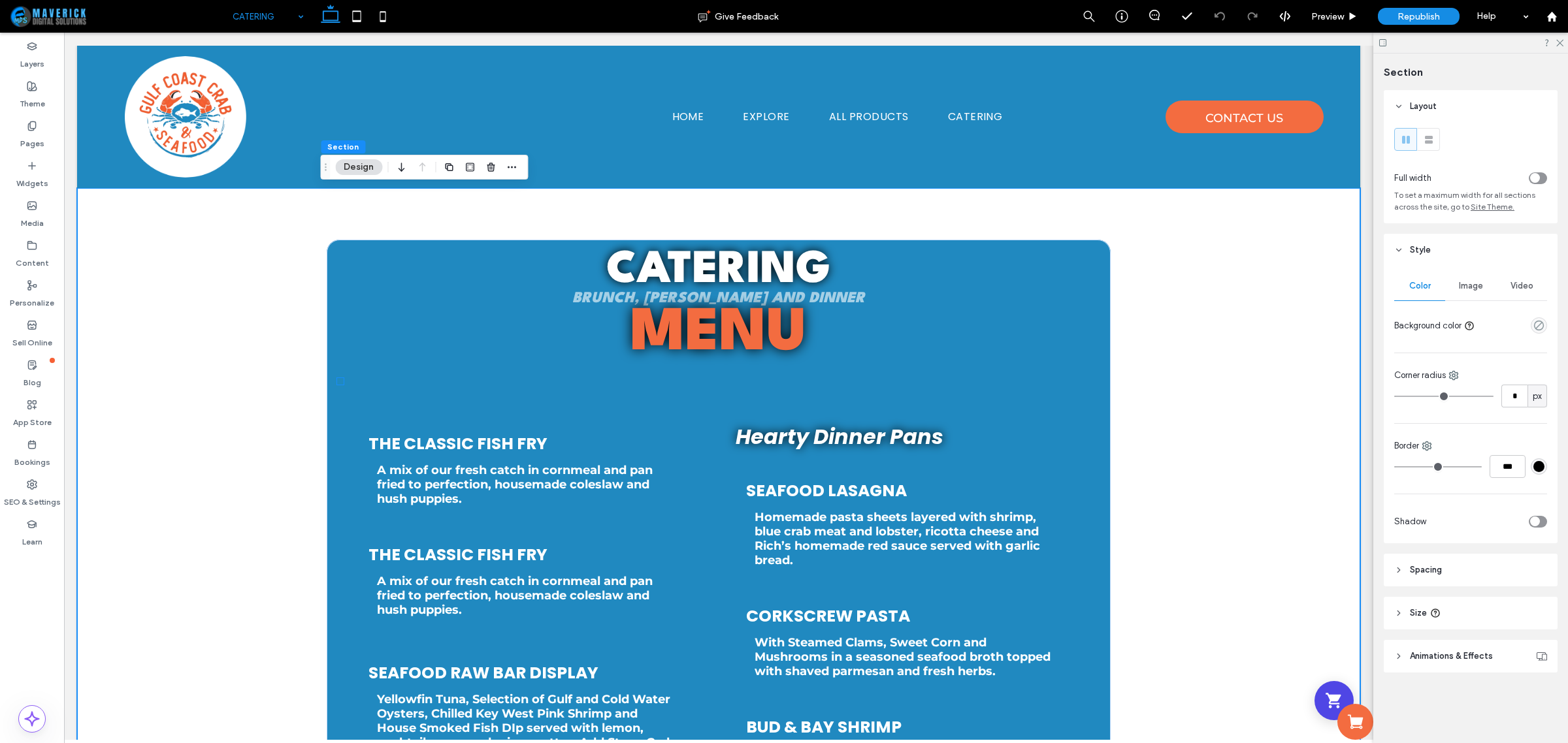
click at [1325, 692] on icon "Shopping Cart" at bounding box center [1333, 701] width 18 height 18
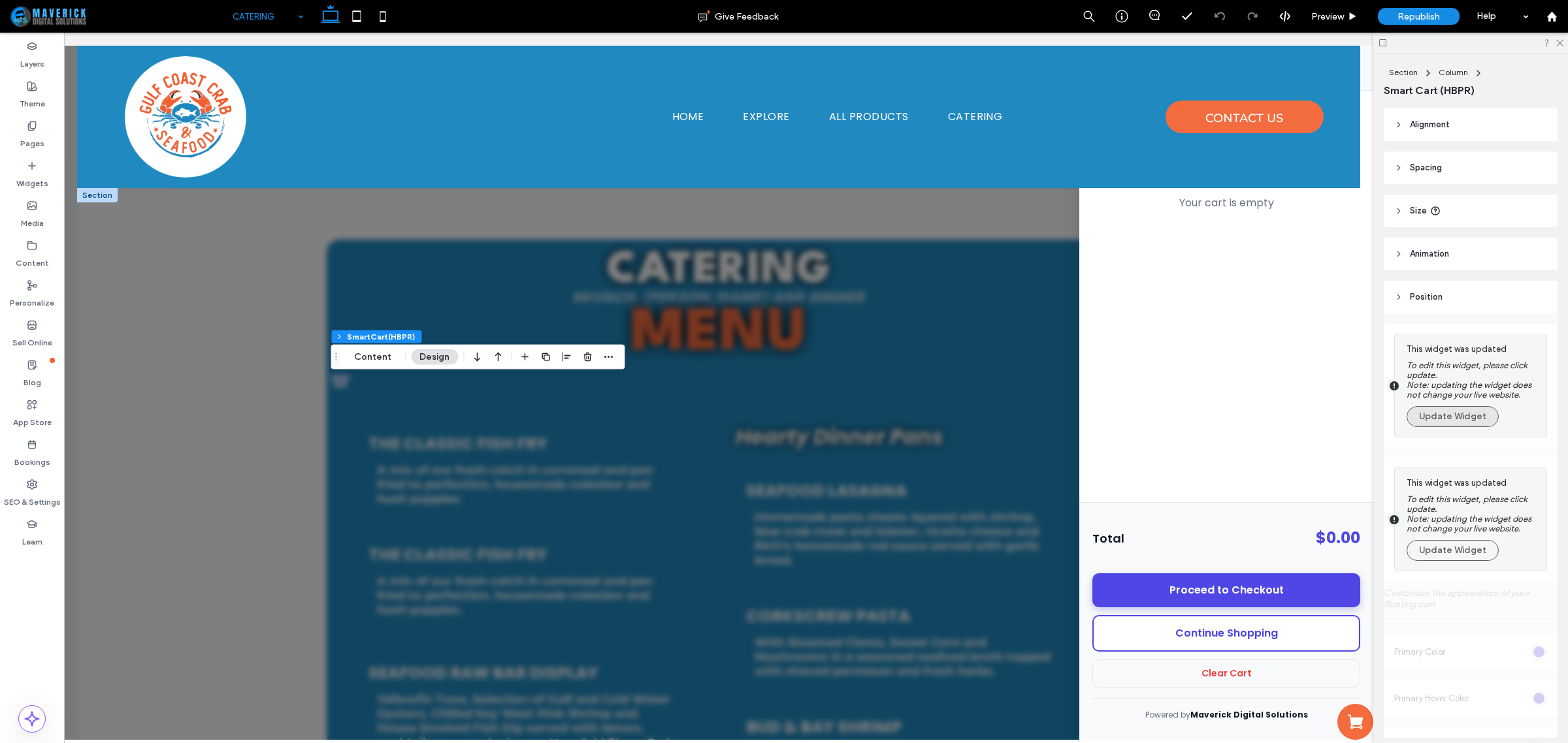
click at [1483, 427] on button "Update Widget" at bounding box center [1452, 417] width 92 height 21
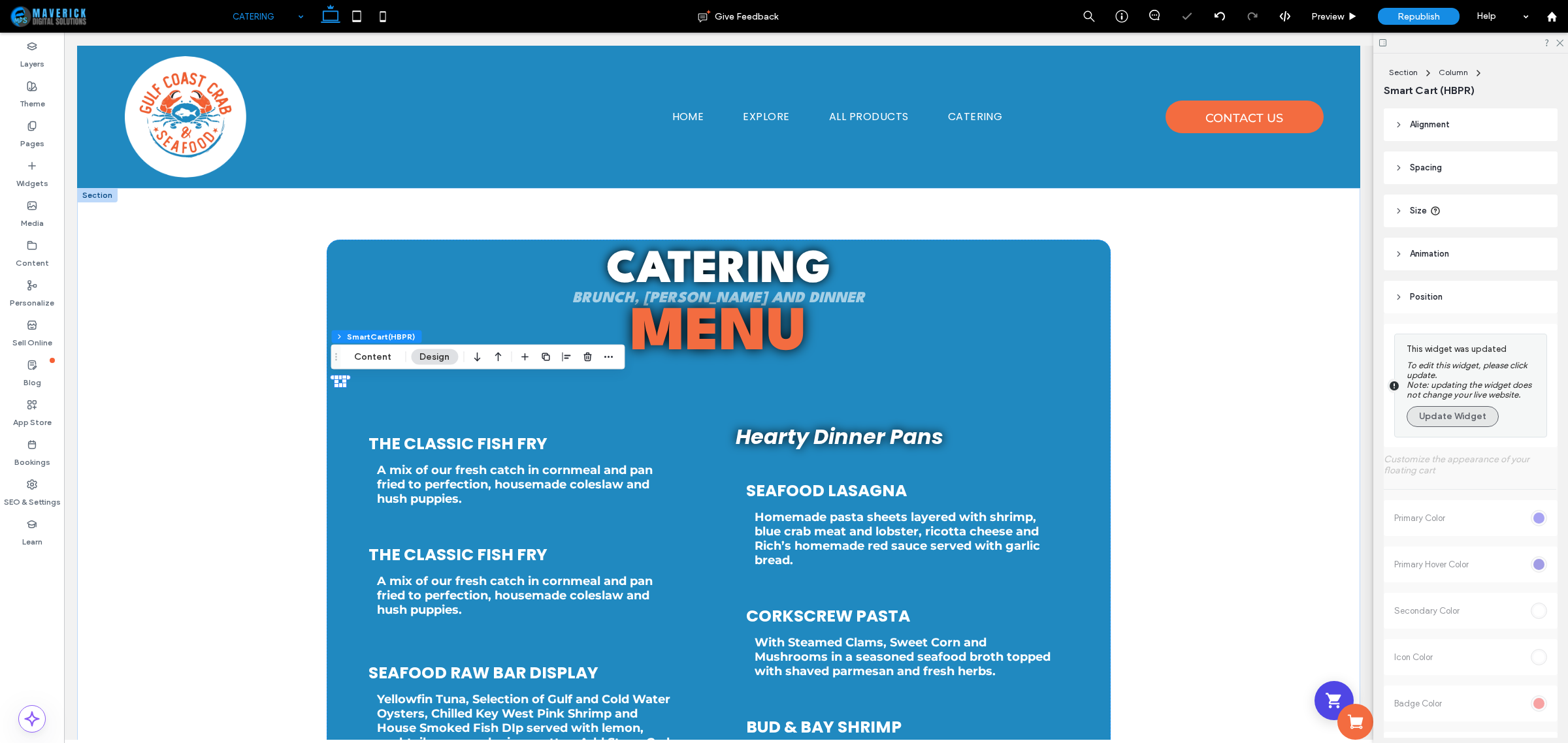
click at [1486, 426] on button "Update Widget" at bounding box center [1452, 417] width 92 height 21
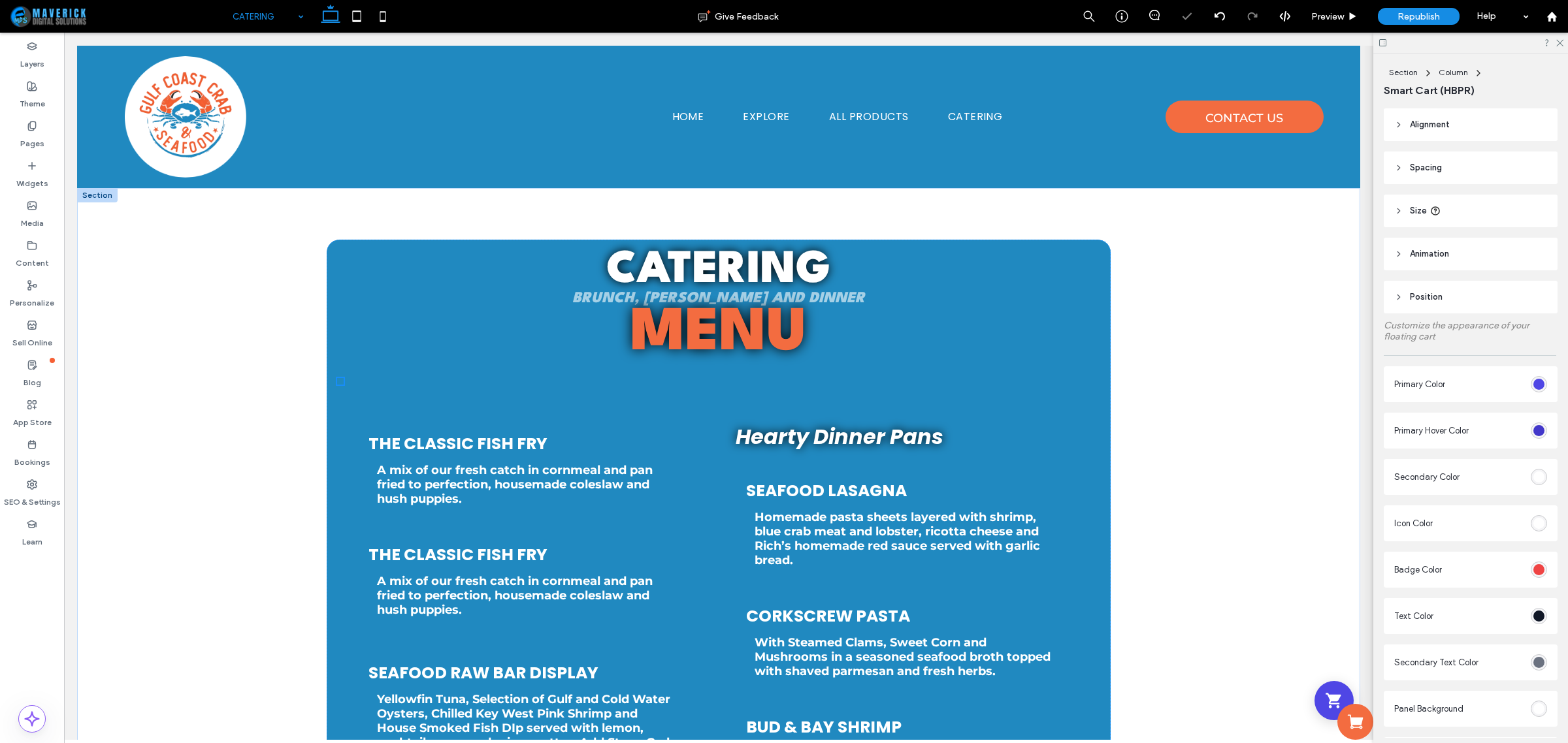
scroll to position [6, 0]
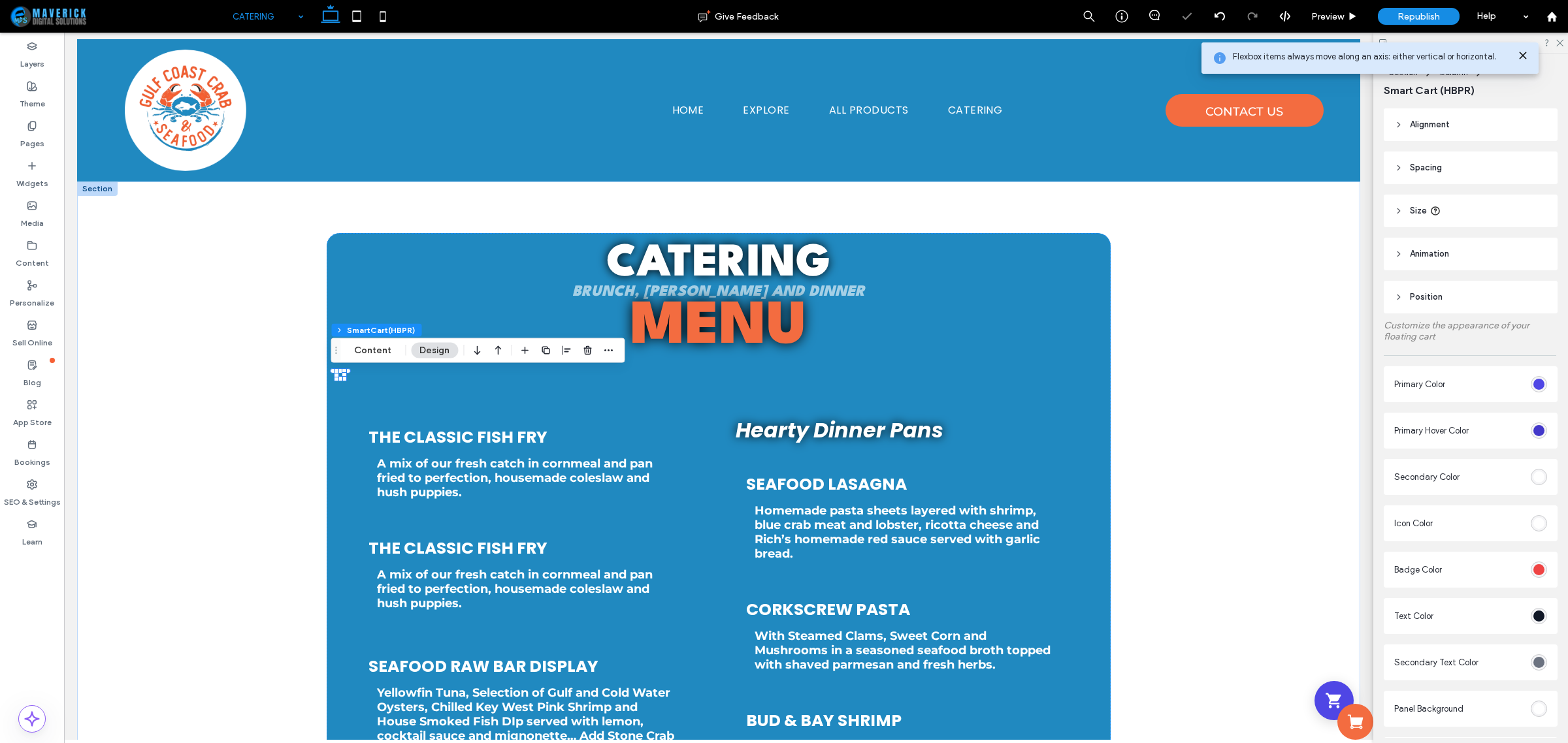
click at [1315, 682] on div "Shopping Cart" at bounding box center [1334, 701] width 40 height 40
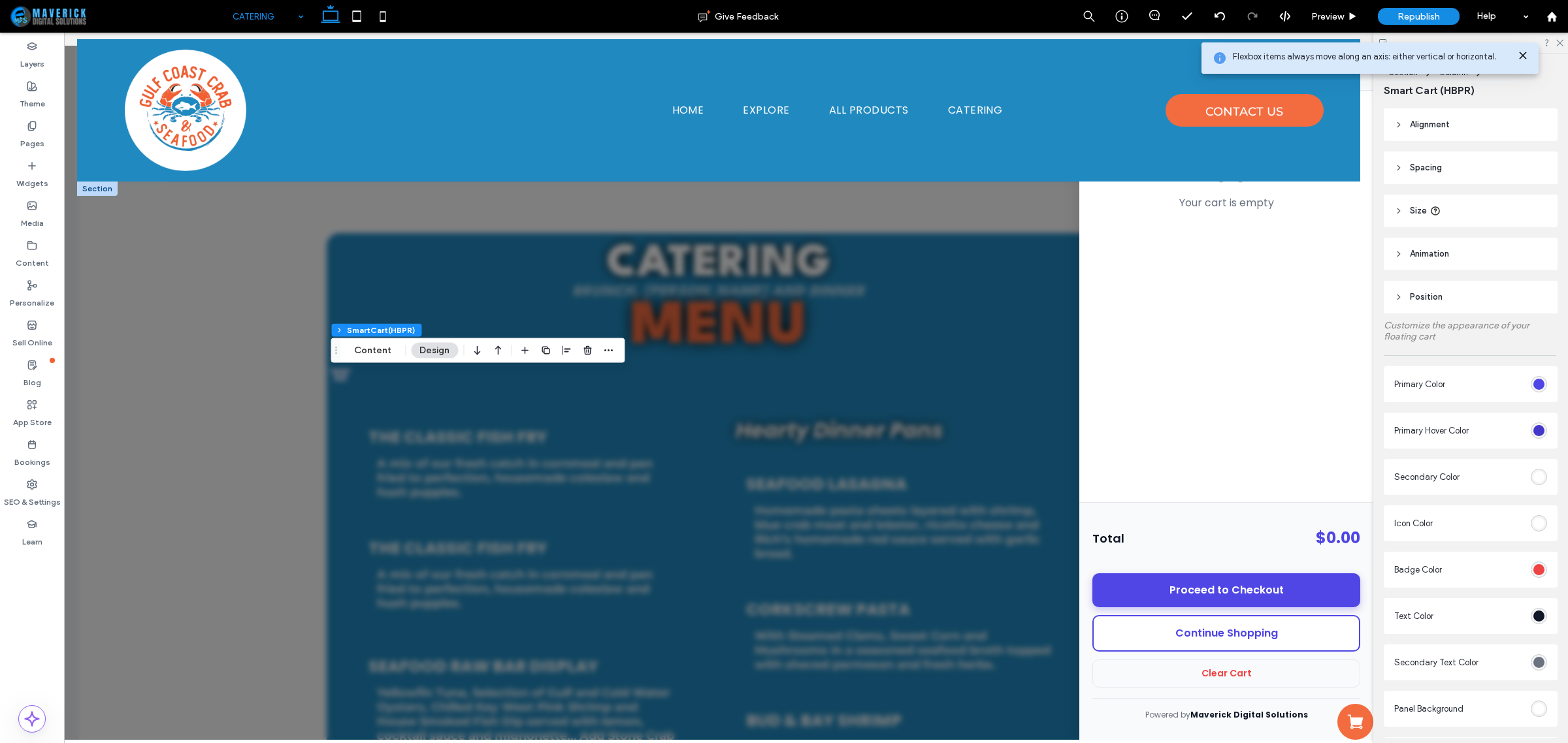
click at [1521, 55] on icon at bounding box center [1523, 55] width 11 height 11
click at [366, 355] on button "Content" at bounding box center [372, 350] width 54 height 16
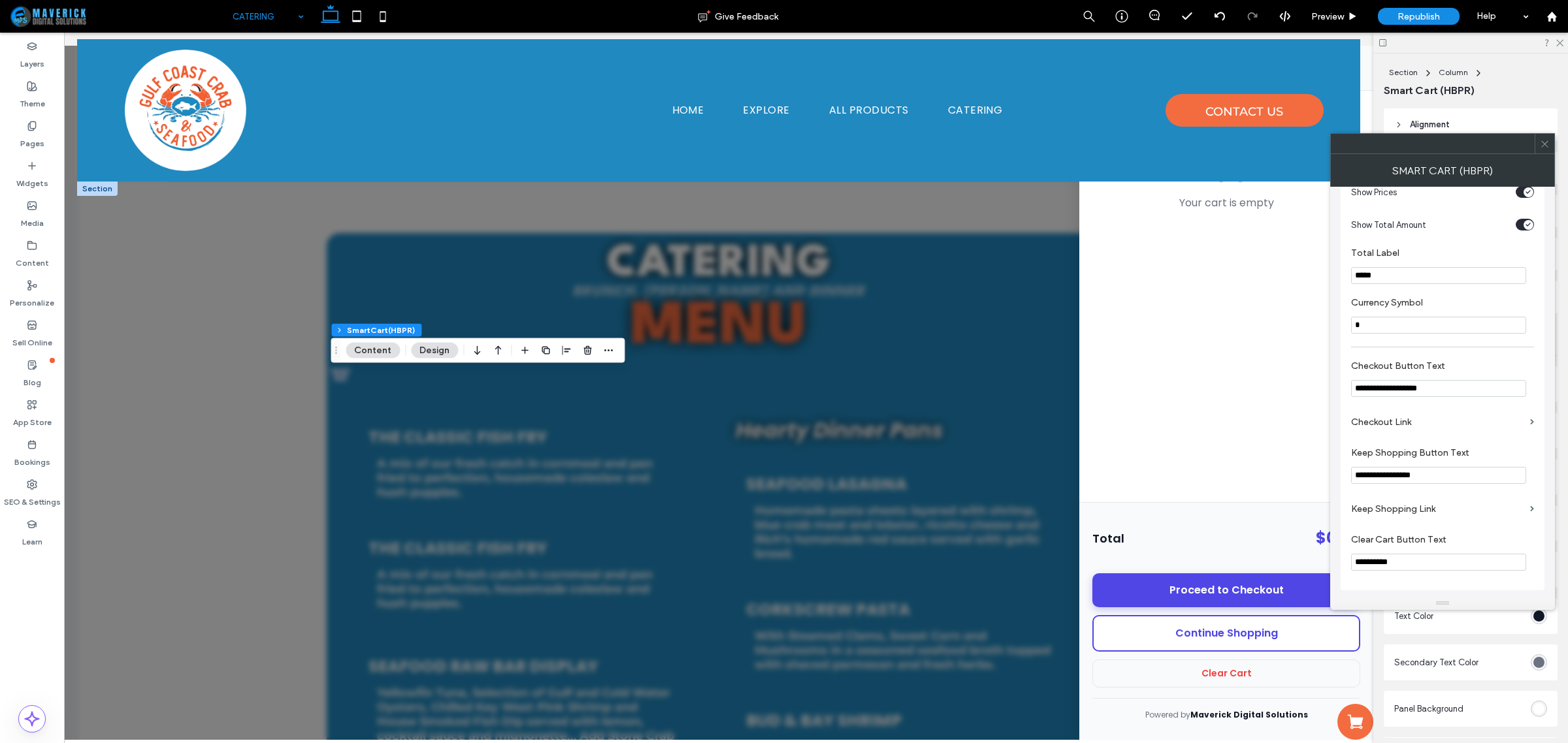
scroll to position [444, 0]
click at [1543, 150] on span at bounding box center [1544, 143] width 10 height 19
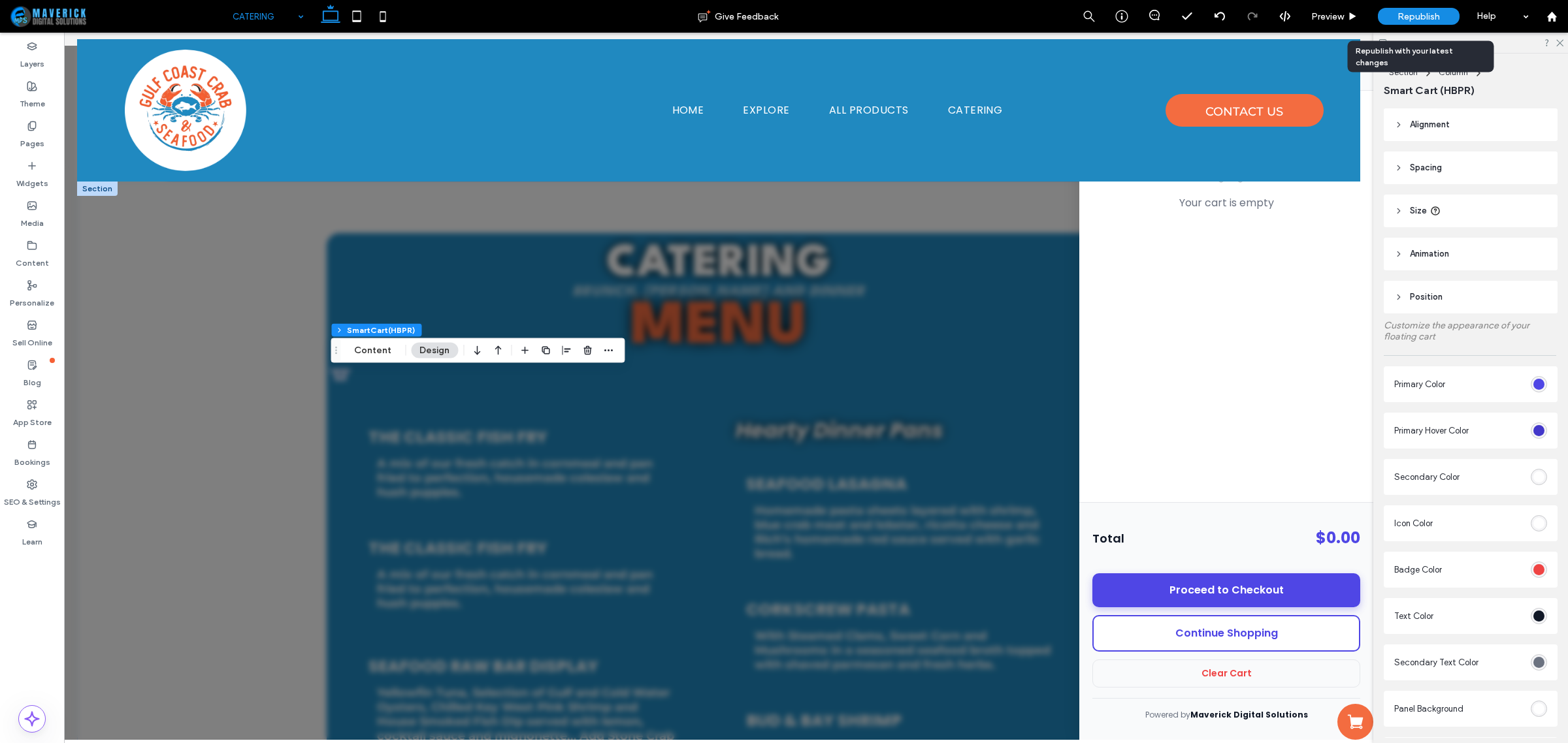
click at [1429, 18] on span "Republish" at bounding box center [1419, 17] width 42 height 11
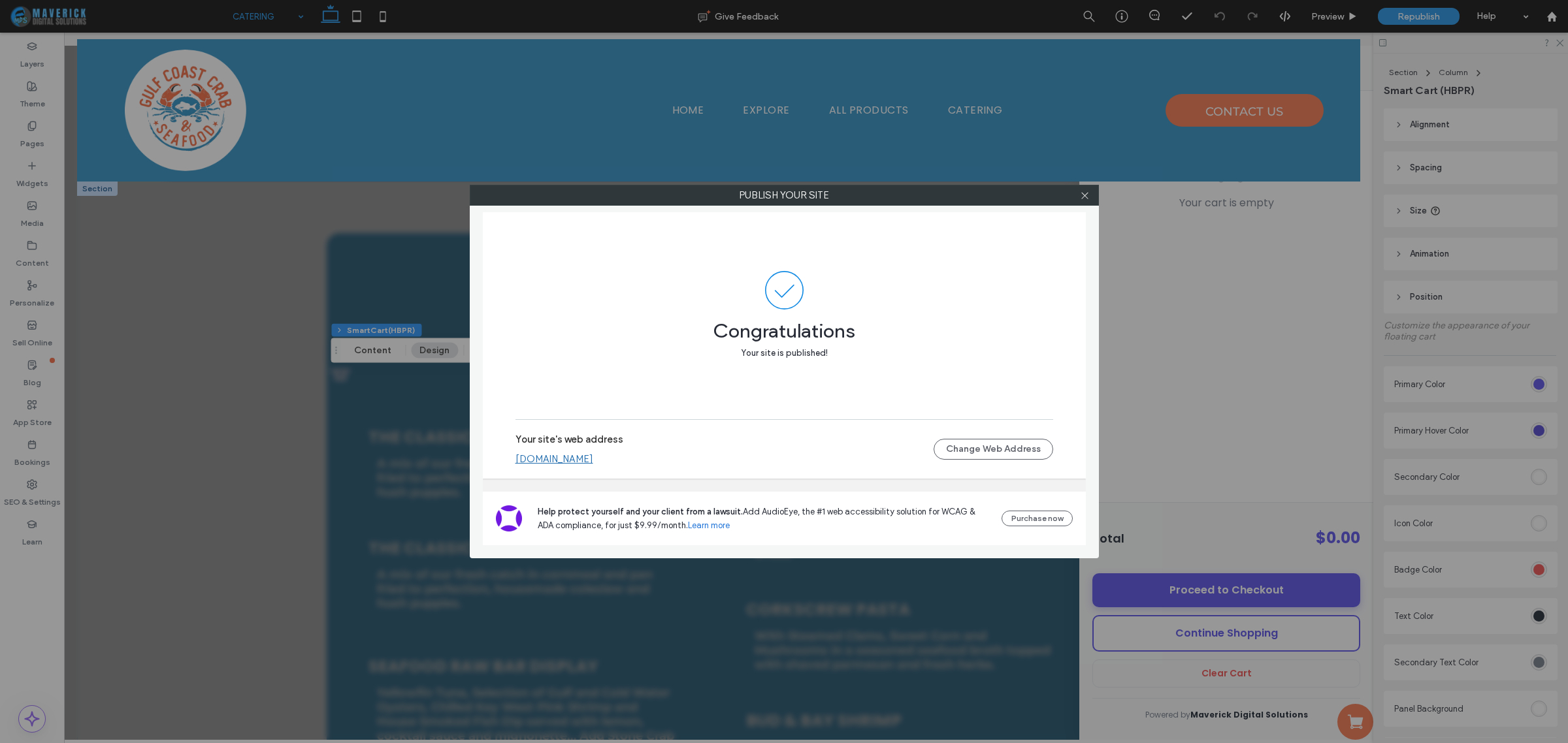
click at [1073, 198] on label "Publish your site" at bounding box center [784, 195] width 628 height 19
click at [1083, 201] on span at bounding box center [1084, 195] width 10 height 19
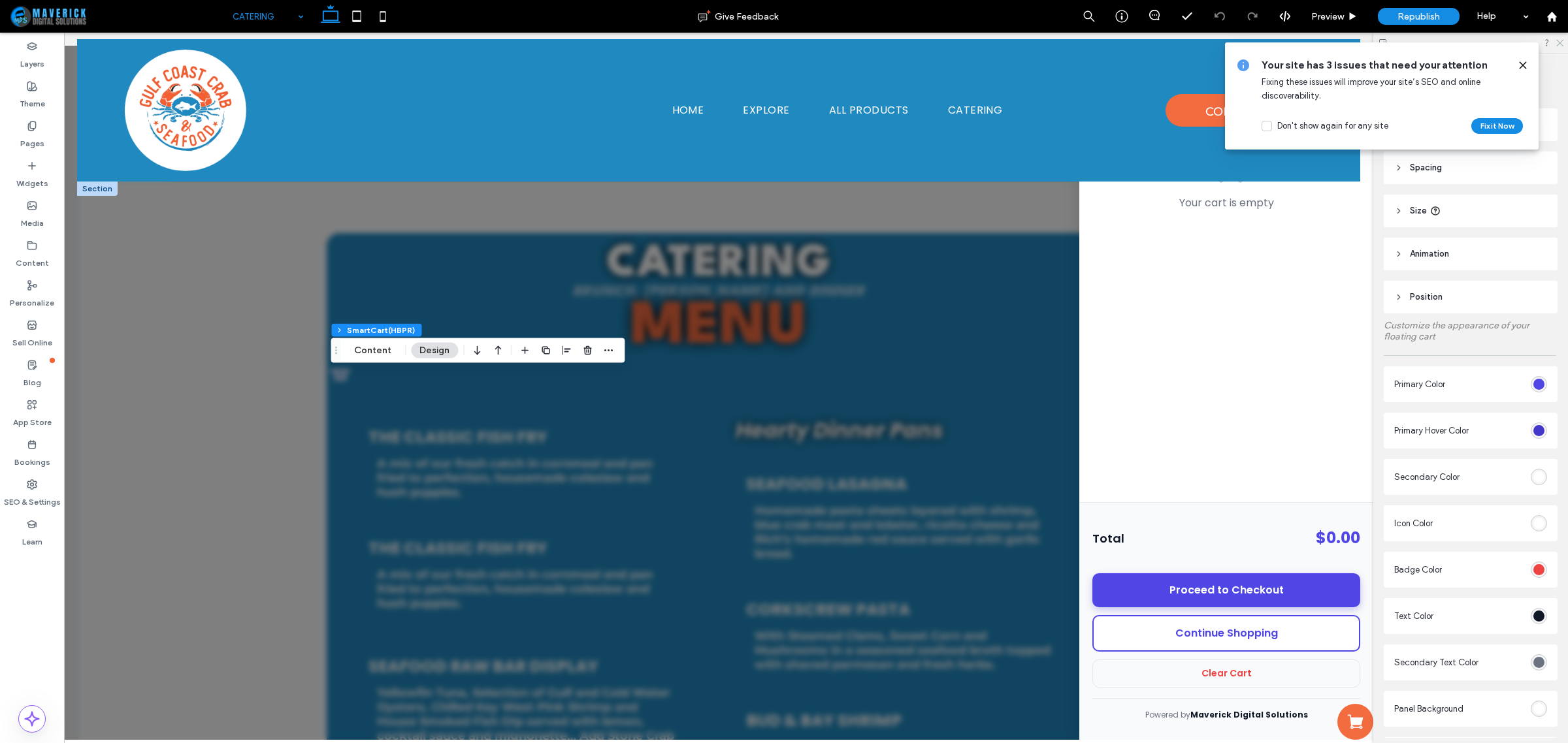
click at [1559, 45] on icon at bounding box center [1559, 42] width 9 height 9
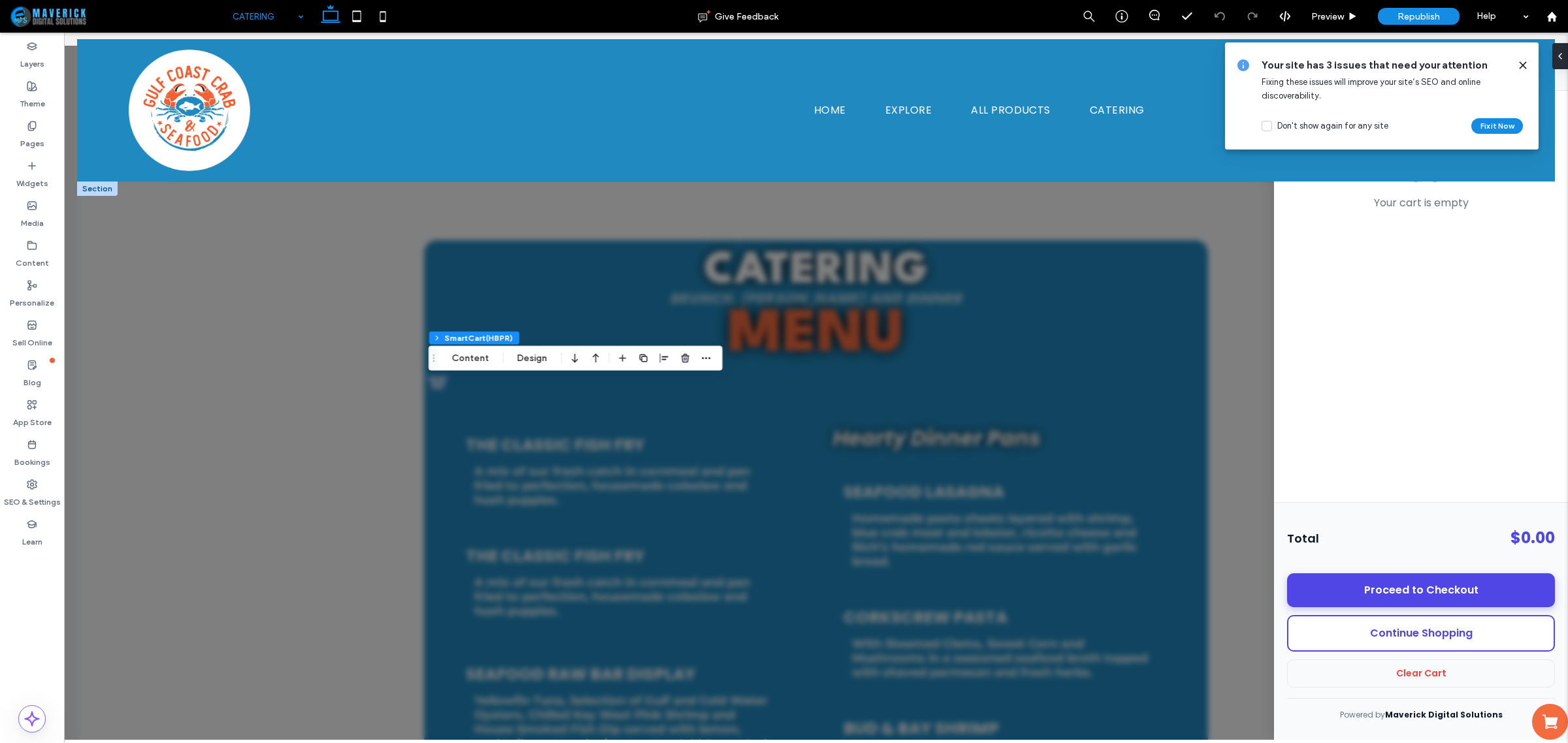
drag, startPoint x: 1523, startPoint y: 67, endPoint x: 1153, endPoint y: 195, distance: 391.5
click at [1523, 67] on icon at bounding box center [1523, 65] width 11 height 11
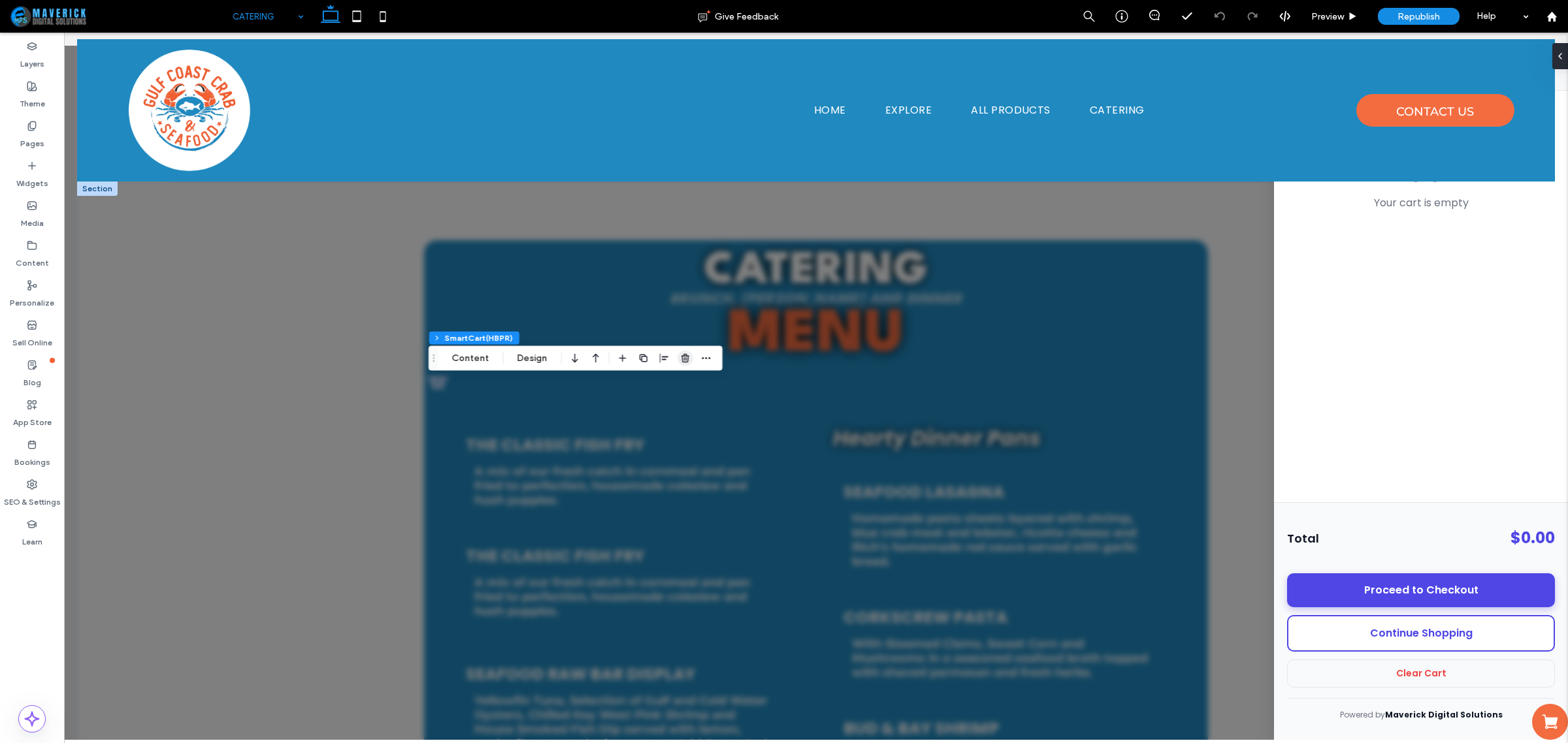
click at [687, 361] on use "button" at bounding box center [685, 358] width 8 height 9
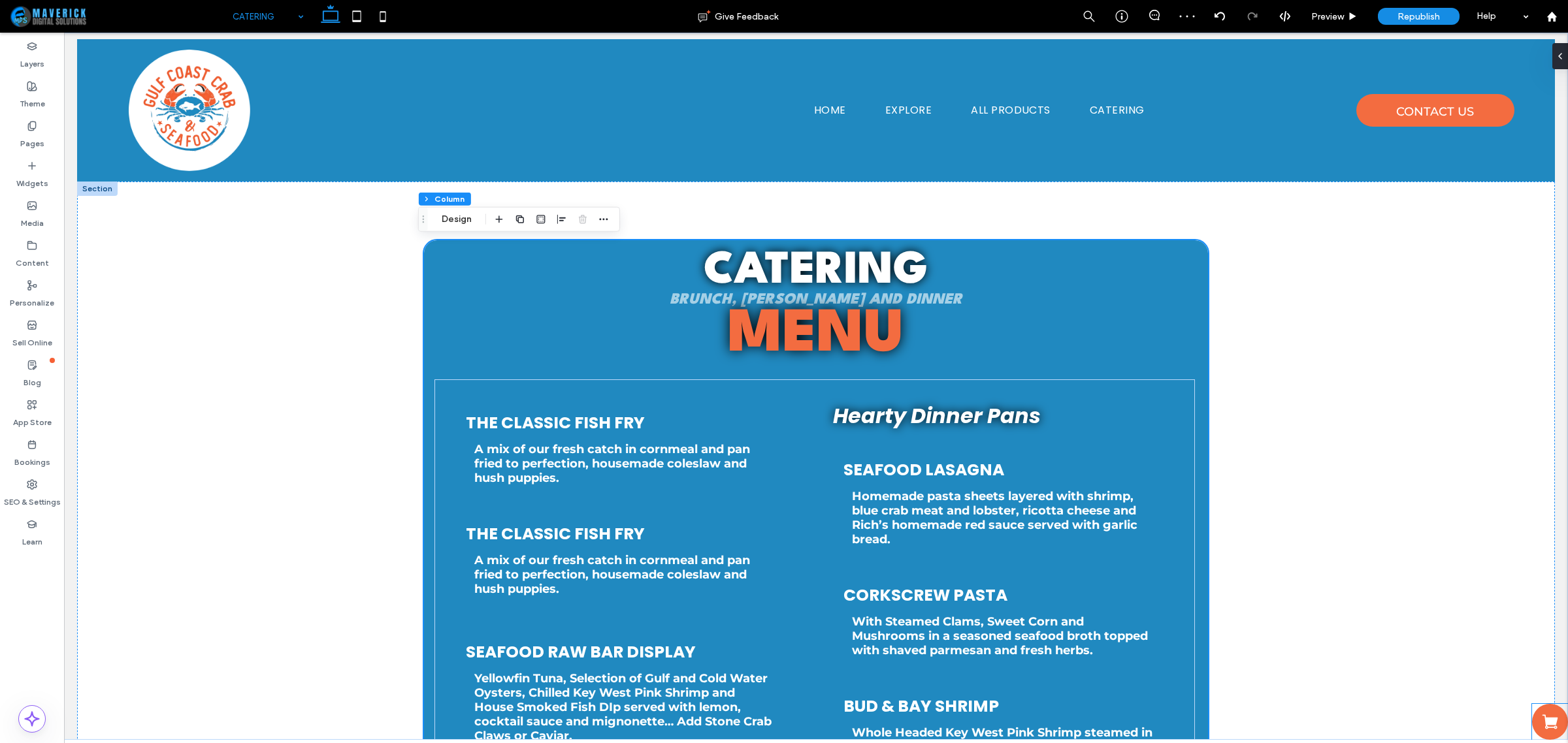
click at [1542, 724] on icon at bounding box center [1550, 722] width 16 height 14
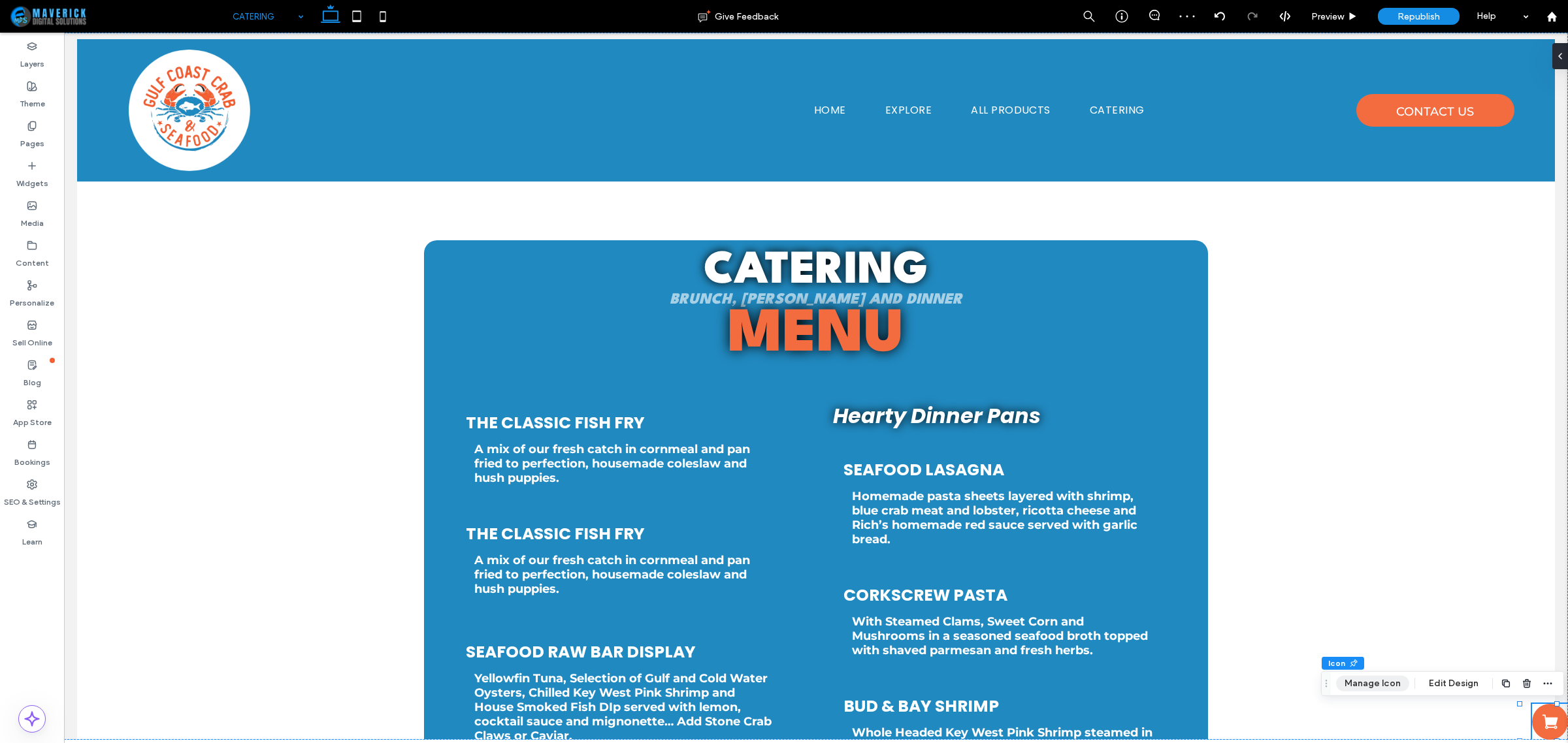
click at [1383, 680] on button "Manage Icon" at bounding box center [1372, 684] width 73 height 16
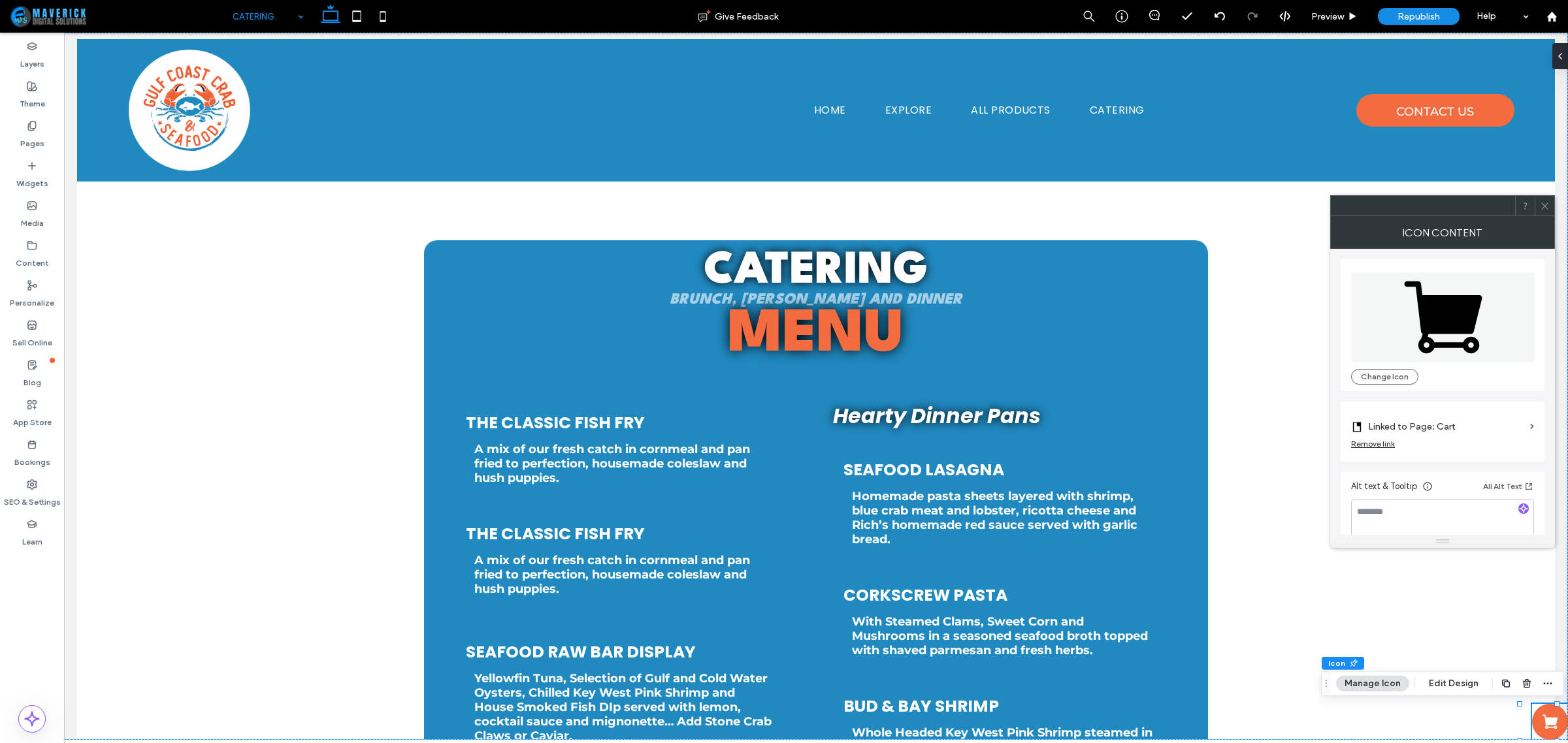
click at [1545, 215] on span at bounding box center [1544, 206] width 10 height 19
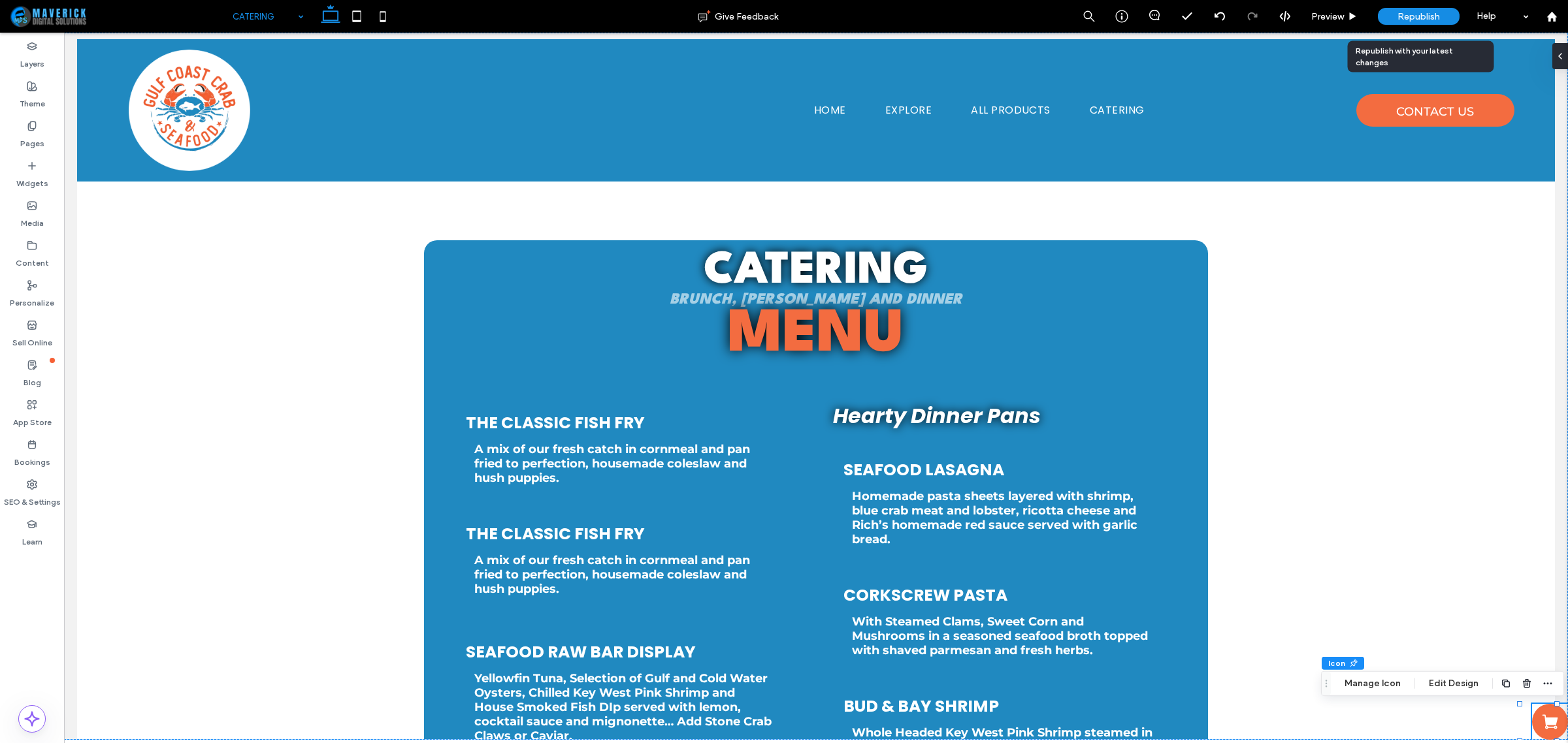
click at [1429, 11] on span "Republish" at bounding box center [1419, 17] width 42 height 11
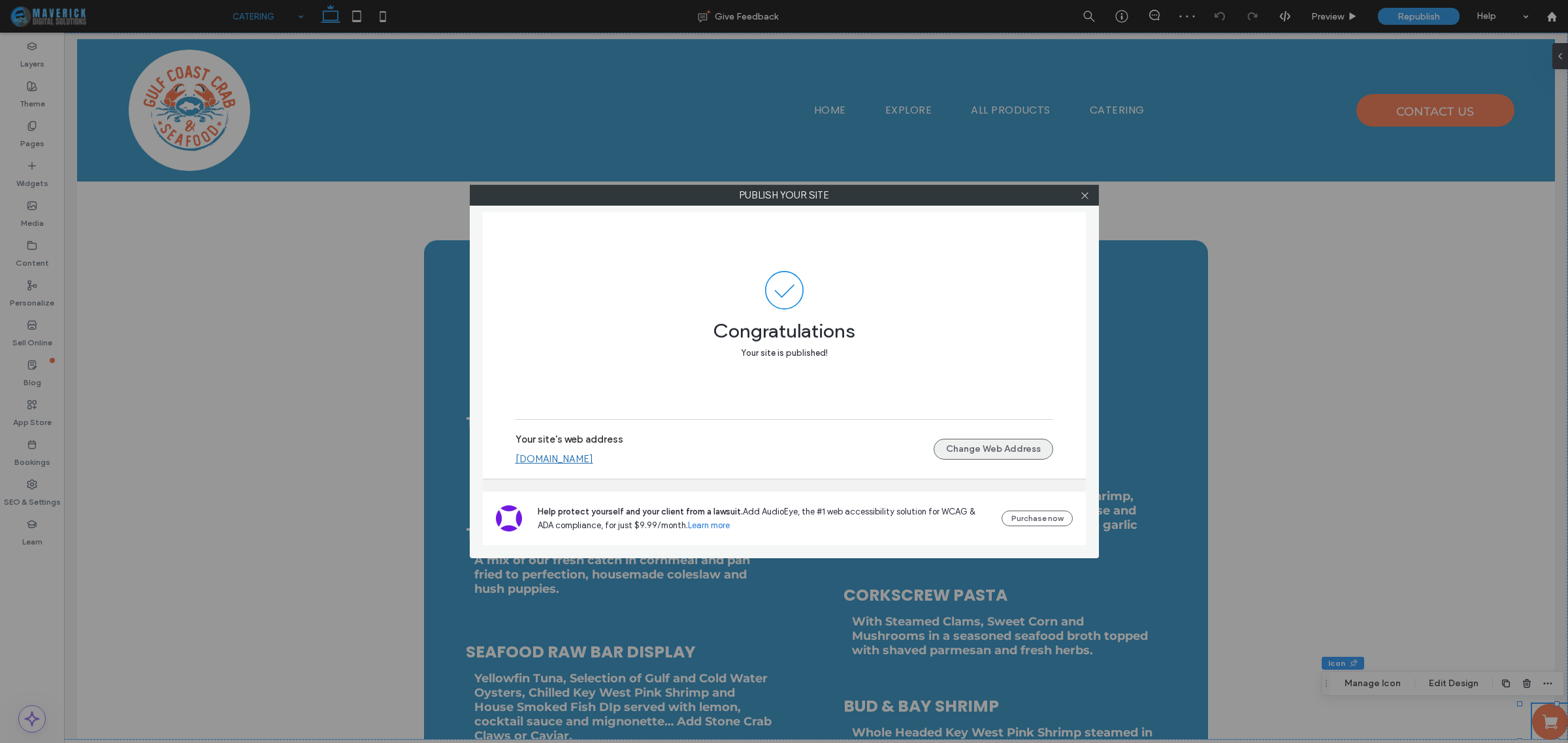
click at [979, 451] on button "Change Web Address" at bounding box center [994, 450] width 119 height 21
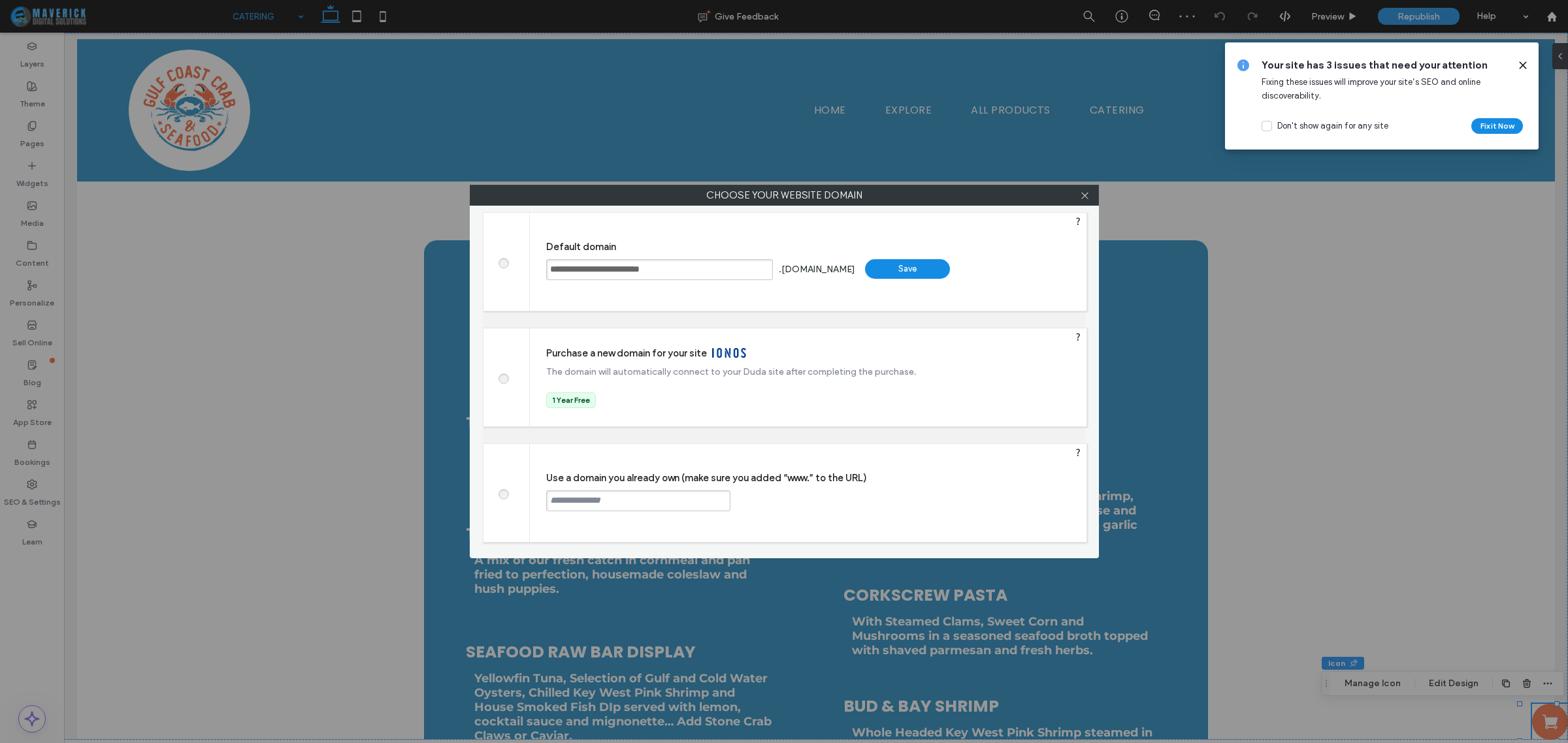
click at [618, 491] on input "text" at bounding box center [639, 501] width 184 height 21
click at [652, 503] on input "**********" at bounding box center [639, 501] width 184 height 21
paste input "*****"
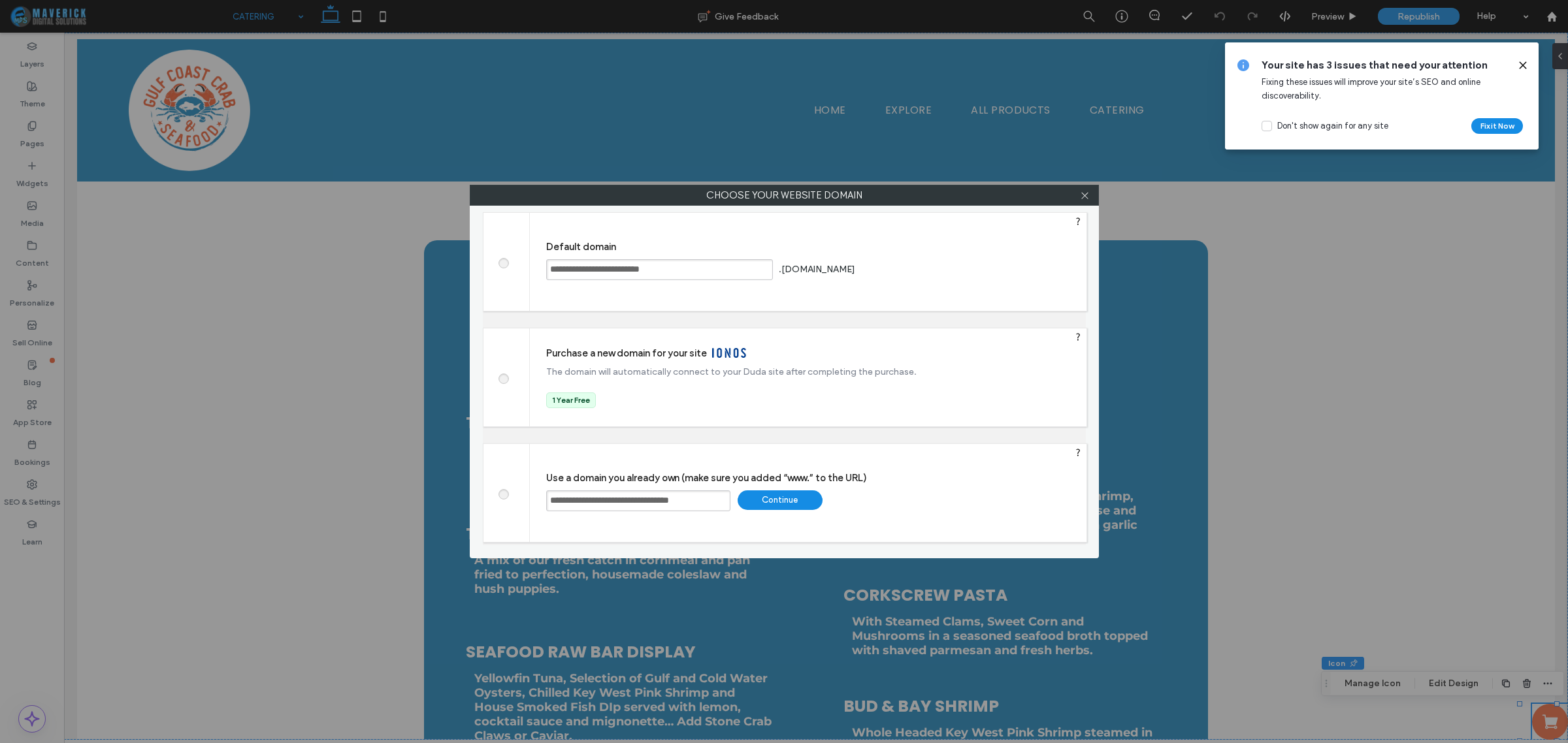
click at [582, 498] on input "**********" at bounding box center [639, 501] width 184 height 21
drag, startPoint x: 582, startPoint y: 498, endPoint x: 511, endPoint y: 505, distance: 71.3
click at [511, 505] on div "**********" at bounding box center [785, 493] width 604 height 99
click at [798, 505] on div "Continue" at bounding box center [780, 501] width 85 height 19
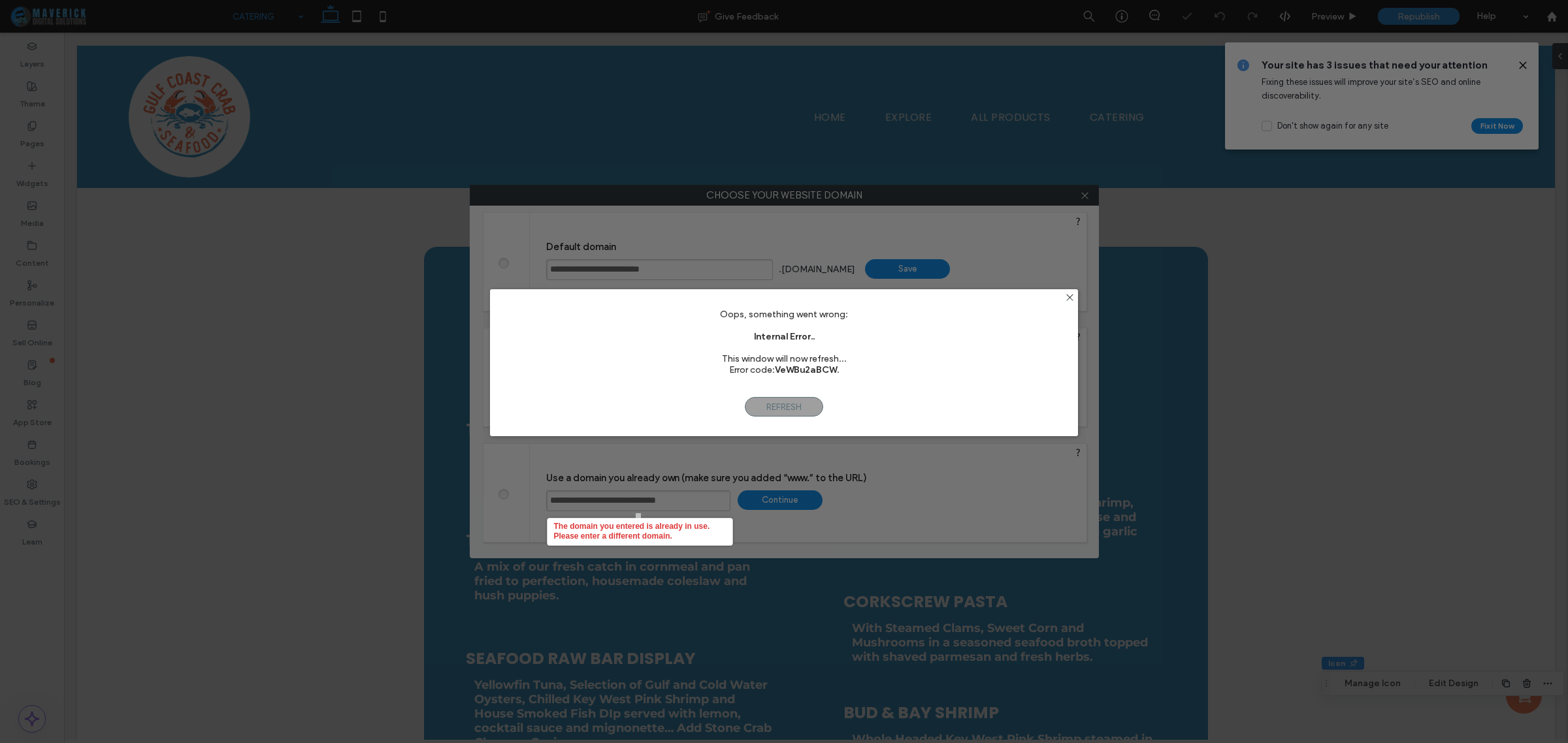
scroll to position [0, 0]
click at [791, 407] on span "Refresh" at bounding box center [784, 407] width 78 height 19
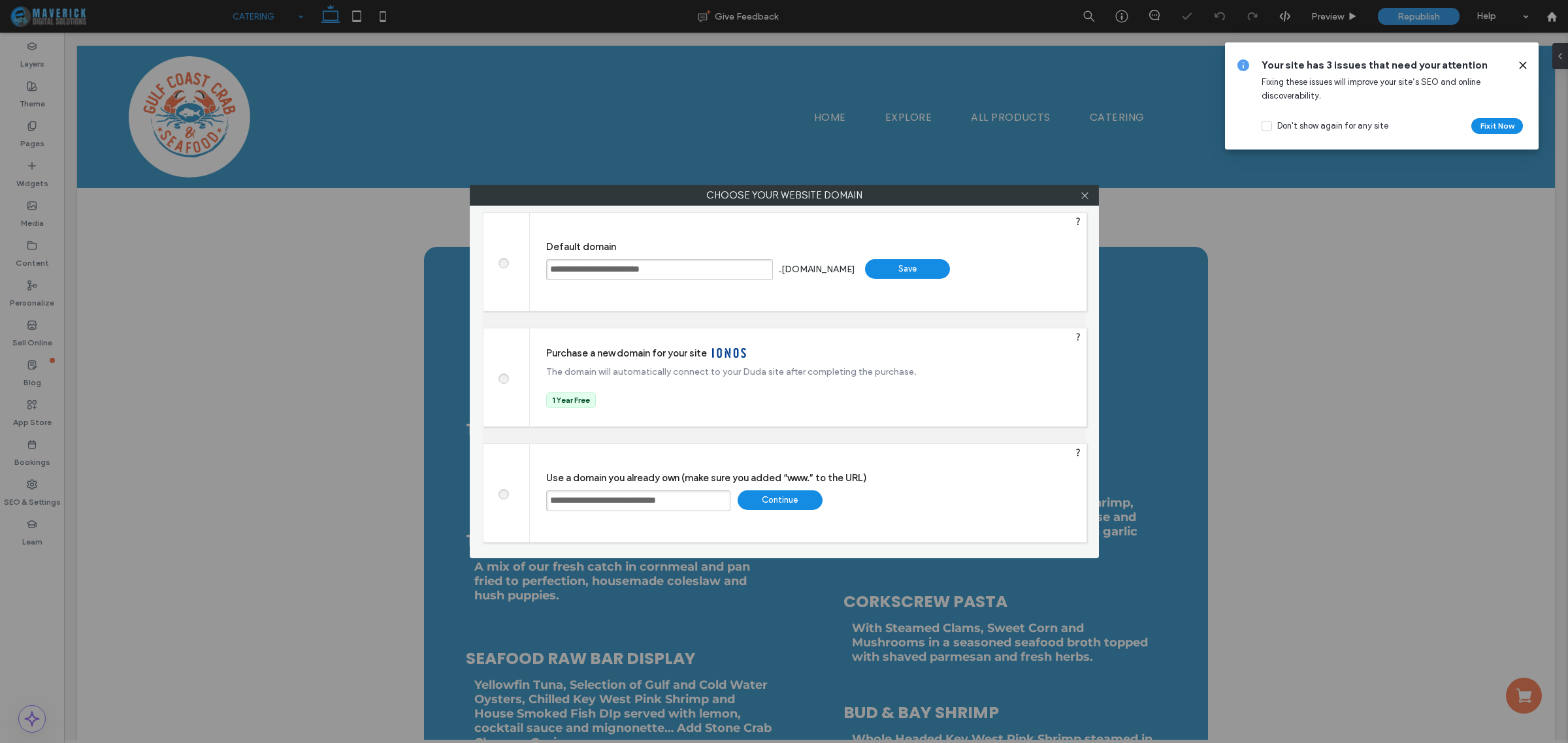
click at [724, 498] on input "**********" at bounding box center [639, 501] width 184 height 21
type input "**********"
click at [762, 501] on div "Continue" at bounding box center [780, 501] width 85 height 19
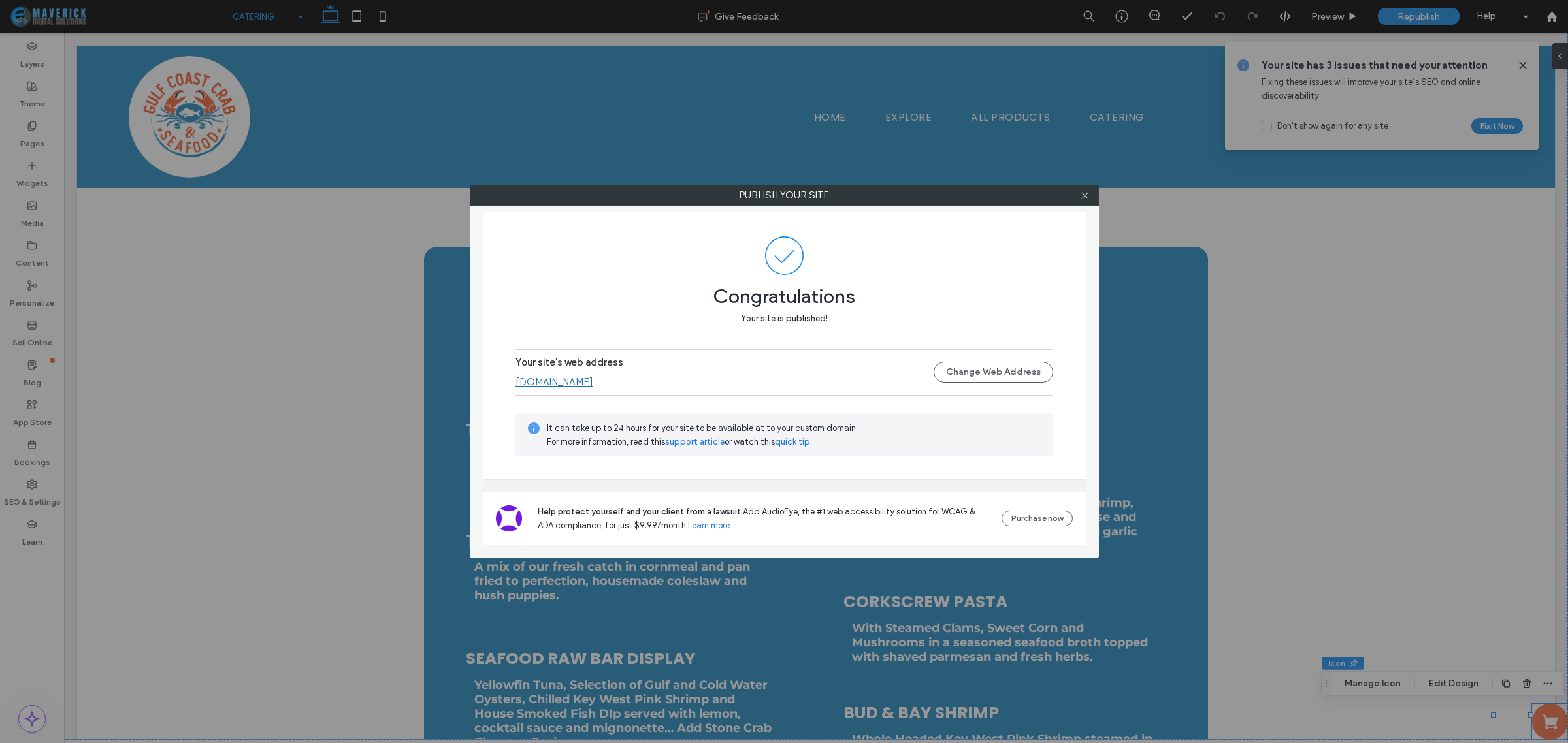
click at [1079, 200] on div at bounding box center [1085, 195] width 19 height 19
click at [1081, 199] on icon at bounding box center [1084, 195] width 10 height 10
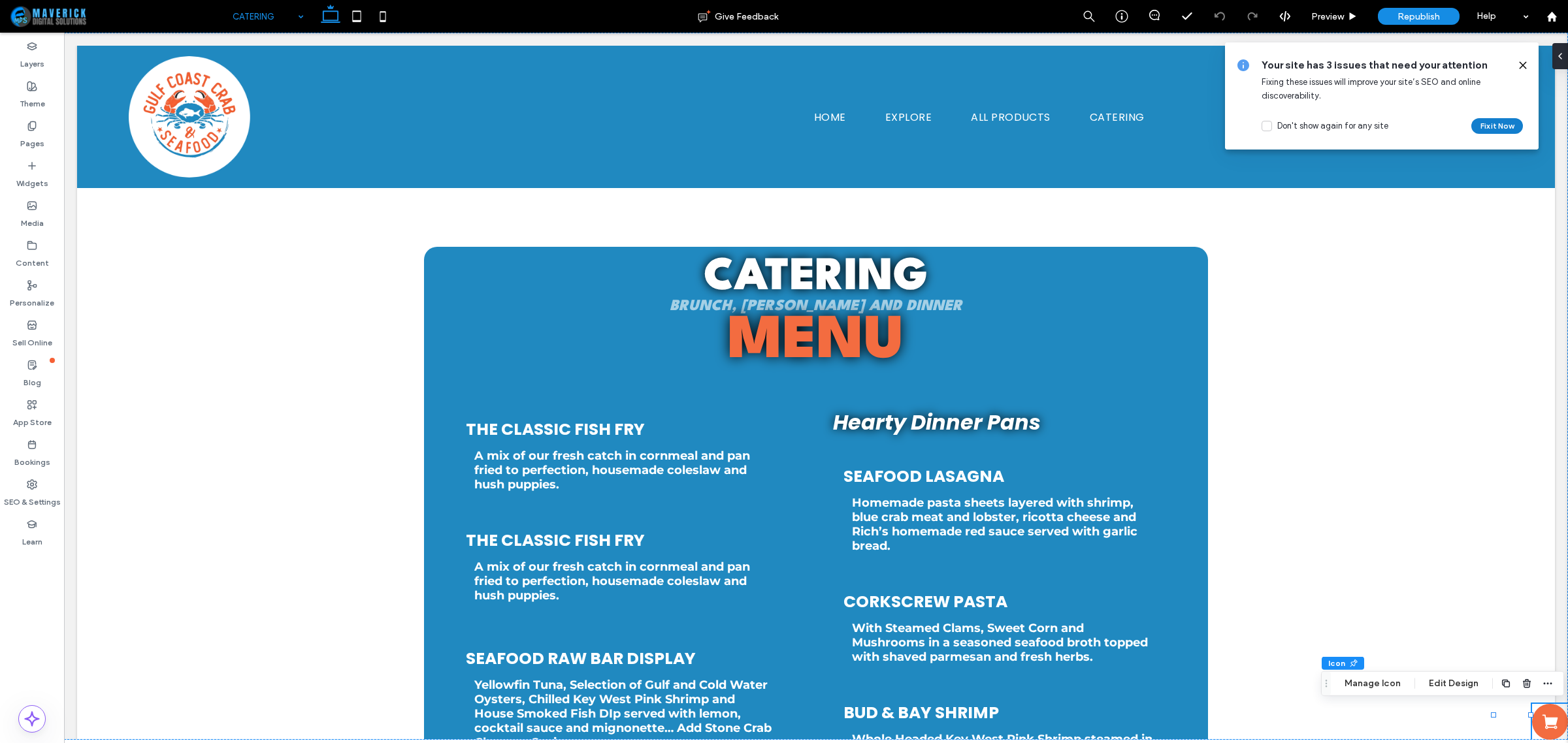
click at [1482, 125] on button "Fix it Now" at bounding box center [1497, 126] width 52 height 16
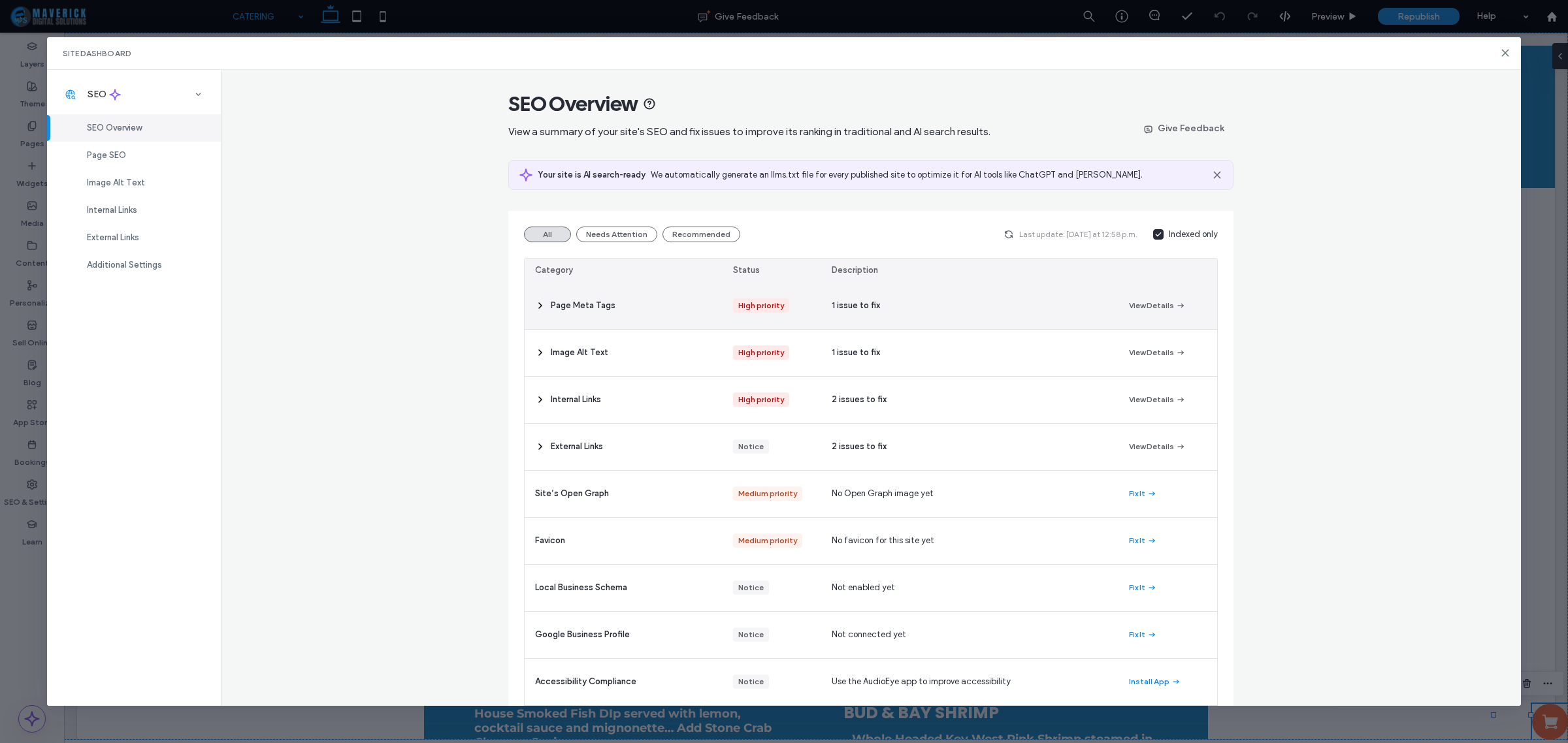
click at [672, 296] on div "Page Meta Tags" at bounding box center [623, 306] width 198 height 47
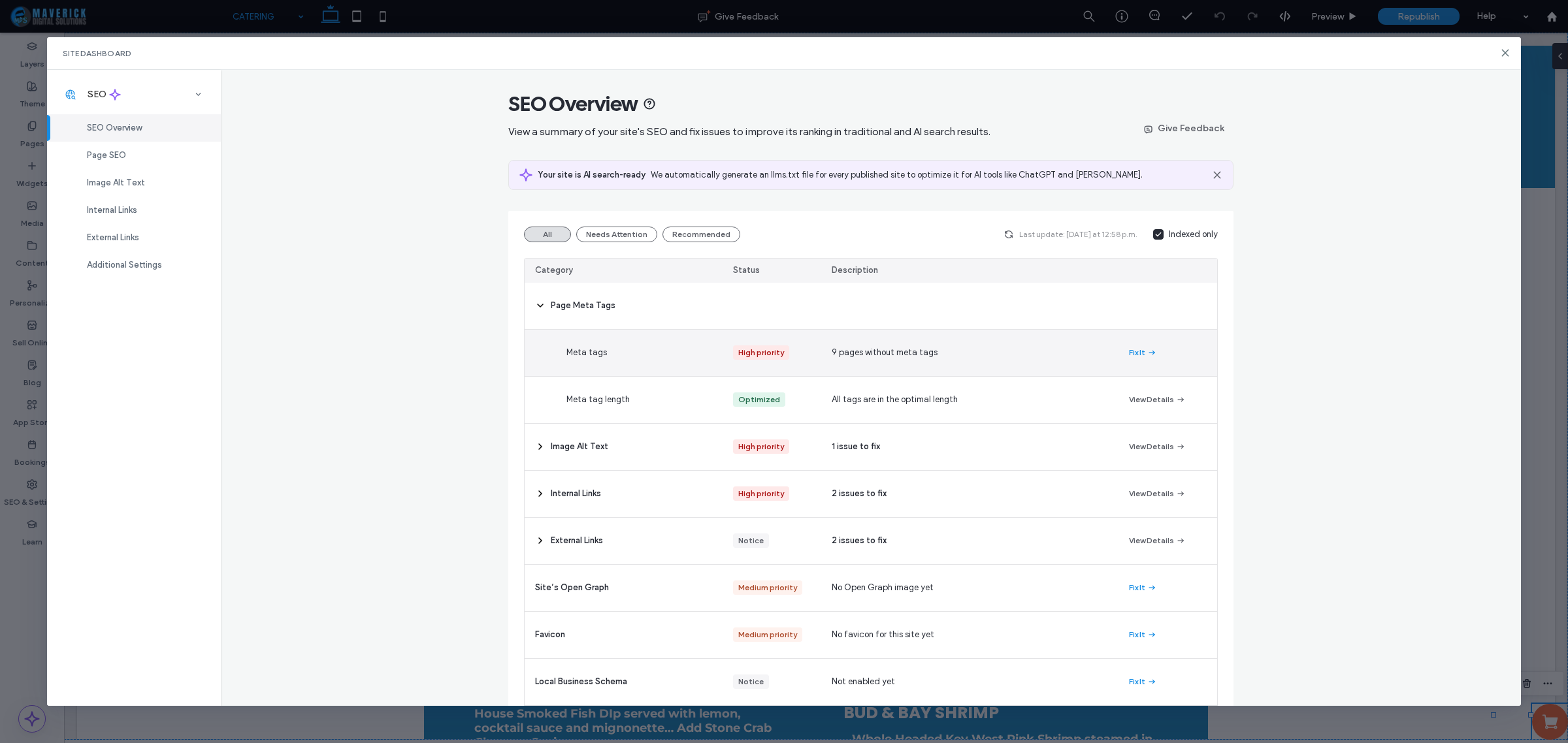
click at [800, 348] on div "High priority" at bounding box center [772, 353] width 98 height 47
click at [1129, 348] on button "Fix It" at bounding box center [1143, 353] width 28 height 16
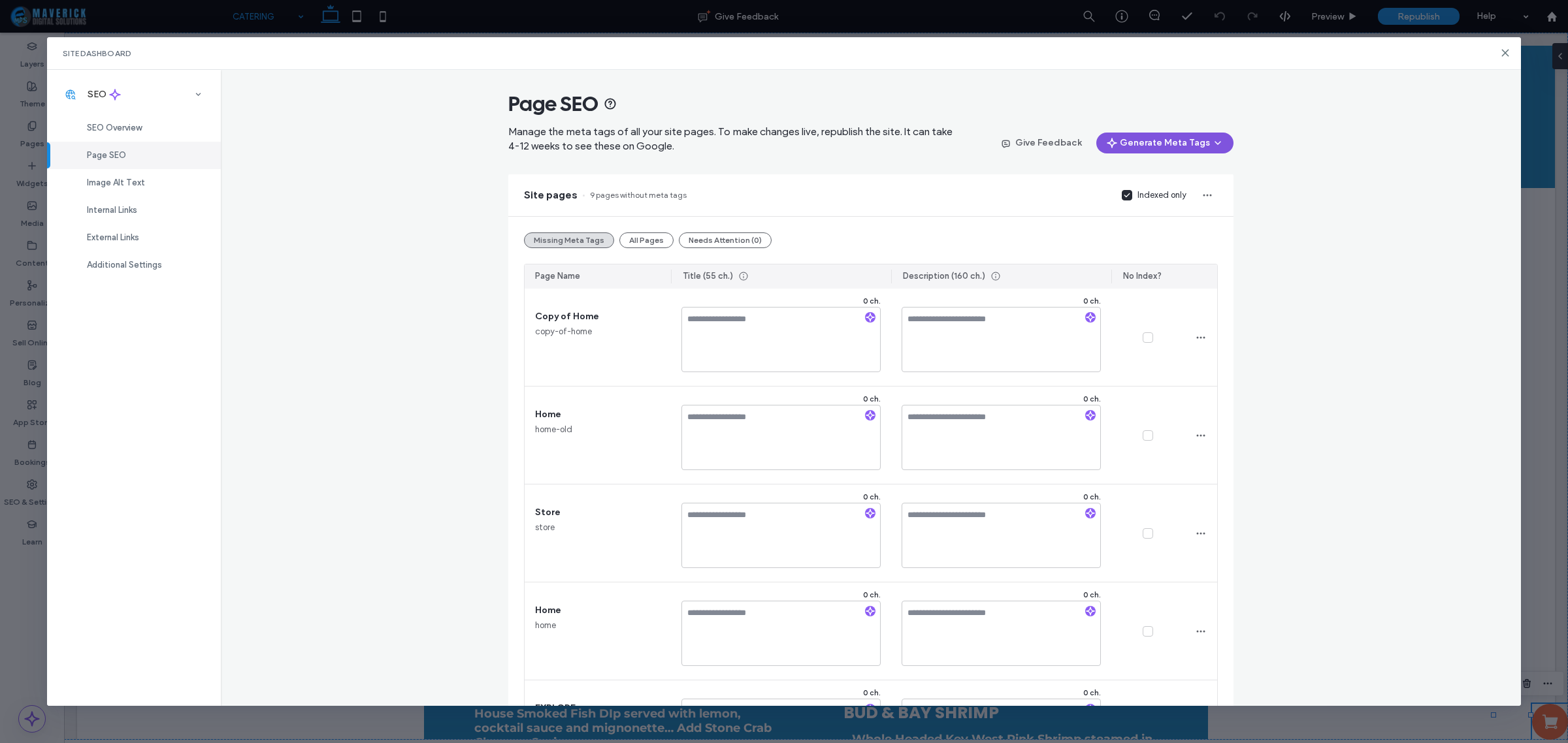
click at [1165, 139] on button "Generate Meta Tags" at bounding box center [1165, 143] width 137 height 21
click at [1161, 178] on span "Generate Missing Tags Only" at bounding box center [1162, 177] width 109 height 13
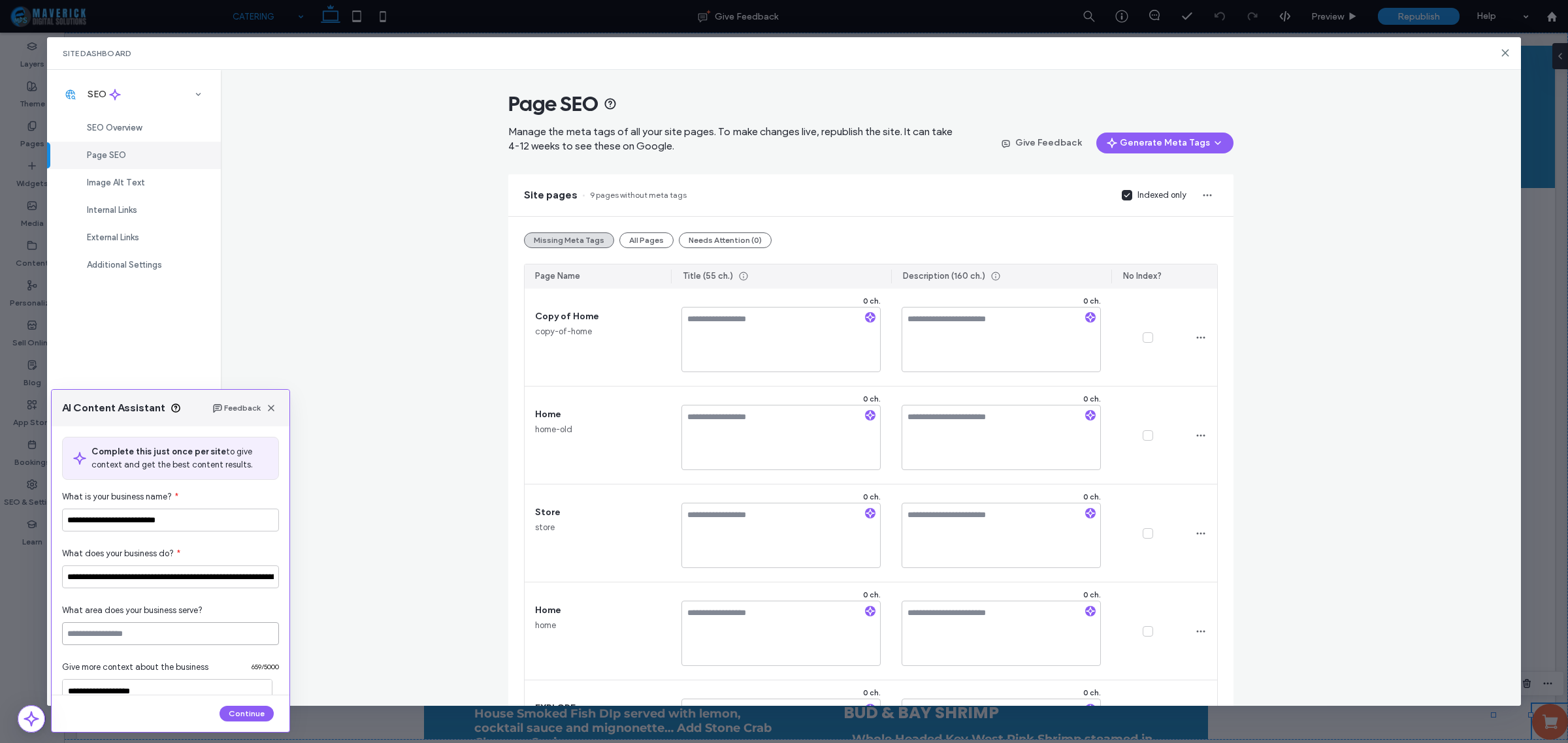
click at [207, 627] on input at bounding box center [170, 634] width 217 height 23
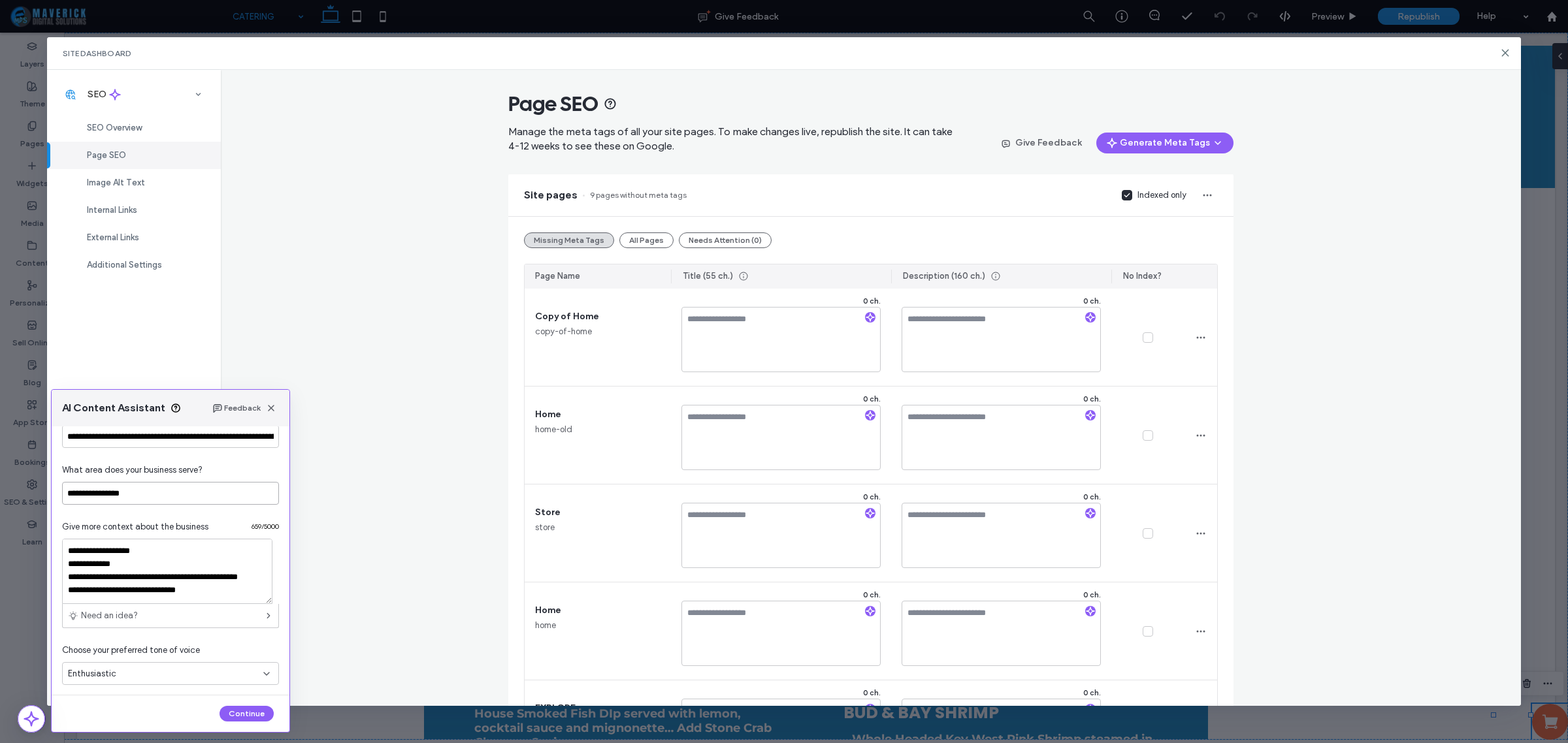
scroll to position [146, 0]
type input "**********"
click at [249, 711] on button "Continue" at bounding box center [247, 714] width 54 height 16
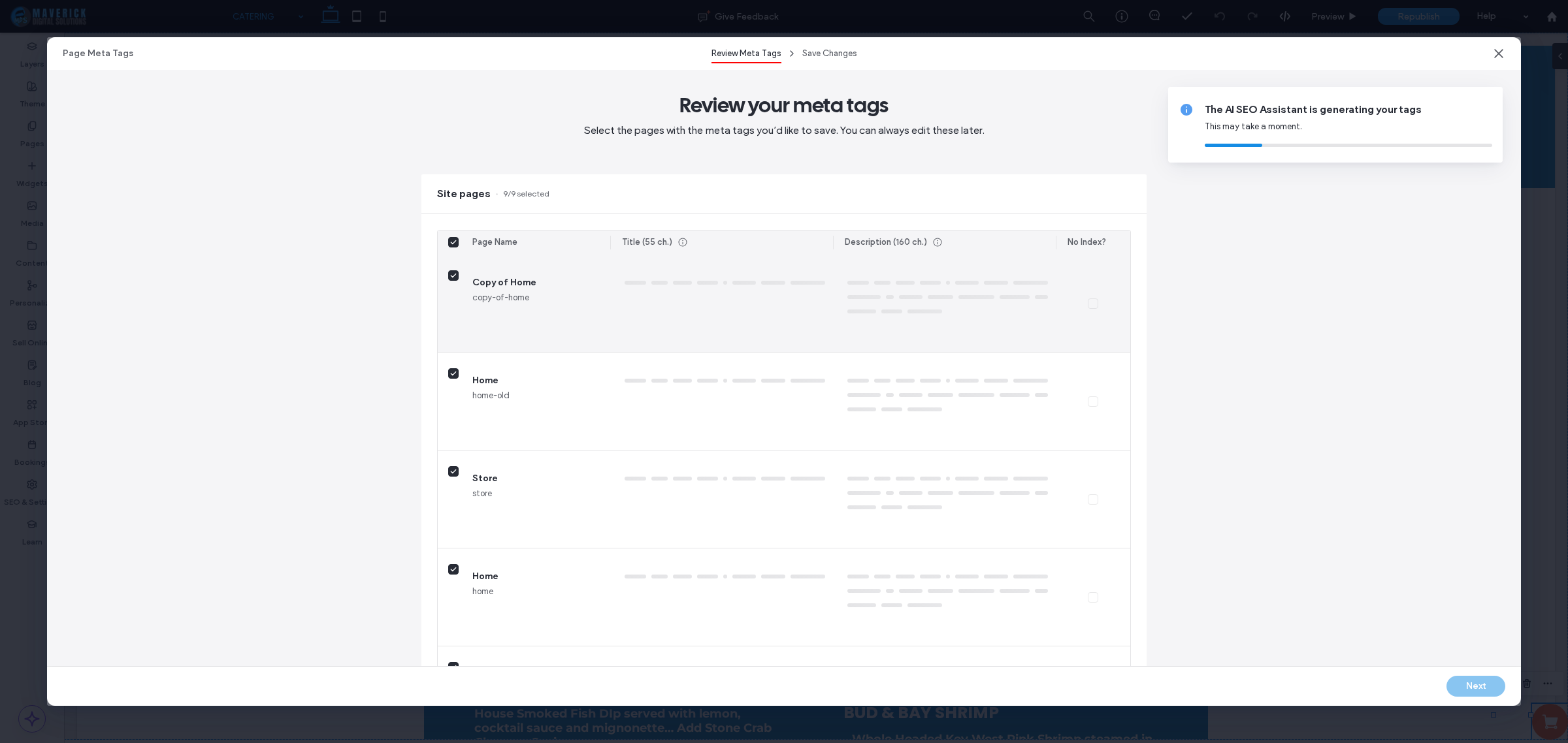
type textarea "********"
type textarea "*********"
type textarea "**********"
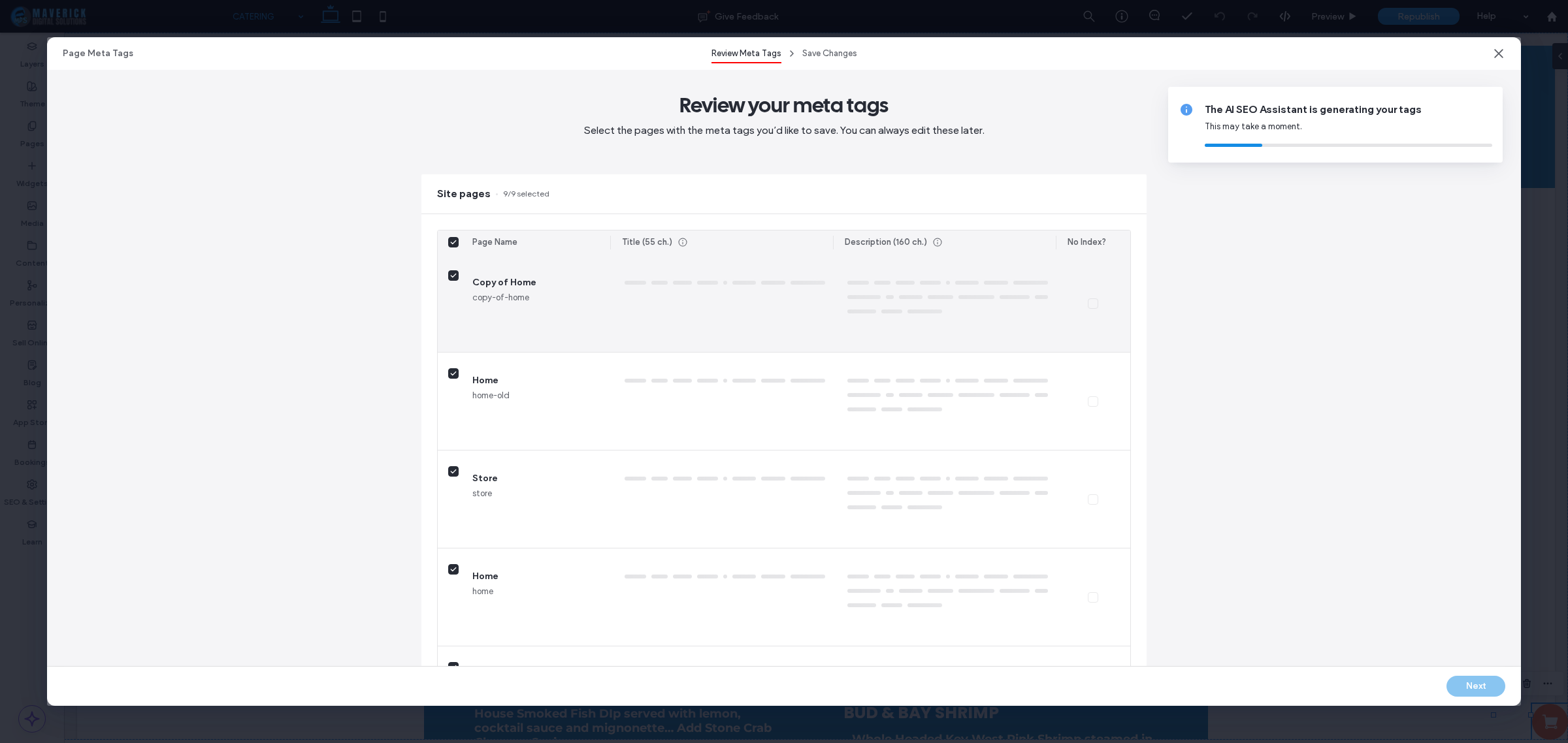
type textarea "**********"
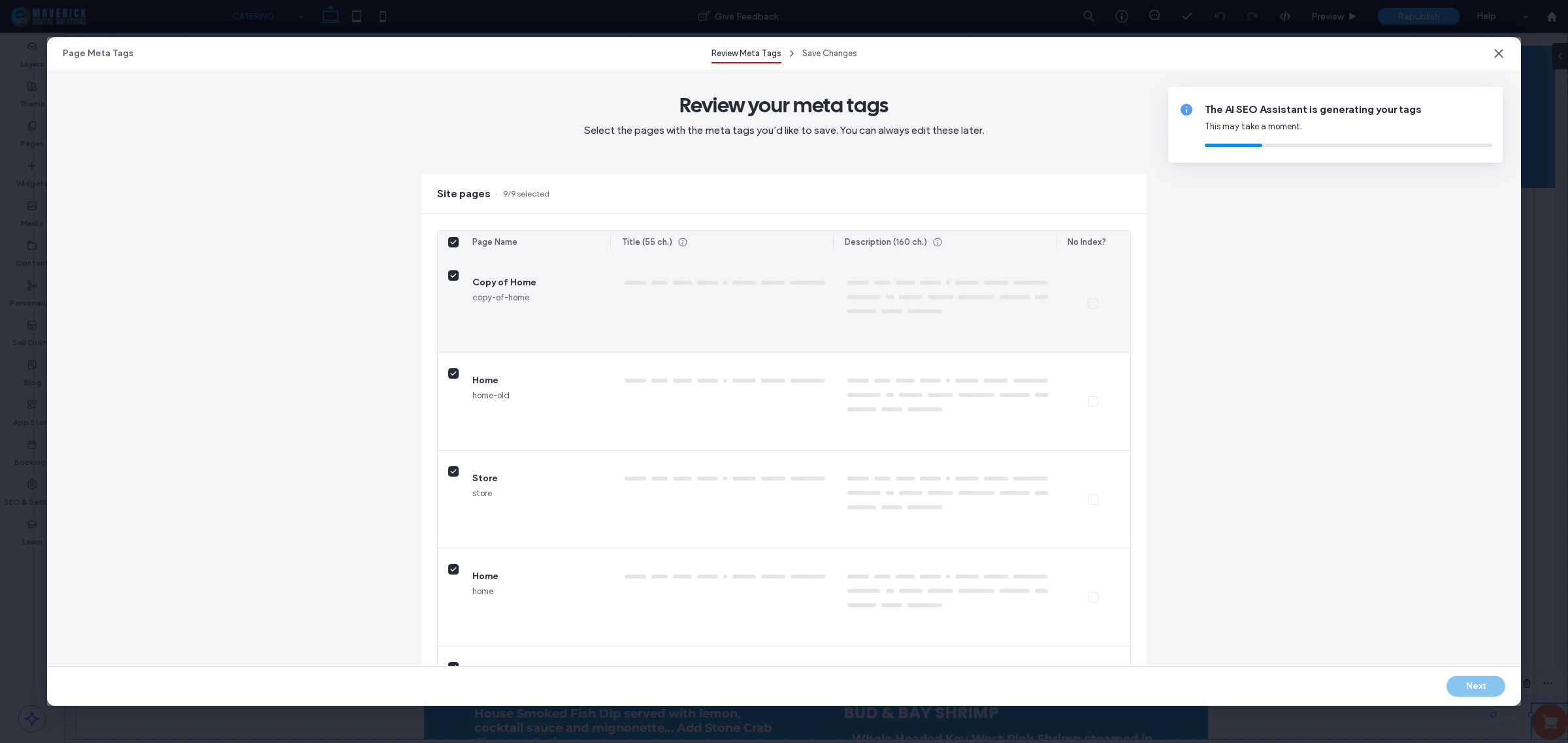
type textarea "**********"
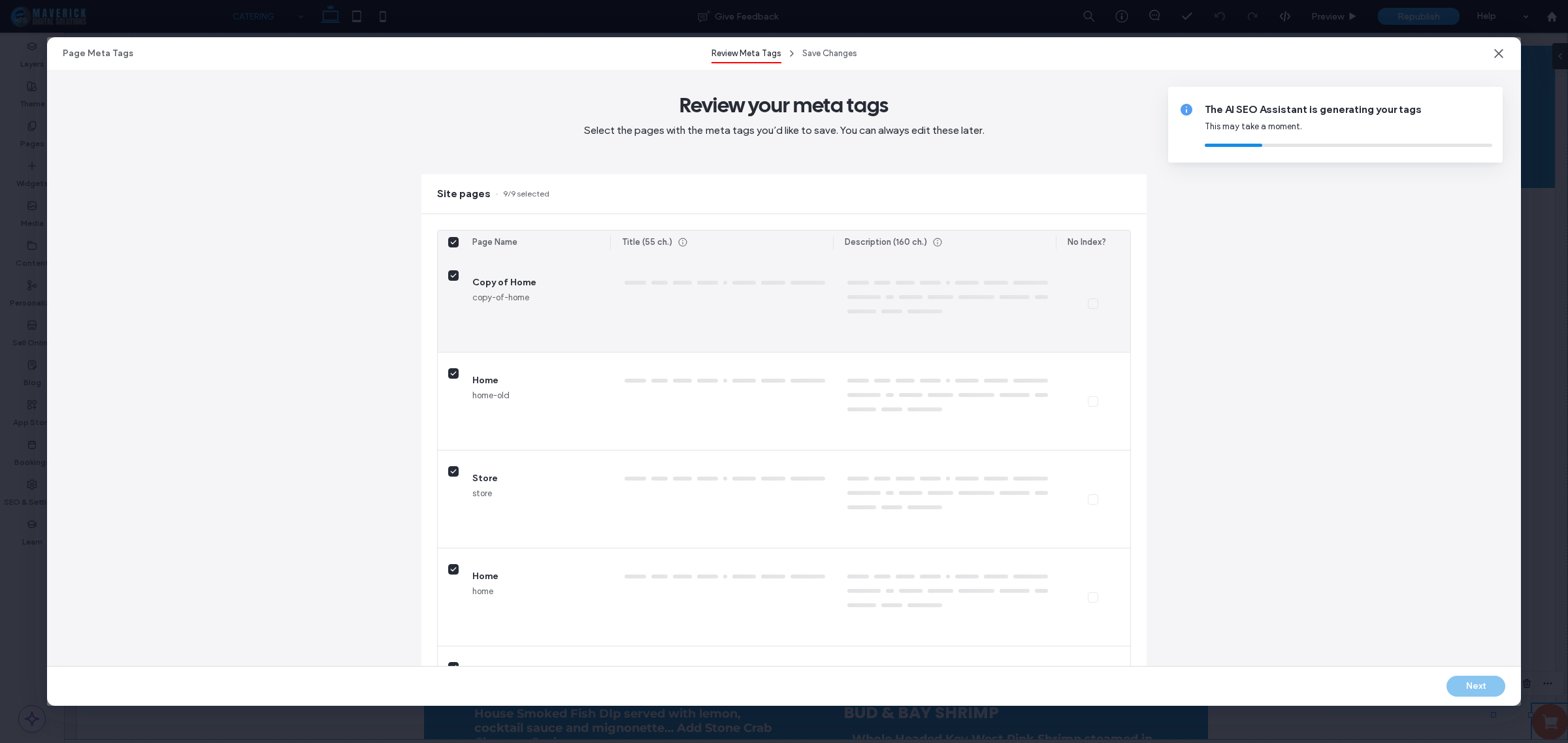
type textarea "**********"
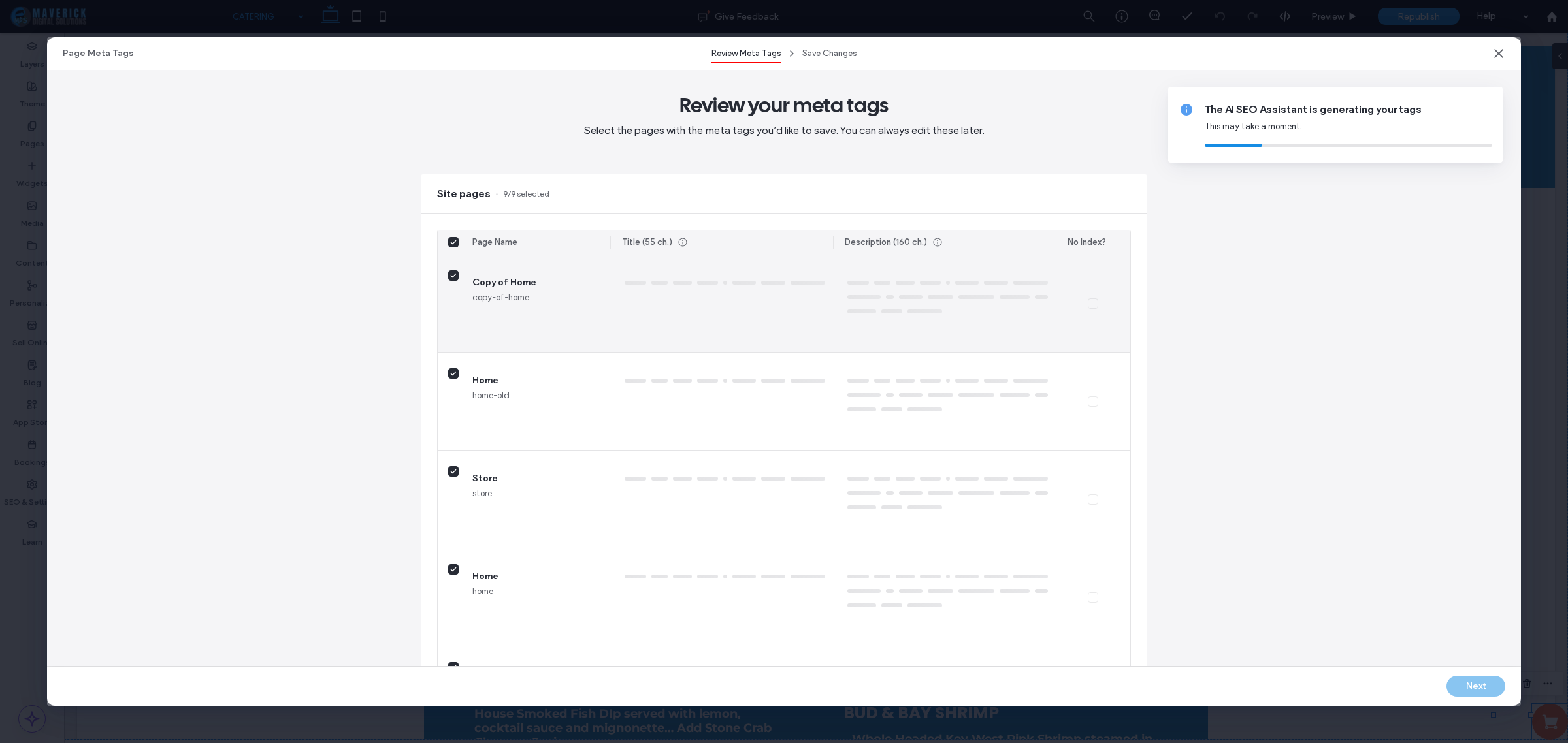
type textarea "**********"
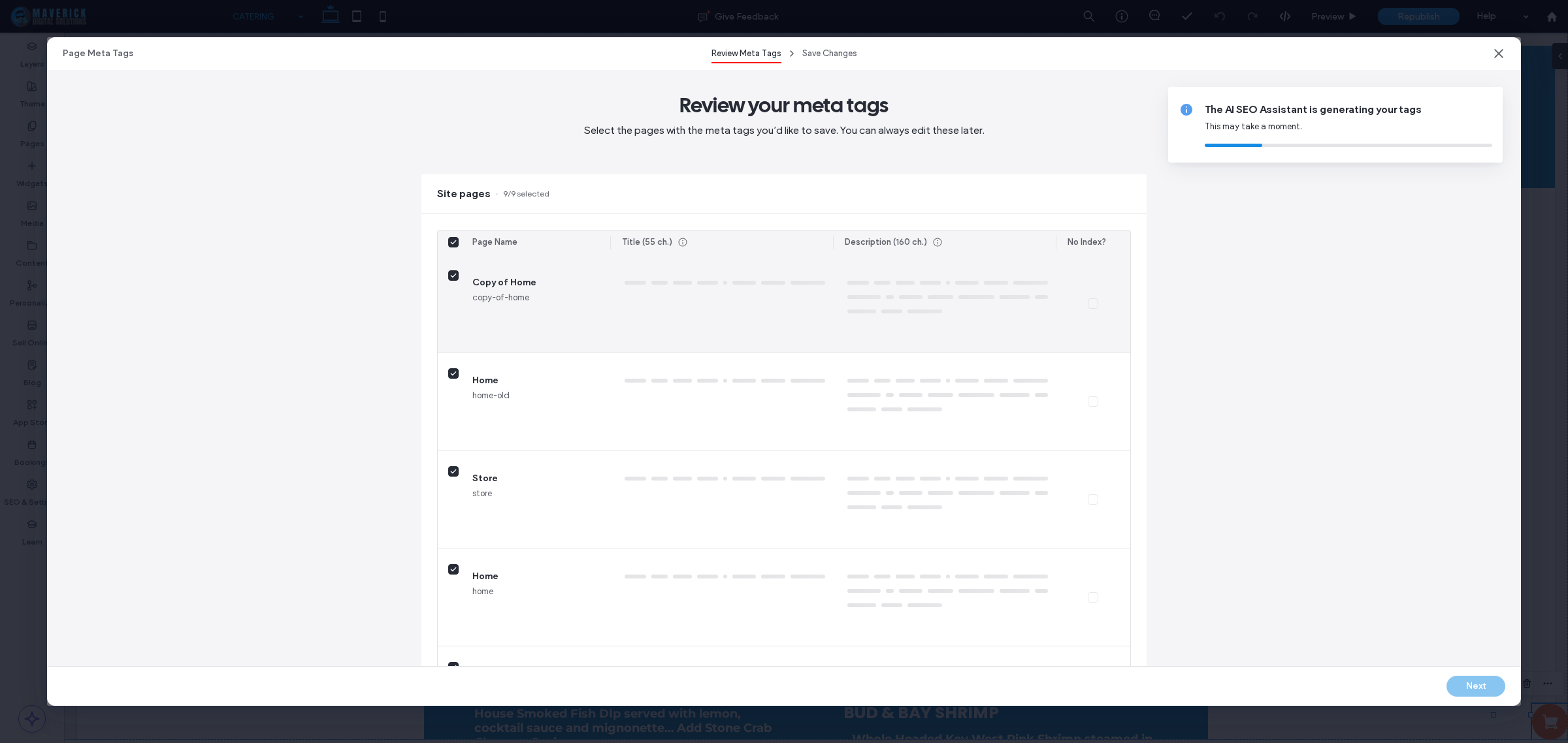
type textarea "**********"
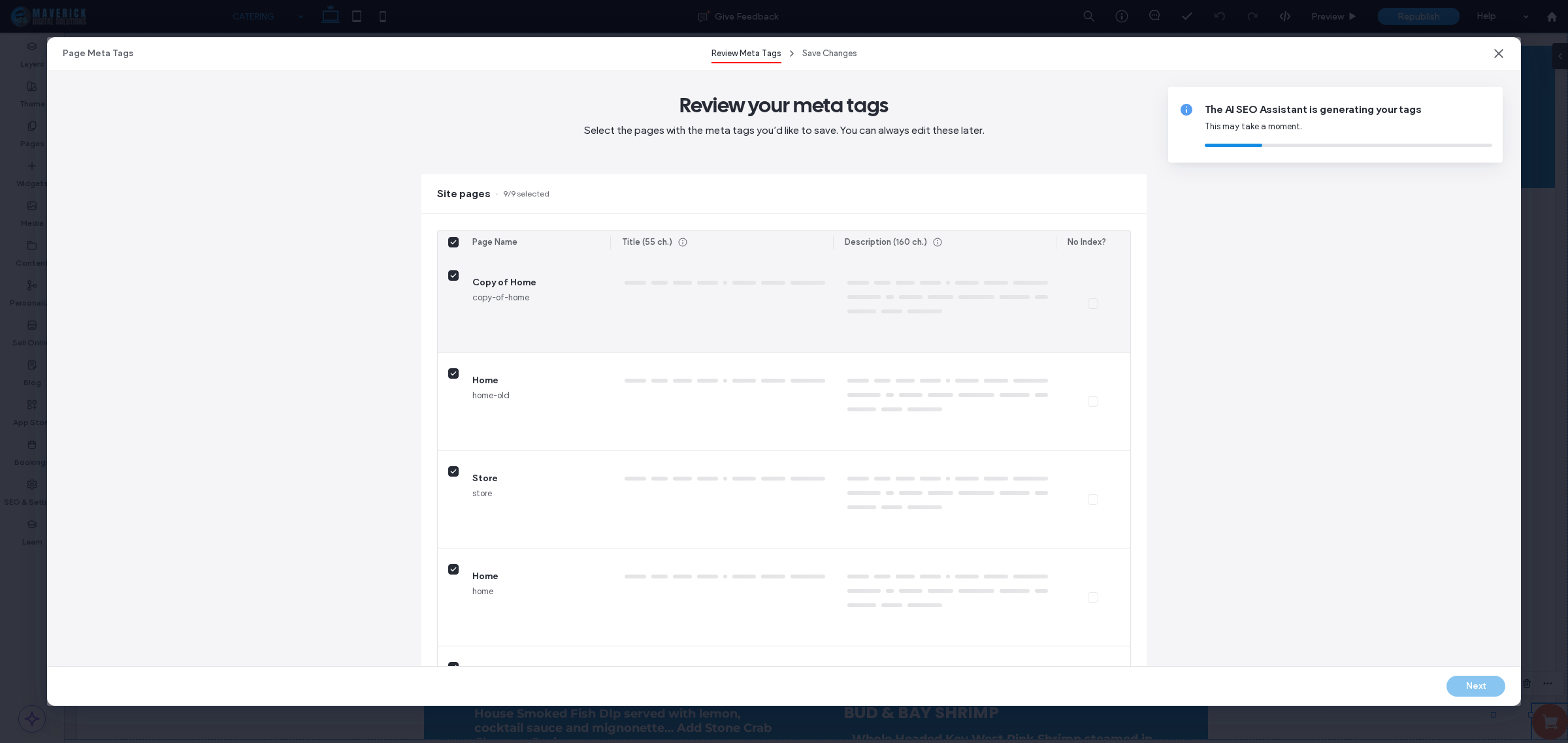
type textarea "**********"
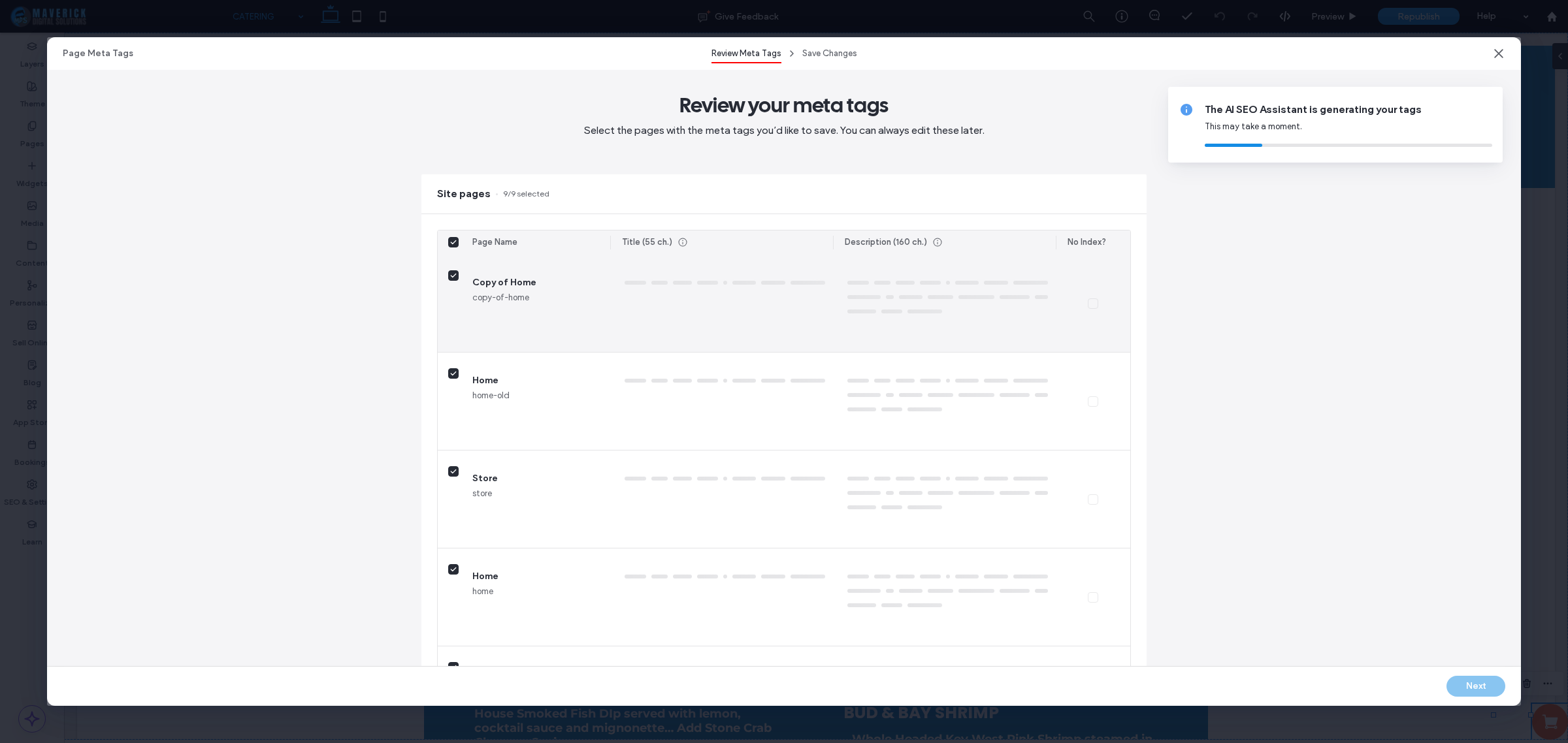
type textarea "**********"
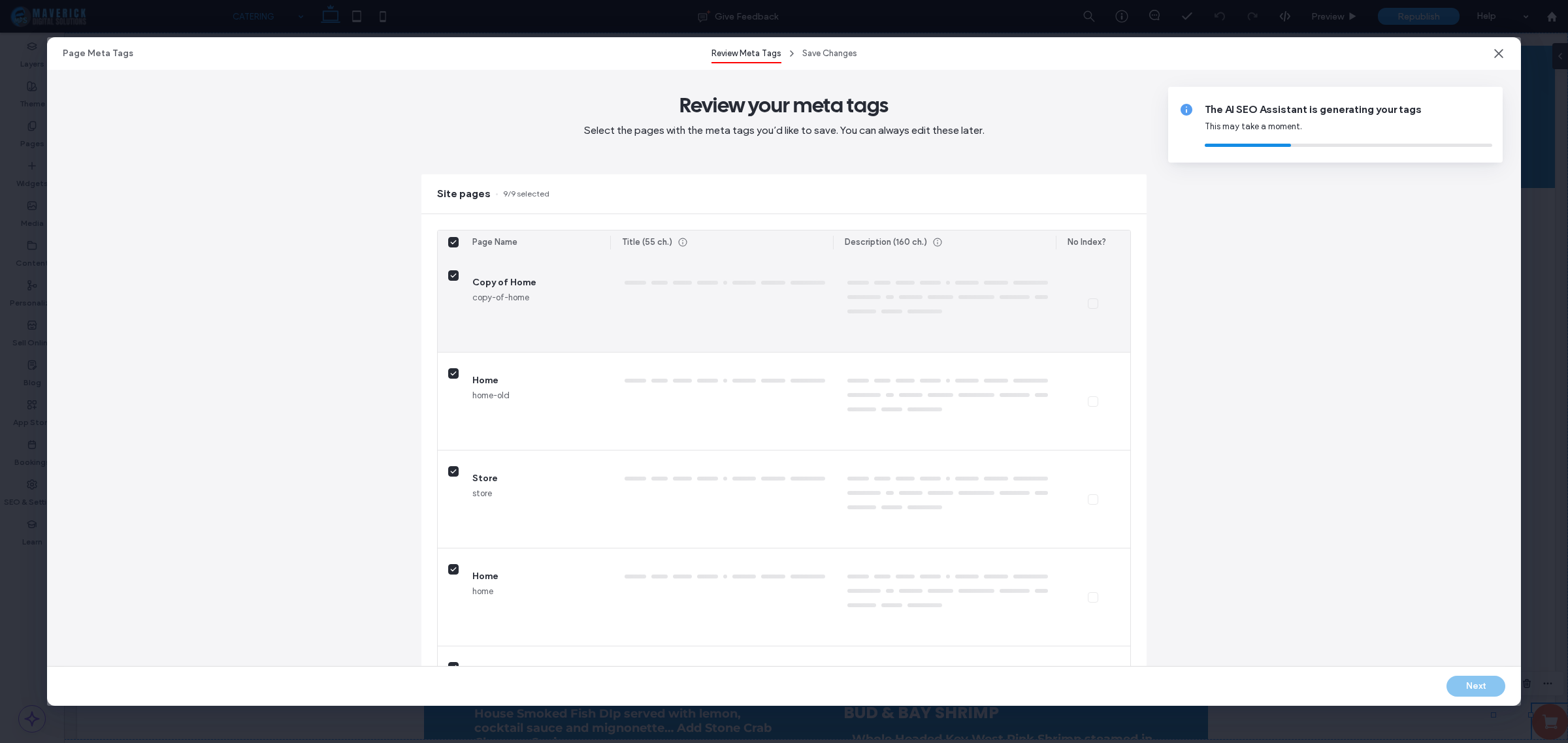
type textarea "*******"
type textarea "**********"
type textarea "********"
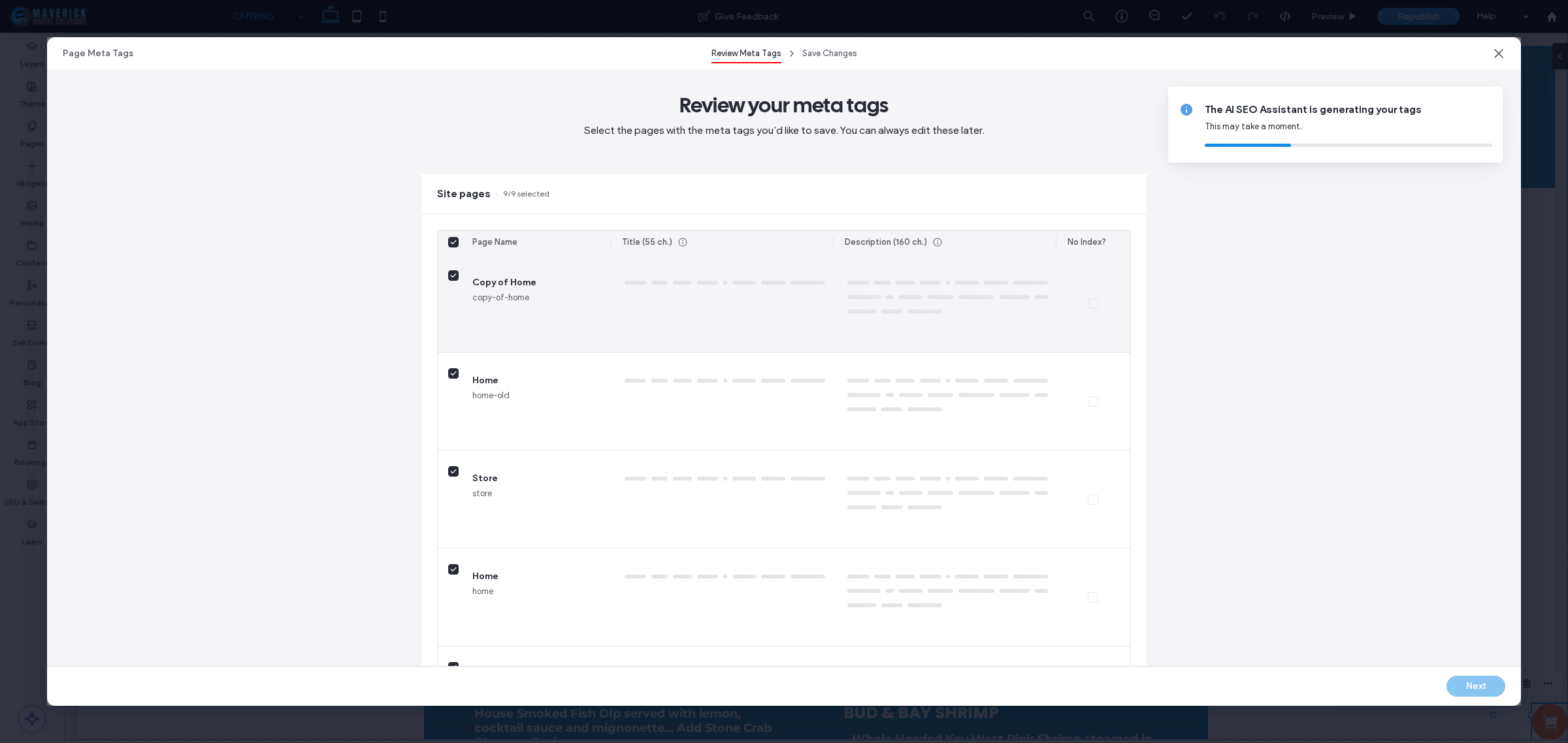
type textarea "********"
type textarea "**********"
type textarea "*********"
type textarea "********"
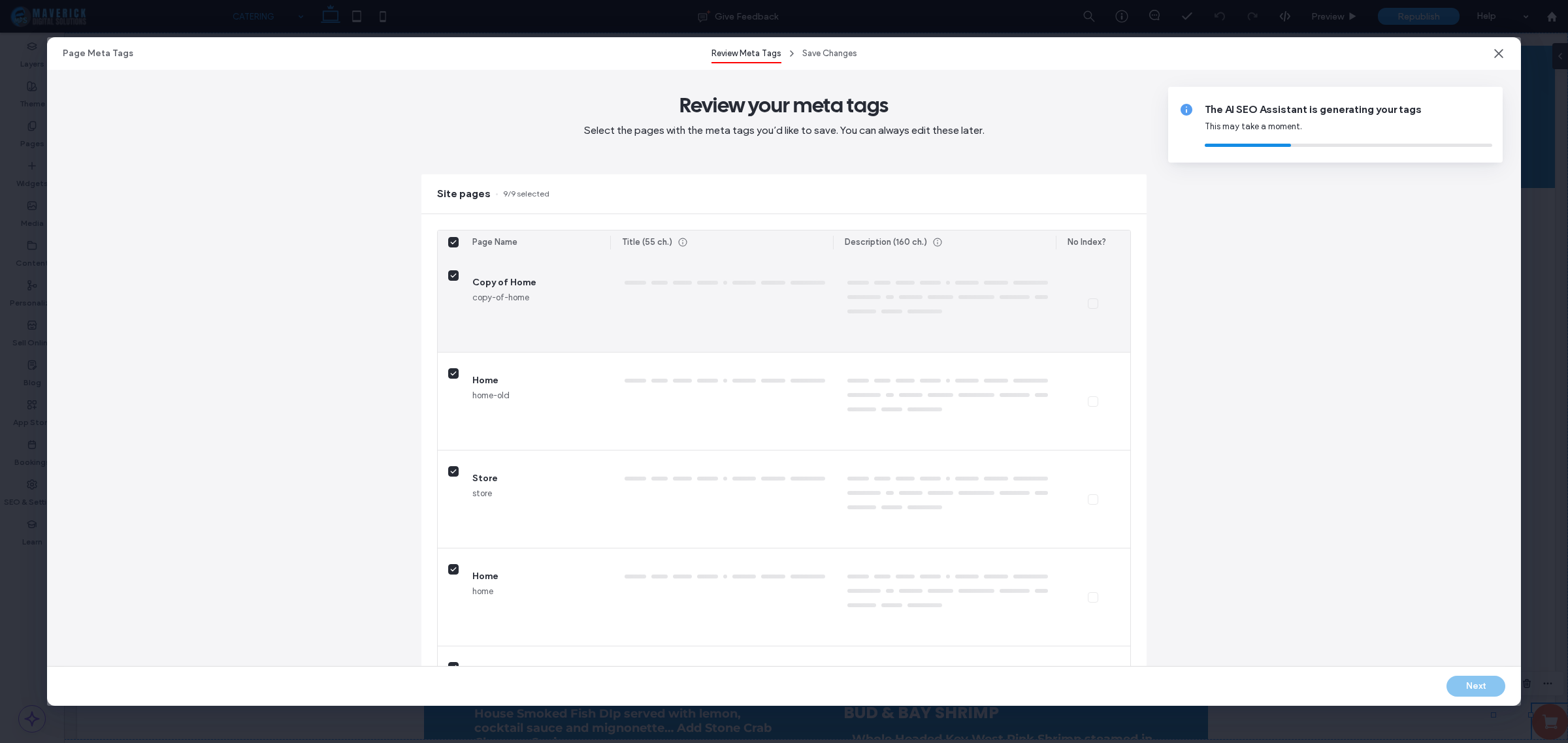
type textarea "**********"
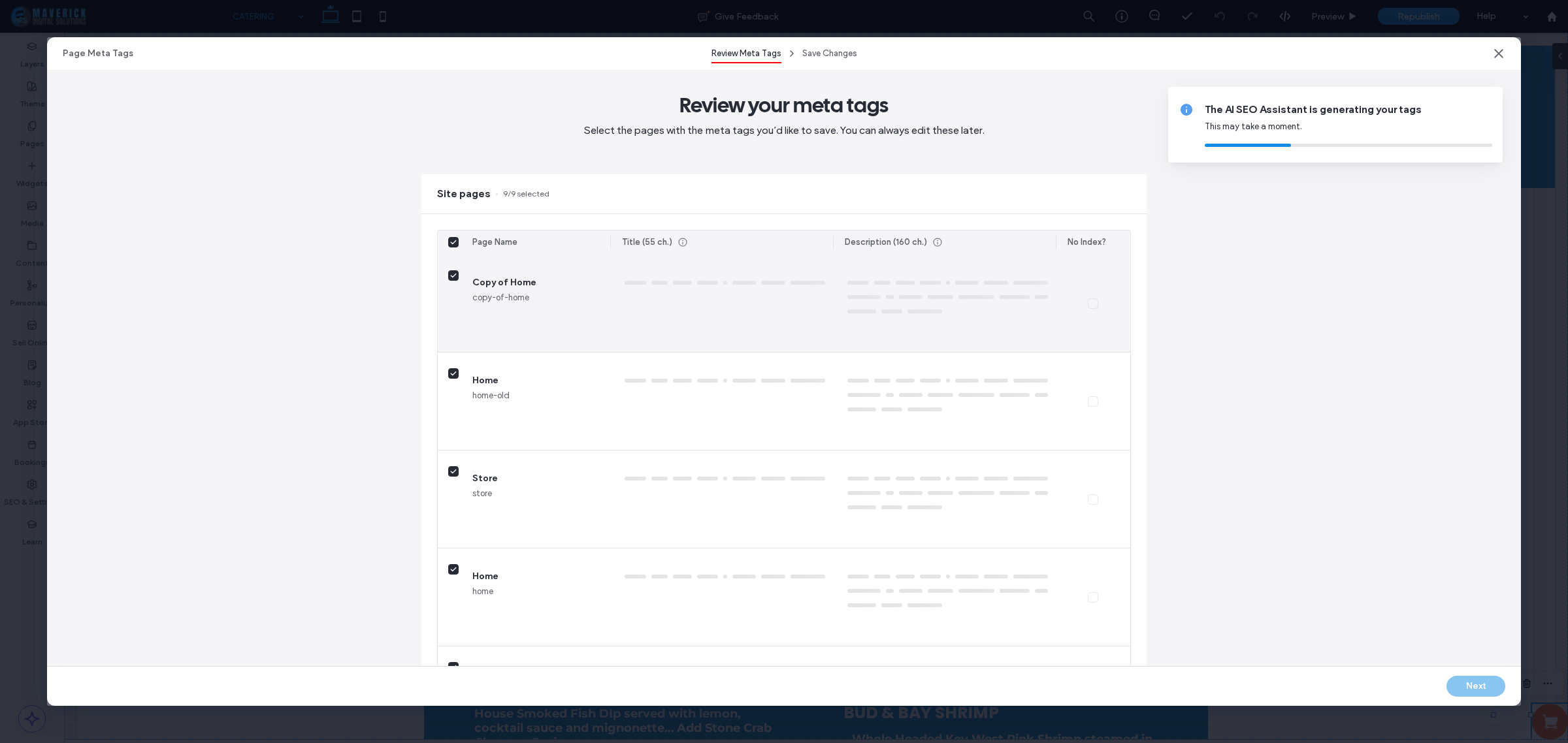
type textarea "**********"
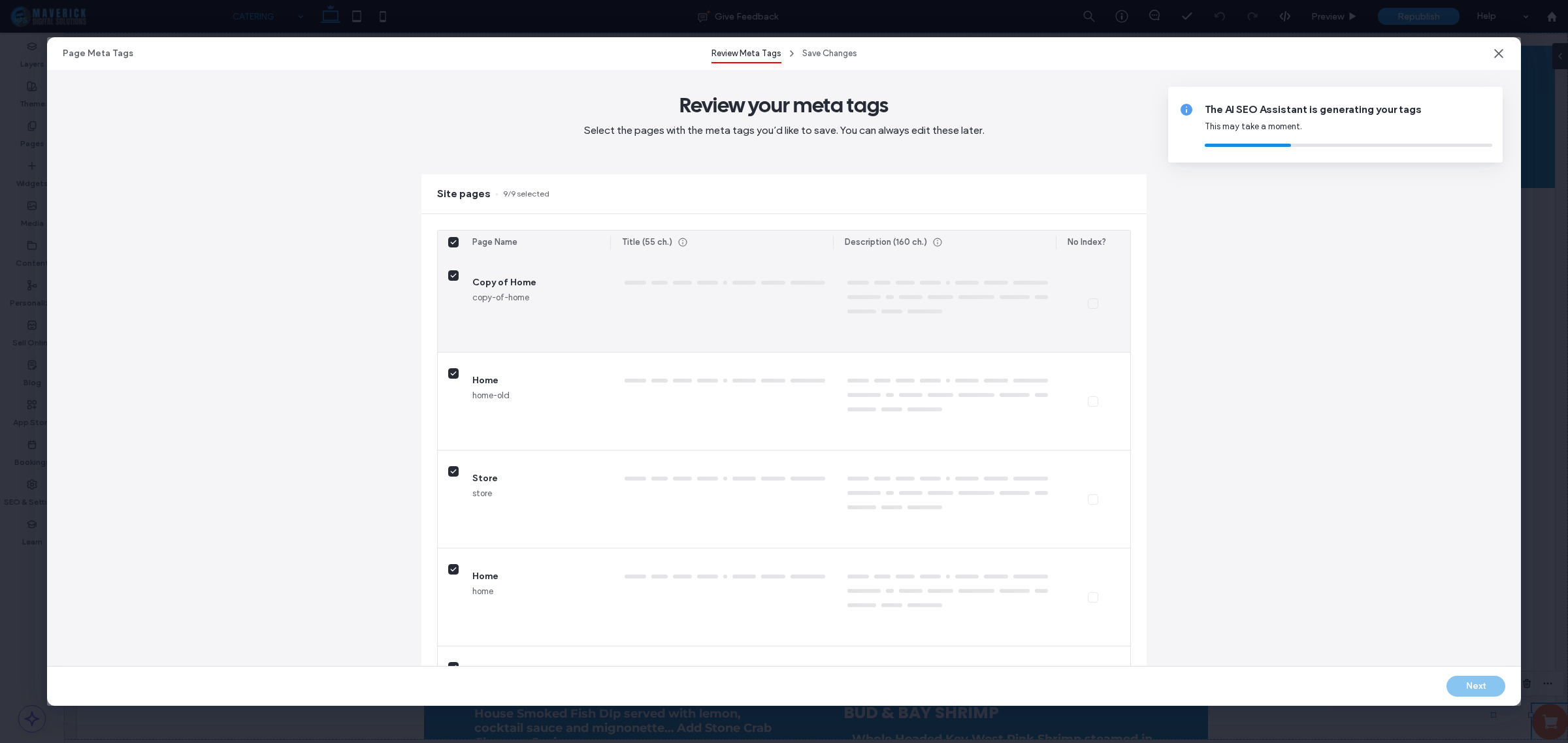
type textarea "**********"
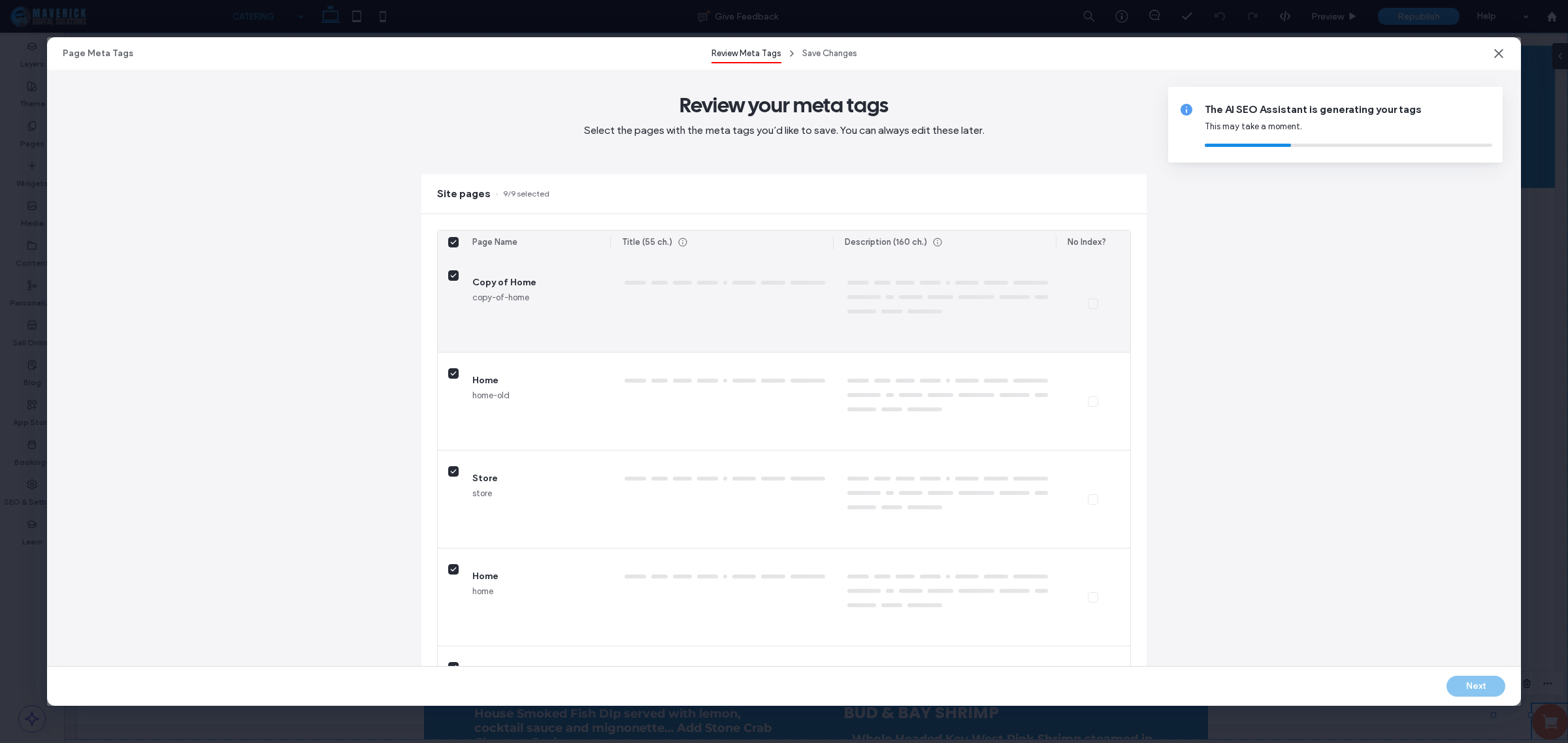
type textarea "**********"
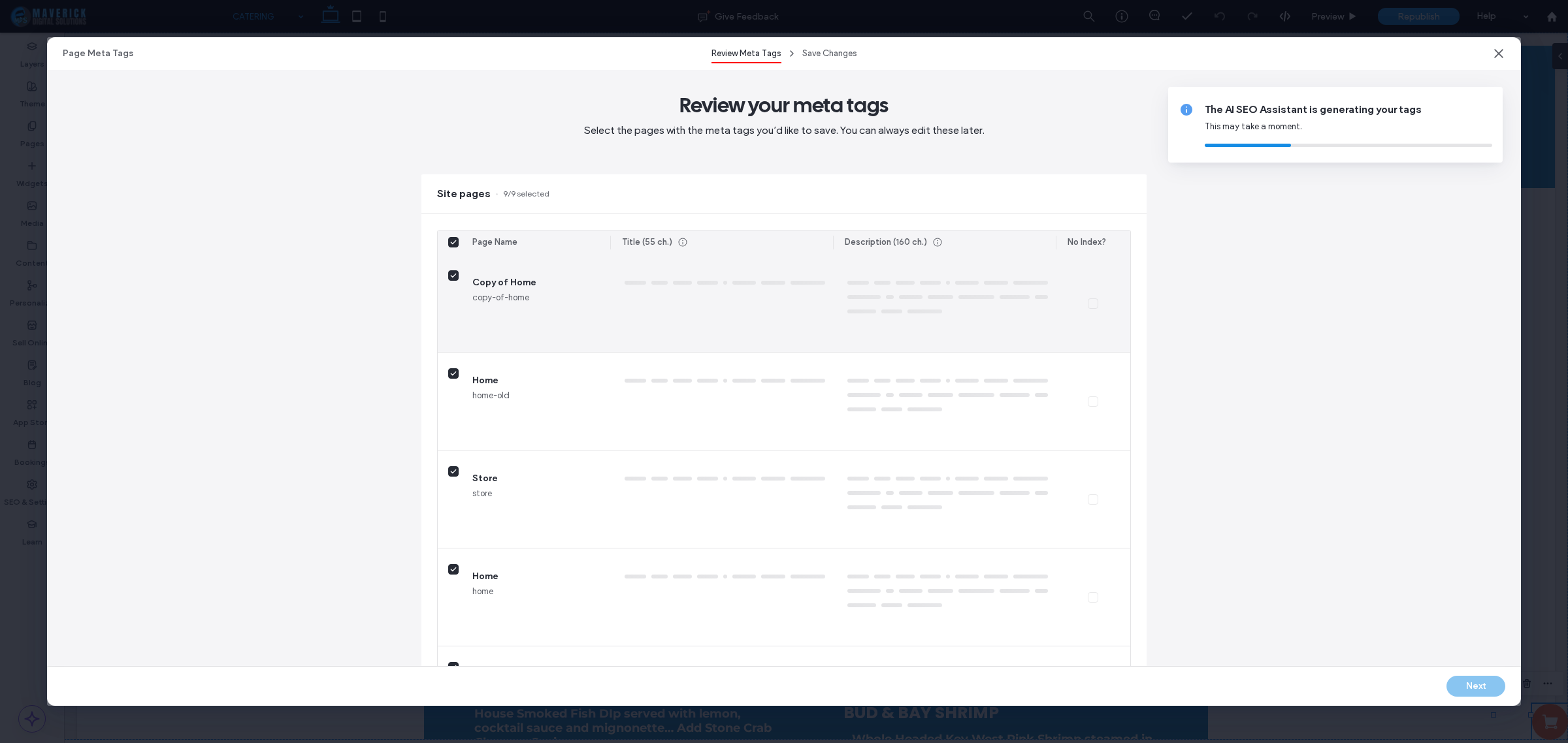
type textarea "**********"
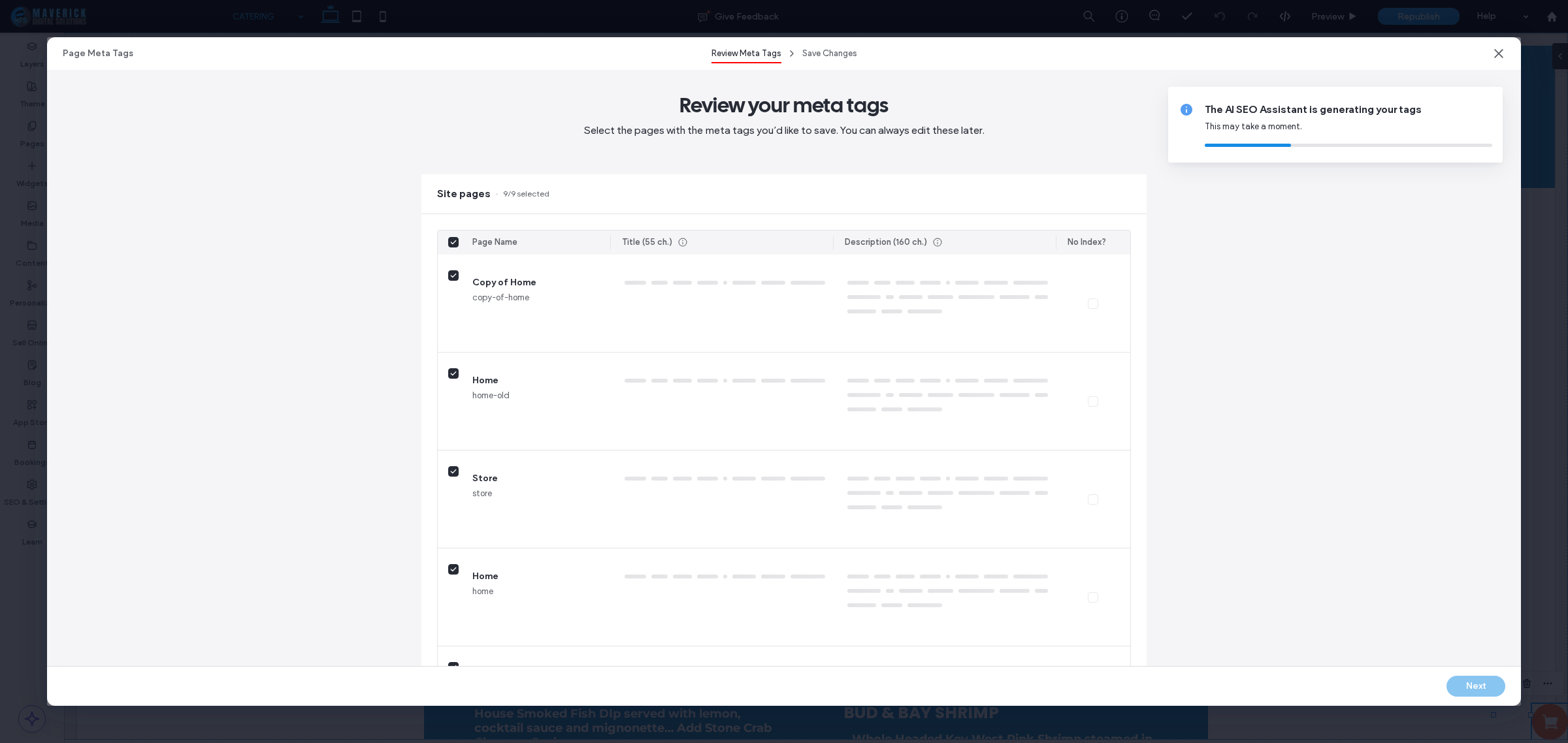
type textarea "**********"
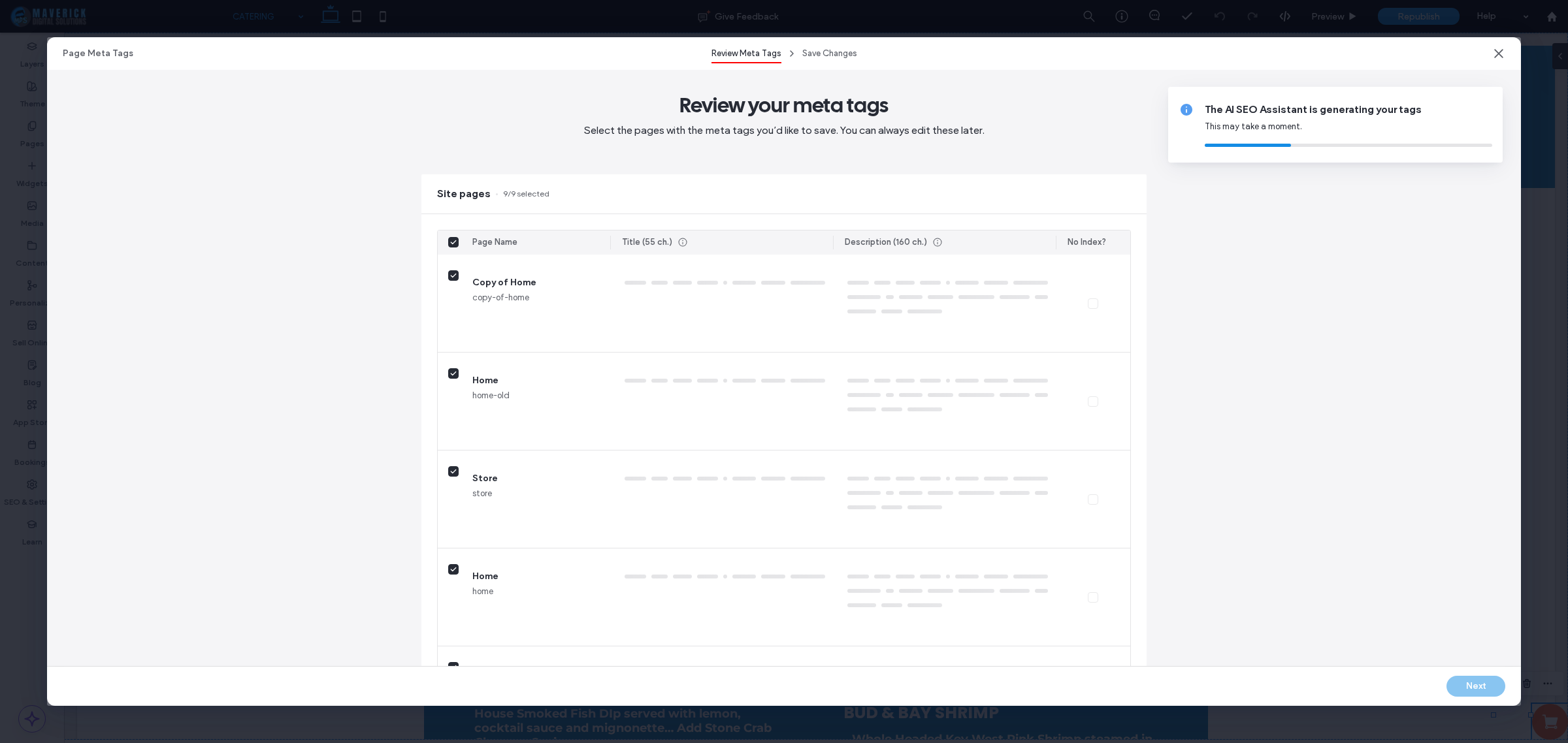
type textarea "**********"
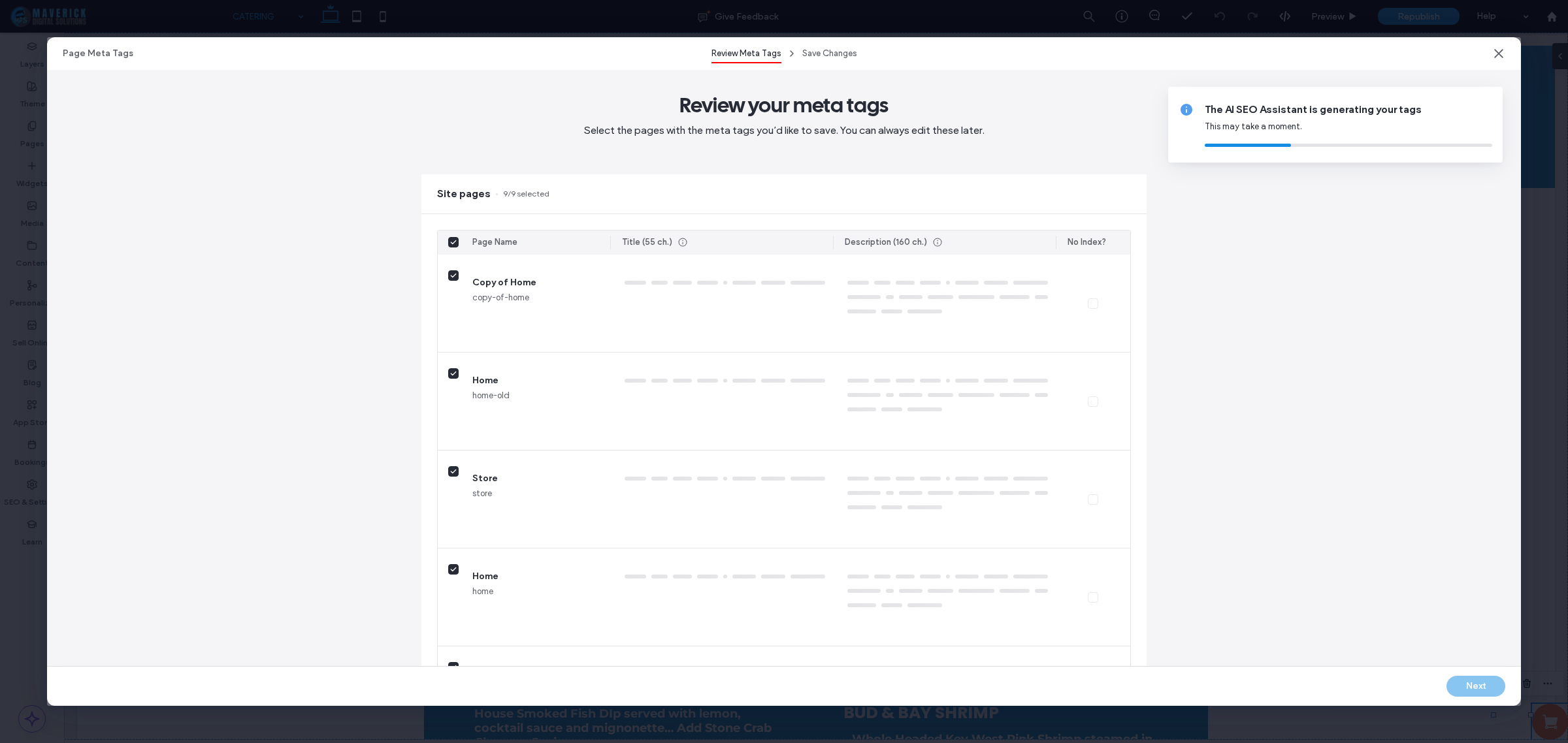
type textarea "**********"
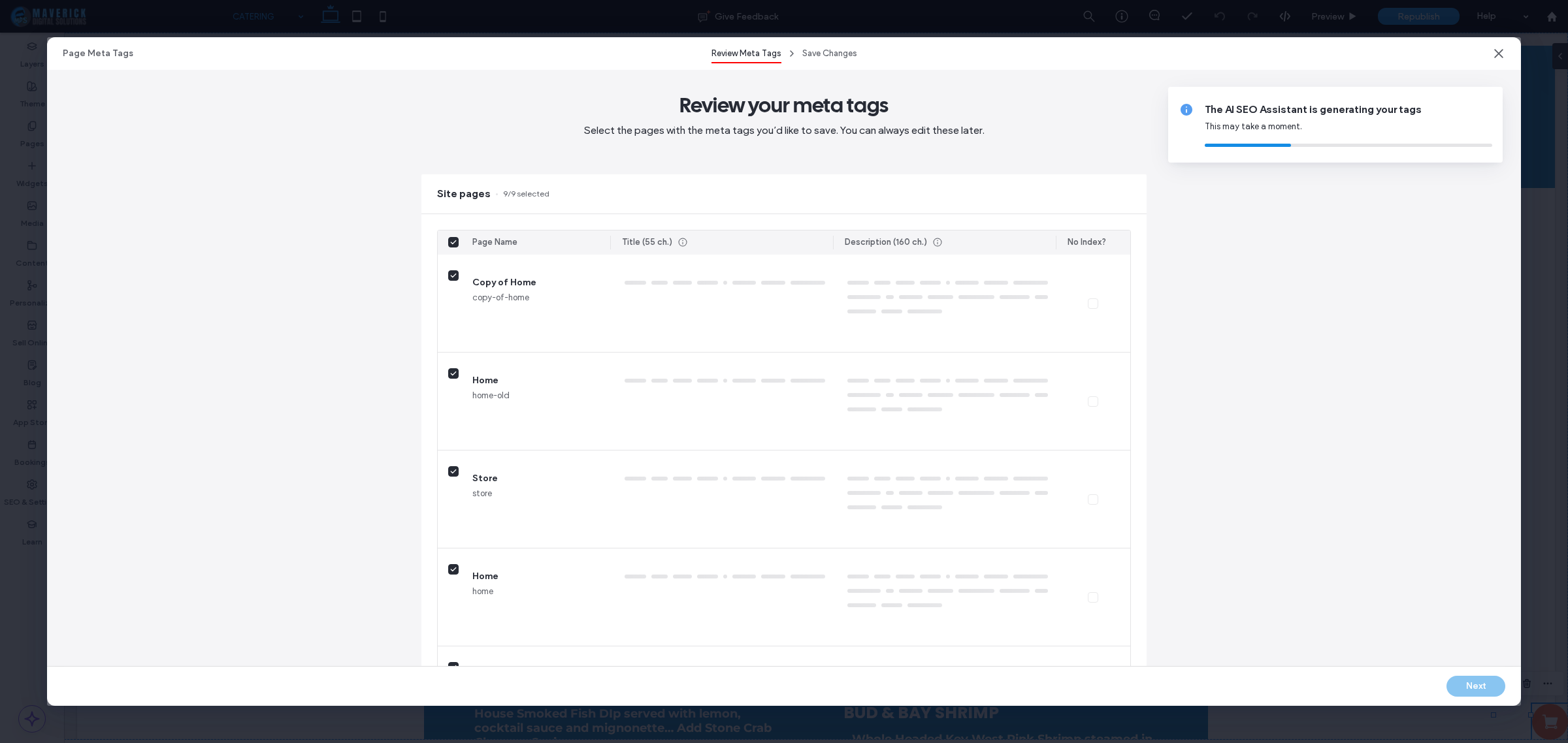
type textarea "**********"
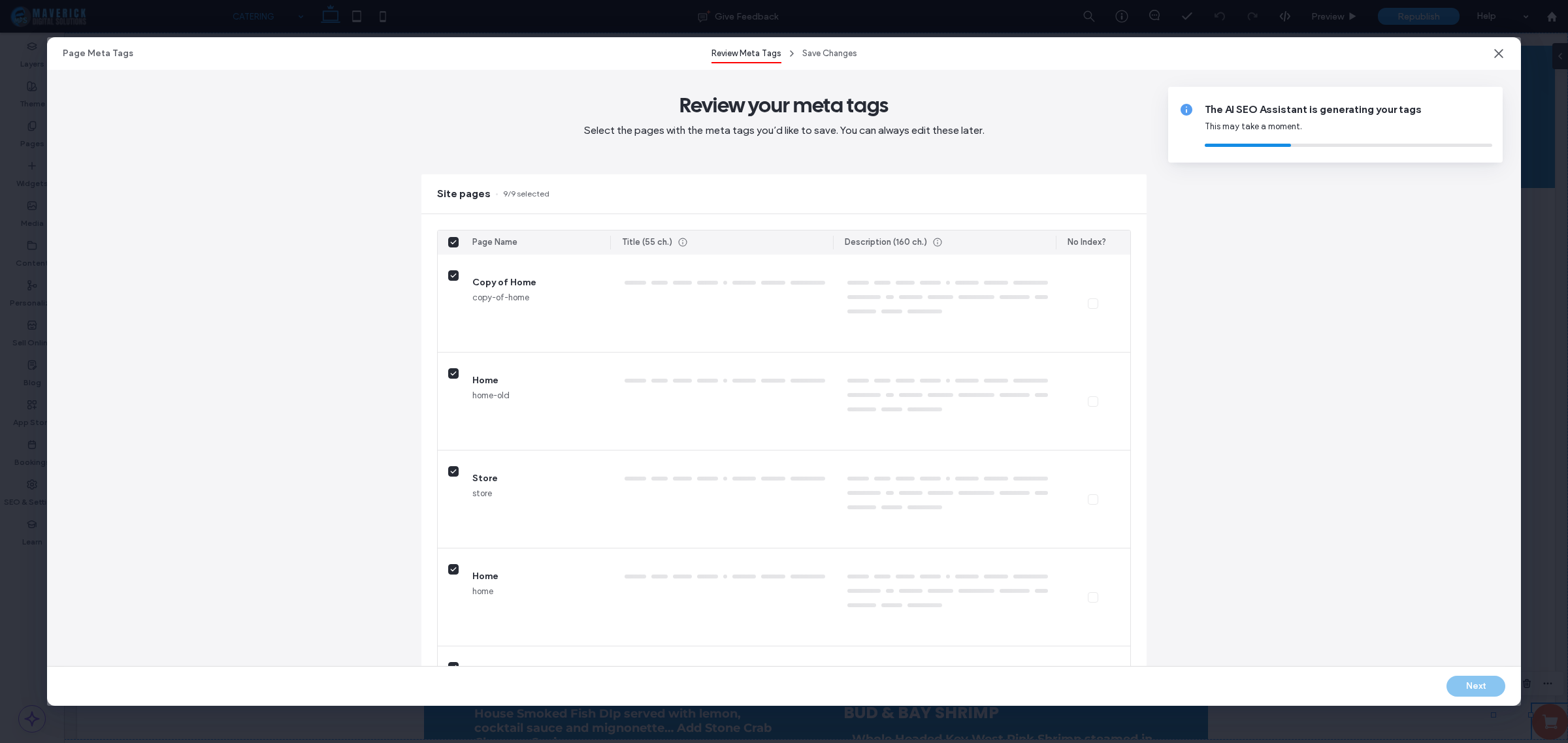
type textarea "**********"
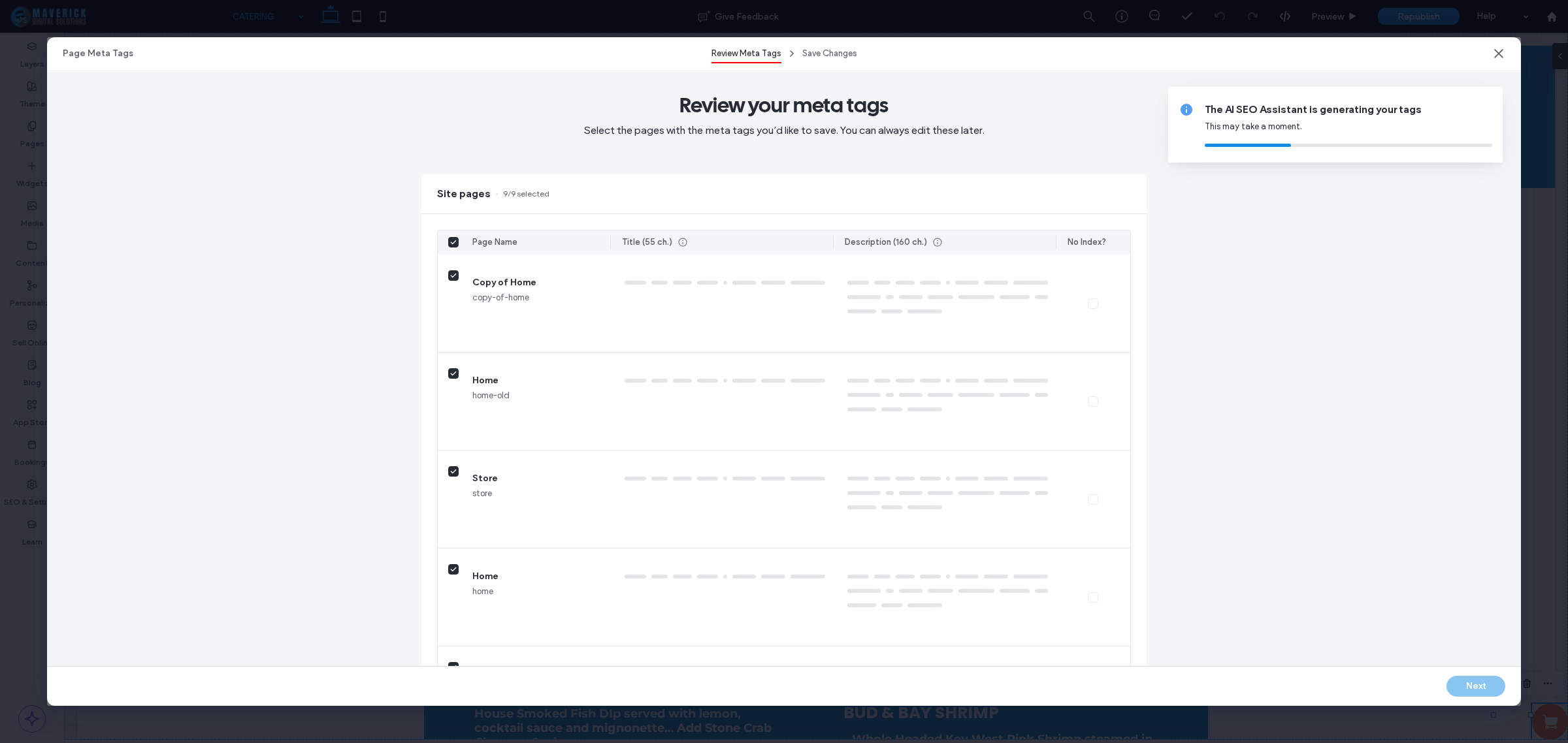
type textarea "**********"
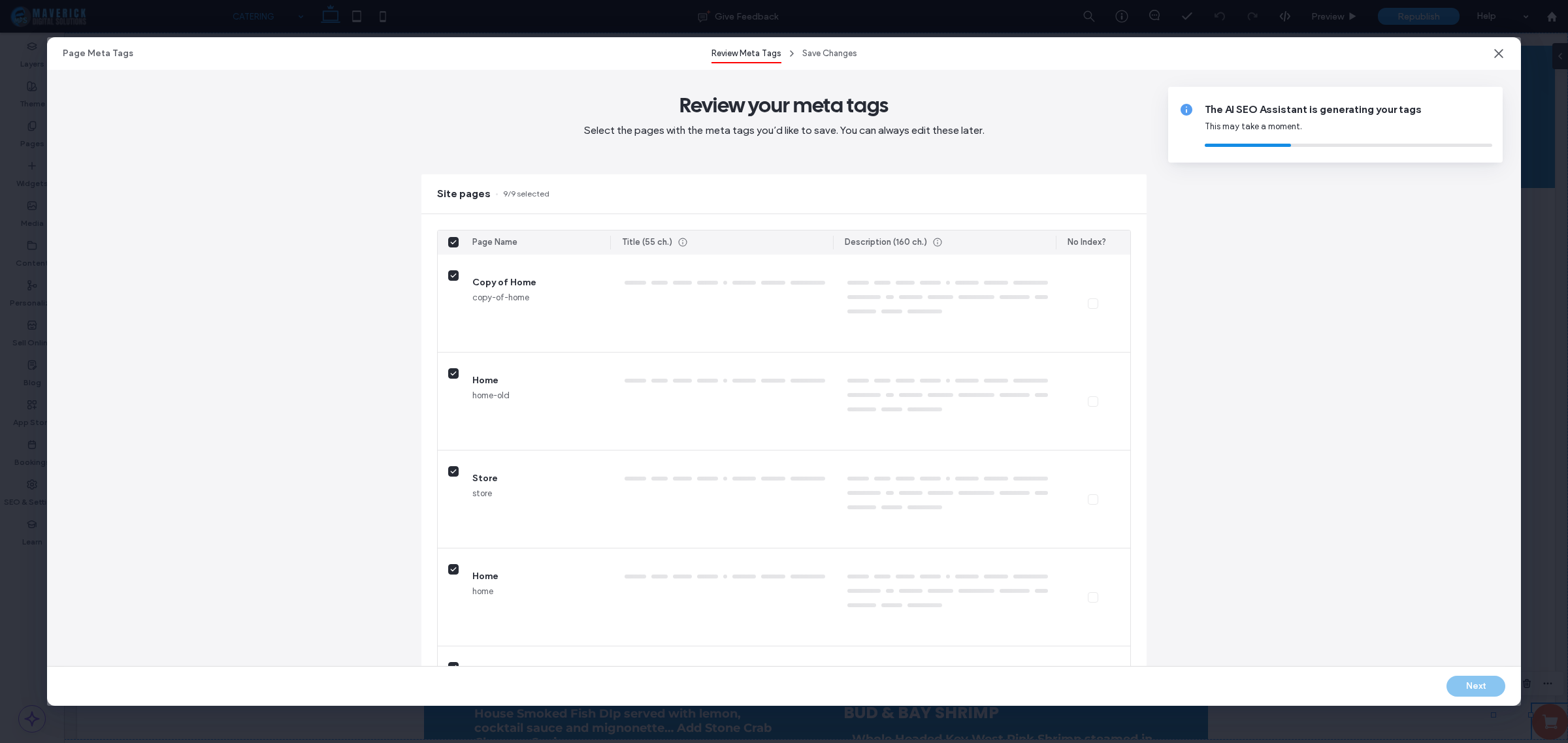
type textarea "**********"
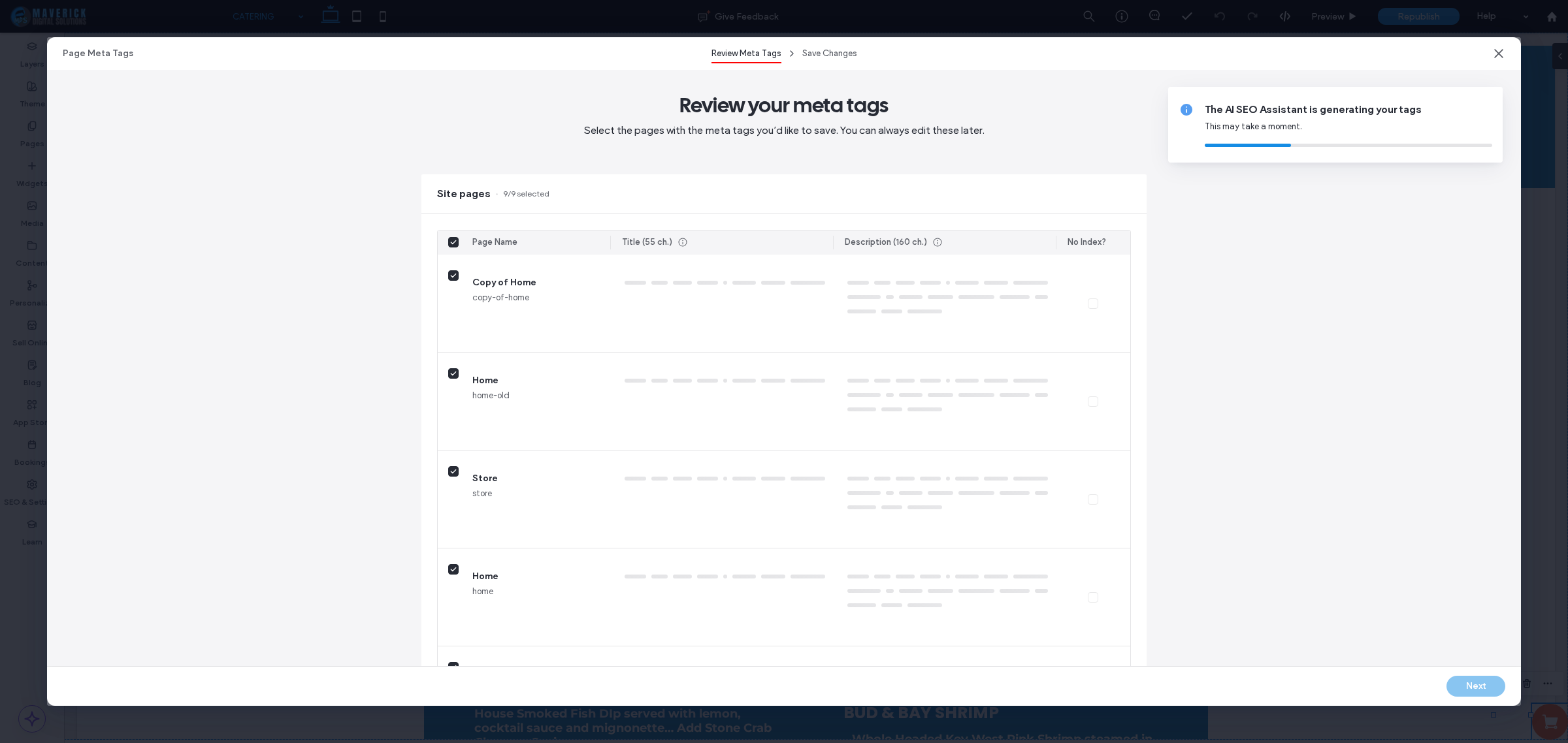
type textarea "**********"
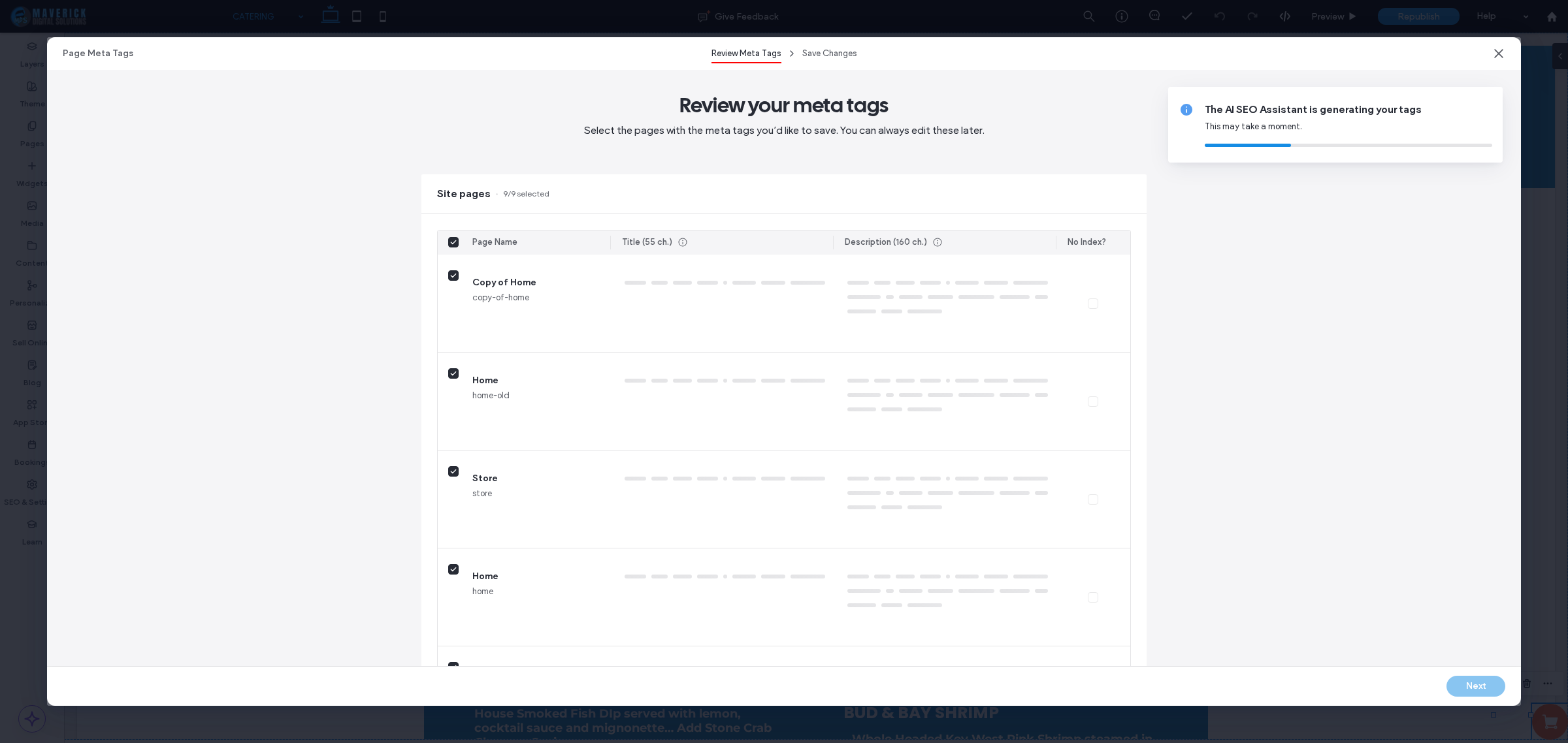
type textarea "**********"
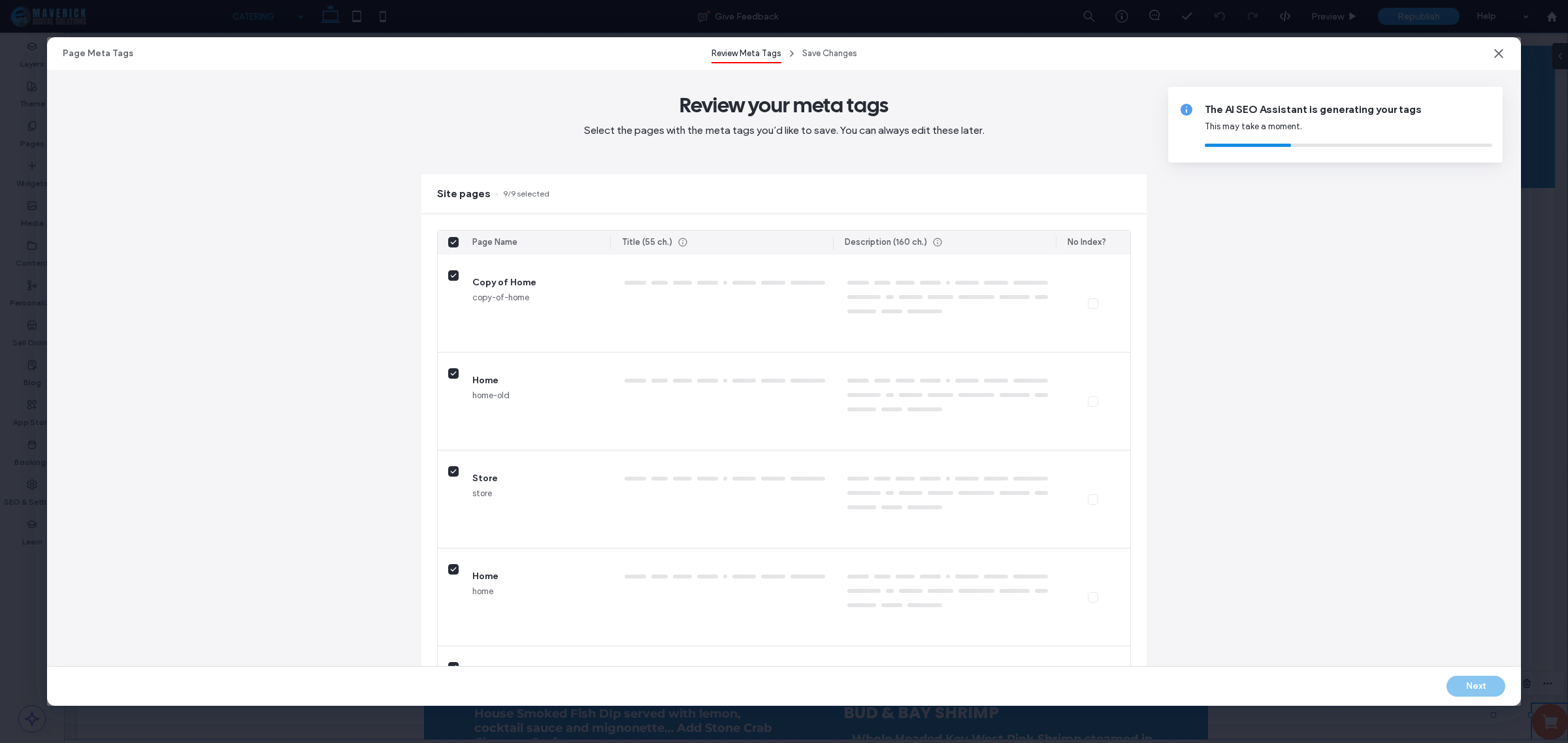
type textarea "**********"
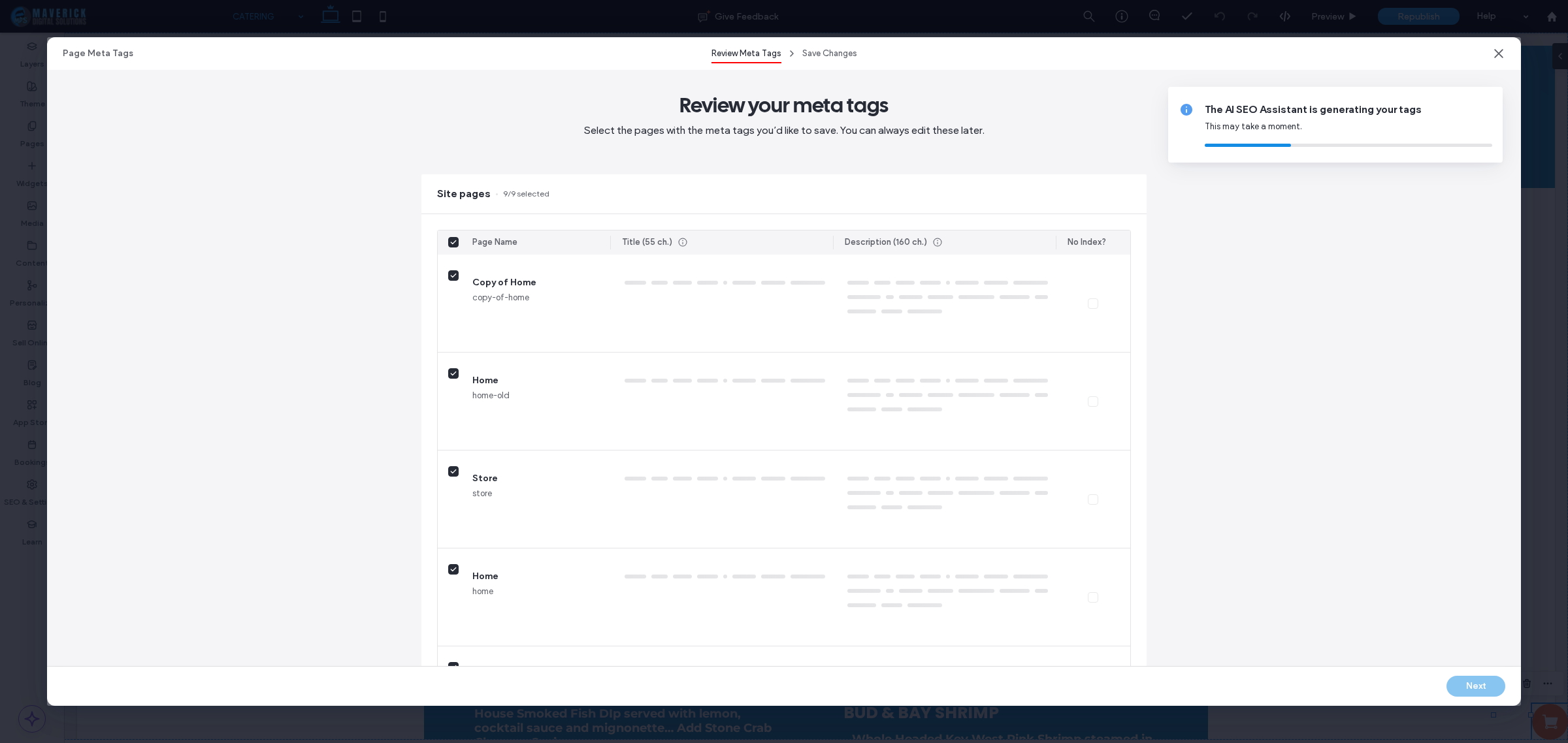
type textarea "**********"
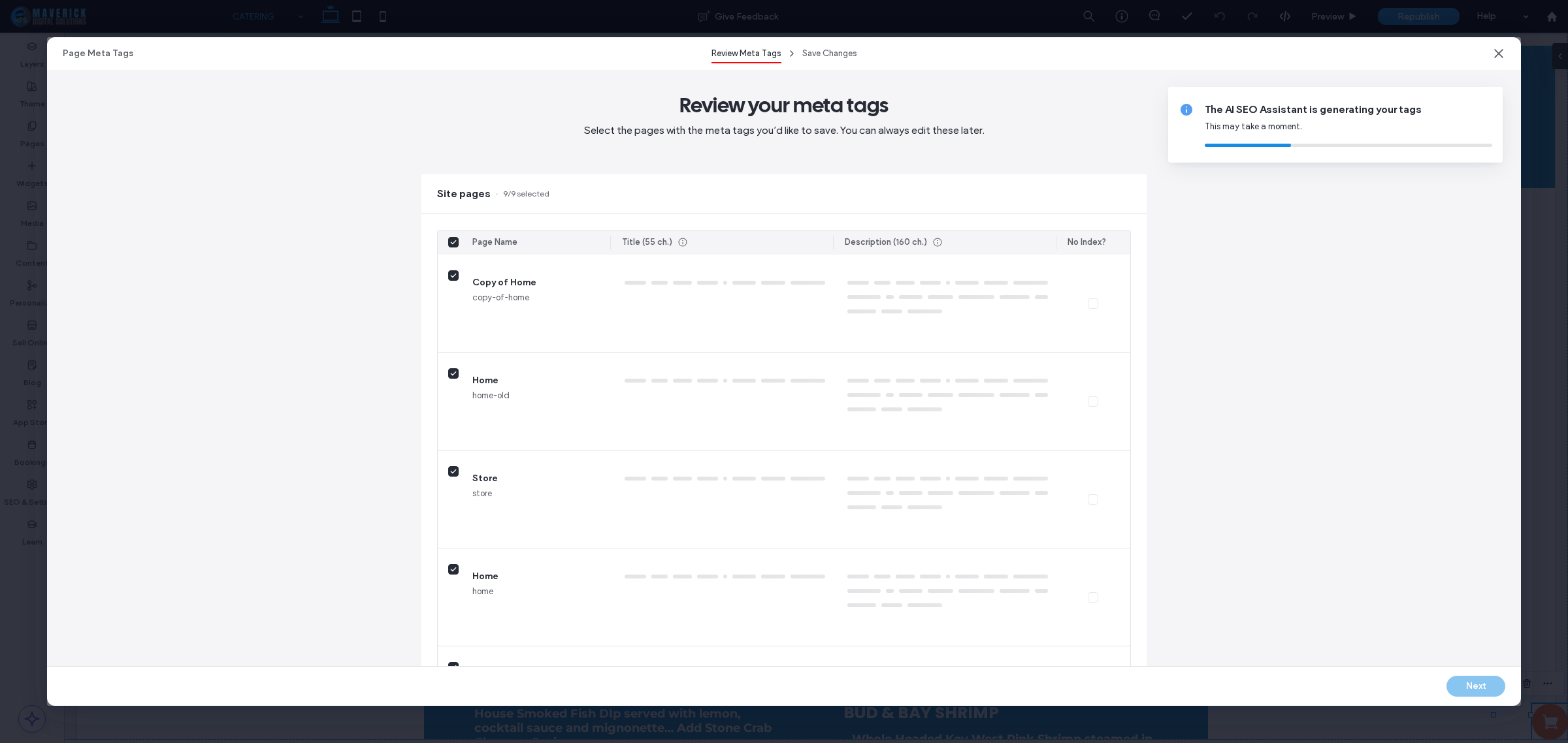
type textarea "**********"
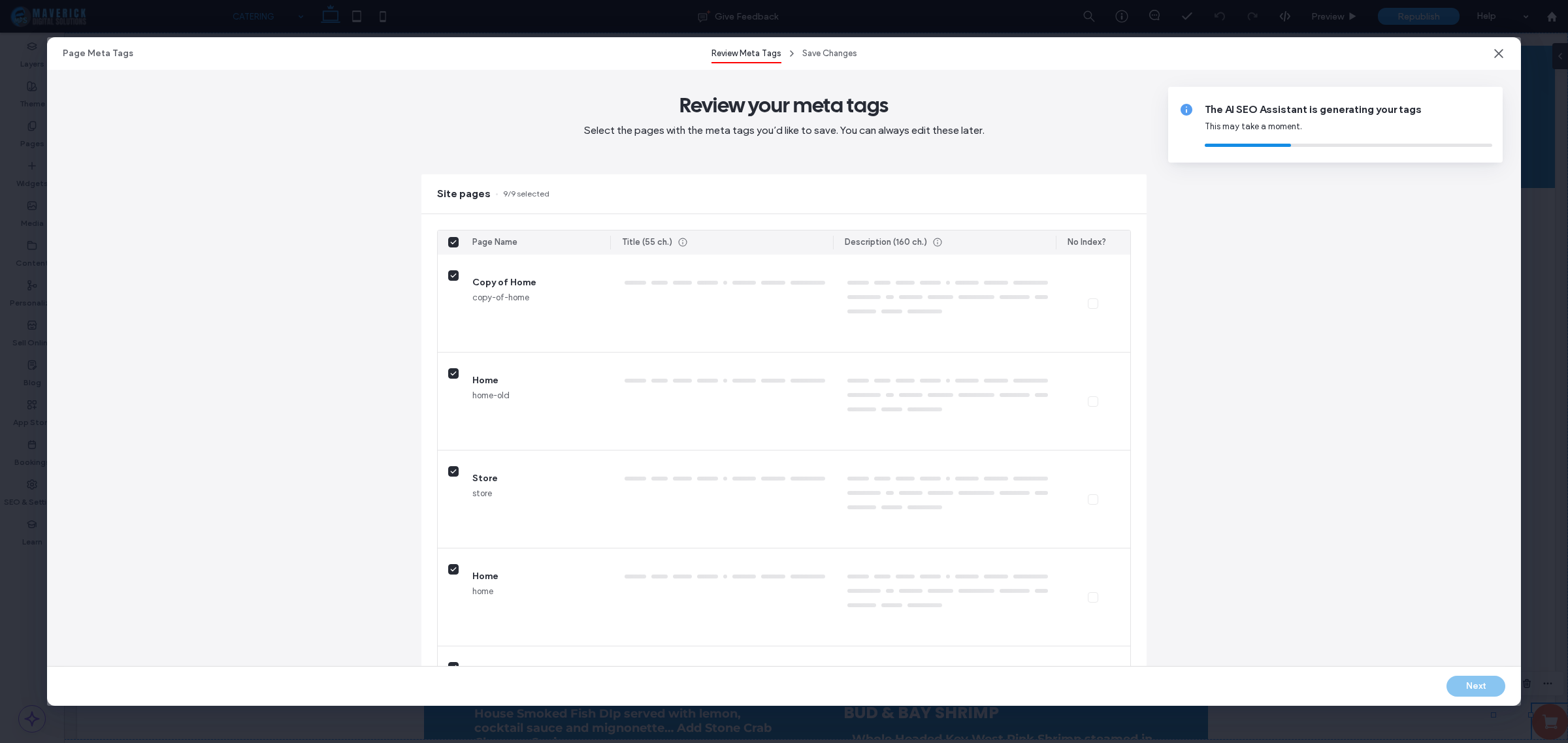
type textarea "**********"
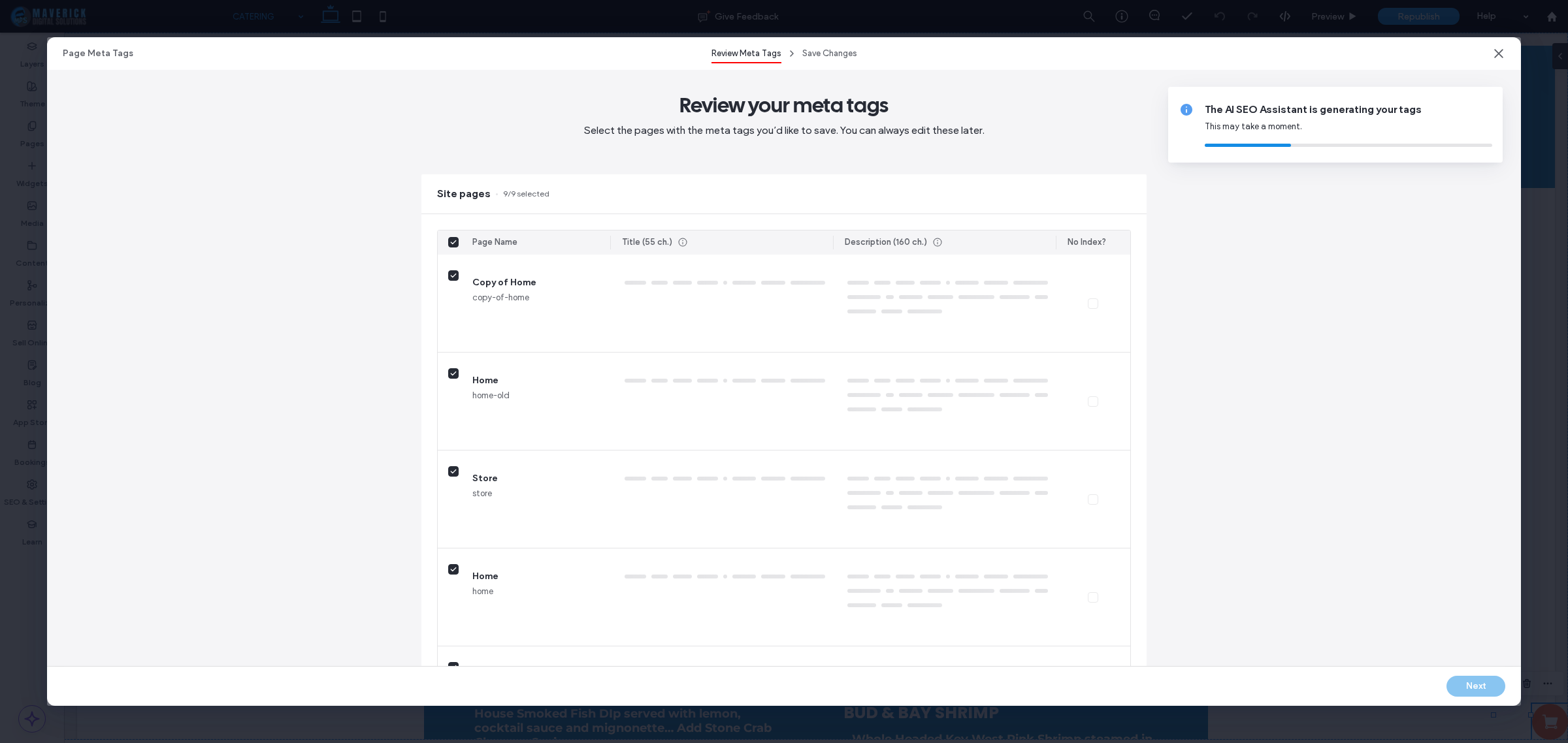
type textarea "**********"
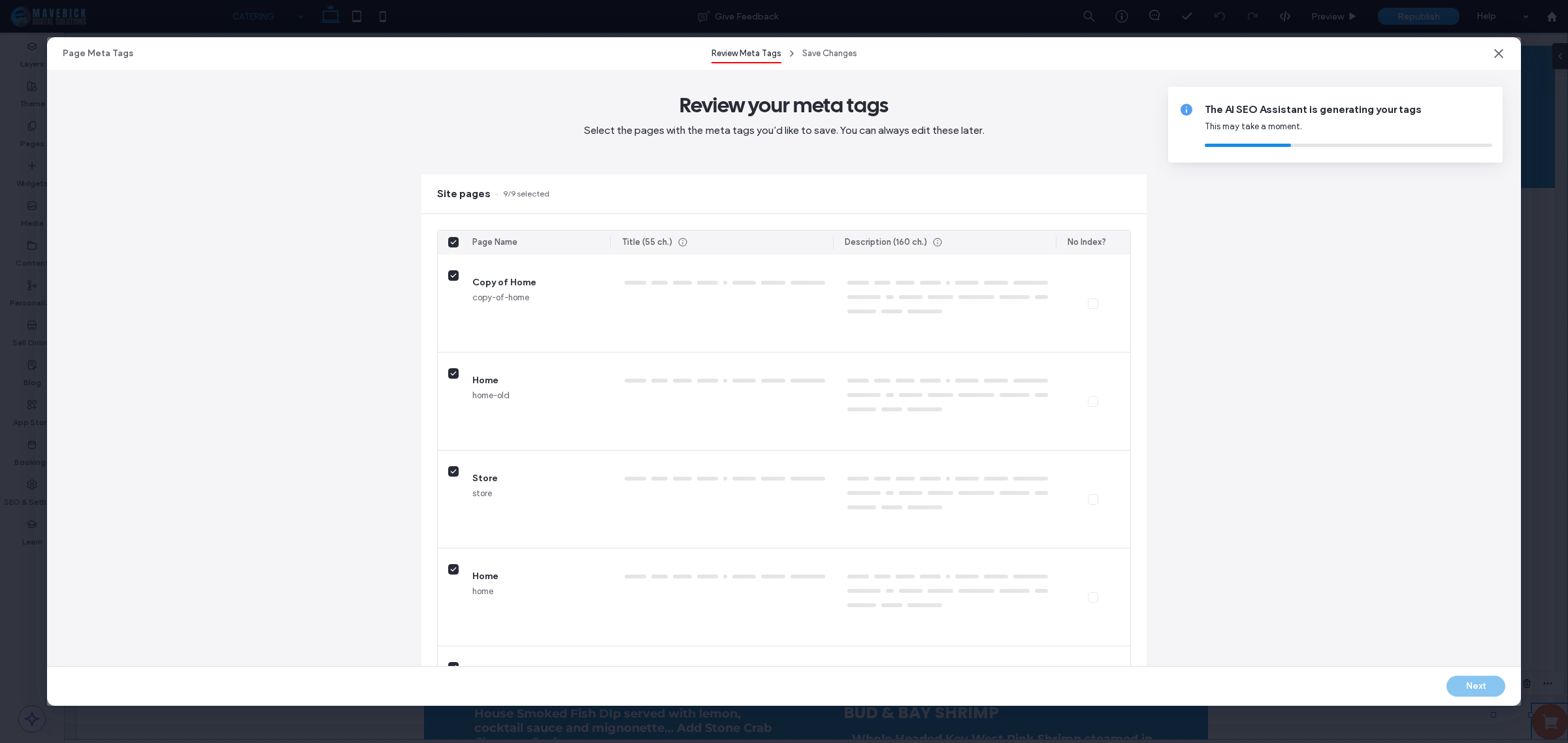
type textarea "**********"
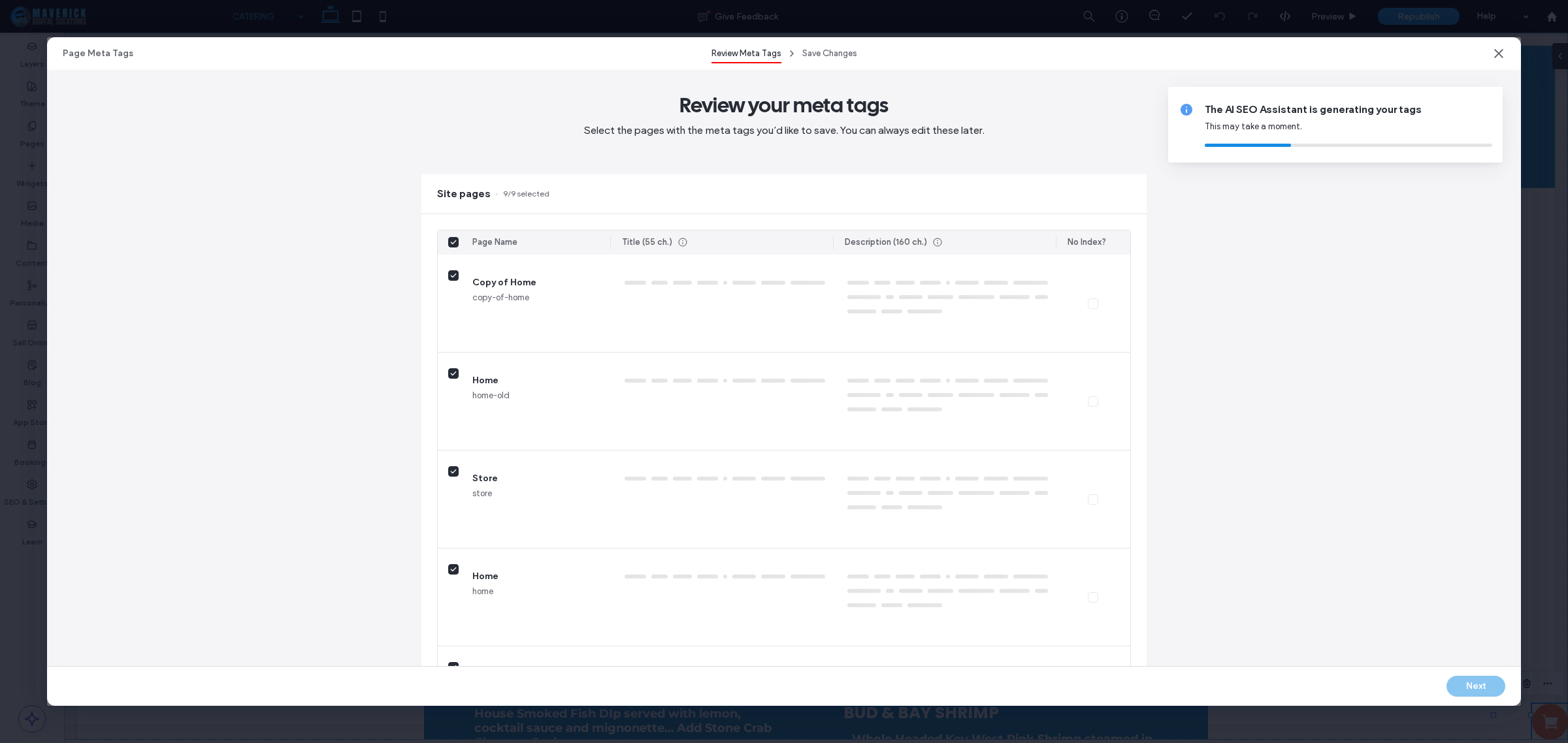
type textarea "**********"
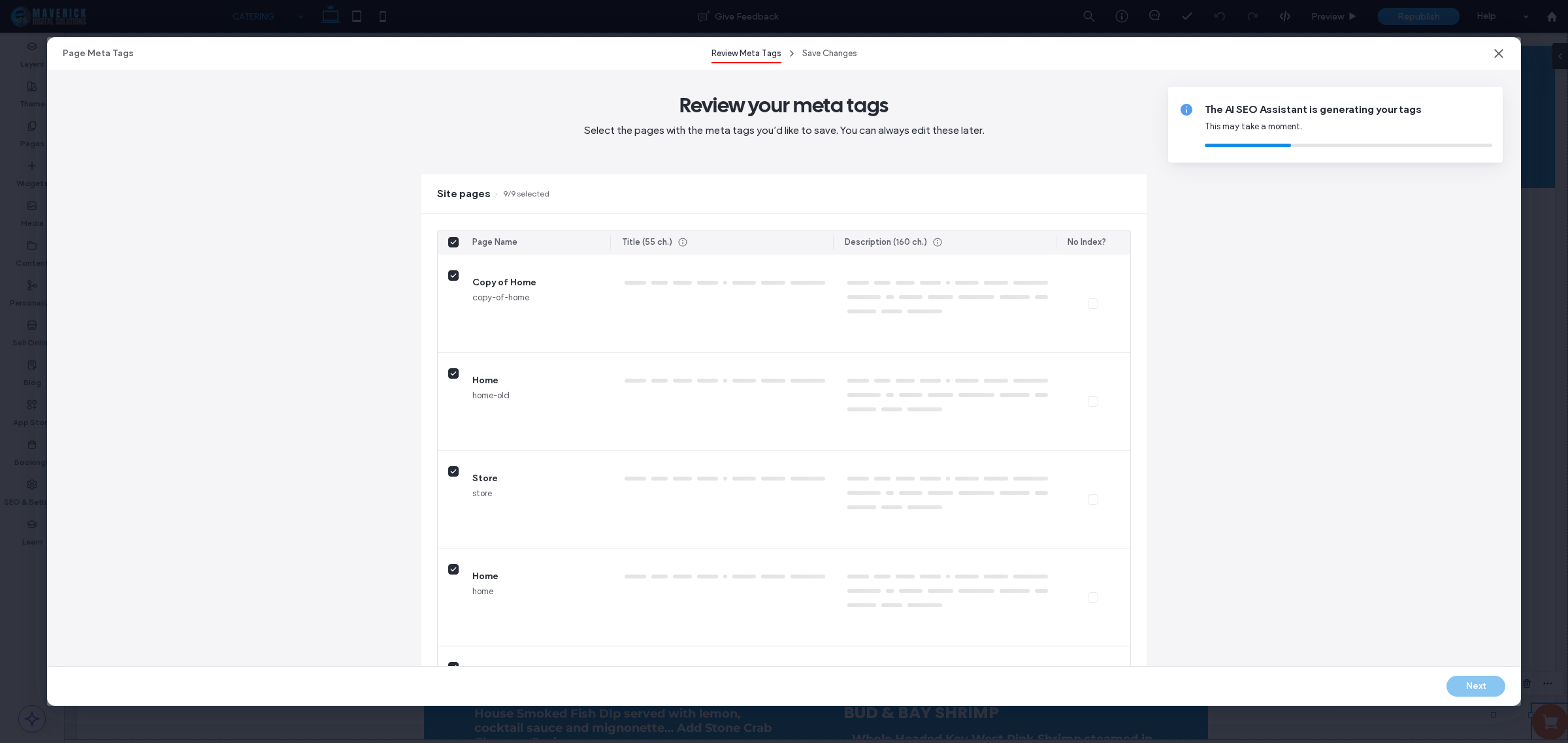
type textarea "**********"
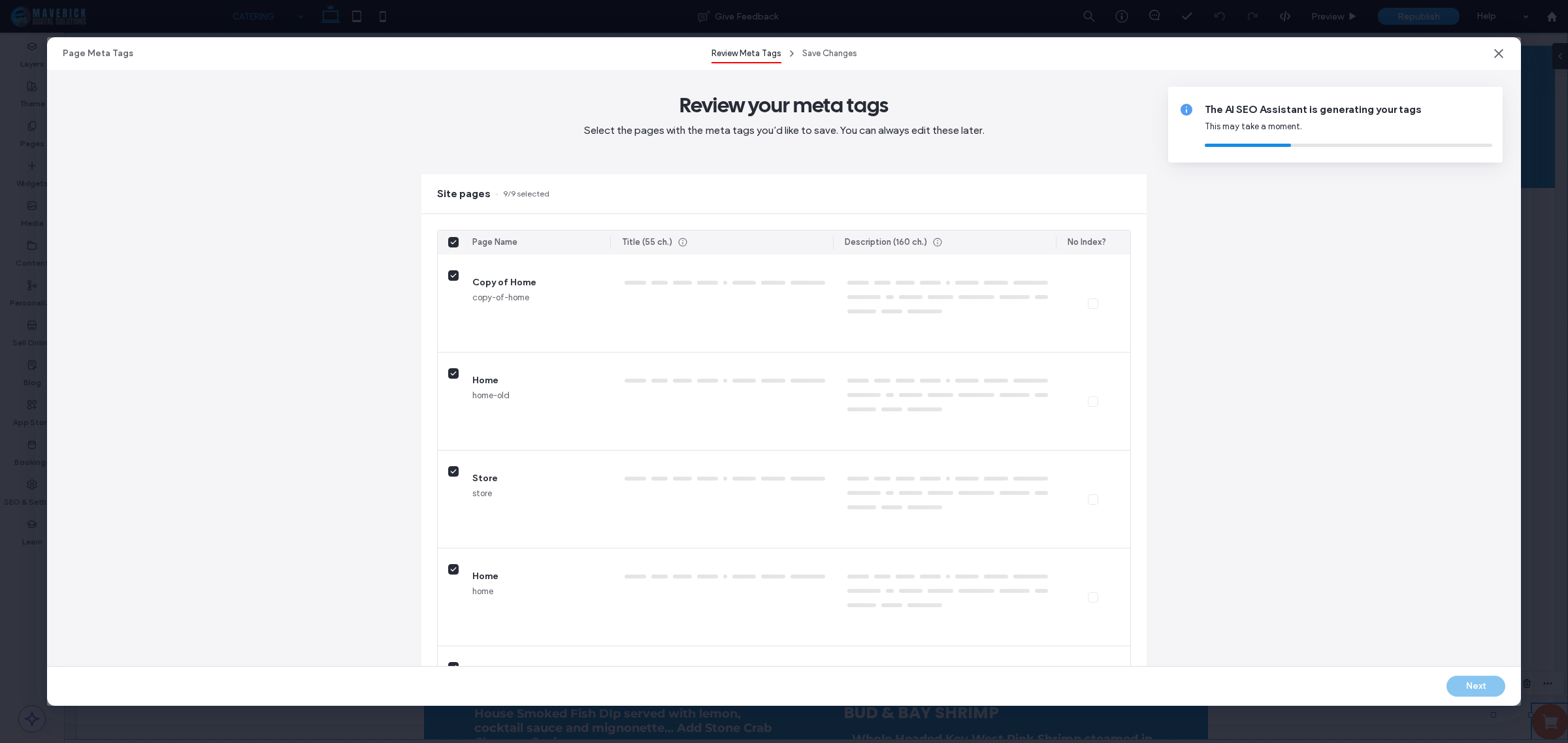
type textarea "**********"
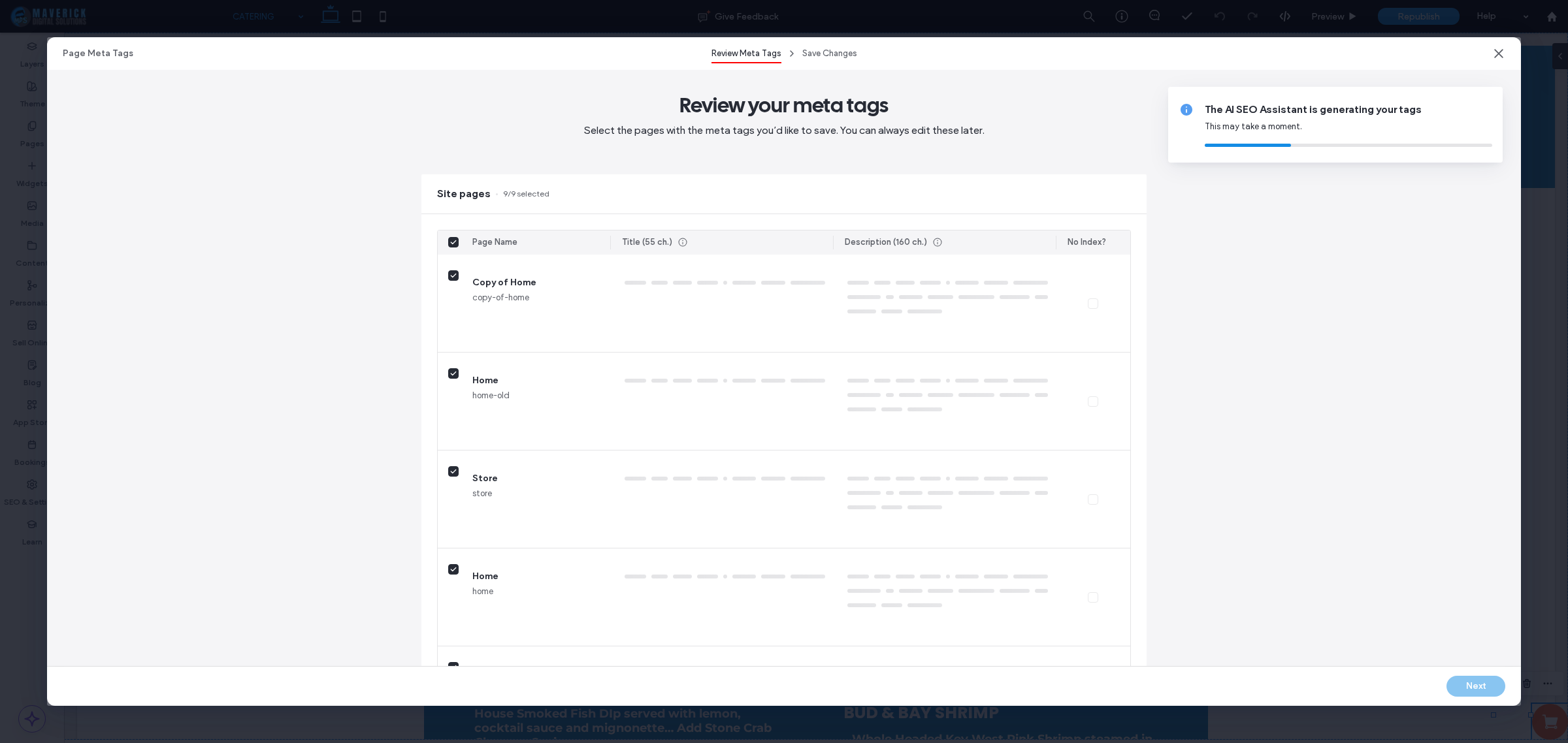
type textarea "**********"
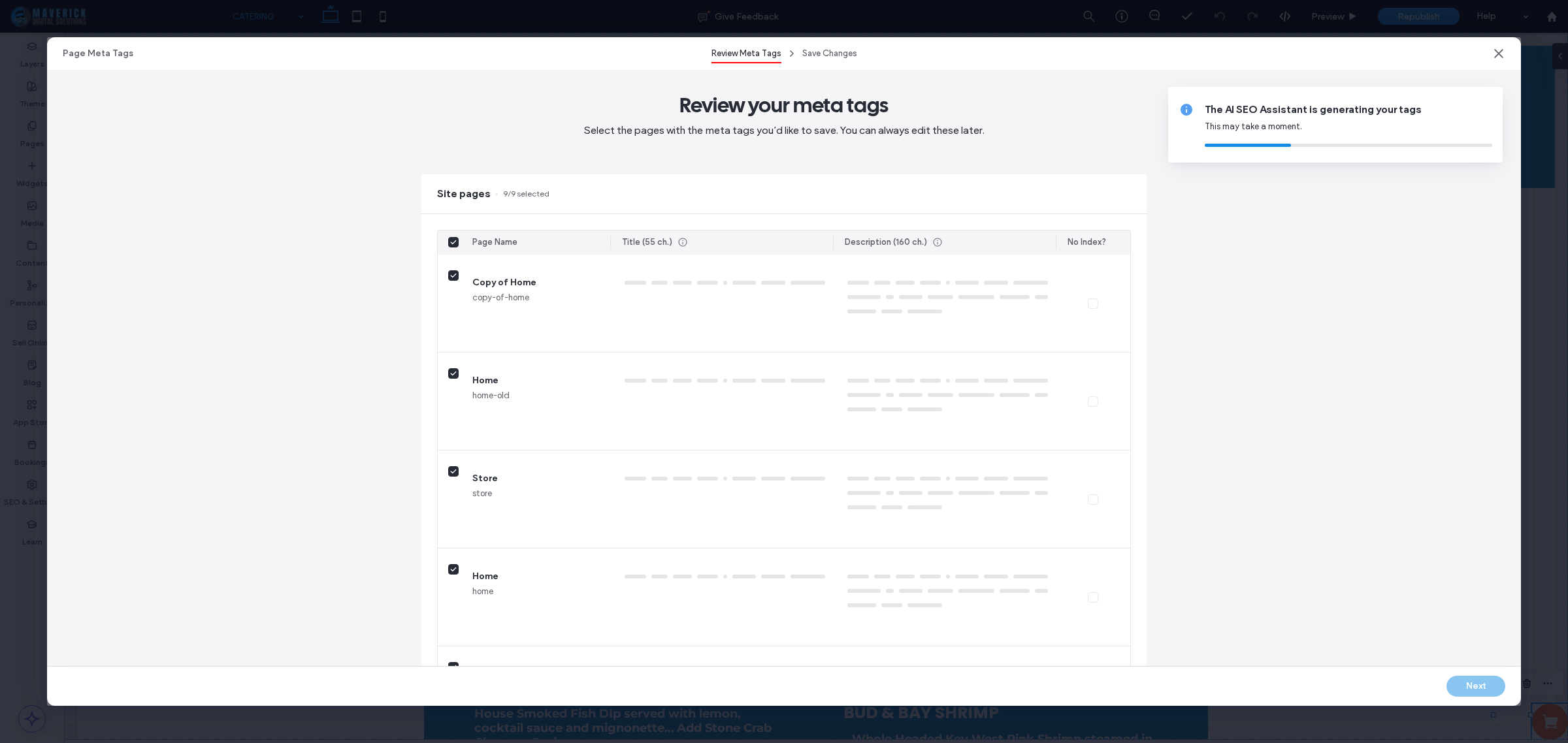
type textarea "**********"
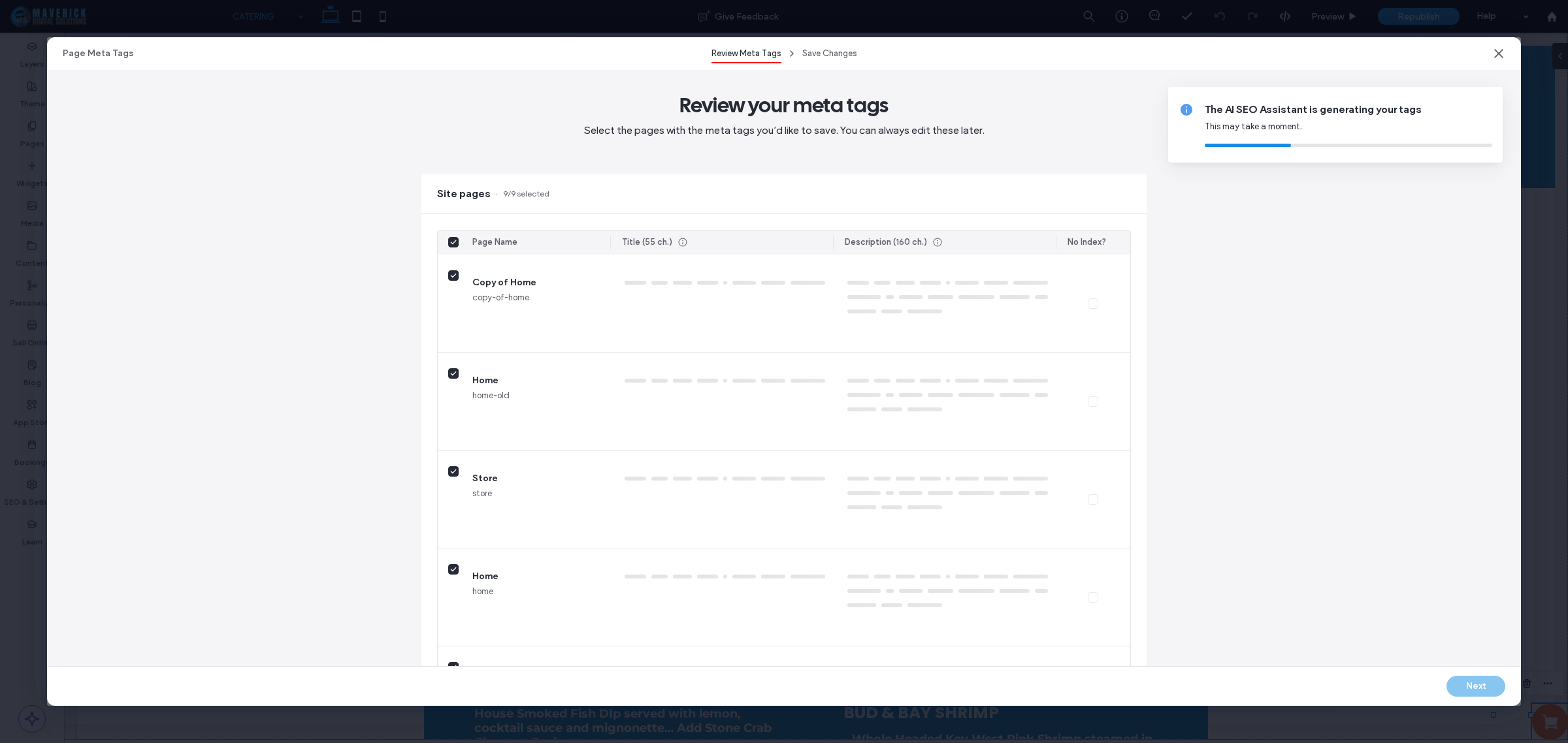
type textarea "**********"
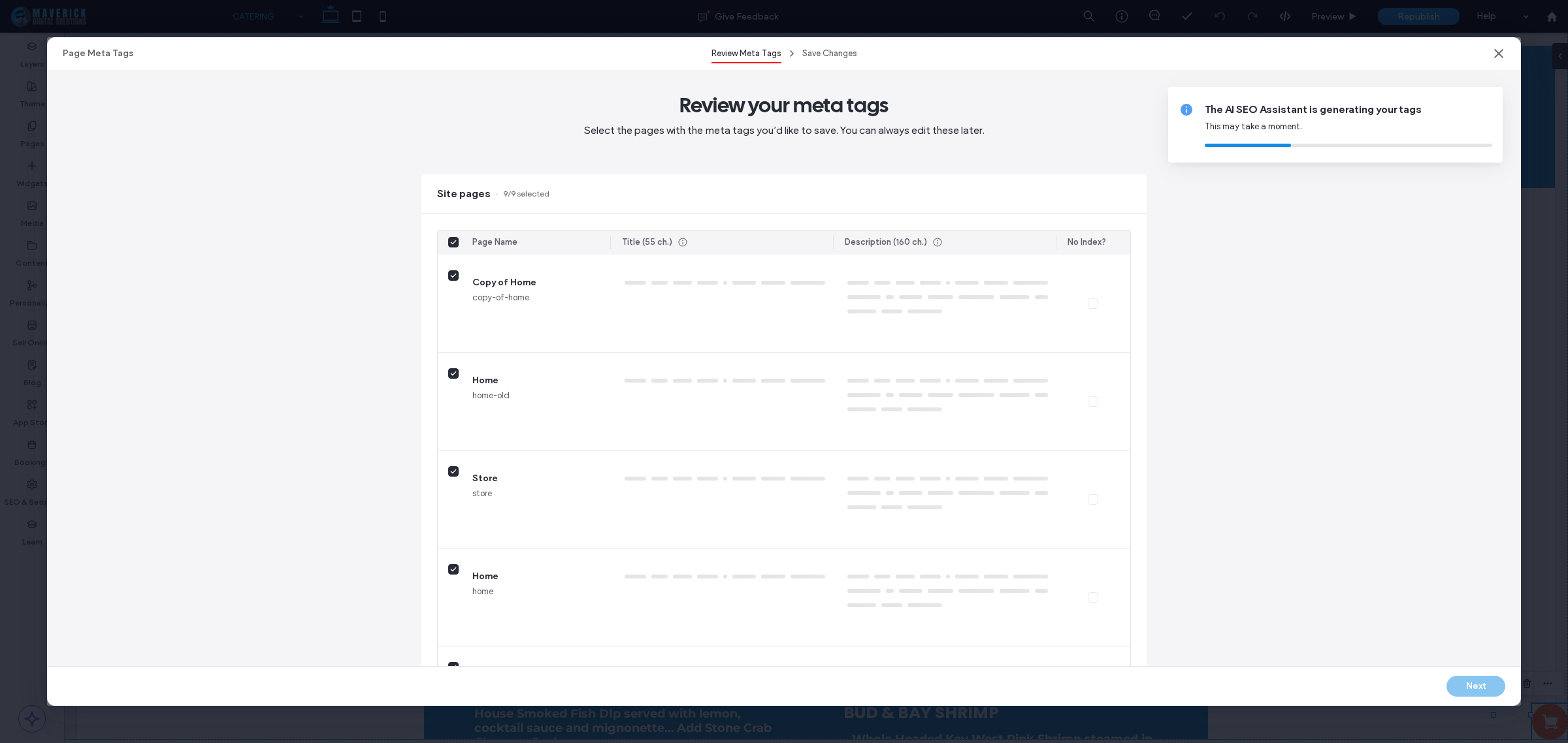
type textarea "**********"
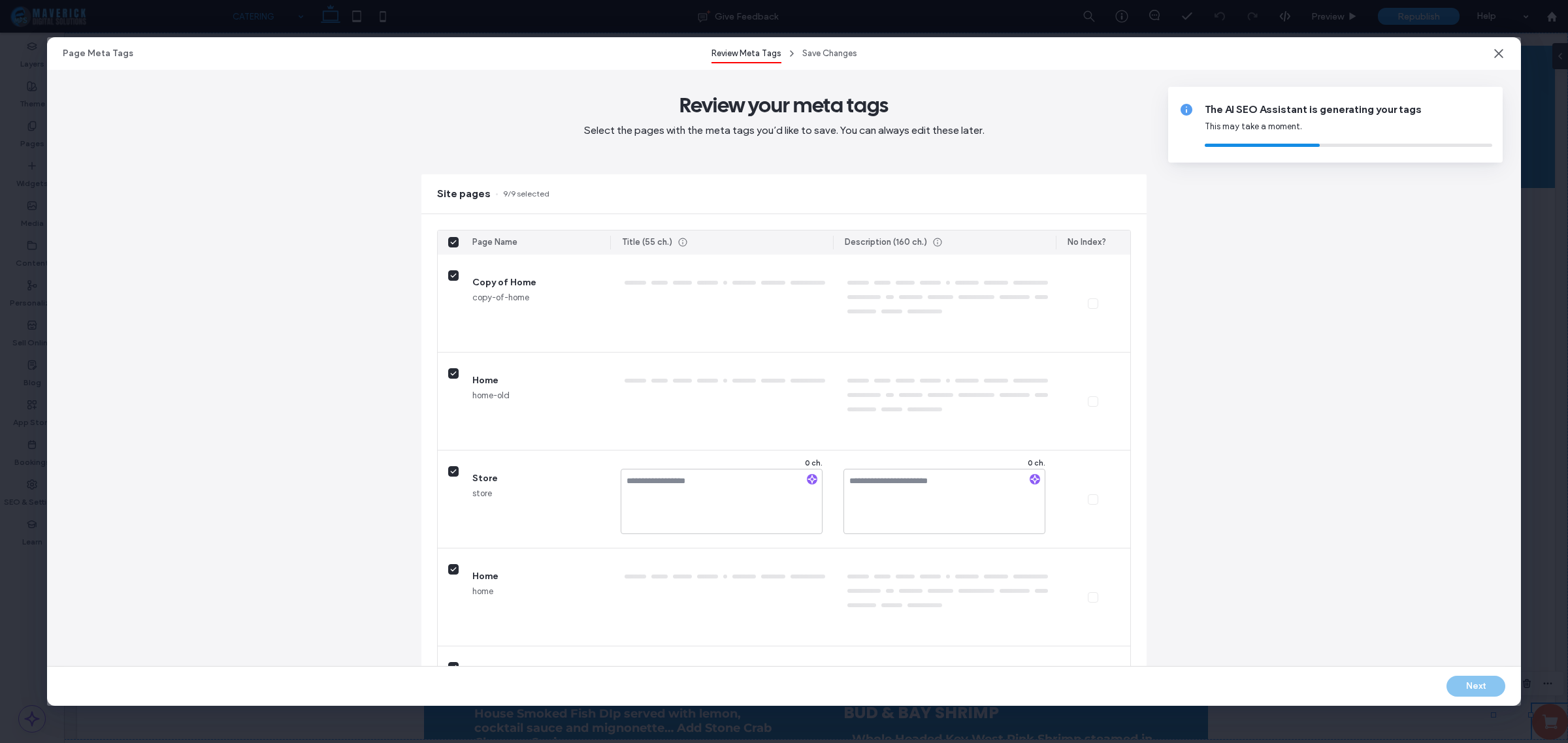
type textarea "**********"
type textarea "*"
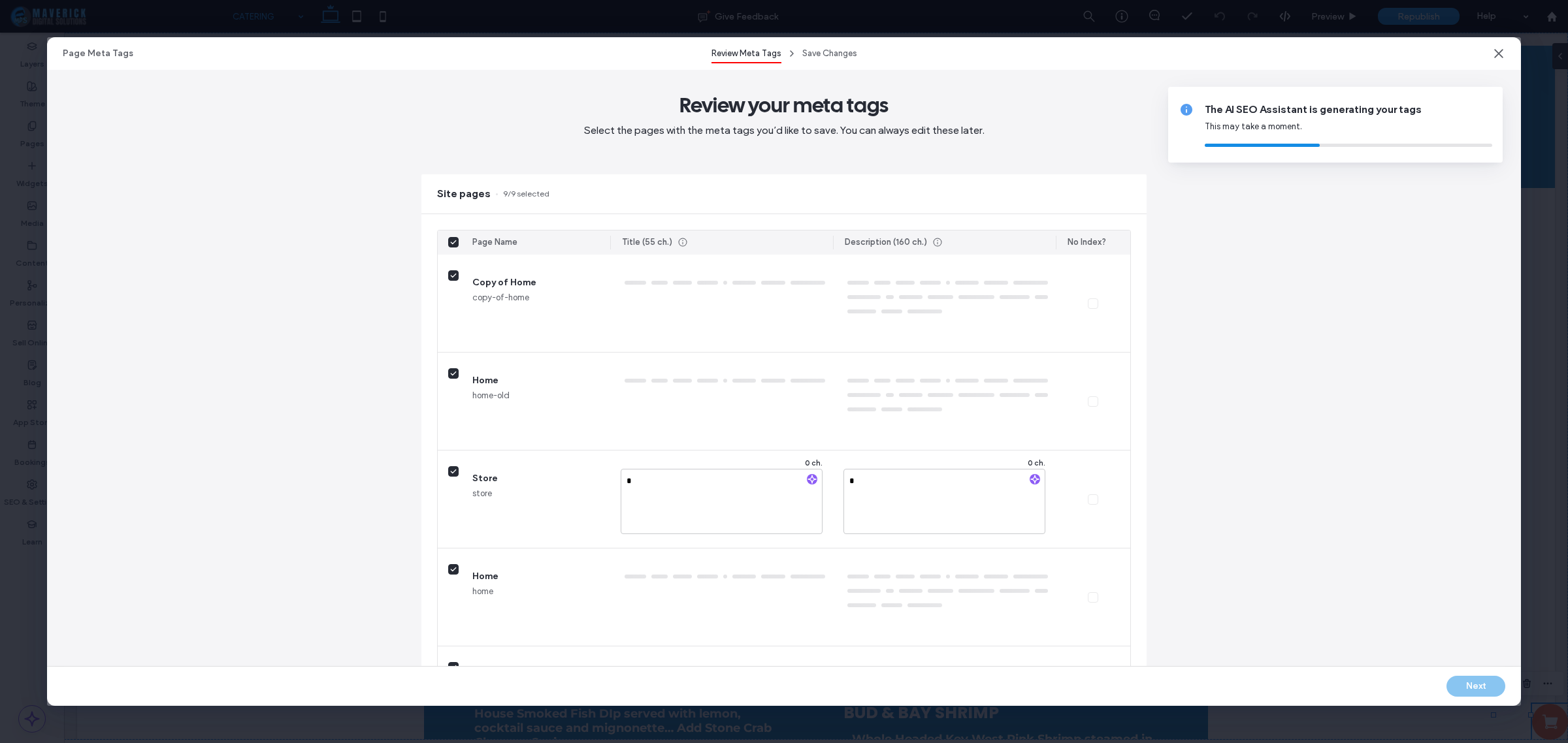
type textarea "**********"
type textarea "**"
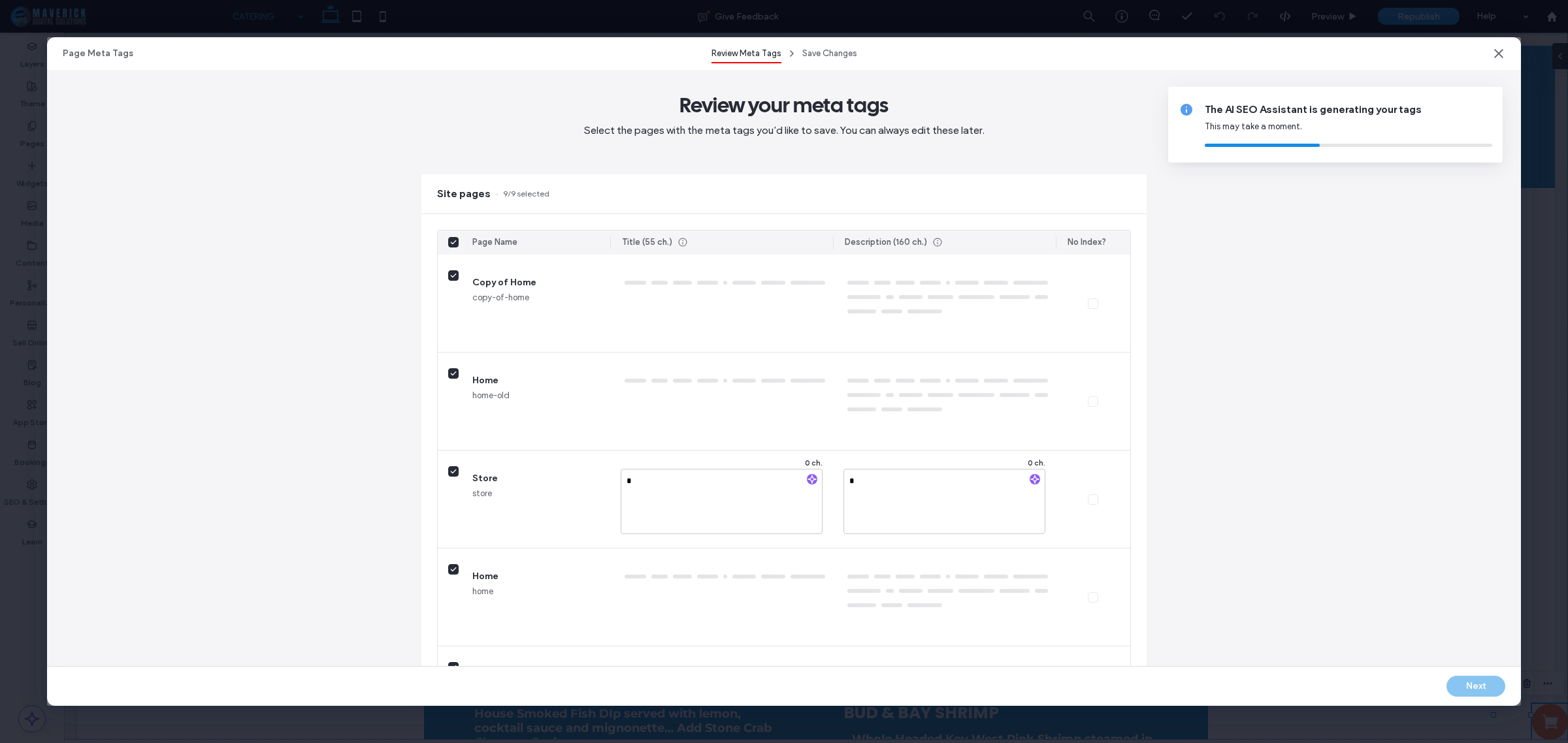
type textarea "**"
type textarea "**********"
type textarea "***"
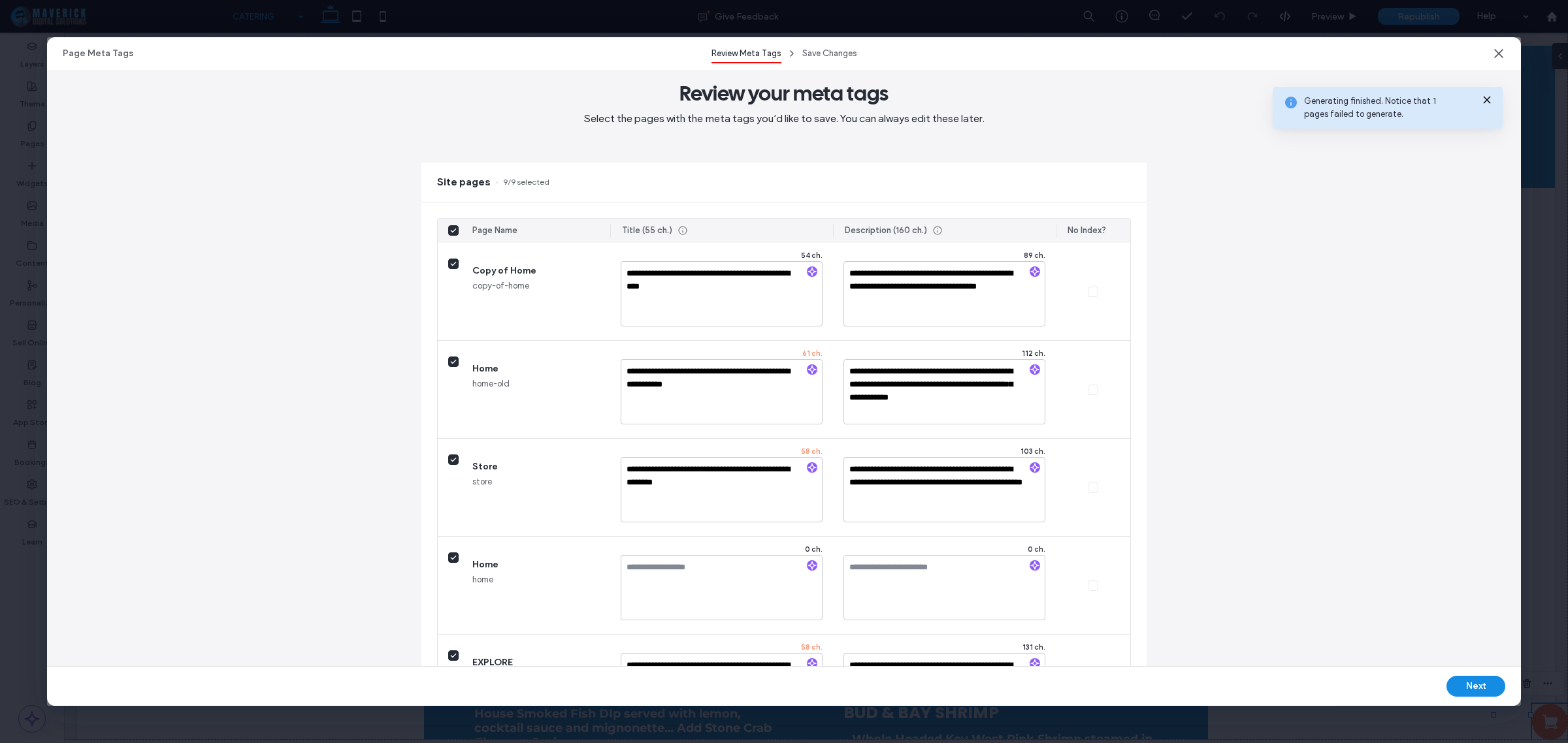
scroll to position [0, 0]
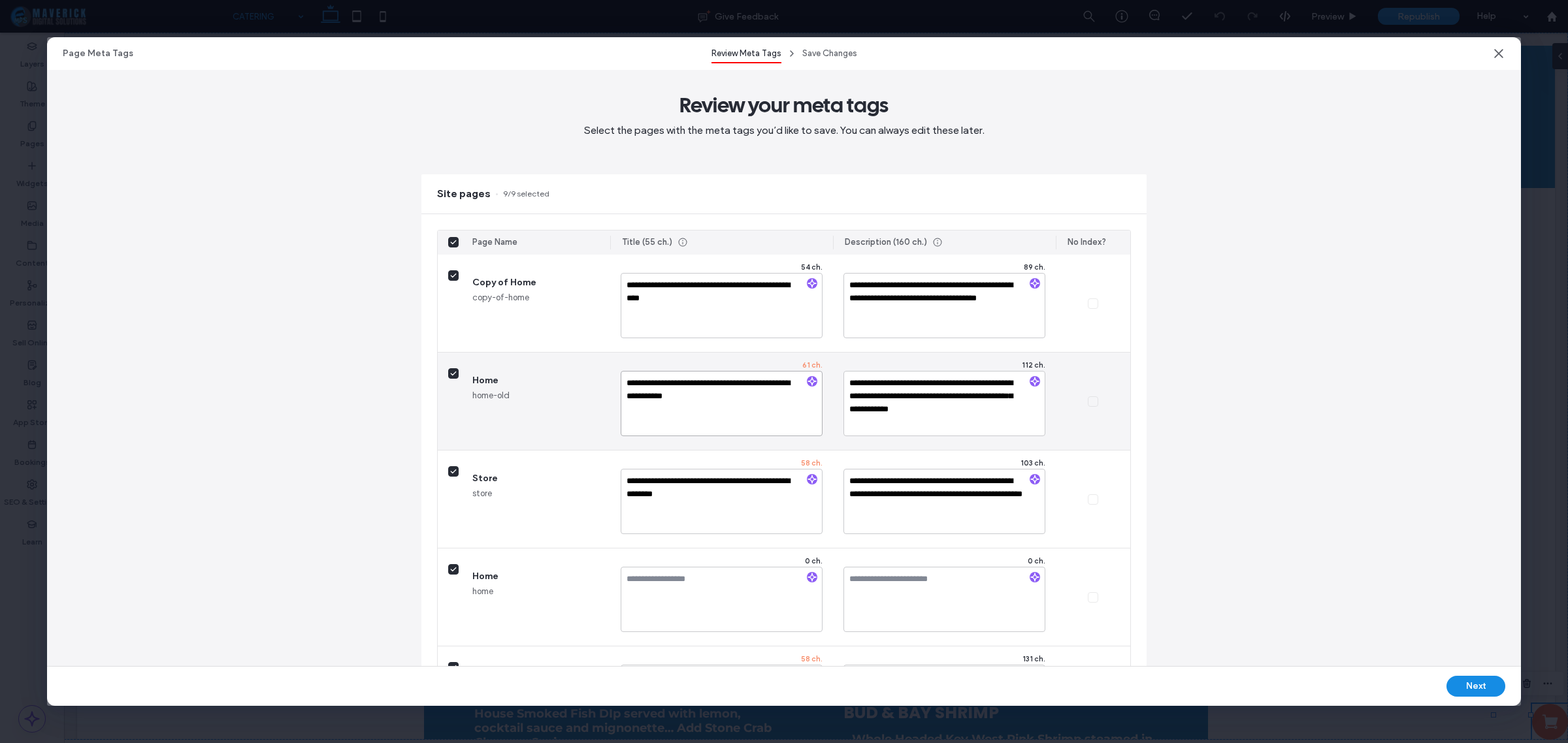
click at [681, 380] on textarea "**********" at bounding box center [722, 403] width 202 height 65
click at [647, 381] on textarea "**********" at bounding box center [722, 403] width 202 height 65
click at [732, 384] on textarea "**********" at bounding box center [722, 403] width 202 height 65
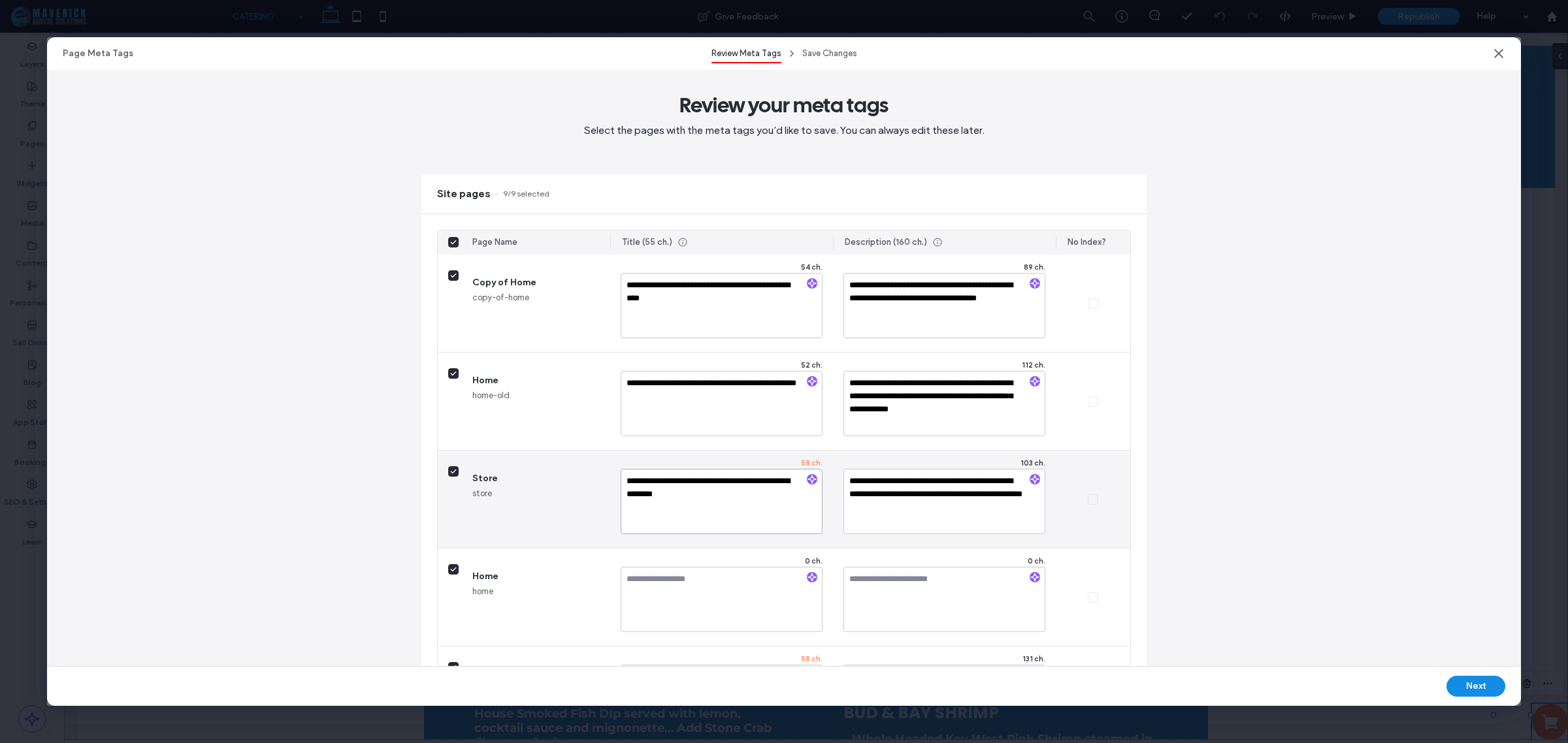
click at [647, 482] on textarea "**********" at bounding box center [722, 501] width 202 height 65
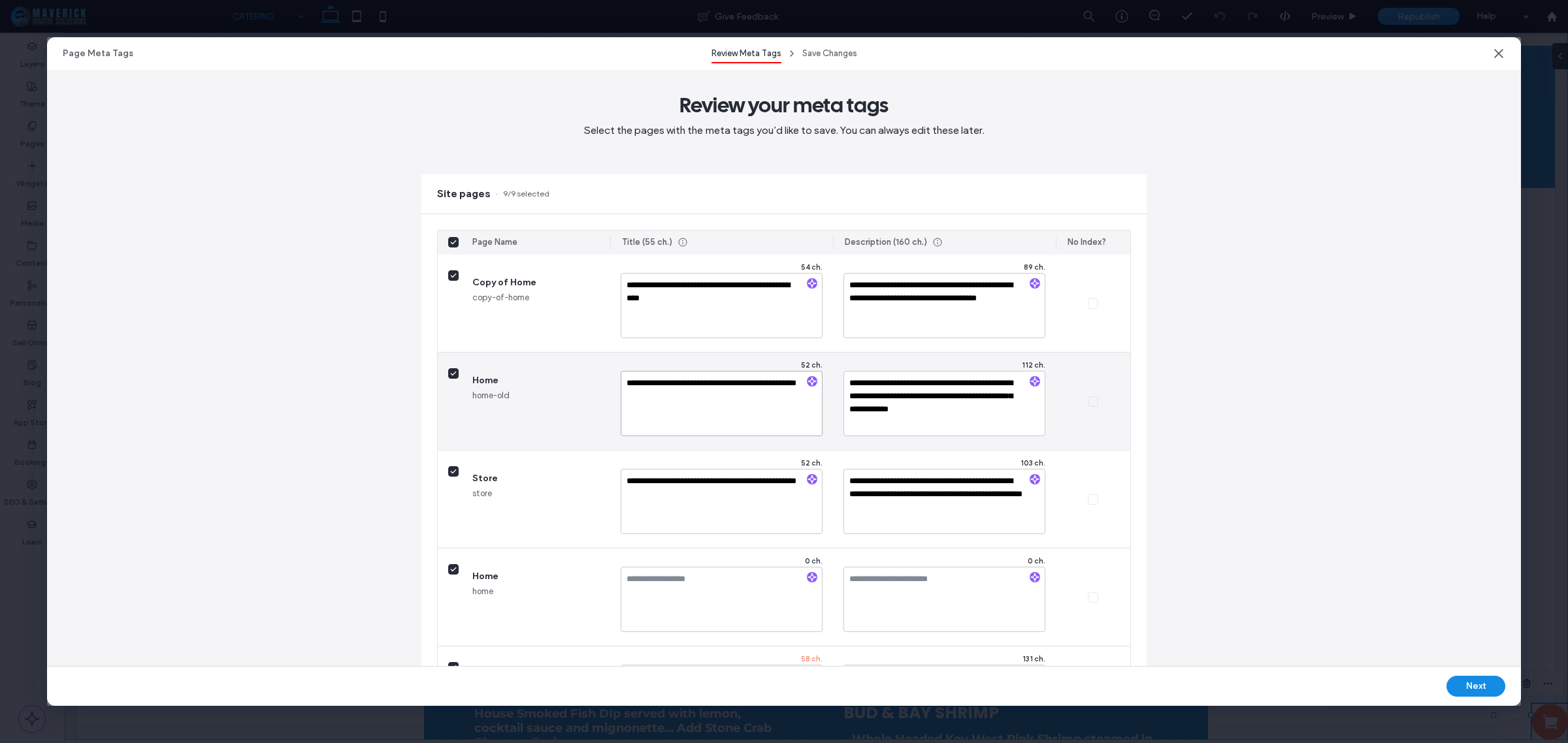
click at [646, 390] on textarea "**********" at bounding box center [722, 403] width 202 height 65
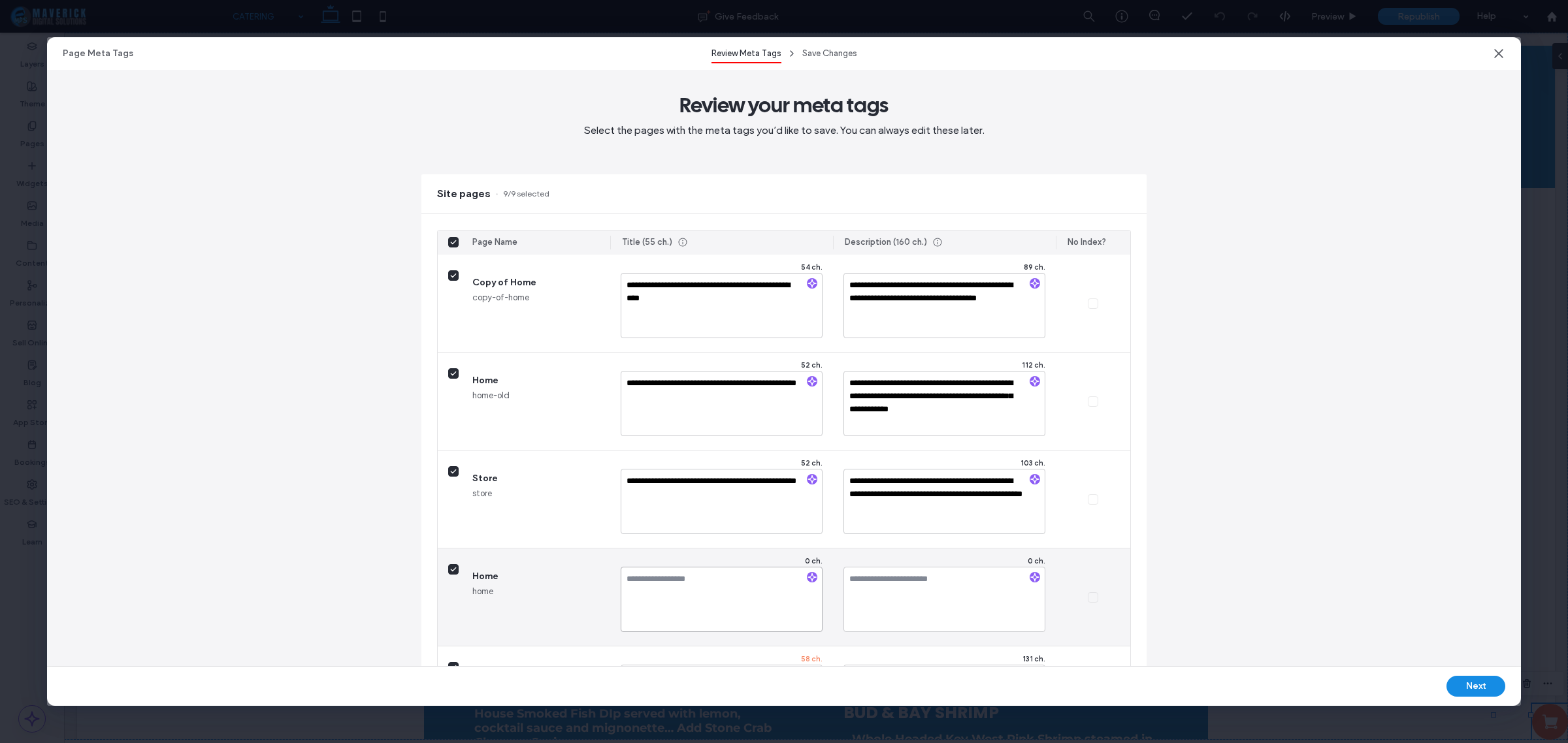
click at [704, 598] on textarea at bounding box center [722, 600] width 202 height 65
paste textarea "**********"
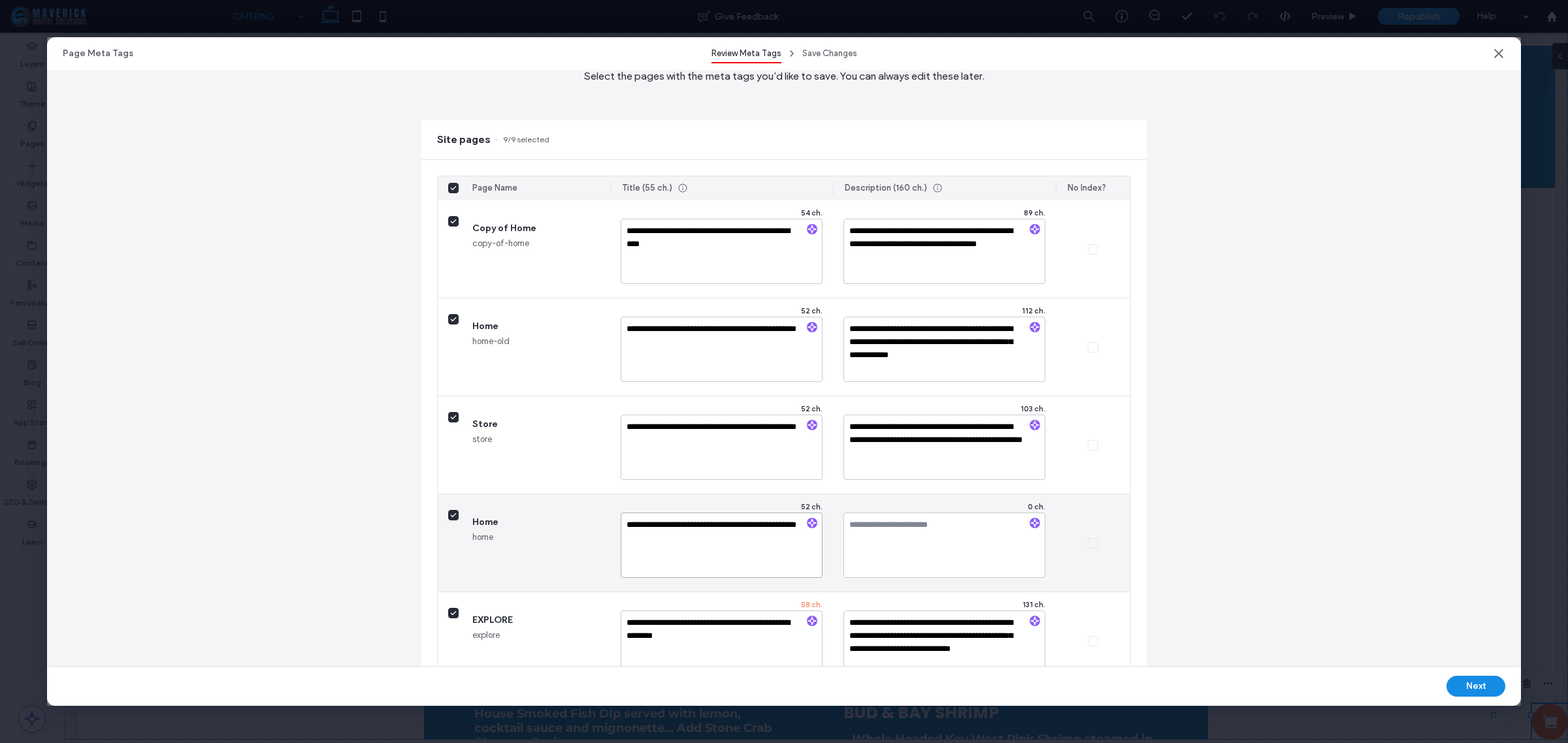
scroll to position [82, 0]
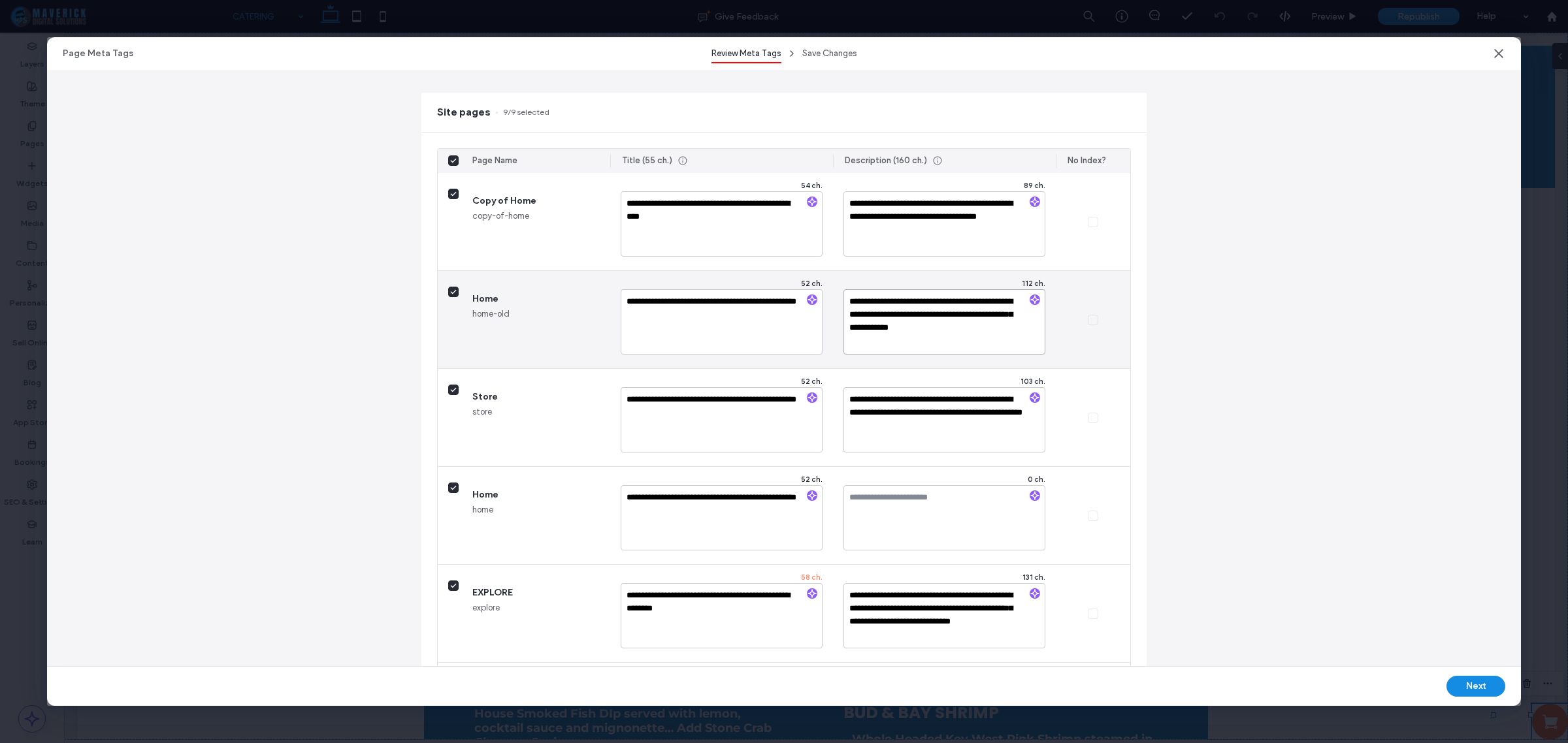
click at [929, 321] on textarea "**********" at bounding box center [944, 322] width 202 height 65
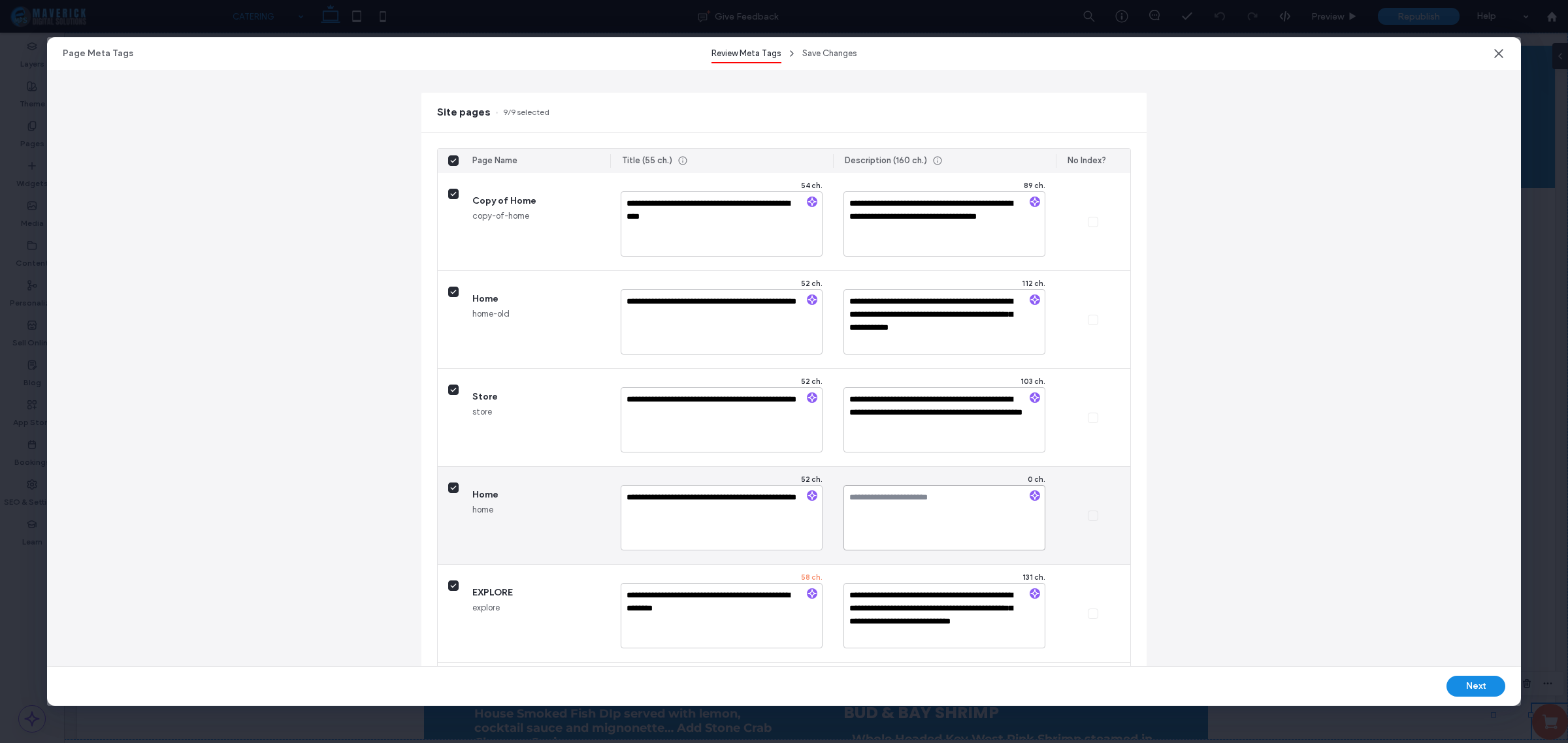
click at [922, 504] on textarea at bounding box center [944, 518] width 202 height 65
paste textarea "**********"
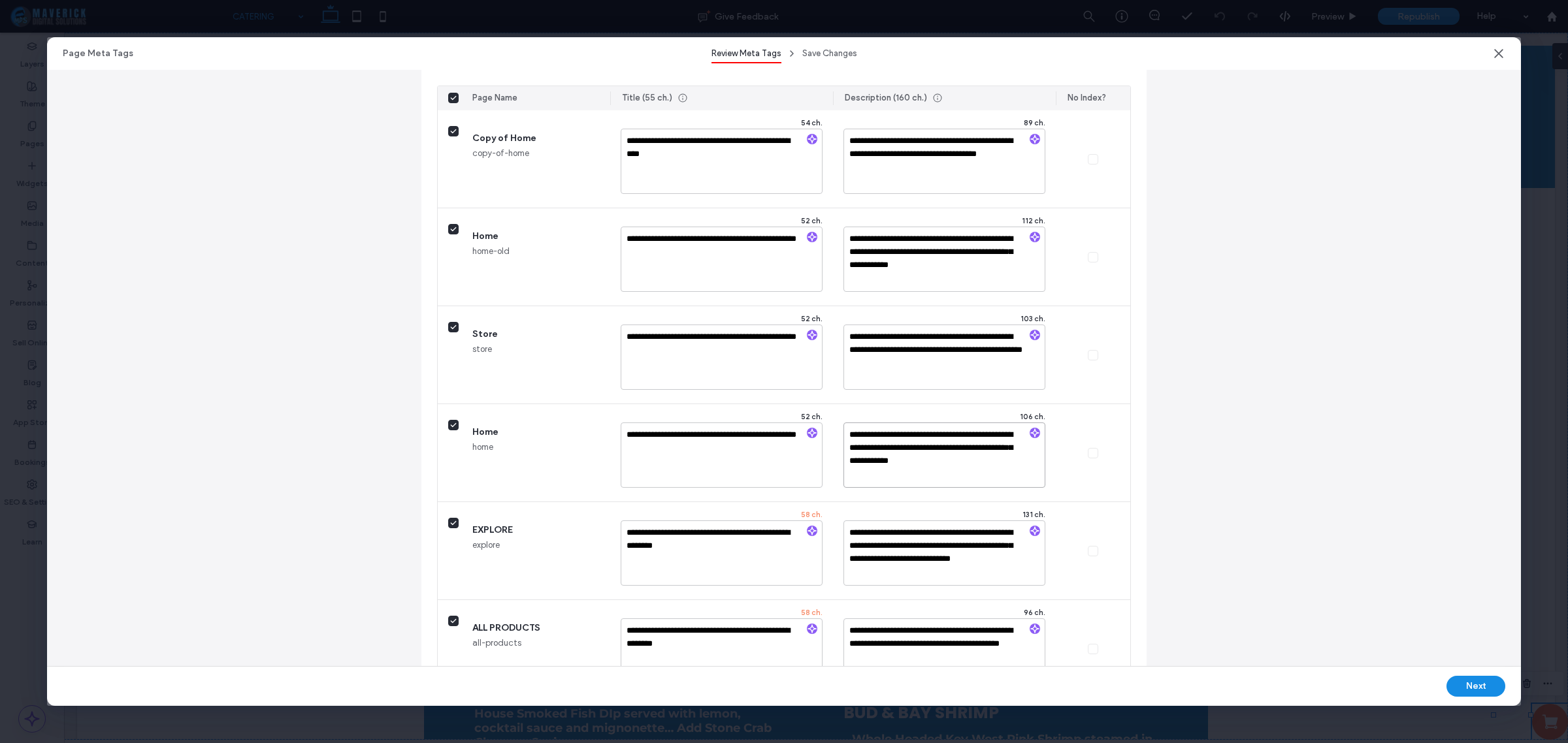
scroll to position [0, 0]
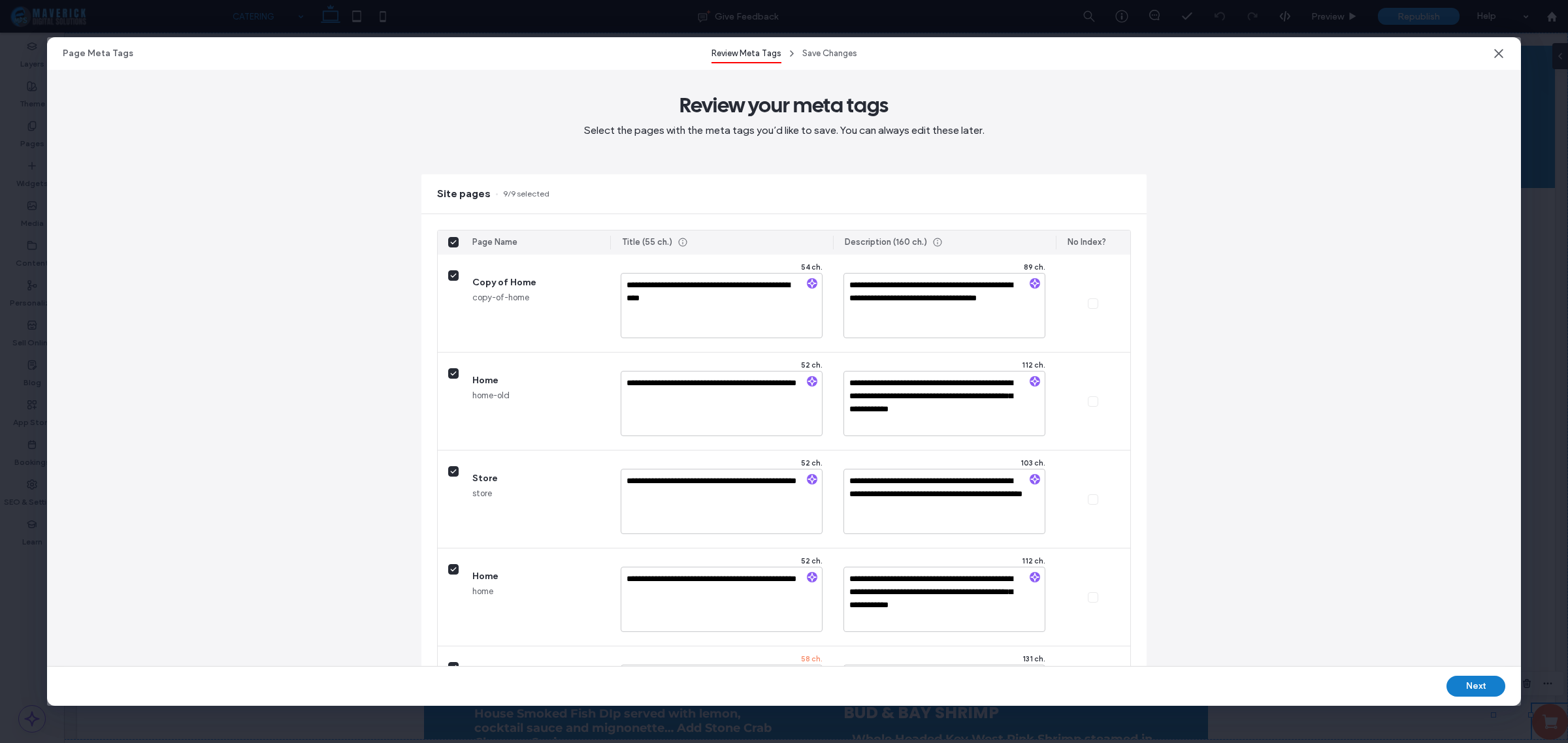
click at [1478, 688] on button "Next" at bounding box center [1476, 687] width 59 height 21
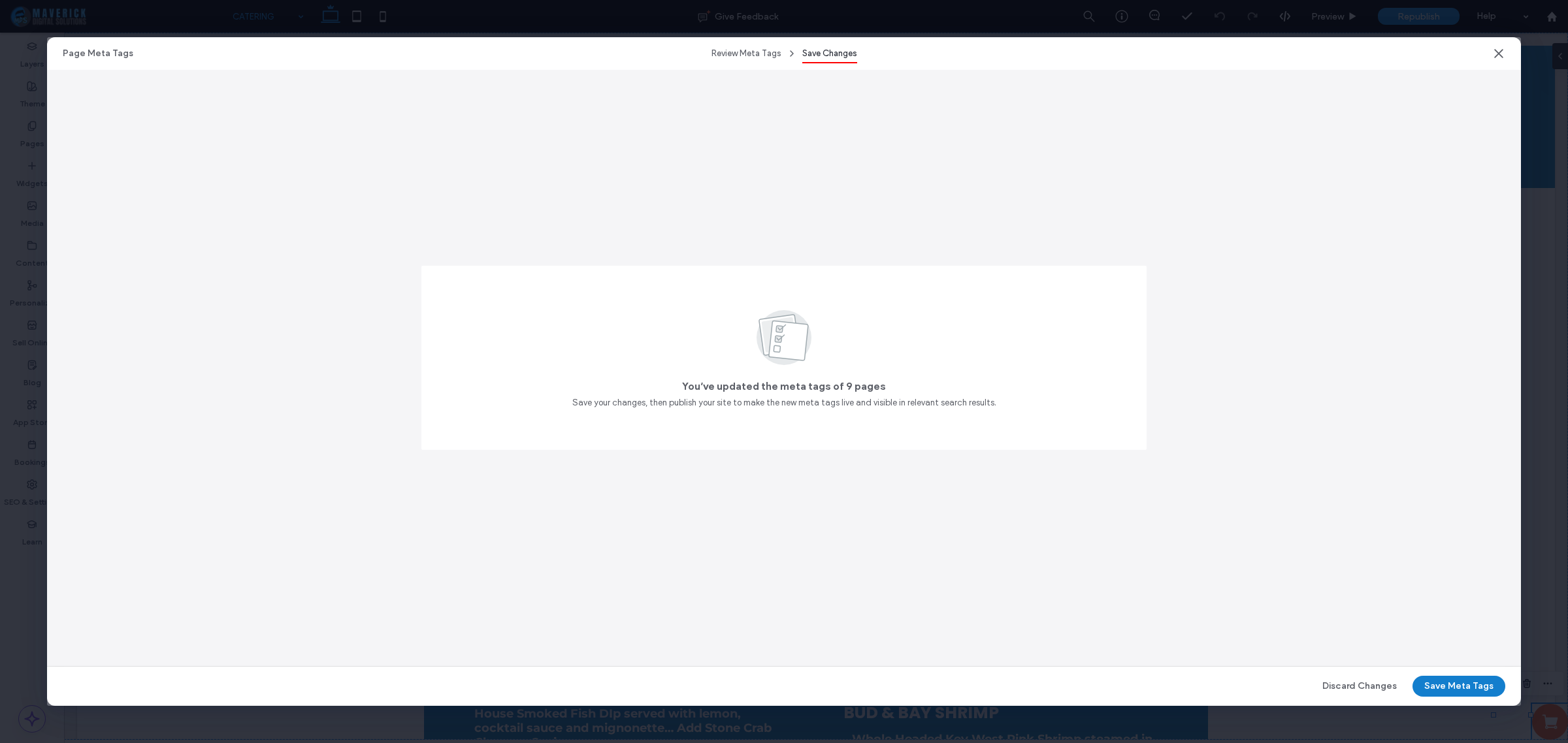
click at [1452, 690] on button "Save Meta Tags" at bounding box center [1459, 687] width 93 height 21
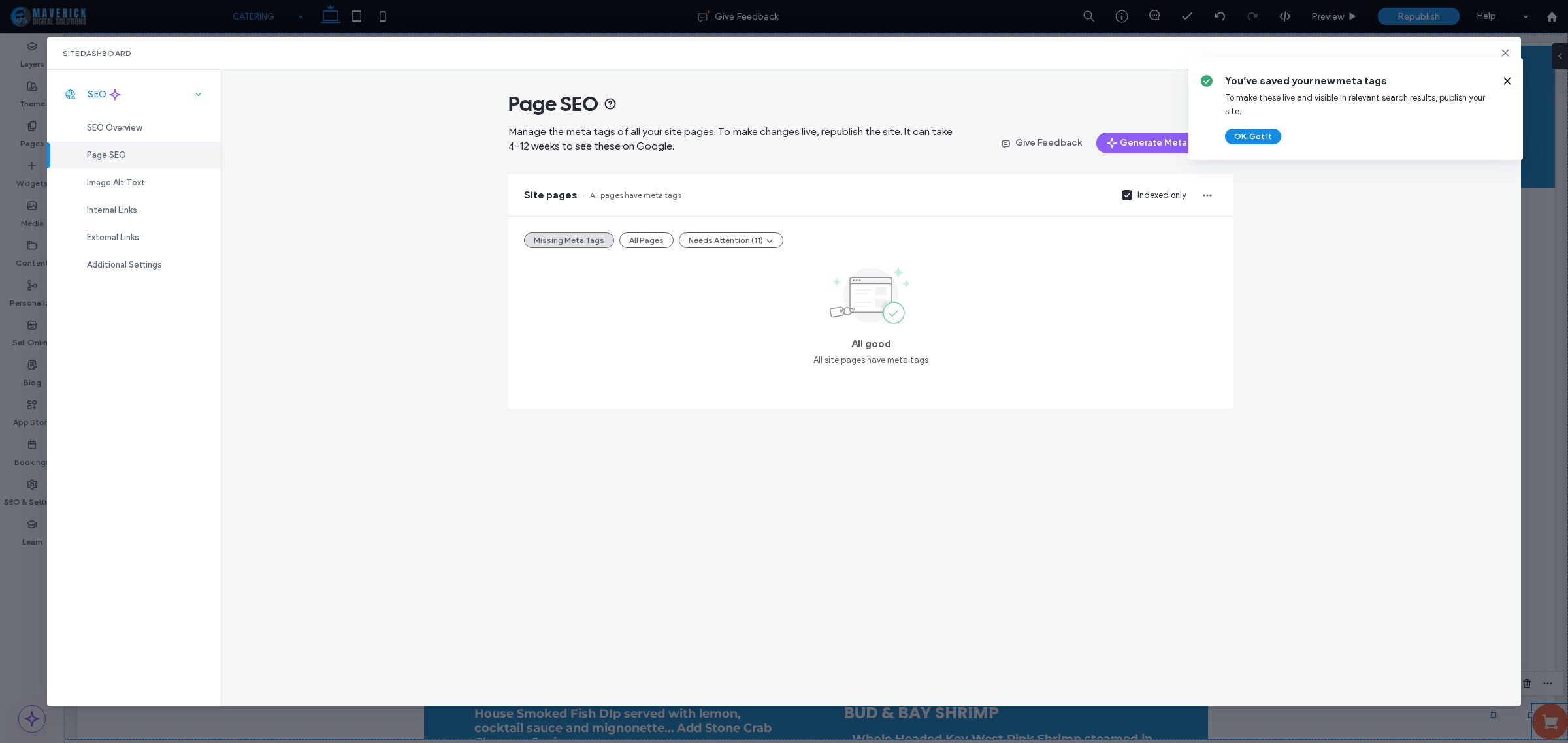
click at [119, 96] on icon at bounding box center [114, 94] width 11 height 11
click at [149, 98] on div "SEO" at bounding box center [134, 94] width 174 height 29
click at [145, 126] on div "SEO Overview" at bounding box center [134, 127] width 174 height 27
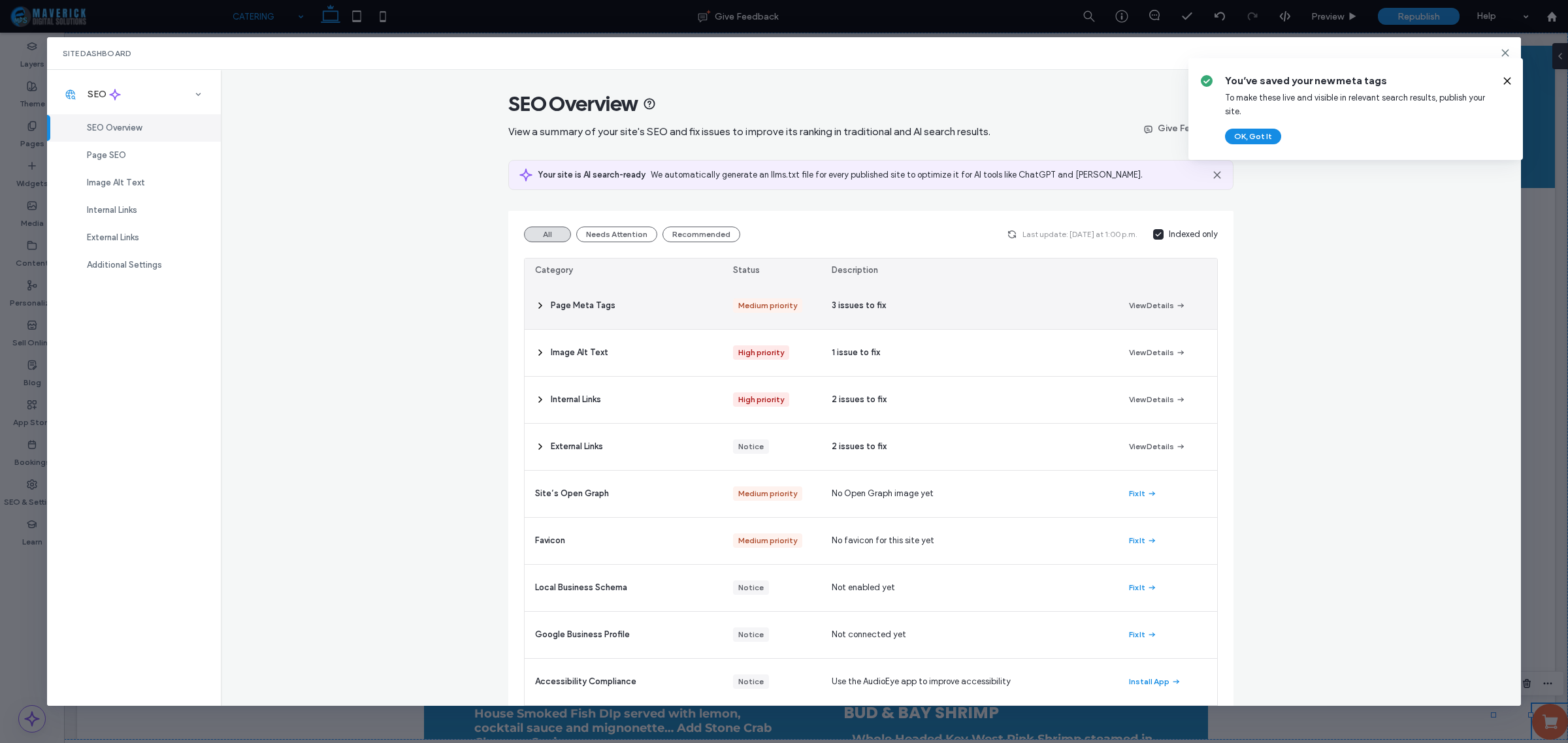
click at [618, 304] on div "Page Meta Tags" at bounding box center [623, 306] width 198 height 47
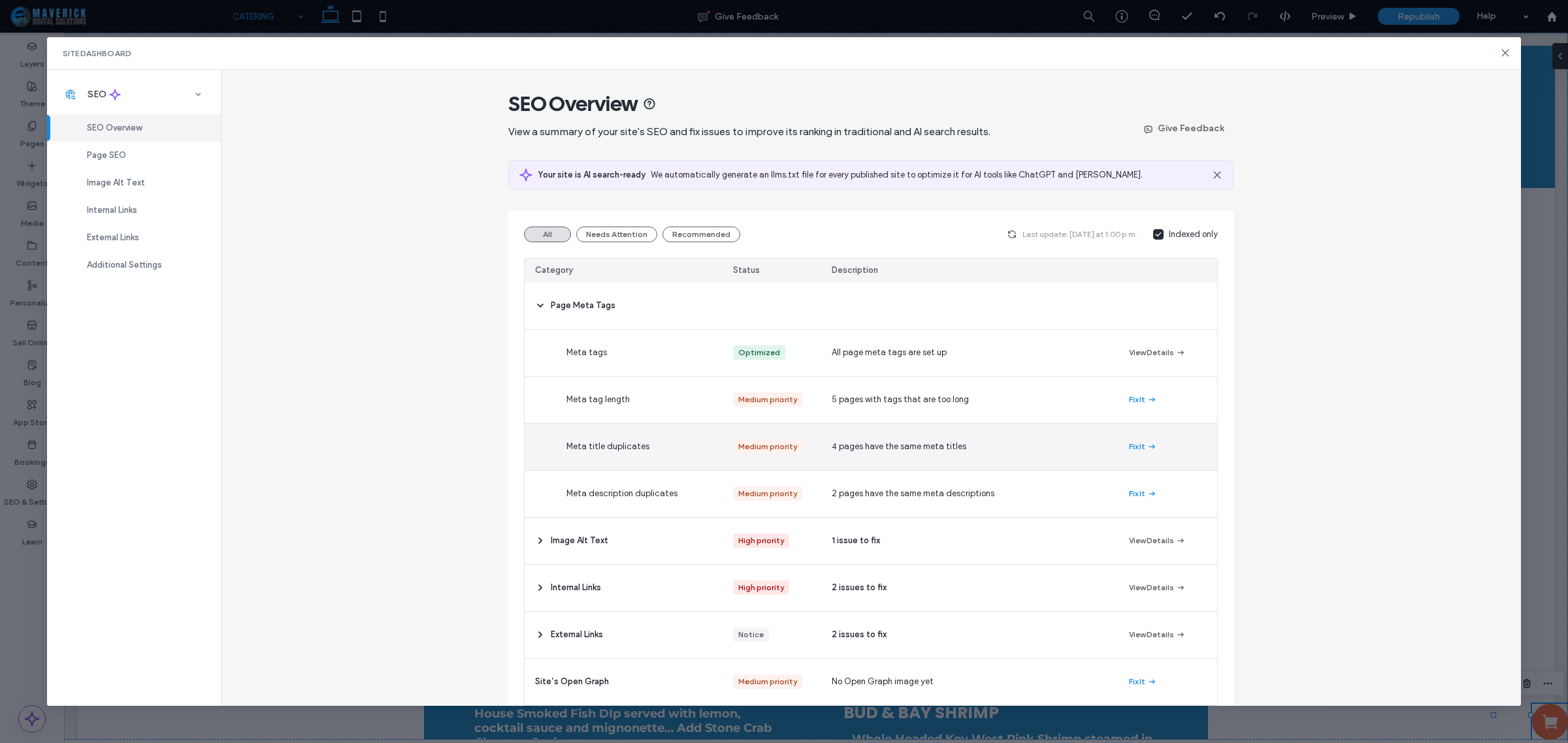
scroll to position [163, 0]
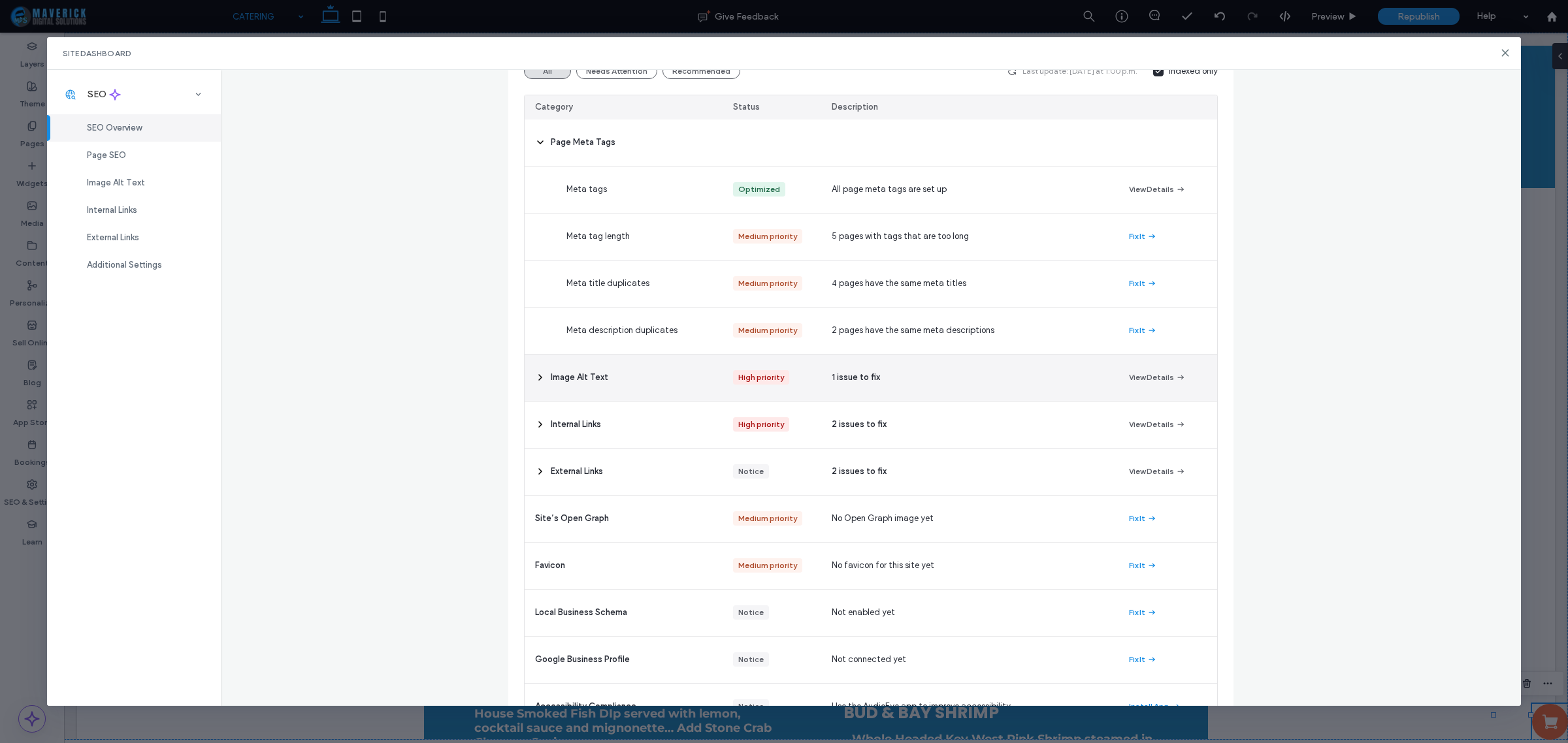
click at [906, 382] on div "1 issue to fix" at bounding box center [970, 378] width 297 height 47
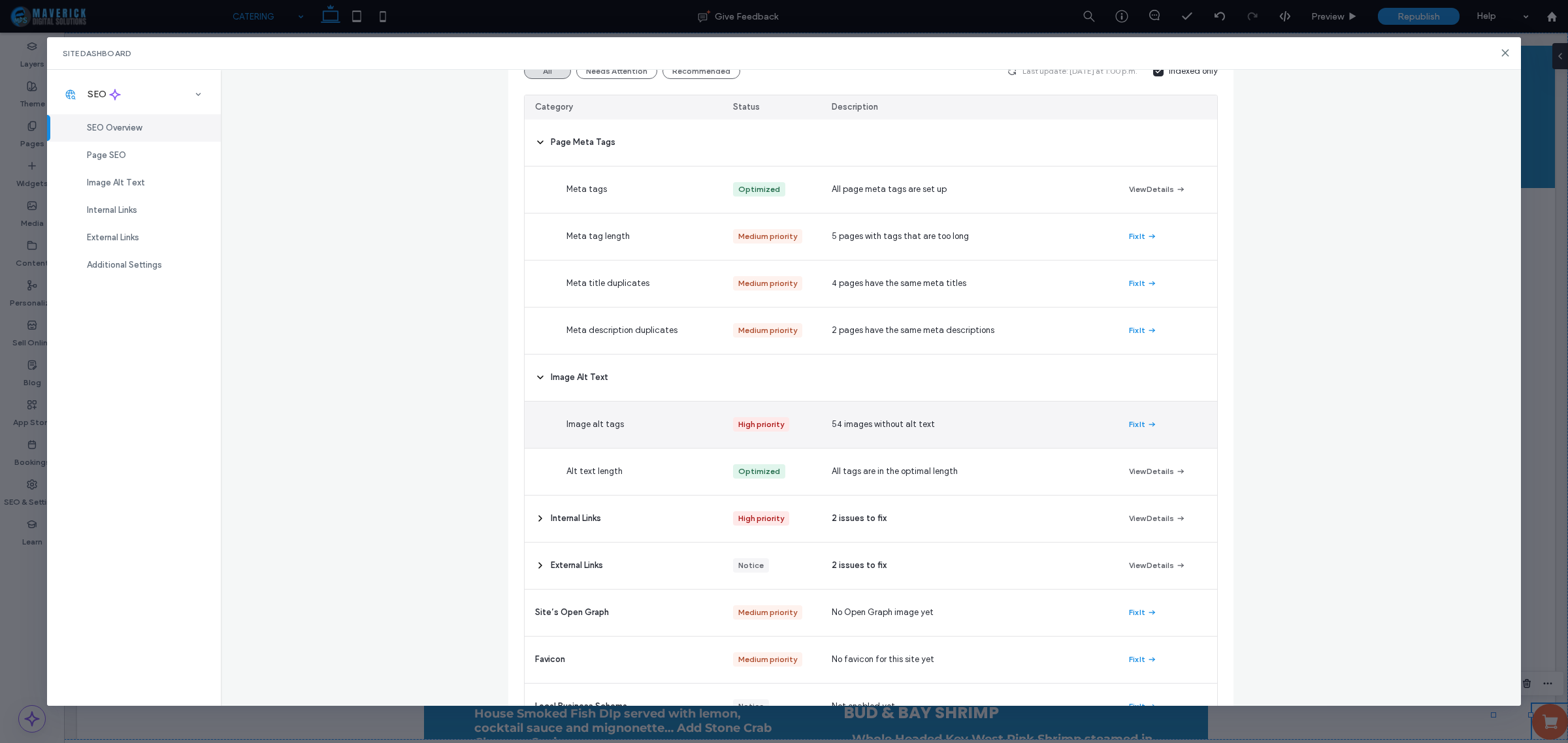
click at [889, 435] on div "54 images without alt text" at bounding box center [970, 424] width 297 height 47
click at [1136, 432] on button "Fix It" at bounding box center [1143, 425] width 28 height 16
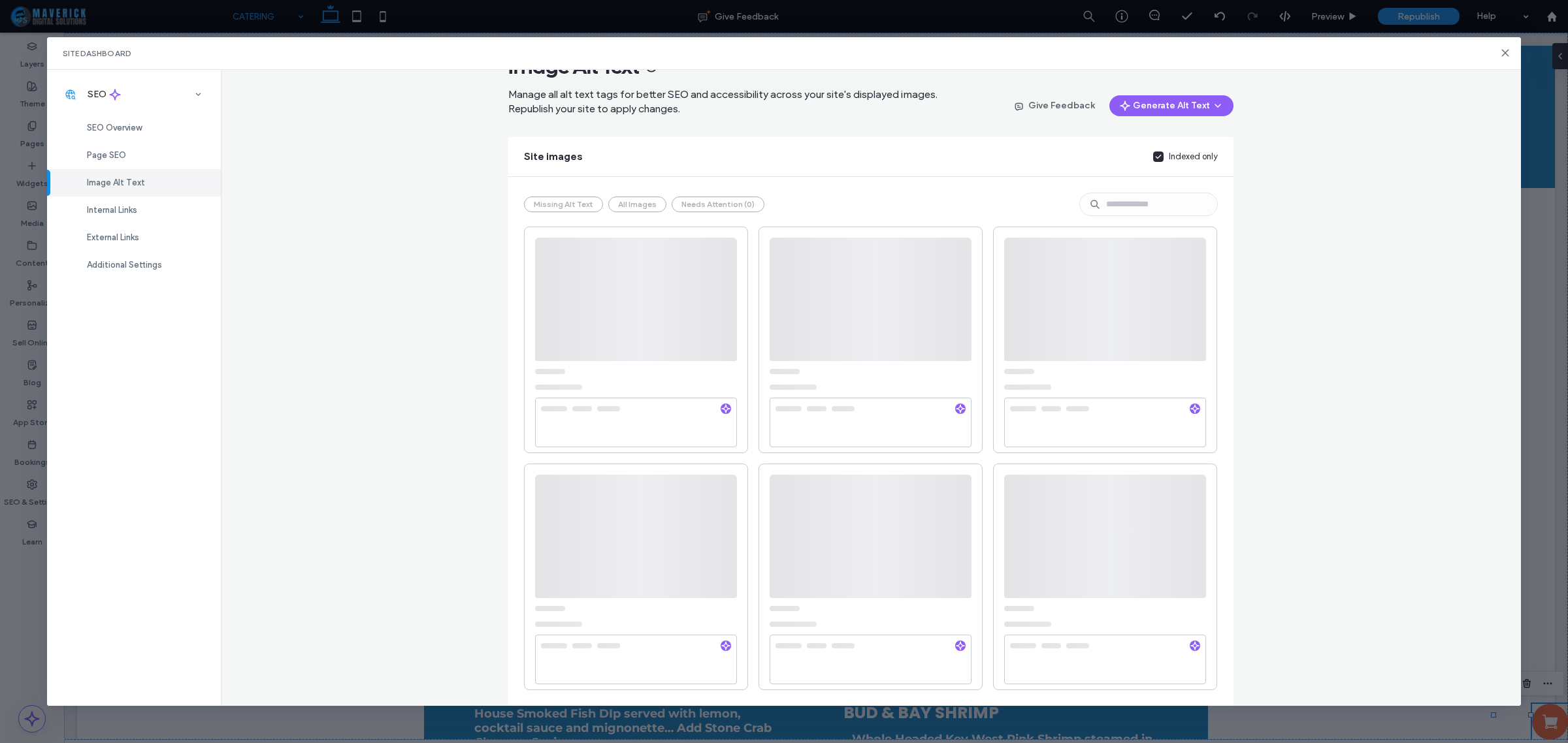
scroll to position [0, 0]
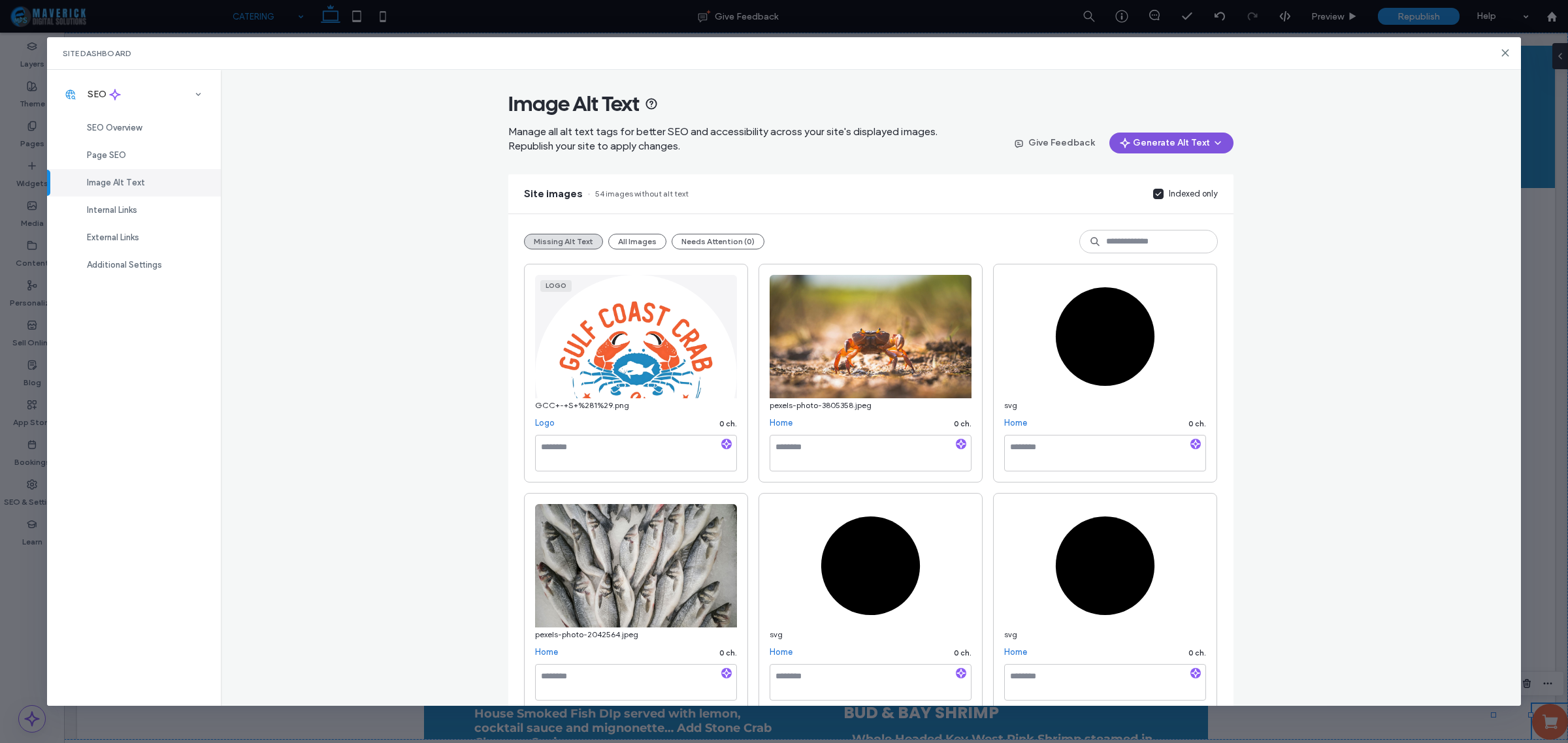
click at [1150, 152] on button "Generate Alt Text" at bounding box center [1171, 143] width 124 height 21
click at [1153, 170] on span "Generate Missing Alt Text Only" at bounding box center [1153, 177] width 119 height 13
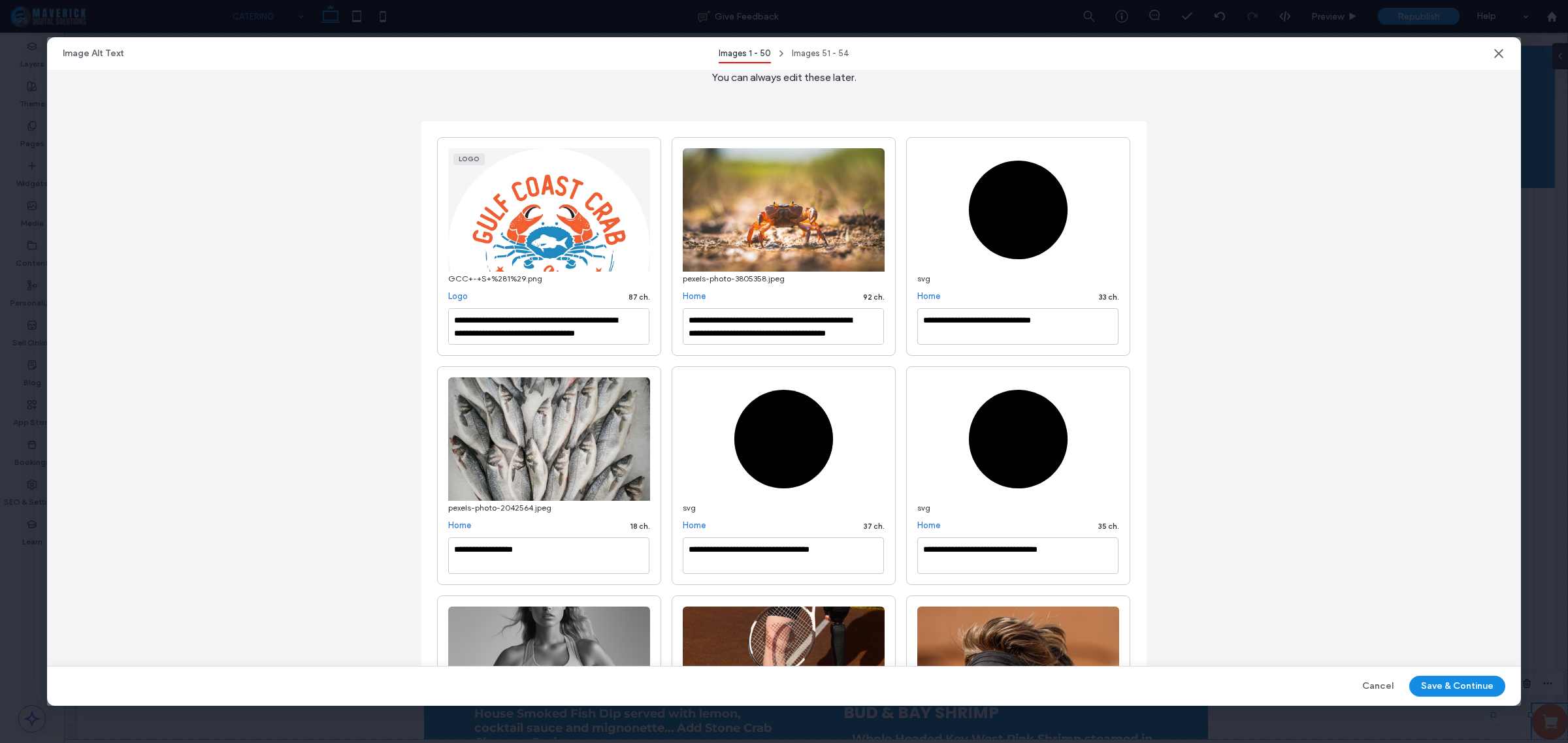
scroll to position [82, 0]
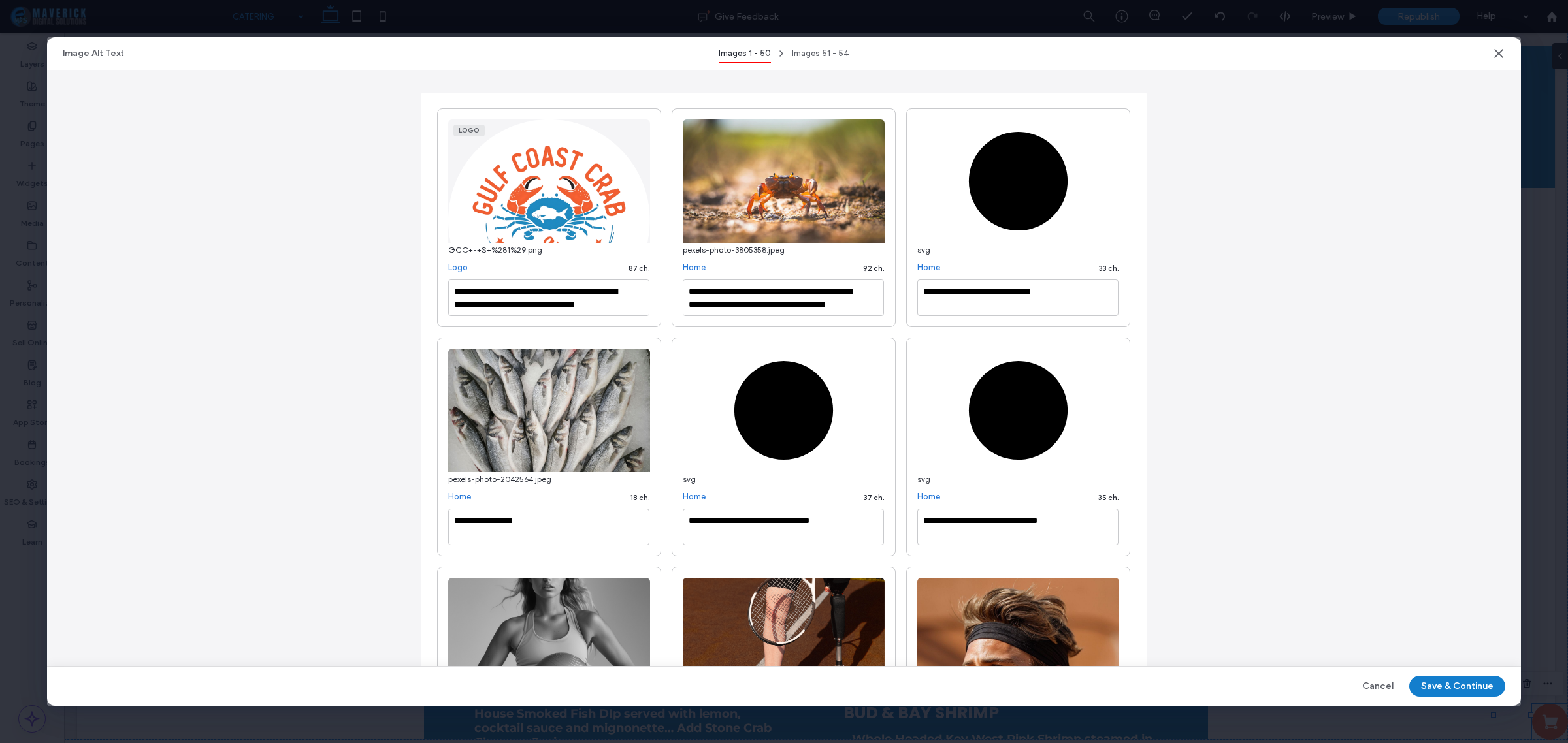
click at [1449, 695] on button "Save & Continue" at bounding box center [1456, 687] width 96 height 21
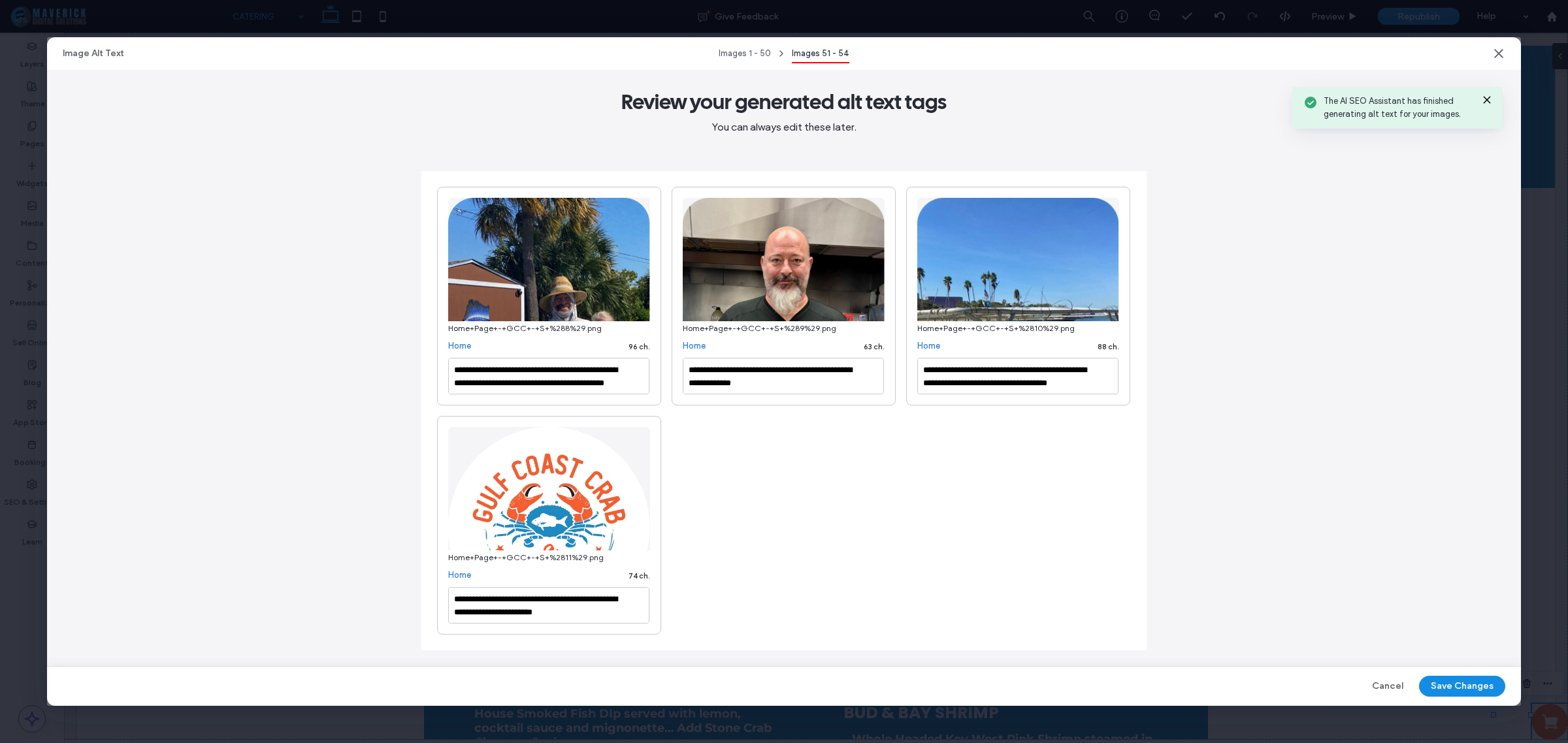
drag, startPoint x: 1456, startPoint y: 688, endPoint x: 1415, endPoint y: 677, distance: 42.4
click at [1455, 687] on button "Save Changes" at bounding box center [1463, 687] width 86 height 21
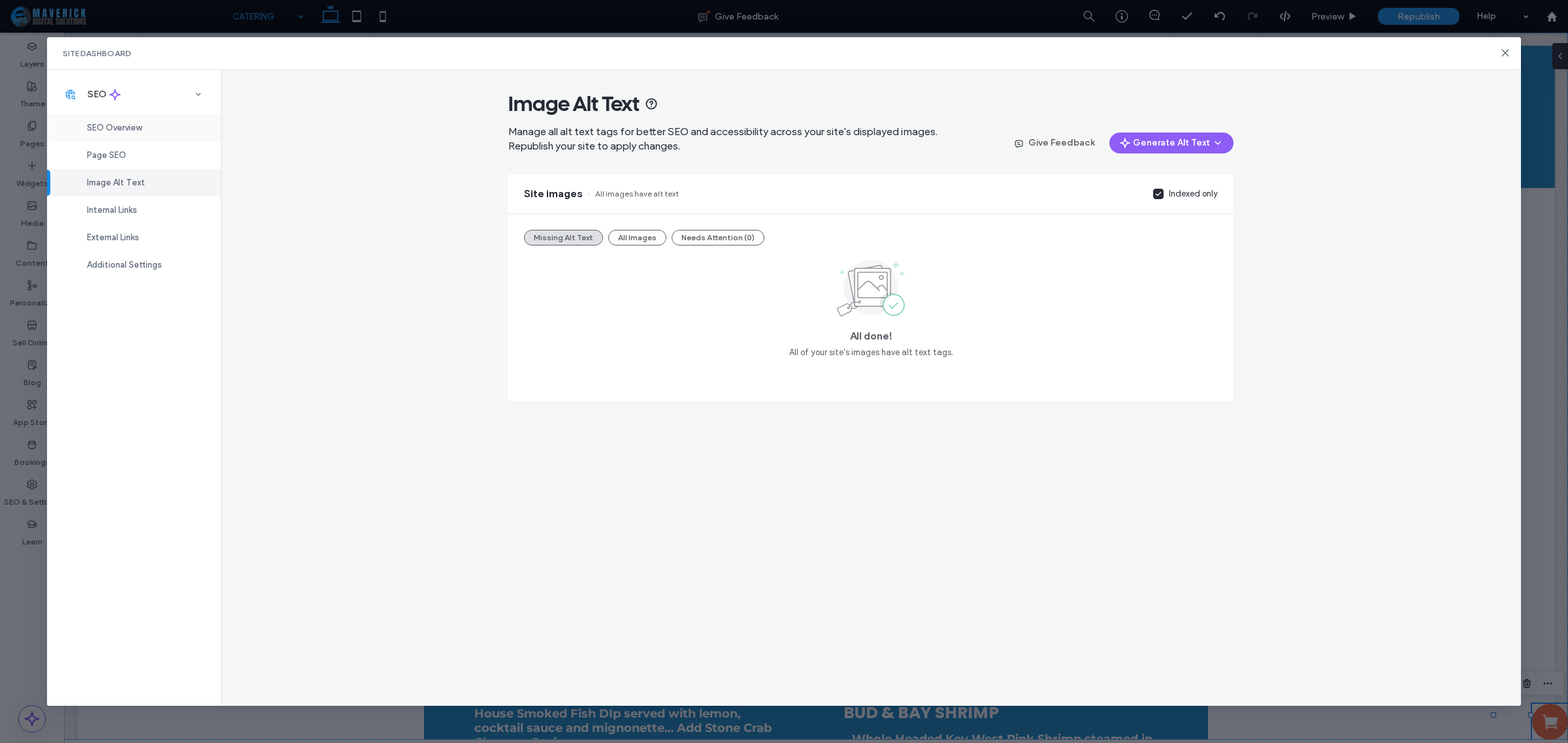
click at [141, 123] on span "SEO Overview" at bounding box center [114, 127] width 54 height 10
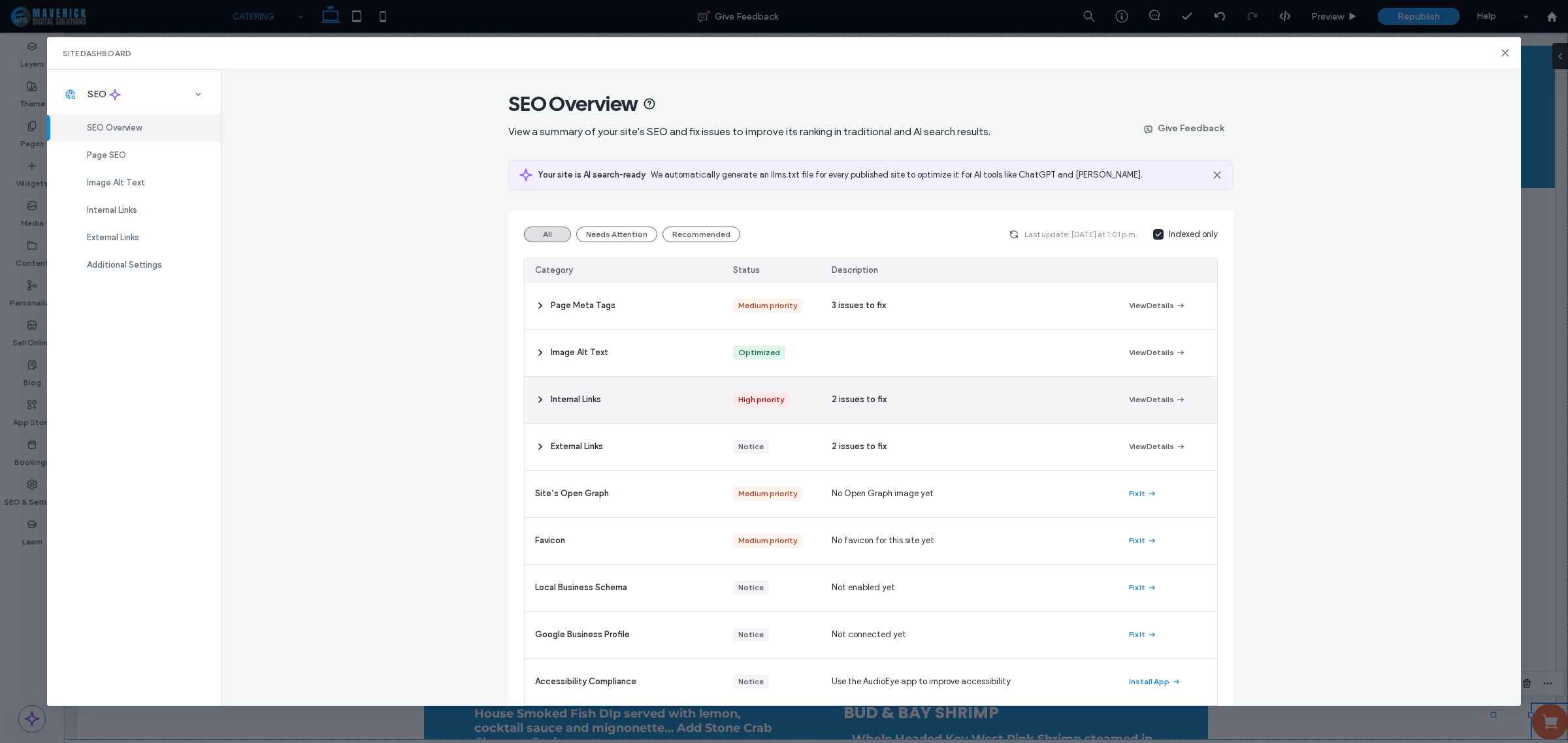
click at [661, 404] on div "Internal Links" at bounding box center [623, 400] width 198 height 47
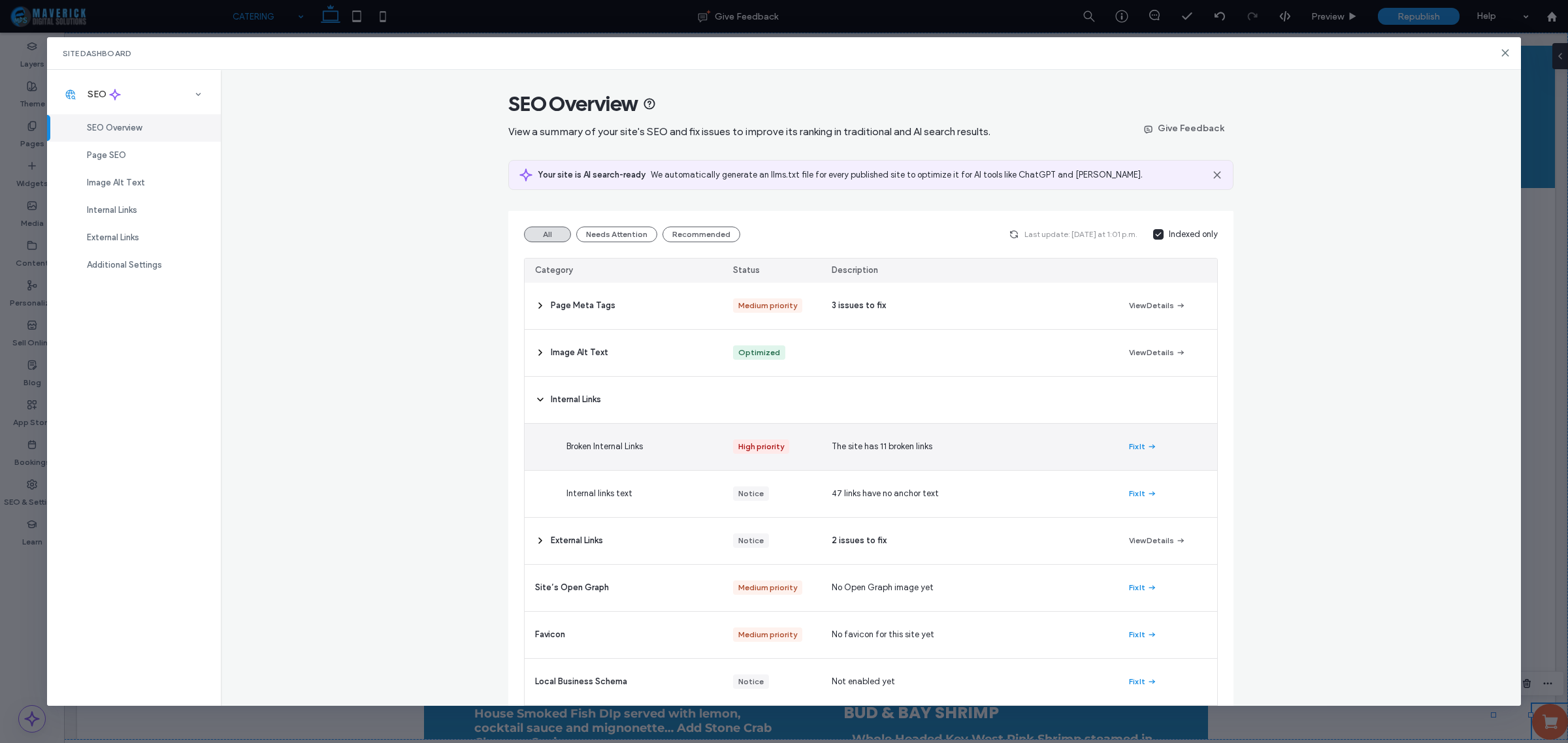
click at [659, 450] on div "Broken Internal Links" at bounding box center [654, 447] width 198 height 47
click at [1146, 447] on icon "button" at bounding box center [1152, 447] width 11 height 11
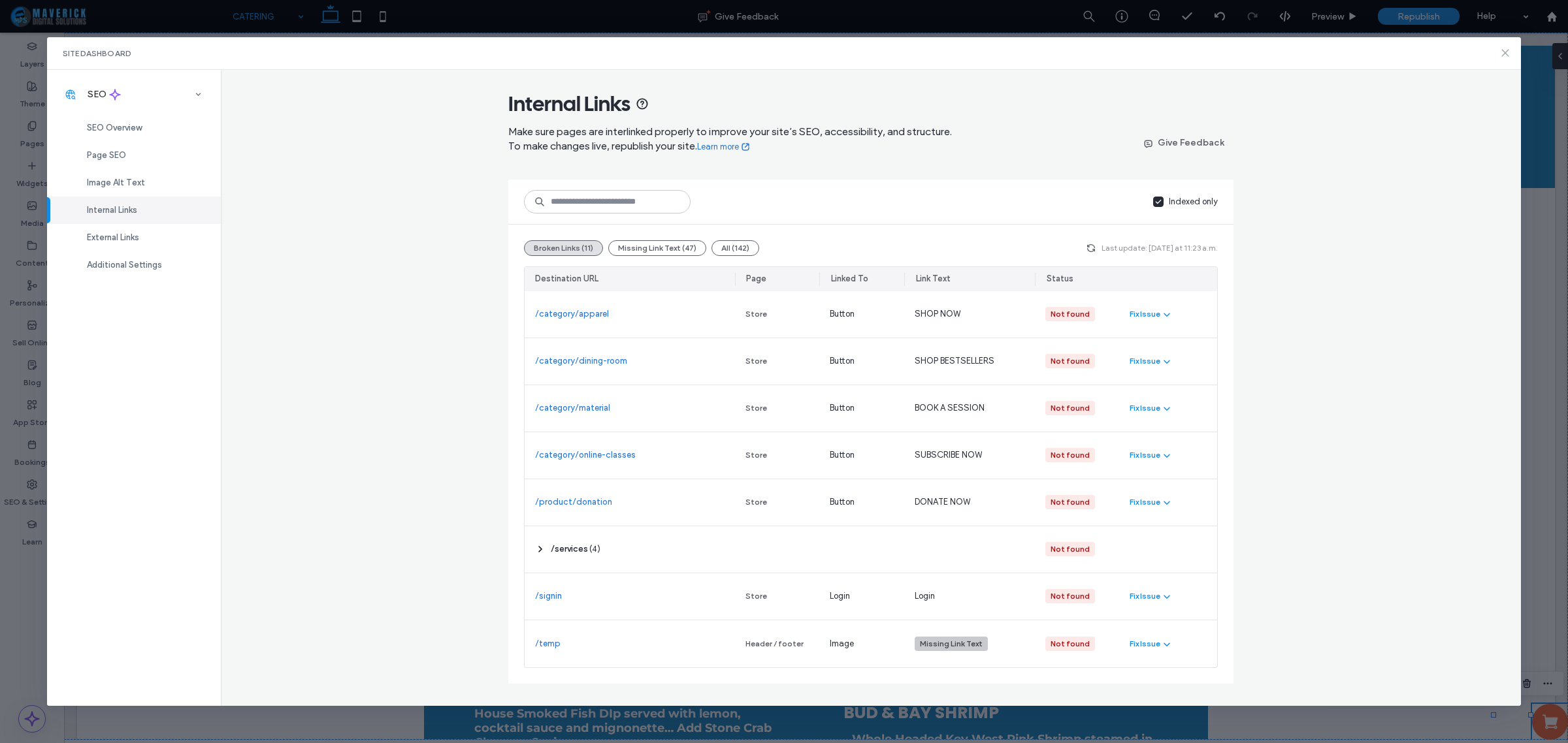
click at [1502, 56] on use at bounding box center [1505, 53] width 6 height 6
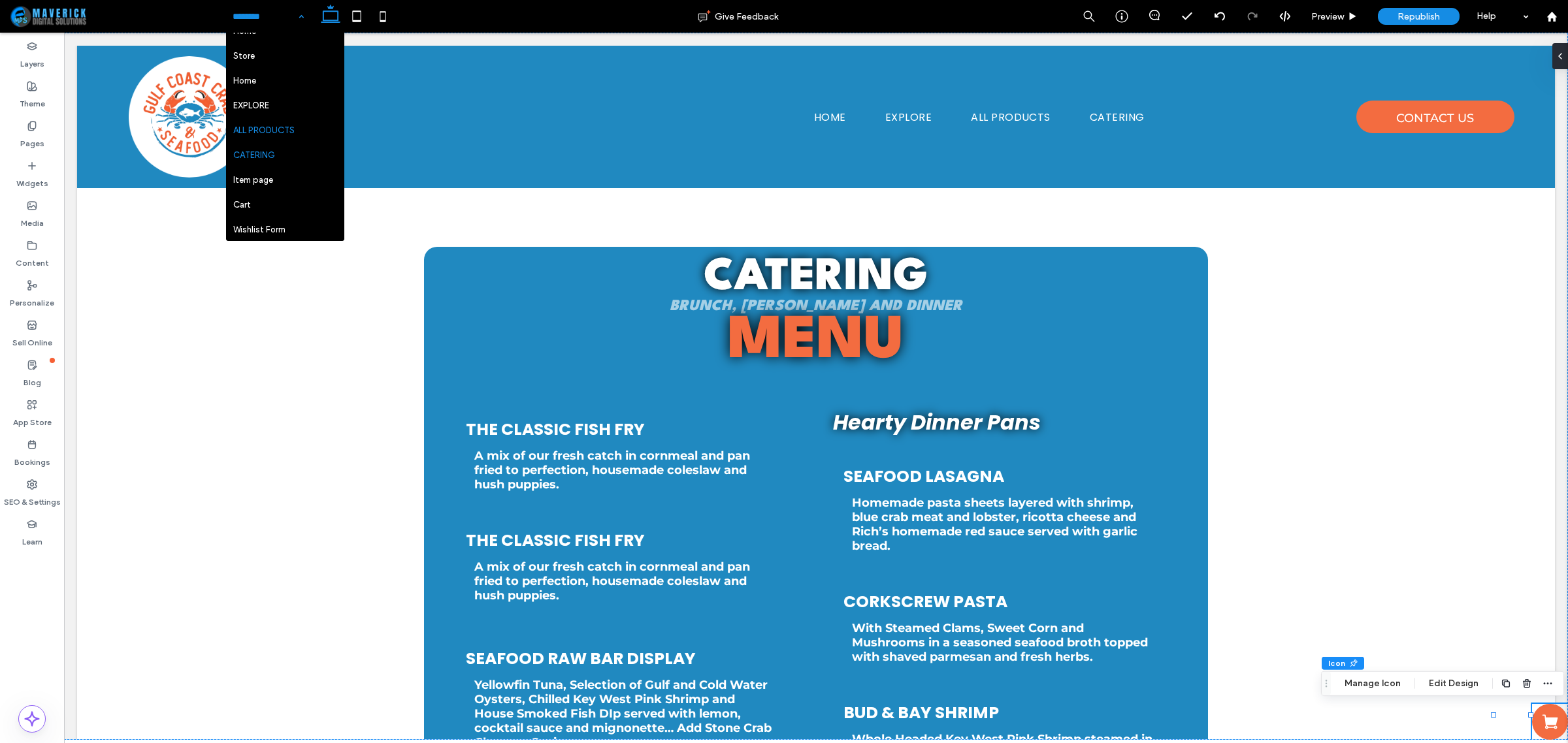
scroll to position [0, 0]
click at [33, 134] on label "Pages" at bounding box center [33, 141] width 25 height 18
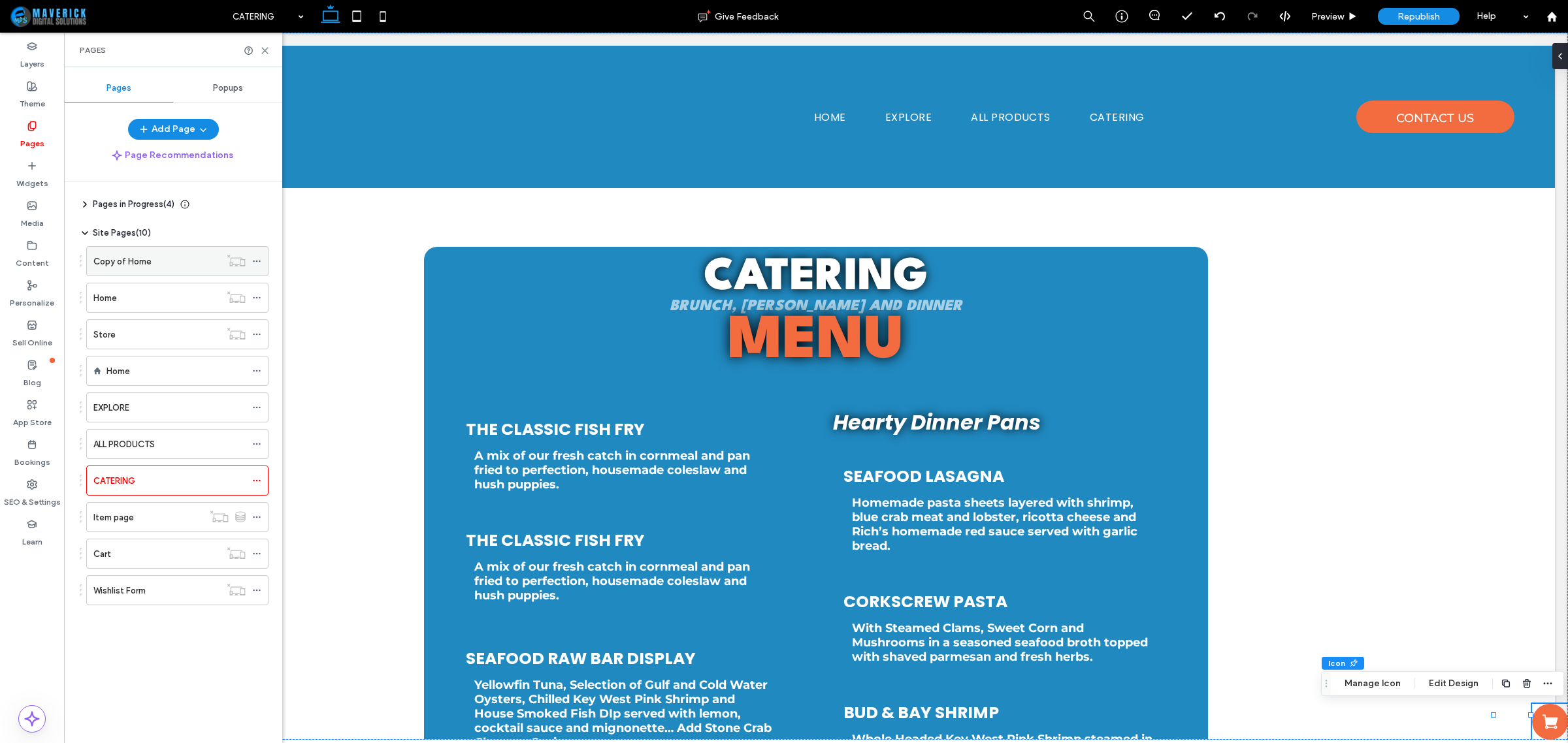
click at [162, 265] on div "Copy of Home" at bounding box center [156, 262] width 126 height 14
click at [259, 259] on icon at bounding box center [257, 261] width 9 height 9
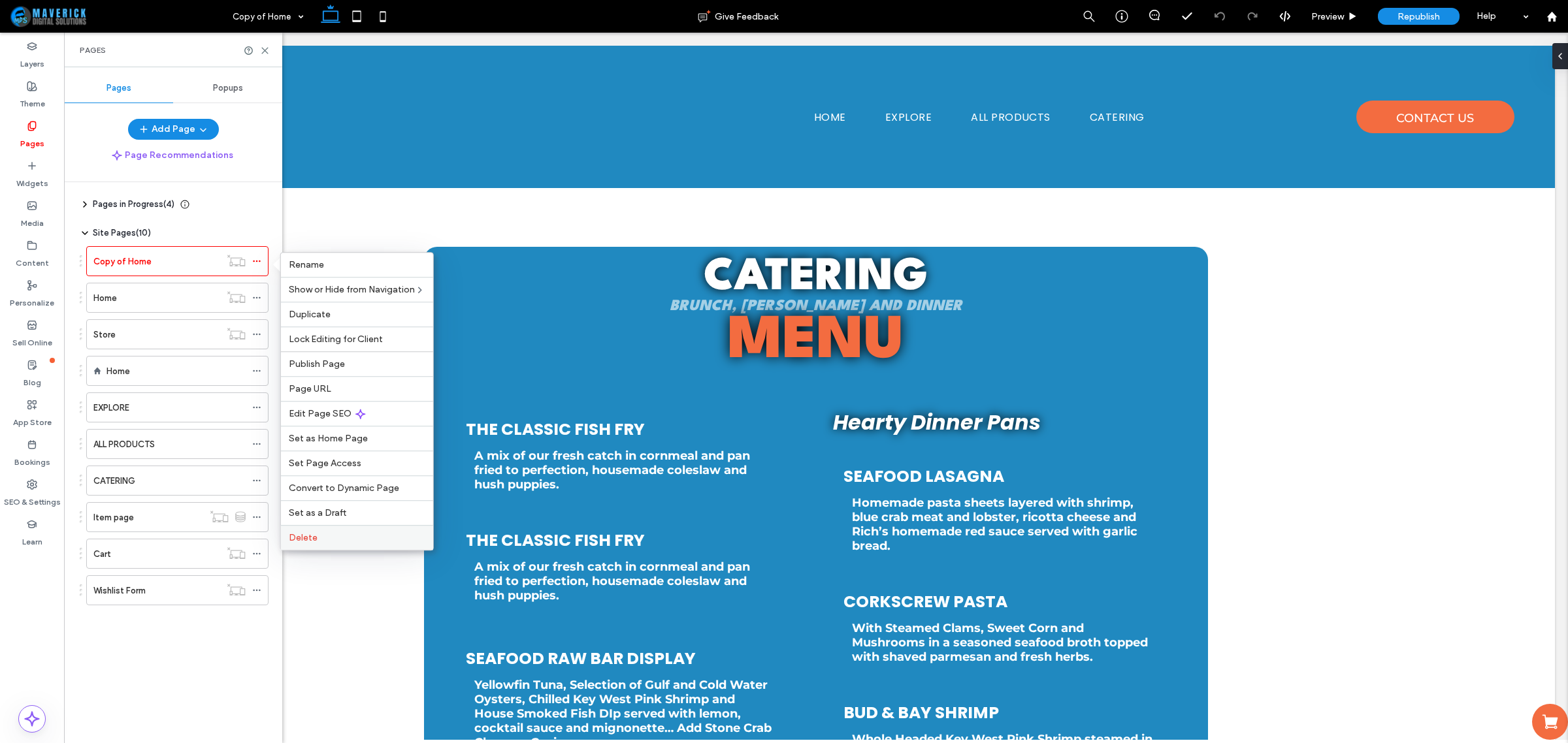
click at [334, 537] on label "Delete" at bounding box center [357, 537] width 136 height 11
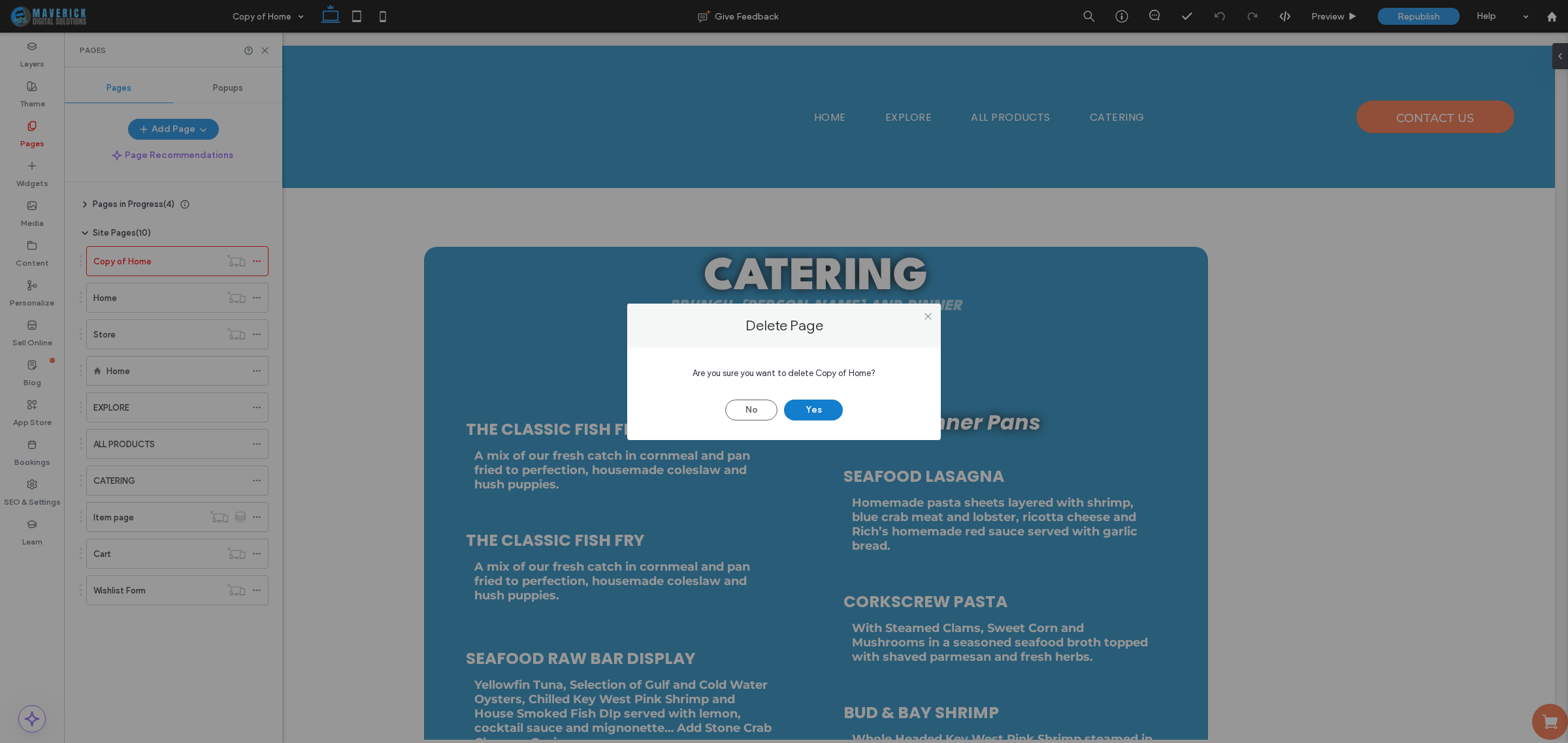
click at [827, 418] on button "Yes" at bounding box center [813, 410] width 59 height 21
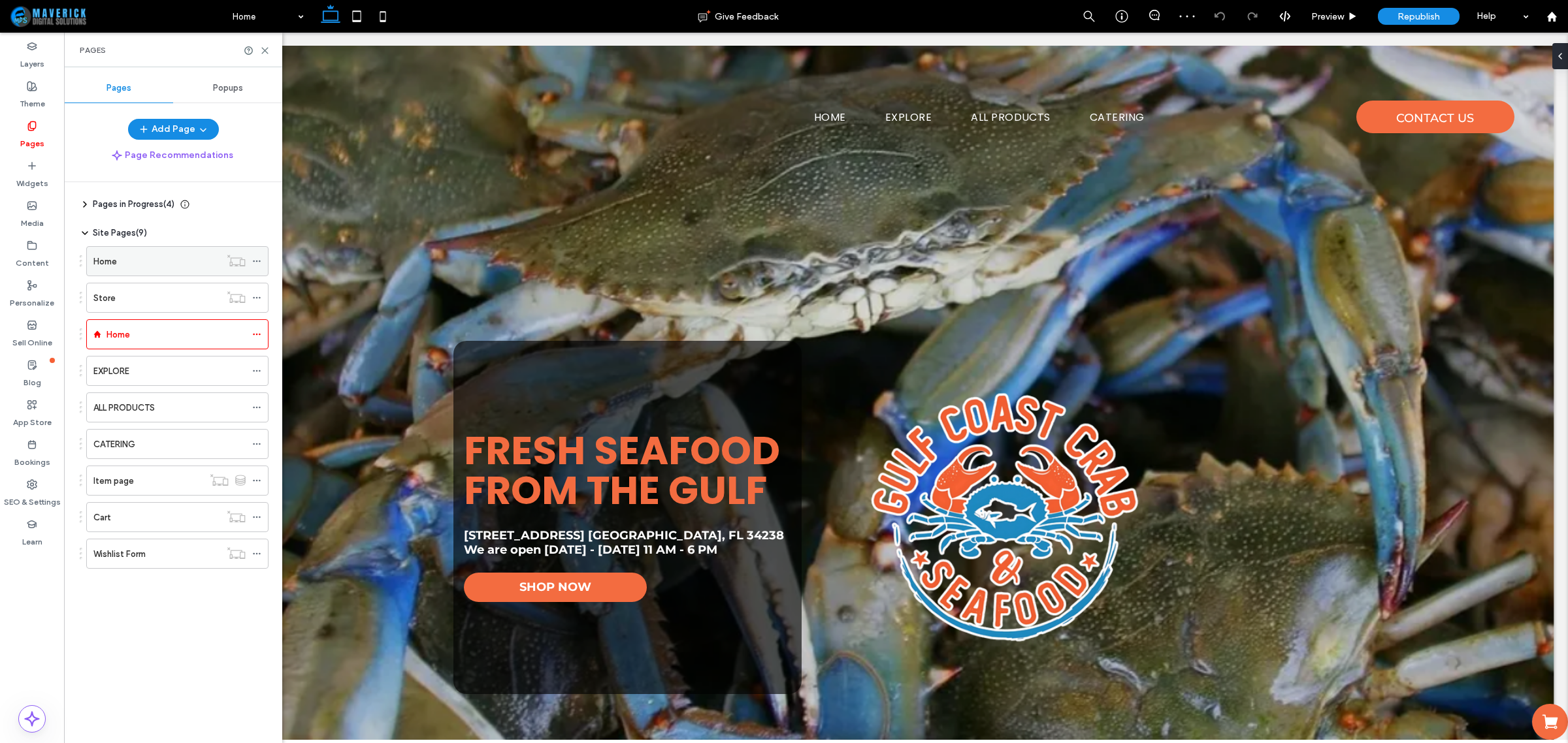
click at [259, 260] on icon at bounding box center [257, 261] width 9 height 9
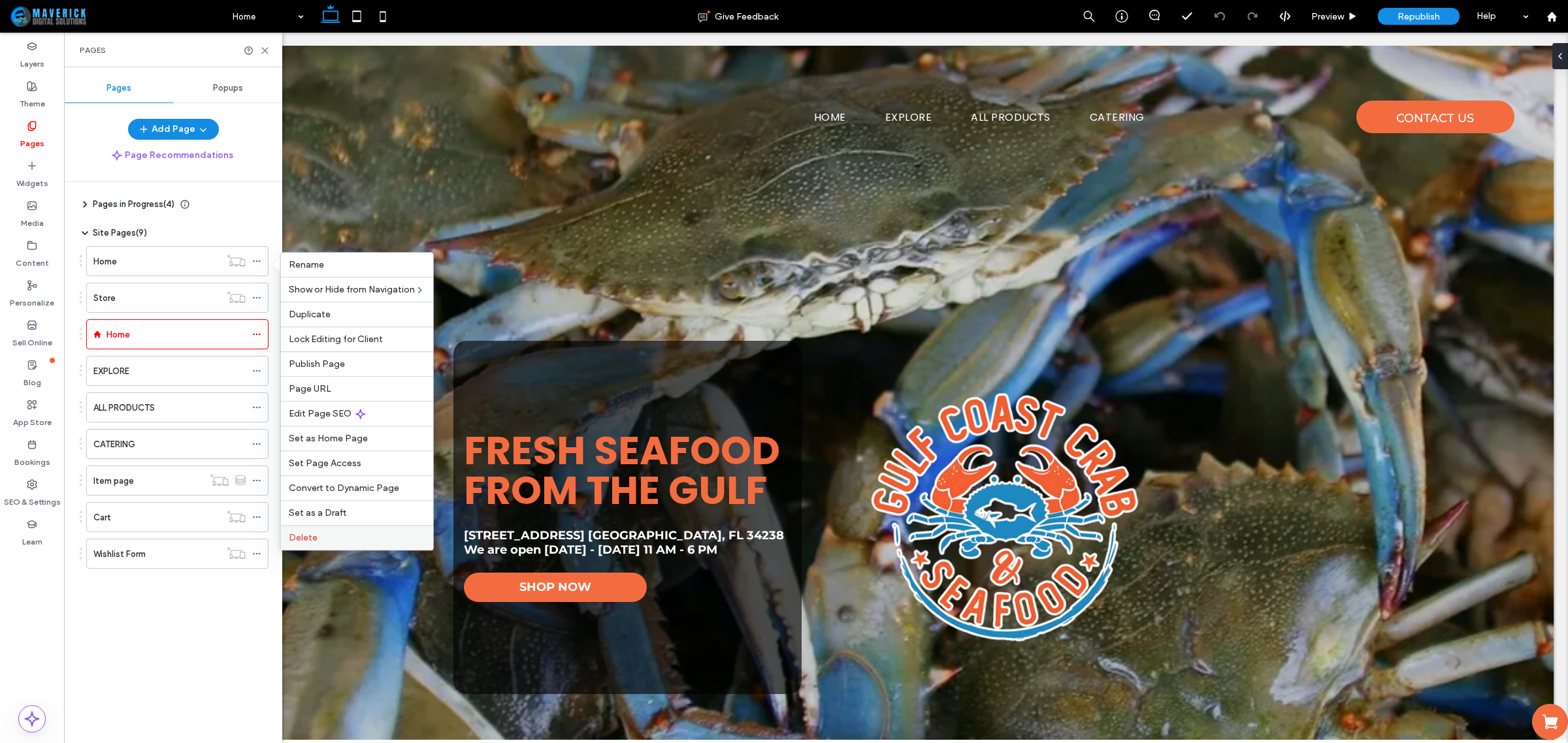
click at [350, 537] on div "Delete" at bounding box center [357, 537] width 152 height 25
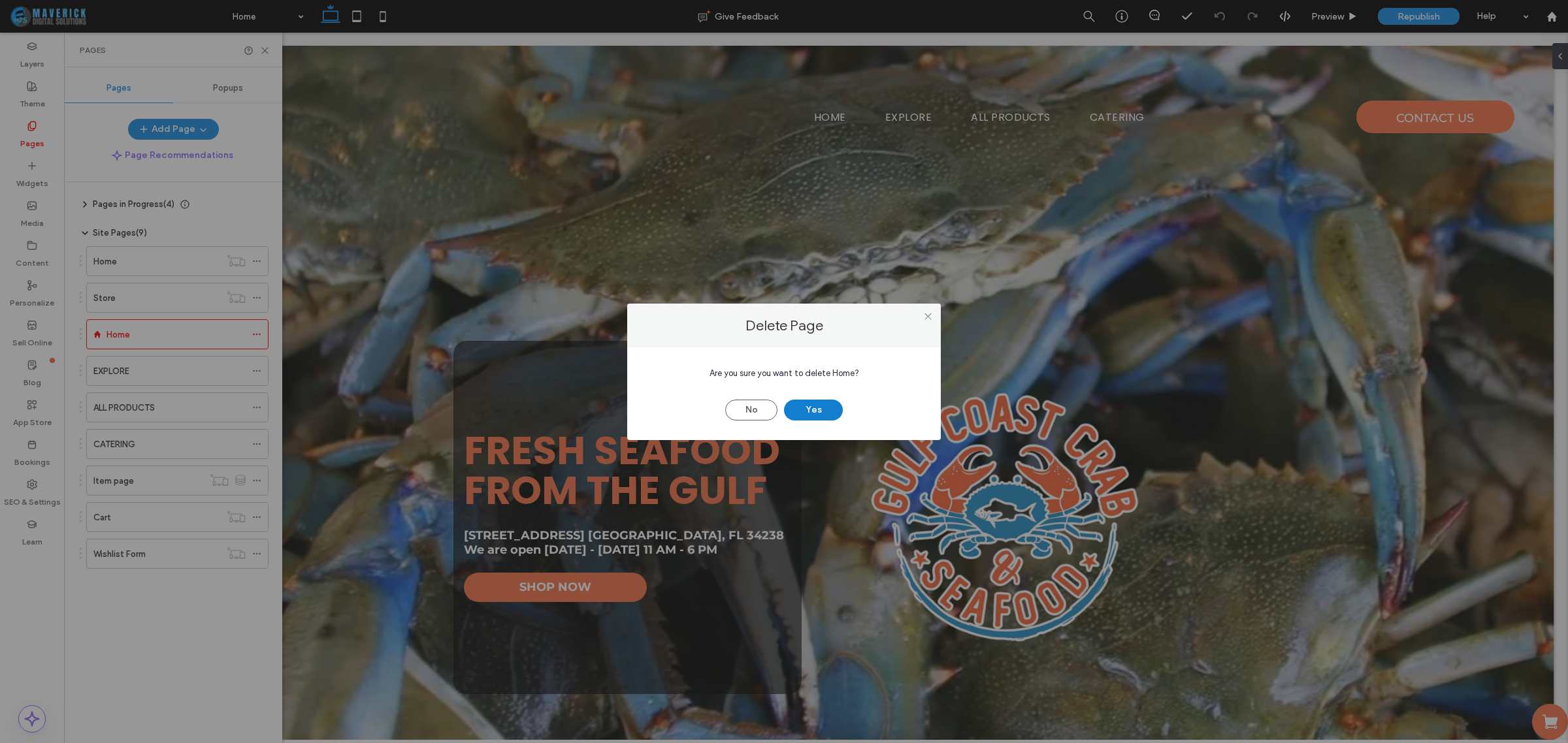
click at [801, 406] on button "Yes" at bounding box center [813, 410] width 59 height 21
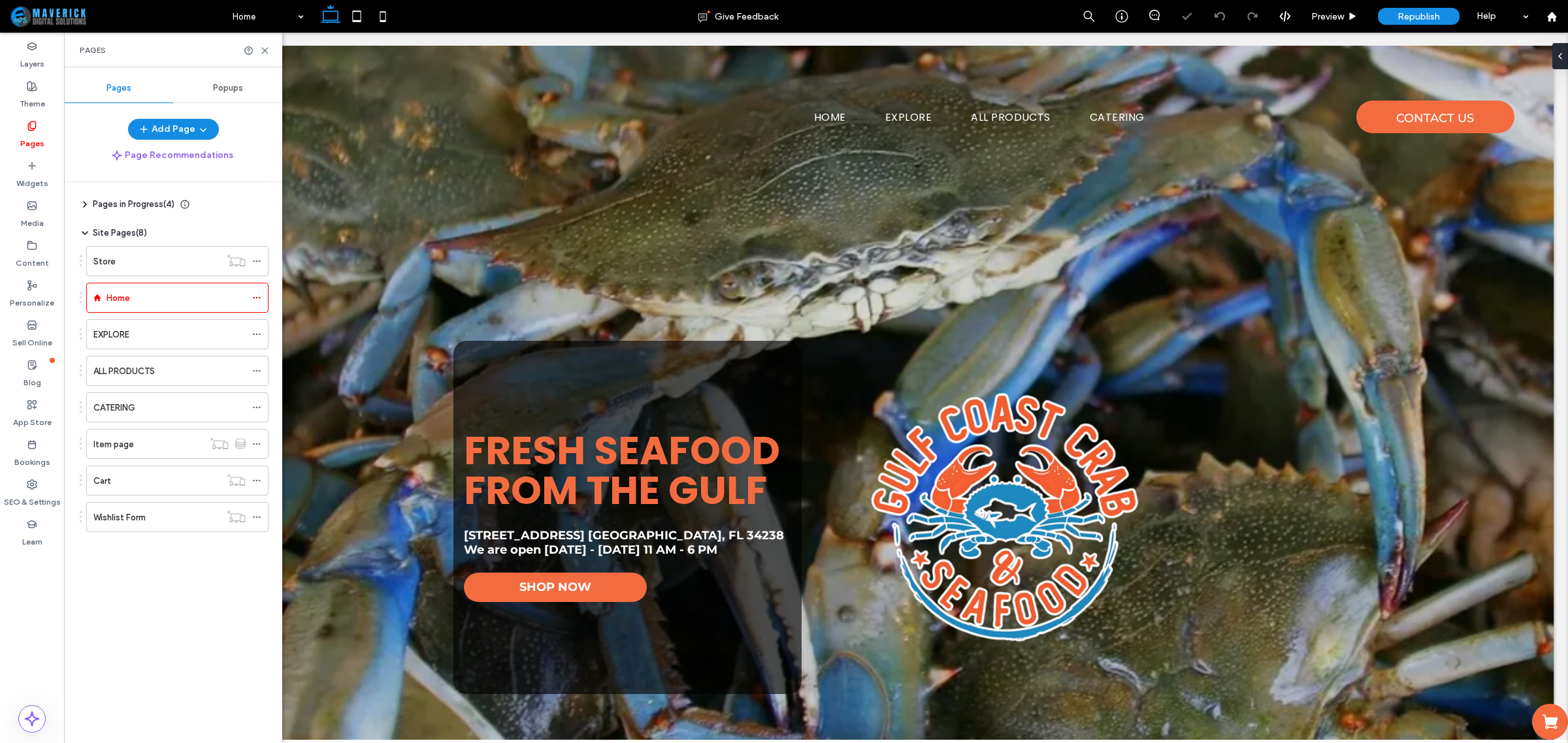
click at [144, 253] on div "Store" at bounding box center [156, 261] width 126 height 29
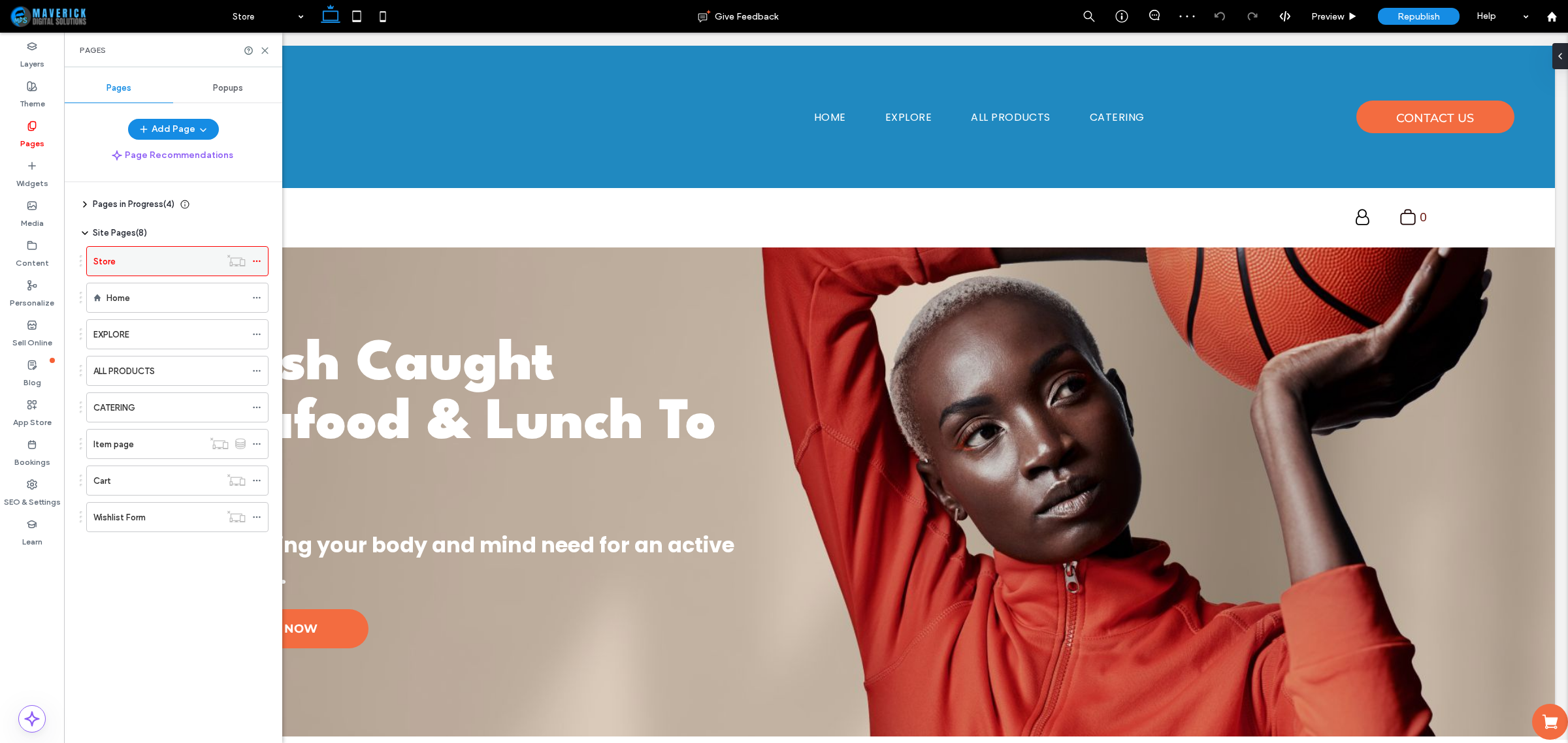
click at [257, 263] on icon at bounding box center [257, 261] width 9 height 9
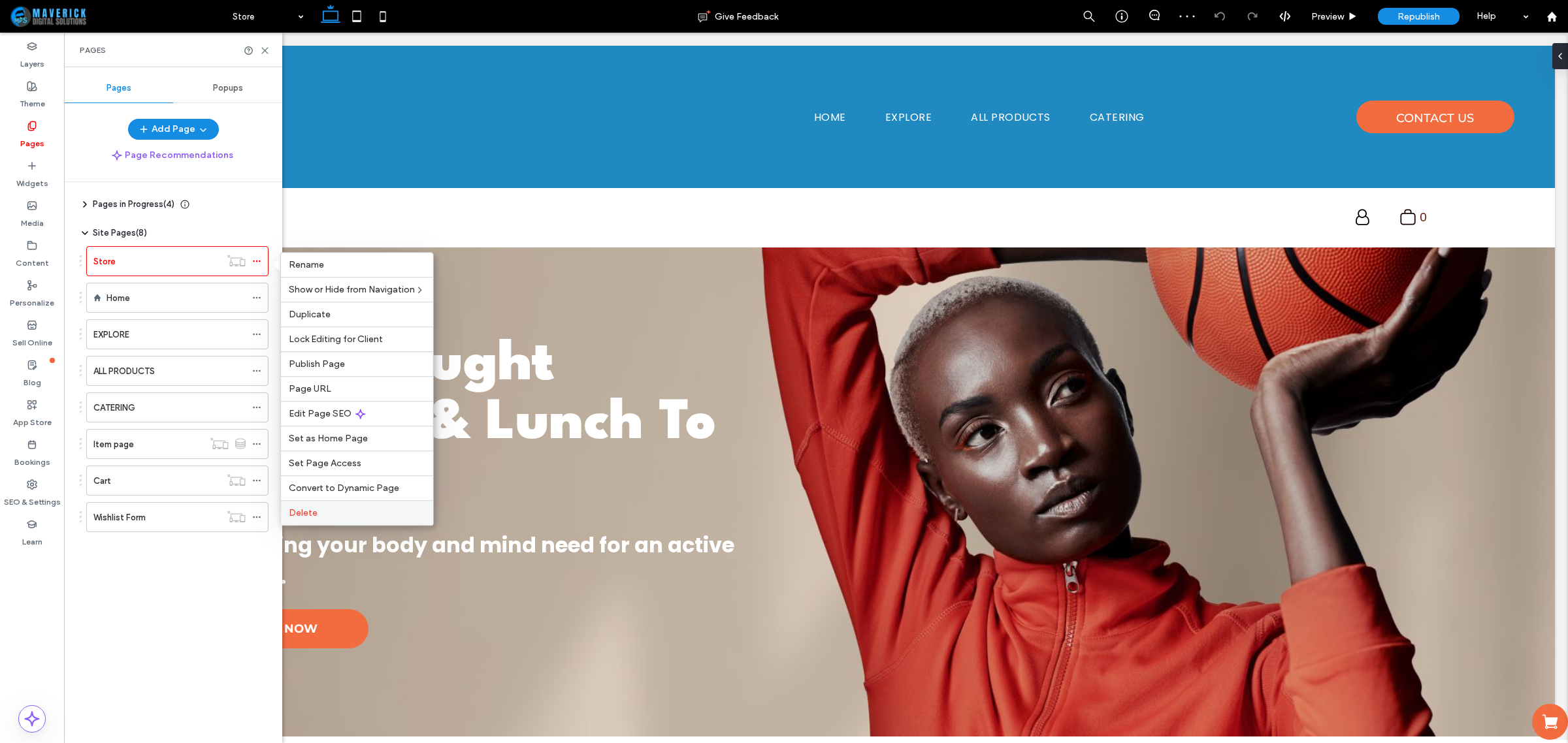
click at [338, 511] on div "Delete" at bounding box center [357, 513] width 152 height 25
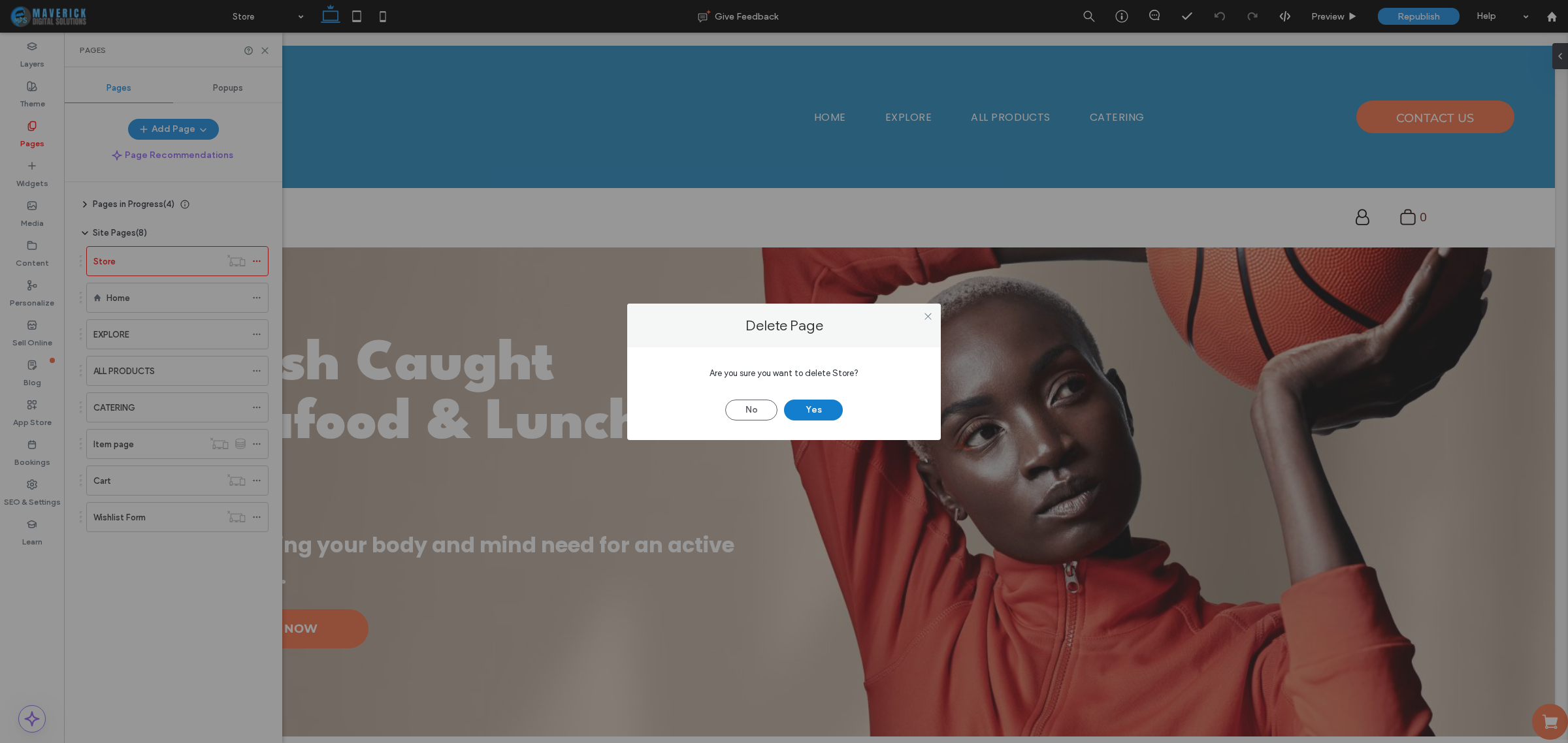
click at [809, 408] on button "Yes" at bounding box center [813, 410] width 59 height 21
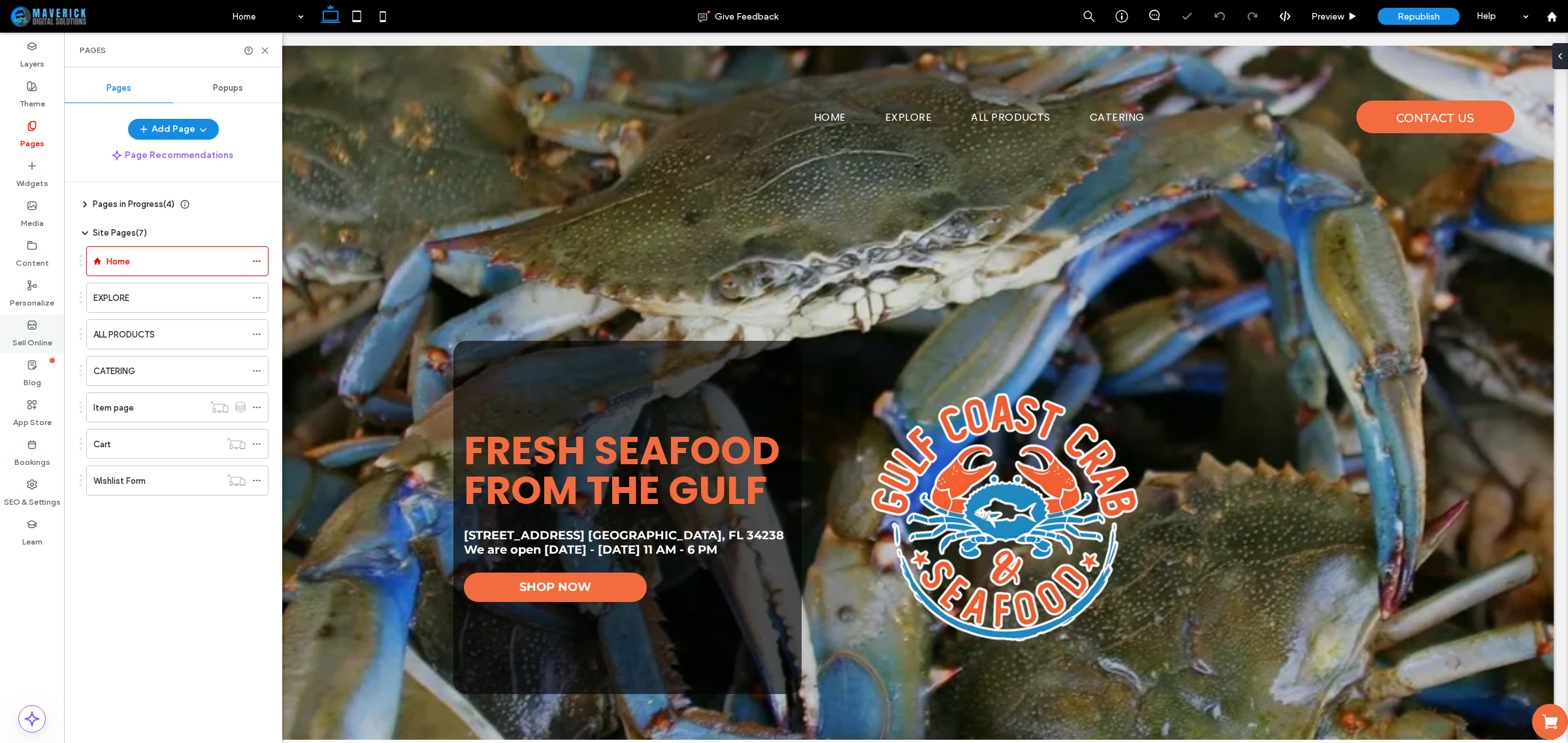
click at [37, 330] on label "Sell Online" at bounding box center [32, 339] width 40 height 18
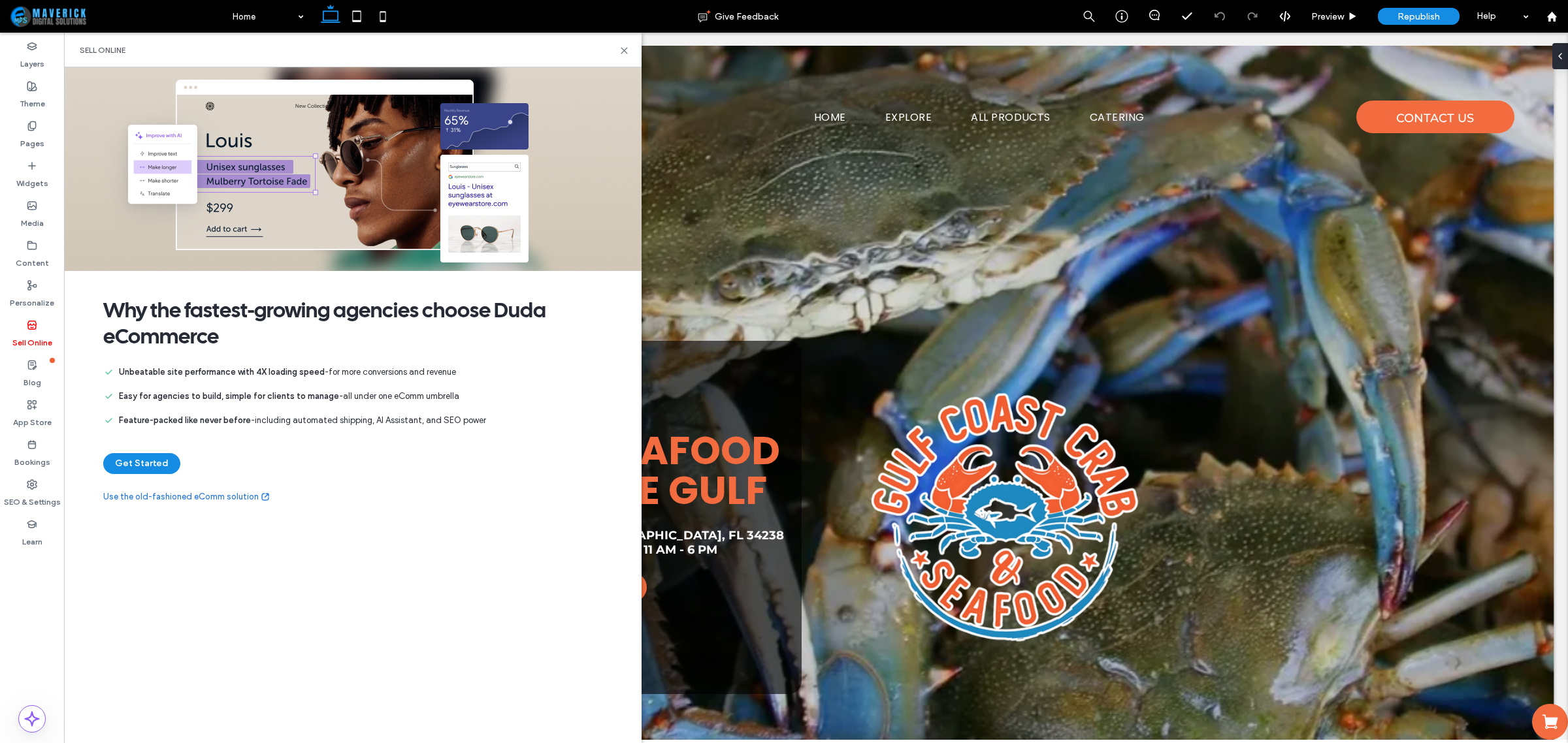
click at [618, 50] on div "Sell Online" at bounding box center [353, 50] width 546 height 11
click at [619, 51] on icon at bounding box center [624, 50] width 10 height 10
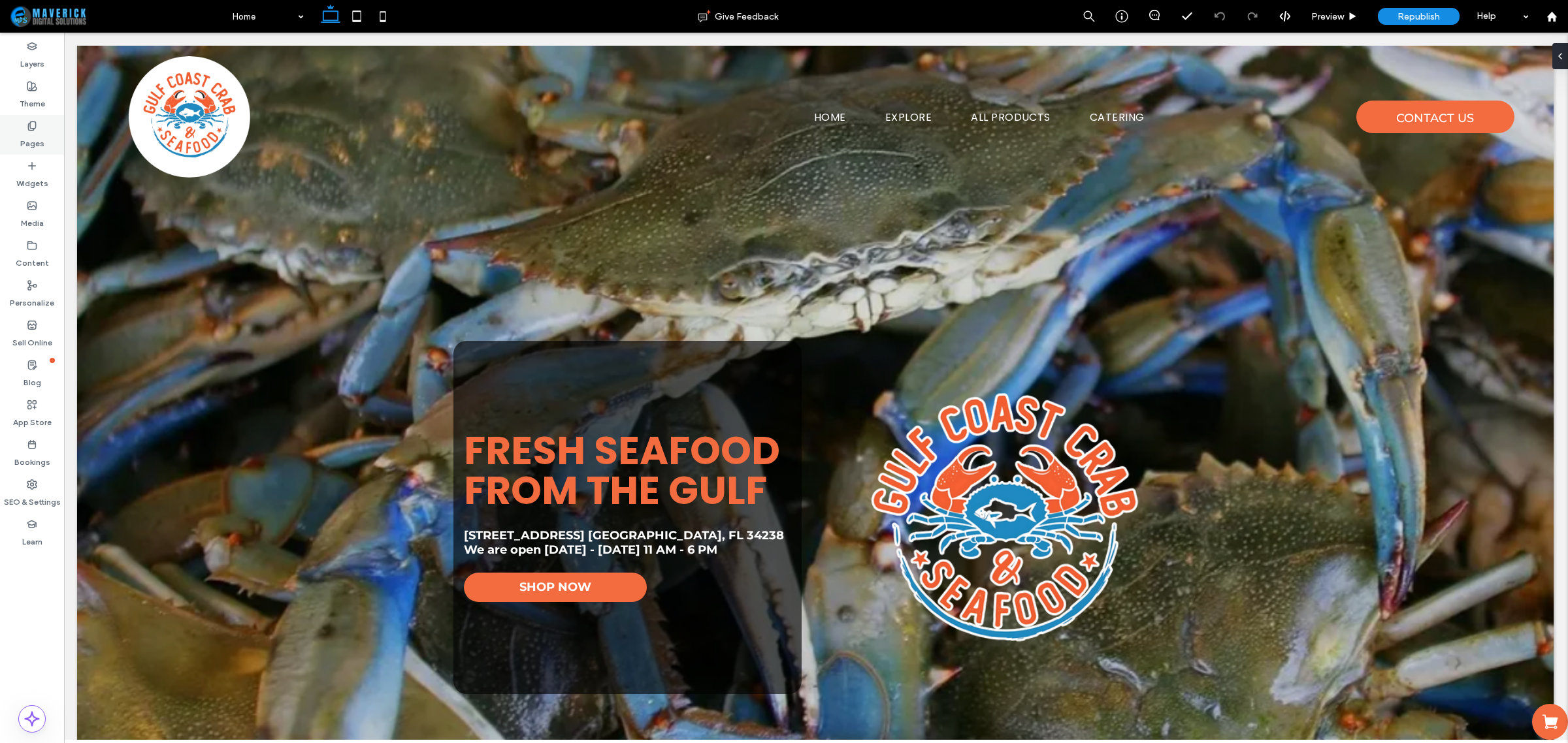
click at [25, 125] on div "Pages" at bounding box center [32, 134] width 64 height 40
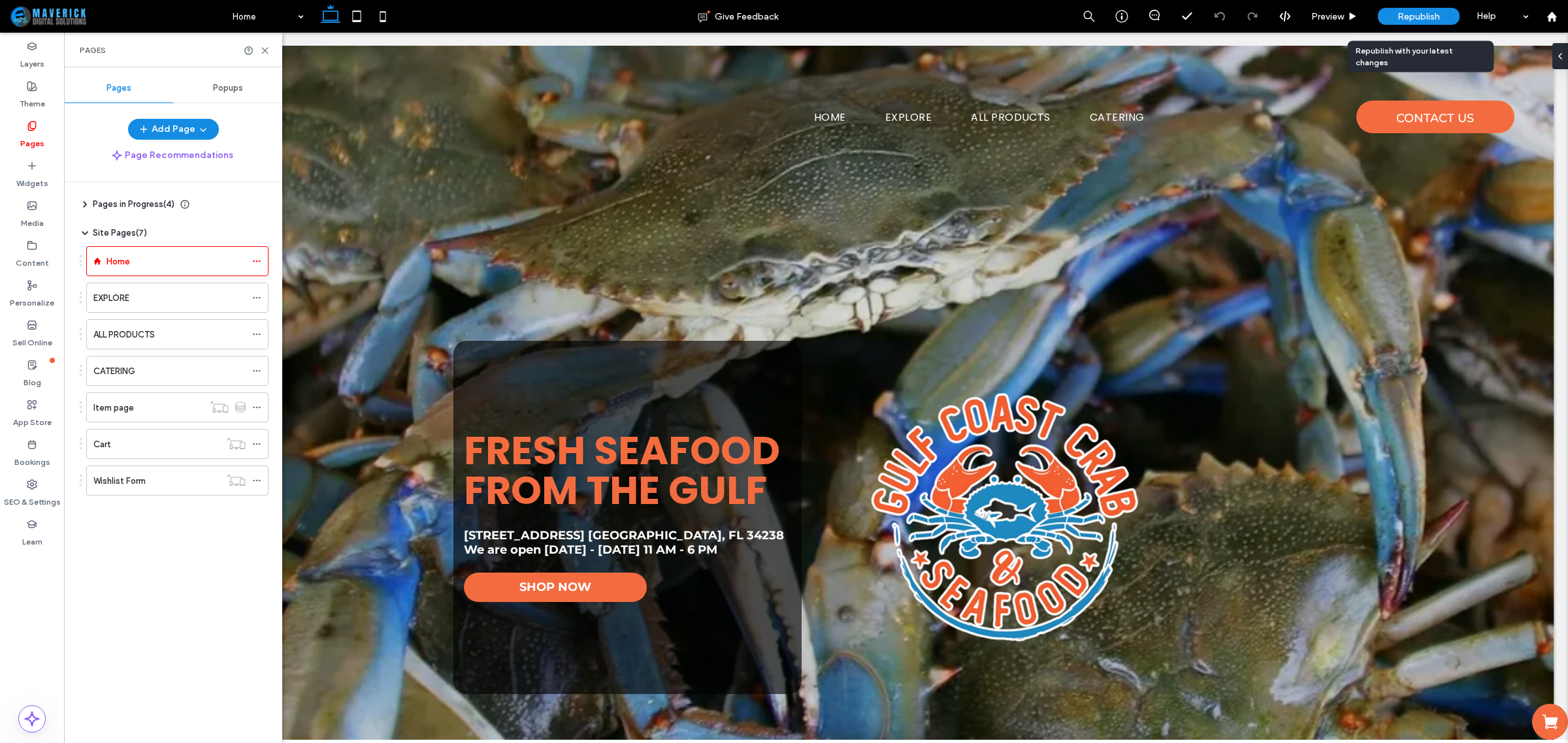
click at [1414, 17] on span "Republish" at bounding box center [1419, 17] width 42 height 11
